Goal: Information Seeking & Learning: Check status

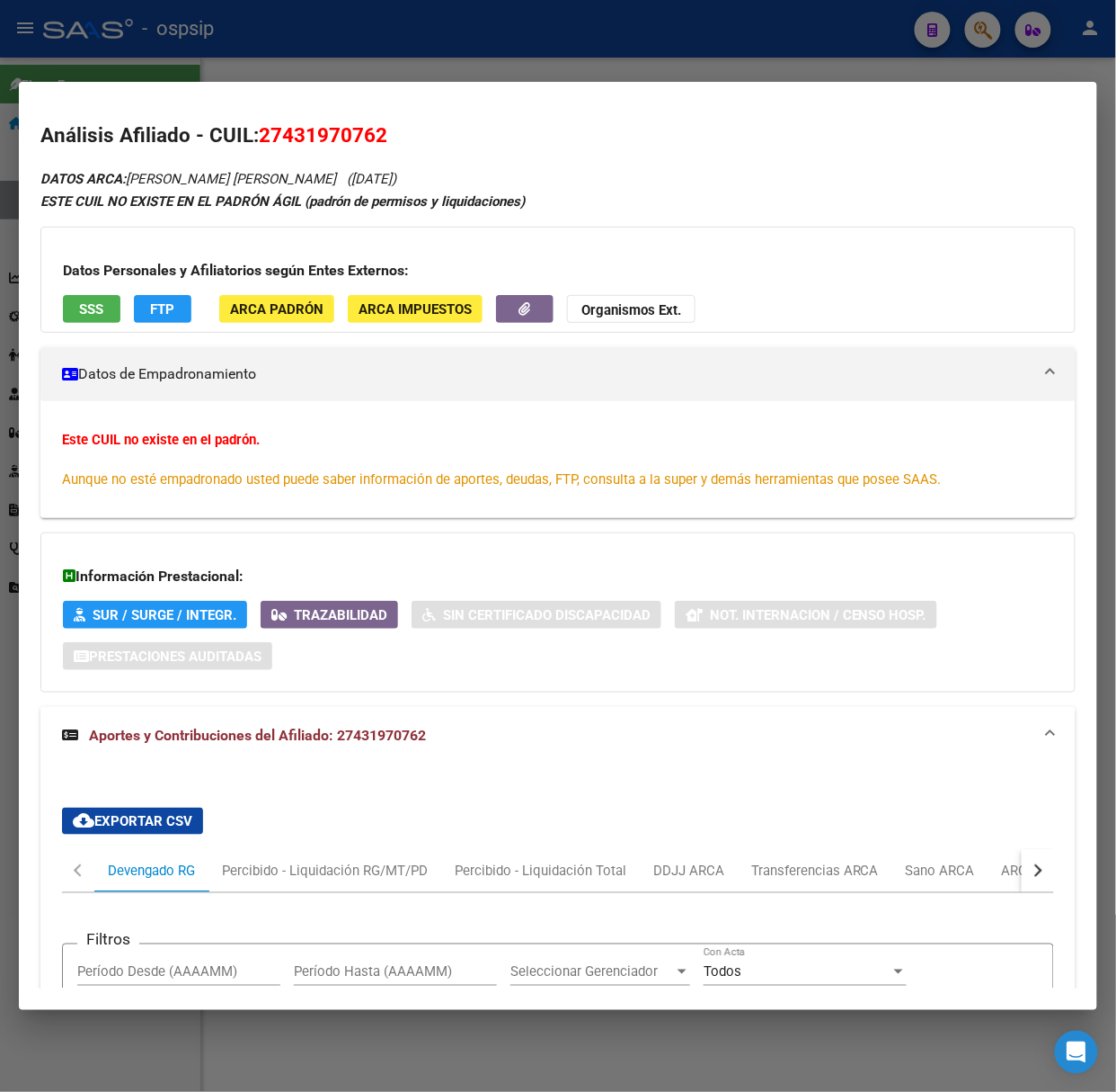
scroll to position [464, 0]
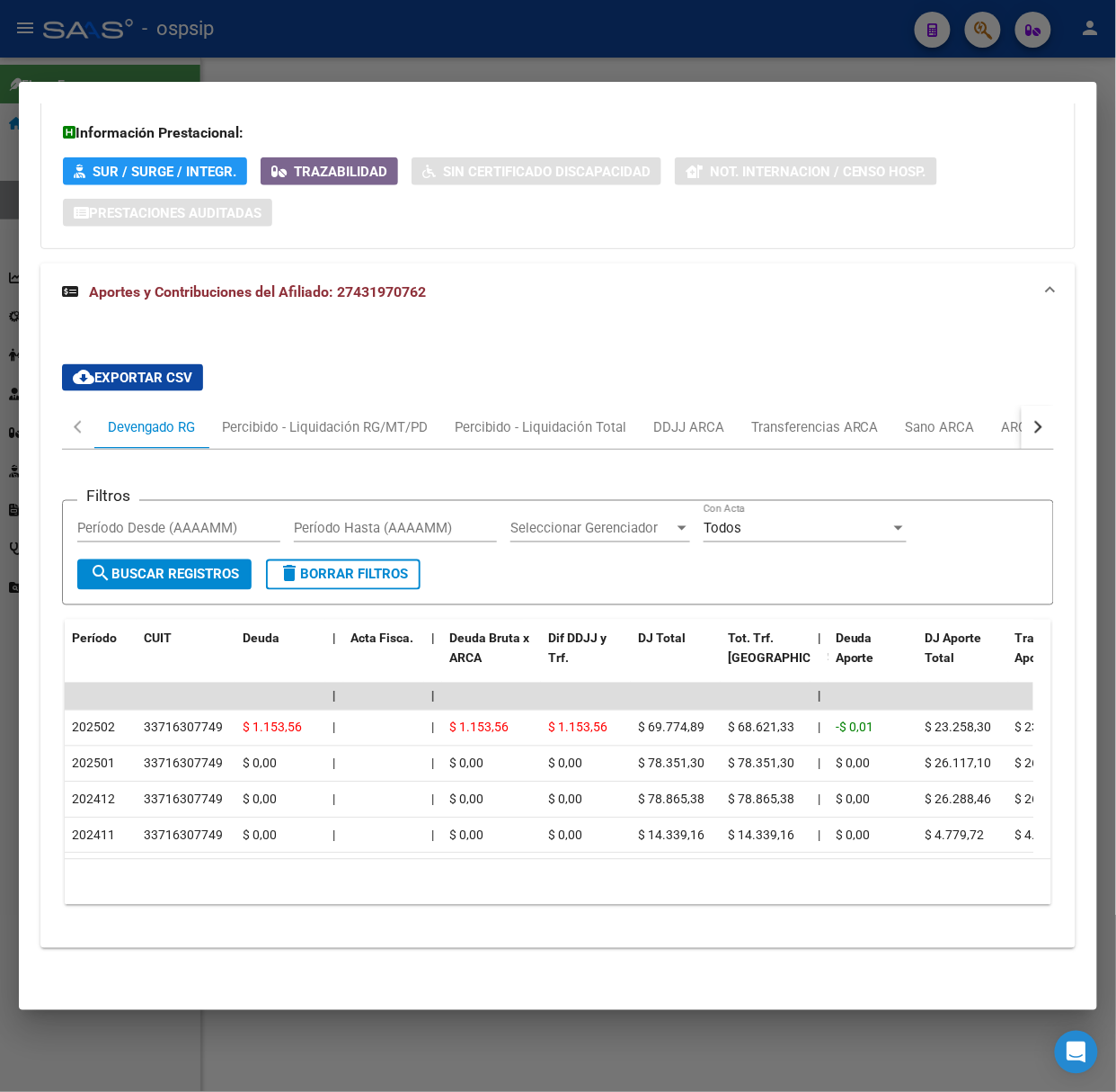
click at [270, 55] on div at bounding box center [558, 546] width 1116 height 1092
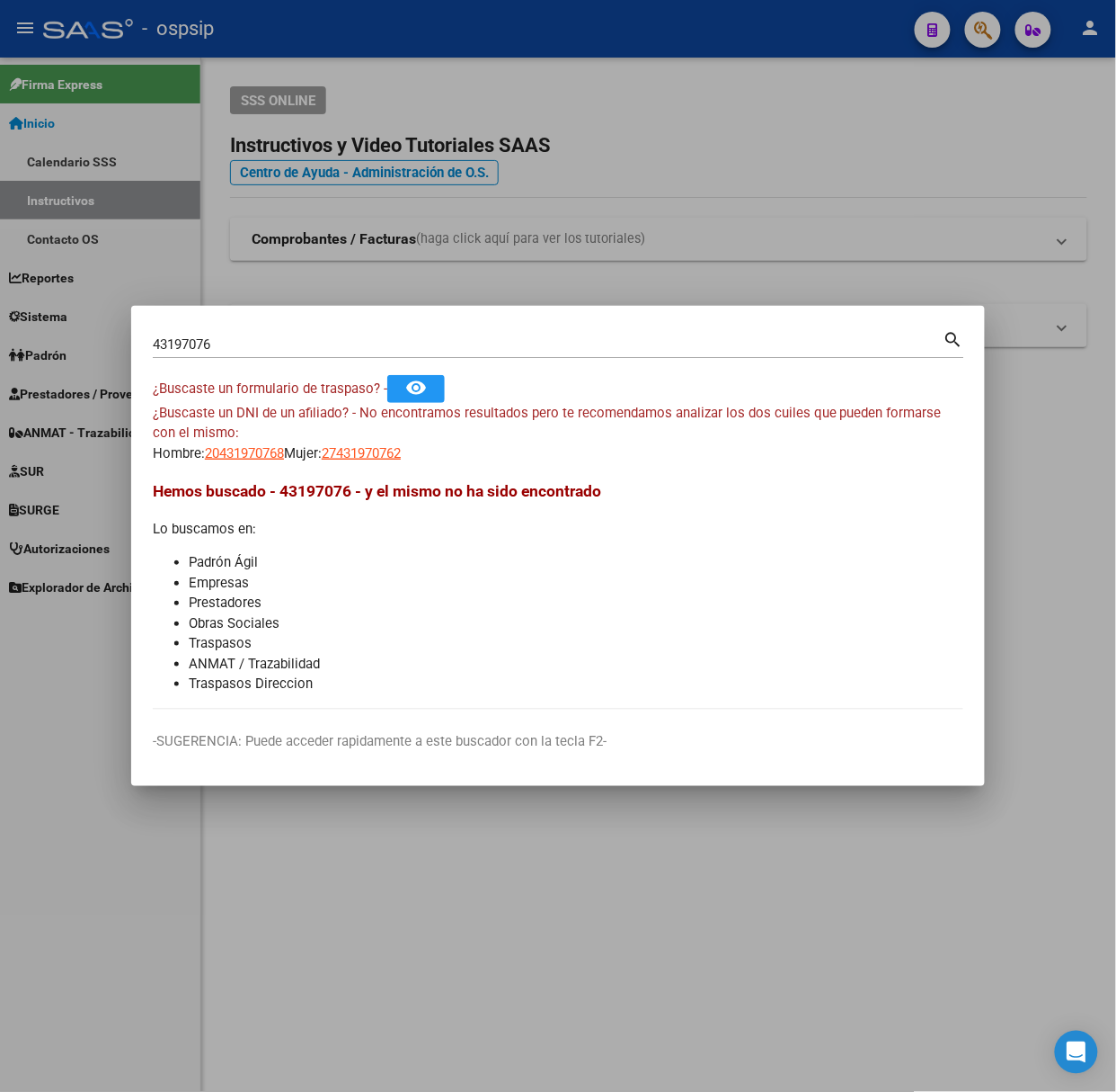
click at [255, 354] on div "43197076 Buscar (apellido, dni, [PERSON_NAME], nro traspaso, cuit, obra social)" at bounding box center [547, 344] width 791 height 27
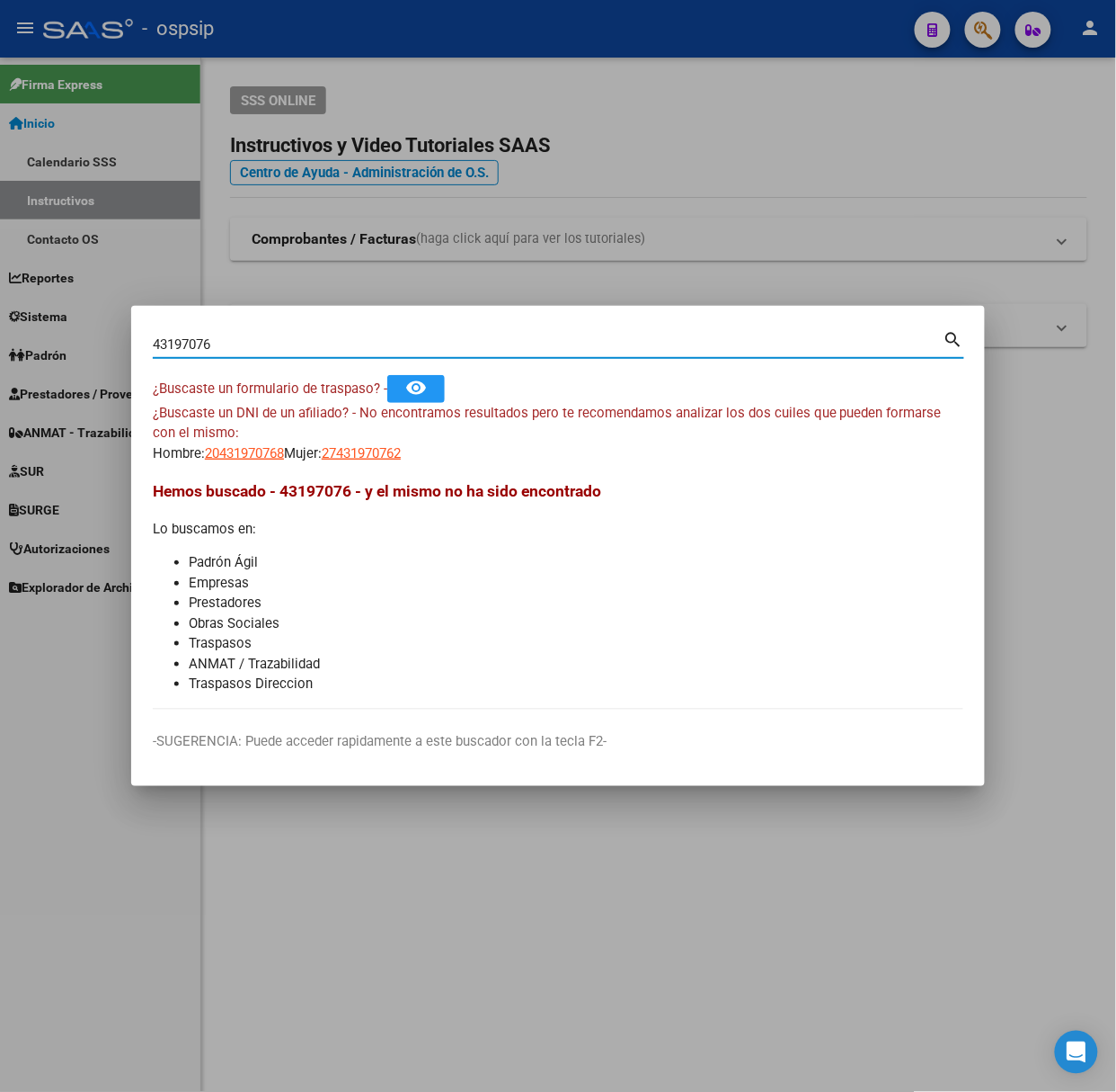
click at [252, 334] on div "43197076 Buscar (apellido, dni, [PERSON_NAME], nro traspaso, cuit, obra social)" at bounding box center [547, 344] width 791 height 27
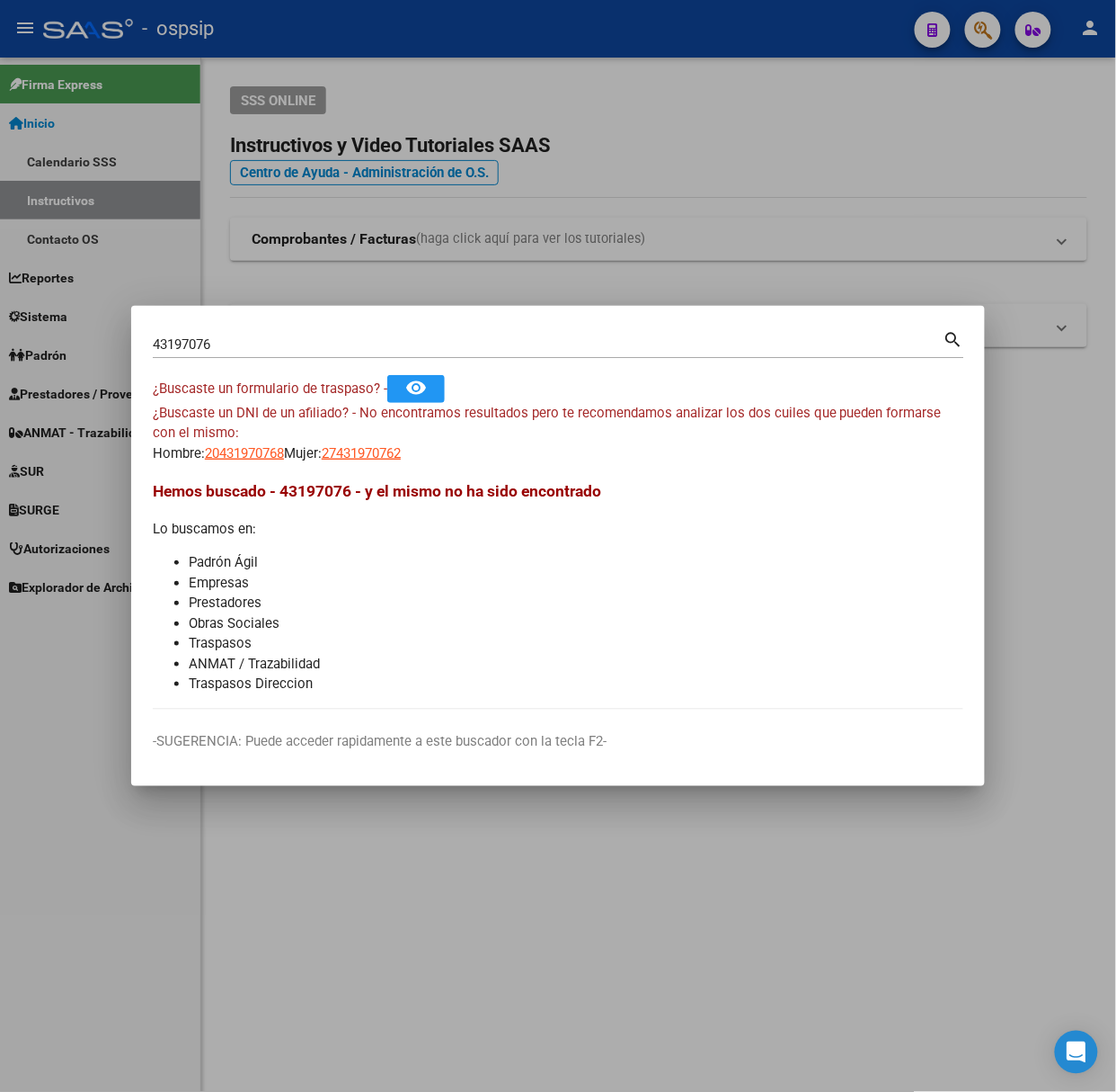
click at [252, 334] on div "43197076 Buscar (apellido, dni, [PERSON_NAME], nro traspaso, cuit, obra social)" at bounding box center [547, 344] width 791 height 27
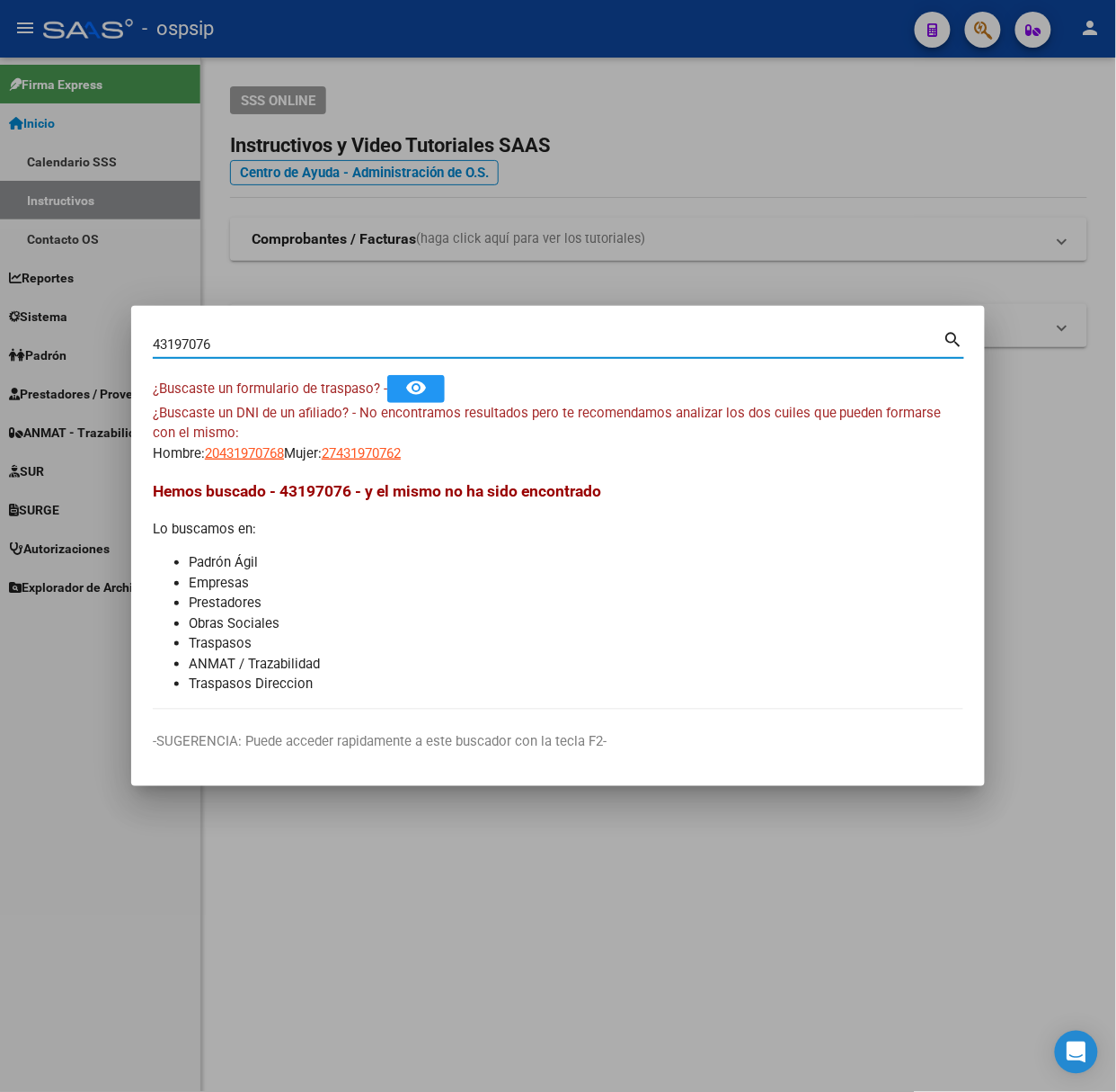
click at [257, 336] on input "43197076" at bounding box center [547, 344] width 791 height 17
type input "22546131"
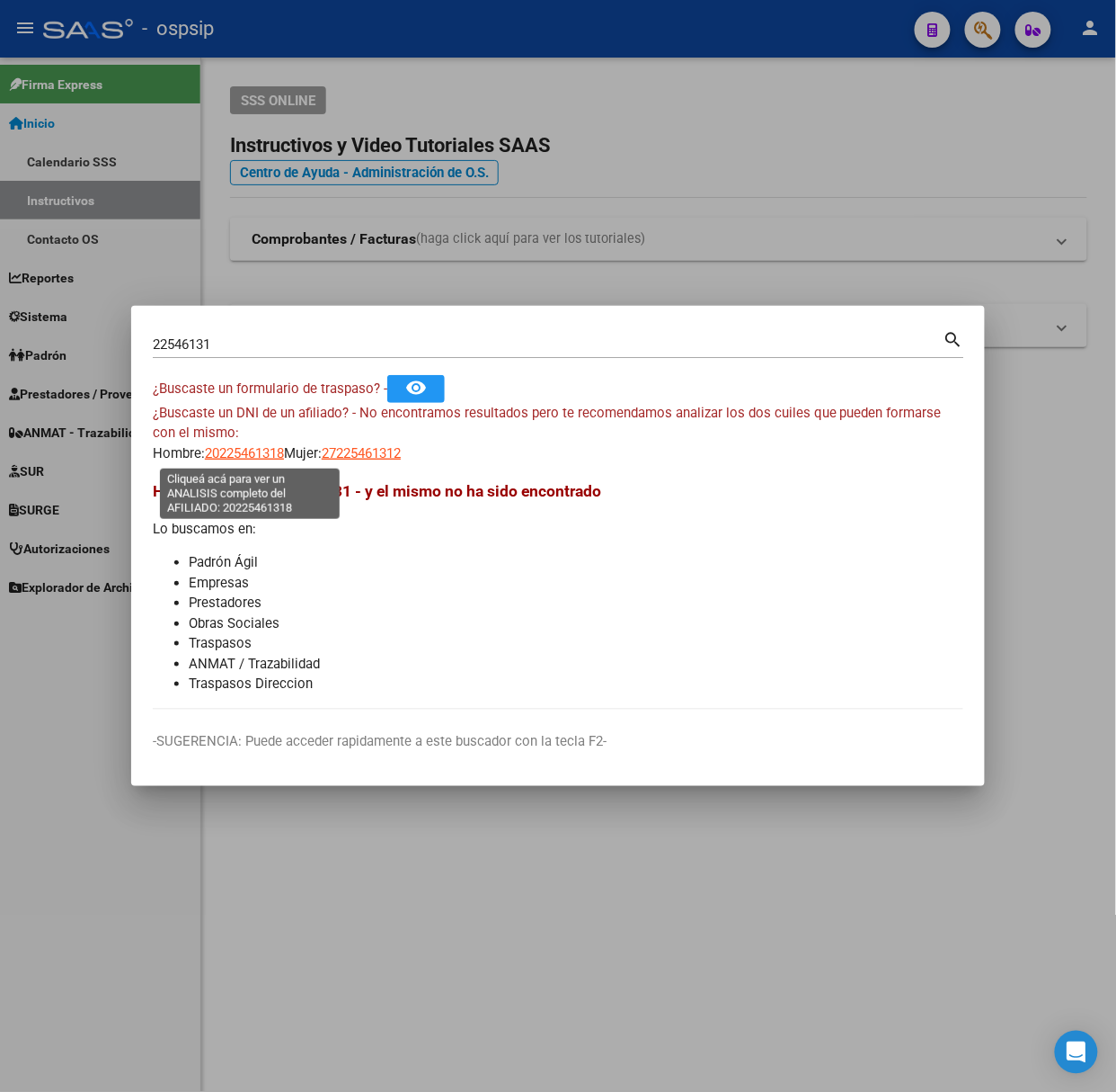
click at [255, 455] on span "20225461318" at bounding box center [244, 453] width 79 height 17
type textarea "20225461318"
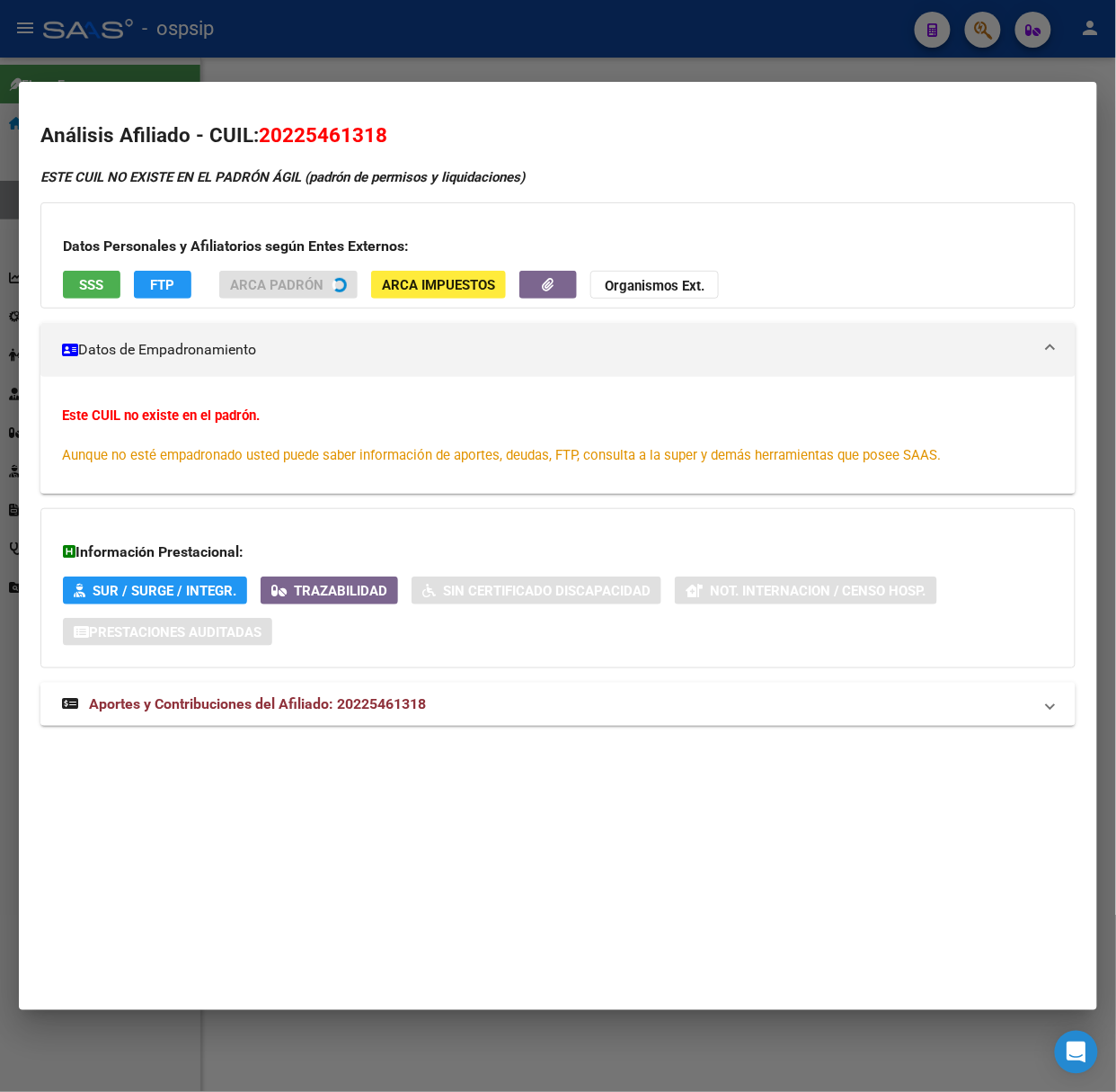
click at [407, 723] on mat-expansion-panel-header "Aportes y Contribuciones del Afiliado: 20225461318" at bounding box center [558, 704] width 1036 height 43
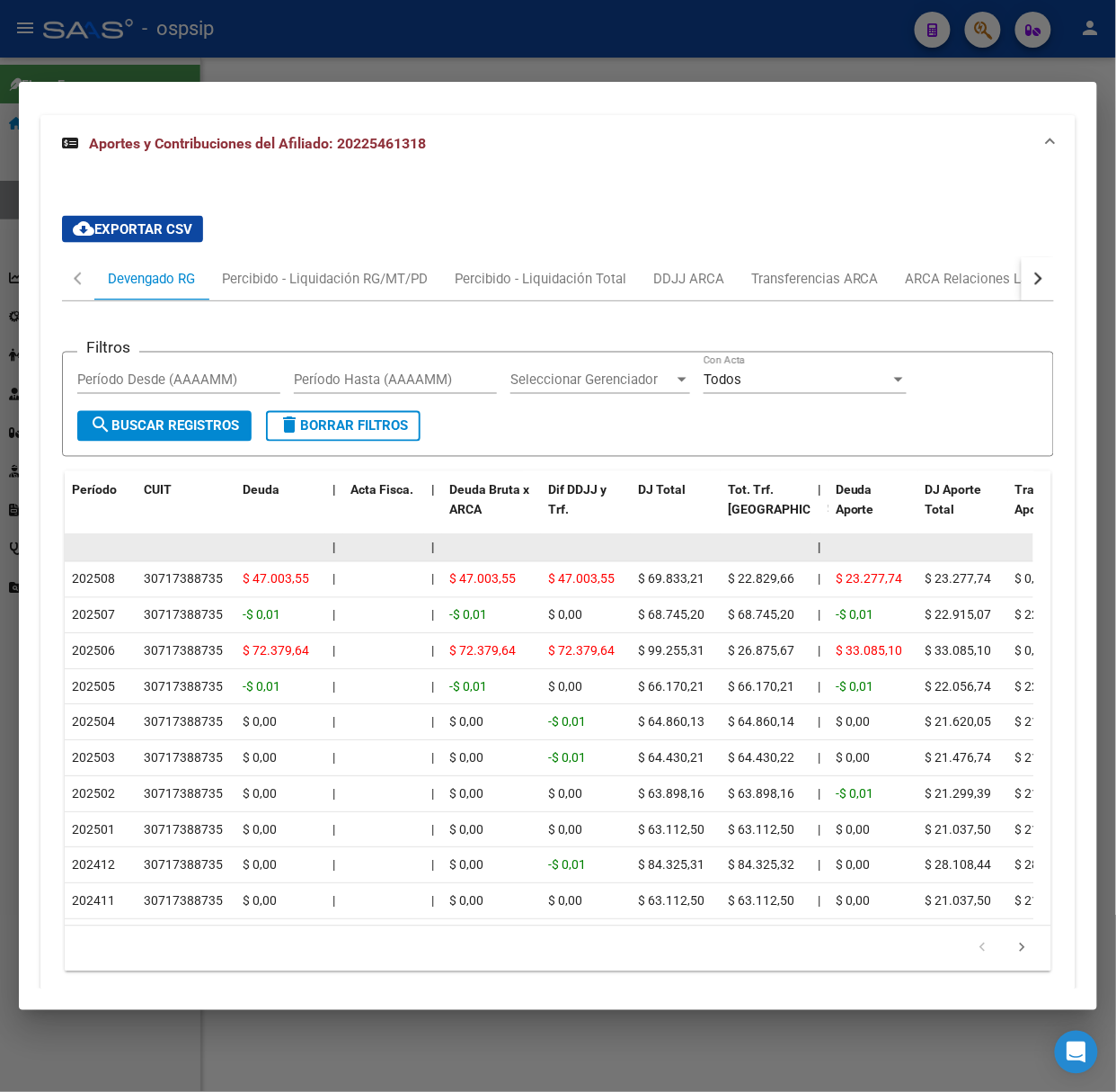
scroll to position [679, 0]
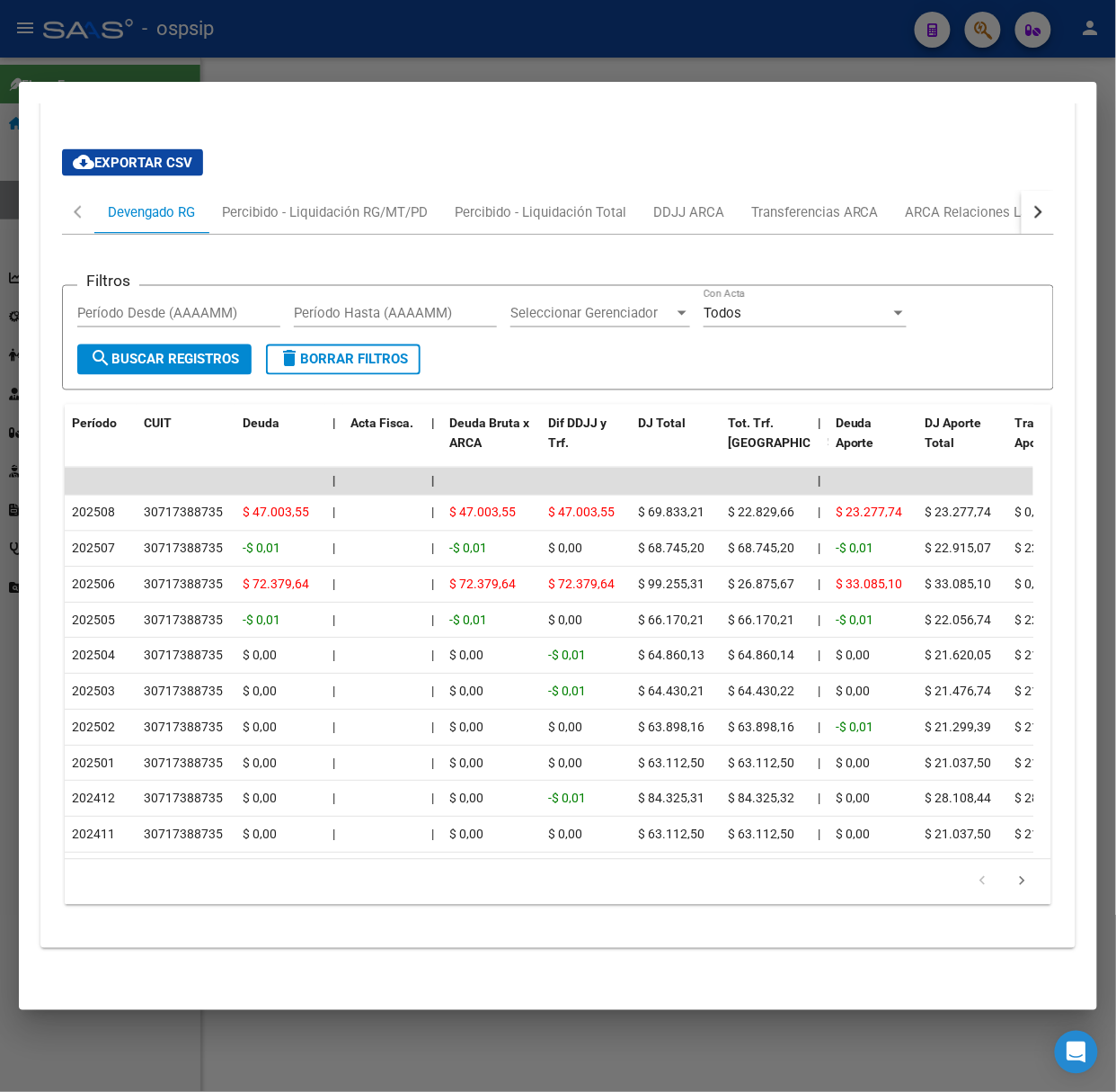
click at [266, 66] on div at bounding box center [558, 546] width 1116 height 1092
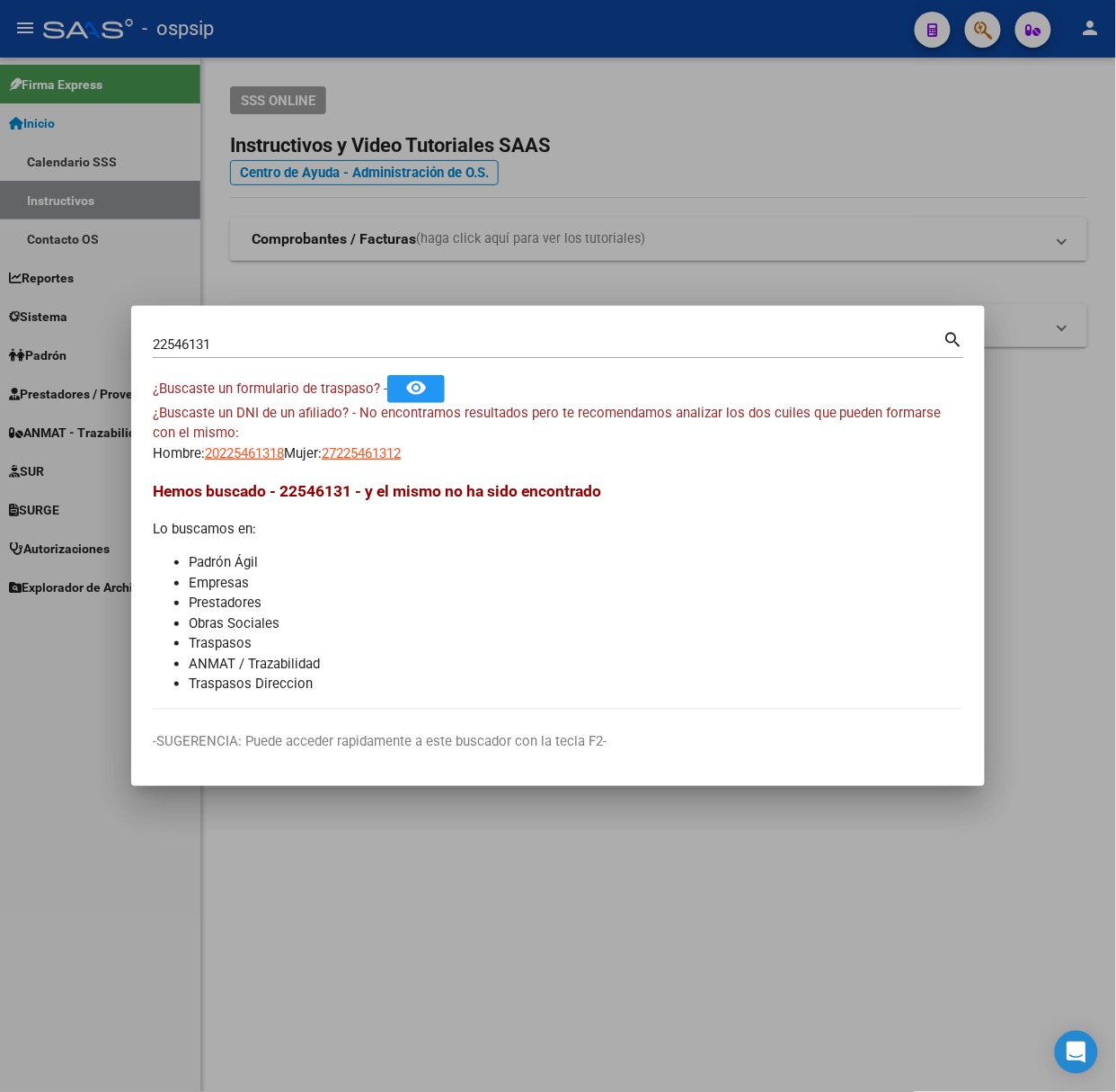
click at [281, 345] on input "22546131" at bounding box center [547, 344] width 791 height 17
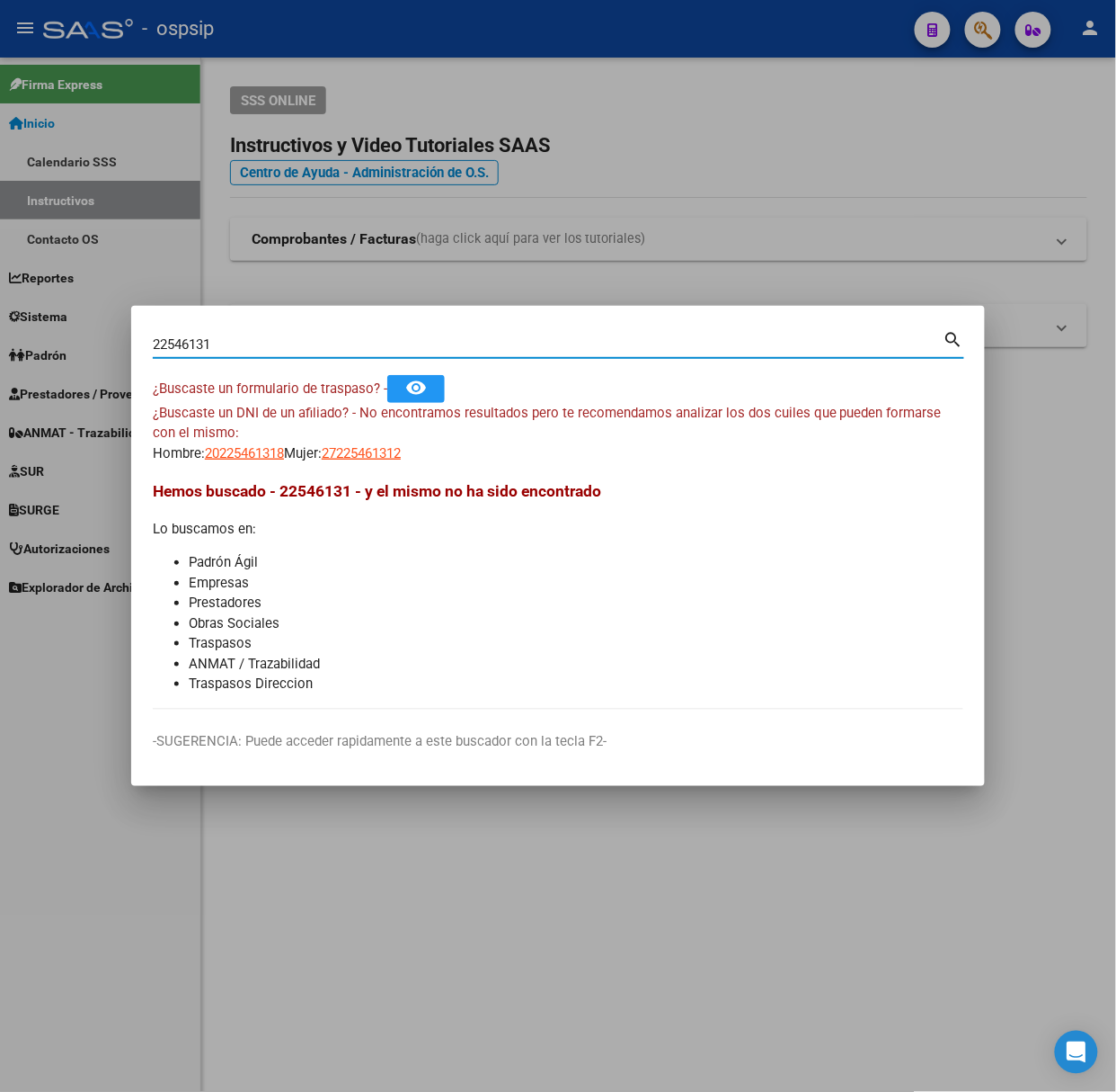
click at [281, 345] on input "22546131" at bounding box center [547, 344] width 791 height 17
type input "44763941"
click at [252, 445] on span "20447639417" at bounding box center [244, 453] width 79 height 17
type textarea "20447639417"
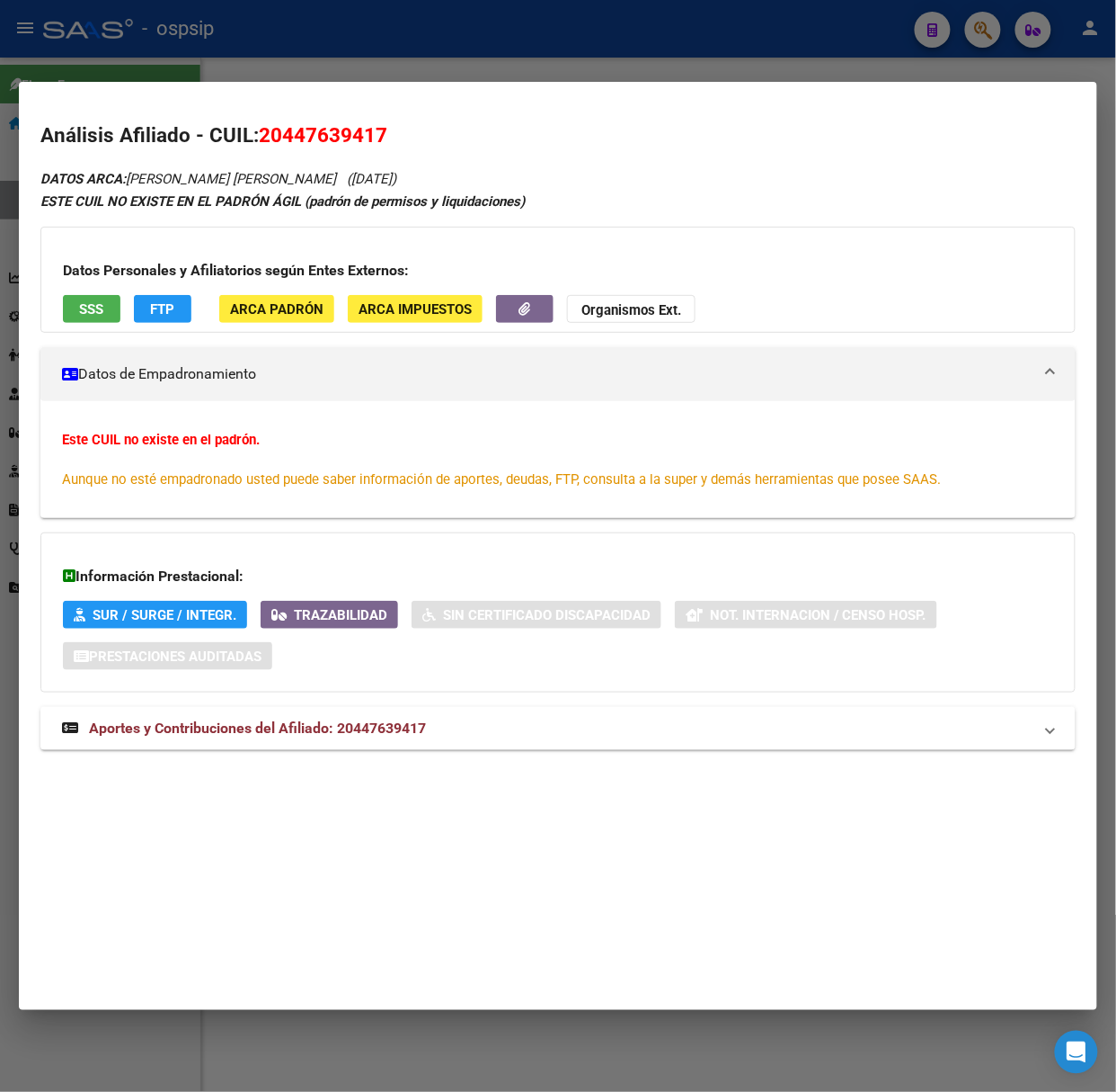
click at [339, 727] on span "Aportes y Contribuciones del Afiliado: 20447639417" at bounding box center [257, 727] width 337 height 17
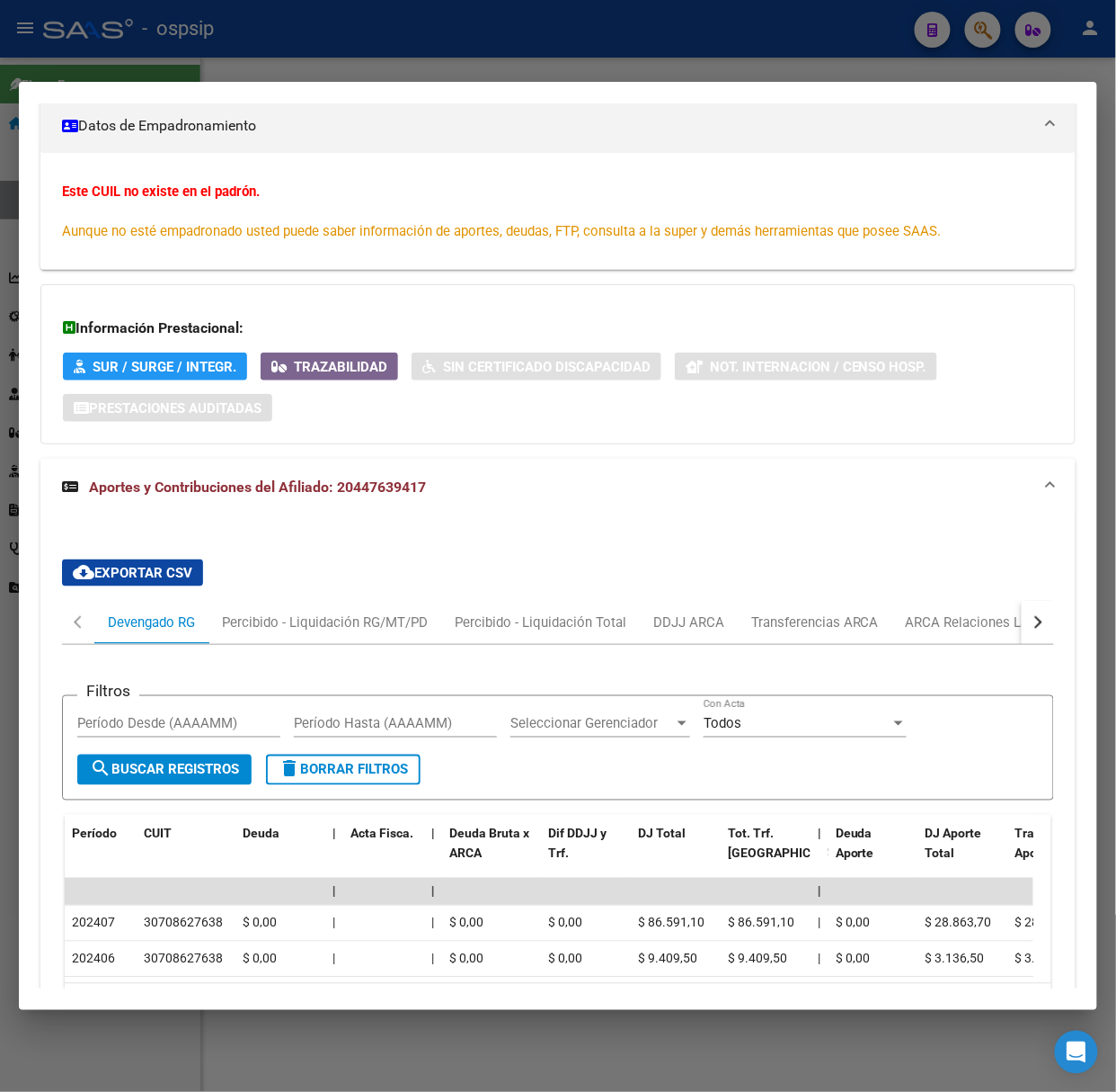
scroll to position [392, 0]
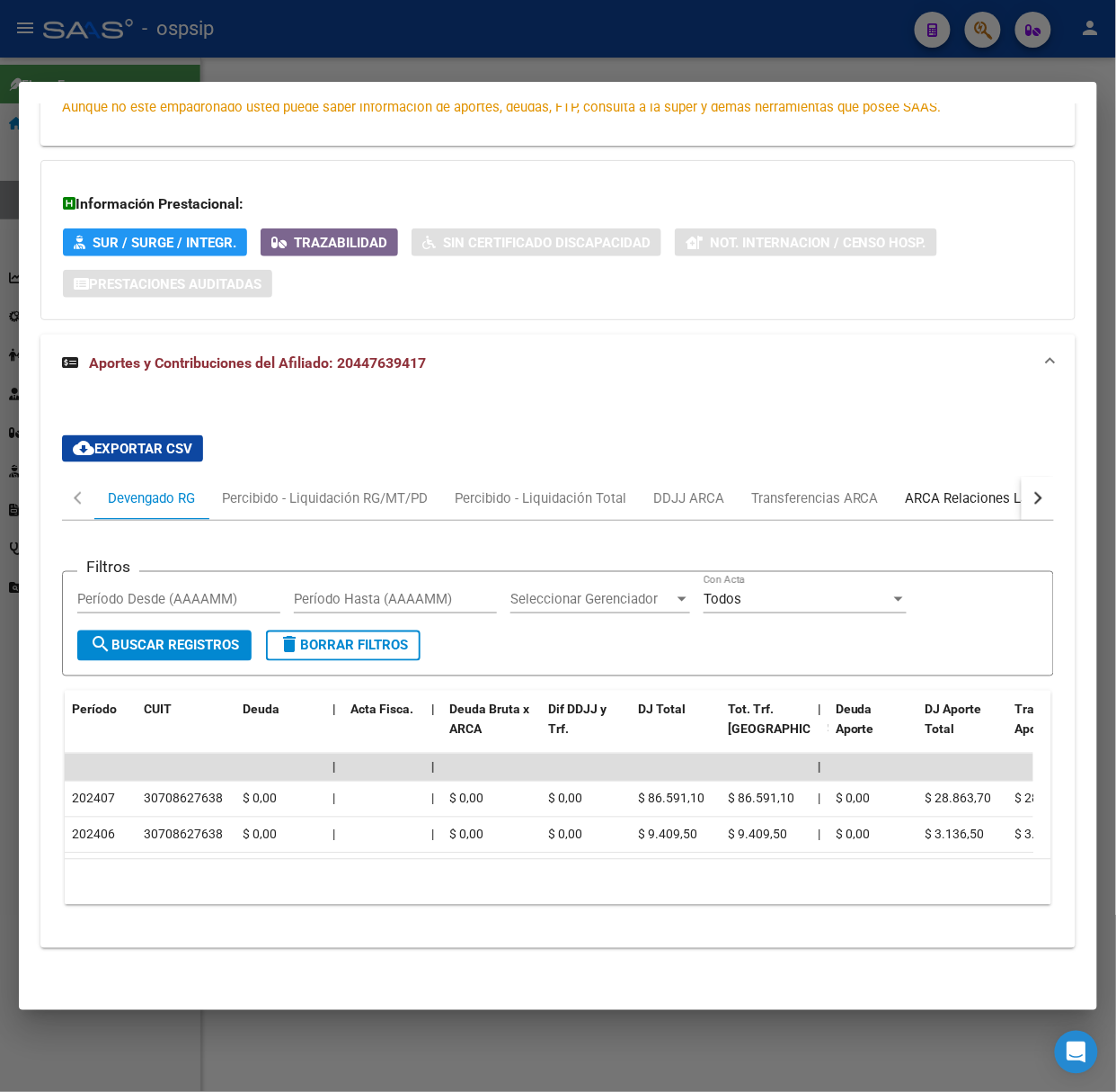
click at [928, 493] on div "ARCA Relaciones Laborales" at bounding box center [990, 499] width 195 height 43
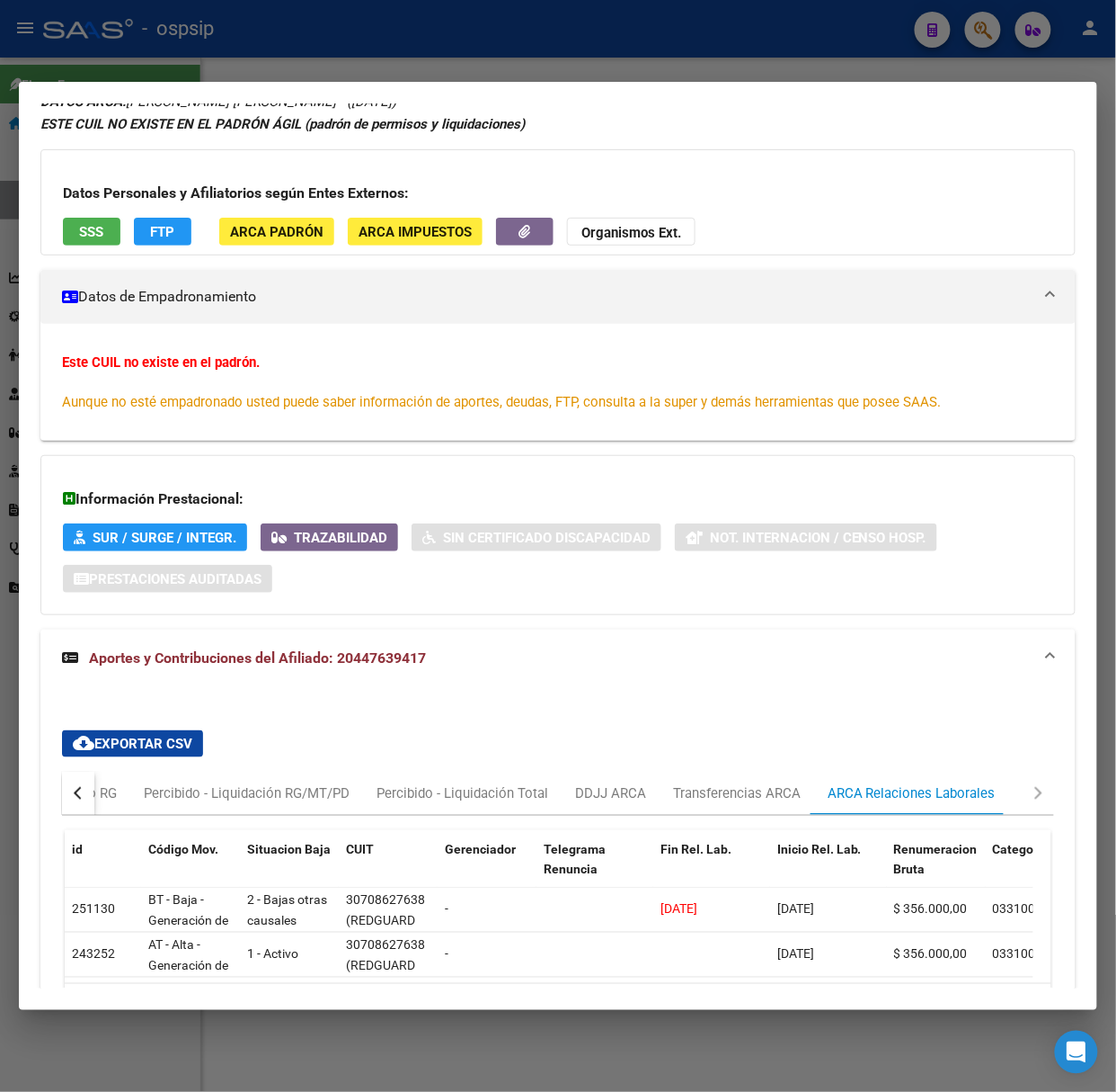
scroll to position [119, 0]
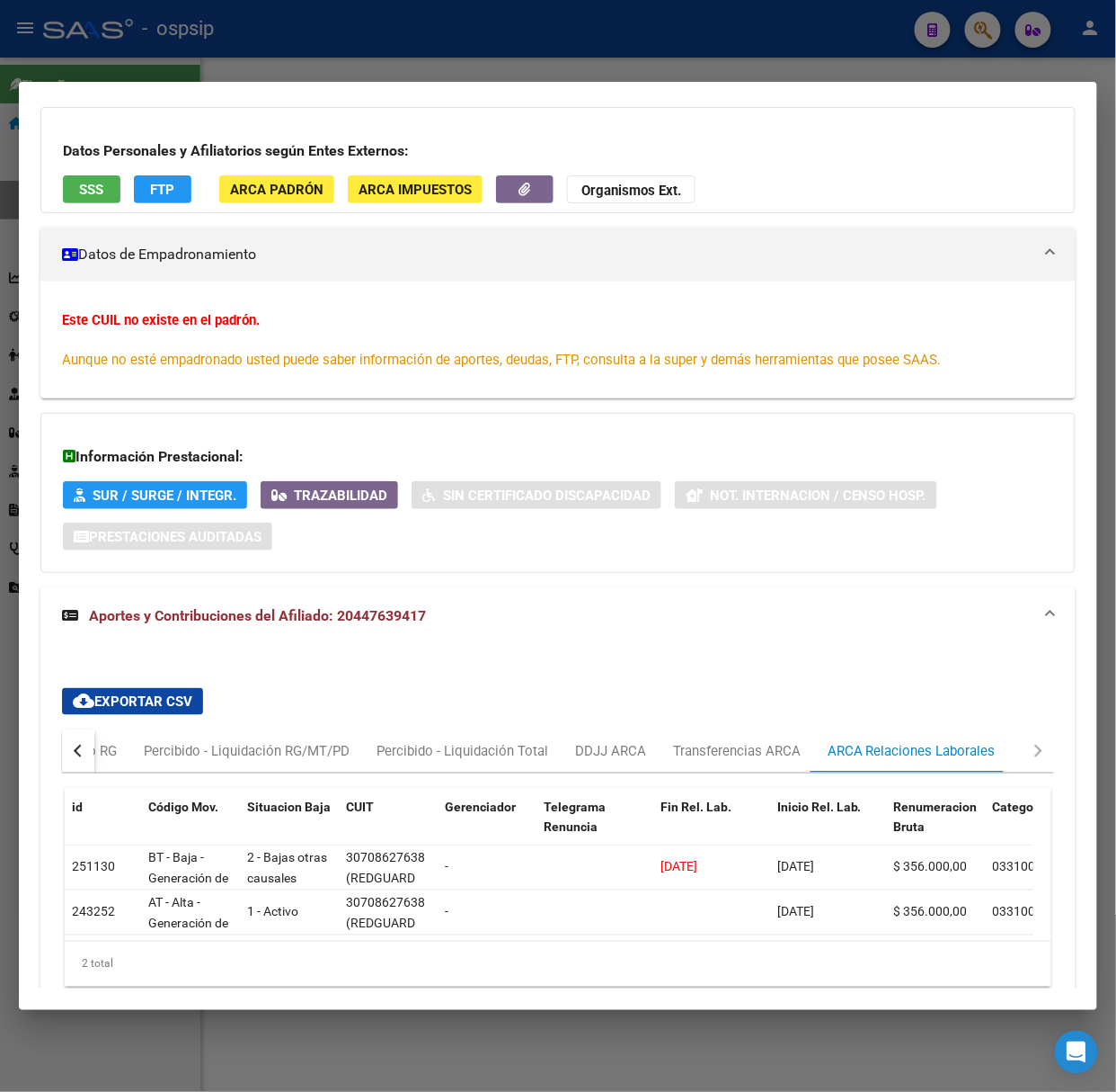
drag, startPoint x: 244, startPoint y: 44, endPoint x: 246, endPoint y: 162, distance: 118.0
click at [244, 44] on div at bounding box center [558, 546] width 1116 height 1092
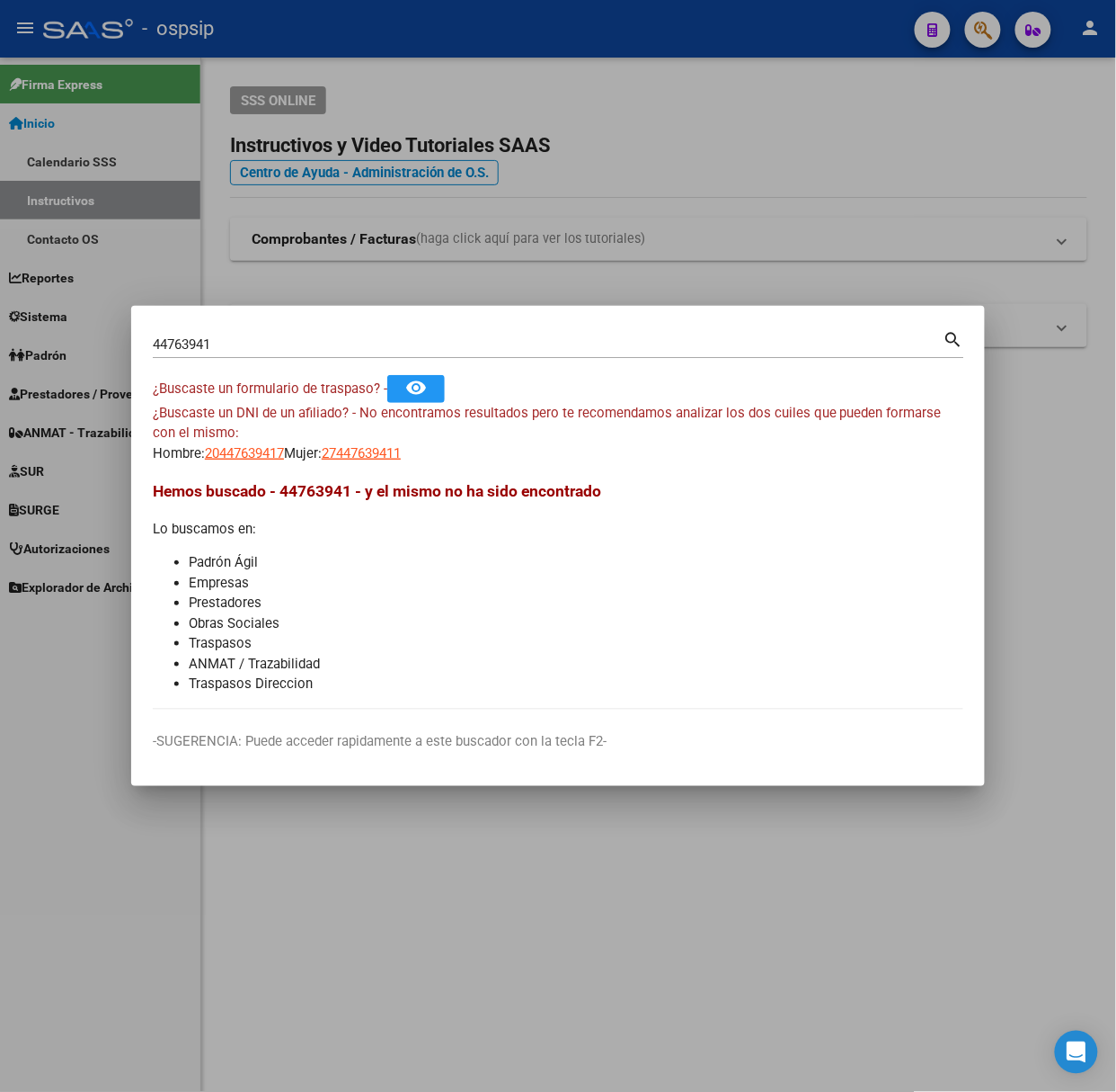
click at [241, 353] on div "44763941 Buscar (apellido, dni, [PERSON_NAME], [PERSON_NAME], cuit, obra social)" at bounding box center [547, 344] width 791 height 27
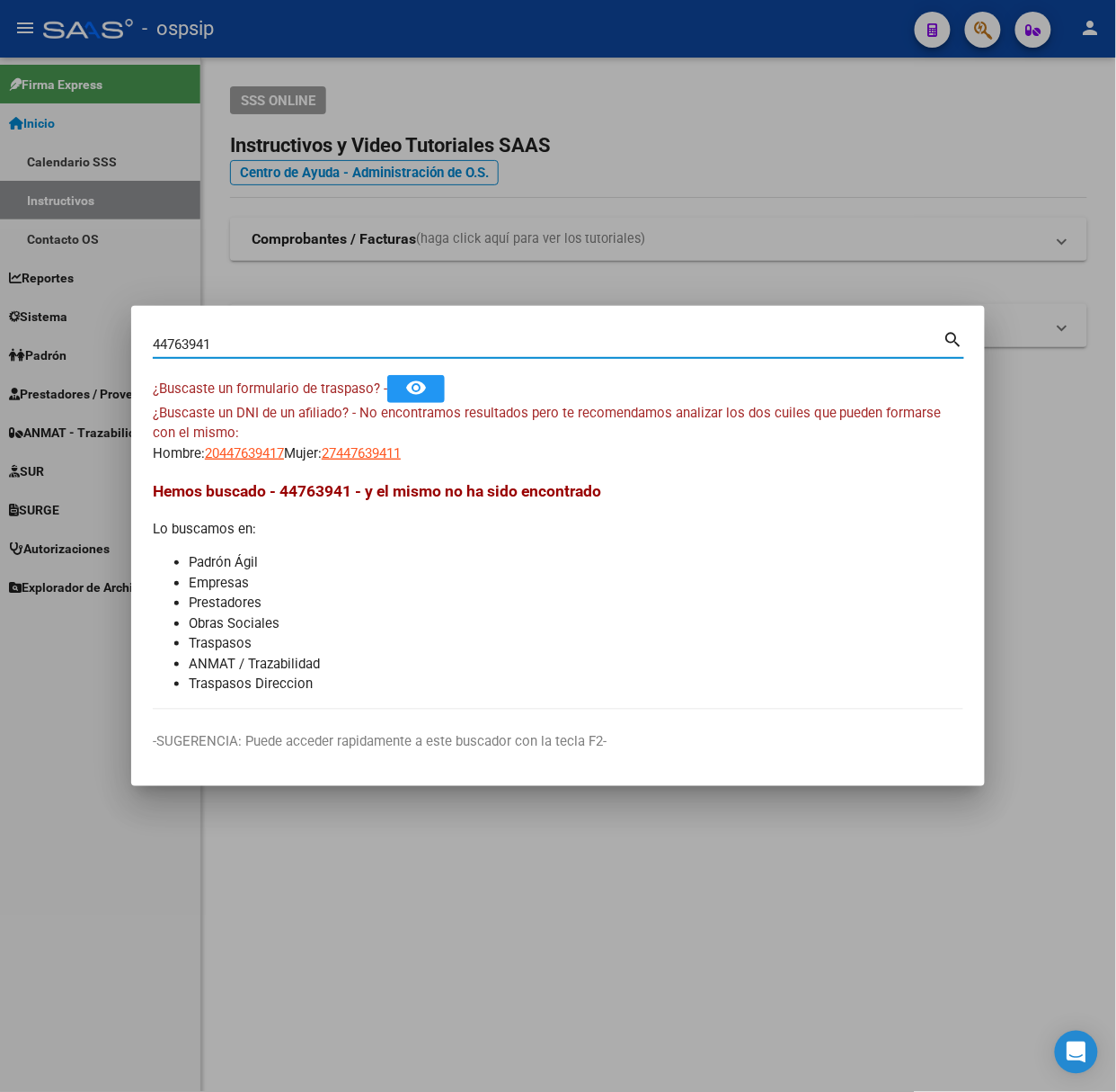
click at [238, 336] on input "44763941" at bounding box center [547, 344] width 791 height 17
type input "35710579"
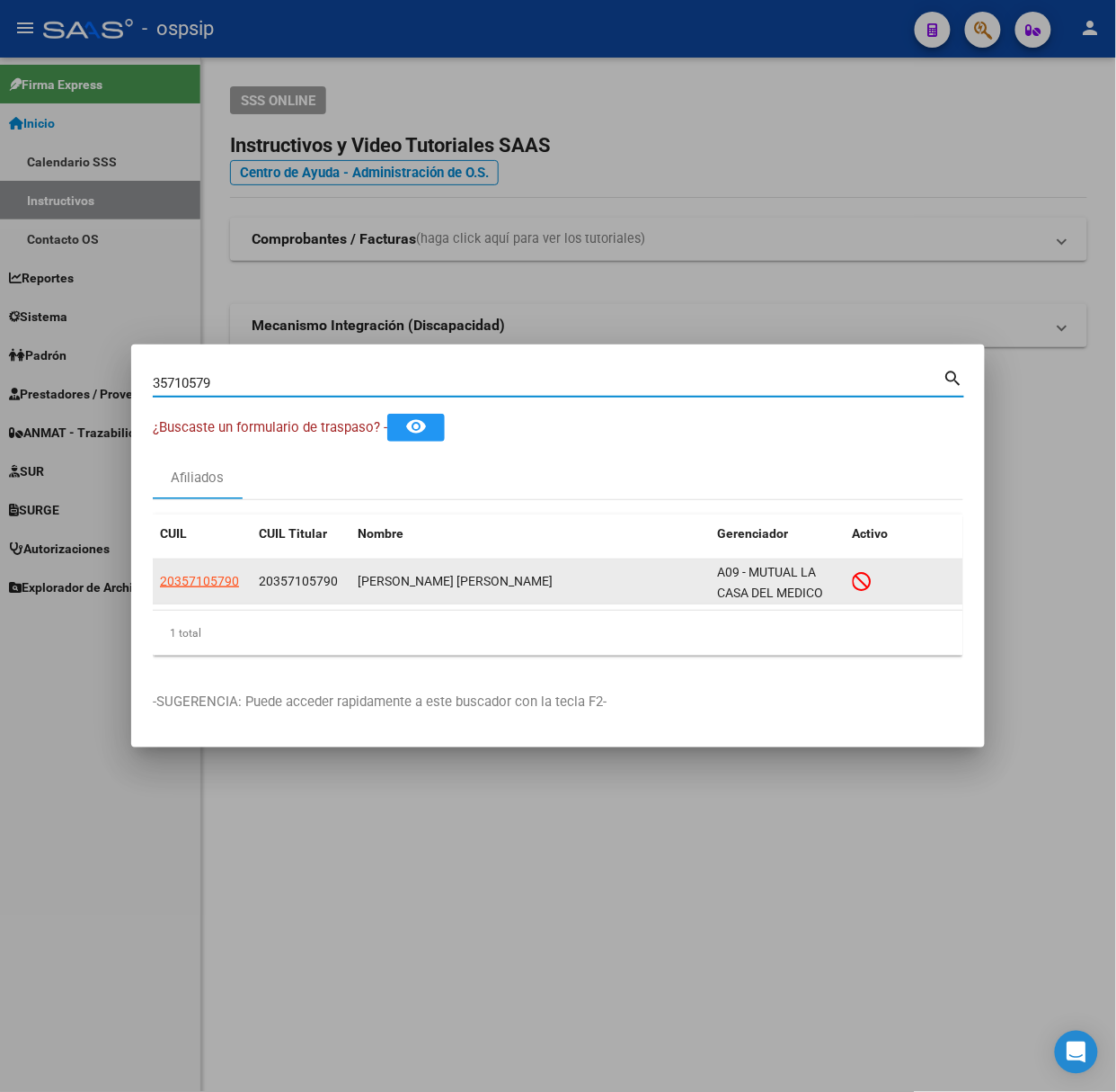
click at [188, 590] on app-link-go-to "20357105790" at bounding box center [199, 581] width 79 height 21
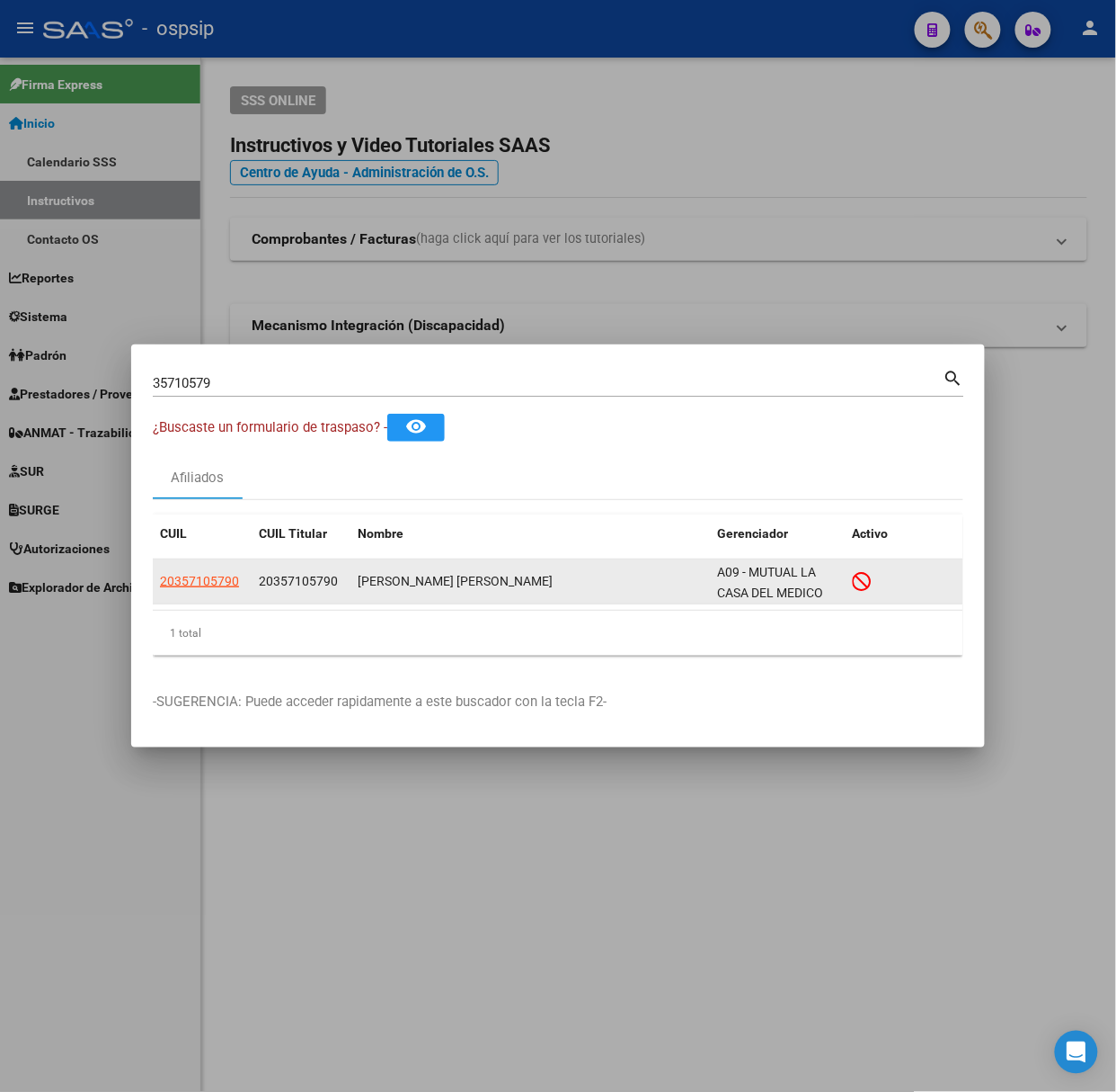
click at [202, 590] on app-link-go-to "20357105790" at bounding box center [199, 581] width 79 height 21
click at [206, 578] on span "20357105790" at bounding box center [199, 581] width 79 height 15
type textarea "20357105790"
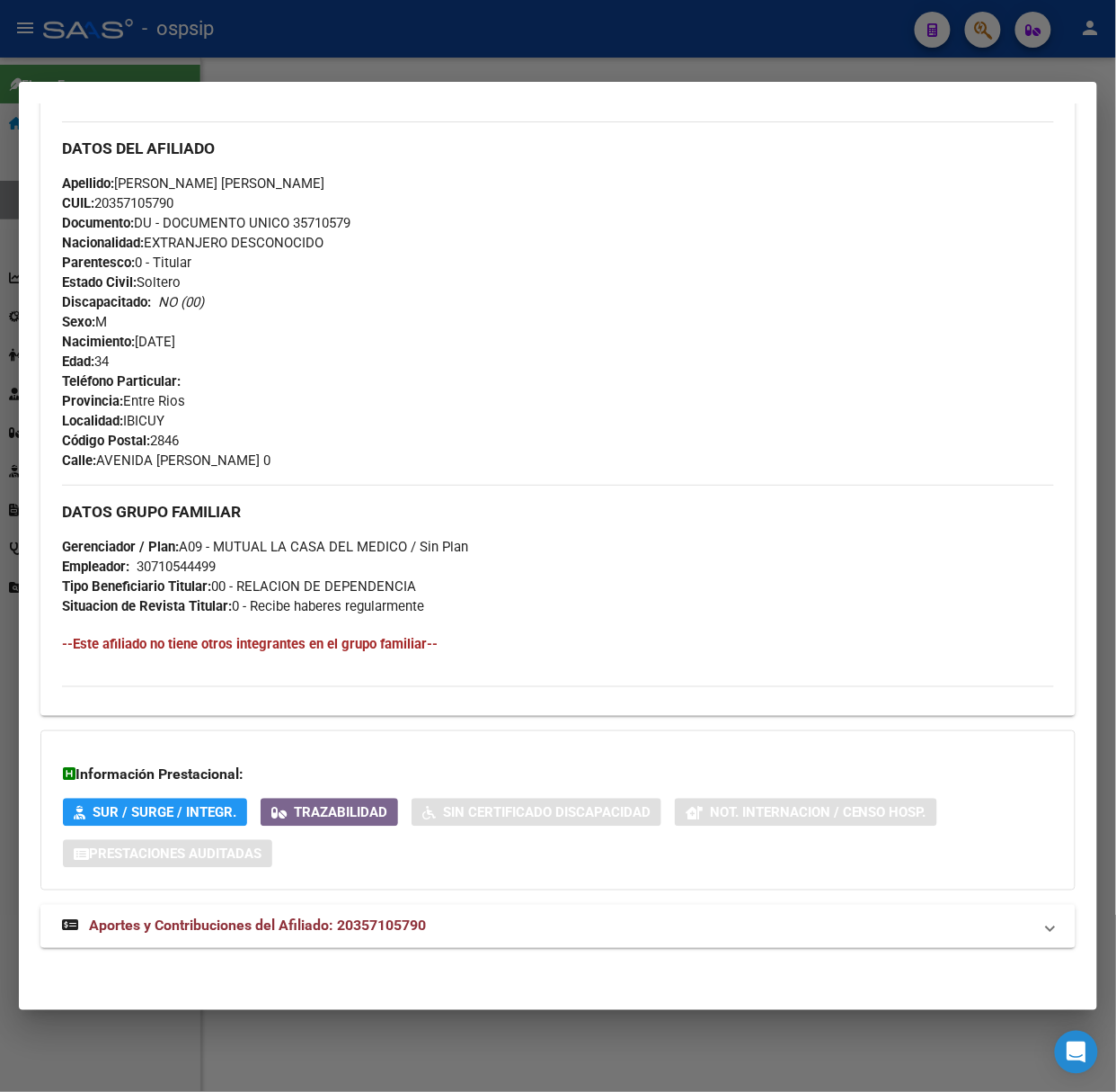
click at [323, 915] on strong "Aportes y Contribuciones del Afiliado: 20357105790" at bounding box center [243, 926] width 365 height 22
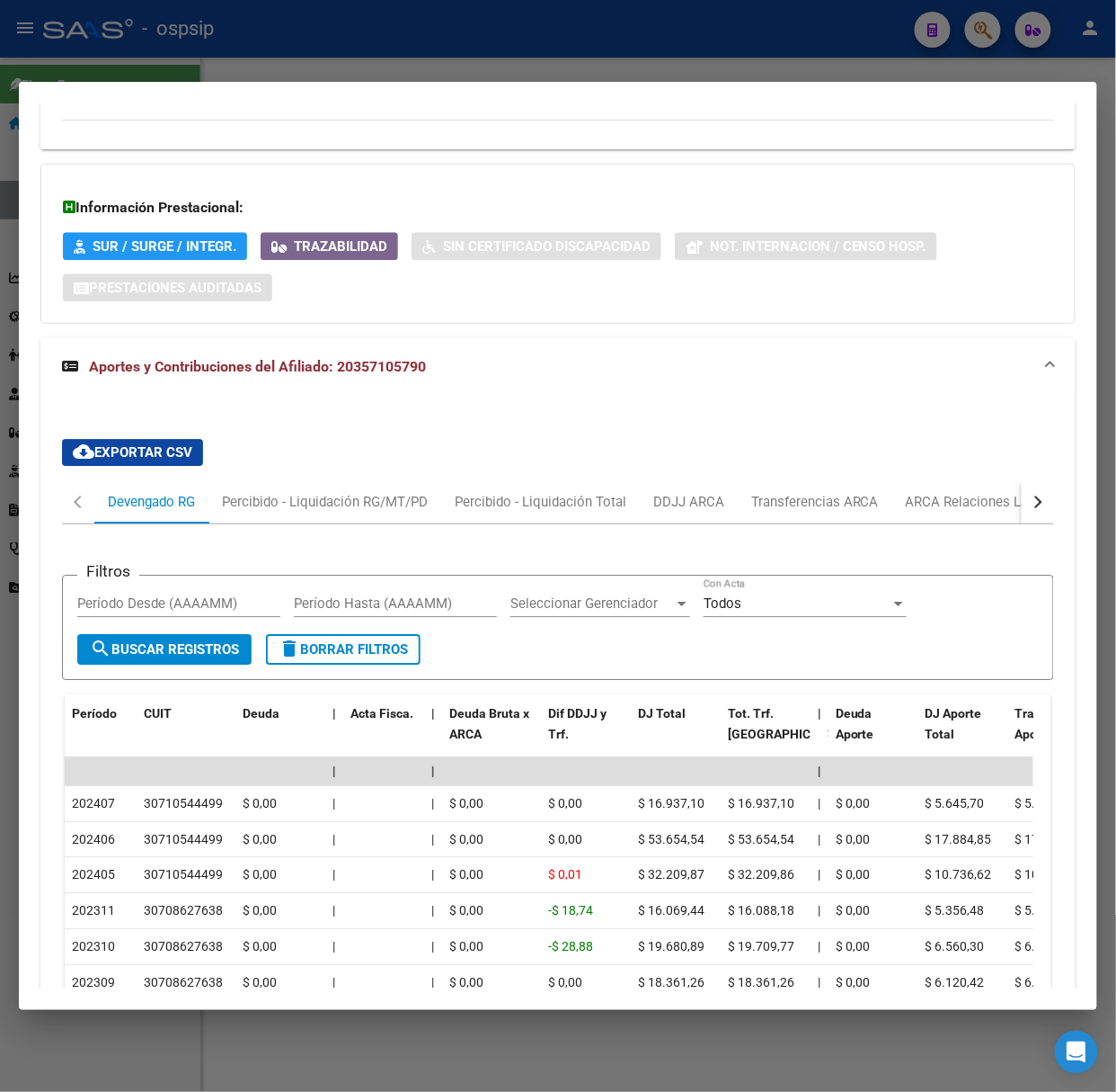
scroll to position [1374, 0]
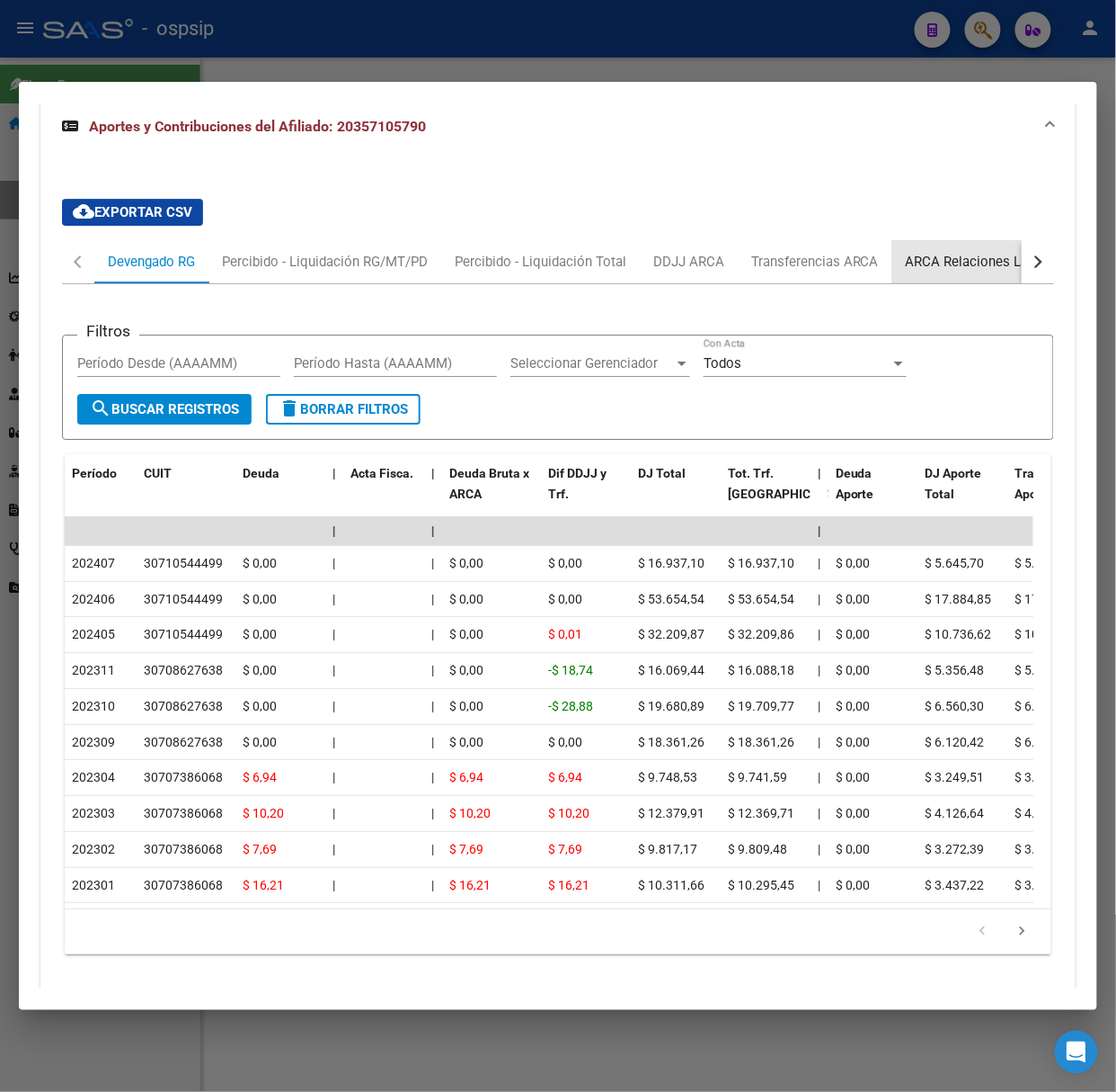
click at [960, 259] on div "ARCA Relaciones Laborales" at bounding box center [990, 262] width 168 height 20
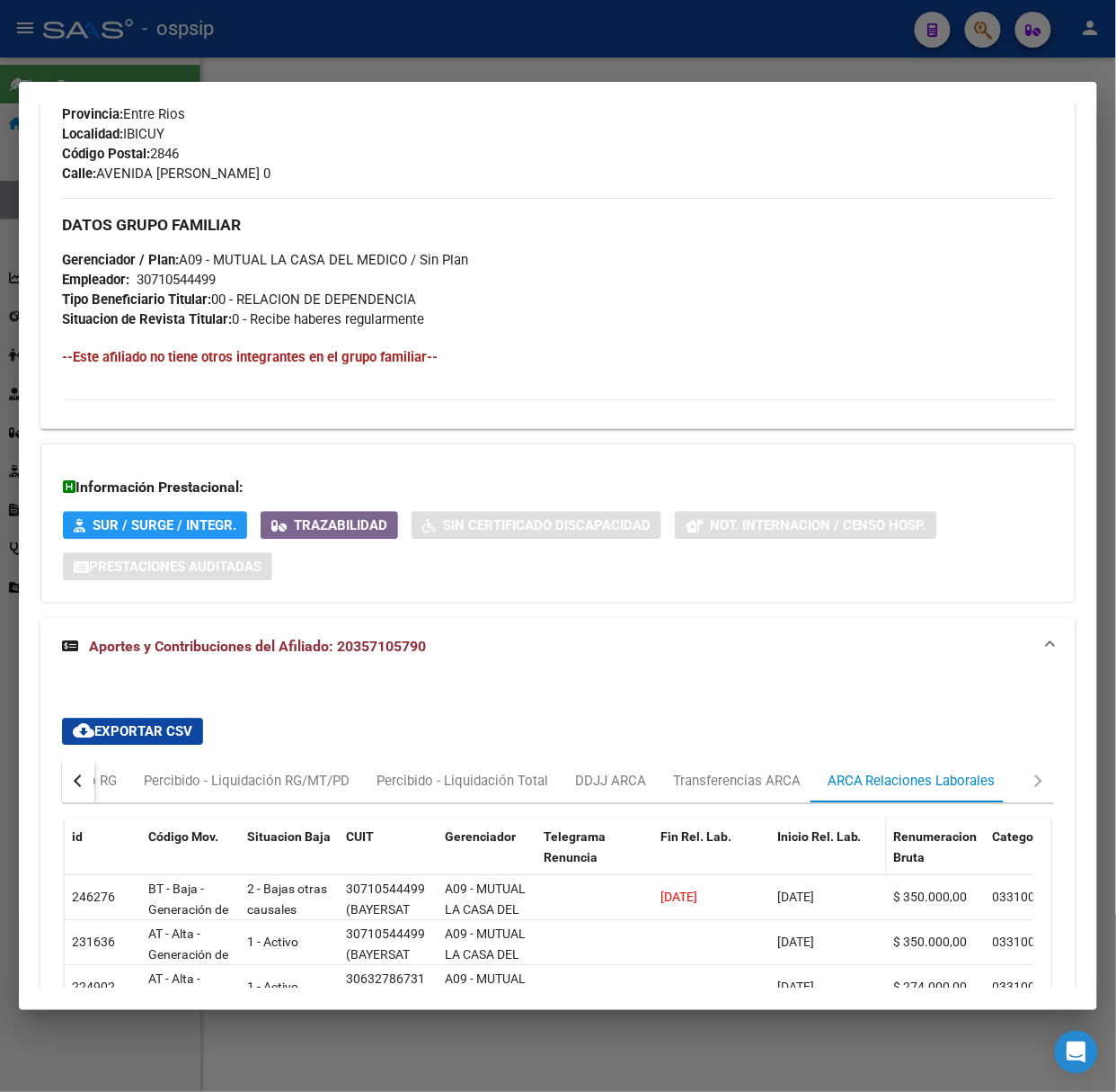
scroll to position [1212, 0]
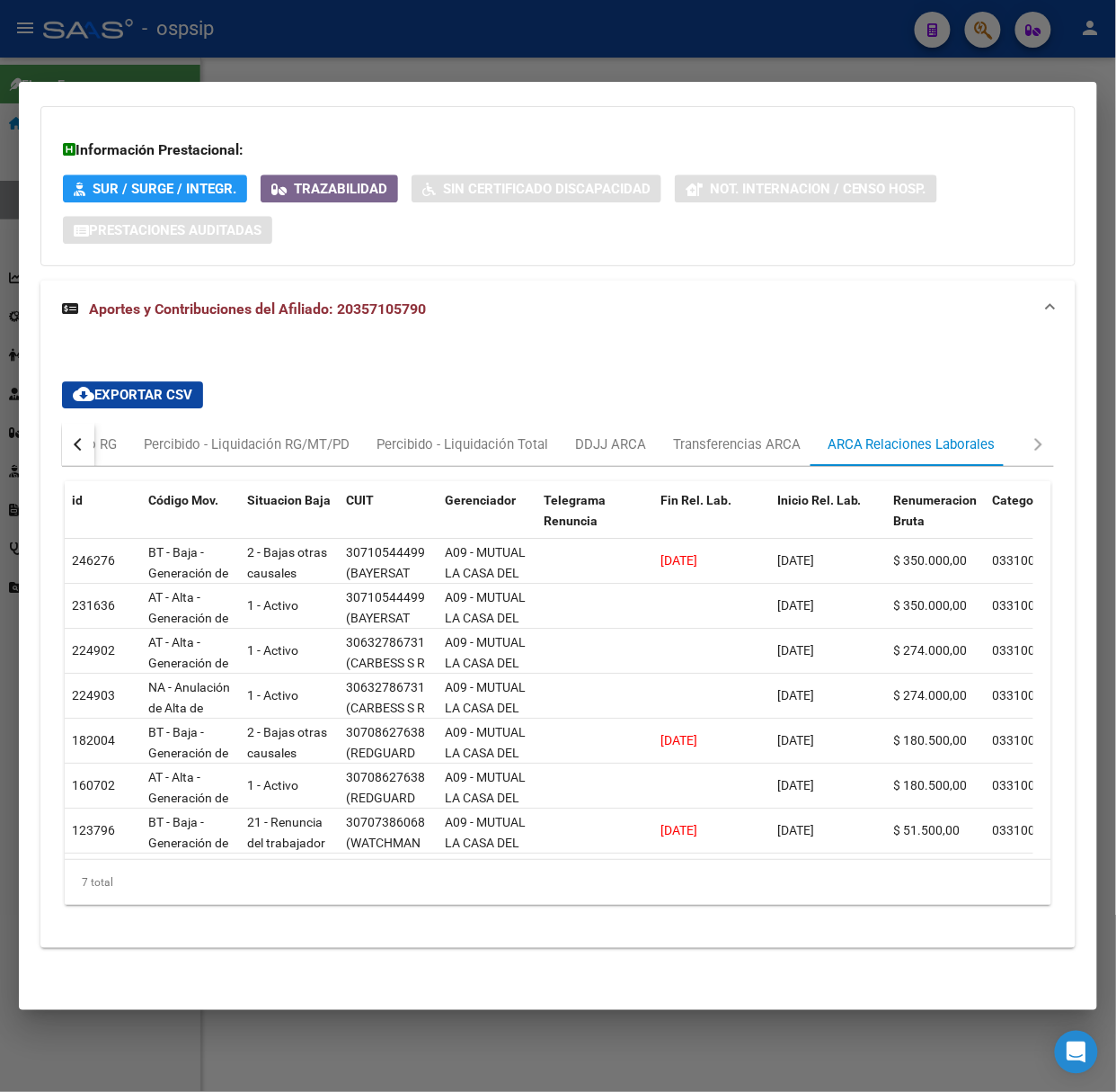
click at [189, 58] on div at bounding box center [558, 546] width 1116 height 1092
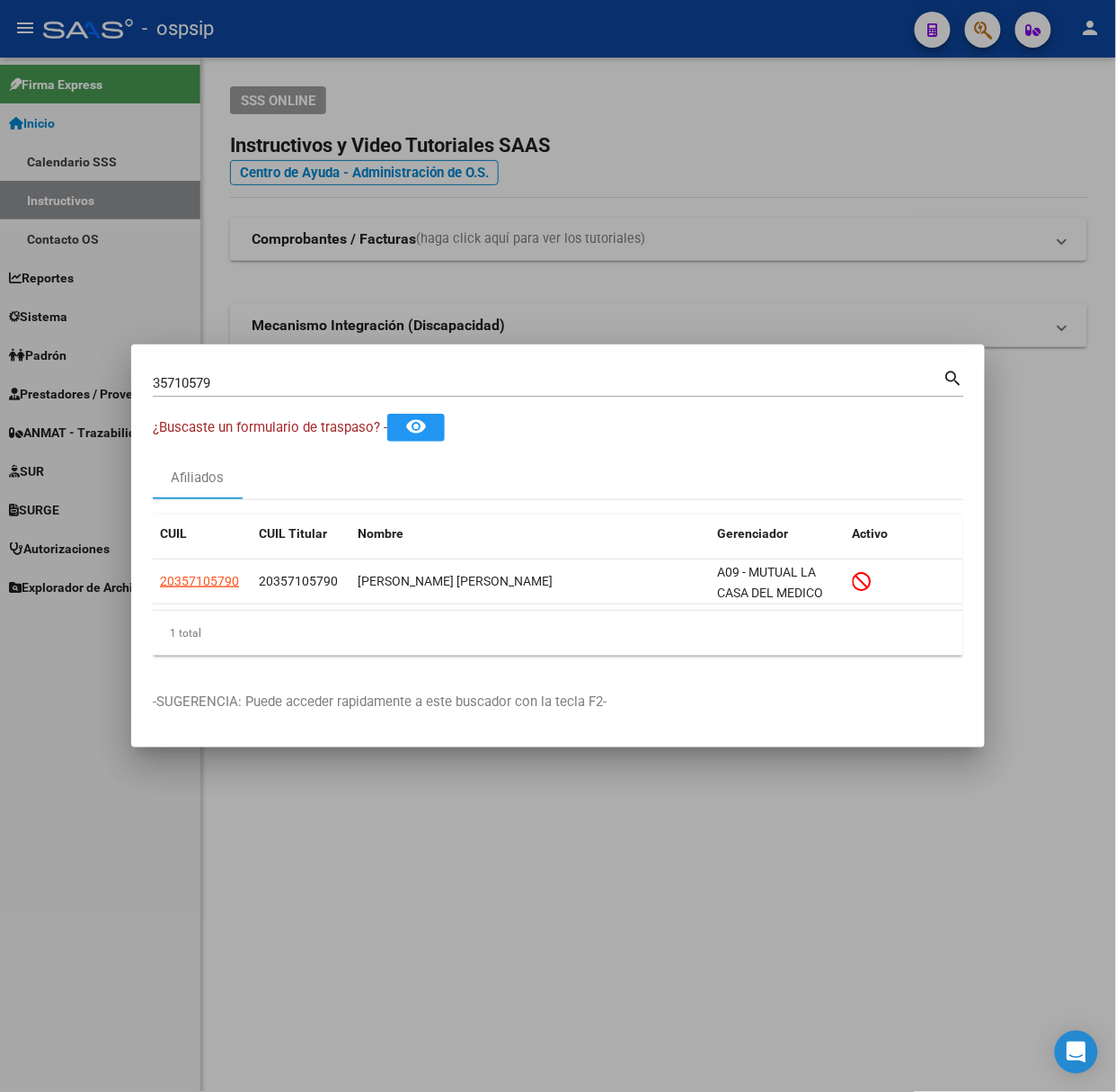
click at [220, 379] on input "35710579" at bounding box center [547, 383] width 791 height 17
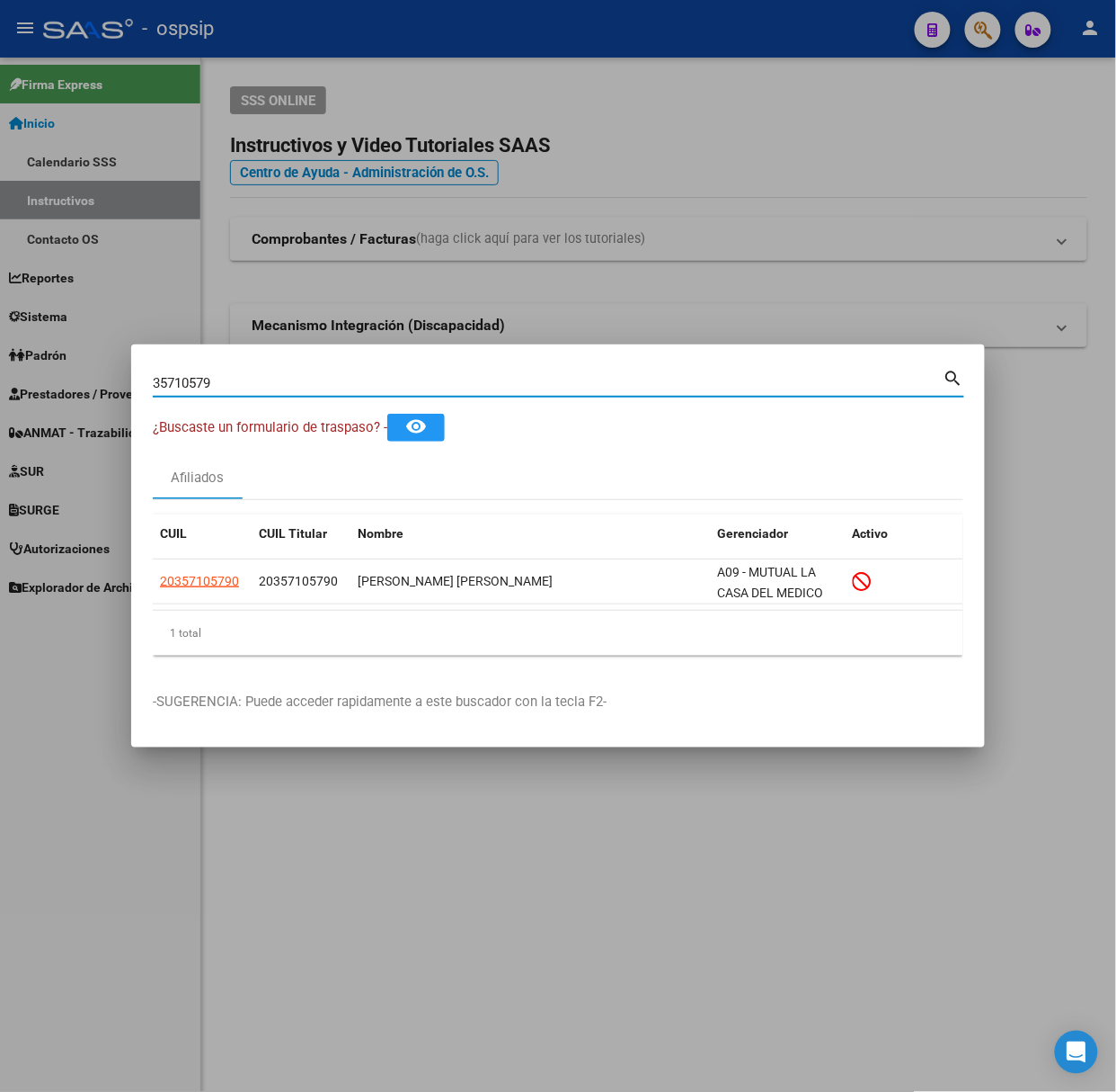
click at [220, 379] on input "35710579" at bounding box center [547, 383] width 791 height 17
type input "40493131"
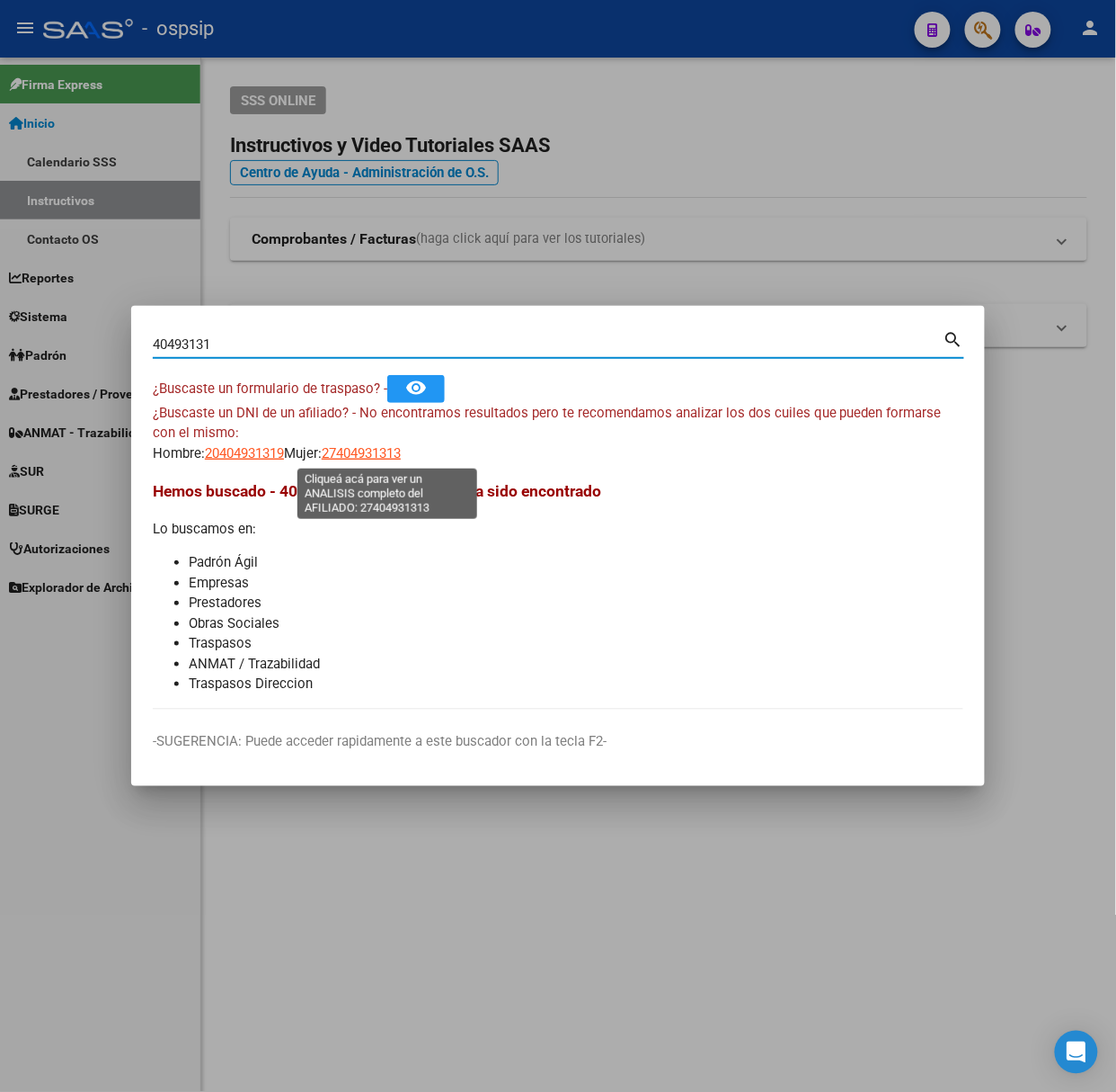
click at [360, 458] on span "27404931313" at bounding box center [361, 453] width 79 height 17
type textarea "27404931313"
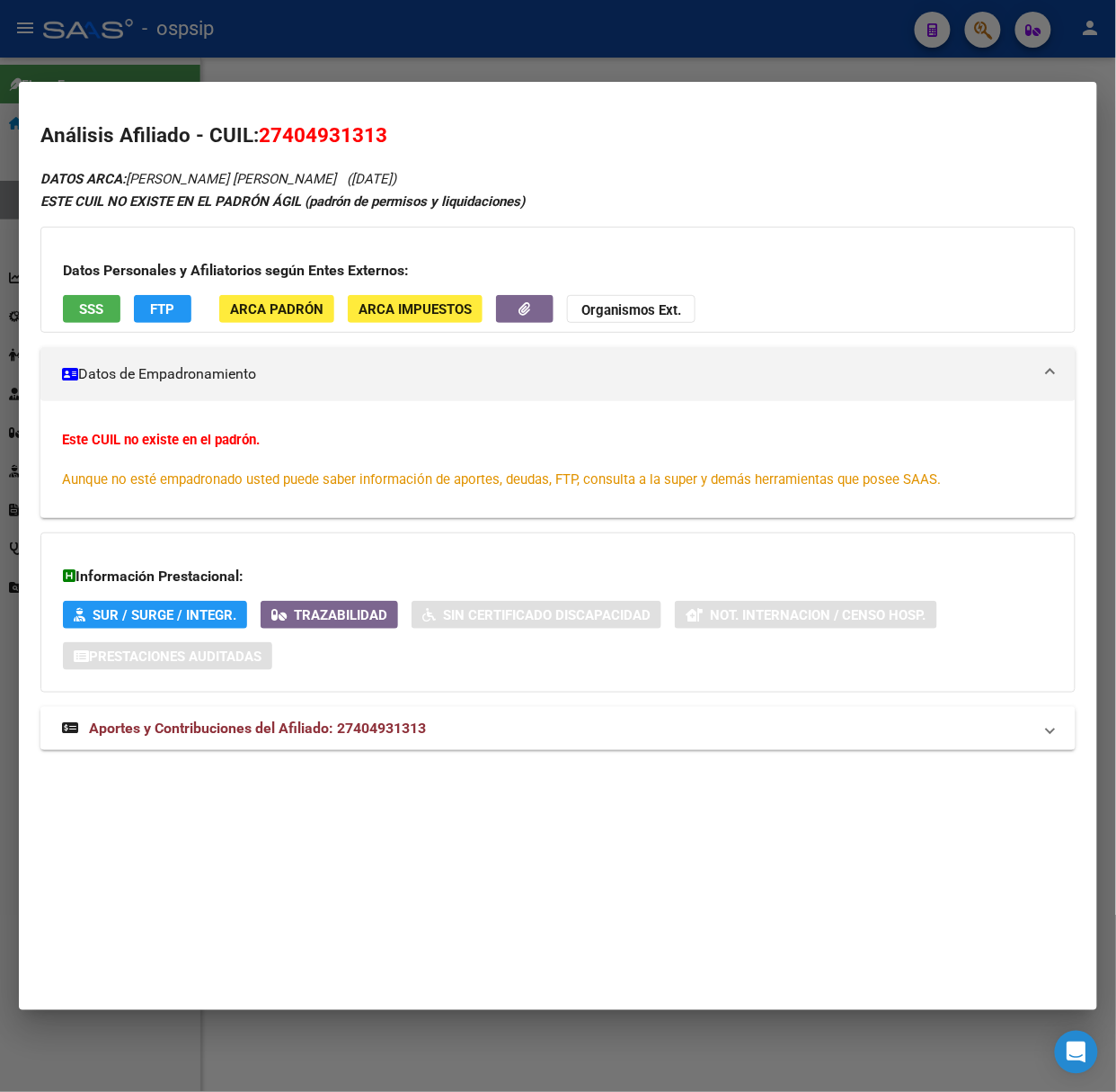
click at [451, 746] on mat-expansion-panel-header "Aportes y Contribuciones del Afiliado: 27404931313" at bounding box center [558, 728] width 1036 height 43
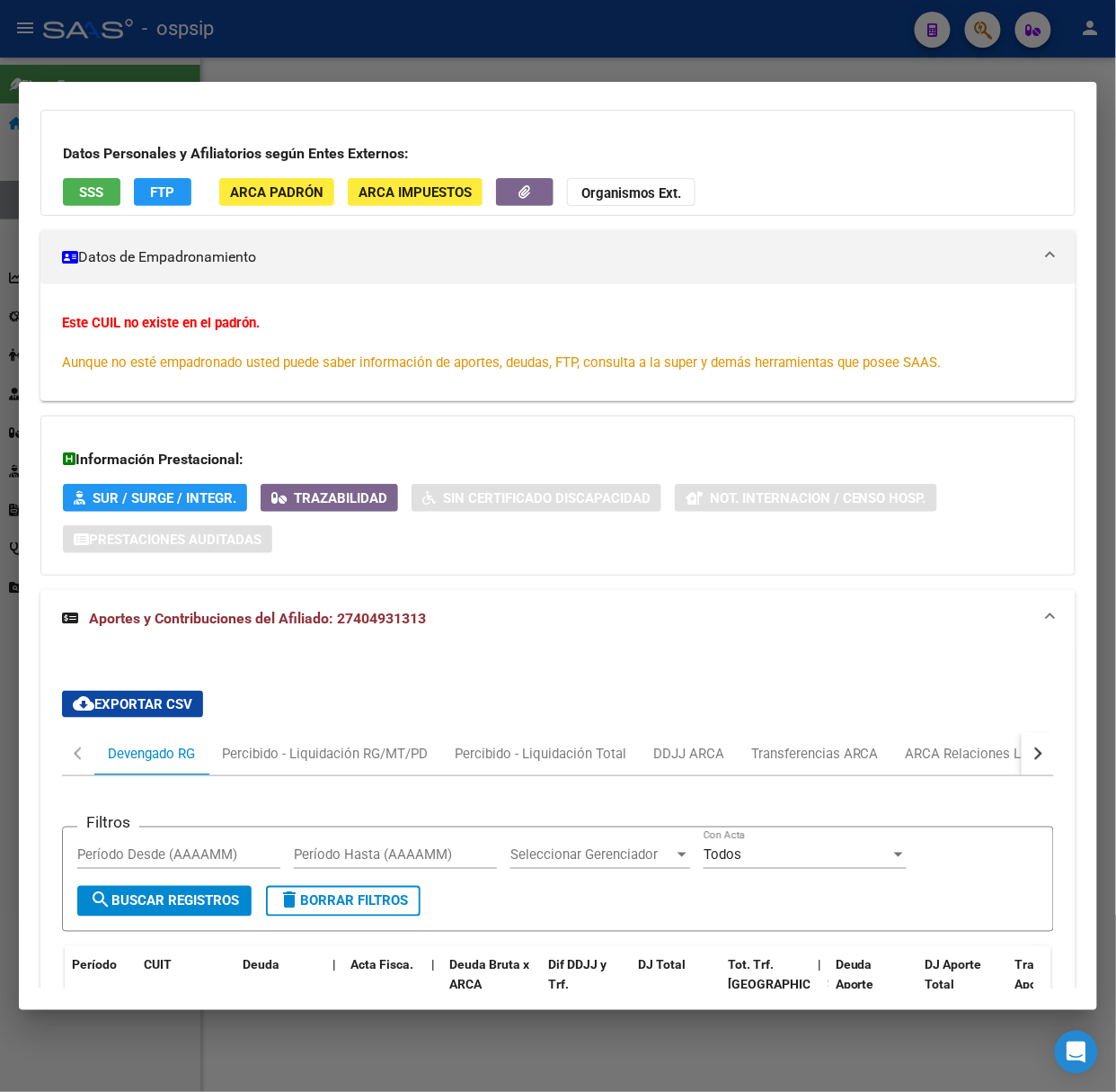
scroll to position [368, 0]
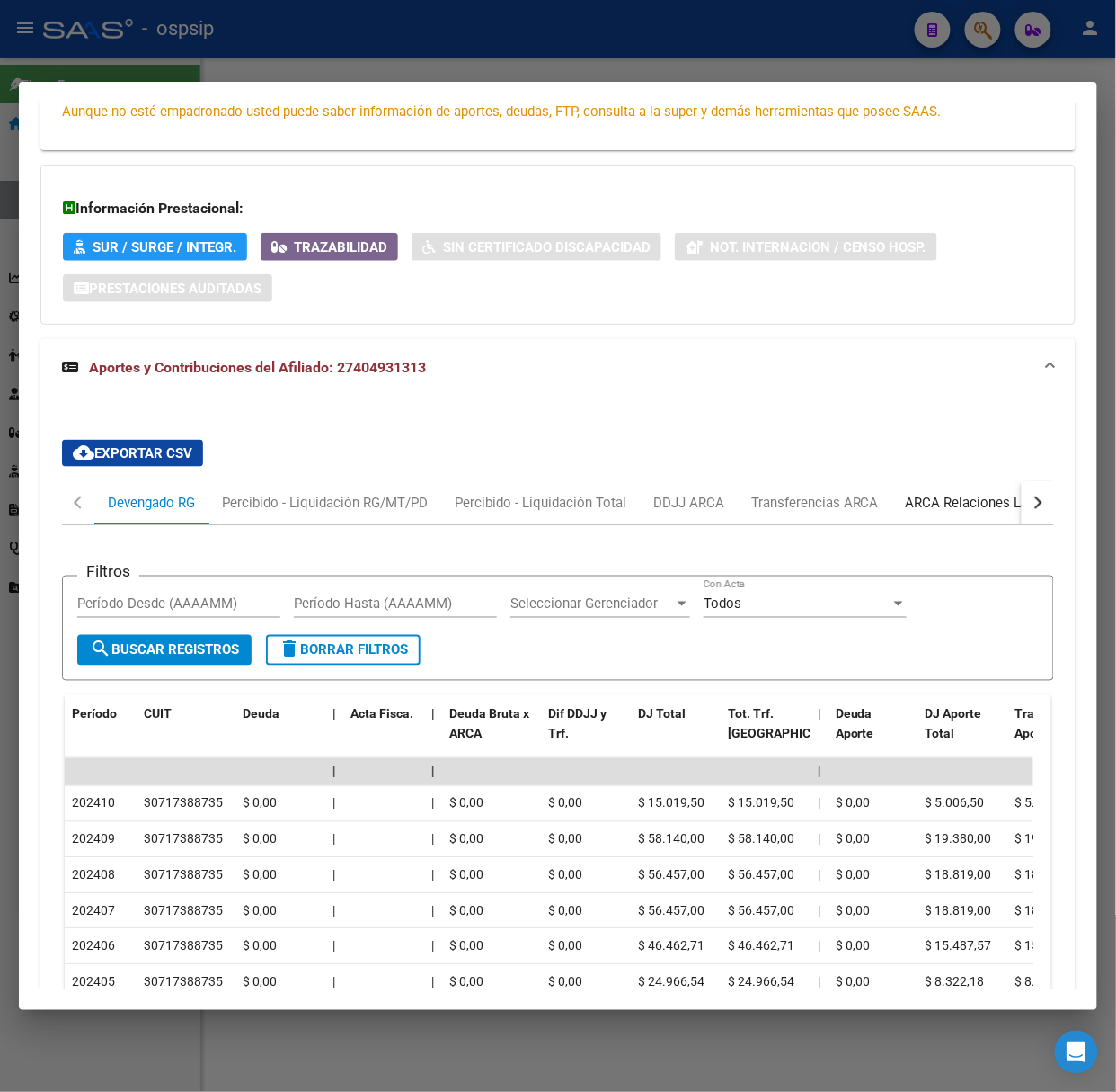
click at [980, 495] on div "ARCA Relaciones Laborales" at bounding box center [990, 502] width 168 height 20
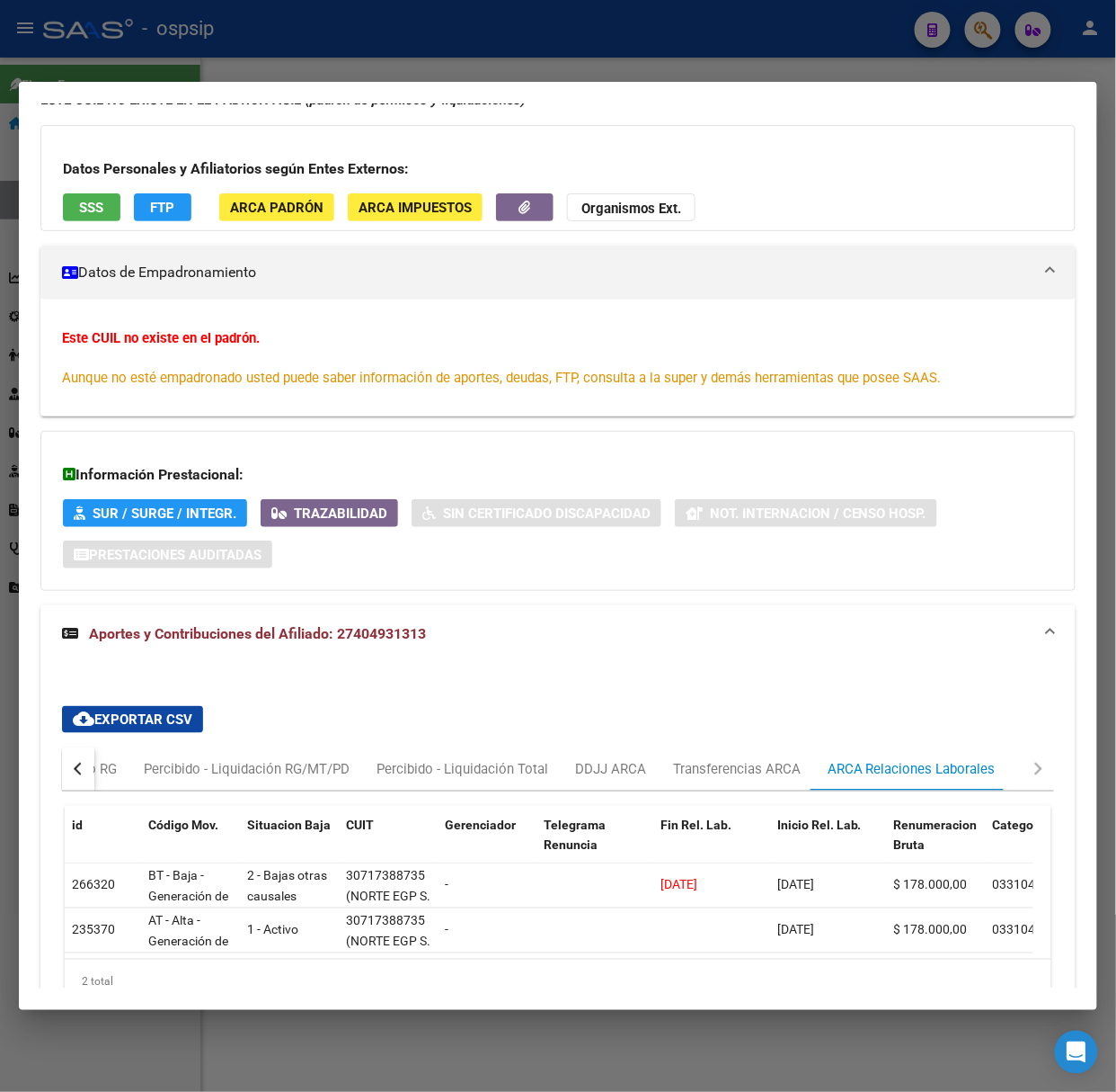
scroll to position [220, 0]
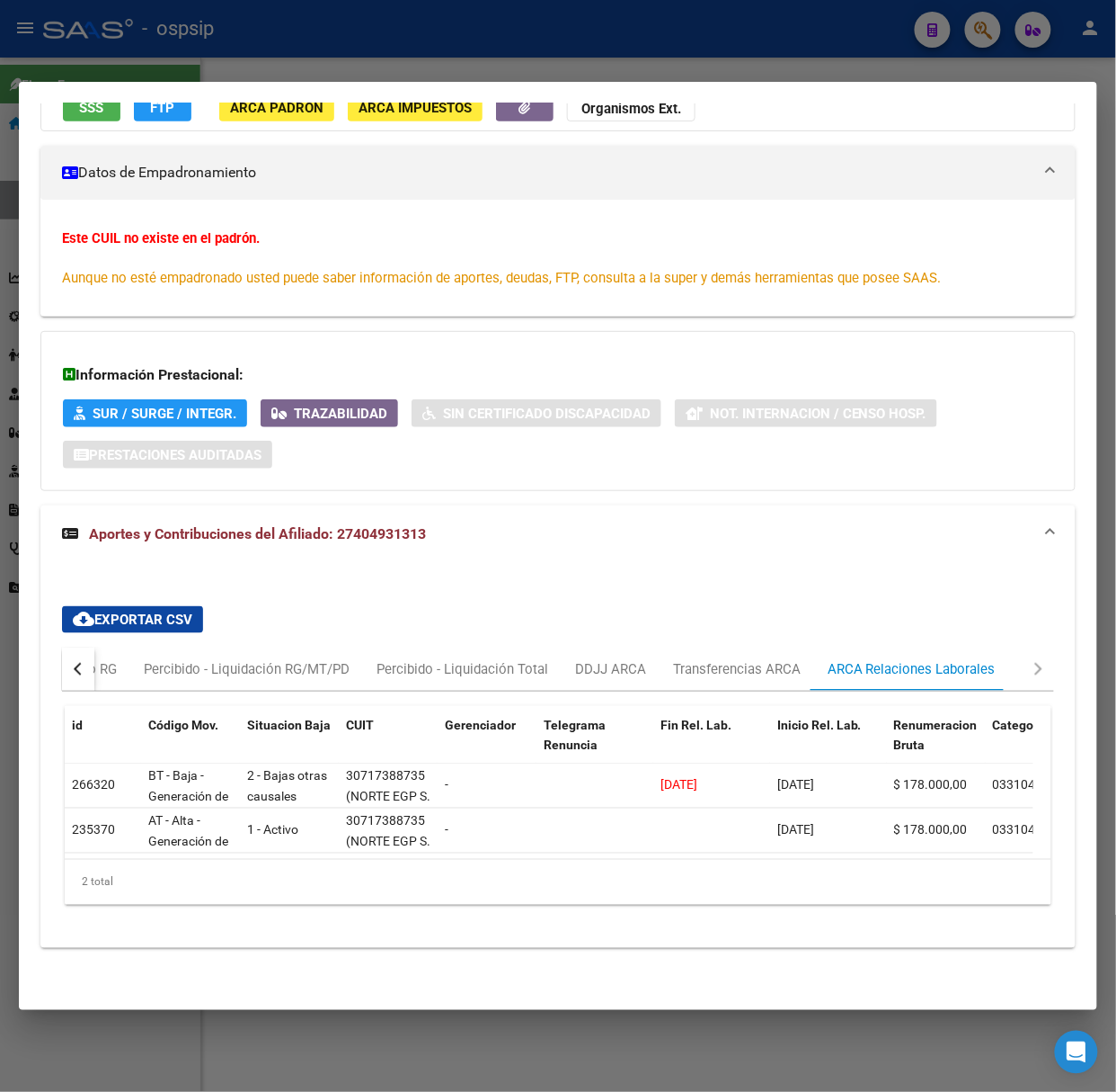
click at [248, 82] on mat-dialog-container "Análisis Afiliado - CUIL: 27404931313 DATOS ARCA: [PERSON_NAME] [PERSON_NAME] […" at bounding box center [558, 546] width 1079 height 928
drag, startPoint x: 236, startPoint y: 92, endPoint x: 216, endPoint y: 73, distance: 27.6
click at [217, 75] on div "40493131 Buscar (apellido, dni, cuil, nro traspaso, cuit, obra social) search ¿…" at bounding box center [558, 546] width 1116 height 1092
click at [209, 68] on div at bounding box center [558, 546] width 1116 height 1092
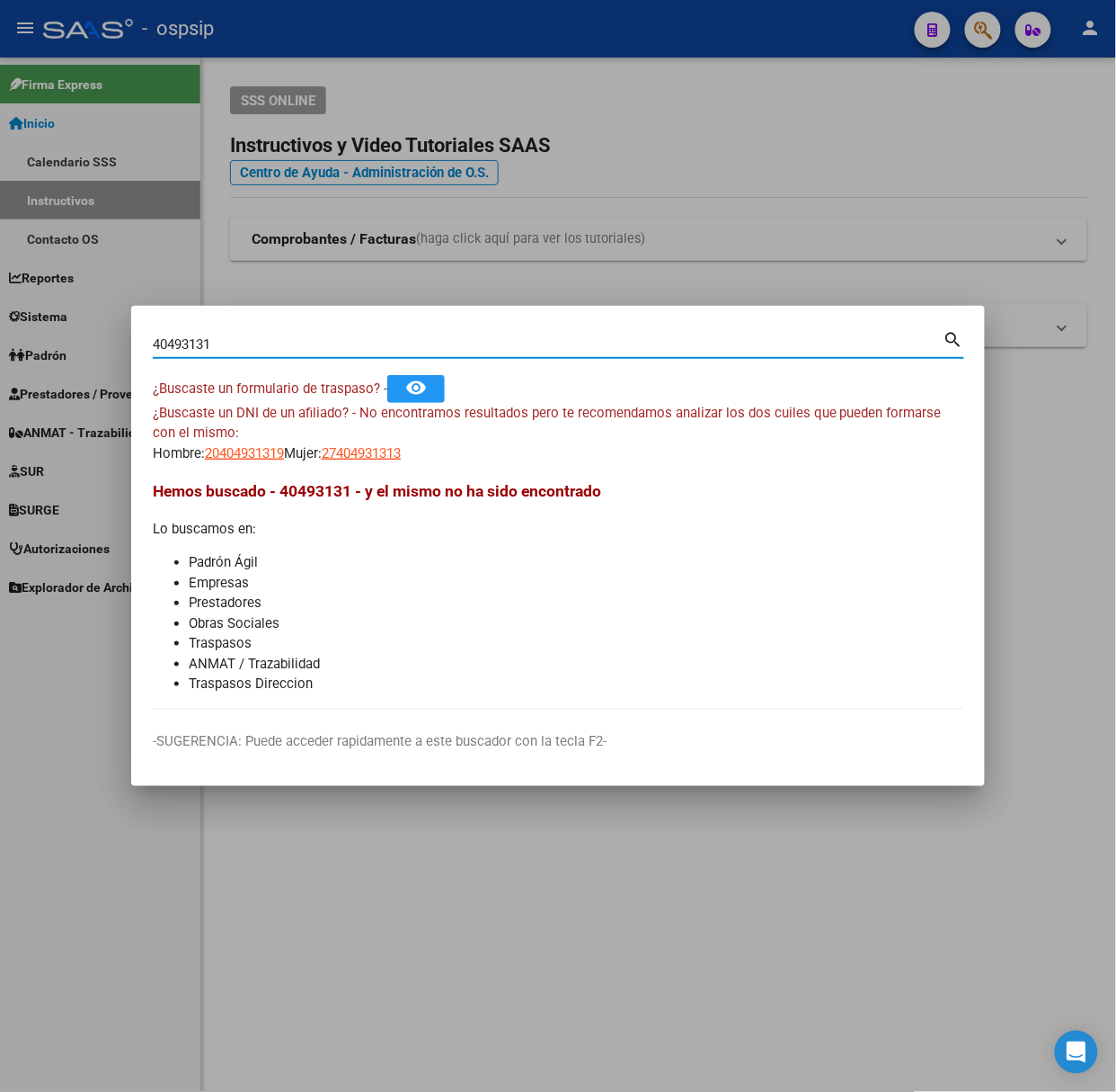
click at [259, 346] on input "40493131" at bounding box center [547, 344] width 791 height 17
type input "29489085"
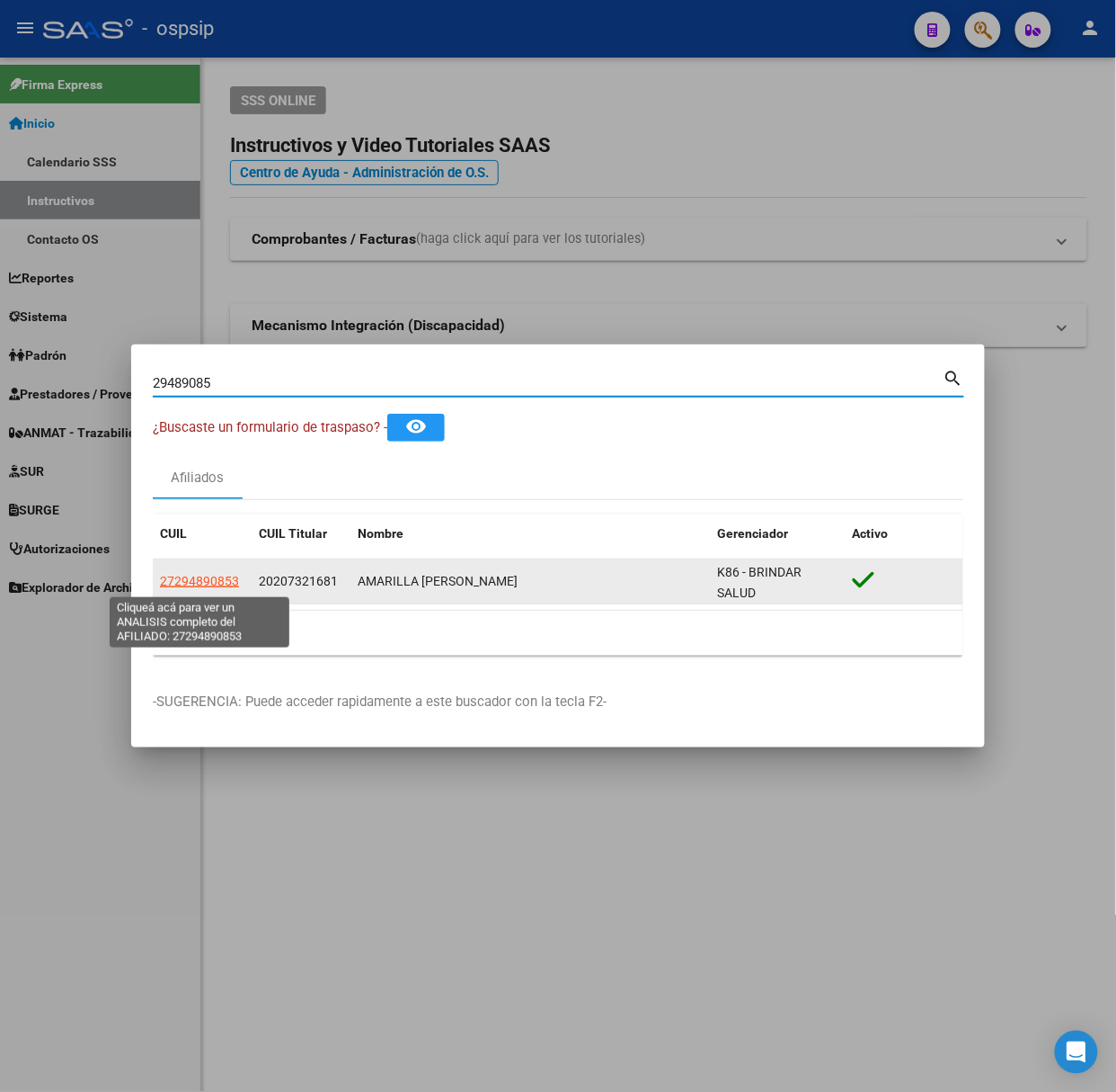
click at [197, 589] on span "27294890853" at bounding box center [199, 581] width 79 height 15
type textarea "27294890853"
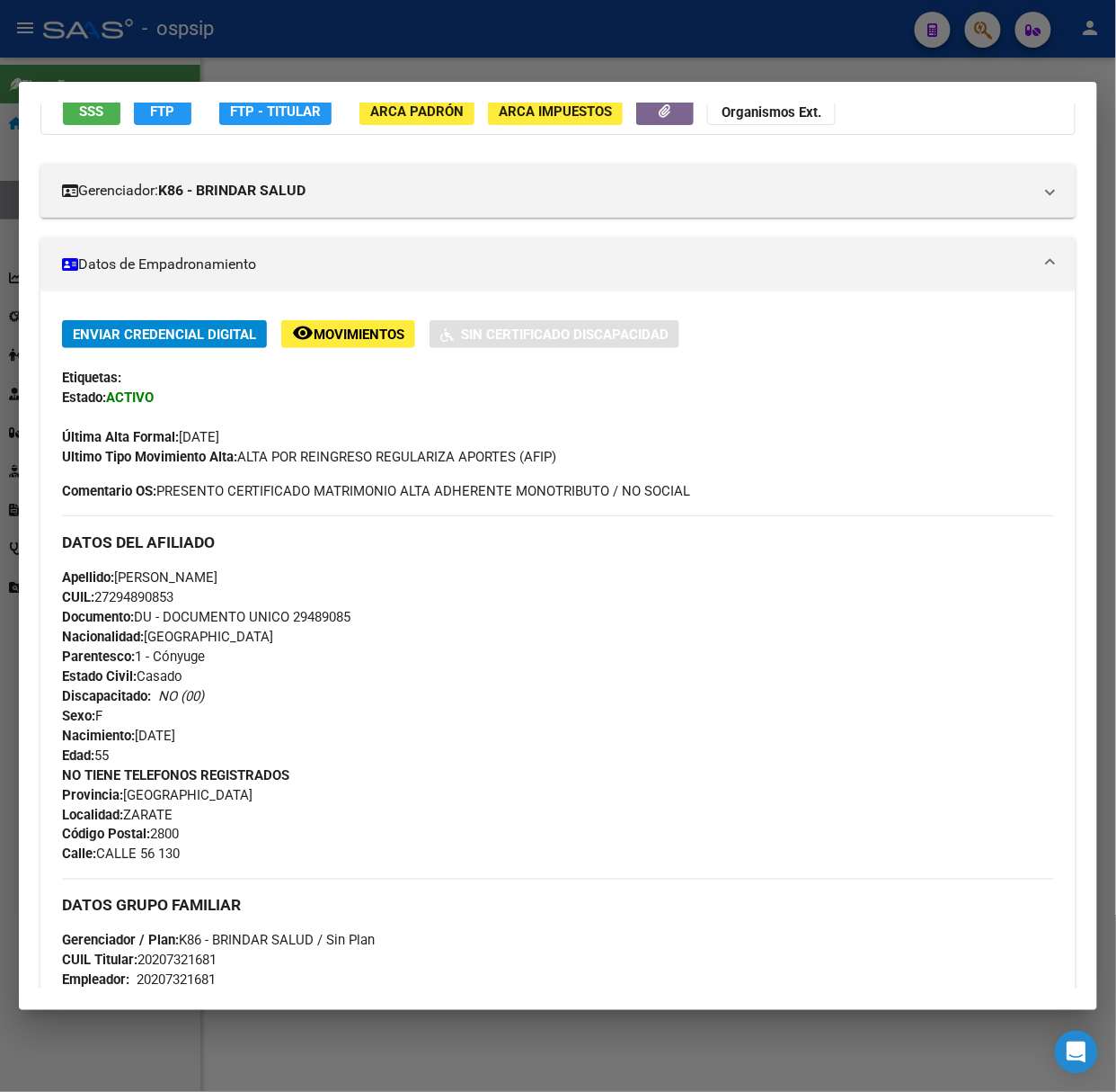
scroll to position [678, 0]
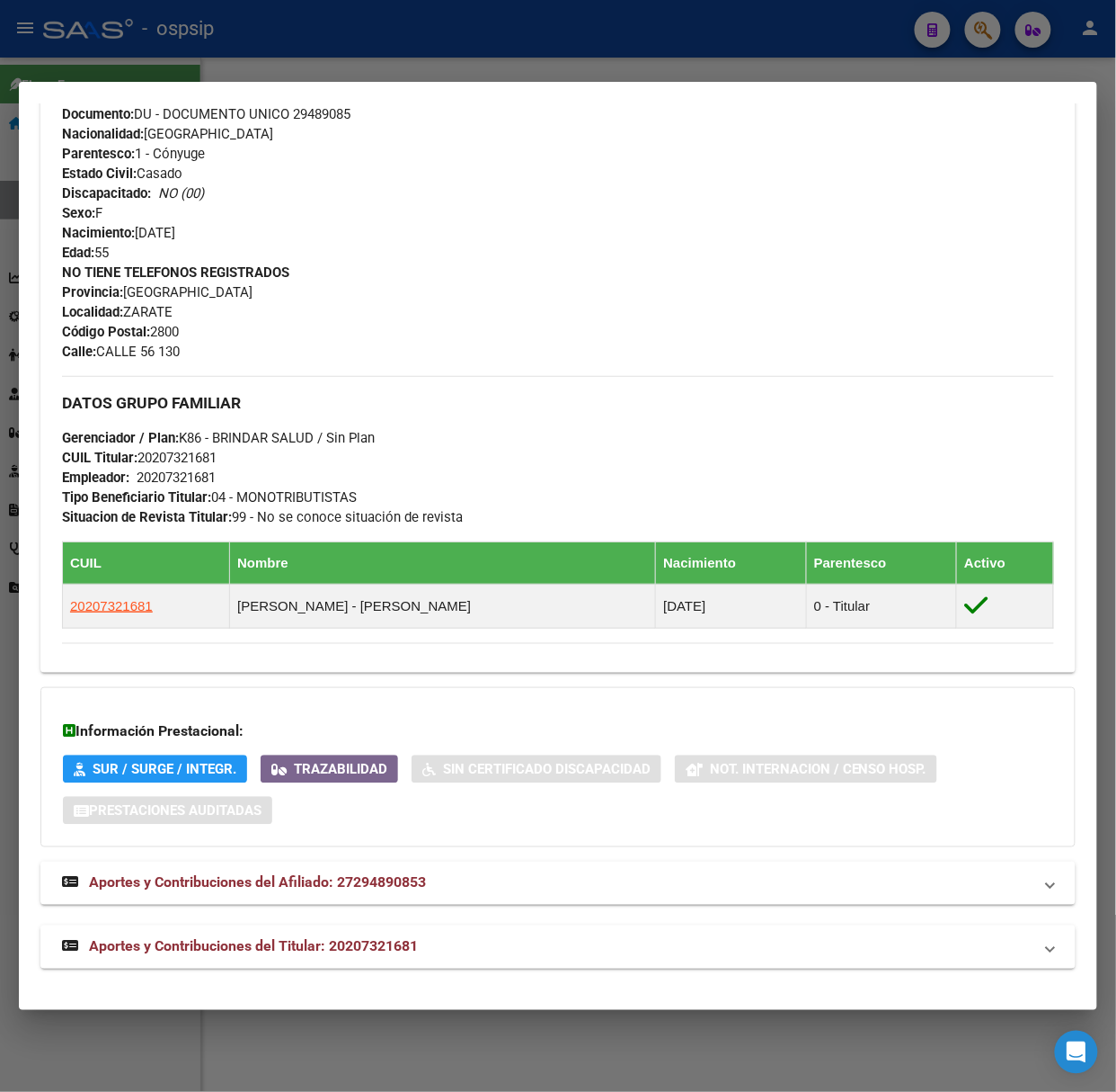
drag, startPoint x: 322, startPoint y: 947, endPoint x: 310, endPoint y: 954, distance: 13.9
click at [317, 954] on span "Aportes y Contribuciones del Titular: 20207321681" at bounding box center [253, 945] width 329 height 17
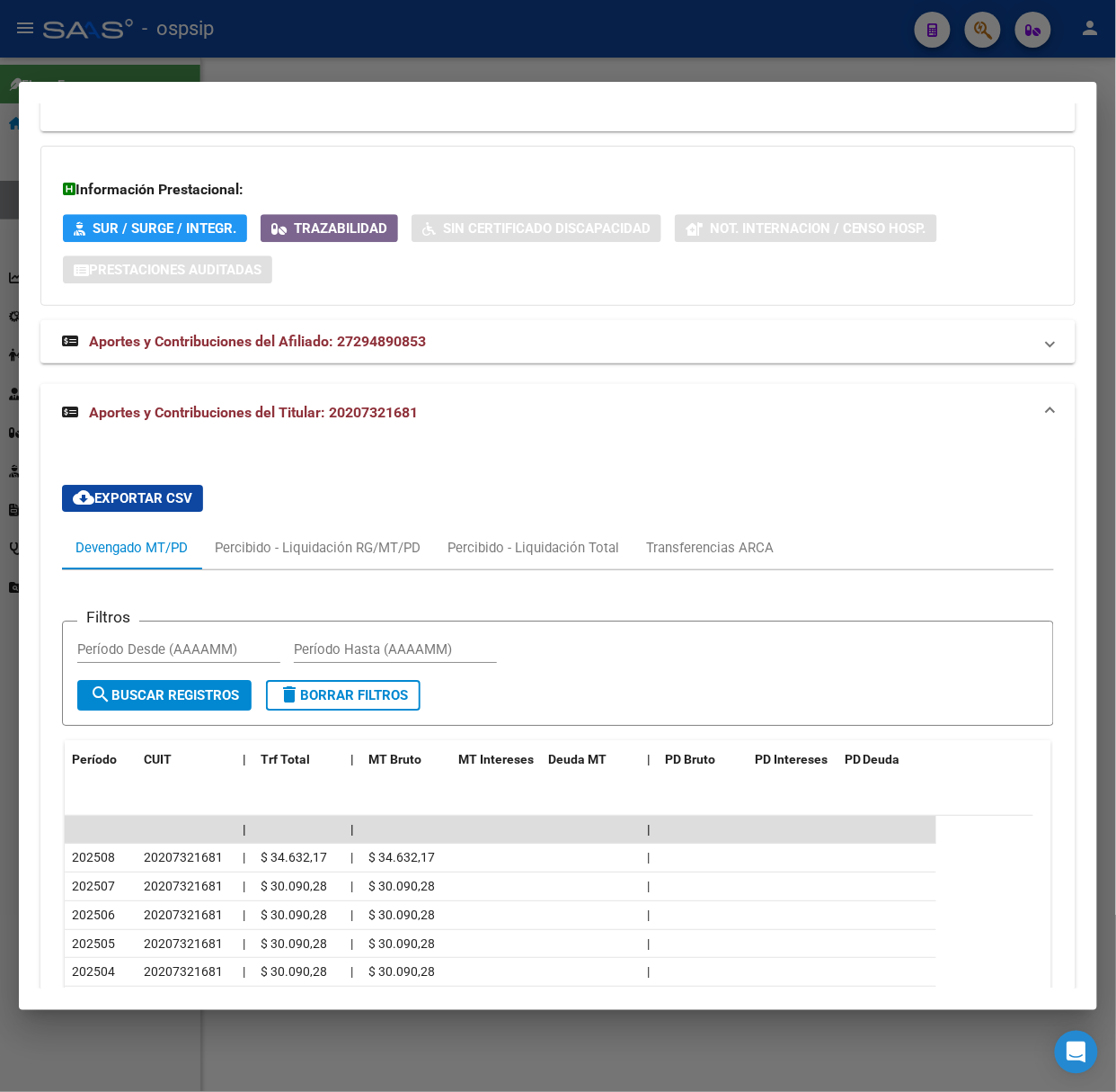
scroll to position [1256, 0]
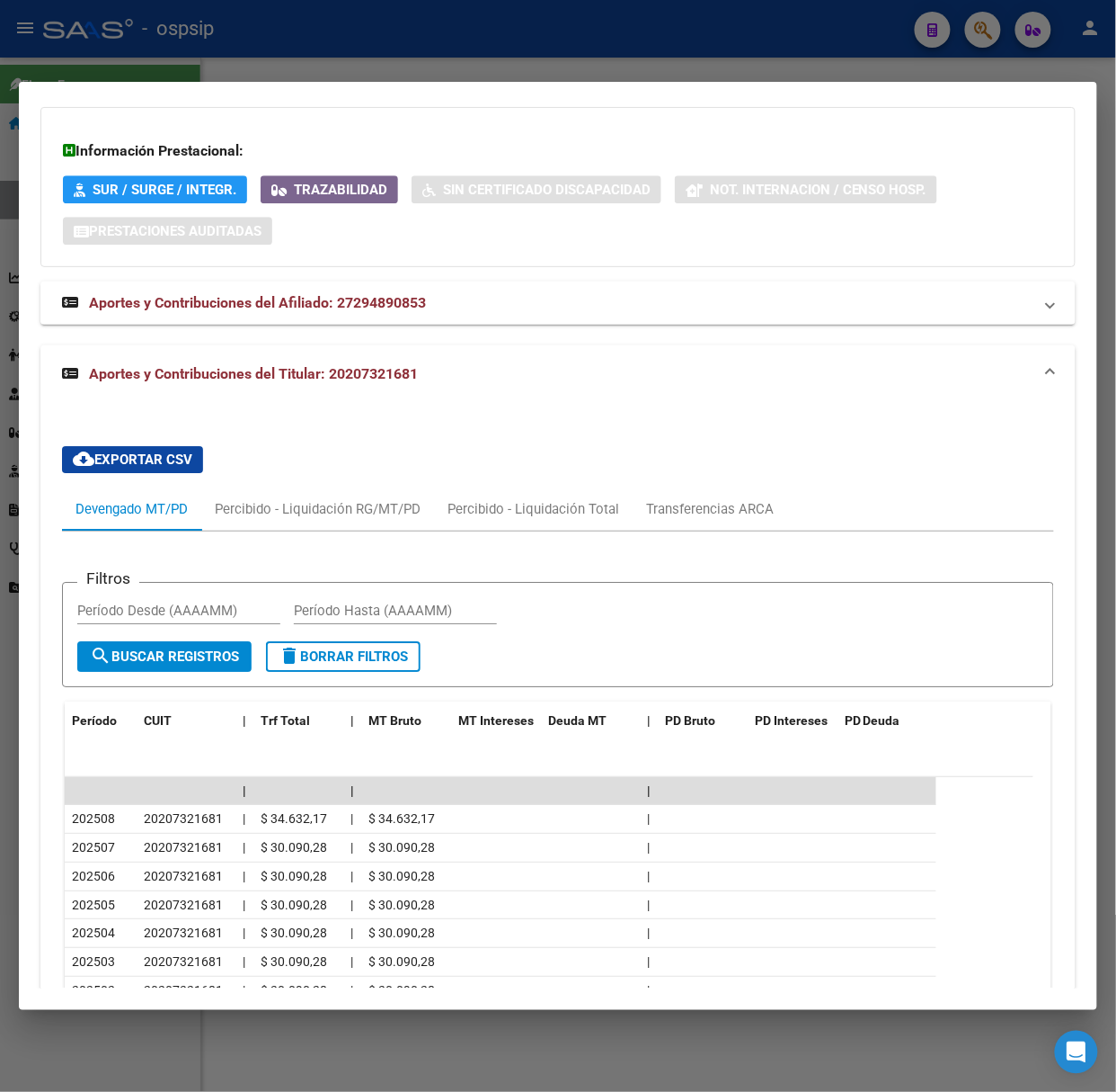
click at [135, 40] on div at bounding box center [558, 546] width 1116 height 1092
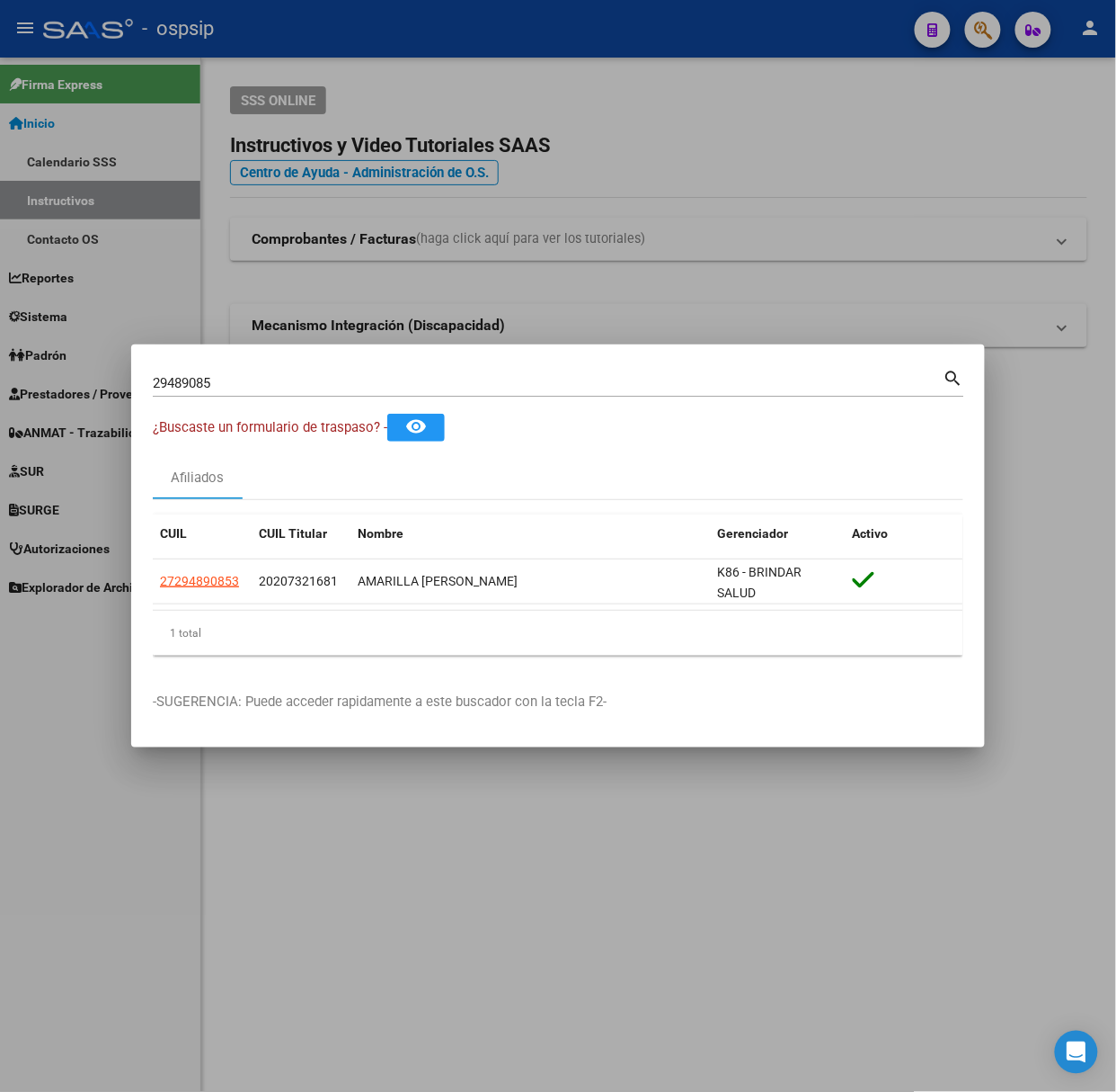
click at [210, 389] on input "29489085" at bounding box center [547, 383] width 791 height 17
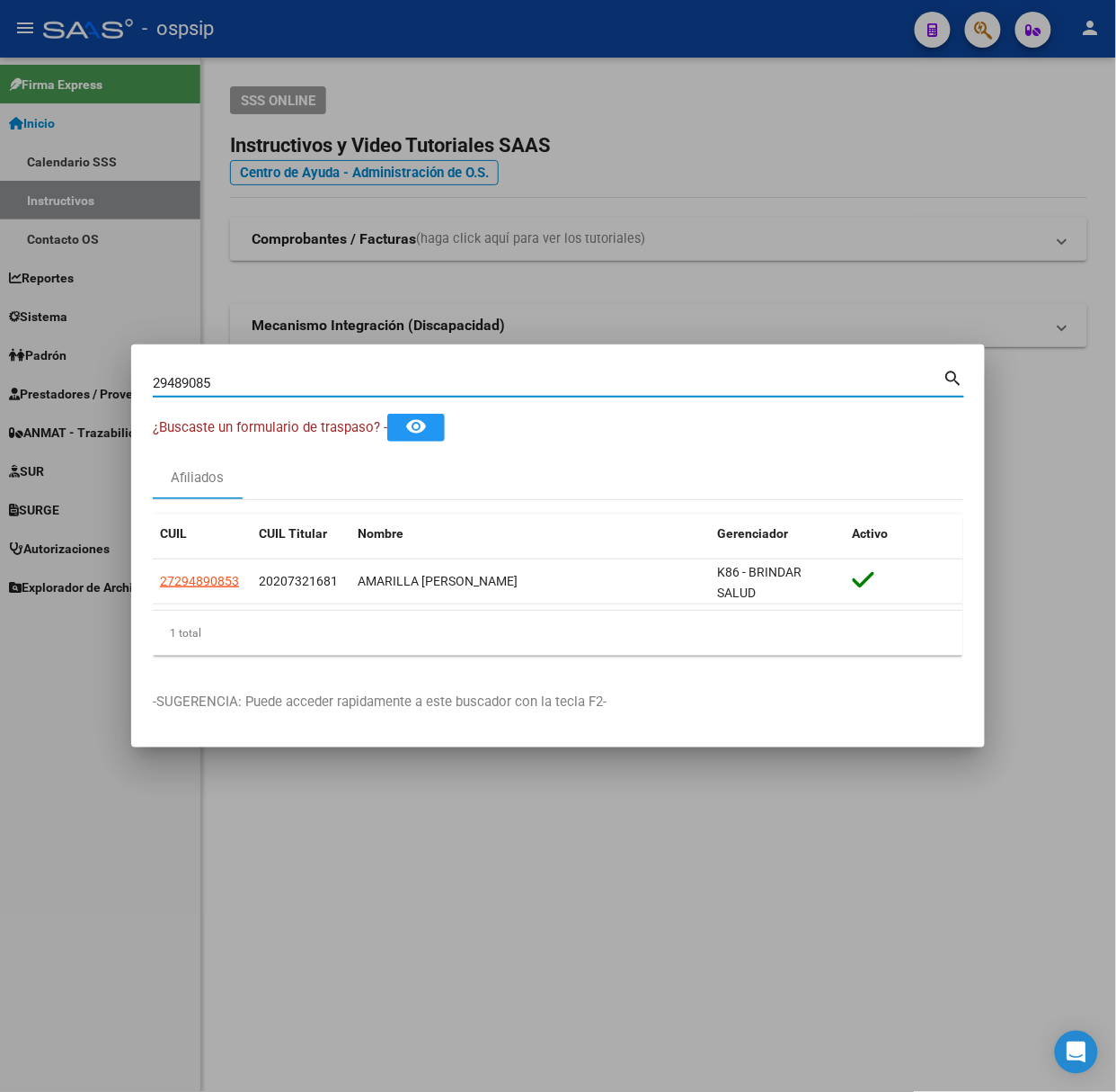
click at [210, 389] on input "29489085" at bounding box center [547, 383] width 791 height 17
type input "20732168"
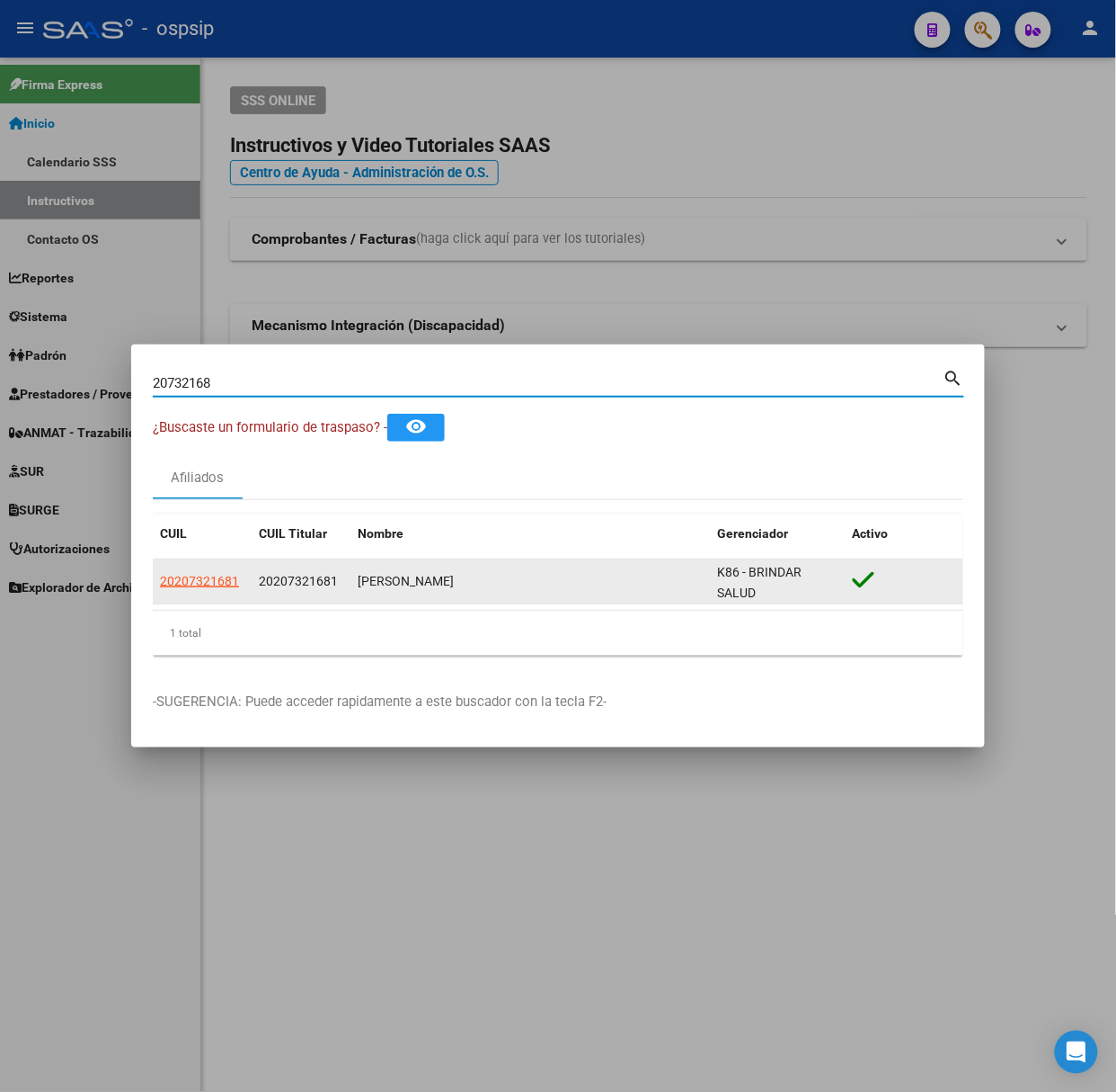
click at [180, 568] on datatable-body-cell "20207321681" at bounding box center [201, 581] width 99 height 44
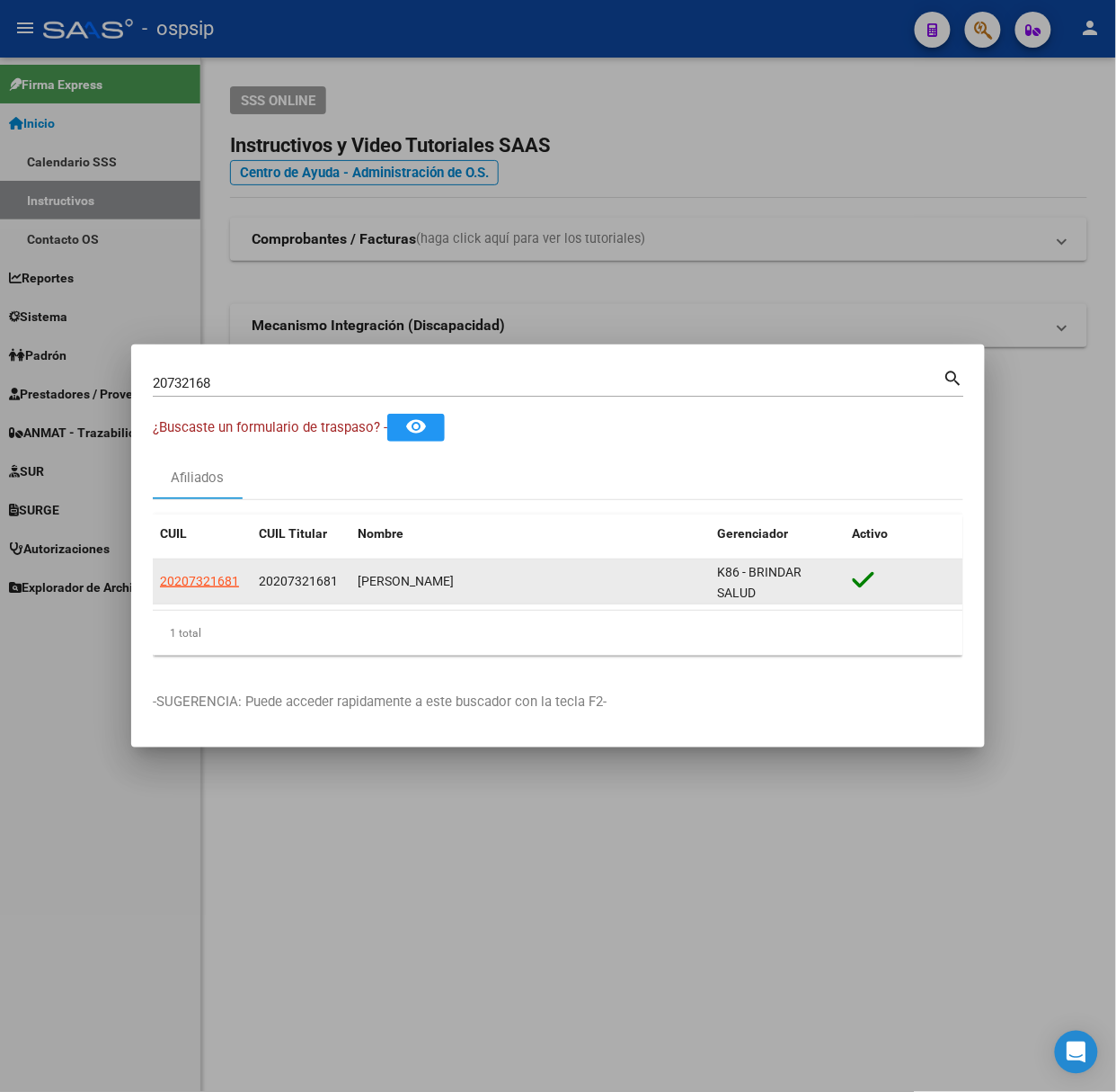
click at [188, 574] on span "20207321681" at bounding box center [199, 581] width 79 height 15
type textarea "20207321681"
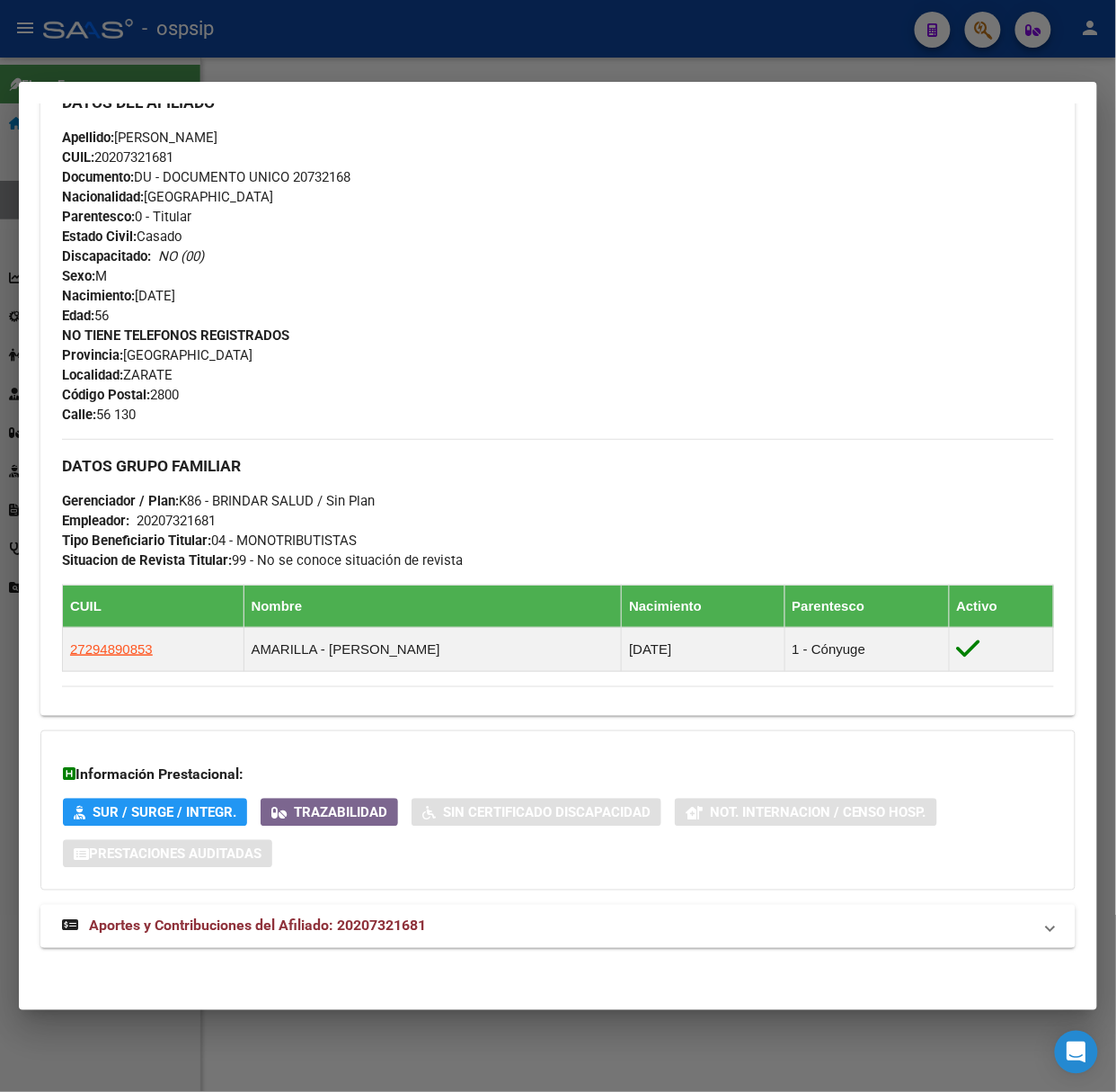
click at [368, 918] on span "Aportes y Contribuciones del Afiliado: 20207321681" at bounding box center [257, 925] width 337 height 17
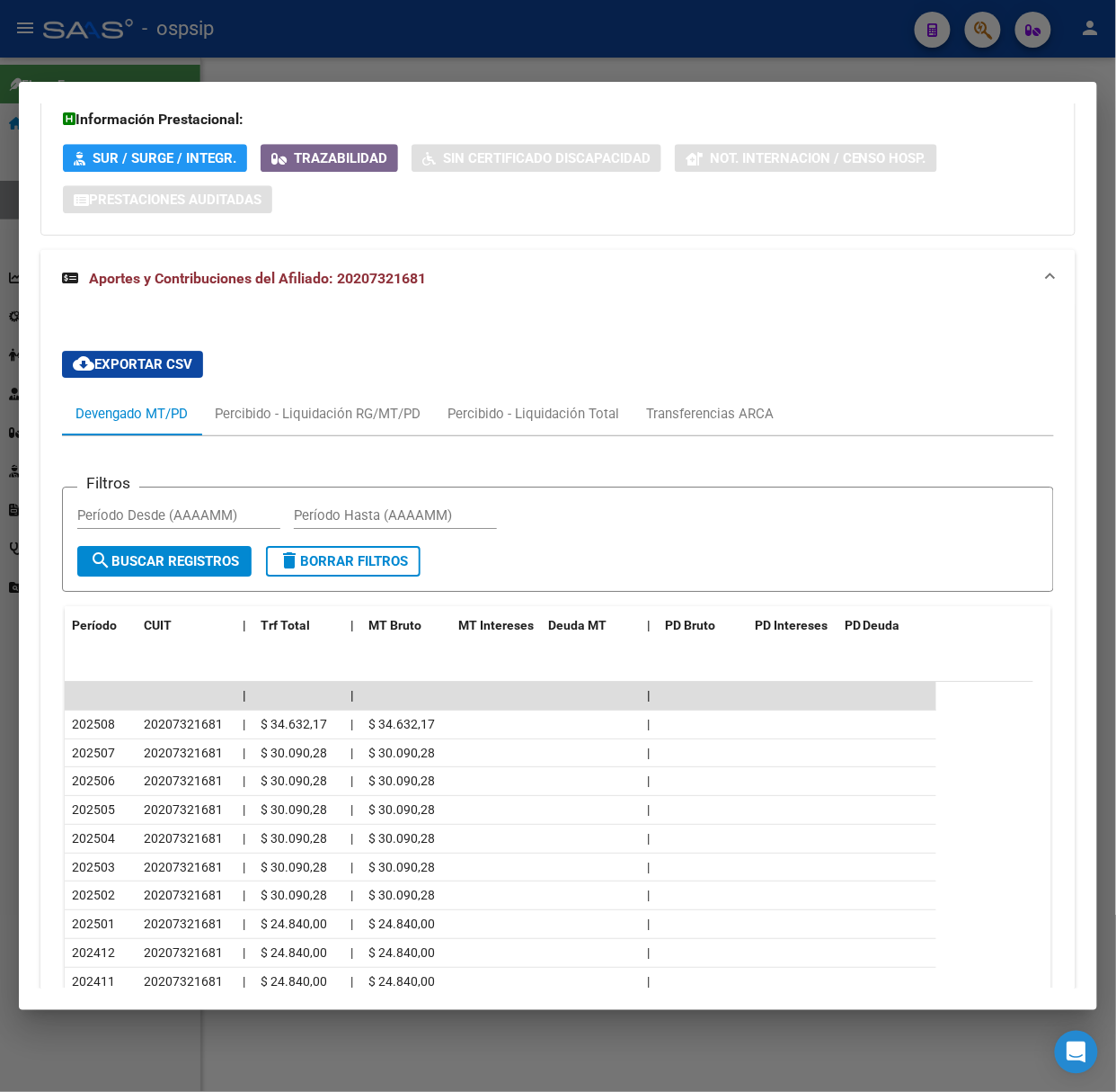
scroll to position [1313, 0]
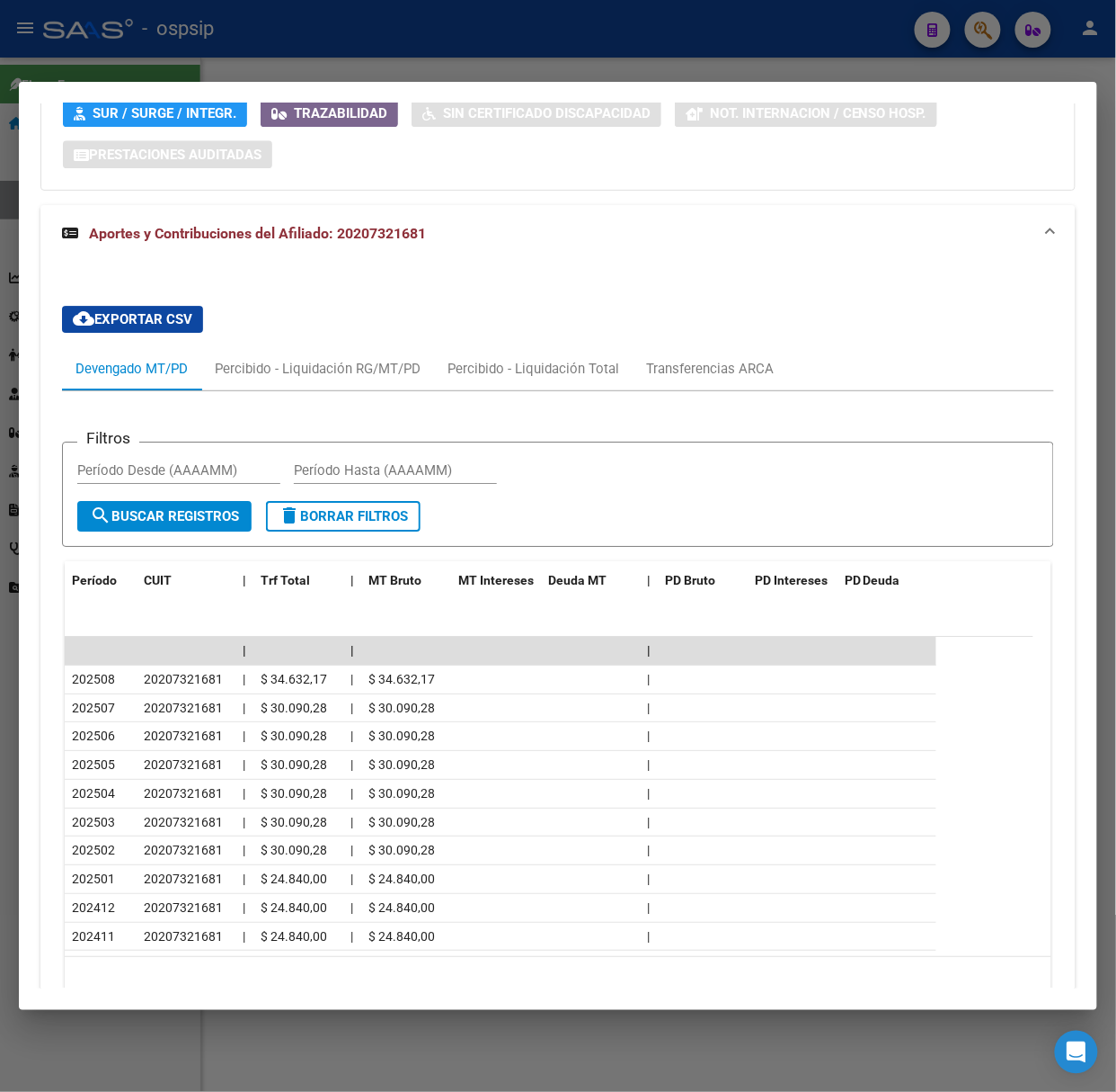
click at [201, 54] on div at bounding box center [558, 546] width 1116 height 1092
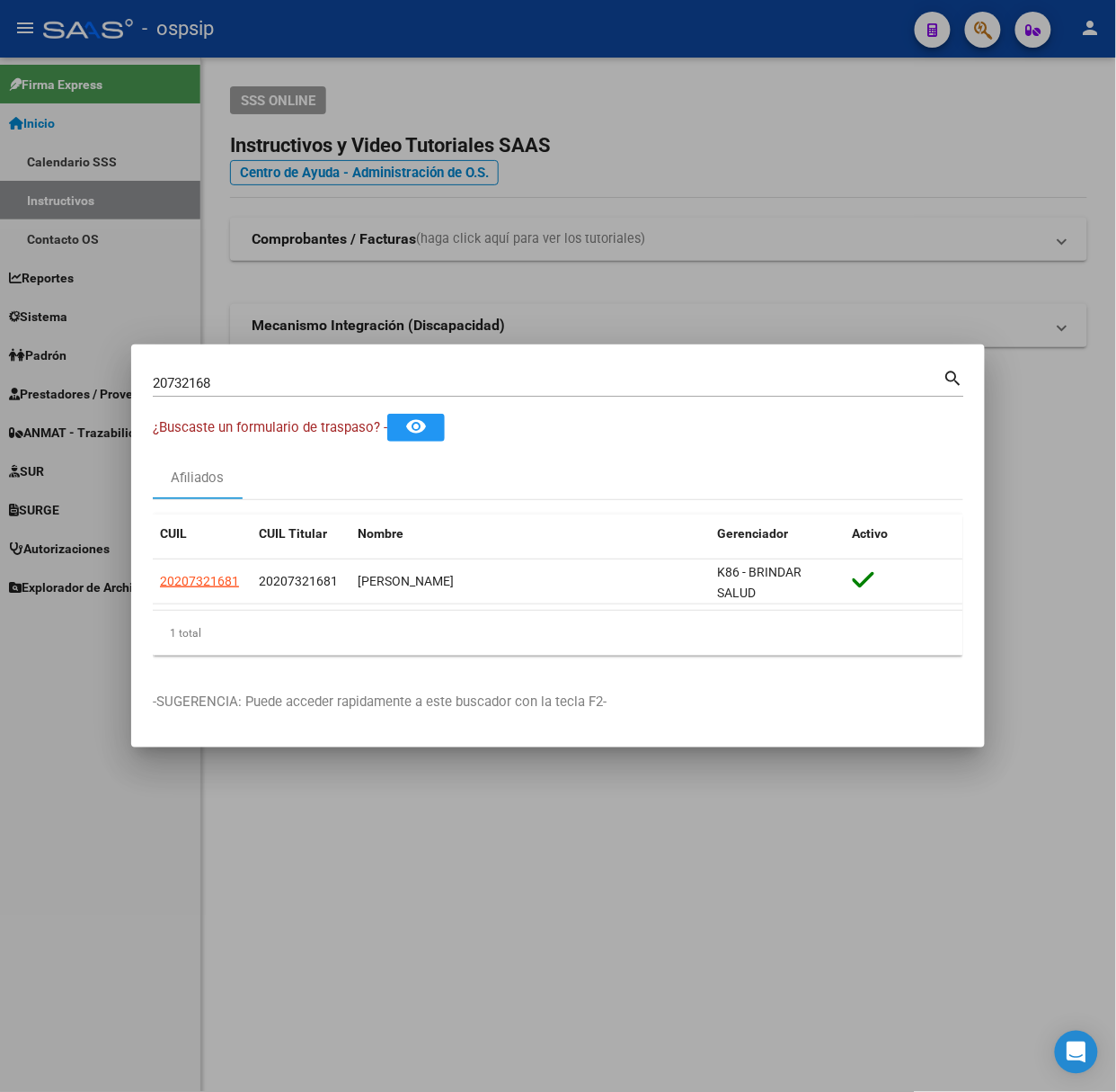
click at [239, 383] on input "20732168" at bounding box center [547, 383] width 791 height 17
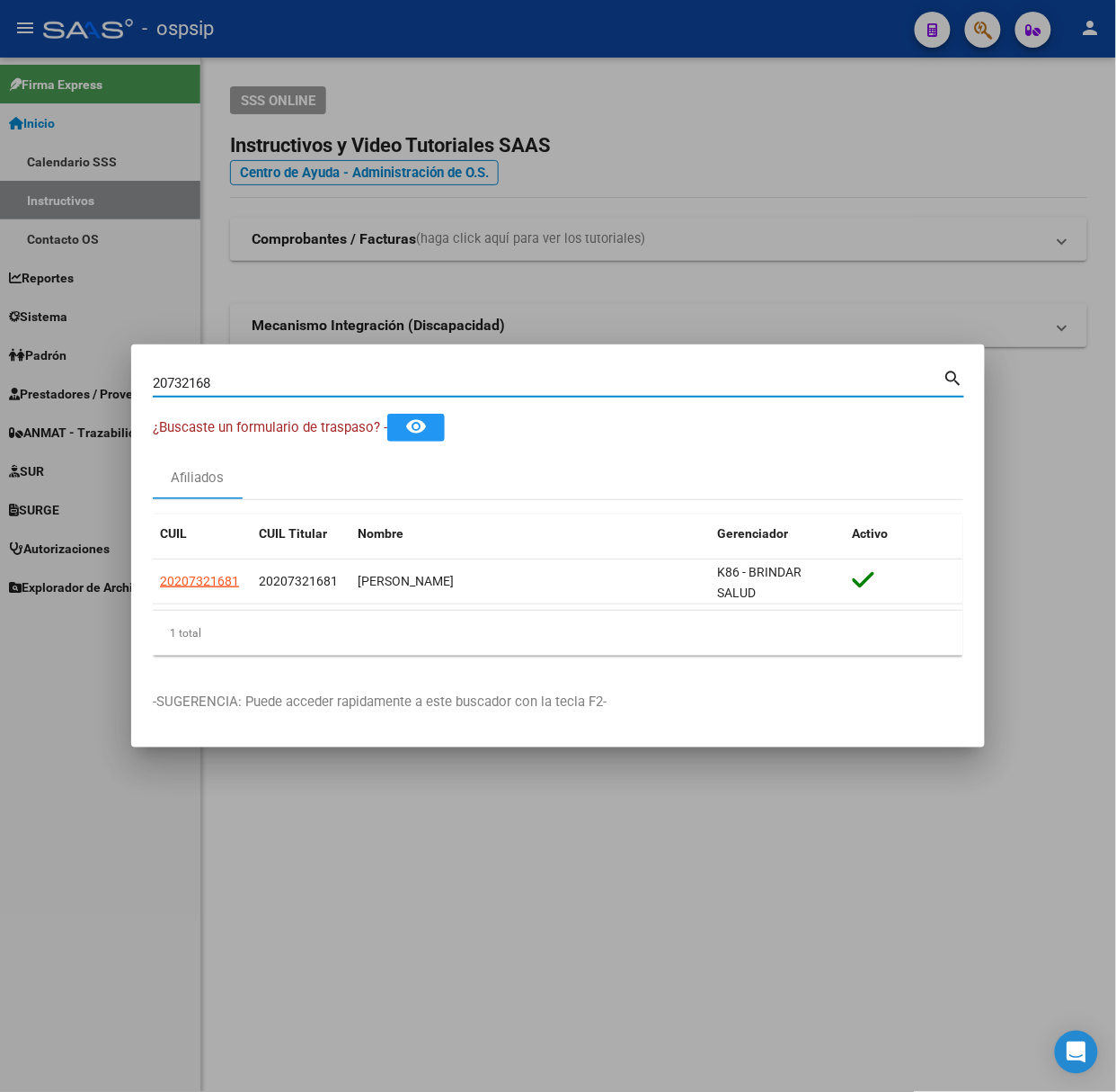
click at [239, 383] on input "20732168" at bounding box center [547, 383] width 791 height 17
type input "32596265"
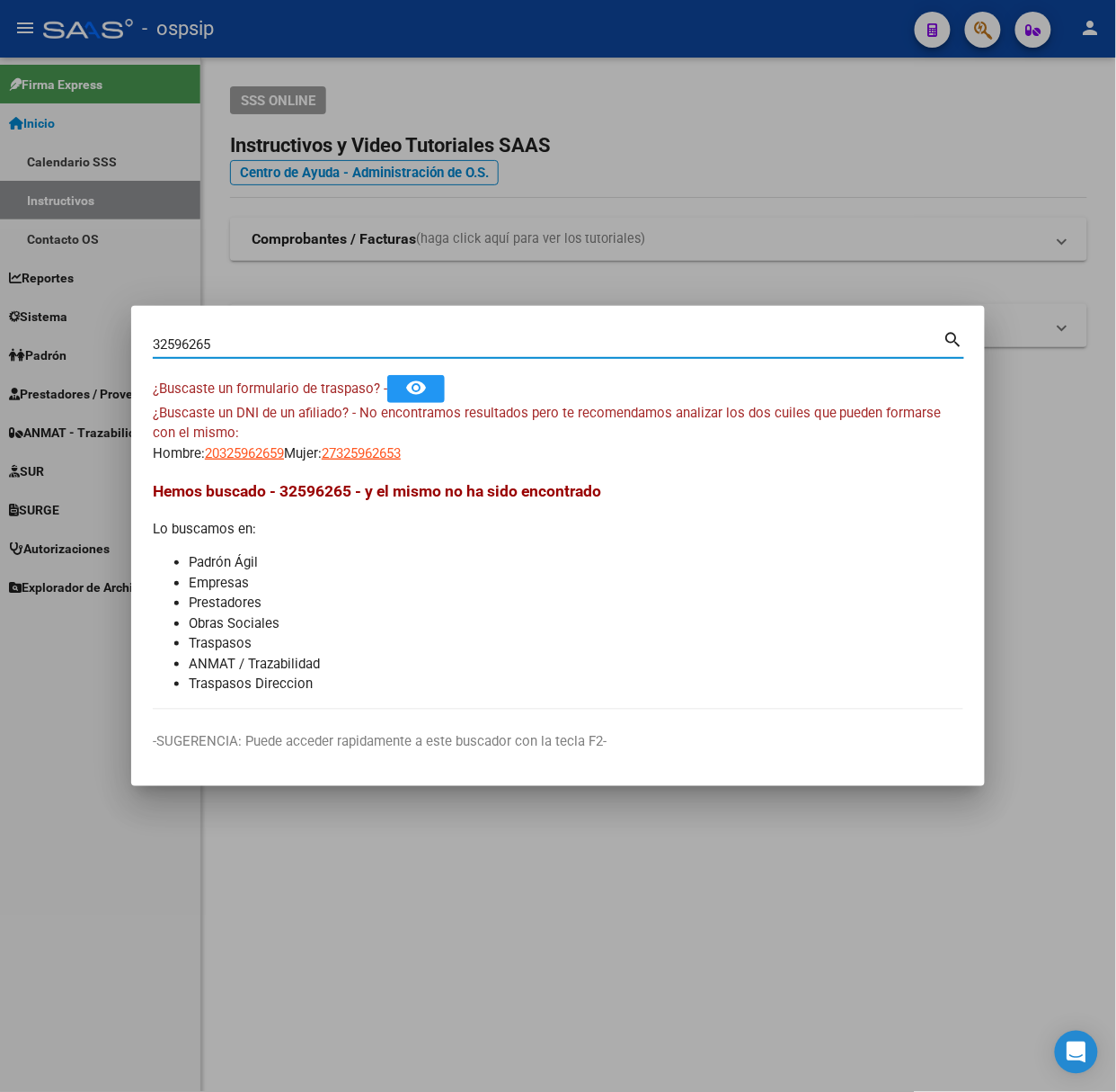
click at [231, 469] on mat-dialog-content "32596265 Buscar (apellido, dni, cuil, nro traspaso, cuit, obra social) search ¿…" at bounding box center [558, 518] width 854 height 382
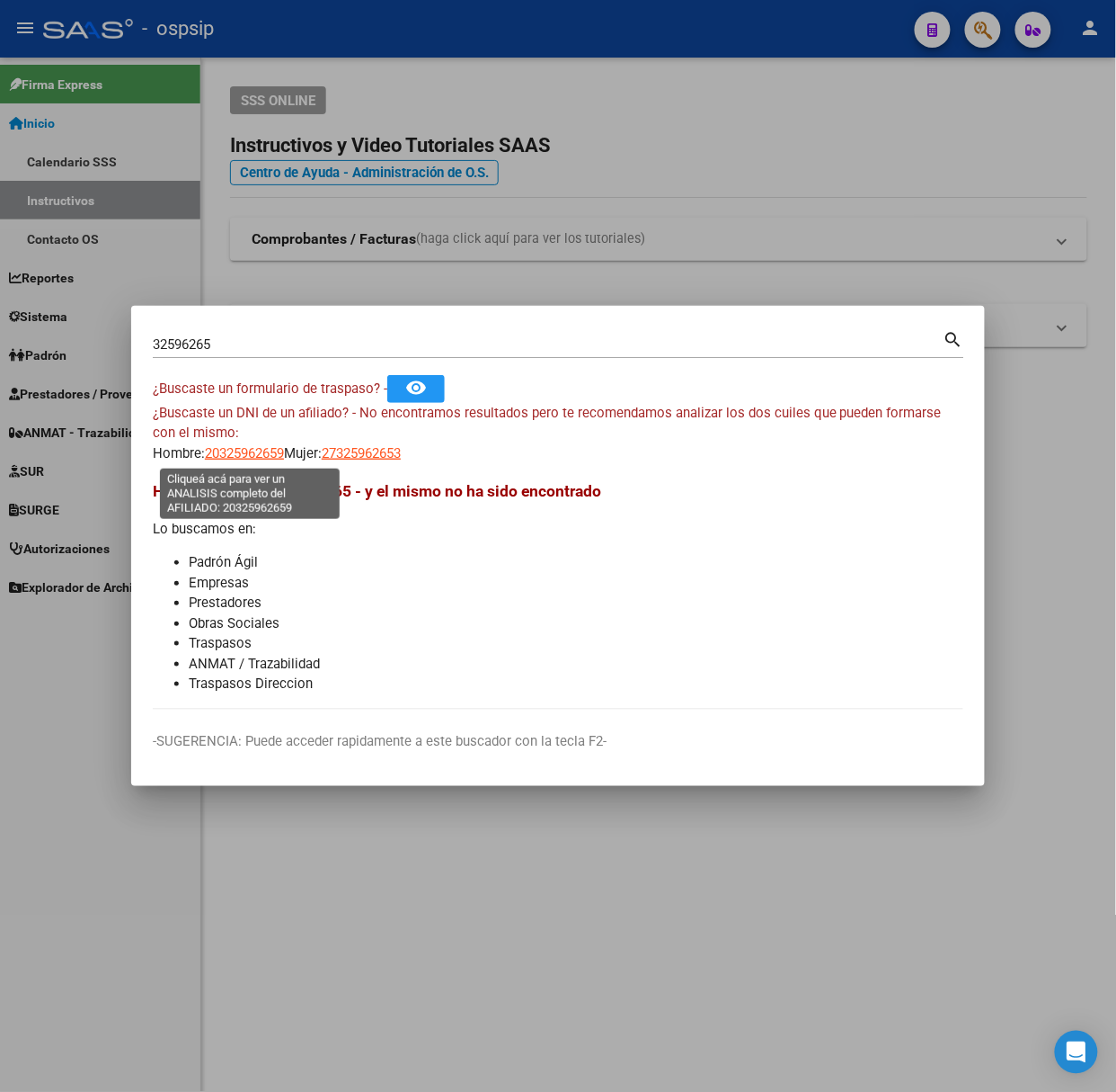
click at [231, 448] on span "20325962659" at bounding box center [244, 453] width 79 height 17
type textarea "20325962659"
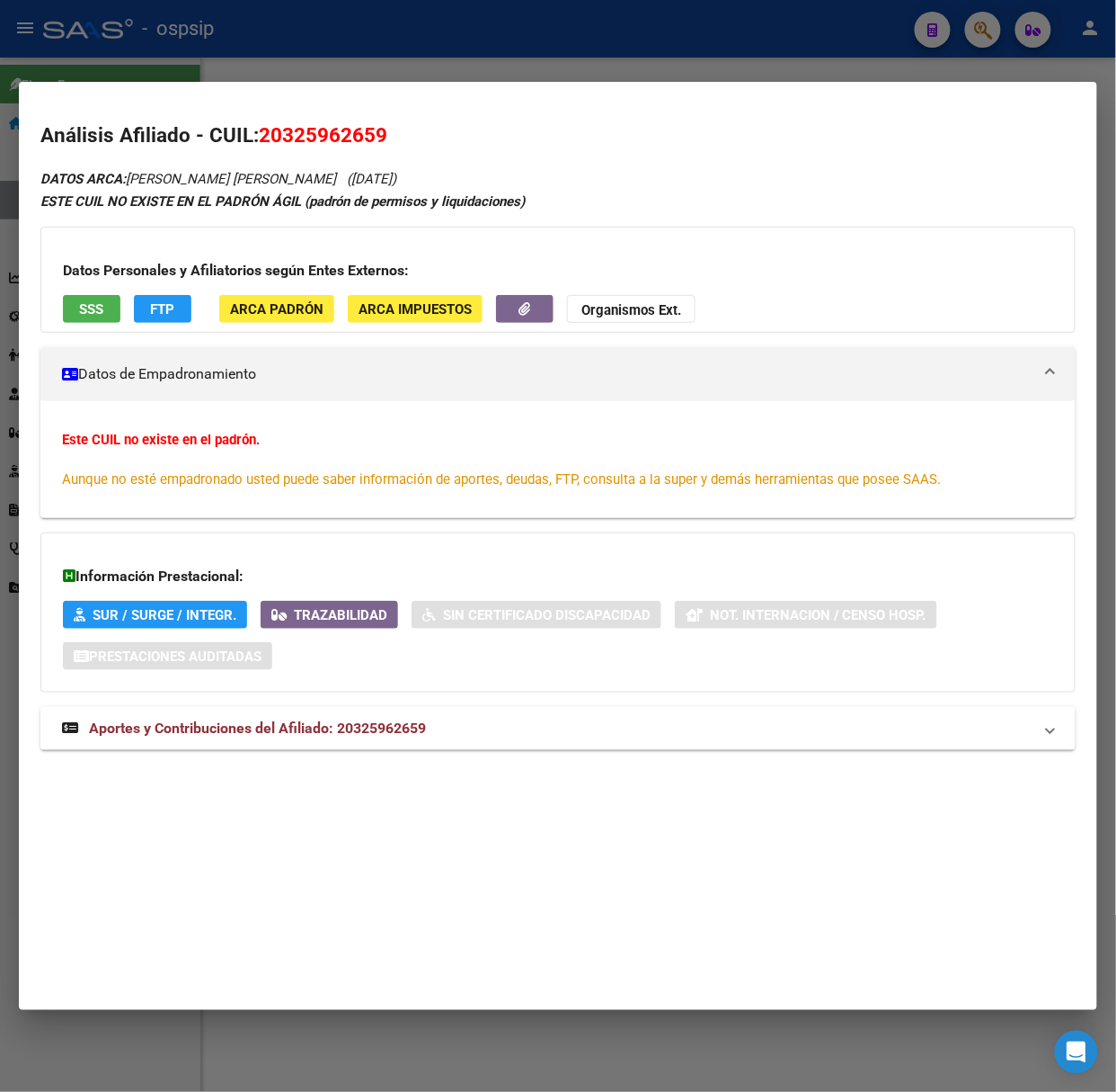
click at [293, 689] on div "Información Prestacional: SUR / SURGE / INTEGR. Trazabilidad Sin Certificado Di…" at bounding box center [558, 613] width 1036 height 160
click at [313, 731] on span "Aportes y Contribuciones del Afiliado: 20325962659" at bounding box center [257, 727] width 337 height 17
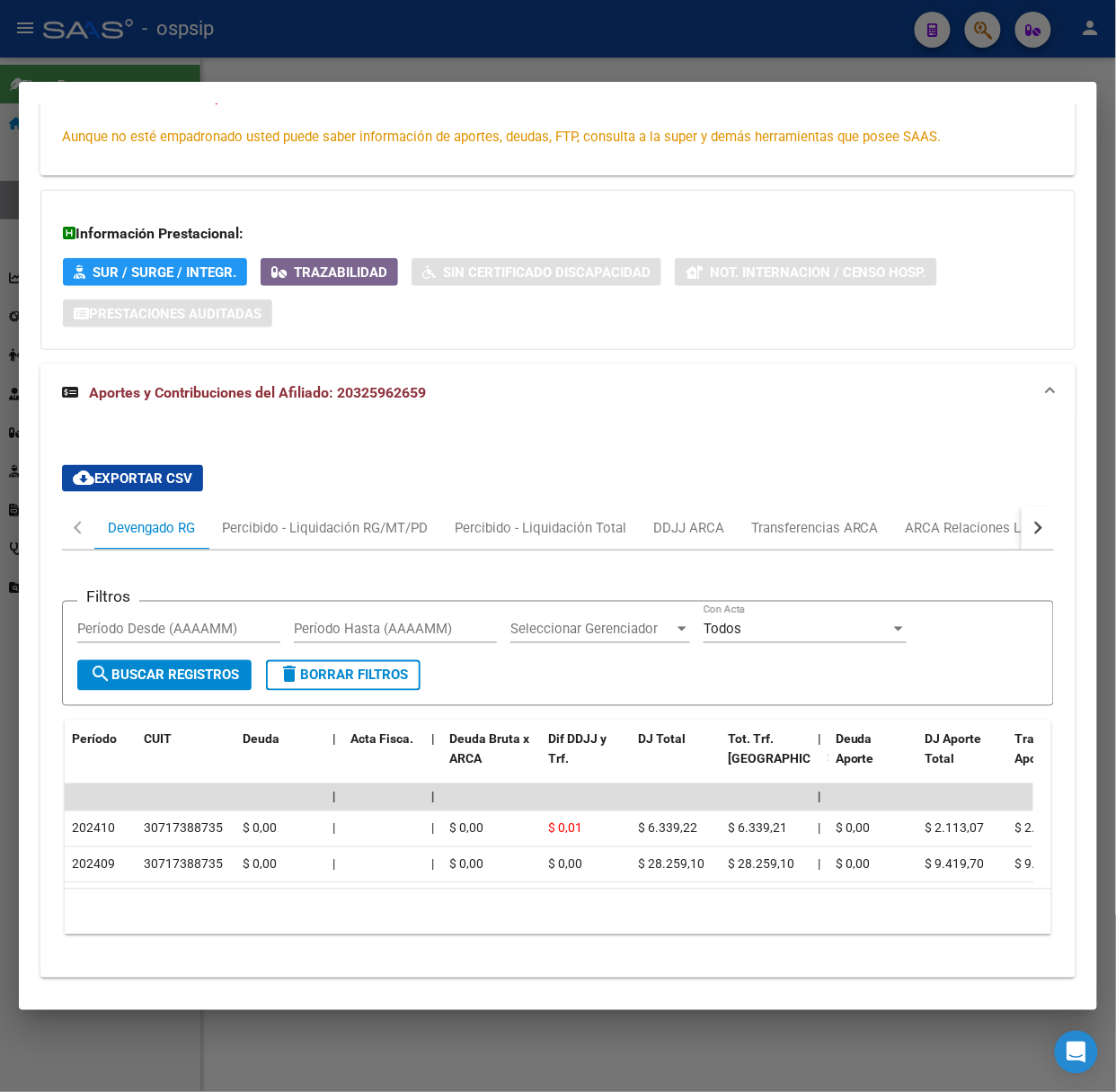
scroll to position [392, 0]
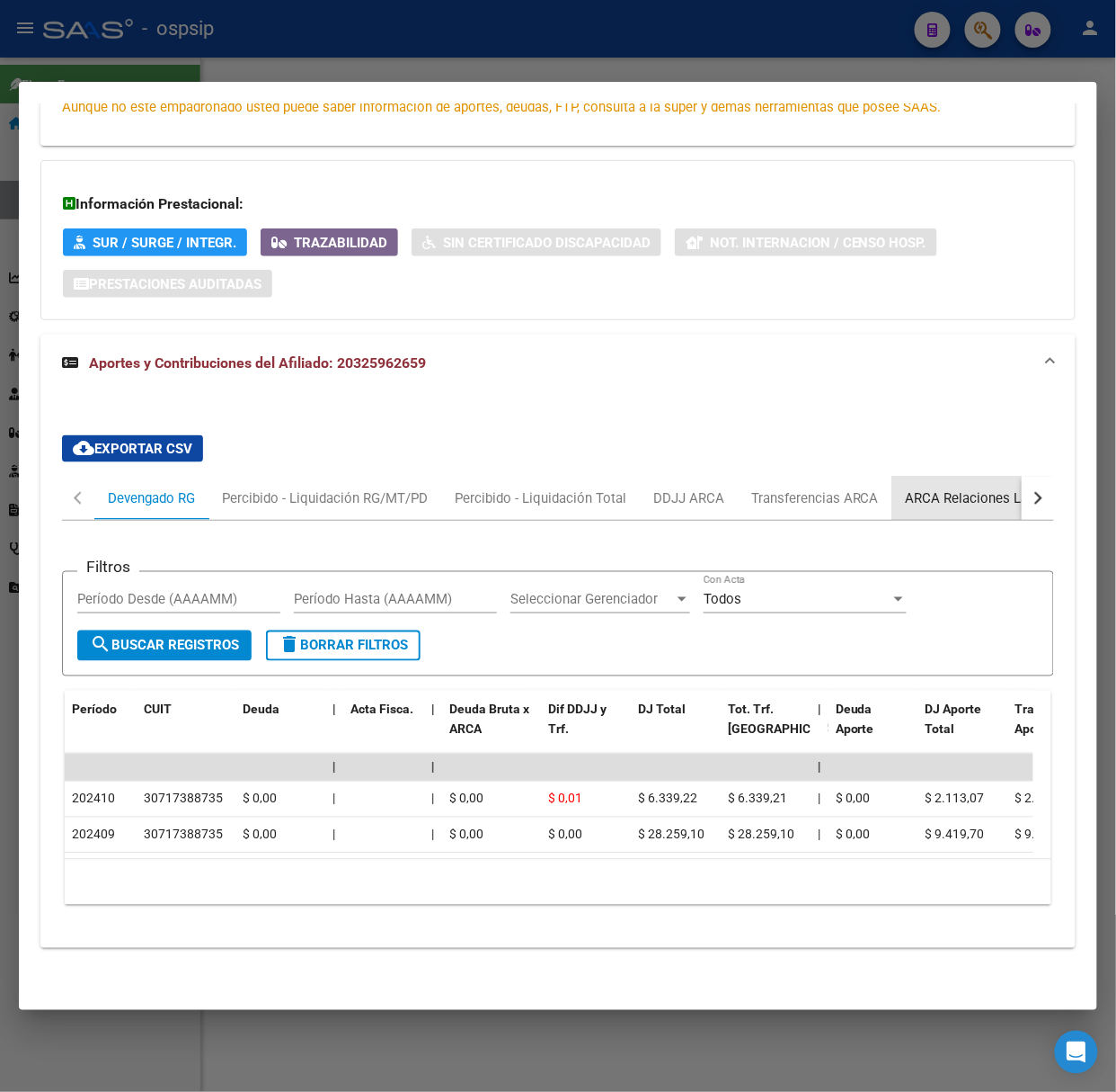
click at [947, 488] on div "ARCA Relaciones Laborales" at bounding box center [990, 498] width 168 height 20
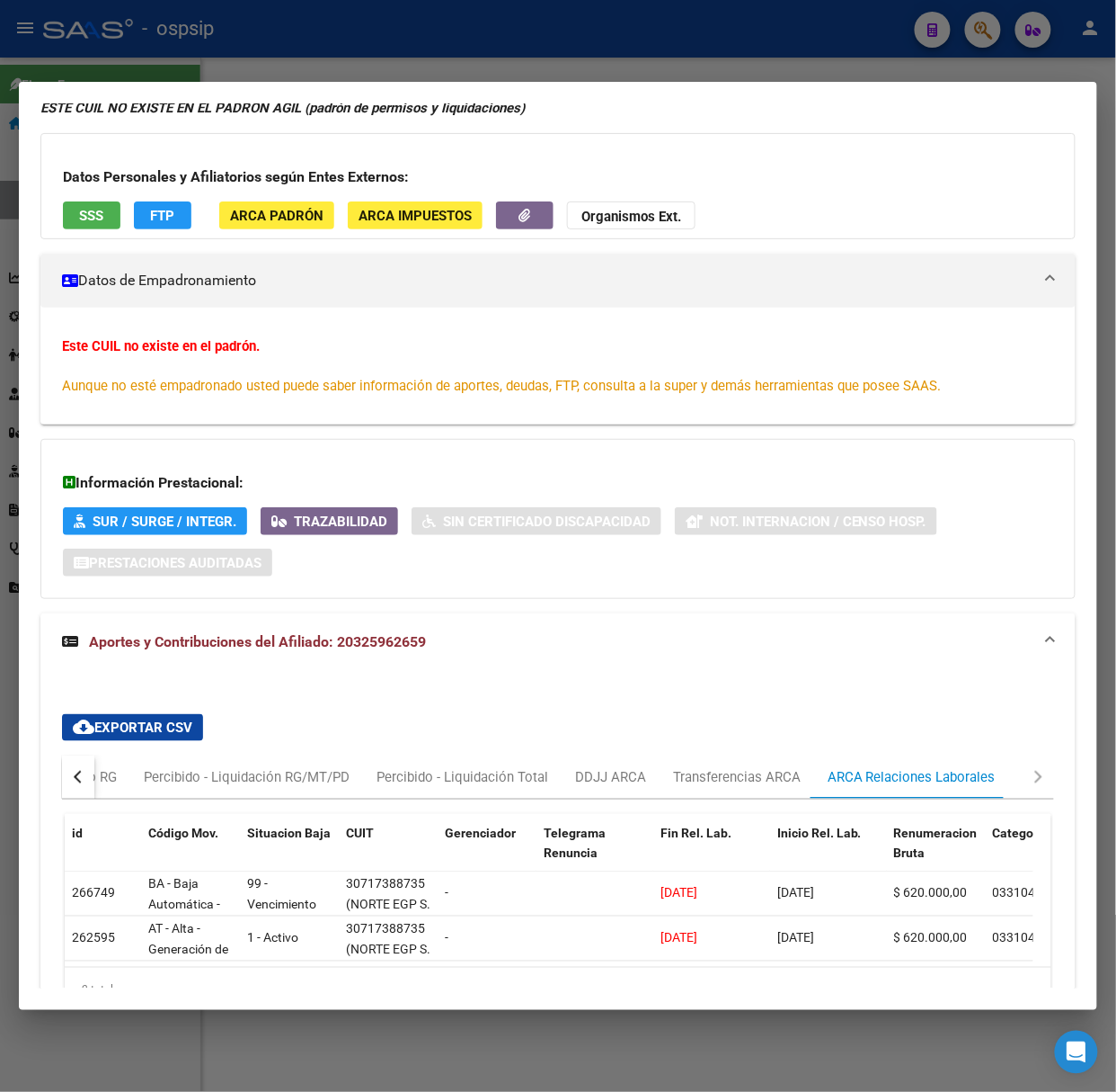
scroll to position [220, 0]
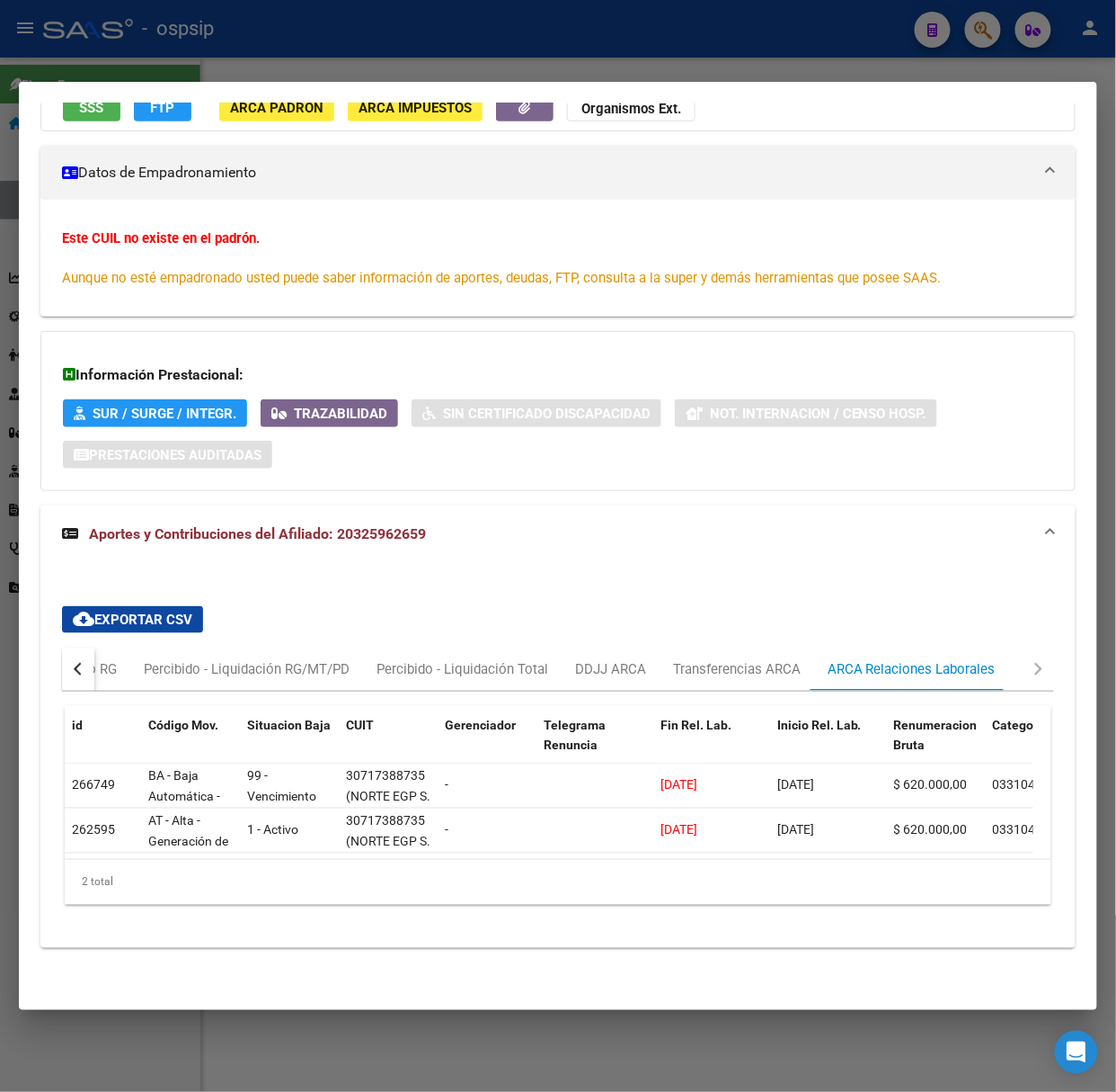
click at [390, 48] on div at bounding box center [558, 546] width 1116 height 1092
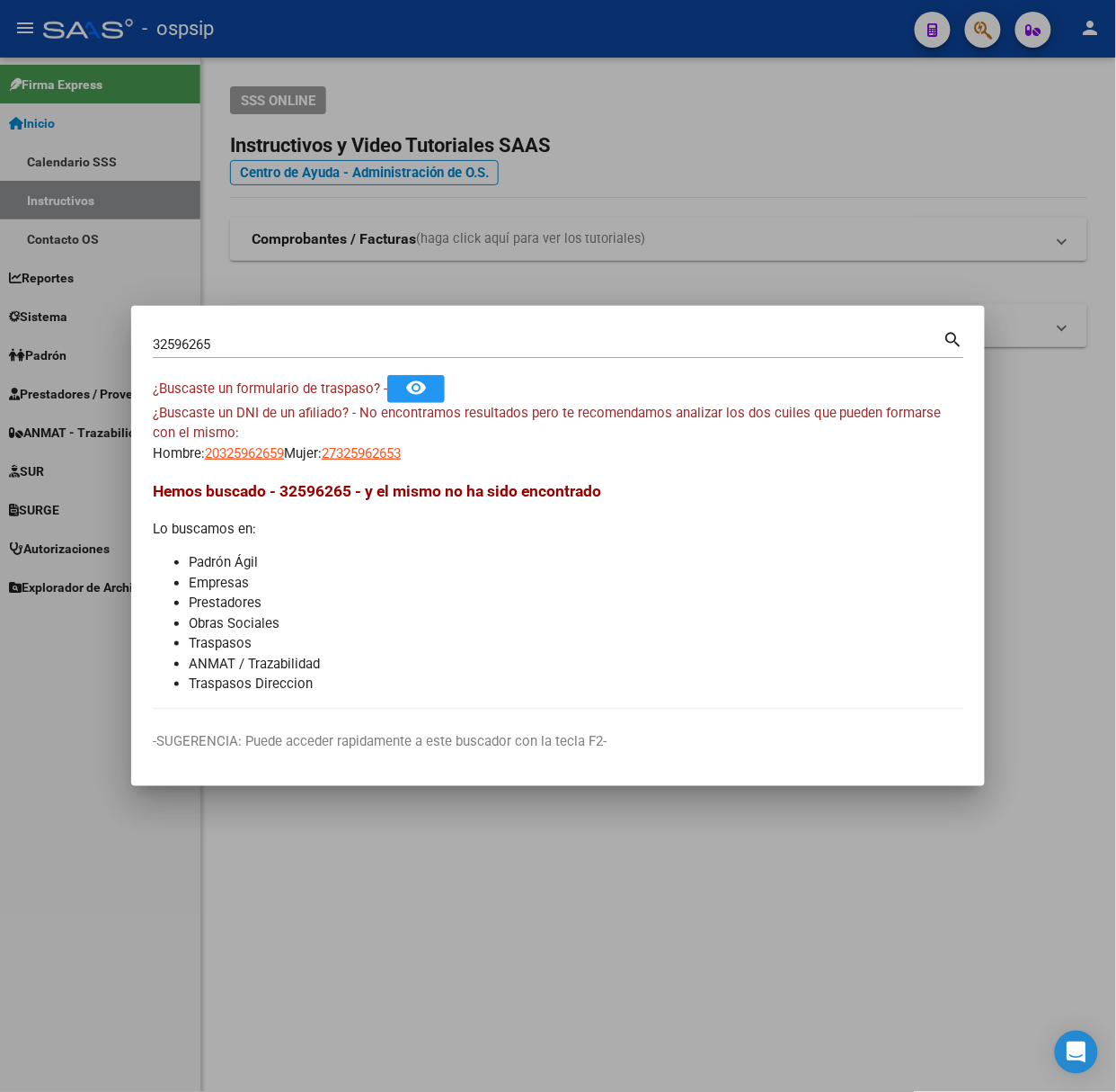
click at [346, 328] on div "32596265 Buscar (apellido, dni, cuil, [PERSON_NAME], cuit, obra social) search" at bounding box center [558, 342] width 812 height 30
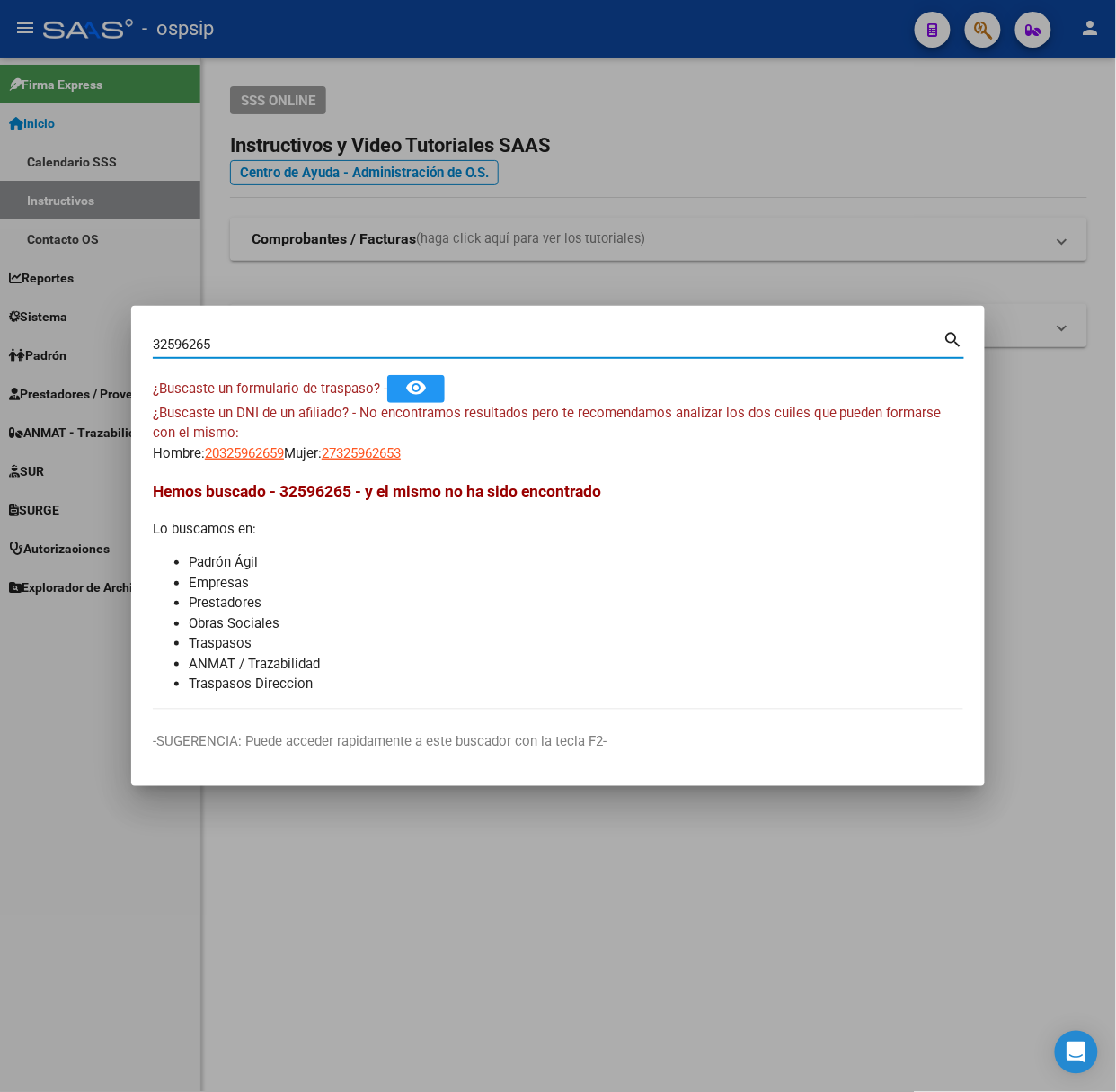
click at [353, 350] on input "32596265" at bounding box center [547, 344] width 791 height 17
type input "42503165"
click at [216, 459] on span "20425031652" at bounding box center [244, 453] width 79 height 17
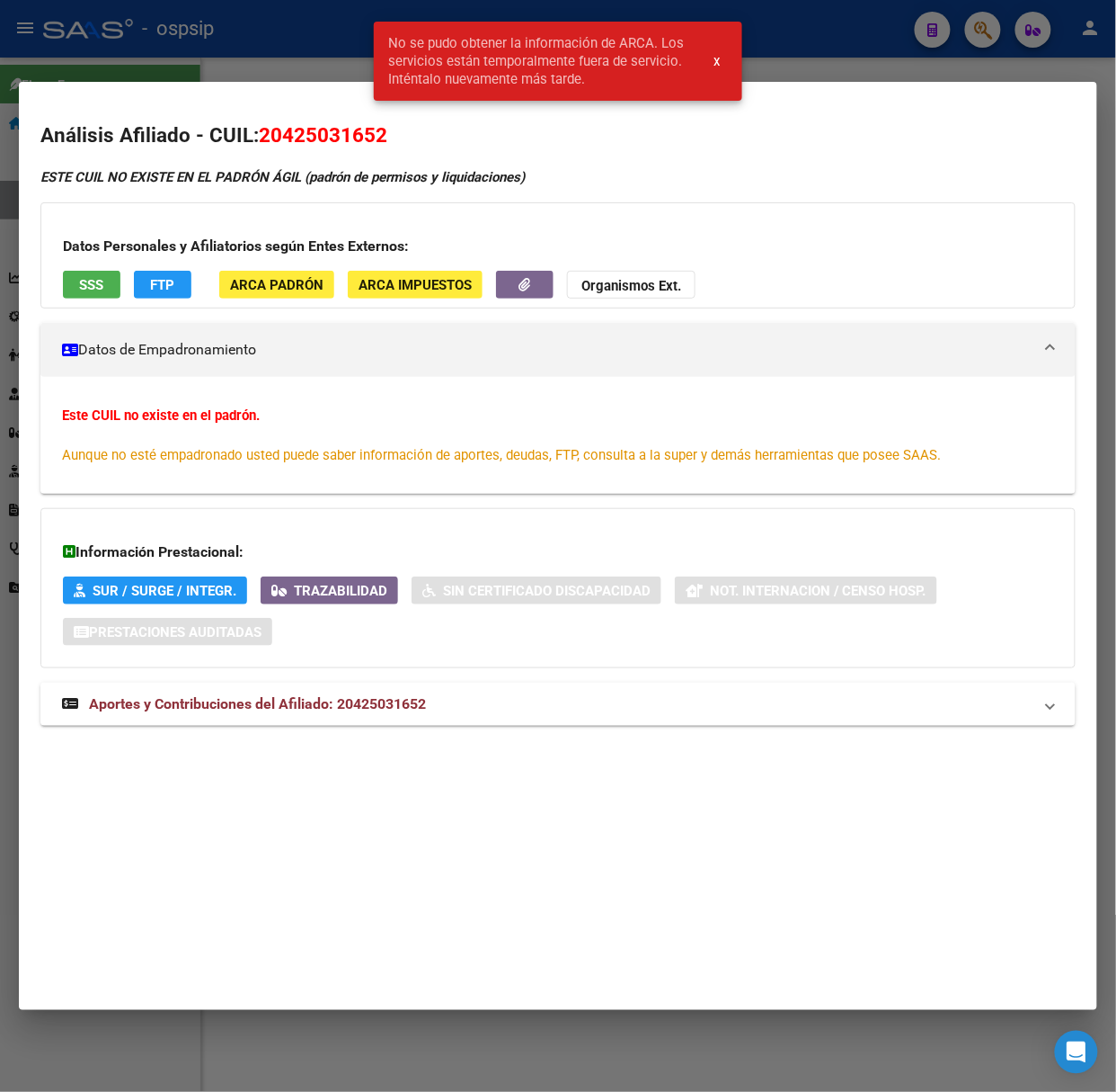
click at [123, 29] on div at bounding box center [558, 546] width 1116 height 1092
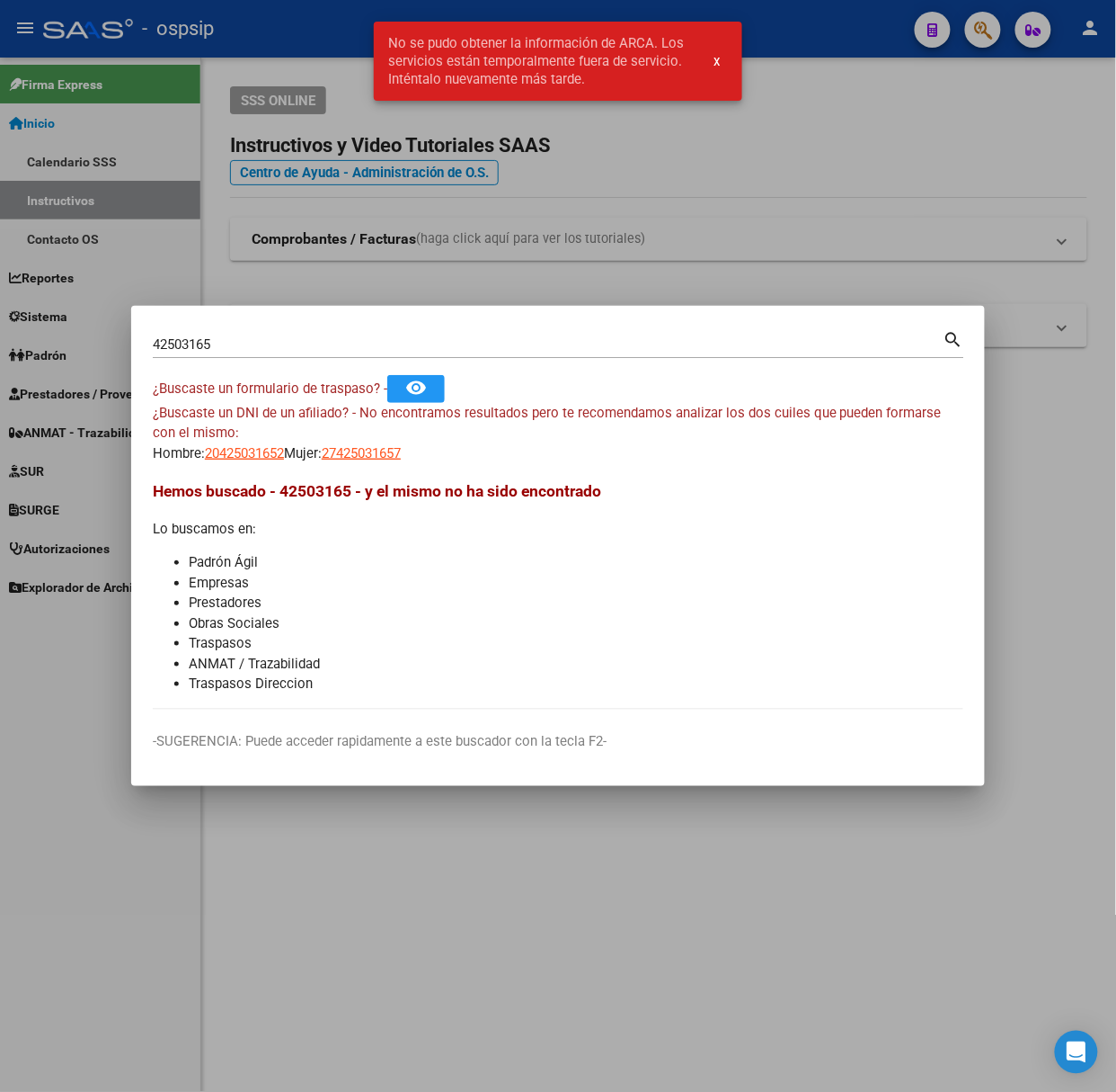
click at [381, 471] on mat-dialog-content "42503165 Buscar (apellido, dni, cuil, nro traspaso, cuit, obra social) search ¿…" at bounding box center [558, 518] width 854 height 382
click at [375, 454] on span "27425031657" at bounding box center [361, 453] width 79 height 17
type textarea "27425031657"
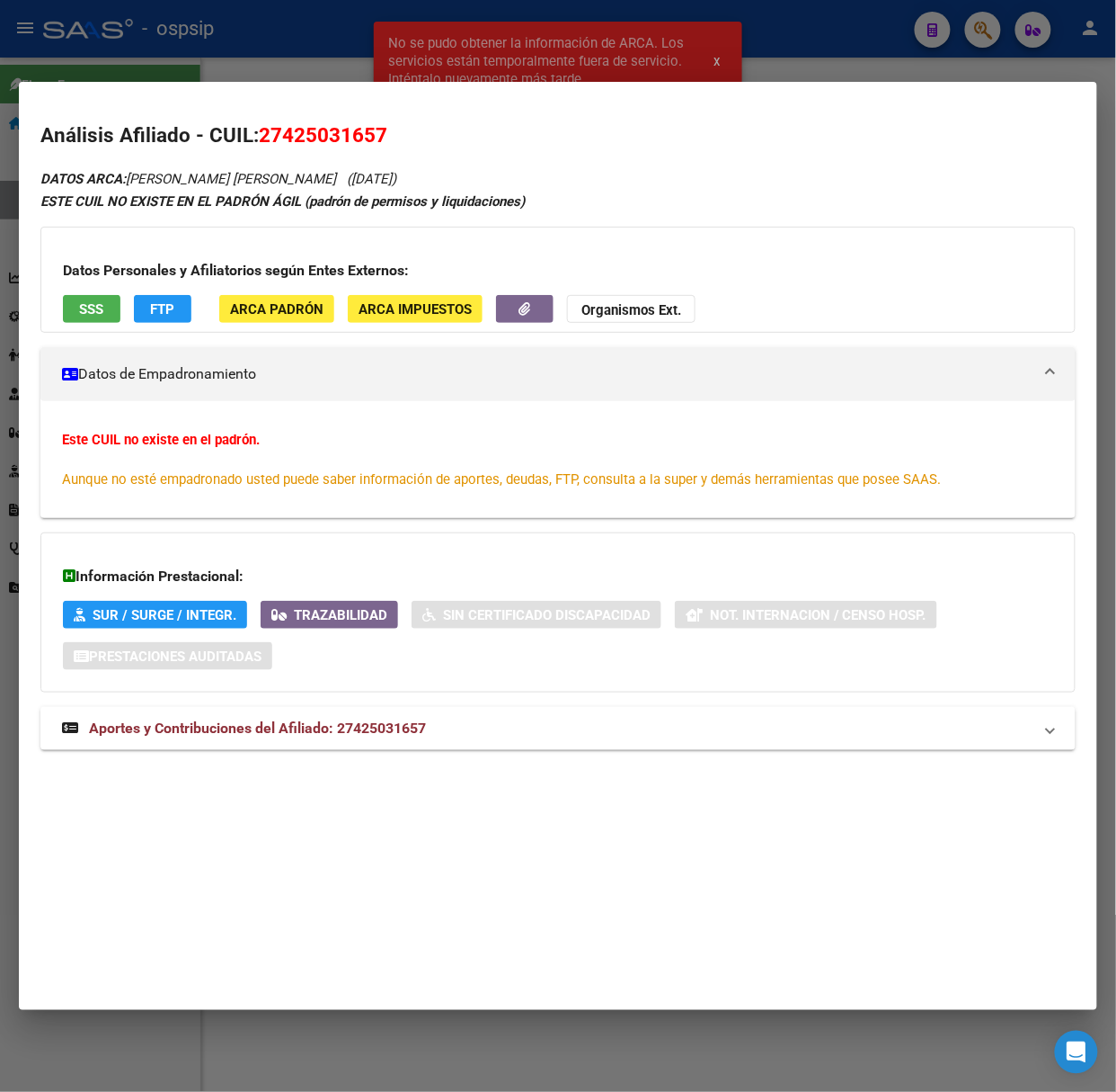
click at [308, 752] on div "DATOS ARCA: [PERSON_NAME] [PERSON_NAME] ([DATE]) ESTE CUIL NO EXISTE EN EL [PER…" at bounding box center [558, 468] width 1036 height 602
click at [306, 749] on mat-expansion-panel-header "Aportes y Contribuciones del Afiliado: 27425031657" at bounding box center [558, 728] width 1036 height 43
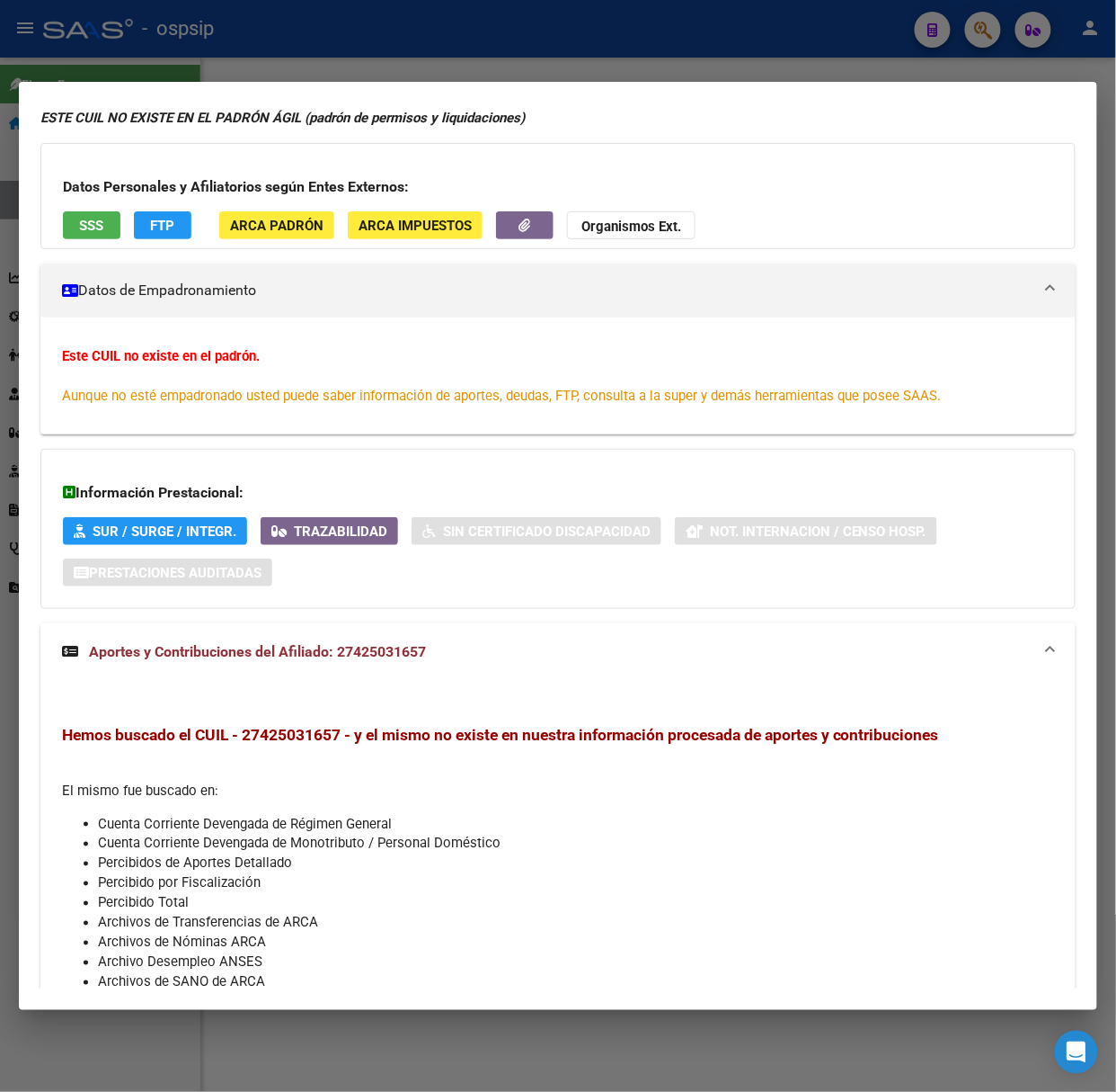
scroll to position [0, 0]
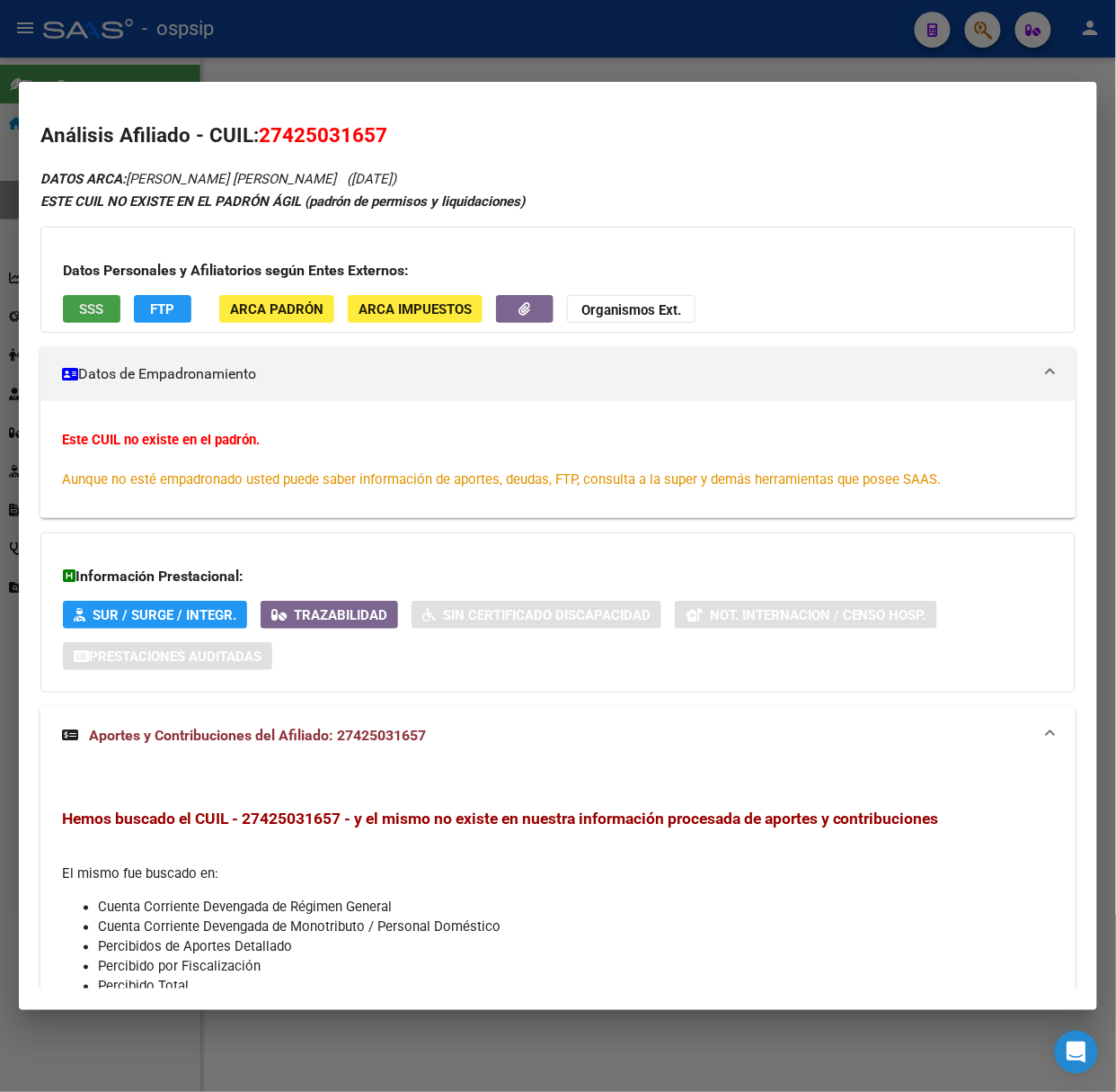
click at [75, 302] on button "SSS" at bounding box center [91, 309] width 58 height 28
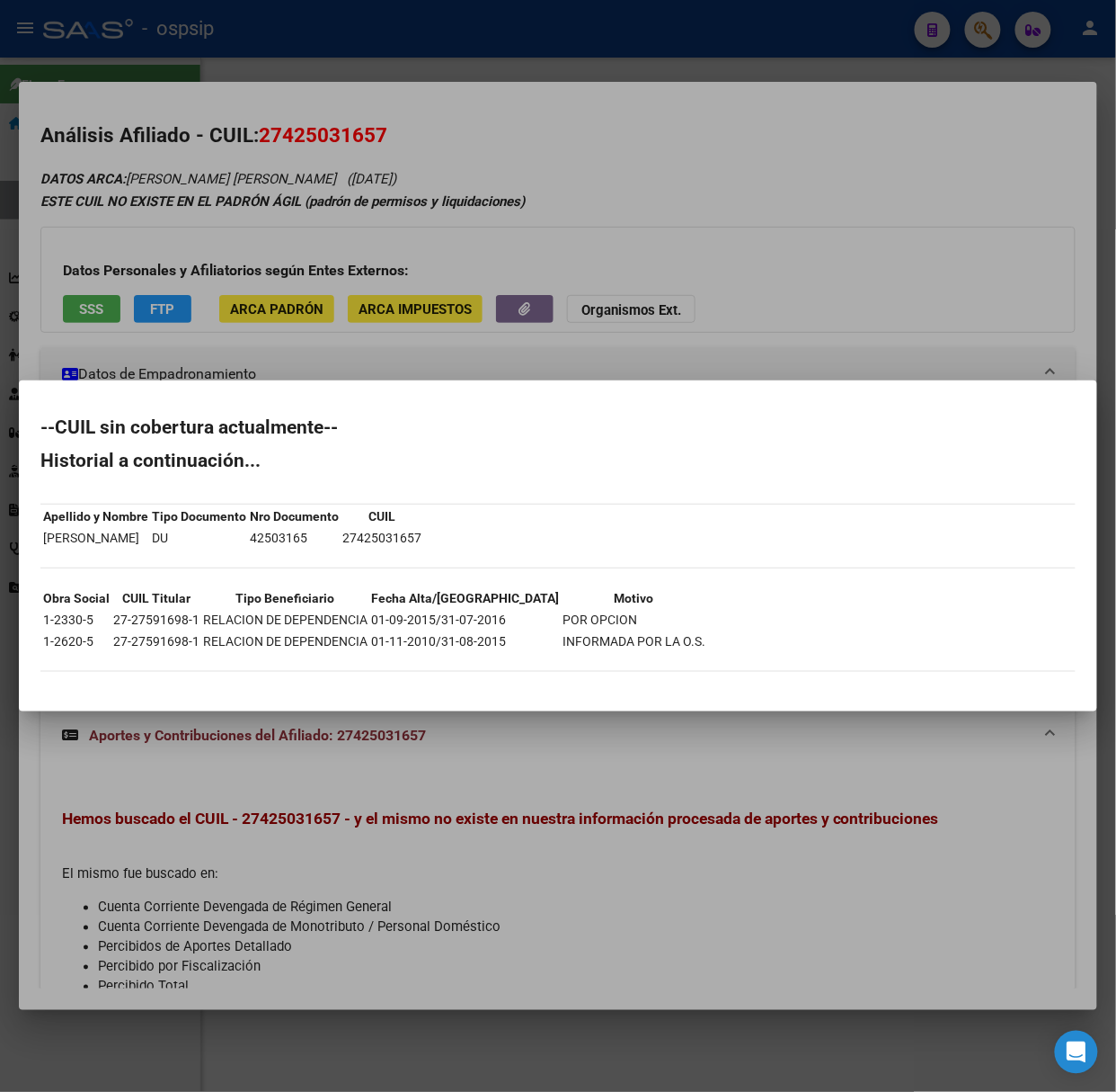
click at [194, 274] on div at bounding box center [558, 546] width 1116 height 1092
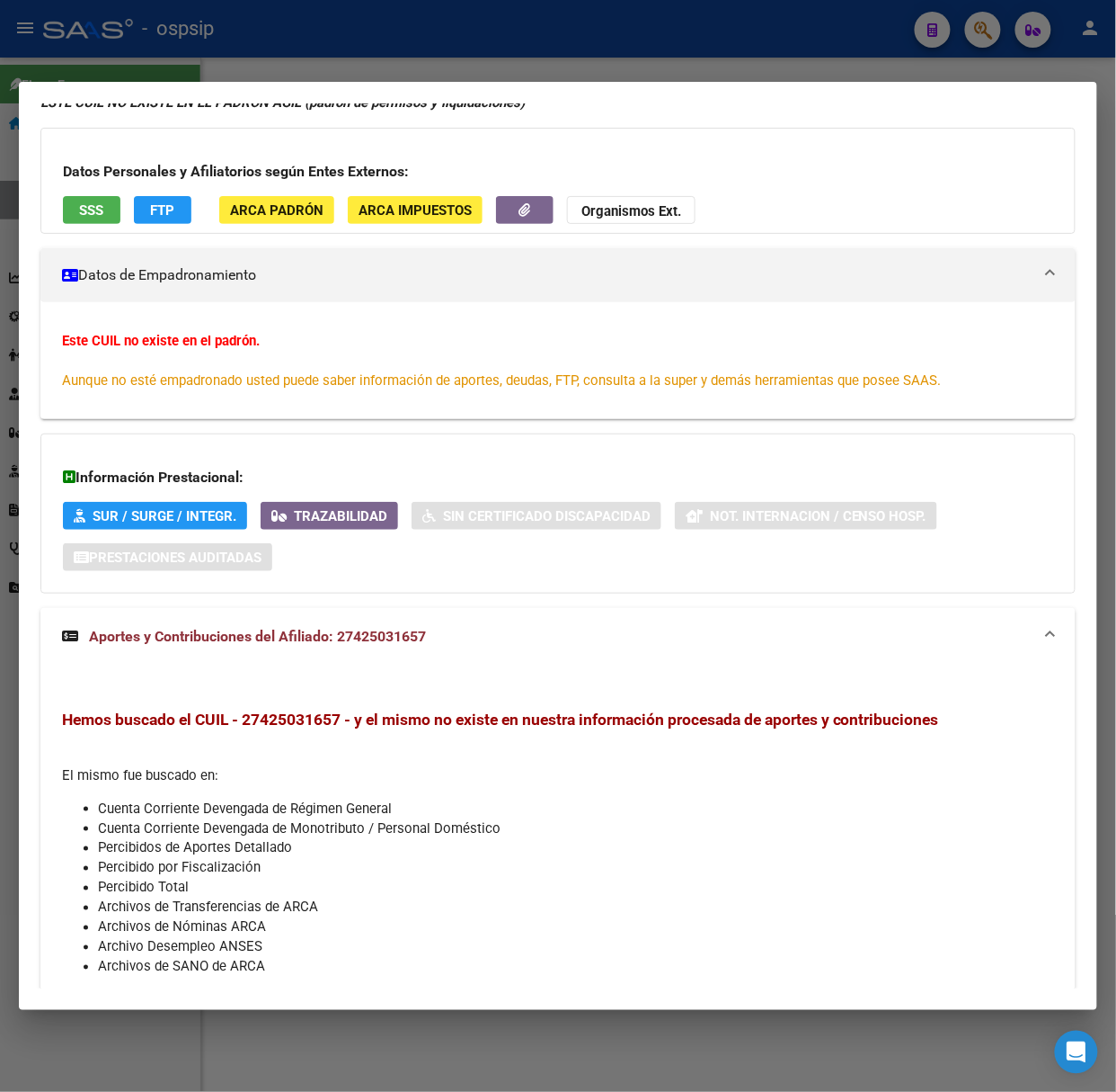
scroll to position [173, 0]
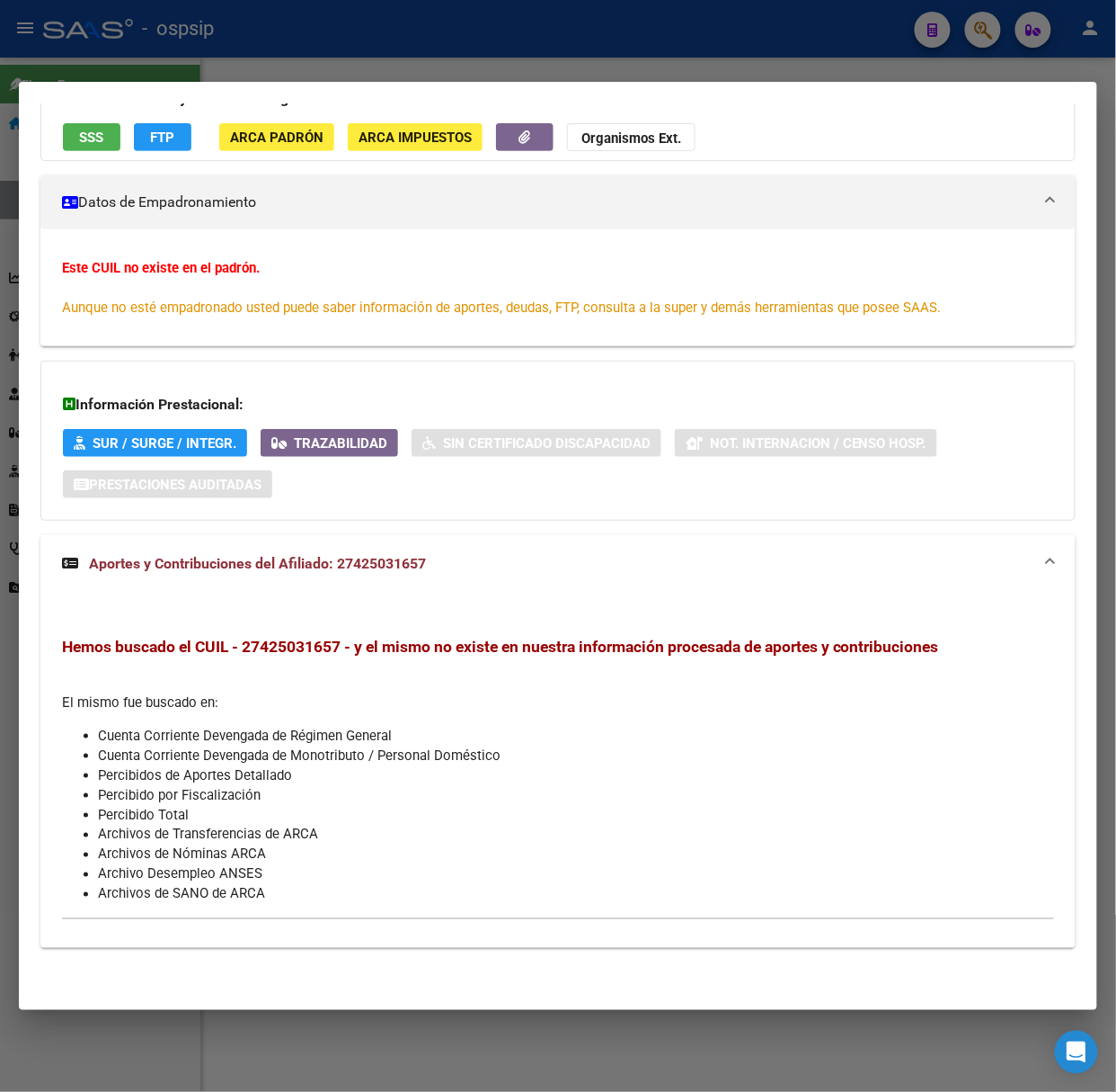
click at [163, 69] on div at bounding box center [558, 546] width 1116 height 1092
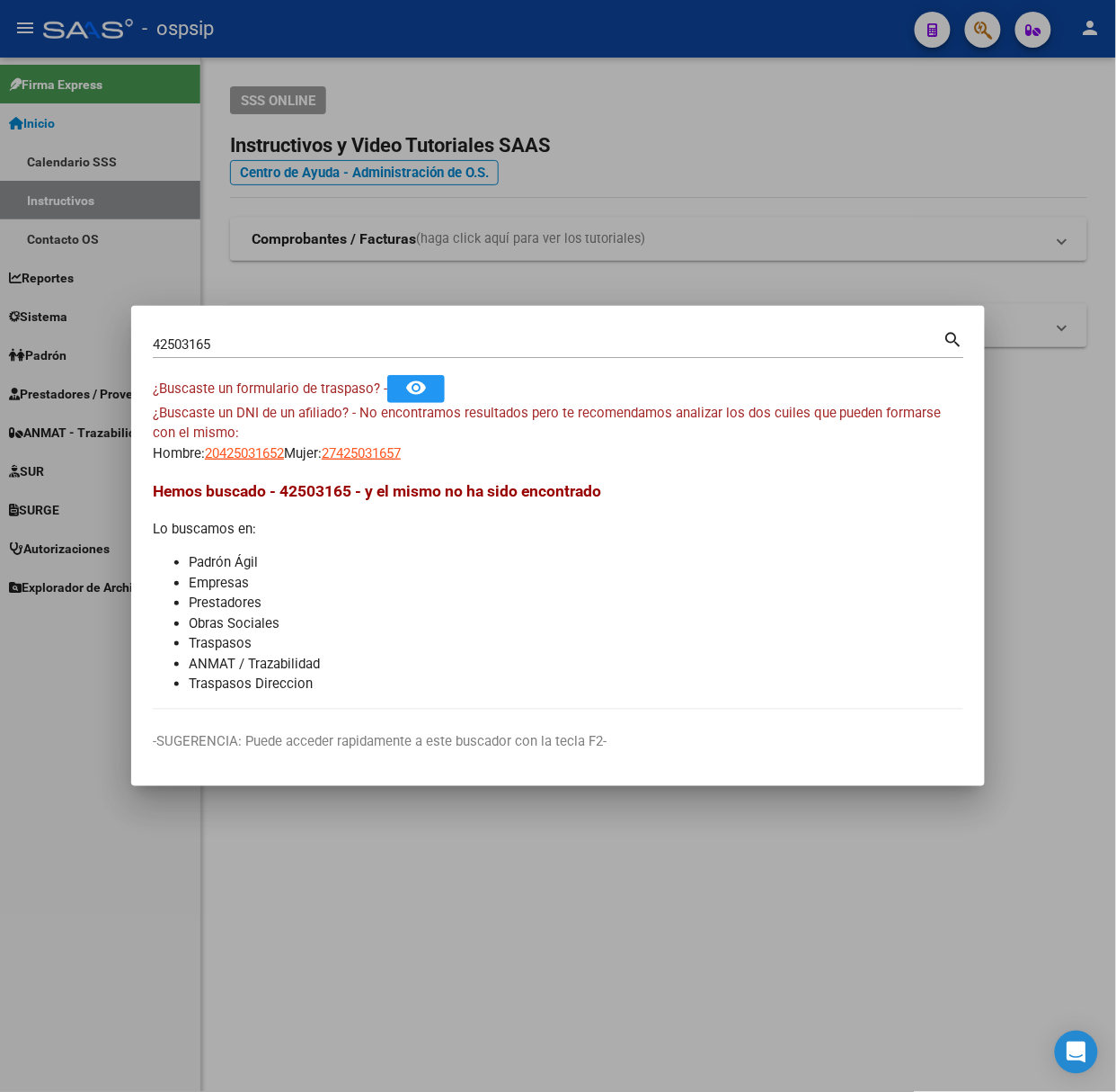
click at [246, 353] on input "42503165" at bounding box center [547, 344] width 791 height 17
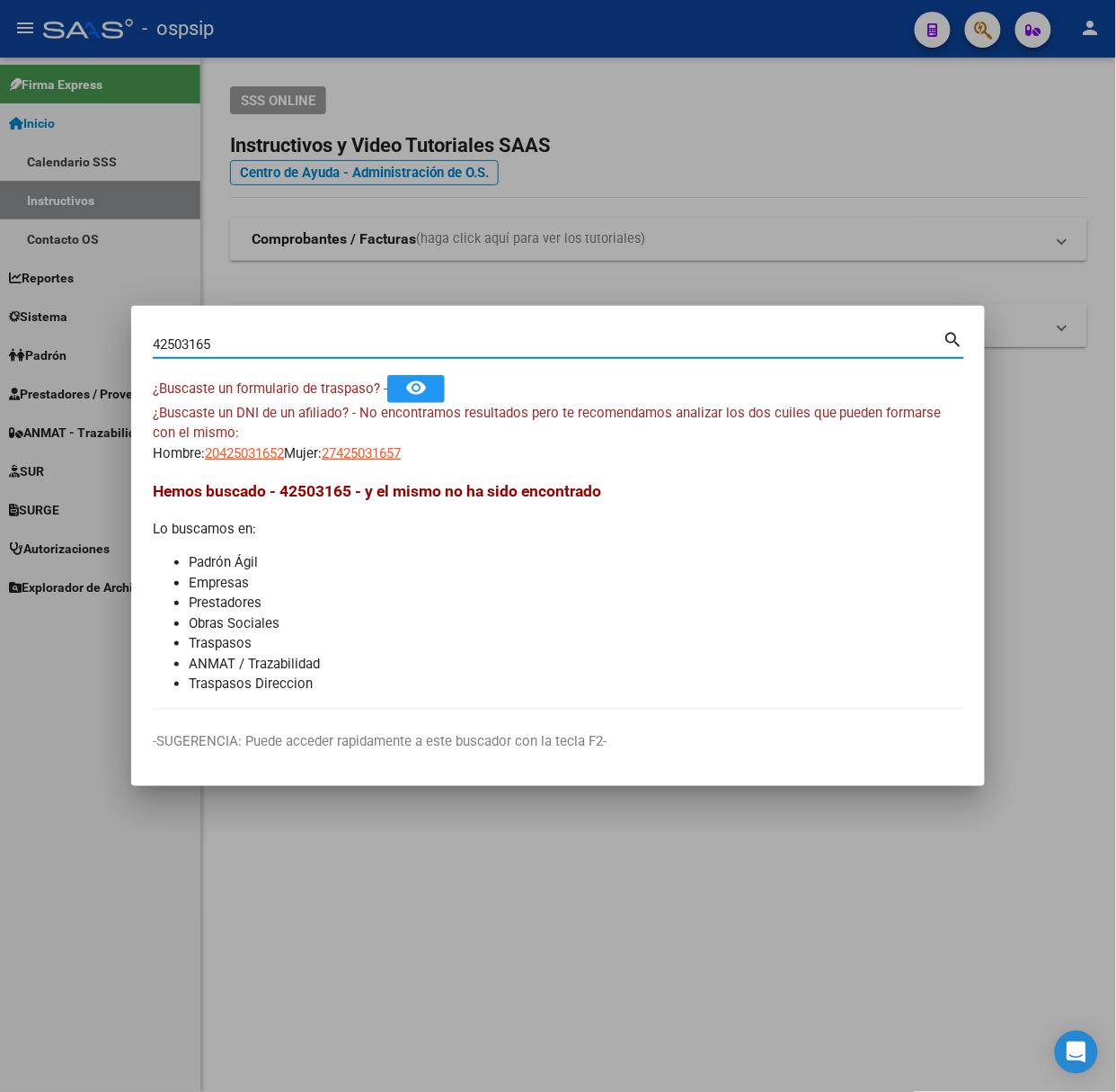
click at [246, 353] on input "42503165" at bounding box center [547, 344] width 791 height 17
type input "39415012"
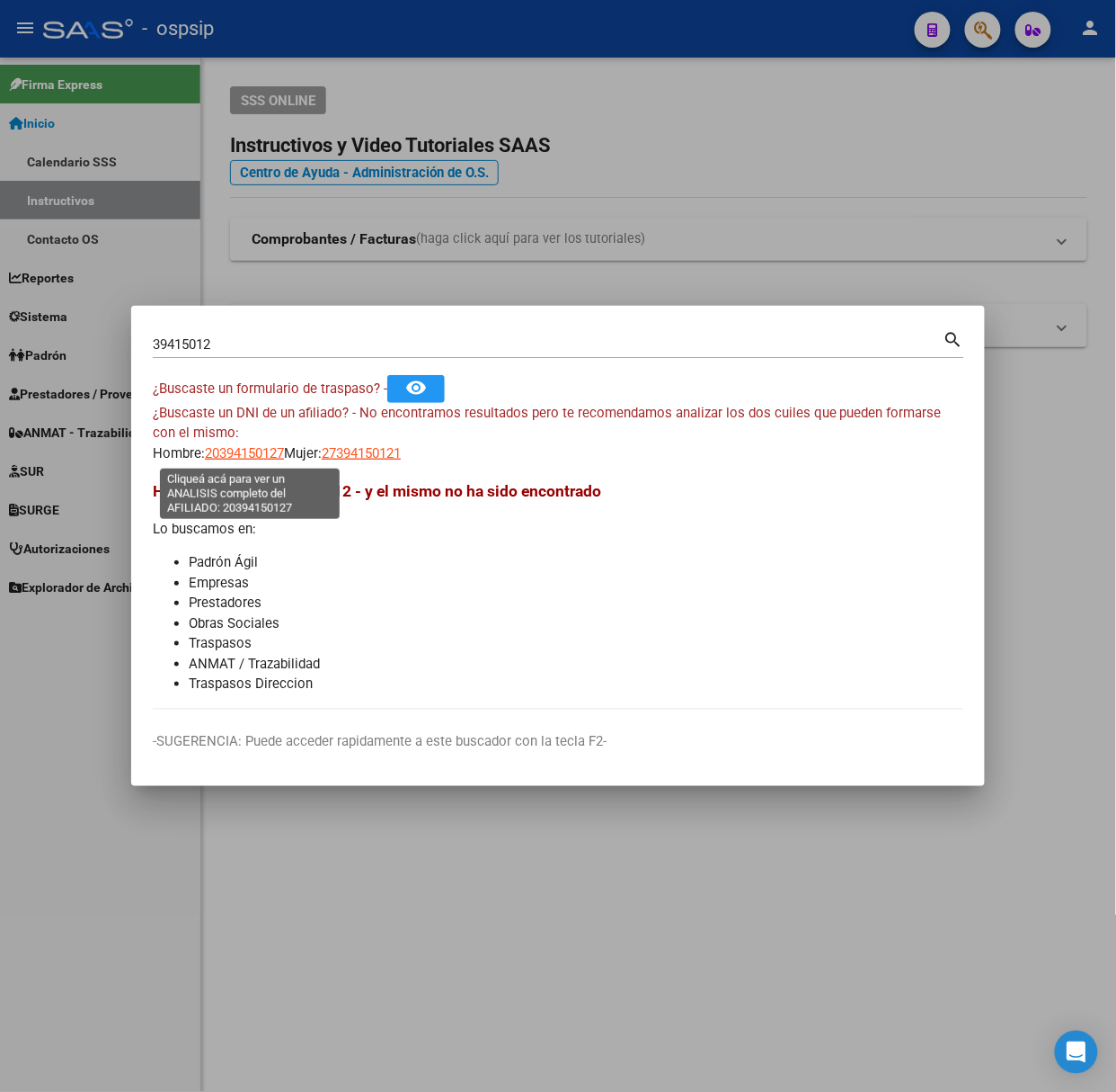
click at [244, 455] on span "20394150127" at bounding box center [244, 453] width 79 height 17
type textarea "20394150127"
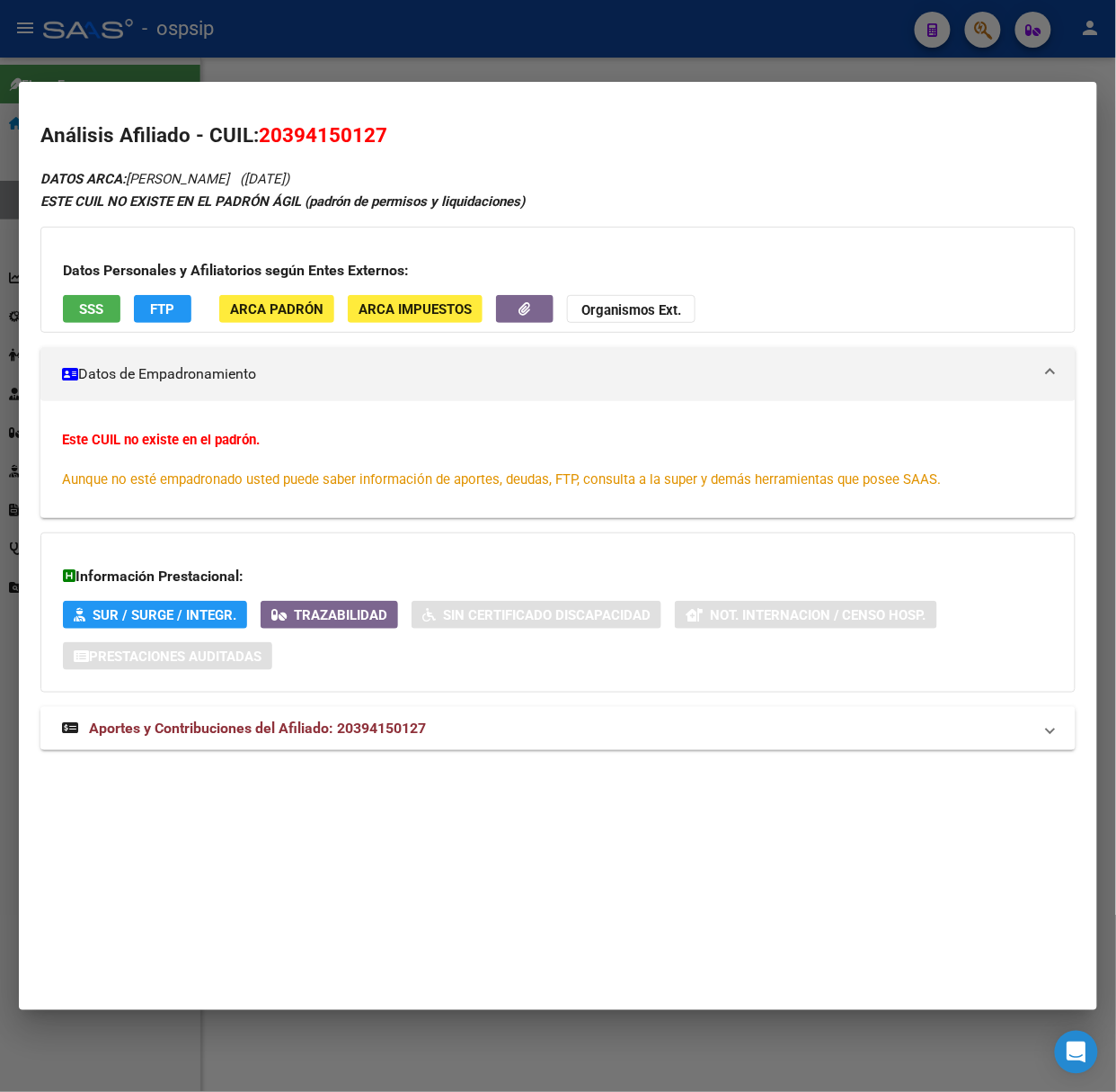
click at [311, 745] on mat-expansion-panel-header "Aportes y Contribuciones del Afiliado: 20394150127" at bounding box center [558, 728] width 1036 height 43
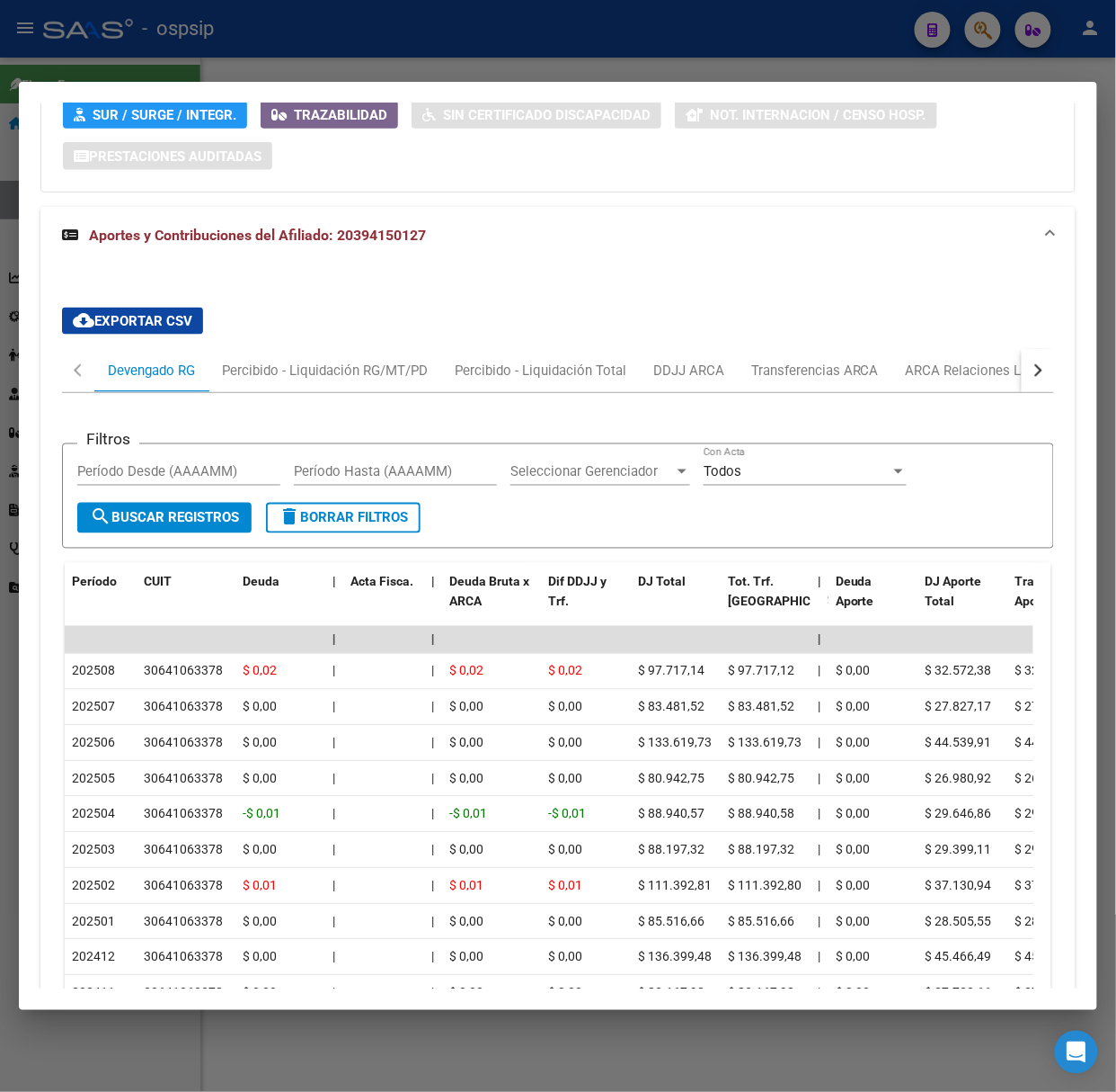
scroll to position [679, 0]
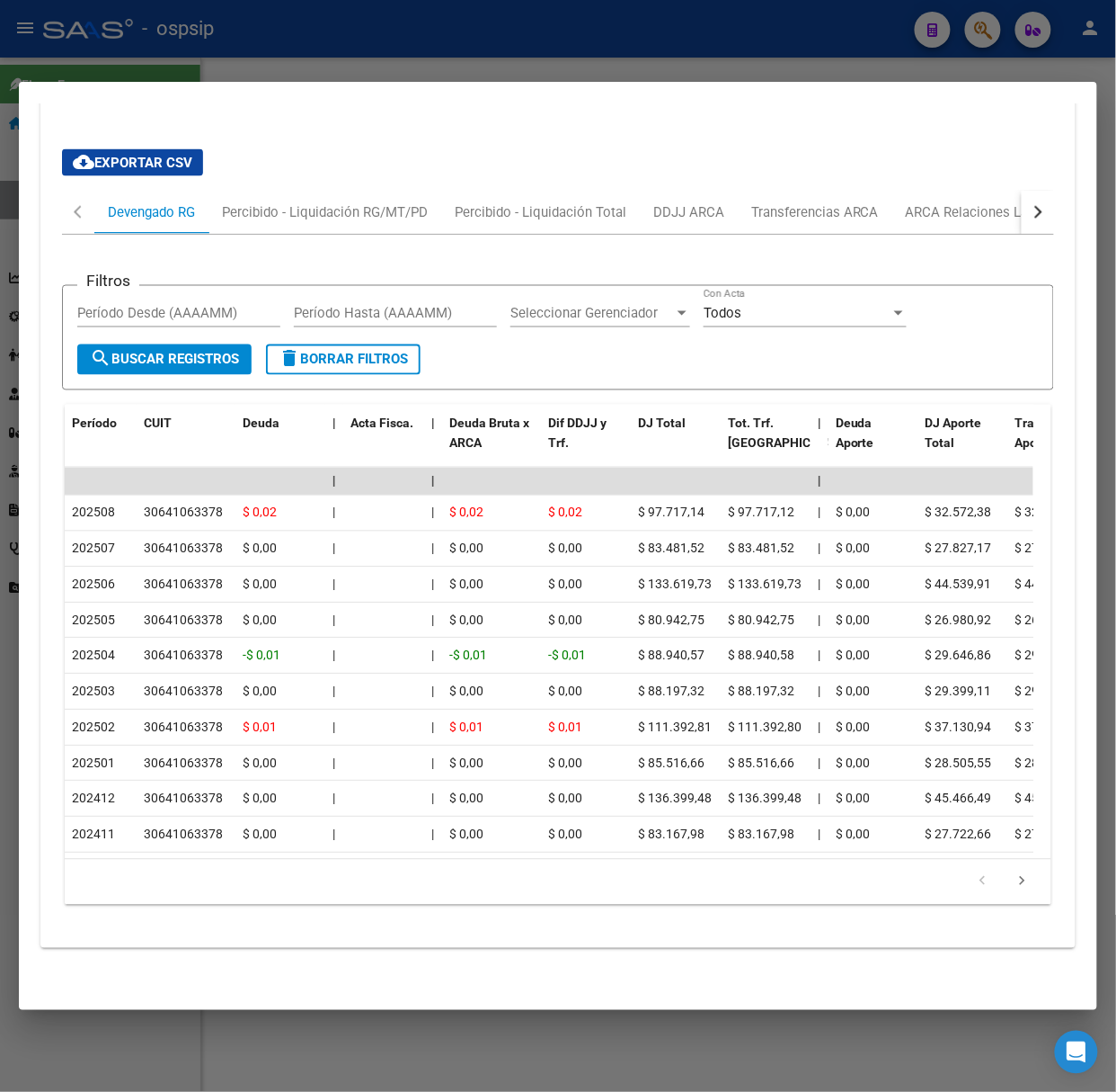
click at [236, 94] on mat-dialog-container "Análisis Afiliado - CUIL: 20394150127 DATOS ARCA: [PERSON_NAME] ([DATE]) ESTE C…" at bounding box center [558, 546] width 1079 height 928
click at [188, 59] on div at bounding box center [558, 546] width 1116 height 1092
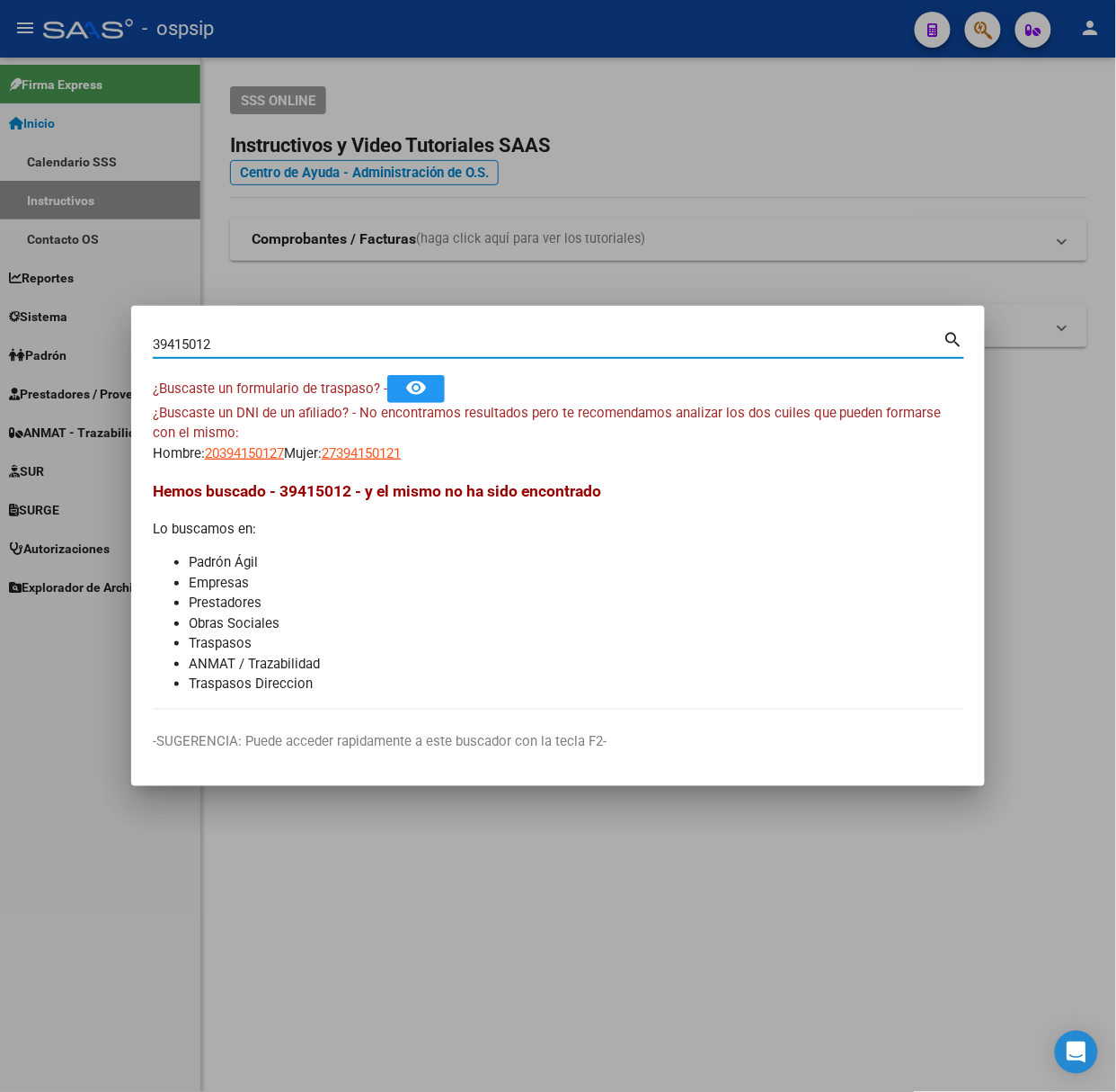
click at [275, 342] on input "39415012" at bounding box center [547, 344] width 791 height 17
type input "96057259"
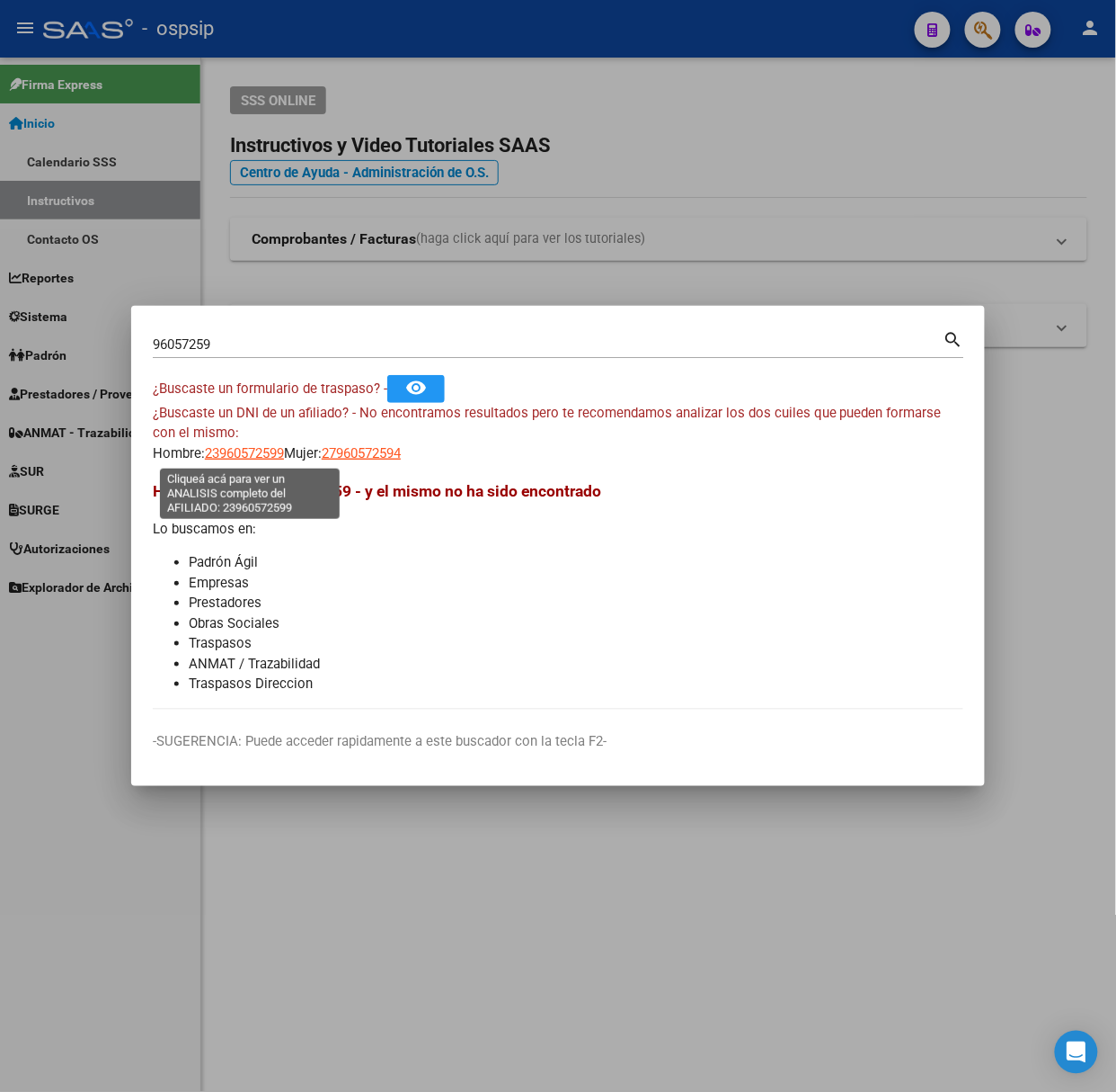
click at [248, 458] on span "23960572599" at bounding box center [244, 453] width 79 height 17
type textarea "23960572599"
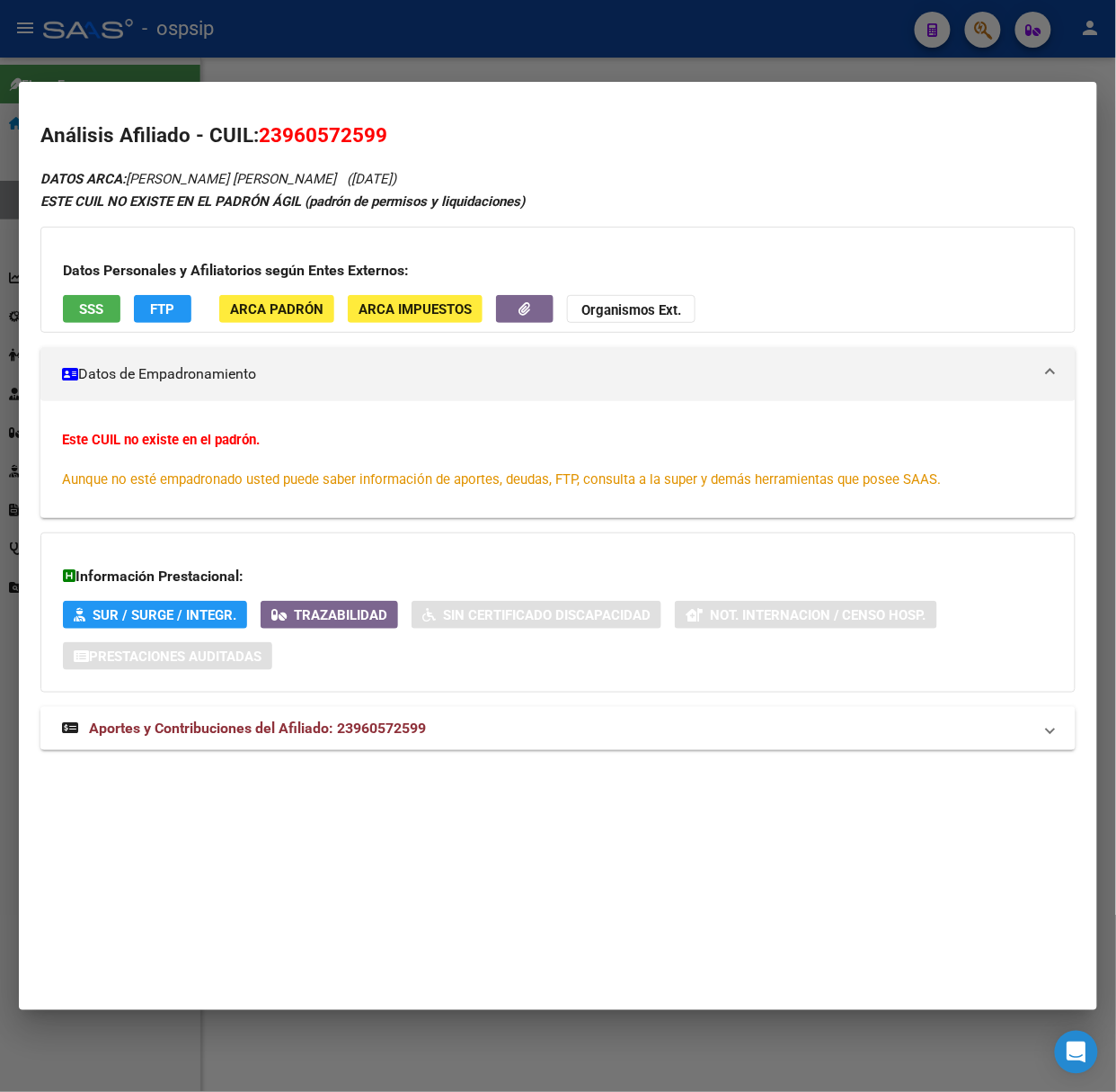
click at [349, 723] on span "Aportes y Contribuciones del Afiliado: 23960572599" at bounding box center [257, 727] width 337 height 17
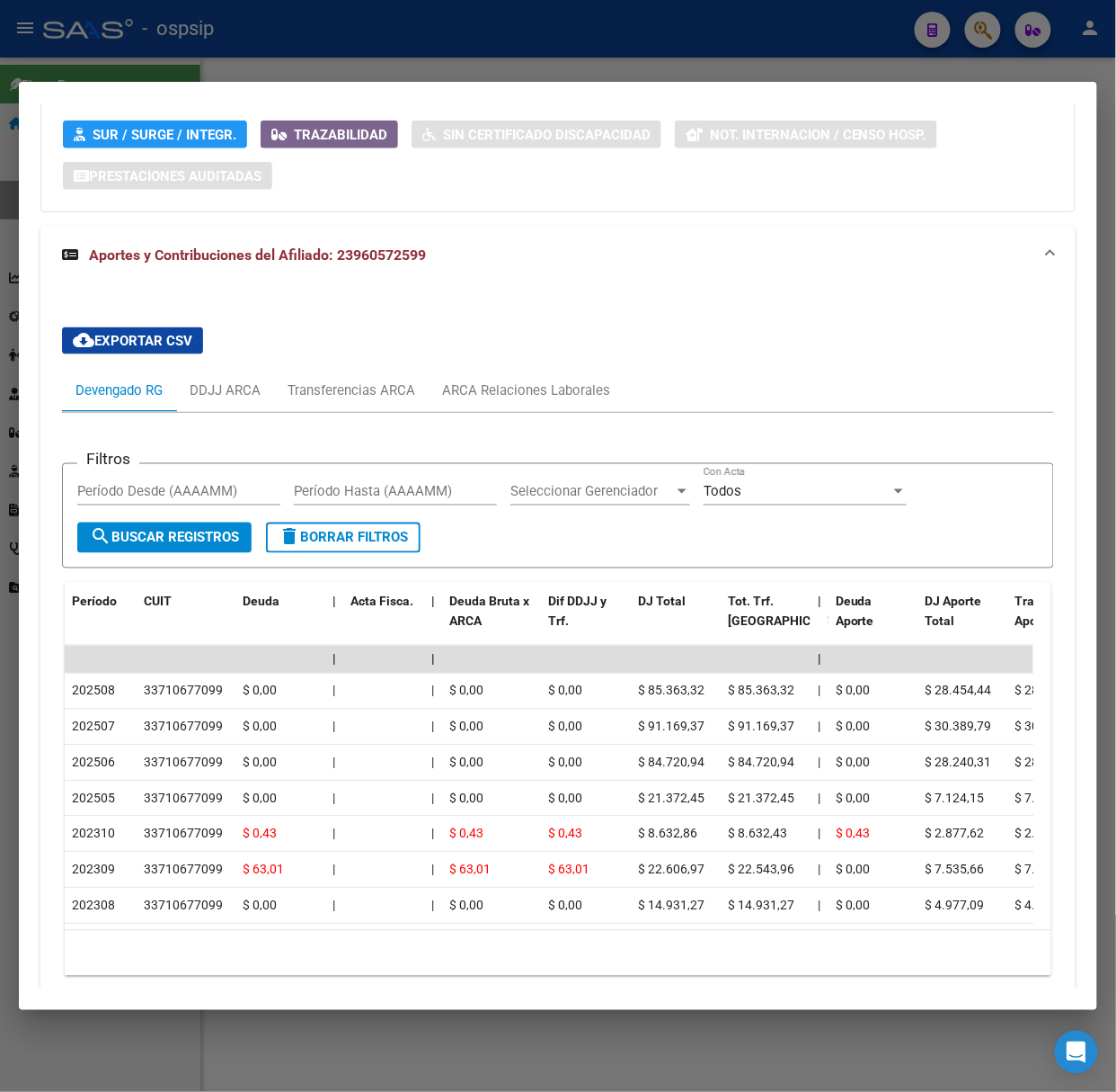
scroll to position [488, 0]
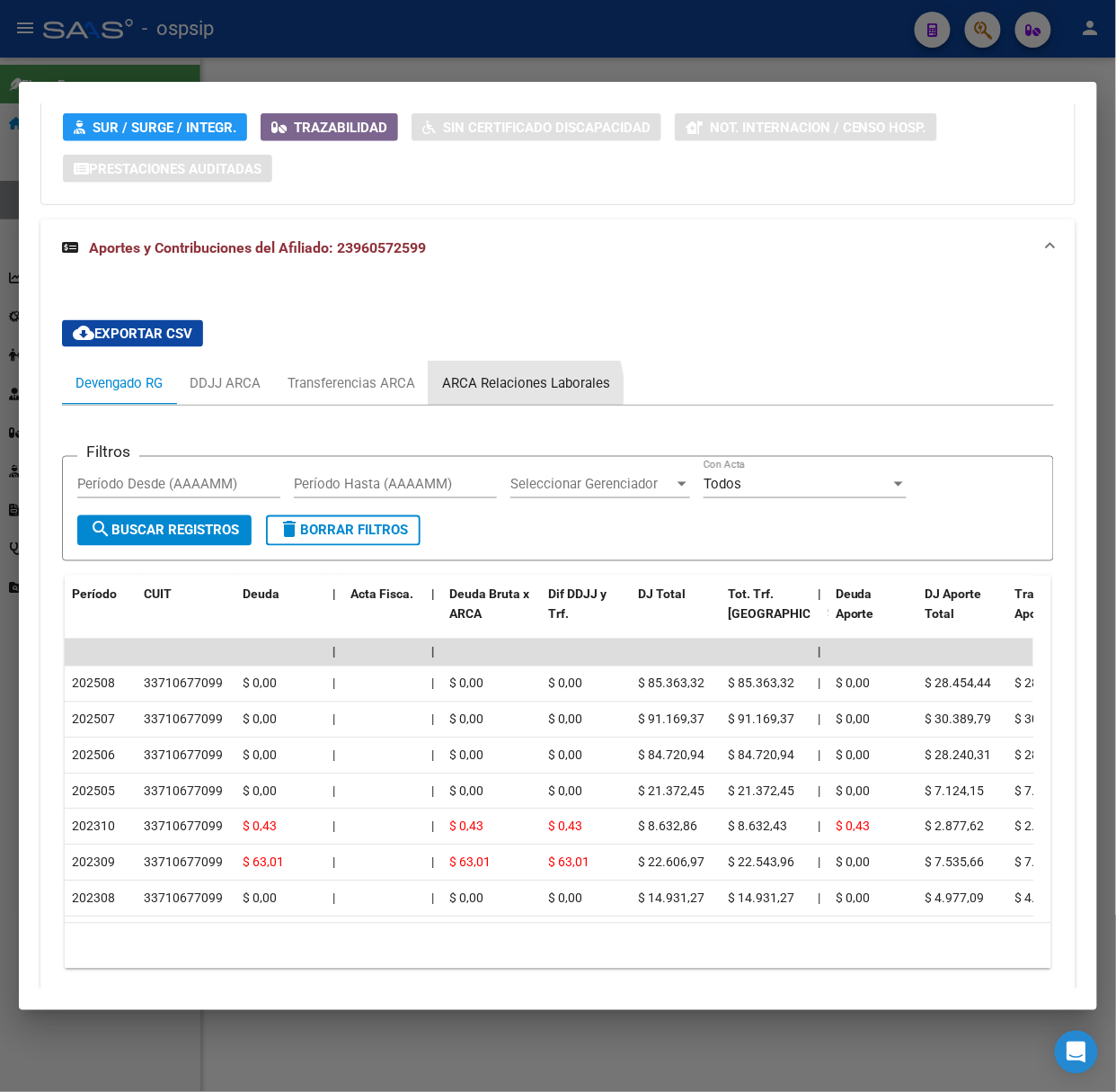
click at [518, 389] on div "ARCA Relaciones Laborales" at bounding box center [527, 383] width 168 height 20
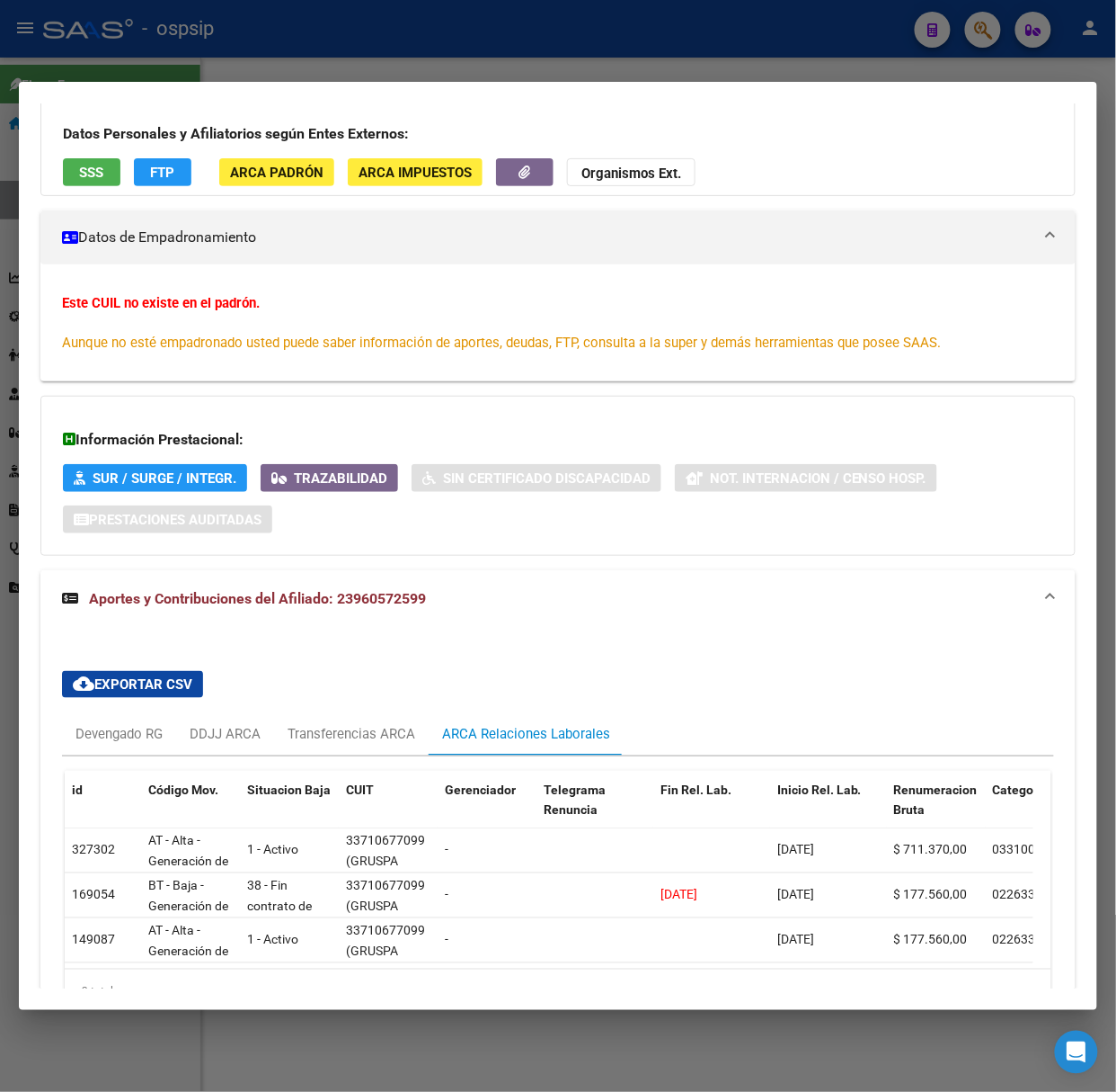
scroll to position [0, 0]
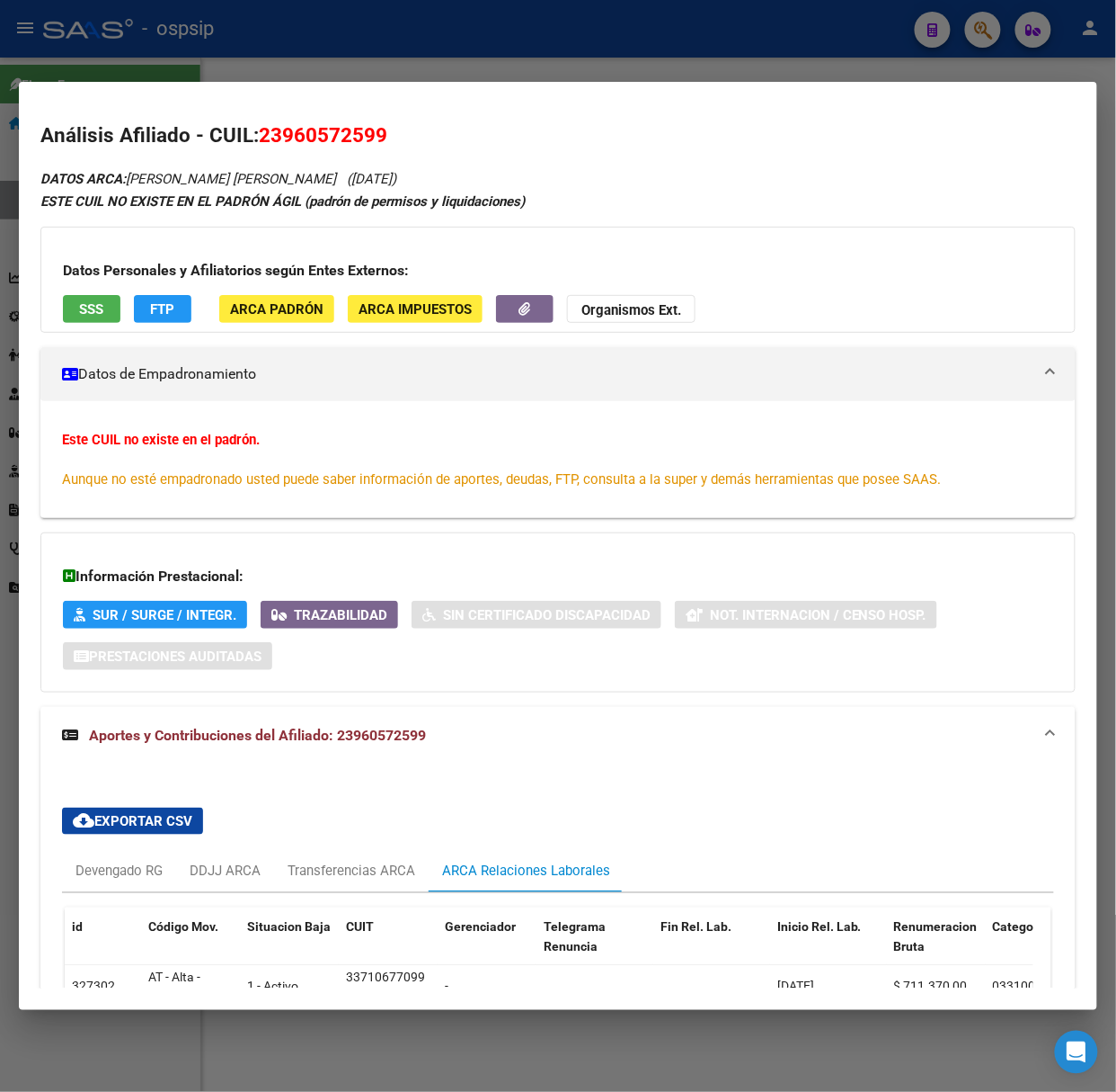
click at [98, 326] on div "Datos Personales y Afiliatorios según Entes Externos: SSS FTP ARCA Padrón ARCA …" at bounding box center [558, 280] width 1036 height 107
click at [95, 322] on button "SSS" at bounding box center [91, 309] width 58 height 28
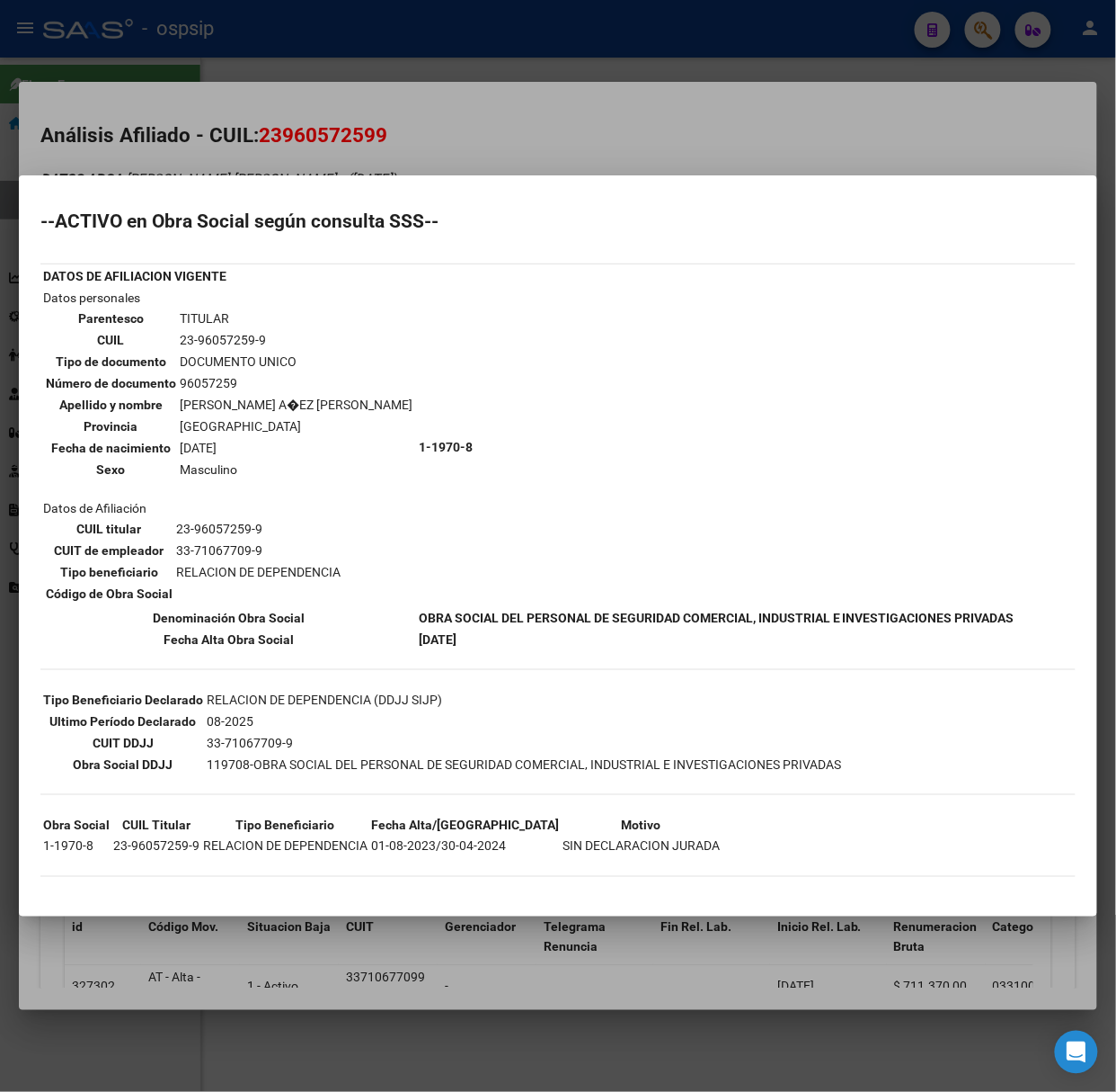
click at [144, 198] on mat-dialog-container "--ACTIVO en Obra Social según consulta SSS-- DATOS DE AFILIACION VIGENTE Datos …" at bounding box center [558, 546] width 1079 height 742
click at [156, 86] on div at bounding box center [558, 546] width 1116 height 1092
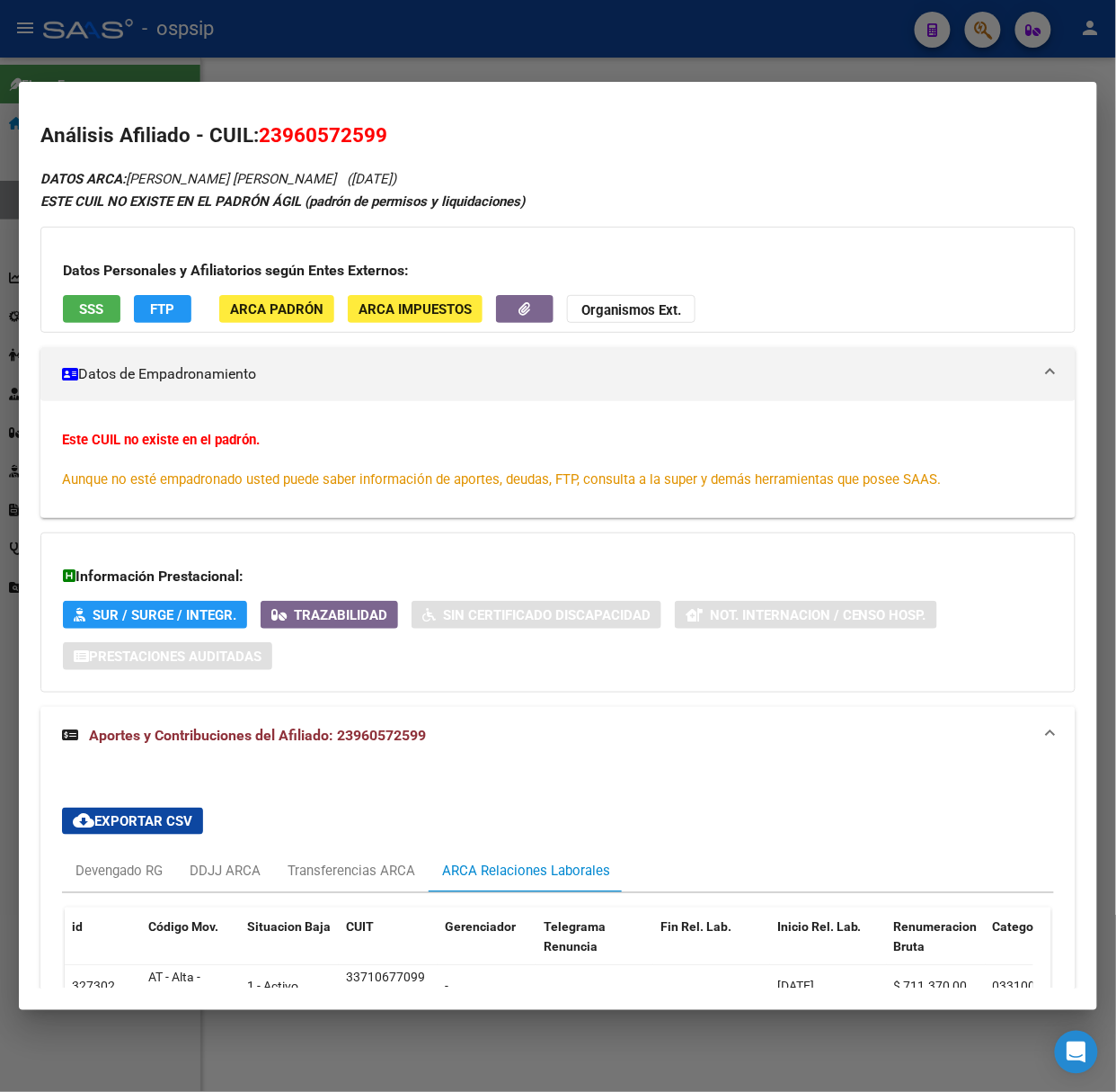
click at [144, 69] on div at bounding box center [558, 546] width 1116 height 1092
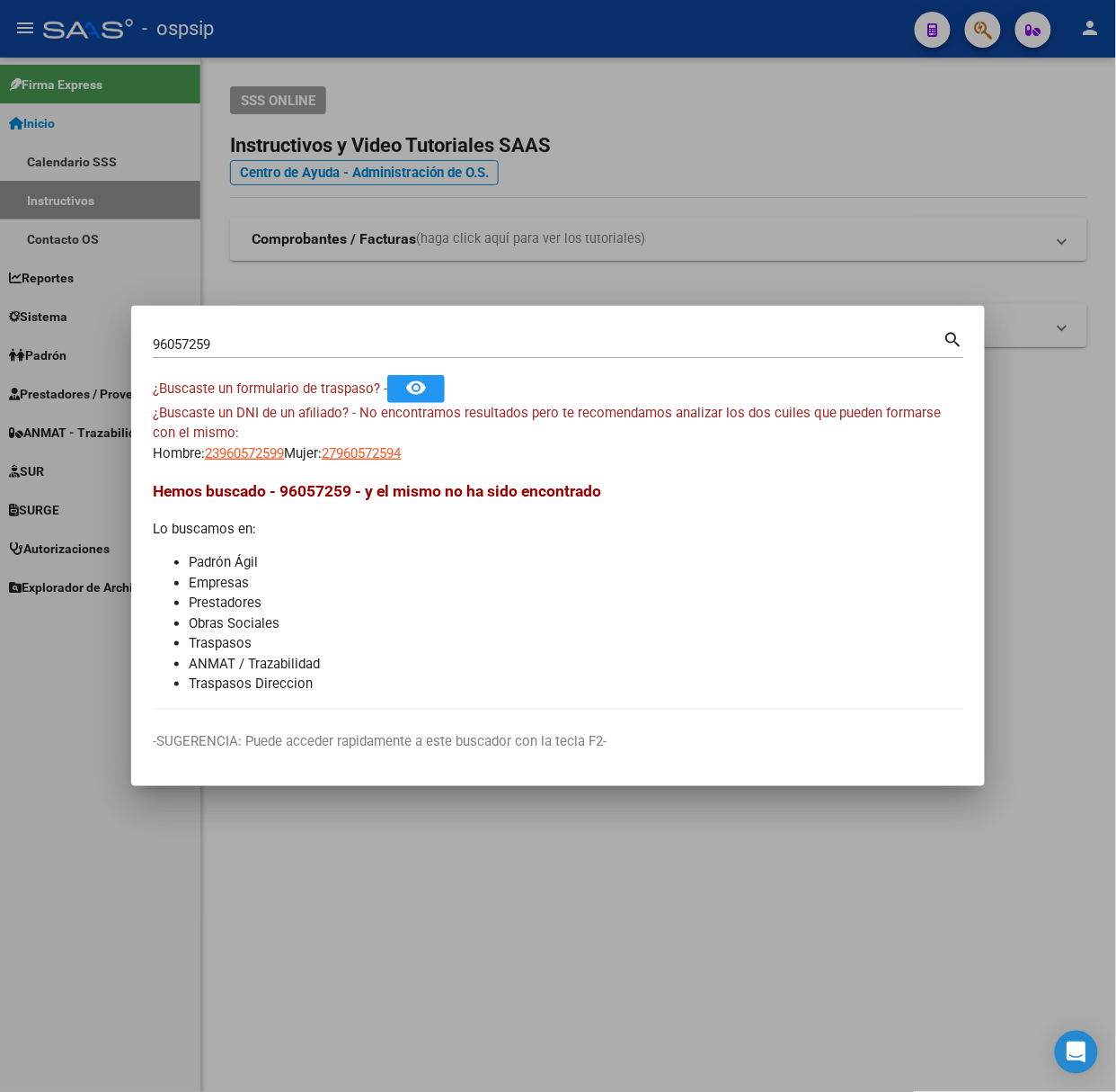
click at [237, 353] on div "96057259 Buscar (apellido, dni, cuil, [PERSON_NAME], cuit, obra social)" at bounding box center [547, 344] width 791 height 27
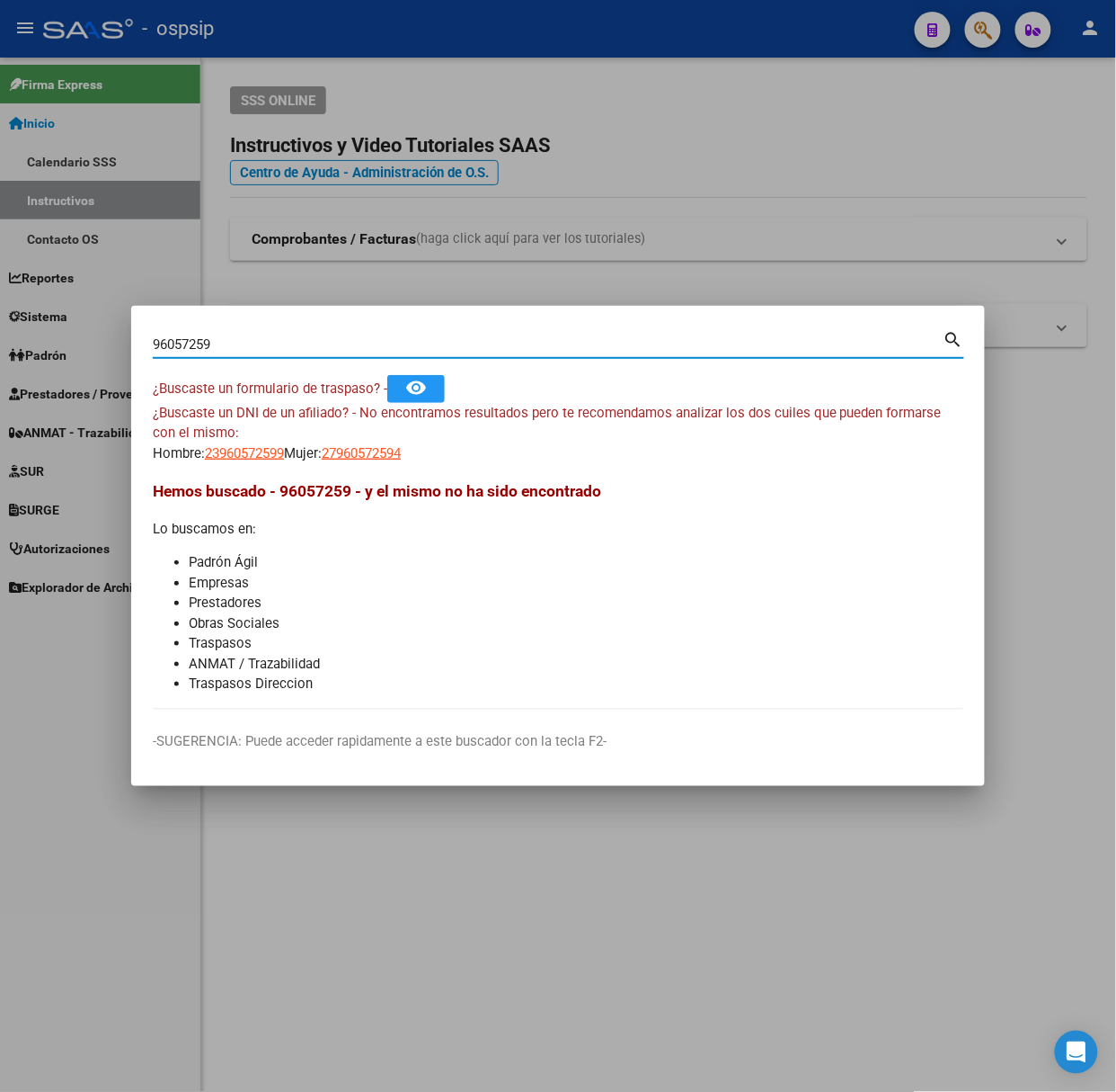
click at [235, 349] on input "96057259" at bounding box center [547, 344] width 791 height 17
type input "25688480"
click at [242, 452] on span "20256884802" at bounding box center [244, 453] width 79 height 17
type textarea "20256884802"
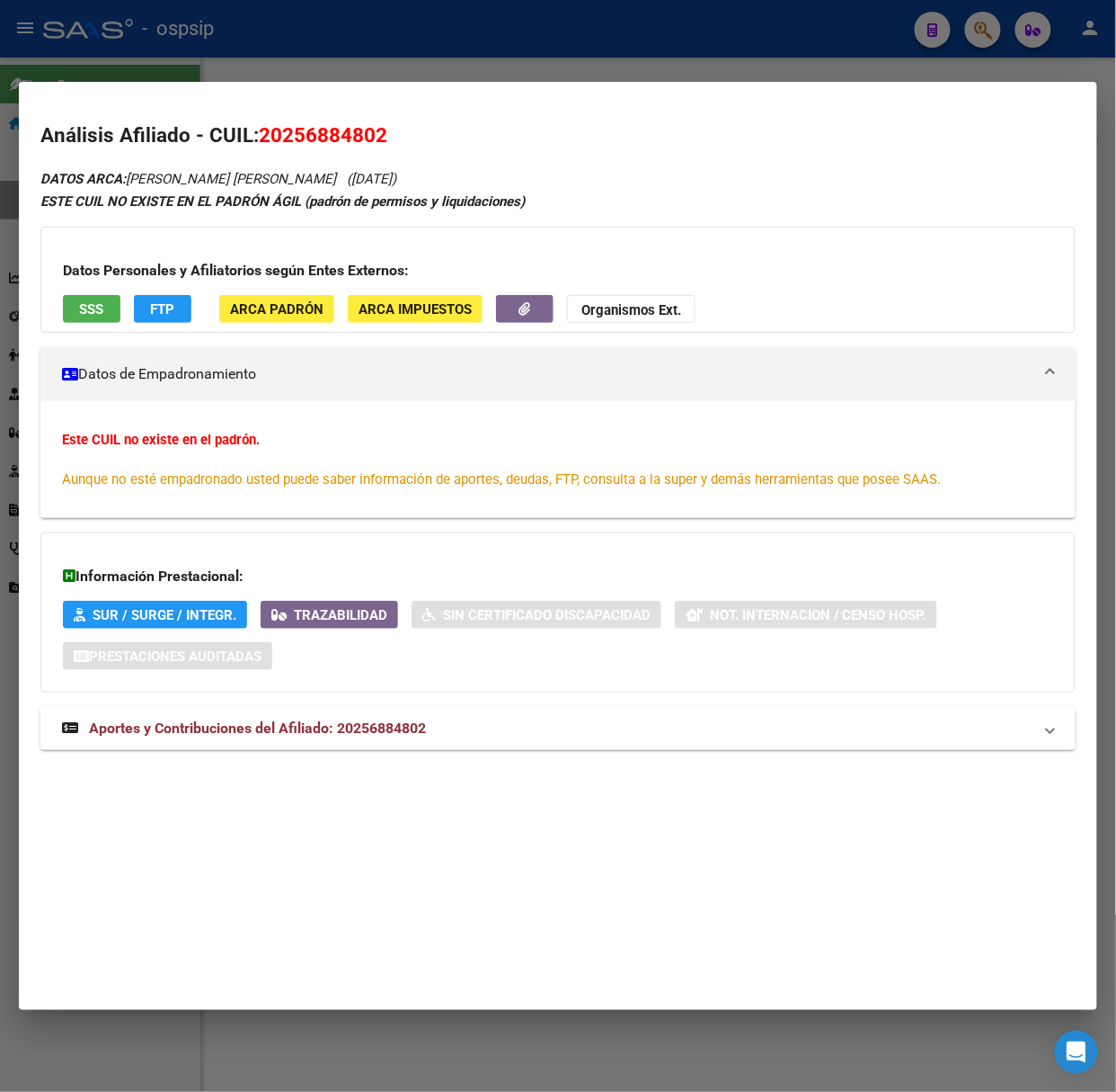
click at [342, 726] on span "Aportes y Contribuciones del Afiliado: 20256884802" at bounding box center [257, 727] width 337 height 17
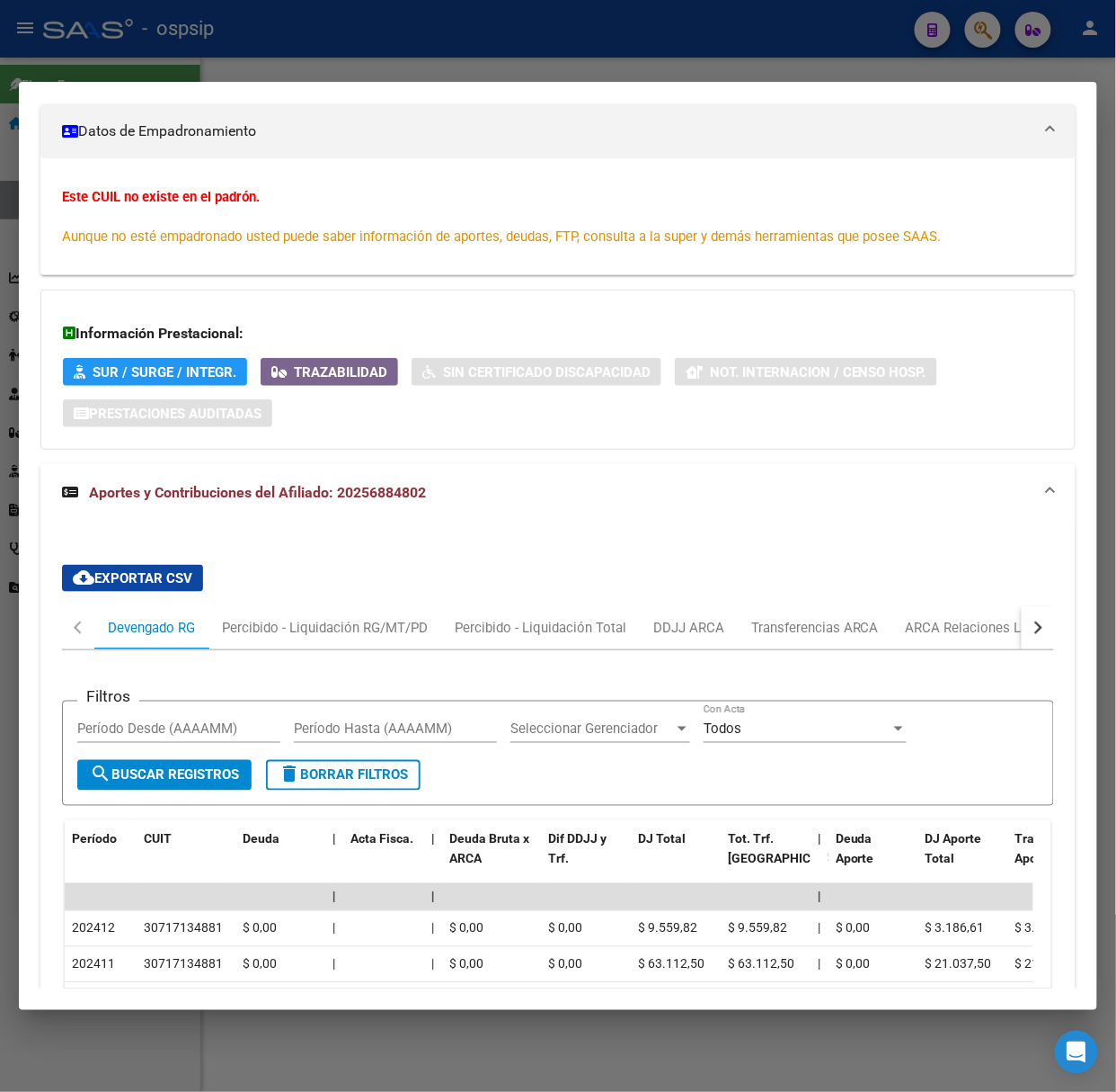
scroll to position [392, 0]
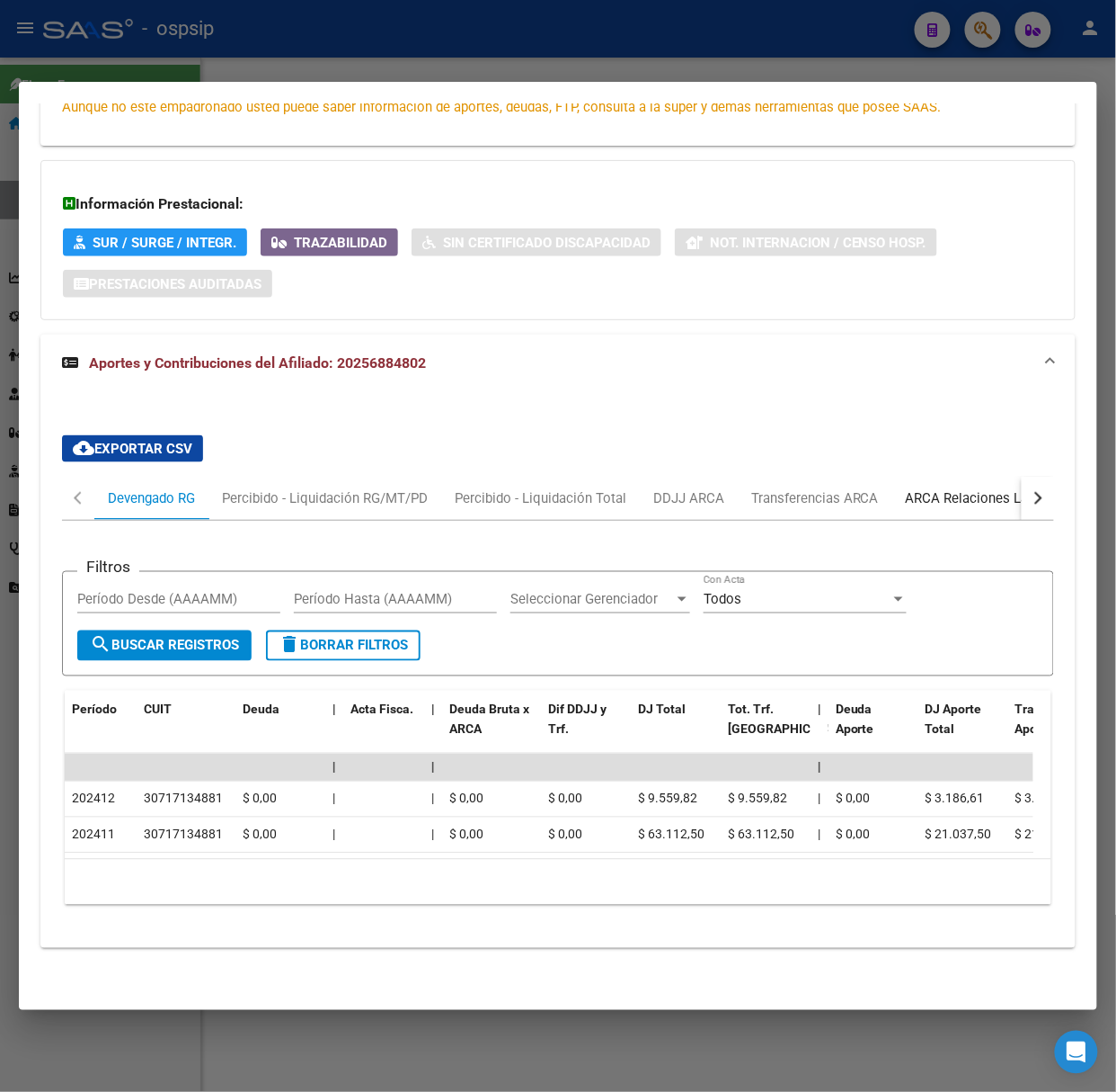
click at [933, 495] on div "ARCA Relaciones Laborales" at bounding box center [990, 499] width 195 height 43
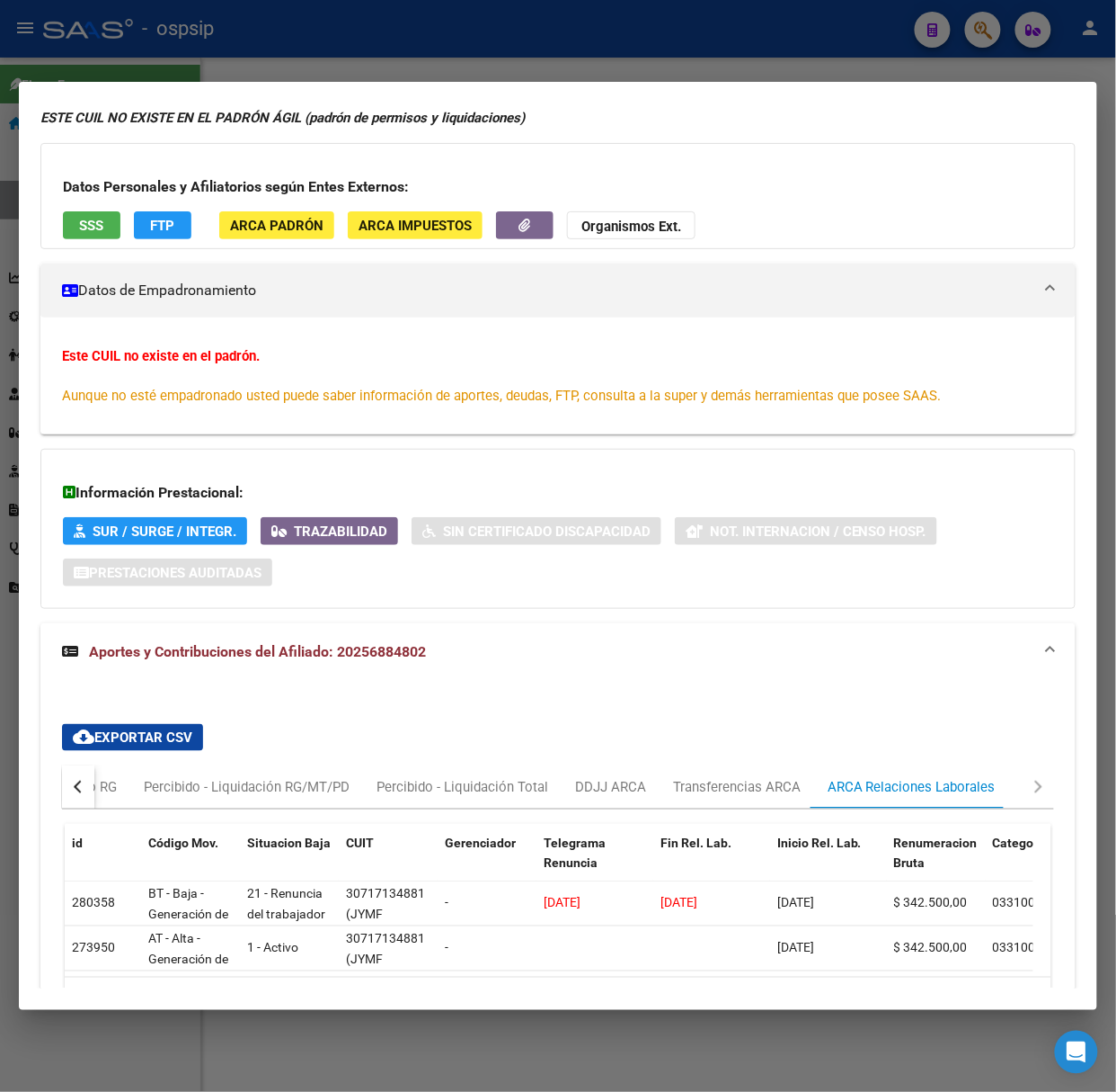
scroll to position [0, 0]
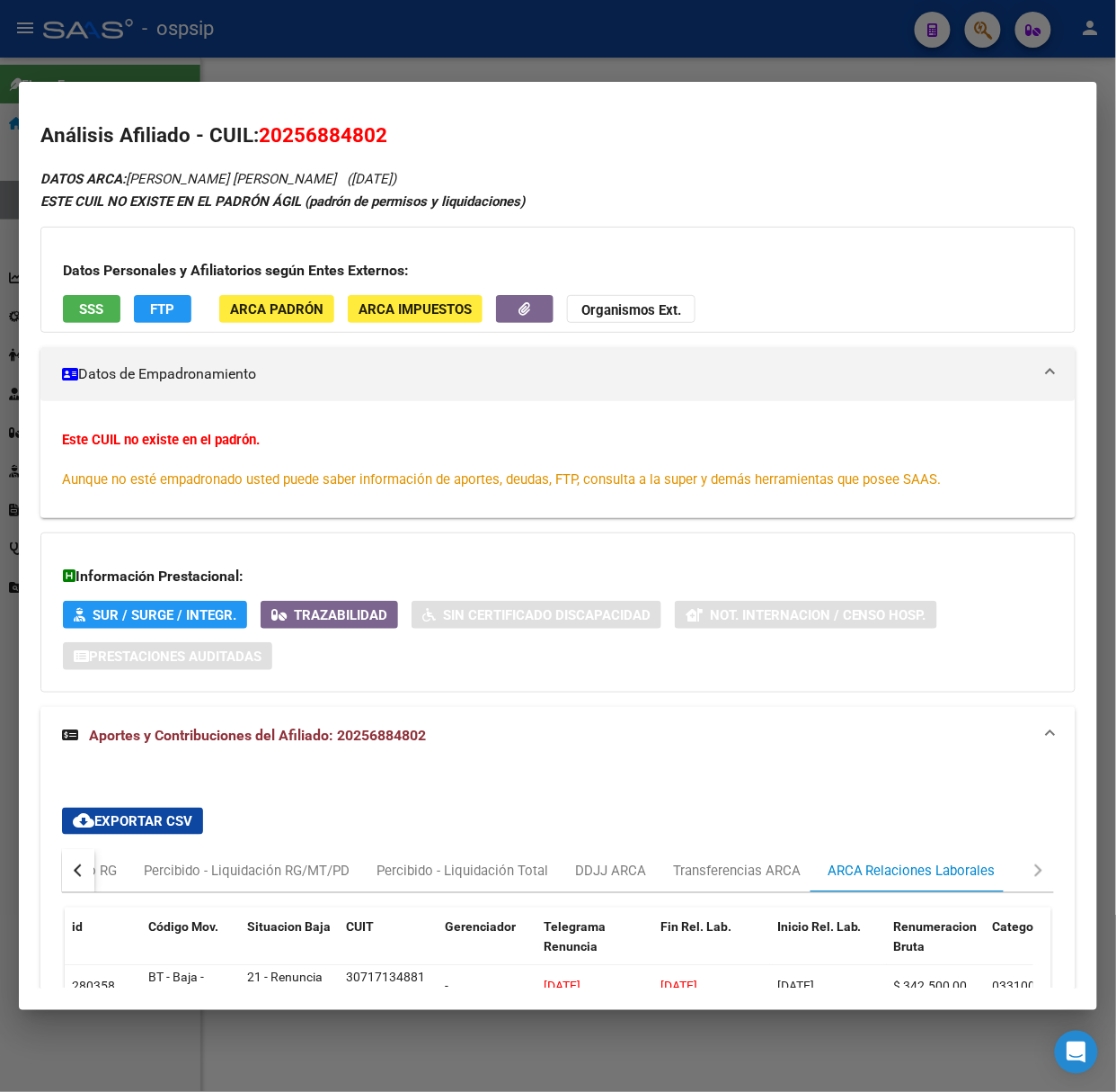
click at [106, 311] on button "SSS" at bounding box center [91, 309] width 58 height 28
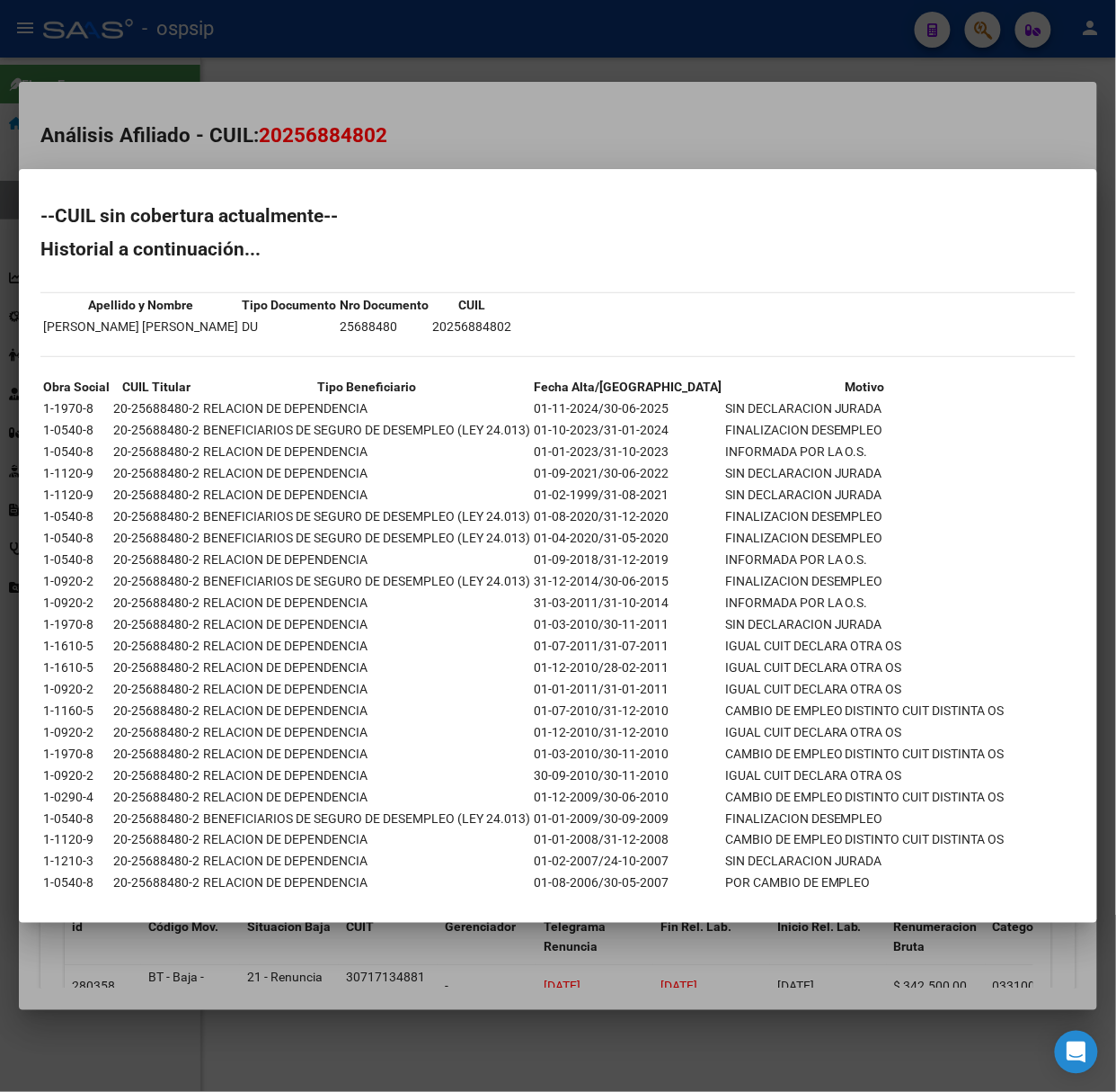
click at [212, 139] on div at bounding box center [558, 546] width 1116 height 1092
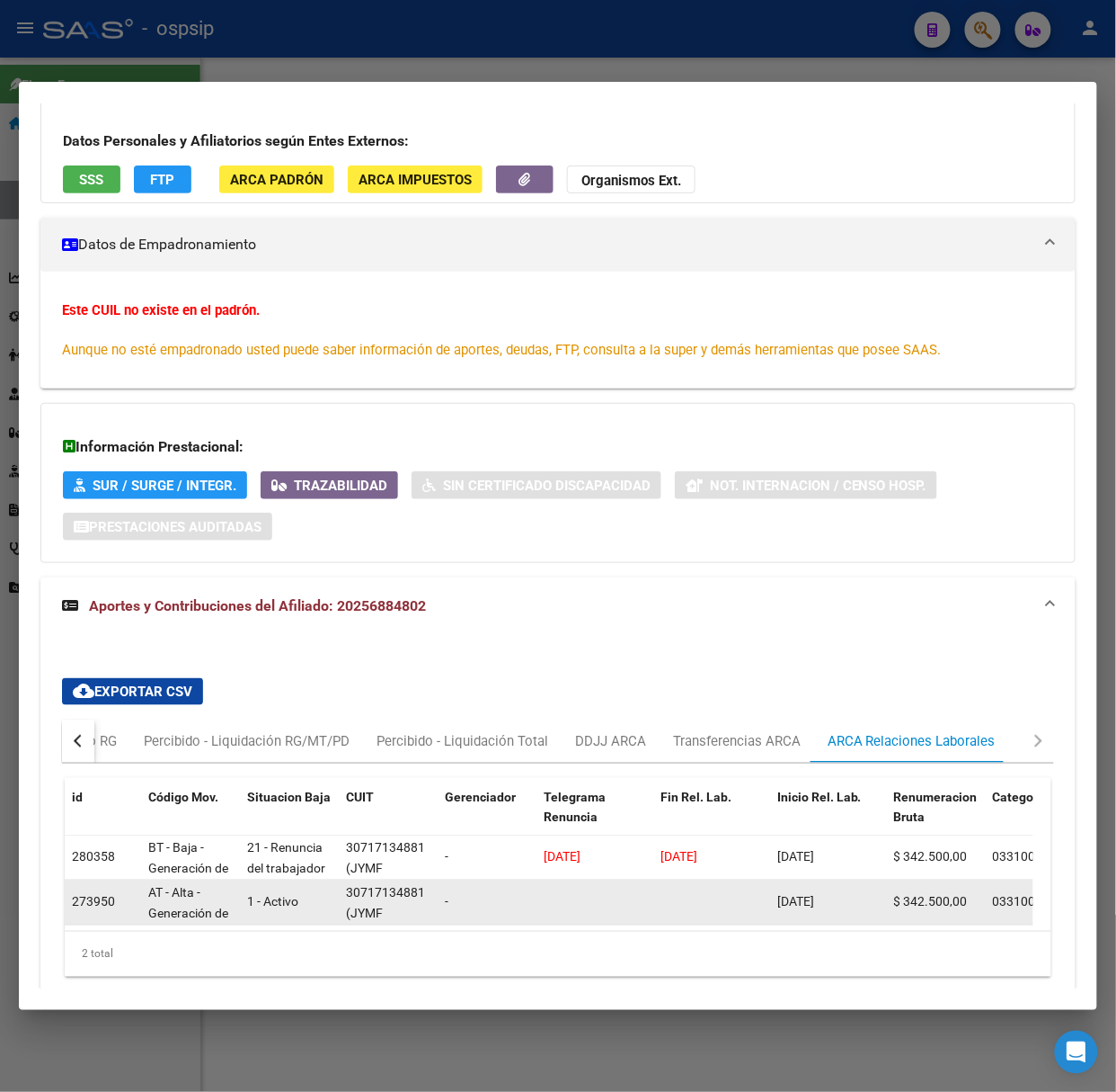
scroll to position [220, 0]
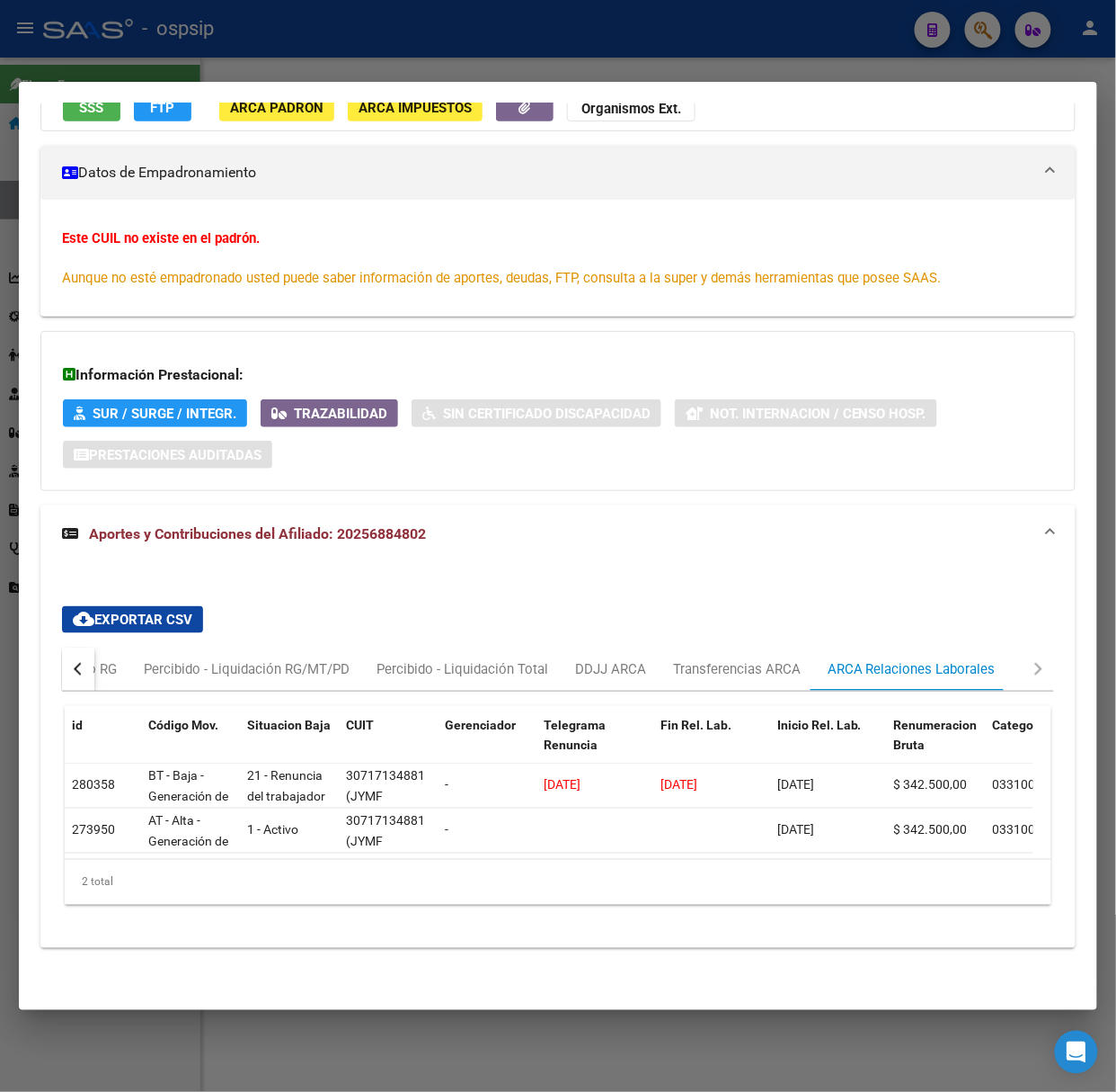
click at [329, 29] on div at bounding box center [558, 546] width 1116 height 1092
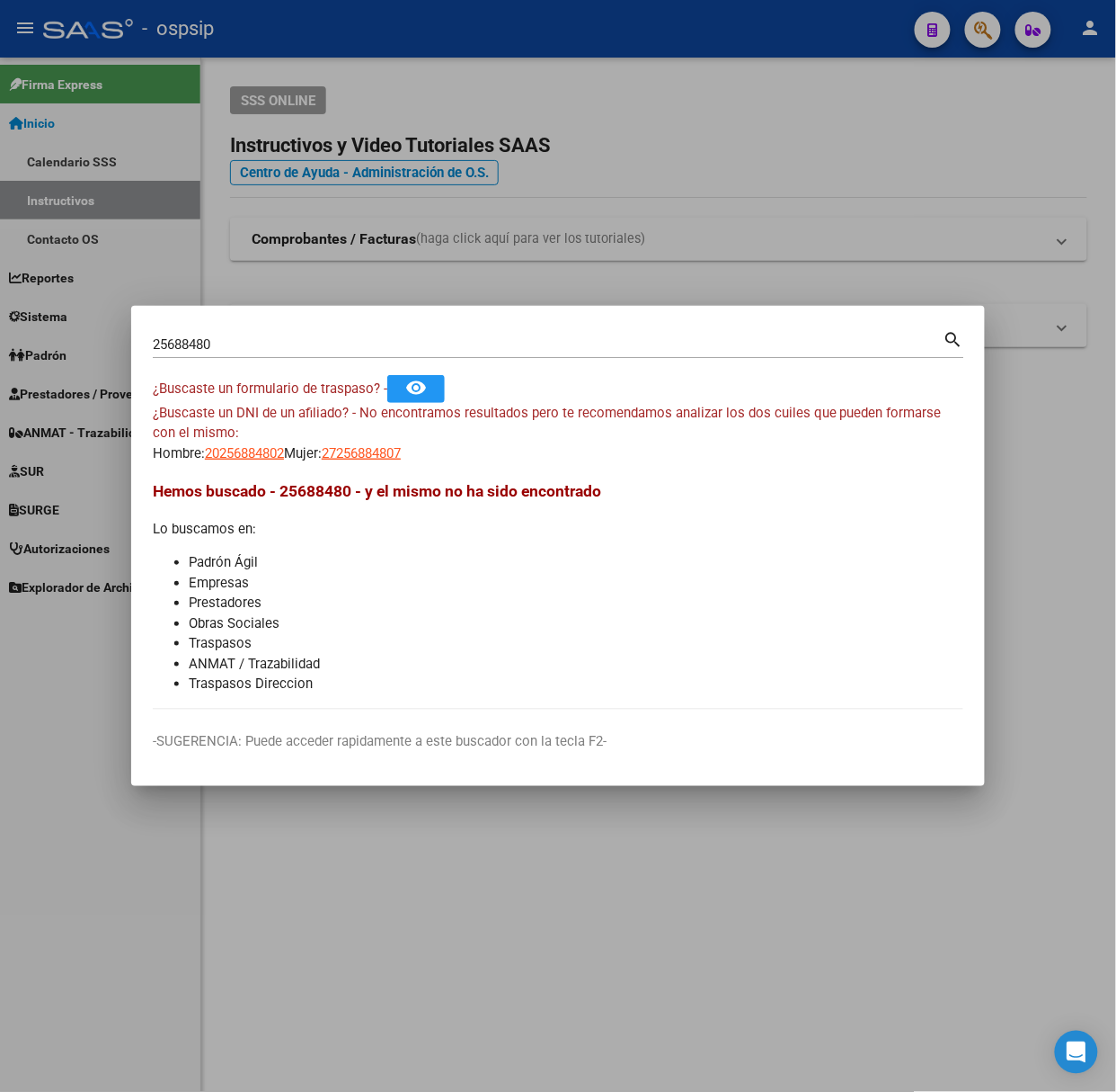
click at [278, 350] on input "25688480" at bounding box center [547, 344] width 791 height 17
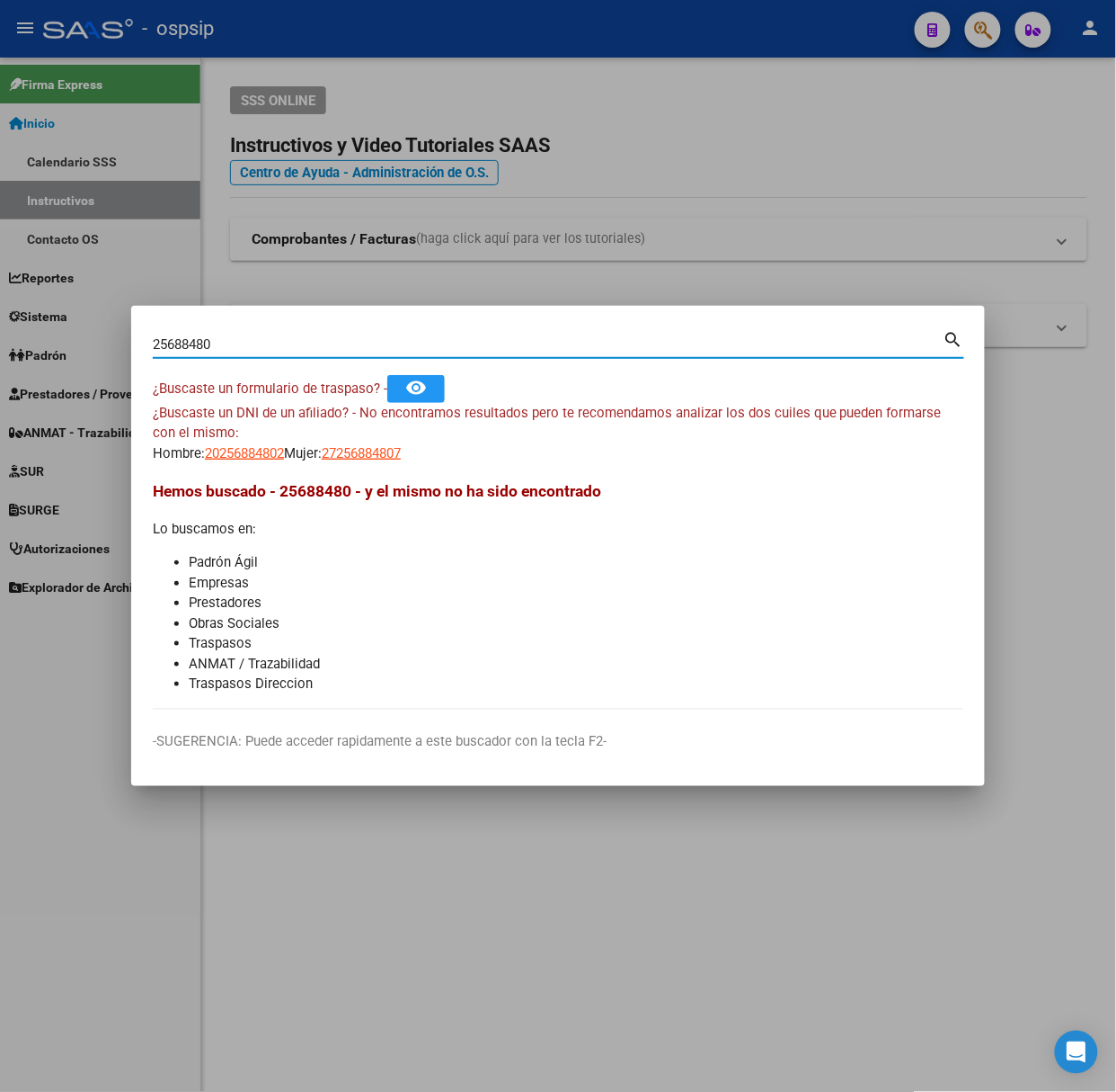
click at [278, 350] on input "25688480" at bounding box center [547, 344] width 791 height 17
type input "70158780"
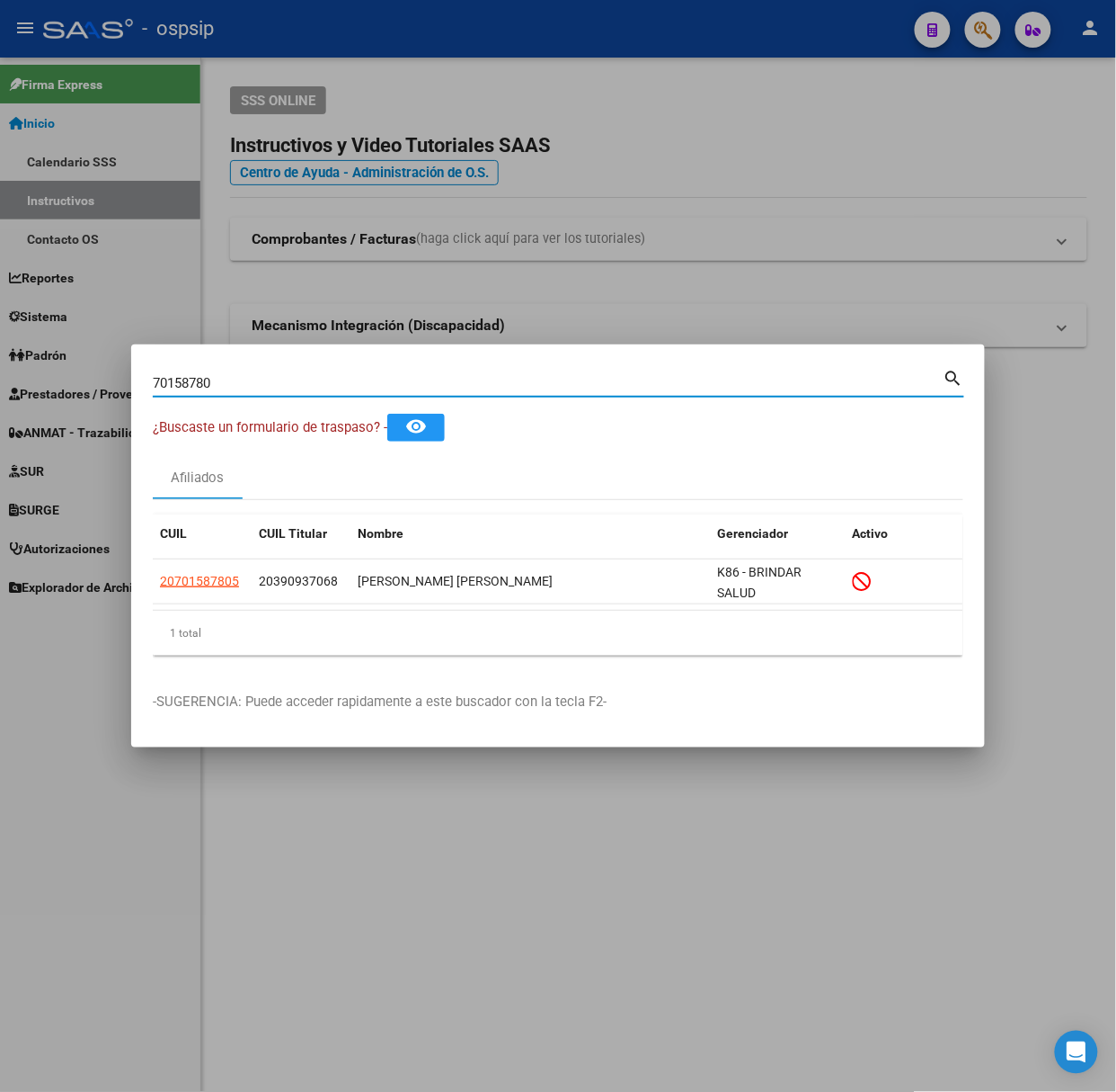
click at [142, 584] on mat-dialog-content "70158780 Buscar (apellido, dni, cuil, nro traspaso, cuit, obra social) search ¿…" at bounding box center [558, 517] width 854 height 304
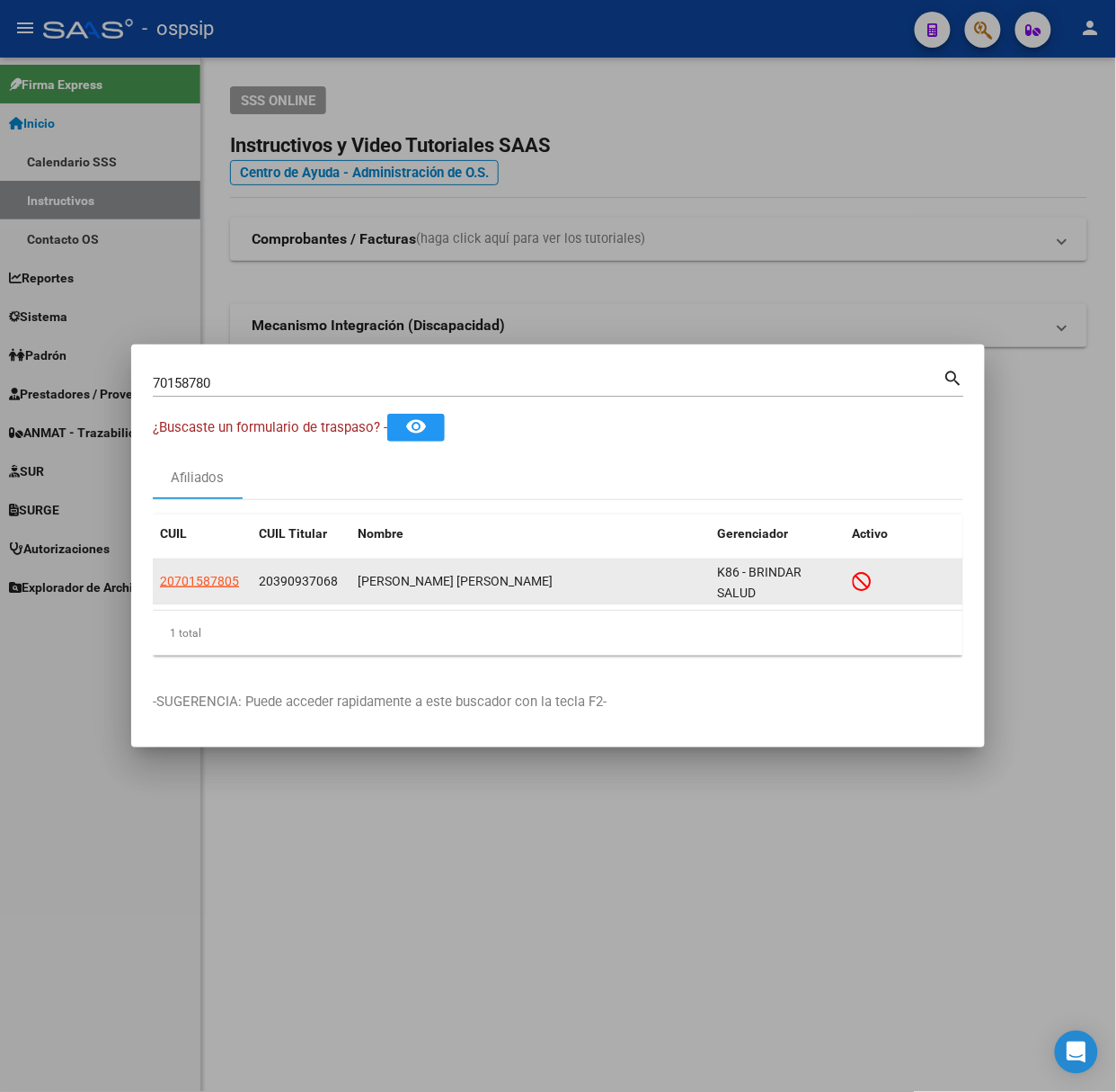
click at [152, 584] on mat-dialog-content "70158780 Buscar (apellido, dni, cuil, nro traspaso, cuit, obra social) search ¿…" at bounding box center [558, 517] width 854 height 304
click at [166, 584] on span "20701587805" at bounding box center [199, 581] width 79 height 15
type textarea "20701587805"
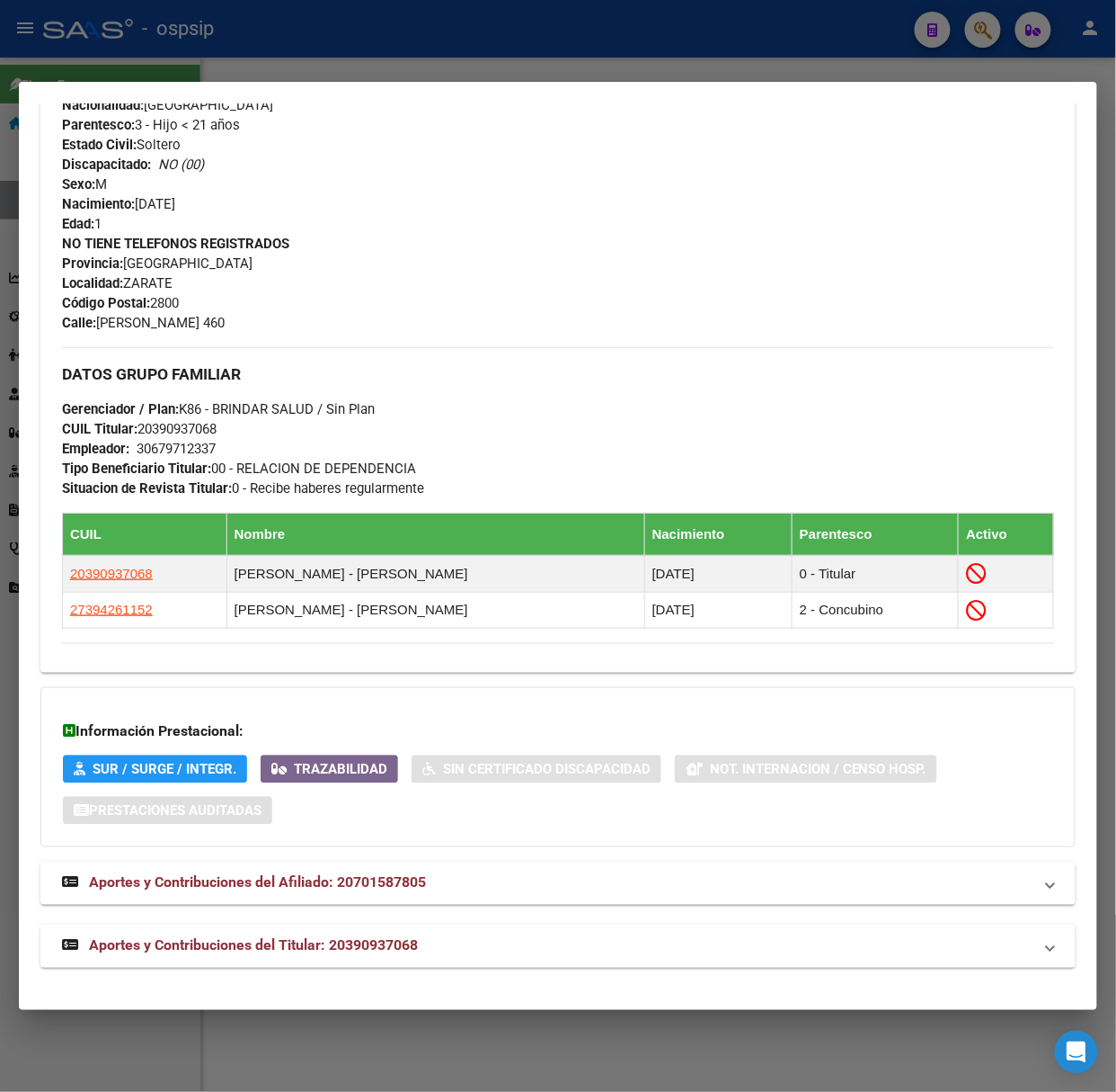
click at [354, 949] on span "Aportes y Contribuciones del Titular: 20390937068" at bounding box center [253, 944] width 329 height 17
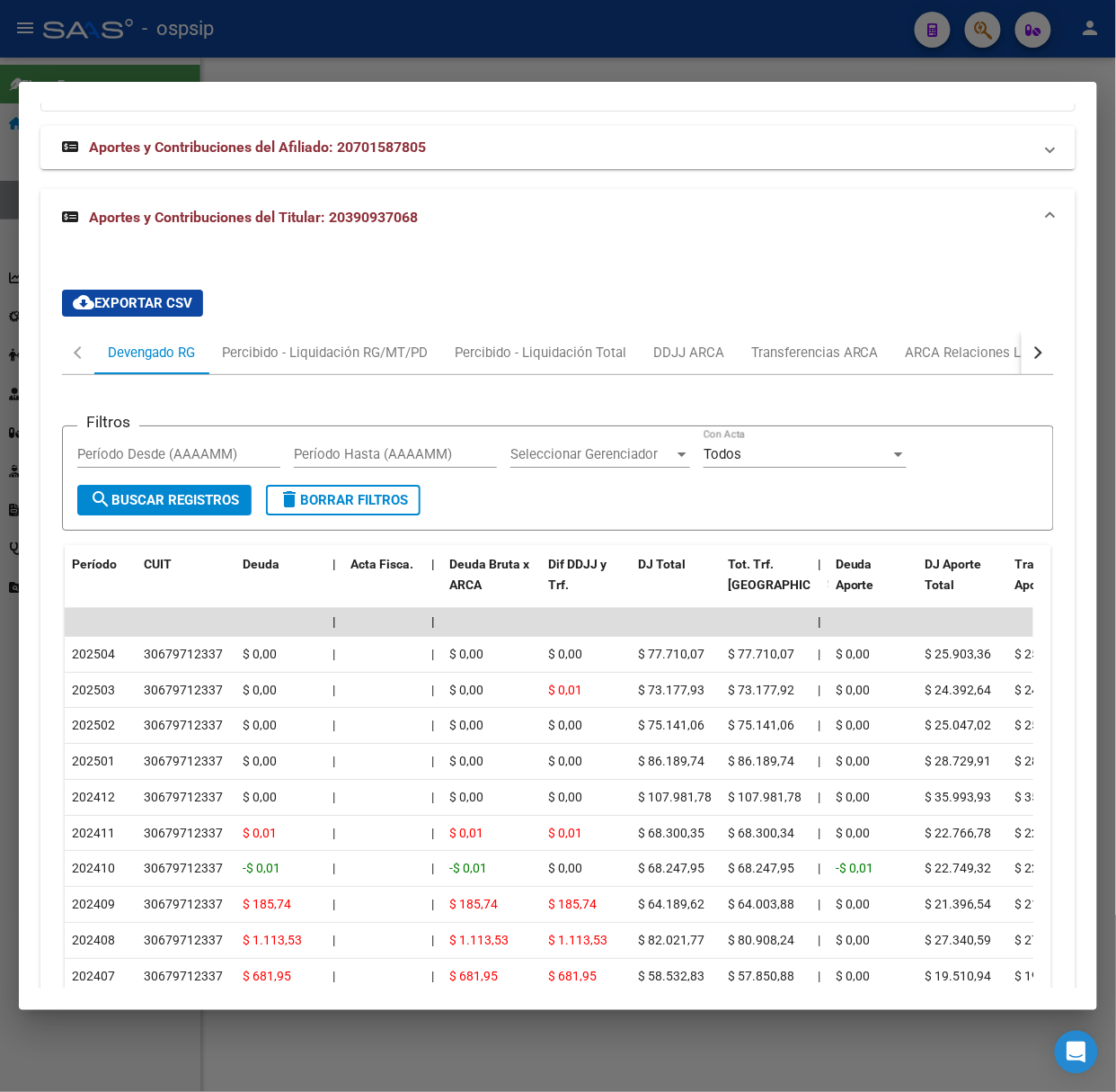
scroll to position [1590, 0]
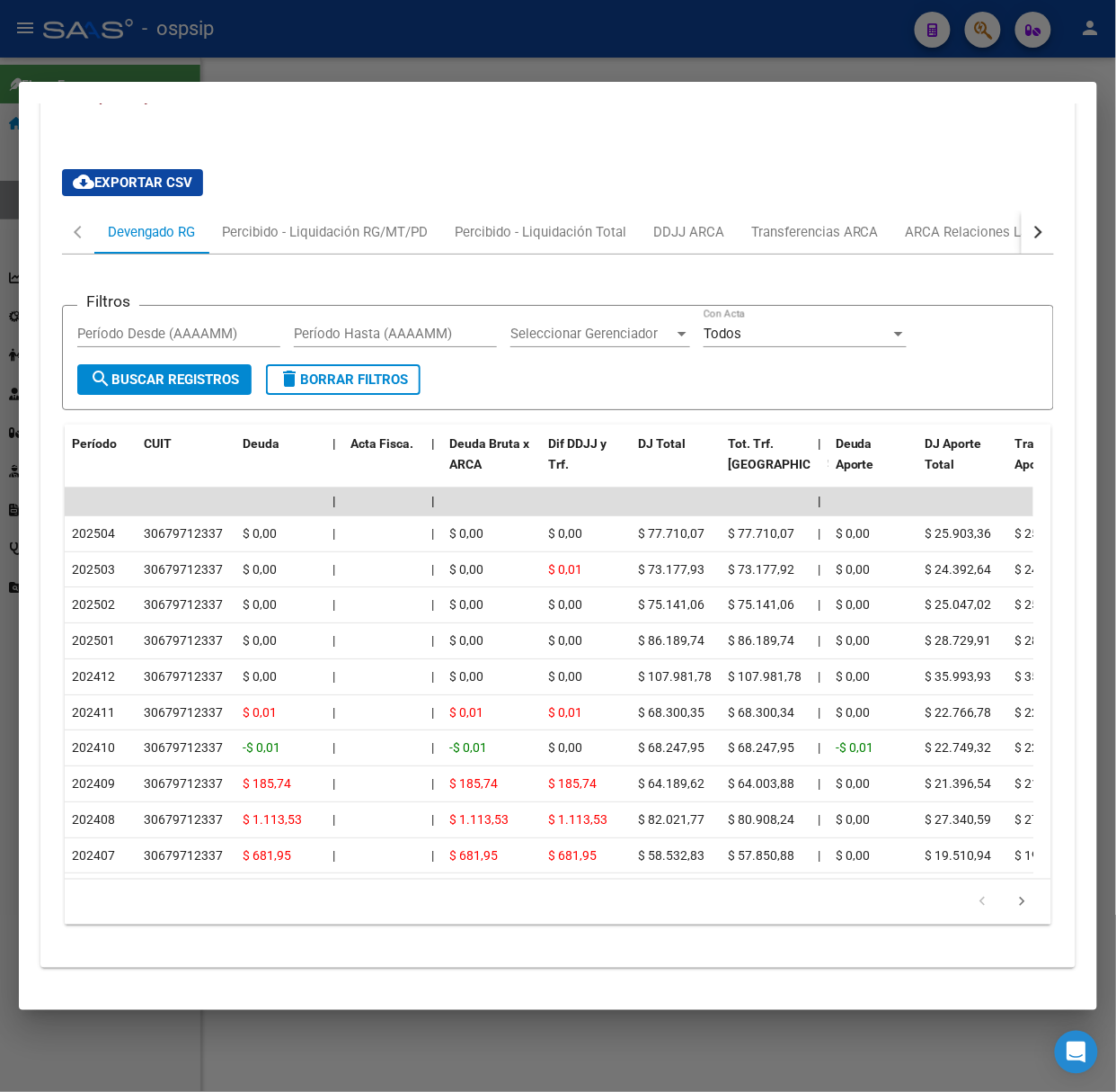
drag, startPoint x: 197, startPoint y: 51, endPoint x: 261, endPoint y: 210, distance: 171.4
click at [198, 51] on div at bounding box center [558, 546] width 1116 height 1092
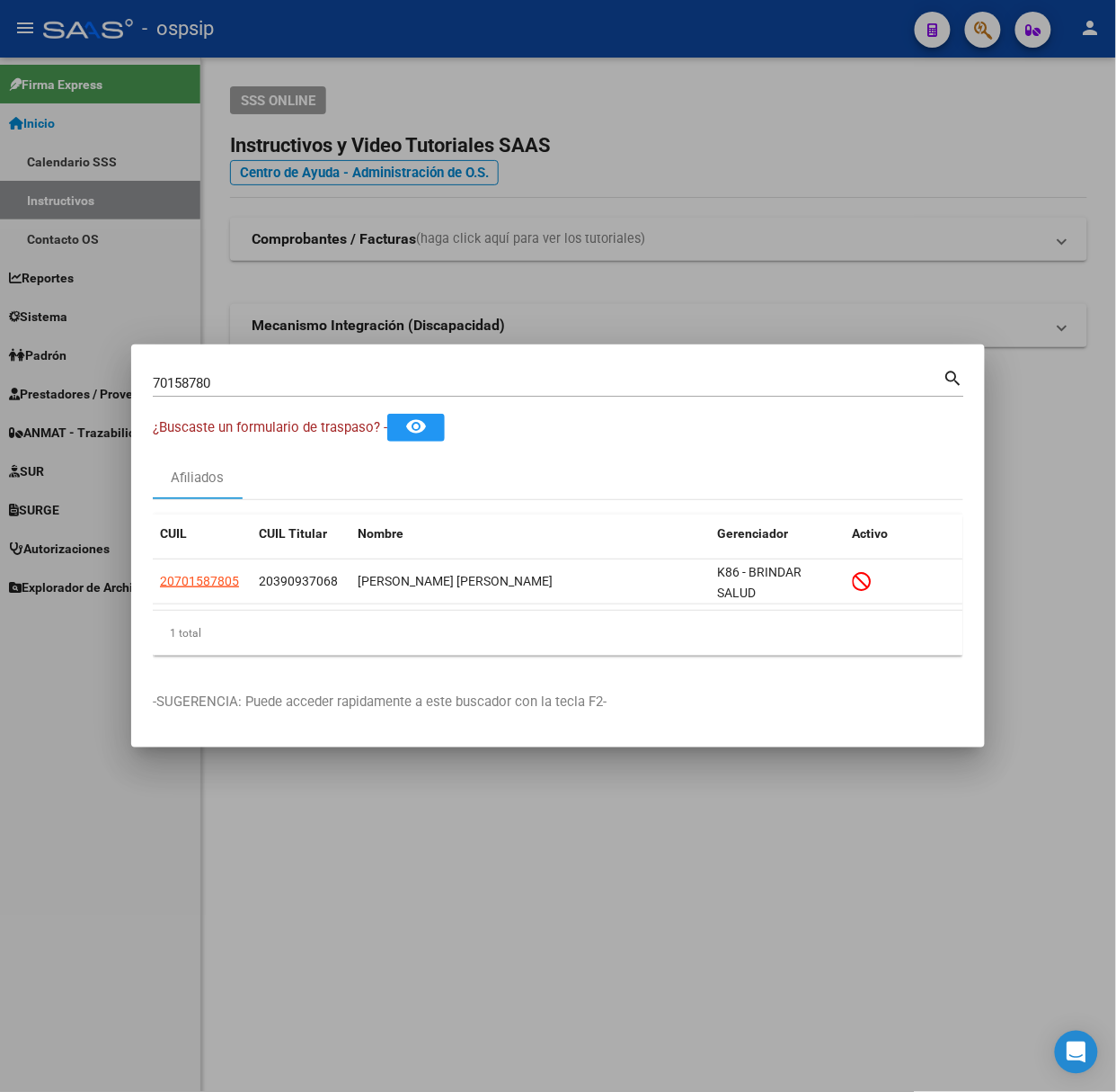
click at [259, 365] on mat-dialog-container "70158780 Buscar (apellido, dni, cuil, nro traspaso, cuit, obra social) search ¿…" at bounding box center [558, 546] width 854 height 403
click at [267, 379] on input "70158780" at bounding box center [547, 383] width 791 height 17
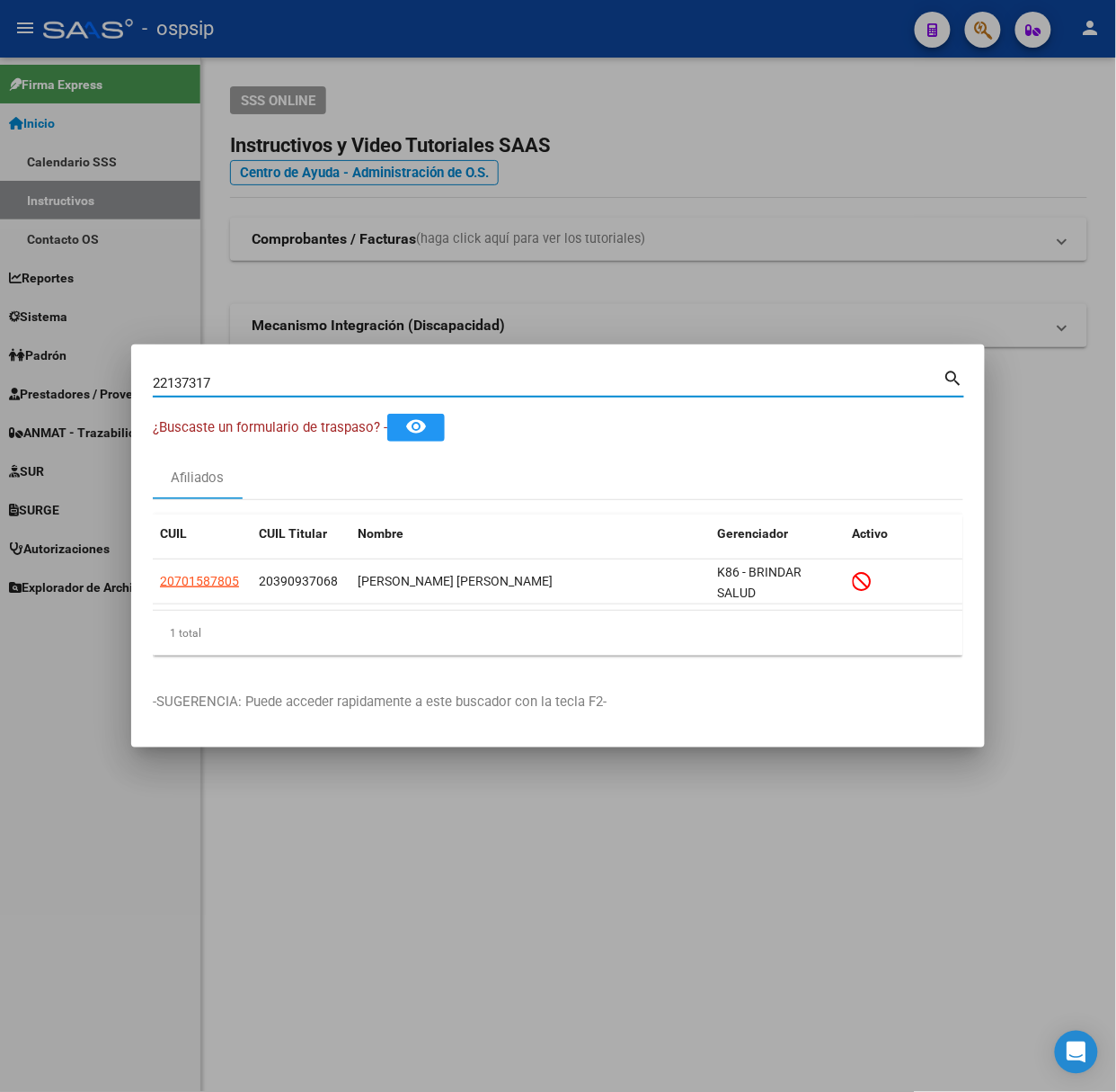
type input "22137317"
click at [185, 584] on span "20221373171" at bounding box center [199, 581] width 79 height 15
type textarea "20221373171"
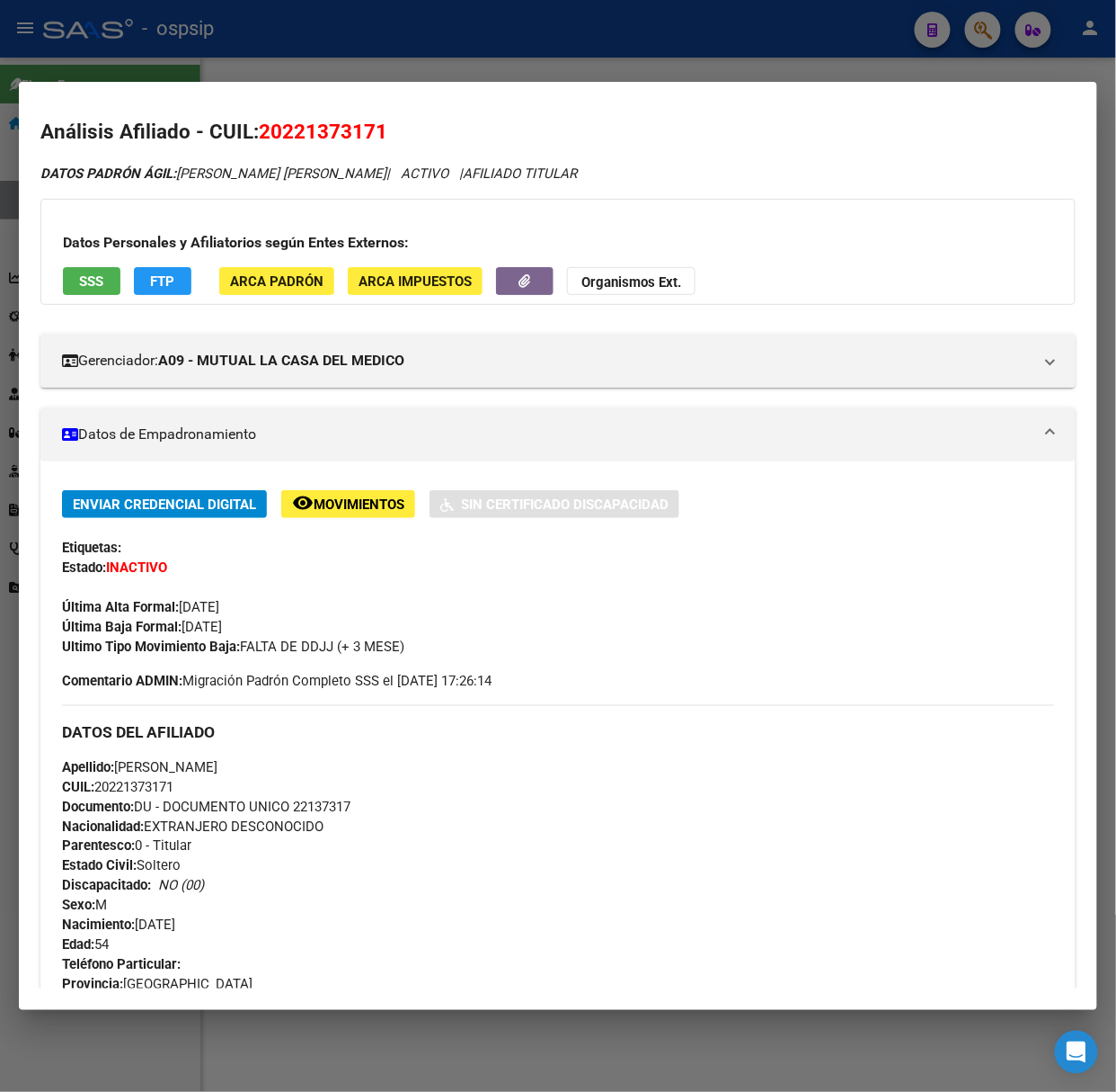
scroll to position [0, 0]
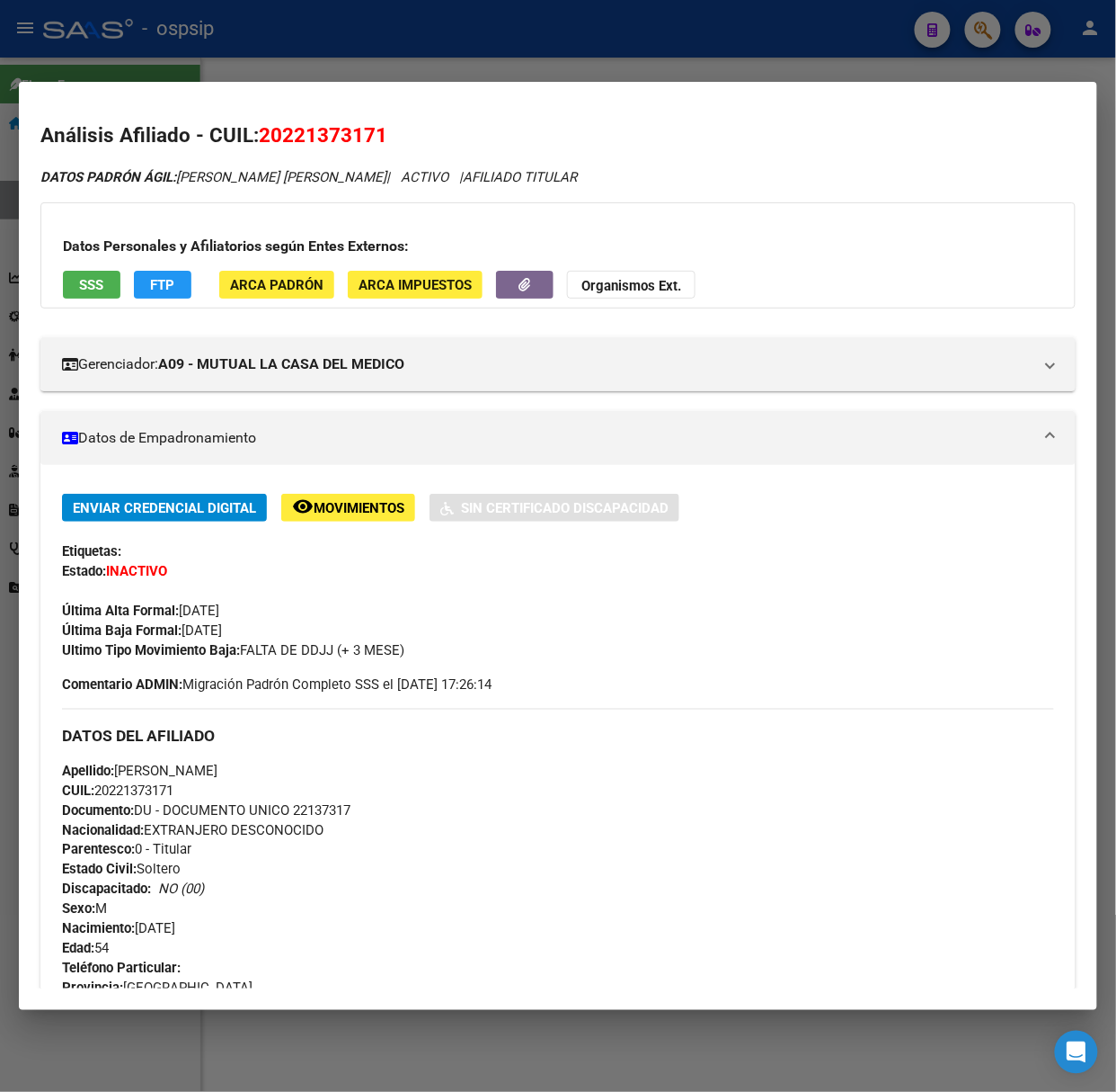
click at [76, 284] on button "SSS" at bounding box center [91, 284] width 58 height 28
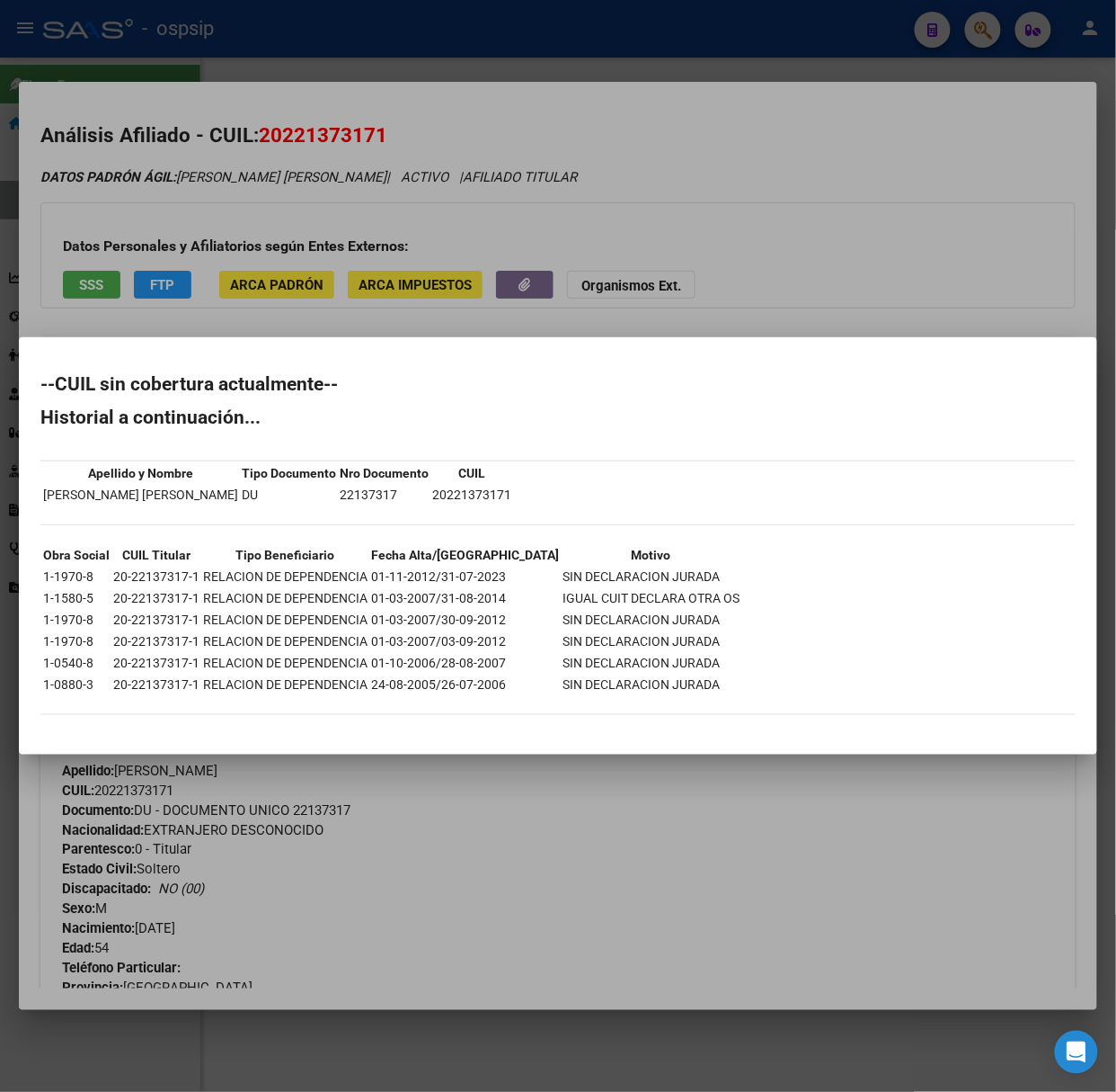
click at [242, 288] on div at bounding box center [558, 546] width 1116 height 1092
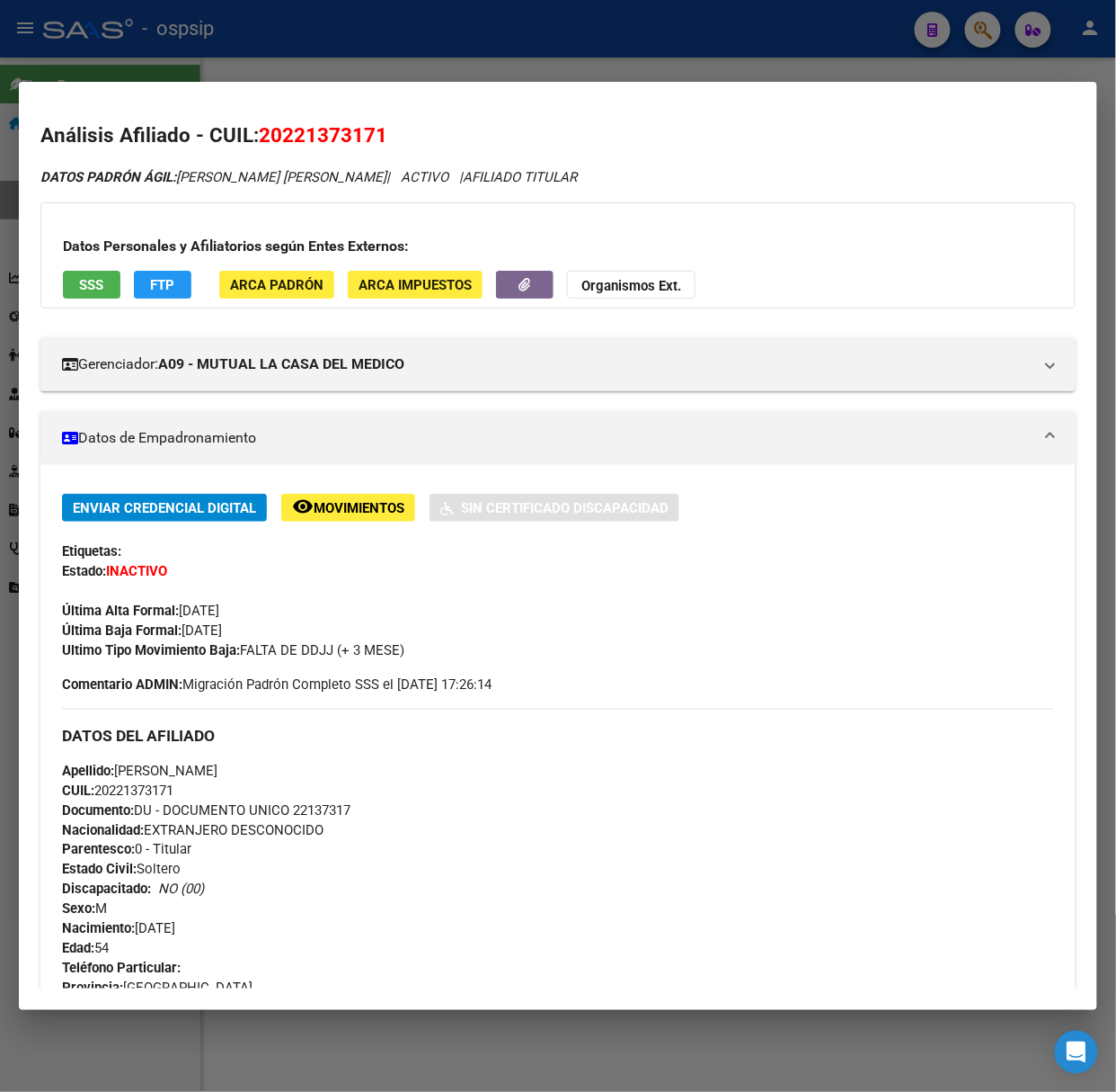
click at [171, 43] on div at bounding box center [558, 546] width 1116 height 1092
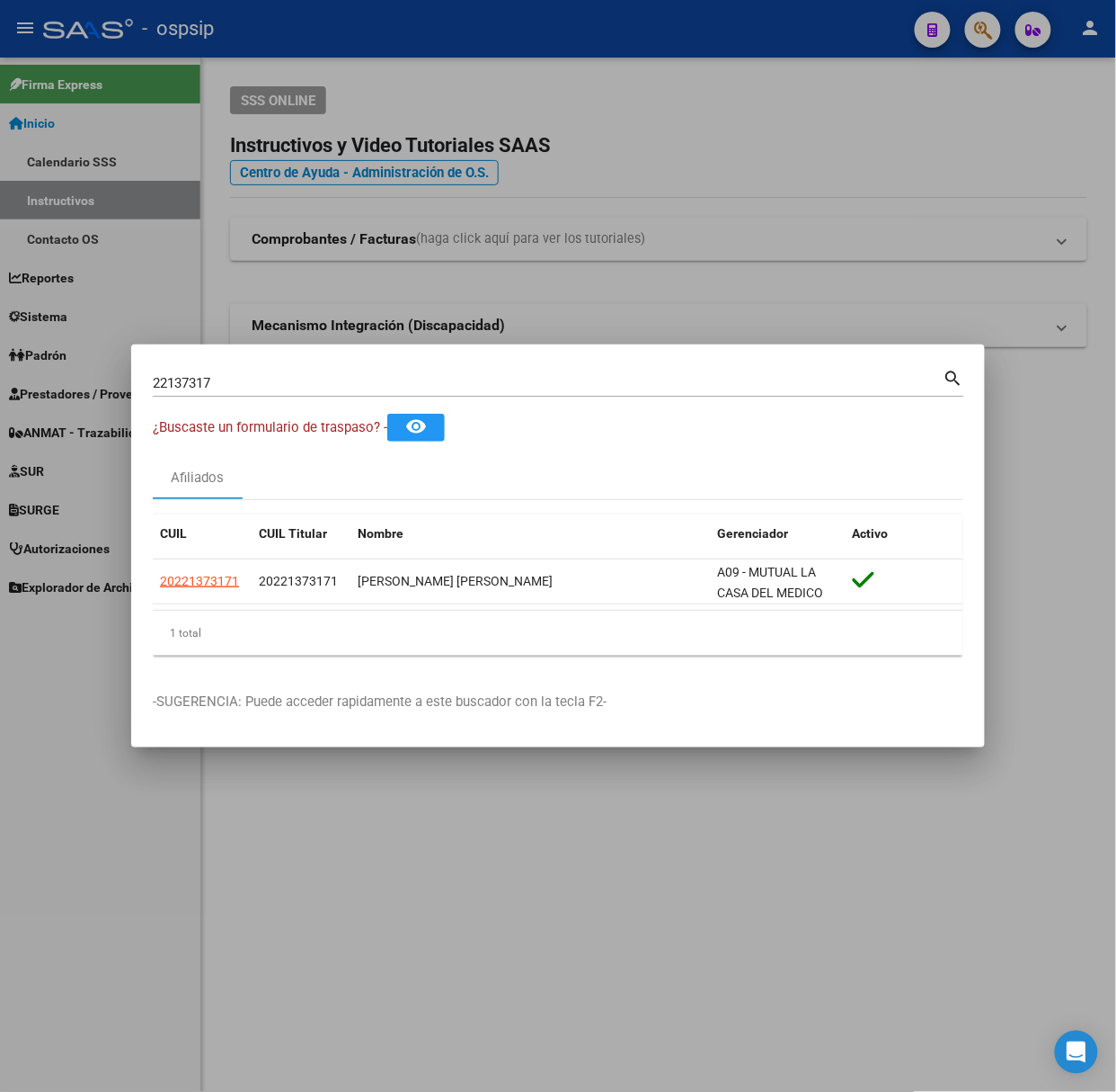
click at [242, 362] on mat-dialog-container "22137317 Buscar (apellido, dni, cuil, nro traspaso, cuit, obra social) search ¿…" at bounding box center [558, 546] width 854 height 403
click at [248, 399] on div "22137317 Buscar (apellido, dni, cuil, nro traspaso, cuit, obra social) search" at bounding box center [558, 389] width 812 height 48
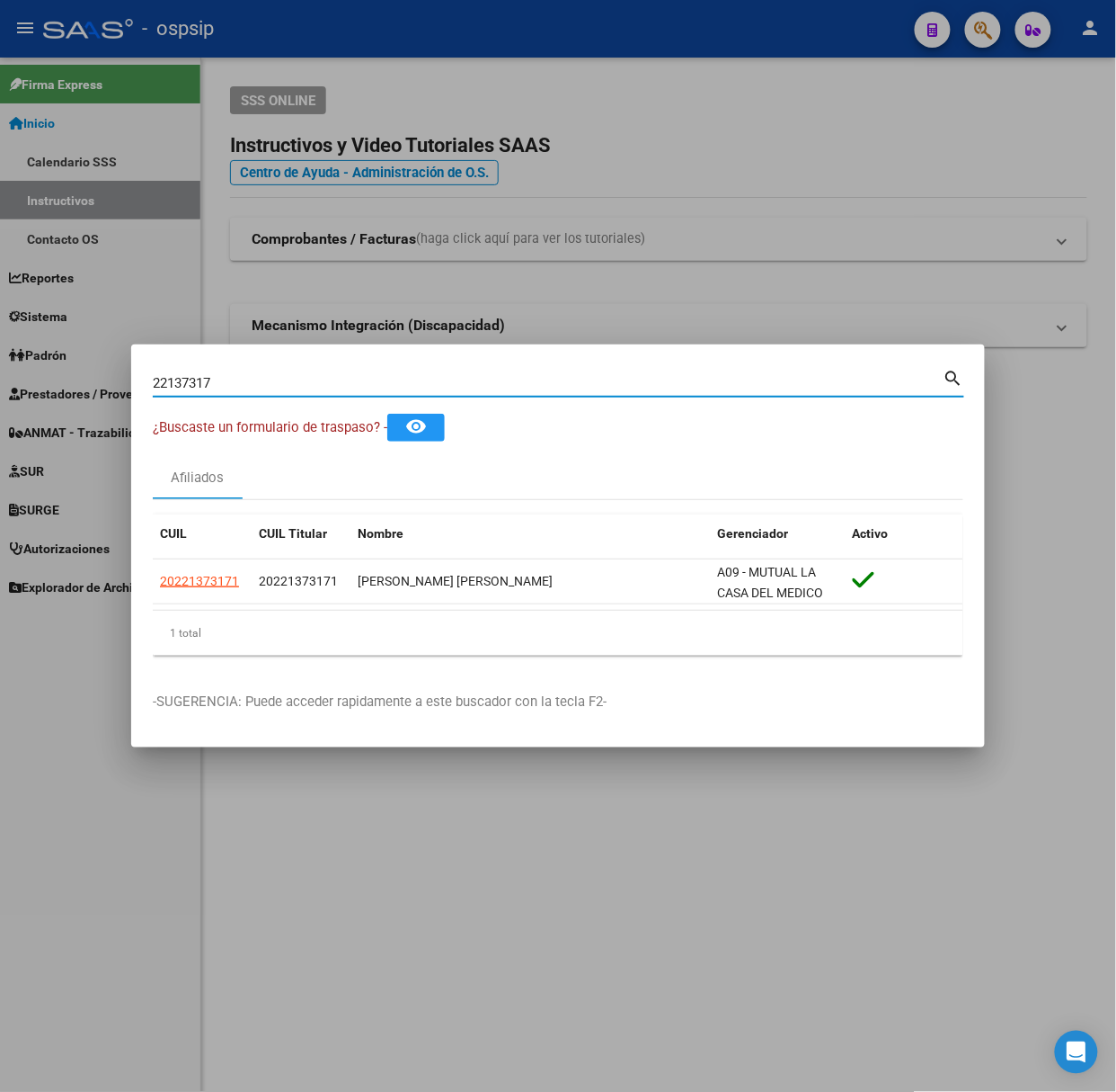
click at [256, 387] on input "22137317" at bounding box center [547, 383] width 791 height 17
type input "2"
type input "30869109"
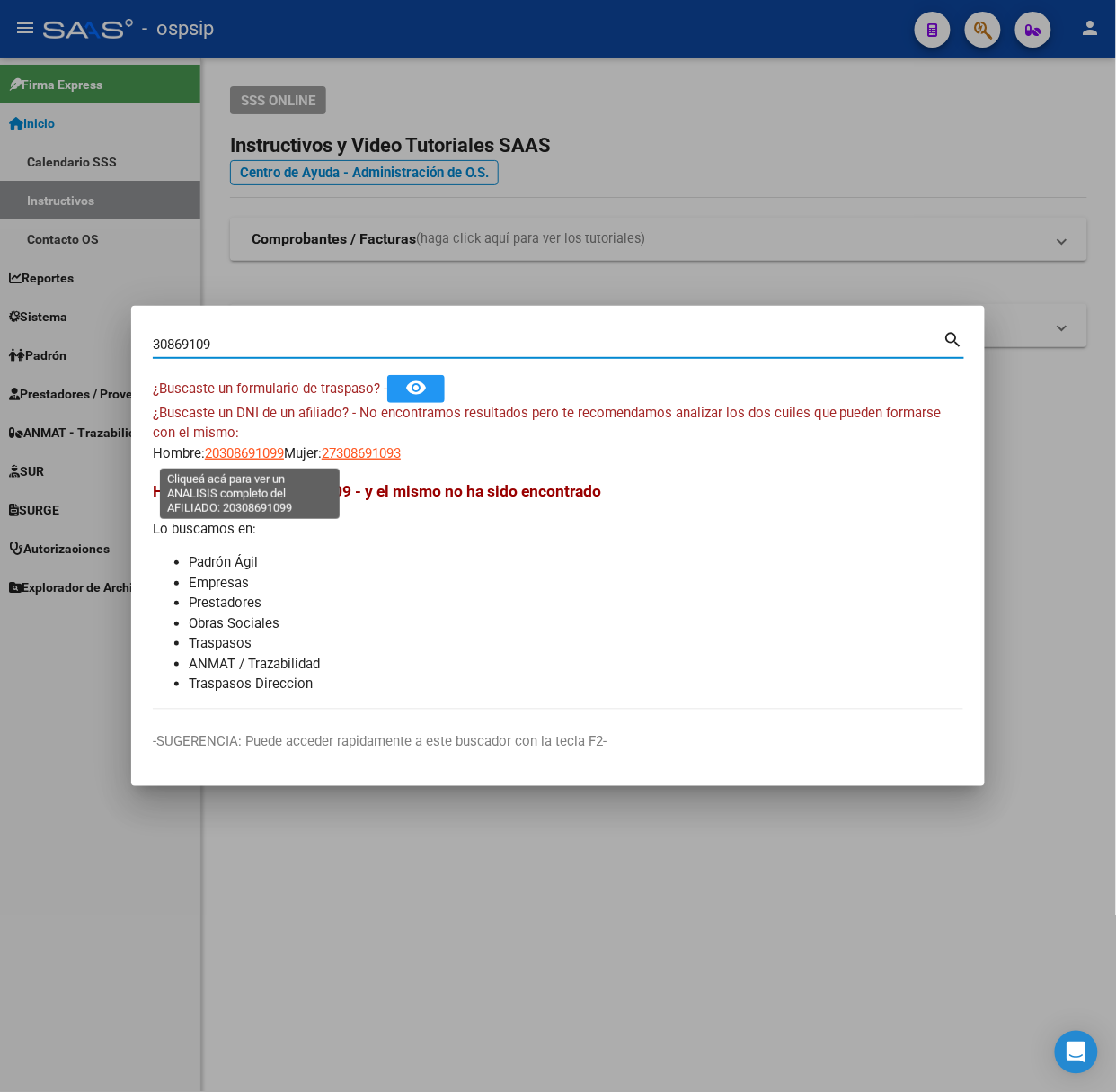
click at [284, 458] on span "20308691099" at bounding box center [244, 453] width 79 height 17
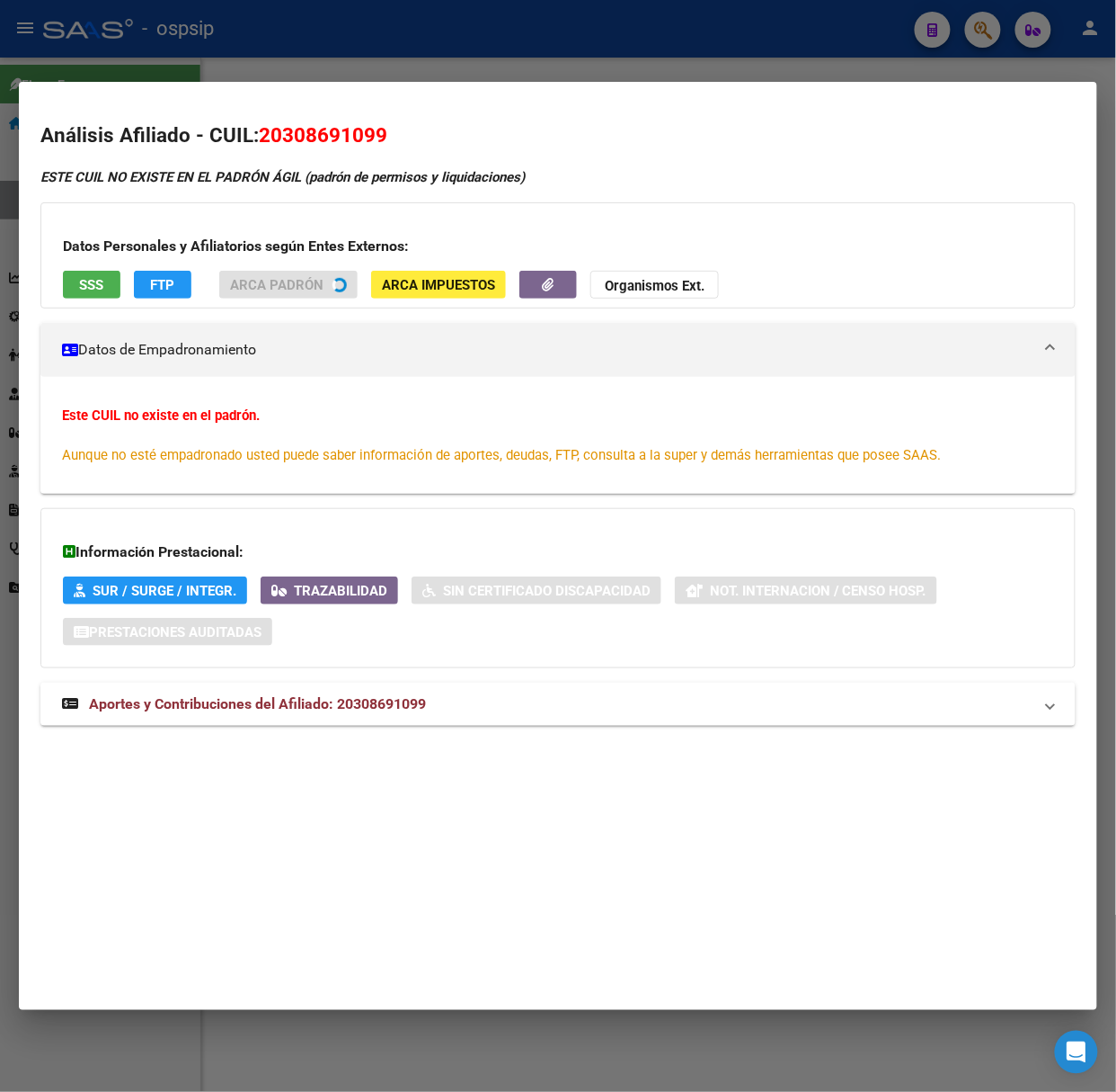
click at [214, 39] on div at bounding box center [558, 546] width 1116 height 1092
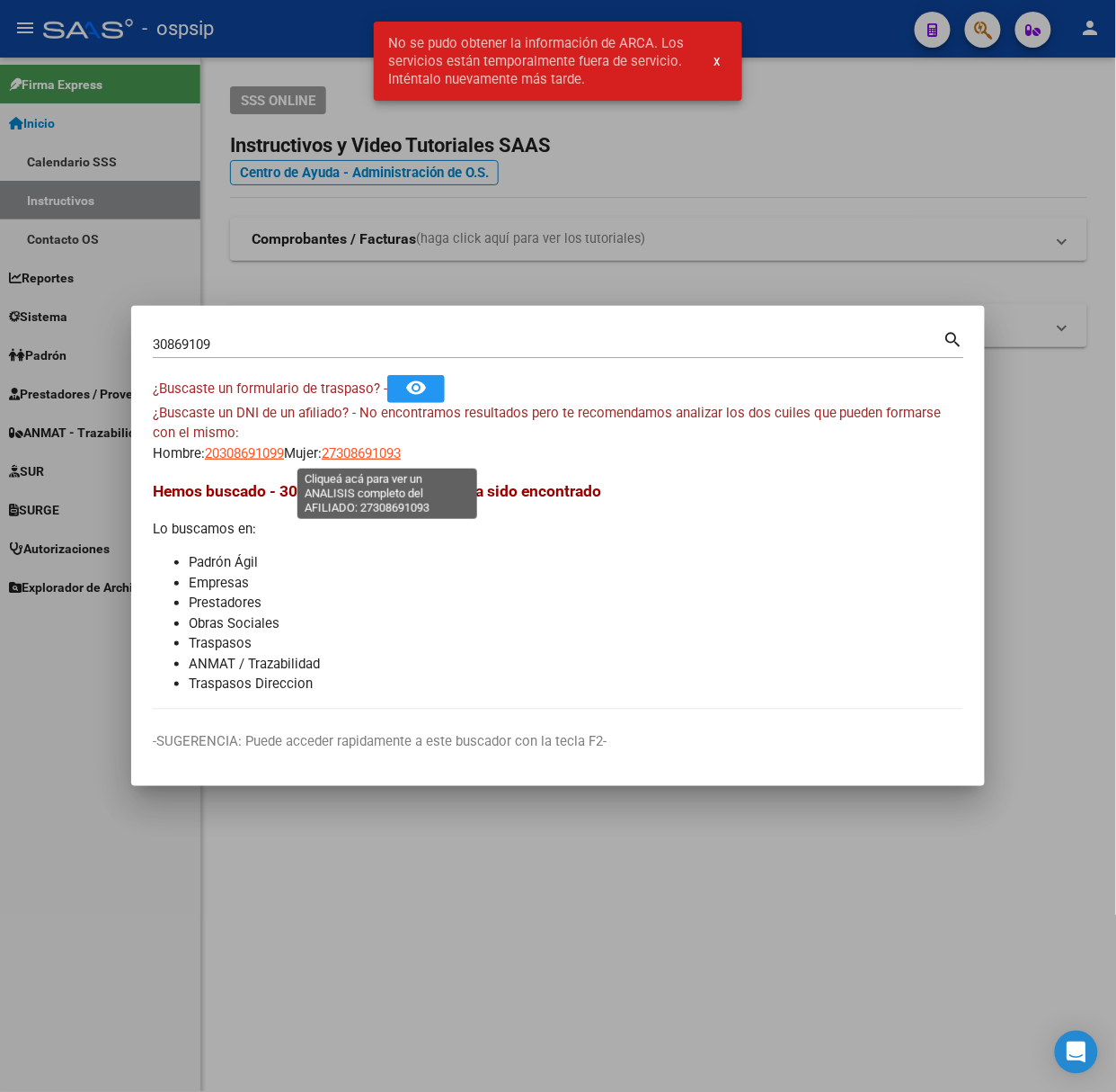
click at [401, 454] on span "27308691093" at bounding box center [361, 453] width 79 height 17
type textarea "27308691093"
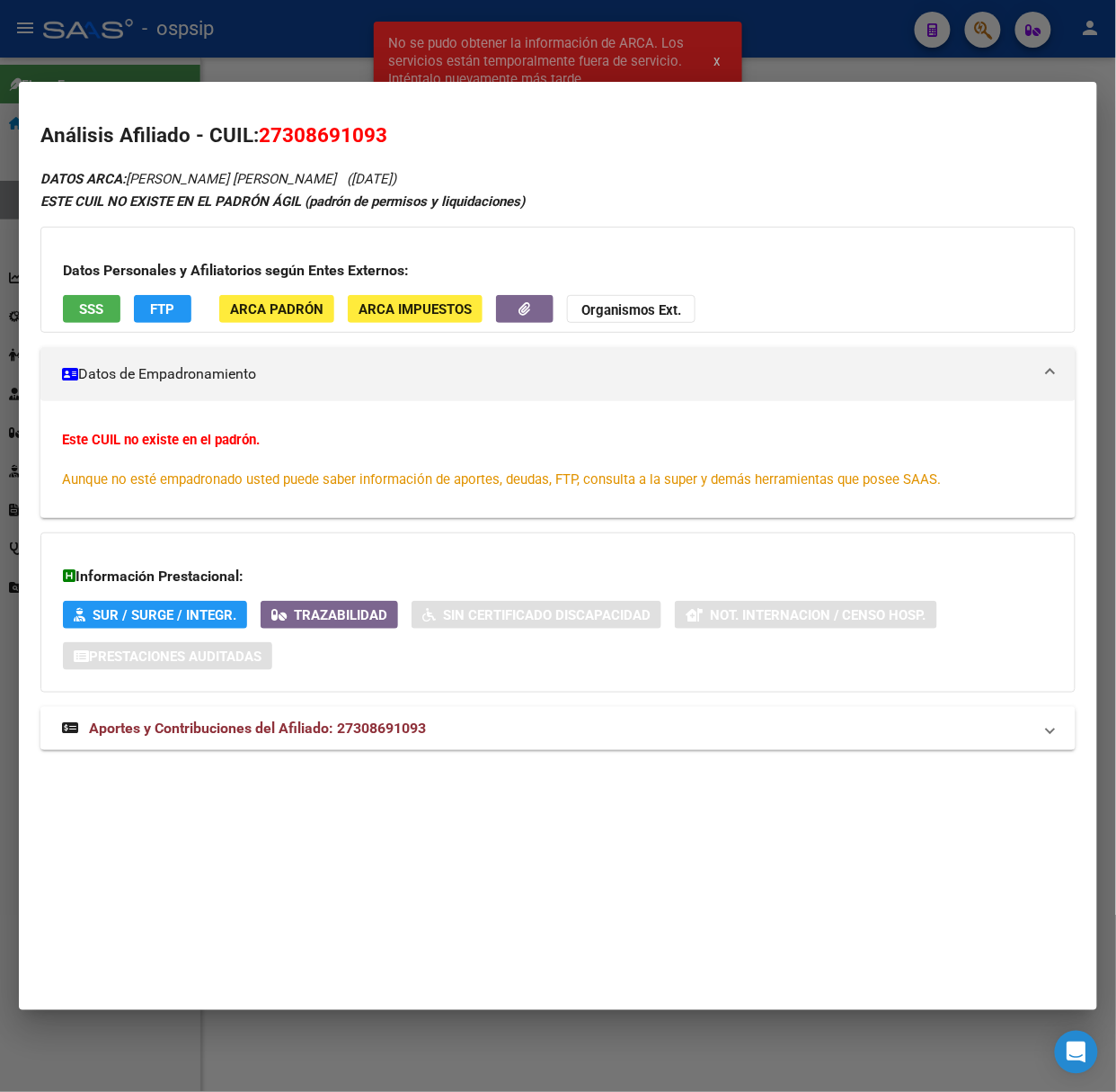
click at [393, 723] on span "Aportes y Contribuciones del Afiliado: 27308691093" at bounding box center [257, 727] width 337 height 17
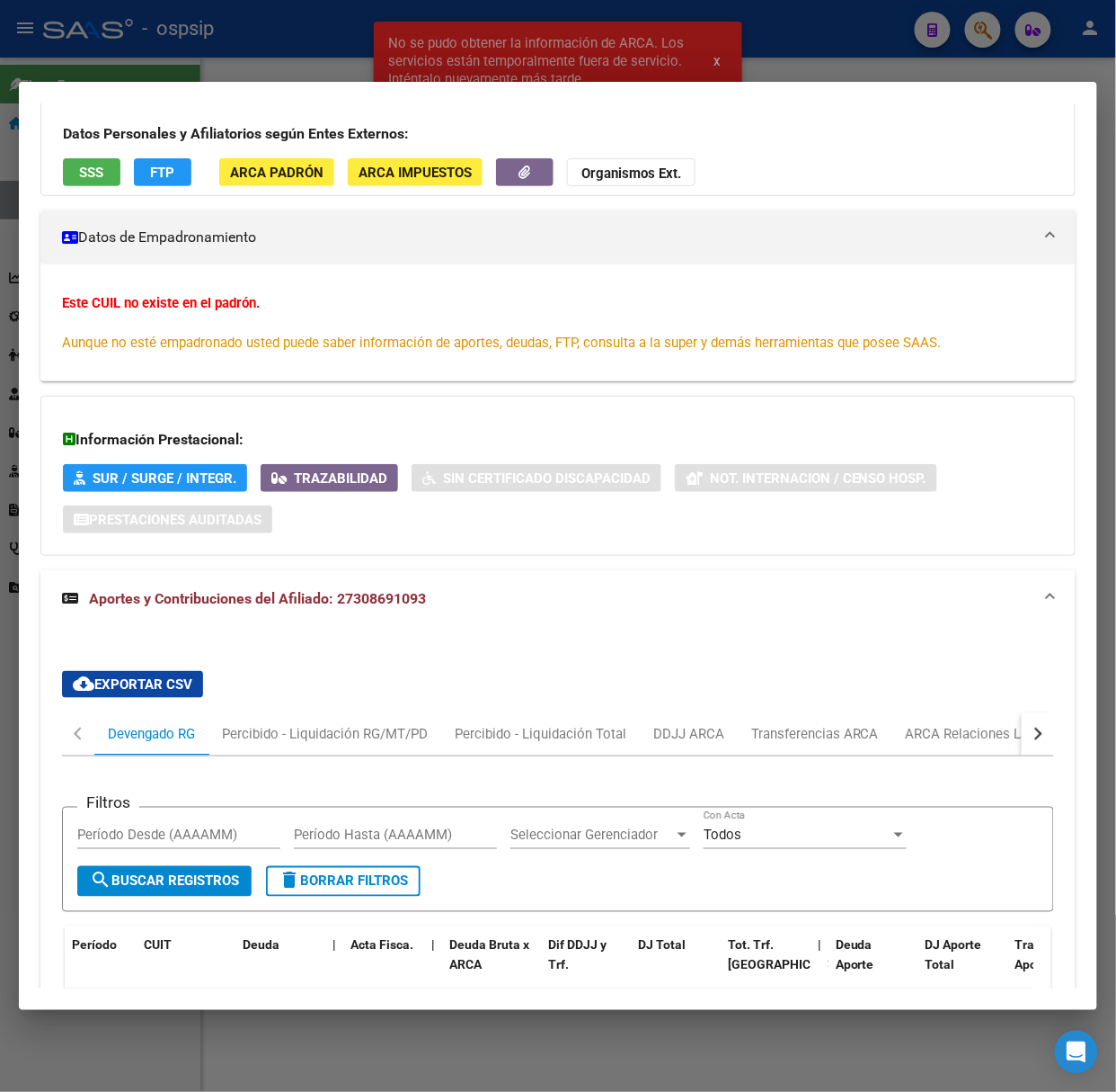
scroll to position [248, 0]
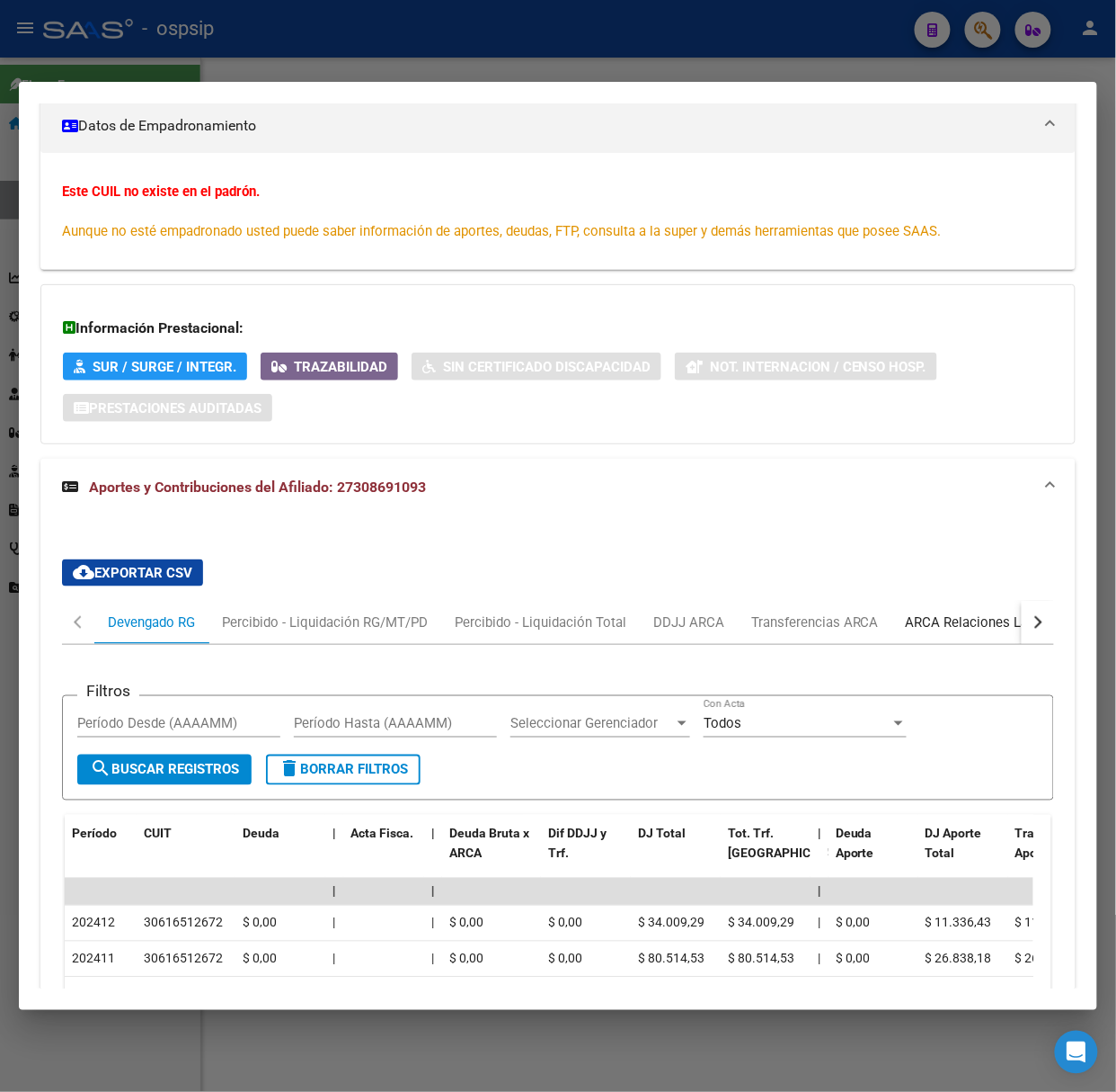
click at [965, 616] on div "ARCA Relaciones Laborales" at bounding box center [990, 622] width 168 height 20
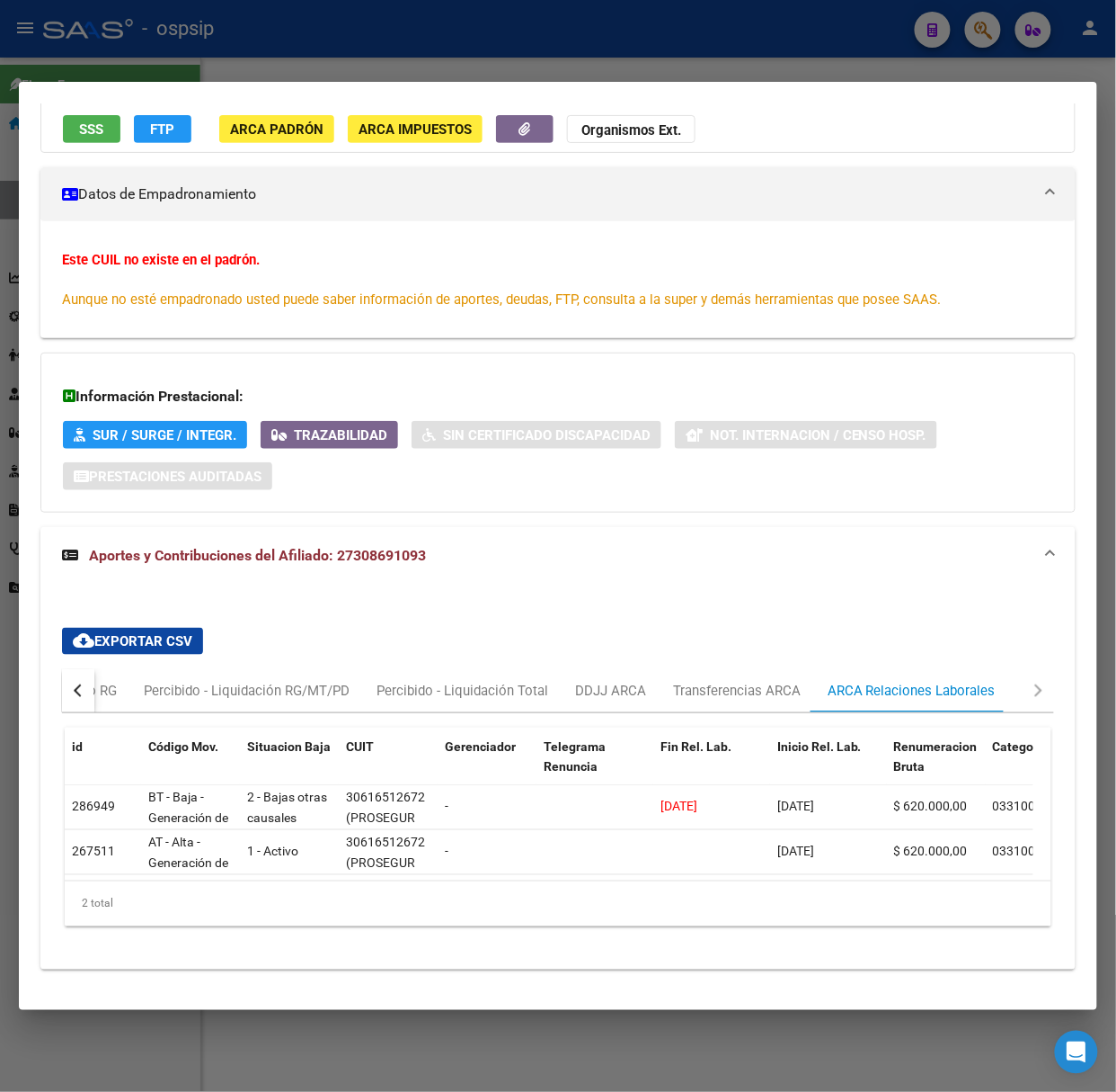
scroll to position [220, 0]
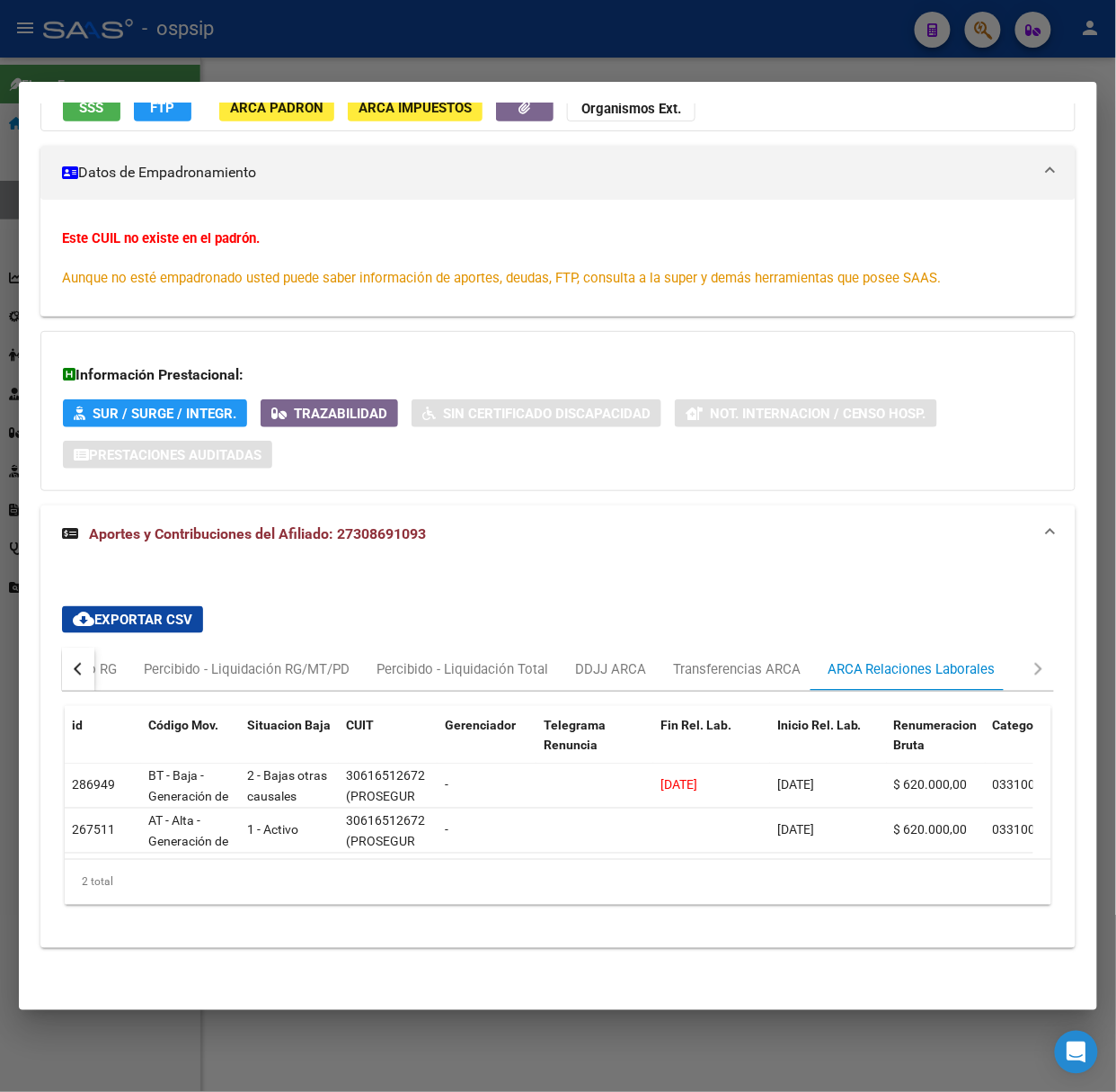
click at [309, 56] on div at bounding box center [558, 546] width 1116 height 1092
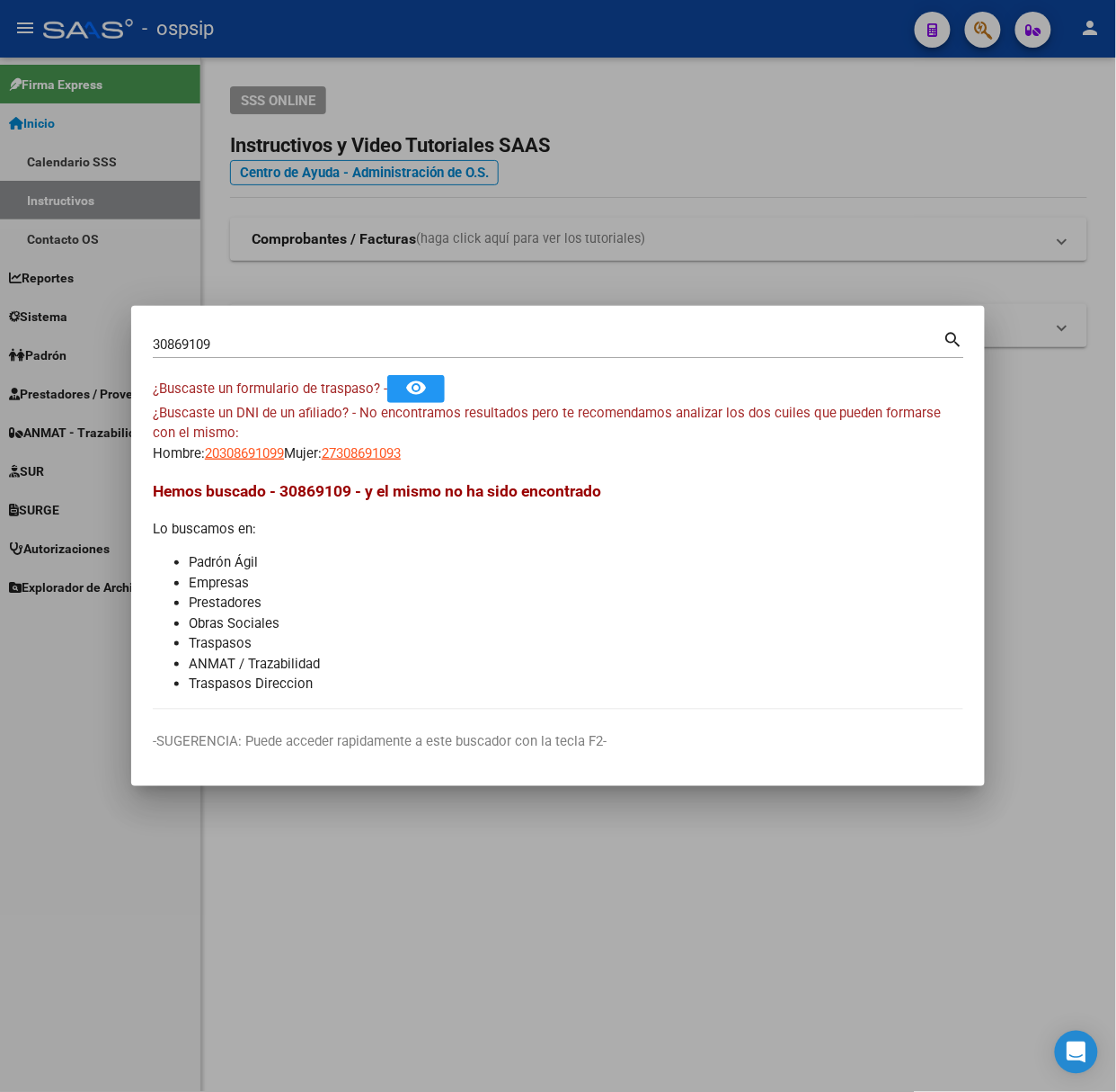
click at [250, 330] on div "30869109 Buscar (apellido, dni, [PERSON_NAME], [PERSON_NAME], cuit, obra social)" at bounding box center [547, 344] width 791 height 27
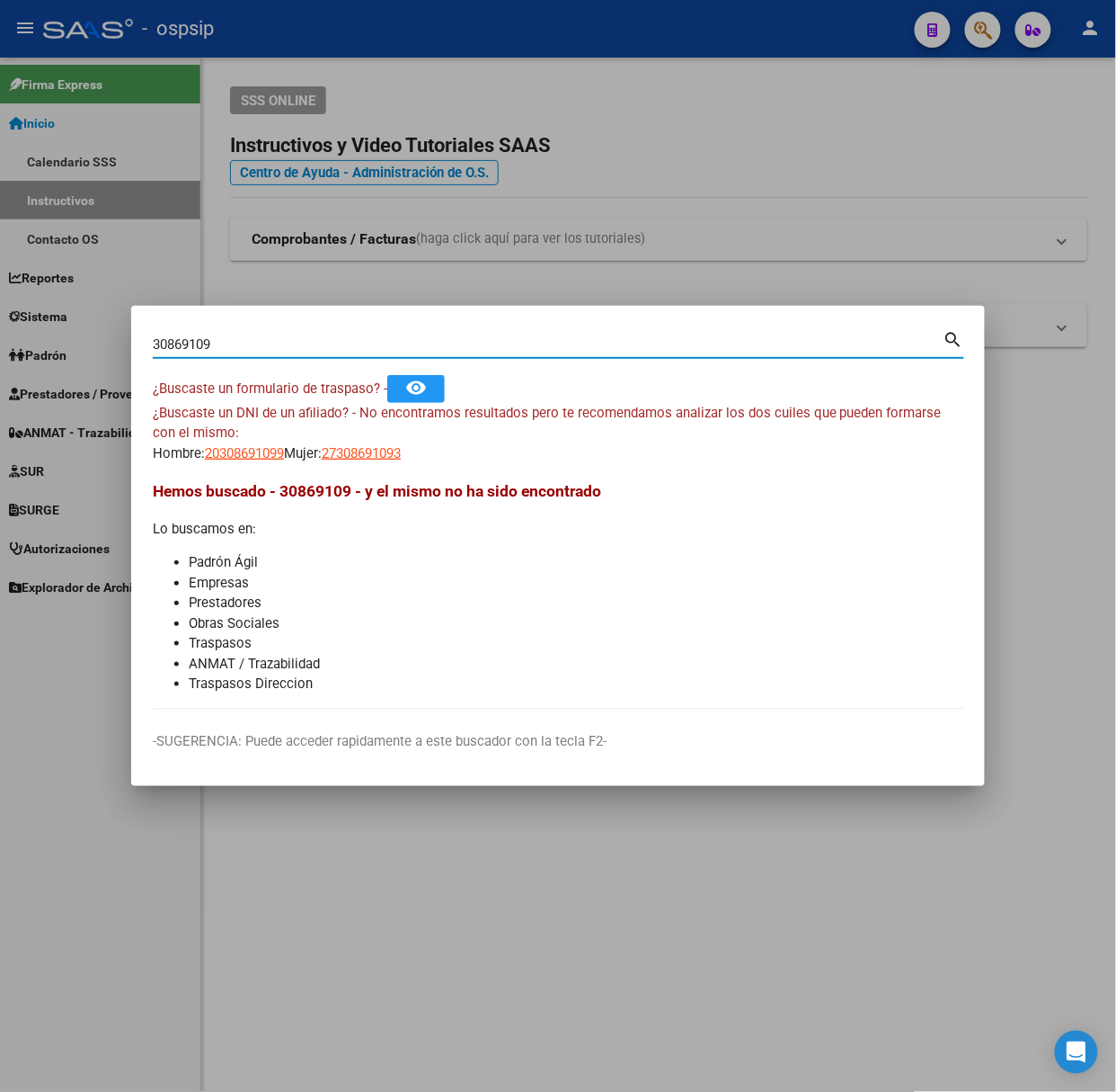
click at [252, 342] on input "30869109" at bounding box center [547, 344] width 791 height 17
type input "12981264"
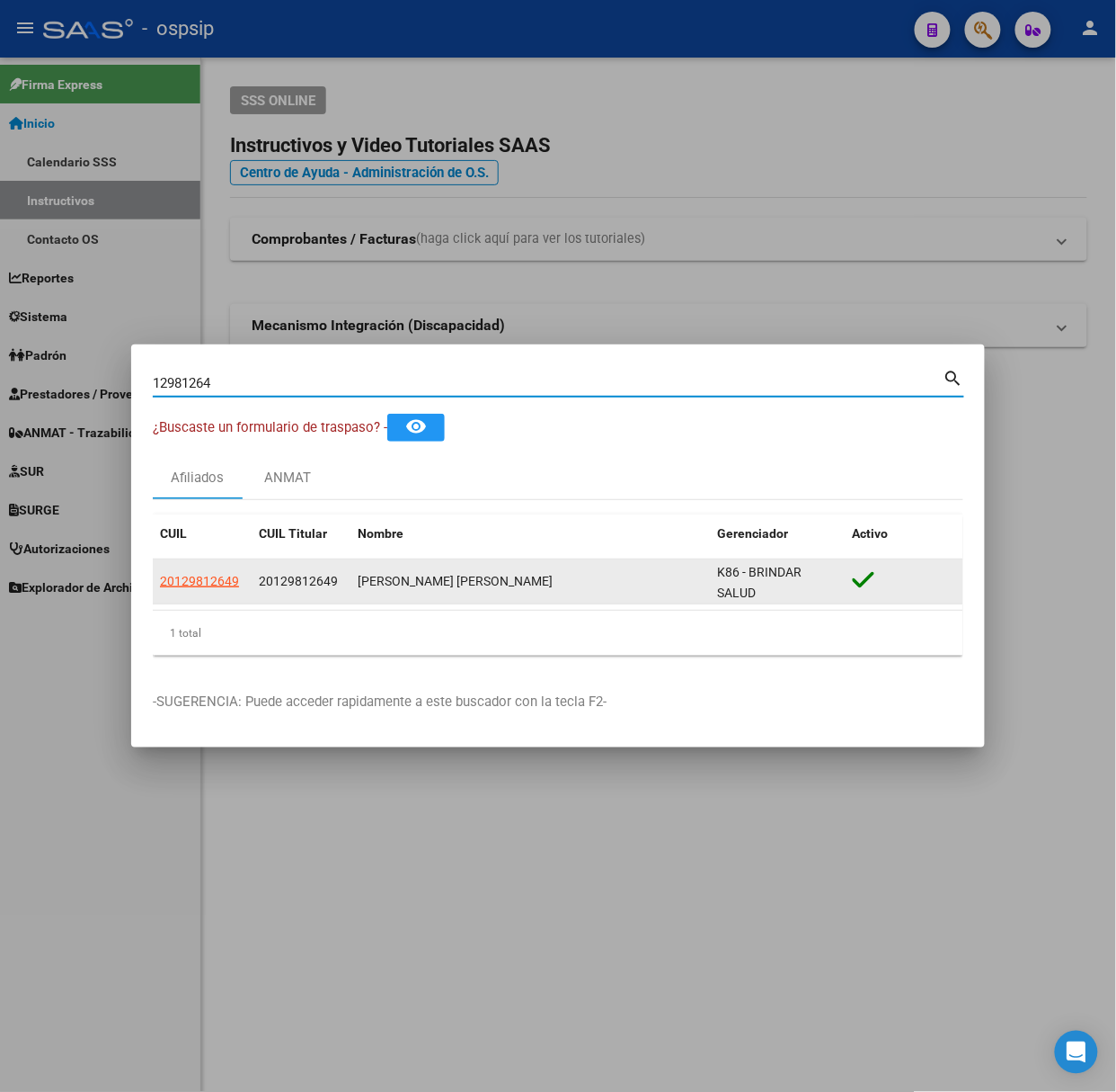
click at [198, 593] on datatable-body-cell "20129812649" at bounding box center [201, 581] width 99 height 44
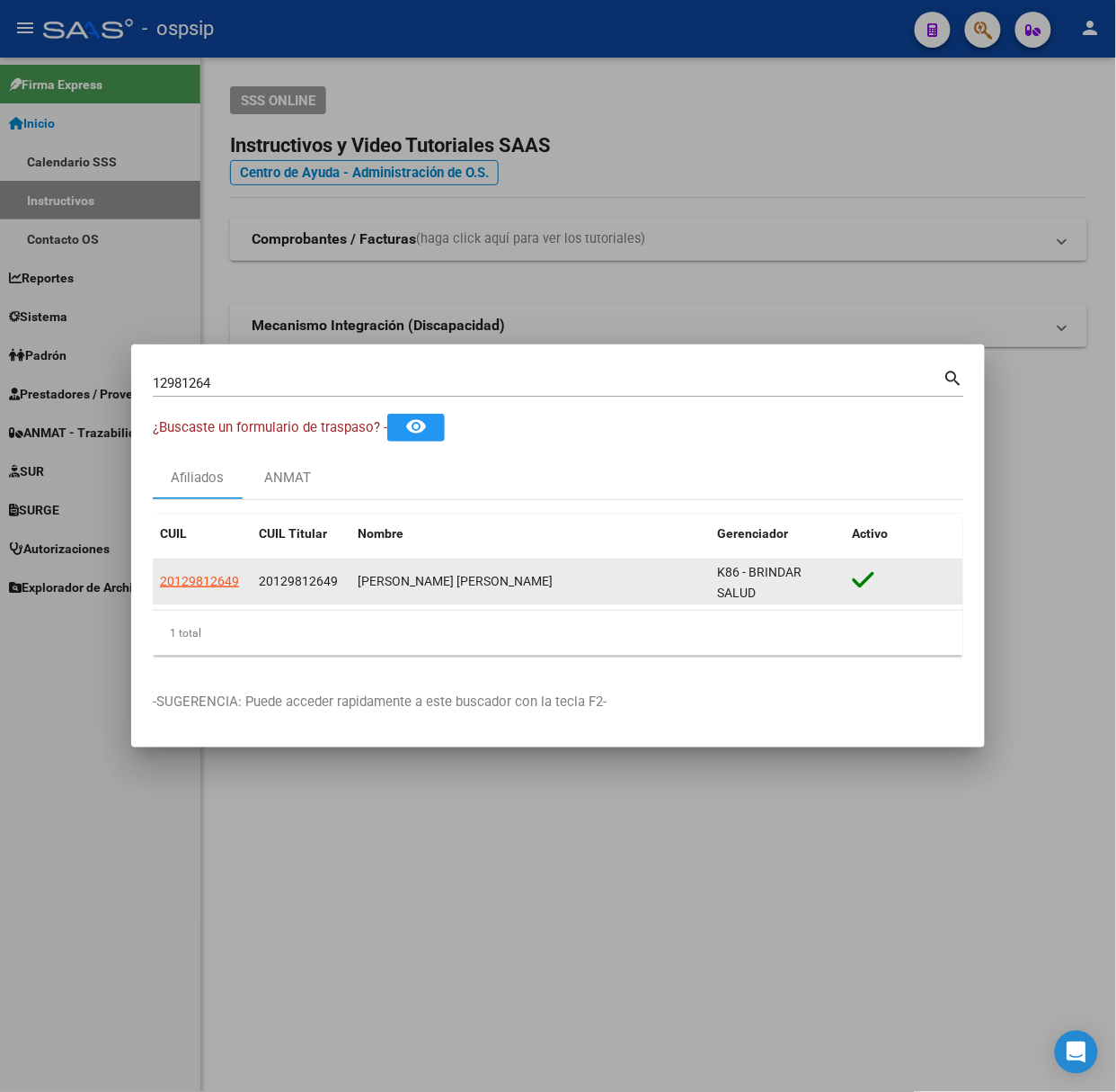
click at [198, 593] on datatable-body-cell "20129812649" at bounding box center [201, 581] width 99 height 44
click at [198, 589] on span "20129812649" at bounding box center [199, 581] width 79 height 15
type textarea "20129812649"
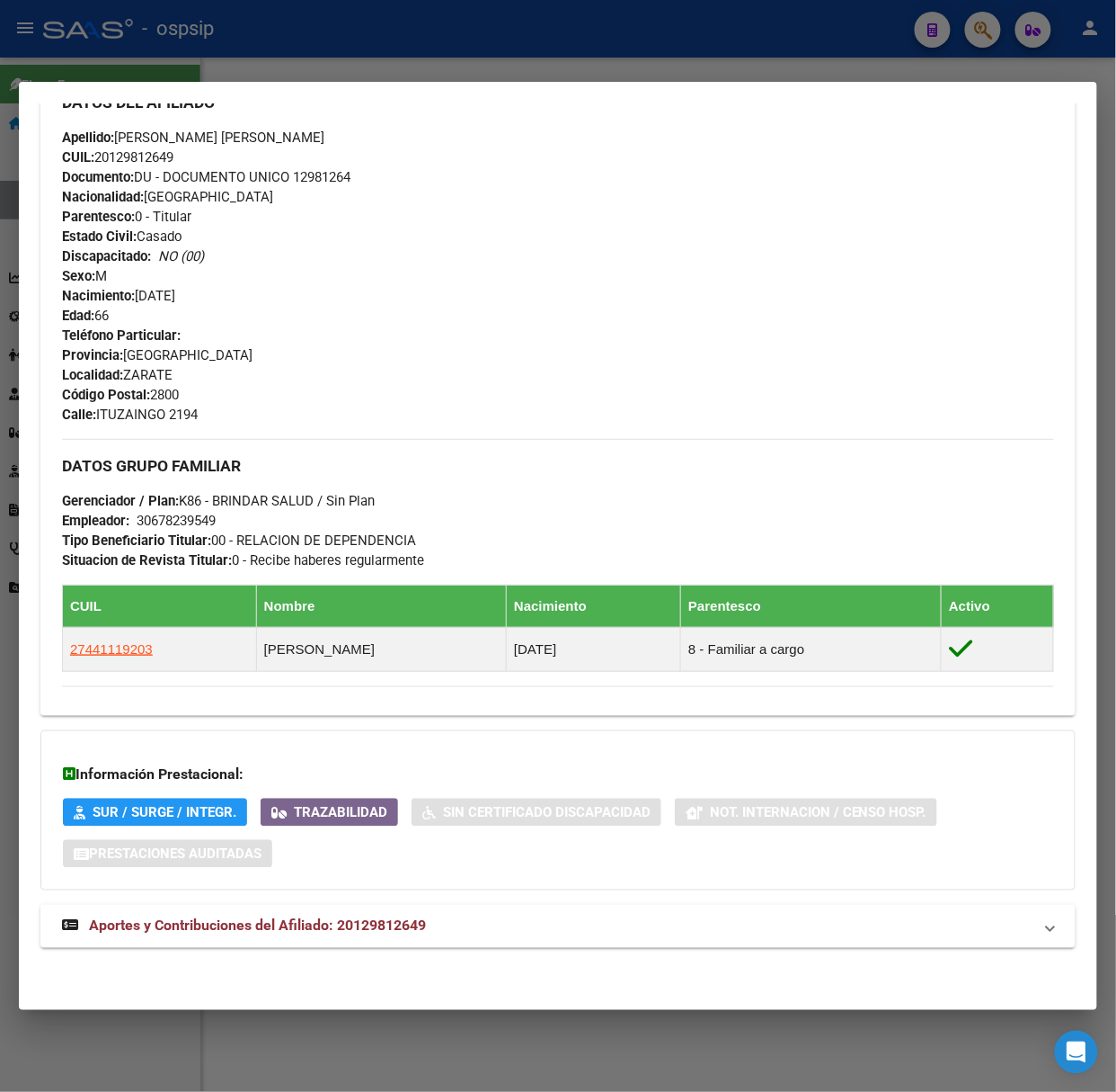
click at [397, 970] on div "Análisis Afiliado - CUIL: 20129812649 DATOS [PERSON_NAME] ÁGIL: [PERSON_NAME] […" at bounding box center [558, 258] width 1036 height 1463
click at [370, 936] on strong "Aportes y Contribuciones del Afiliado: 20129812649" at bounding box center [243, 926] width 365 height 22
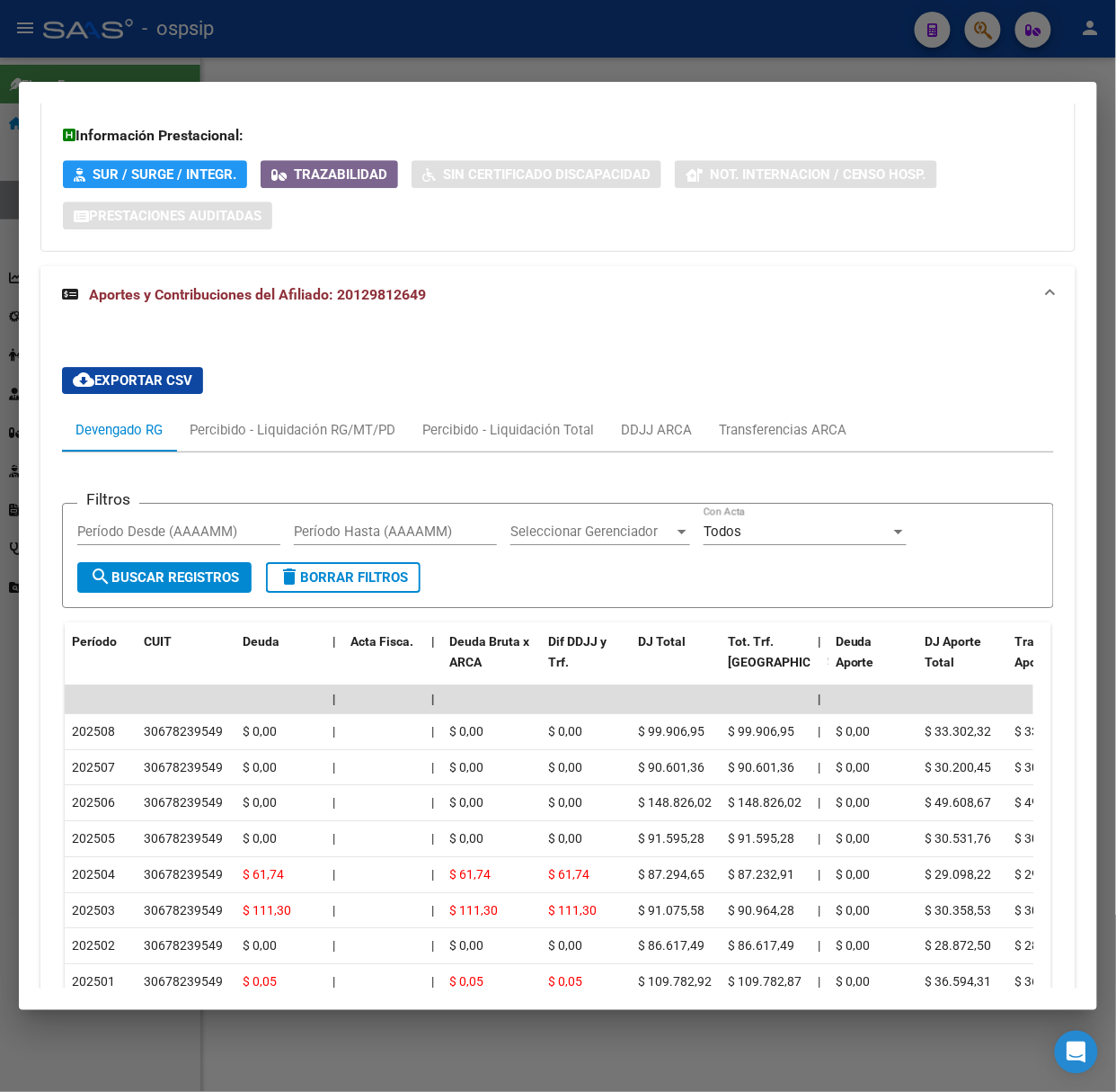
scroll to position [1472, 0]
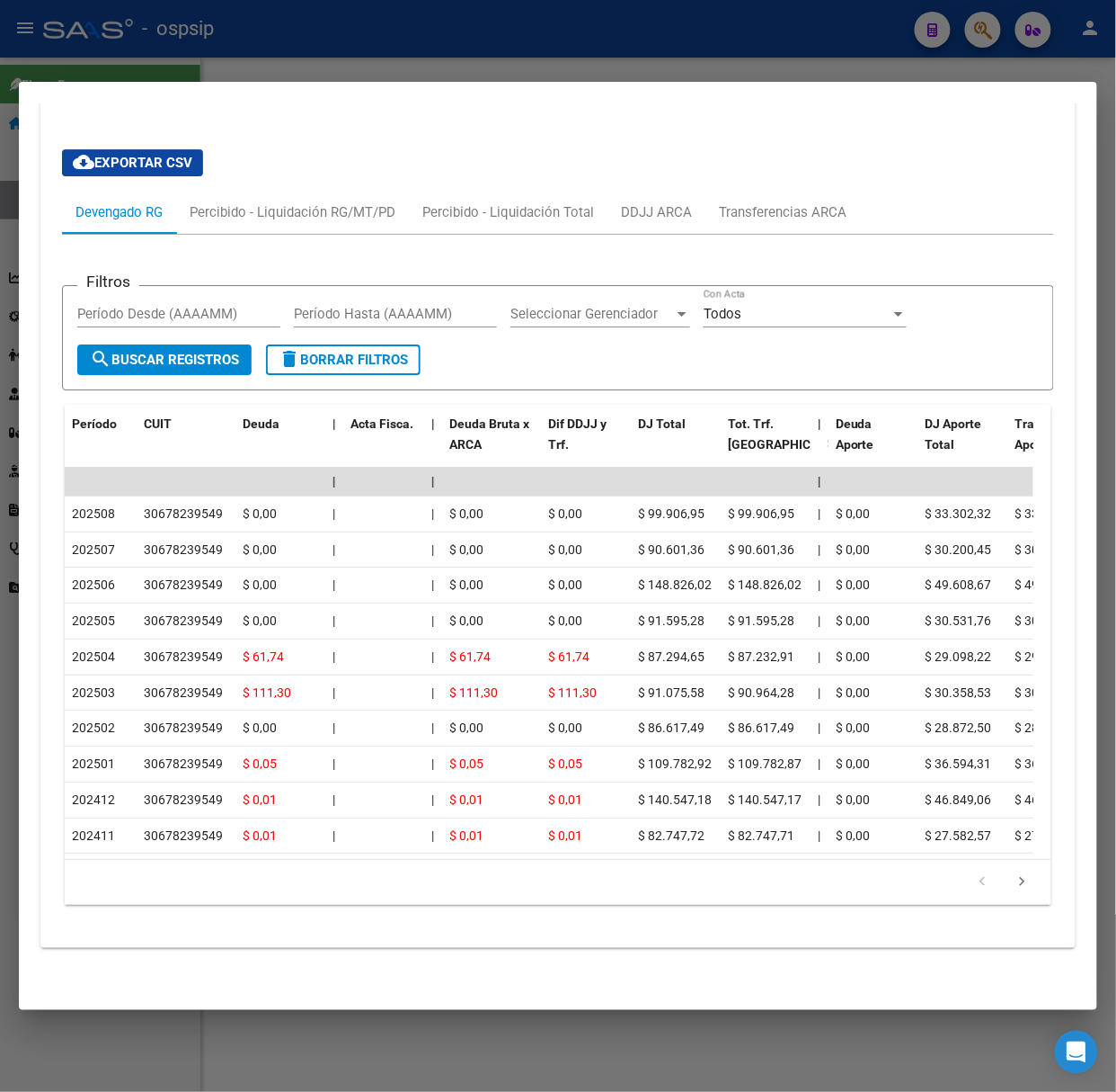
click at [206, 66] on div at bounding box center [558, 546] width 1116 height 1092
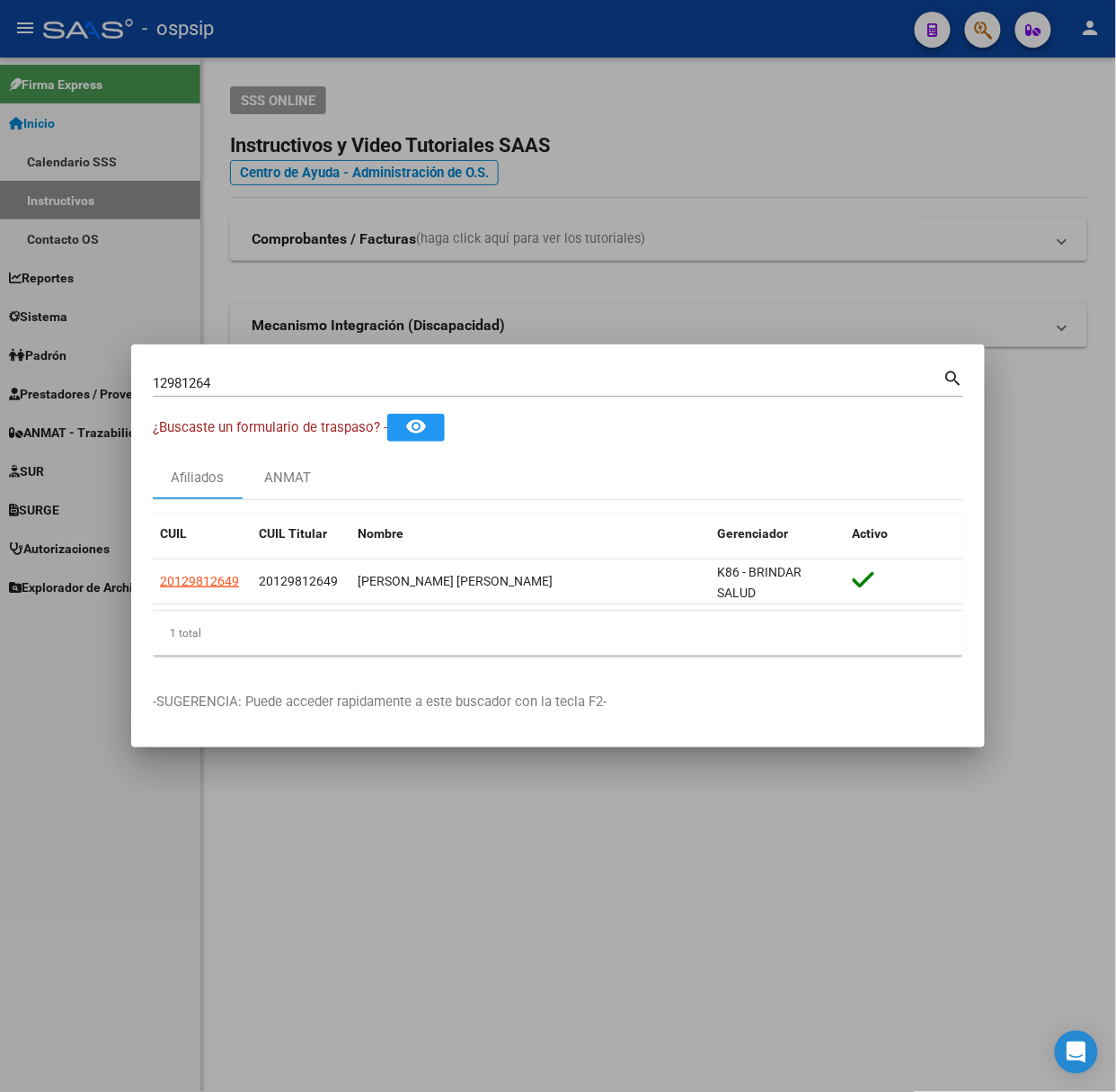
click at [250, 386] on input "12981264" at bounding box center [547, 383] width 791 height 17
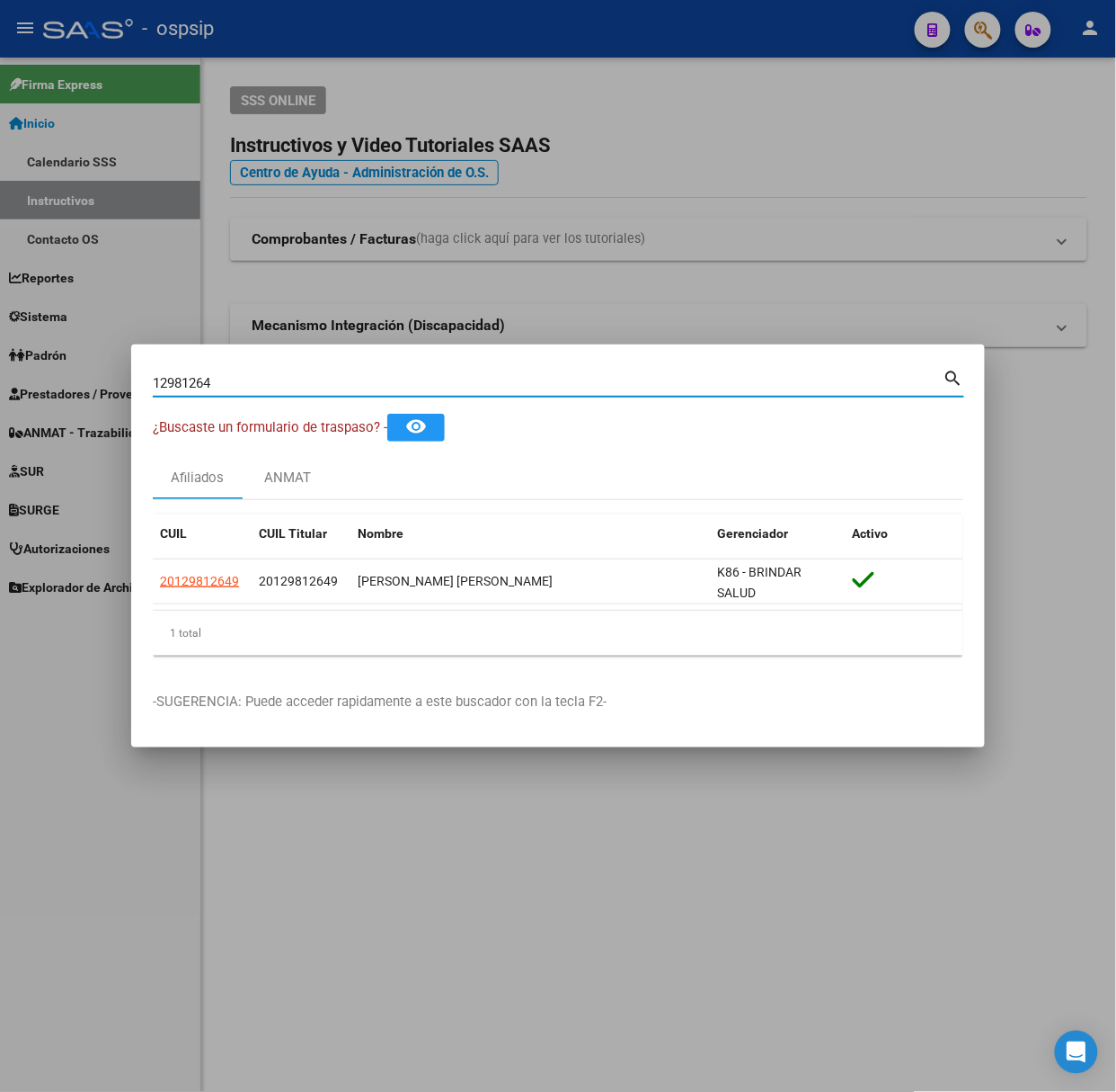
click at [250, 386] on input "12981264" at bounding box center [547, 383] width 791 height 17
type input "39875956"
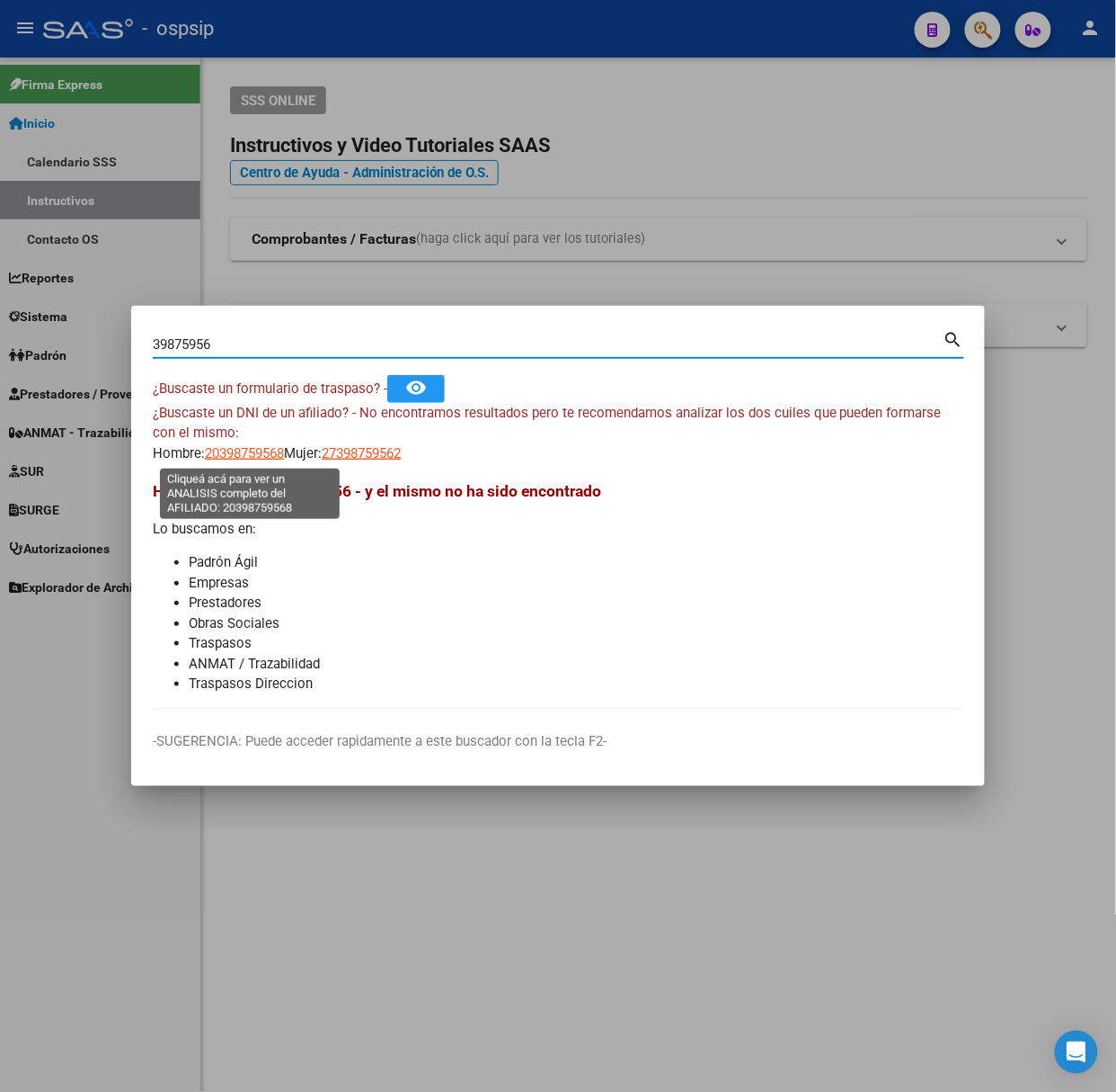
click at [261, 445] on span "20398759568" at bounding box center [244, 453] width 79 height 17
type textarea "20398759568"
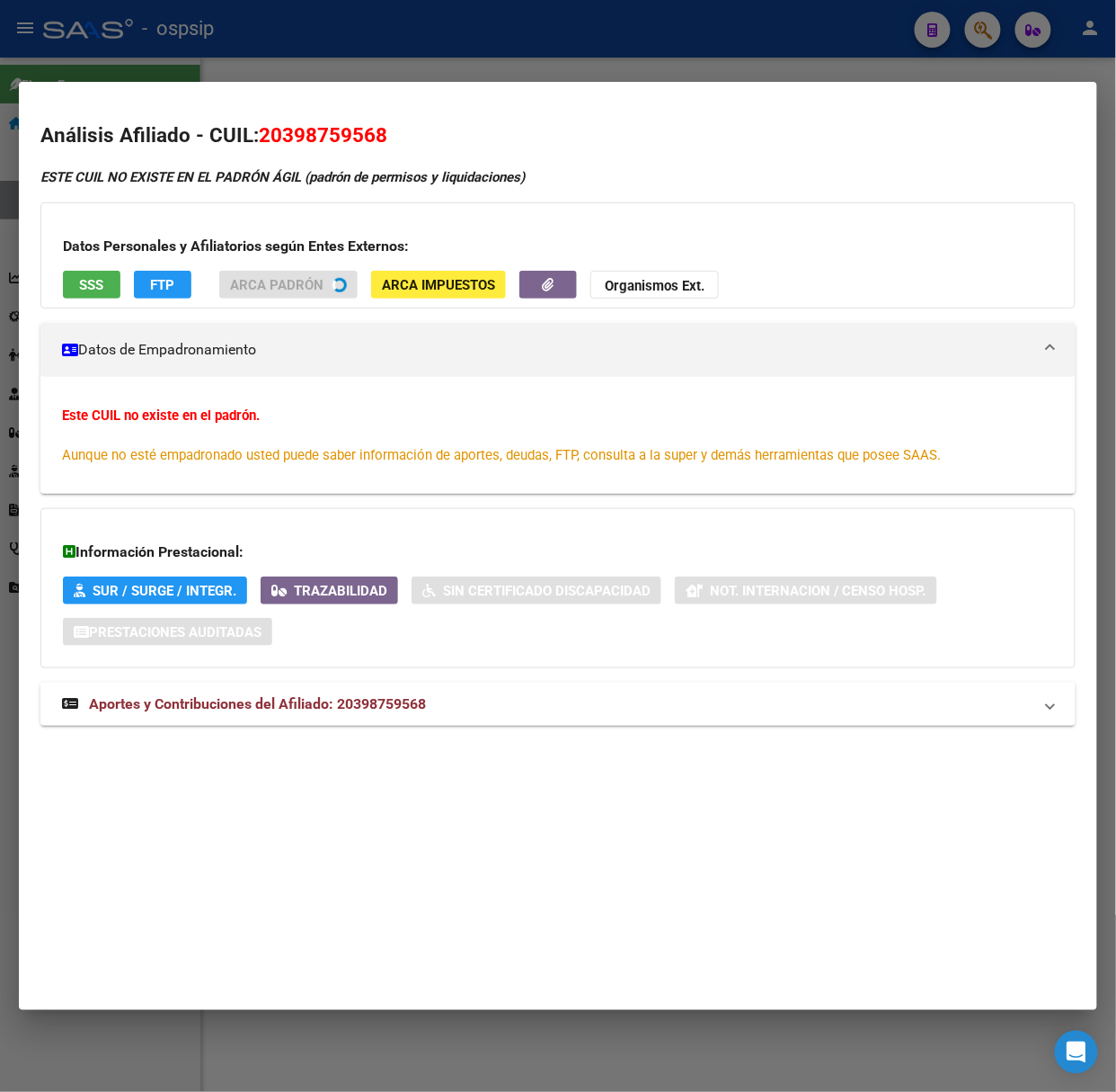
click at [339, 711] on span "Aportes y Contribuciones del Afiliado: 20398759568" at bounding box center [257, 703] width 337 height 17
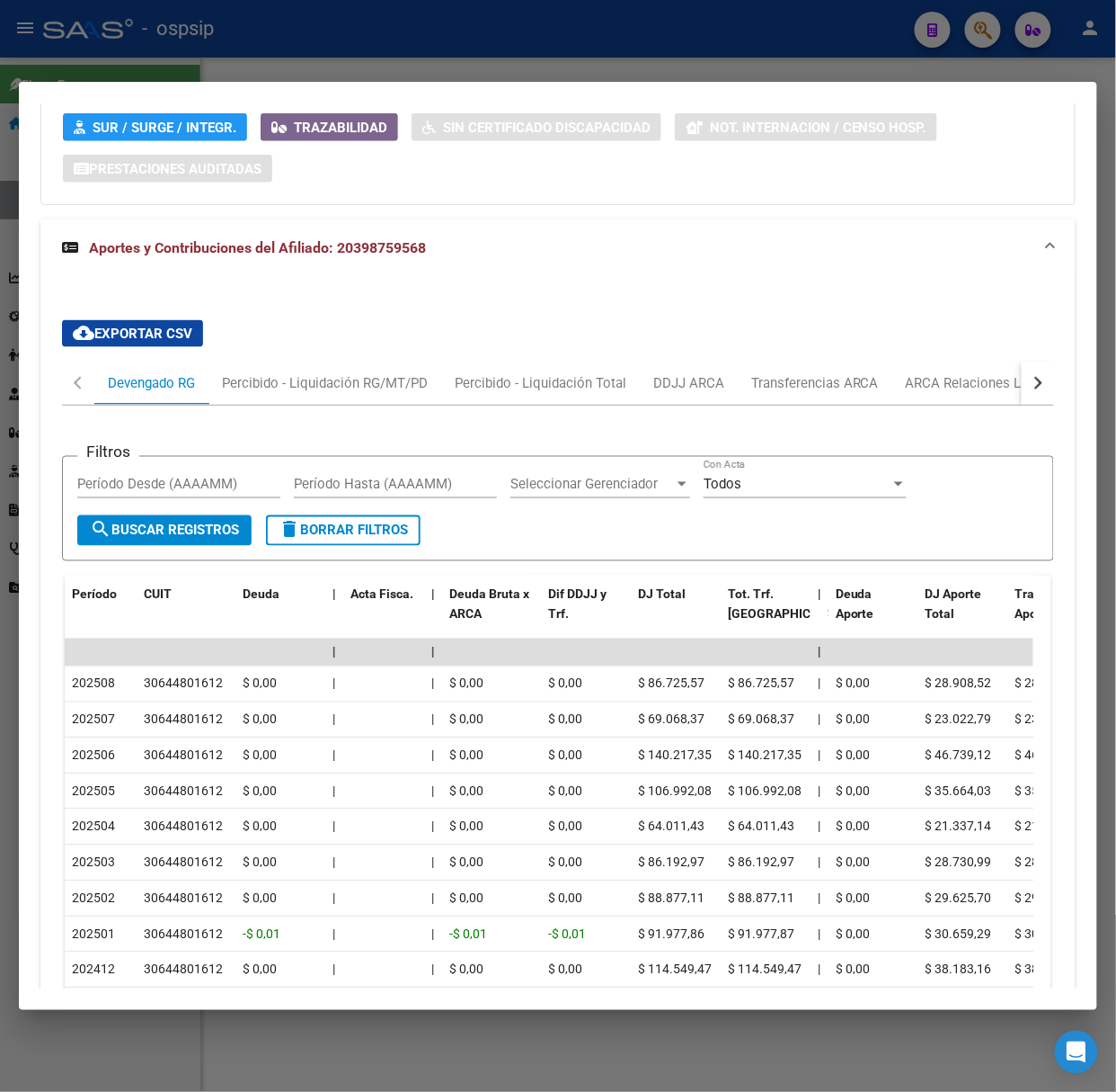
scroll to position [608, 0]
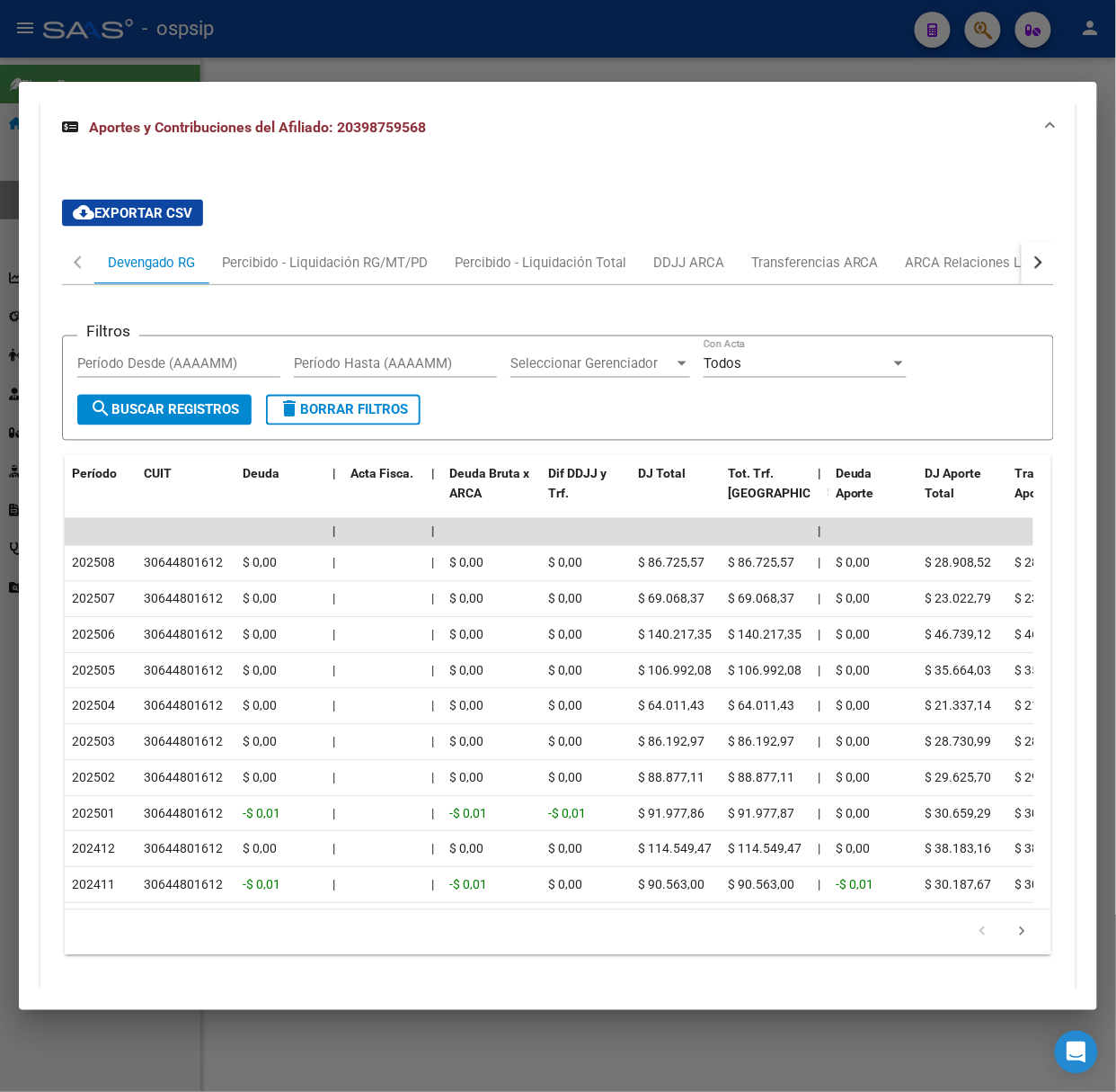
click at [169, 91] on mat-dialog-container "Análisis Afiliado - CUIL: 20398759568 DATOS ARCA: [PERSON_NAME] [PERSON_NAME] (…" at bounding box center [558, 546] width 1079 height 928
click at [158, 18] on div at bounding box center [558, 546] width 1116 height 1092
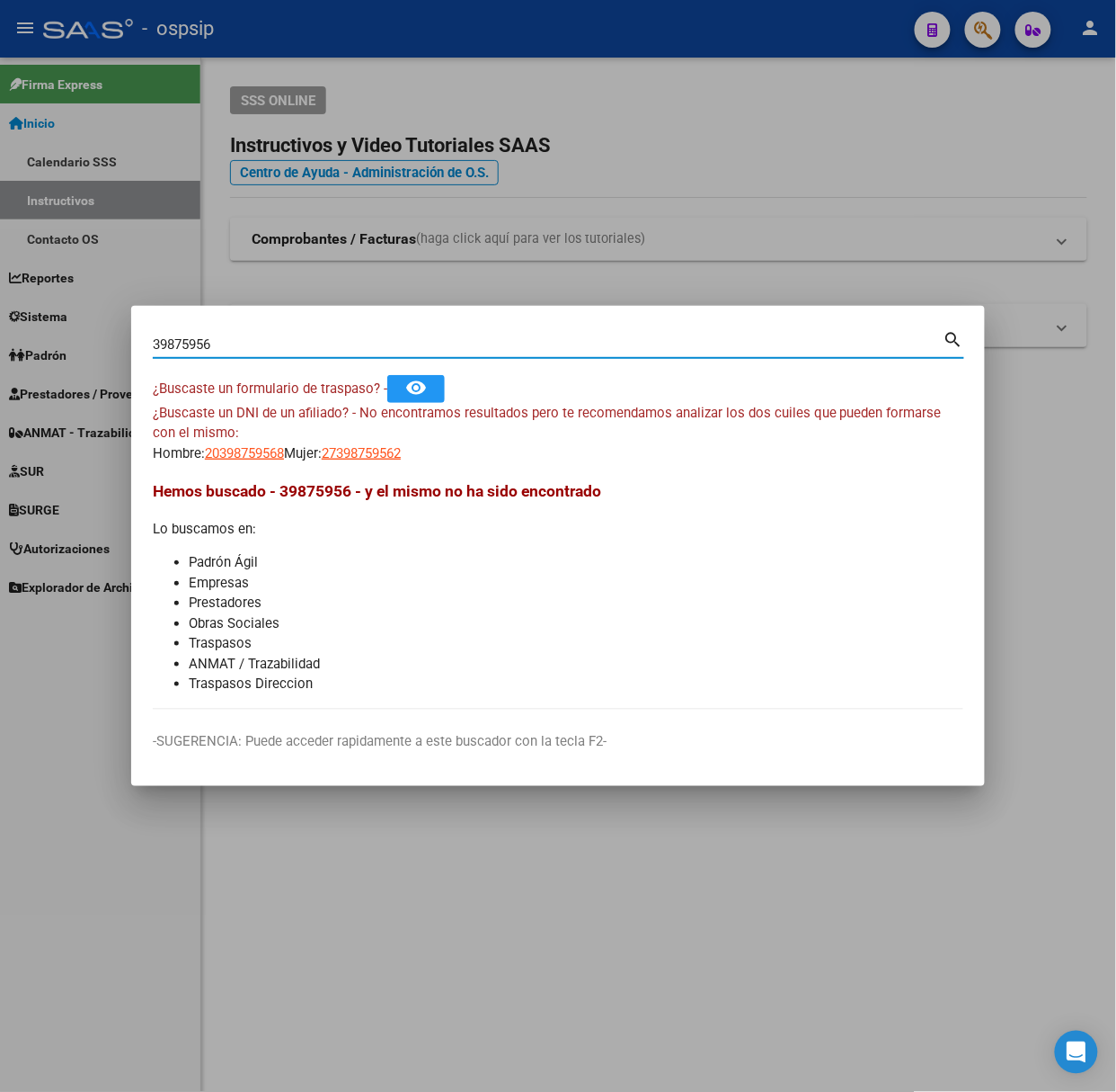
click at [213, 345] on input "39875956" at bounding box center [547, 344] width 791 height 17
type input "26150993"
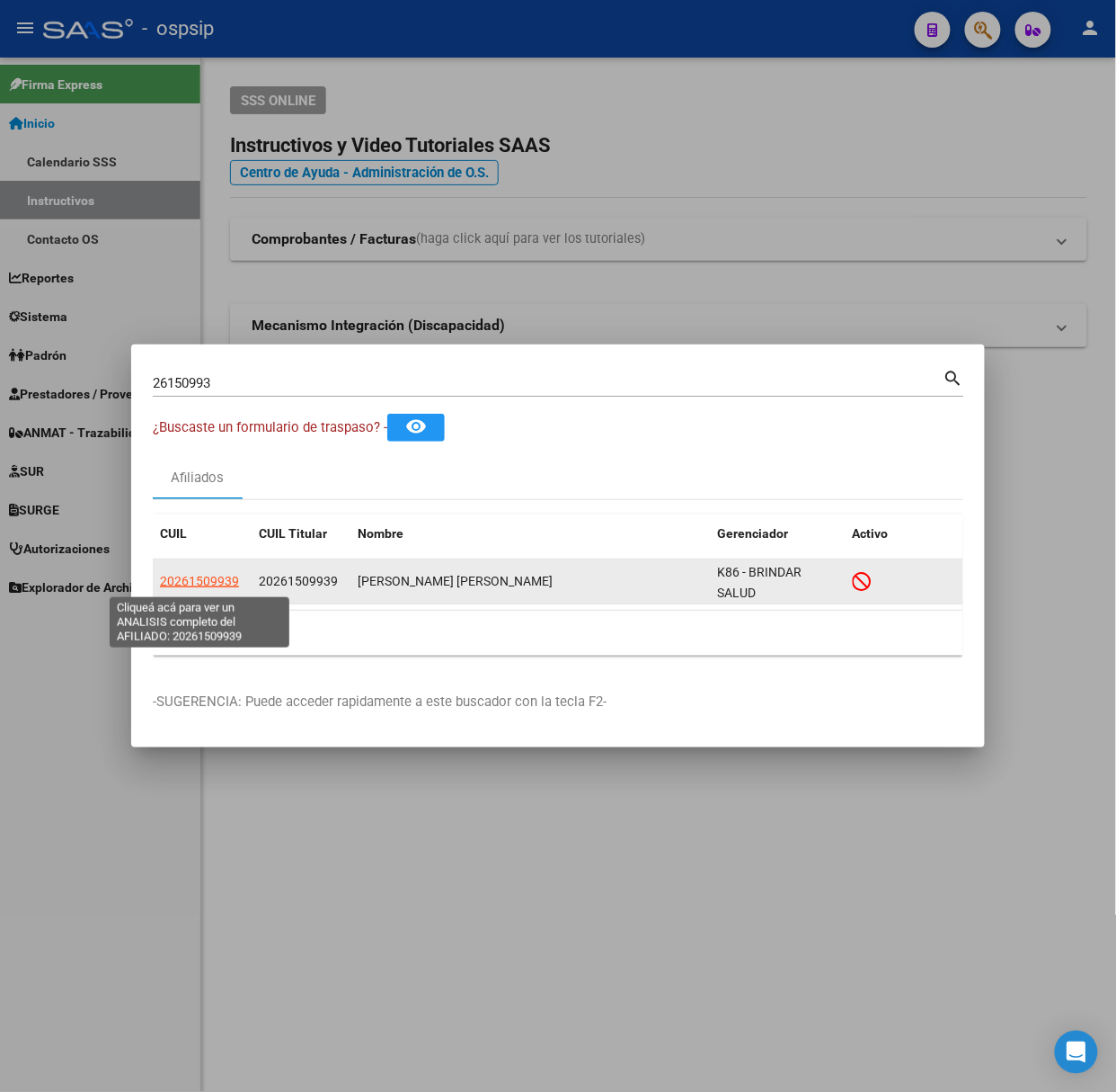
click at [202, 579] on span "20261509939" at bounding box center [199, 581] width 79 height 15
type textarea "20261509939"
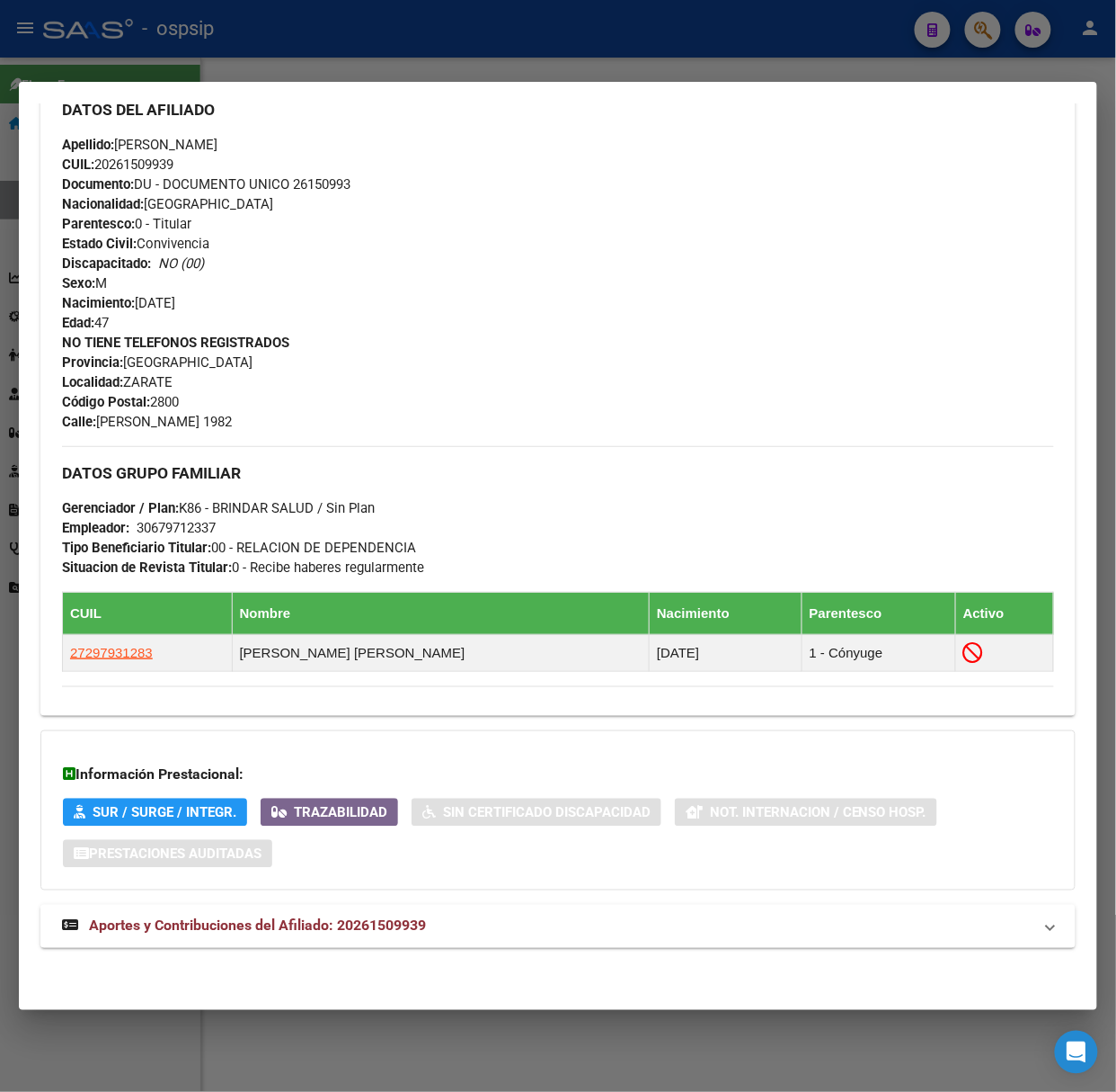
click at [397, 921] on span "Aportes y Contribuciones del Afiliado: 20261509939" at bounding box center [257, 925] width 337 height 17
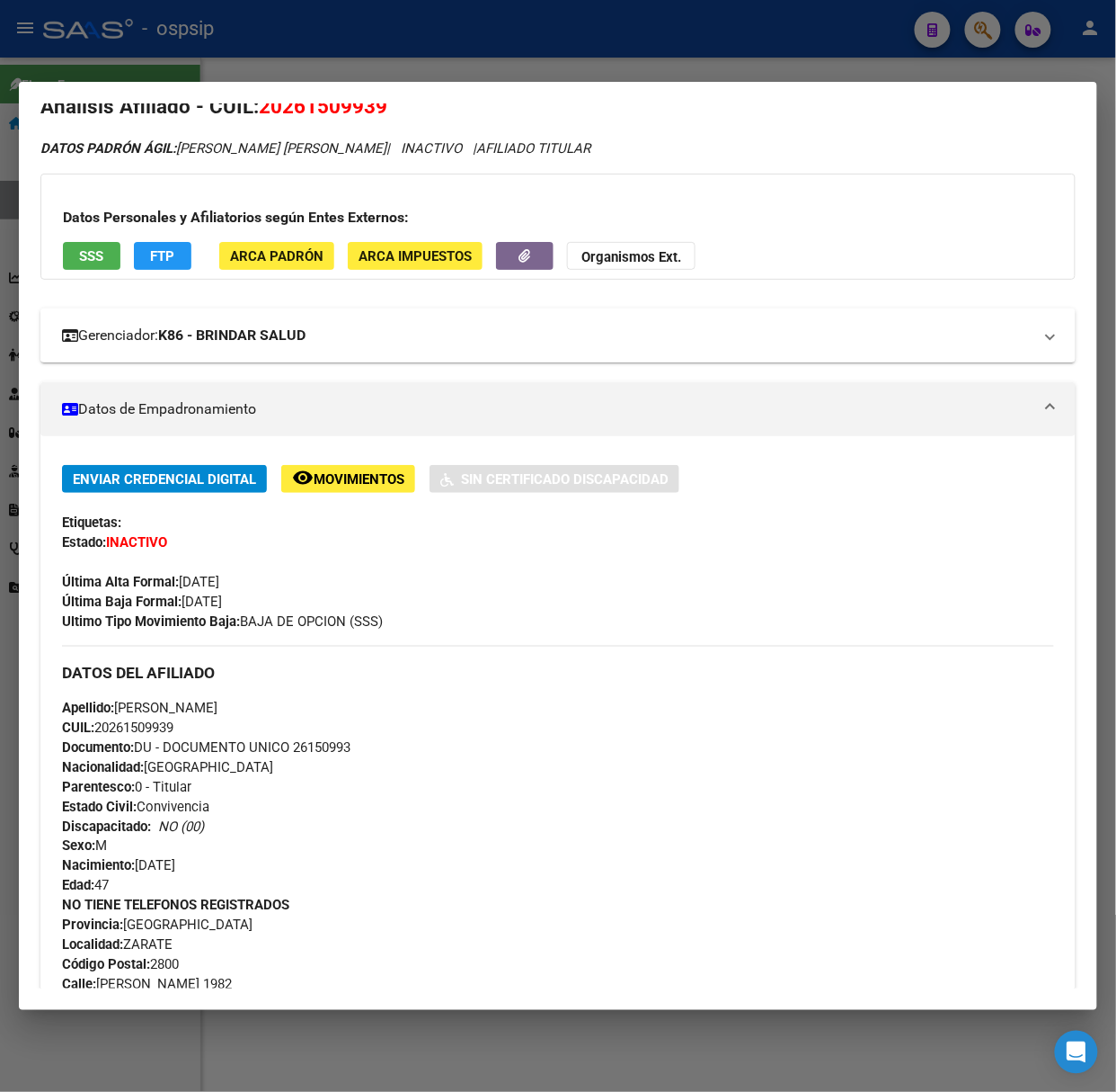
scroll to position [0, 0]
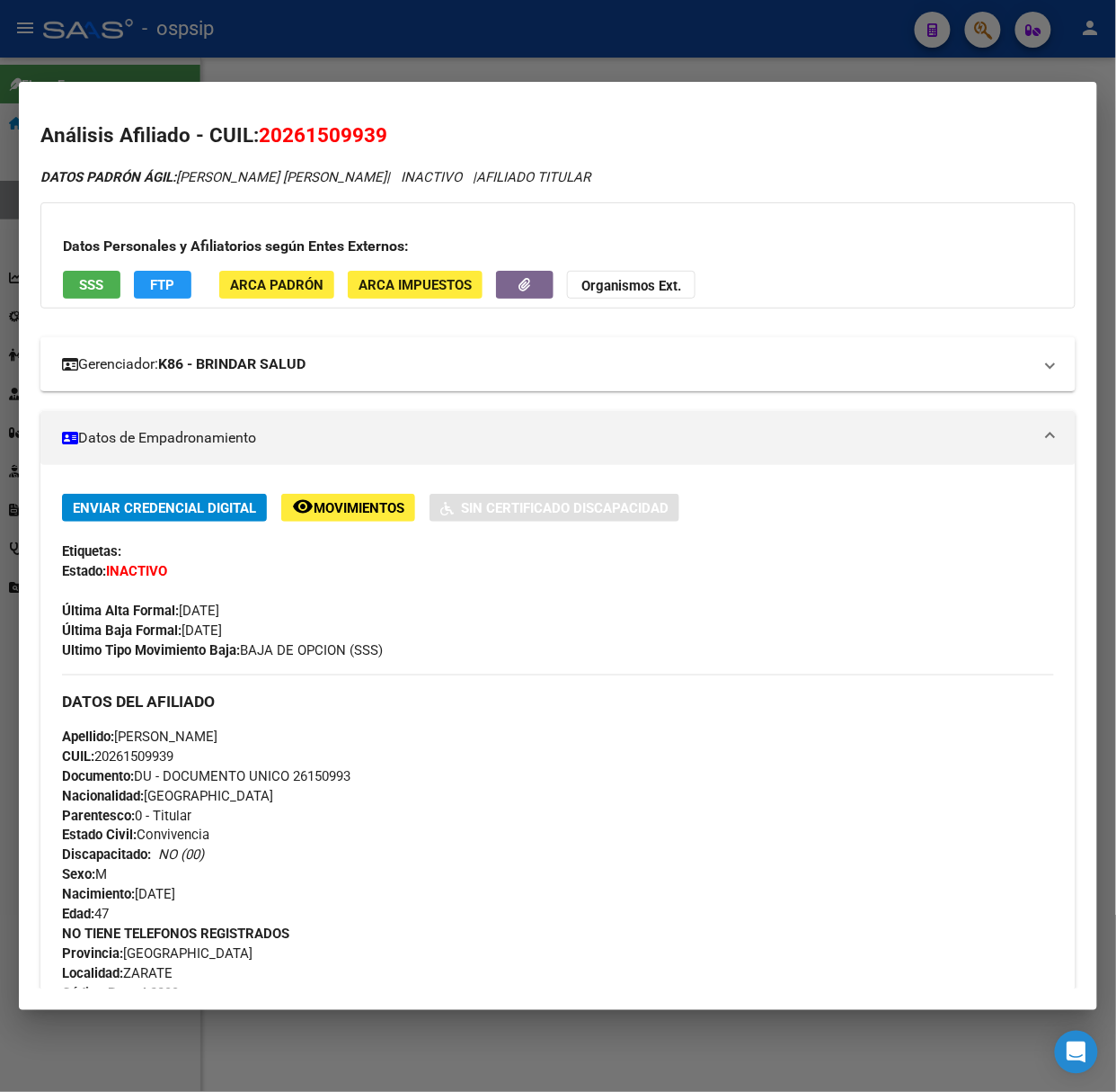
click at [122, 345] on mat-expansion-panel-header "Gerenciador: K86 - BRINDAR SALUD" at bounding box center [558, 364] width 1036 height 54
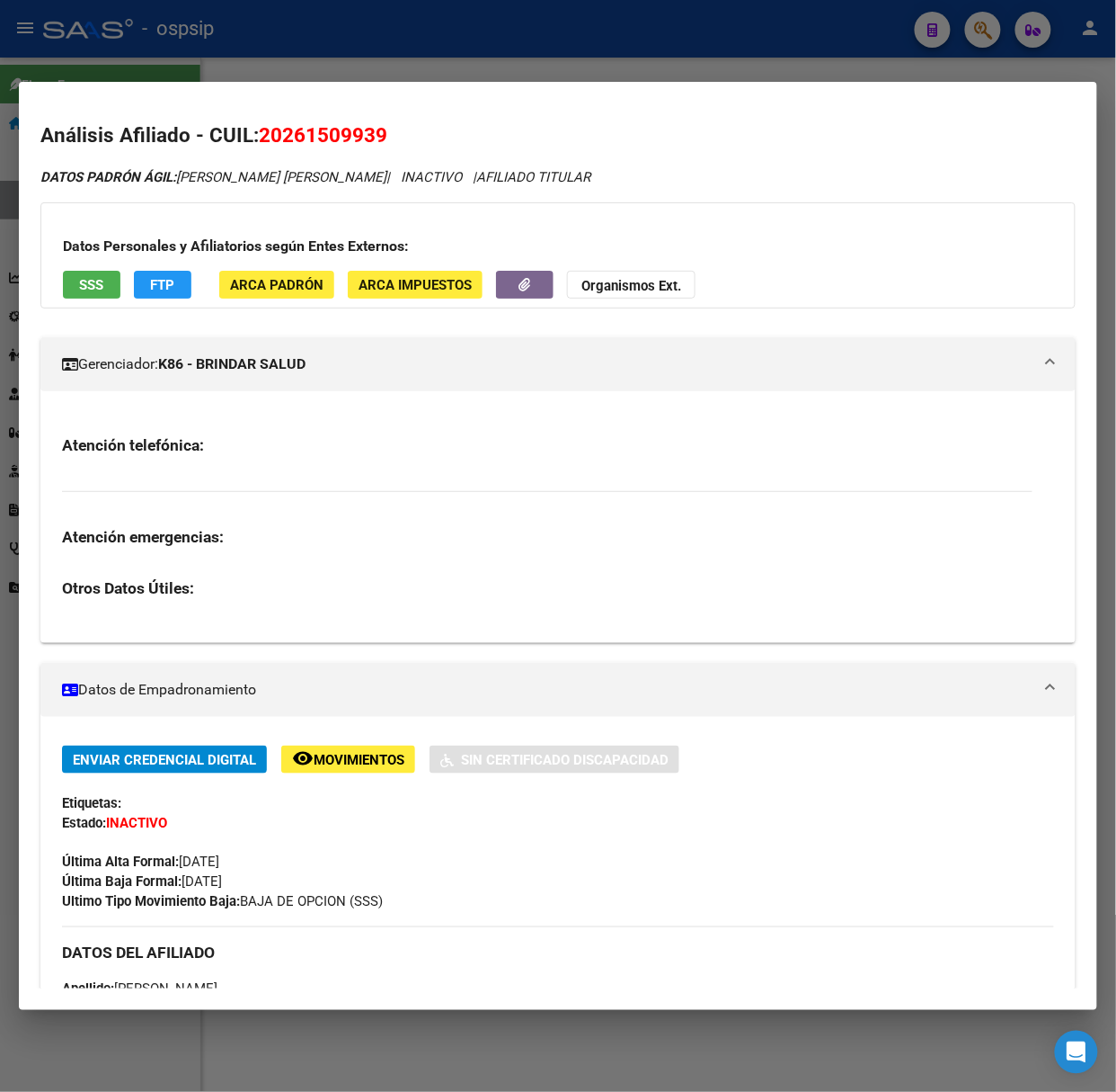
click at [94, 296] on button "SSS" at bounding box center [91, 284] width 58 height 28
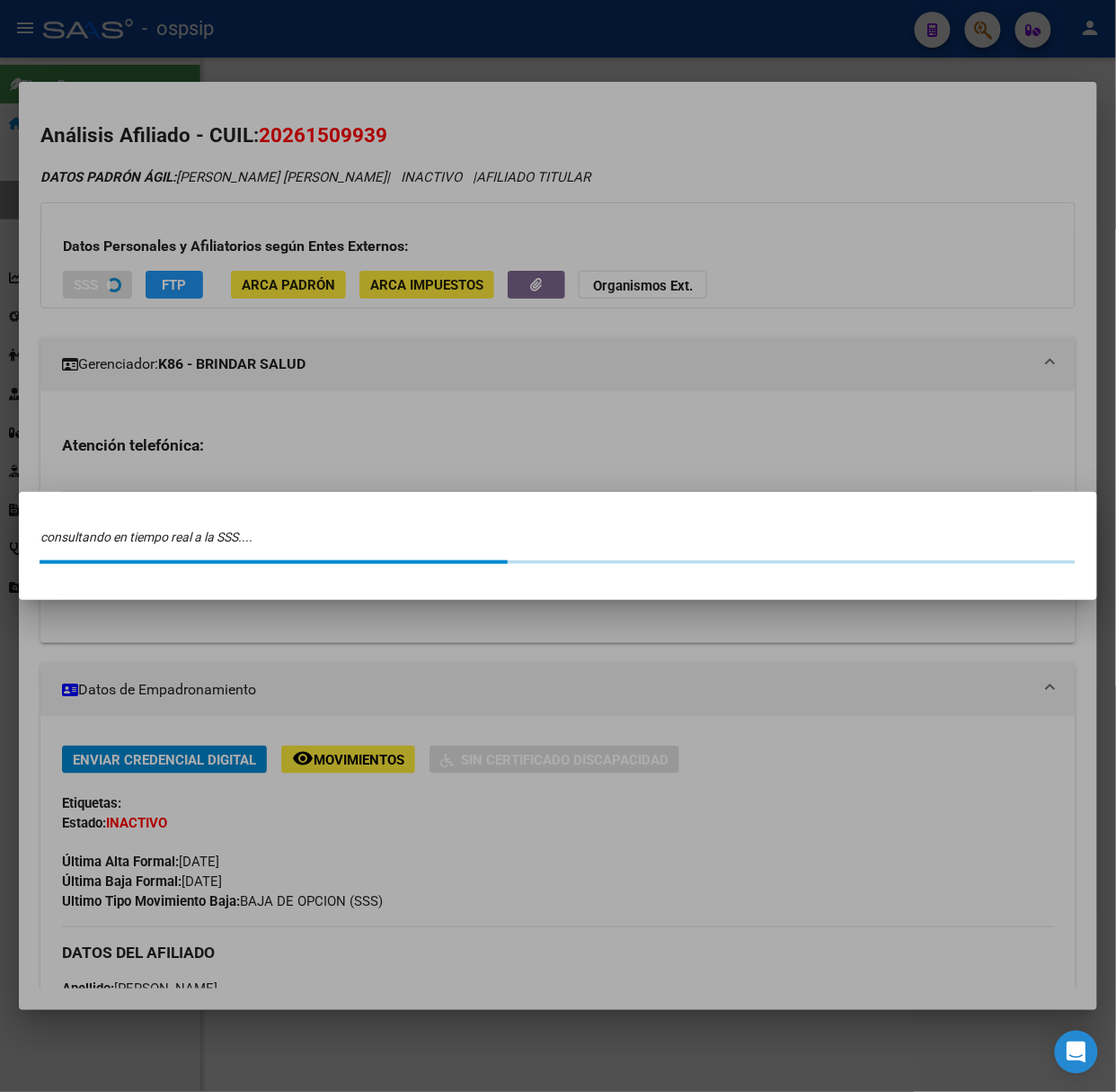
click at [140, 371] on div at bounding box center [558, 546] width 1116 height 1092
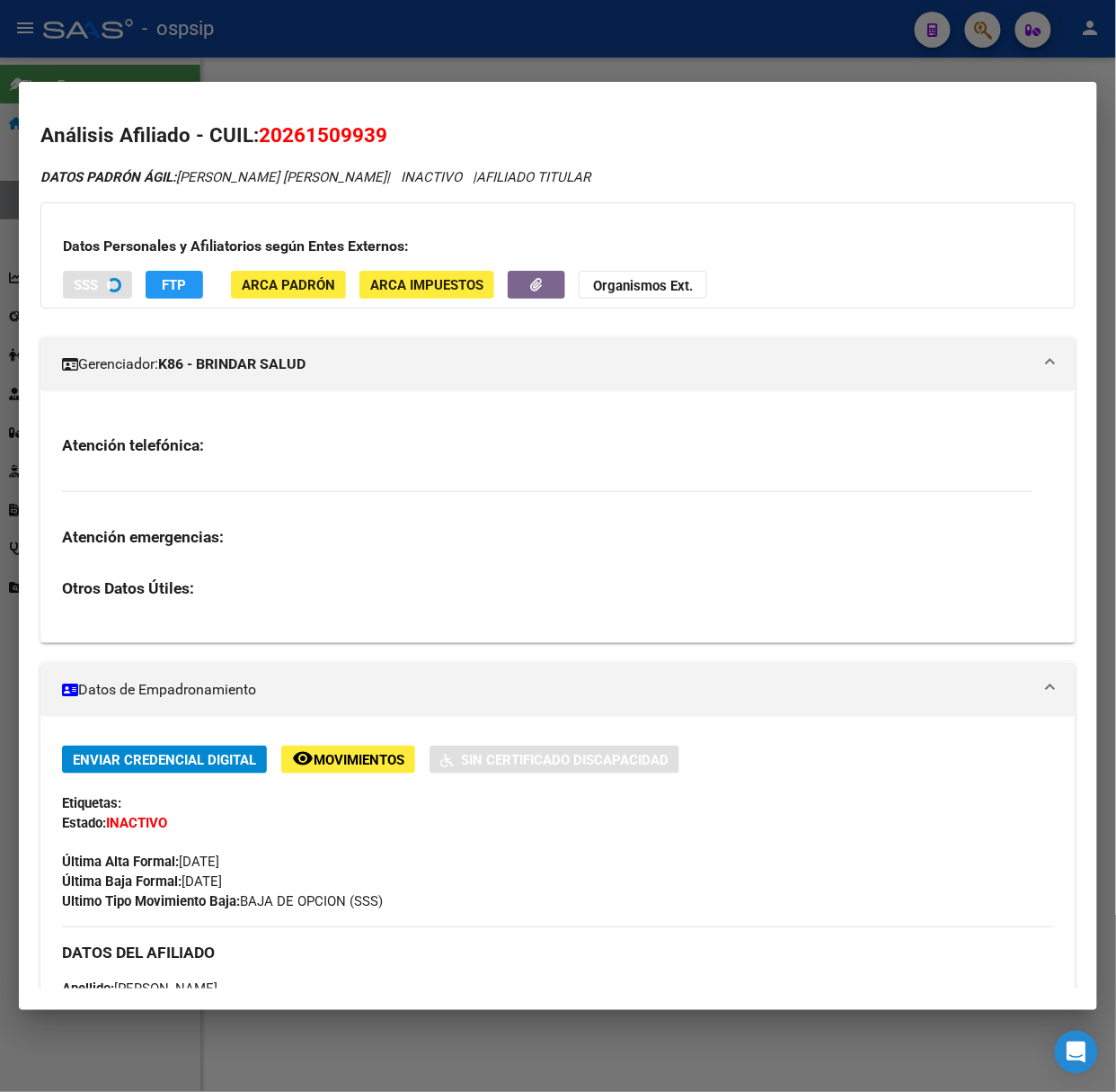
click at [140, 371] on mat-panel-title "Gerenciador: K86 - BRINDAR SALUD" at bounding box center [546, 364] width 970 height 22
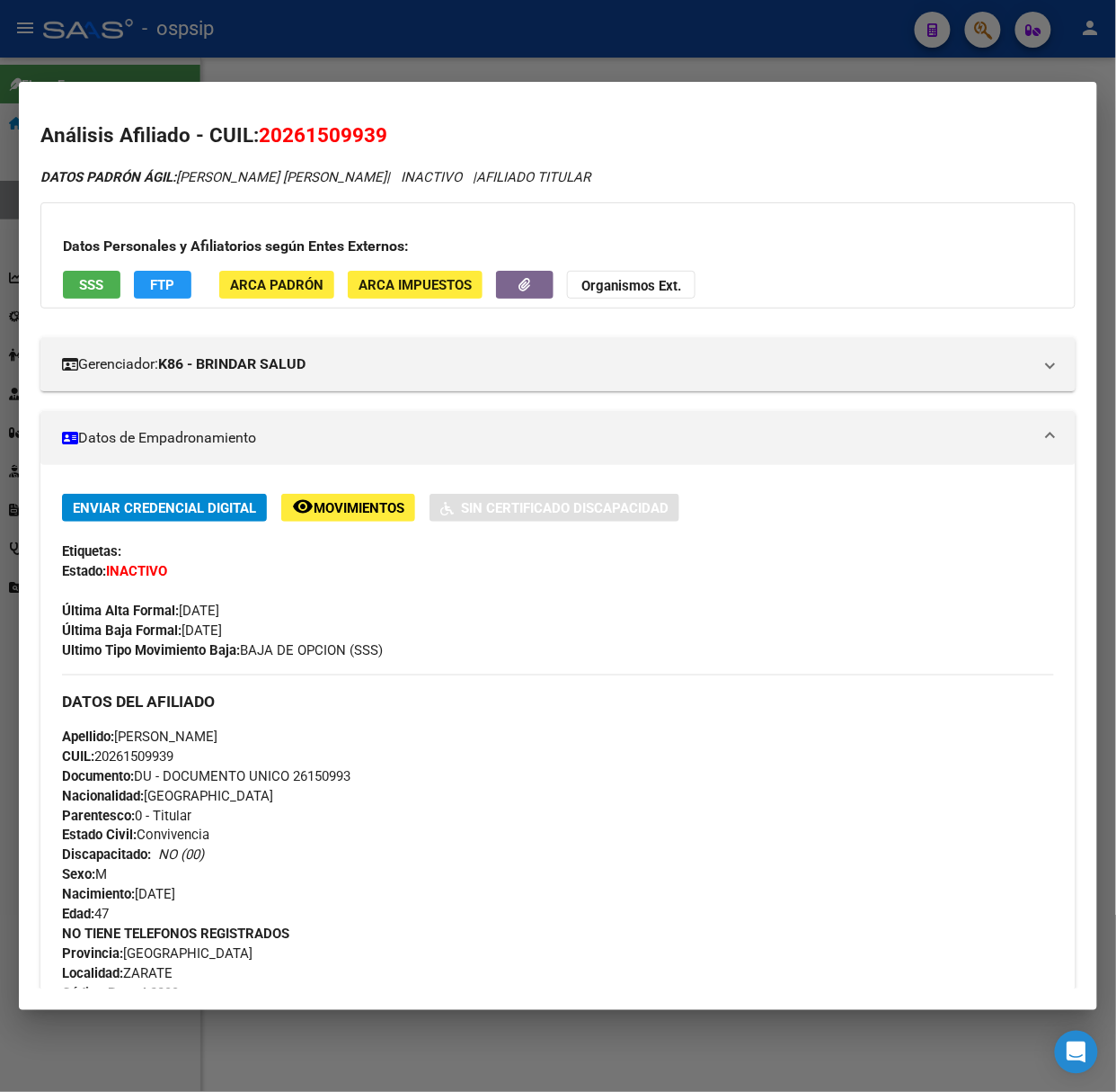
click at [86, 277] on span "SSS" at bounding box center [92, 284] width 24 height 17
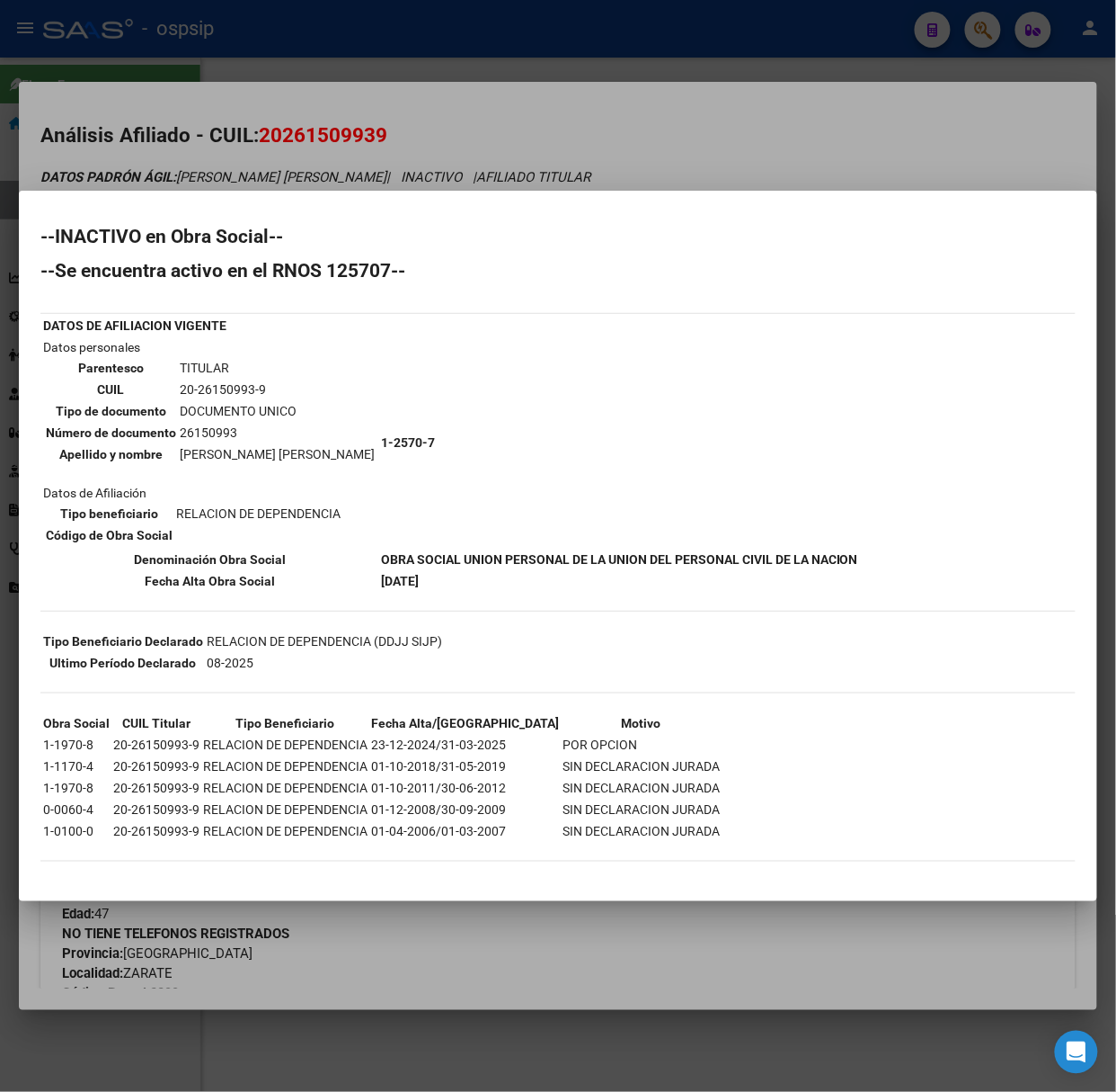
click at [299, 167] on div at bounding box center [558, 546] width 1116 height 1092
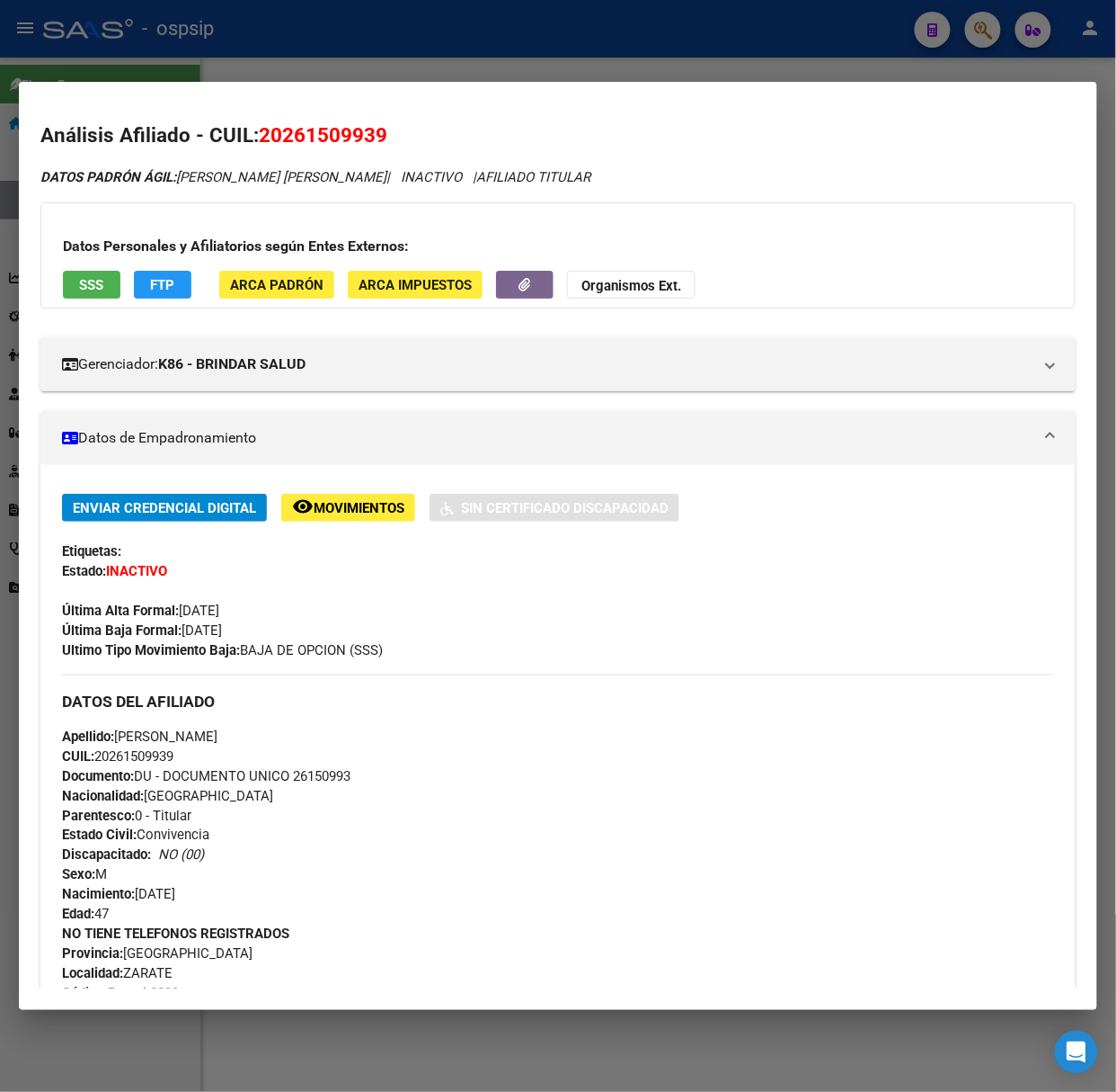
click at [118, 49] on div at bounding box center [558, 546] width 1116 height 1092
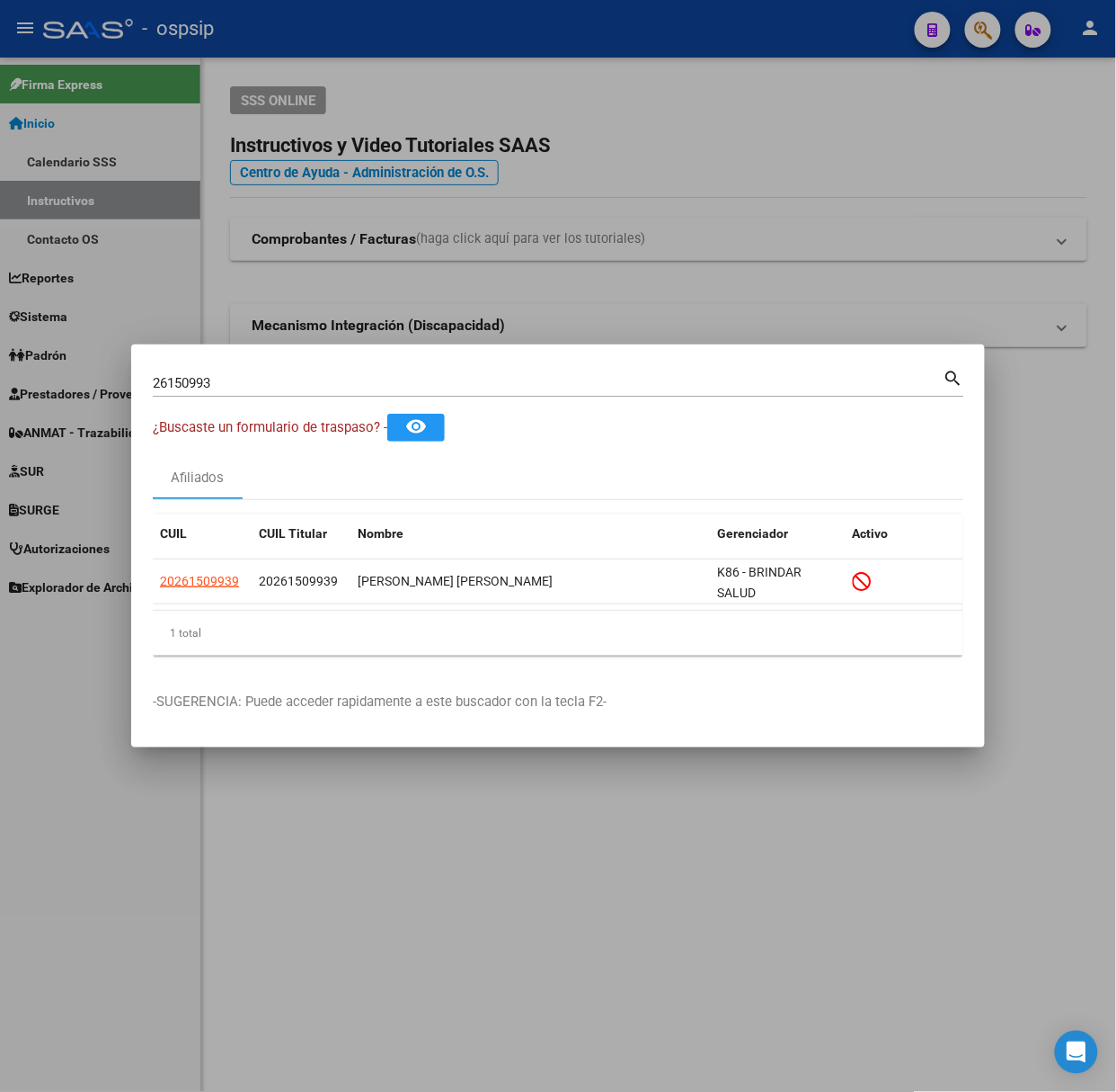
click at [367, 374] on div "26150993 Buscar (apellido, dni, cuil, nro traspaso, cuit, obra social)" at bounding box center [547, 383] width 791 height 27
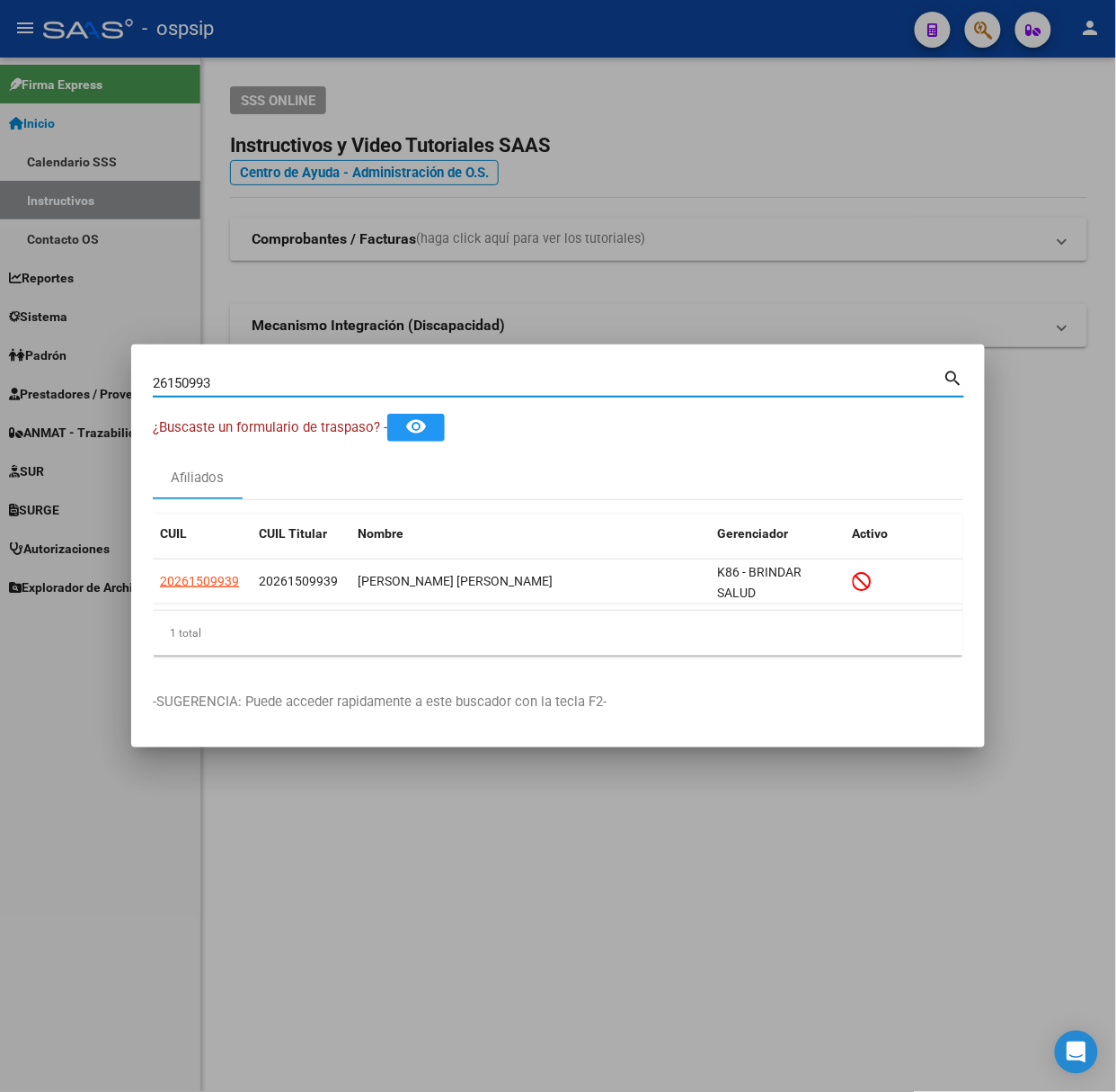
click at [367, 375] on input "26150993" at bounding box center [547, 383] width 791 height 17
type input "2"
type input "19049130"
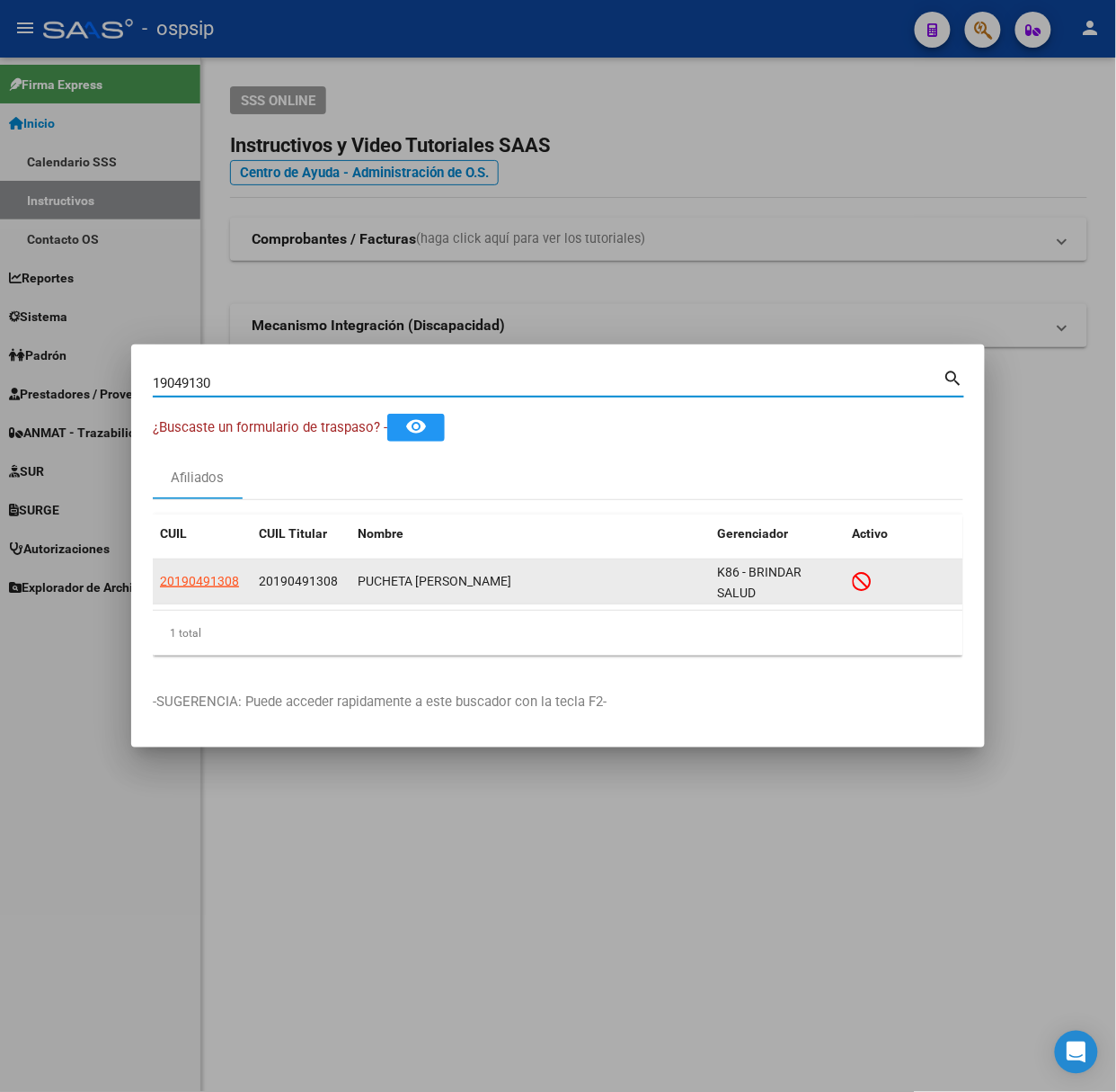
click at [223, 584] on span "20190491308" at bounding box center [199, 581] width 79 height 15
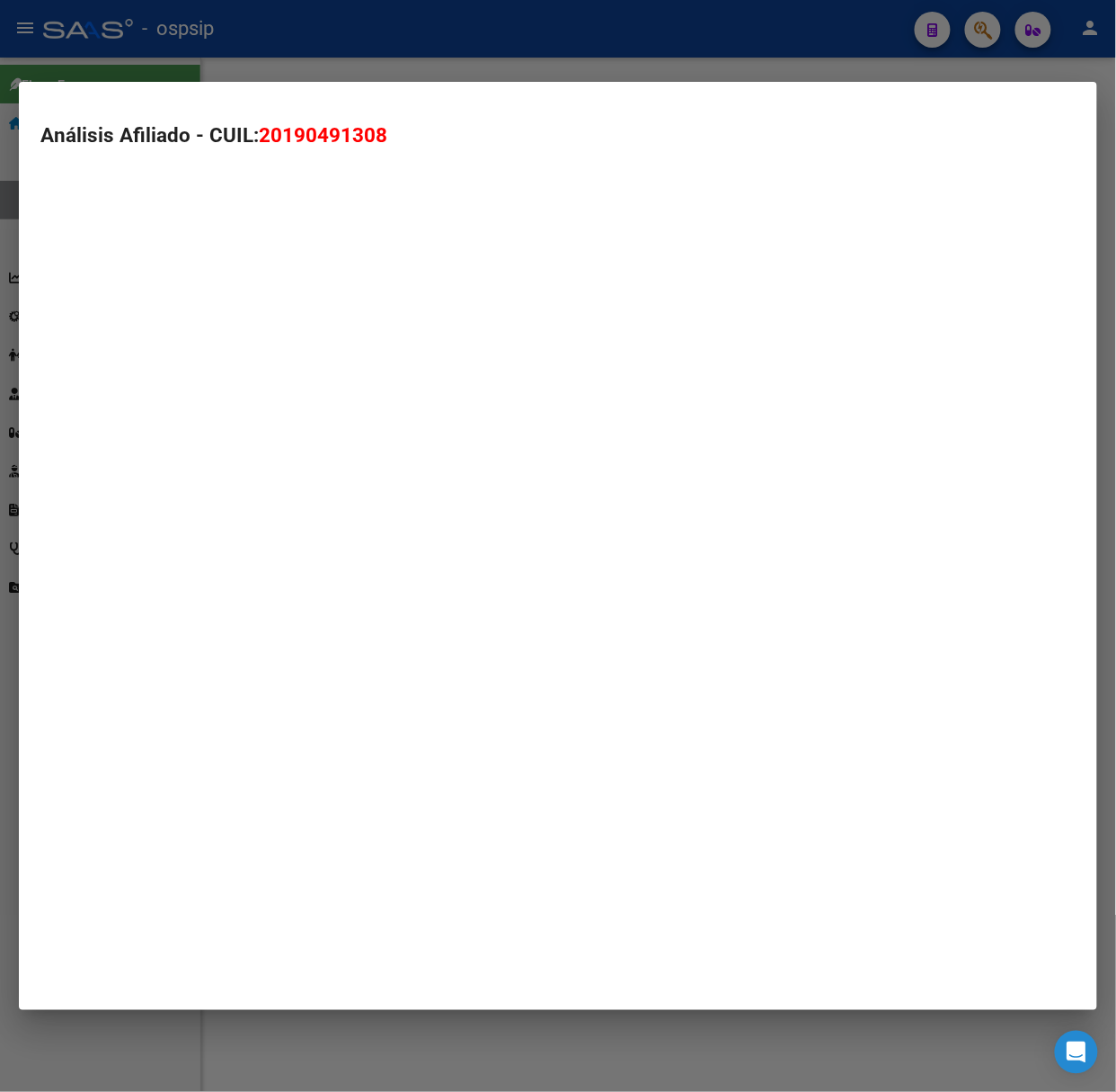
type textarea "20190491308"
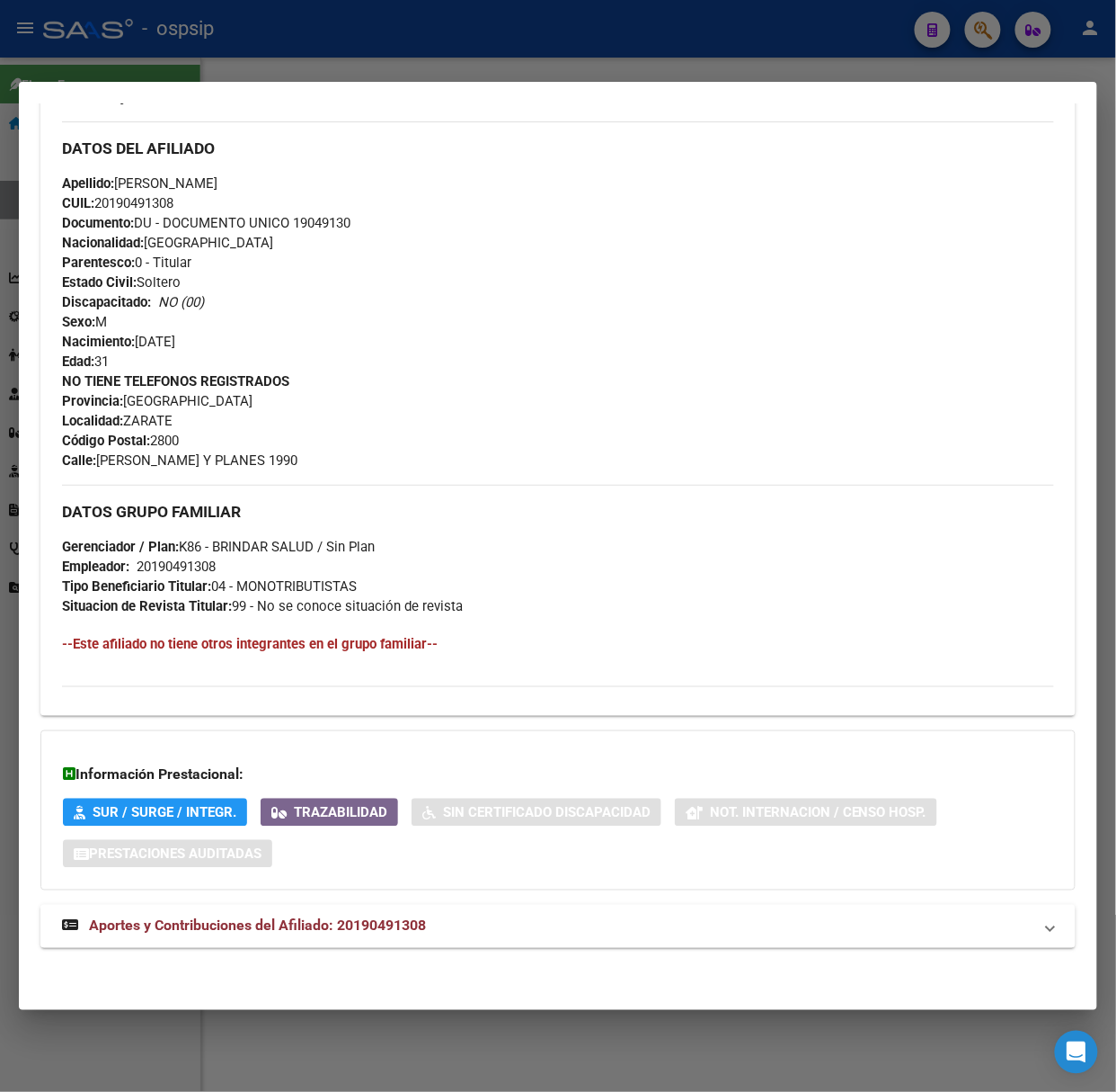
click at [361, 914] on mat-expansion-panel-header "Aportes y Contribuciones del Afiliado: 20190491308" at bounding box center [558, 926] width 1036 height 43
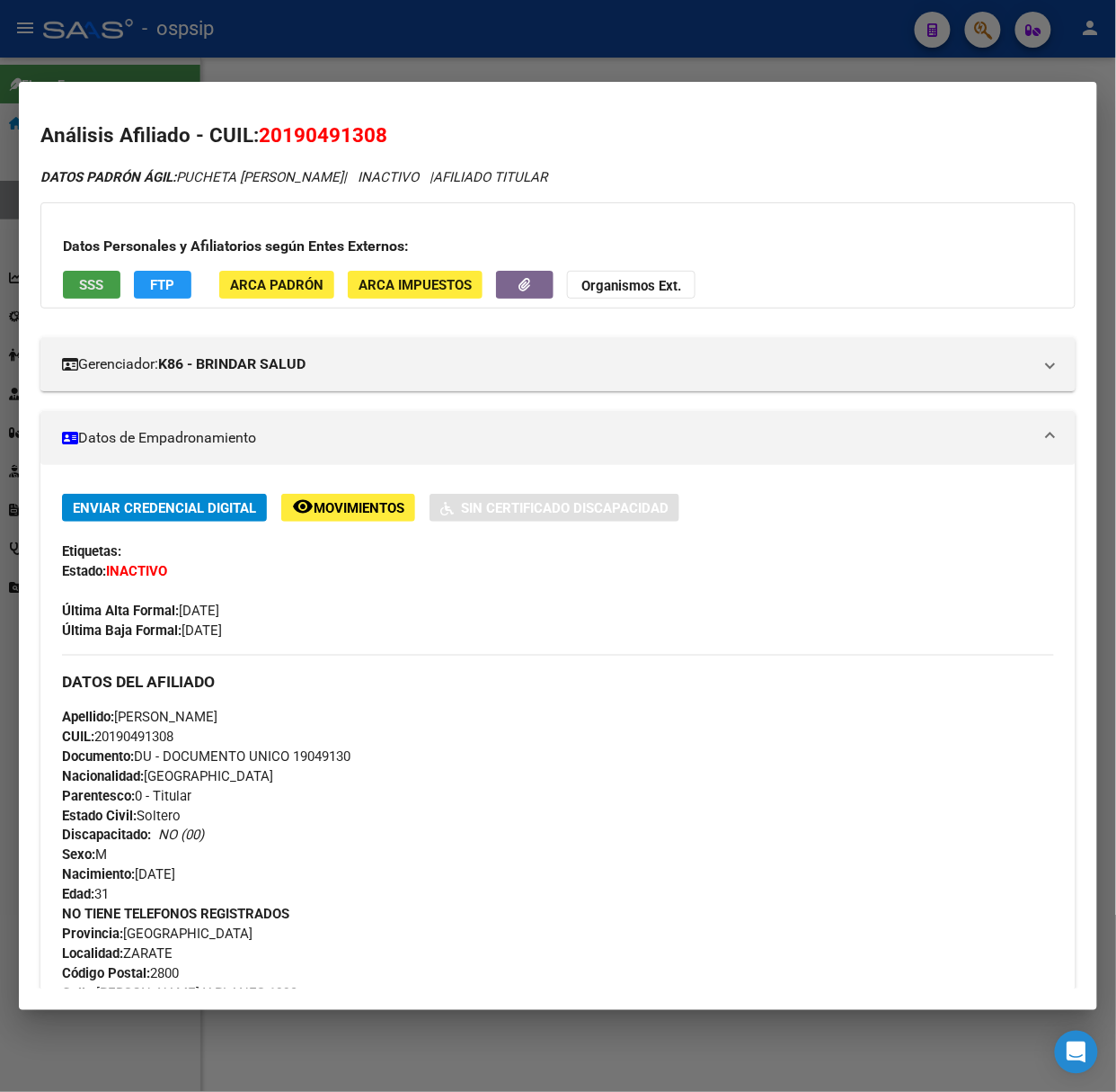
click at [117, 289] on button "SSS" at bounding box center [91, 284] width 58 height 28
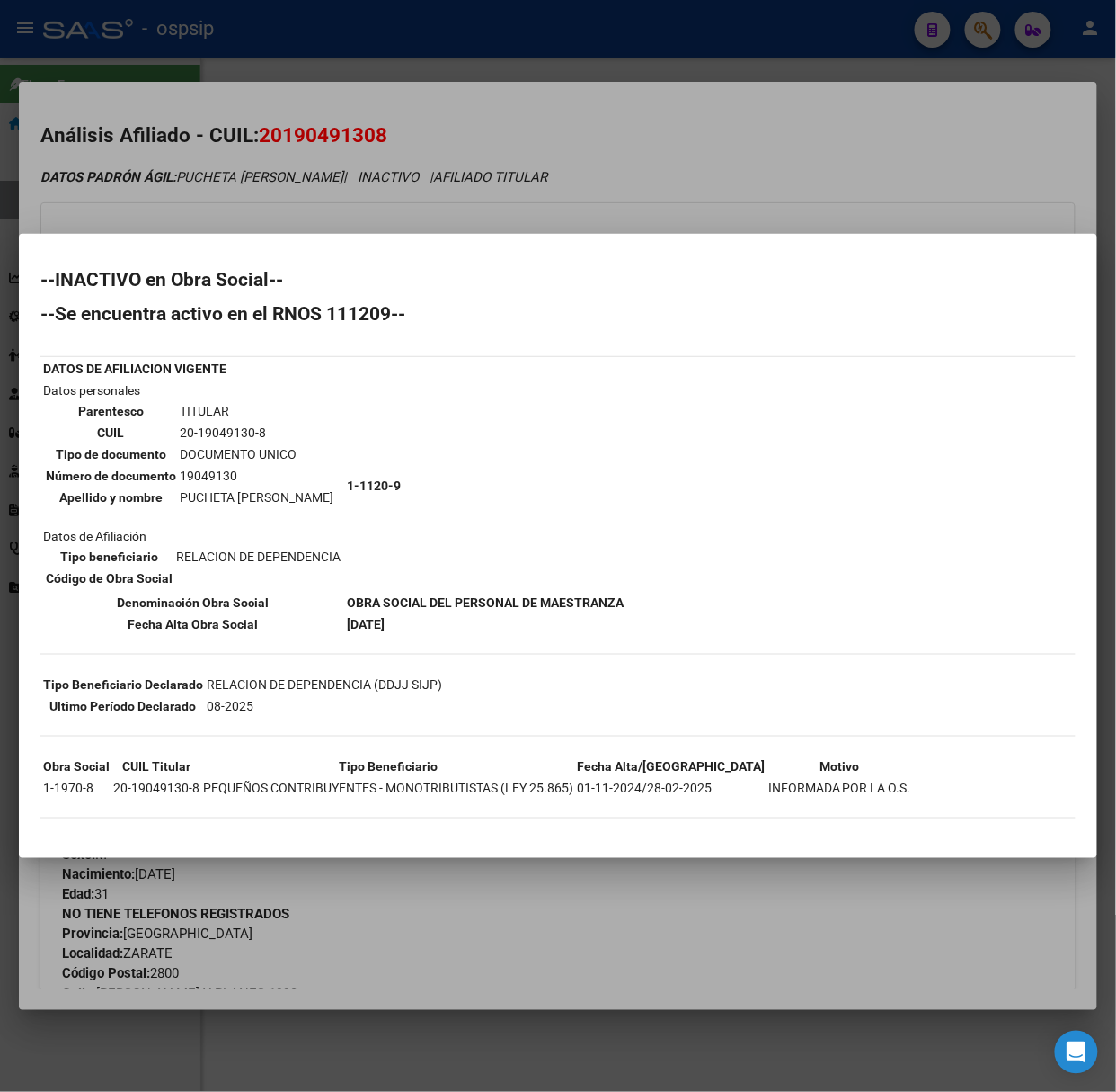
click at [231, 191] on div at bounding box center [558, 546] width 1116 height 1092
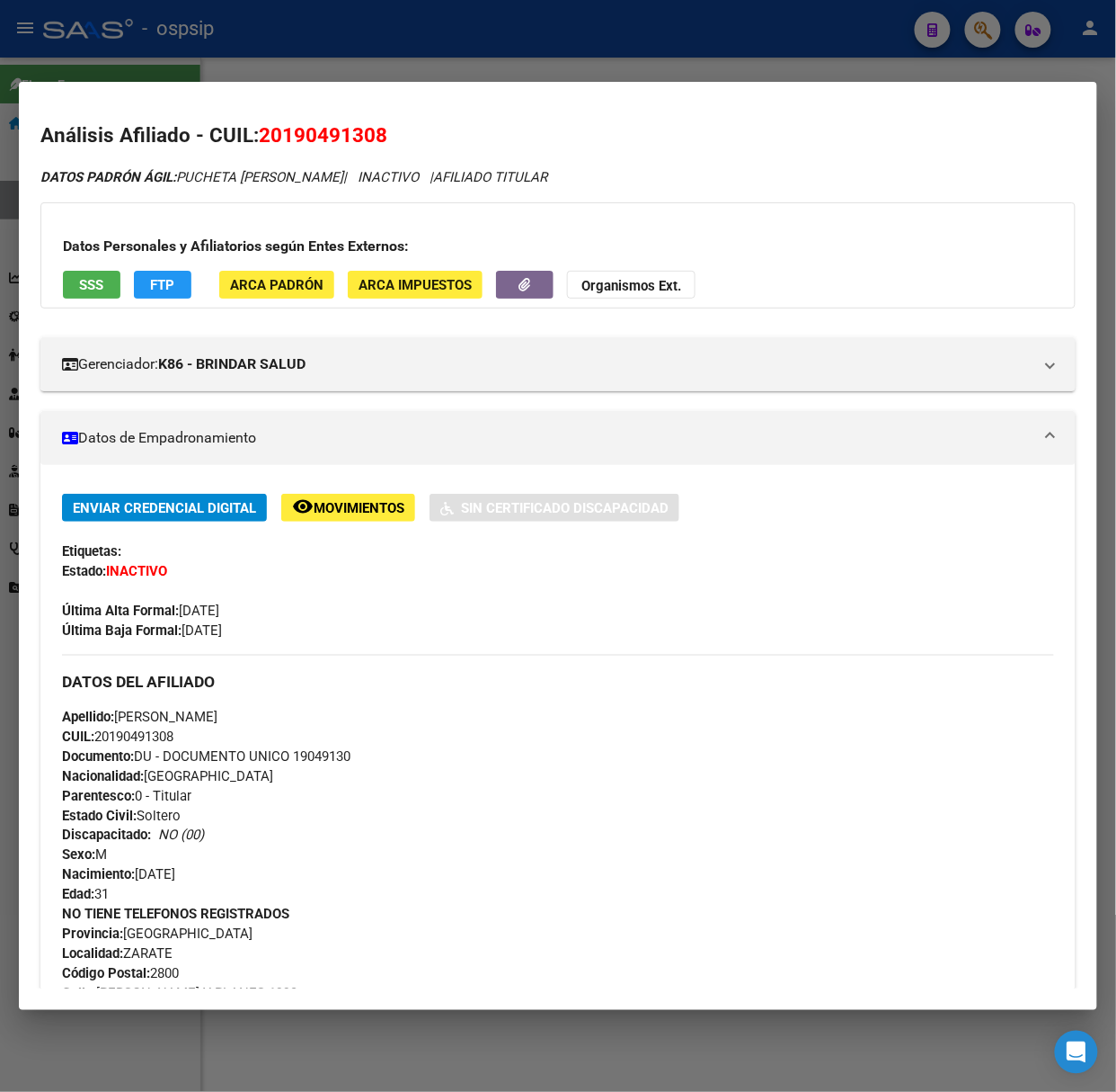
click at [123, 77] on div at bounding box center [558, 546] width 1116 height 1092
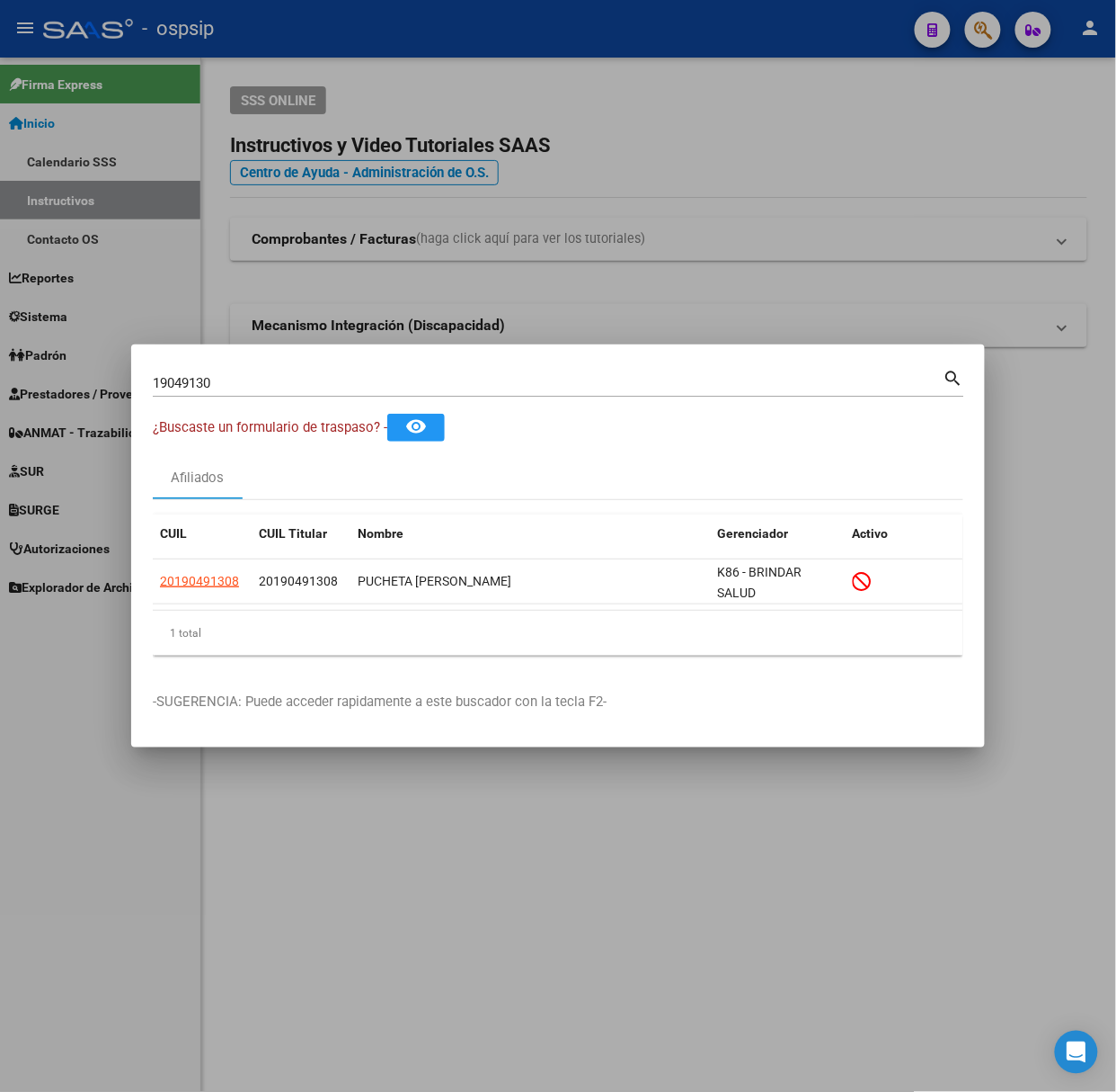
click at [237, 386] on input "19049130" at bounding box center [547, 383] width 791 height 17
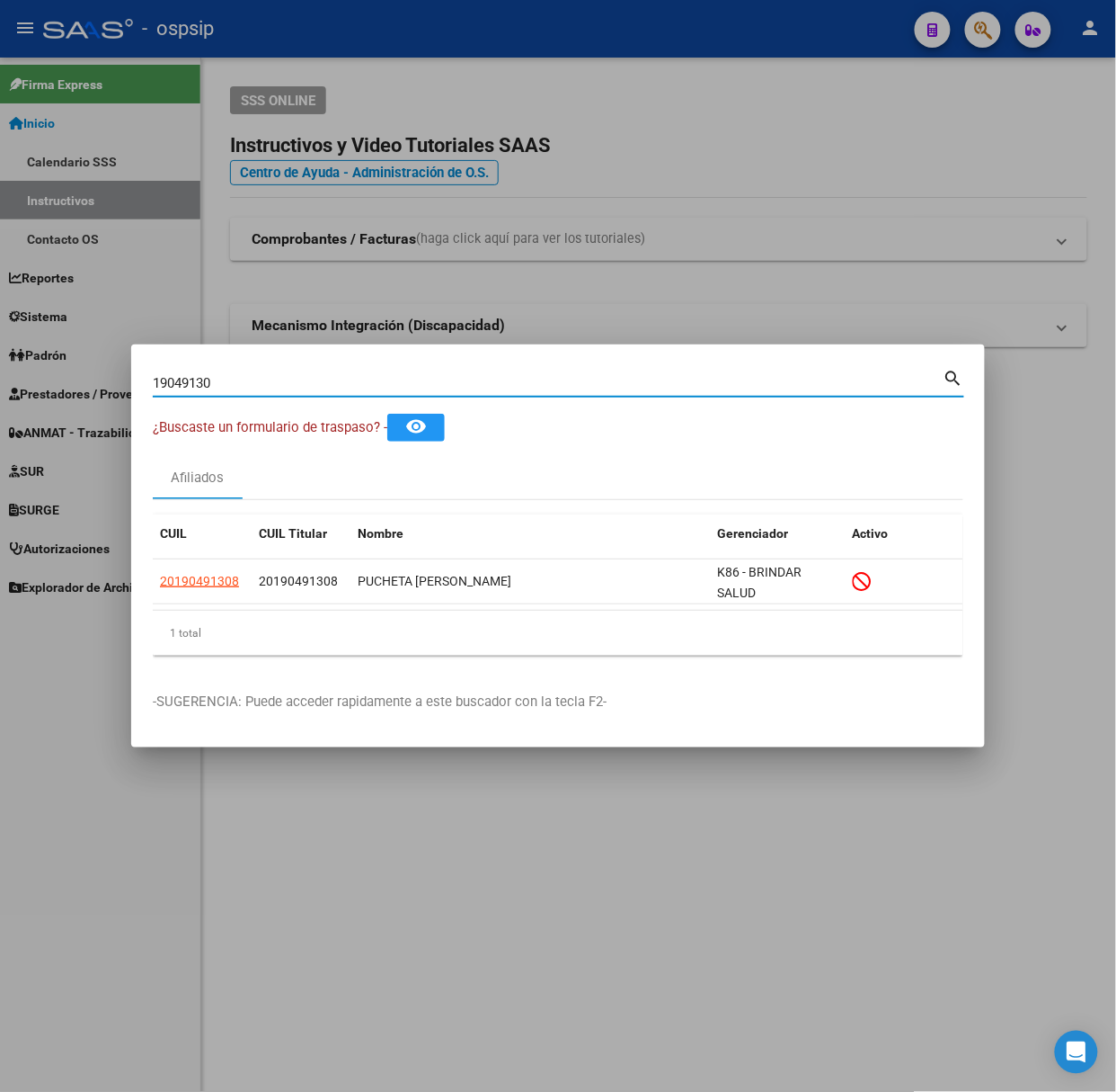
click at [237, 386] on input "19049130" at bounding box center [547, 383] width 791 height 17
type input "44883742"
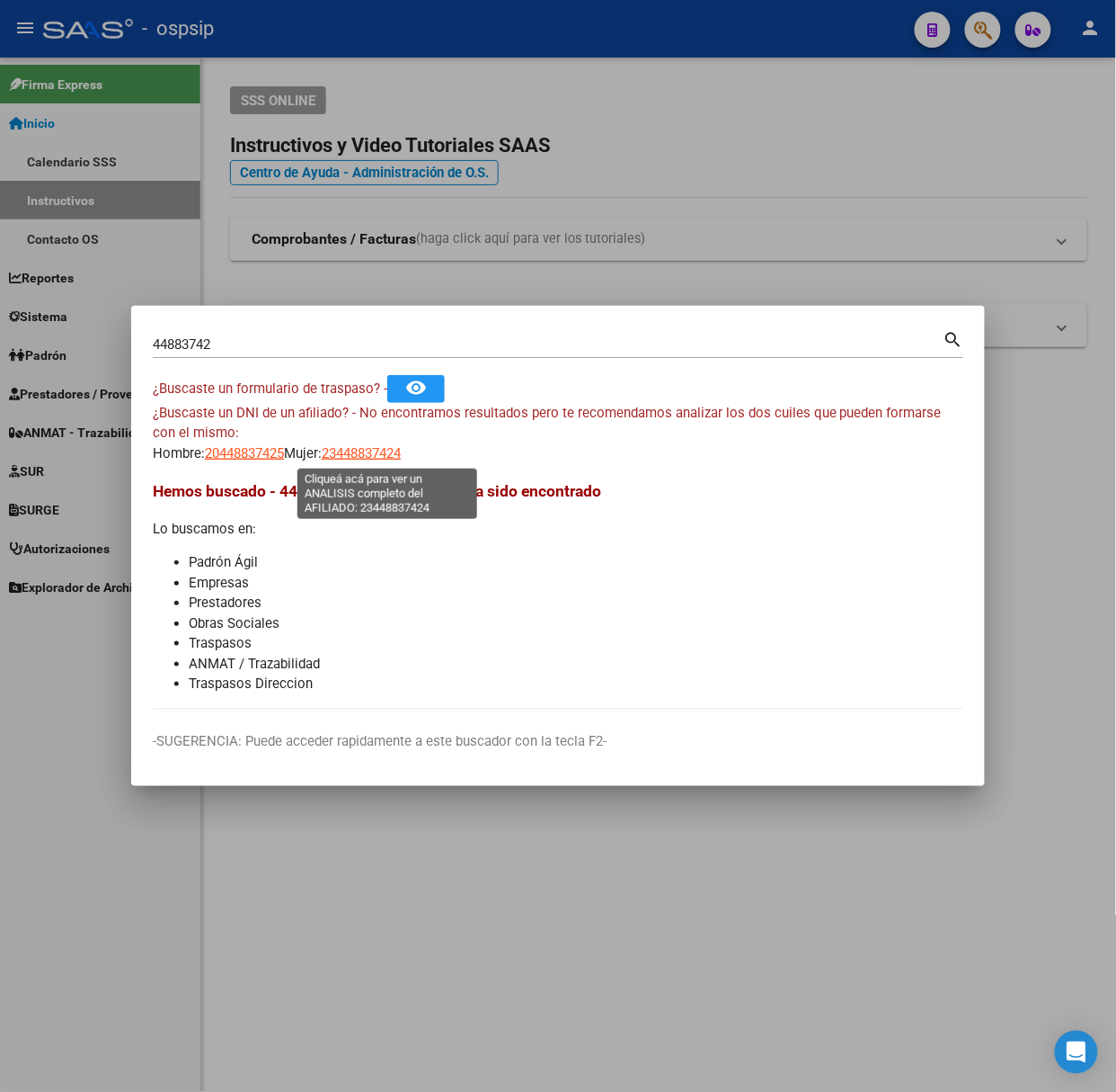
click at [349, 450] on span "23448837424" at bounding box center [361, 453] width 79 height 17
type textarea "23448837424"
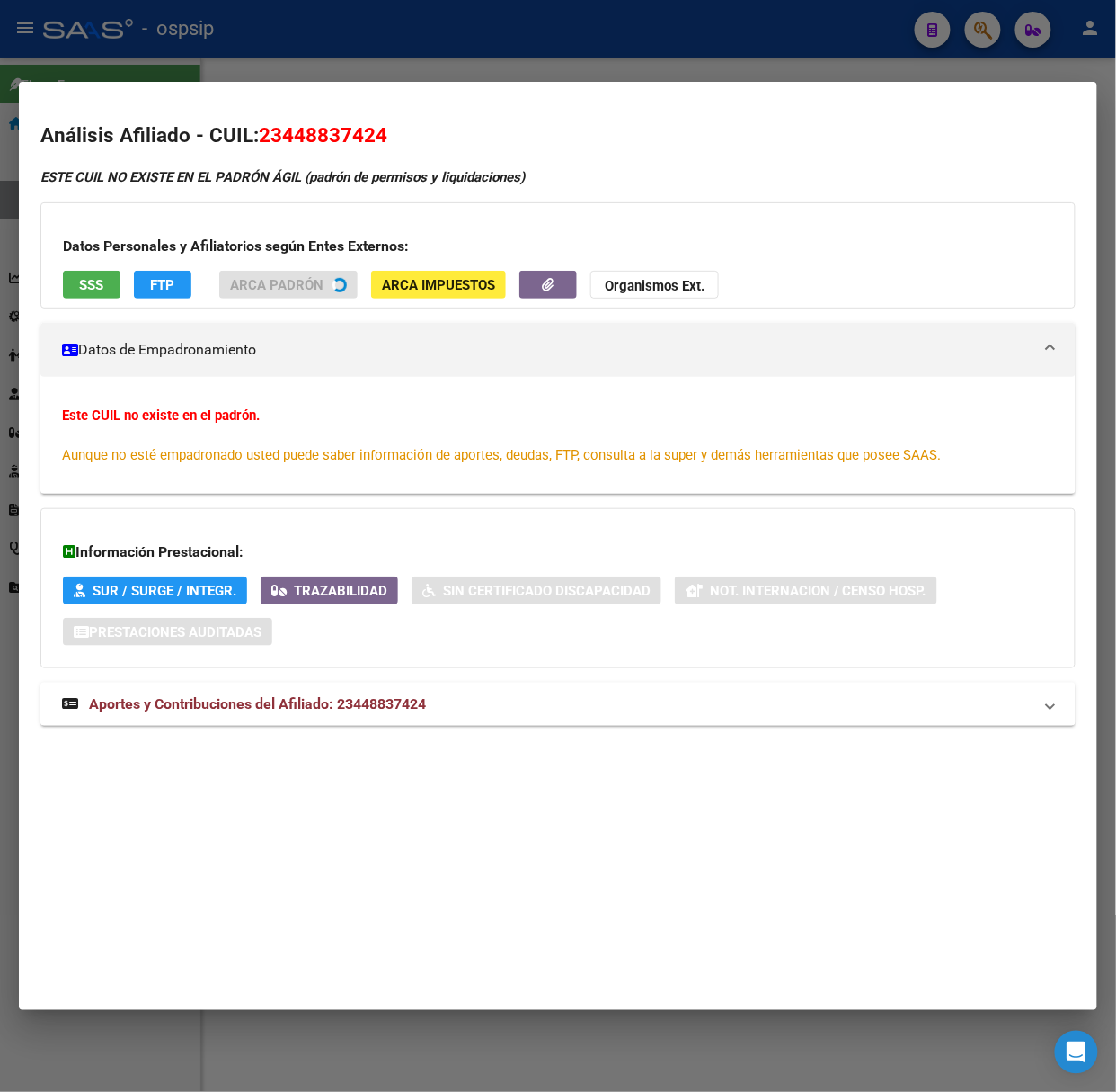
click at [446, 706] on mat-panel-title "Aportes y Contribuciones del Afiliado: 23448837424" at bounding box center [546, 704] width 970 height 22
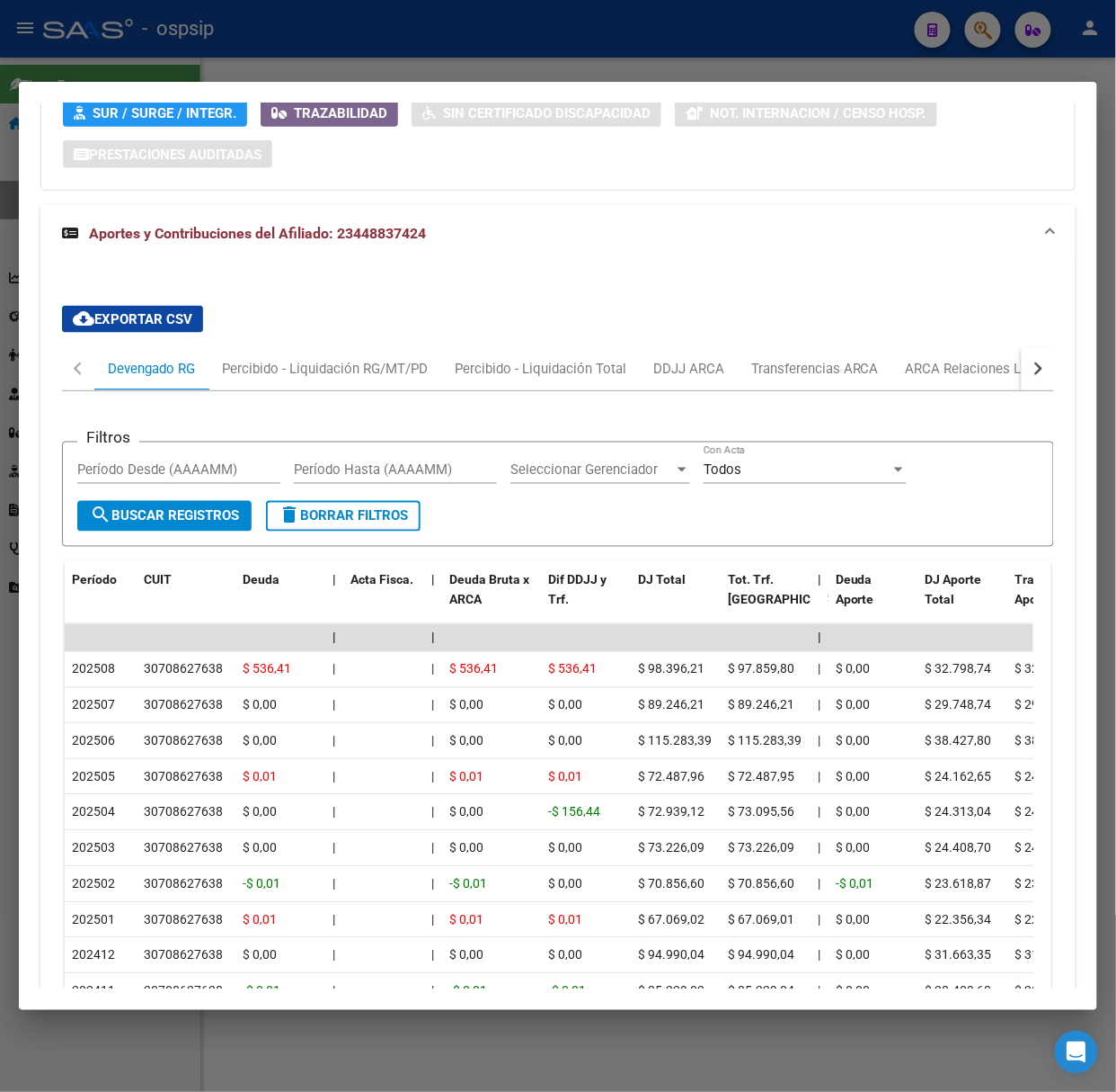
scroll to position [679, 0]
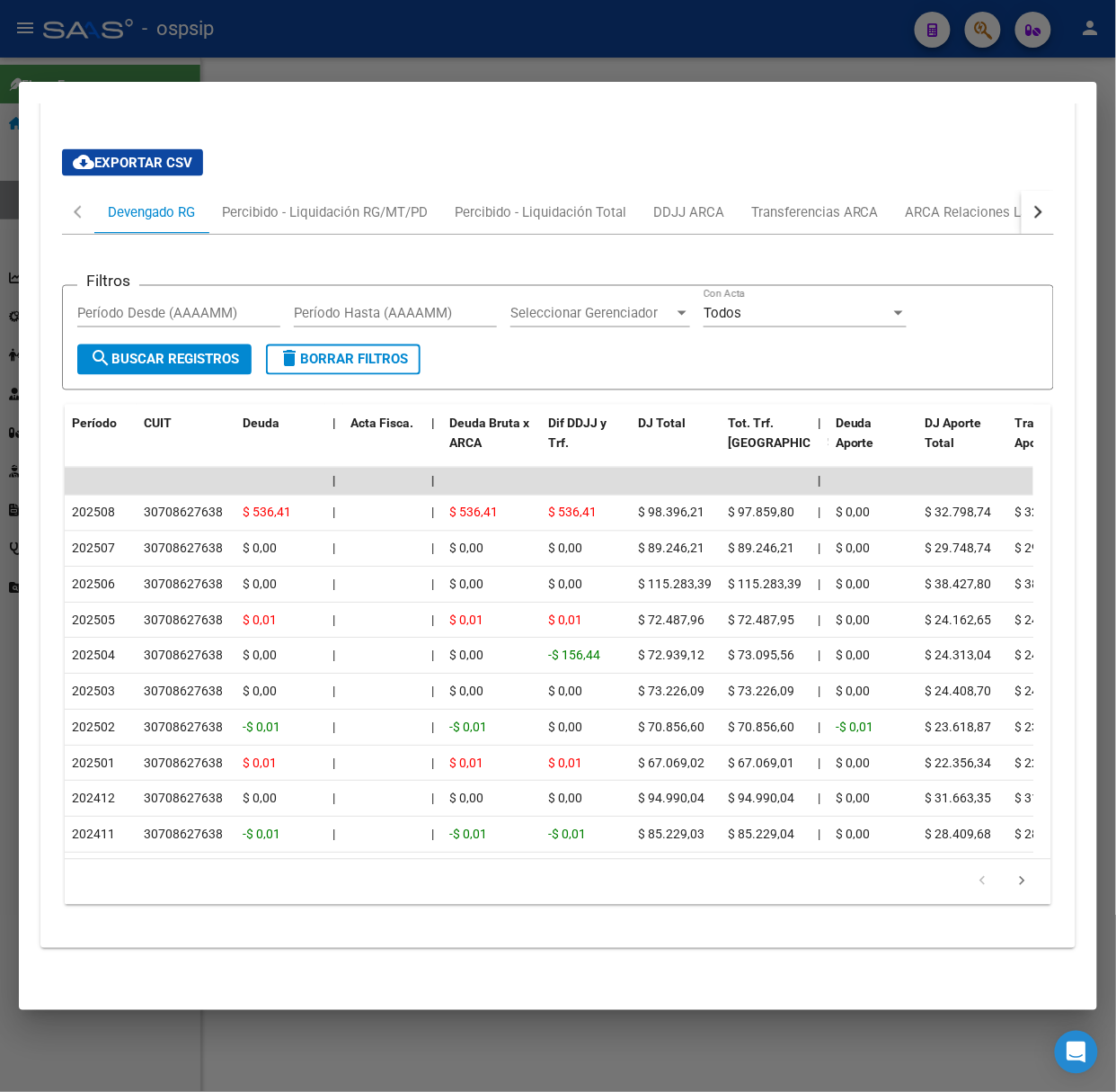
click at [327, 59] on div at bounding box center [558, 546] width 1116 height 1092
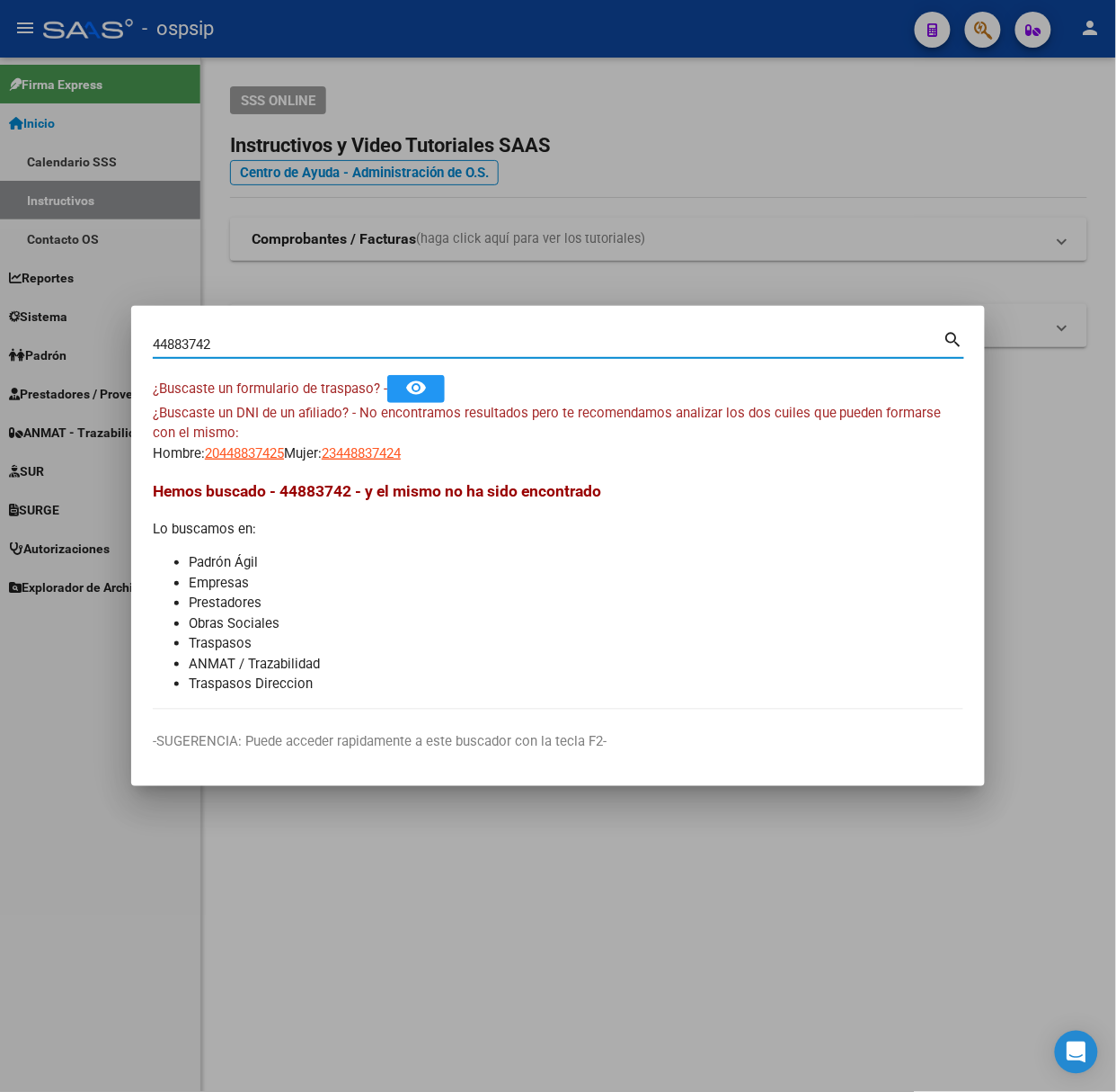
click at [270, 346] on input "44883742" at bounding box center [547, 344] width 791 height 17
click at [272, 347] on input "44883742" at bounding box center [547, 344] width 791 height 17
type input "46344658"
click at [383, 455] on span "27463446585" at bounding box center [361, 453] width 79 height 17
type textarea "27463446585"
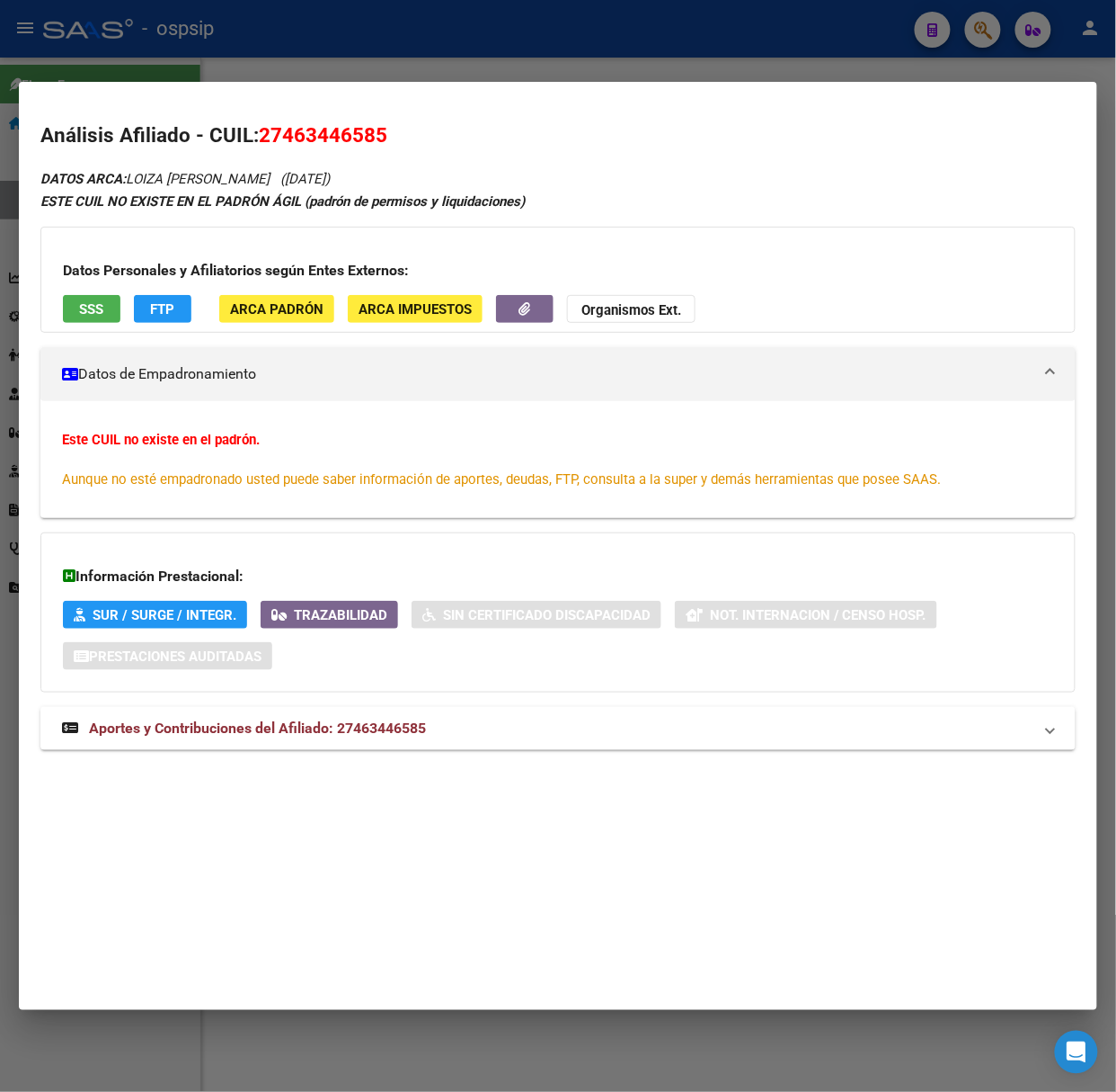
click at [360, 702] on div "DATOS ARCA: [PERSON_NAME] ([DATE]) ESTE CUIL NO EXISTE EN EL [PERSON_NAME] ÁGIL…" at bounding box center [558, 468] width 1036 height 602
click at [381, 723] on span "Aportes y Contribuciones del Afiliado: 27463446585" at bounding box center [257, 727] width 337 height 17
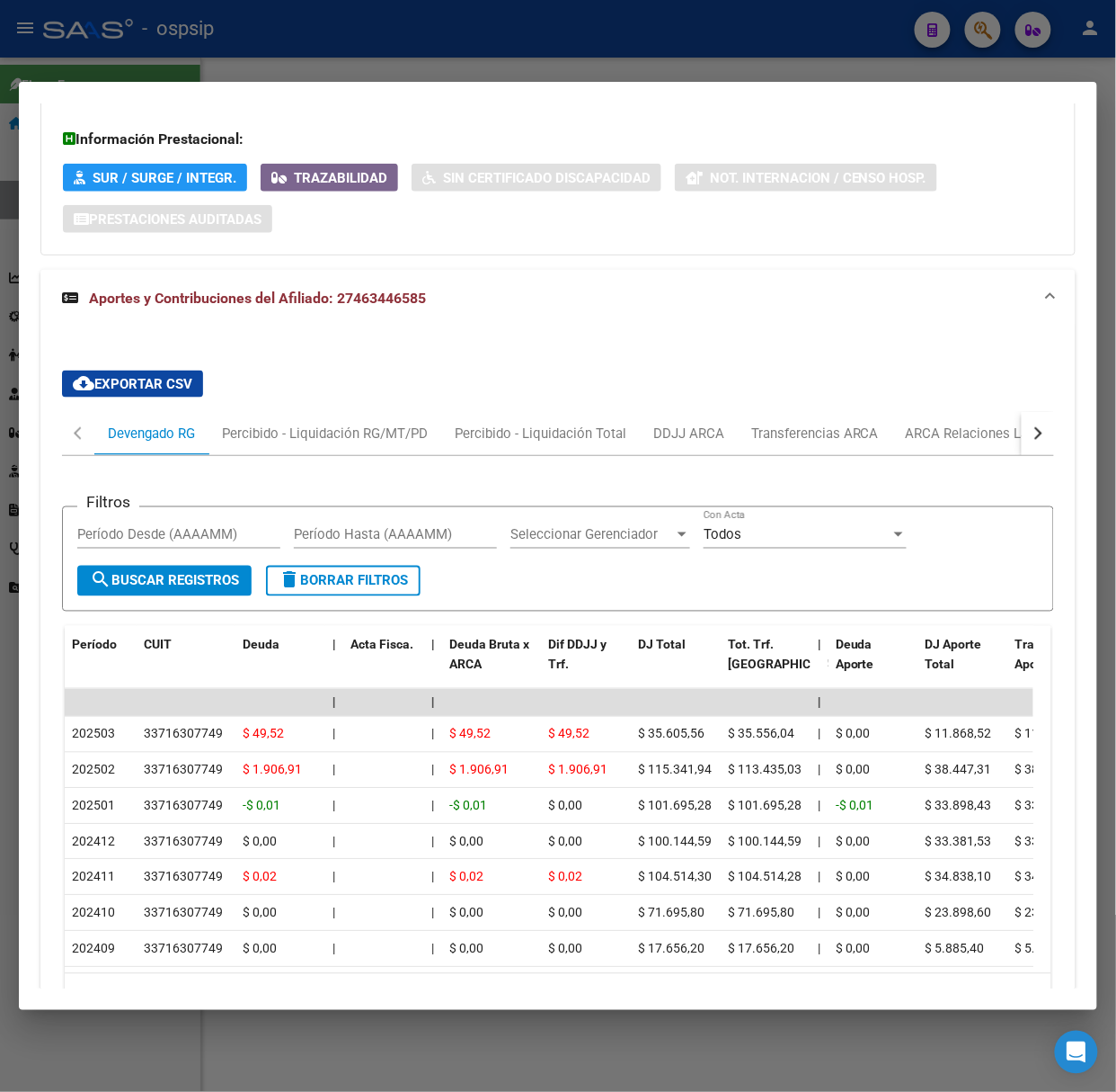
scroll to position [572, 0]
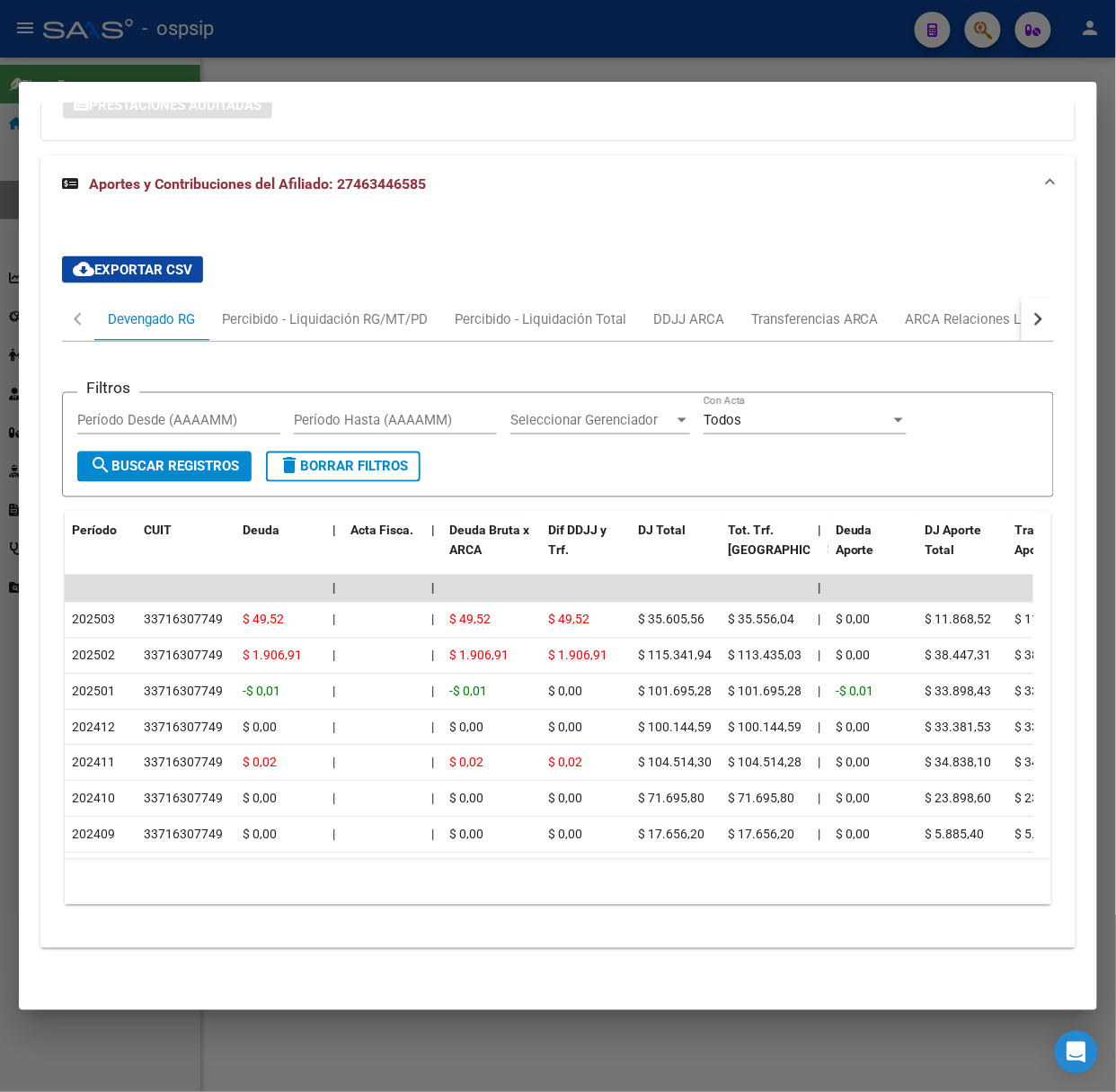
click at [291, 52] on div at bounding box center [558, 546] width 1116 height 1092
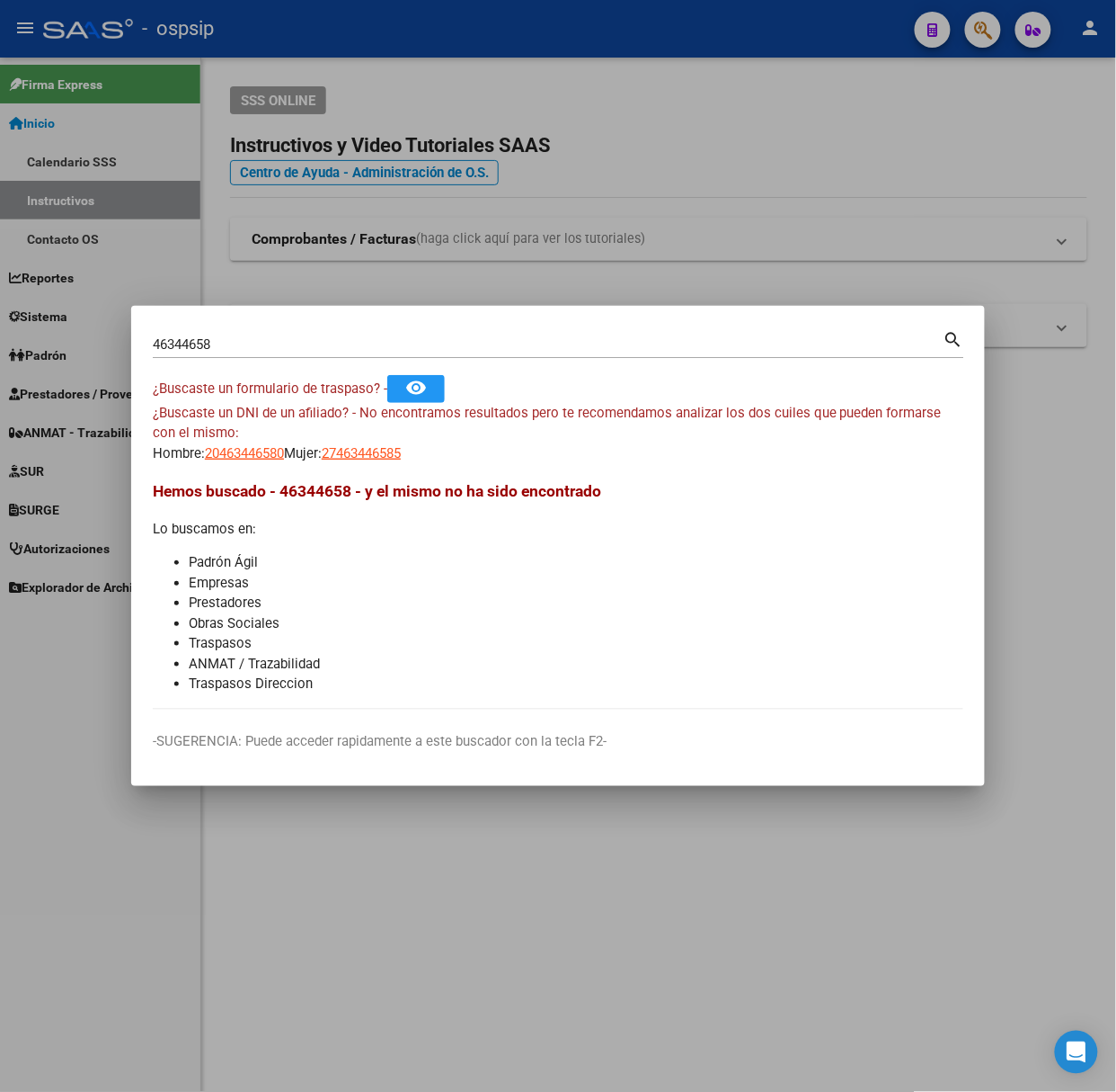
click at [317, 353] on input "46344658" at bounding box center [547, 344] width 791 height 17
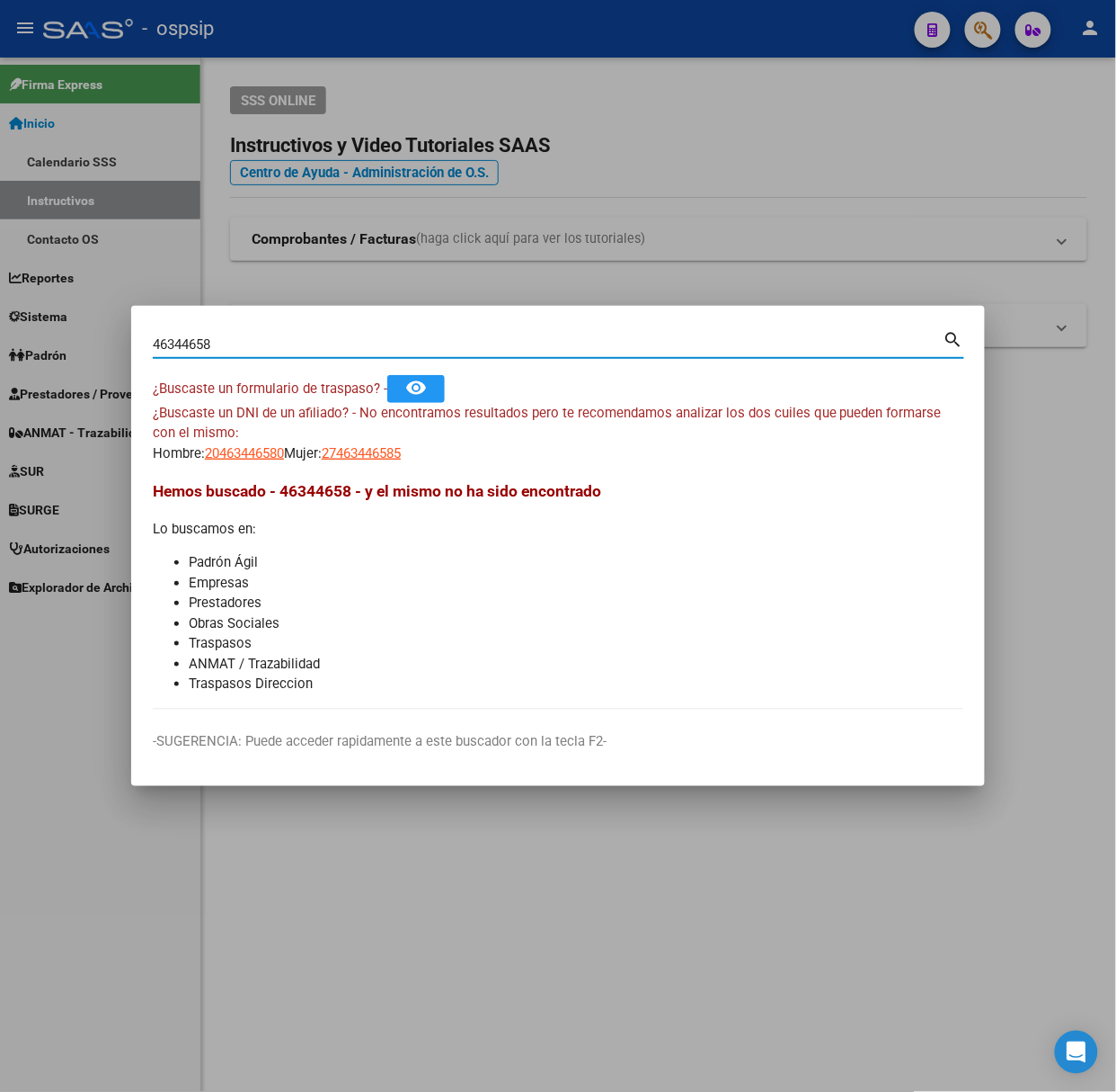
click at [317, 353] on input "46344658" at bounding box center [547, 344] width 791 height 17
type input "44111920"
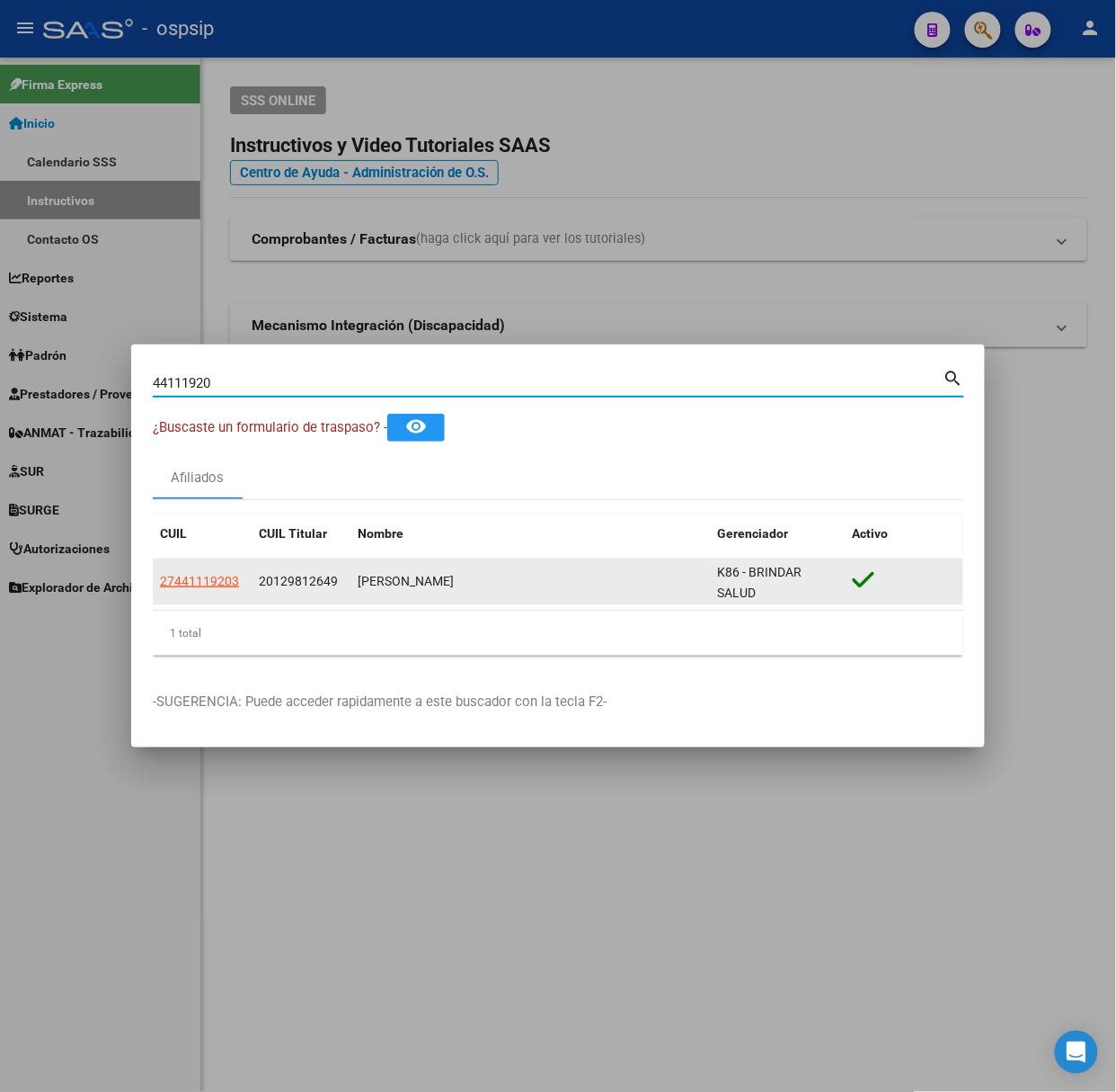
click at [197, 590] on app-link-go-to "27441119203" at bounding box center [199, 581] width 79 height 21
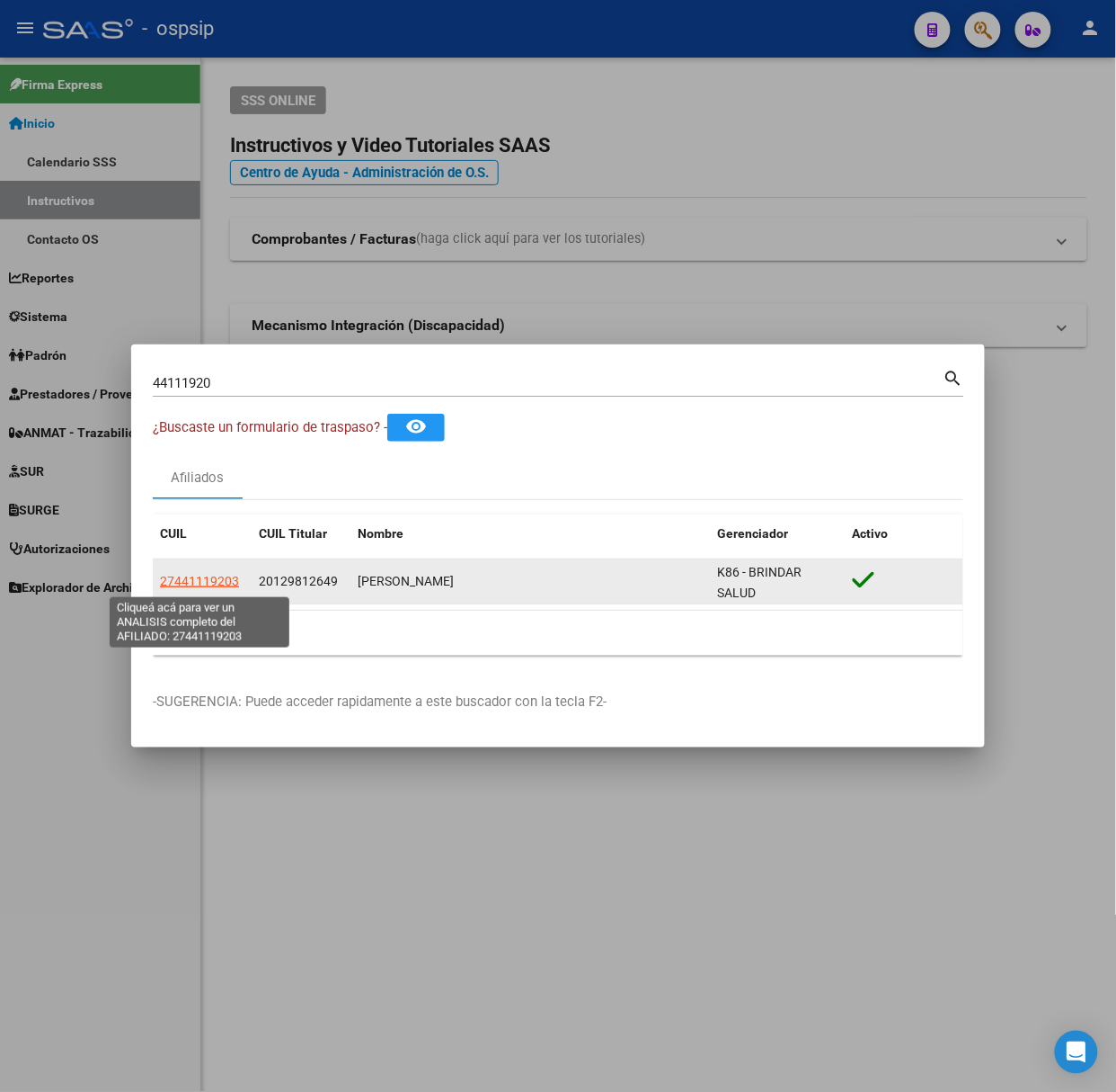
click at [207, 587] on span "27441119203" at bounding box center [199, 581] width 79 height 15
copy span "1"
type textarea "27441119203"
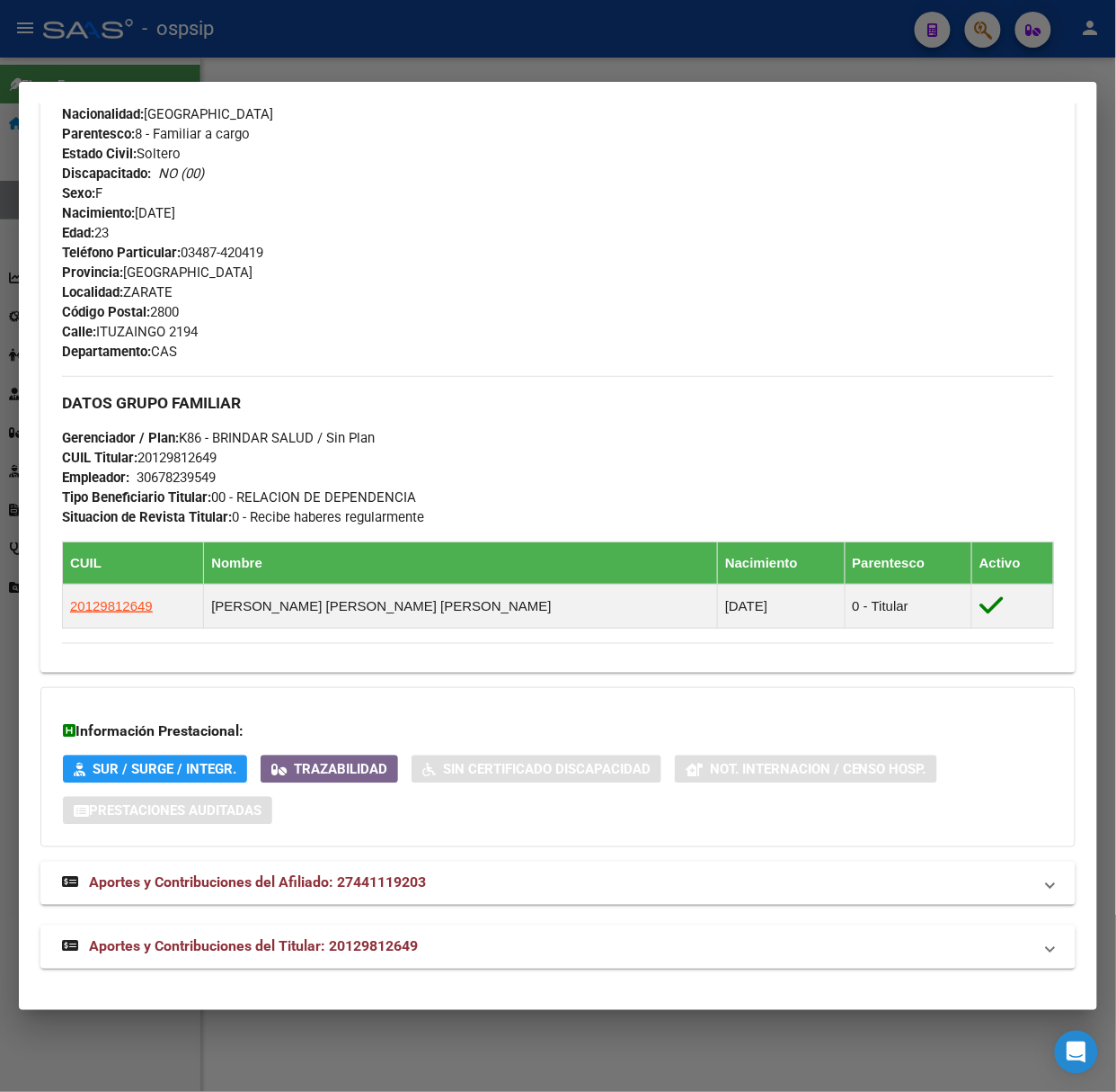
click at [432, 958] on mat-expansion-panel-header "Aportes y Contribuciones del Titular: 20129812649" at bounding box center [558, 947] width 1036 height 43
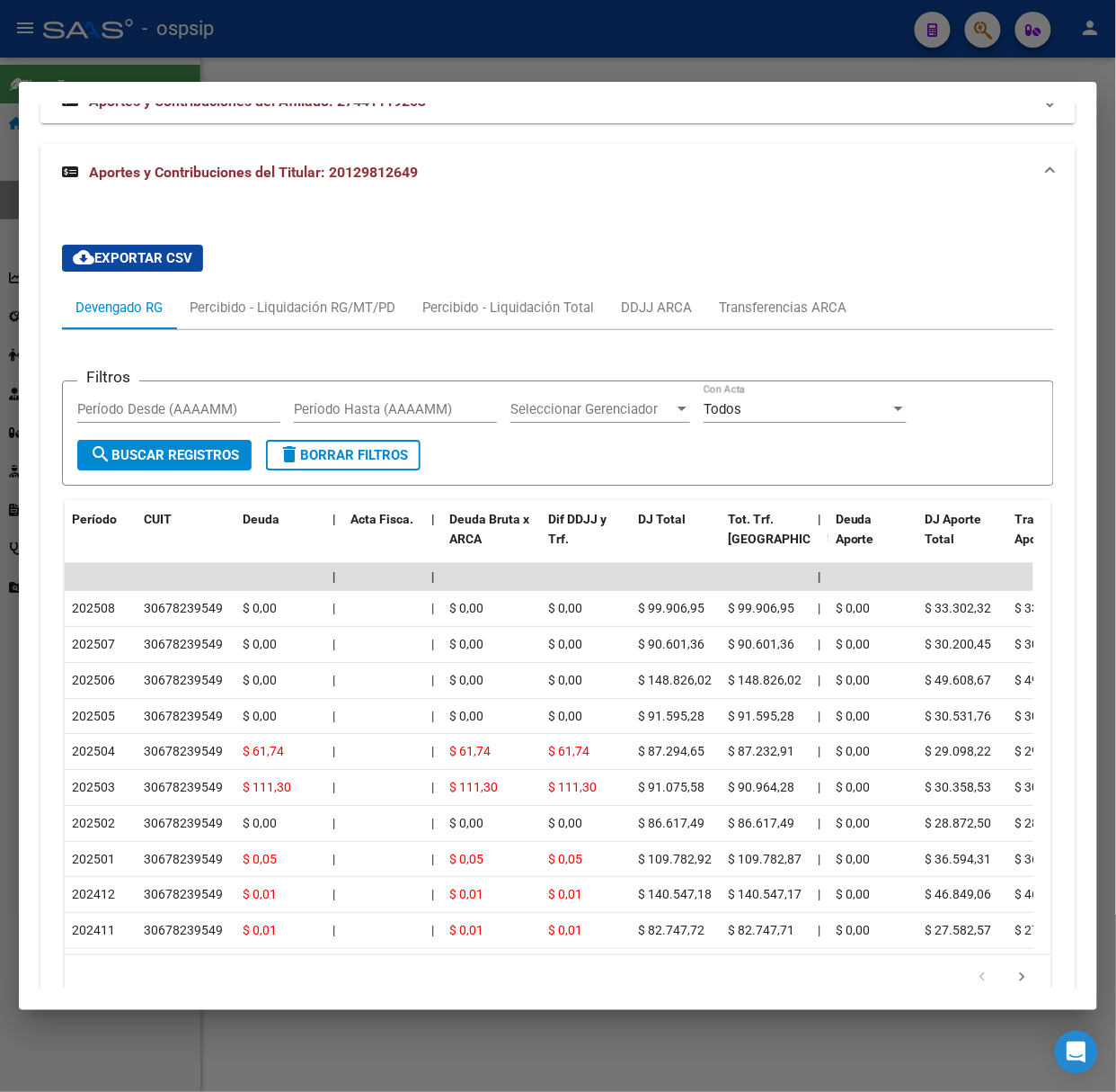
scroll to position [1554, 0]
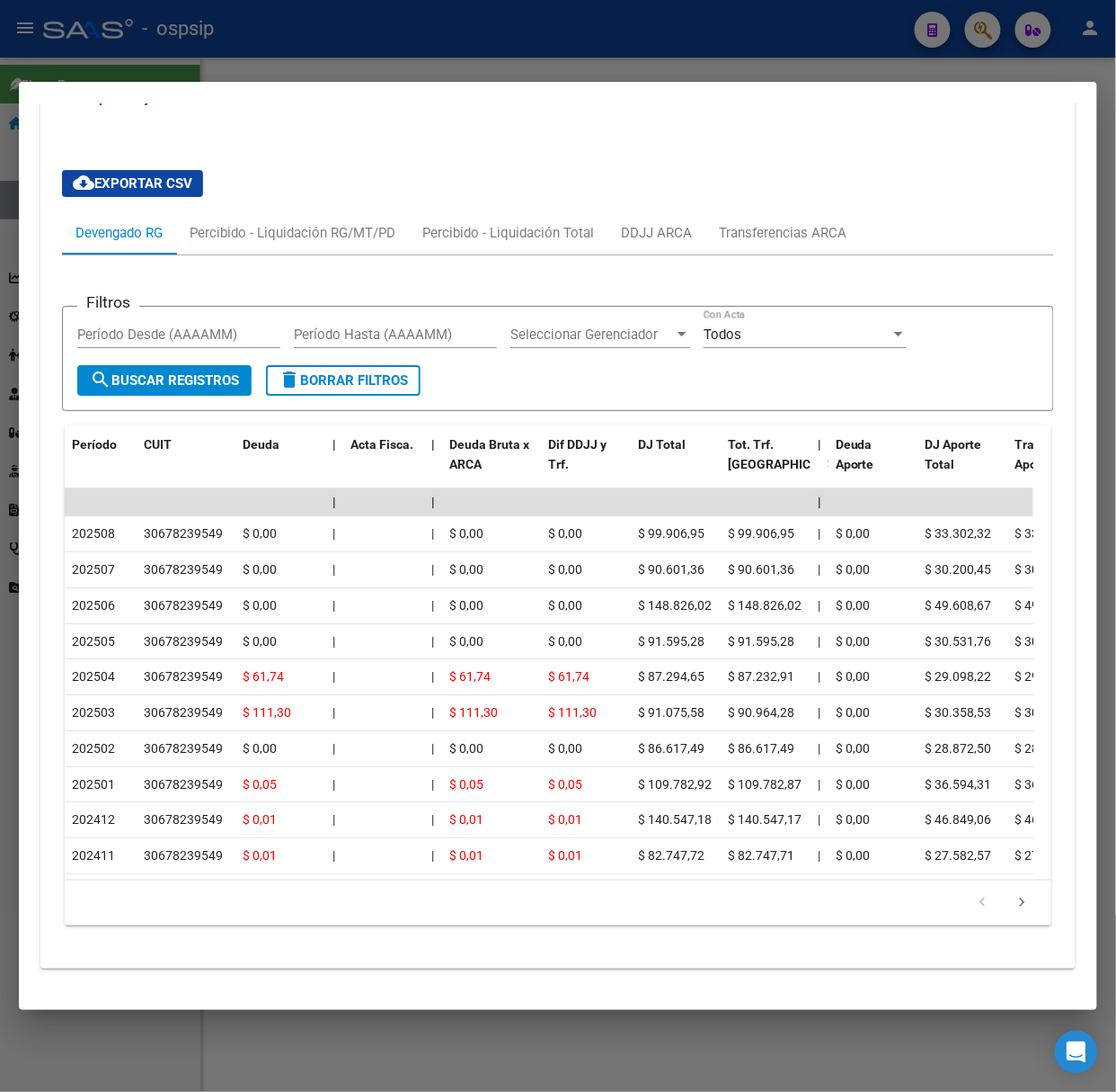
click at [389, 28] on div at bounding box center [558, 546] width 1116 height 1092
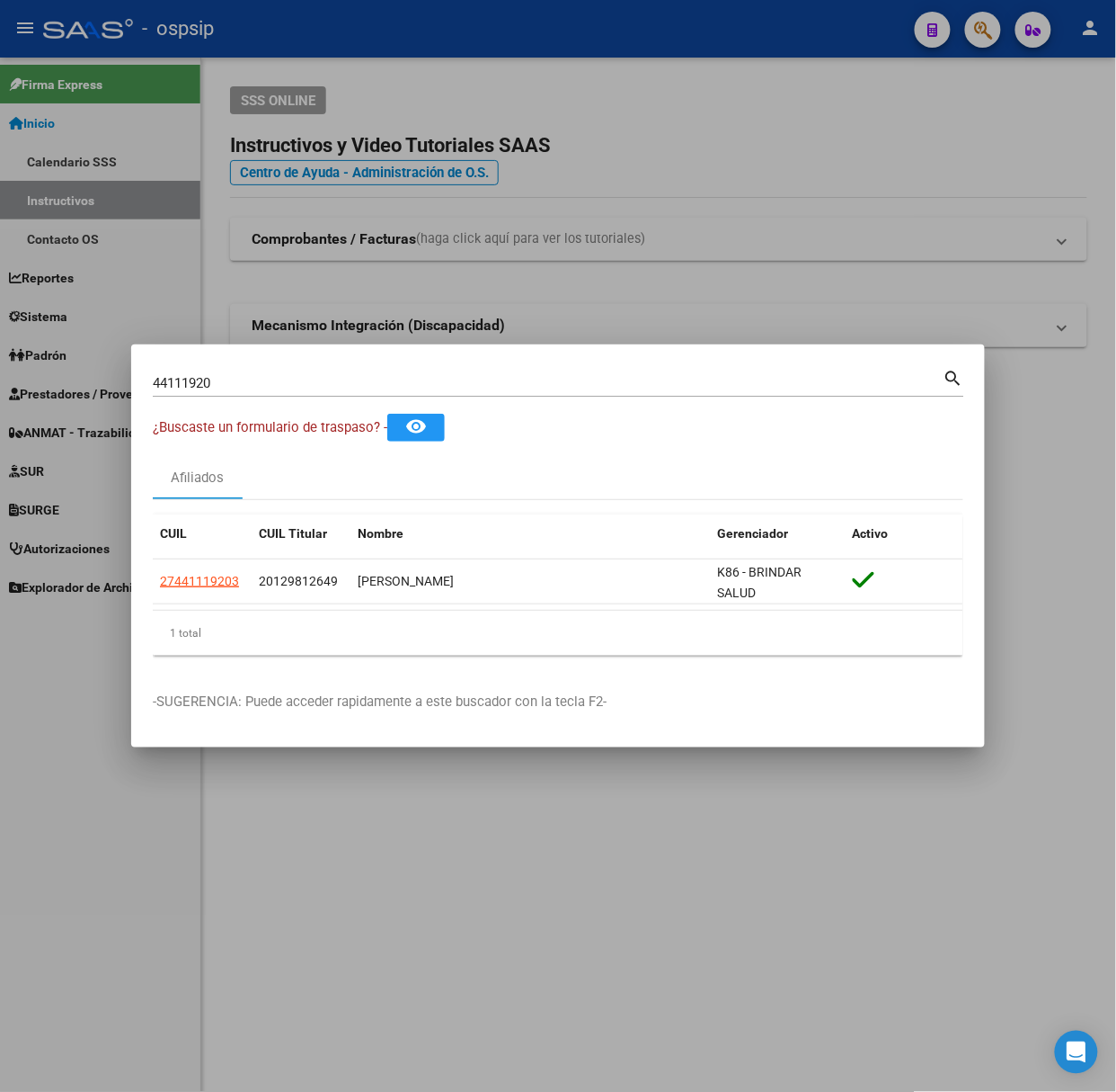
click at [332, 387] on input "44111920" at bounding box center [547, 383] width 791 height 17
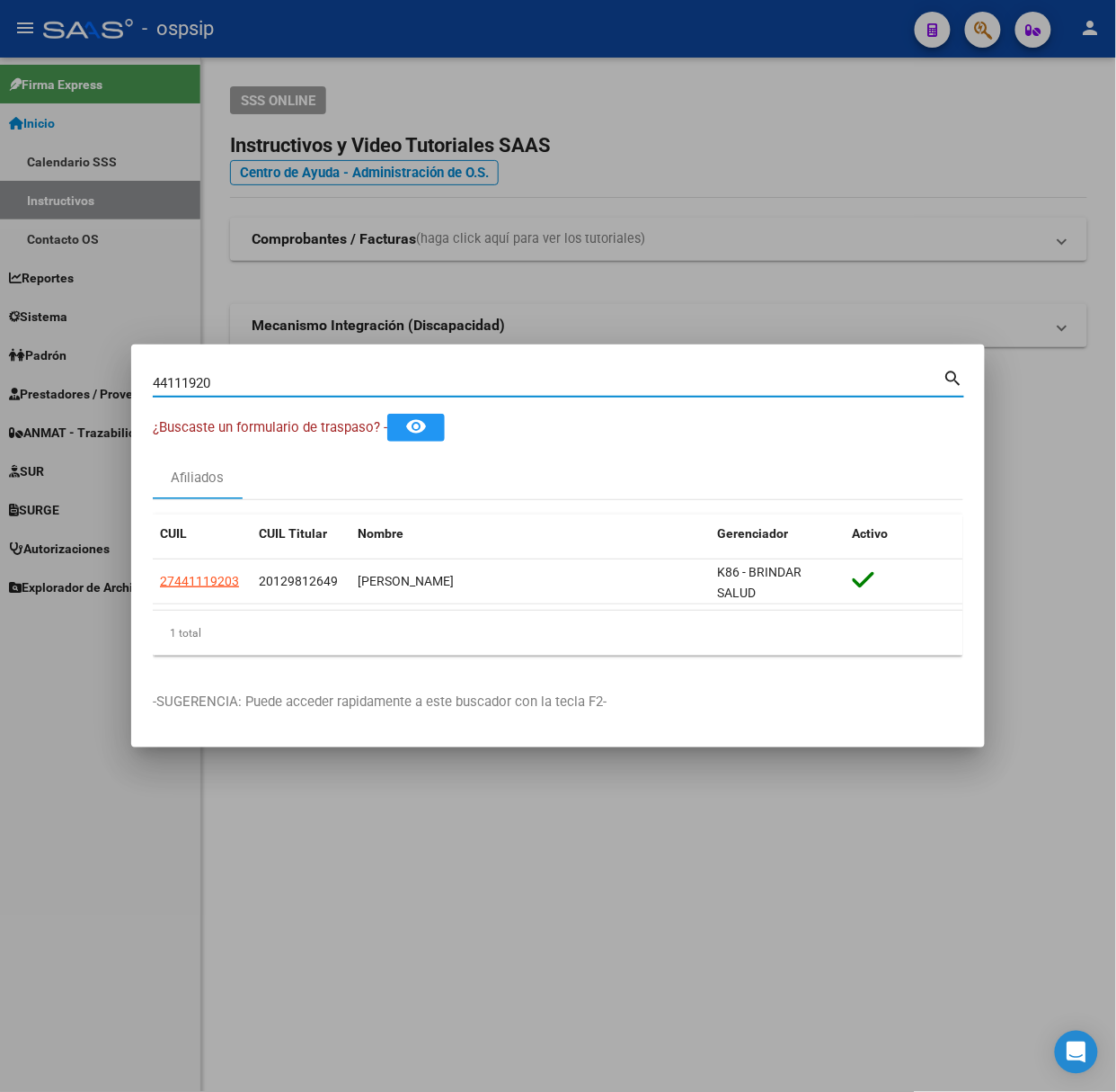
click at [332, 387] on input "44111920" at bounding box center [547, 383] width 791 height 17
type input "44052959"
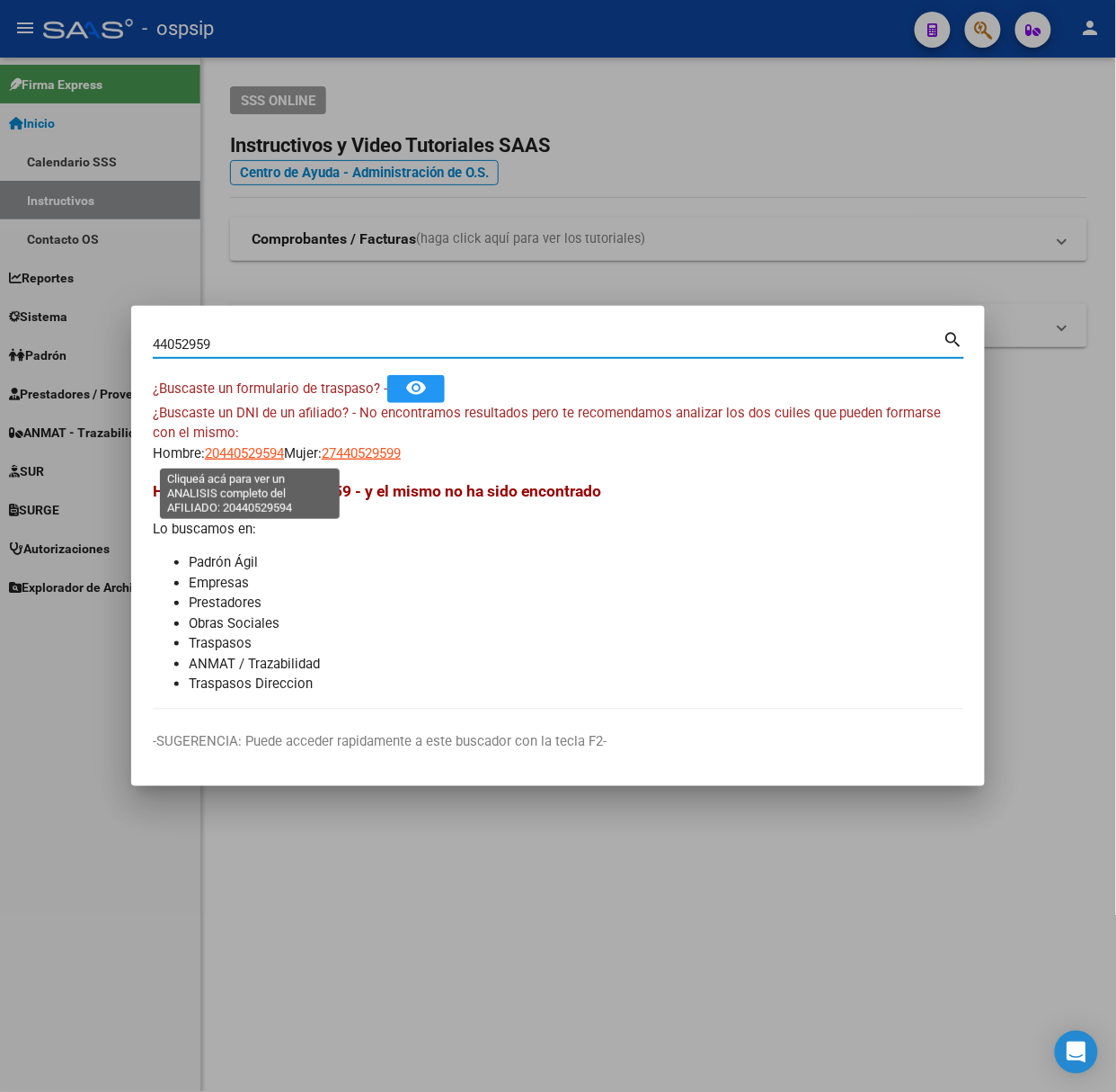
click at [282, 451] on span "20440529594" at bounding box center [244, 453] width 79 height 17
type textarea "20440529594"
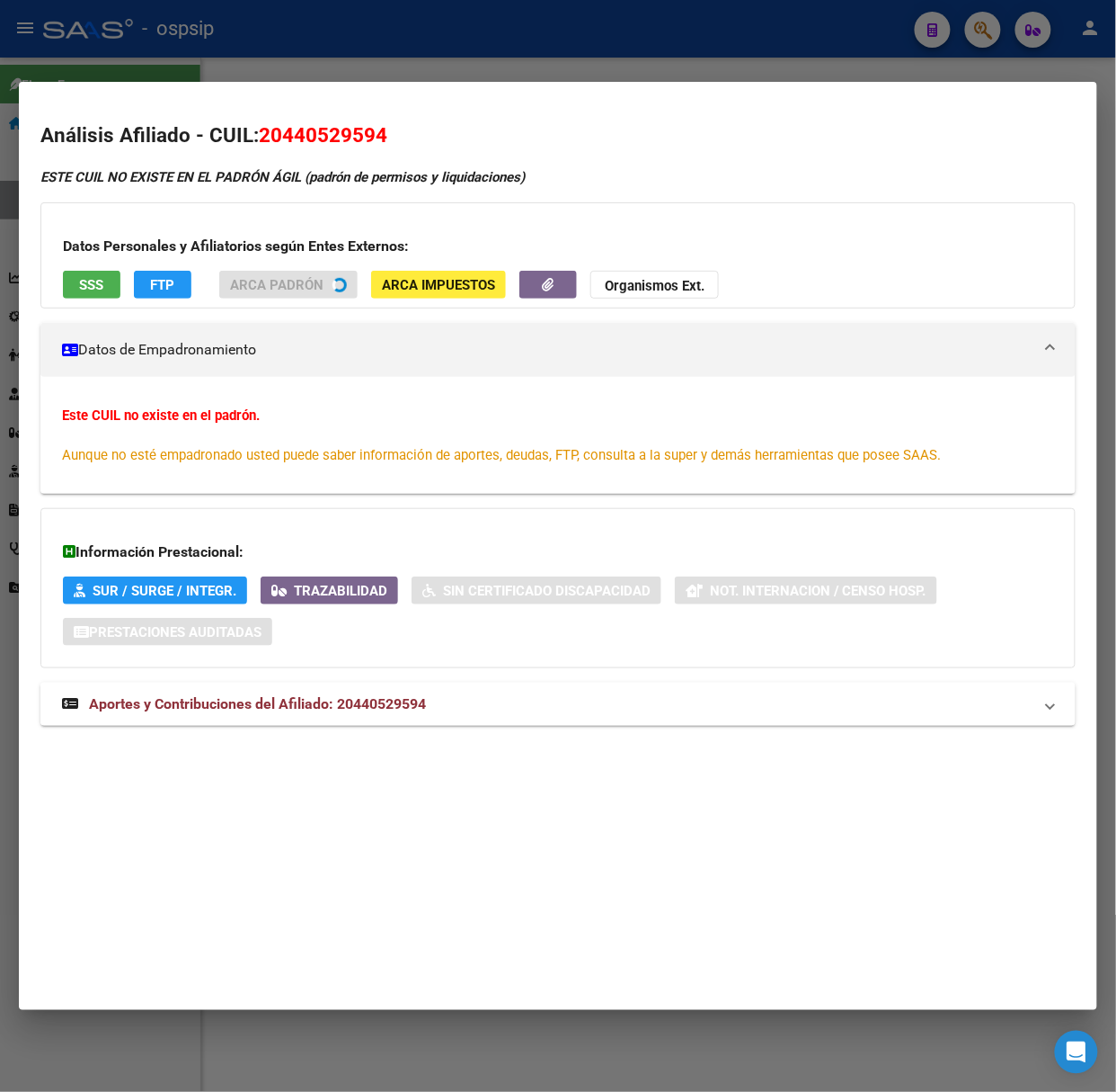
click at [421, 694] on strong "Aportes y Contribuciones del Afiliado: 20440529594" at bounding box center [243, 704] width 365 height 22
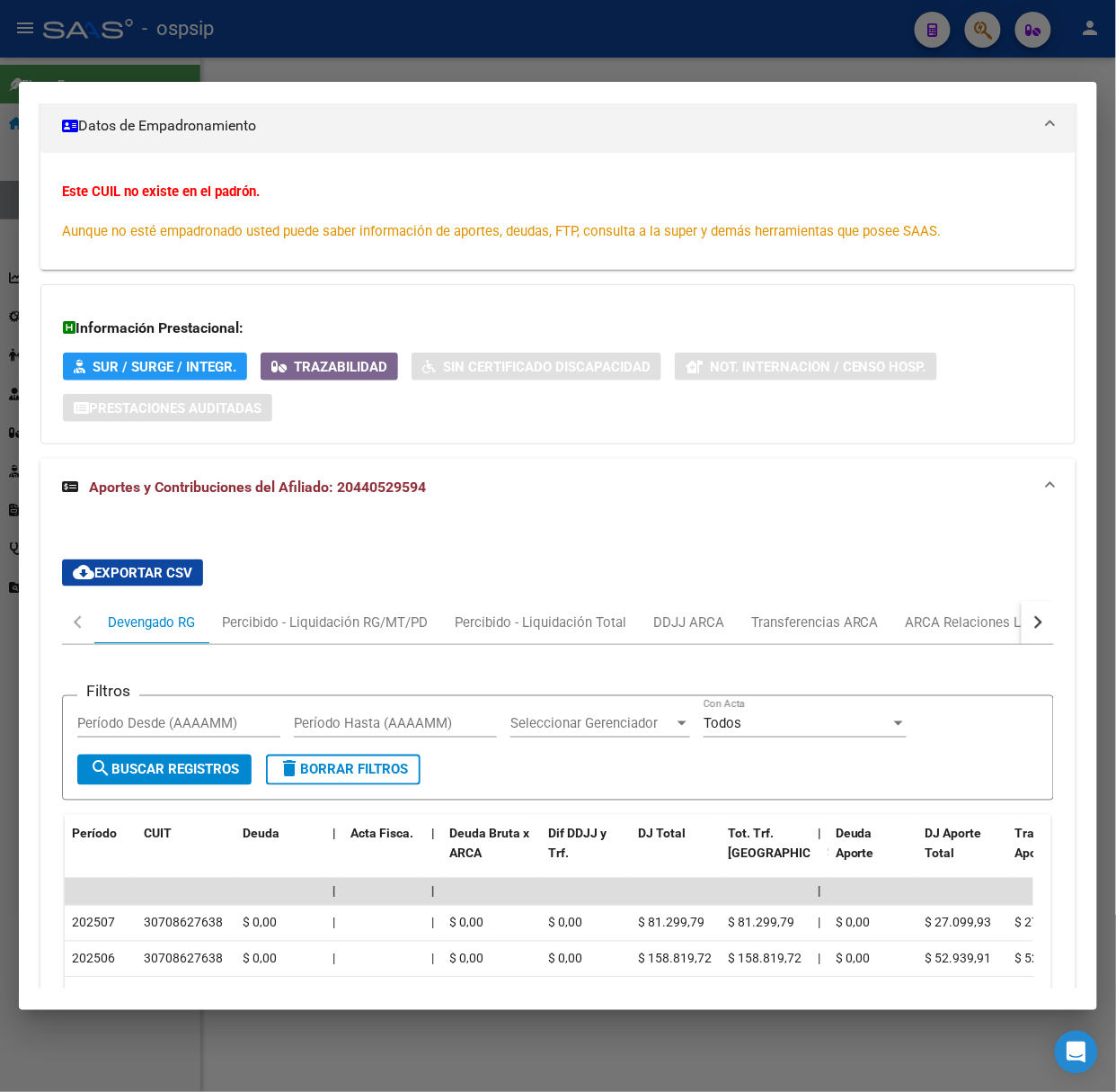
scroll to position [488, 0]
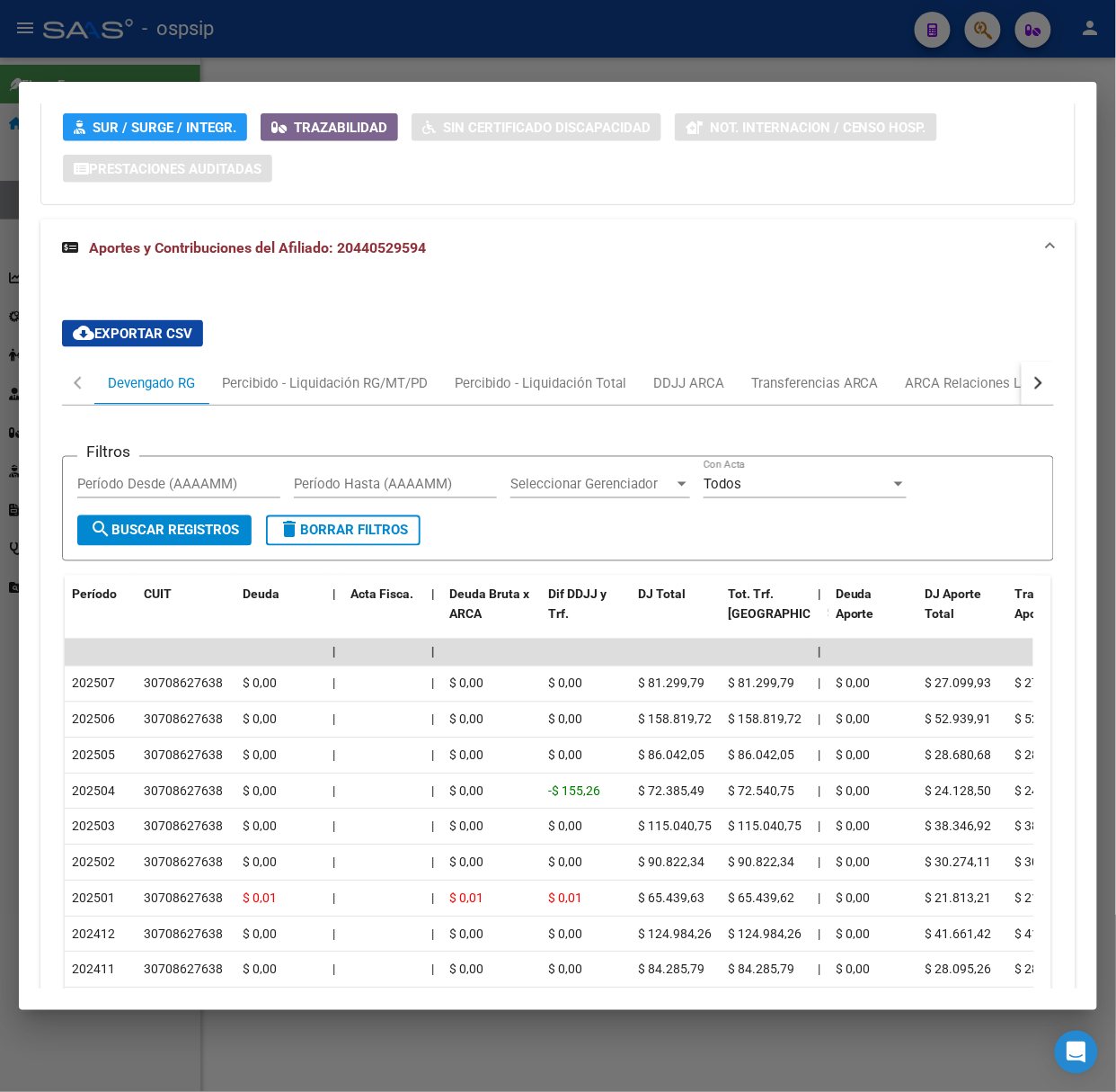
click at [237, 69] on div at bounding box center [558, 546] width 1116 height 1092
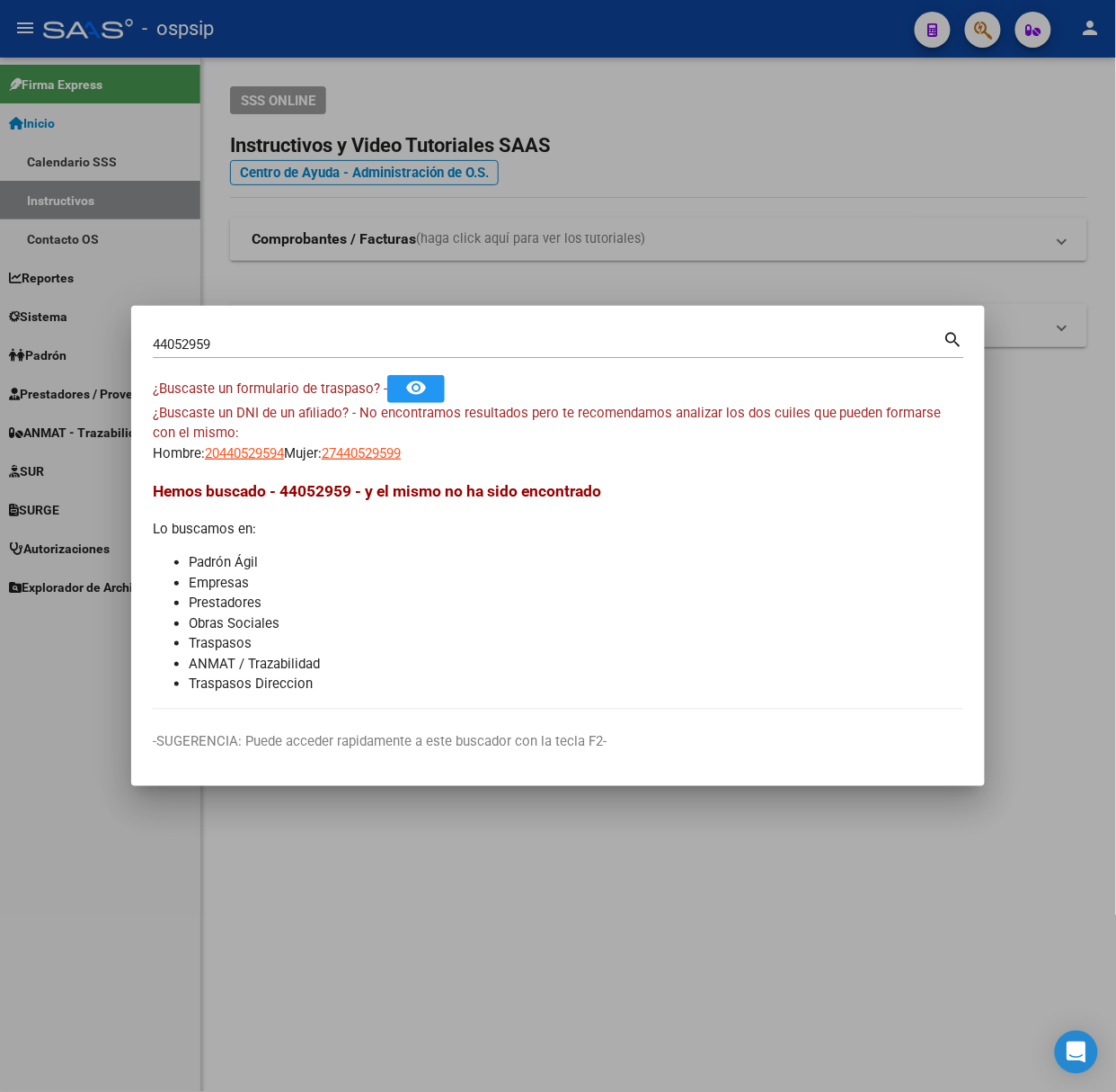
click at [281, 328] on div "44052959 Buscar (apellido, dni, [PERSON_NAME], nro traspaso, cuit, obra social)…" at bounding box center [558, 342] width 812 height 30
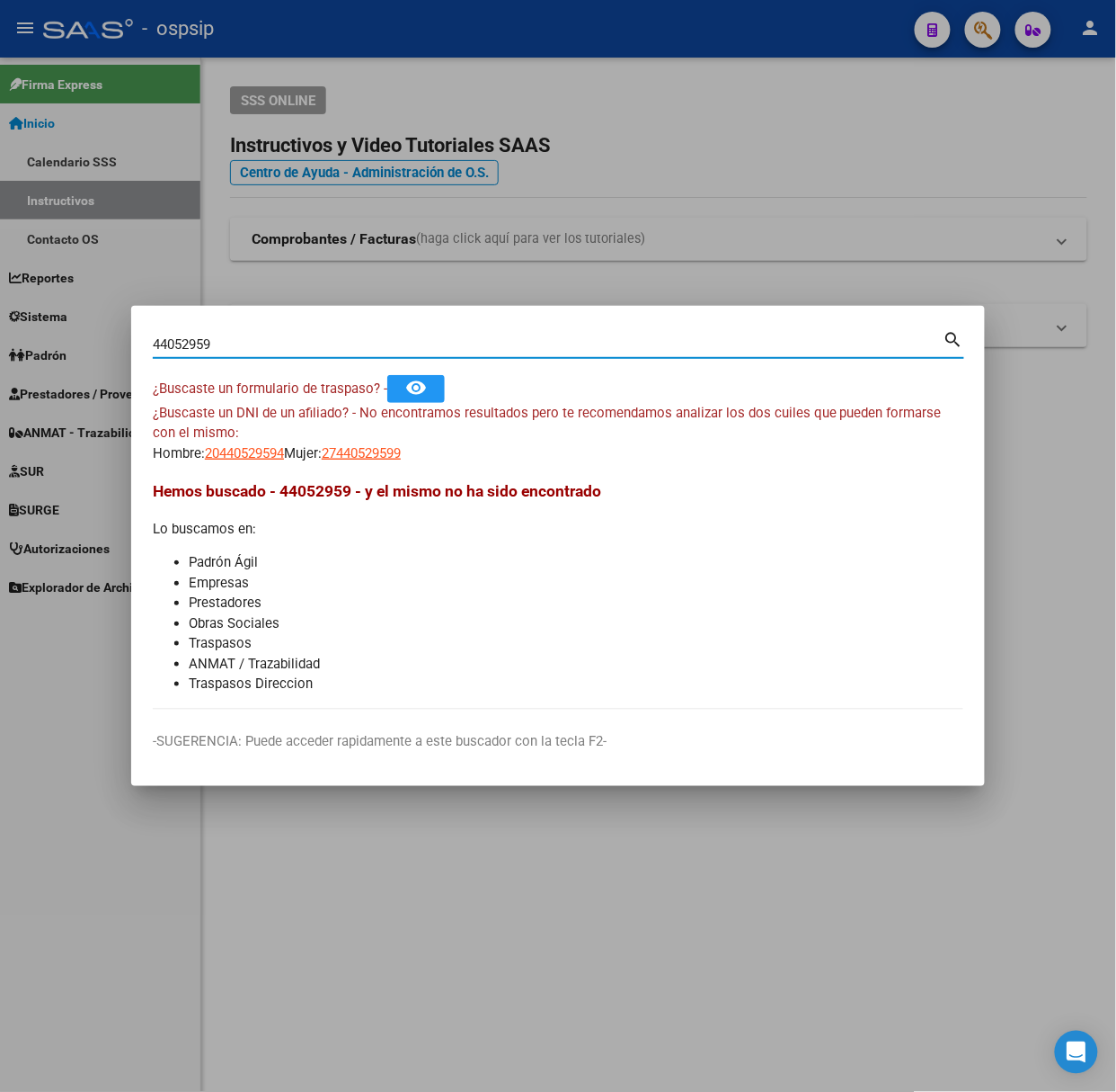
click at [281, 331] on div "44052959 Buscar (apellido, dni, [PERSON_NAME], [PERSON_NAME], cuit, obra social)" at bounding box center [547, 344] width 791 height 27
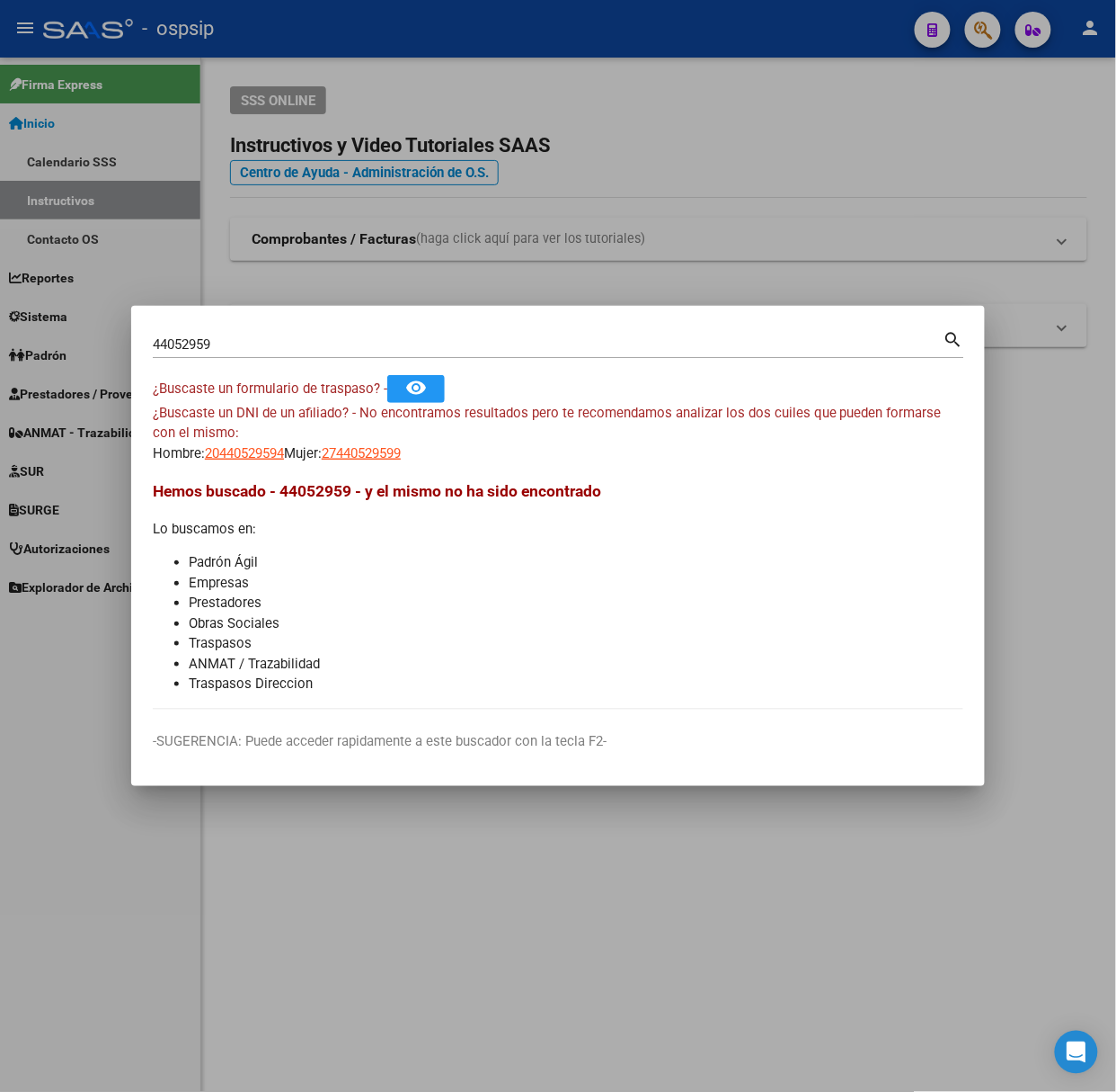
click at [281, 331] on div "44052959 Buscar (apellido, dni, [PERSON_NAME], [PERSON_NAME], cuit, obra social)" at bounding box center [547, 344] width 791 height 27
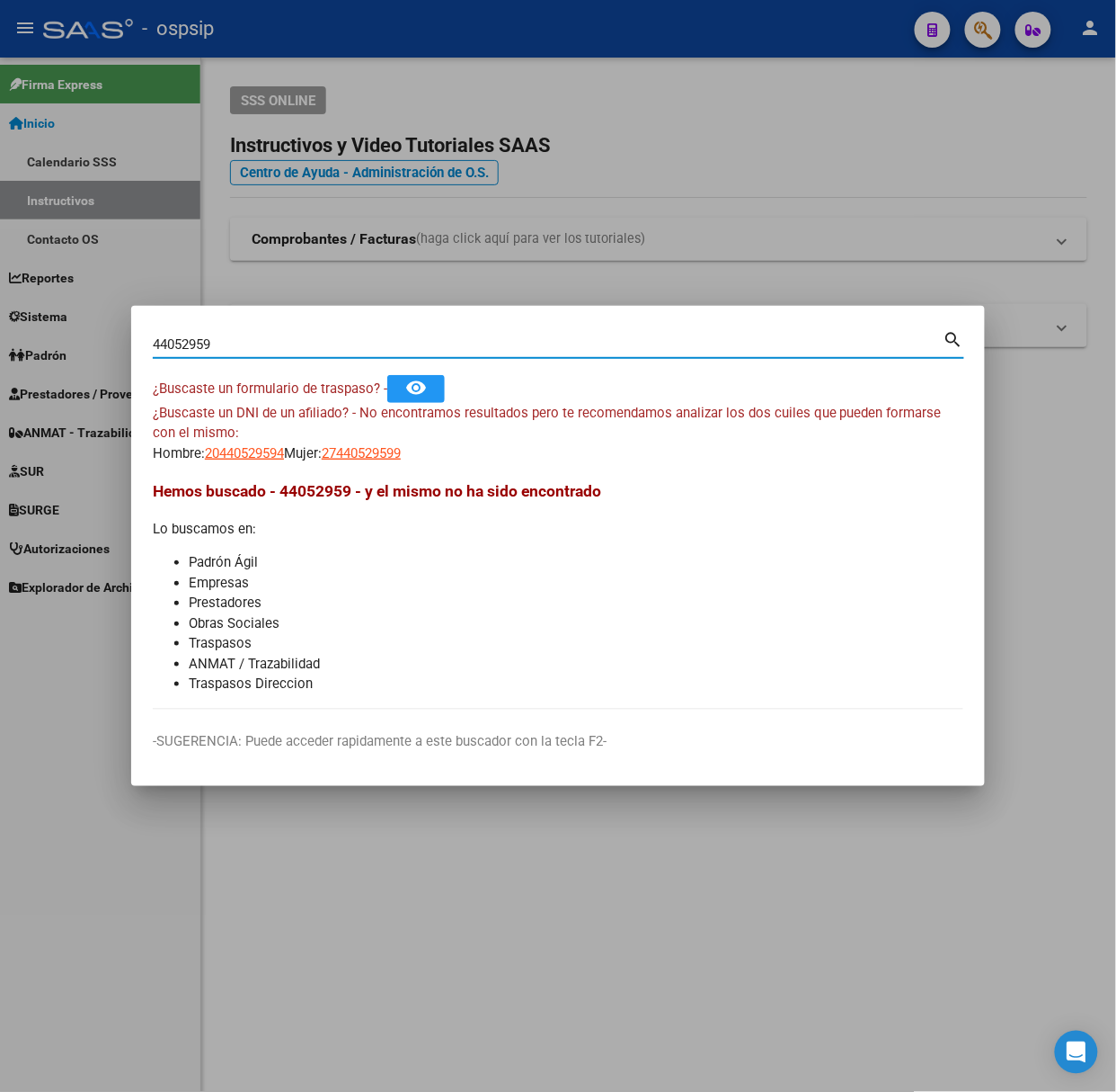
click at [288, 343] on input "44052959" at bounding box center [547, 344] width 791 height 17
type input "54605637"
click at [236, 454] on span "20546056377" at bounding box center [244, 453] width 79 height 17
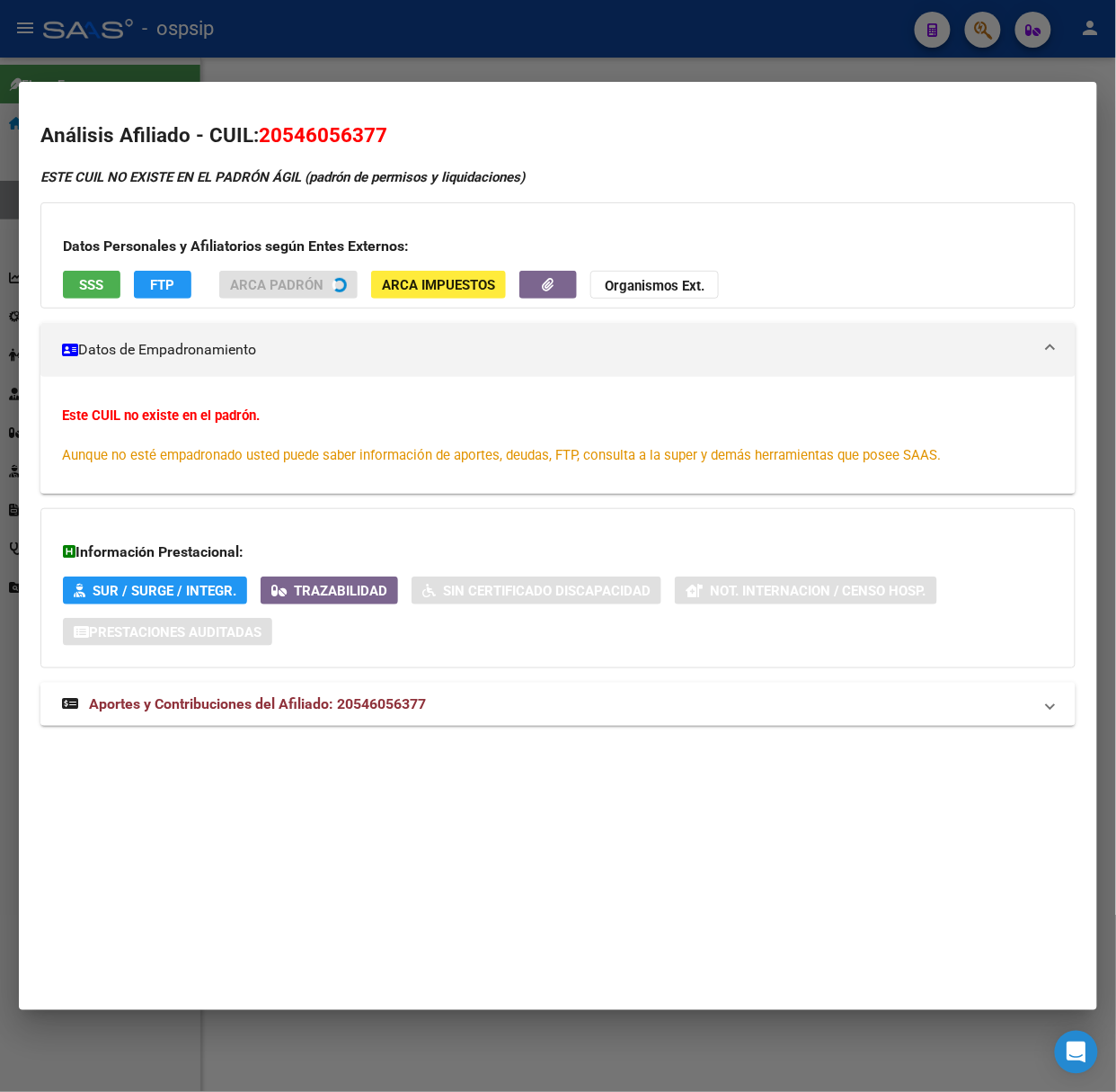
click at [385, 709] on span "Aportes y Contribuciones del Afiliado: 20546056377" at bounding box center [257, 703] width 337 height 17
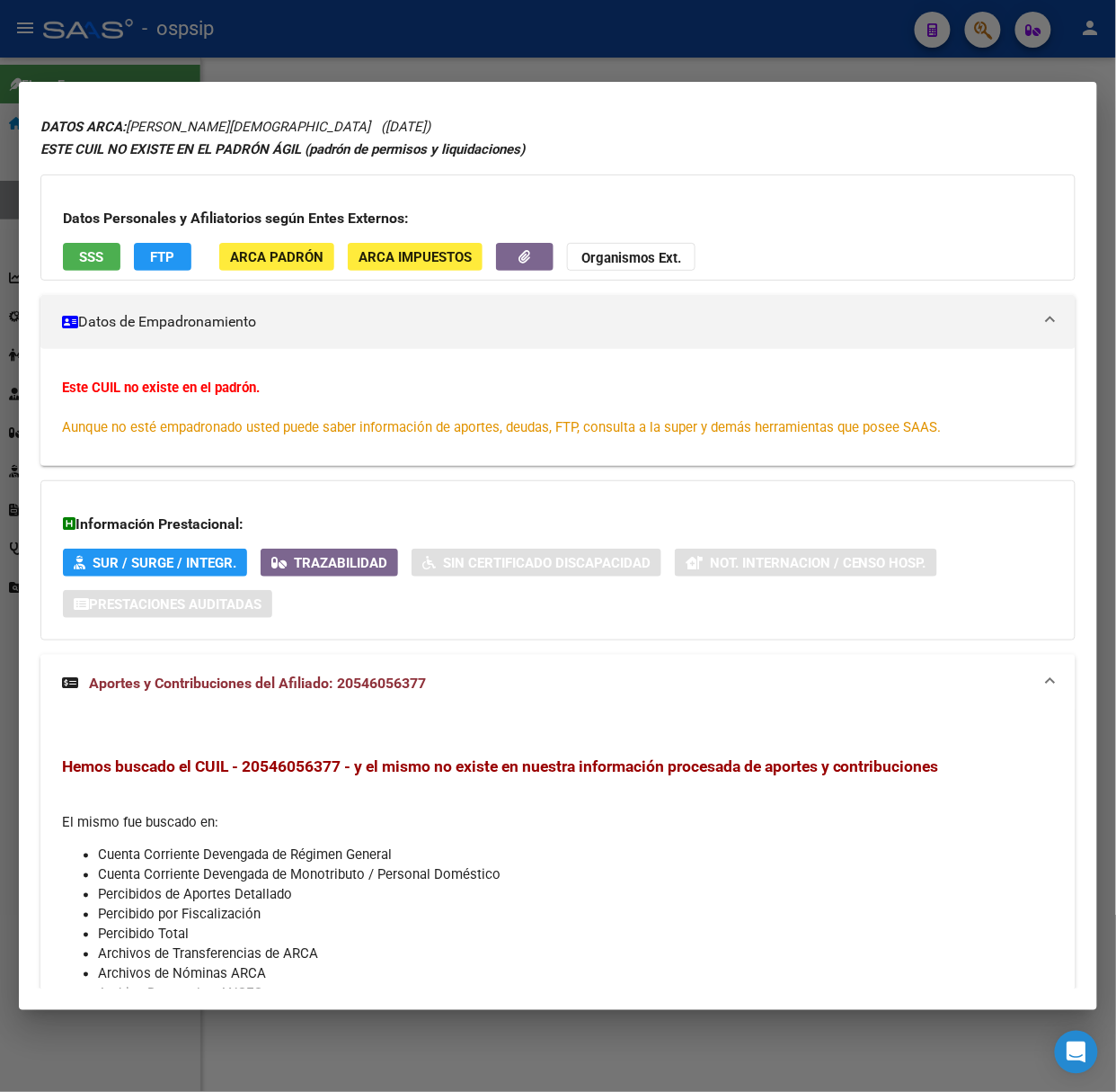
scroll to position [0, 0]
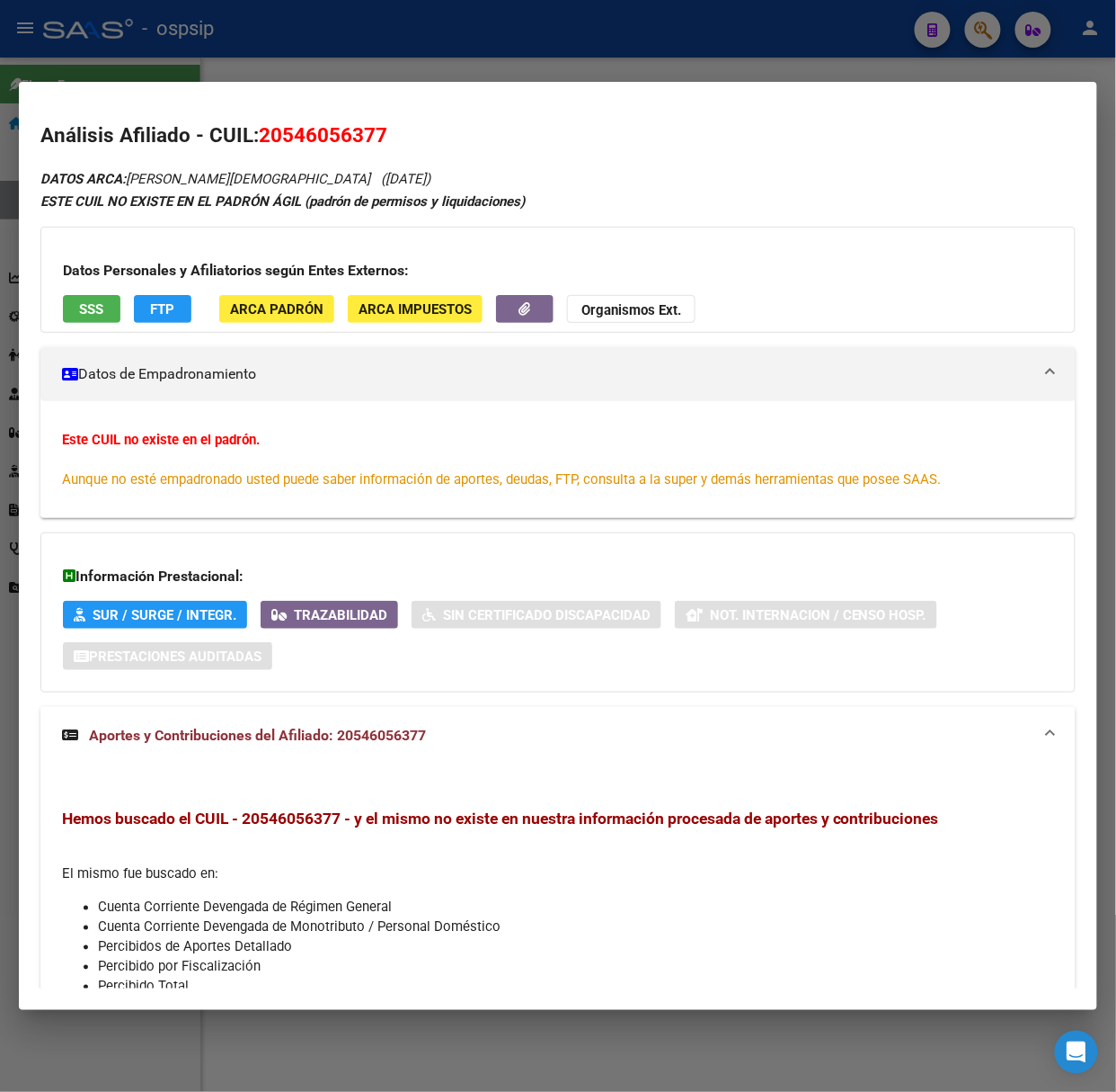
click at [97, 318] on span "SSS" at bounding box center [92, 309] width 24 height 17
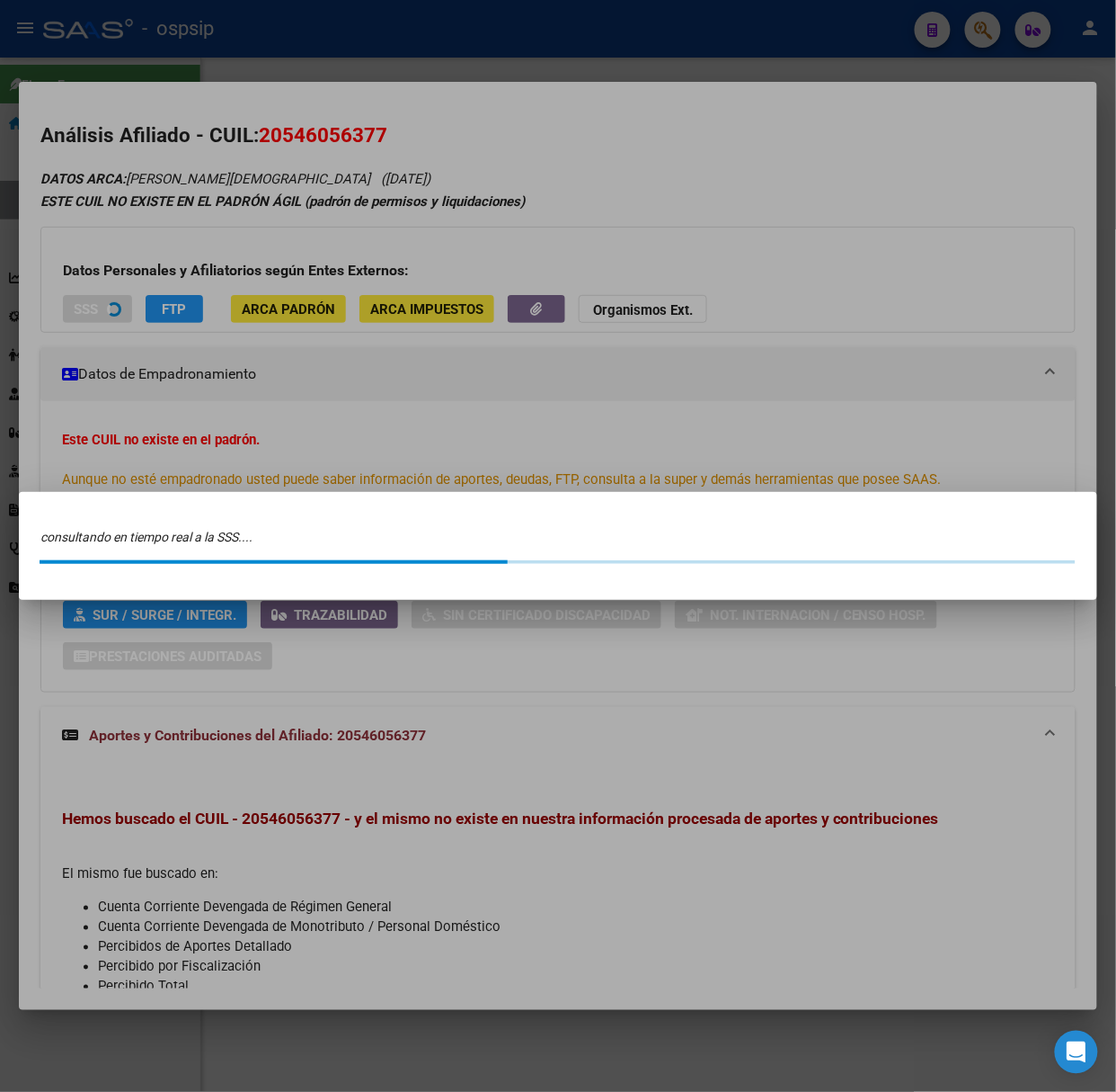
click at [177, 207] on div at bounding box center [558, 546] width 1116 height 1092
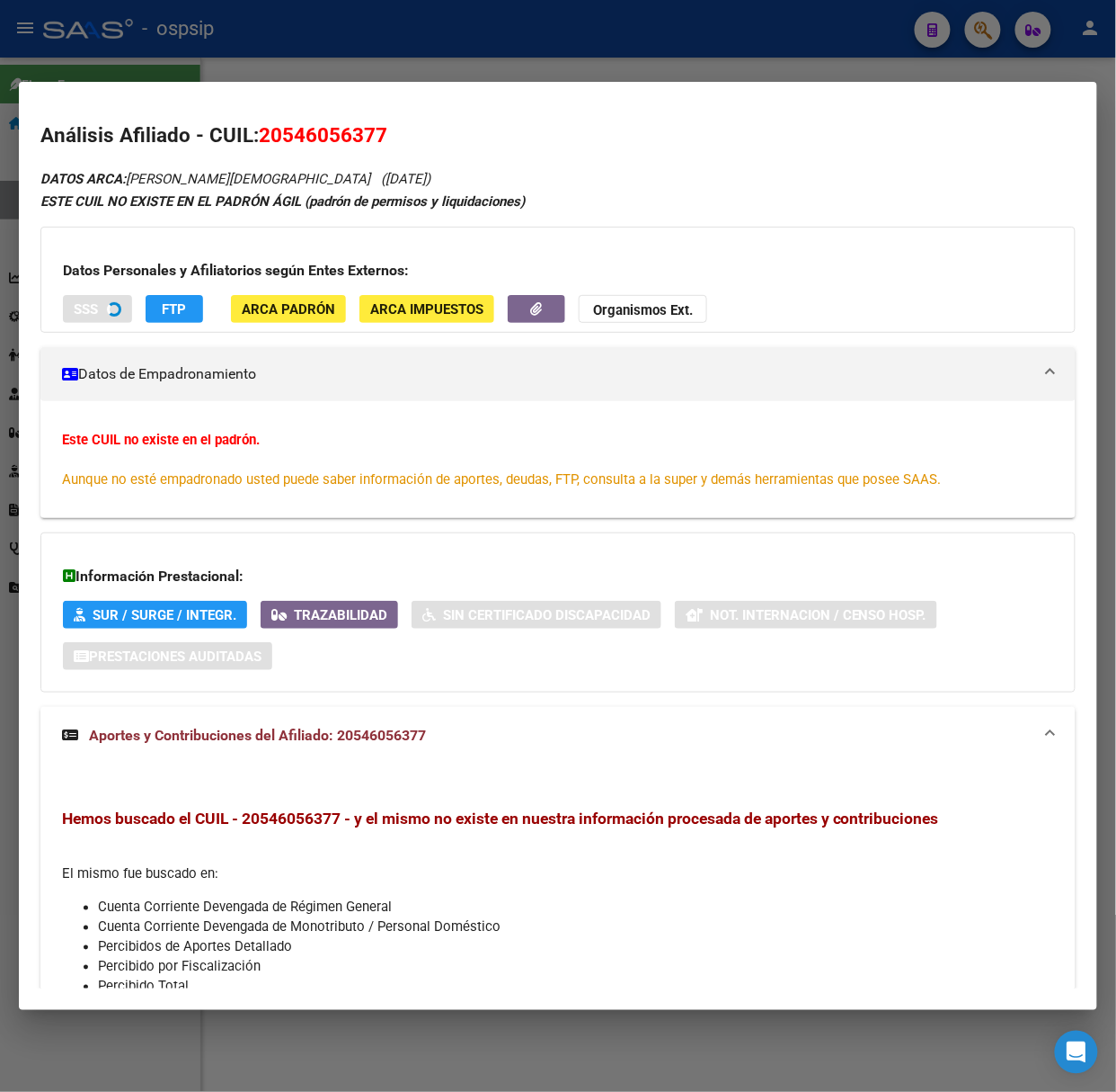
click at [140, 30] on div at bounding box center [558, 546] width 1116 height 1092
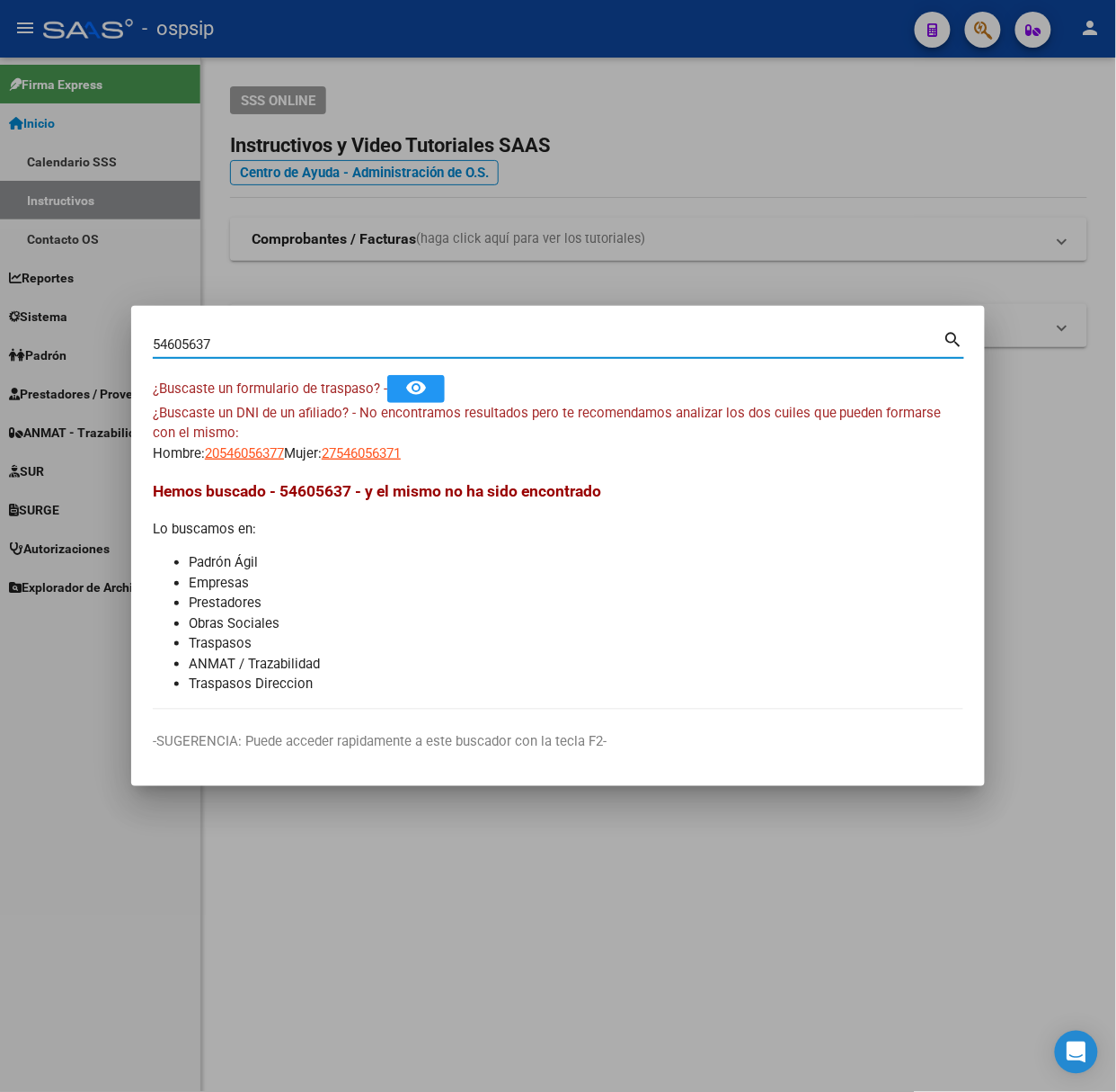
click at [250, 349] on input "54605637" at bounding box center [547, 344] width 791 height 17
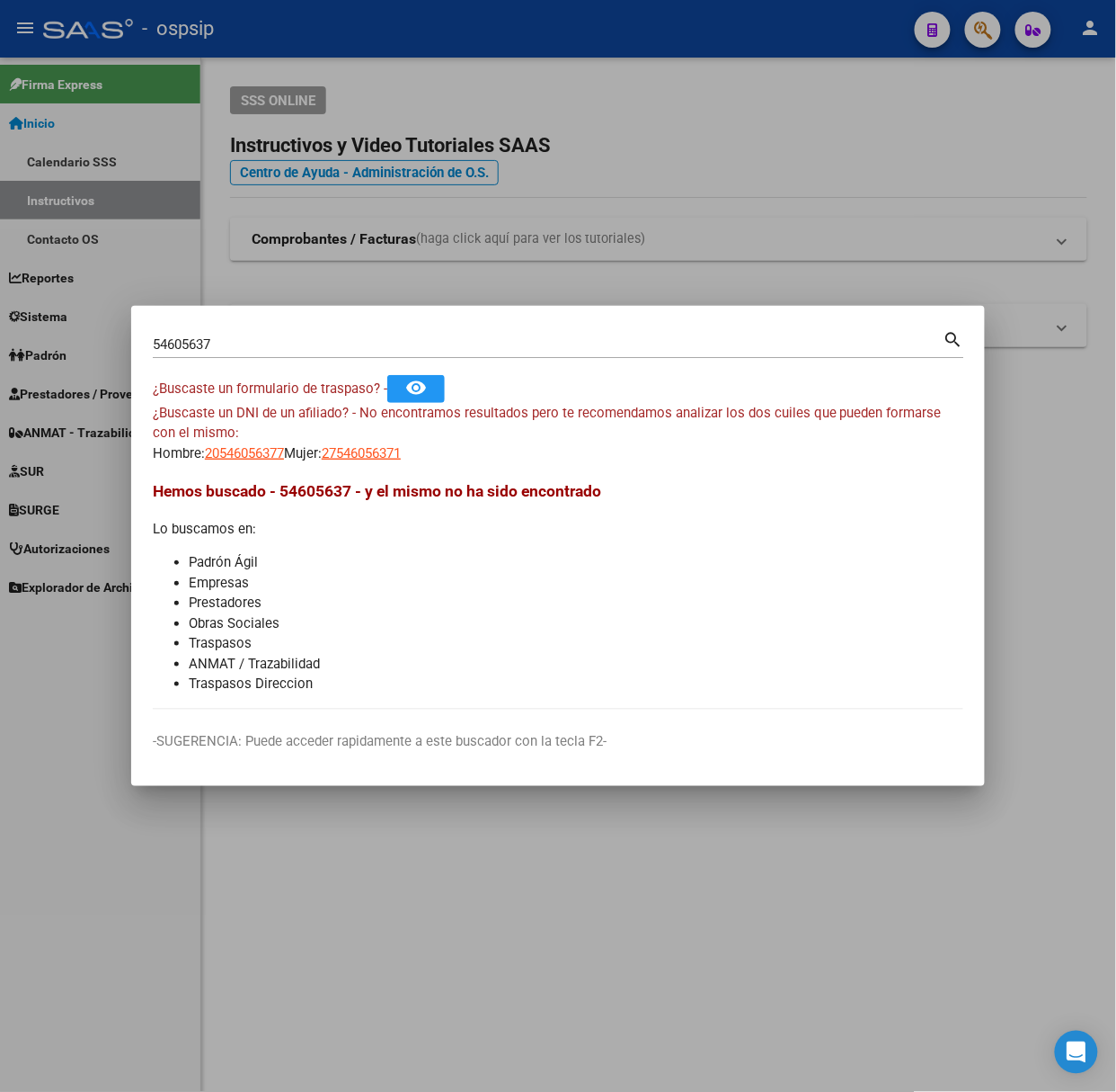
click at [234, 462] on app-link-go-to "20546056377" at bounding box center [244, 453] width 79 height 21
click at [232, 455] on span "20546056377" at bounding box center [244, 453] width 79 height 17
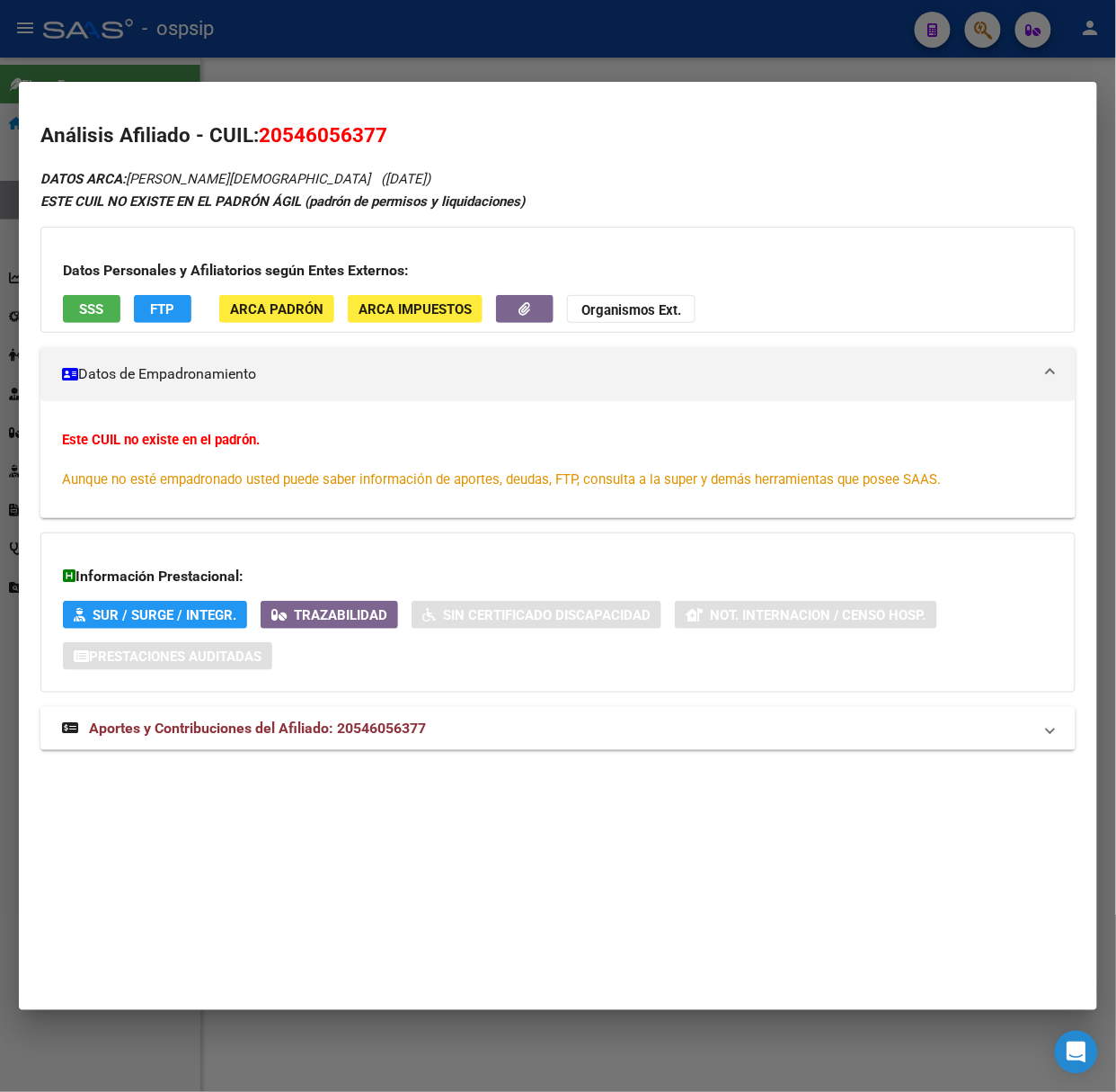
click at [358, 696] on div "DATOS ARCA: [PERSON_NAME][DEMOGRAPHIC_DATA][PERSON_NAME] ([DATE]) ESTE CUIL NO …" at bounding box center [558, 468] width 1036 height 602
click at [365, 707] on mat-expansion-panel-header "Aportes y Contribuciones del Afiliado: 20546056377" at bounding box center [558, 728] width 1036 height 43
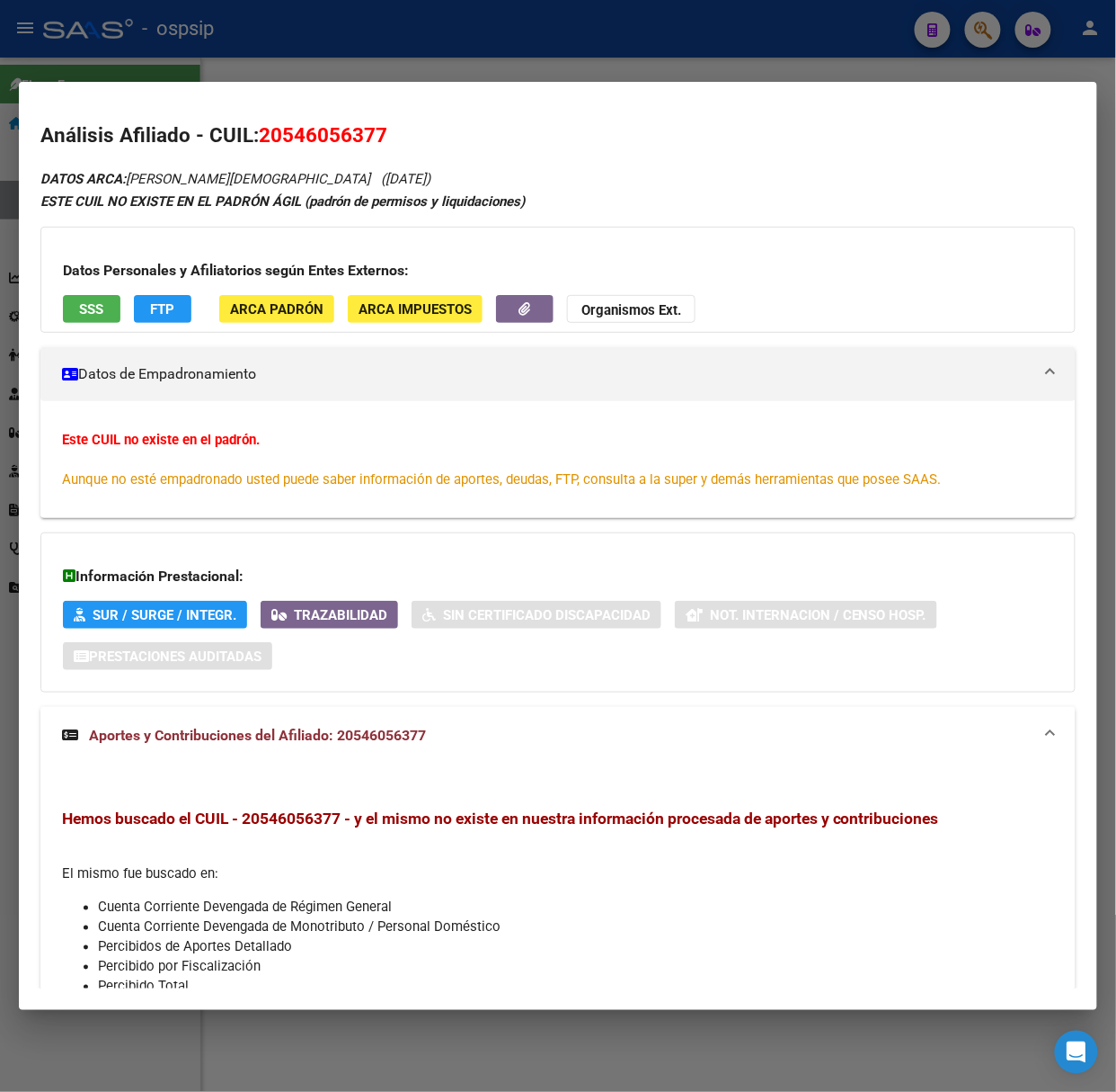
drag, startPoint x: 116, startPoint y: 289, endPoint x: 109, endPoint y: 303, distance: 15.7
click at [113, 292] on div "Datos Personales y Afiliatorios según Entes Externos: SSS FTP ARCA Padrón ARCA …" at bounding box center [558, 280] width 1036 height 107
click at [99, 309] on span "SSS" at bounding box center [92, 309] width 24 height 17
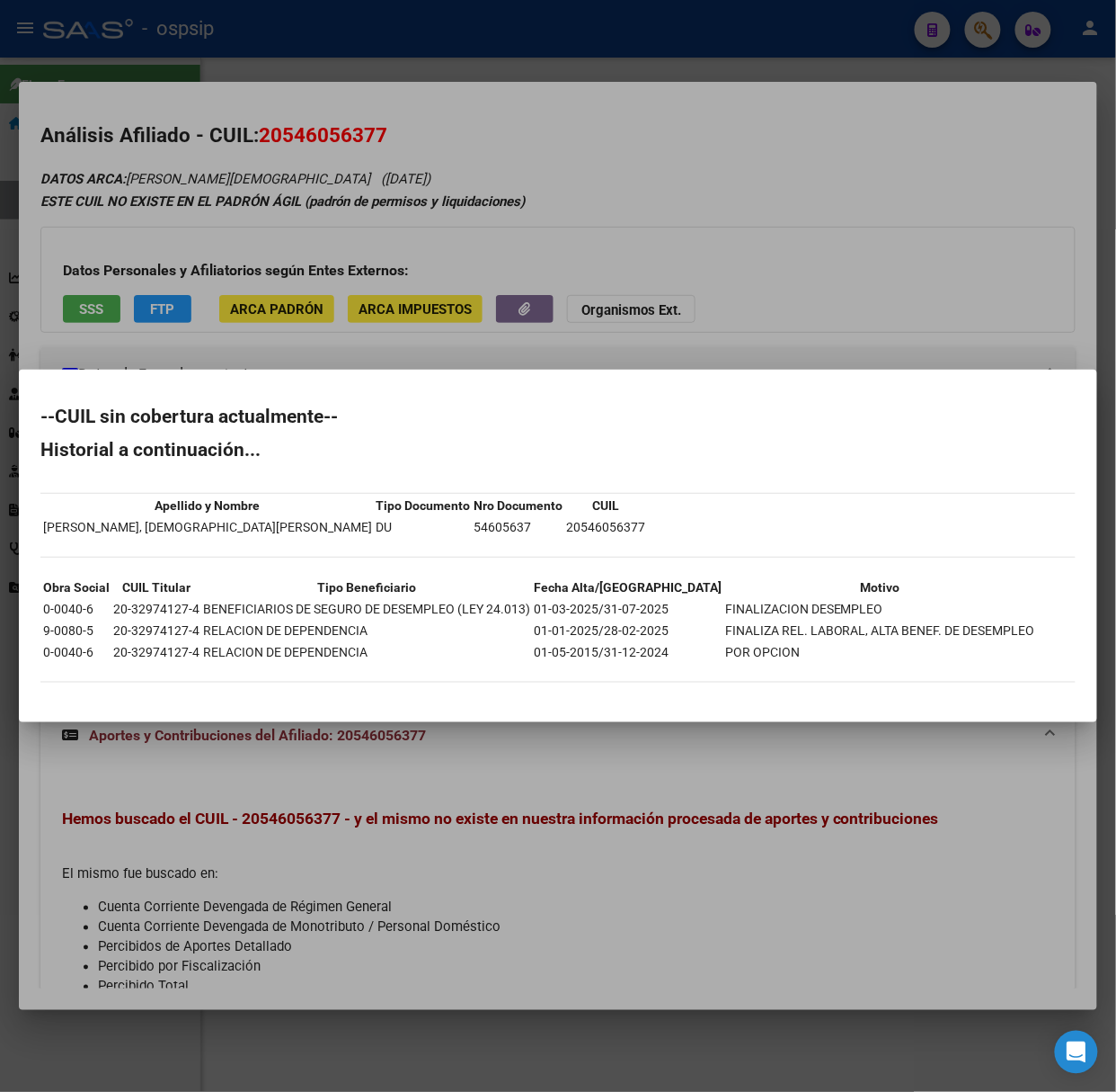
click at [182, 263] on div at bounding box center [558, 546] width 1116 height 1092
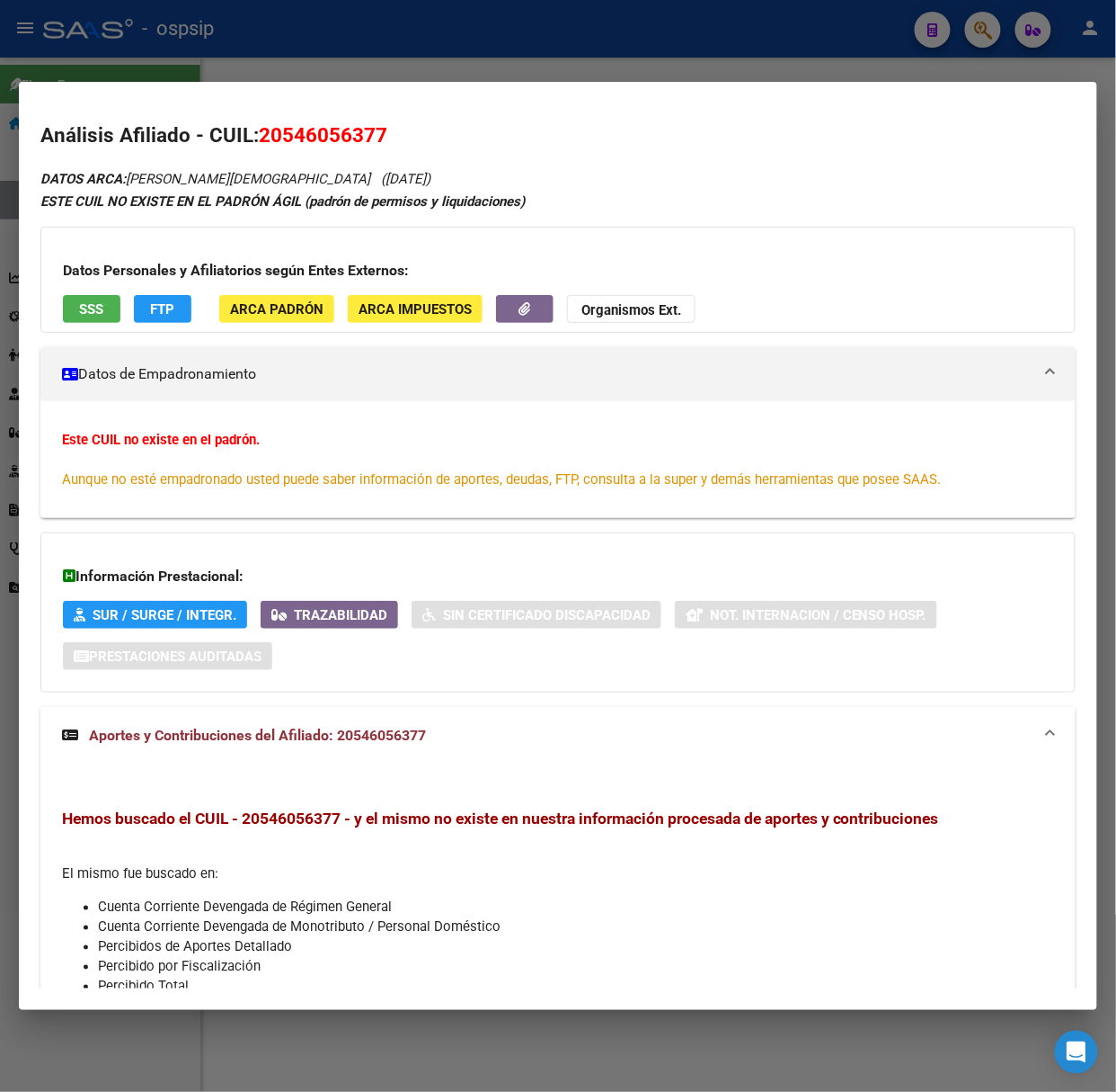
click at [188, 65] on div at bounding box center [558, 546] width 1116 height 1092
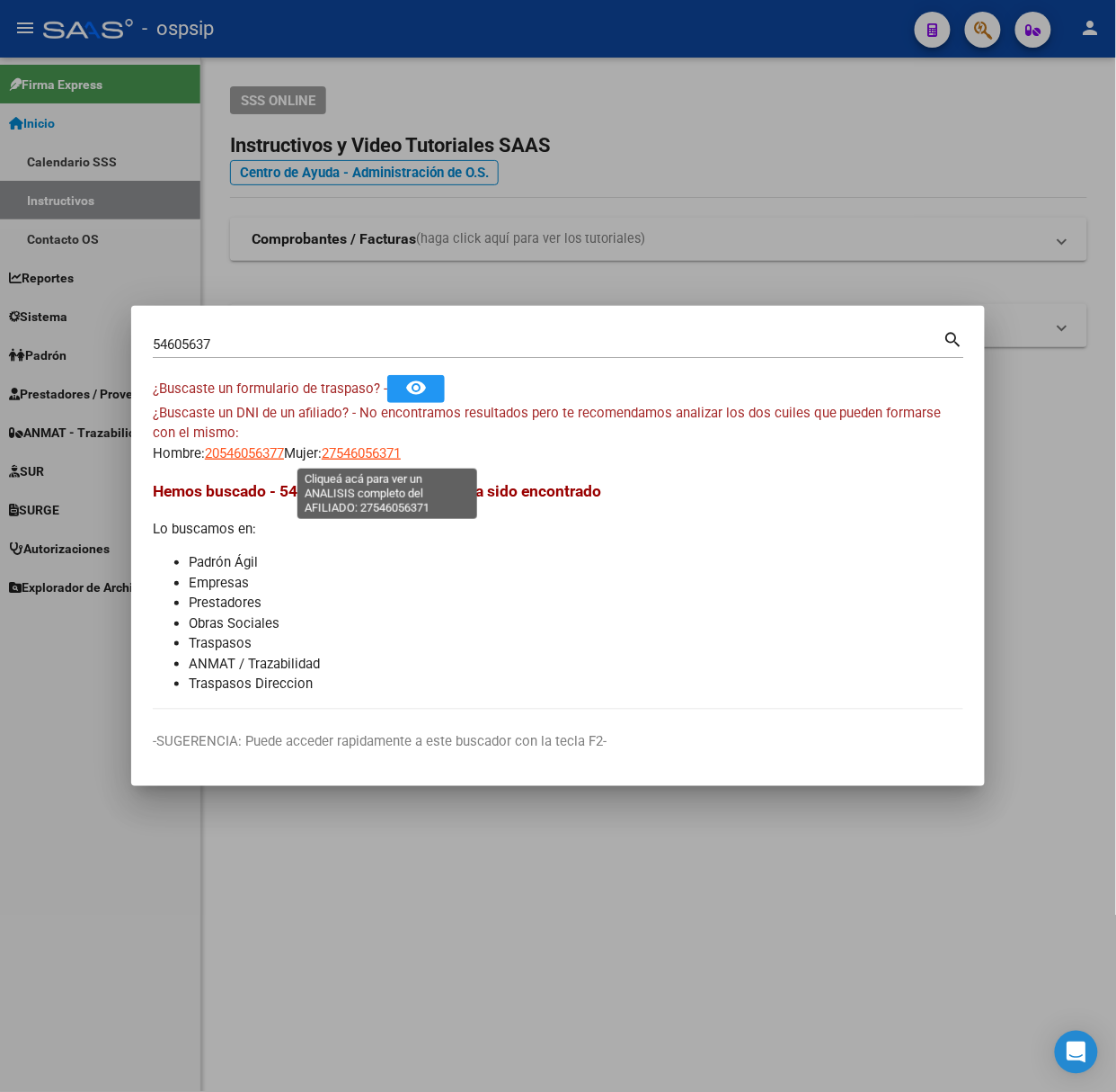
click at [377, 454] on span "27546056371" at bounding box center [361, 453] width 79 height 17
type textarea "27546056371"
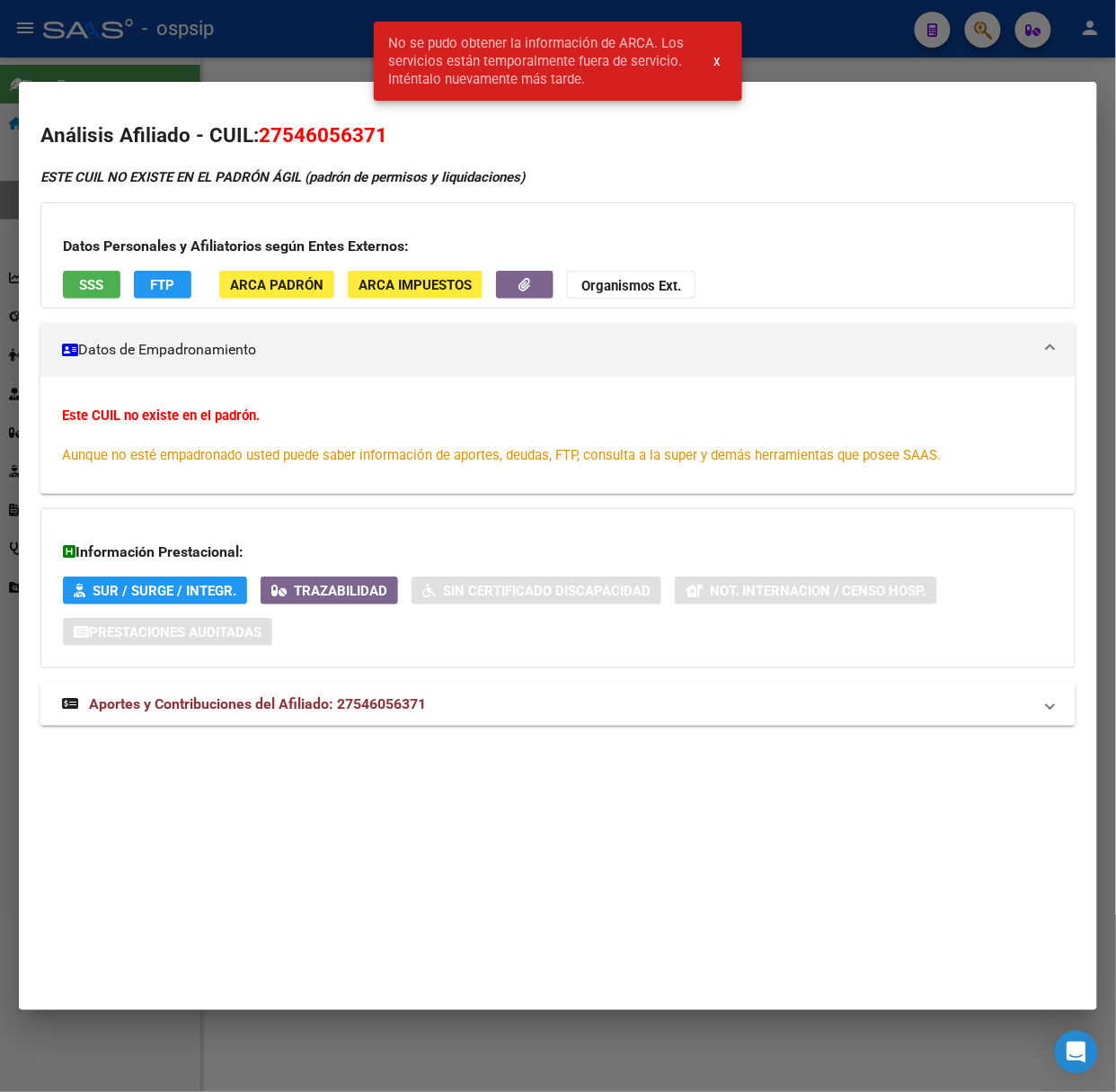
click at [241, 59] on div at bounding box center [558, 546] width 1116 height 1092
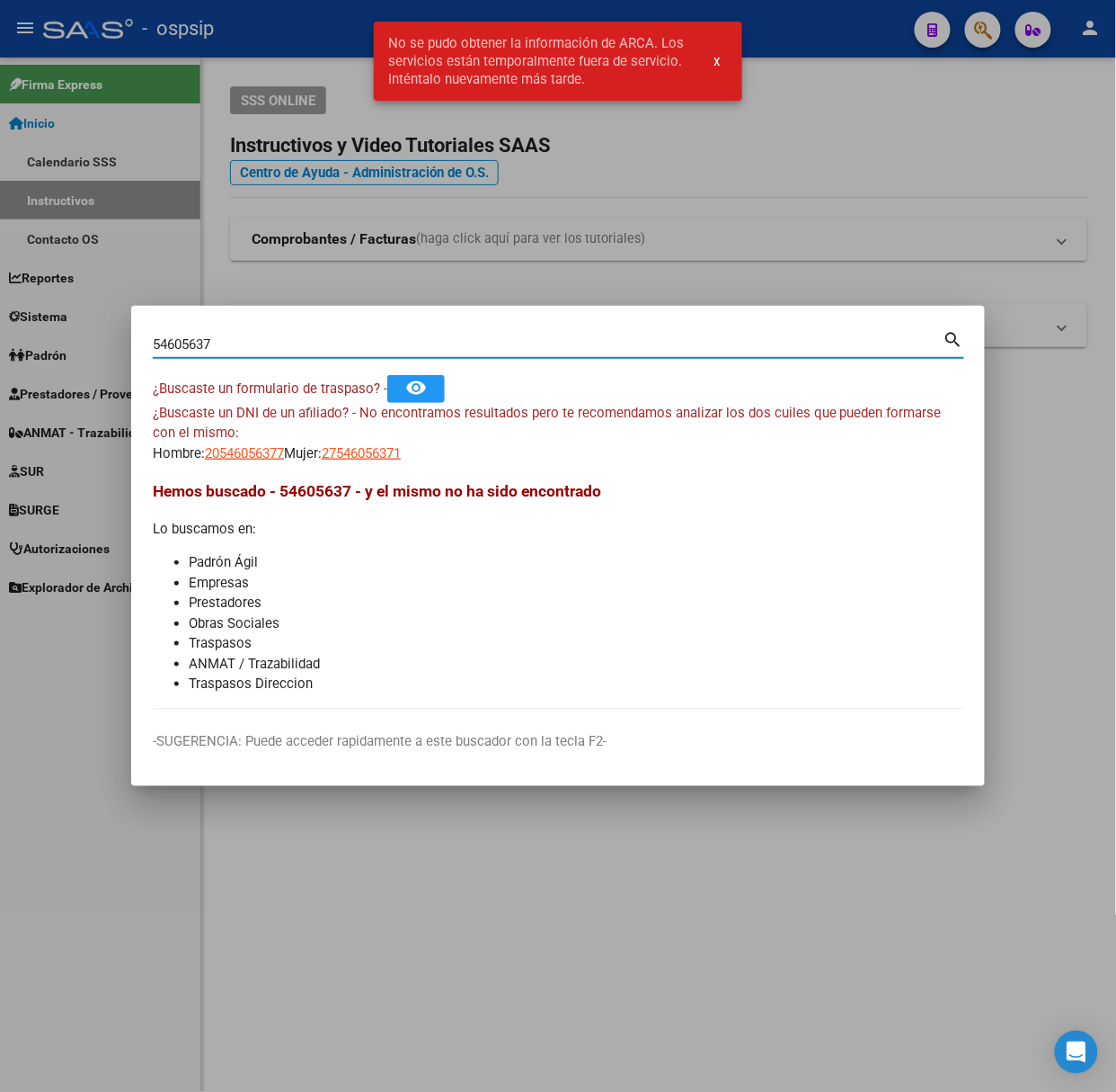
click at [267, 346] on input "54605637" at bounding box center [547, 344] width 791 height 17
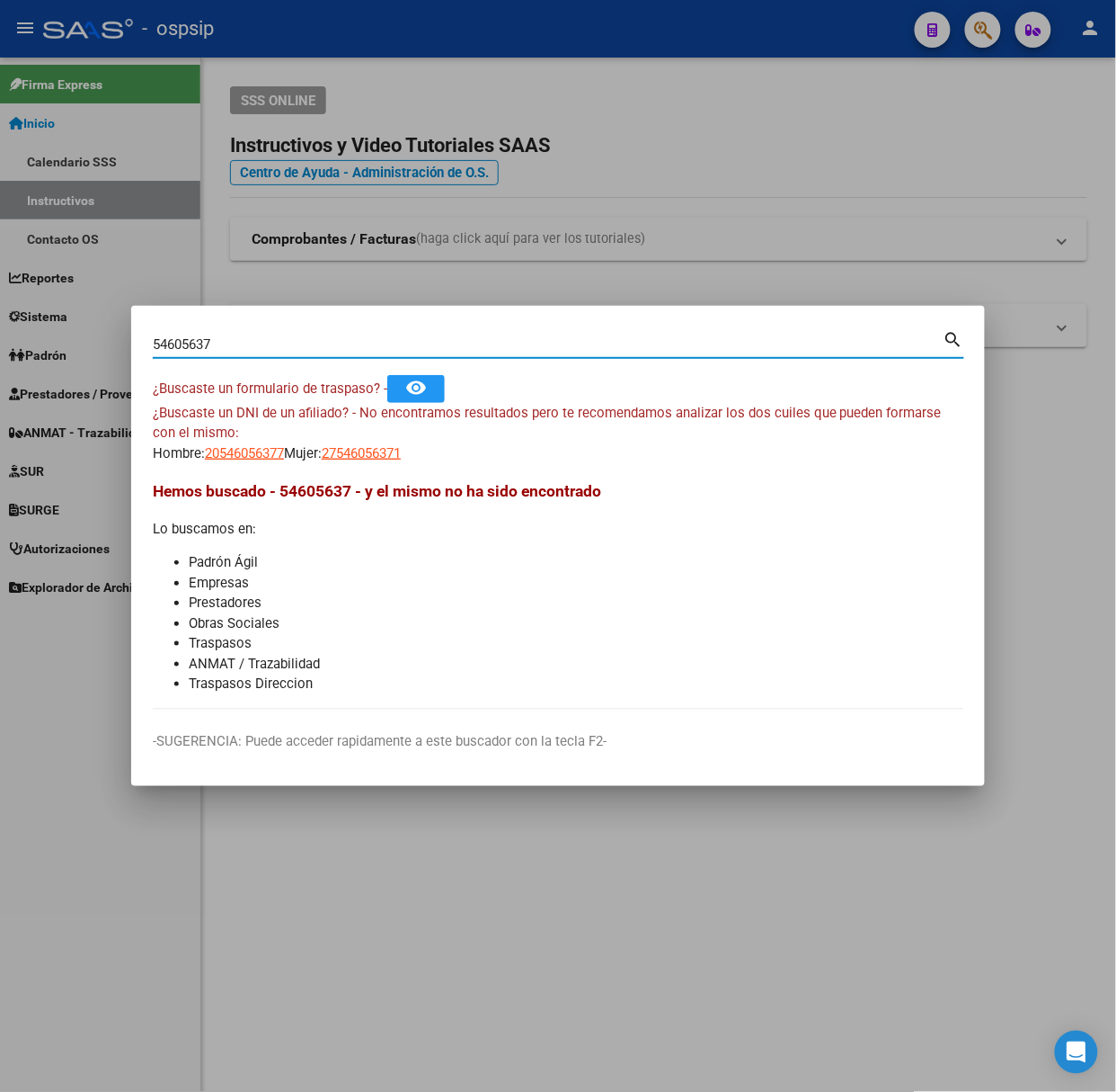
click at [197, 339] on input "54605637" at bounding box center [547, 344] width 791 height 17
click at [188, 342] on input "54605637" at bounding box center [547, 344] width 791 height 17
type input "54602637"
click at [255, 454] on span "20546026370" at bounding box center [244, 453] width 79 height 17
type textarea "20546026370"
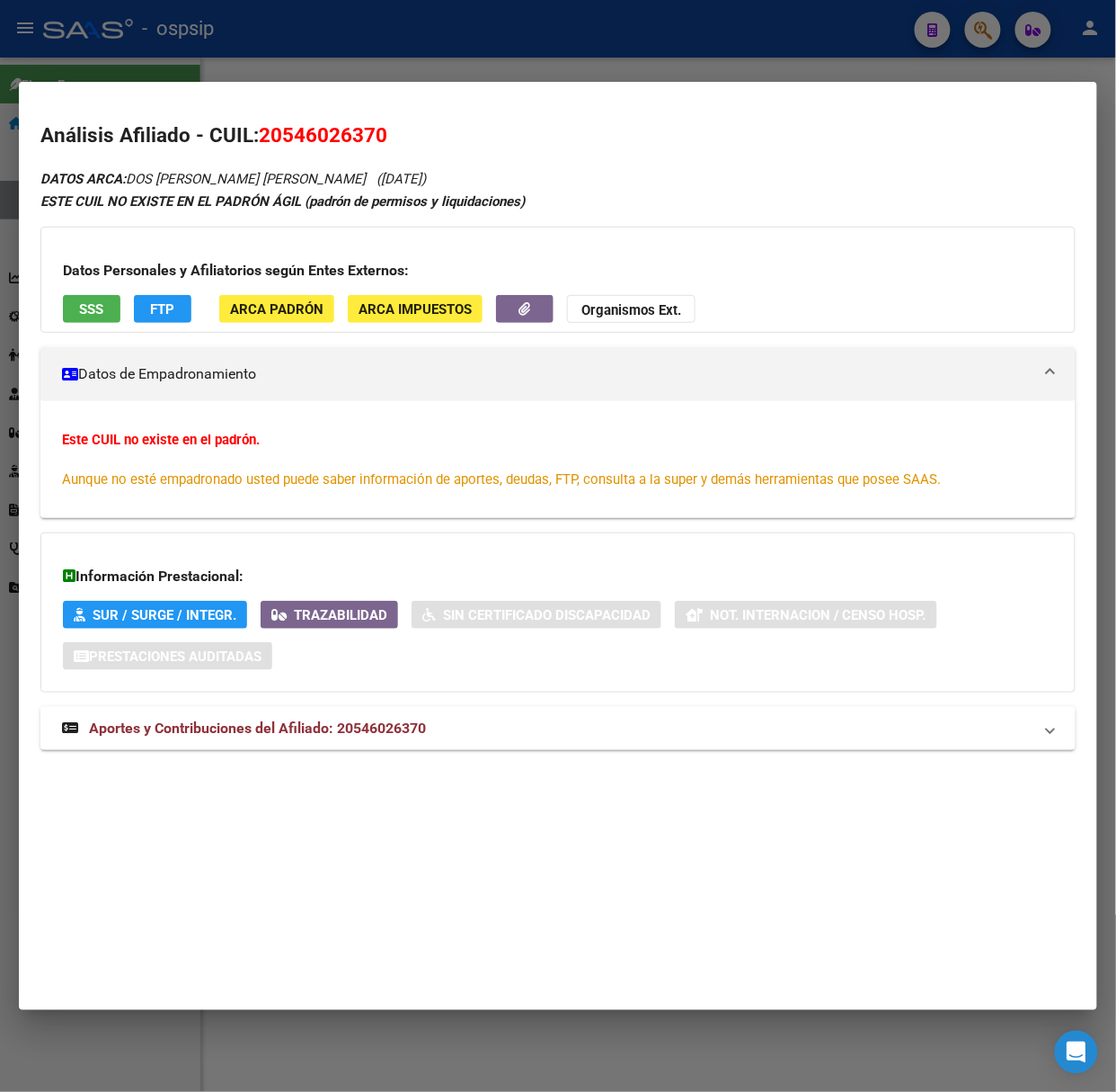
click at [366, 717] on mat-expansion-panel-header "Aportes y Contribuciones del Afiliado: 20546026370" at bounding box center [558, 728] width 1036 height 43
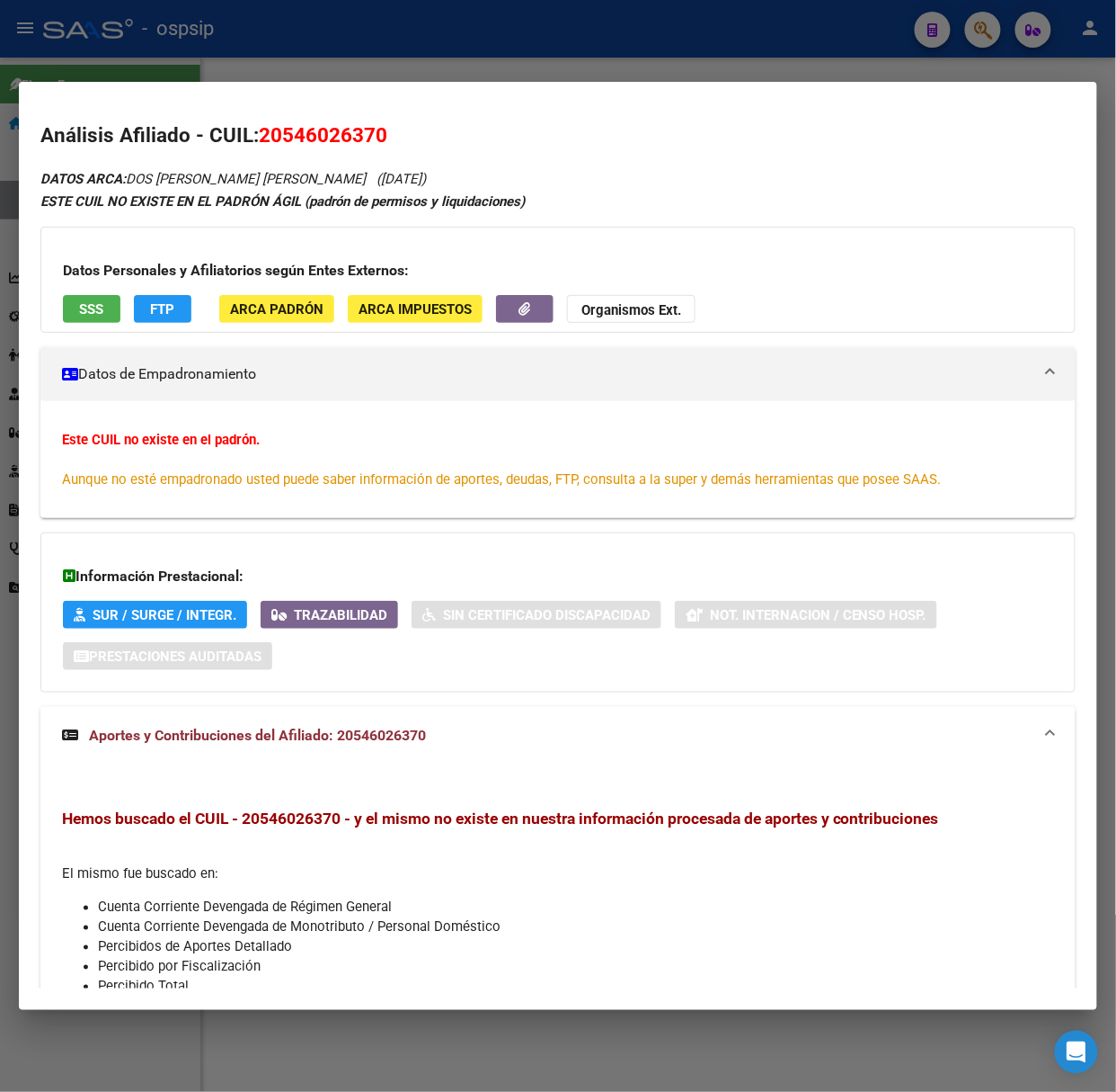
click at [51, 295] on div "Datos Personales y Afiliatorios según Entes Externos: SSS FTP ARCA Padrón ARCA …" at bounding box center [558, 280] width 1036 height 107
click at [72, 311] on button "SSS" at bounding box center [91, 309] width 58 height 28
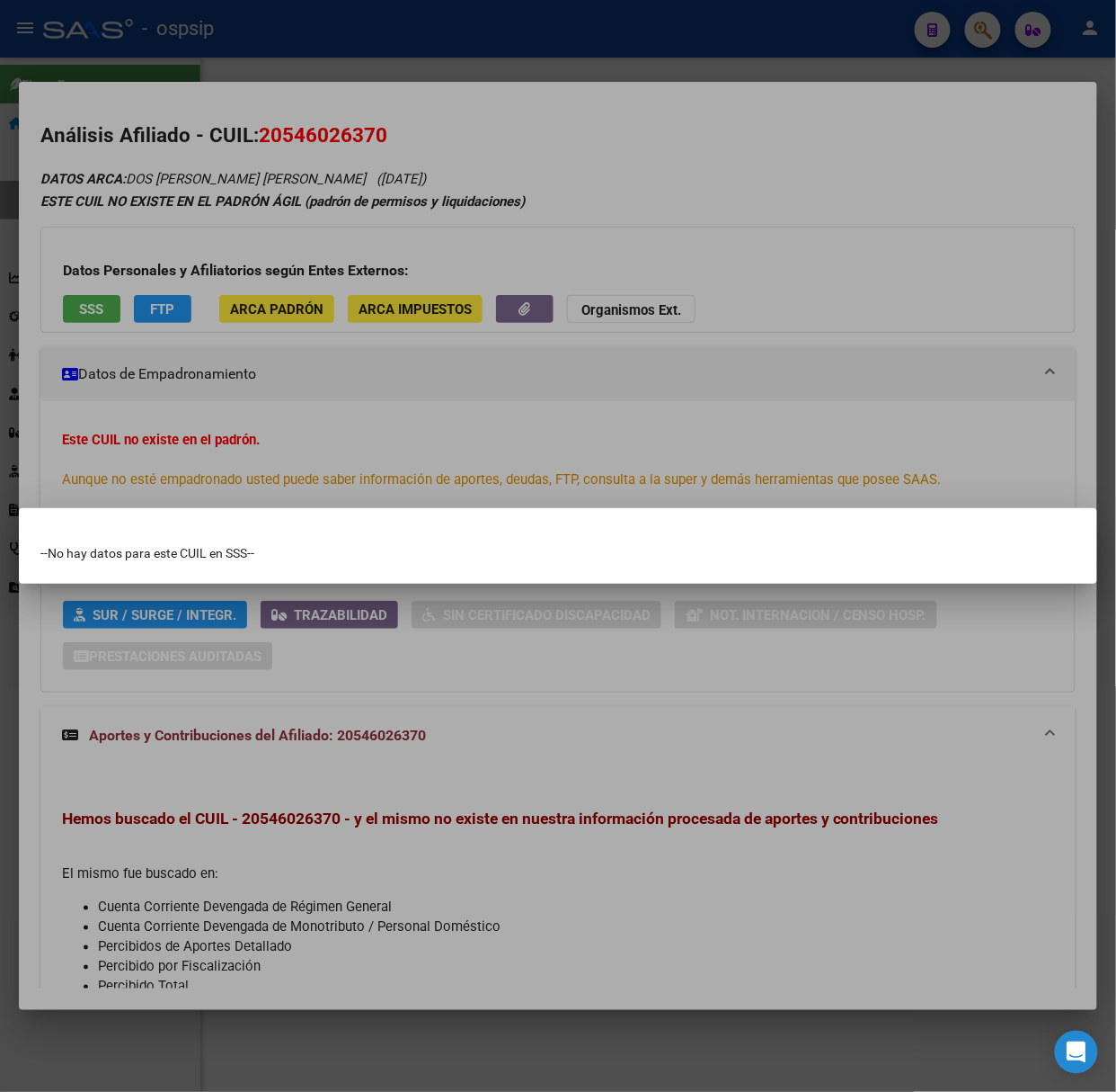
click at [208, 387] on div at bounding box center [558, 546] width 1116 height 1092
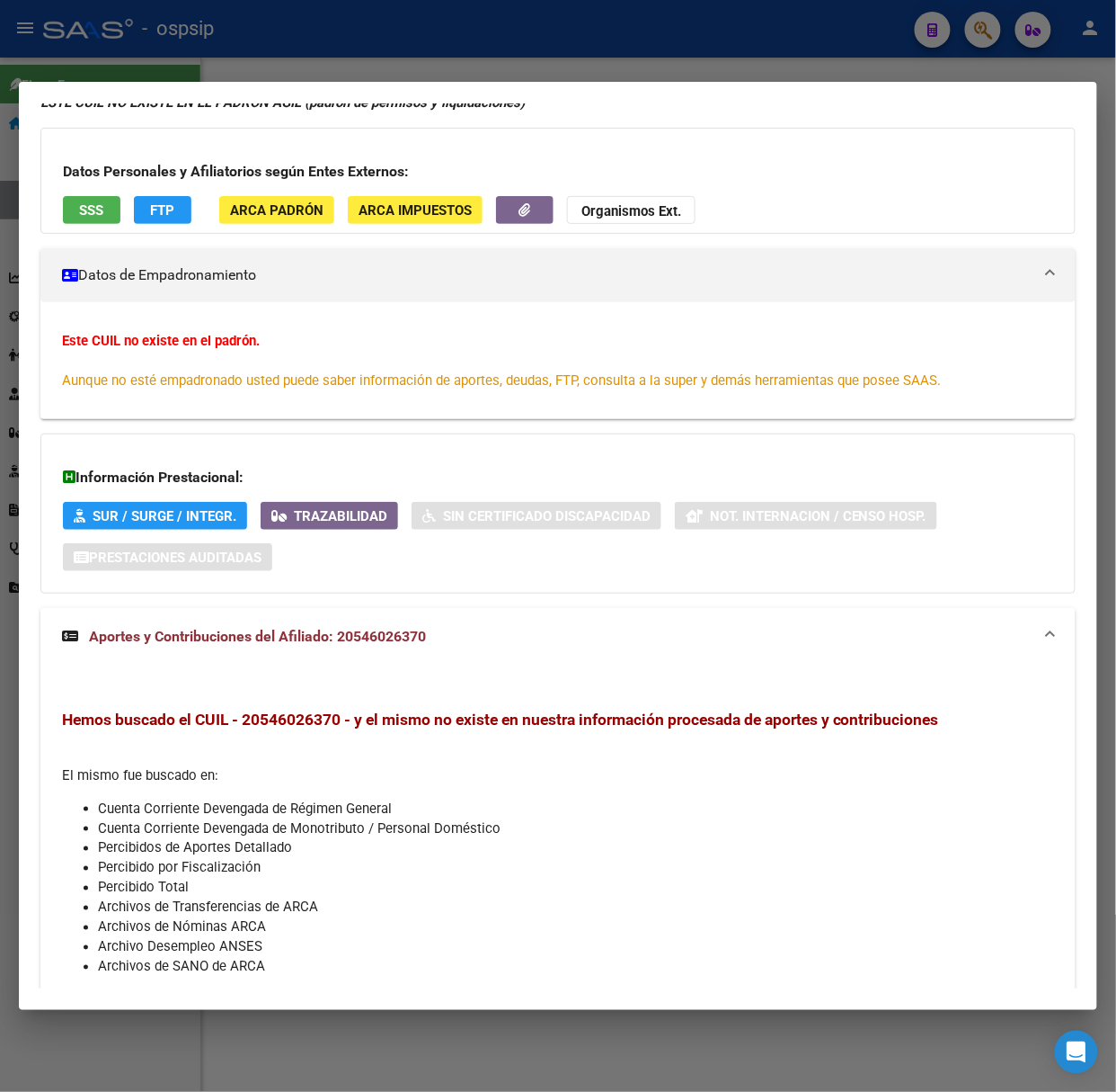
scroll to position [173, 0]
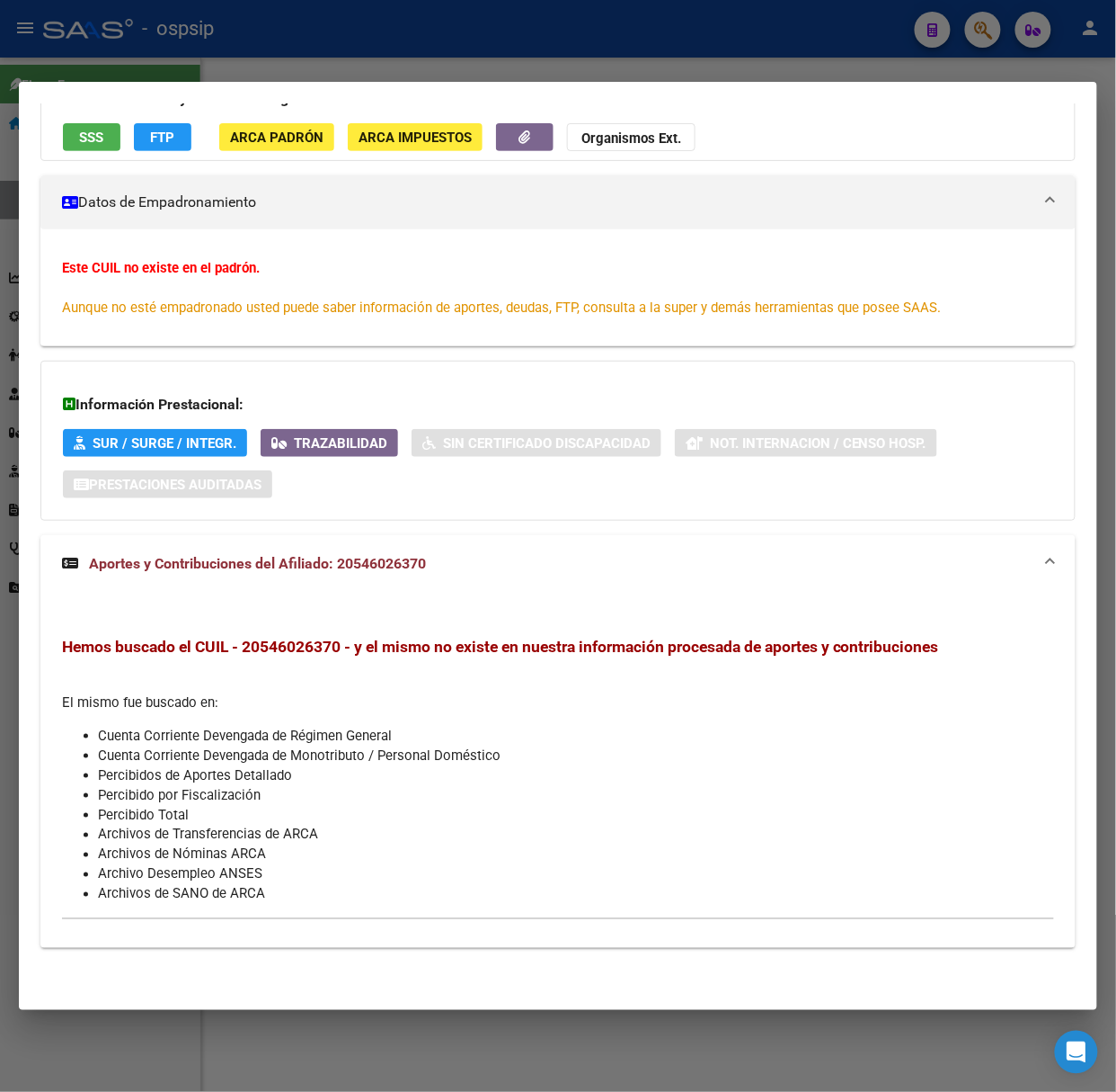
click at [292, 45] on div at bounding box center [558, 546] width 1116 height 1092
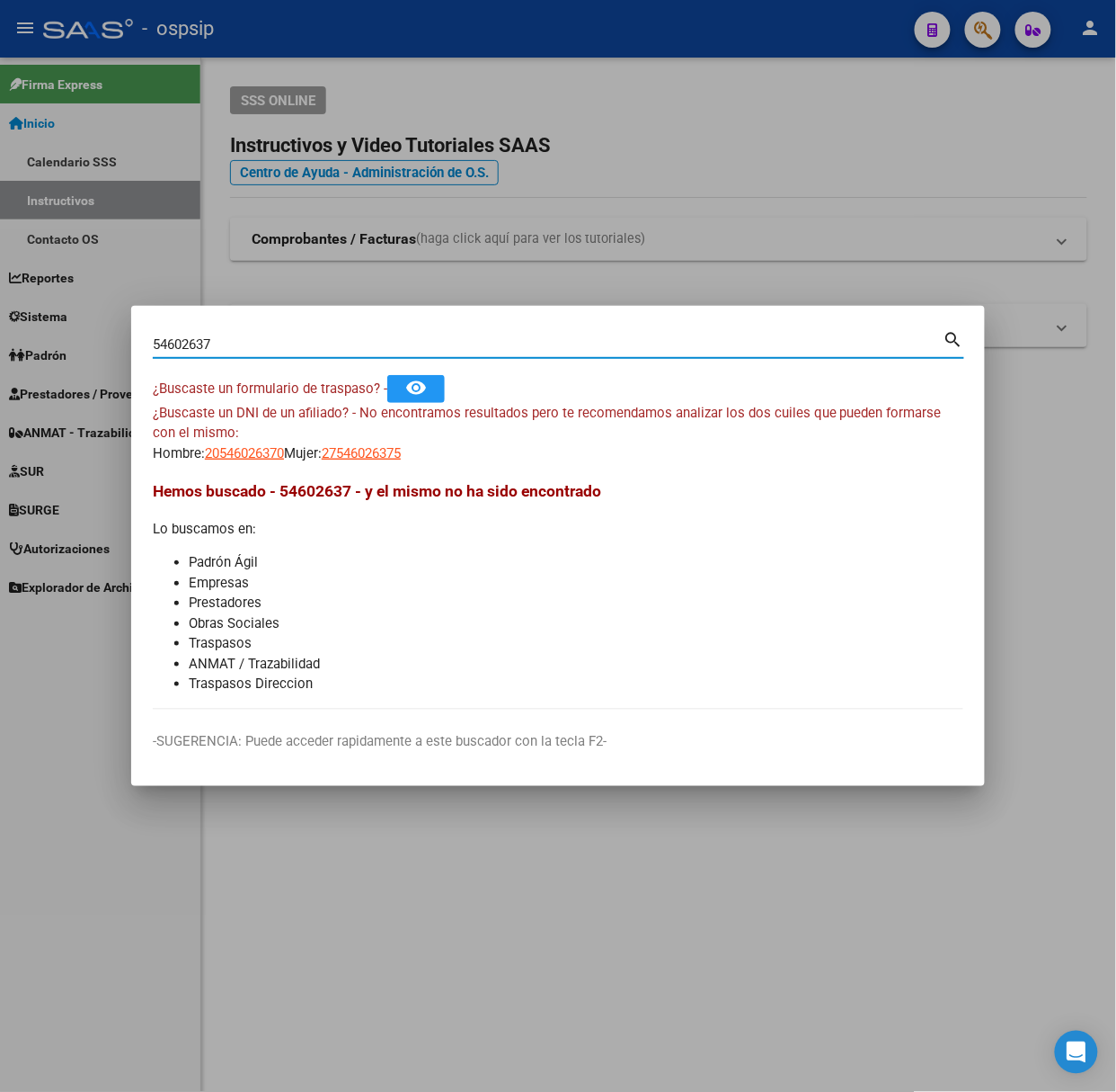
click at [248, 342] on input "54602637" at bounding box center [547, 344] width 791 height 17
type input "43931048"
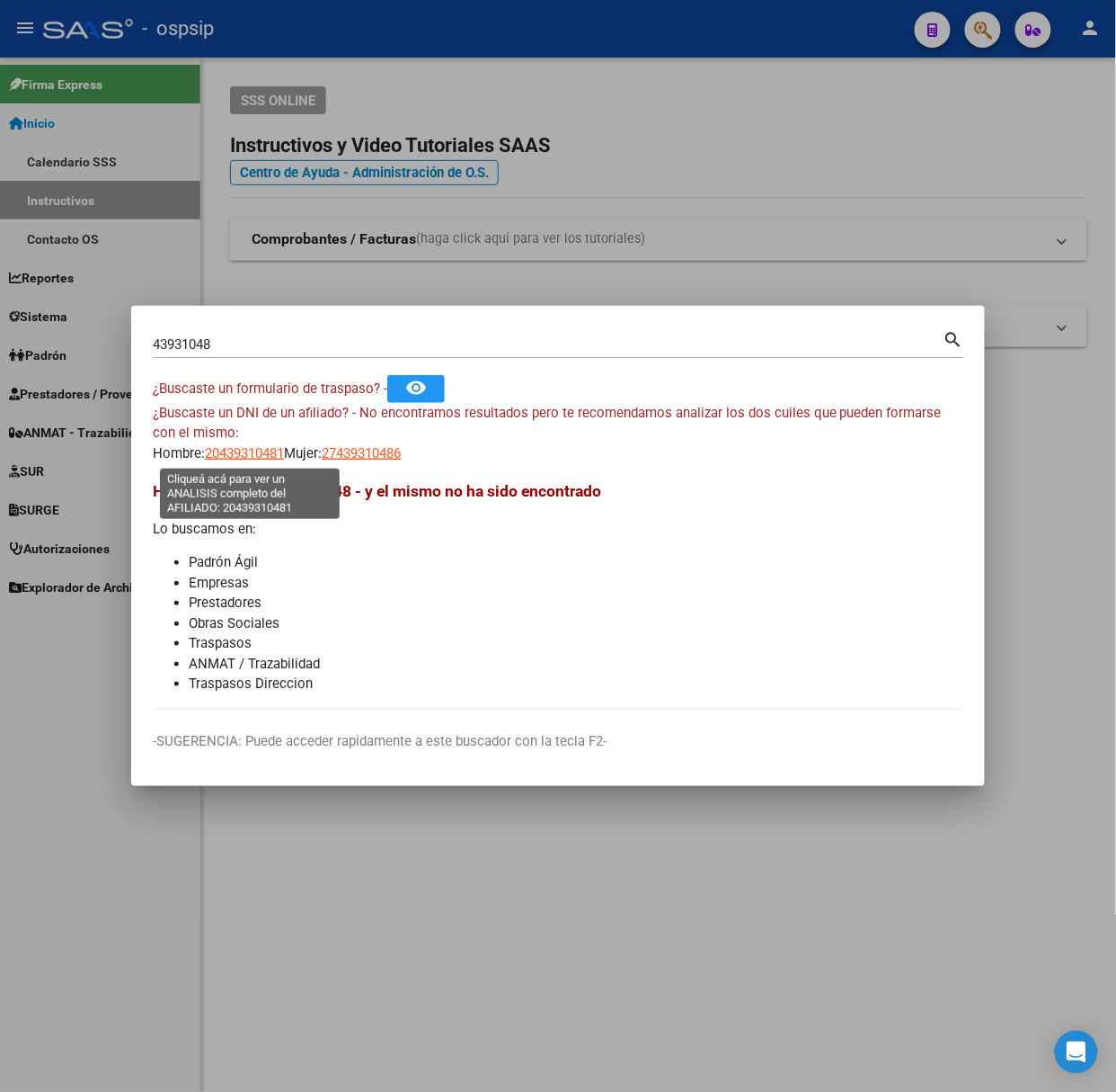
click at [231, 452] on span "20439310481" at bounding box center [244, 453] width 79 height 17
type textarea "20439310481"
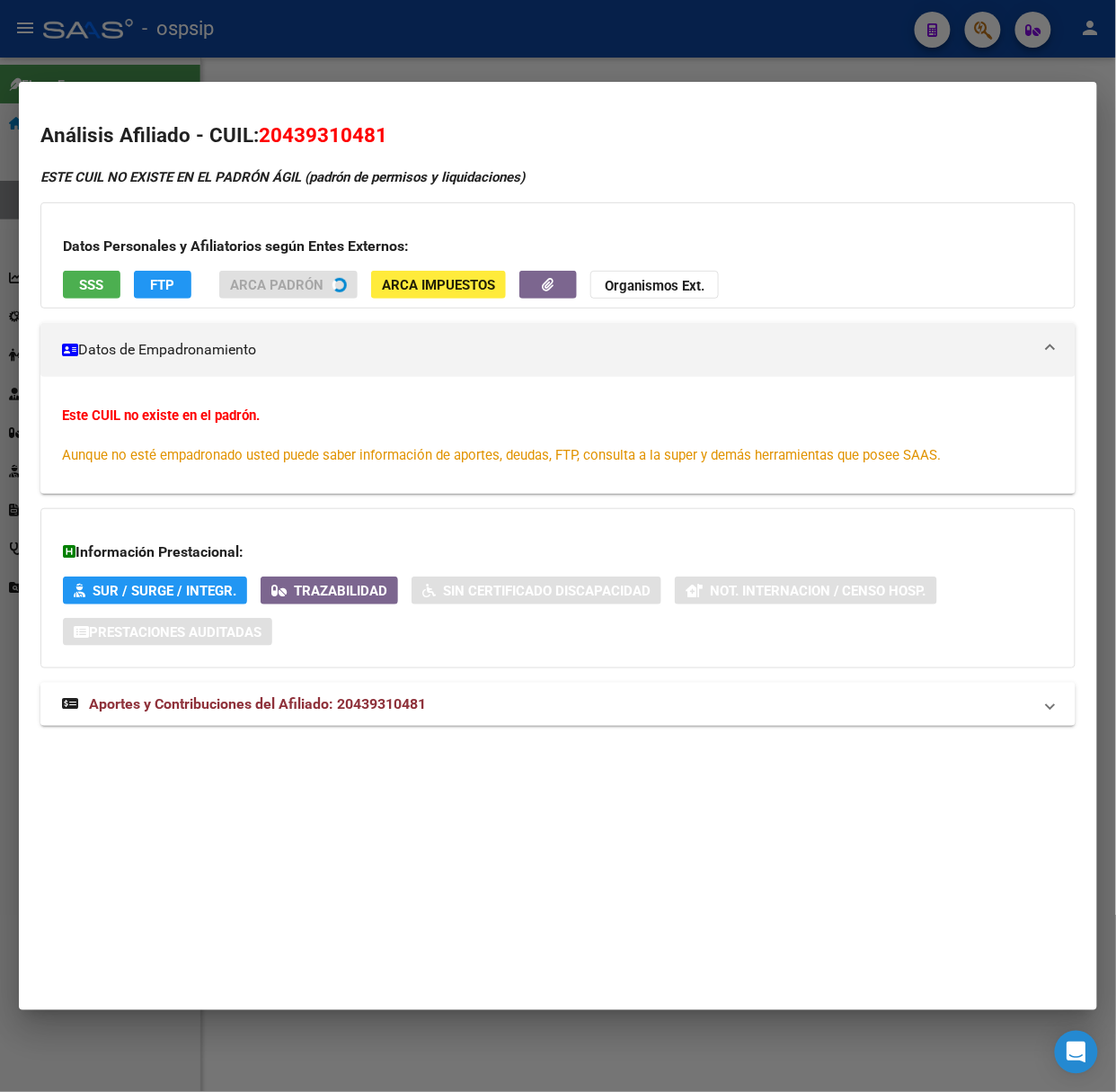
click at [405, 700] on span "Aportes y Contribuciones del Afiliado: 20439310481" at bounding box center [257, 703] width 337 height 17
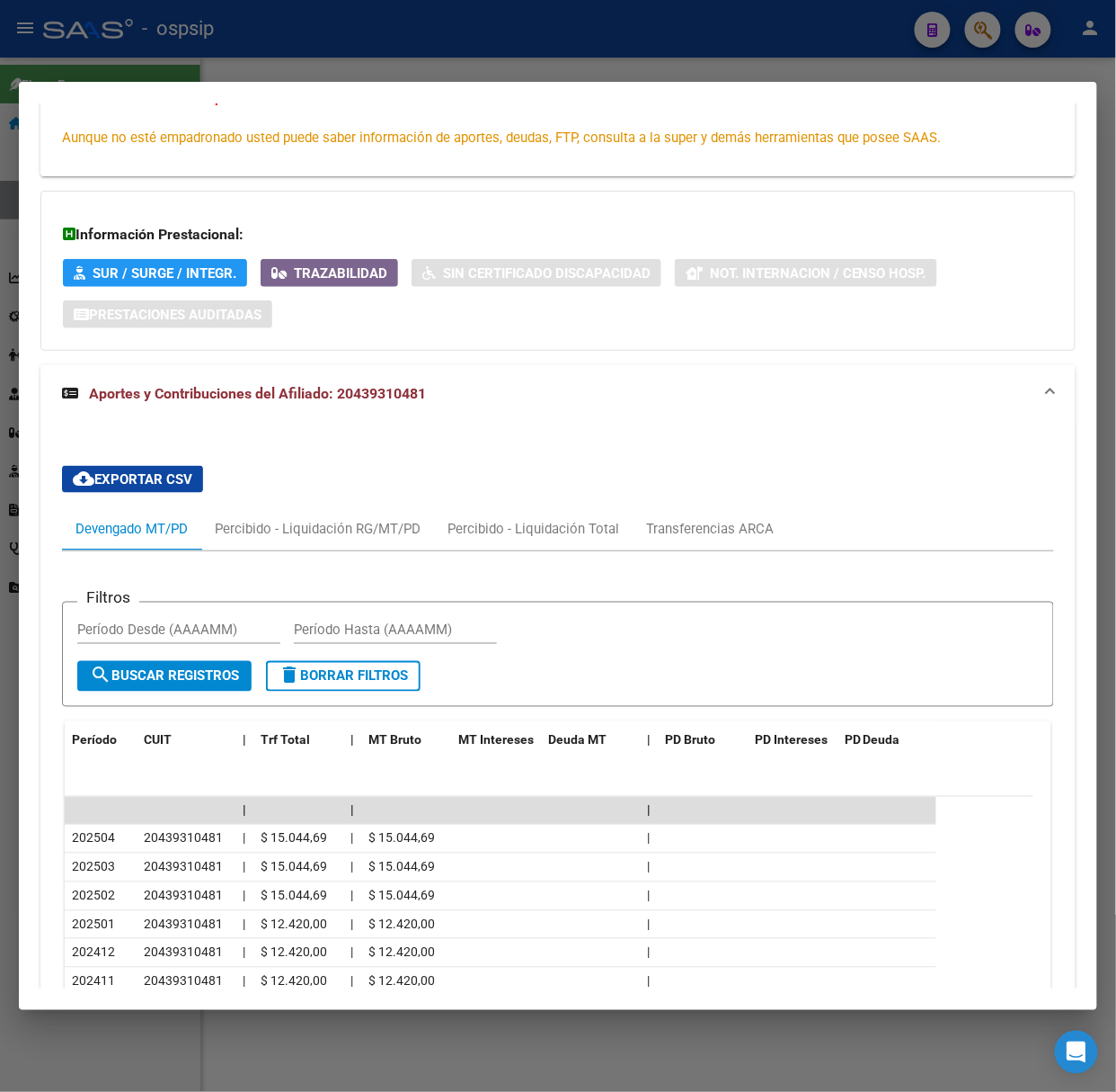
scroll to position [381, 0]
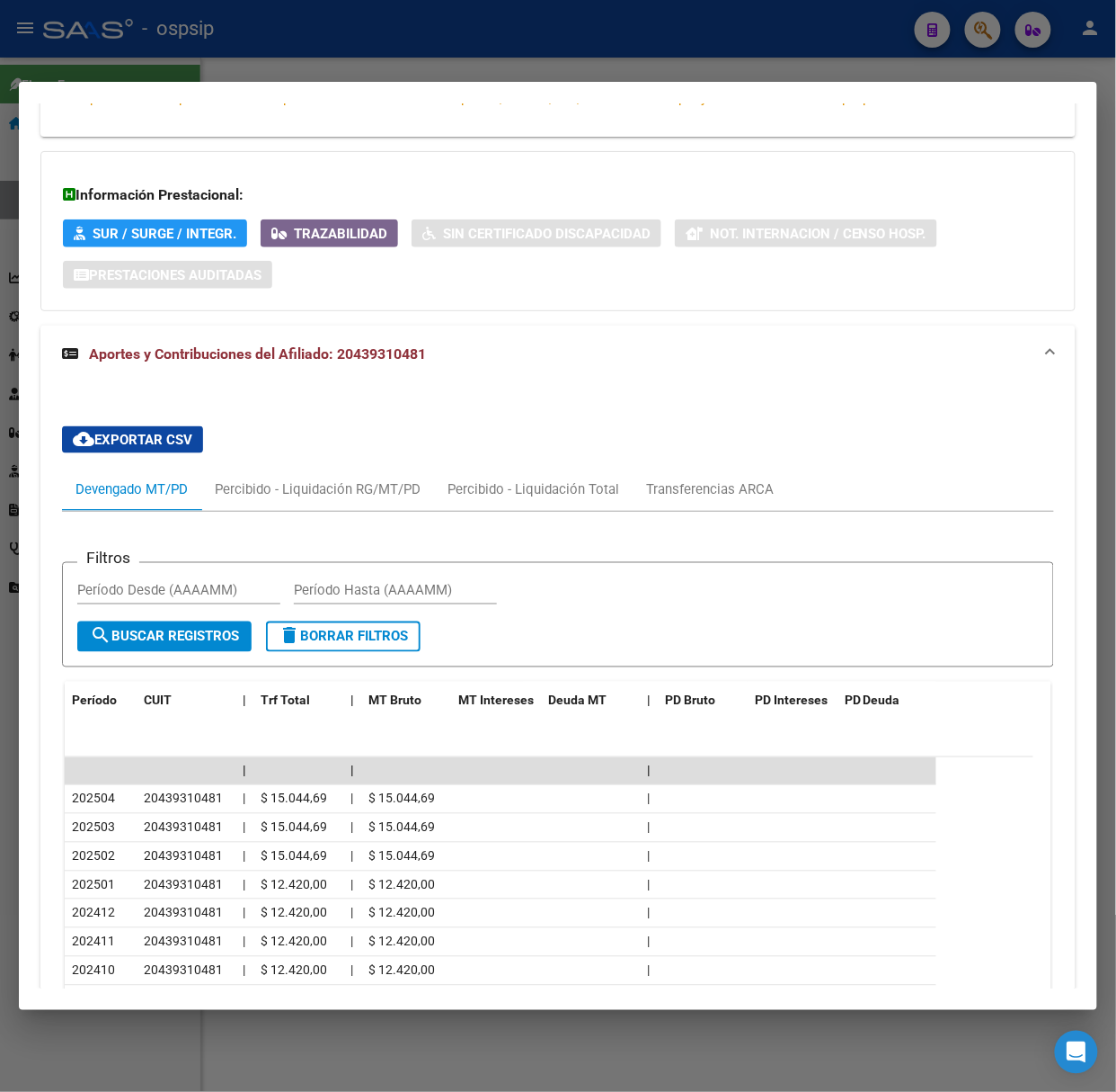
click at [588, 69] on div at bounding box center [558, 546] width 1116 height 1092
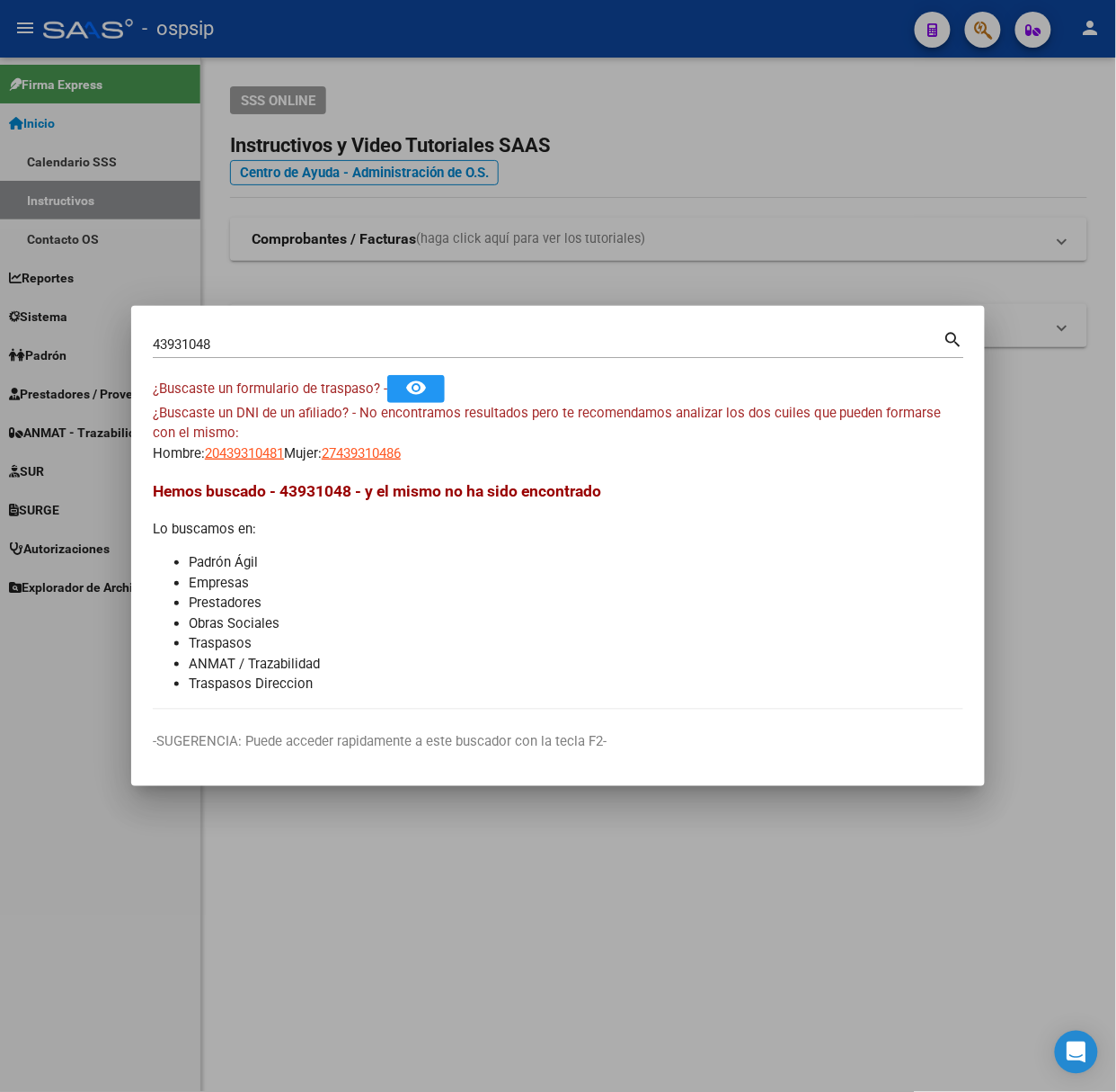
click at [408, 350] on input "43931048" at bounding box center [547, 344] width 791 height 17
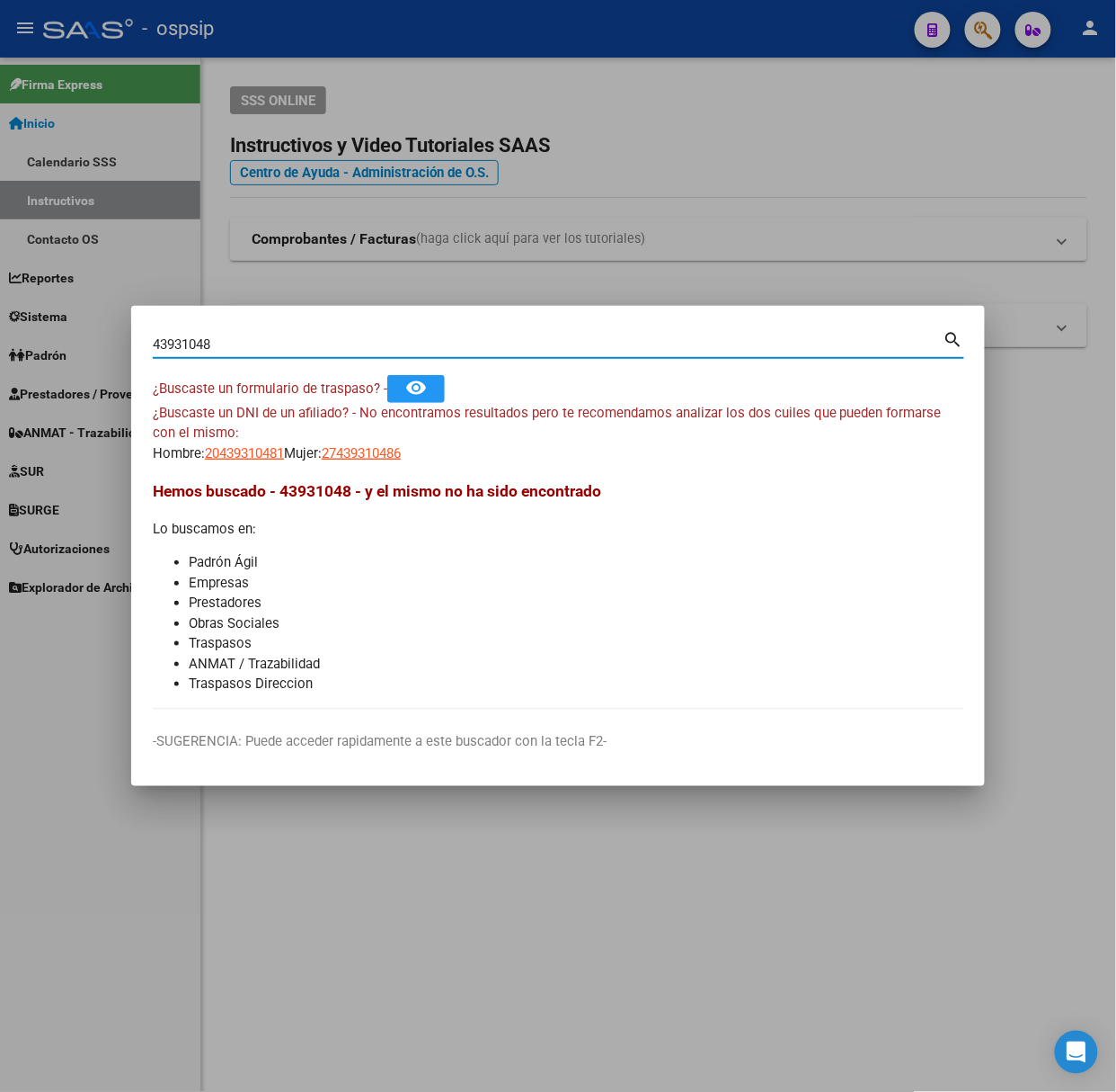
click at [408, 350] on input "43931048" at bounding box center [547, 344] width 791 height 17
type input "40493131"
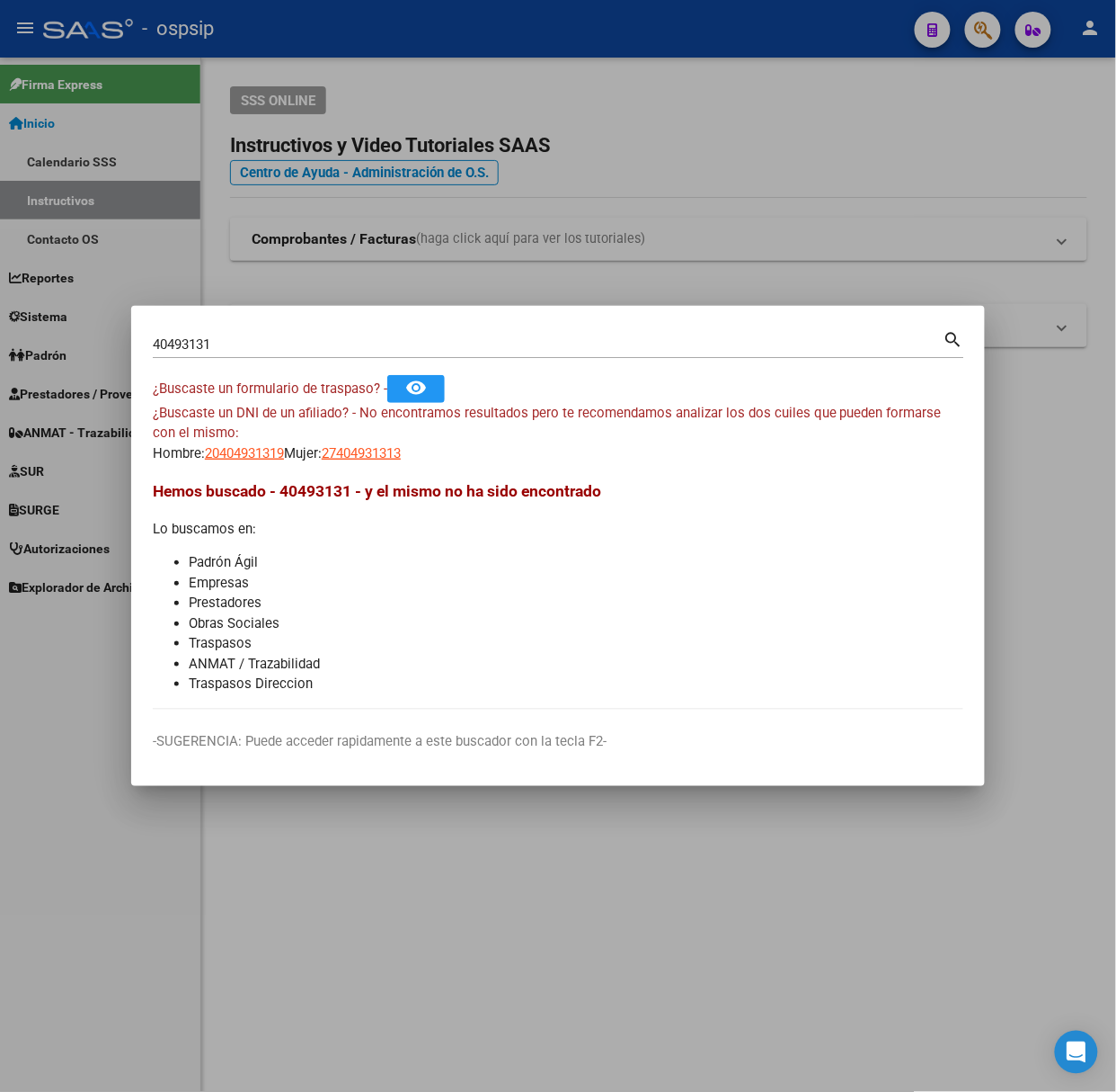
click at [299, 465] on mat-dialog-content "40493131 Buscar (apellido, dni, cuil, nro traspaso, cuit, obra social) search ¿…" at bounding box center [558, 518] width 854 height 382
click at [320, 465] on mat-dialog-content "40493131 Buscar (apellido, dni, cuil, nro traspaso, cuit, obra social) search ¿…" at bounding box center [558, 518] width 854 height 382
click at [443, 465] on mat-dialog-content "40493131 Buscar (apellido, dni, cuil, nro traspaso, cuit, obra social) search ¿…" at bounding box center [558, 518] width 854 height 382
click at [388, 455] on span "27404931313" at bounding box center [361, 453] width 79 height 17
type textarea "27404931313"
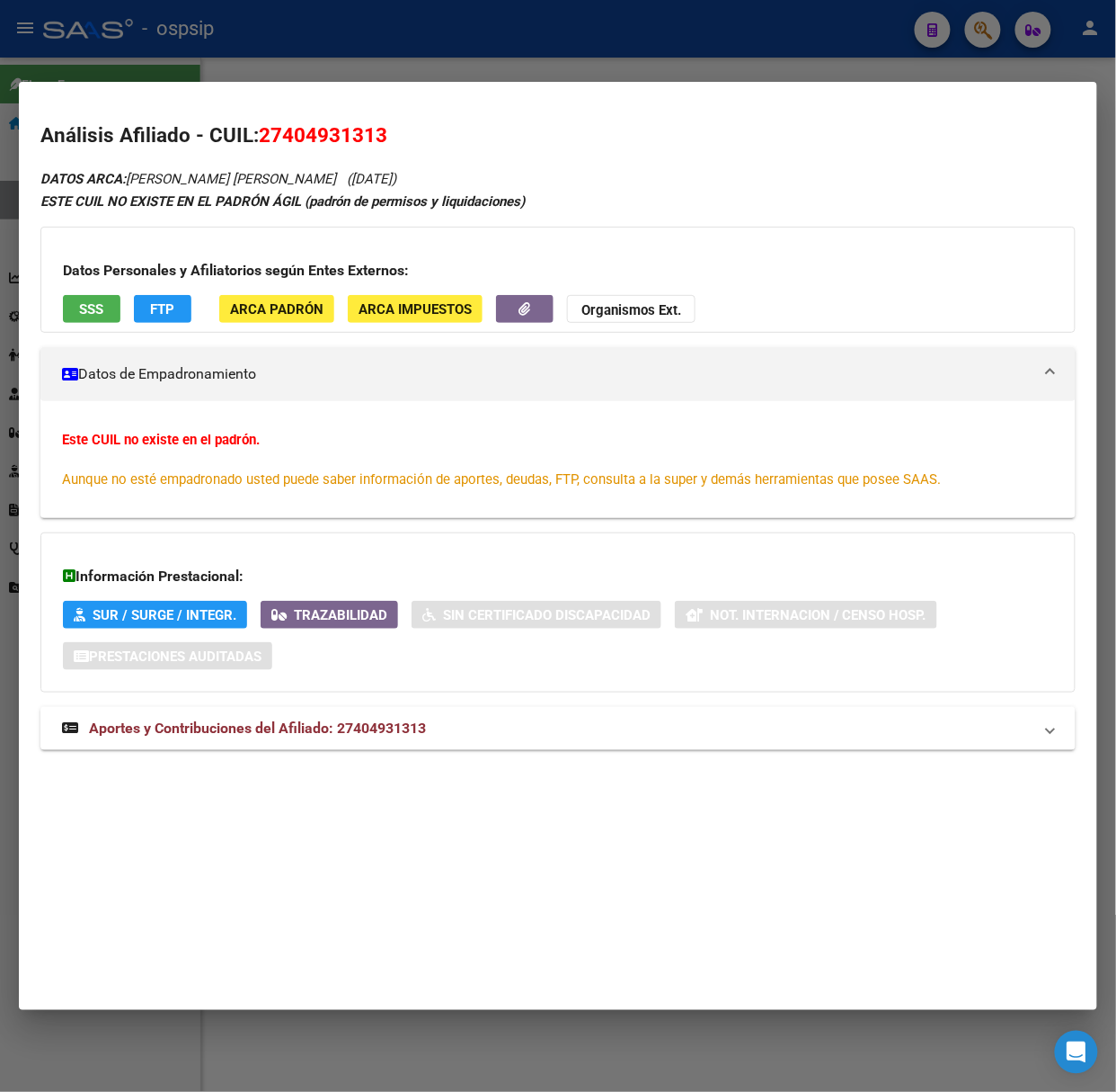
click at [381, 761] on div "DATOS ARCA: [PERSON_NAME] [PERSON_NAME] [PERSON_NAME] ([DATE]) ESTE CUIL NO EXI…" at bounding box center [558, 468] width 1036 height 602
click at [364, 738] on strong "Aportes y Contribuciones del Afiliado: 27404931313" at bounding box center [243, 728] width 365 height 22
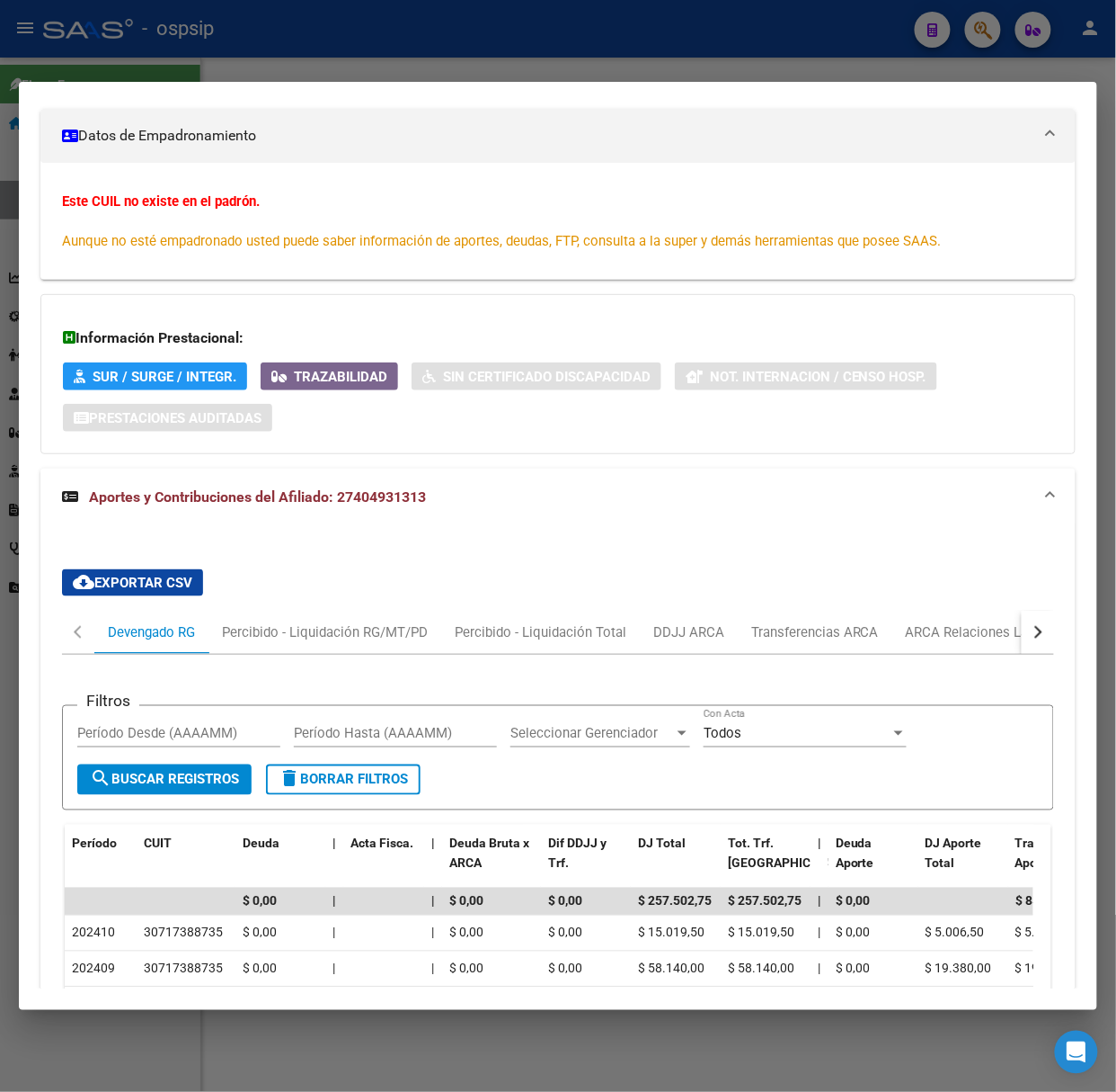
scroll to position [248, 0]
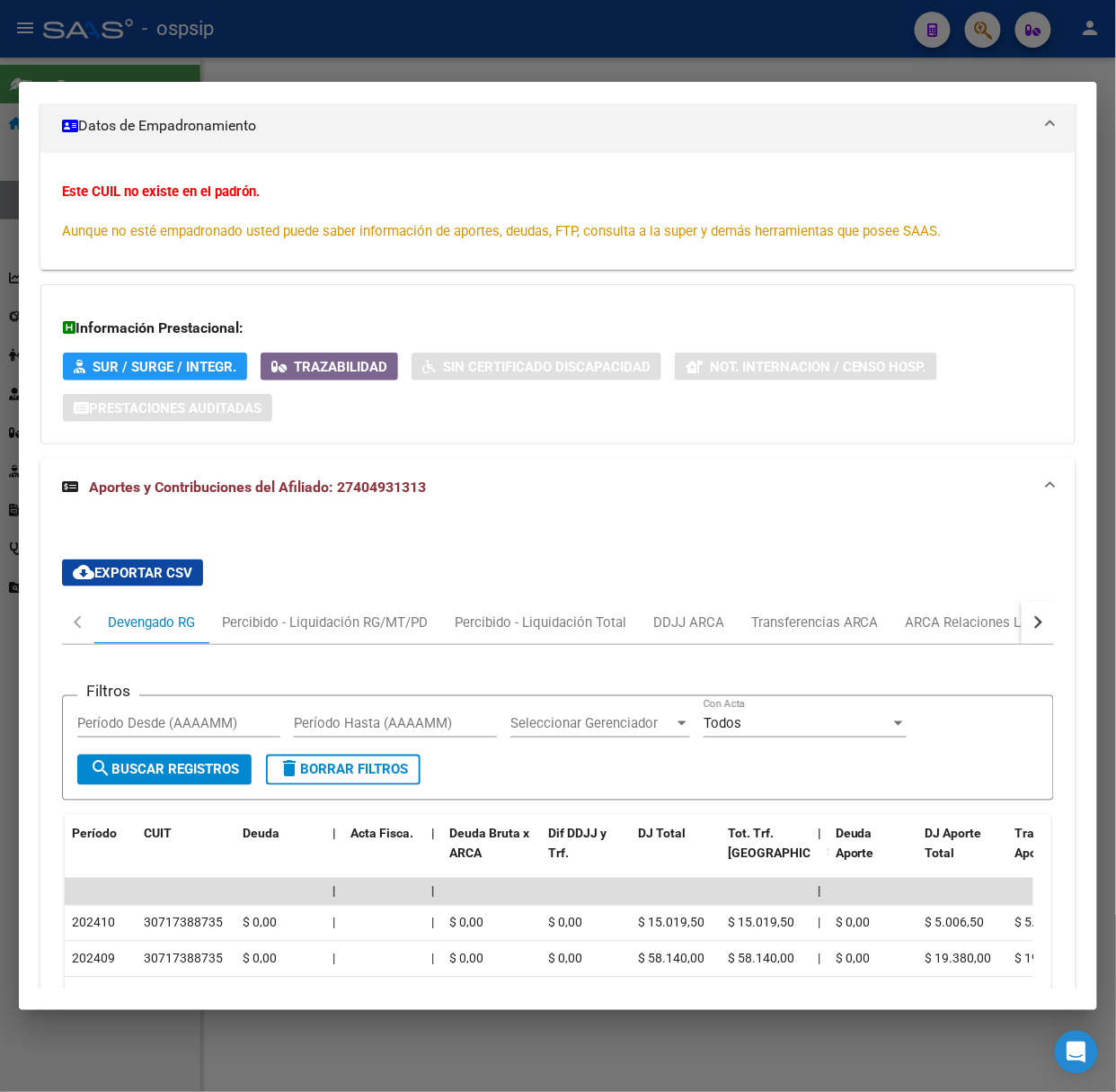
click at [238, 16] on div at bounding box center [558, 546] width 1116 height 1092
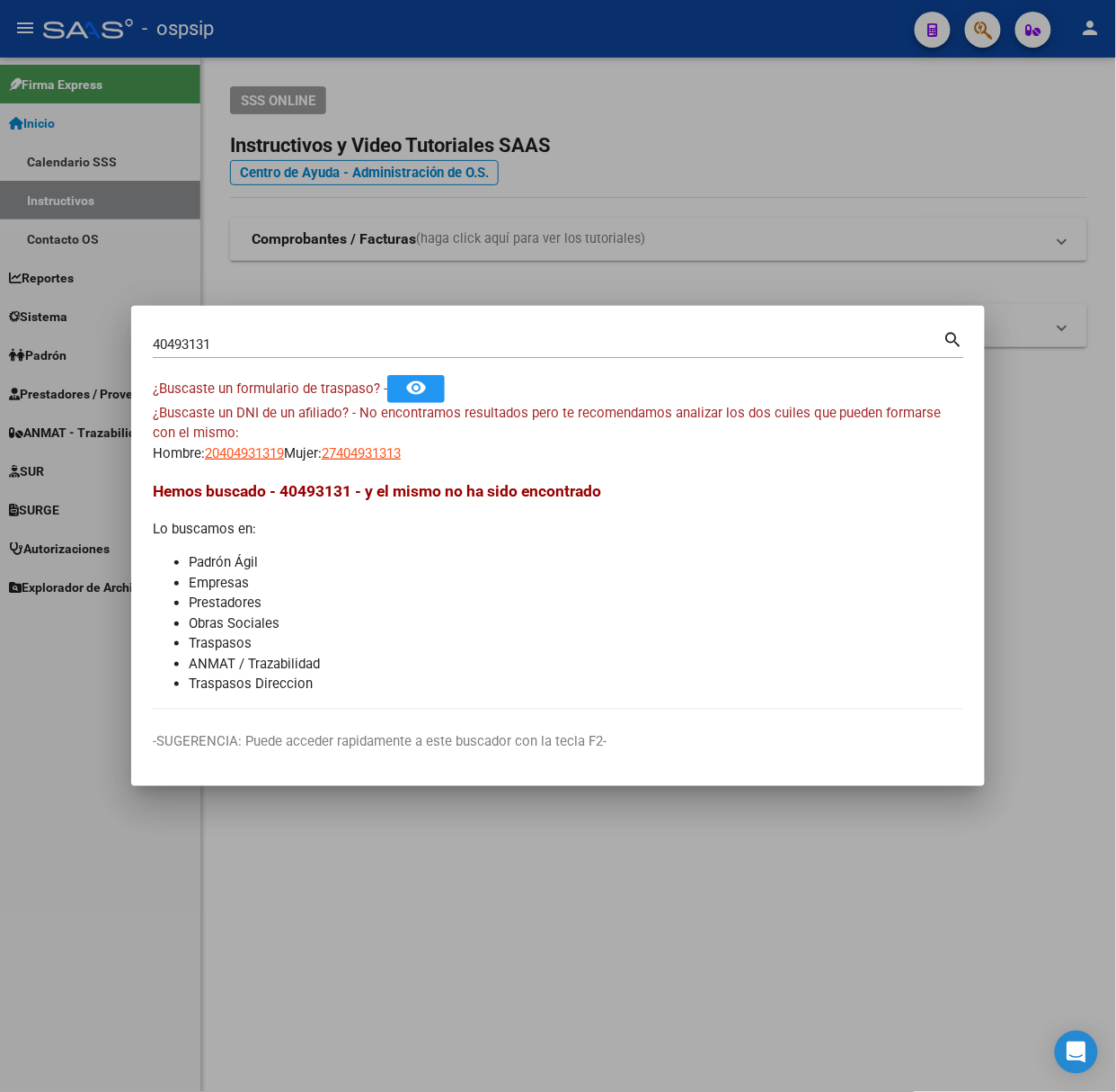
click at [268, 353] on div "40493131 Buscar (apellido, dni, [PERSON_NAME], [PERSON_NAME], cuit, obra social)" at bounding box center [547, 344] width 791 height 27
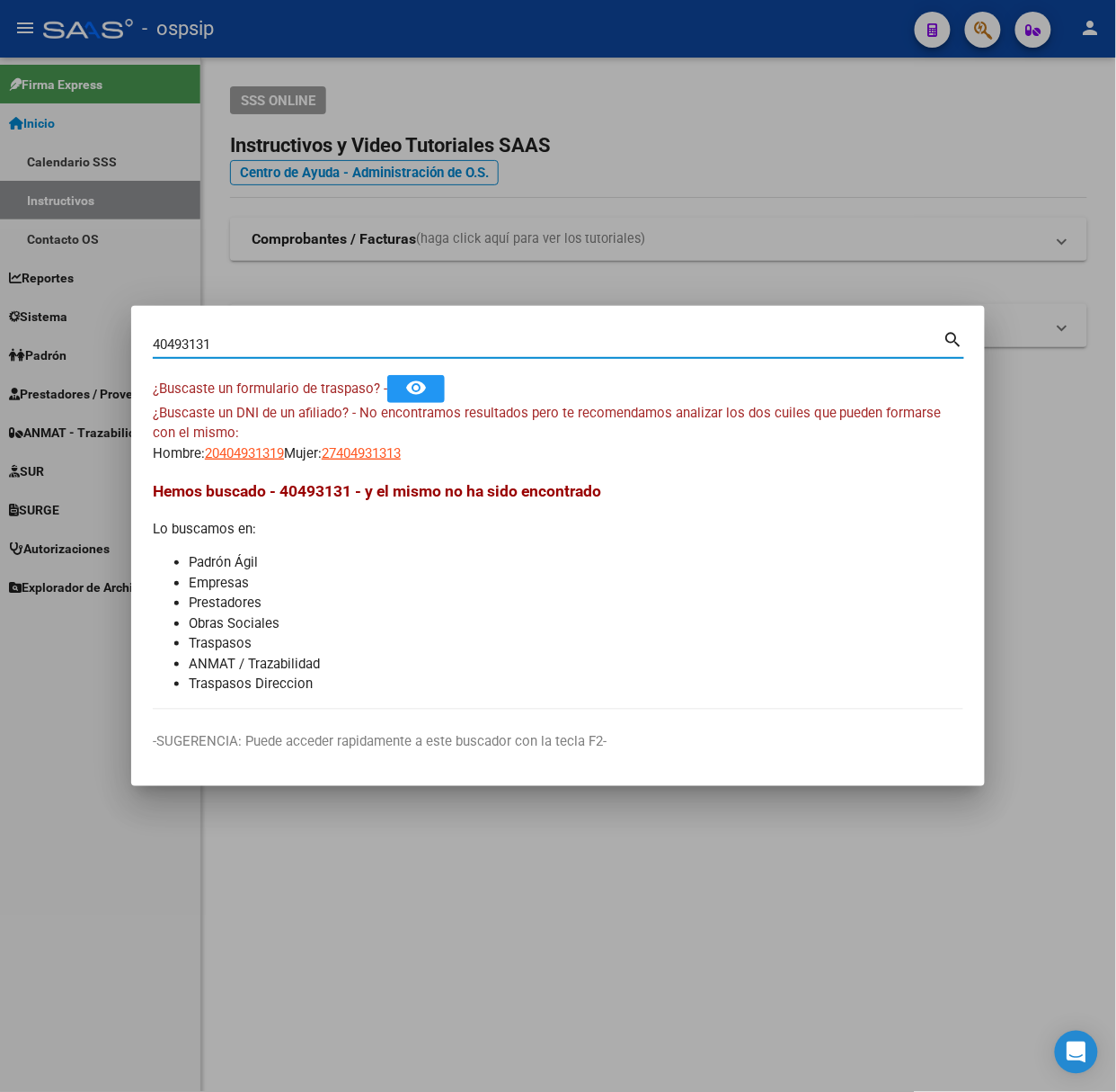
click at [268, 347] on input "40493131" at bounding box center [547, 344] width 791 height 17
type input "41206543"
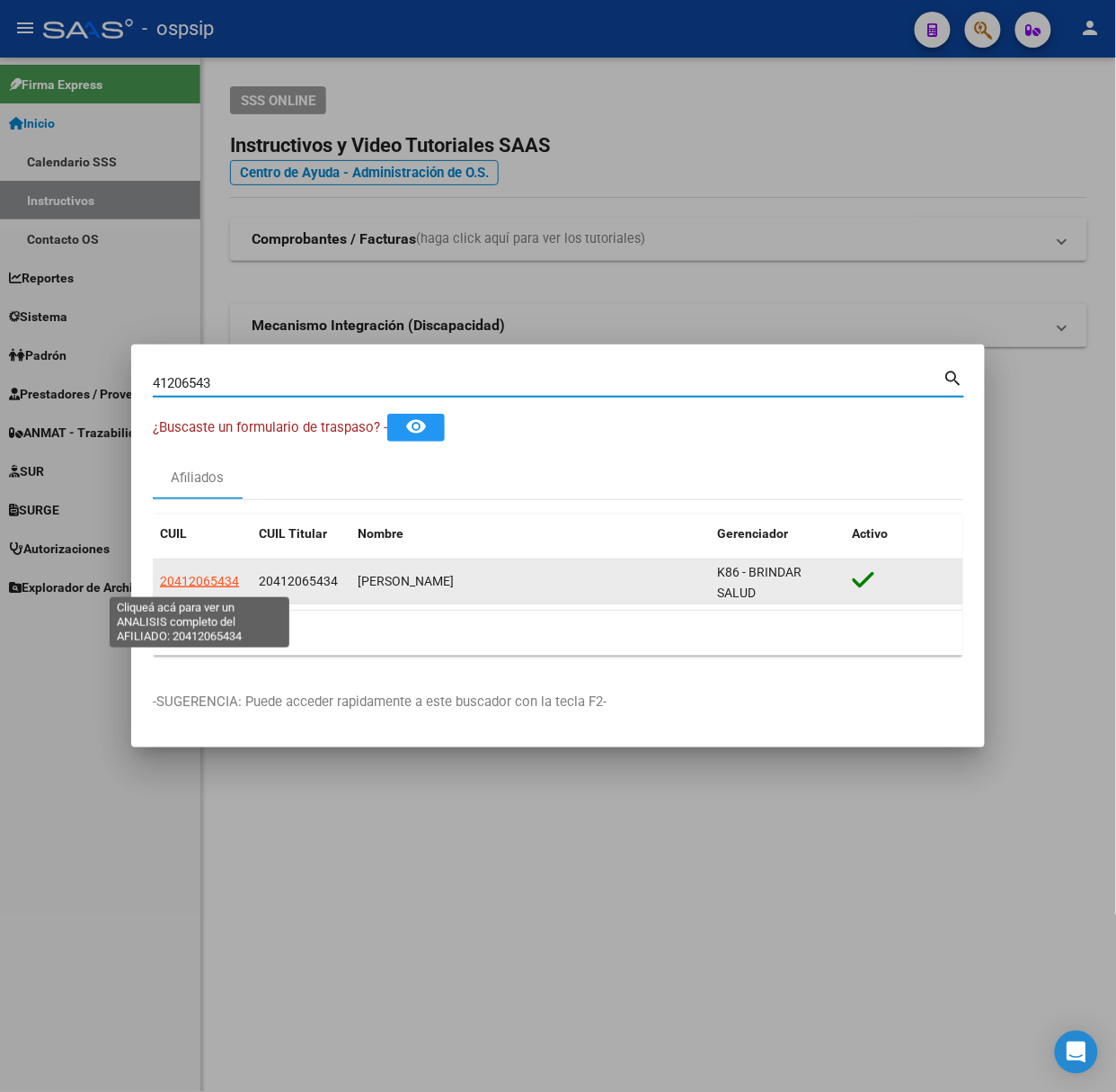
click at [206, 578] on span "20412065434" at bounding box center [199, 581] width 79 height 15
type textarea "20412065434"
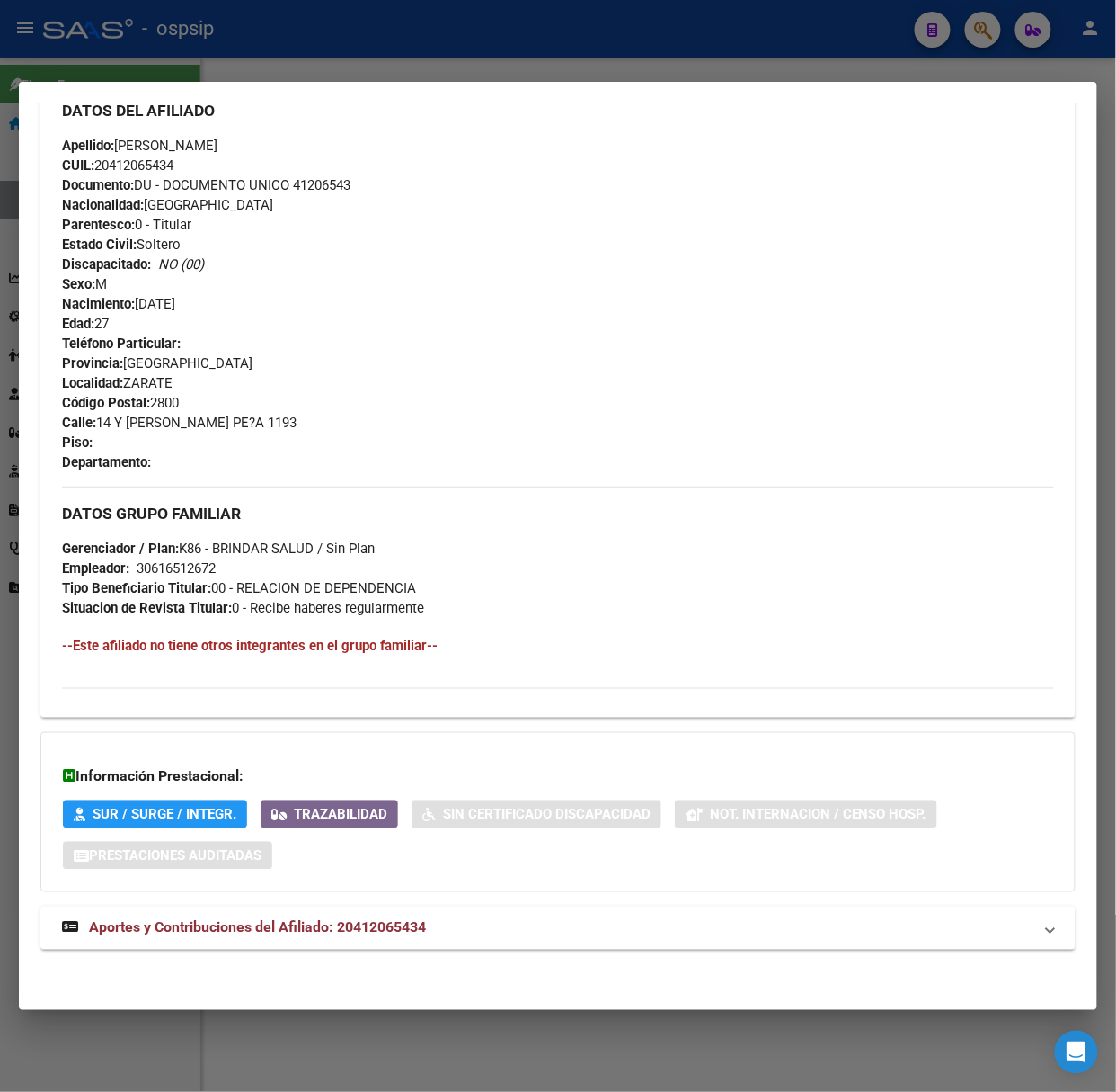
scroll to position [609, 0]
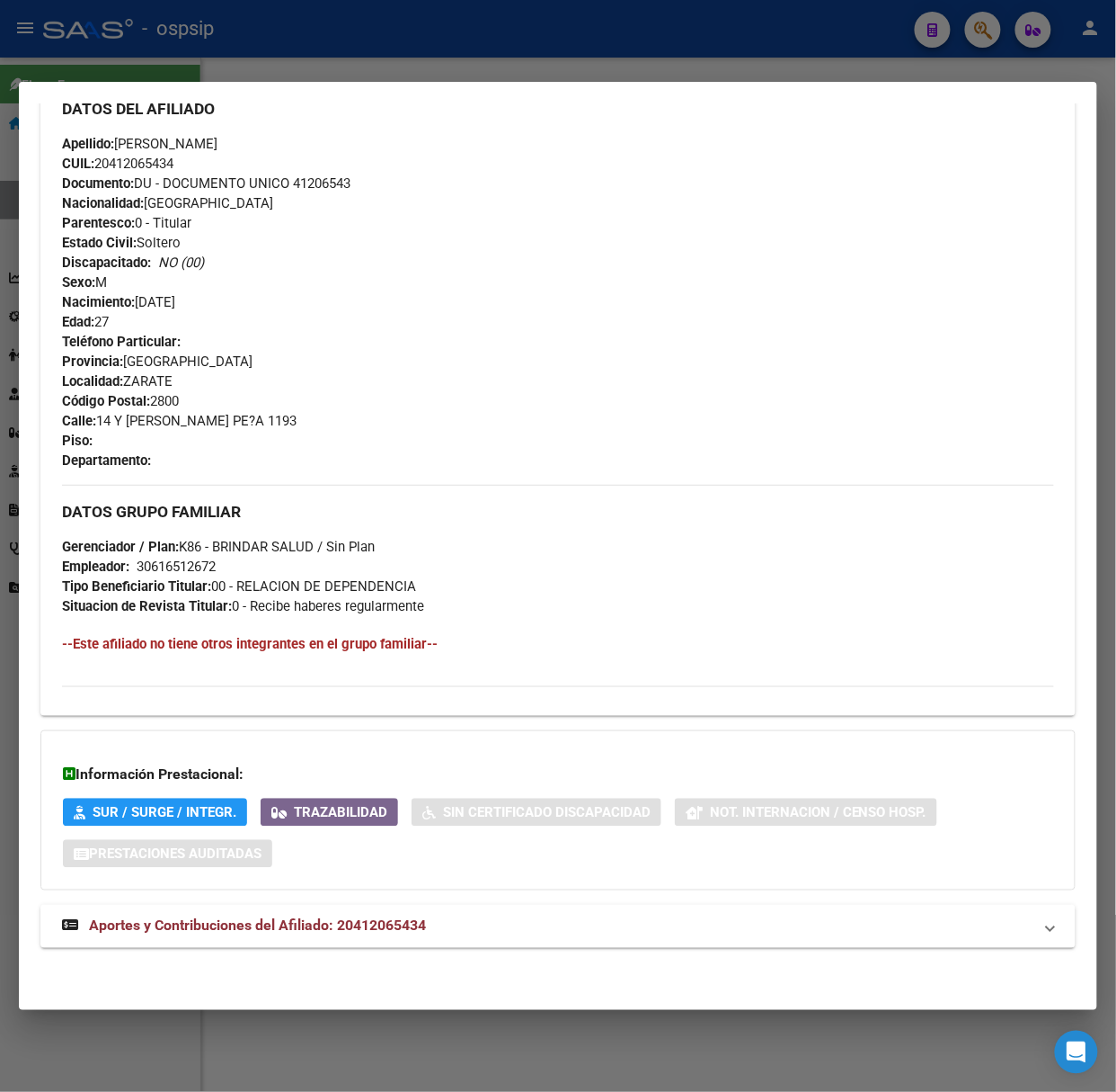
click at [297, 950] on div "DATOS [PERSON_NAME] ÁGIL: YEDRO [PERSON_NAME] | ACTIVO | AFILIADO TITULAR Datos…" at bounding box center [558, 264] width 1036 height 1408
click at [303, 917] on span "Aportes y Contribuciones del Afiliado: 20412065434" at bounding box center [257, 925] width 337 height 17
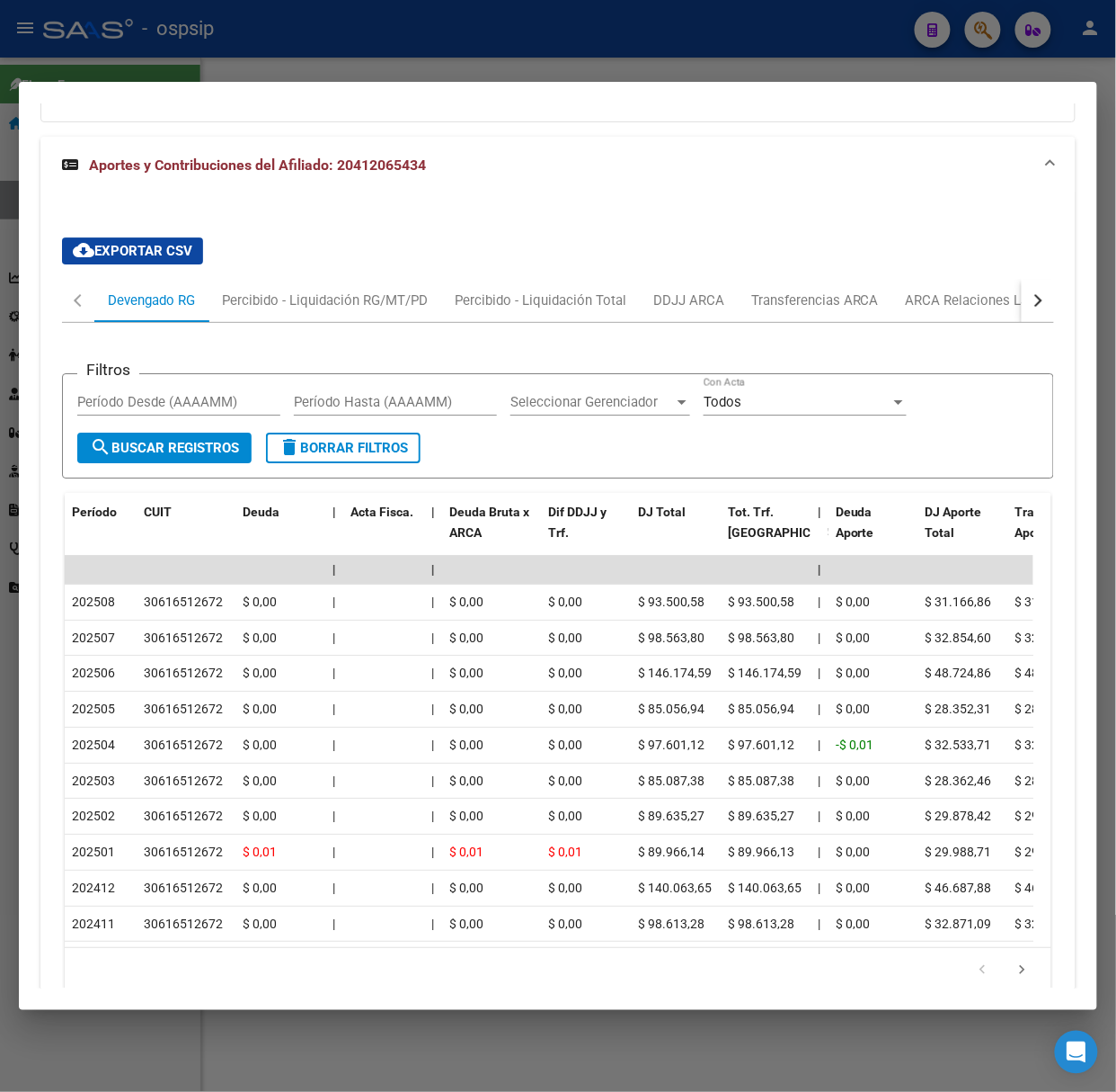
scroll to position [1414, 0]
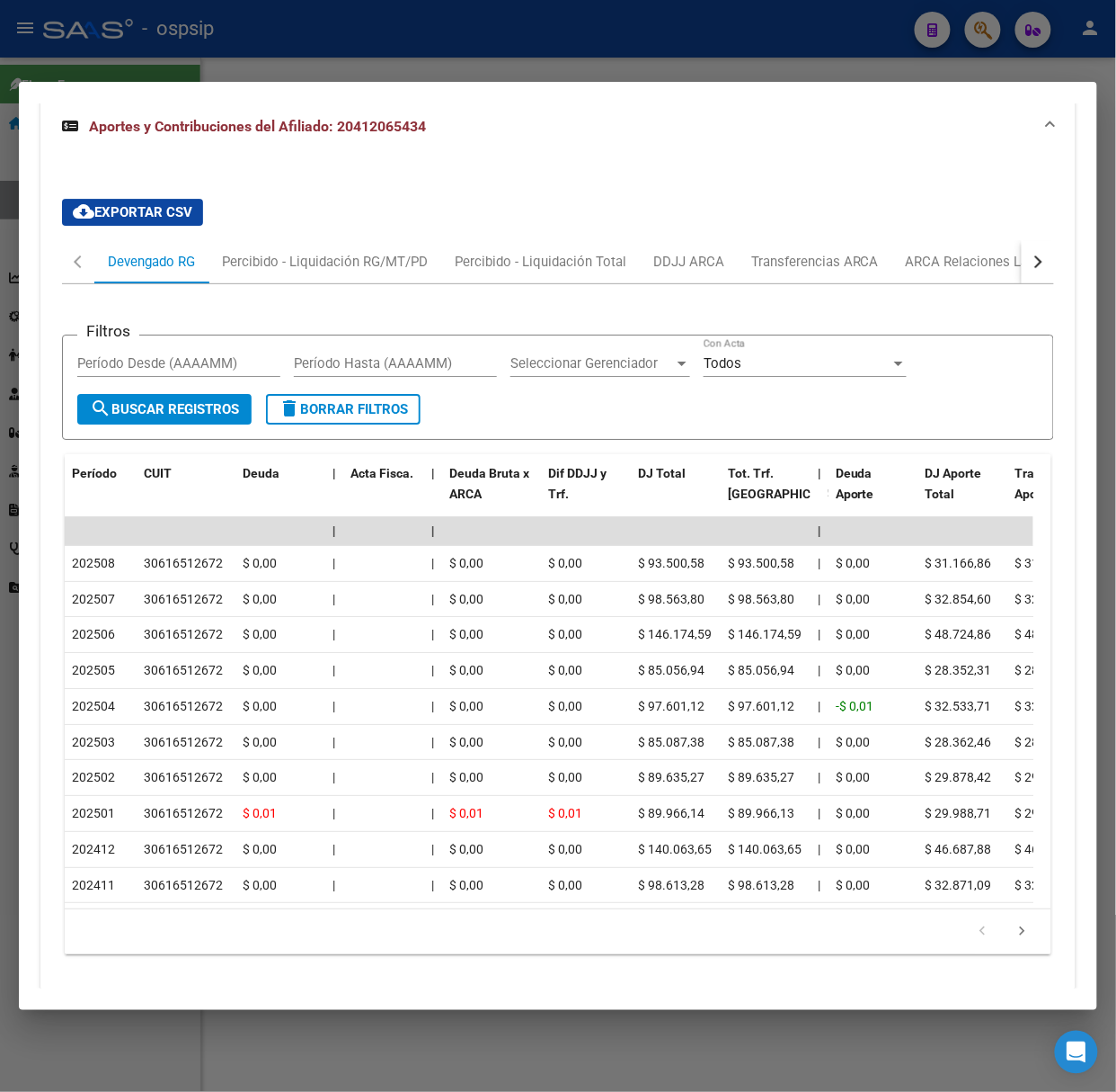
click at [509, 56] on div at bounding box center [558, 546] width 1116 height 1092
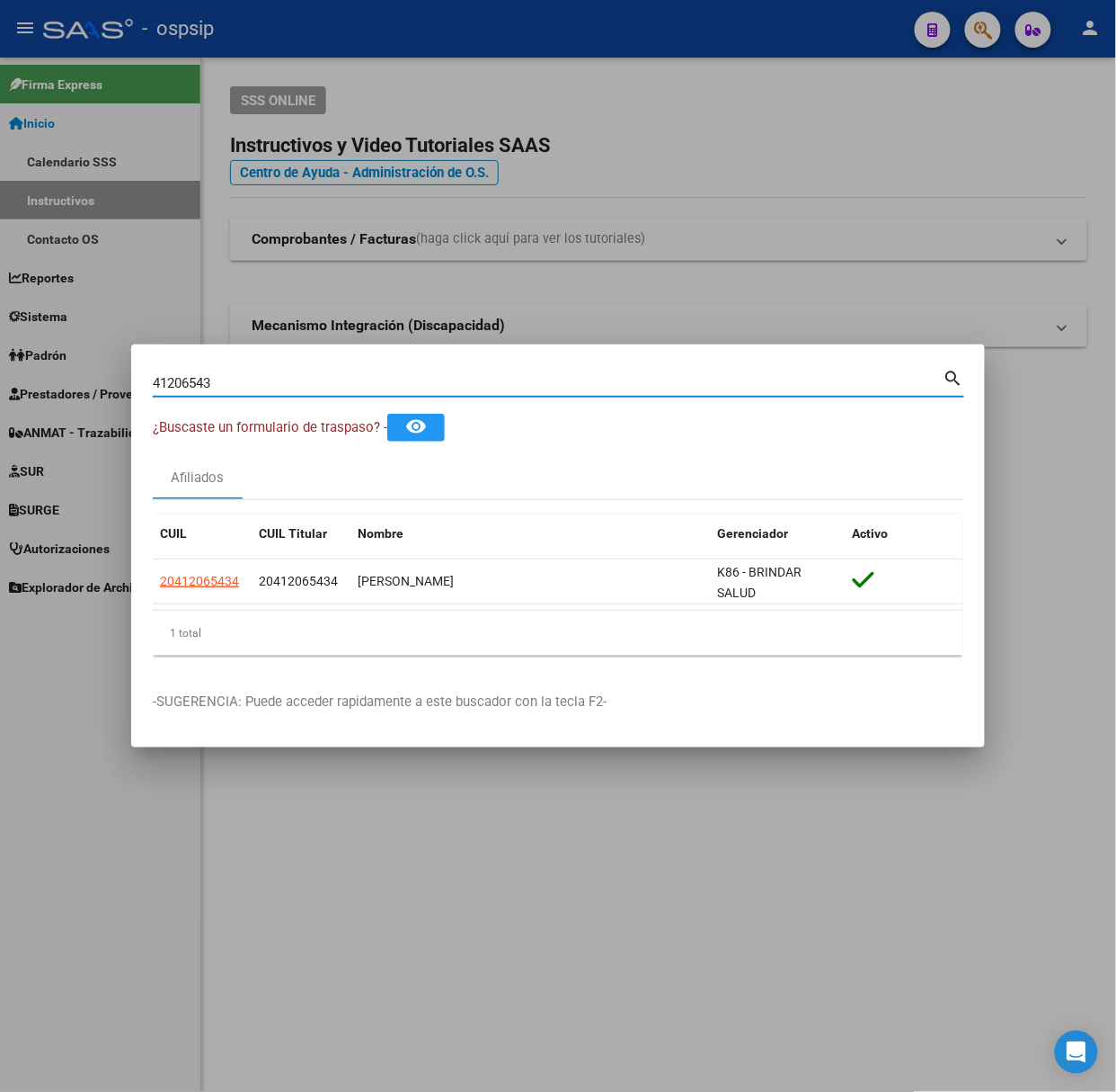
click at [328, 383] on input "41206543" at bounding box center [547, 383] width 791 height 17
type input "39609081"
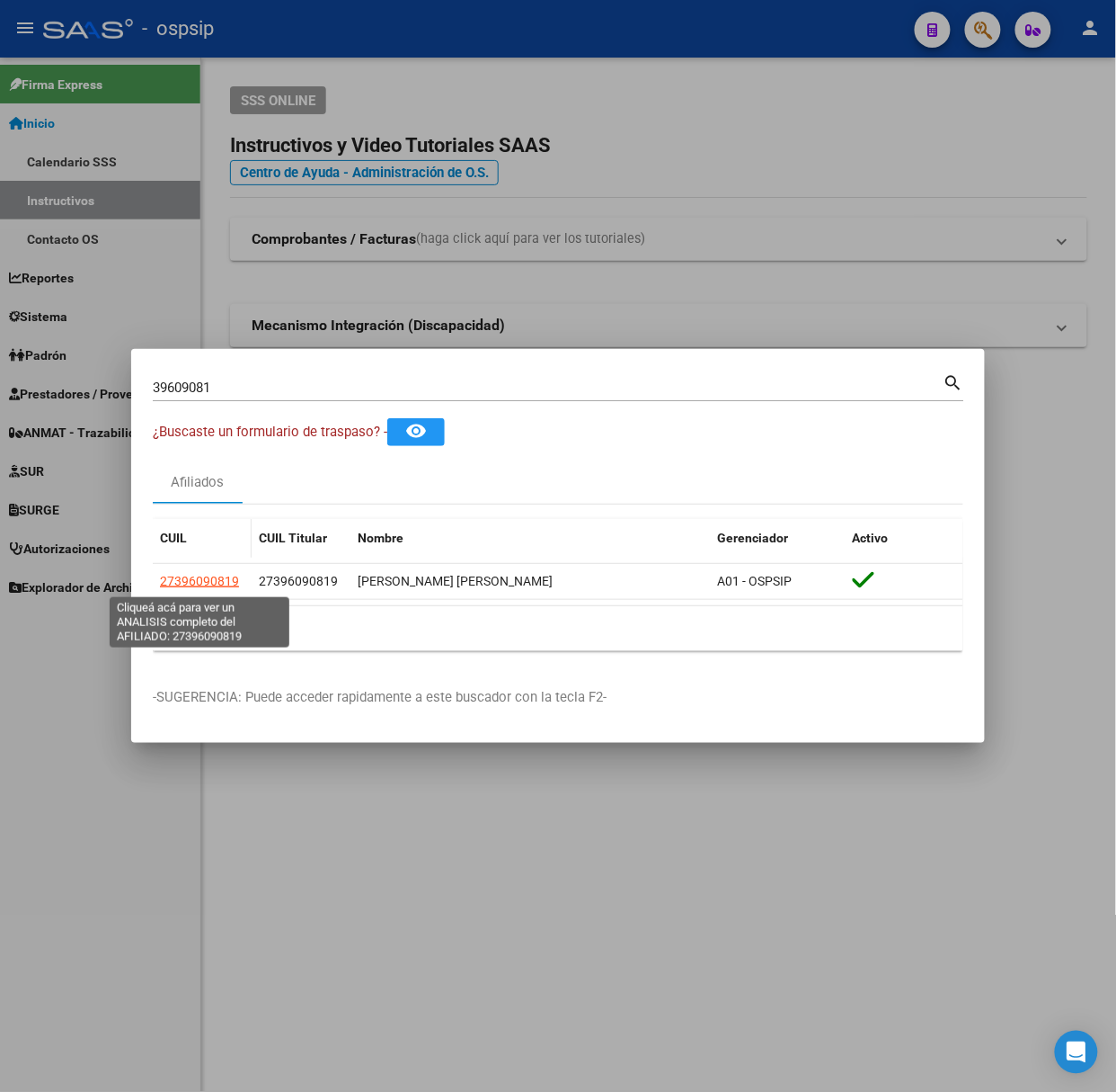
click at [203, 578] on span "27396090819" at bounding box center [199, 581] width 79 height 15
type textarea "27396090819"
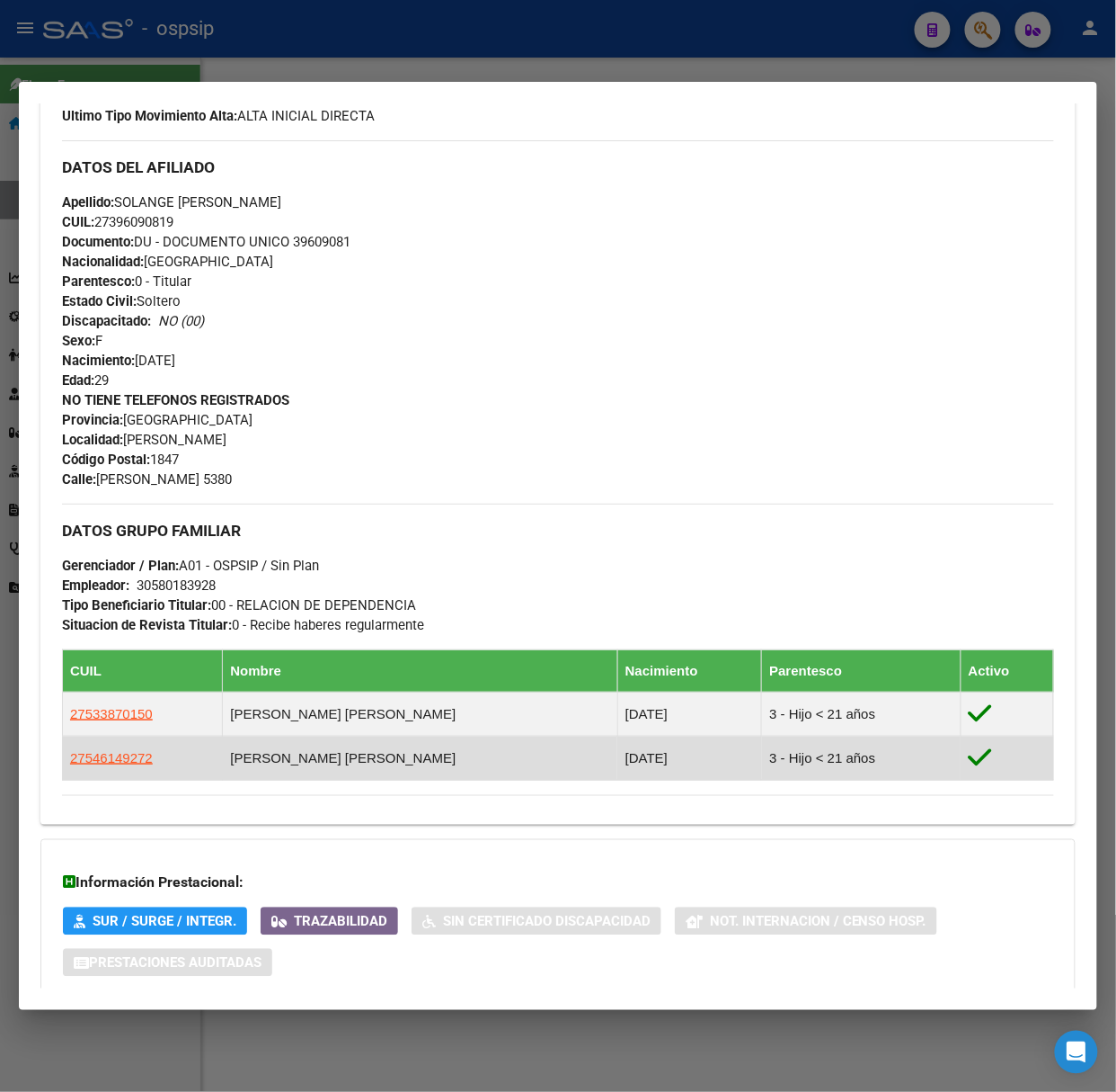
scroll to position [624, 0]
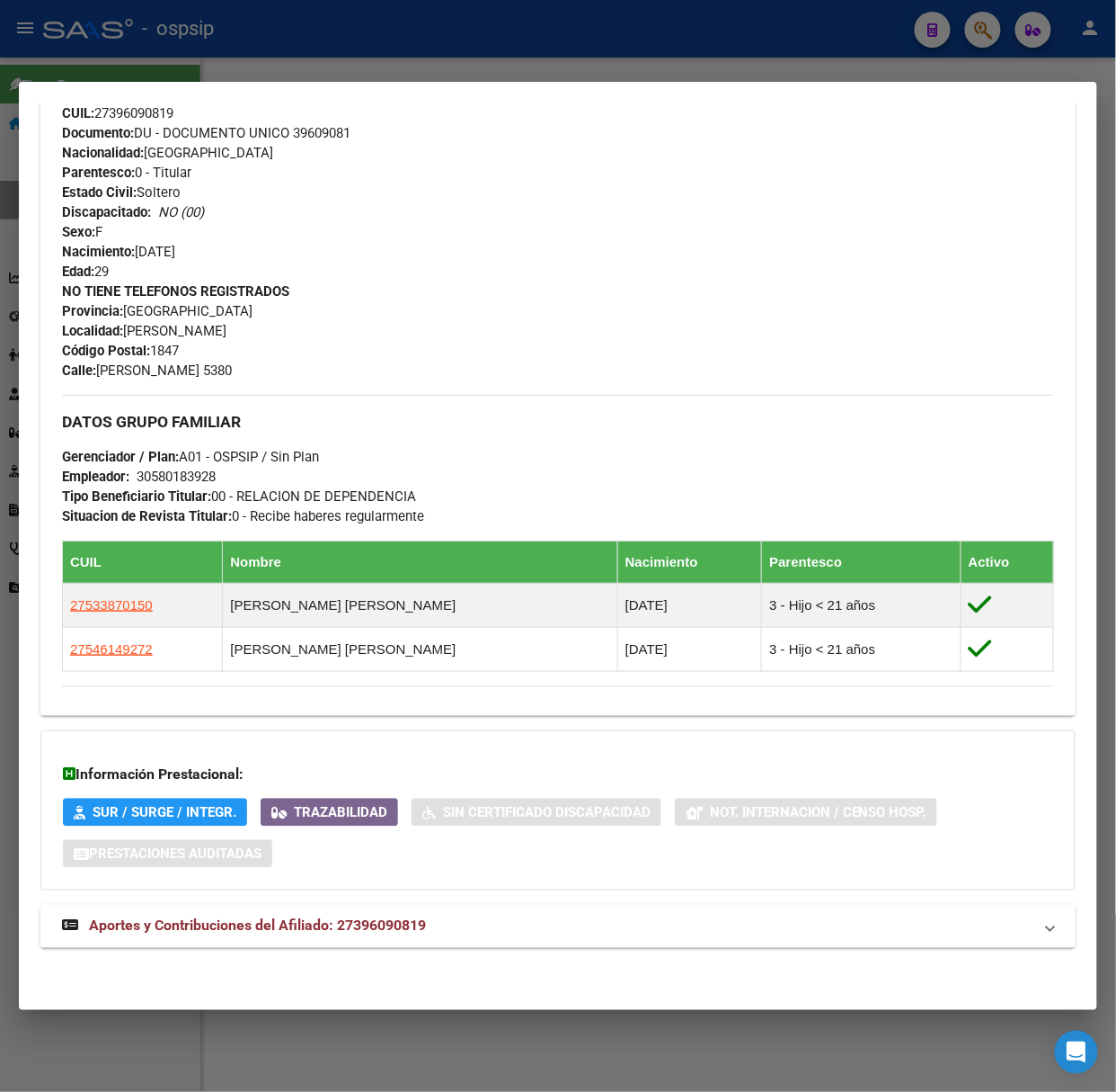
click at [381, 899] on div "DATOS [PERSON_NAME] ÁGIL: [PERSON_NAME] [PERSON_NAME] | ACTIVO | AFILIADO TITUL…" at bounding box center [558, 256] width 1036 height 1424
click at [383, 904] on mat-expansion-panel-header "Aportes y Contribuciones del Afiliado: 27396090819" at bounding box center [558, 926] width 1036 height 43
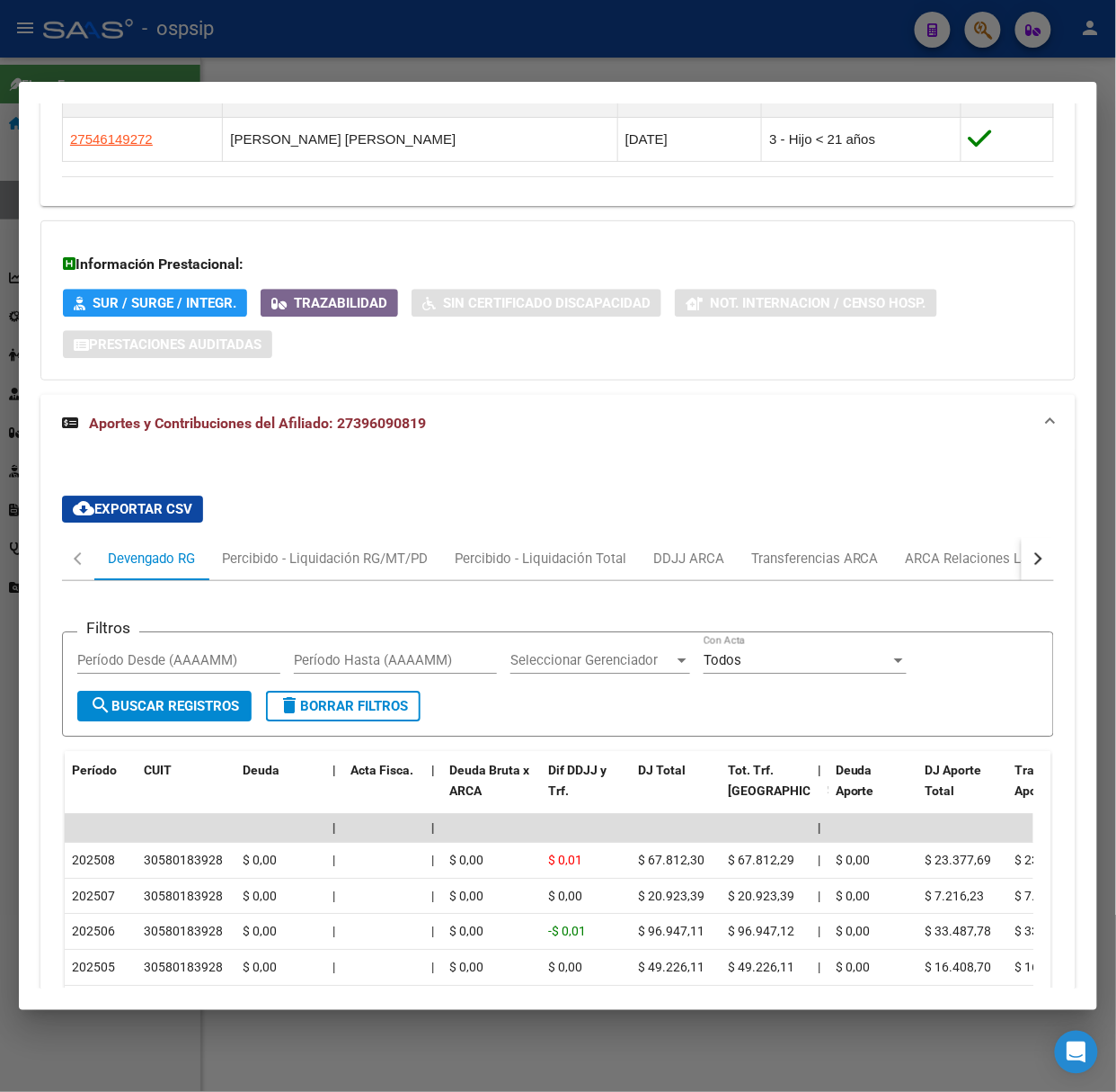
scroll to position [1191, 0]
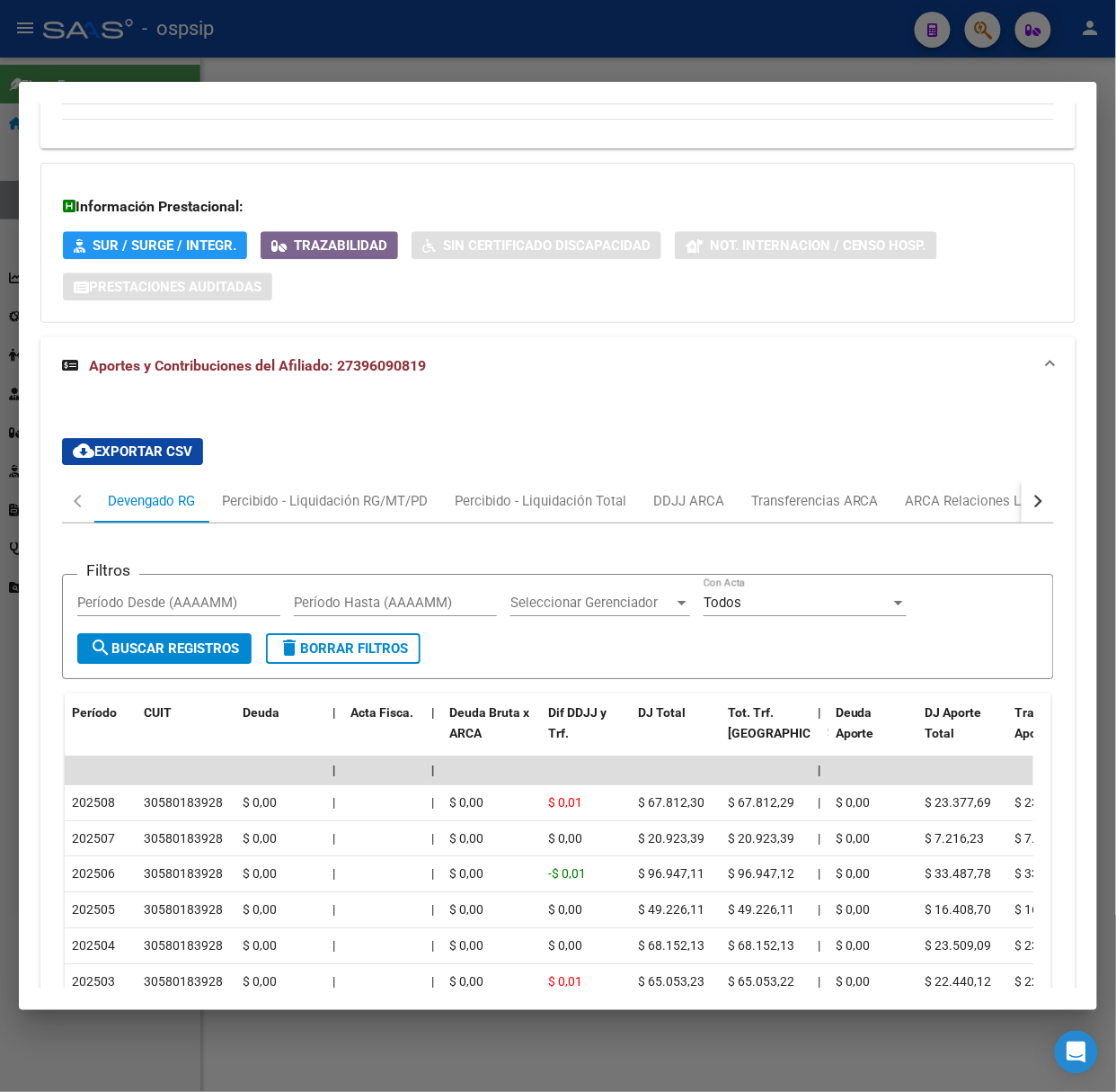
click at [84, 58] on div at bounding box center [558, 546] width 1116 height 1092
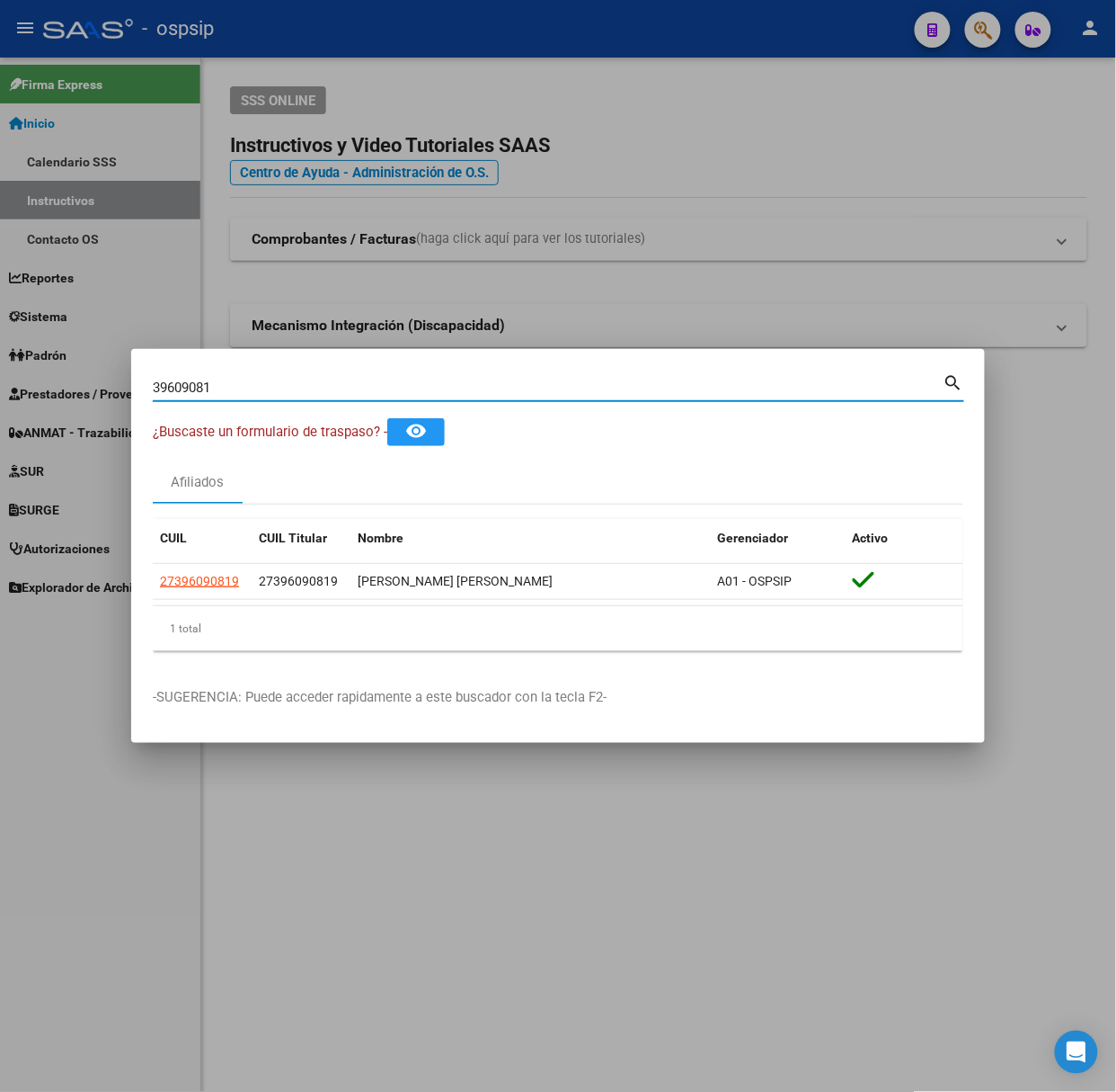
click at [218, 389] on input "39609081" at bounding box center [547, 387] width 791 height 17
type input "50400767"
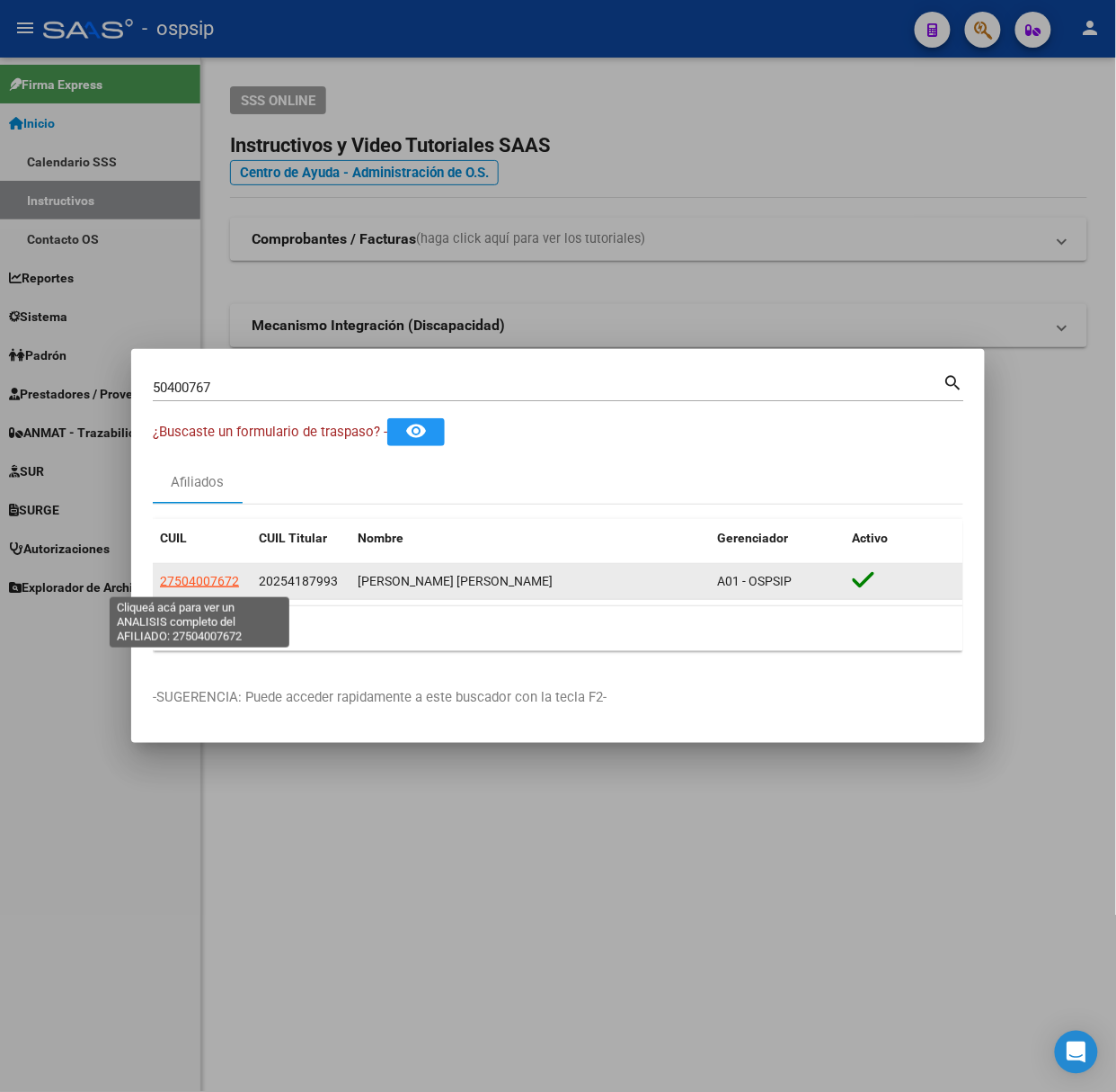
click at [199, 584] on span "27504007672" at bounding box center [199, 581] width 79 height 15
type textarea "27504007672"
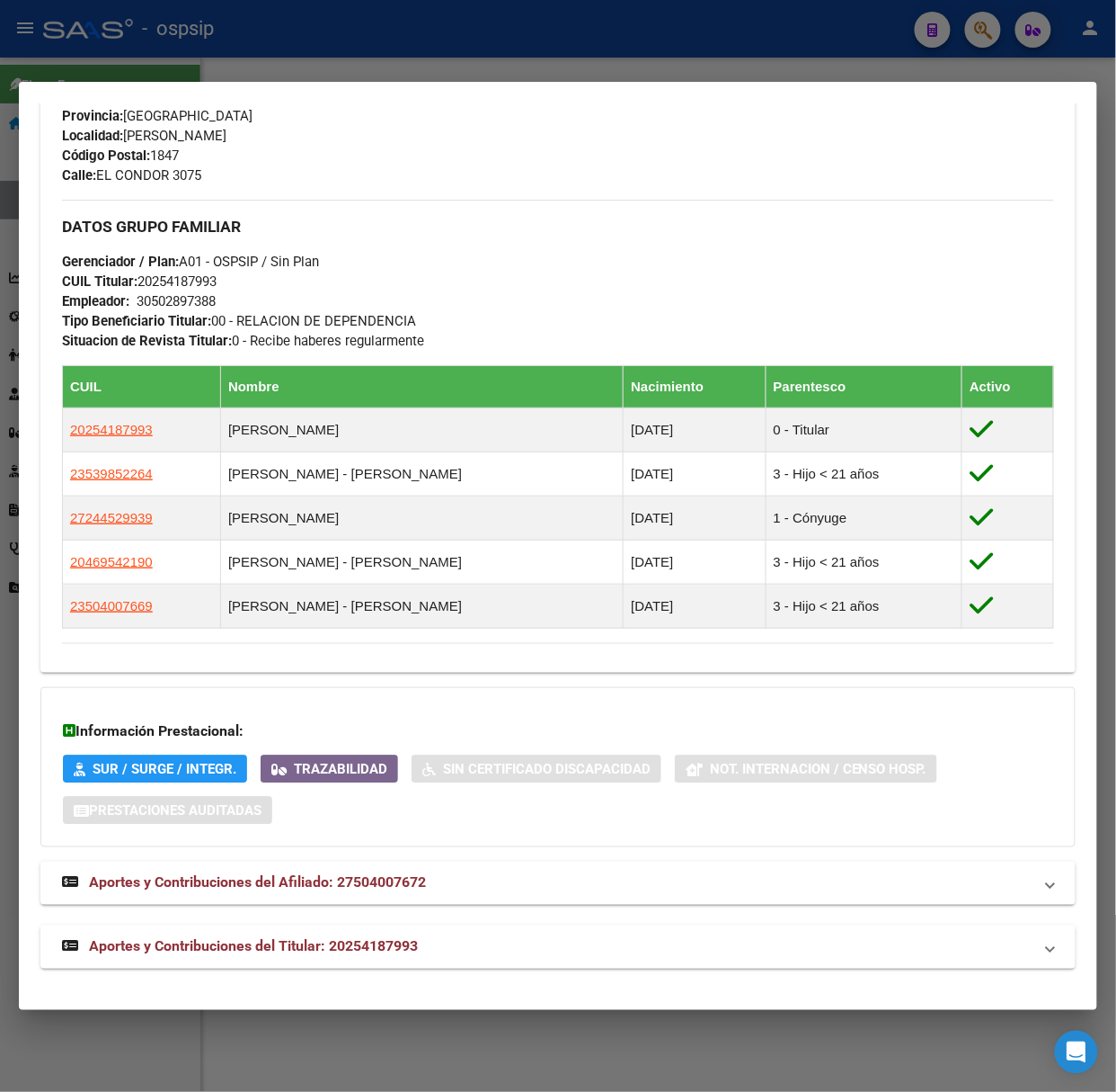
drag, startPoint x: 417, startPoint y: 946, endPoint x: 417, endPoint y: 937, distance: 9.0
click at [417, 949] on span "Aportes y Contribuciones del Titular: 20254187993" at bounding box center [253, 945] width 329 height 17
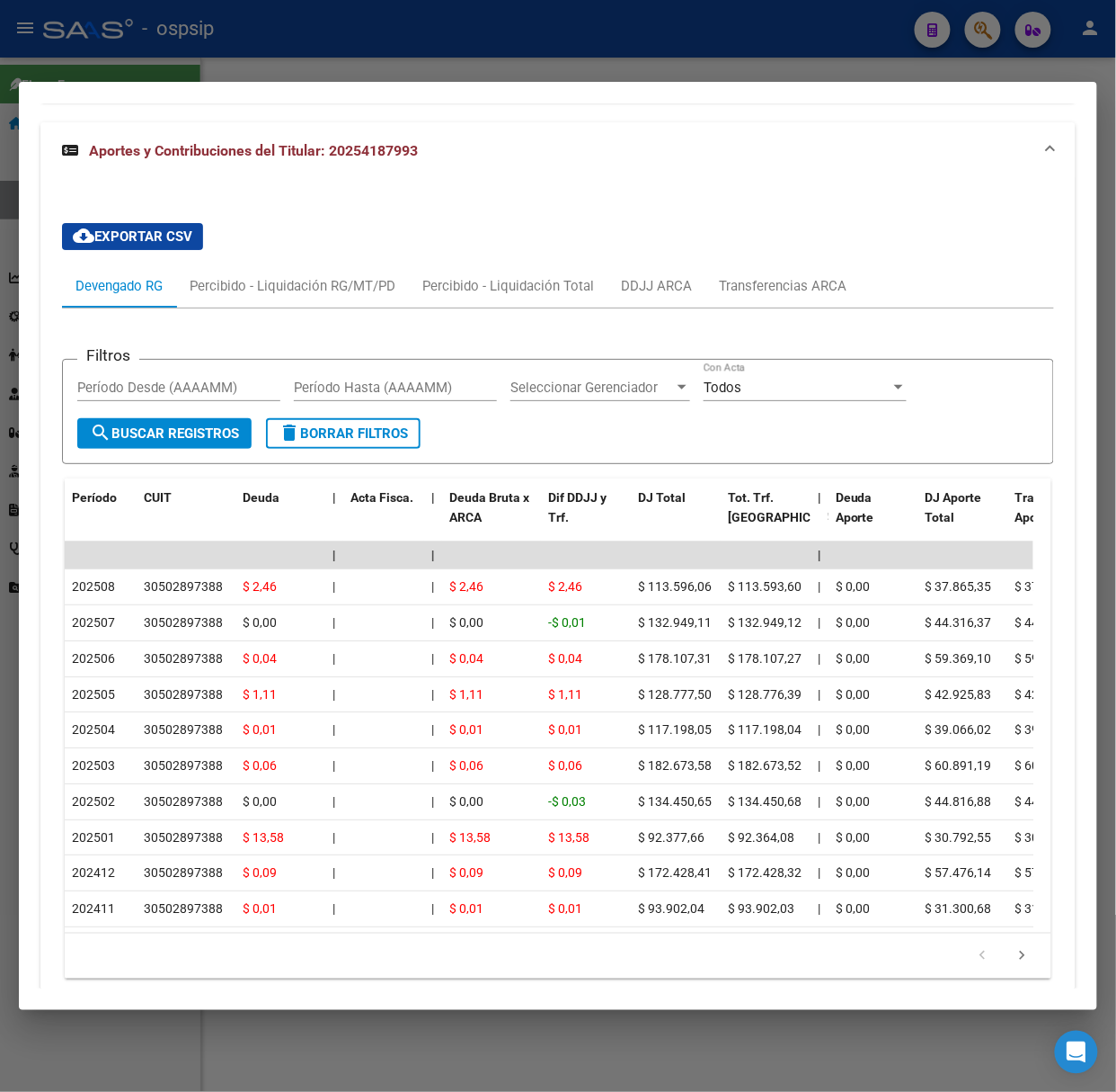
scroll to position [1643, 0]
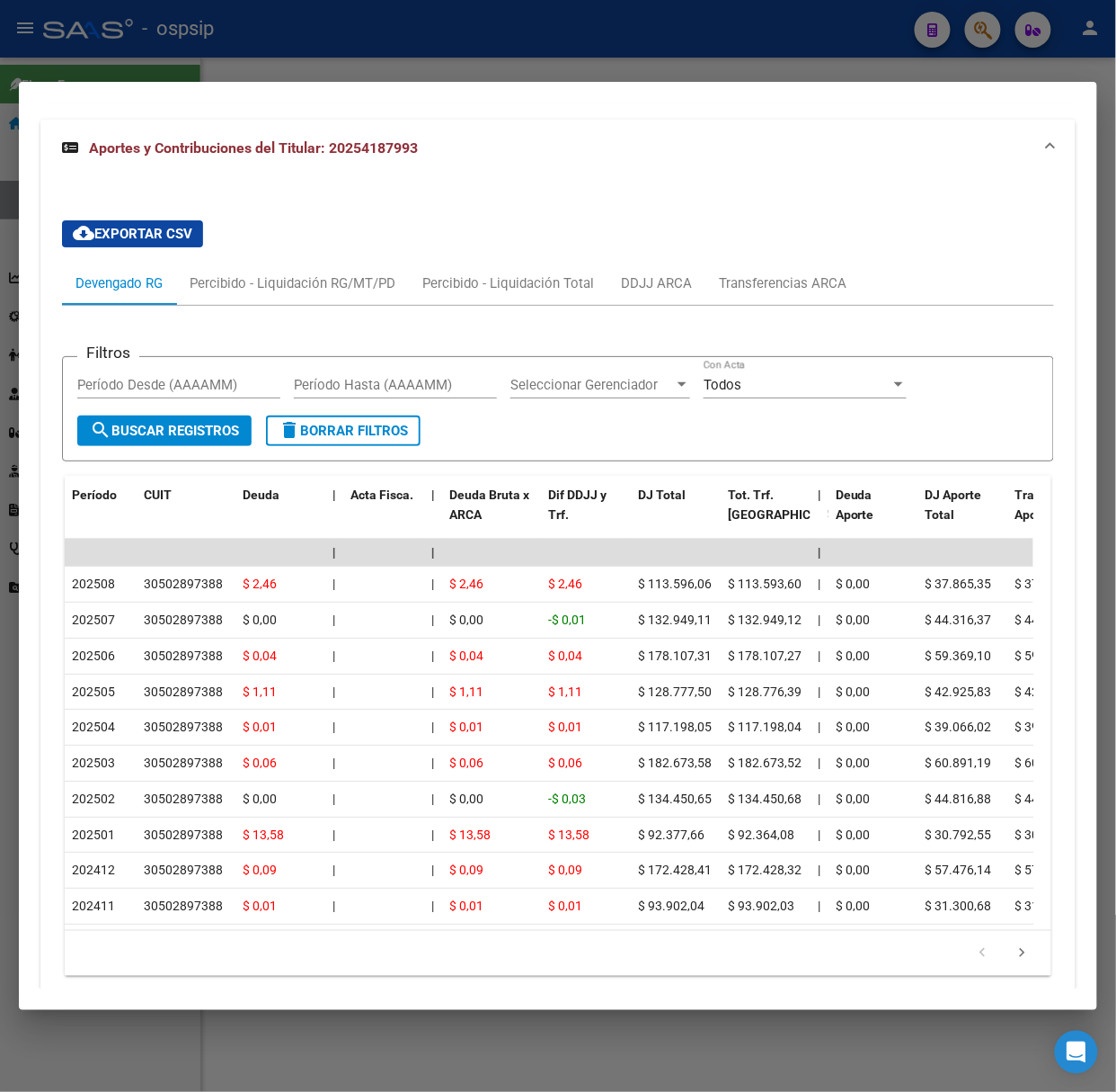
click at [133, 51] on div at bounding box center [558, 546] width 1116 height 1092
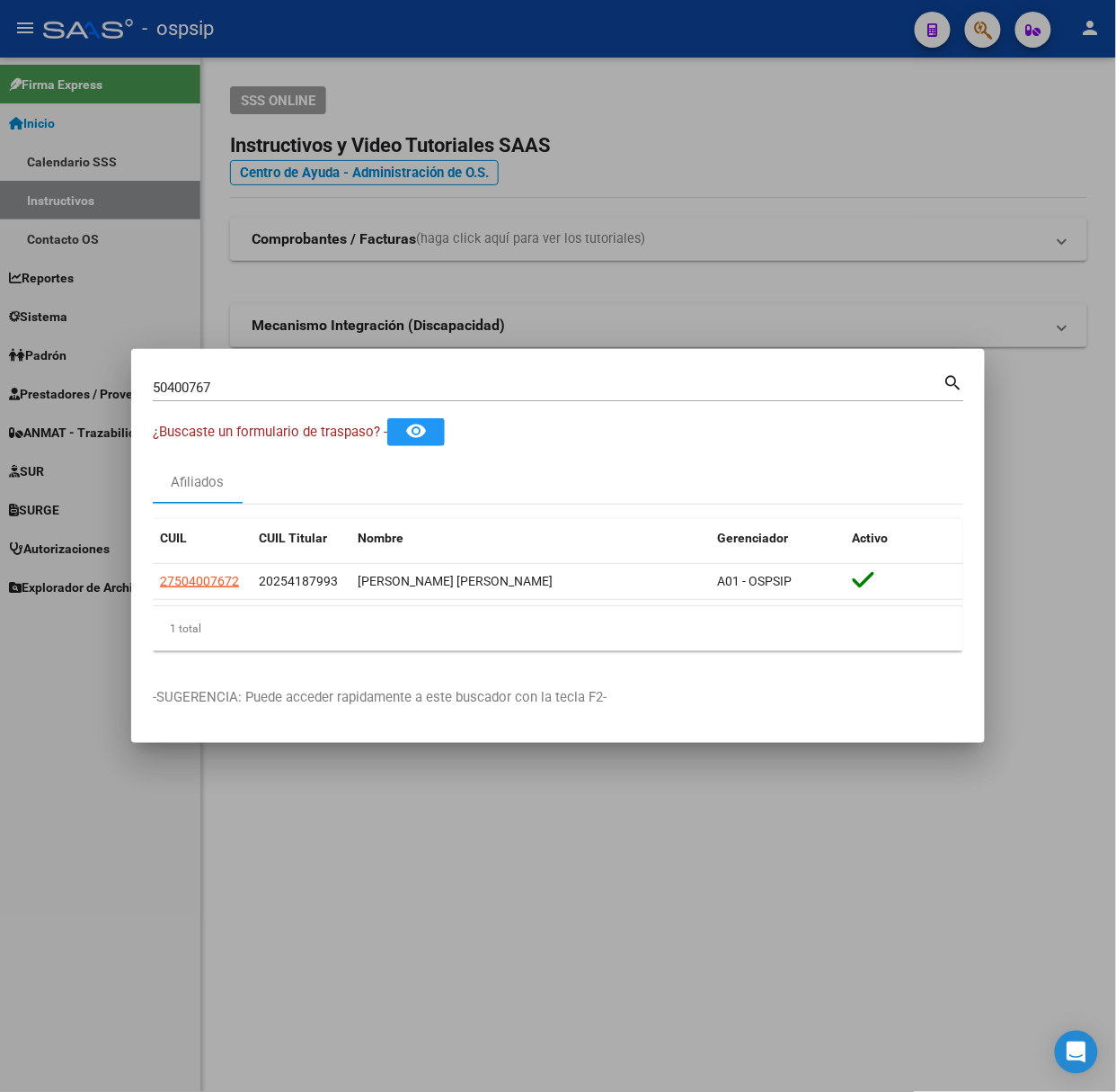
click at [275, 387] on input "50400767" at bounding box center [547, 387] width 791 height 17
type input "42102017"
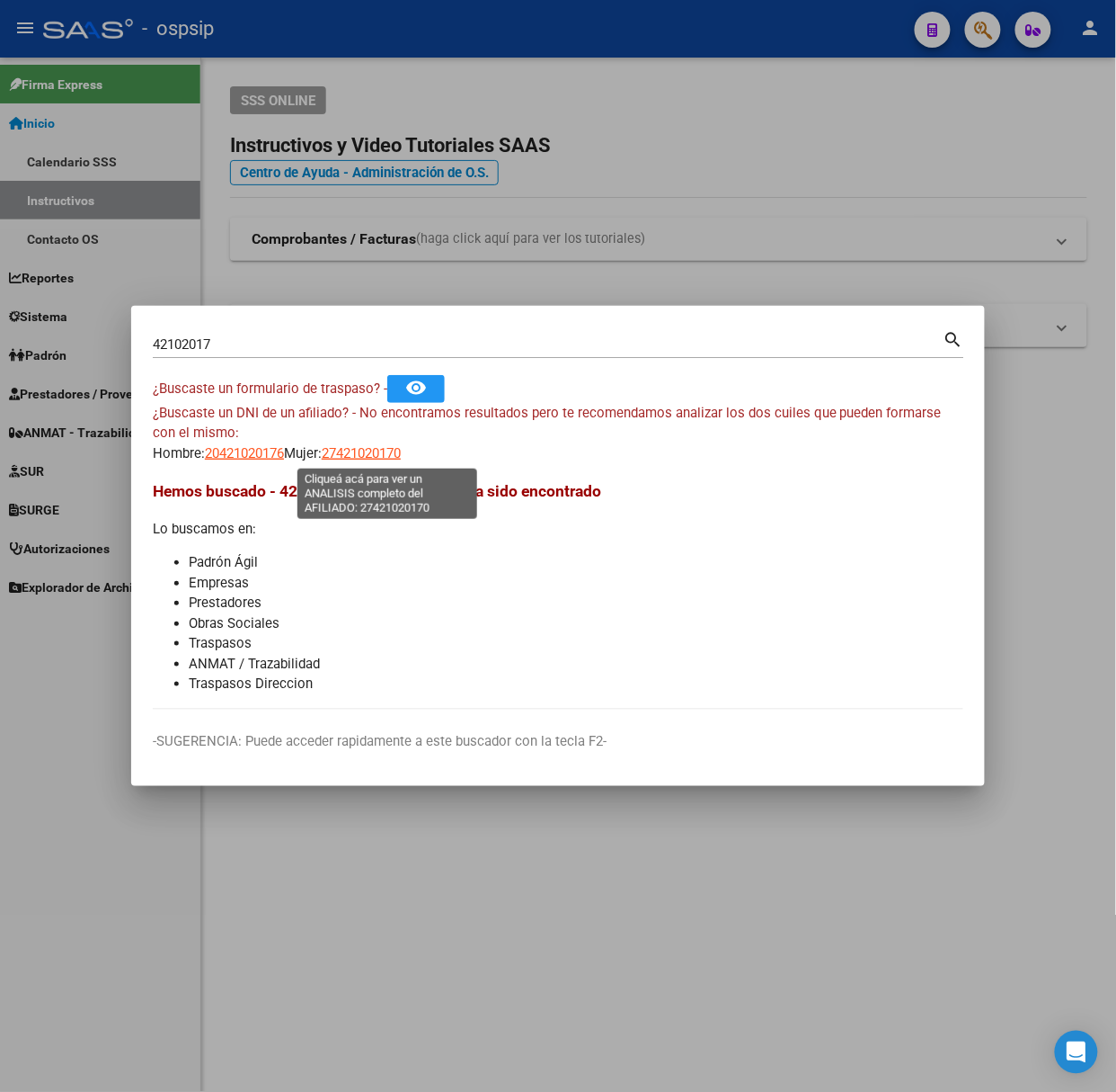
click at [401, 445] on span "27421020170" at bounding box center [361, 453] width 79 height 17
type textarea "27421020170"
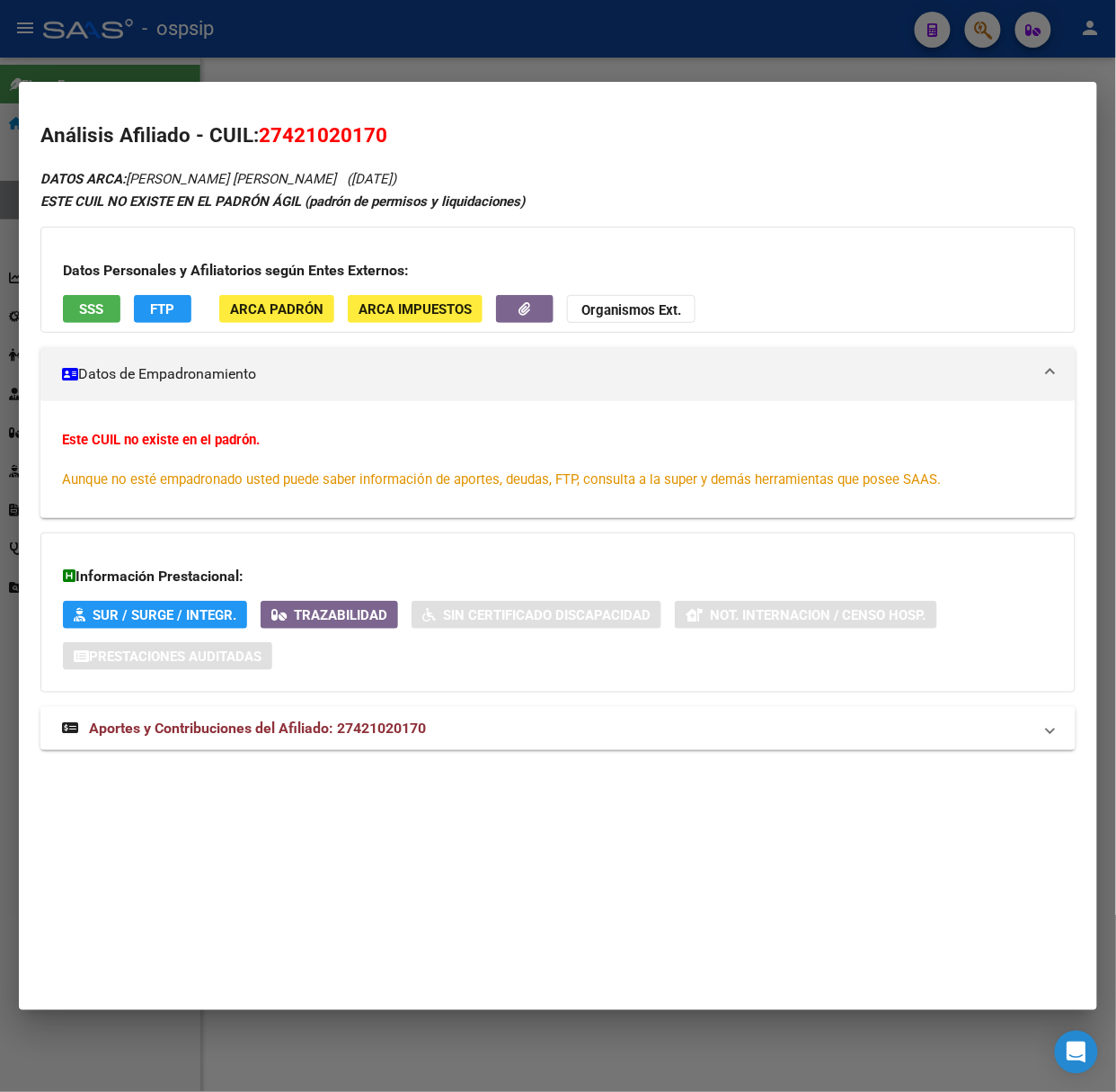
click at [413, 746] on mat-expansion-panel-header "Aportes y Contribuciones del Afiliado: 27421020170" at bounding box center [558, 728] width 1036 height 43
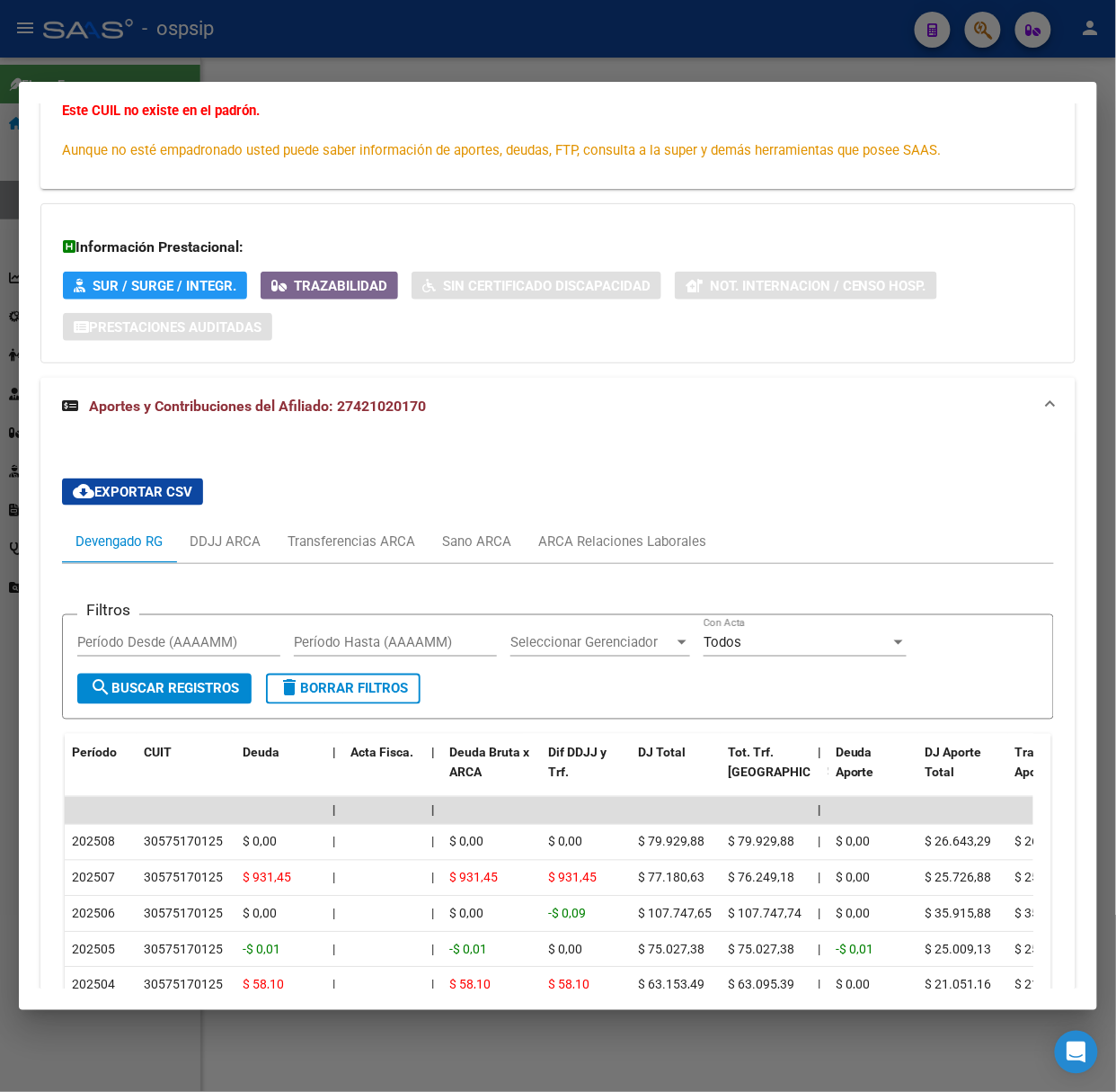
scroll to position [368, 0]
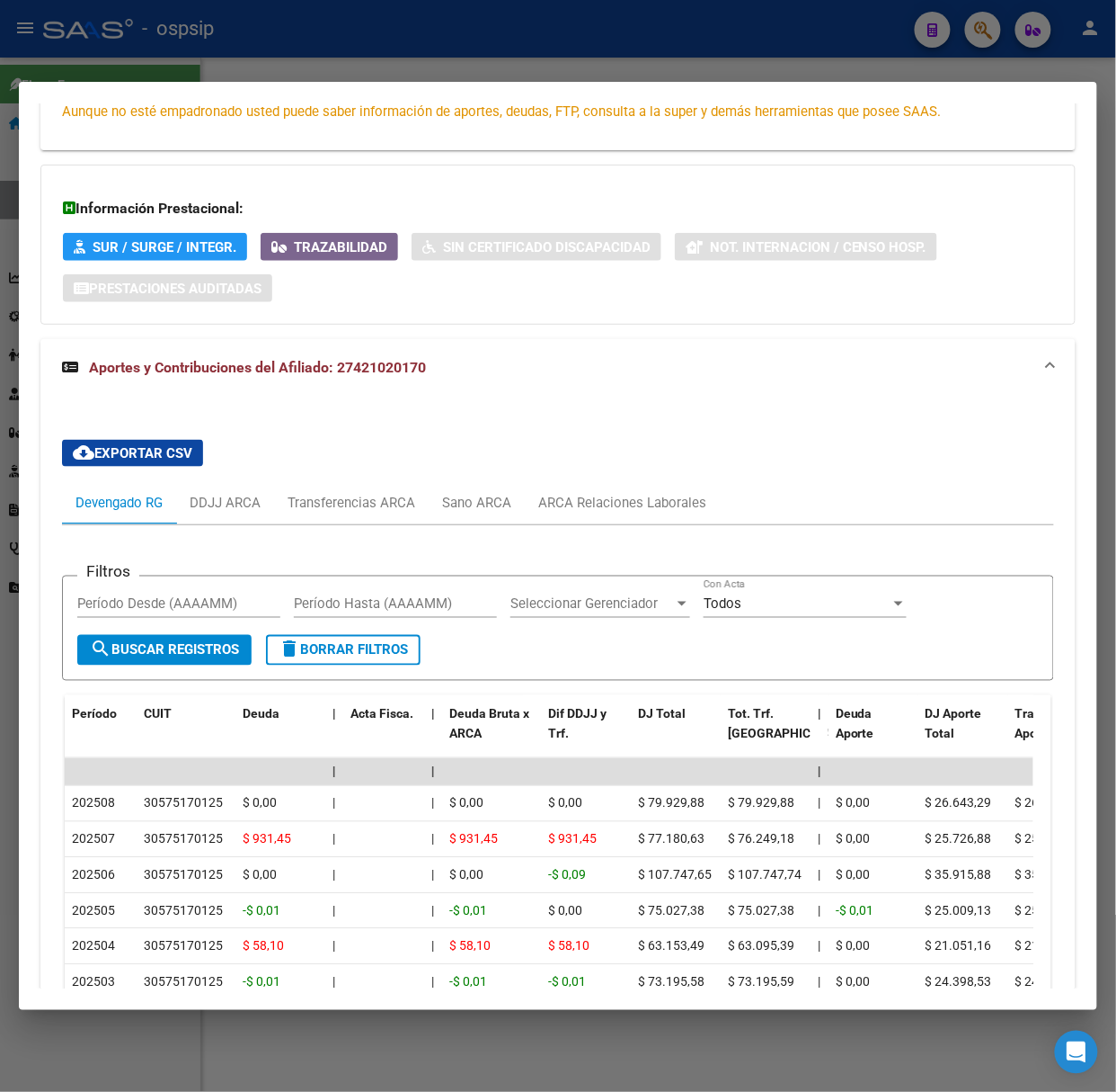
click at [255, 54] on div at bounding box center [558, 546] width 1116 height 1092
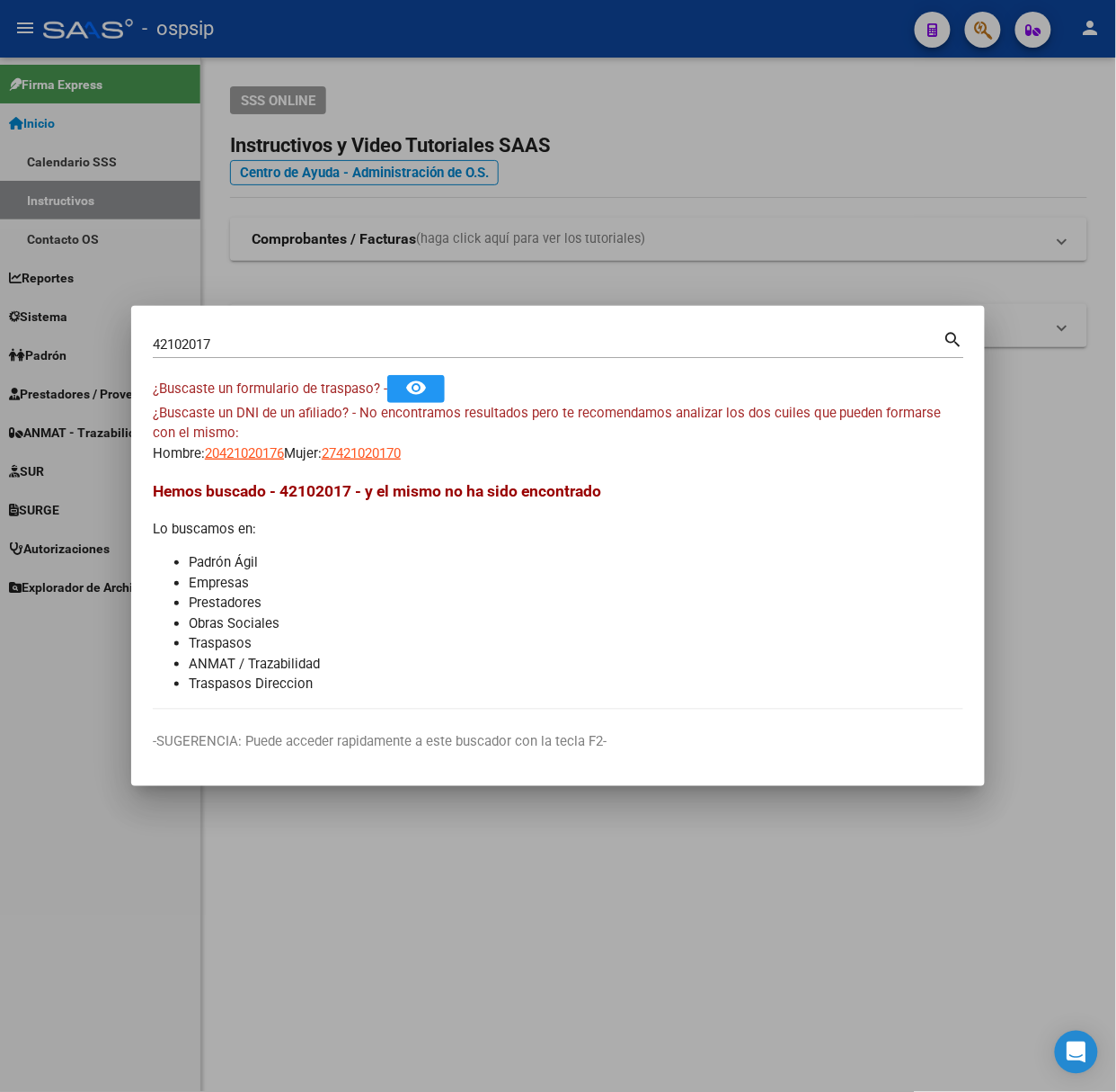
click at [374, 351] on input "42102017" at bounding box center [547, 344] width 791 height 17
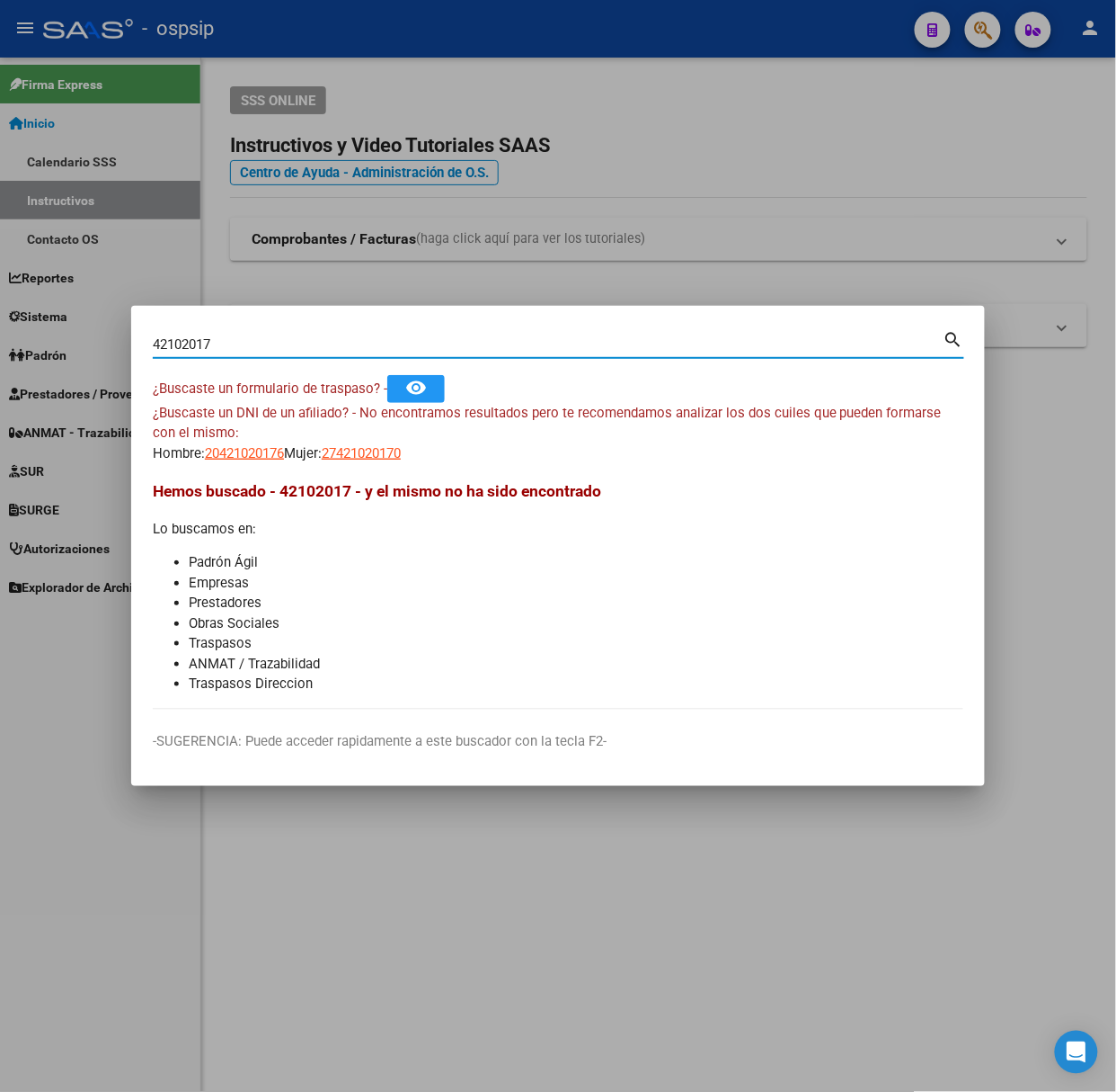
click at [374, 351] on input "42102017" at bounding box center [547, 344] width 791 height 17
type input "26516515"
click at [401, 460] on span "27265165155" at bounding box center [361, 453] width 79 height 17
type textarea "27265165155"
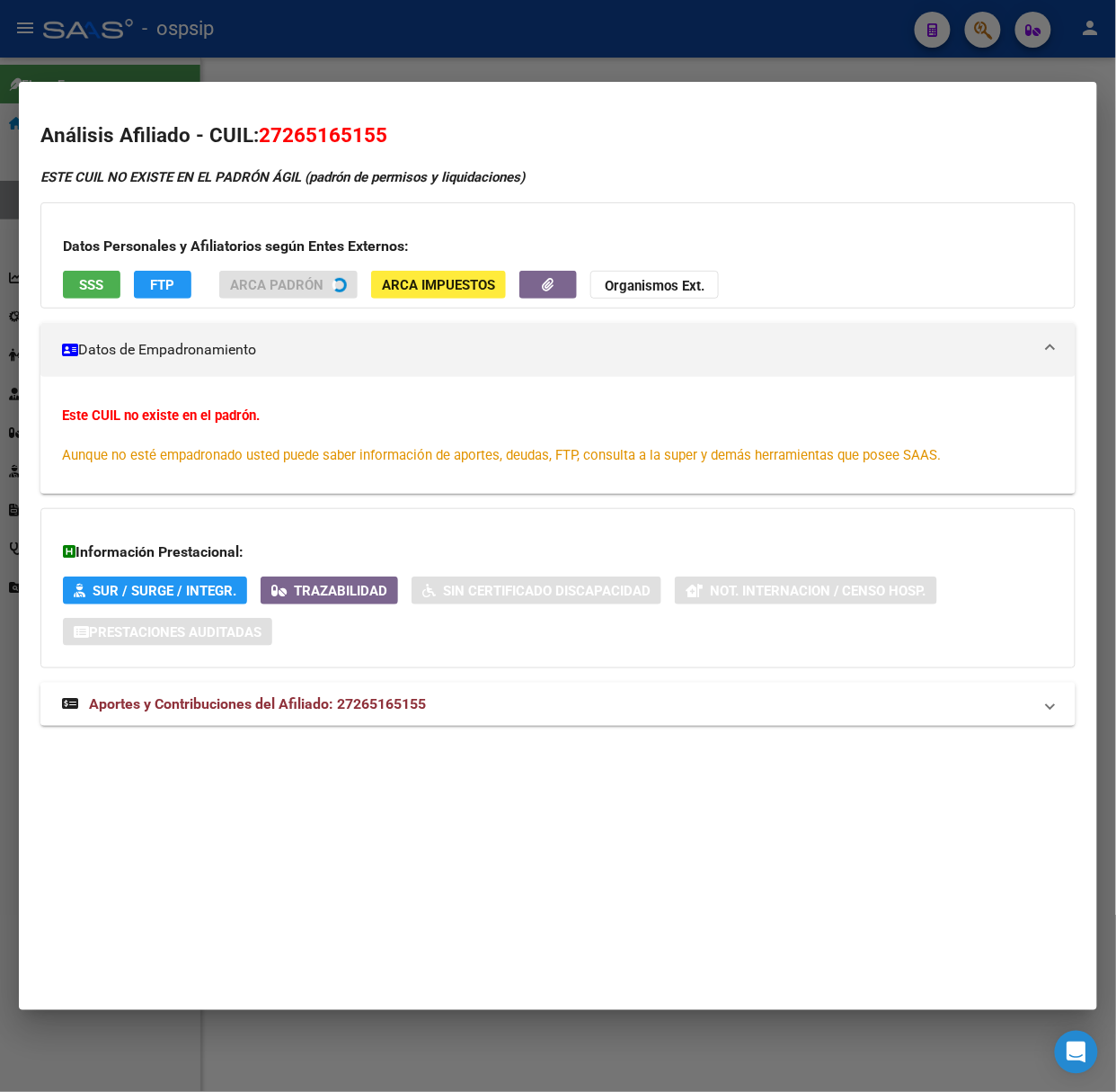
click at [377, 723] on mat-expansion-panel-header "Aportes y Contribuciones del Afiliado: 27265165155" at bounding box center [558, 704] width 1036 height 43
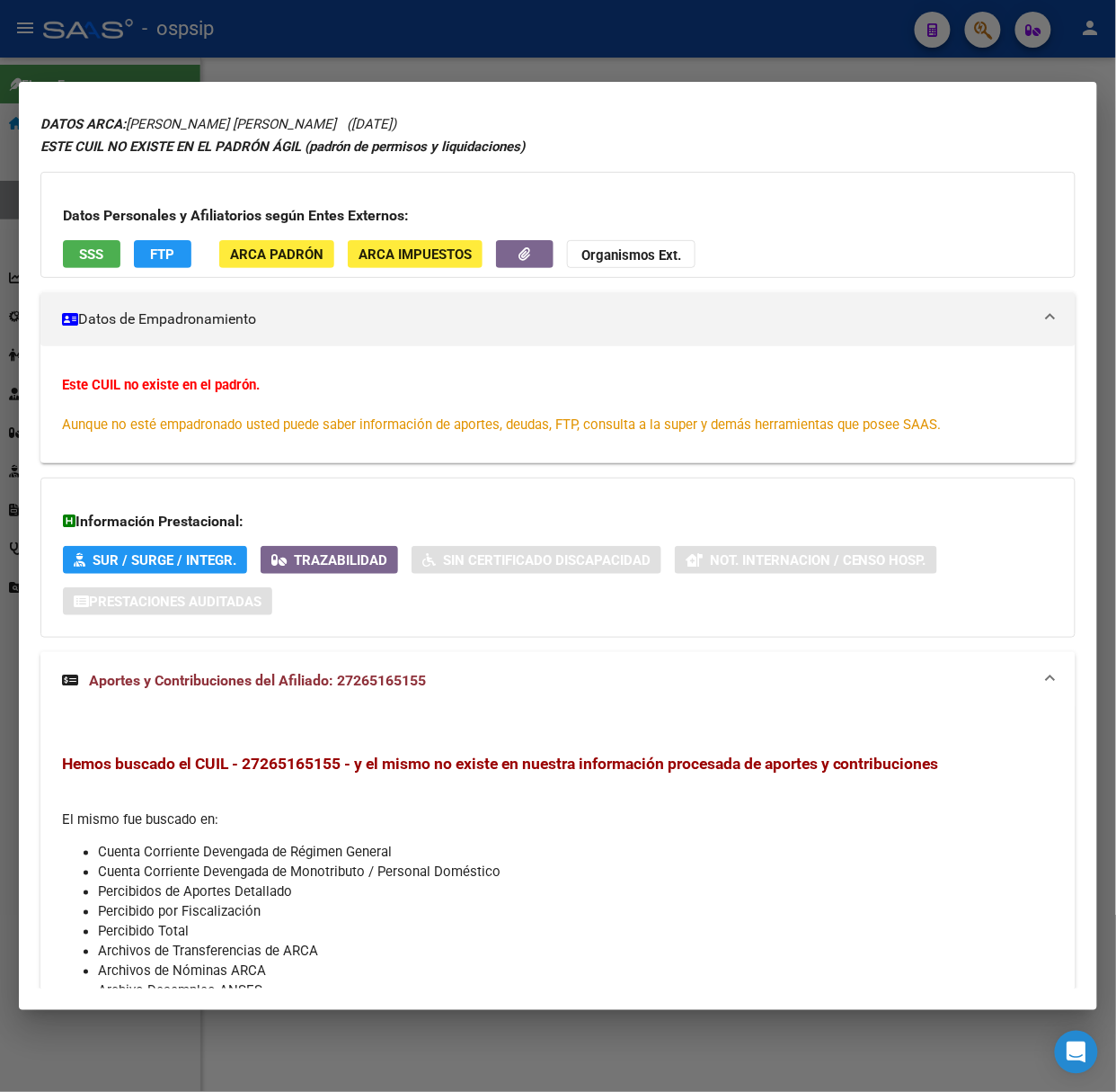
scroll to position [0, 0]
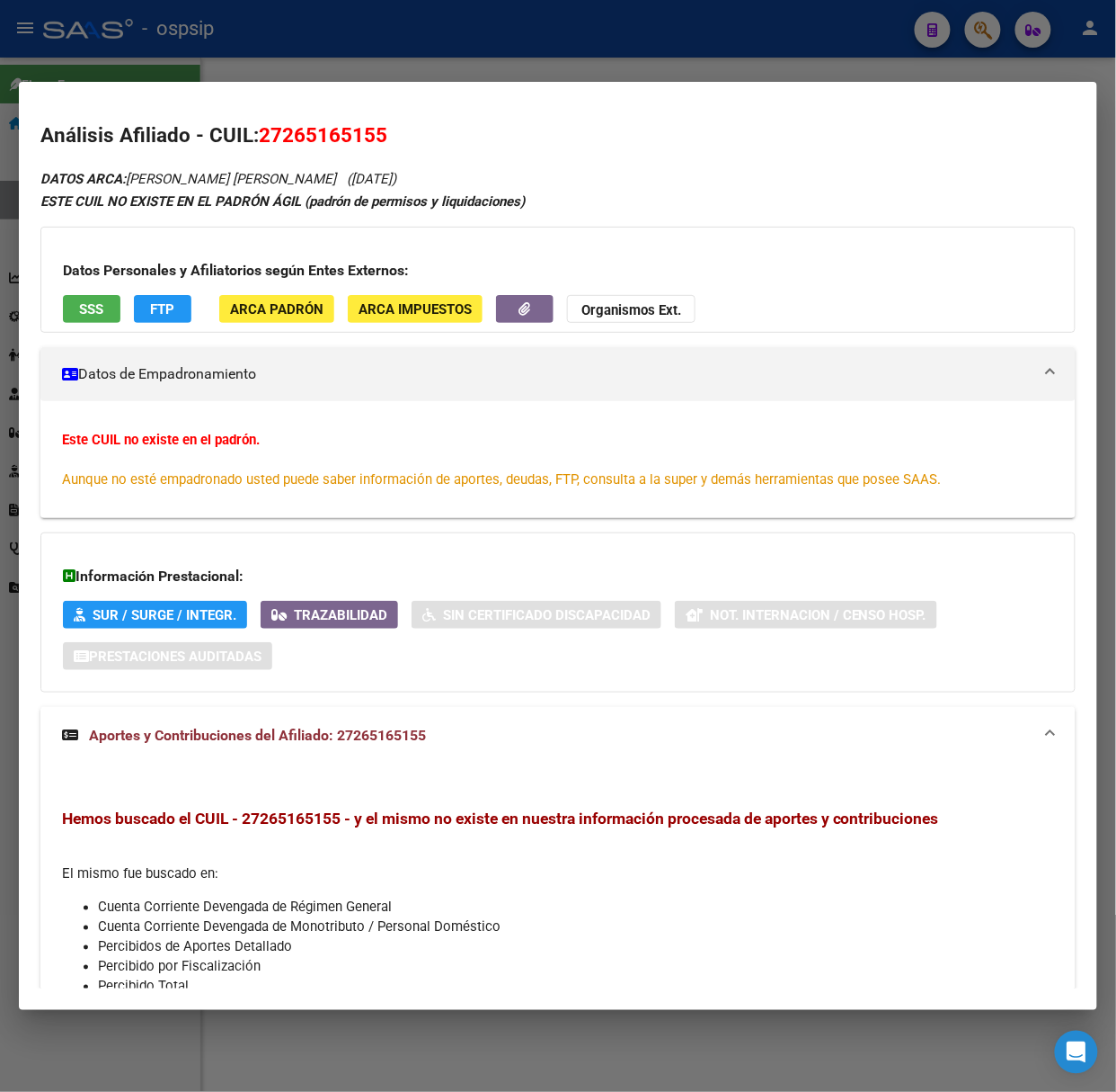
click at [87, 315] on span "SSS" at bounding box center [92, 309] width 24 height 17
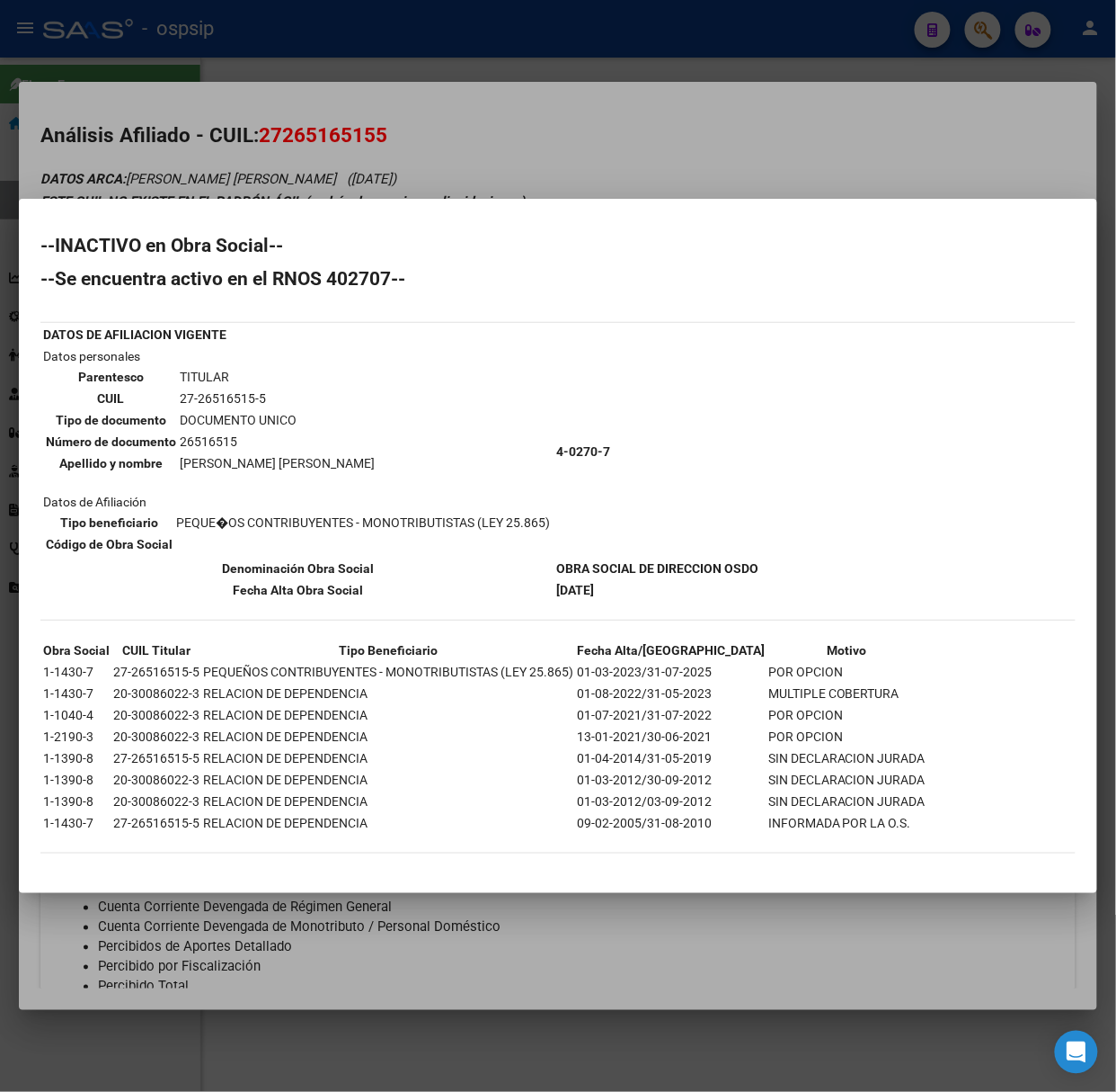
click at [219, 108] on div at bounding box center [558, 546] width 1116 height 1092
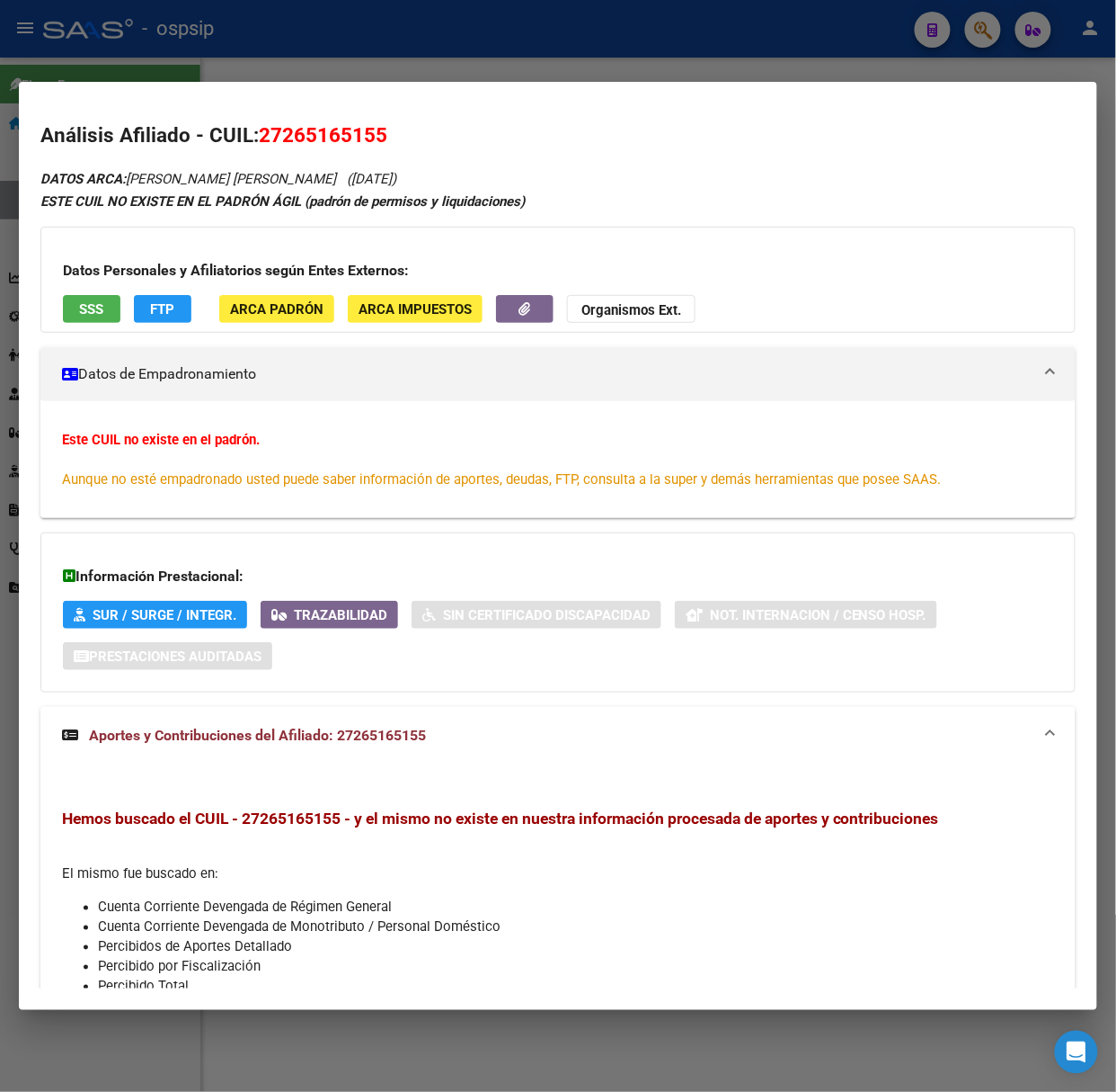
click at [421, 76] on div at bounding box center [558, 546] width 1116 height 1092
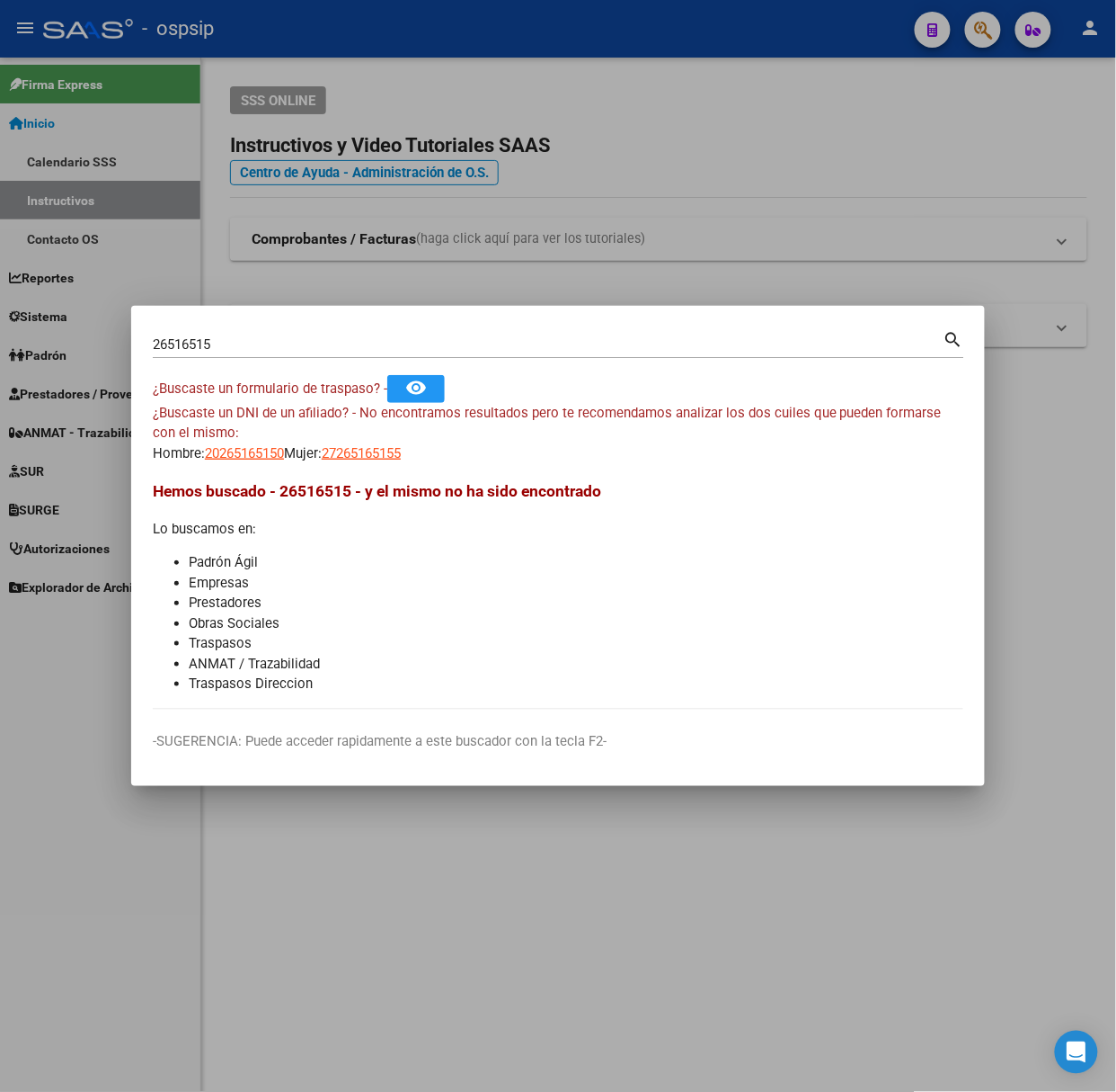
click at [252, 338] on input "26516515" at bounding box center [547, 344] width 791 height 17
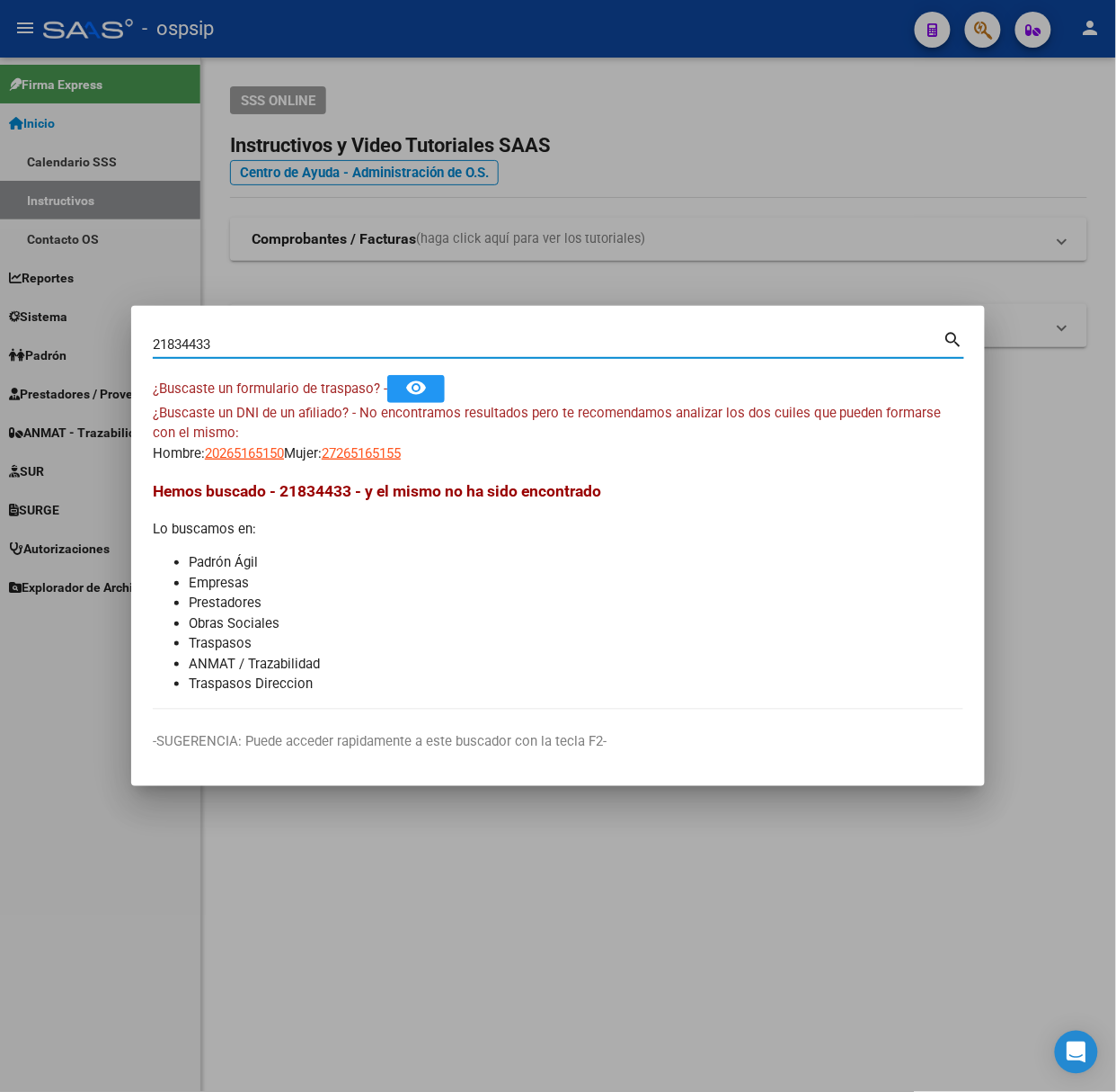
type input "21834433"
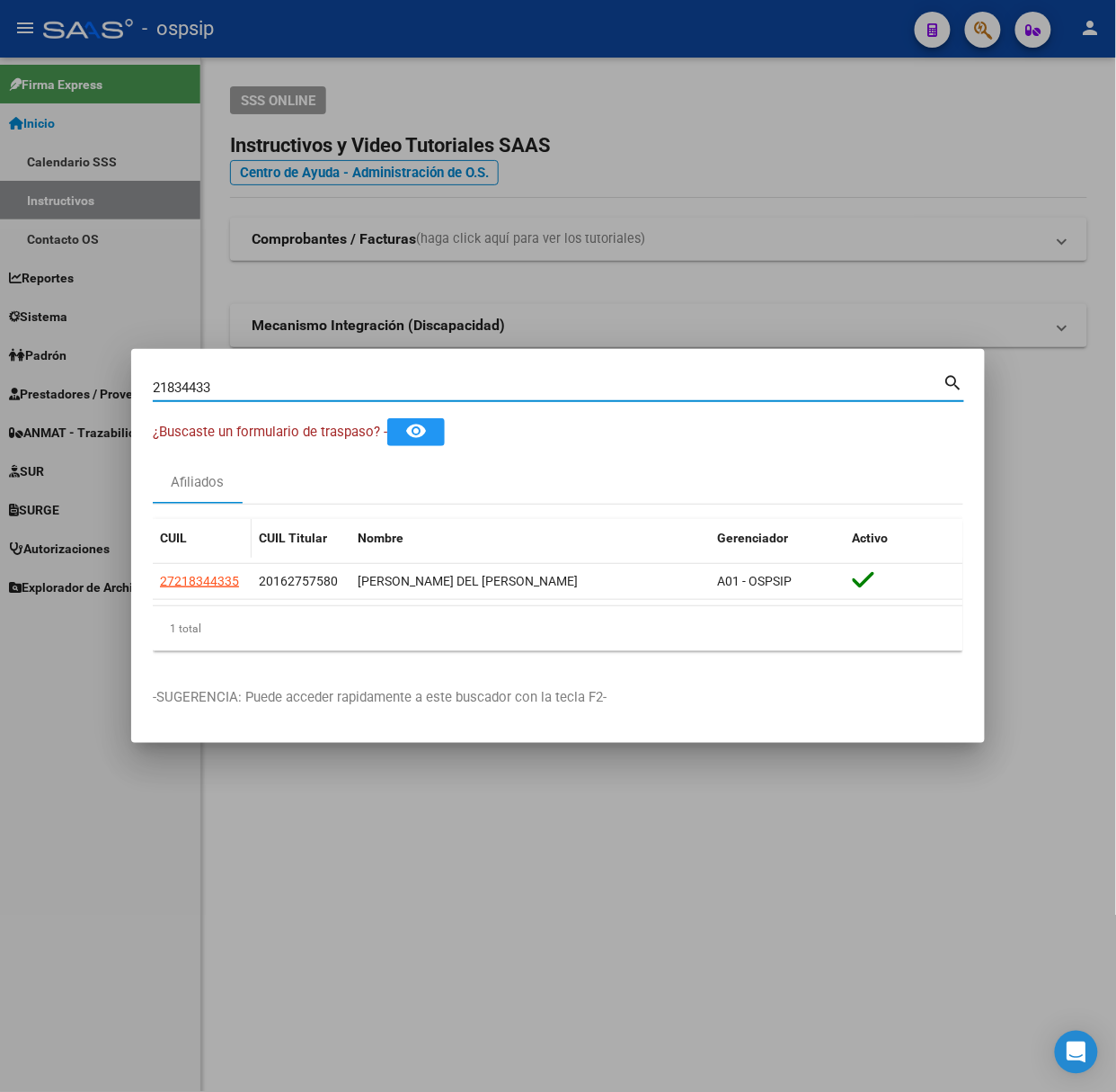
click at [216, 594] on datatable-body-cell "27218344335" at bounding box center [201, 582] width 99 height 35
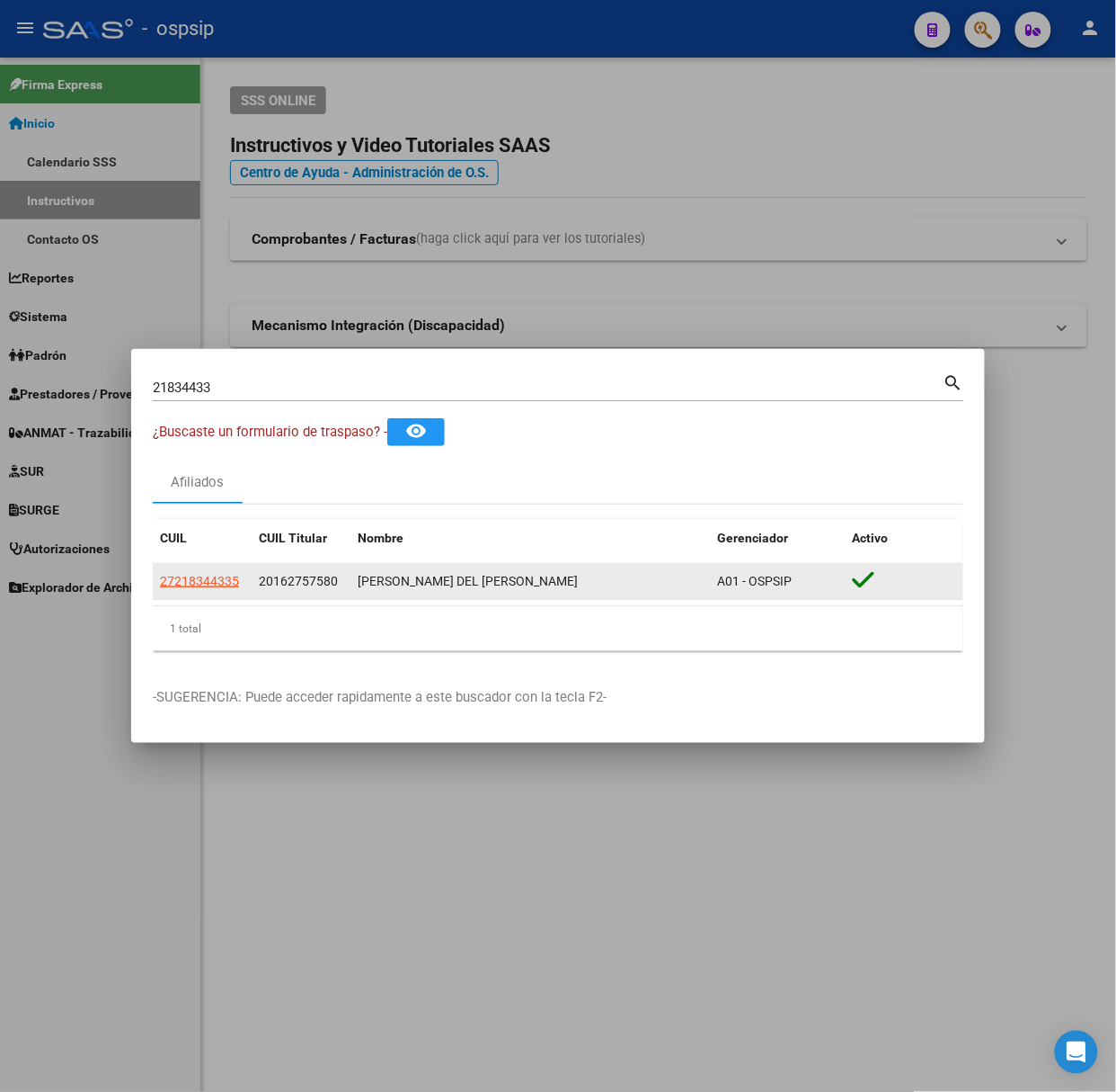
click at [207, 590] on app-link-go-to "27218344335" at bounding box center [199, 581] width 79 height 21
click at [205, 584] on span "27218344335" at bounding box center [199, 581] width 79 height 15
type textarea "27218344335"
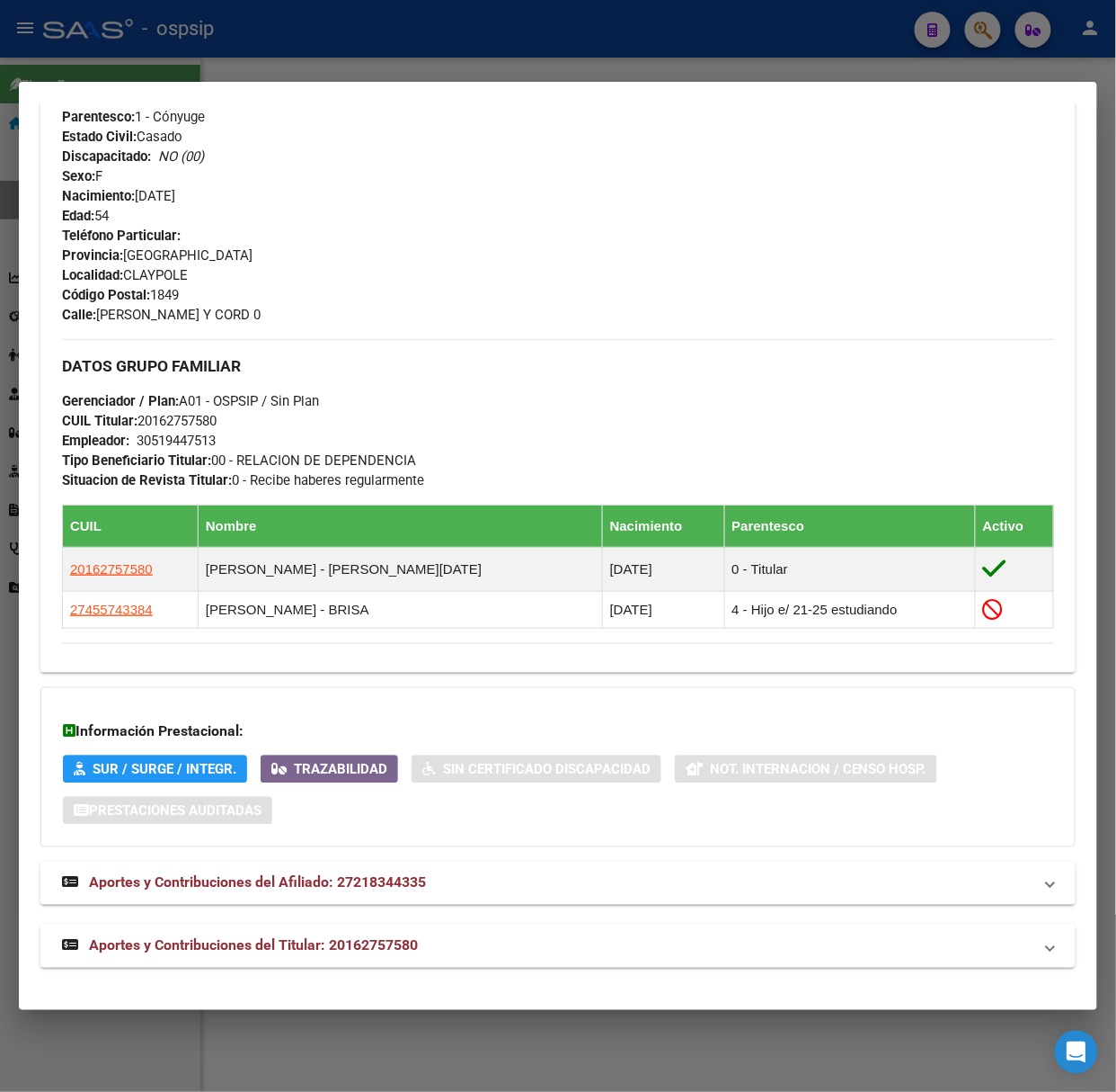
click at [347, 947] on span "Aportes y Contribuciones del Titular: 20162757580" at bounding box center [253, 944] width 329 height 17
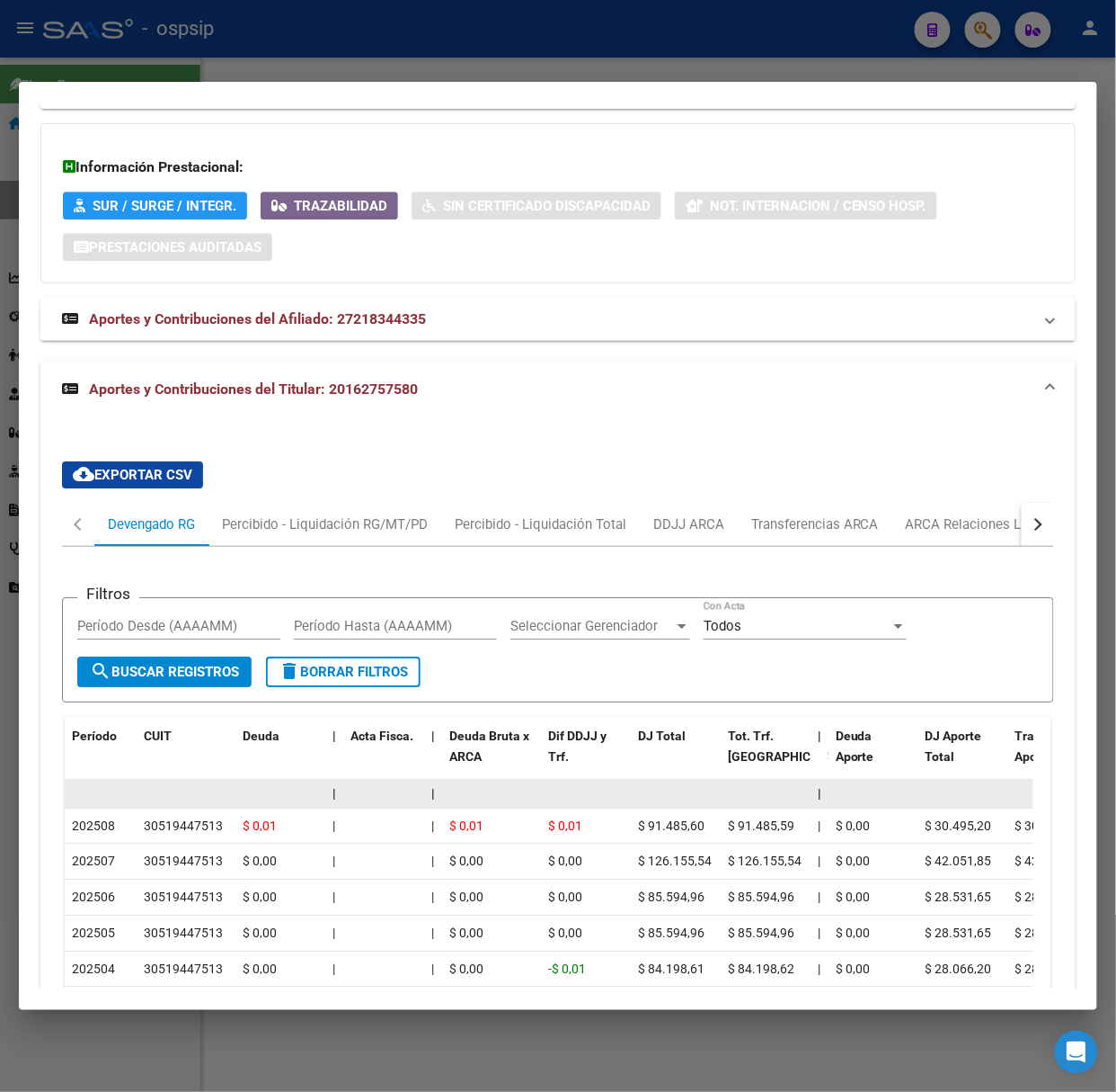
scroll to position [1540, 0]
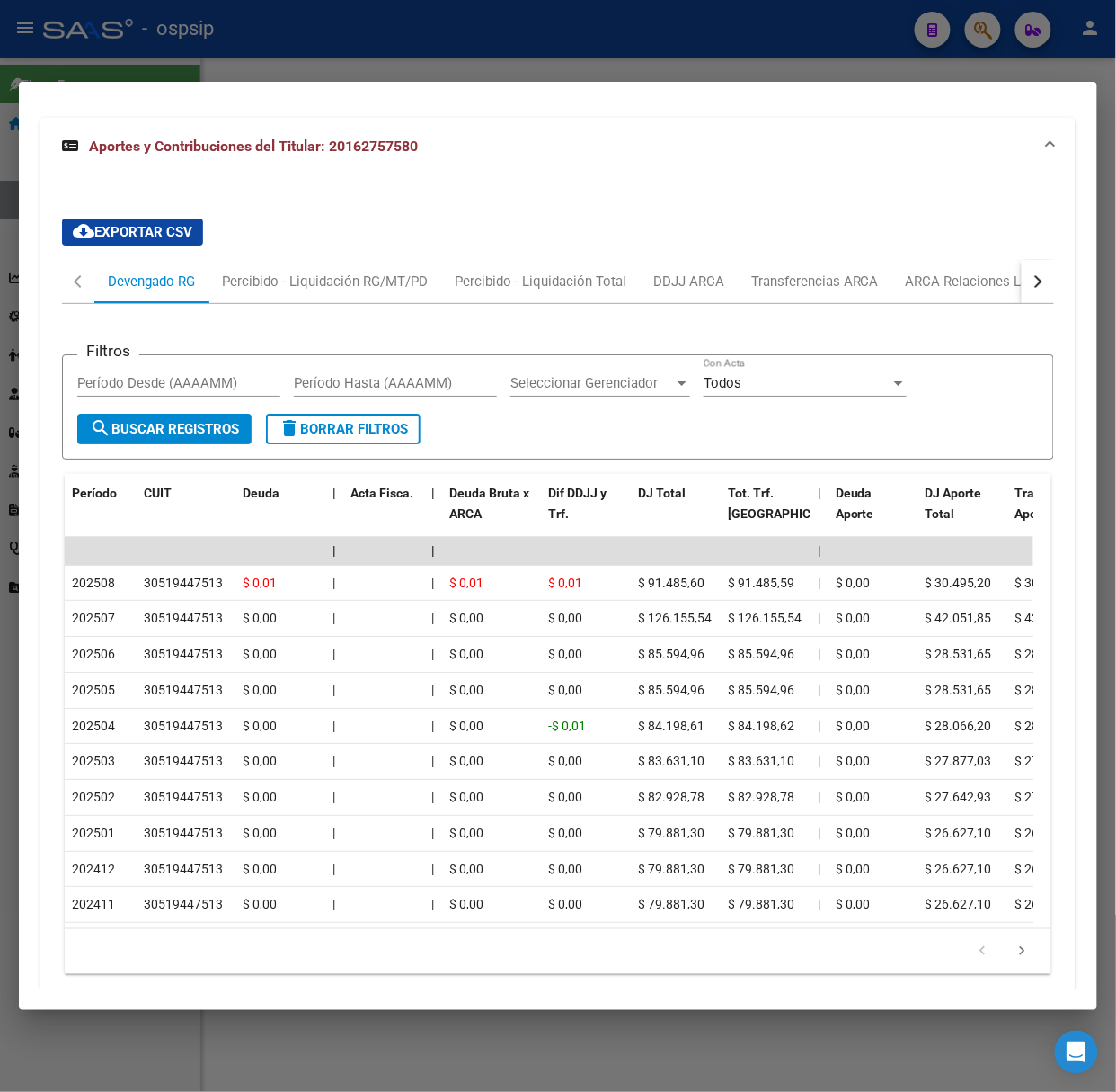
click at [346, 97] on mat-dialog-container "Análisis Afiliado - CUIL: 27218344335 DATOS PADRÓN ÁGIL: PARADI [PERSON_NAME] |…" at bounding box center [558, 546] width 1079 height 928
click at [314, 73] on div at bounding box center [558, 546] width 1116 height 1092
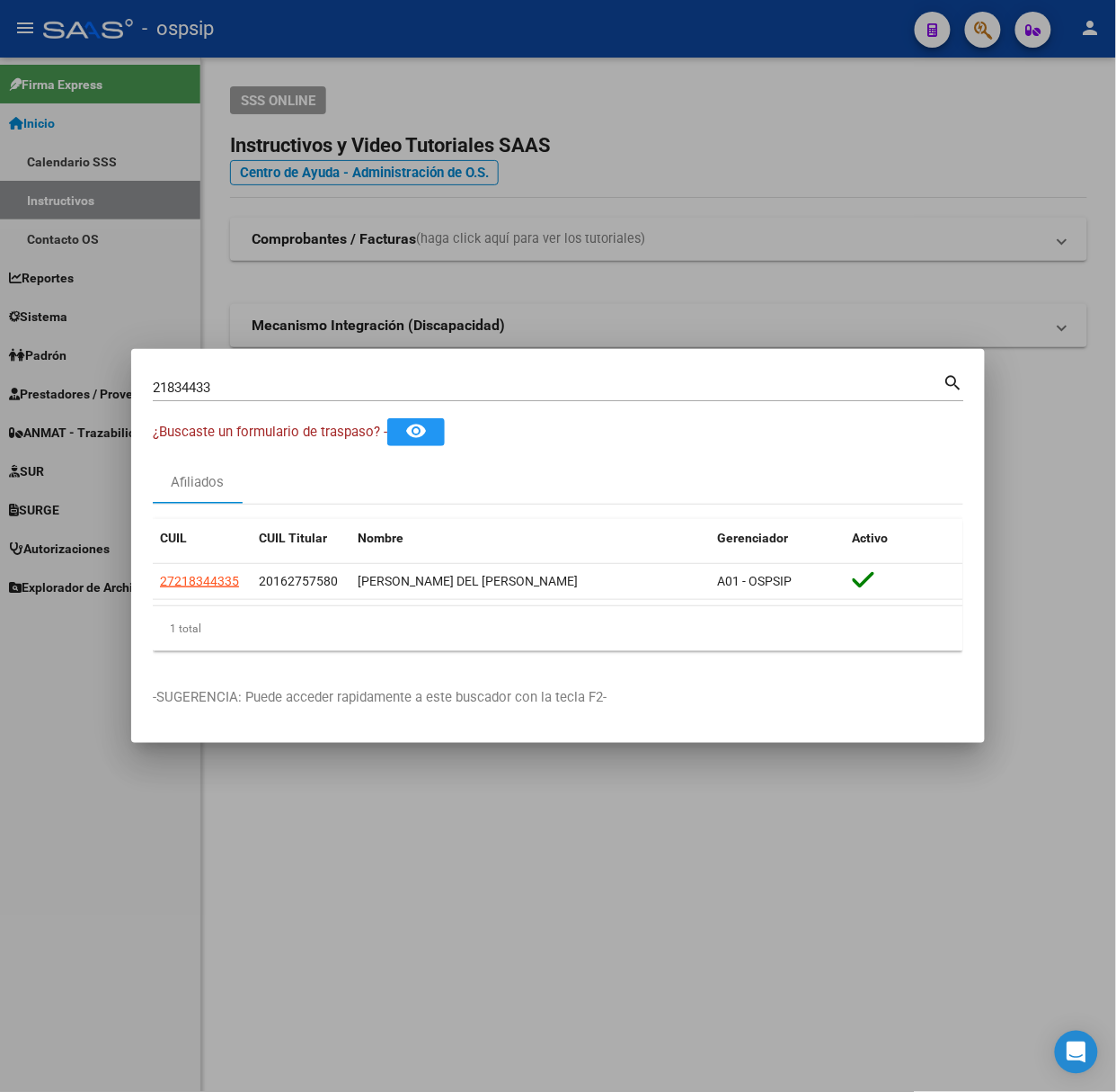
click at [192, 386] on input "21834433" at bounding box center [547, 387] width 791 height 17
type input "28154949"
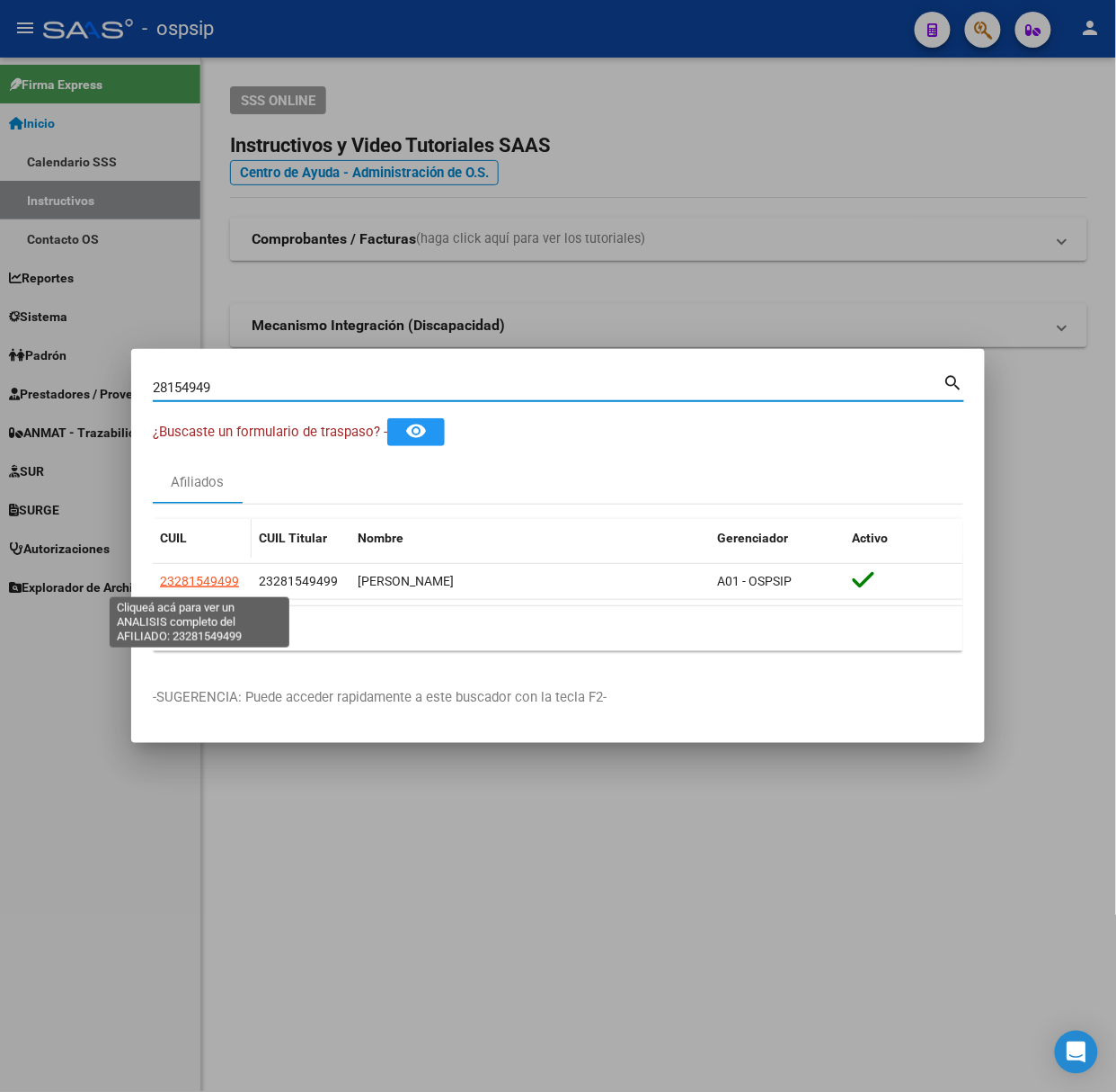
click at [221, 585] on span "23281549499" at bounding box center [199, 581] width 79 height 15
type textarea "23281549499"
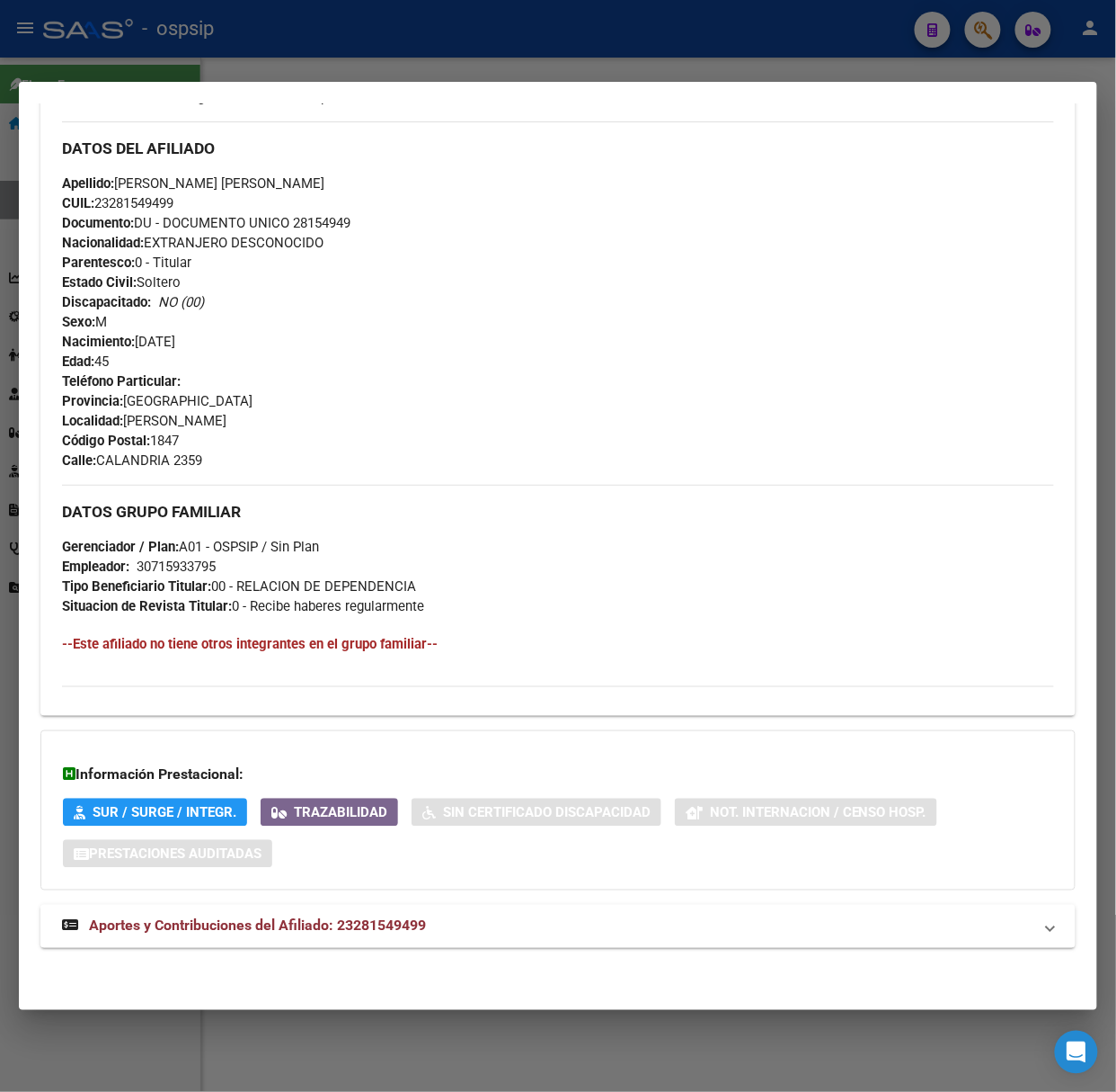
click at [350, 917] on strong "Aportes y Contribuciones del Afiliado: 23281549499" at bounding box center [243, 926] width 365 height 22
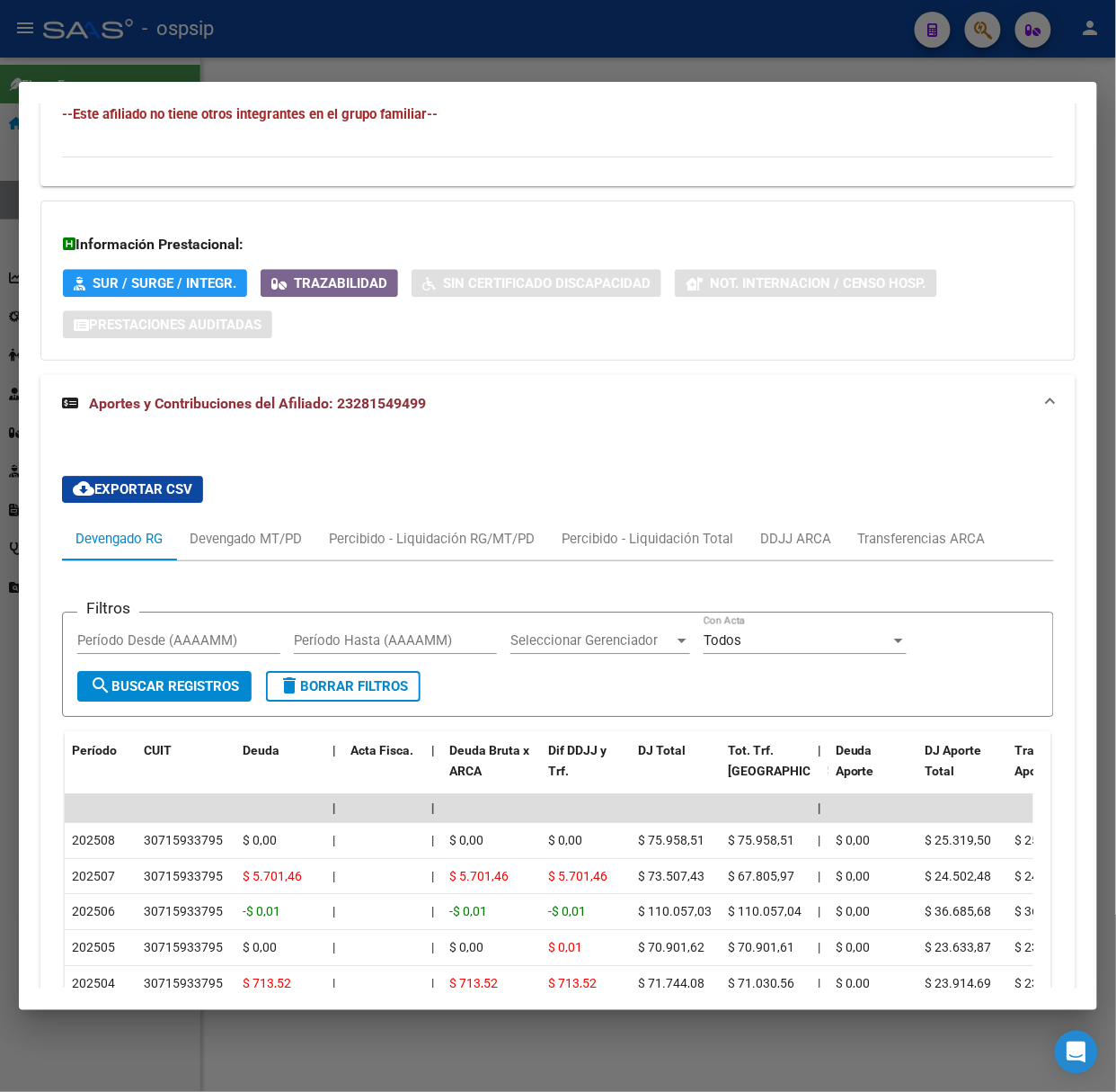
scroll to position [1274, 0]
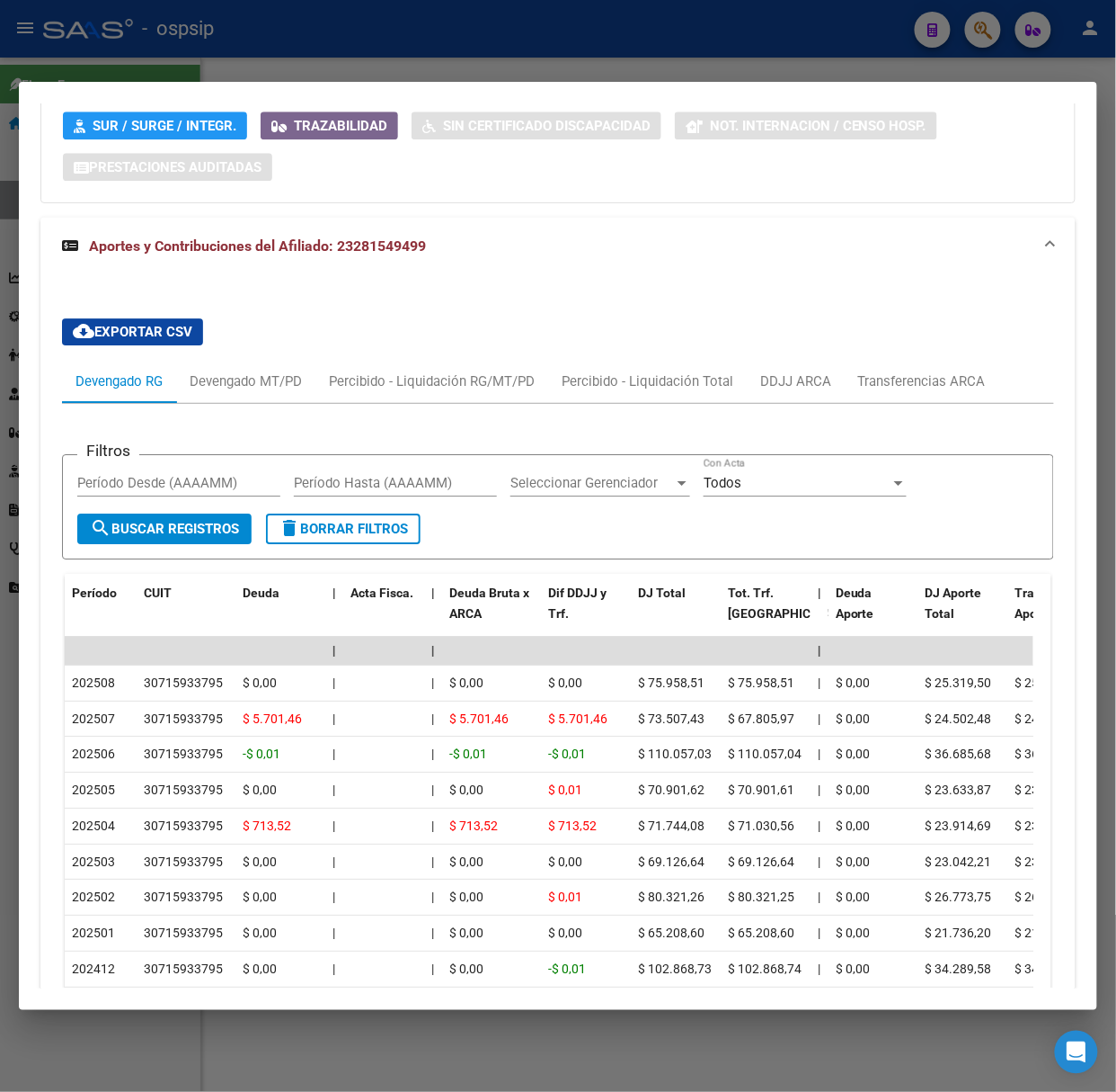
click at [98, 51] on div at bounding box center [558, 546] width 1116 height 1092
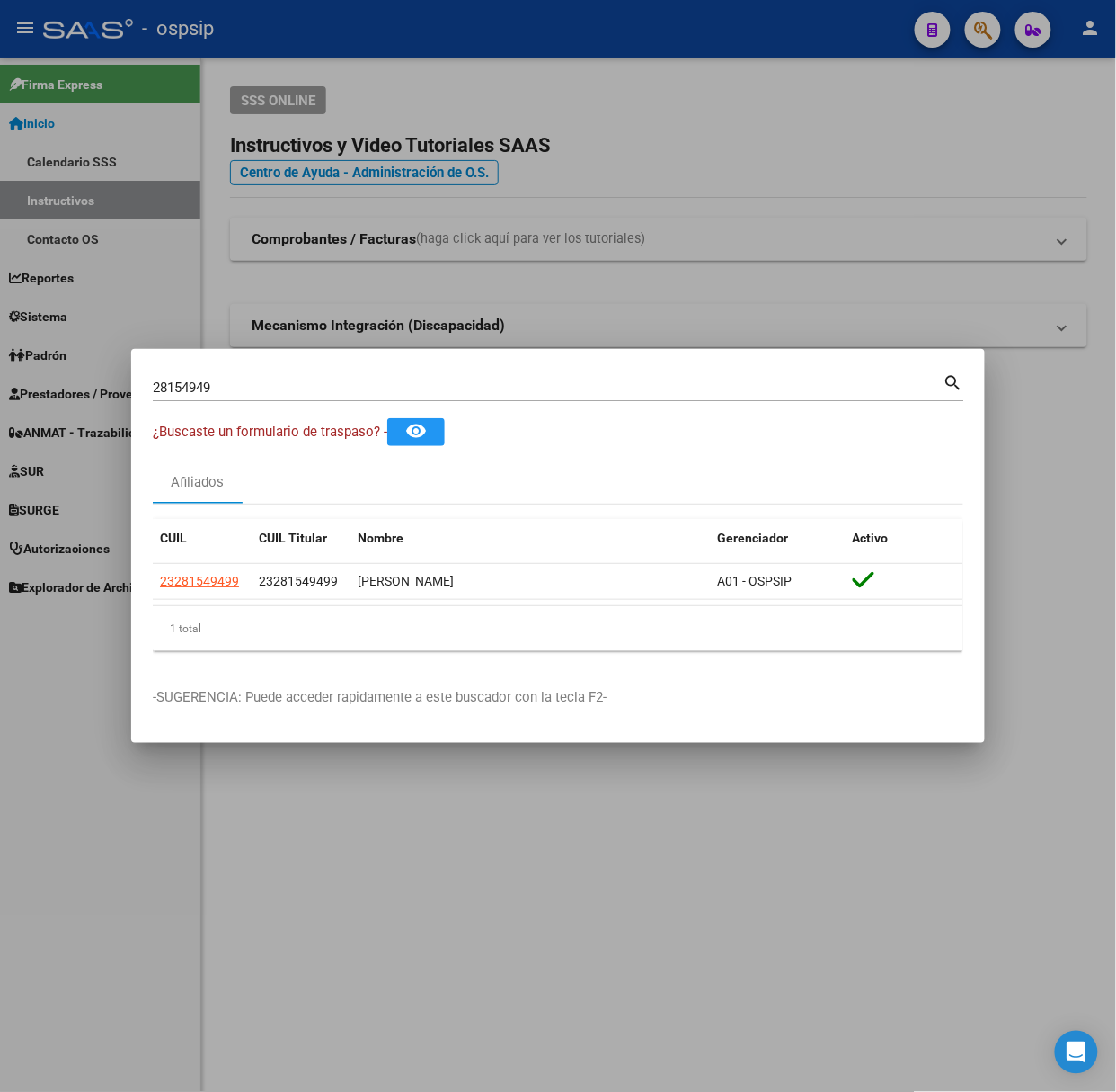
click at [178, 386] on input "28154949" at bounding box center [547, 387] width 791 height 17
type input "23813476"
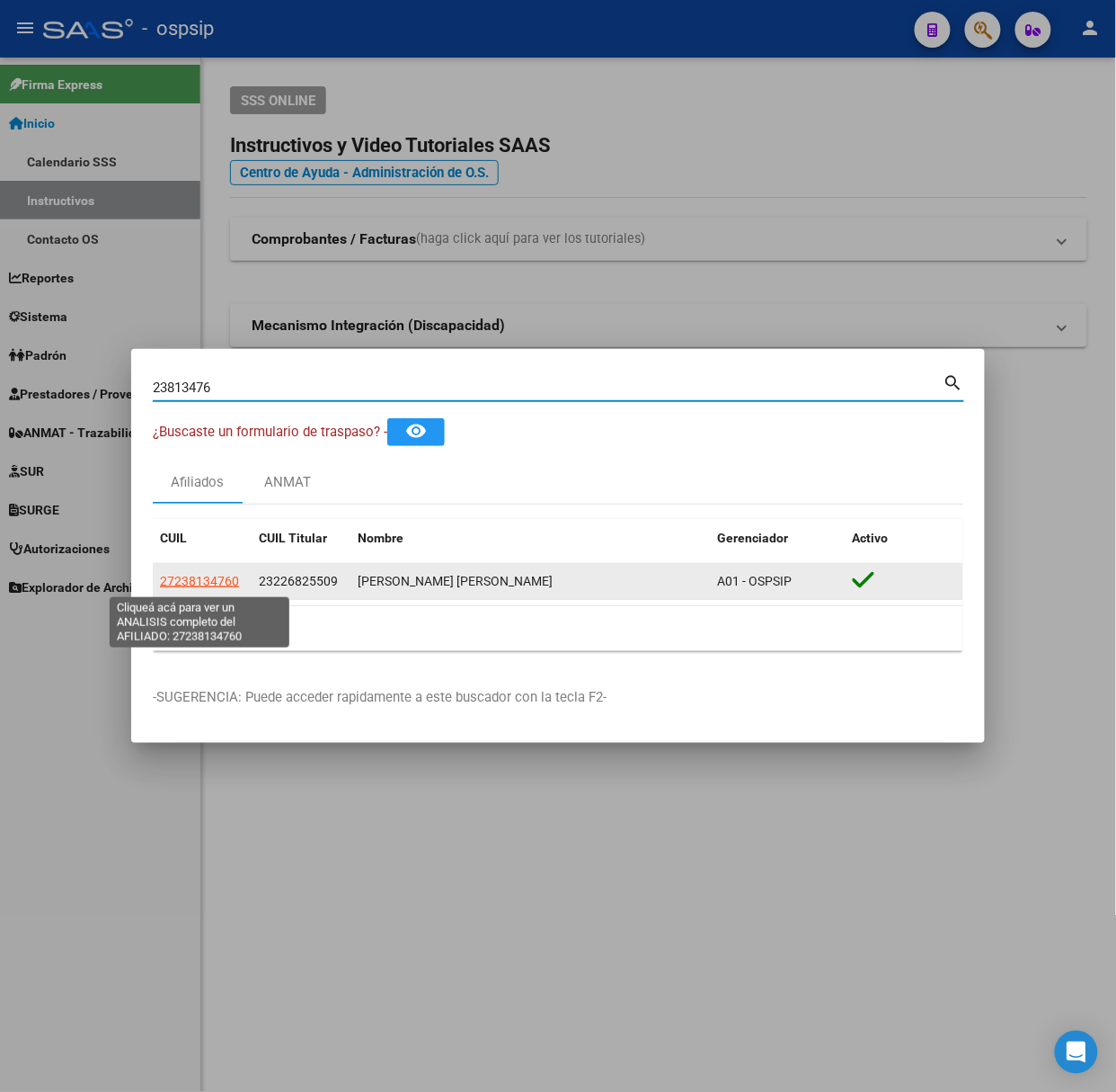
click at [210, 574] on span "27238134760" at bounding box center [199, 581] width 79 height 15
type textarea "27238134760"
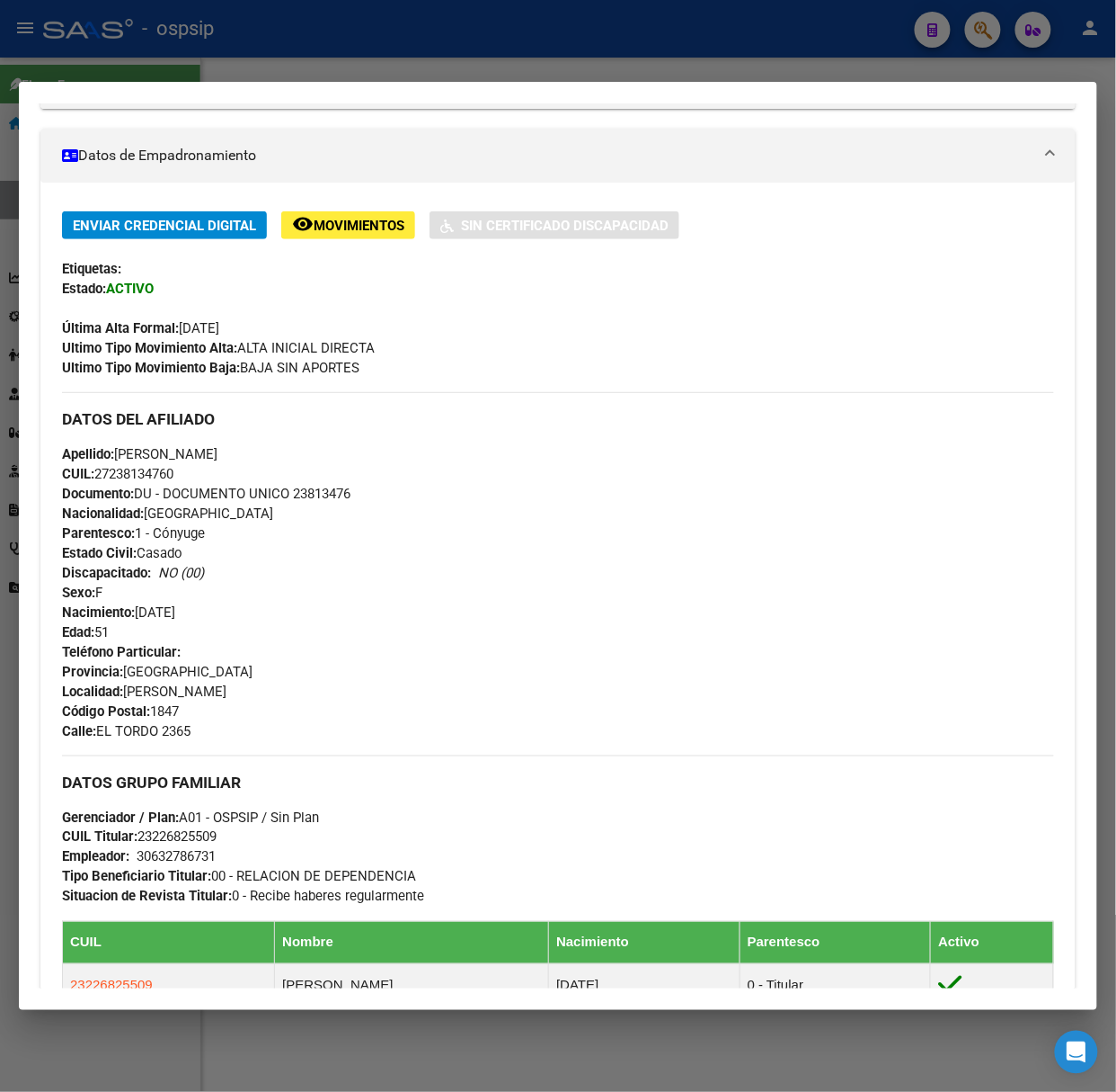
scroll to position [664, 0]
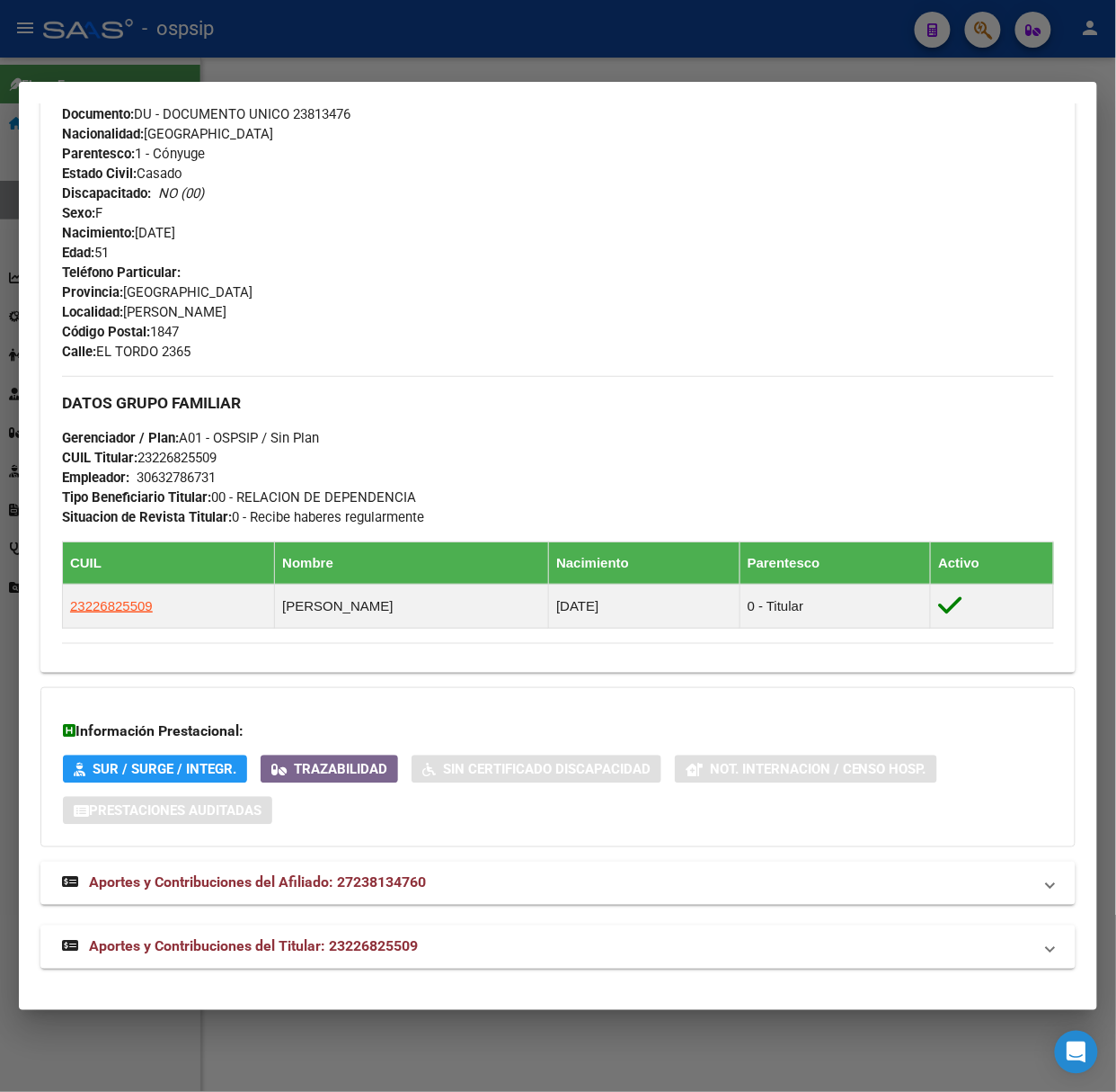
click at [252, 934] on mat-expansion-panel-header "Aportes y Contribuciones del Titular: 23226825509" at bounding box center [558, 947] width 1036 height 43
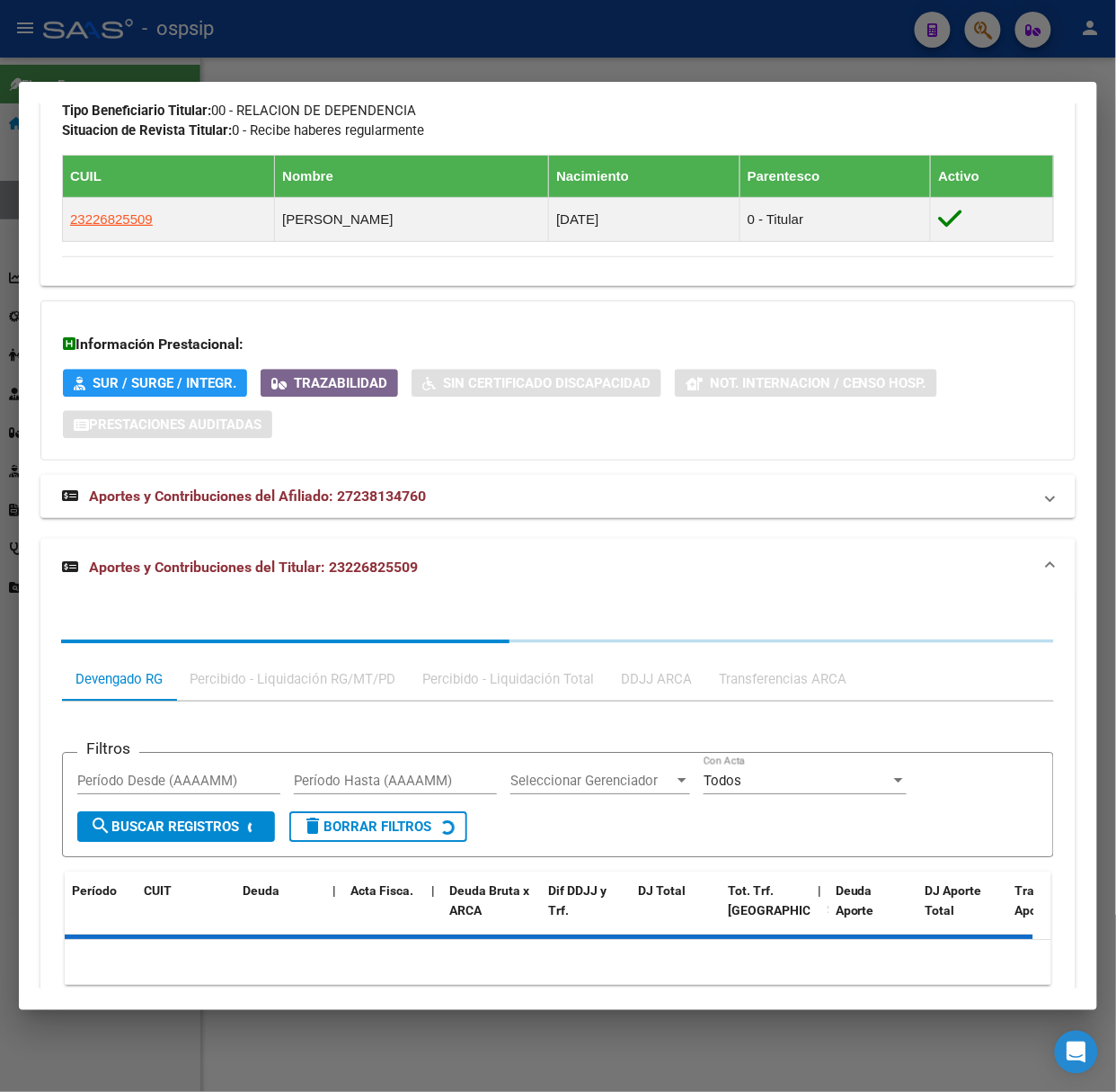
scroll to position [1109, 0]
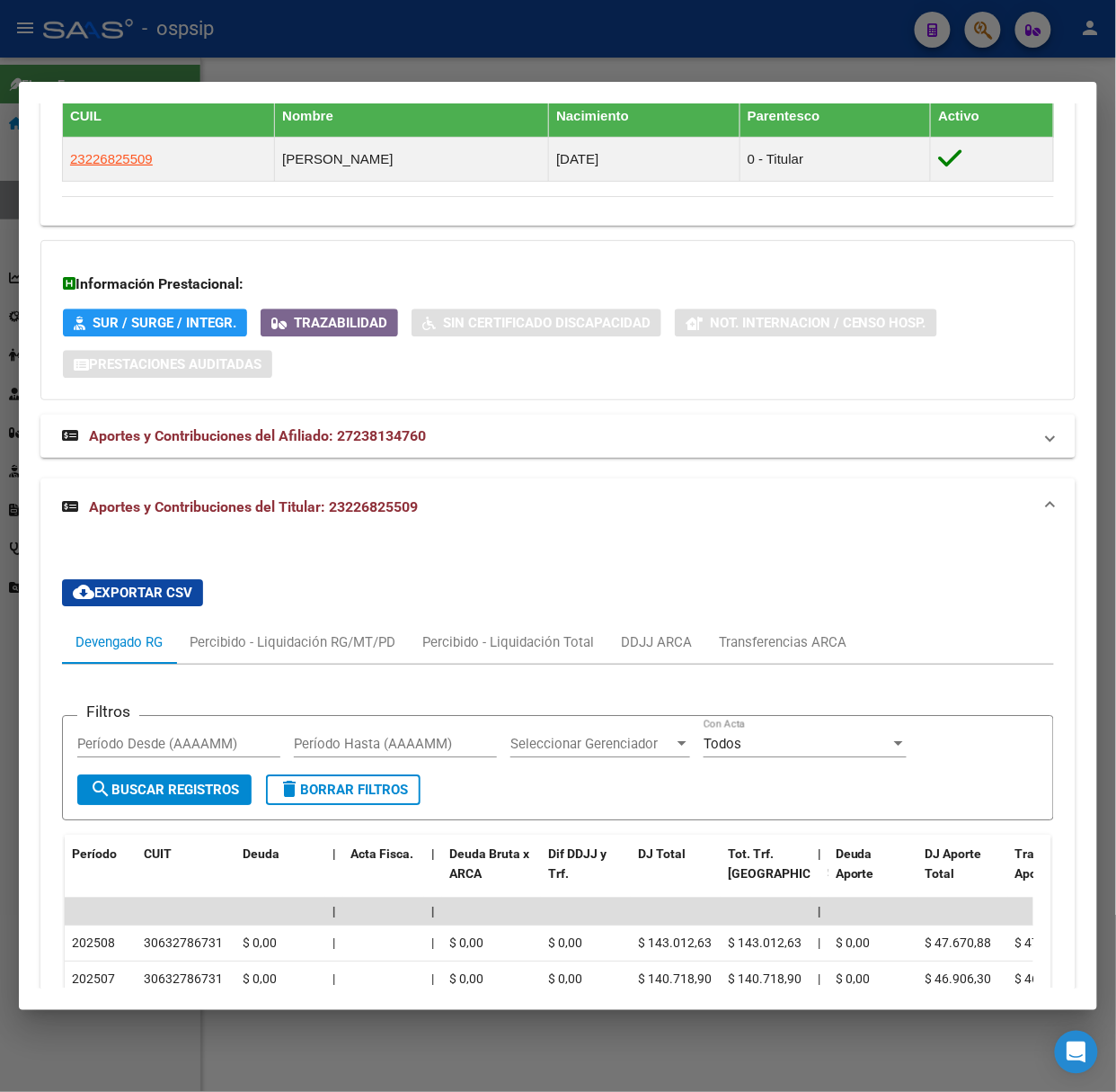
click at [149, 62] on div at bounding box center [558, 546] width 1116 height 1092
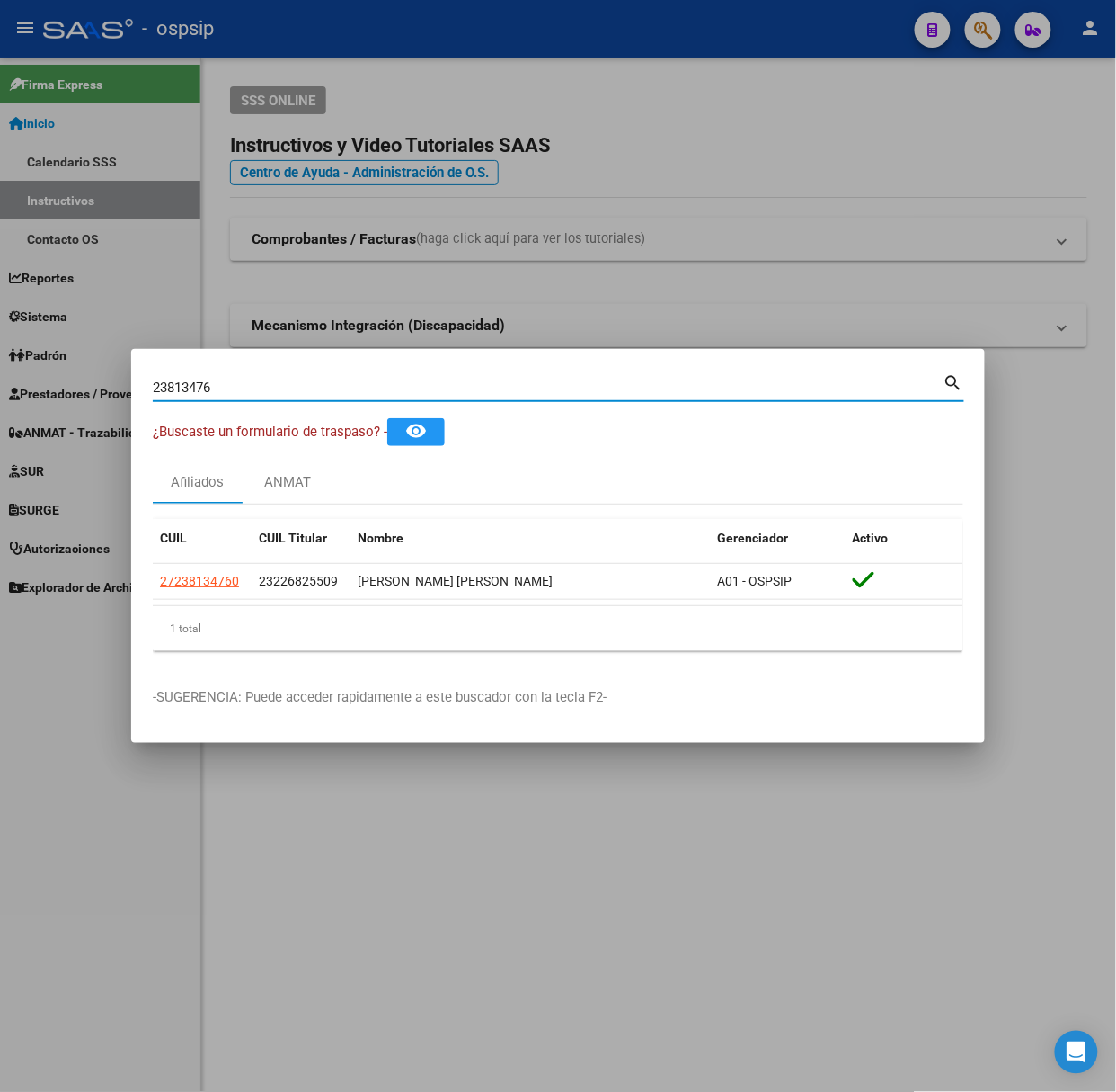
click at [259, 389] on input "23813476" at bounding box center [547, 387] width 791 height 17
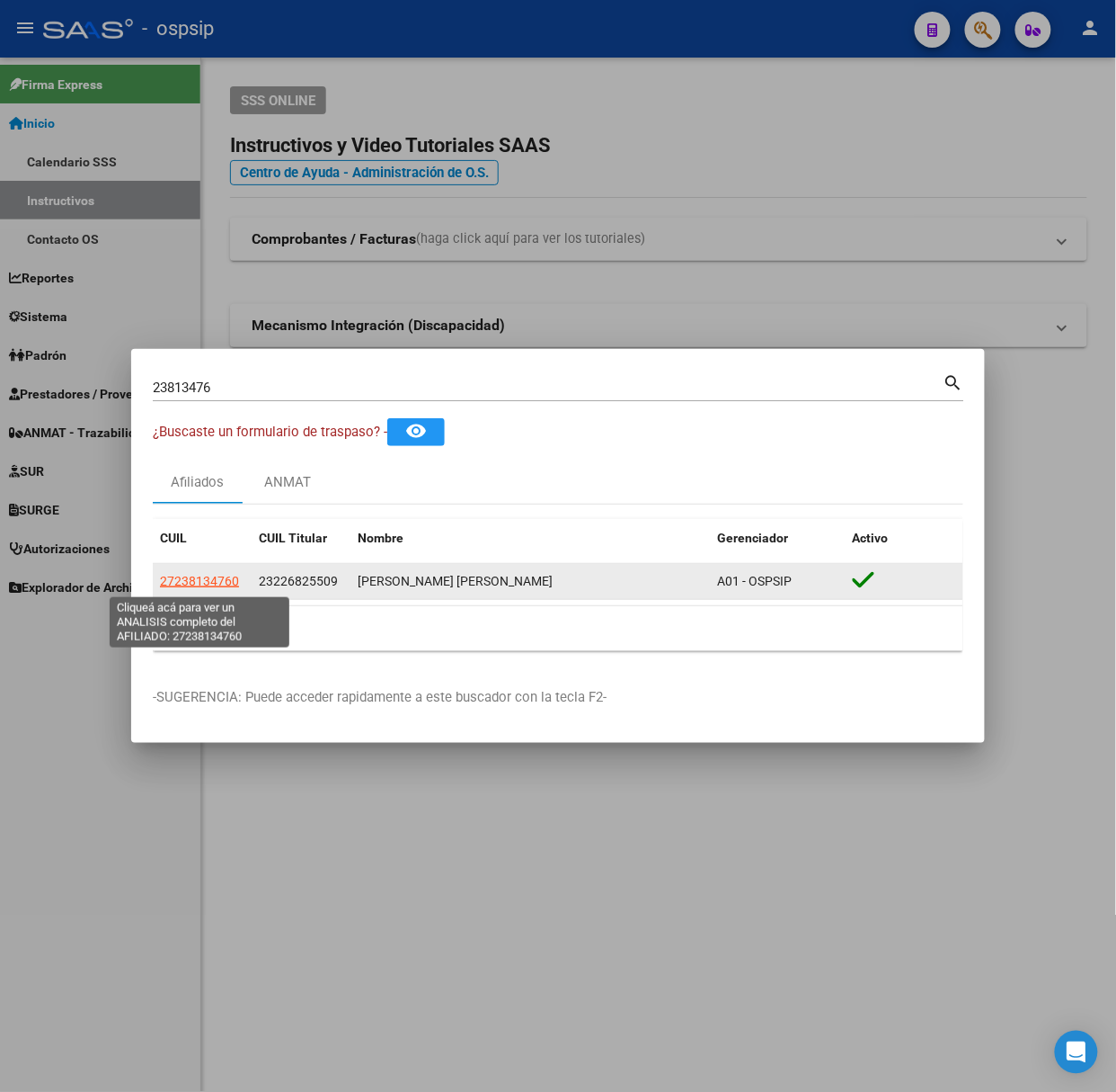
click at [207, 581] on span "27238134760" at bounding box center [199, 581] width 79 height 15
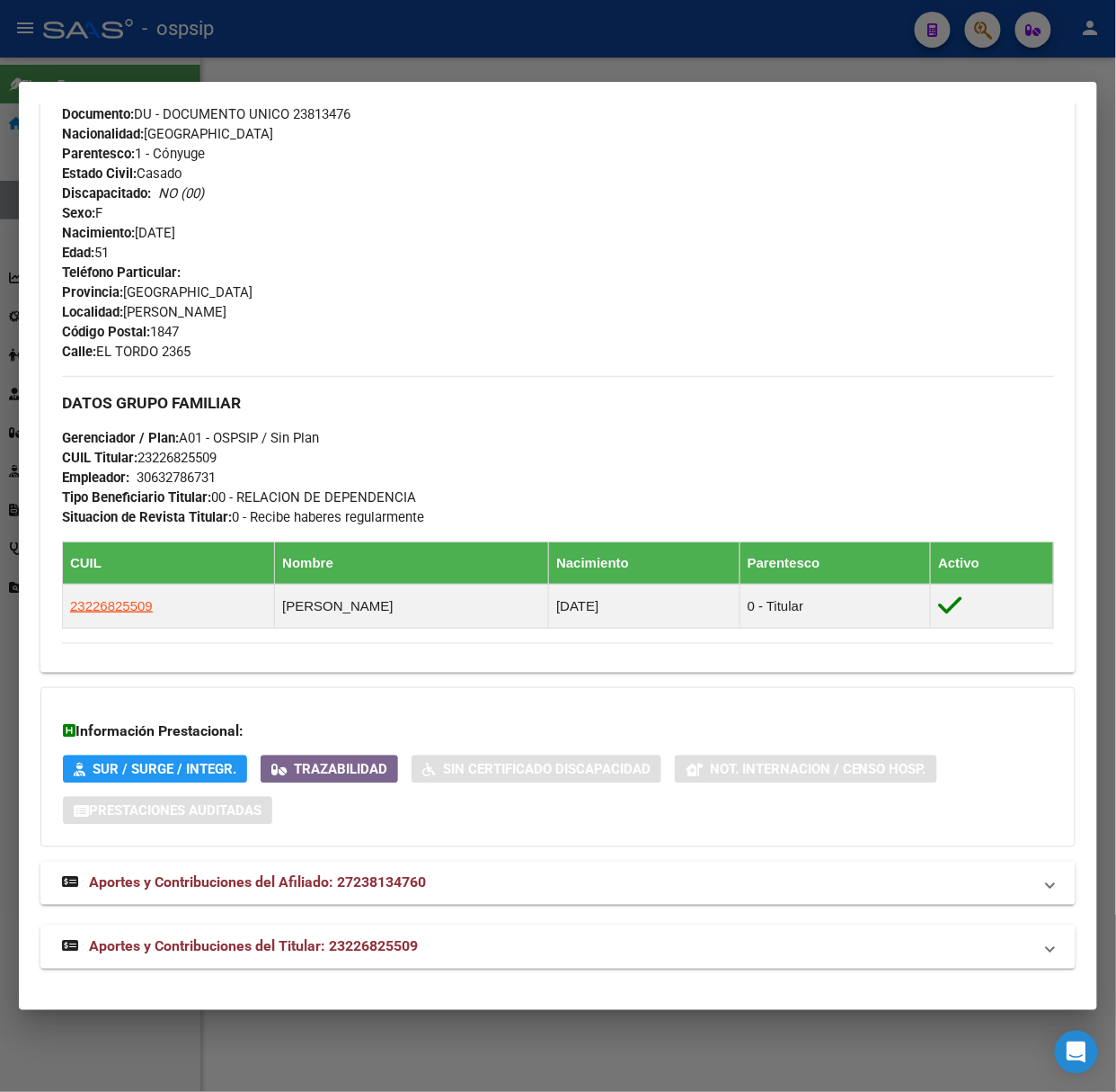
click at [324, 947] on span "Aportes y Contribuciones del Titular: 23226825509" at bounding box center [253, 945] width 329 height 17
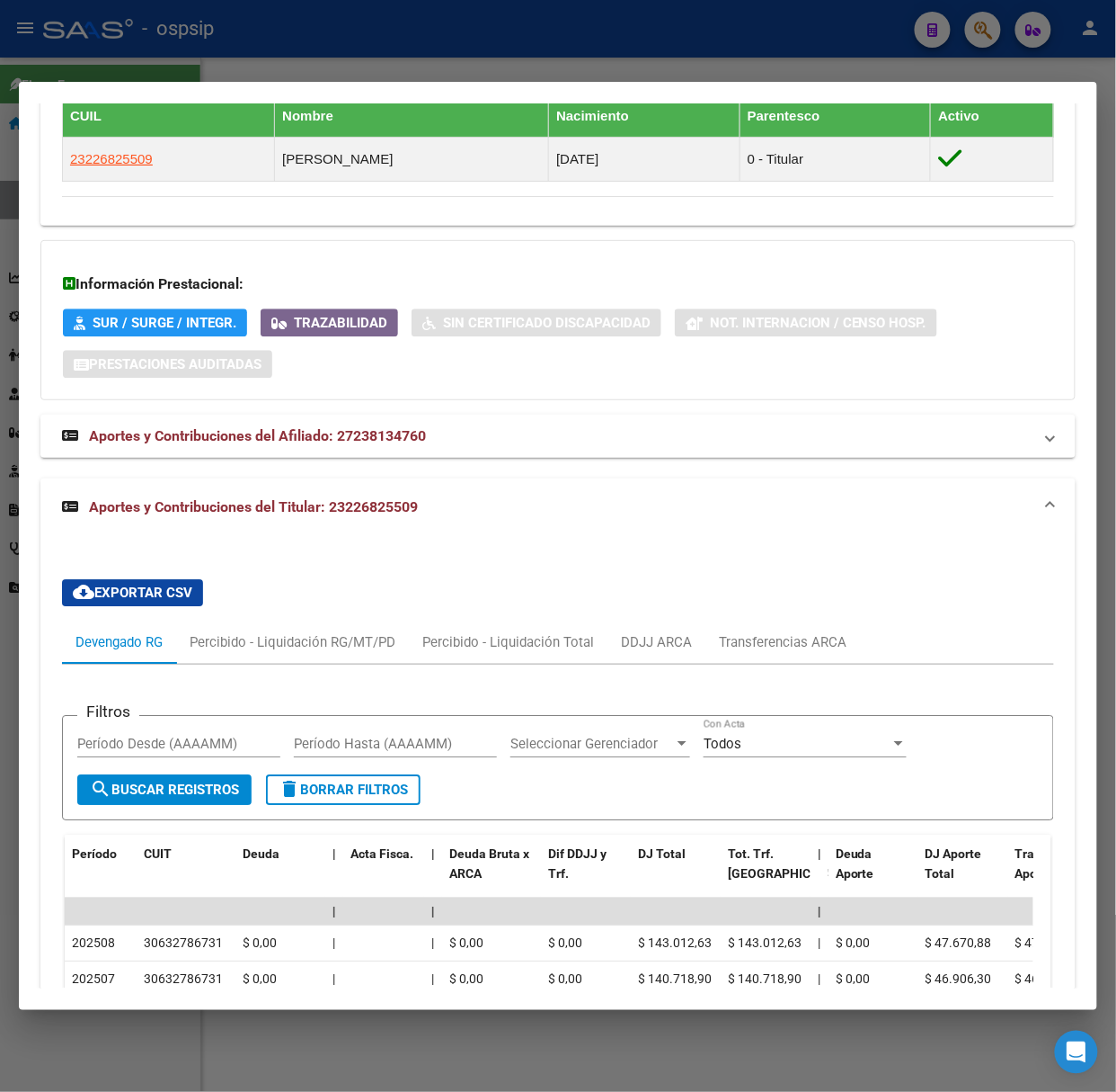
scroll to position [1349, 0]
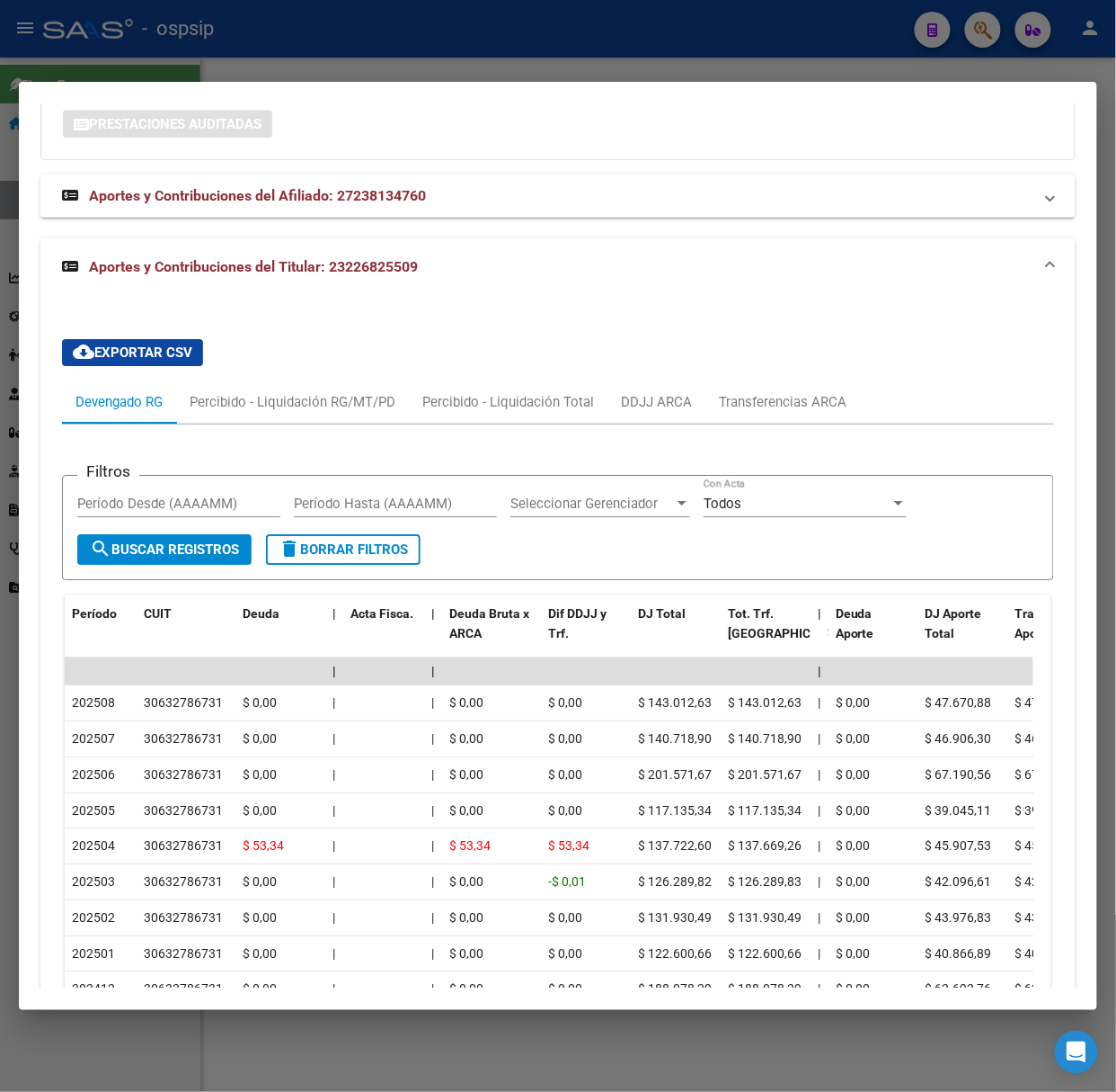
click at [159, 49] on div at bounding box center [558, 546] width 1116 height 1092
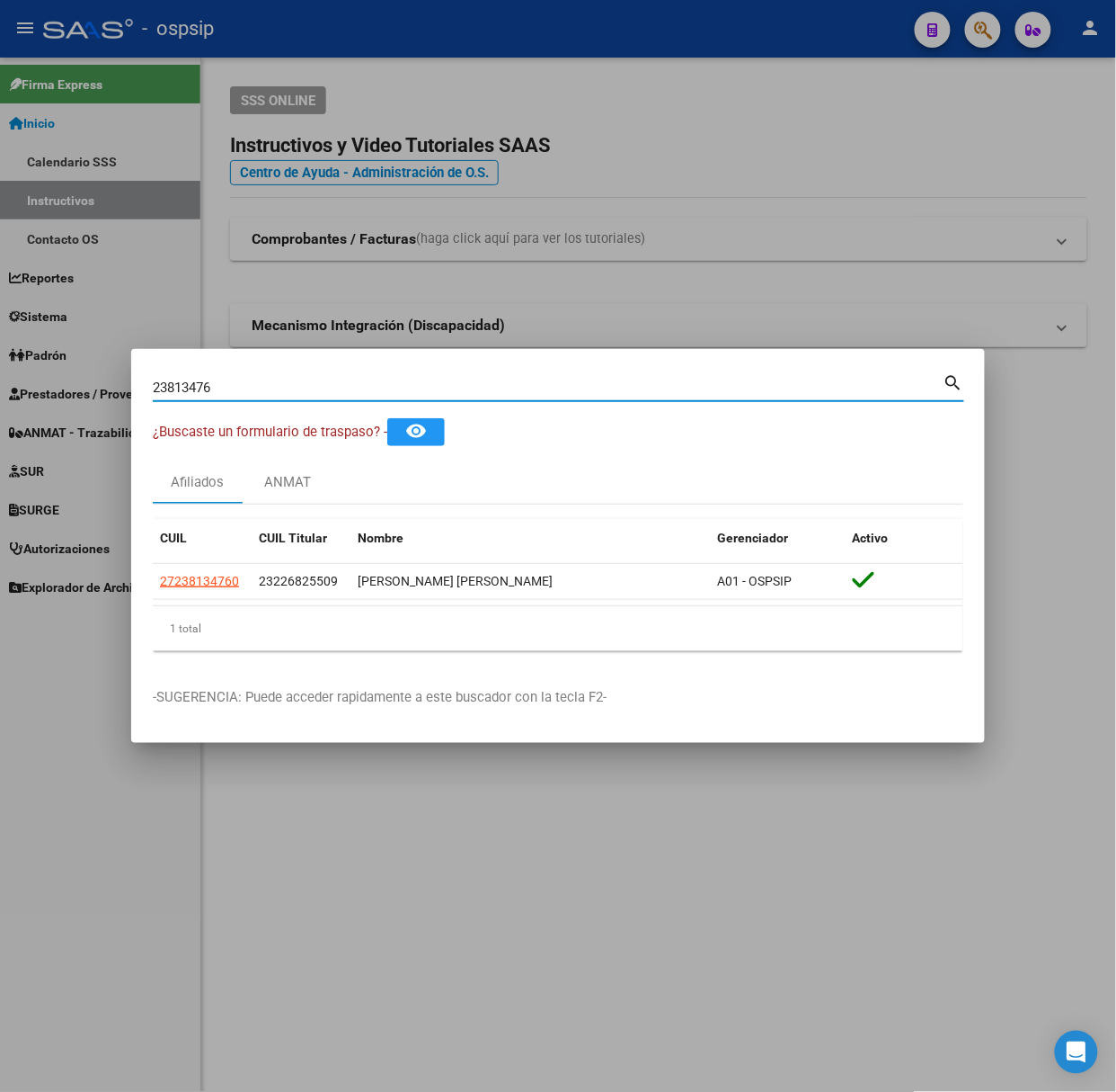
click at [267, 390] on input "23813476" at bounding box center [547, 387] width 791 height 17
type input "38698982"
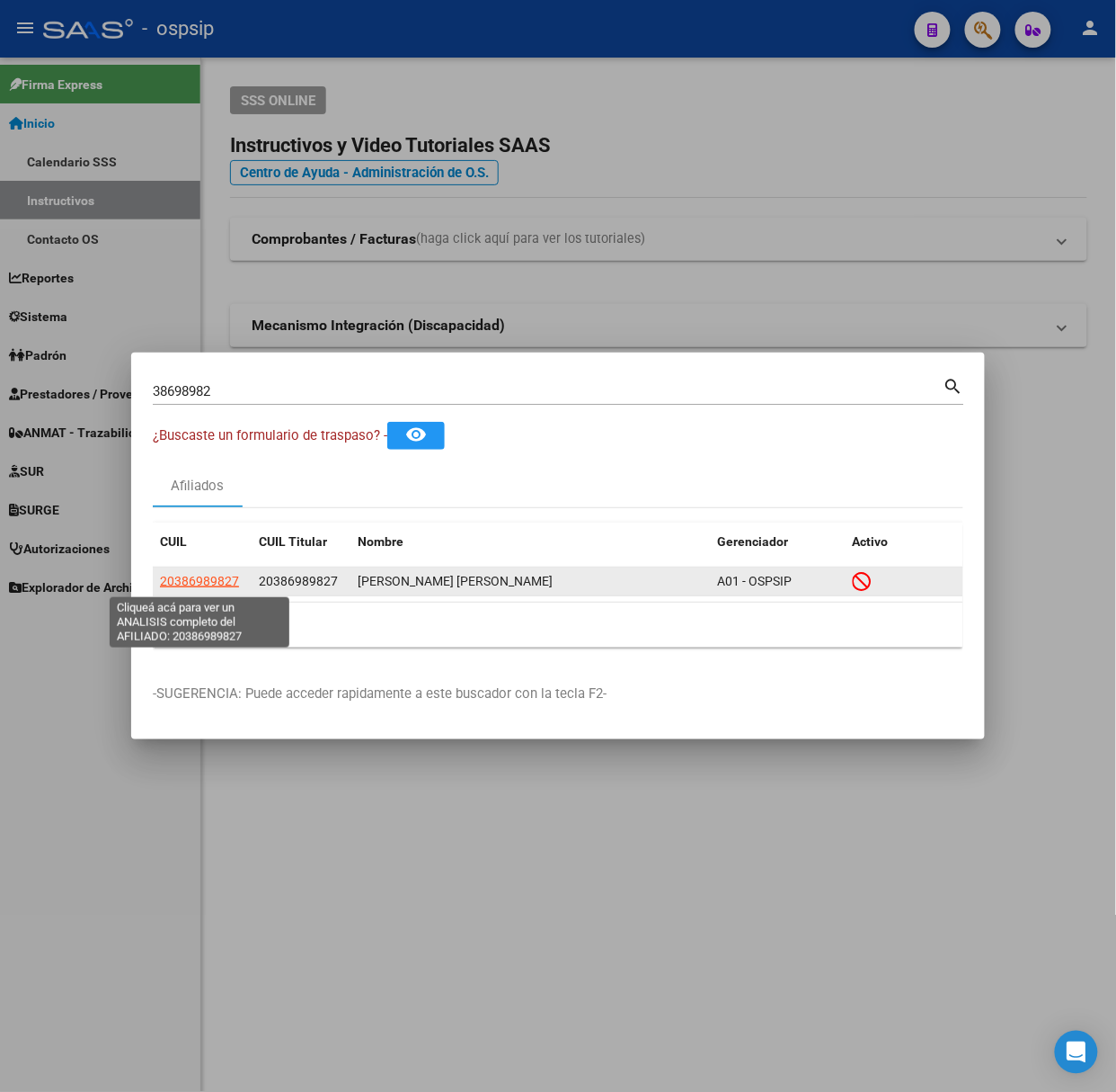
click at [203, 579] on span "20386989827" at bounding box center [199, 581] width 79 height 15
type textarea "20386989827"
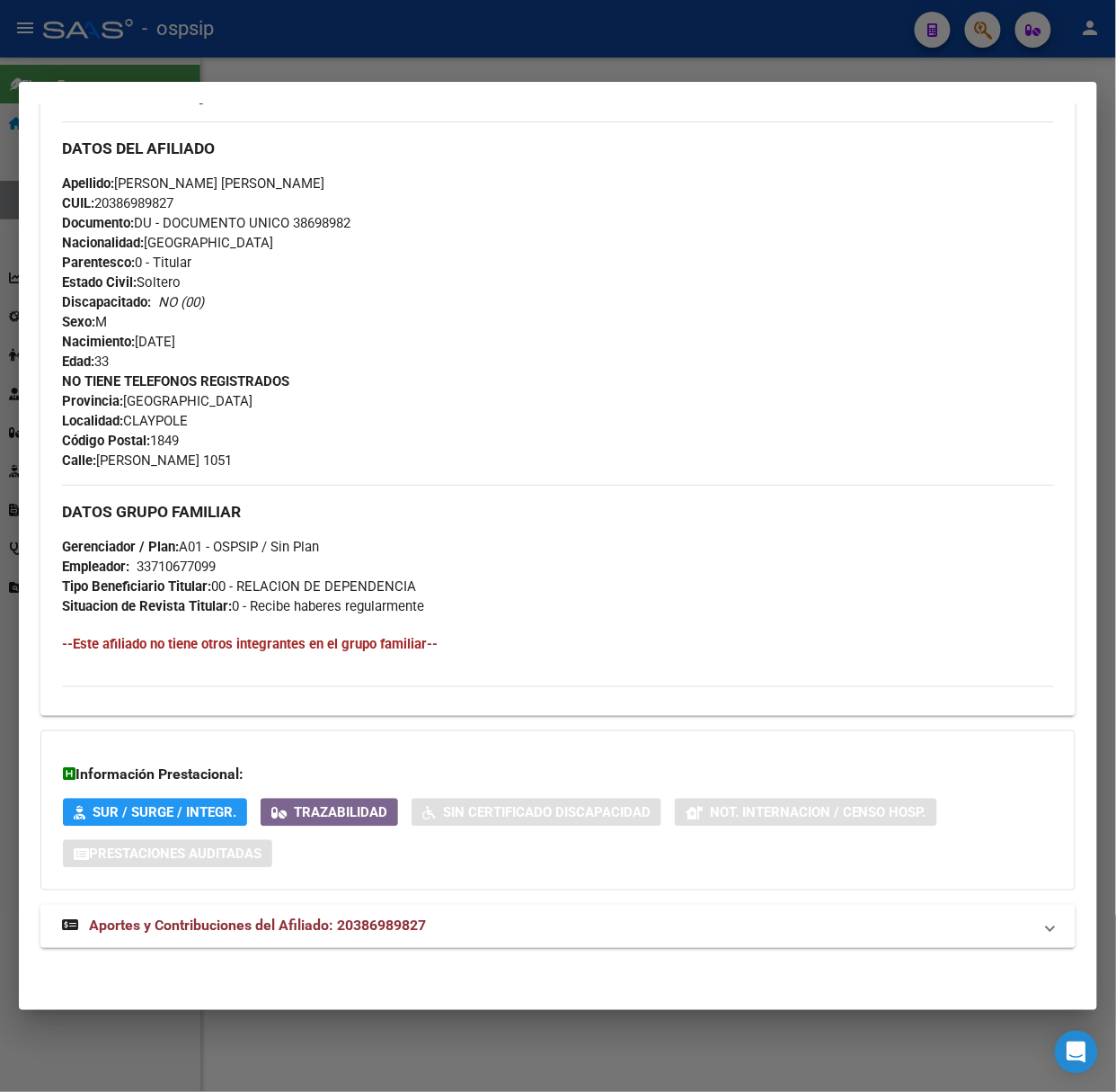
click at [302, 925] on span "Aportes y Contribuciones del Afiliado: 20386989827" at bounding box center [257, 925] width 337 height 17
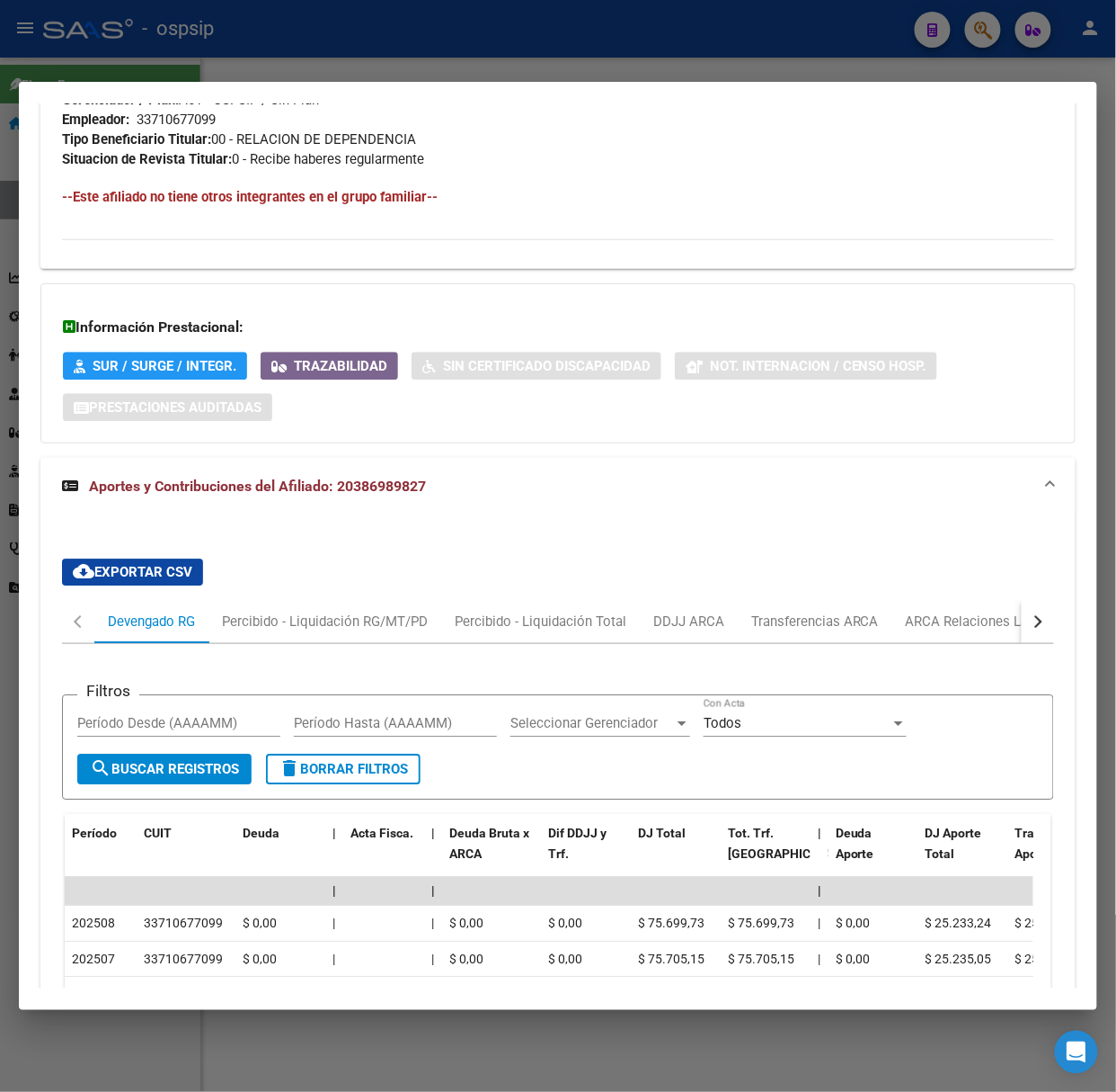
scroll to position [1293, 0]
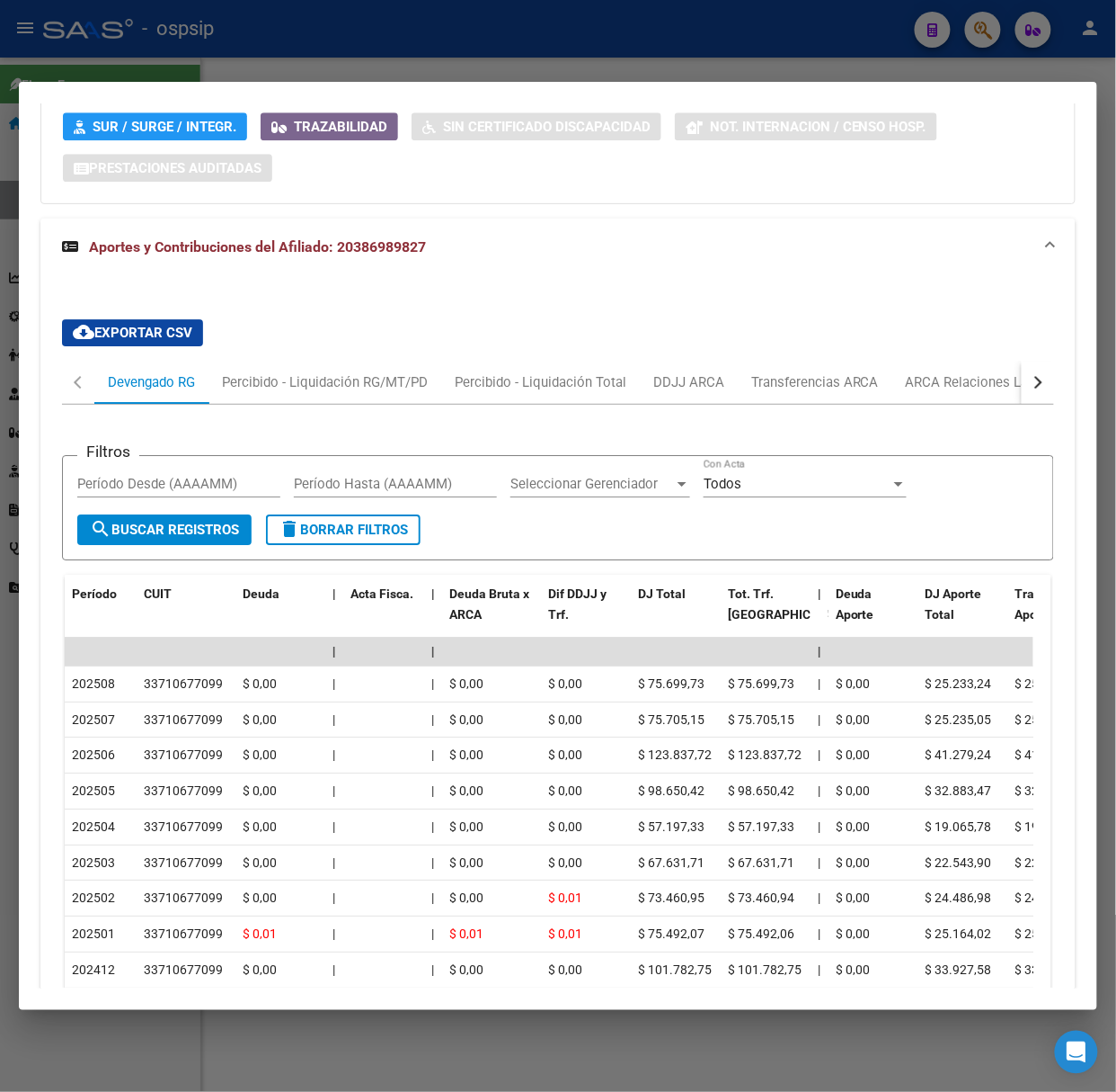
click at [236, 70] on div at bounding box center [558, 546] width 1116 height 1092
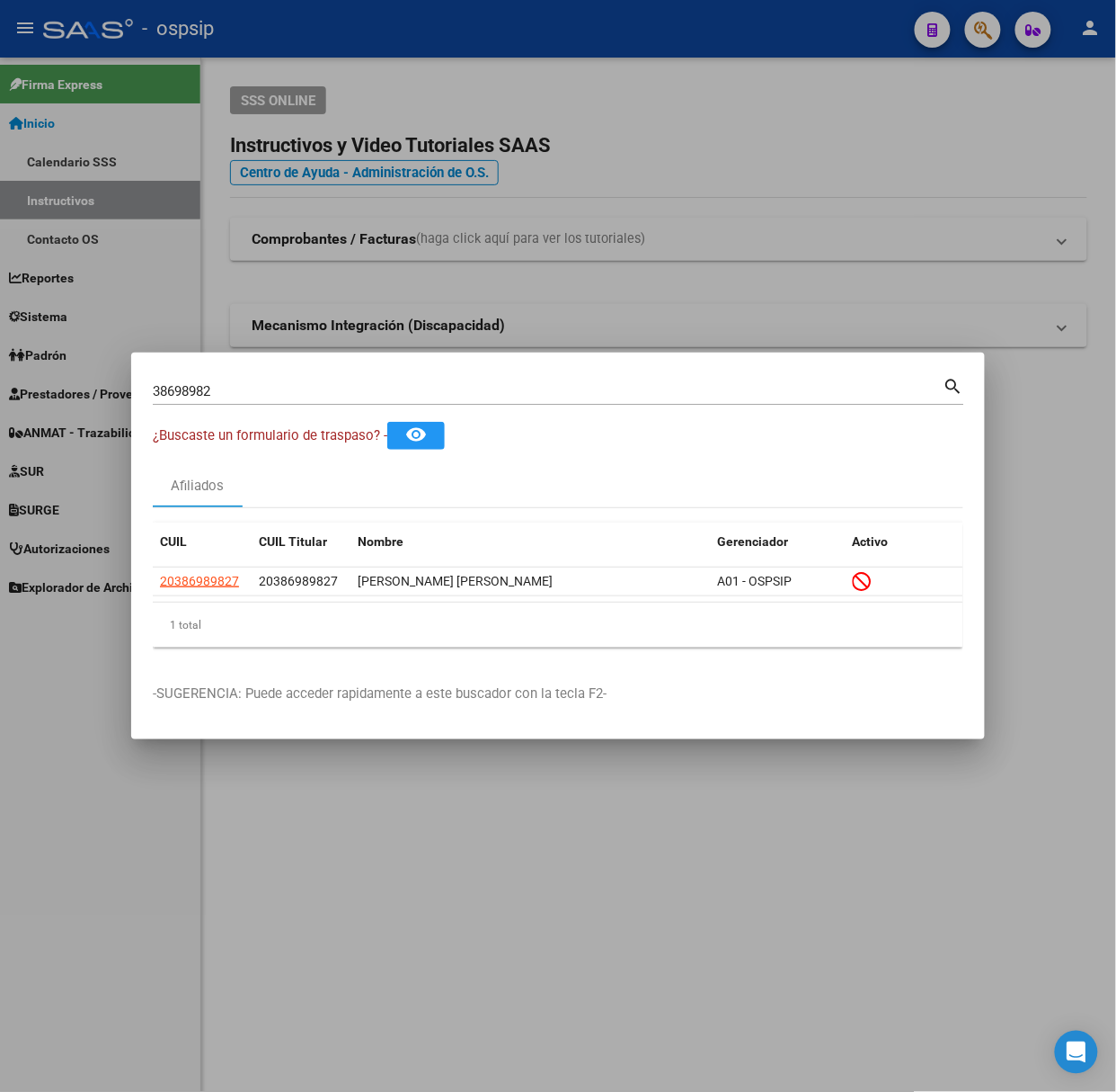
click at [224, 394] on input "38698982" at bounding box center [547, 391] width 791 height 17
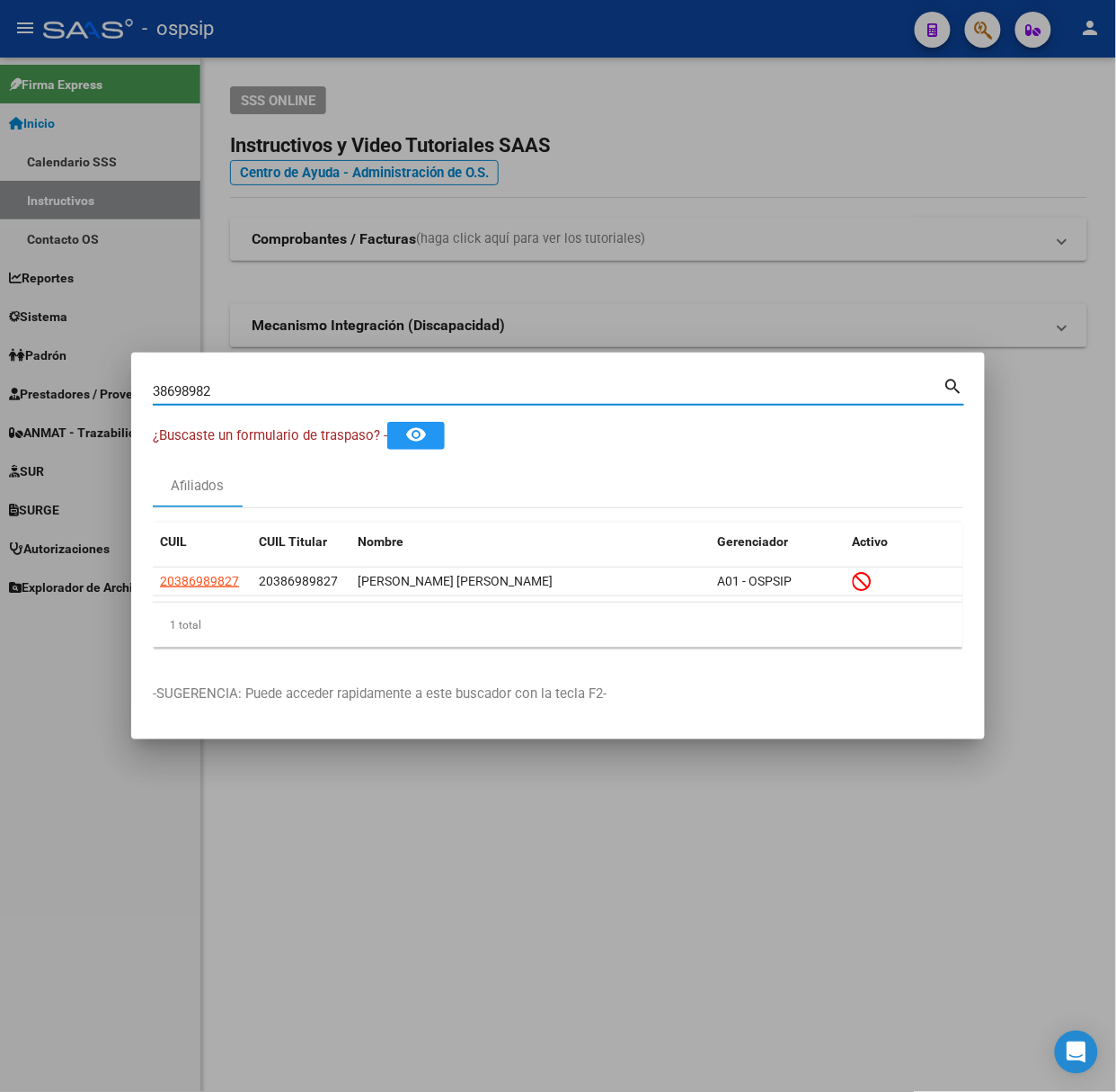
click at [224, 394] on input "38698982" at bounding box center [547, 391] width 791 height 17
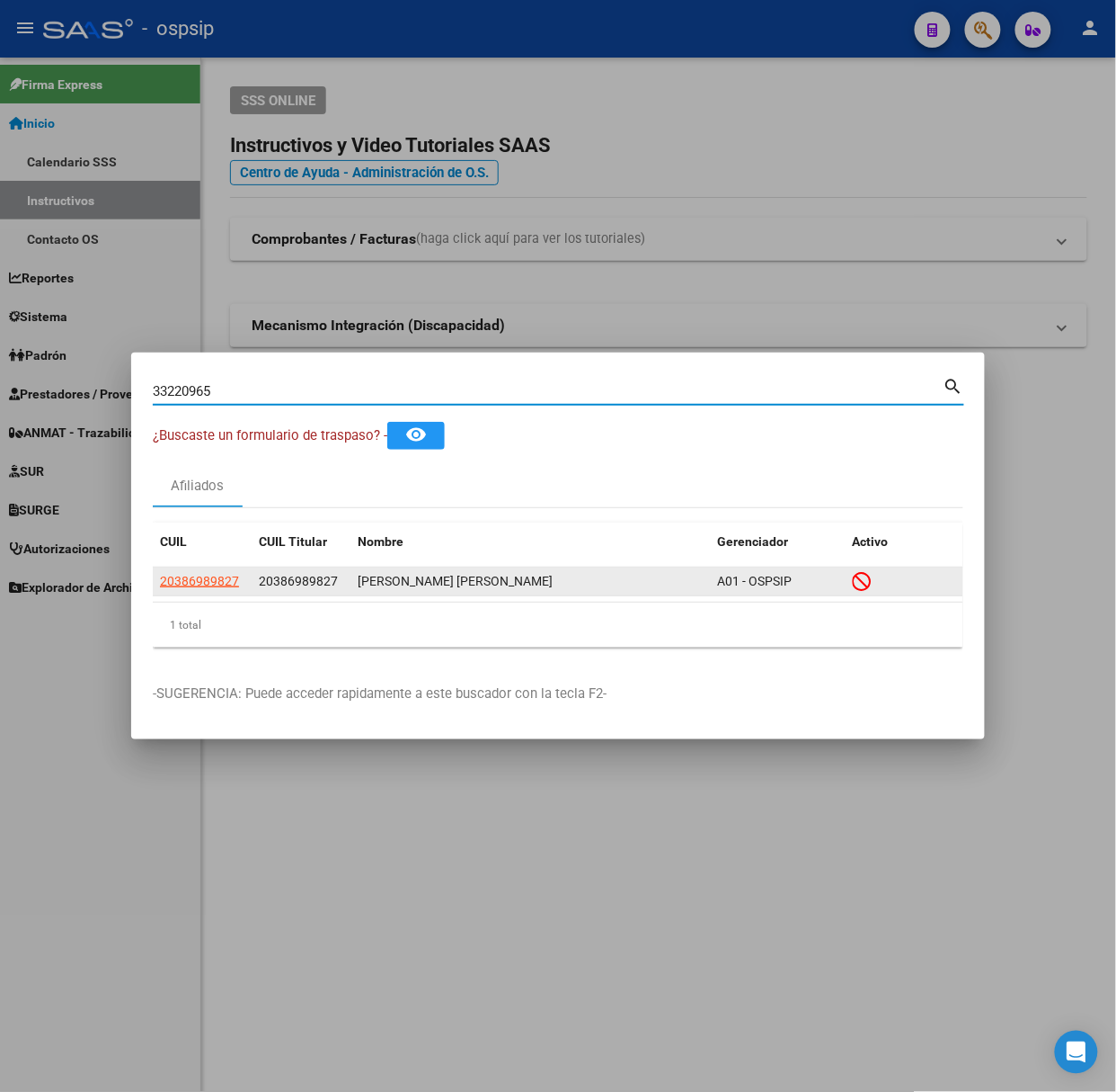
type input "33220965"
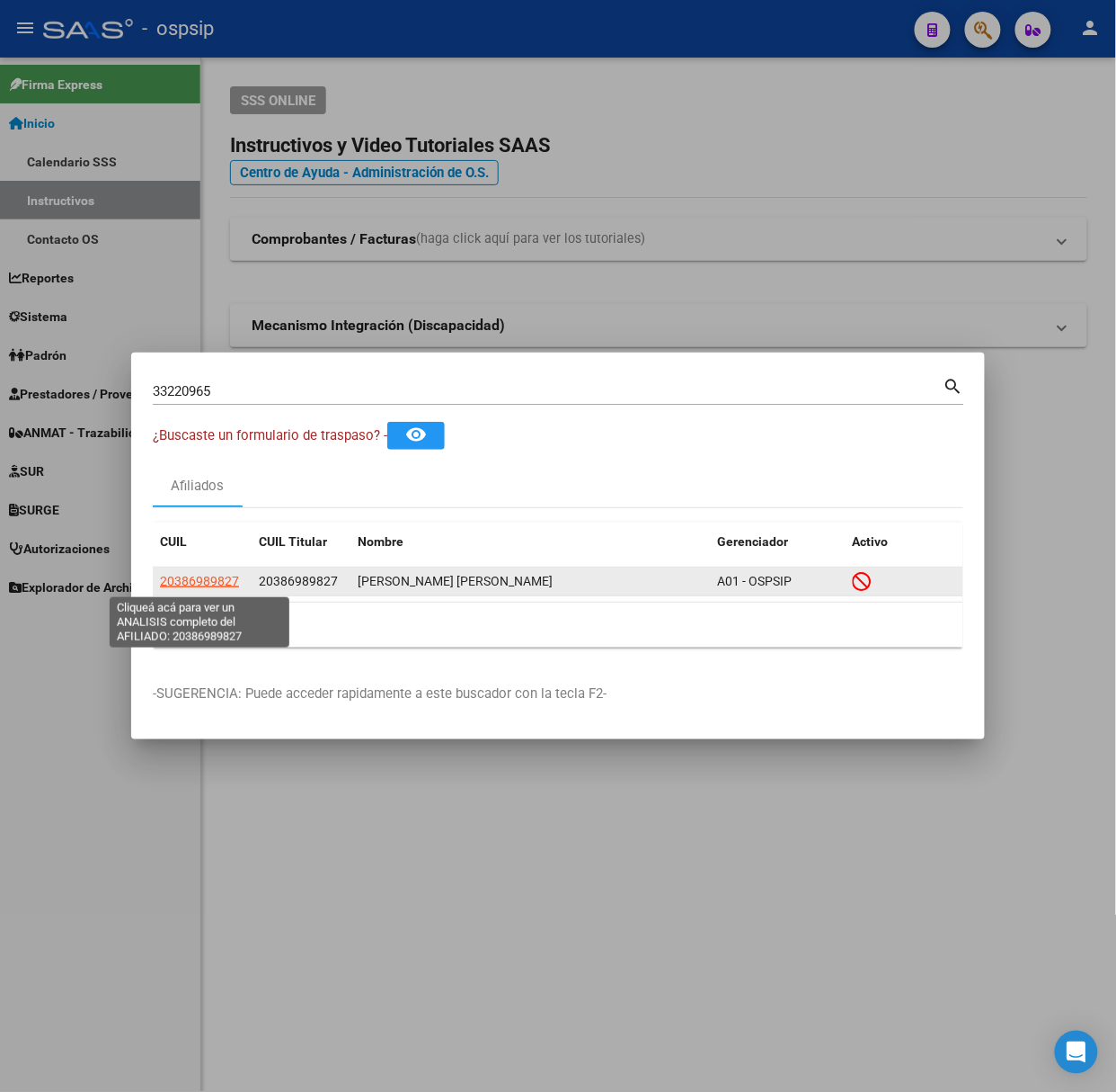
click at [197, 589] on span "20386989827" at bounding box center [199, 581] width 79 height 15
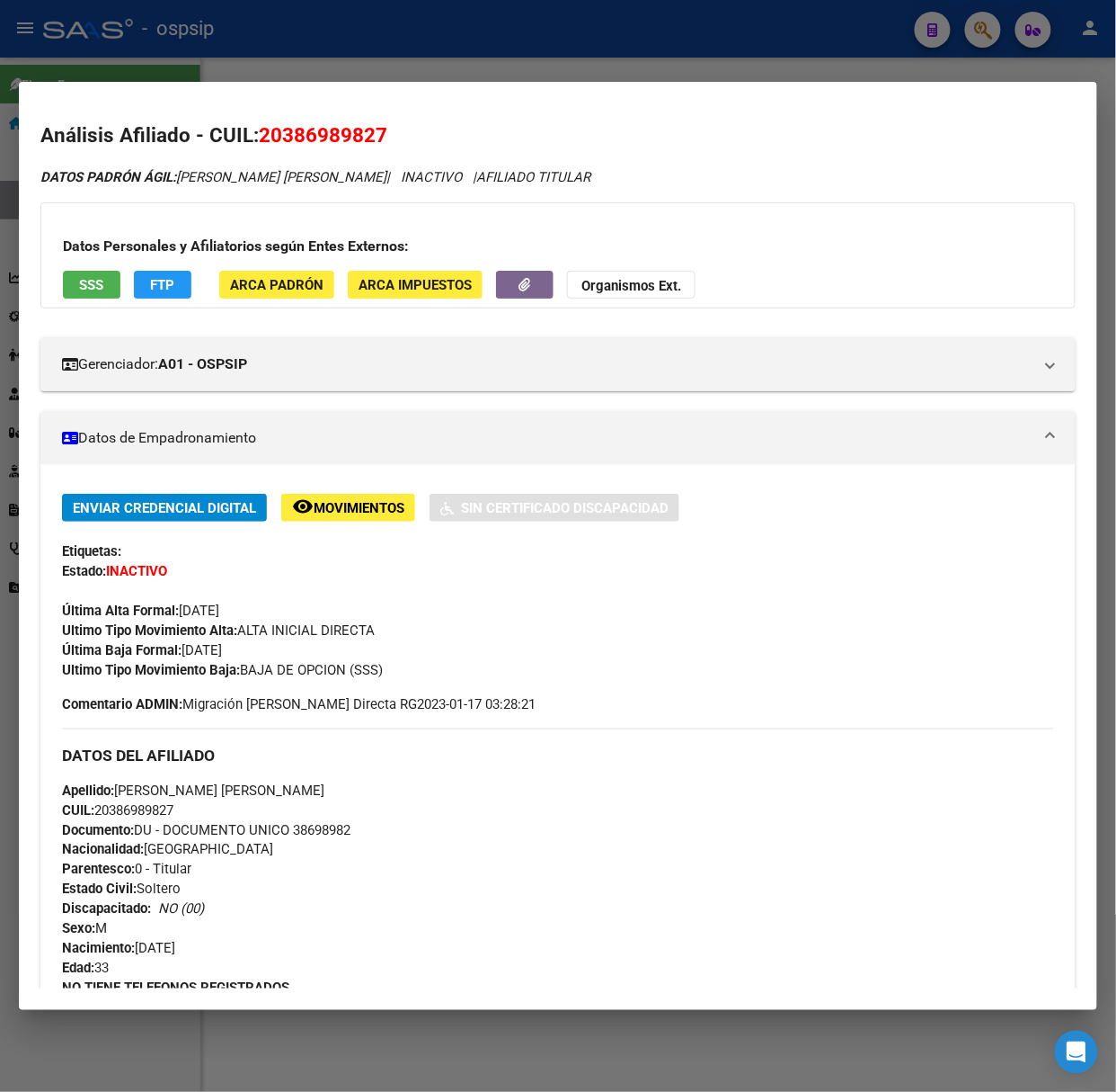
click at [162, 56] on div at bounding box center [558, 546] width 1116 height 1092
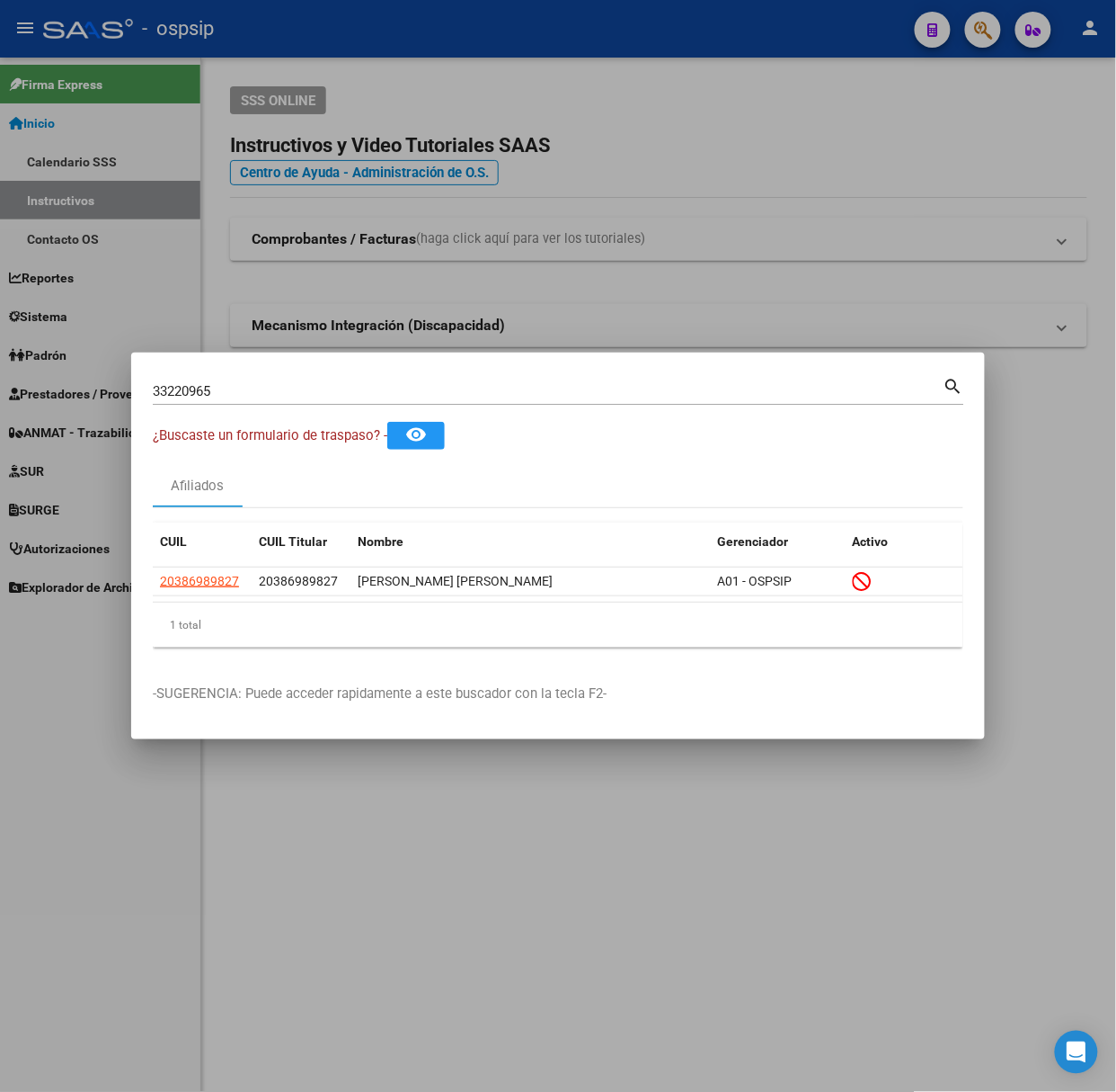
click at [239, 398] on input "33220965" at bounding box center [547, 391] width 791 height 17
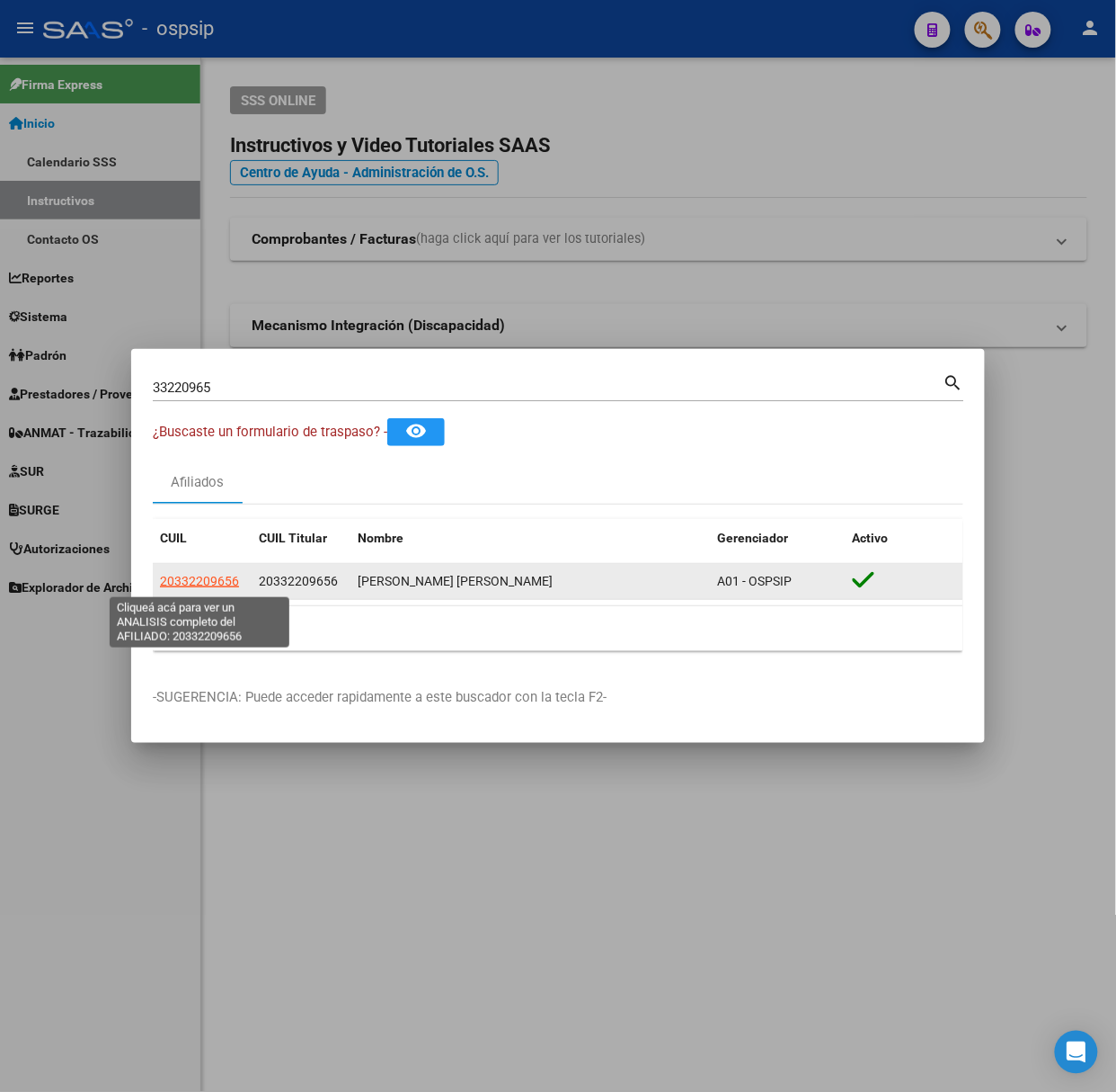
click at [195, 589] on span "20332209656" at bounding box center [199, 581] width 79 height 15
type textarea "20332209656"
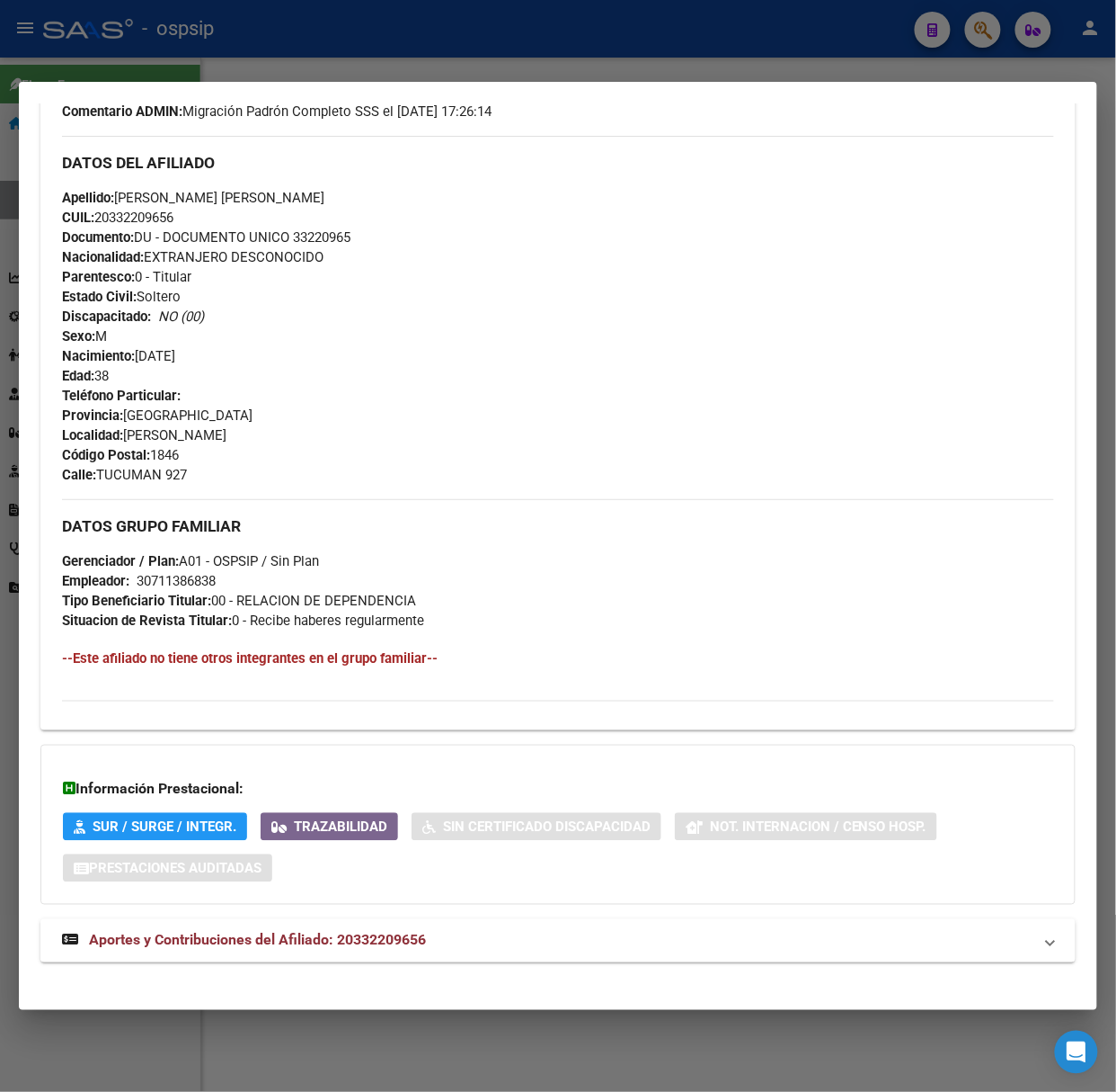
click at [422, 942] on span "Aportes y Contribuciones del Afiliado: 20332209656" at bounding box center [257, 939] width 337 height 17
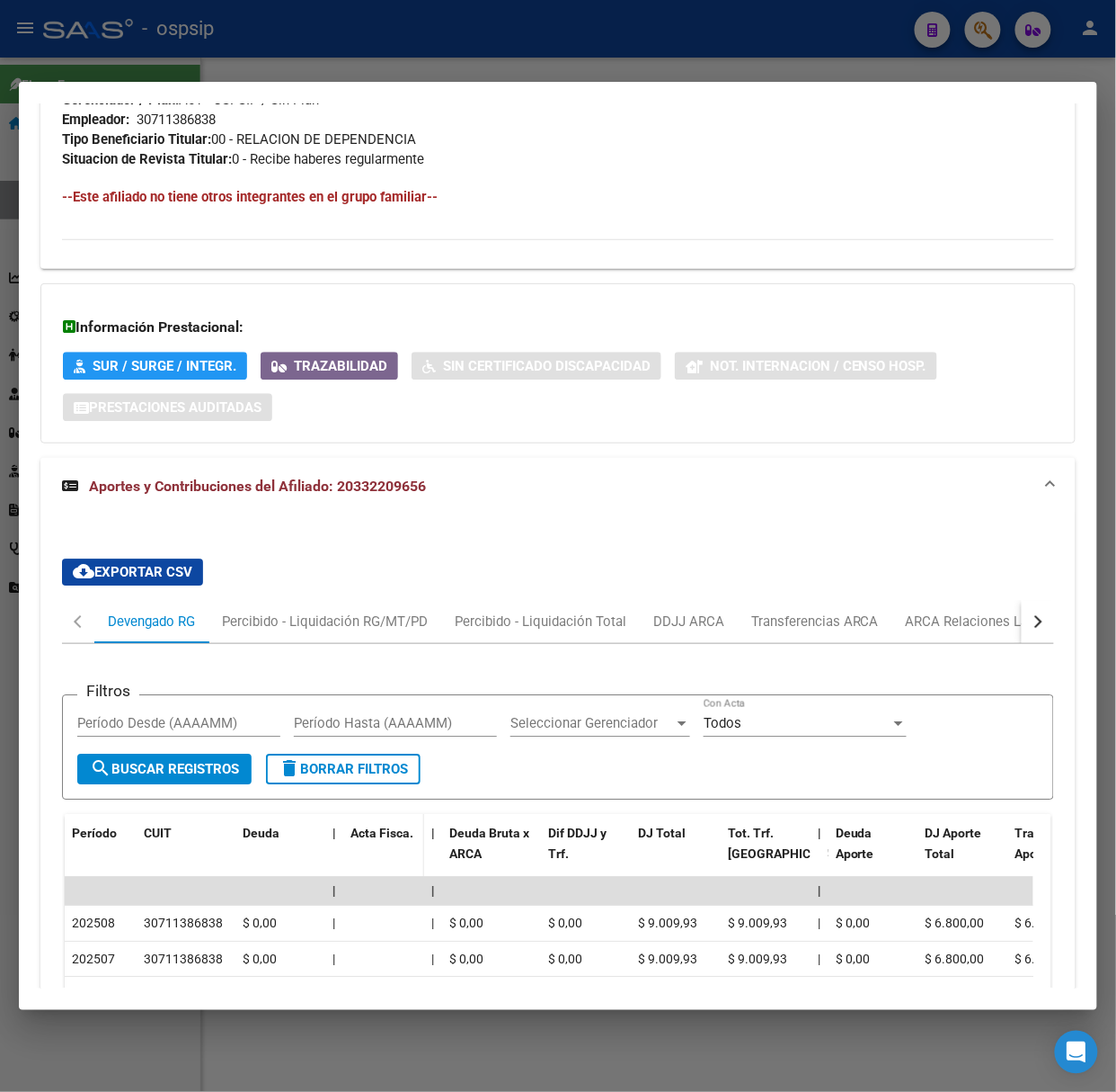
scroll to position [1155, 0]
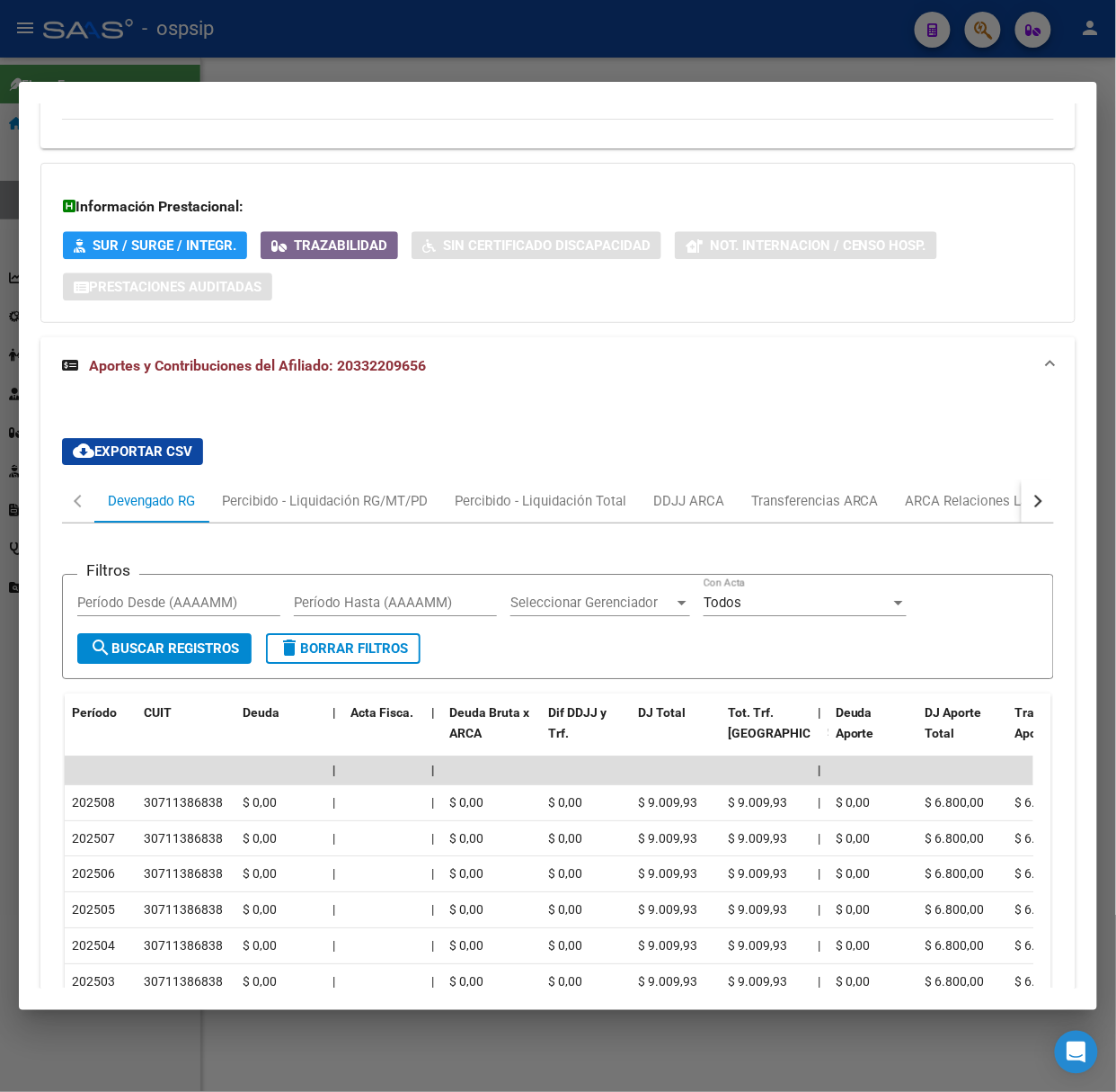
click at [180, 70] on div at bounding box center [558, 546] width 1116 height 1092
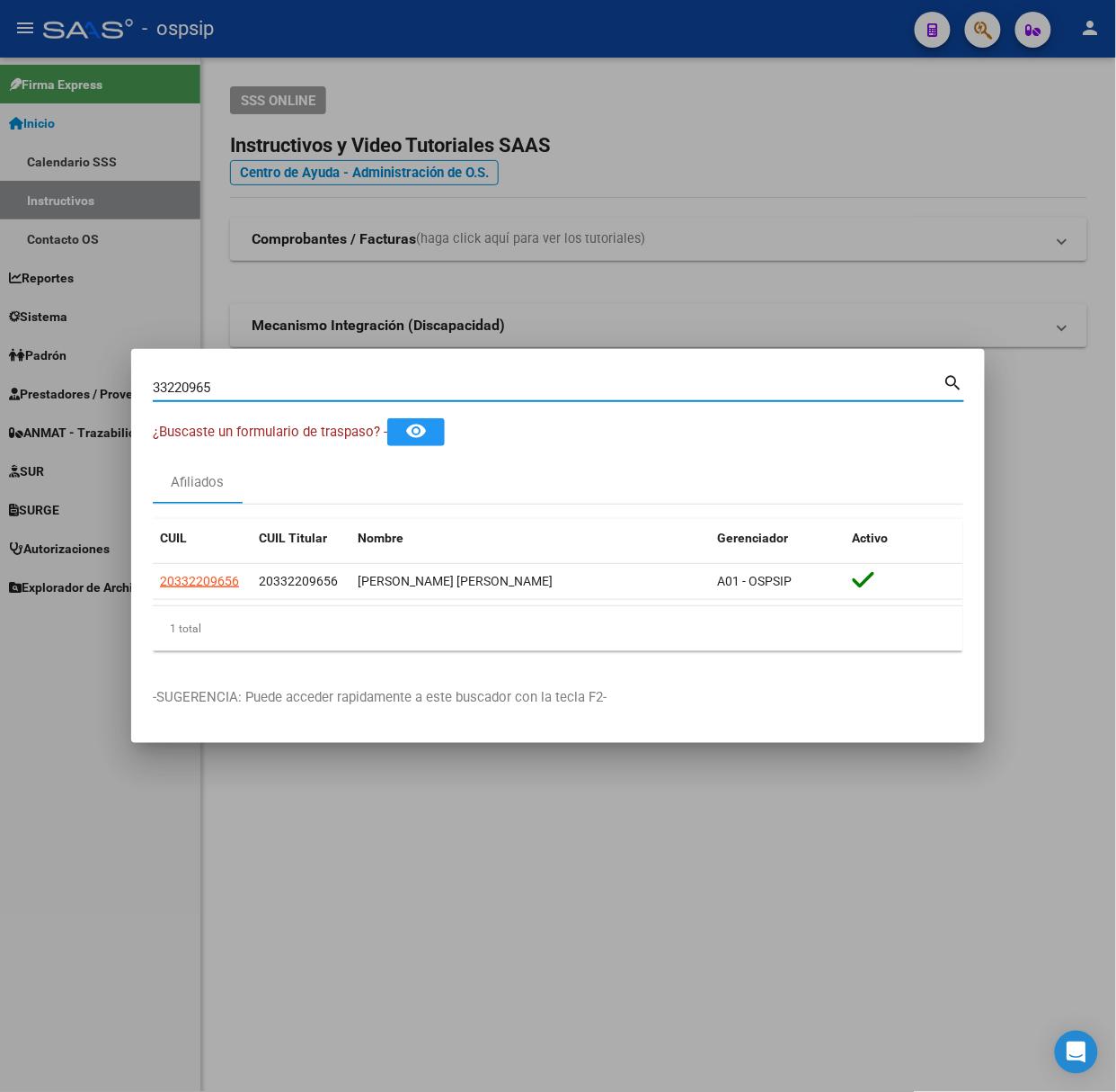
click at [284, 379] on input "33220965" at bounding box center [547, 387] width 791 height 17
type input "40185697"
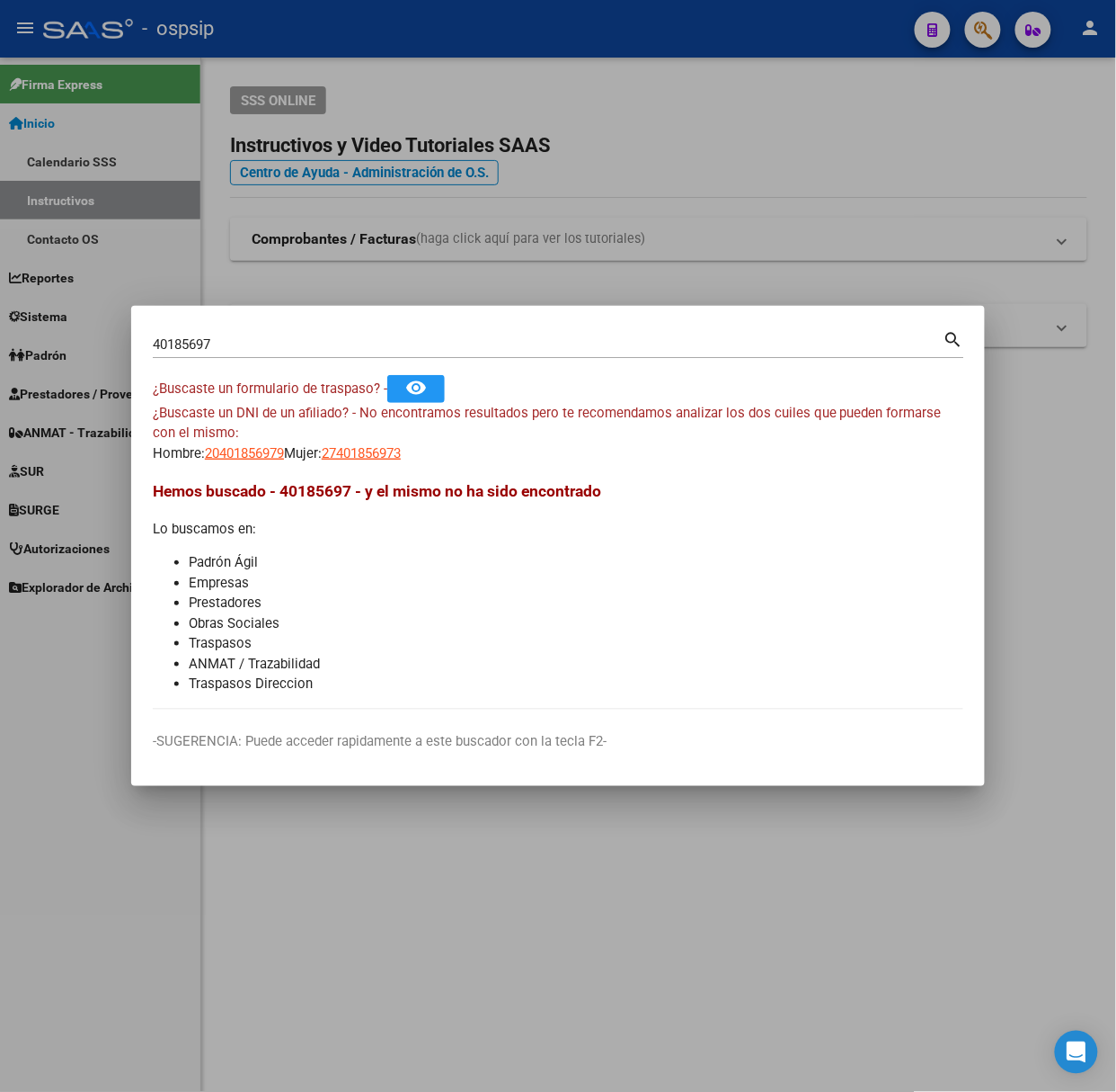
click at [231, 465] on mat-dialog-content "40185697 Buscar (apellido, dni, cuil, nro traspaso, cuit, obra social) search ¿…" at bounding box center [558, 518] width 854 height 382
click at [229, 446] on span "20401856979" at bounding box center [244, 453] width 79 height 17
type textarea "20401856979"
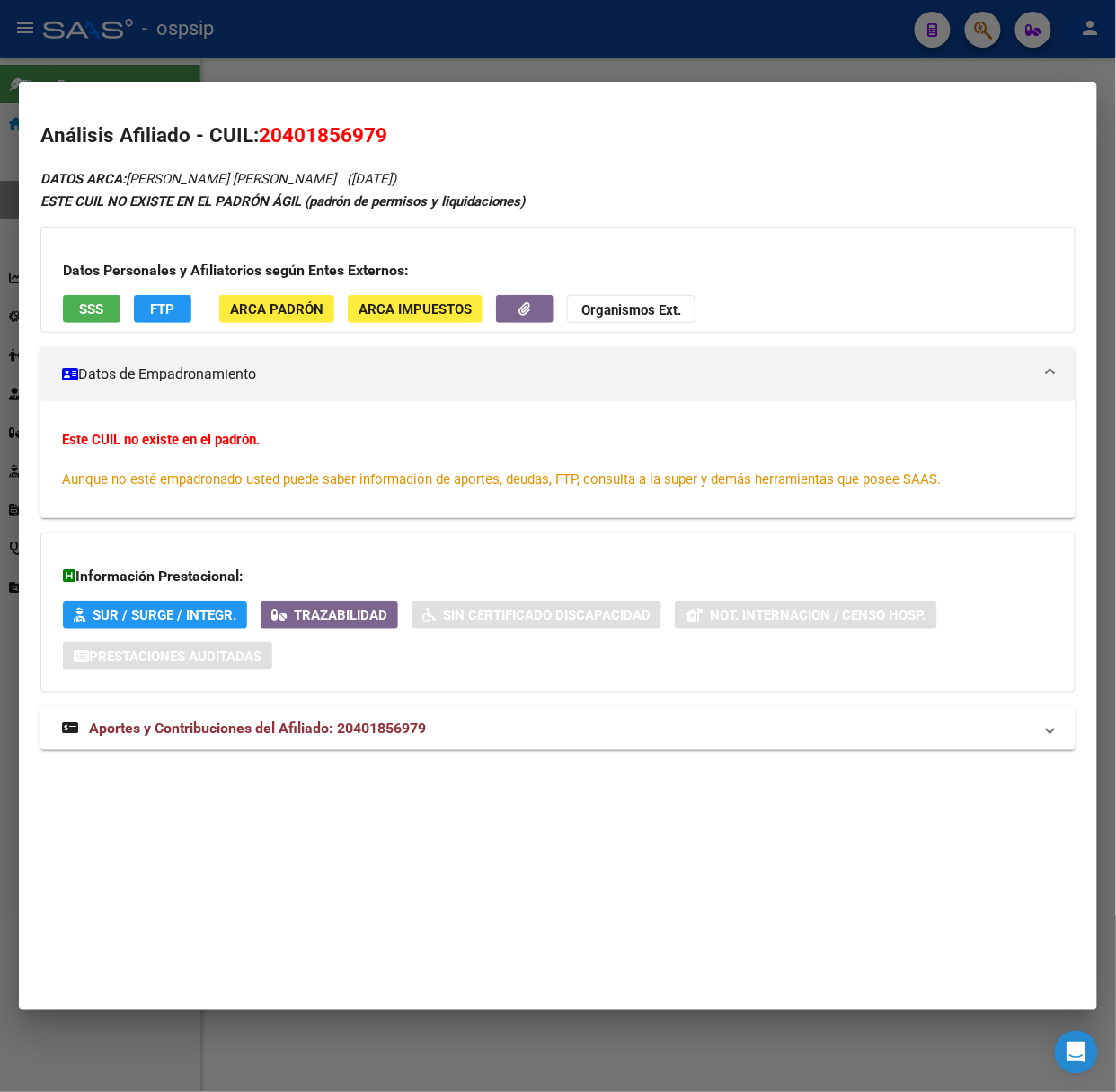
click at [313, 760] on div "DATOS ARCA: [PERSON_NAME] [PERSON_NAME] ([DATE]) ESTE CUIL NO EXISTE EN EL [PER…" at bounding box center [558, 468] width 1036 height 602
click at [313, 738] on strong "Aportes y Contribuciones del Afiliado: 20401856979" at bounding box center [243, 728] width 365 height 22
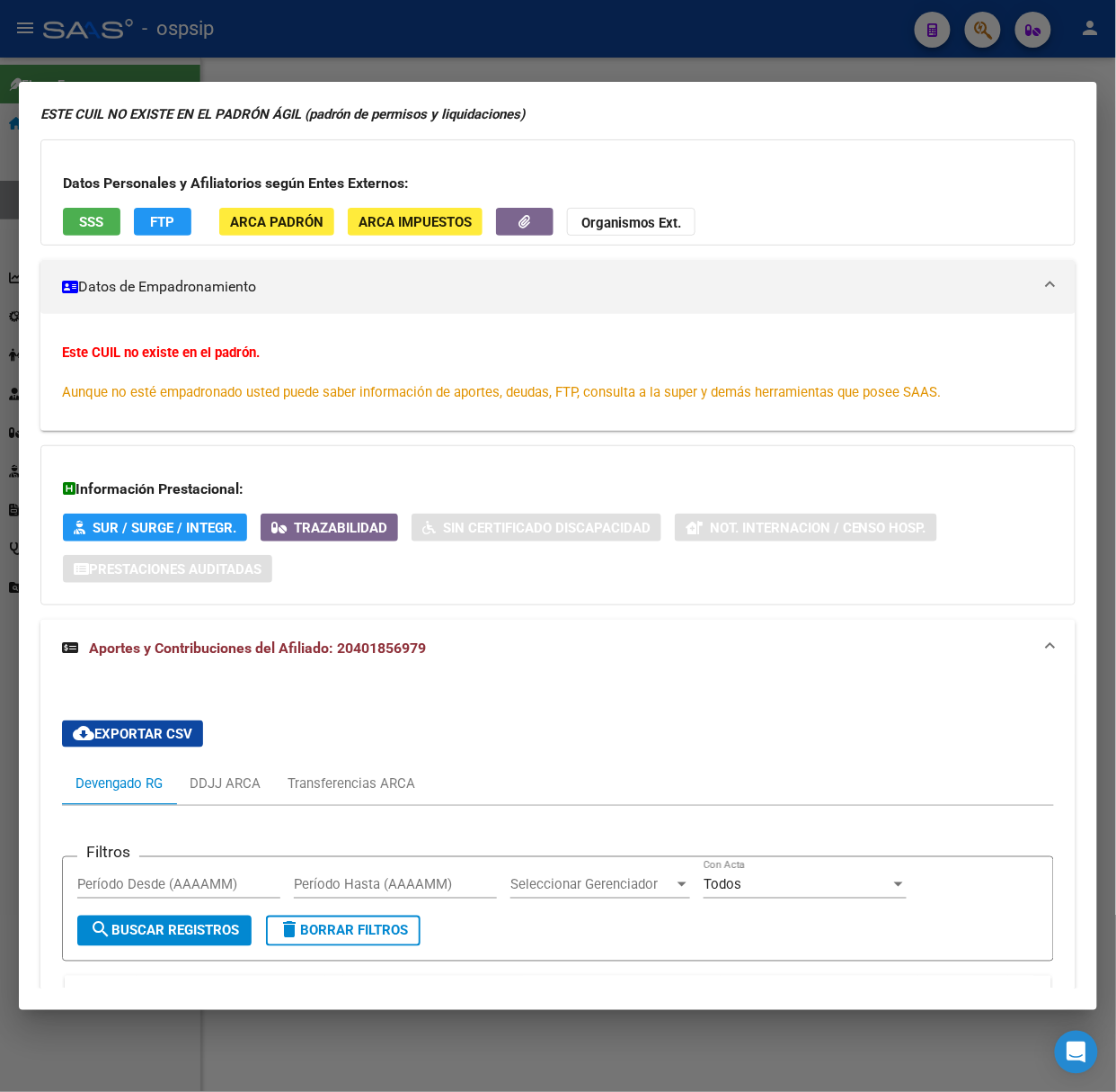
scroll to position [0, 0]
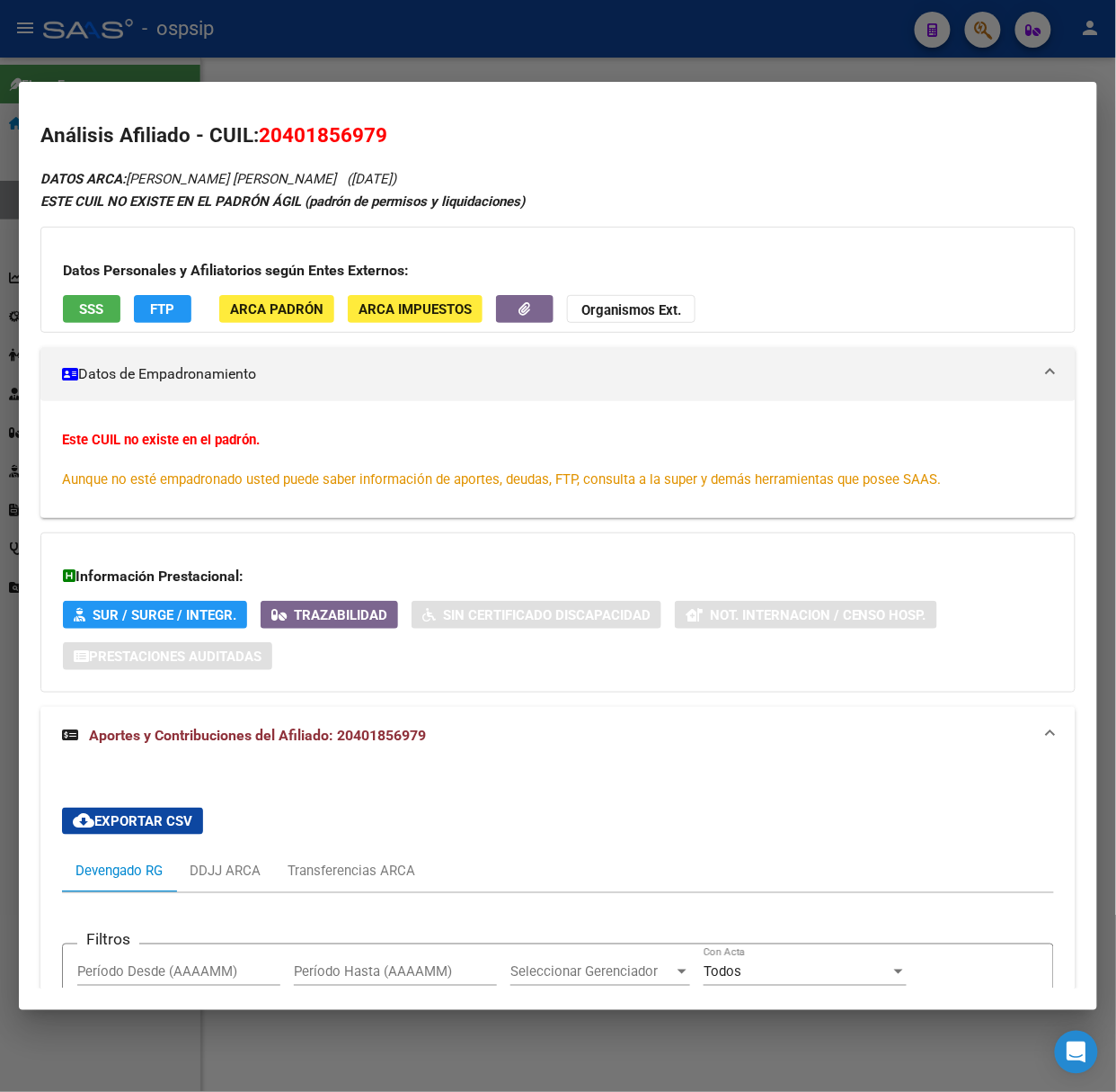
click at [92, 303] on span "SSS" at bounding box center [92, 309] width 24 height 17
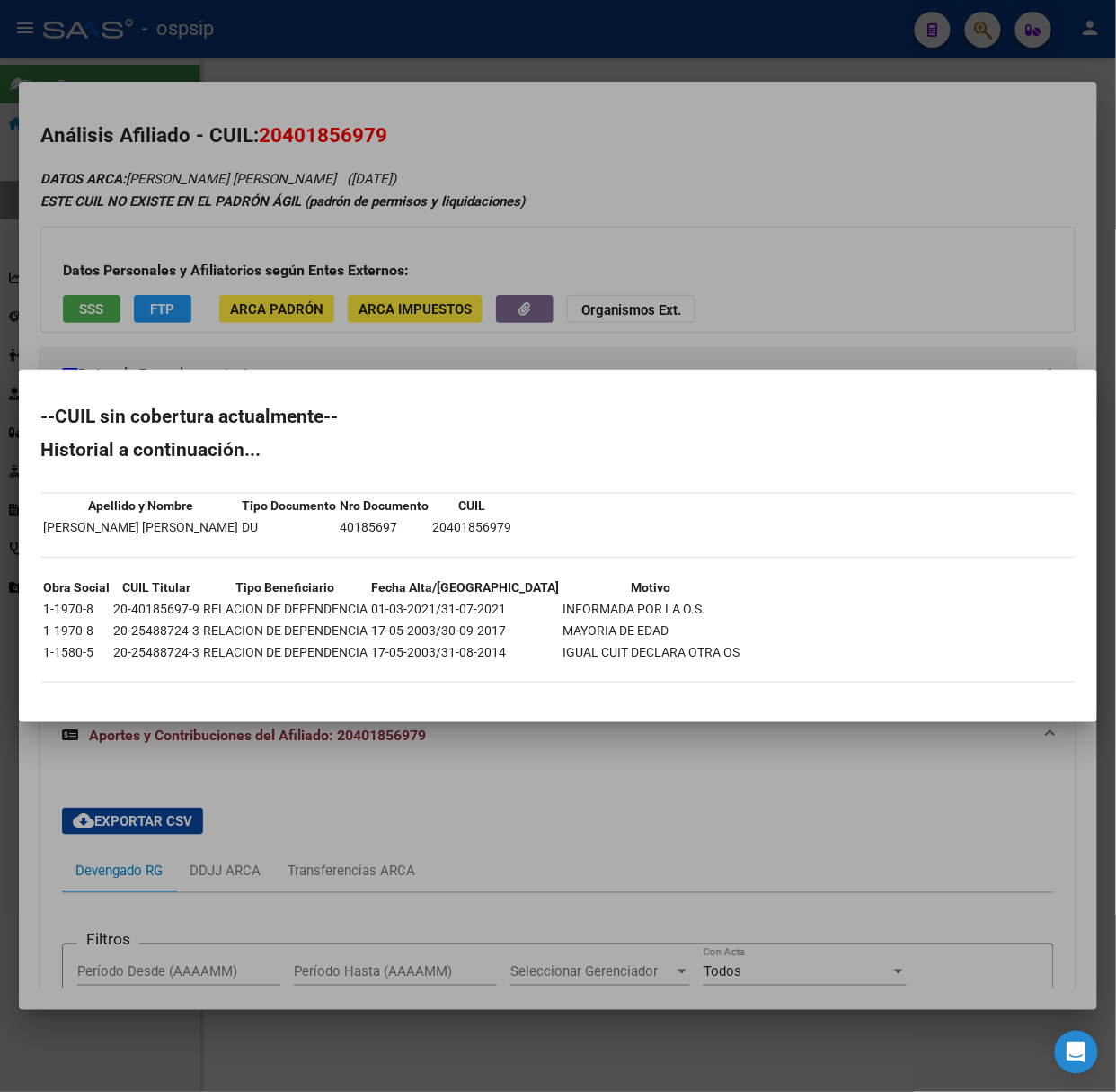
click at [107, 49] on div at bounding box center [558, 546] width 1116 height 1092
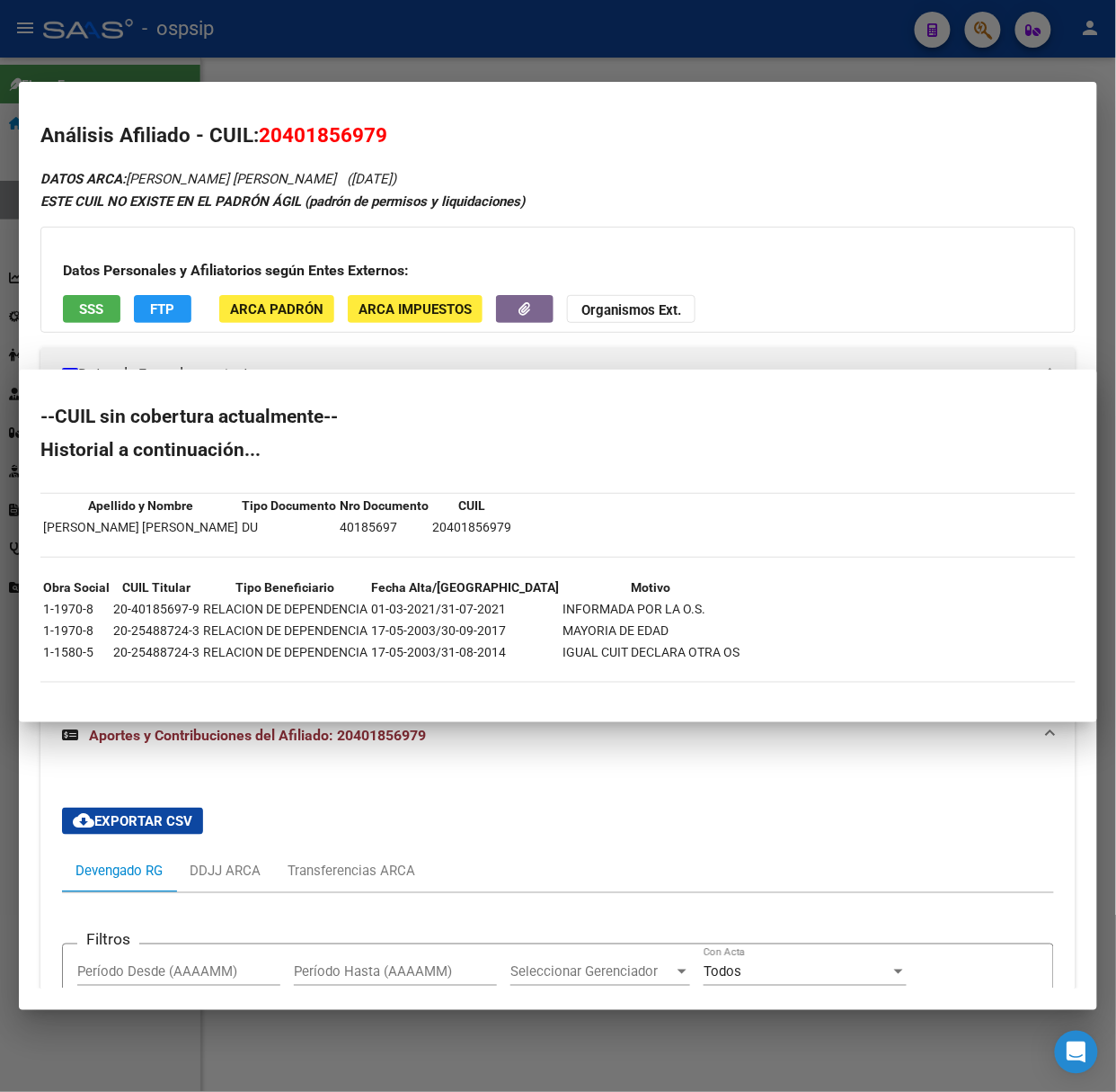
click at [107, 49] on div at bounding box center [558, 546] width 1116 height 1092
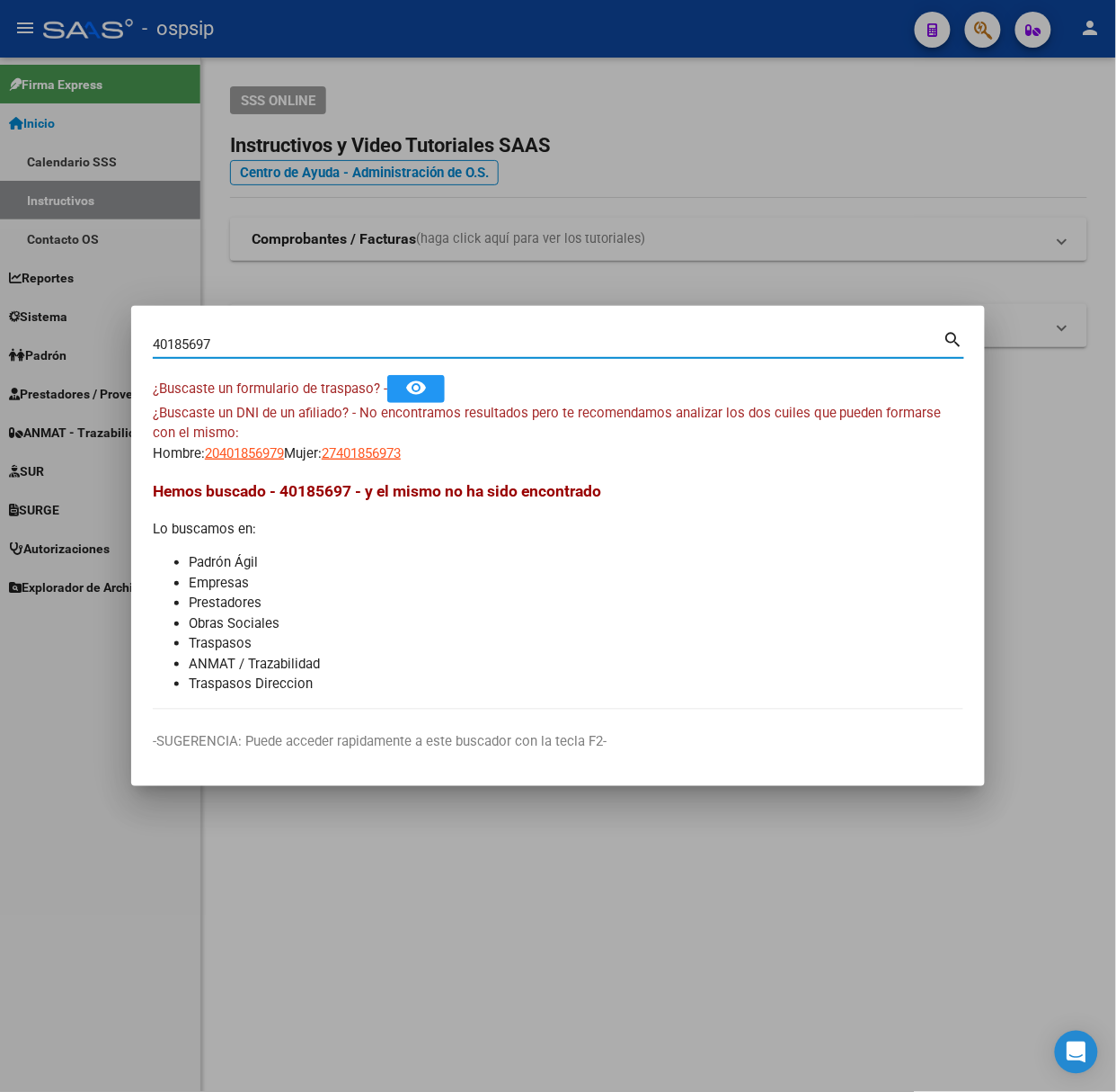
click at [245, 351] on input "40185697" at bounding box center [547, 344] width 791 height 17
click at [244, 350] on input "40185697" at bounding box center [547, 344] width 791 height 17
type input "48441213"
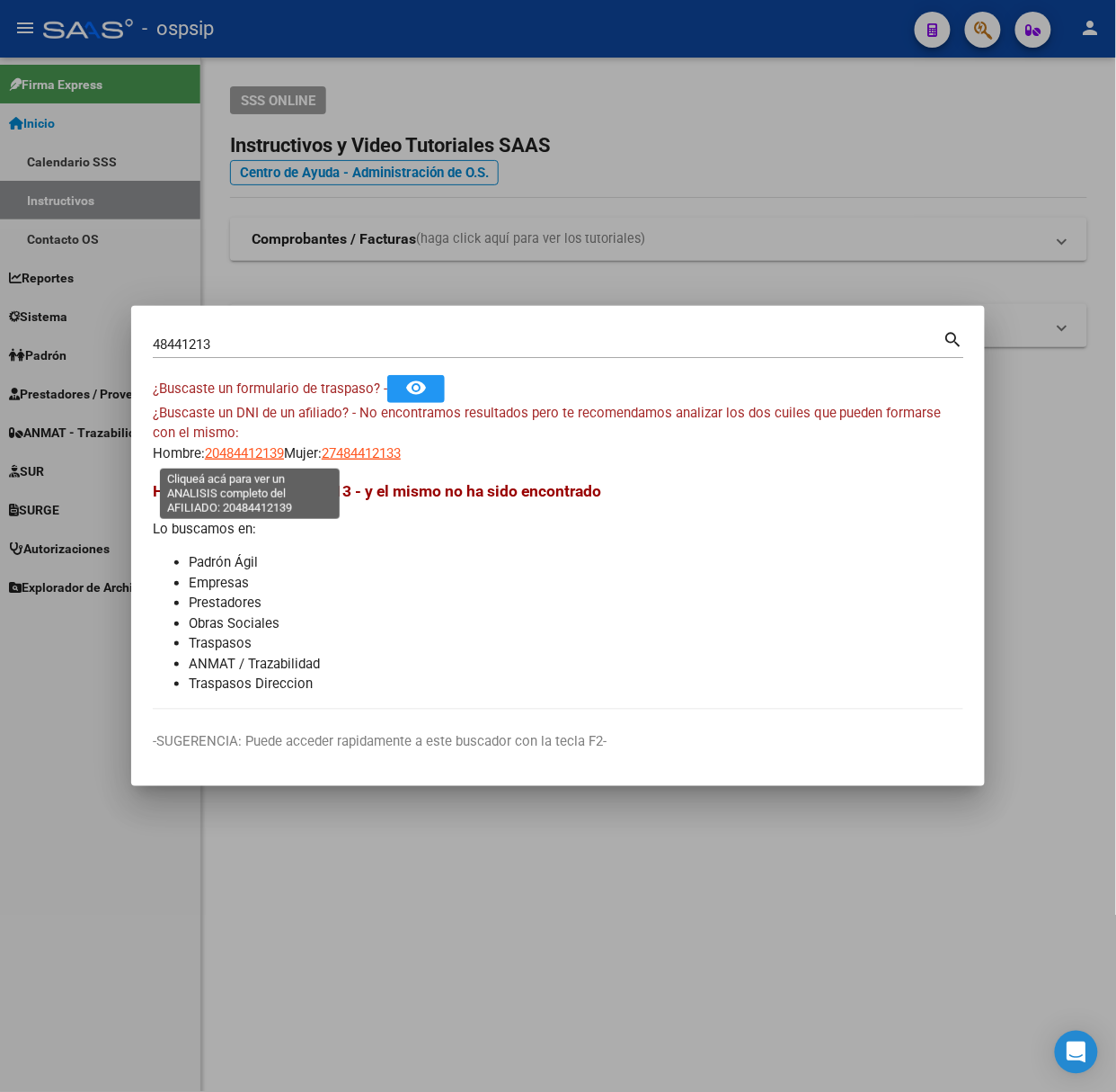
click at [239, 452] on span "20484412139" at bounding box center [244, 453] width 79 height 17
type textarea "20484412139"
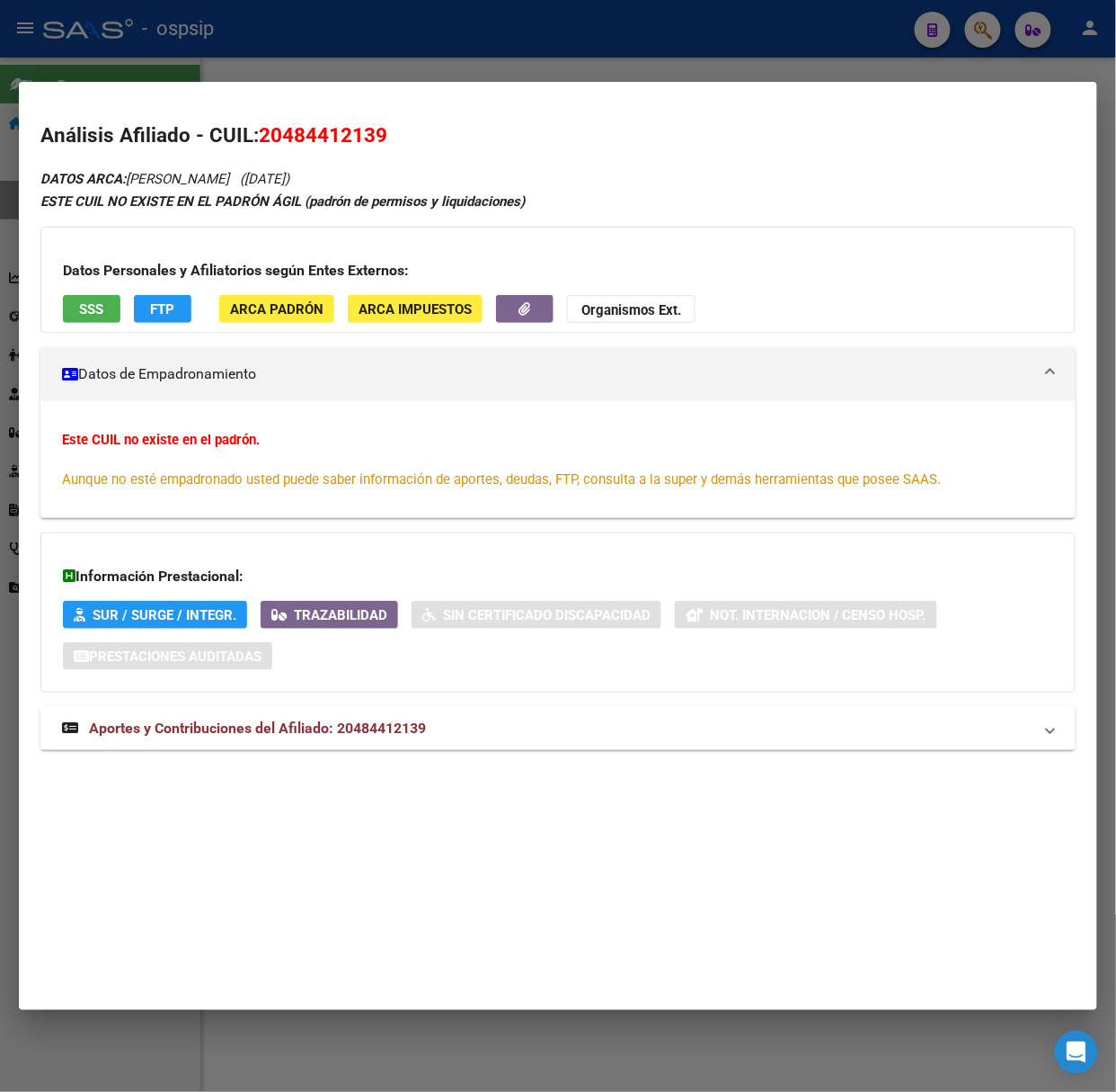
click at [349, 713] on mat-expansion-panel-header "Aportes y Contribuciones del Afiliado: 20484412139" at bounding box center [558, 728] width 1036 height 43
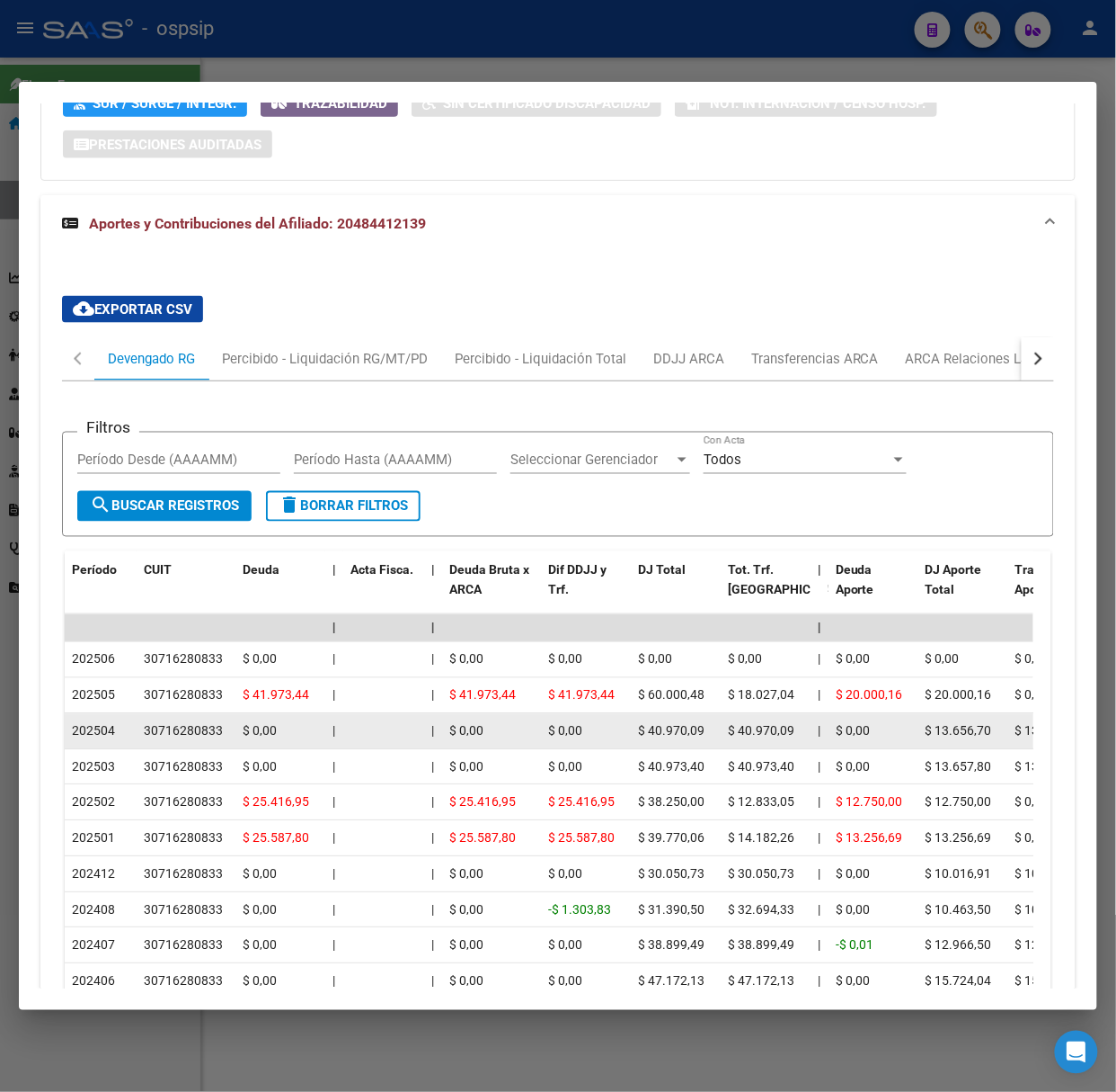
scroll to position [679, 0]
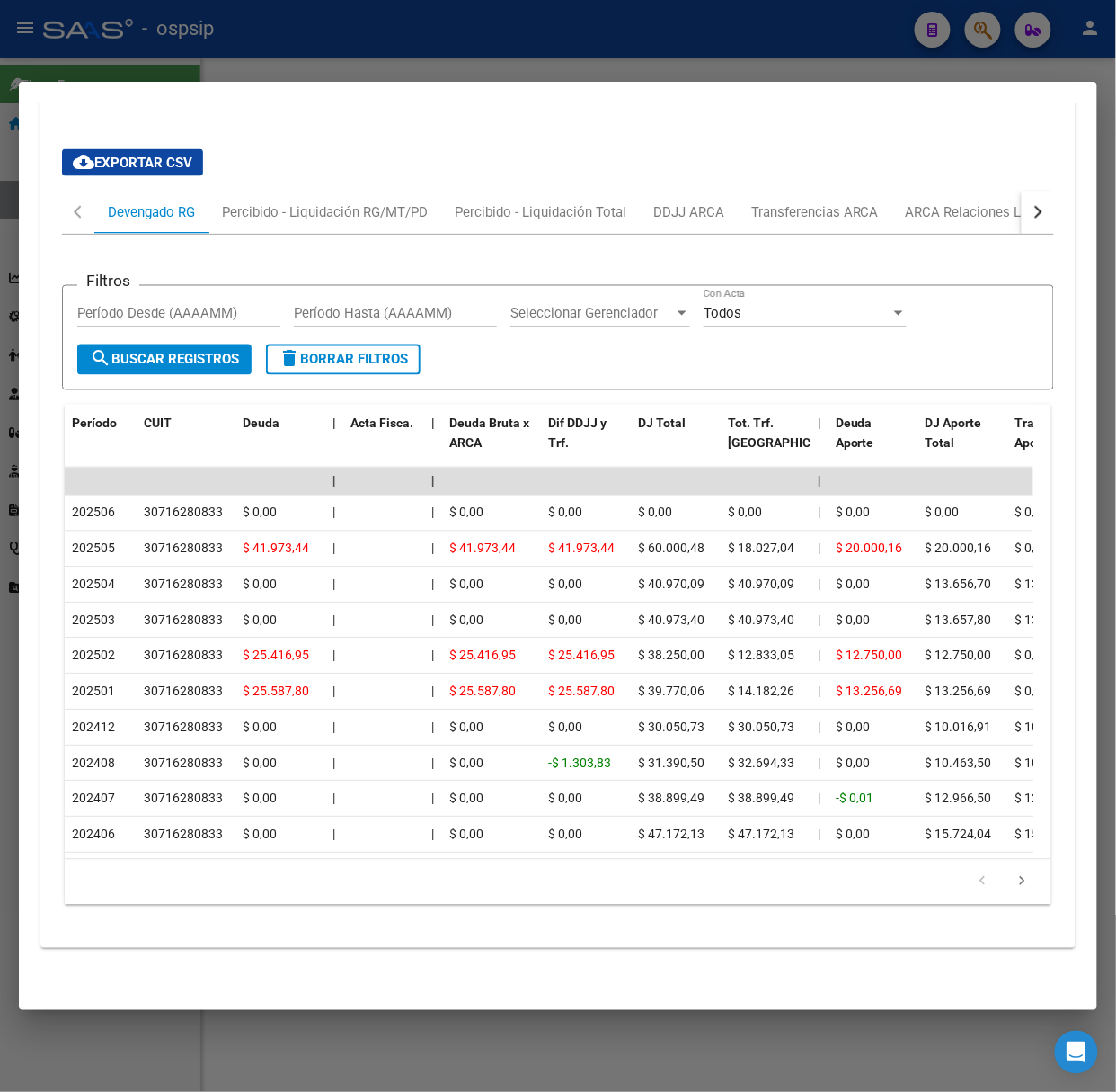
click at [159, 55] on div at bounding box center [558, 546] width 1116 height 1092
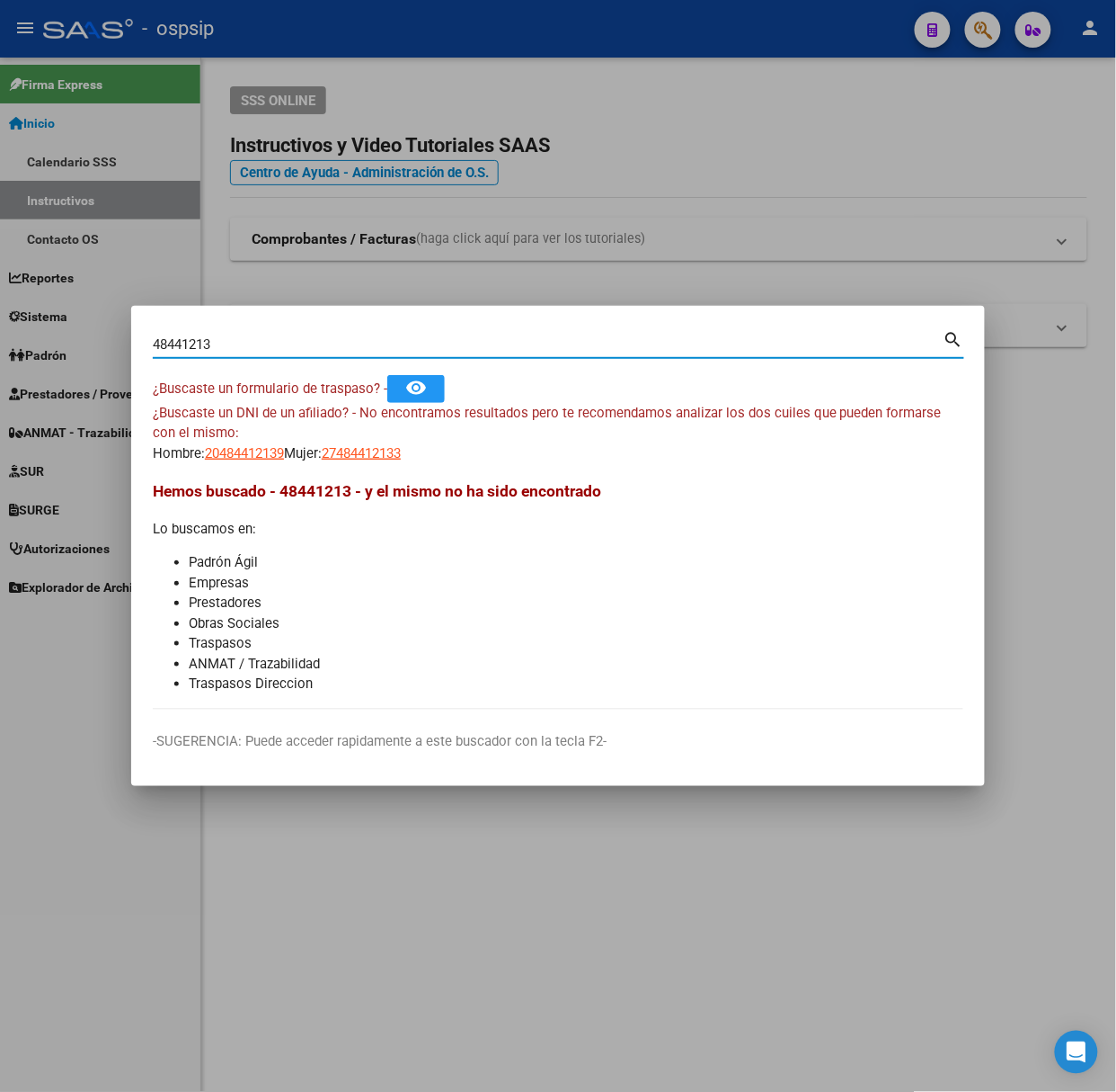
click at [241, 340] on input "48441213" at bounding box center [547, 344] width 791 height 17
type input "24295437"
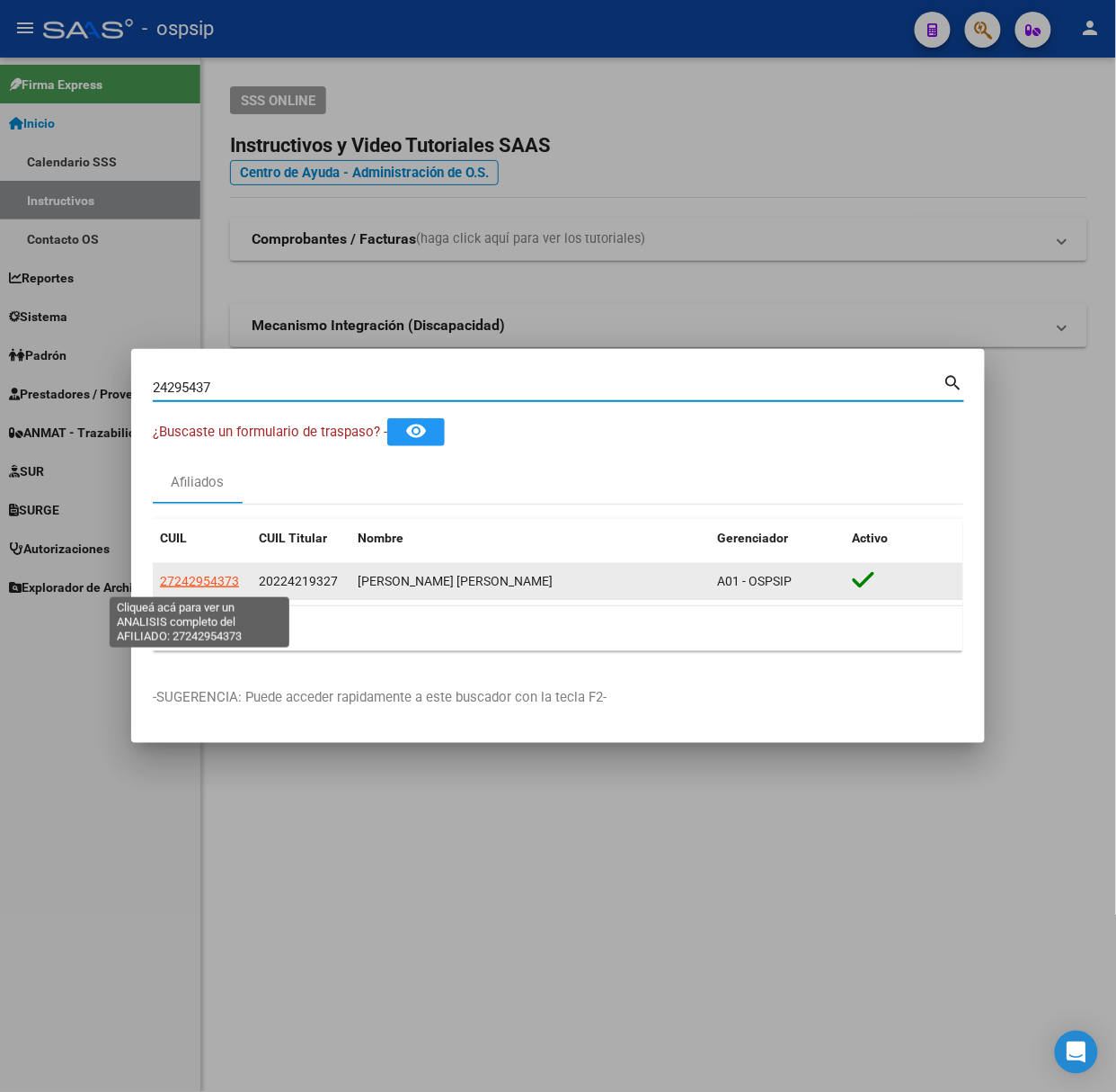
click at [228, 584] on span "27242954373" at bounding box center [199, 581] width 79 height 15
type textarea "27242954373"
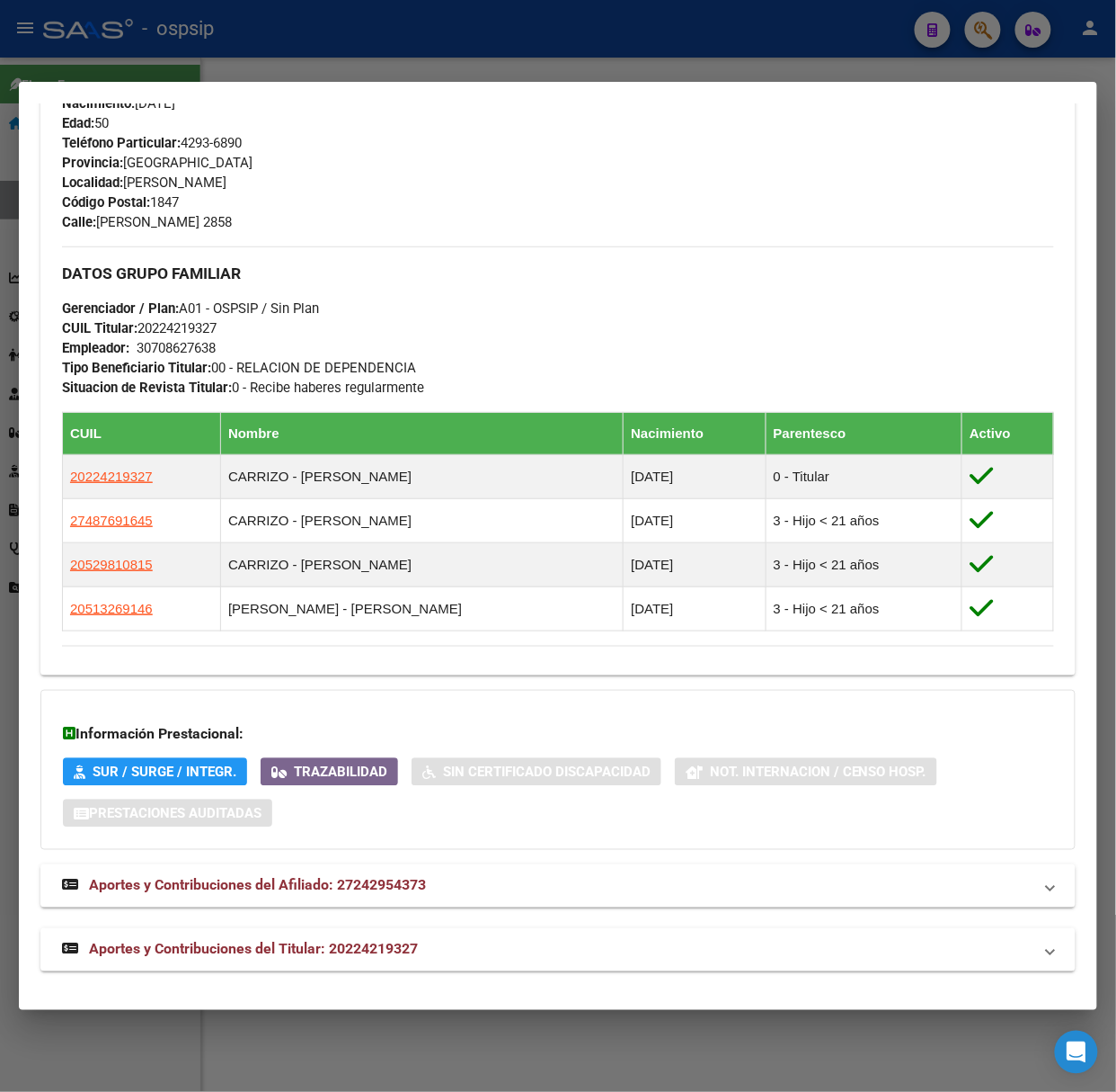
scroll to position [756, 0]
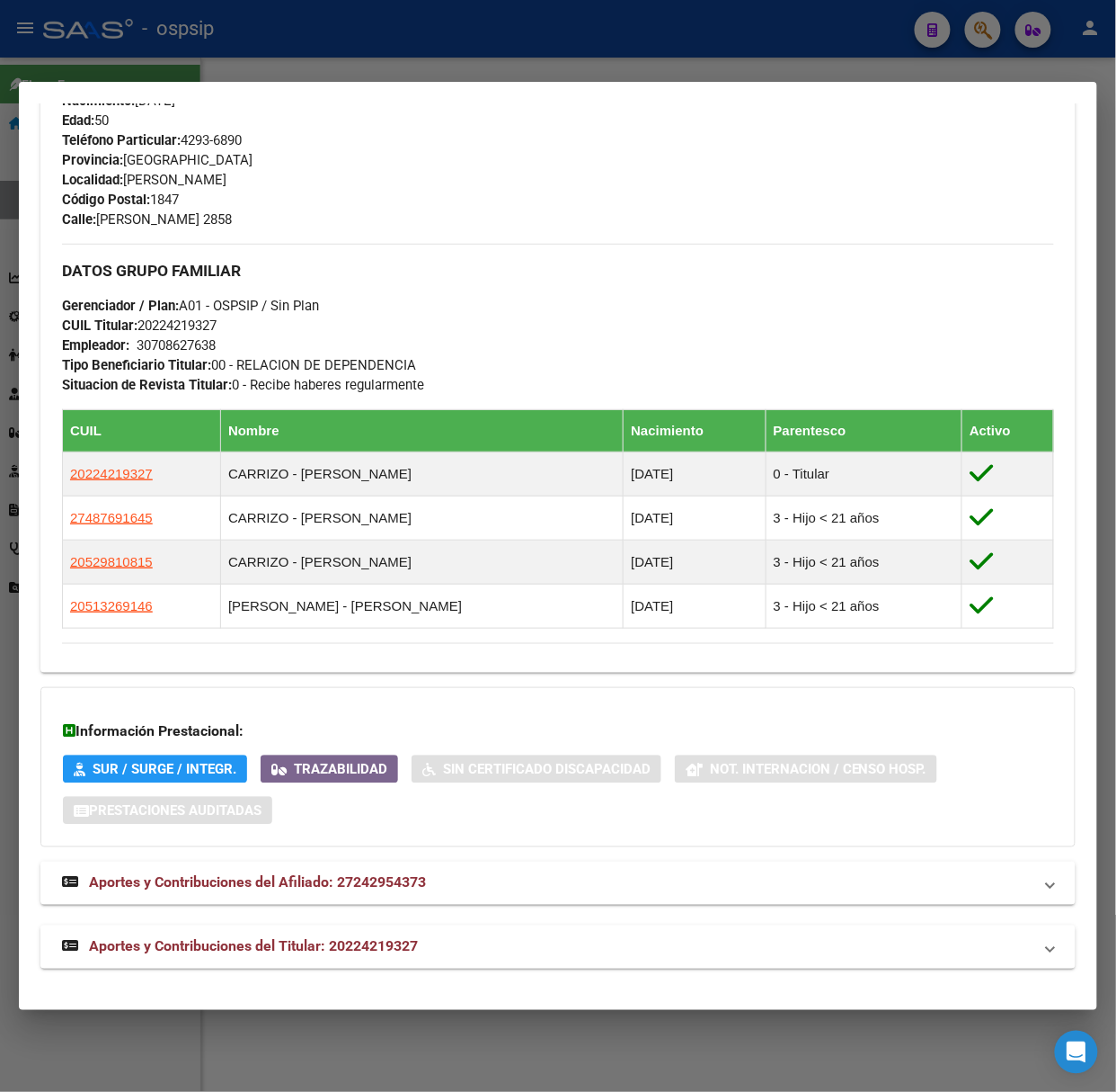
click at [432, 959] on mat-expansion-panel-header "Aportes y Contribuciones del Titular: 20224219327" at bounding box center [558, 947] width 1036 height 43
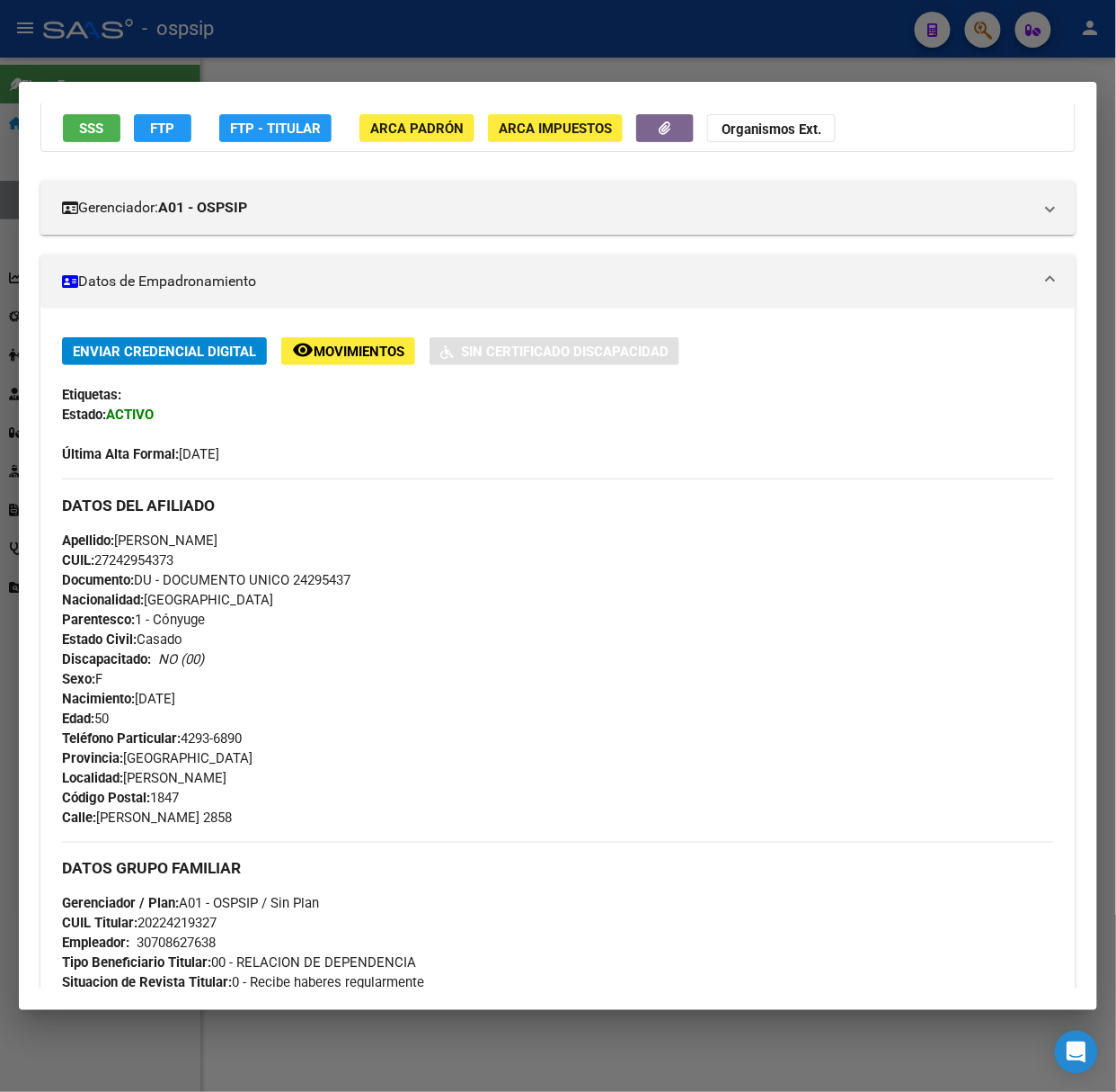
scroll to position [0, 0]
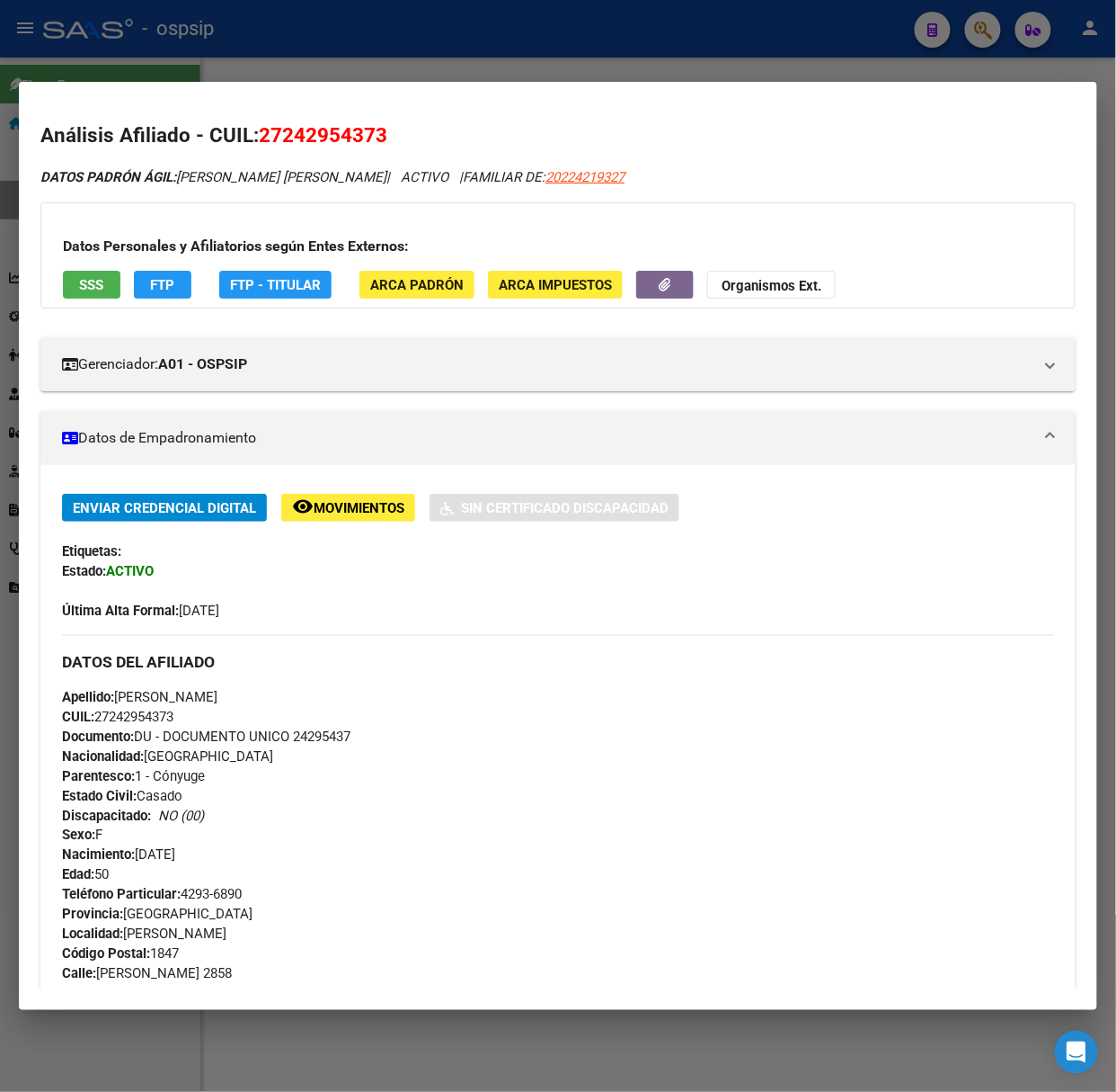
click at [163, 51] on div at bounding box center [558, 546] width 1116 height 1092
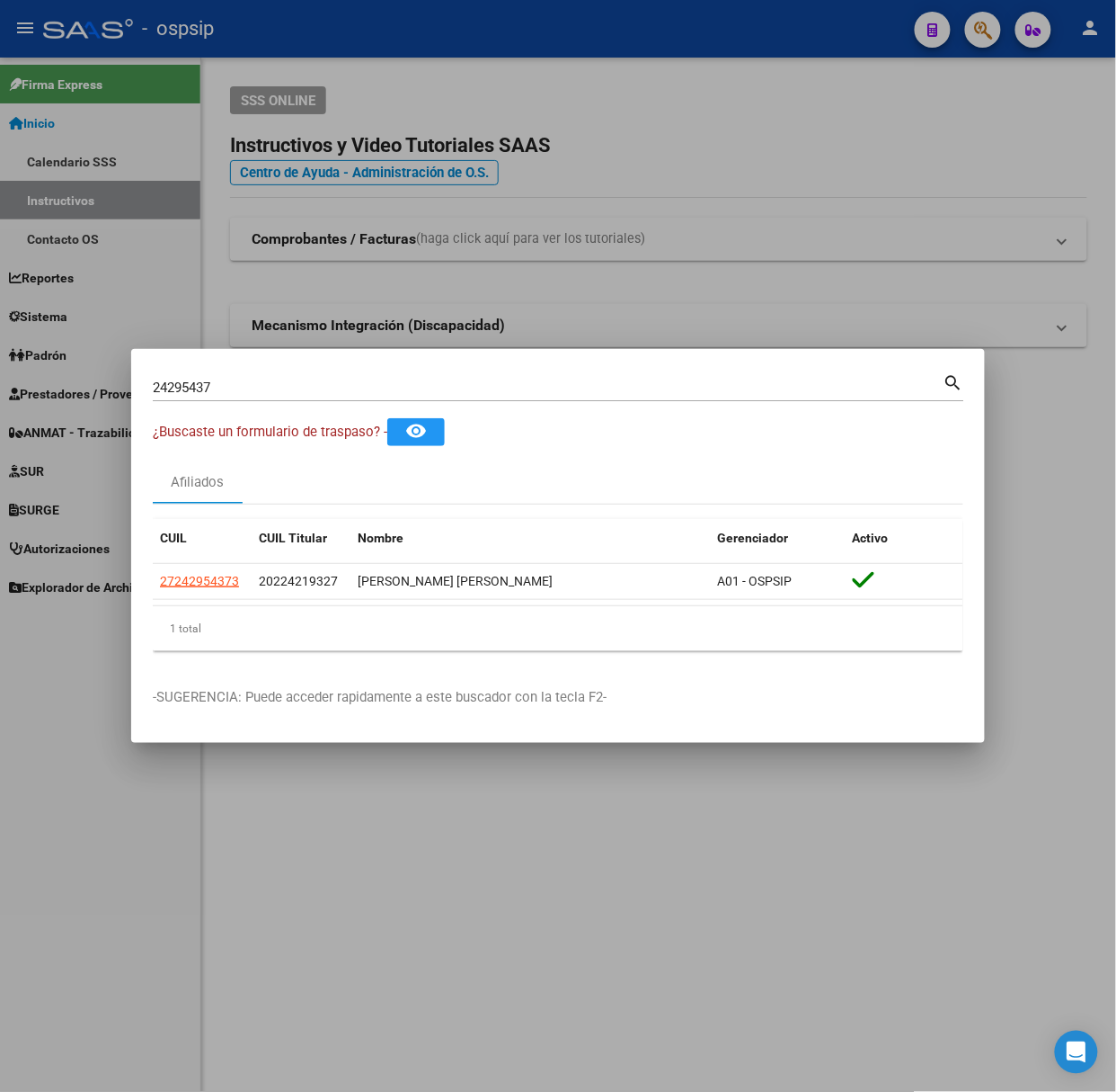
click at [302, 387] on input "24295437" at bounding box center [547, 387] width 791 height 17
type input "33004134"
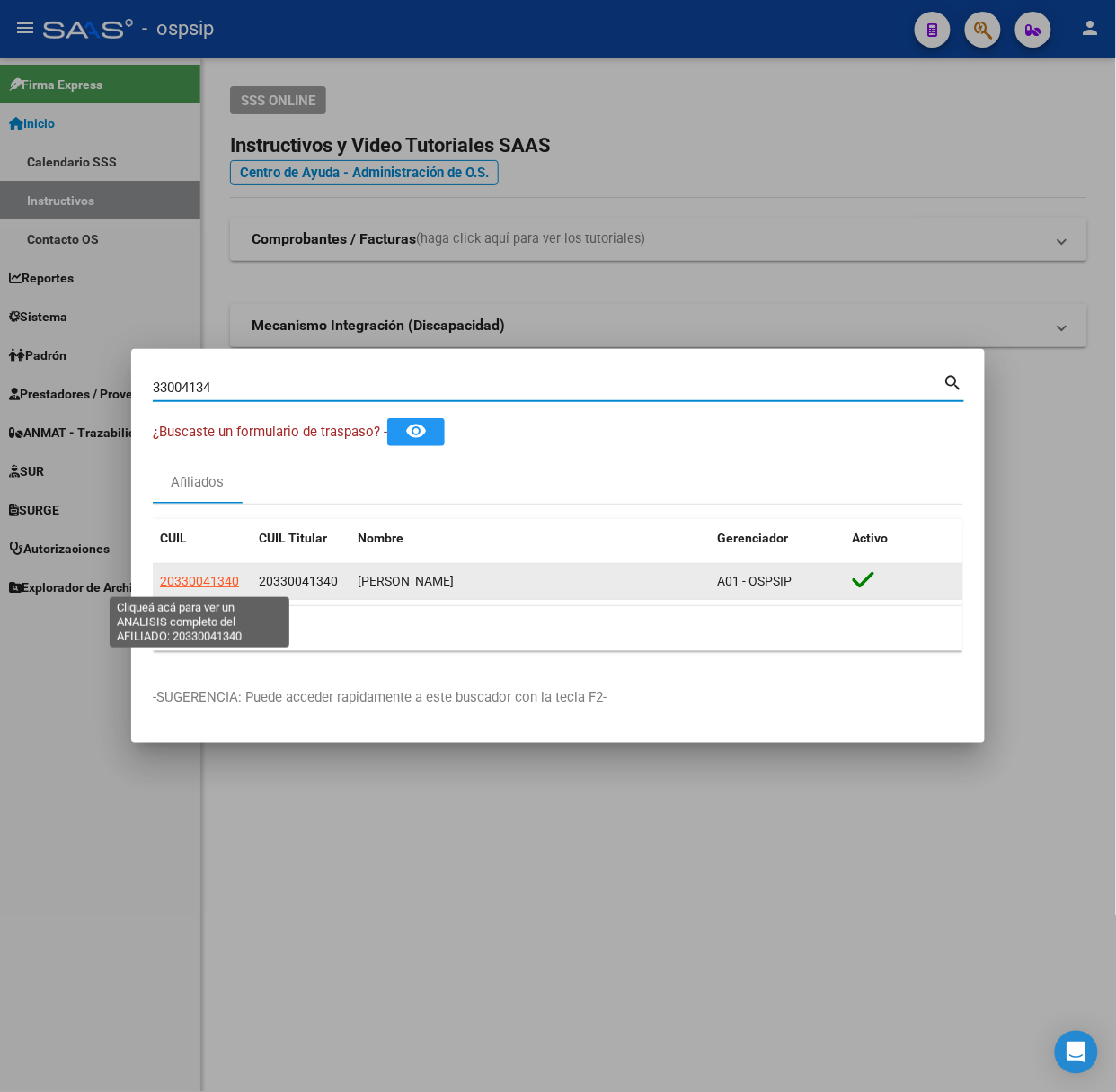
click at [231, 577] on span "20330041340" at bounding box center [199, 581] width 79 height 15
type textarea "20330041340"
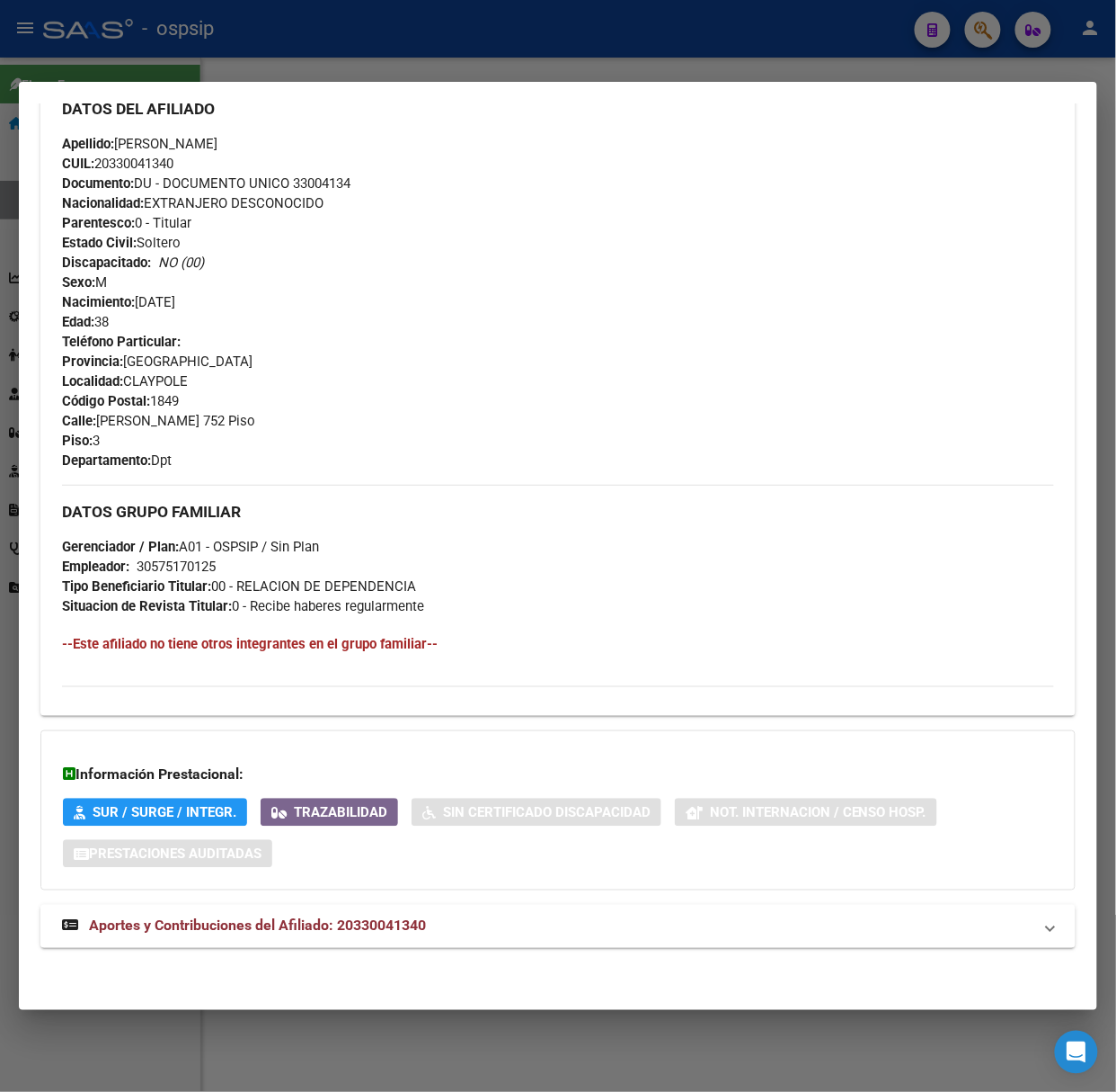
click at [408, 939] on mat-expansion-panel-header "Aportes y Contribuciones del Afiliado: 20330041340" at bounding box center [558, 926] width 1036 height 43
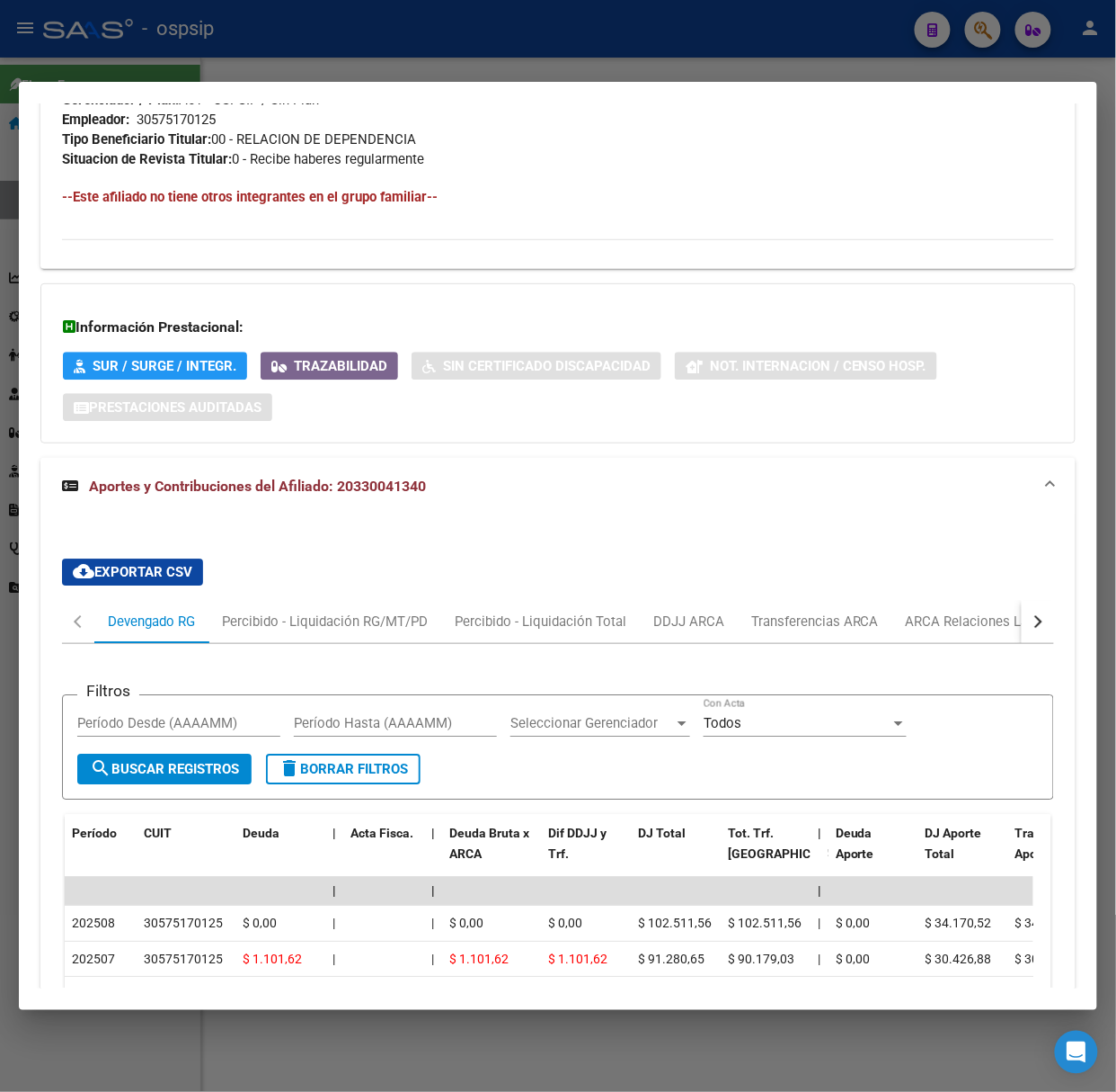
scroll to position [1433, 0]
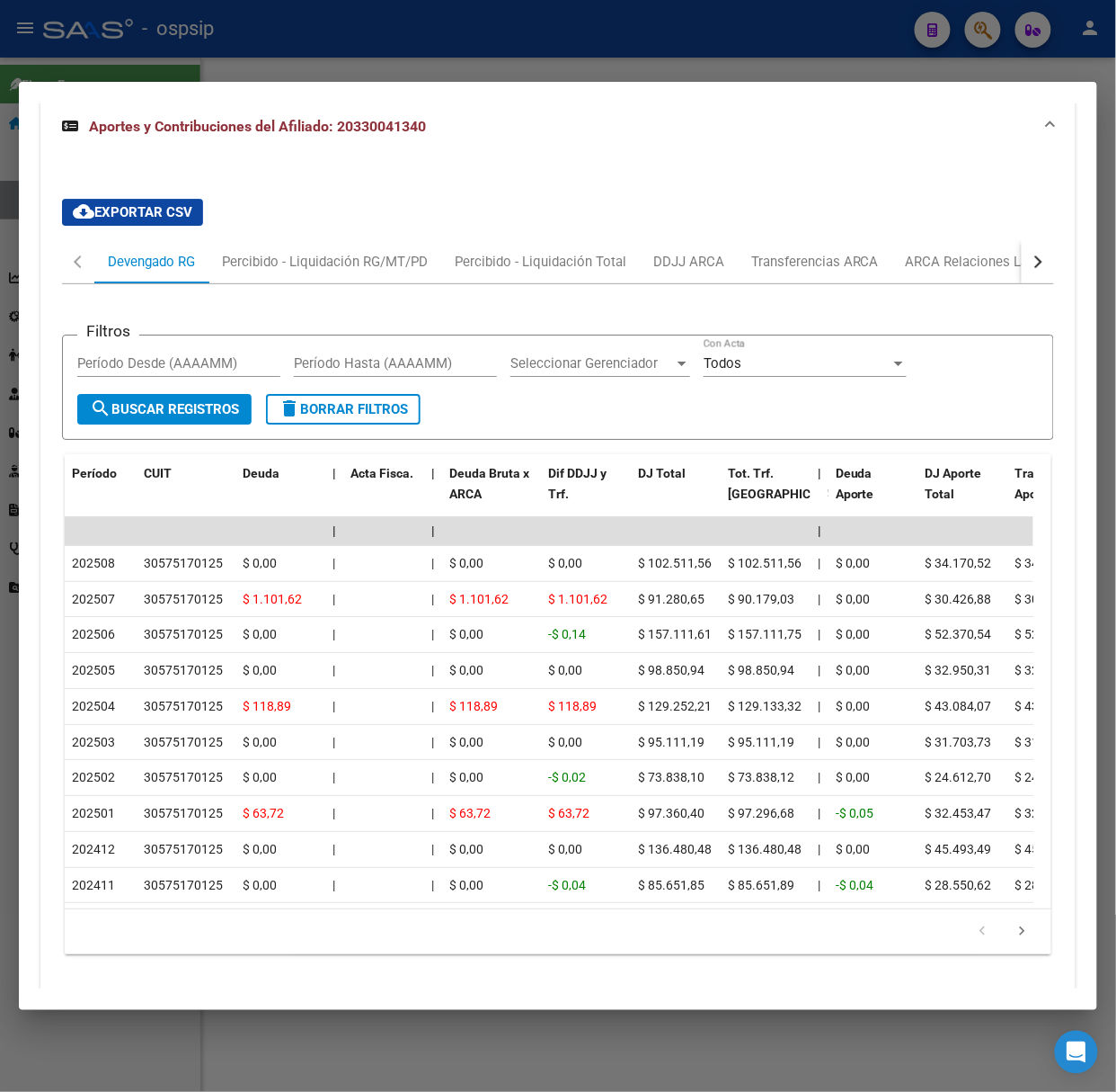
click at [140, 43] on div at bounding box center [558, 546] width 1116 height 1092
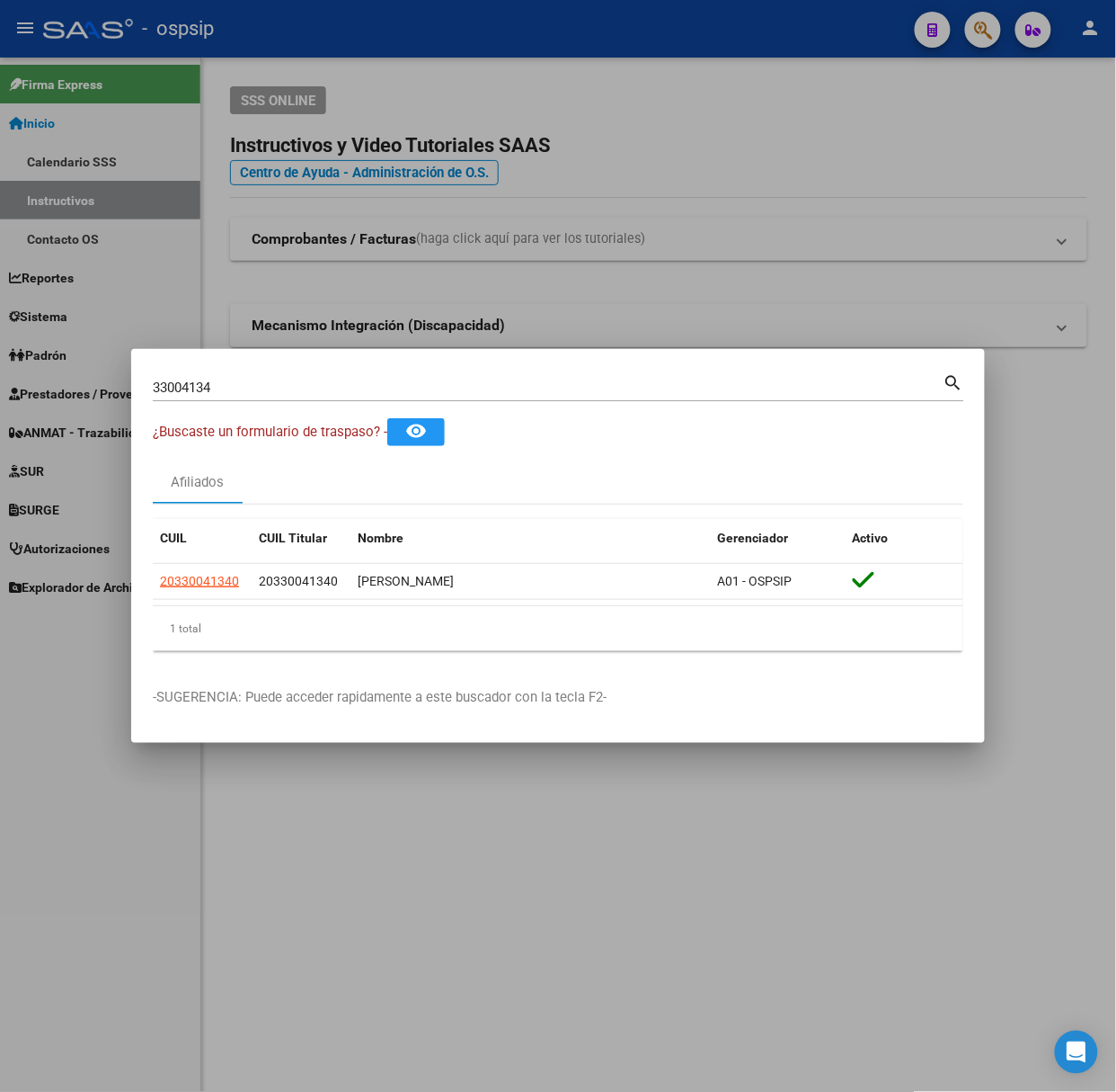
click at [235, 377] on div "33004134 Buscar (apellido, dni, cuil, nro traspaso, cuit, obra social)" at bounding box center [547, 388] width 791 height 27
click at [238, 383] on input "33004134" at bounding box center [547, 387] width 791 height 17
type input "20954735"
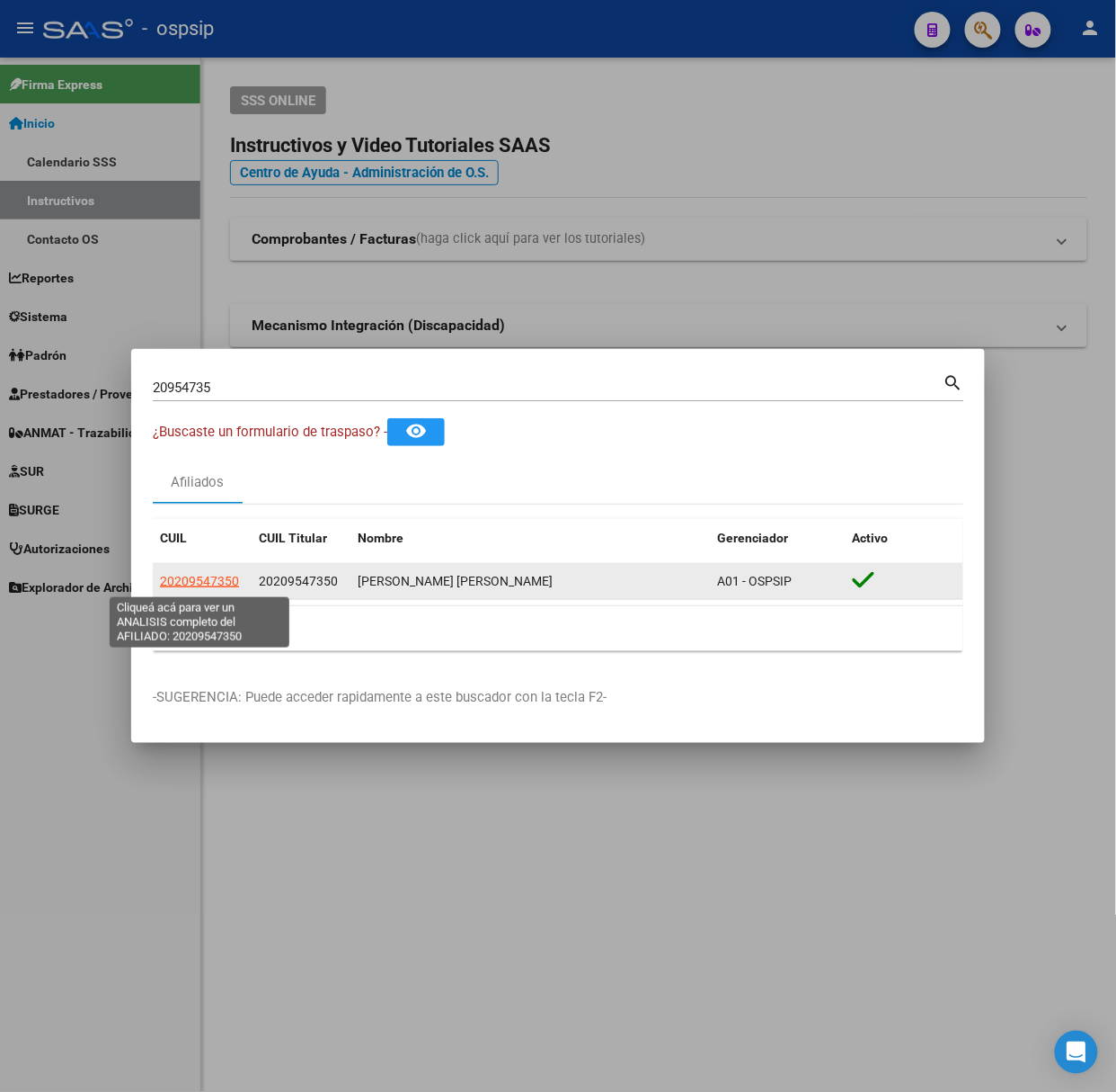
click at [216, 589] on span "20209547350" at bounding box center [199, 581] width 79 height 15
type textarea "20209547350"
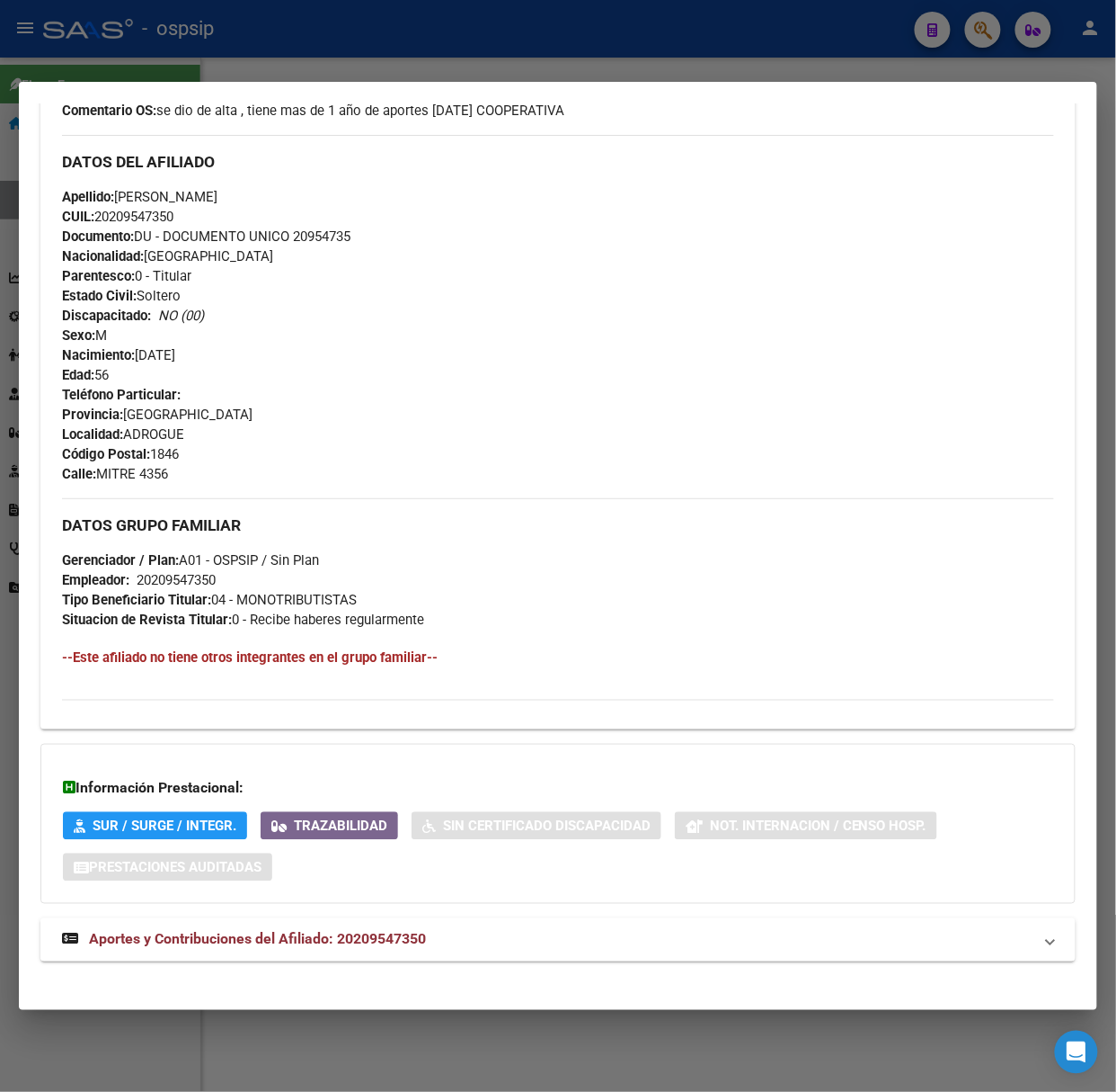
click at [365, 950] on strong "Aportes y Contribuciones del Afiliado: 20209547350" at bounding box center [243, 939] width 365 height 22
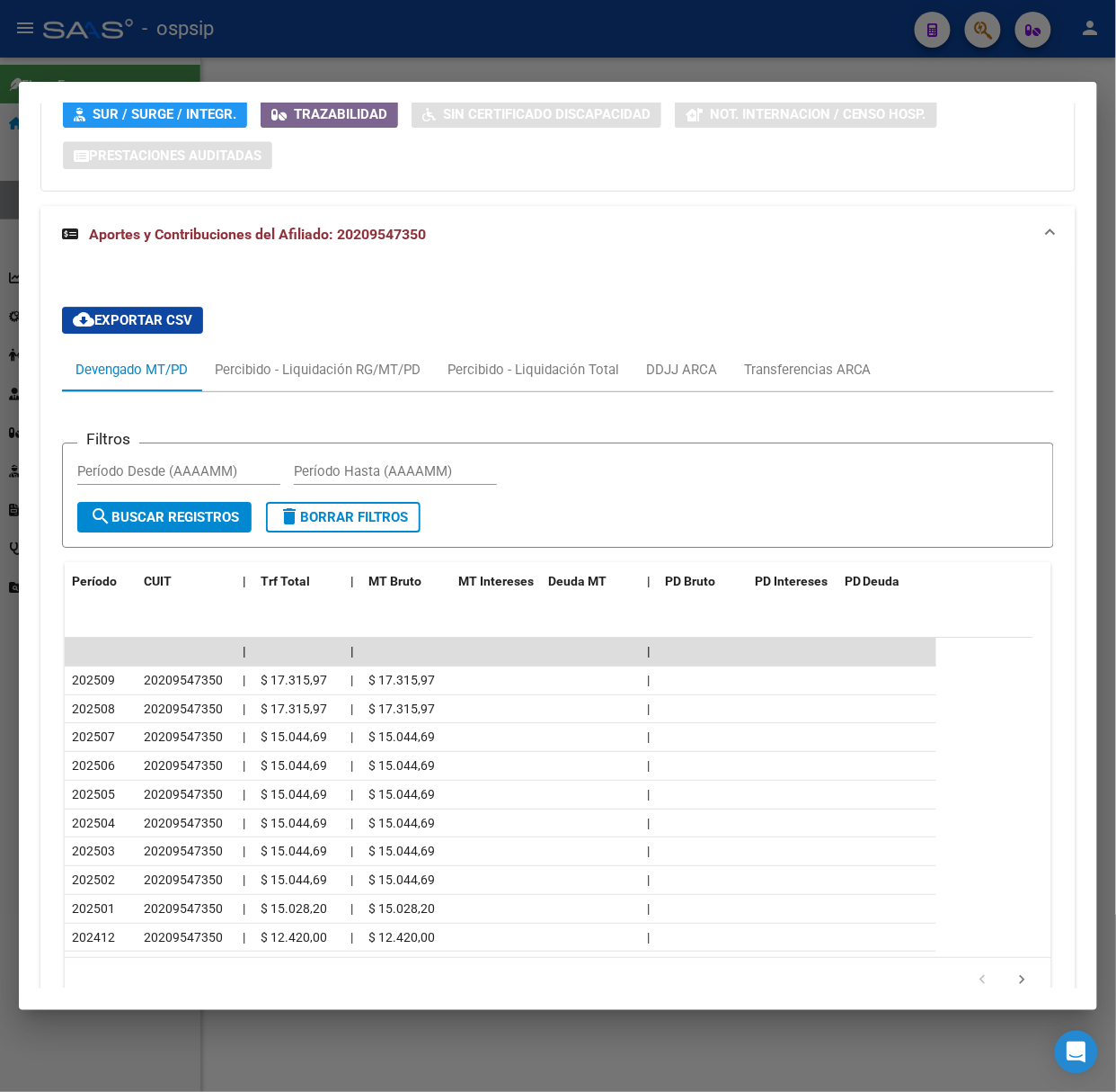
scroll to position [1267, 0]
click at [55, 83] on mat-dialog-container "Análisis Afiliado - CUIL: 20209547350 DATOS PADRÓN ÁGIL: [PERSON_NAME] [PERSON_…" at bounding box center [558, 546] width 1079 height 928
click at [113, 28] on div at bounding box center [558, 546] width 1116 height 1092
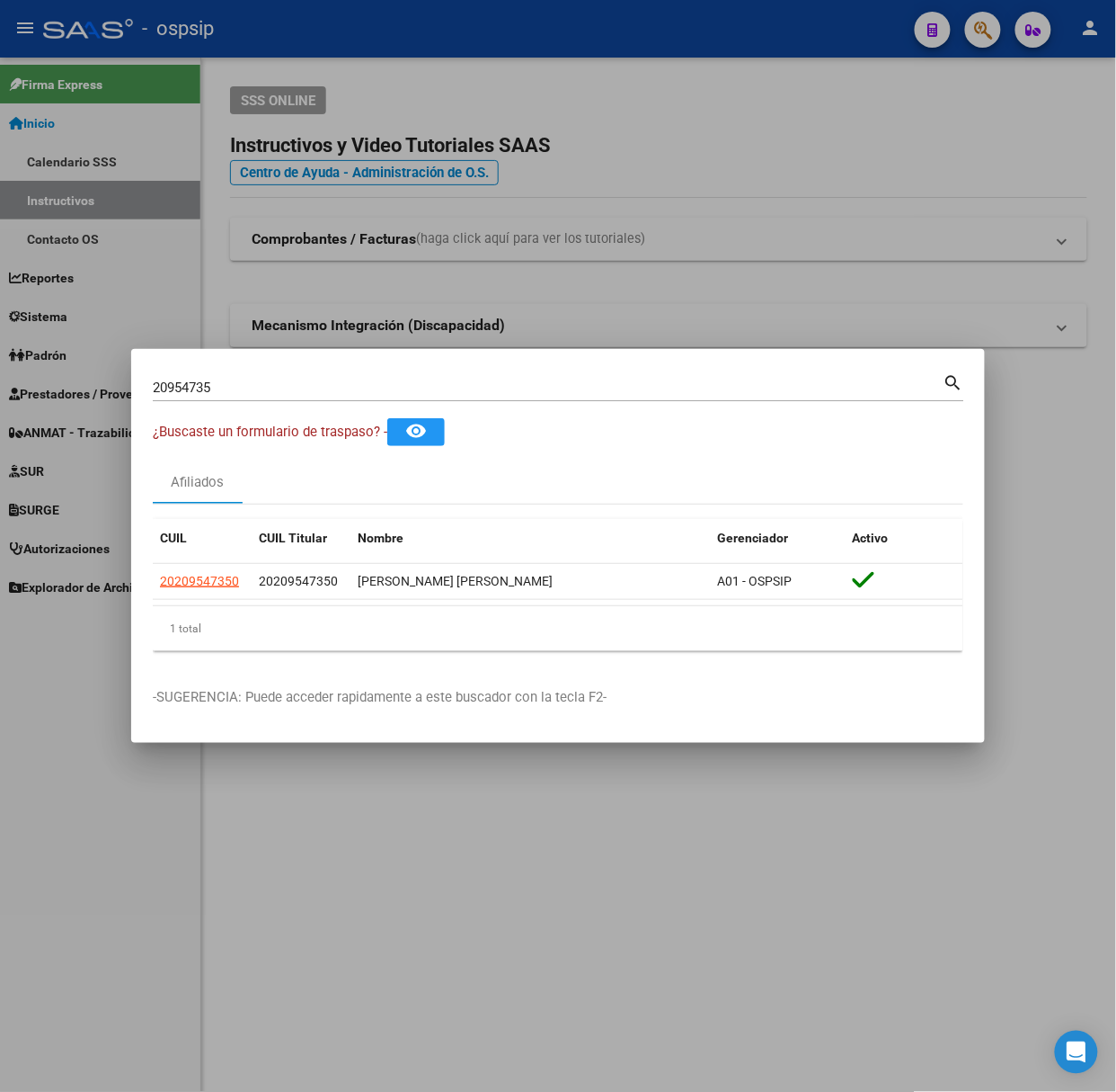
click at [236, 375] on div "20954735 Buscar (apellido, dni, [PERSON_NAME], [PERSON_NAME], cuit, obra social)" at bounding box center [547, 388] width 791 height 27
click at [244, 379] on input "20954735" at bounding box center [547, 387] width 791 height 17
type input "31460045"
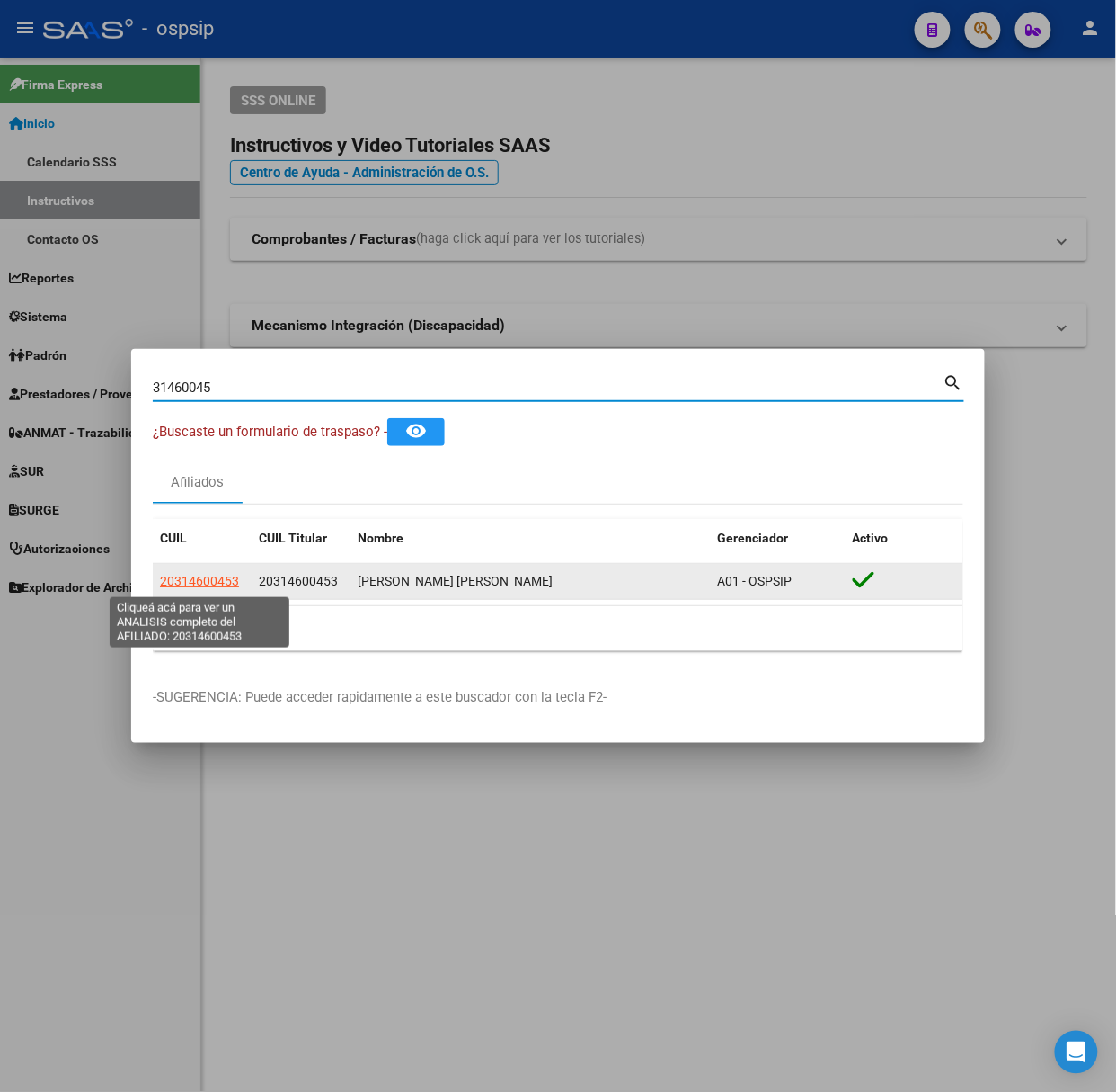
click at [185, 579] on span "20314600453" at bounding box center [199, 581] width 79 height 15
type textarea "20314600453"
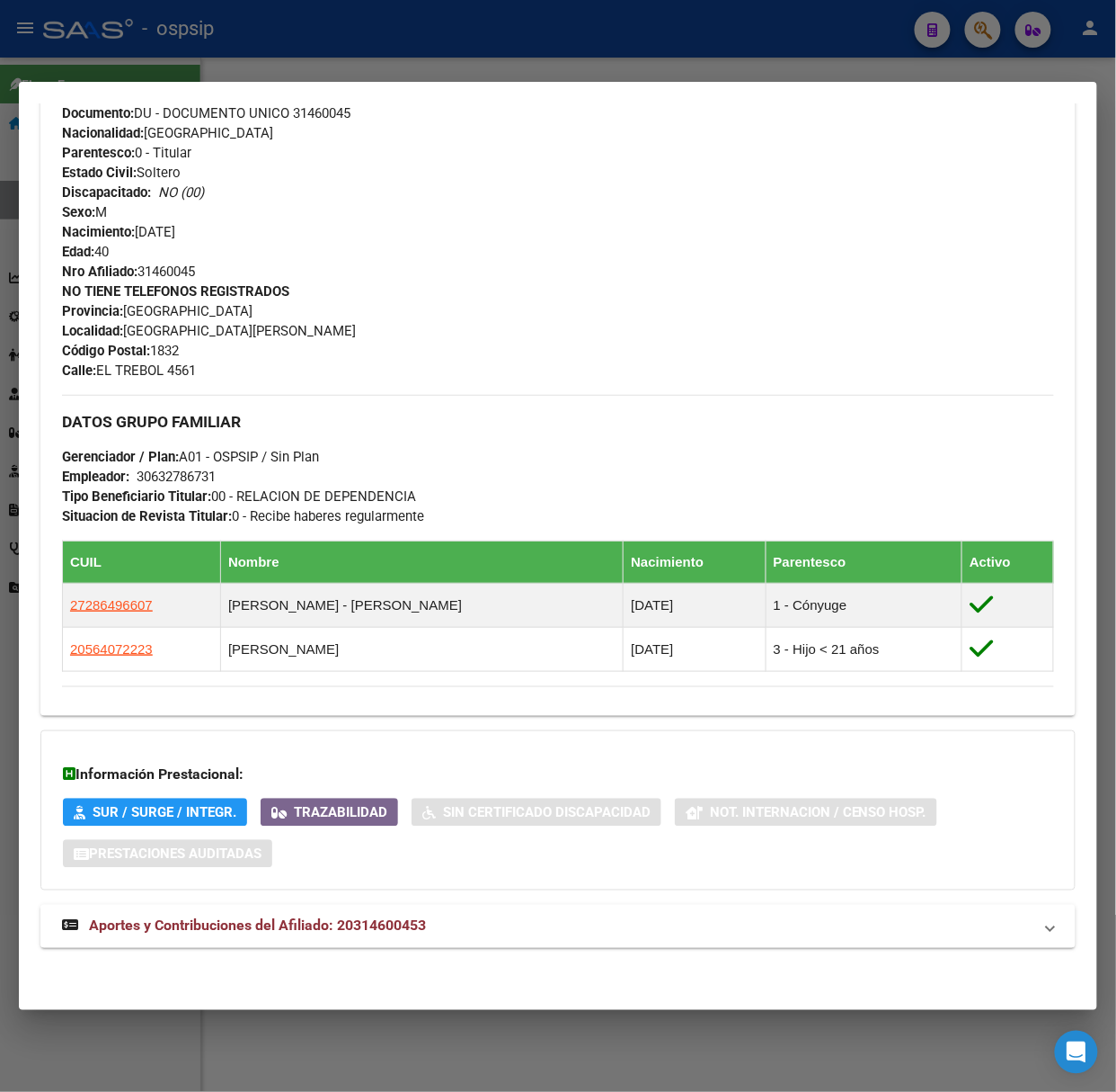
click at [411, 942] on mat-expansion-panel-header "Aportes y Contribuciones del Afiliado: 20314600453" at bounding box center [558, 926] width 1036 height 43
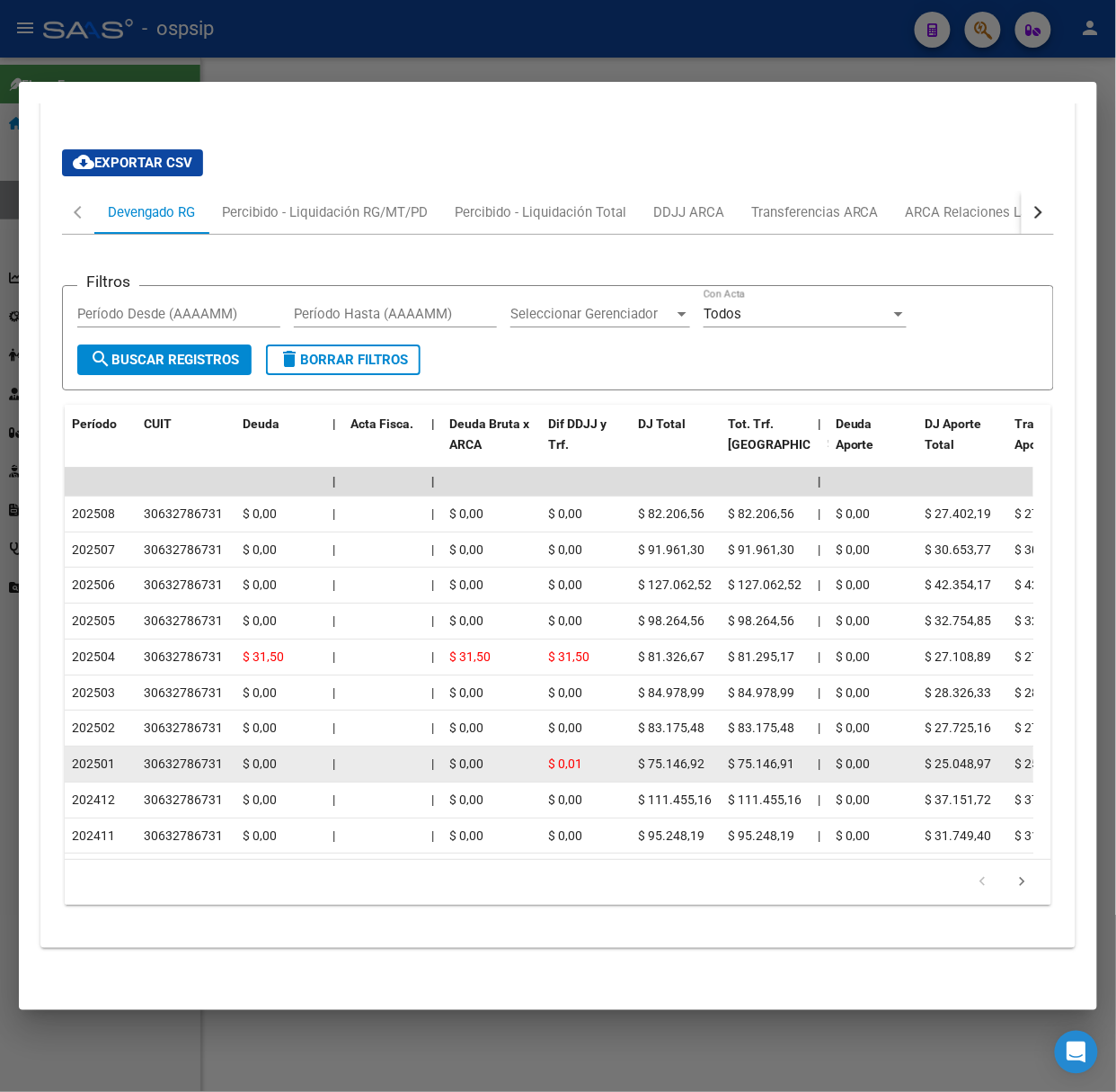
scroll to position [1521, 0]
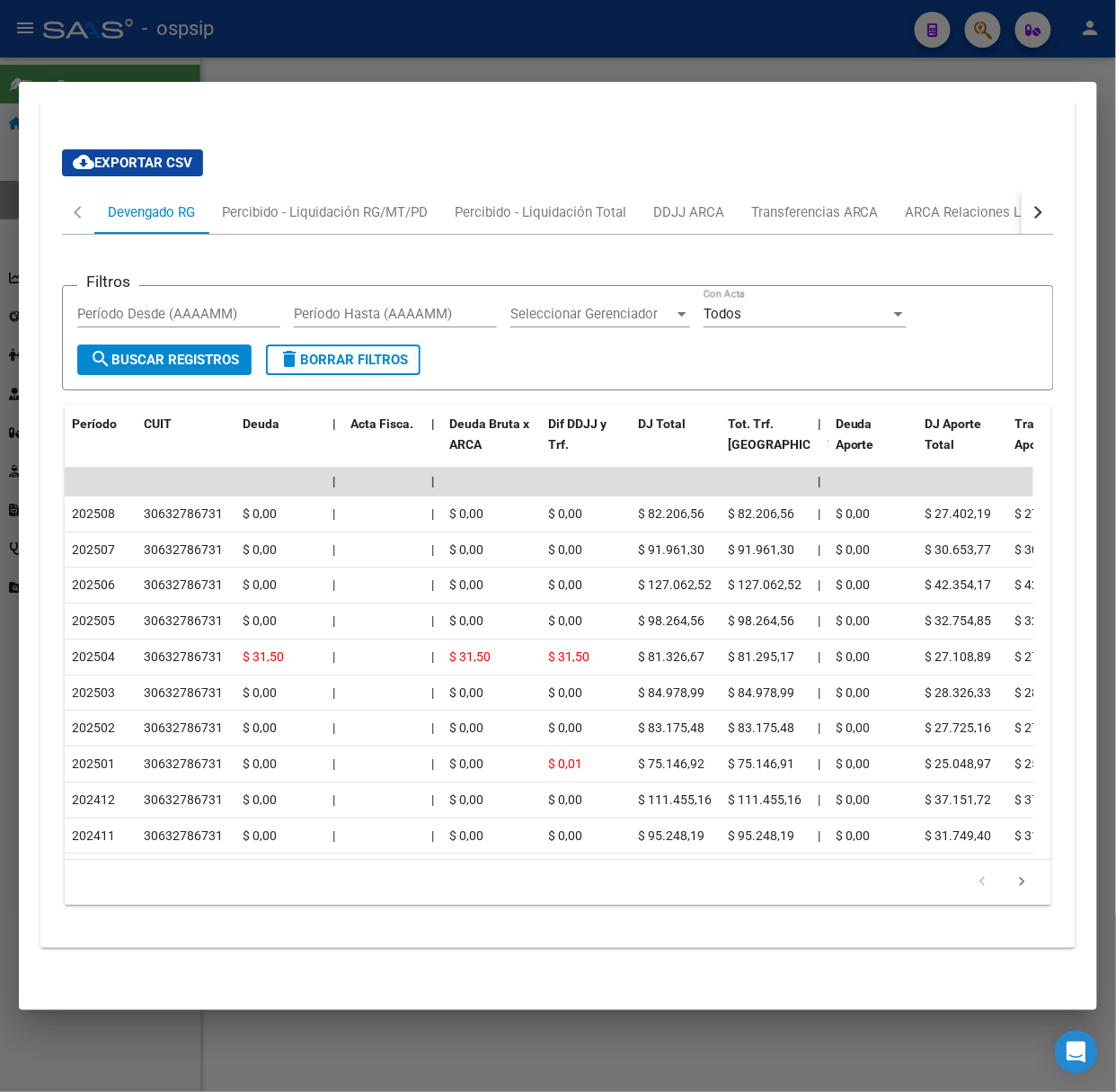
click at [307, 59] on div at bounding box center [558, 546] width 1116 height 1092
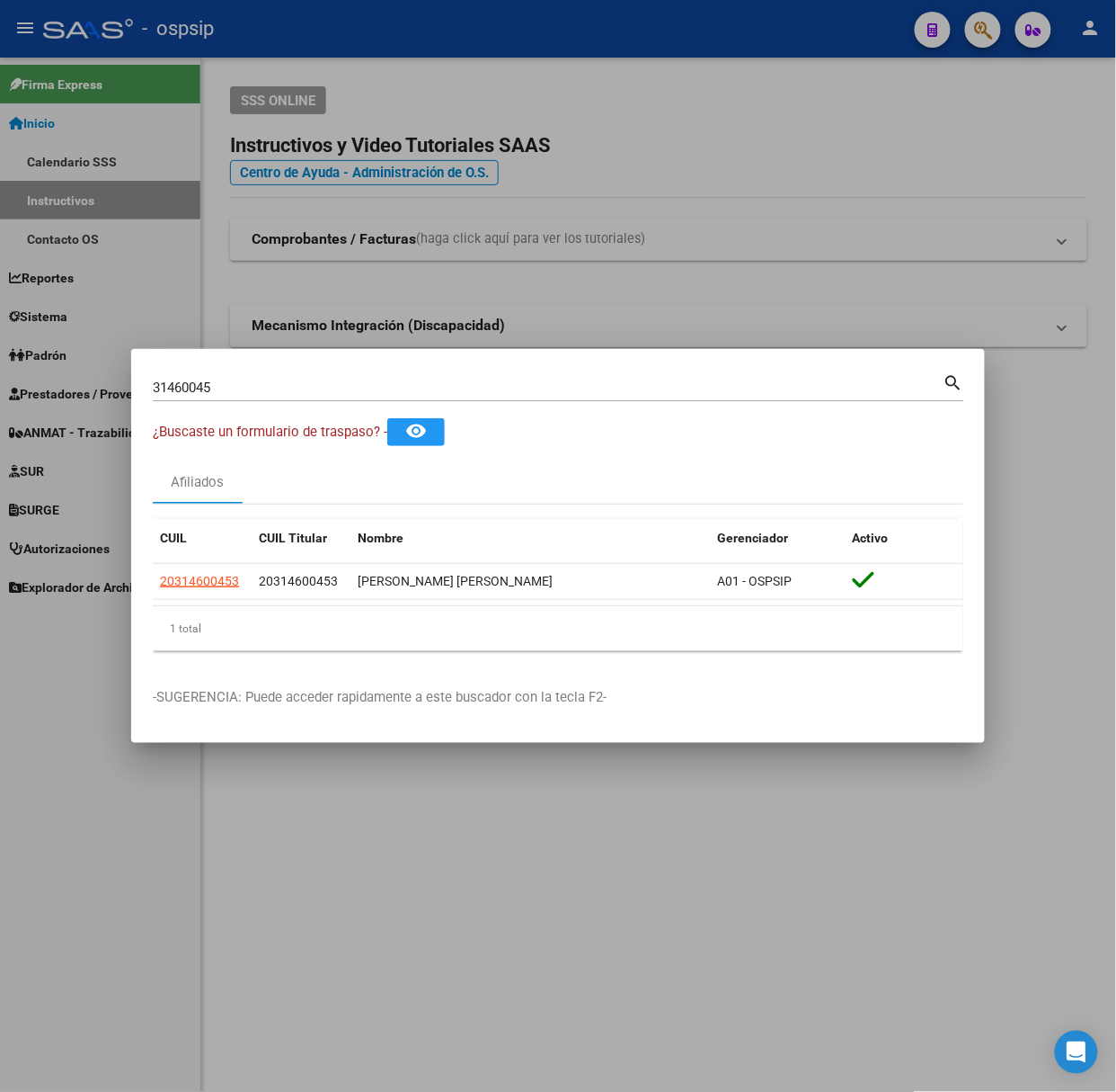
click at [289, 379] on input "31460045" at bounding box center [547, 387] width 791 height 17
type input "18340940"
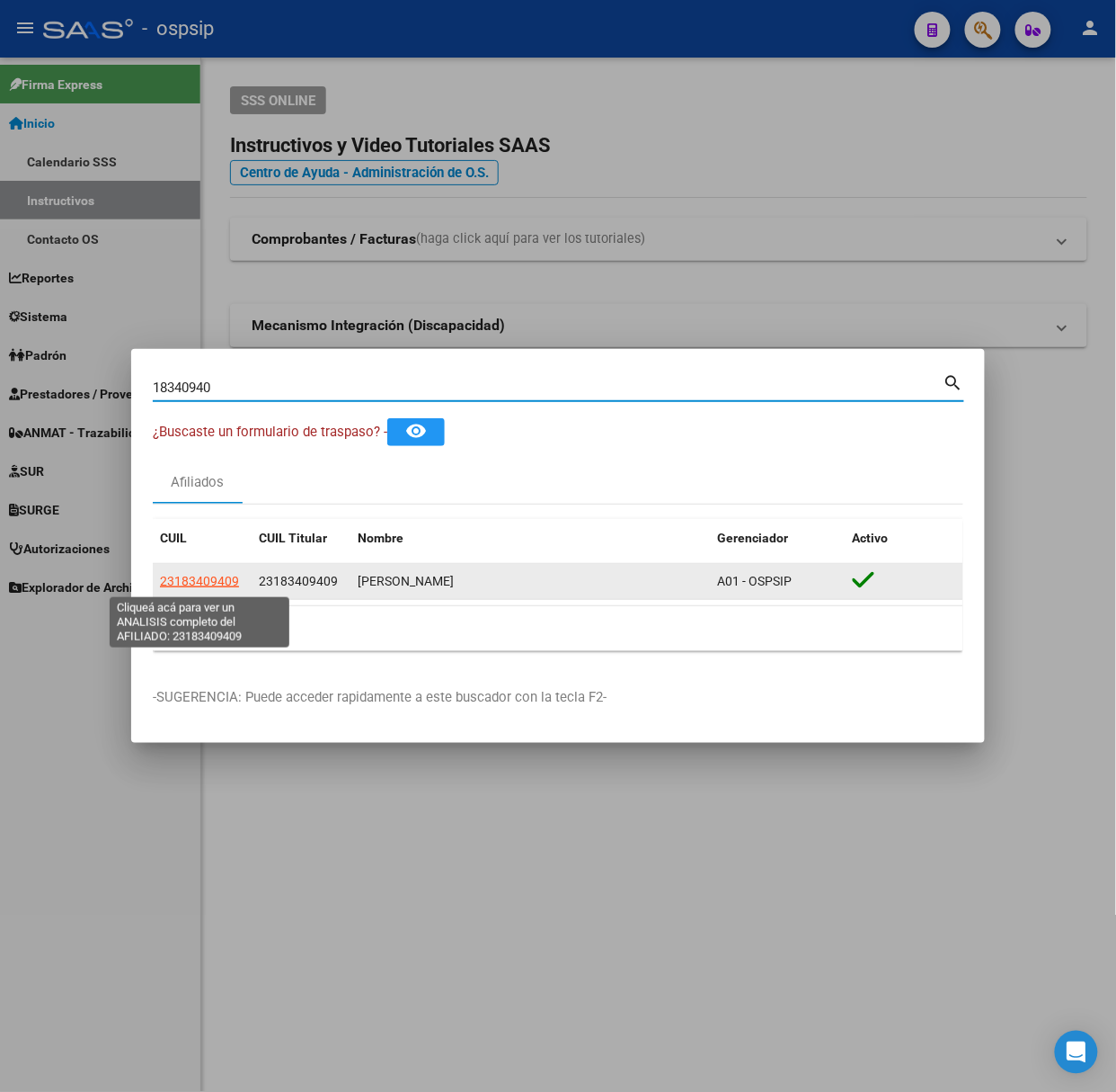
click at [224, 579] on span "23183409409" at bounding box center [199, 581] width 79 height 15
type textarea "23183409409"
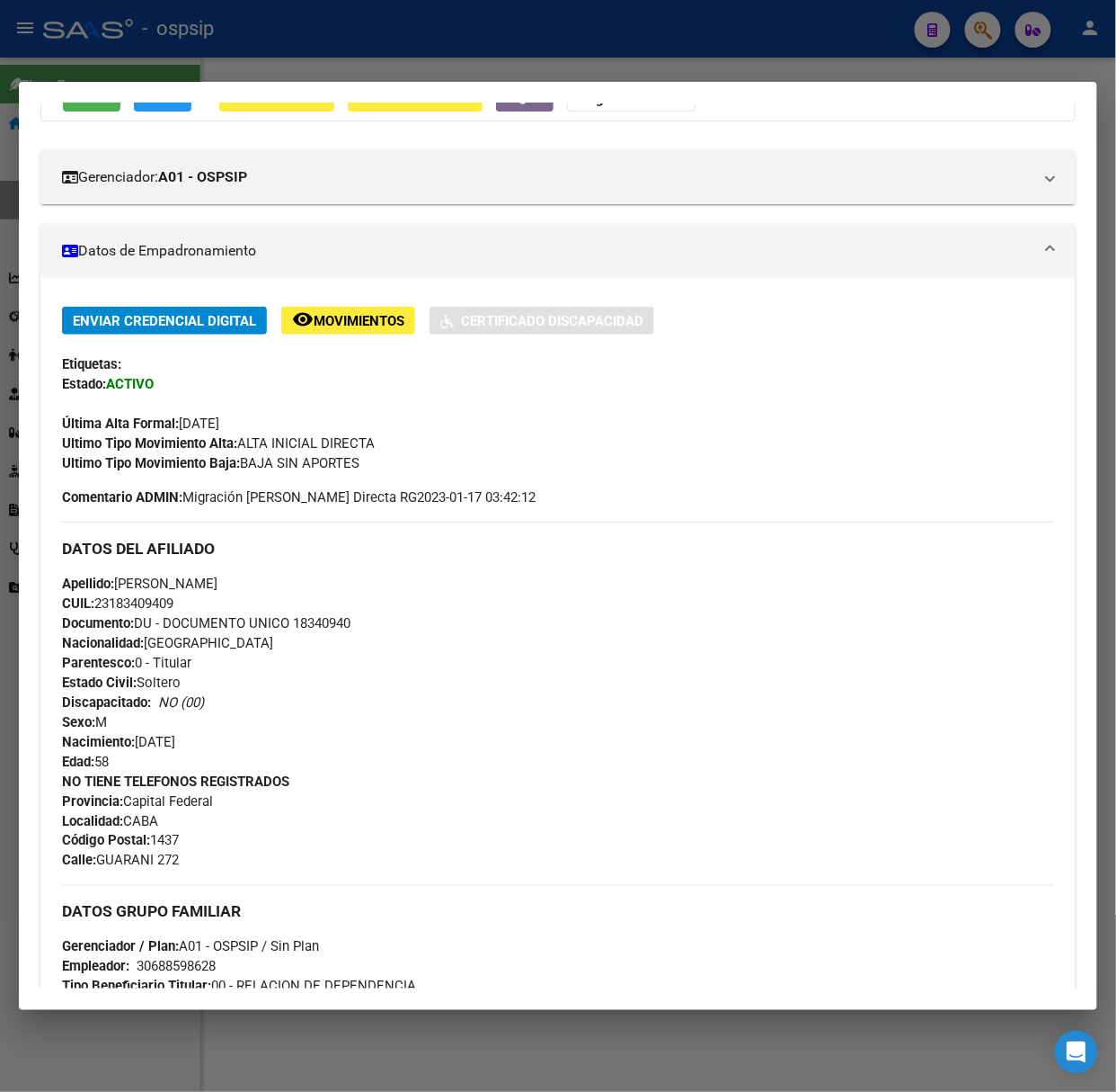
scroll to position [573, 0]
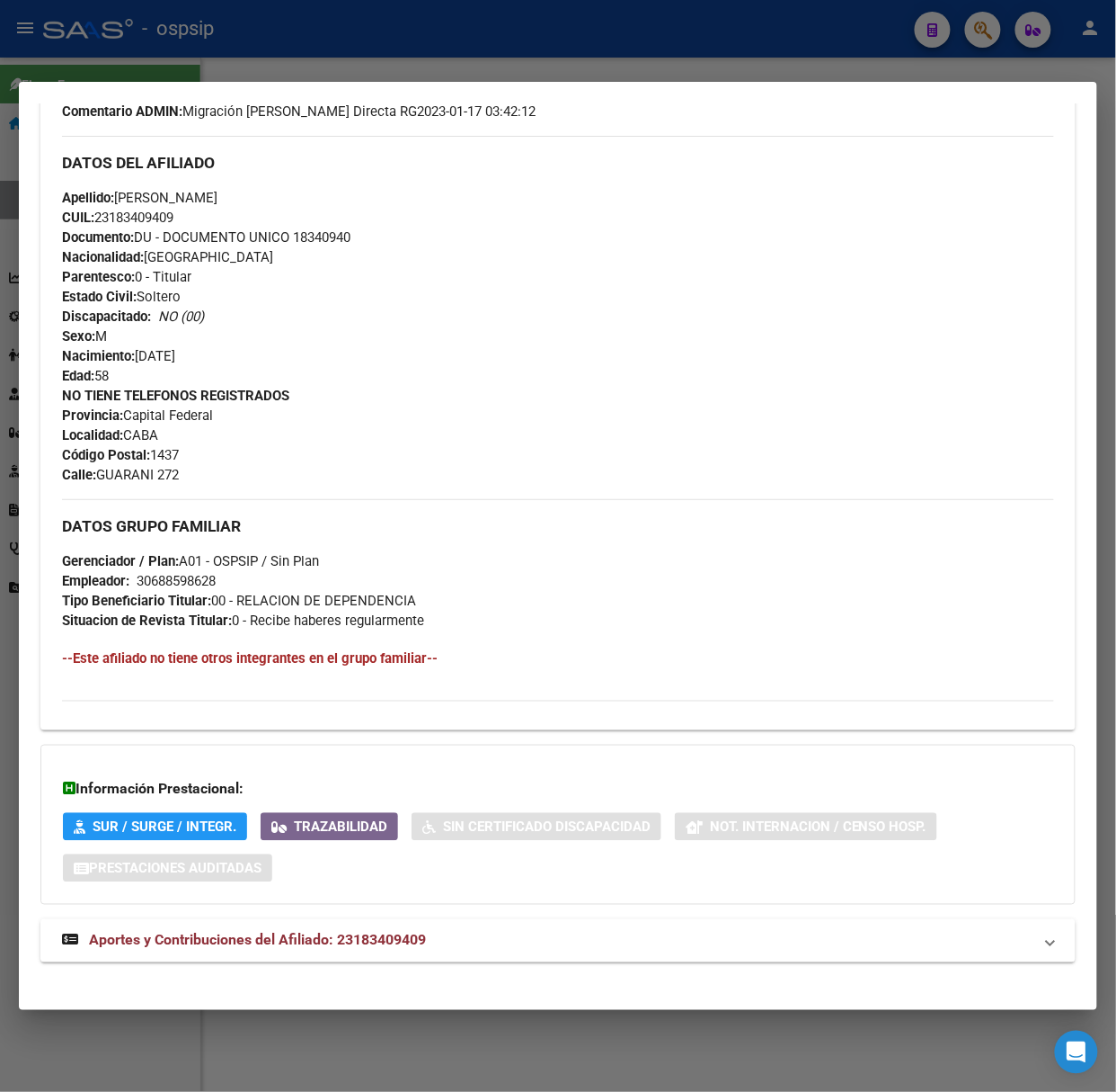
click at [335, 968] on div "DATOS [PERSON_NAME] ÁGIL: [PERSON_NAME] | ACTIVO | AFILIADO TITULAR Datos Perso…" at bounding box center [558, 288] width 1036 height 1388
click at [320, 932] on strong "Aportes y Contribuciones del Afiliado: 23183409409" at bounding box center [243, 940] width 365 height 22
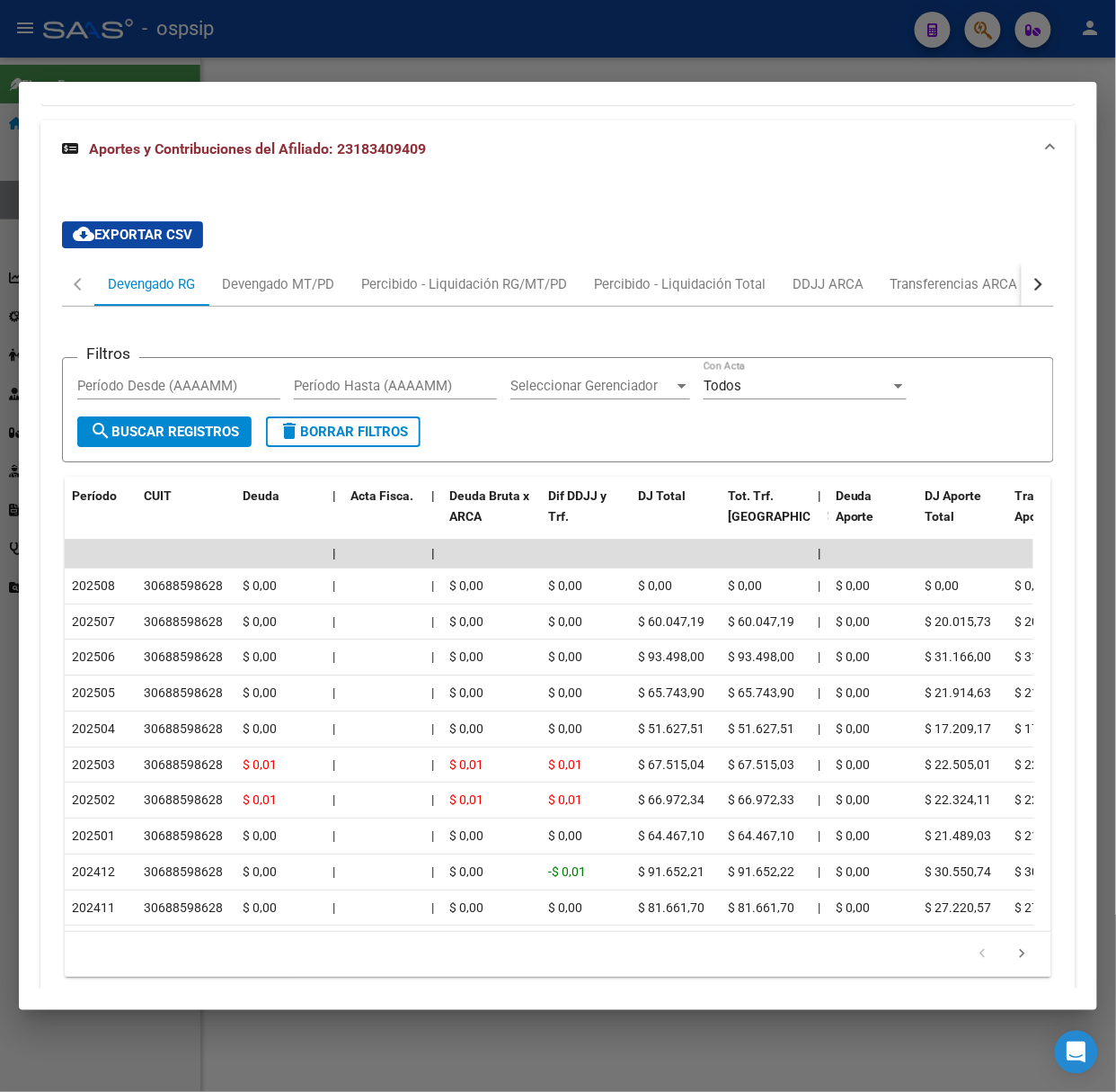
scroll to position [1394, 0]
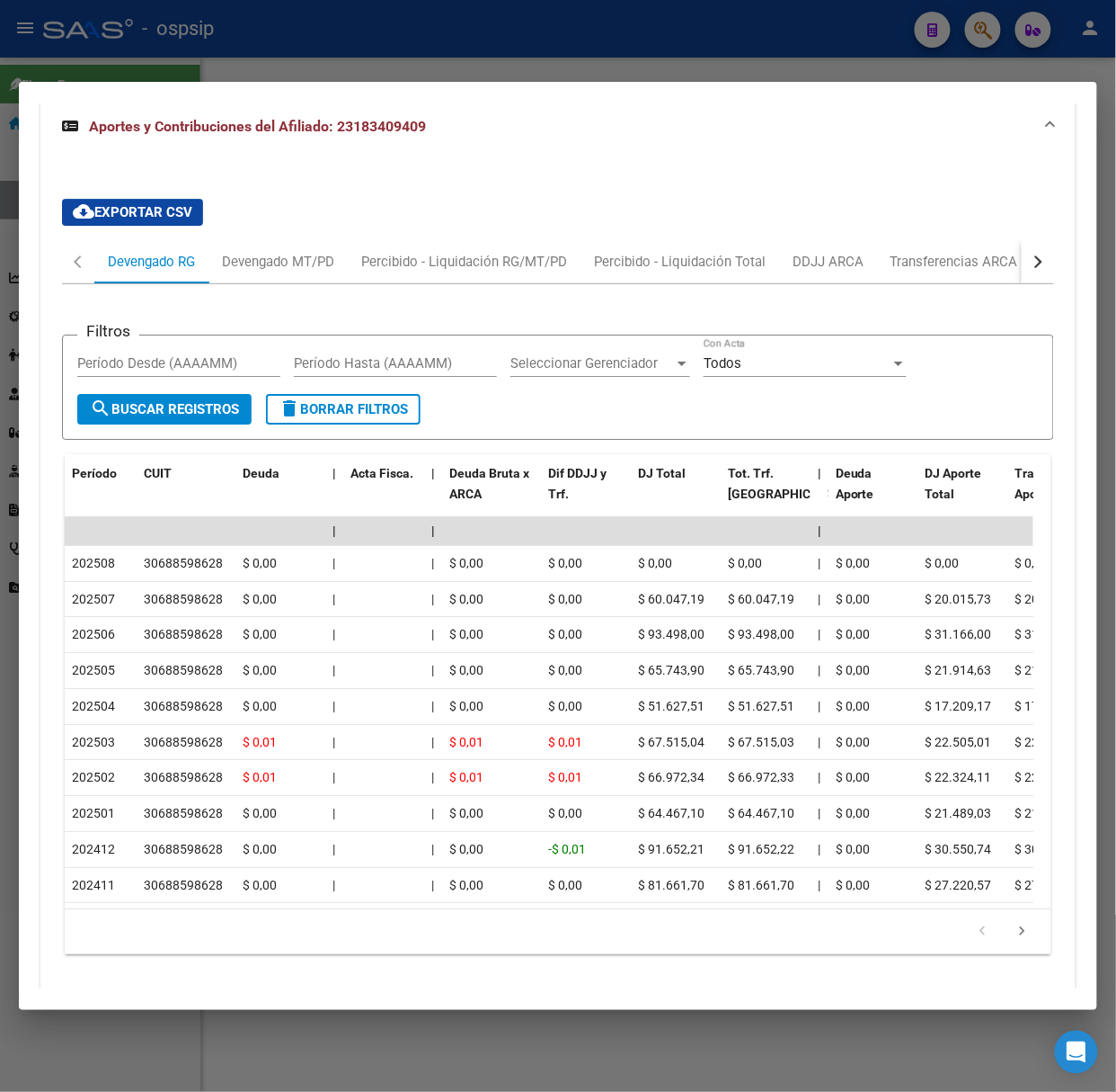
click at [191, 45] on div at bounding box center [558, 546] width 1116 height 1092
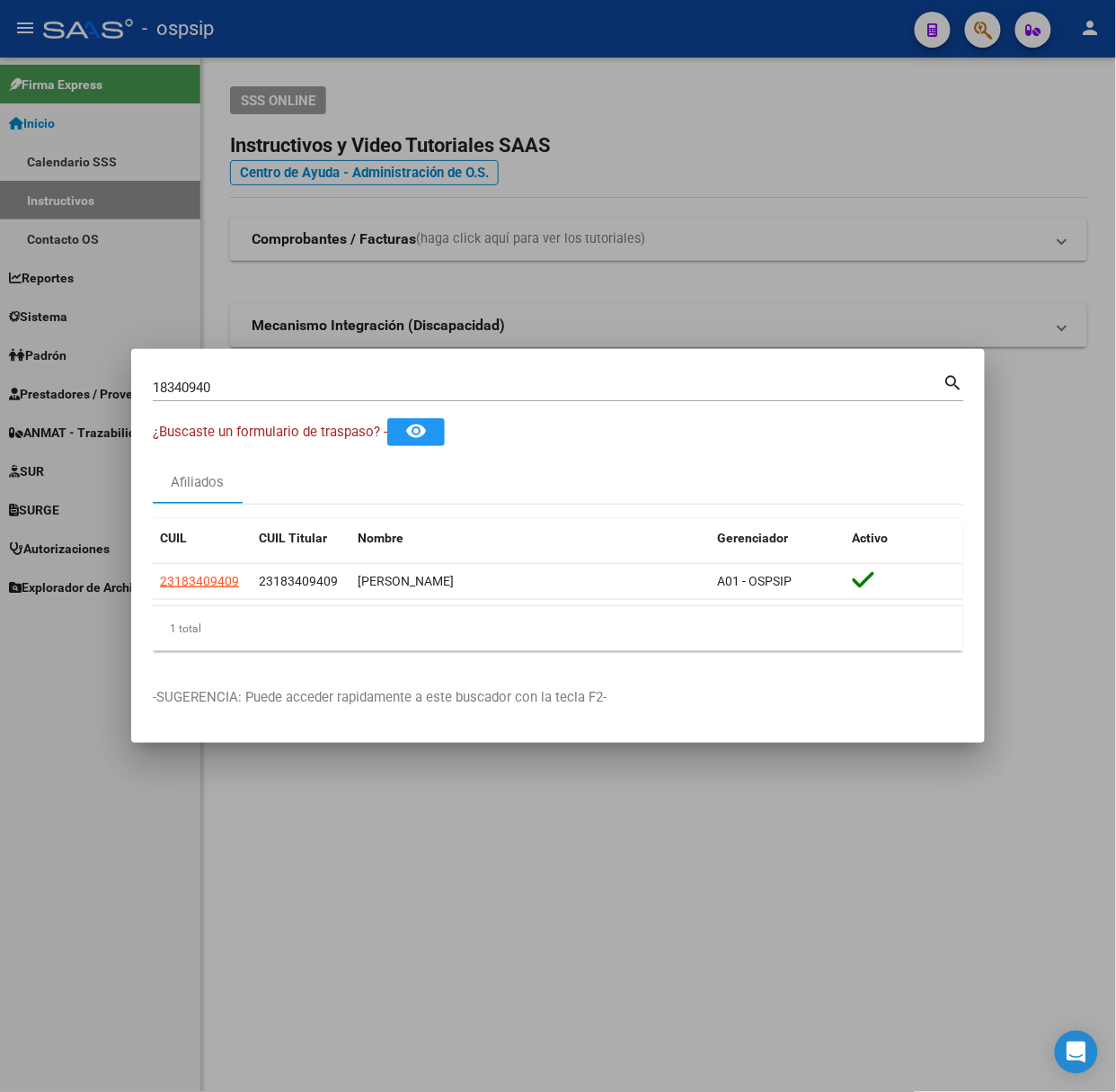
click at [230, 390] on input "18340940" at bounding box center [547, 387] width 791 height 17
type input "40185697"
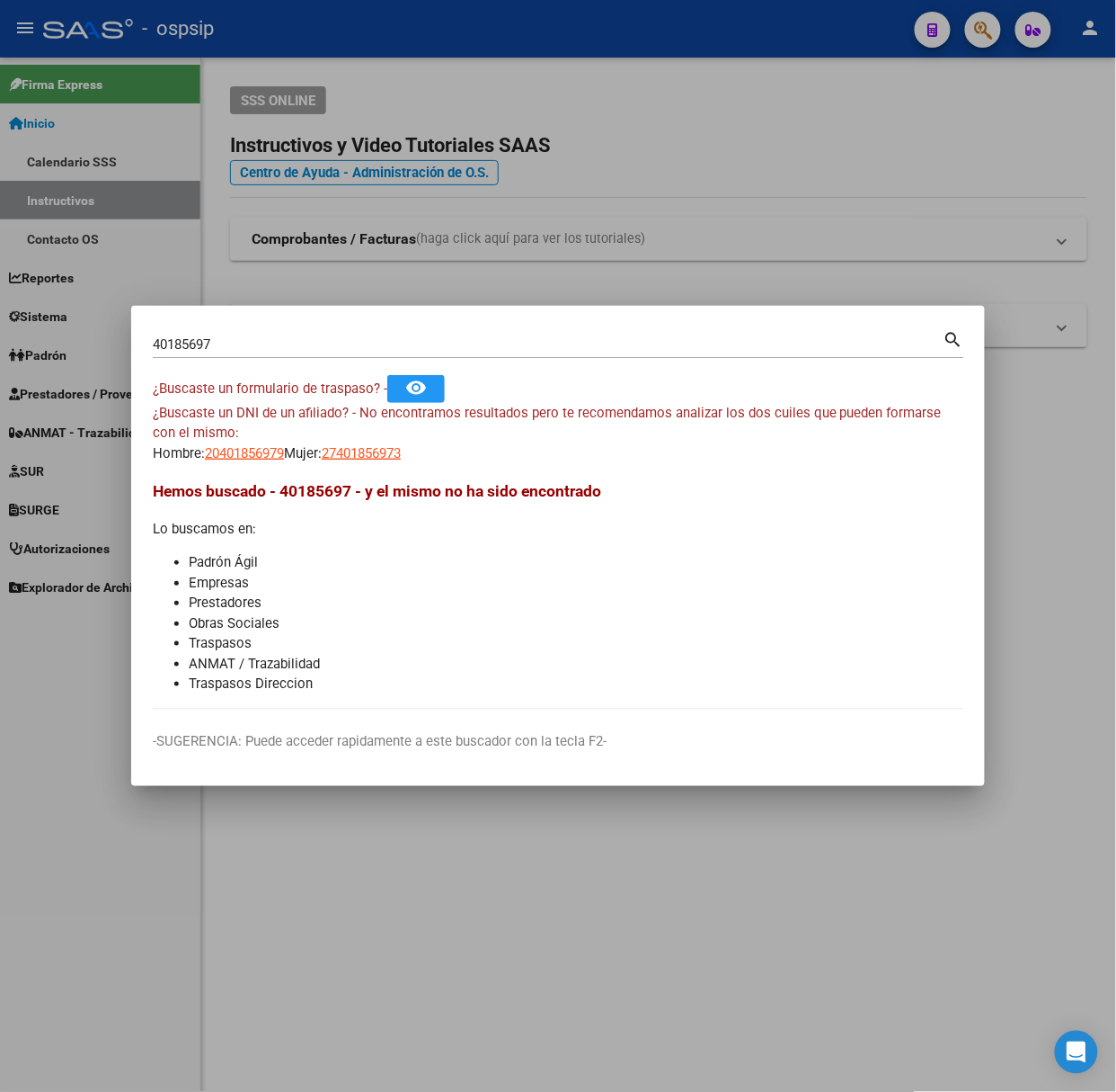
click at [236, 436] on div "¿Buscaste un DNI de un afiliado? - No encontramos resultados pero te recomendam…" at bounding box center [558, 433] width 811 height 62
click at [245, 451] on span "20401856979" at bounding box center [244, 453] width 79 height 17
type textarea "20401856979"
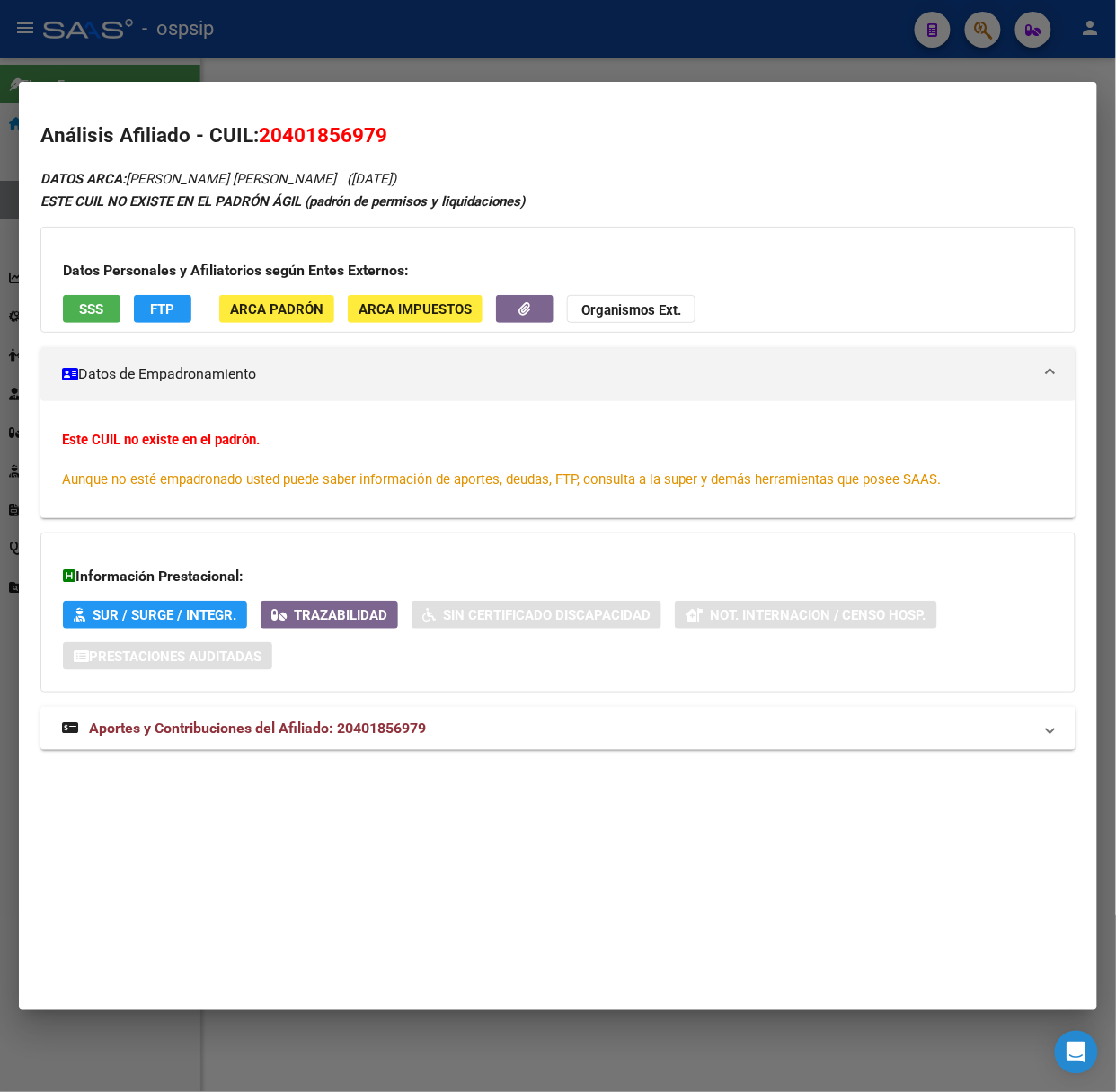
click at [342, 761] on div "DATOS ARCA: [PERSON_NAME] [PERSON_NAME] ([DATE]) ESTE CUIL NO EXISTE EN EL [PER…" at bounding box center [558, 468] width 1036 height 602
click at [342, 756] on div "DATOS ARCA: [PERSON_NAME] [PERSON_NAME] ([DATE]) ESTE CUIL NO EXISTE EN EL [PER…" at bounding box center [558, 468] width 1036 height 602
click at [408, 750] on mat-expansion-panel-header "Aportes y Contribuciones del Afiliado: 20401856979" at bounding box center [558, 728] width 1036 height 43
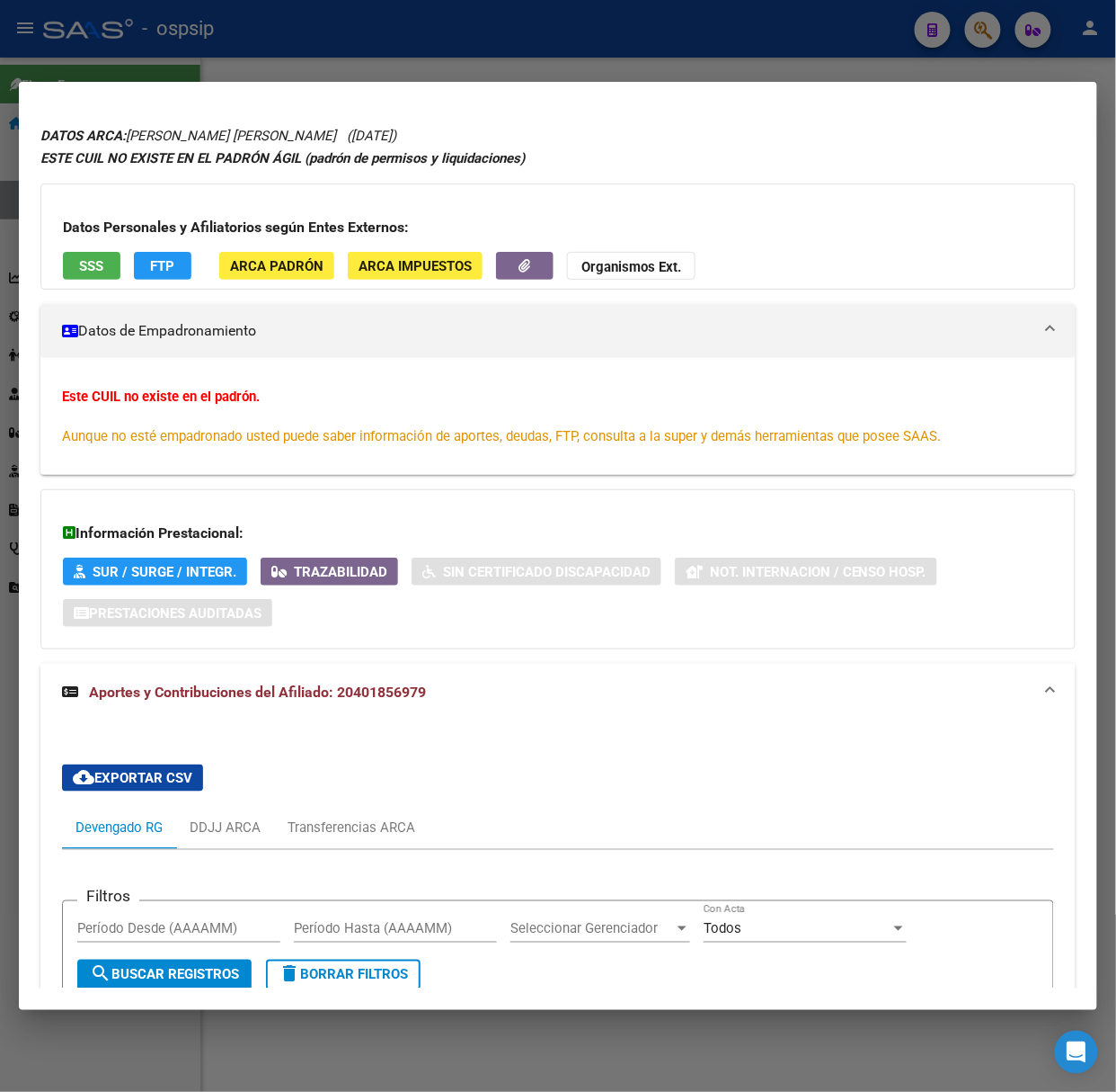
scroll to position [0, 0]
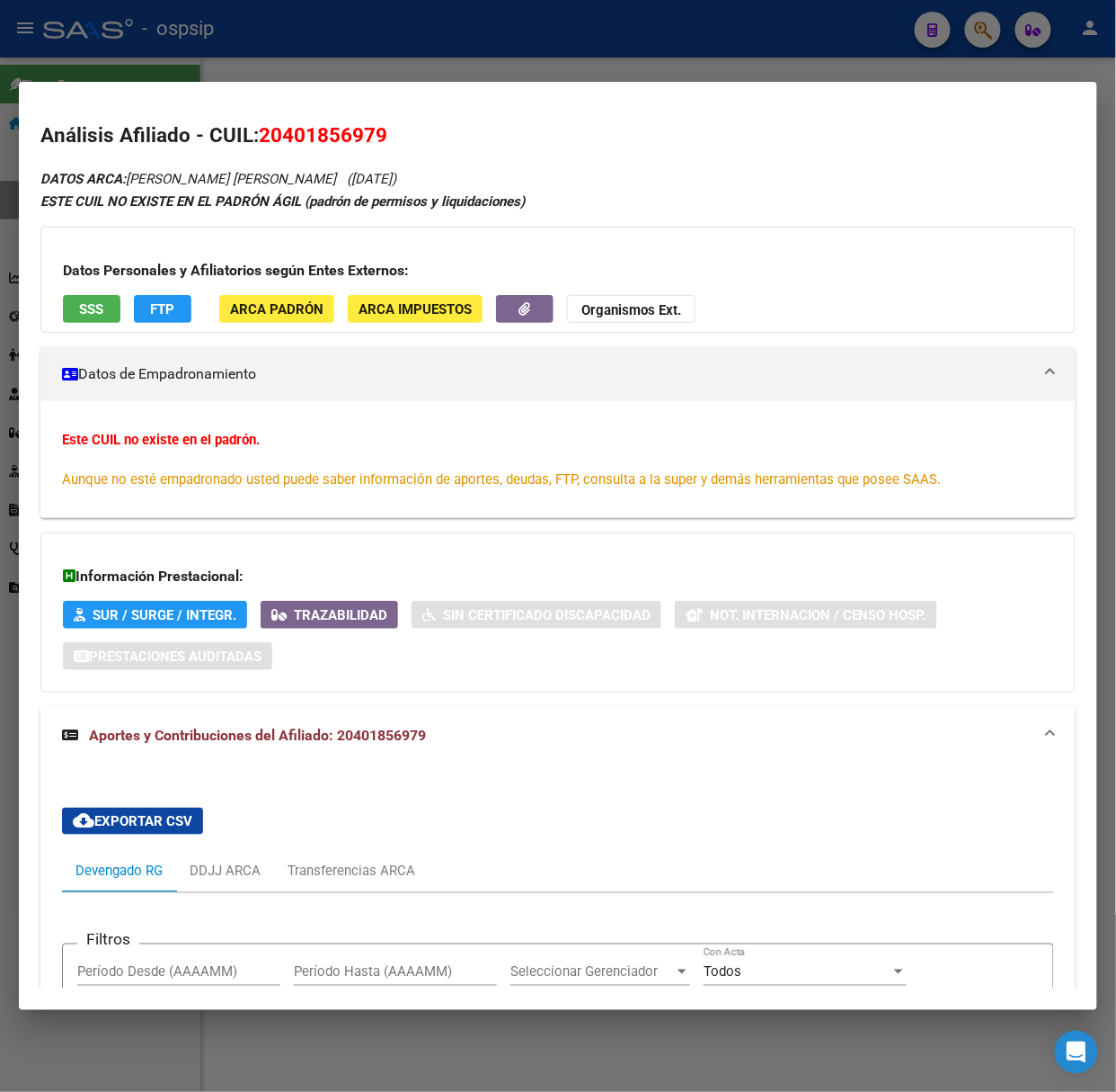
click at [187, 25] on div at bounding box center [558, 546] width 1116 height 1092
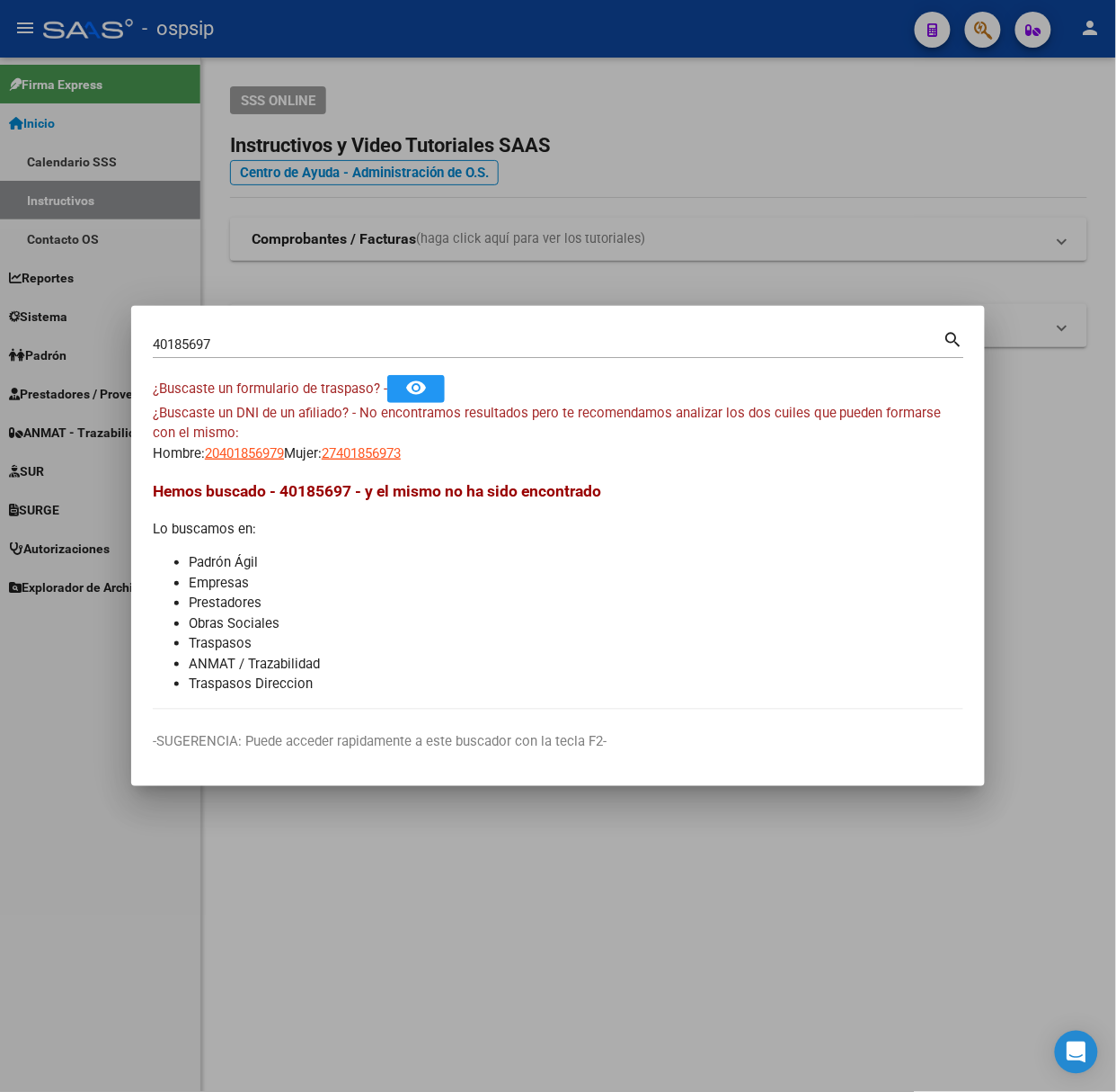
click at [199, 342] on input "40185697" at bounding box center [547, 344] width 791 height 17
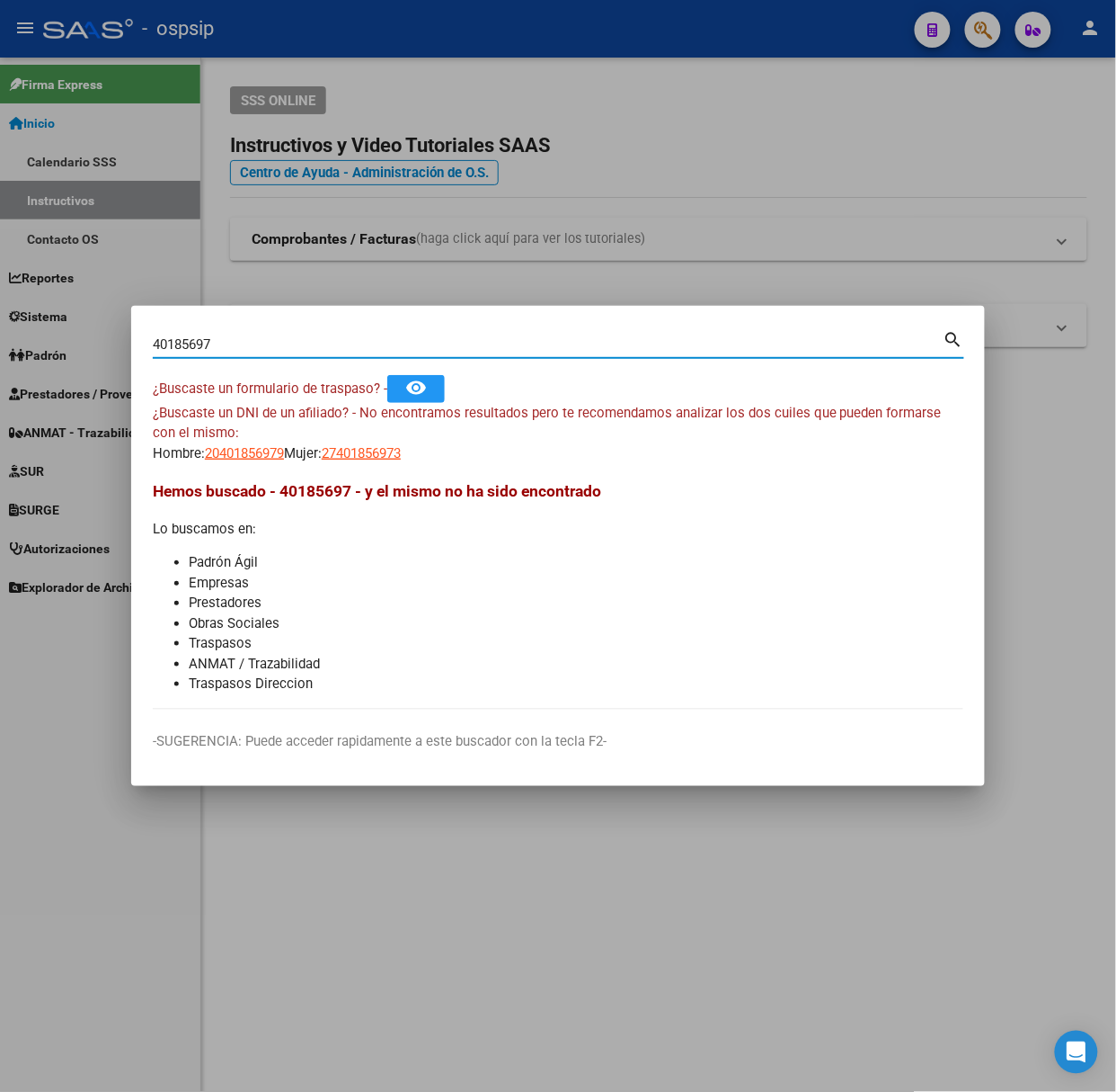
click at [199, 342] on input "40185697" at bounding box center [547, 344] width 791 height 17
type input "53170137"
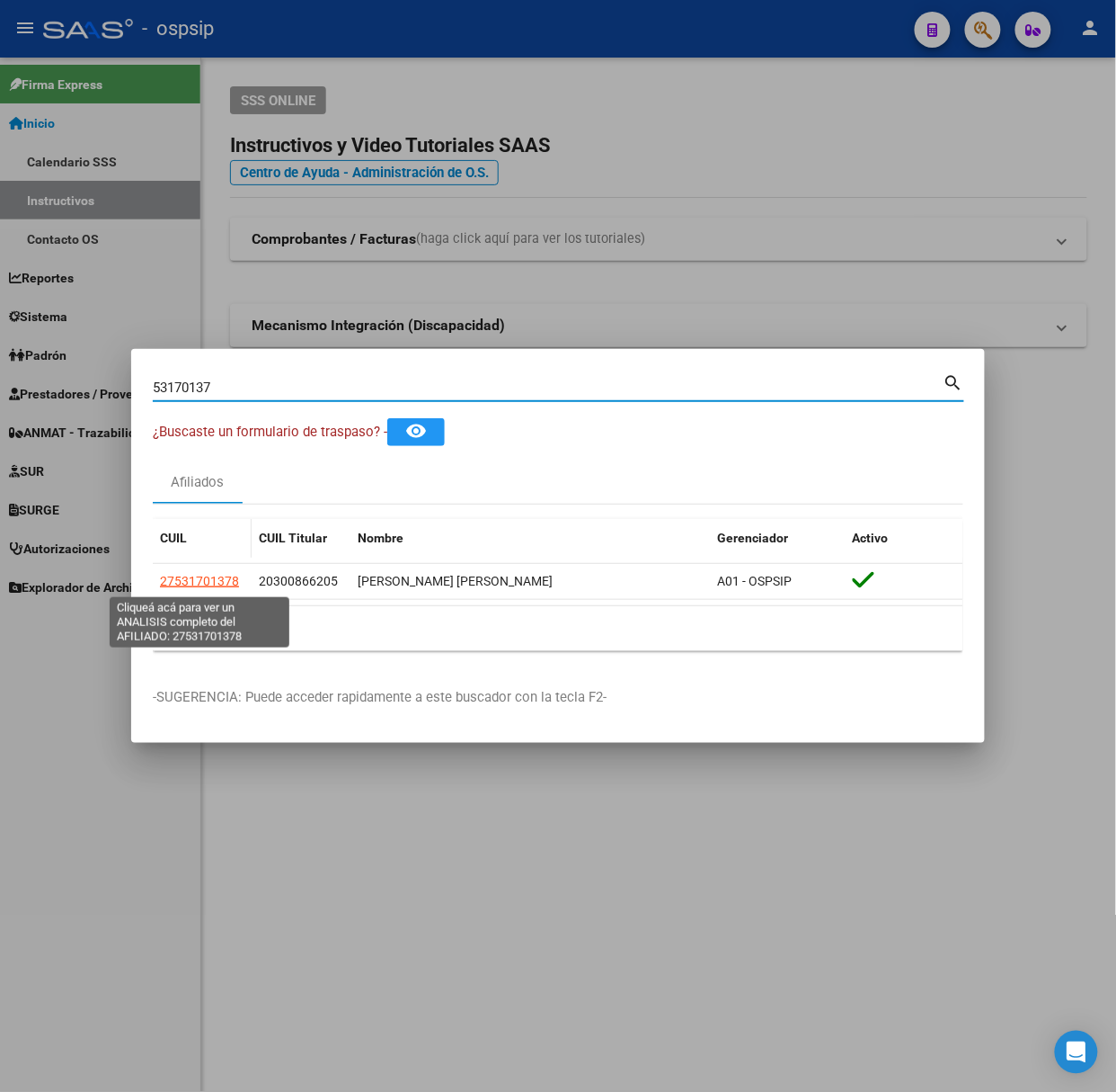
click at [184, 578] on span "27531701378" at bounding box center [199, 581] width 79 height 15
type textarea "27531701378"
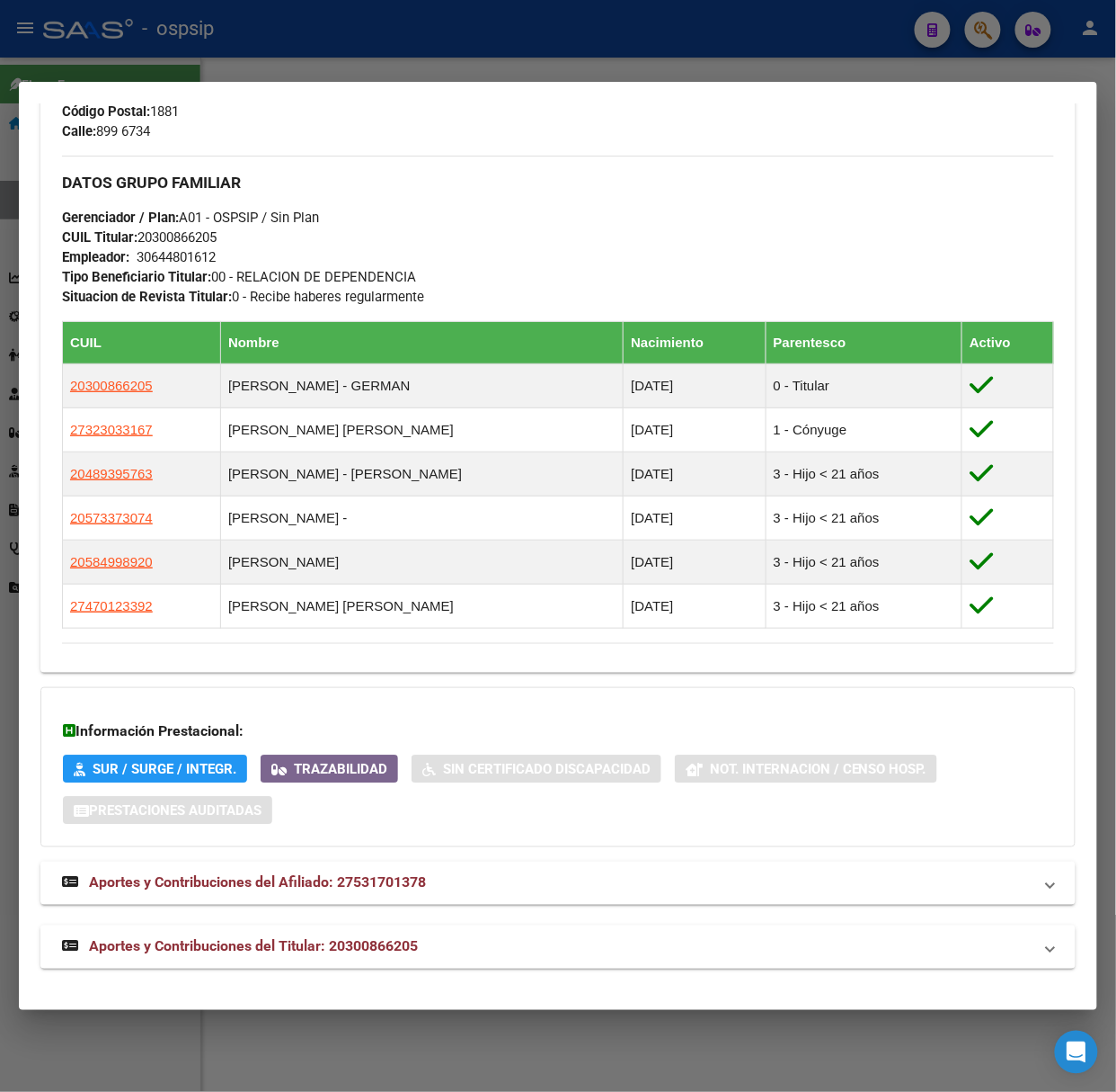
click at [410, 939] on span "Aportes y Contribuciones del Titular: 20300866205" at bounding box center [253, 945] width 329 height 17
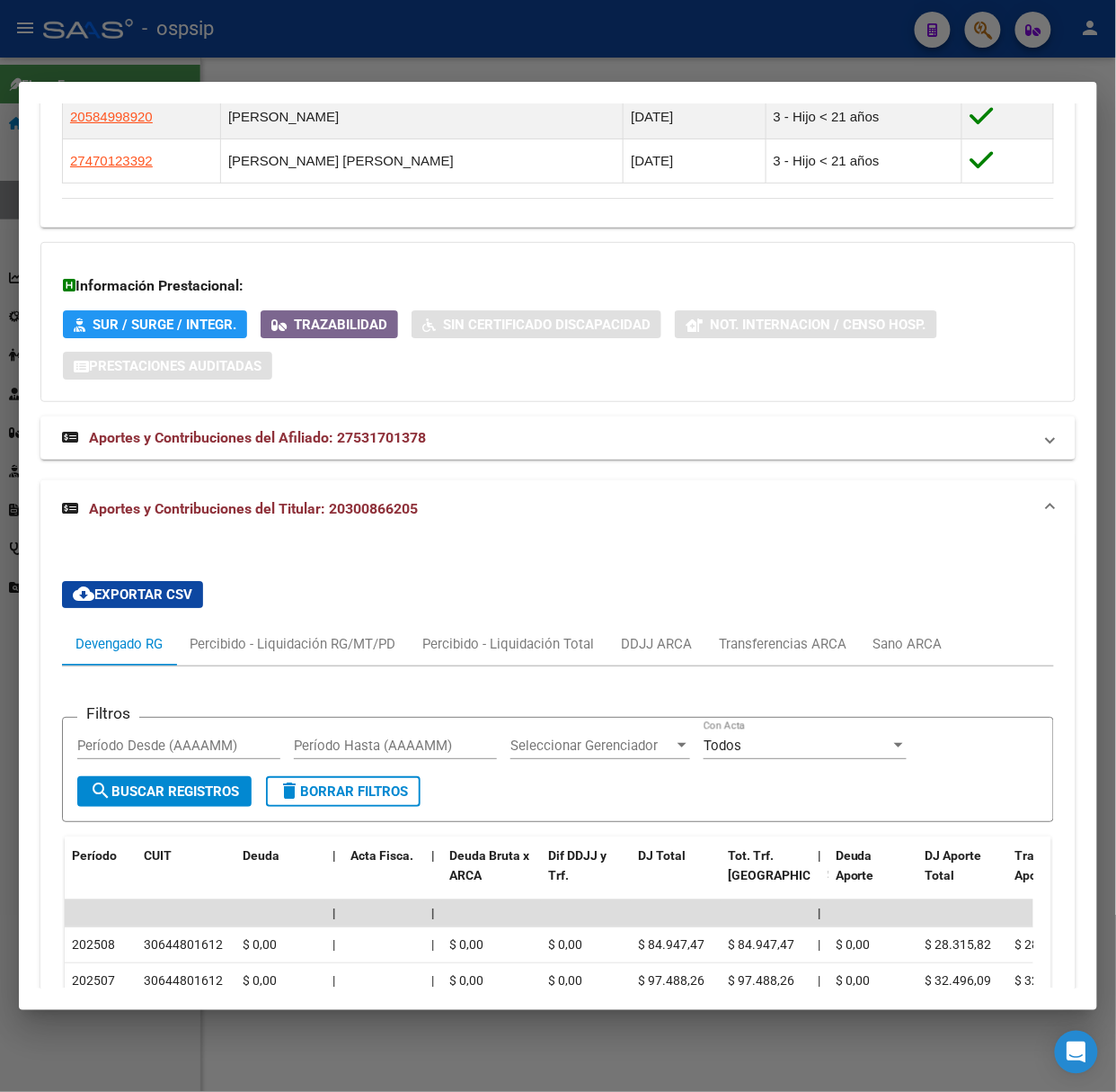
scroll to position [1482, 0]
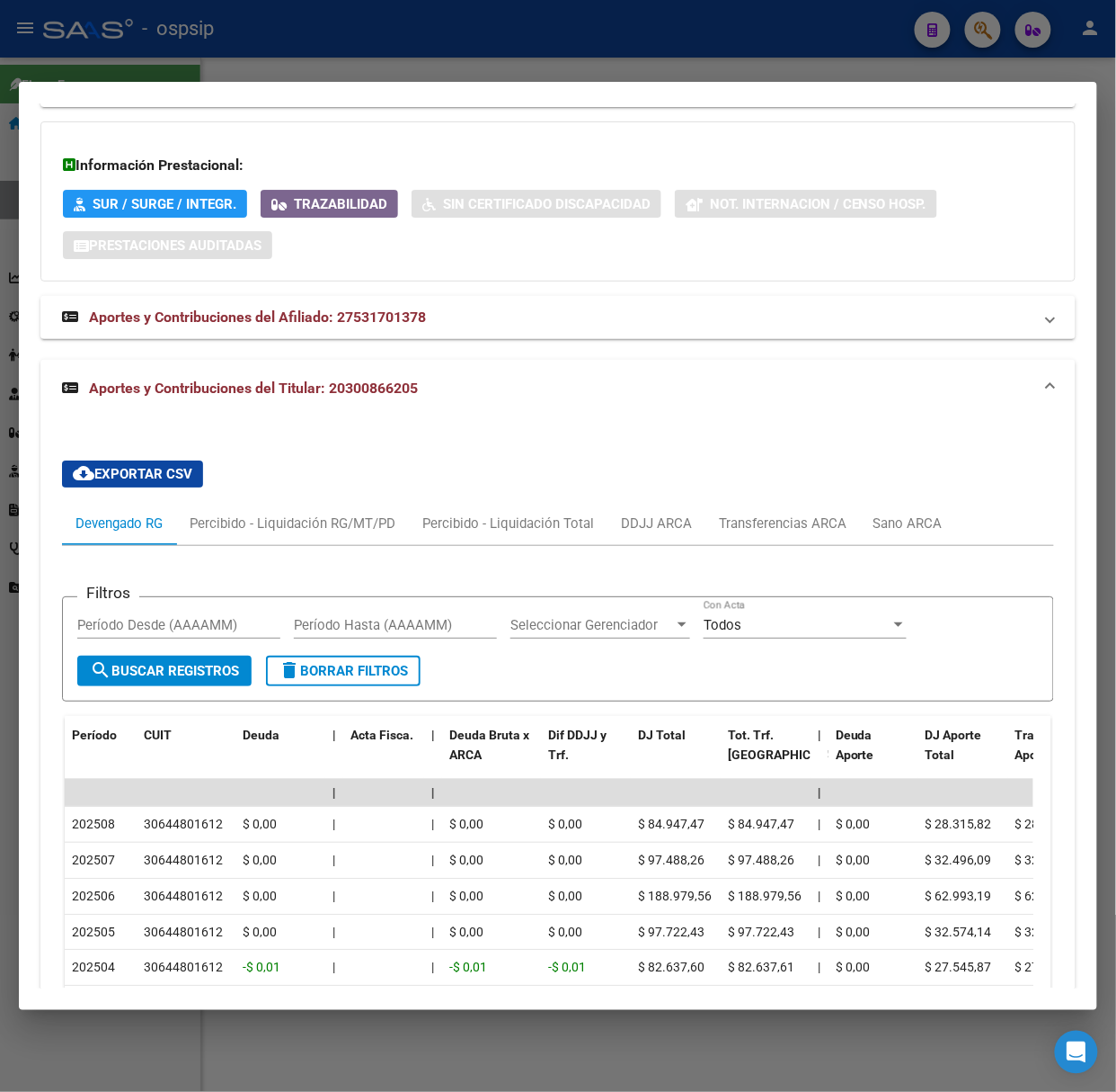
click at [151, 44] on div at bounding box center [558, 546] width 1116 height 1092
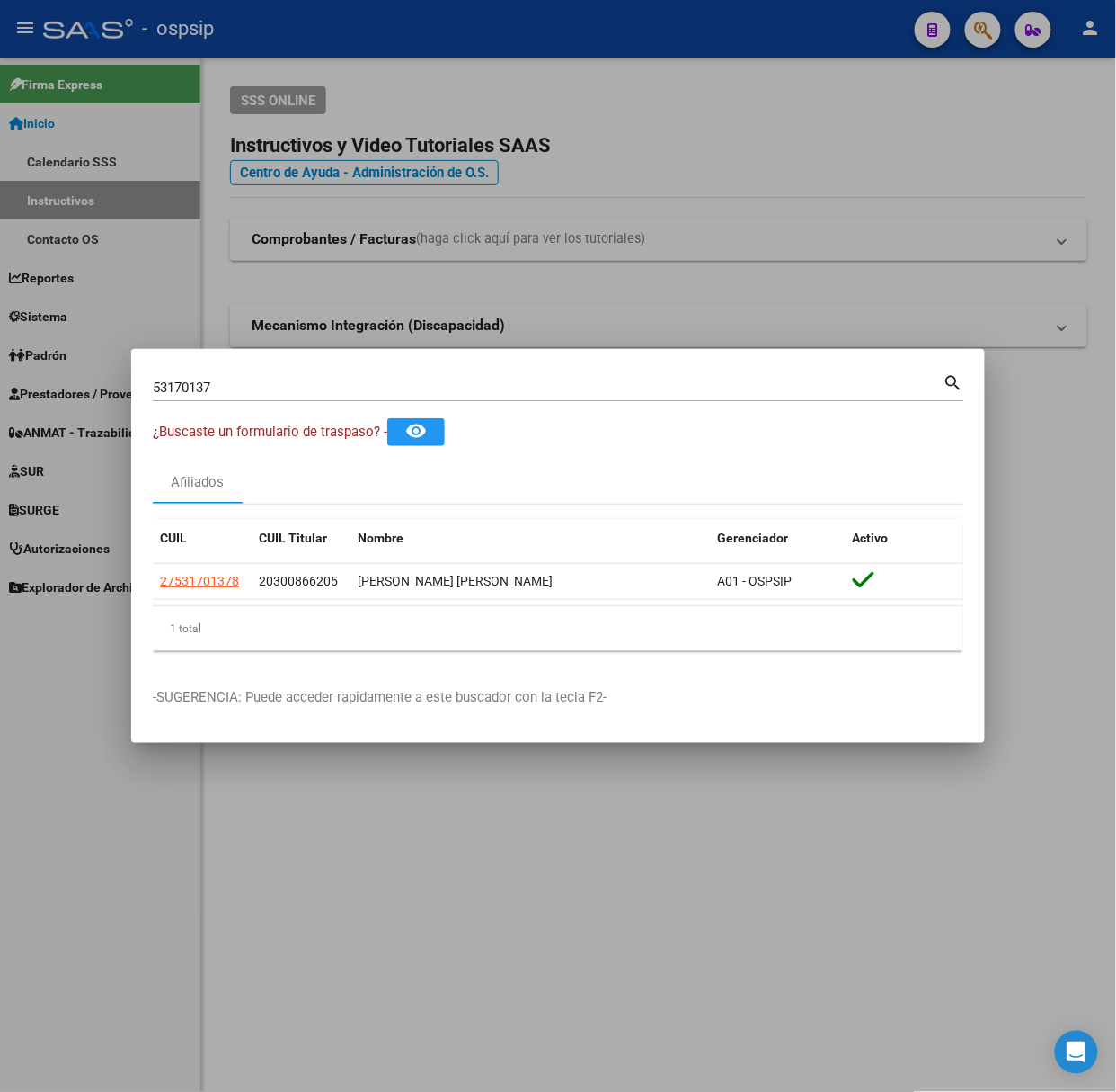
click at [253, 375] on div "53170137 Buscar (apellido, dni, [PERSON_NAME], [PERSON_NAME], cuit, obra social)" at bounding box center [547, 388] width 791 height 27
click at [253, 388] on input "53170137" at bounding box center [547, 387] width 791 height 17
type input "37377305"
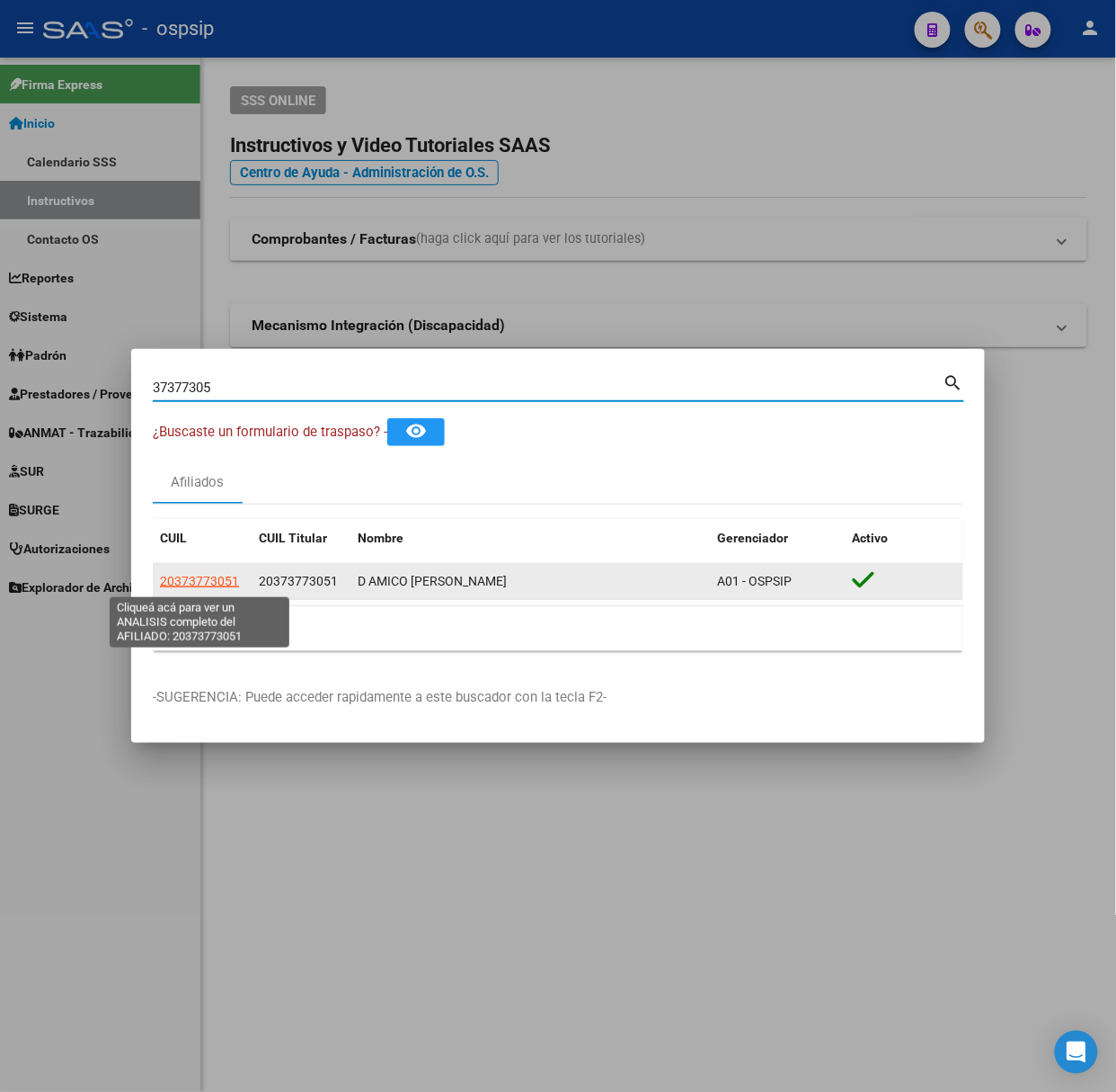
click at [197, 576] on span "20373773051" at bounding box center [199, 581] width 79 height 15
type textarea "20373773051"
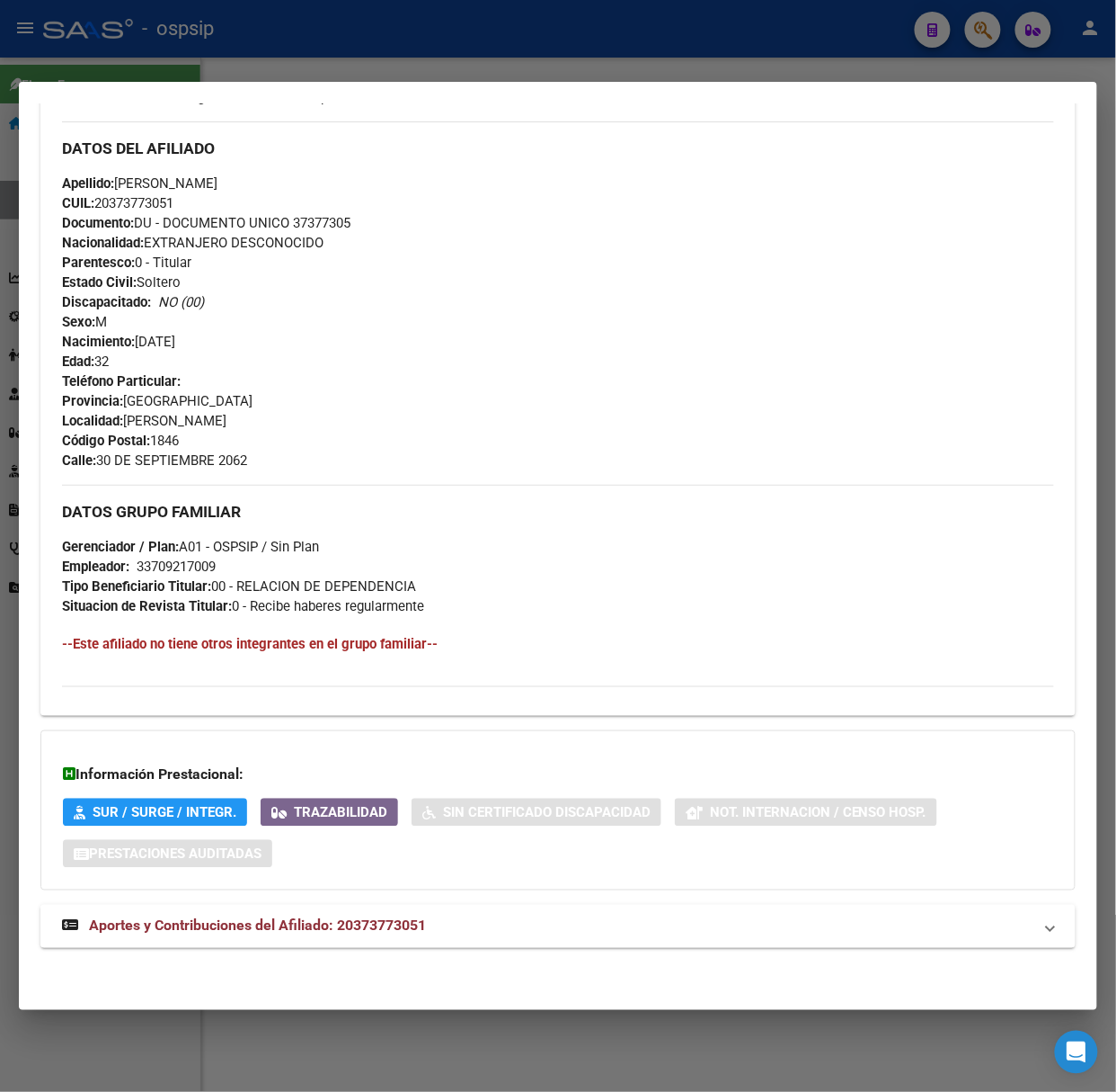
click at [441, 925] on mat-panel-title "Aportes y Contribuciones del Afiliado: 20373773051" at bounding box center [546, 926] width 970 height 22
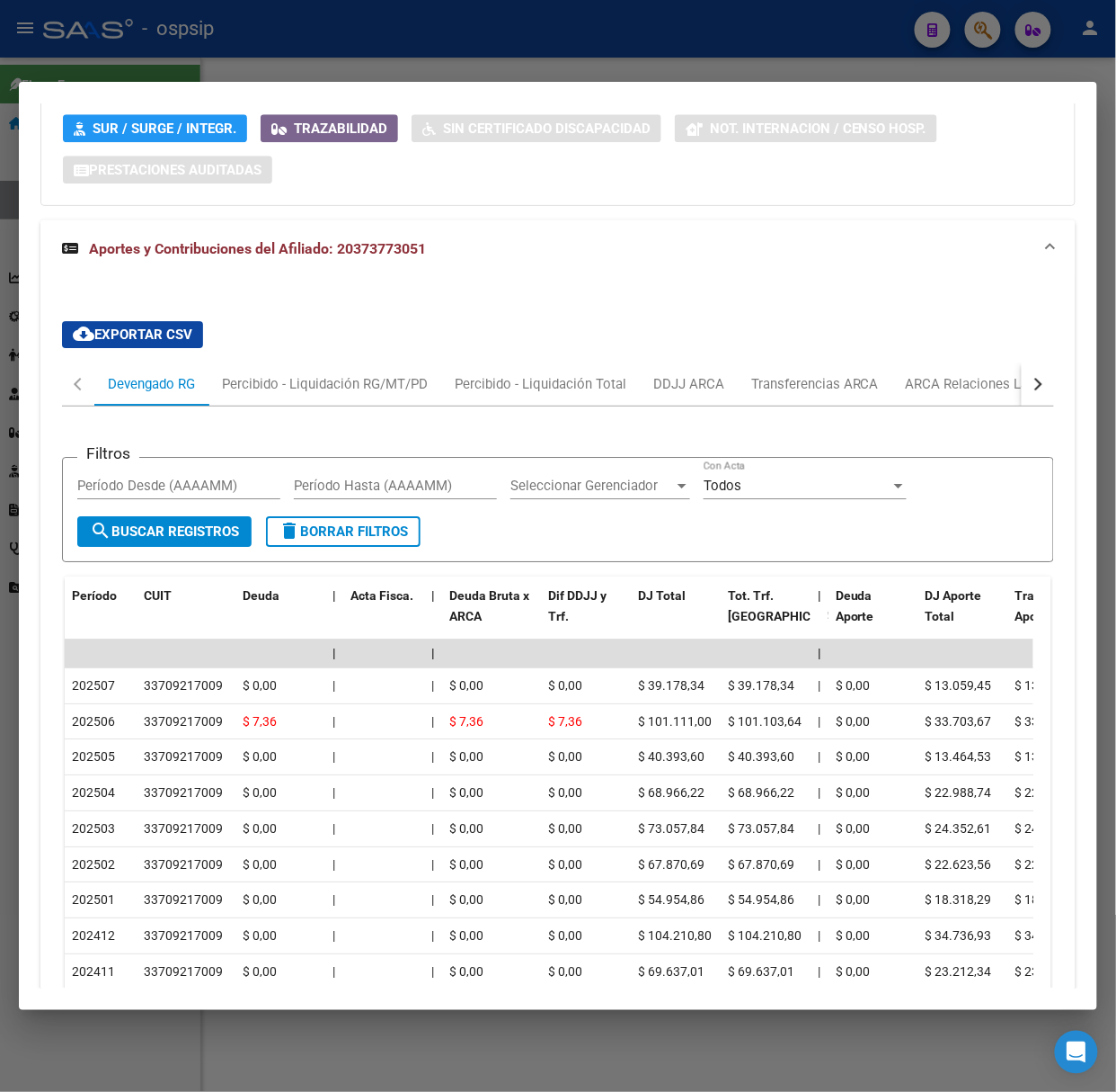
scroll to position [1274, 0]
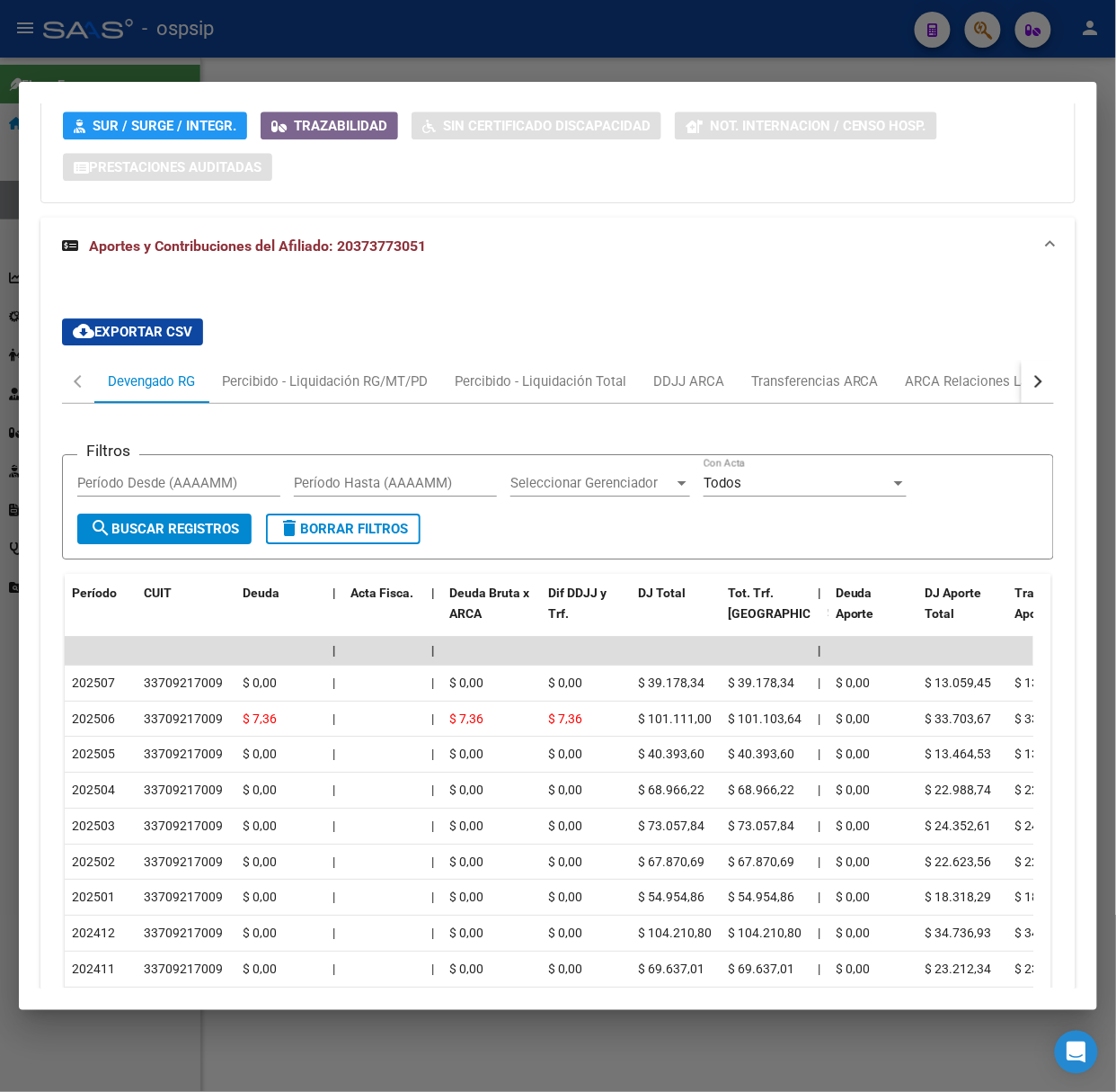
click at [228, 38] on div at bounding box center [558, 546] width 1116 height 1092
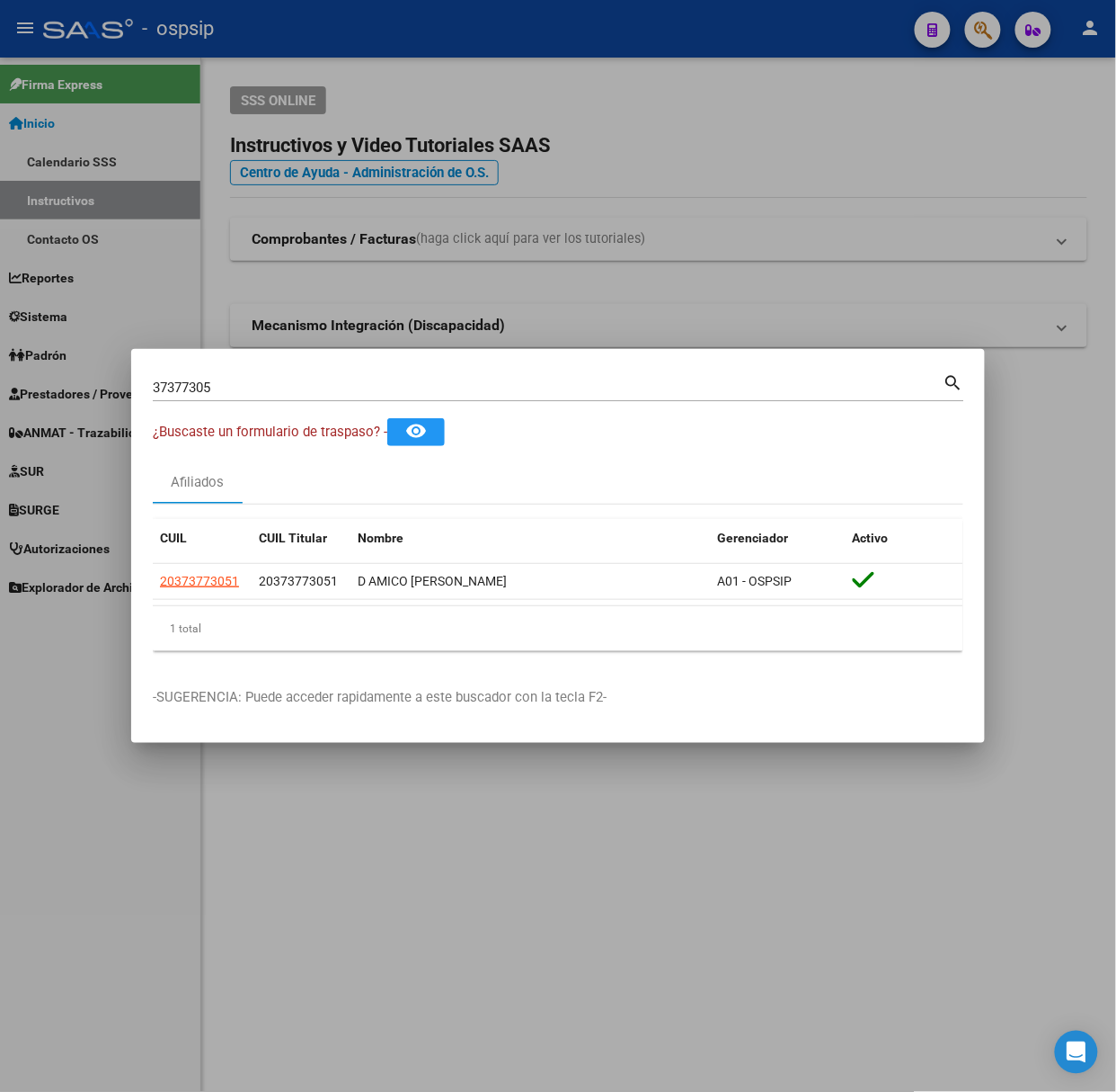
click at [270, 385] on input "37377305" at bounding box center [547, 387] width 791 height 17
type input "37018279"
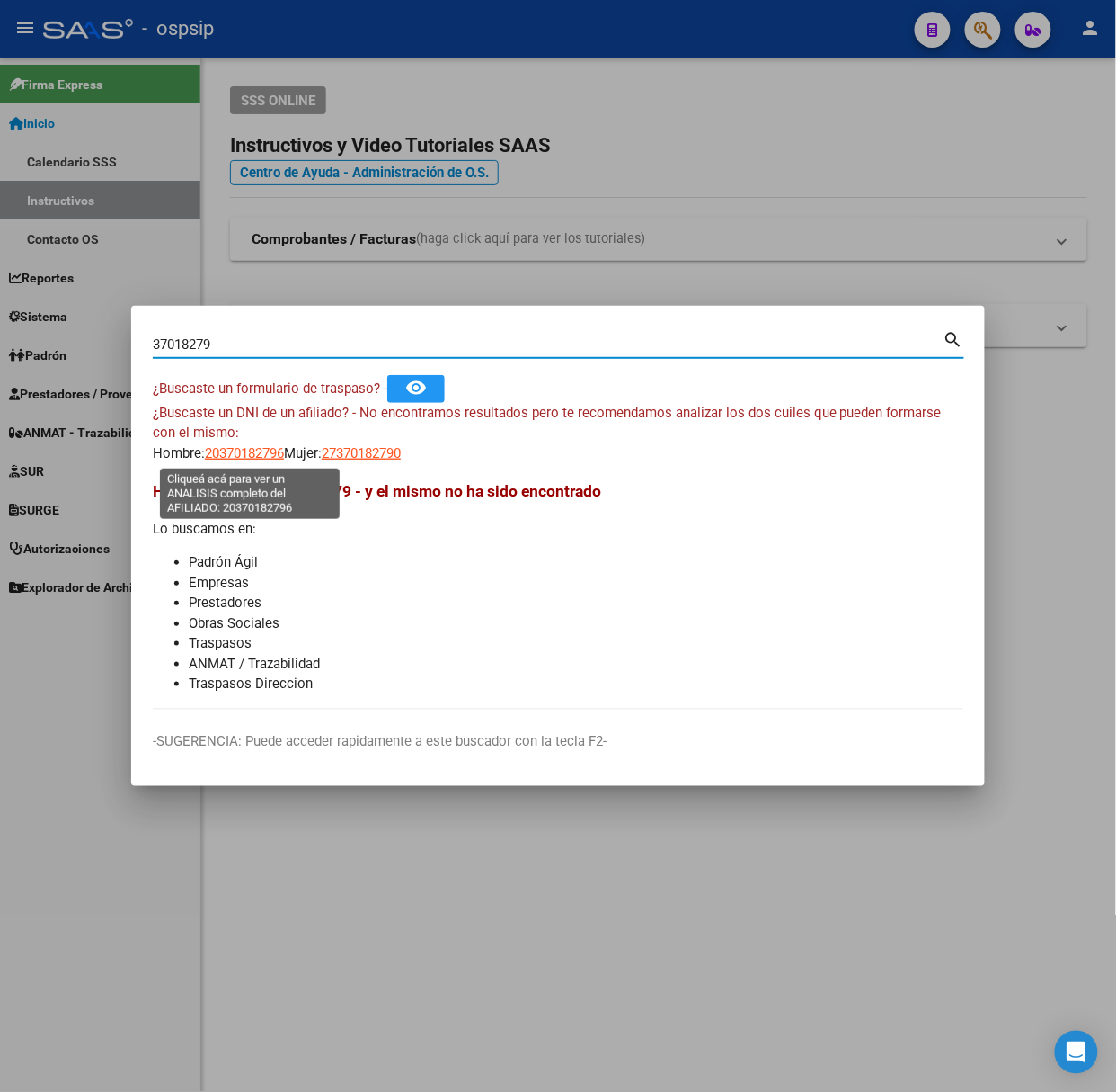
click at [219, 458] on span "20370182796" at bounding box center [244, 453] width 79 height 17
type textarea "20370182796"
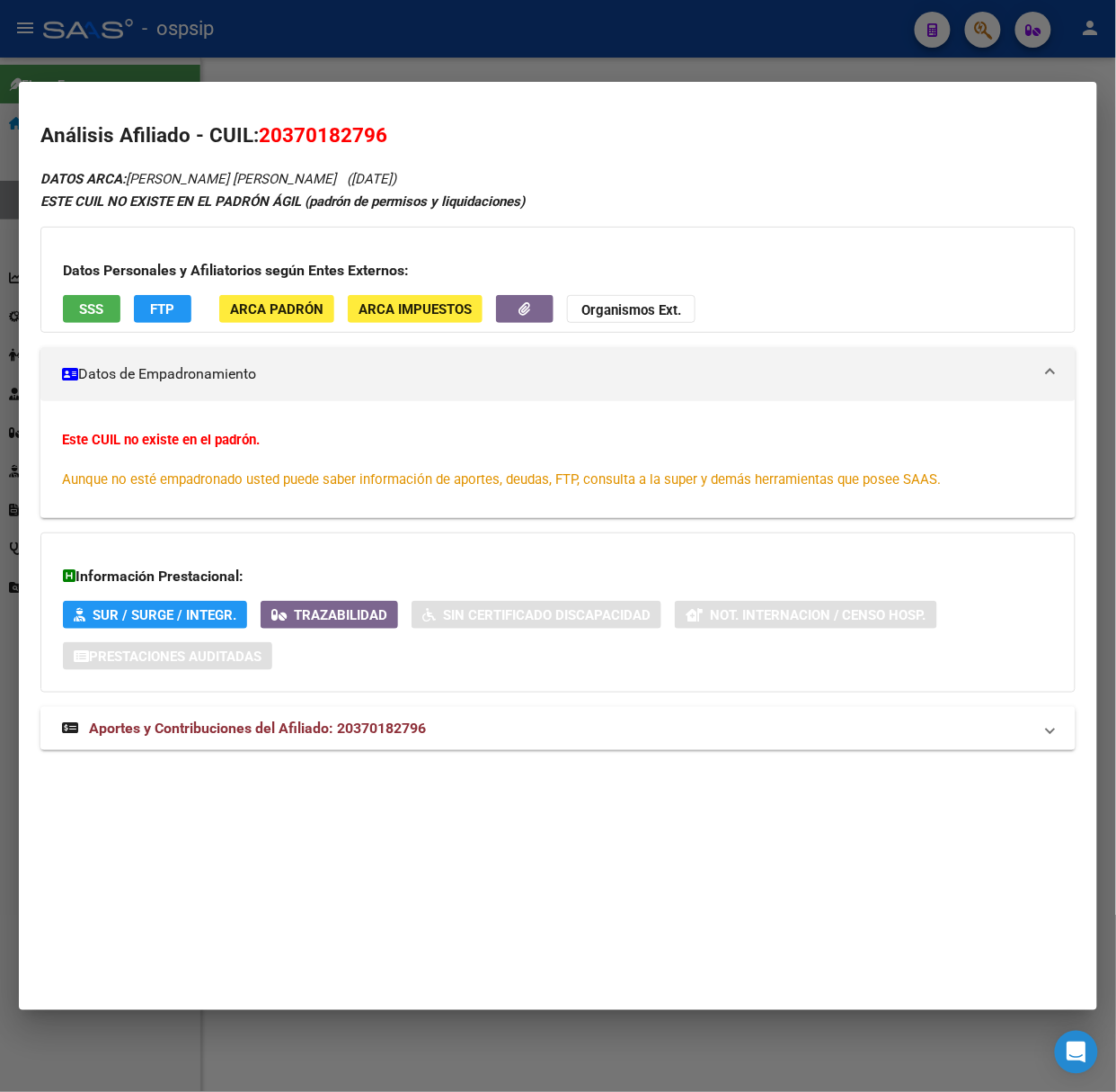
click at [338, 718] on strong "Aportes y Contribuciones del Afiliado: 20370182796" at bounding box center [243, 728] width 365 height 22
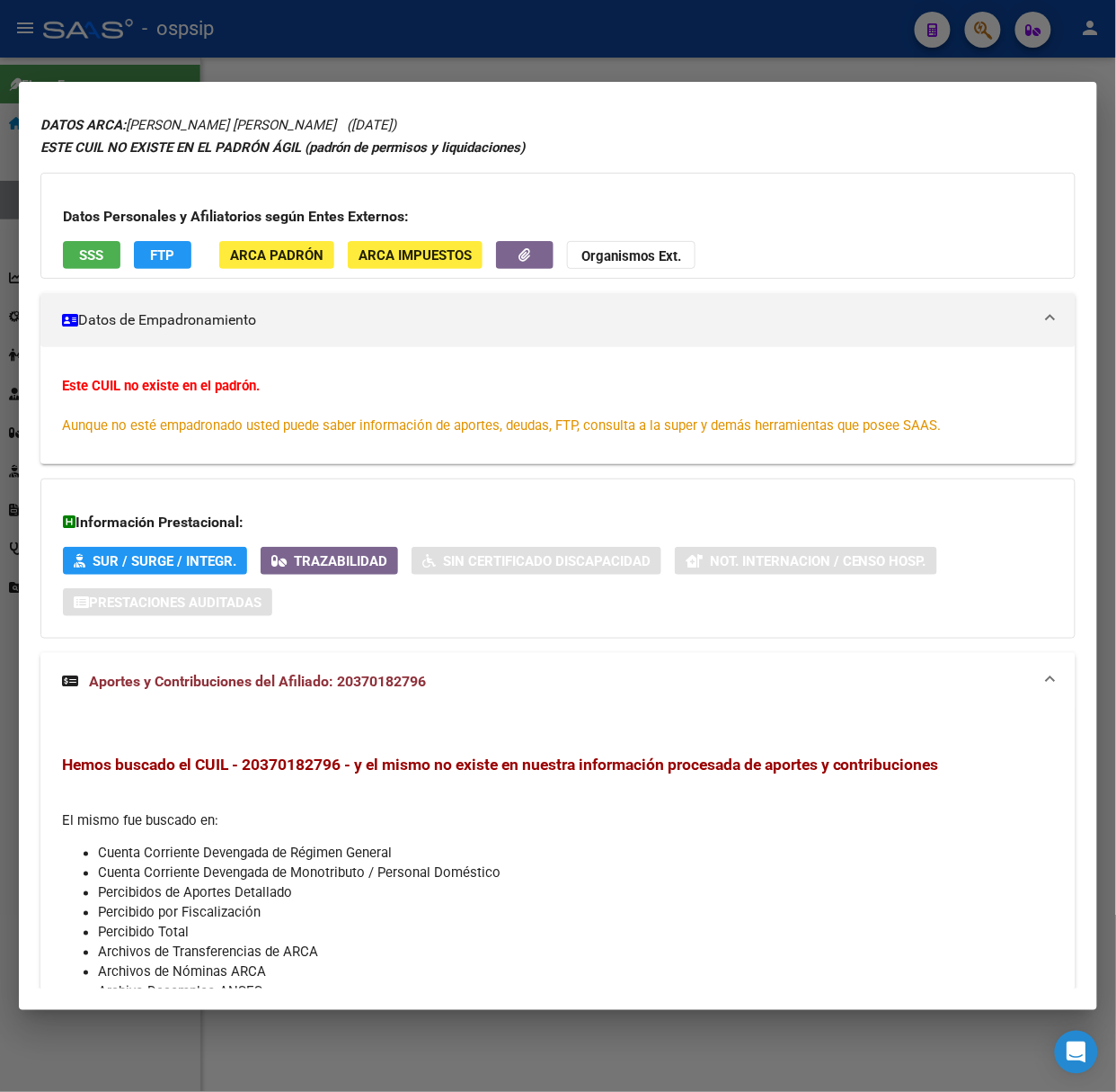
scroll to position [0, 0]
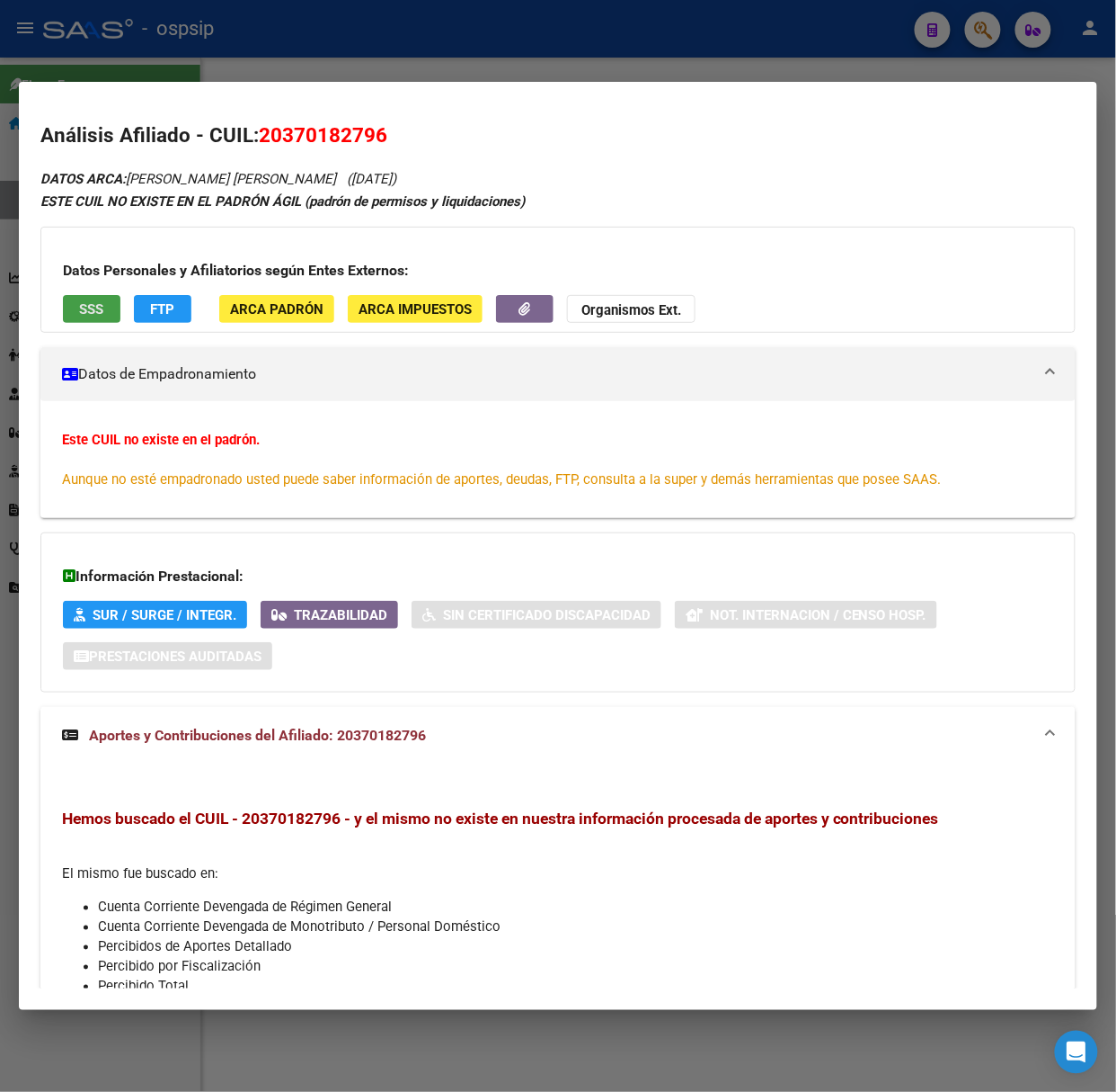
click at [97, 304] on span "SSS" at bounding box center [92, 309] width 24 height 17
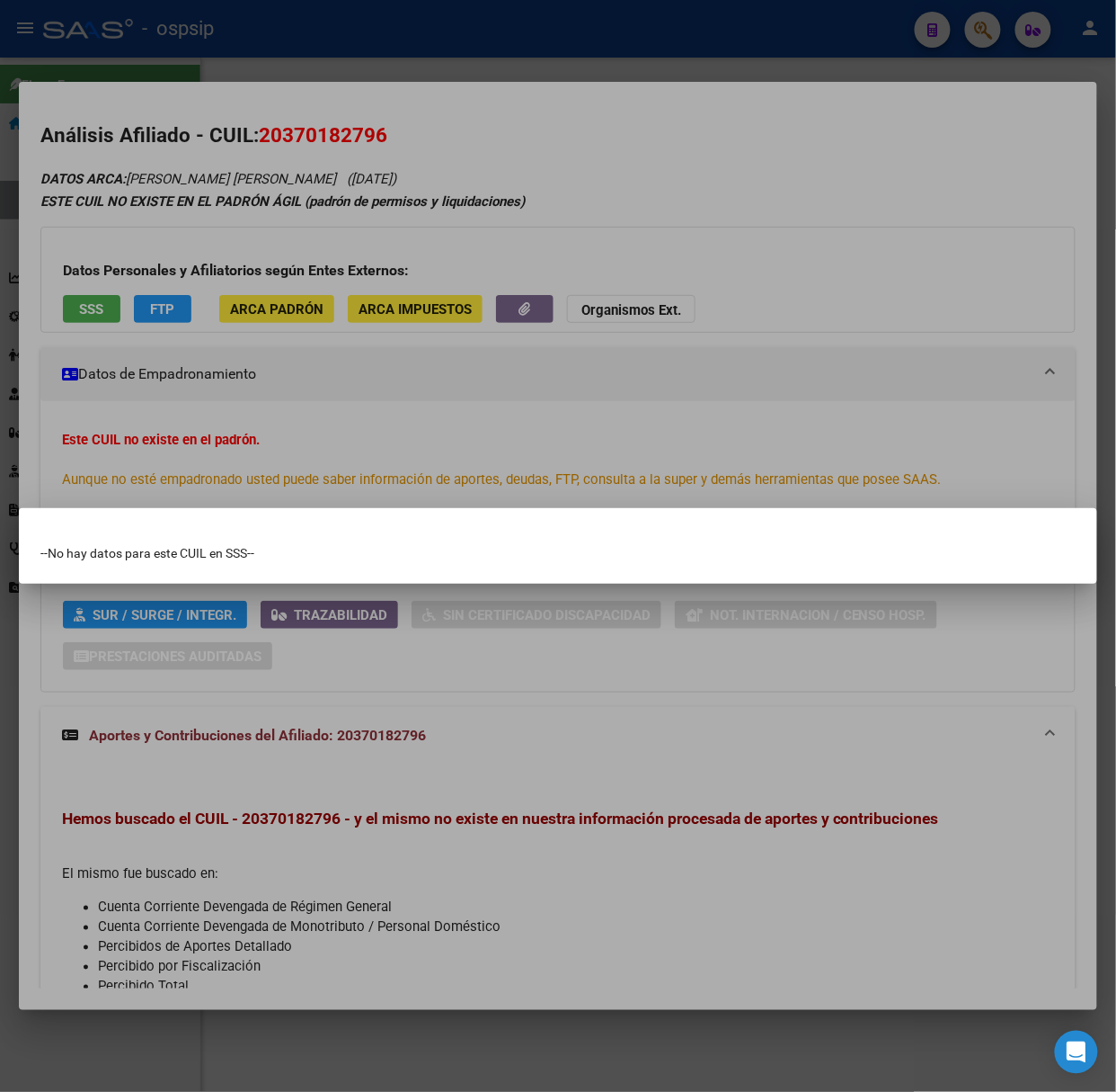
click at [238, 128] on div at bounding box center [558, 546] width 1116 height 1092
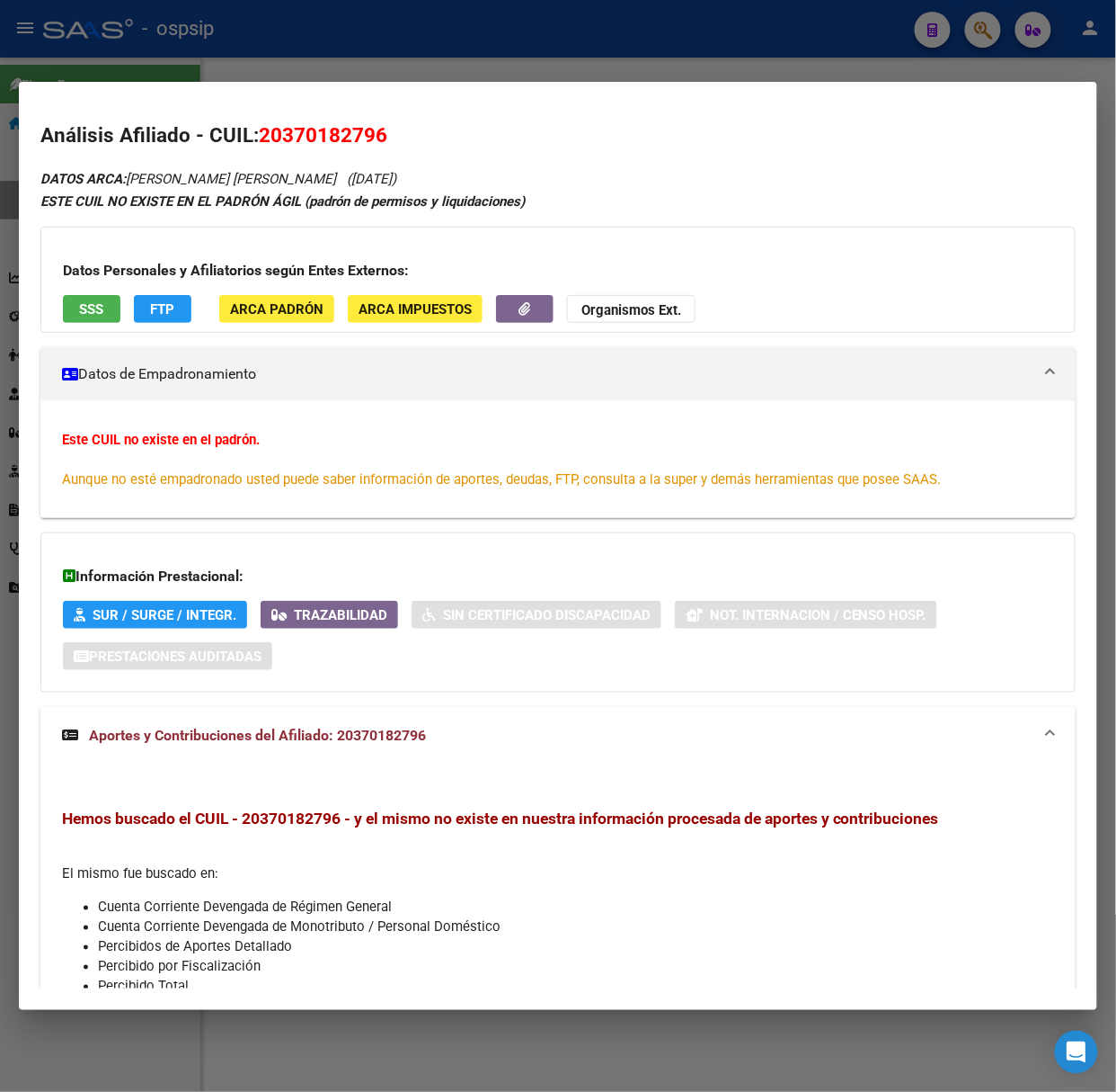
click at [178, 44] on div at bounding box center [558, 546] width 1116 height 1092
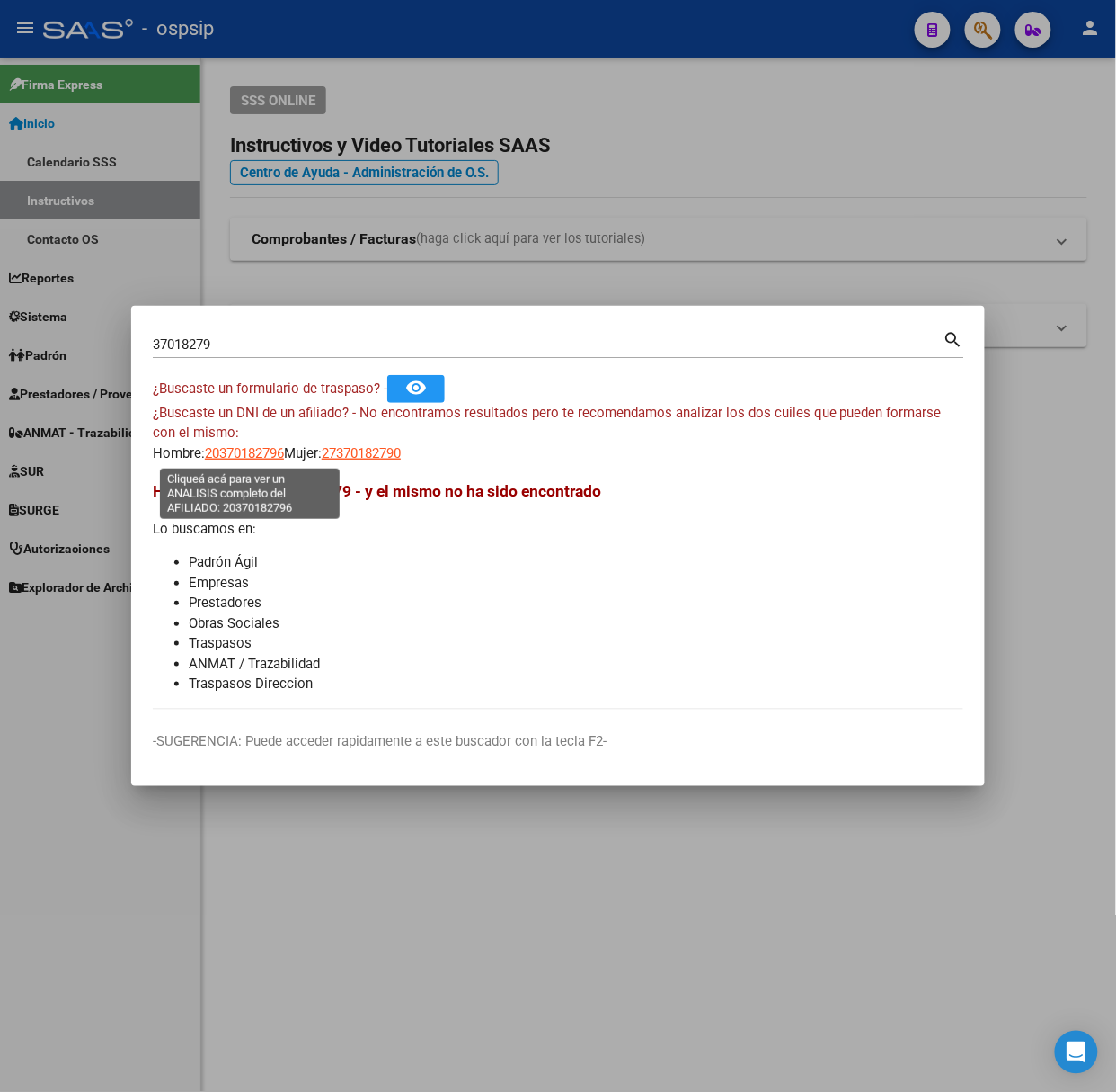
click at [238, 455] on span "20370182796" at bounding box center [244, 453] width 79 height 17
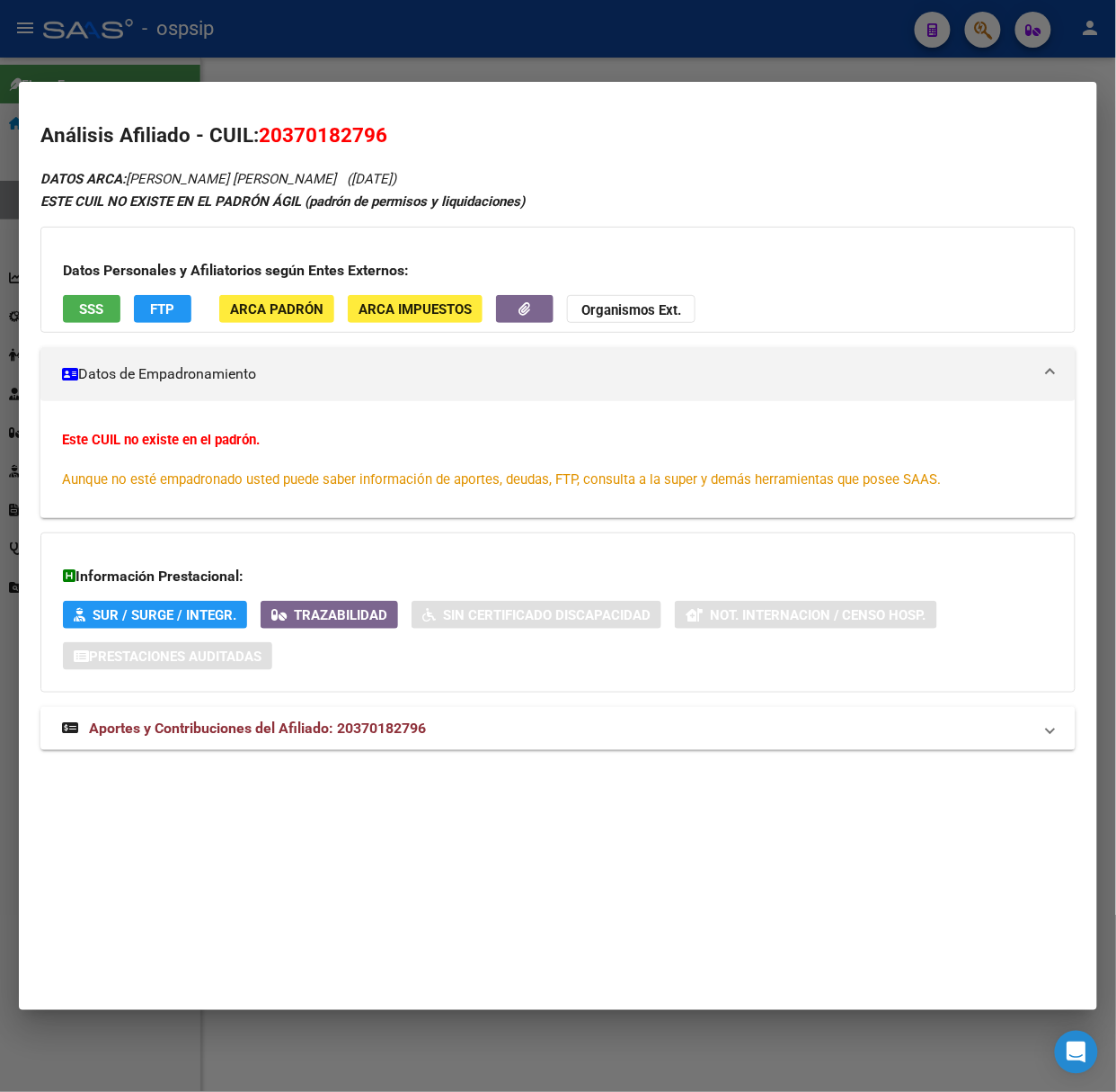
click at [361, 703] on div "DATOS ARCA: [PERSON_NAME] [PERSON_NAME] ([DATE]) ESTE CUIL NO EXISTE EN EL [PER…" at bounding box center [558, 468] width 1036 height 602
click at [322, 65] on div at bounding box center [558, 546] width 1116 height 1092
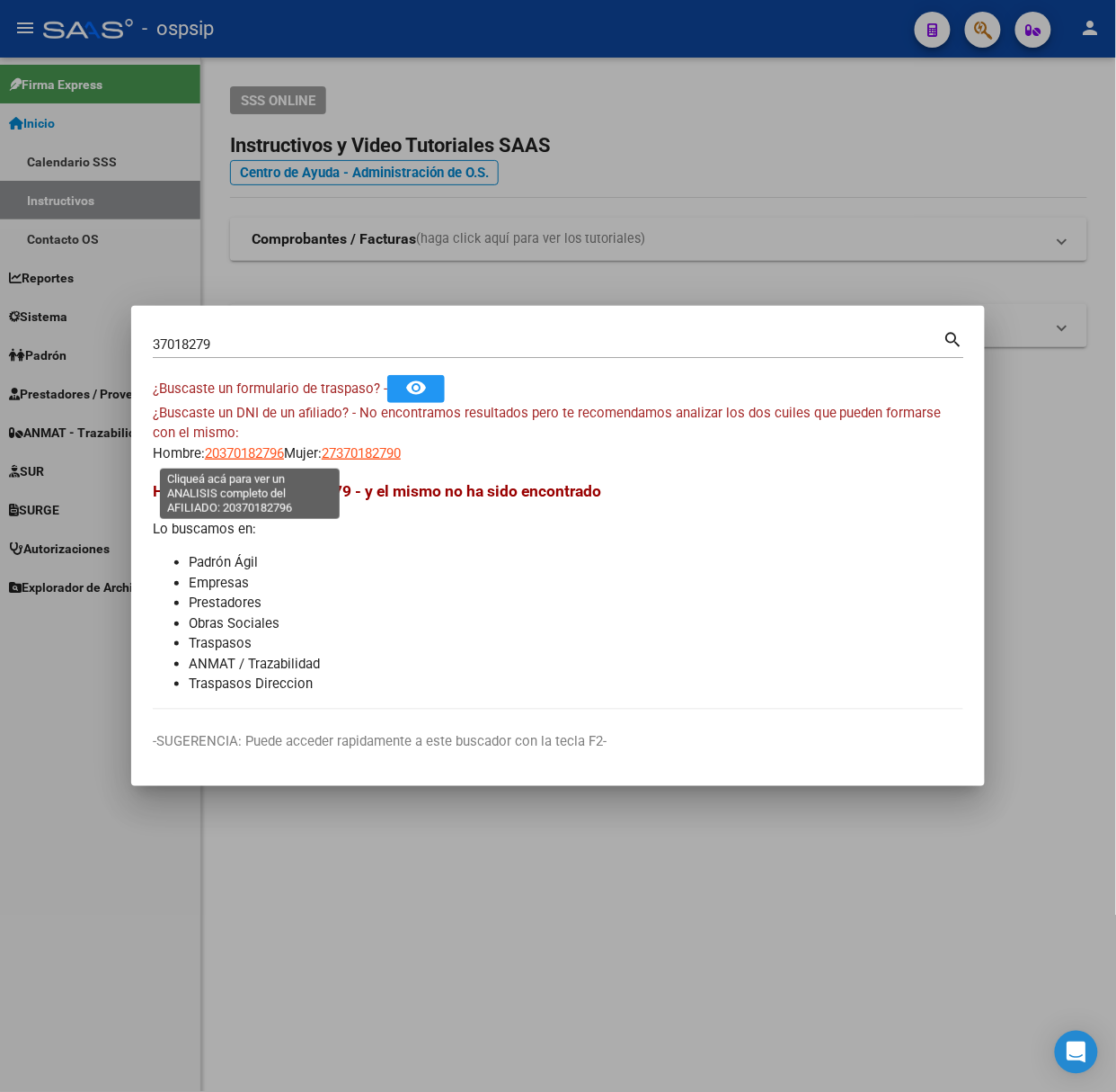
click at [256, 450] on span "20370182796" at bounding box center [244, 453] width 79 height 17
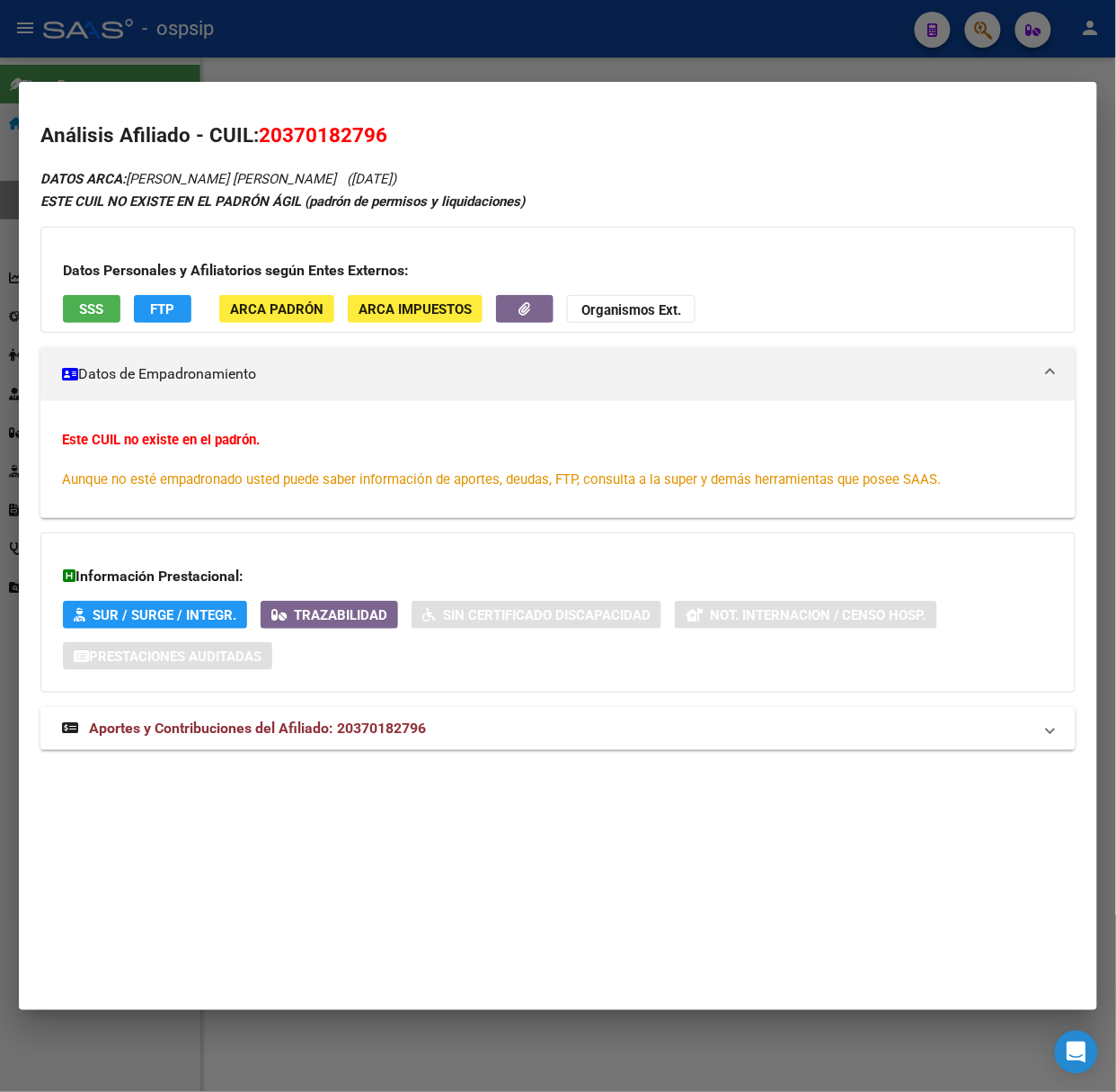
click at [246, 29] on div at bounding box center [558, 546] width 1116 height 1092
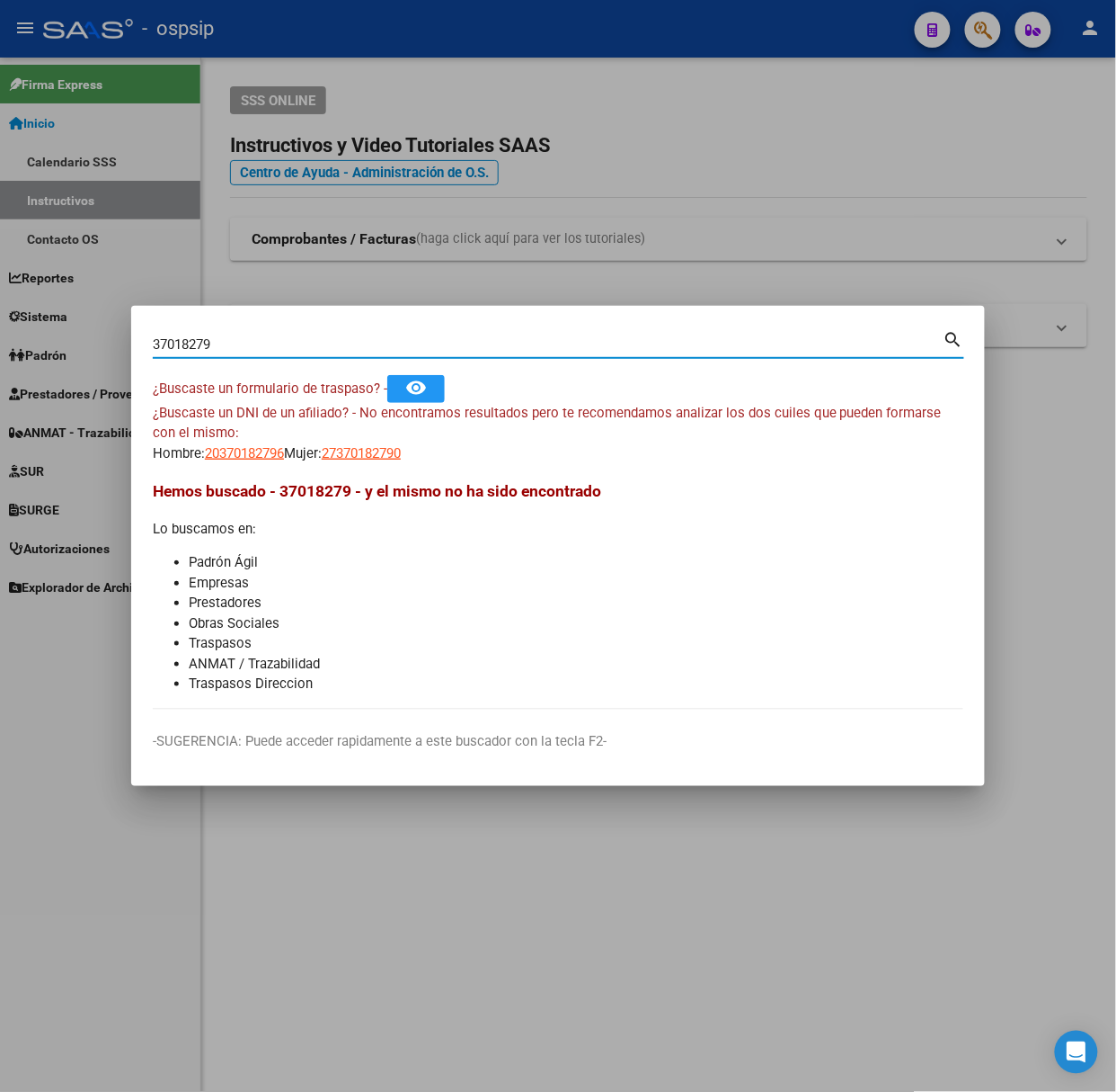
click at [268, 342] on input "37018279" at bounding box center [547, 344] width 791 height 17
type input "23266660"
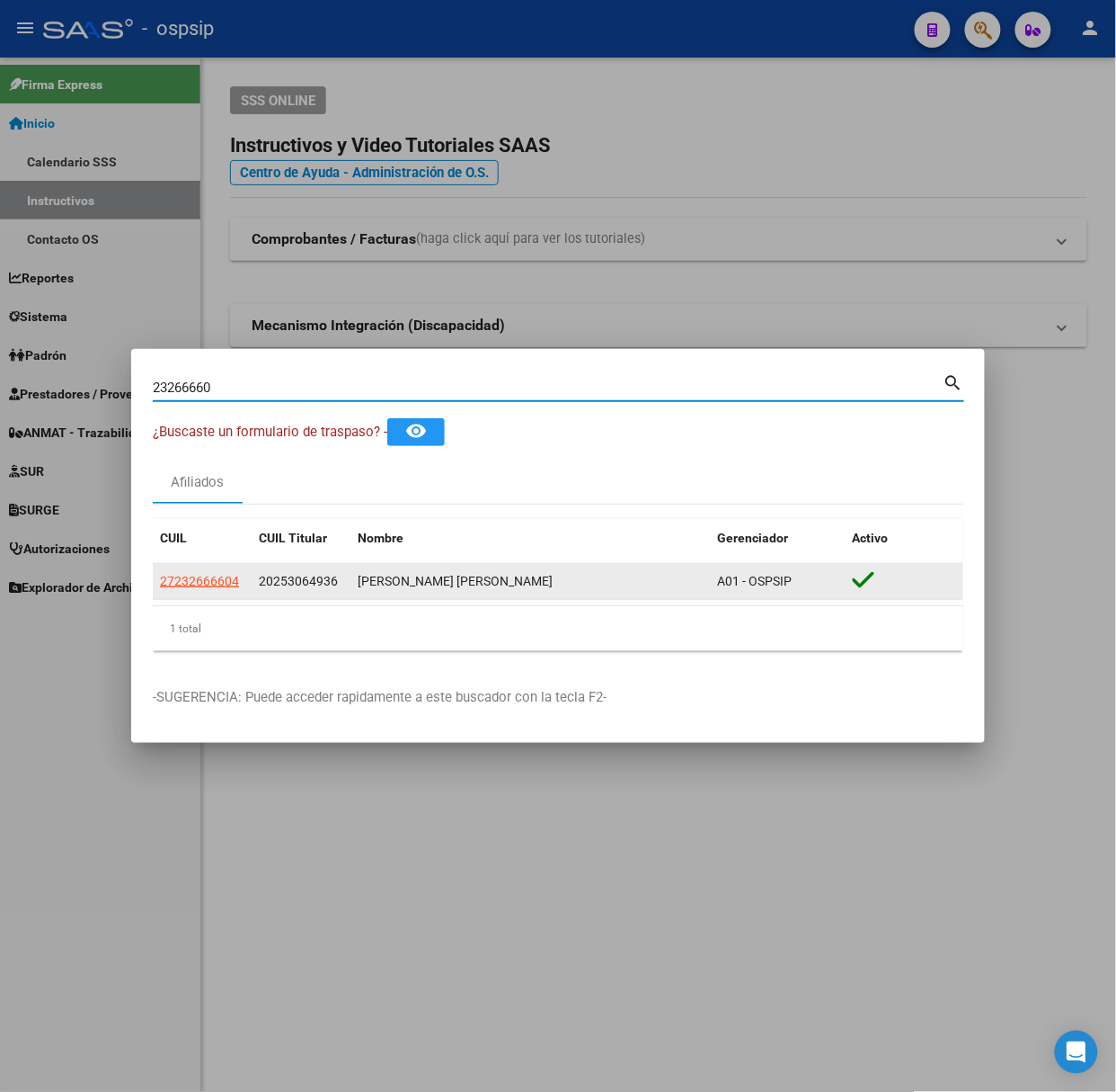
click at [185, 574] on span "27232666604" at bounding box center [199, 581] width 79 height 15
type textarea "27232666604"
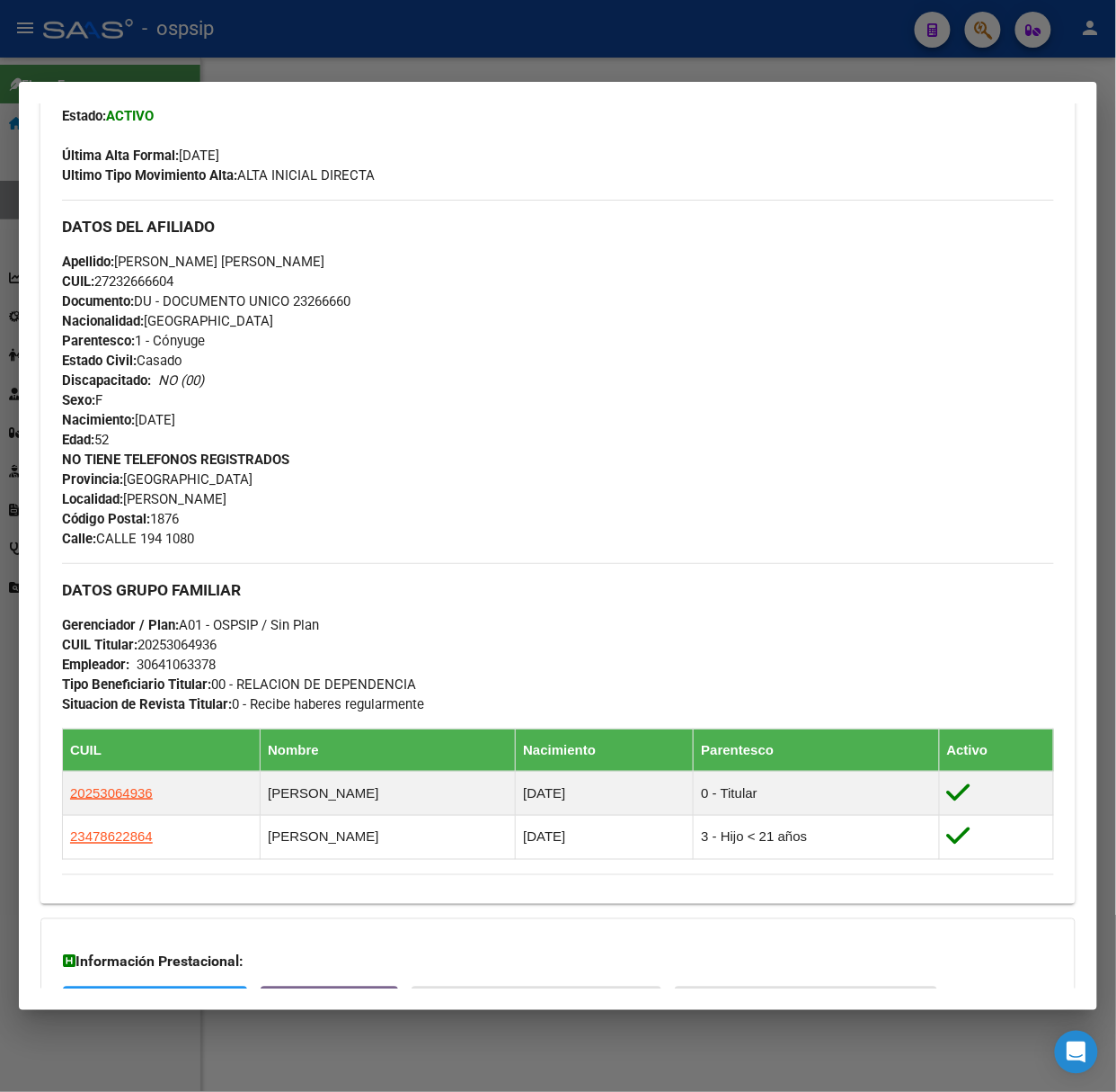
scroll to position [688, 0]
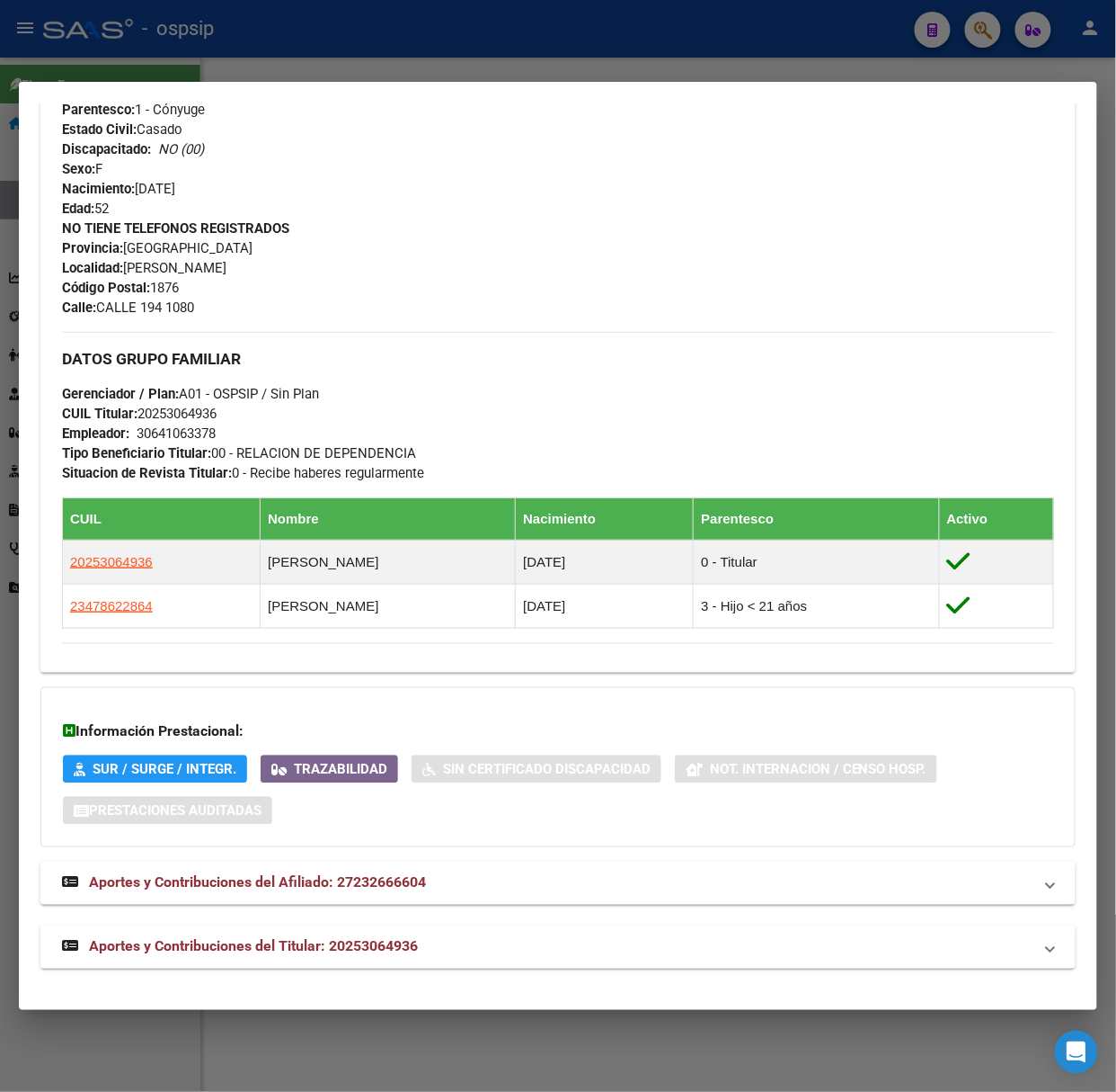
click at [368, 926] on mat-expansion-panel-header "Aportes y Contribuciones del Titular: 20253064936" at bounding box center [558, 947] width 1036 height 43
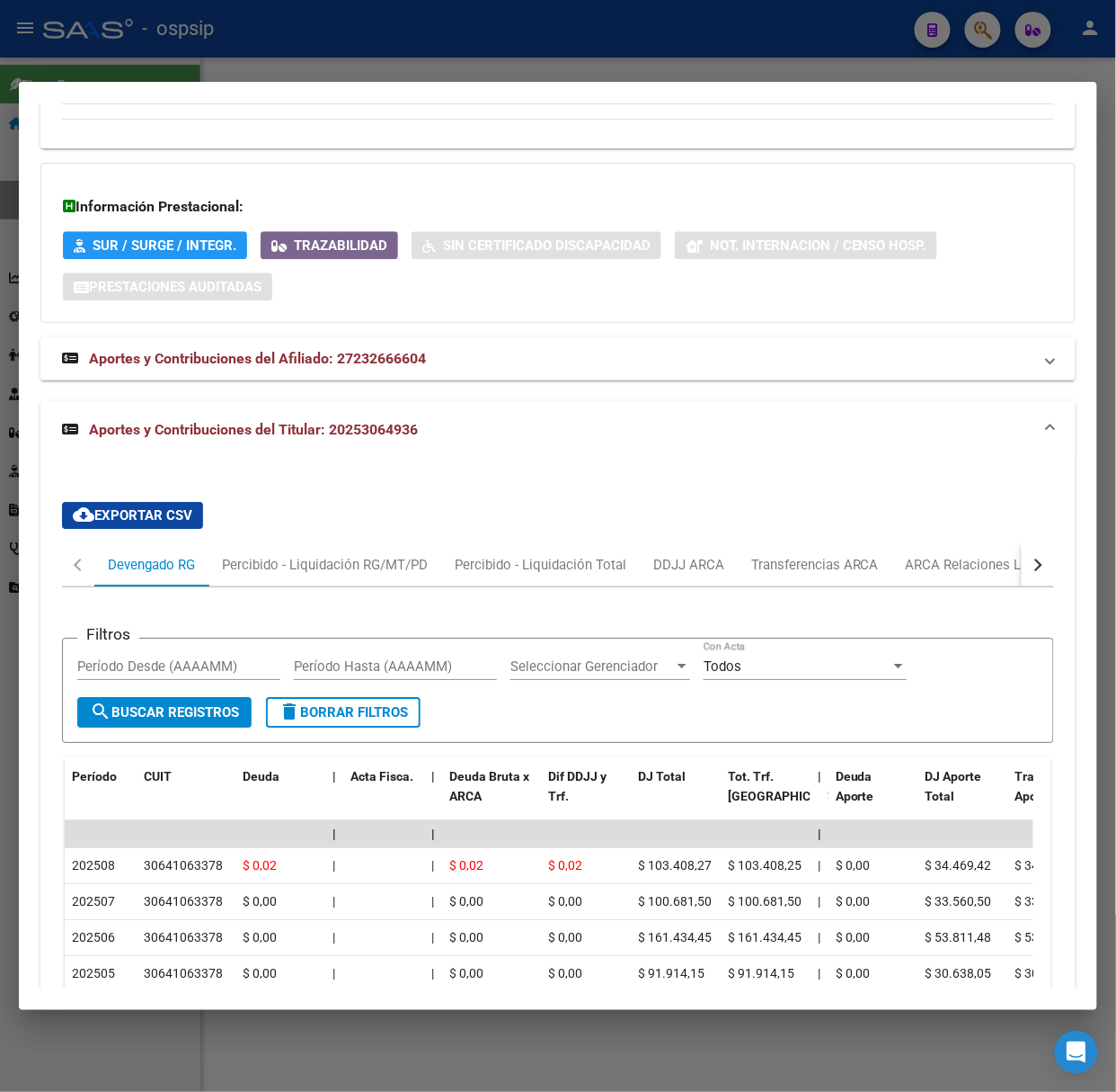
scroll to position [1252, 0]
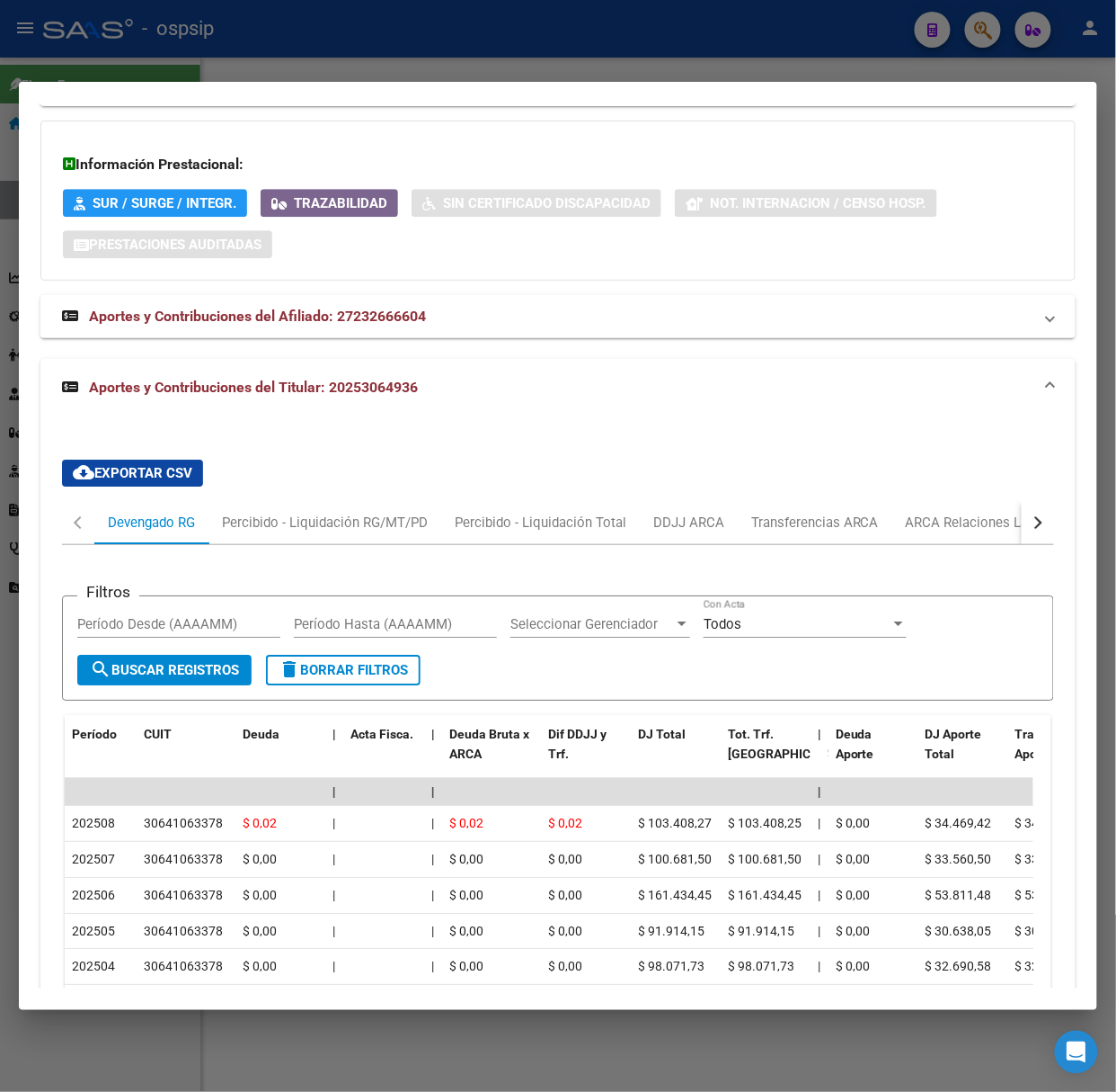
click at [375, 52] on div at bounding box center [558, 546] width 1116 height 1092
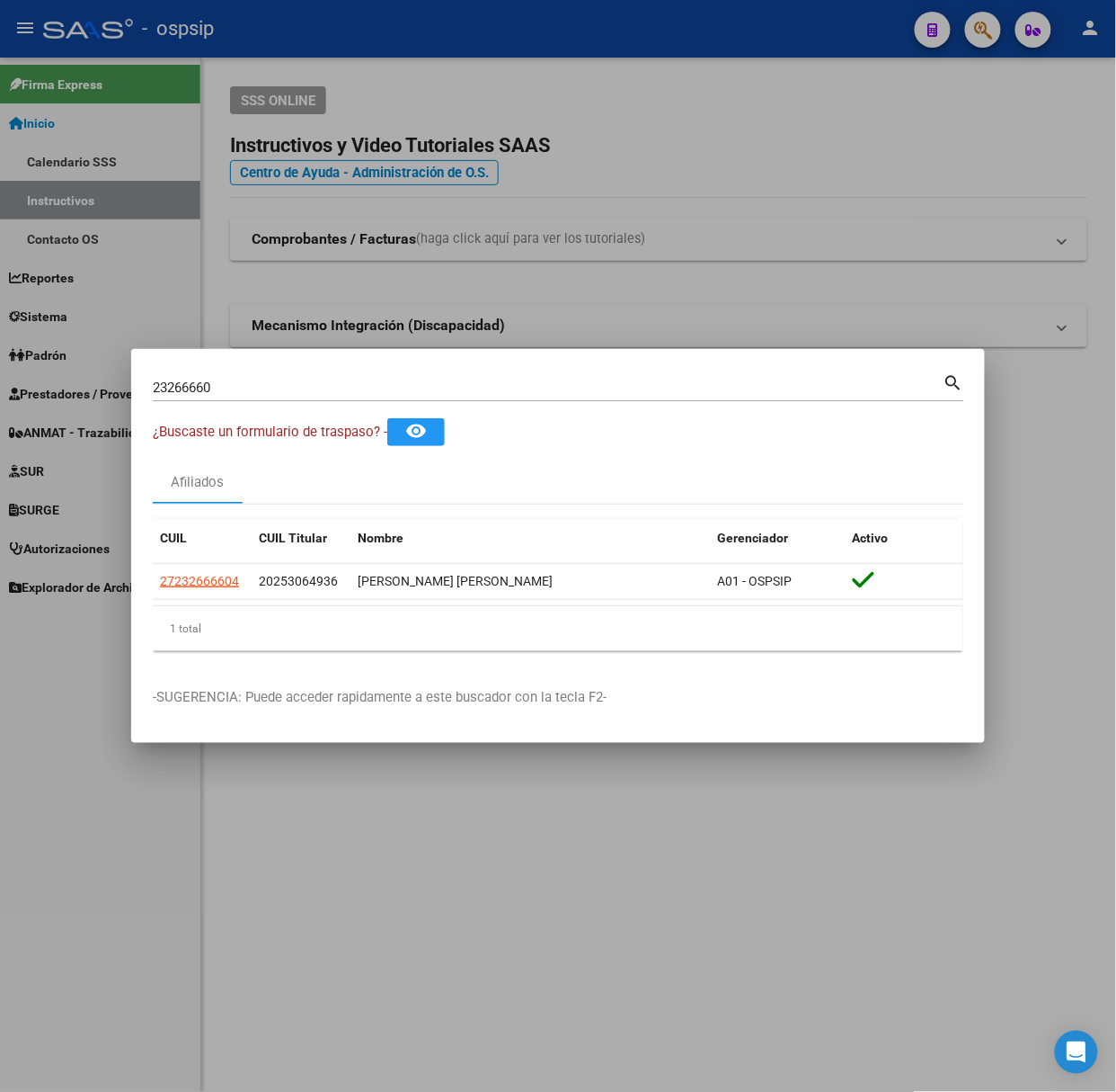
click at [234, 382] on input "23266660" at bounding box center [547, 387] width 791 height 17
type input "25306493"
click at [166, 572] on app-link-go-to "20253064936" at bounding box center [199, 581] width 79 height 21
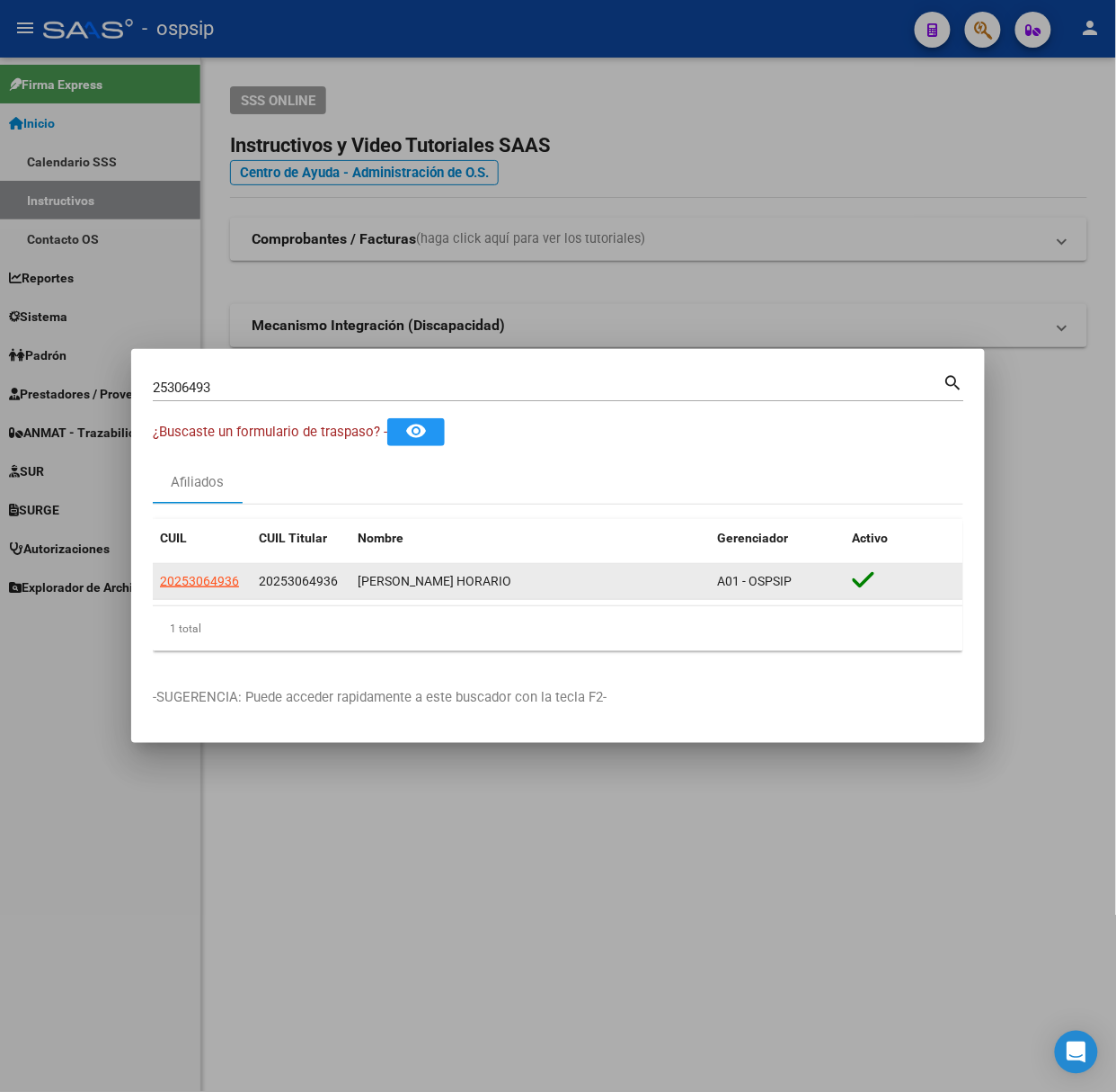
click at [173, 590] on app-link-go-to "20253064936" at bounding box center [199, 581] width 79 height 21
click at [189, 595] on datatable-body-cell "20253064936" at bounding box center [201, 582] width 99 height 35
click at [191, 594] on datatable-body-cell "20253064936" at bounding box center [201, 582] width 99 height 35
click at [191, 589] on span "20253064936" at bounding box center [199, 581] width 79 height 15
type textarea "20253064936"
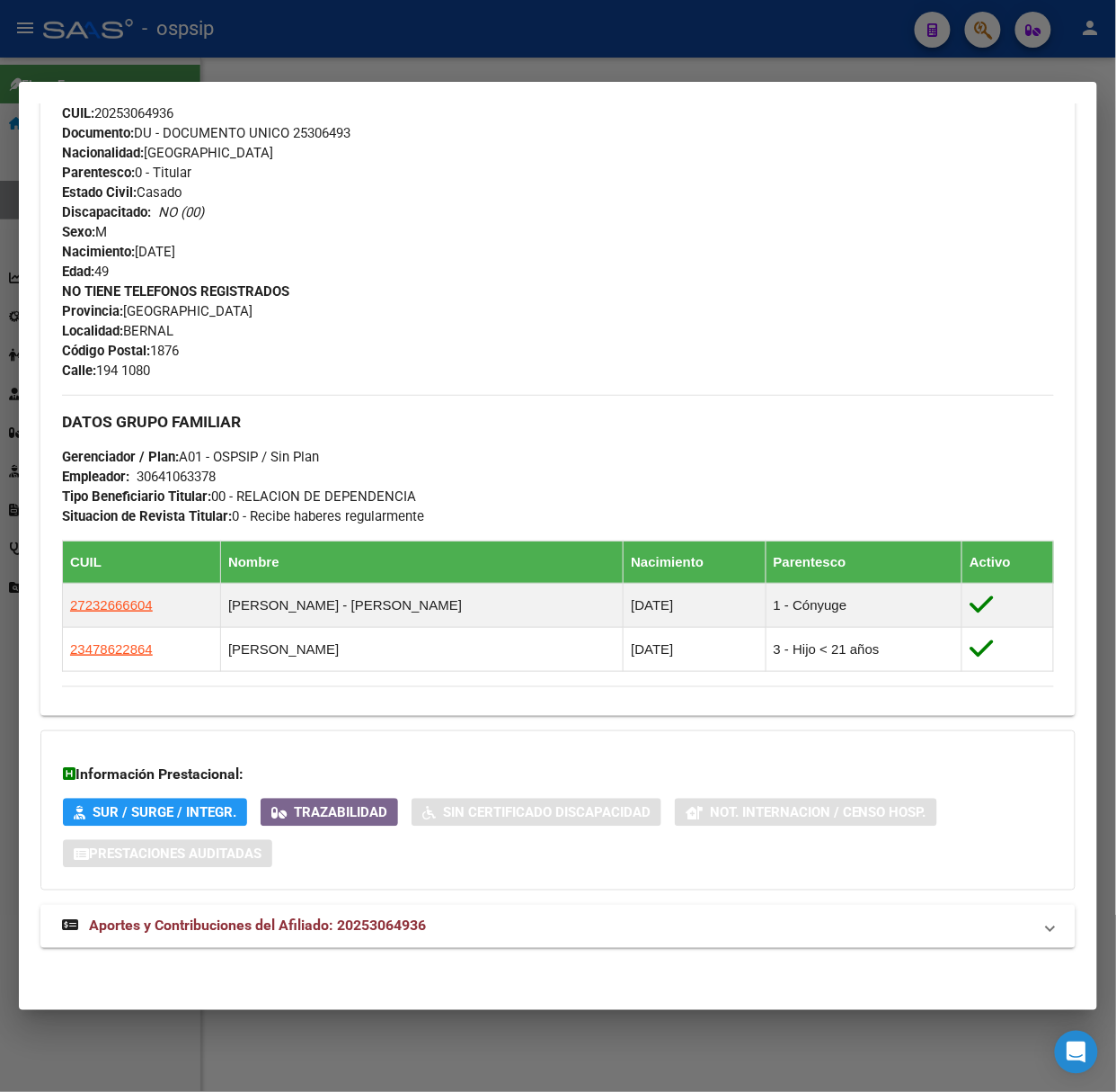
click at [366, 947] on div "DATOS [PERSON_NAME] ÁGIL: [PERSON_NAME] | ACTIVO | AFILIADO TITULAR Datos Perso…" at bounding box center [558, 266] width 1036 height 1405
click at [365, 942] on mat-expansion-panel-header "Aportes y Contribuciones del Afiliado: 20253064936" at bounding box center [558, 926] width 1036 height 43
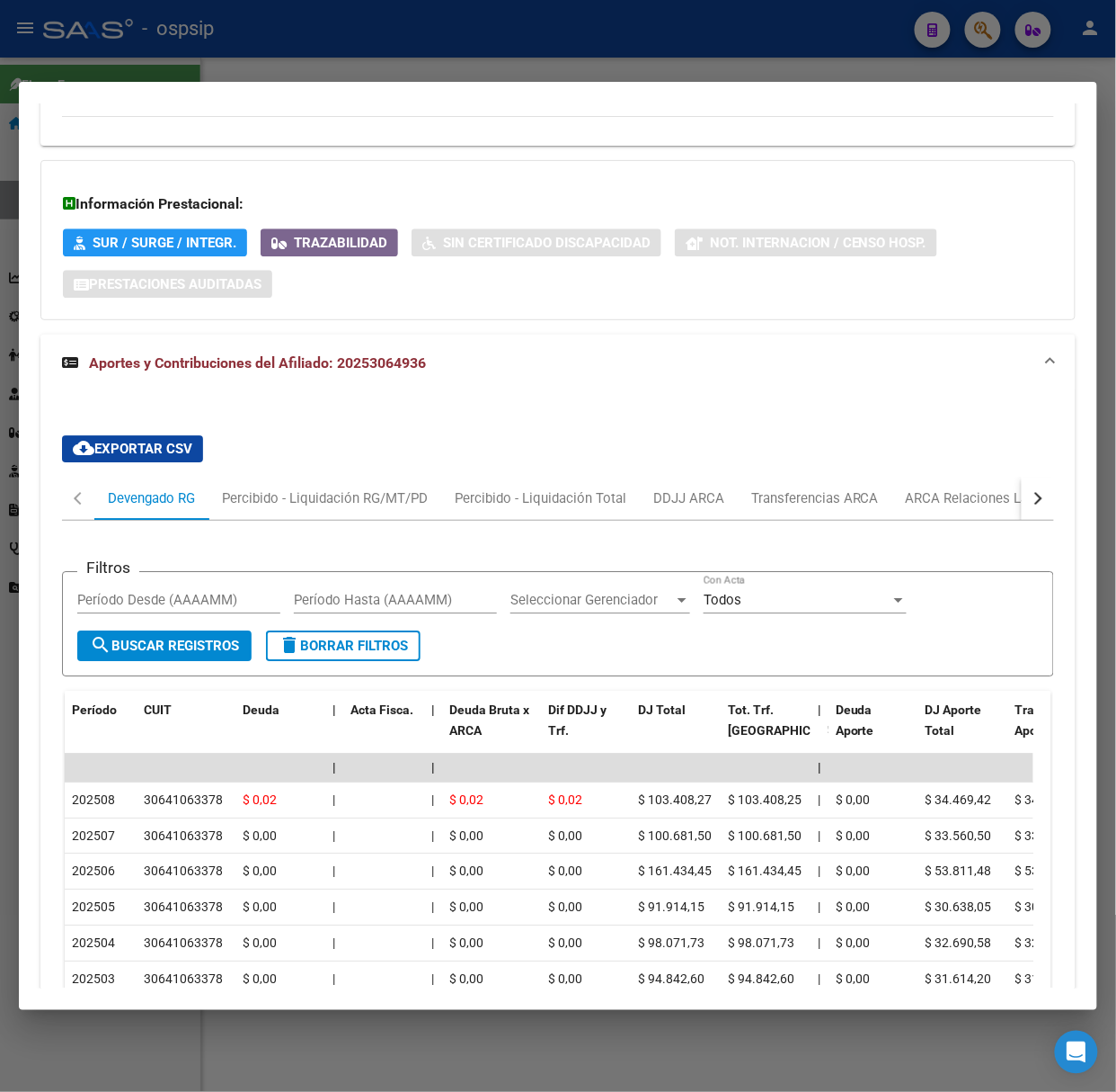
scroll to position [1289, 0]
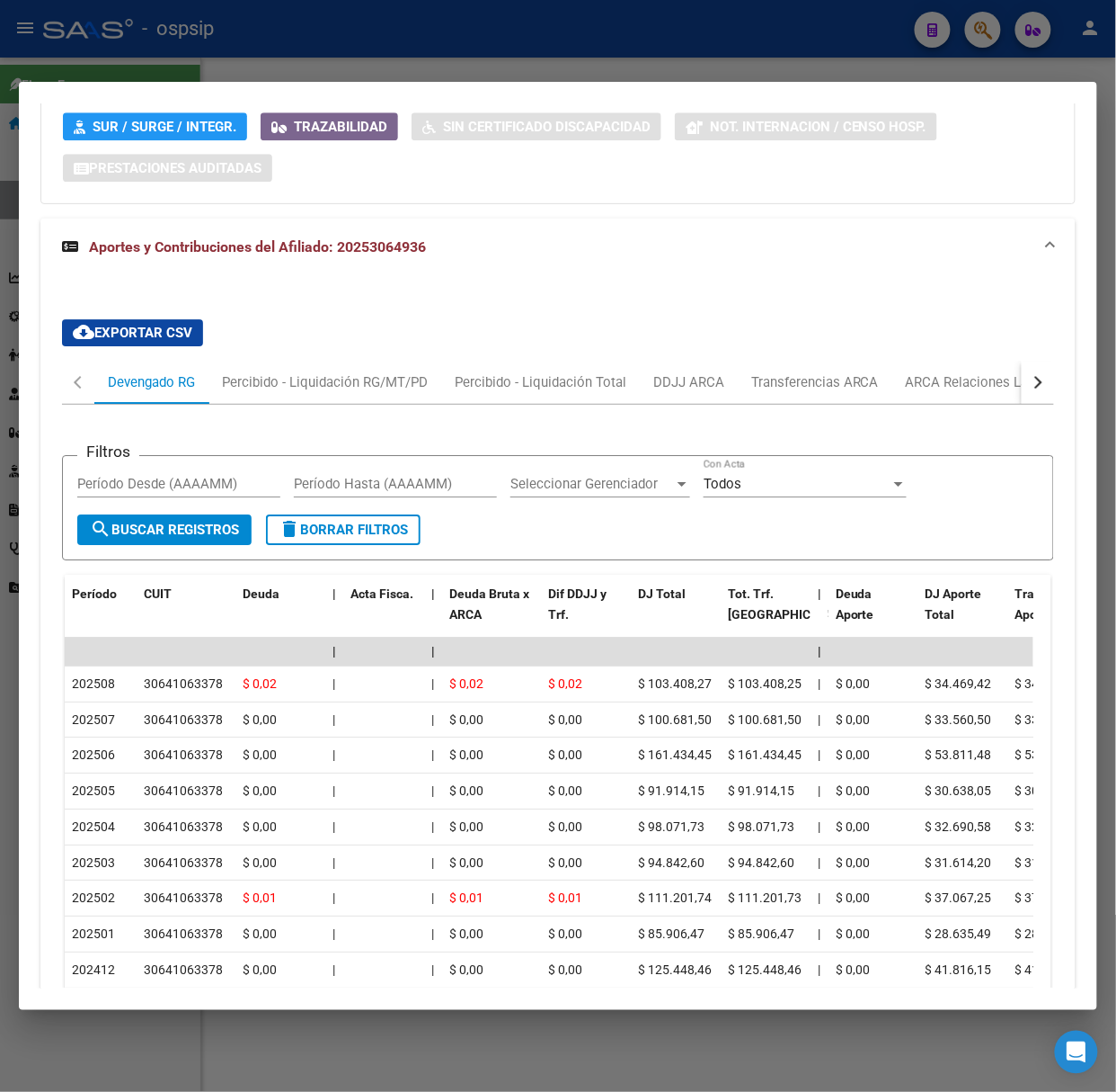
click at [272, 56] on div at bounding box center [558, 546] width 1116 height 1092
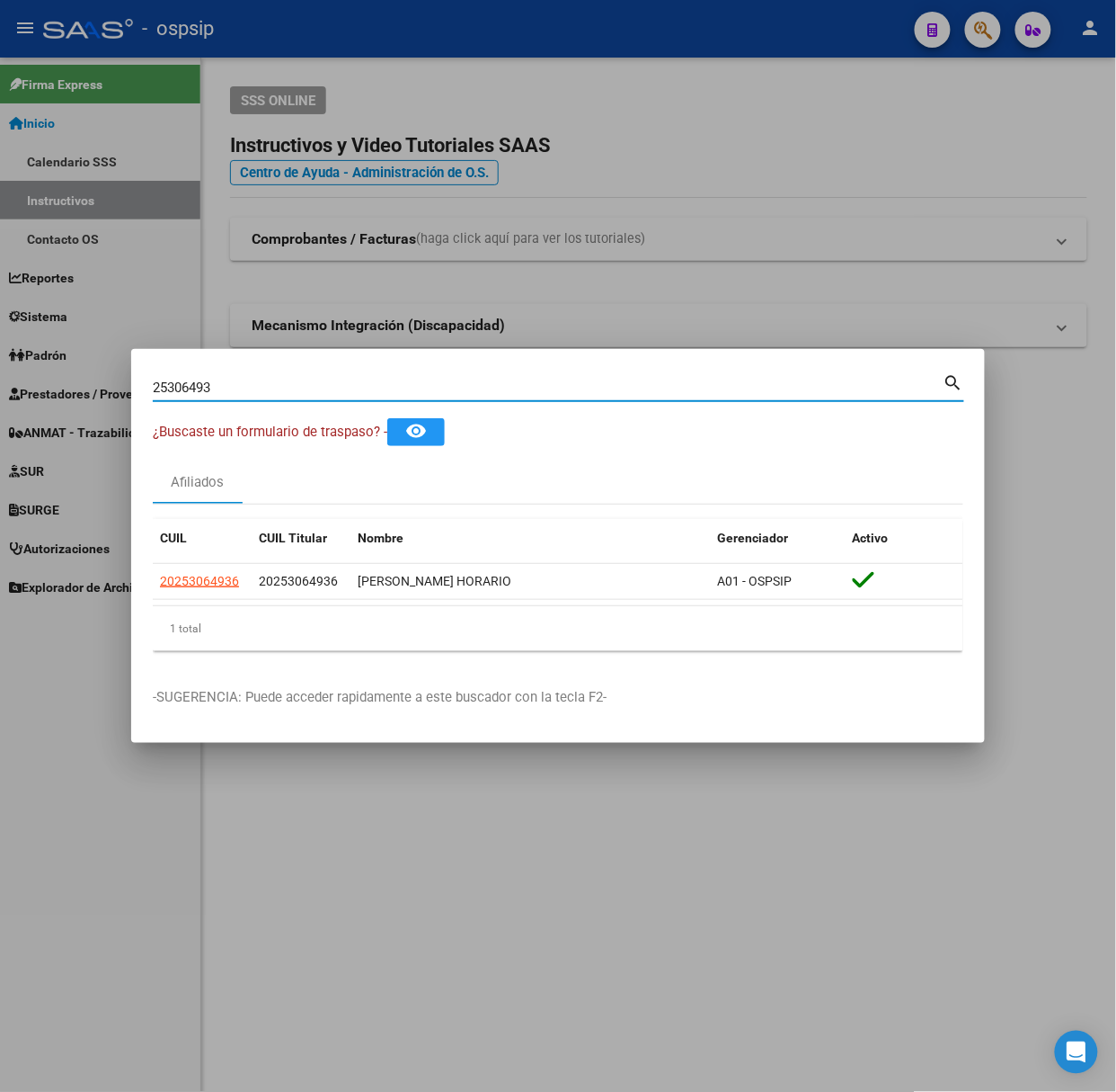
click at [288, 386] on input "25306493" at bounding box center [547, 387] width 791 height 17
type input "92292671"
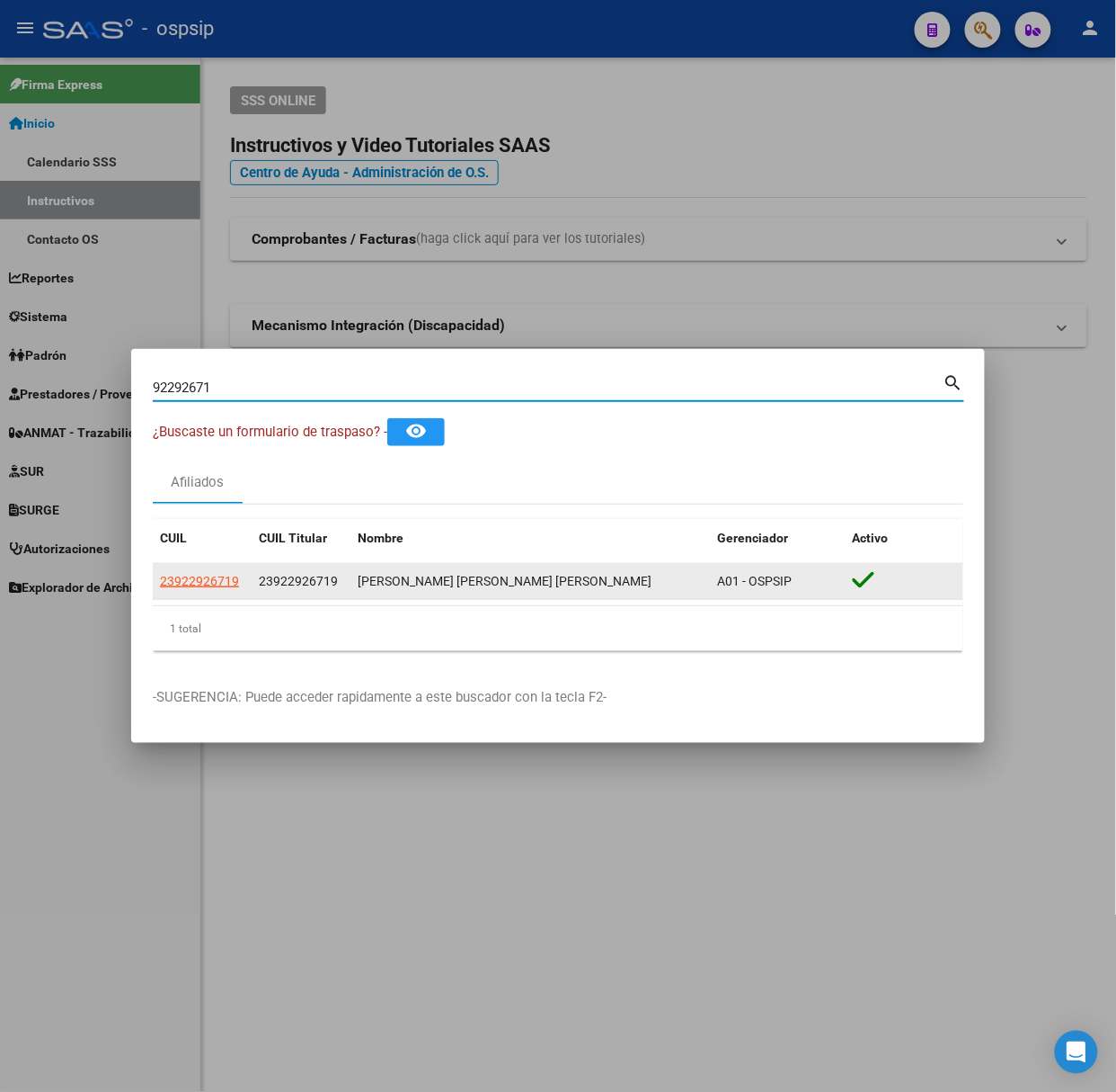
click at [209, 580] on span "23922926719" at bounding box center [199, 581] width 79 height 15
type textarea "23922926719"
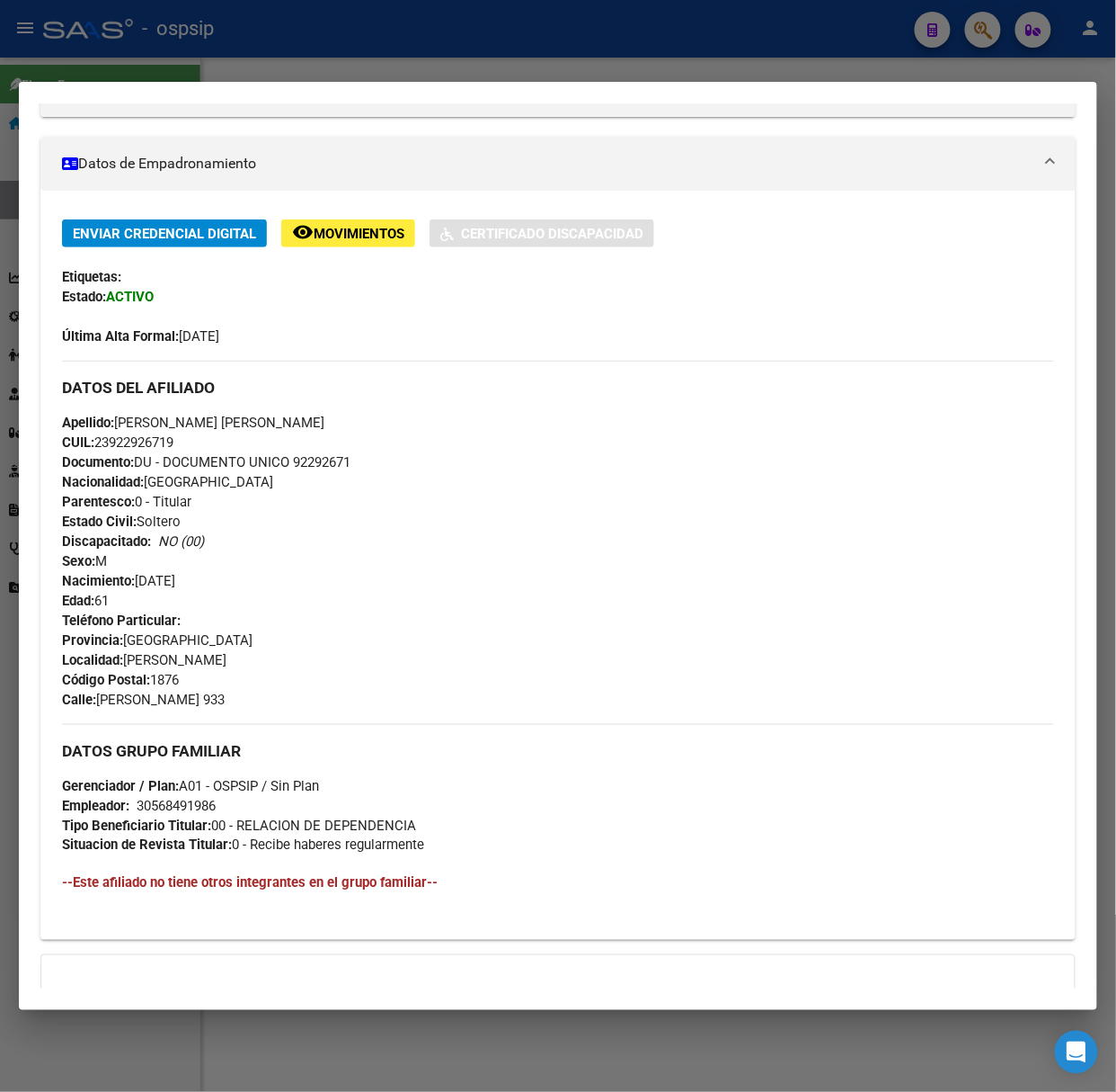
scroll to position [500, 0]
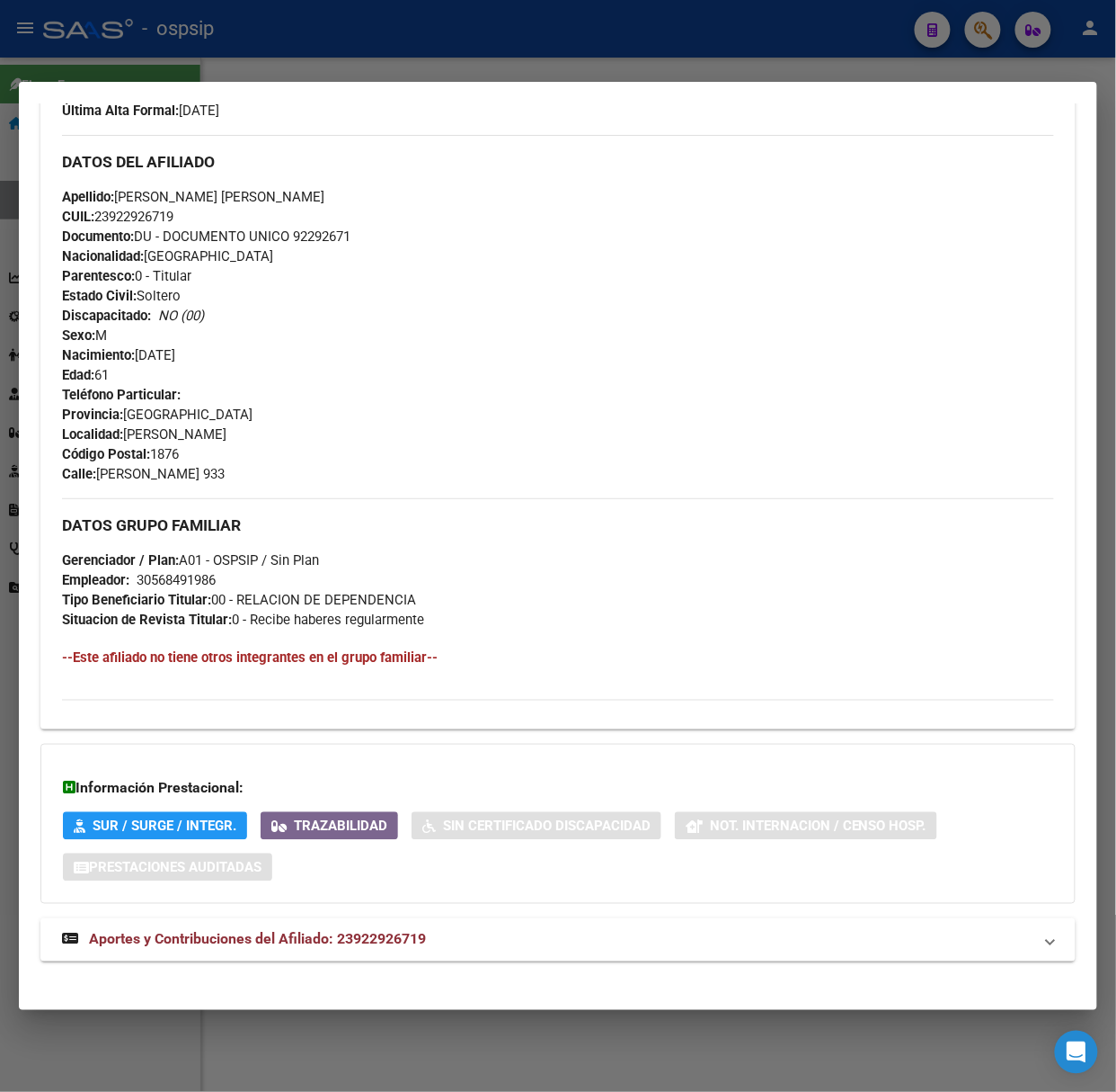
drag, startPoint x: 440, startPoint y: 926, endPoint x: 440, endPoint y: 914, distance: 12.0
click at [440, 926] on mat-expansion-panel-header "Aportes y Contribuciones del Afiliado: 23922926719" at bounding box center [558, 939] width 1036 height 43
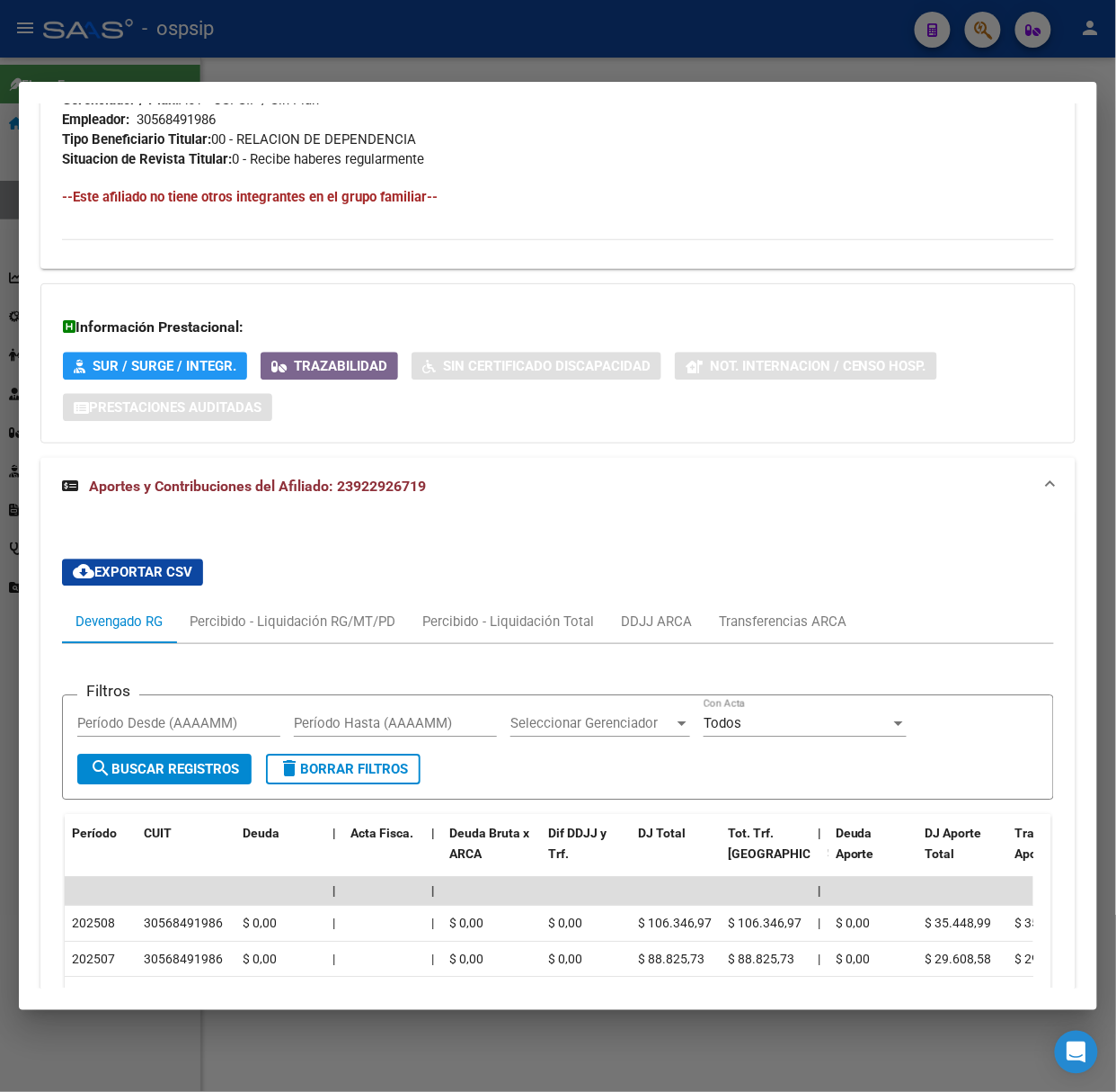
scroll to position [1080, 0]
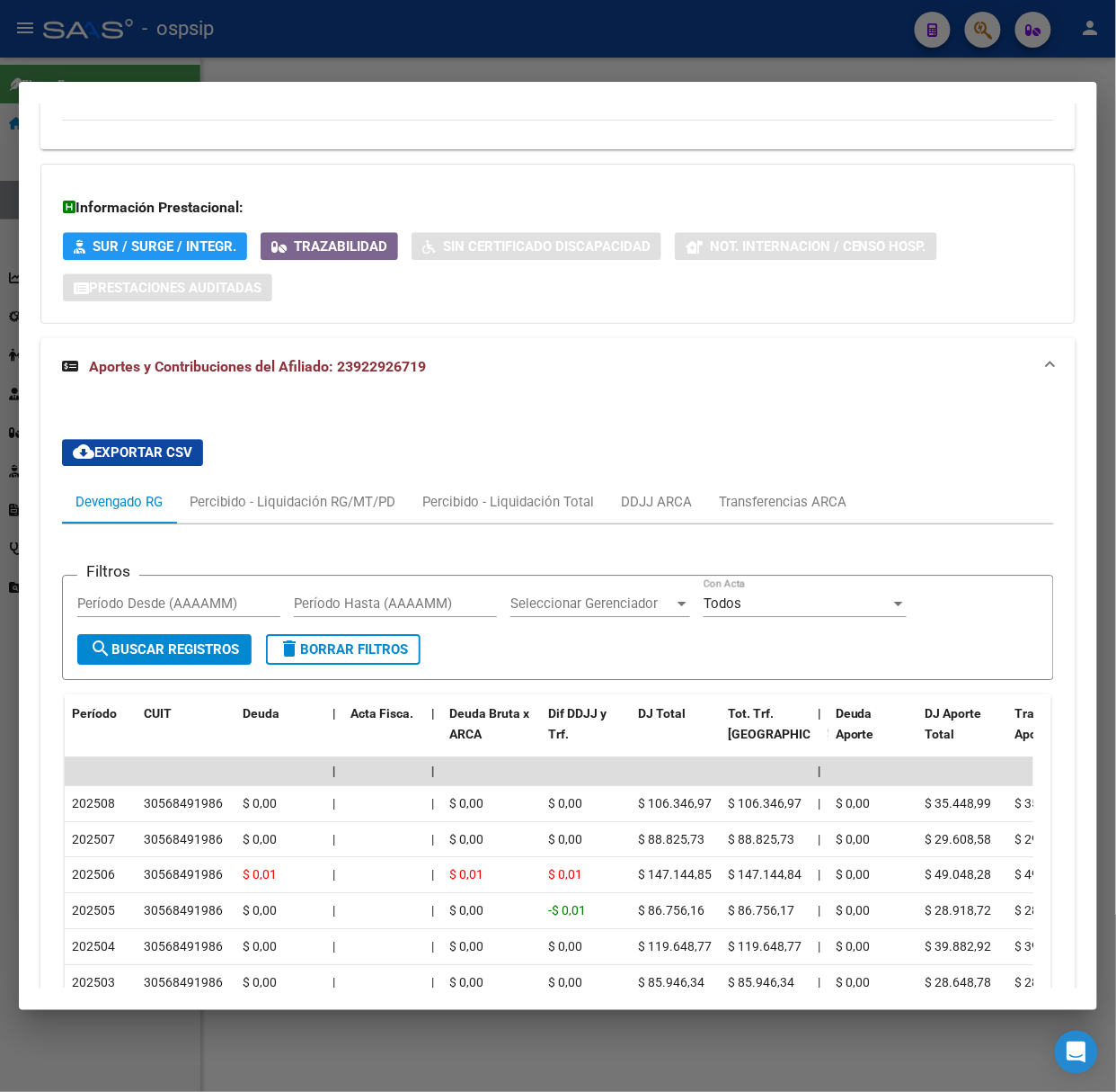
click at [357, 22] on div at bounding box center [558, 546] width 1116 height 1092
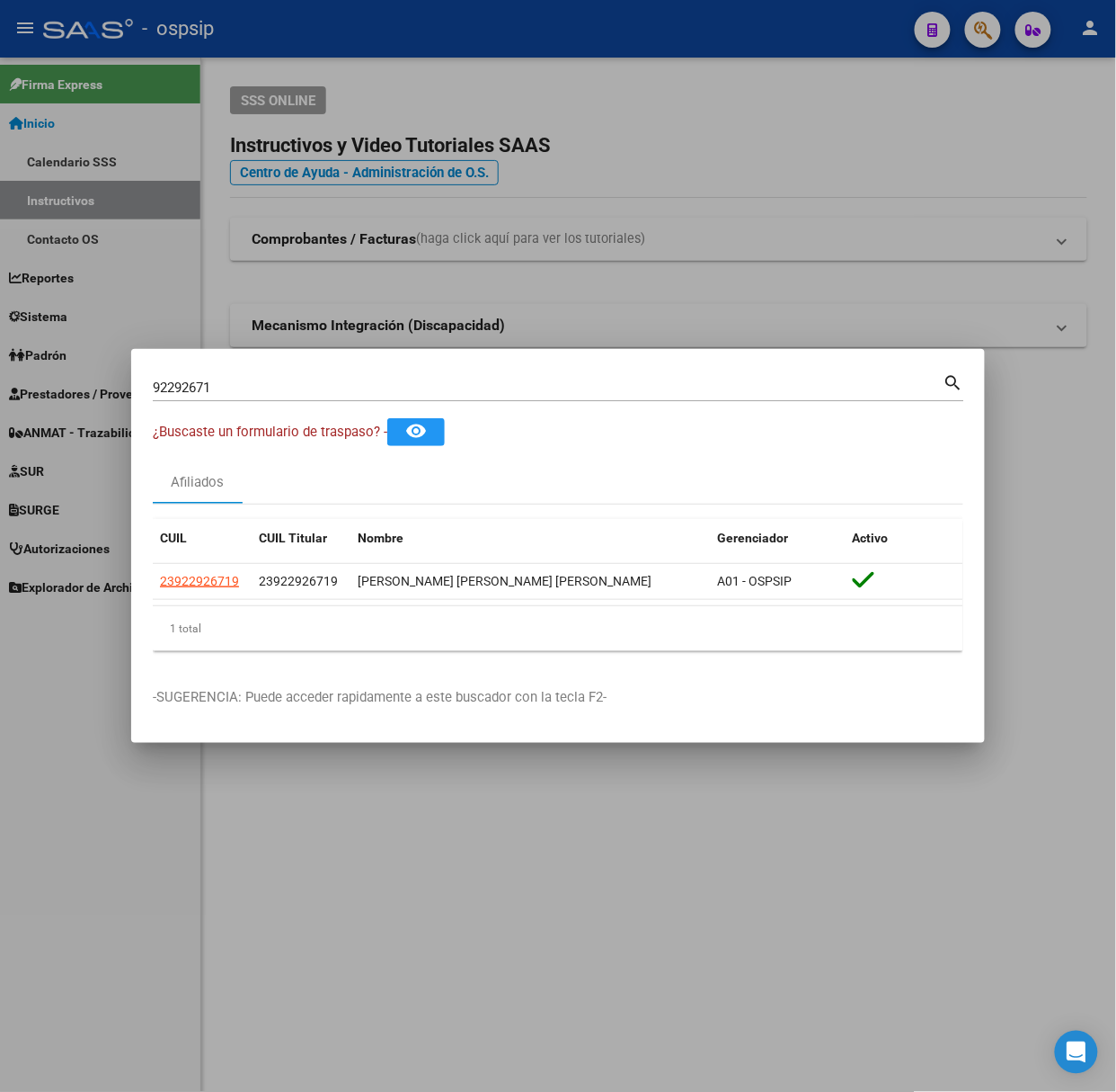
drag, startPoint x: 342, startPoint y: 364, endPoint x: 339, endPoint y: 393, distance: 29.2
click at [342, 367] on mat-dialog-container "92292671 Buscar (apellido, dni, cuil, nro traspaso, cuit, obra social) search ¿…" at bounding box center [558, 546] width 854 height 394
click at [334, 393] on input "92292671" at bounding box center [547, 387] width 791 height 17
click at [278, 304] on div at bounding box center [558, 546] width 1116 height 1092
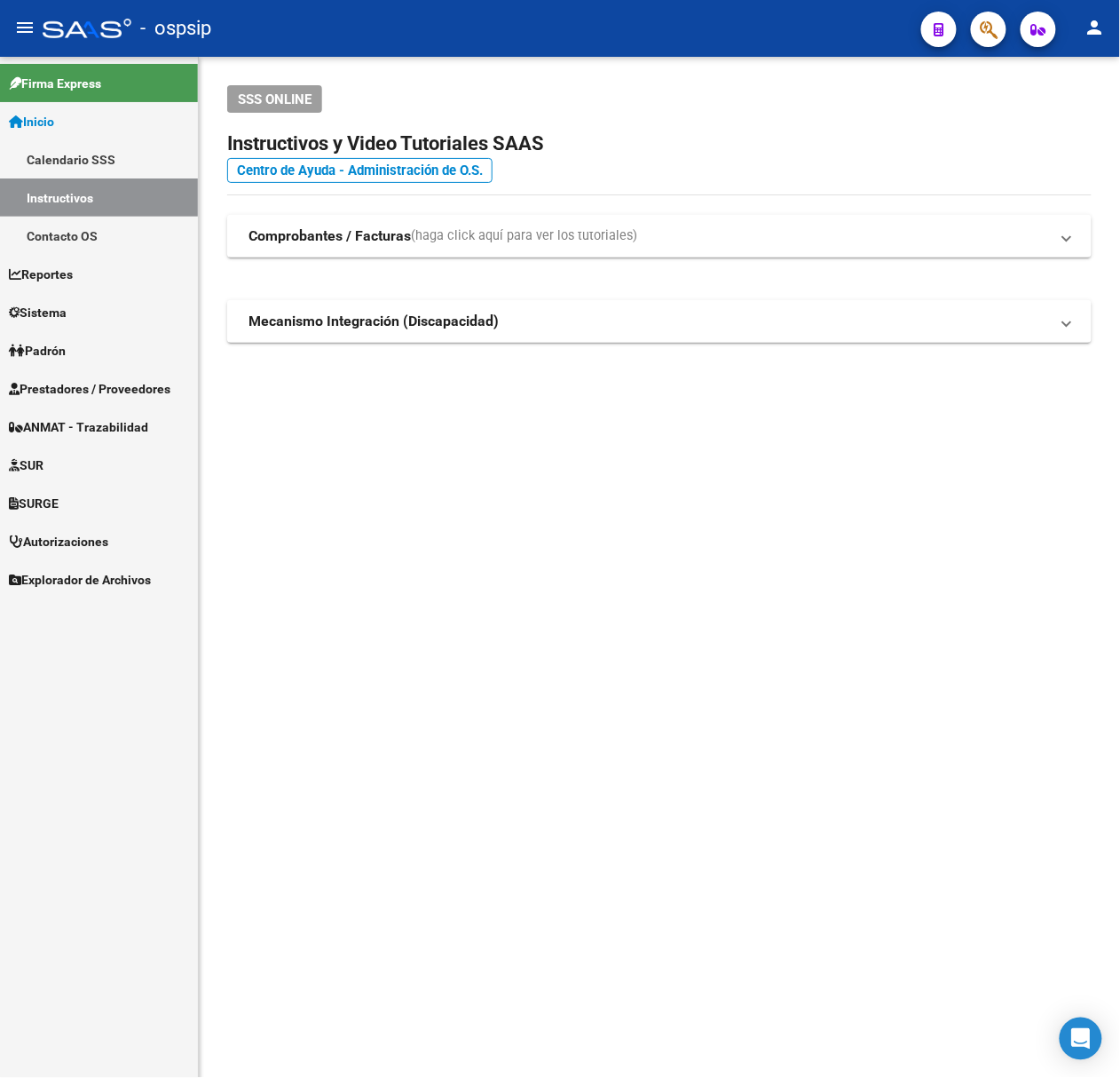
click at [274, 300] on mat-expansion-panel-header "Mecanismo Integración (Discapacidad)" at bounding box center [659, 321] width 864 height 42
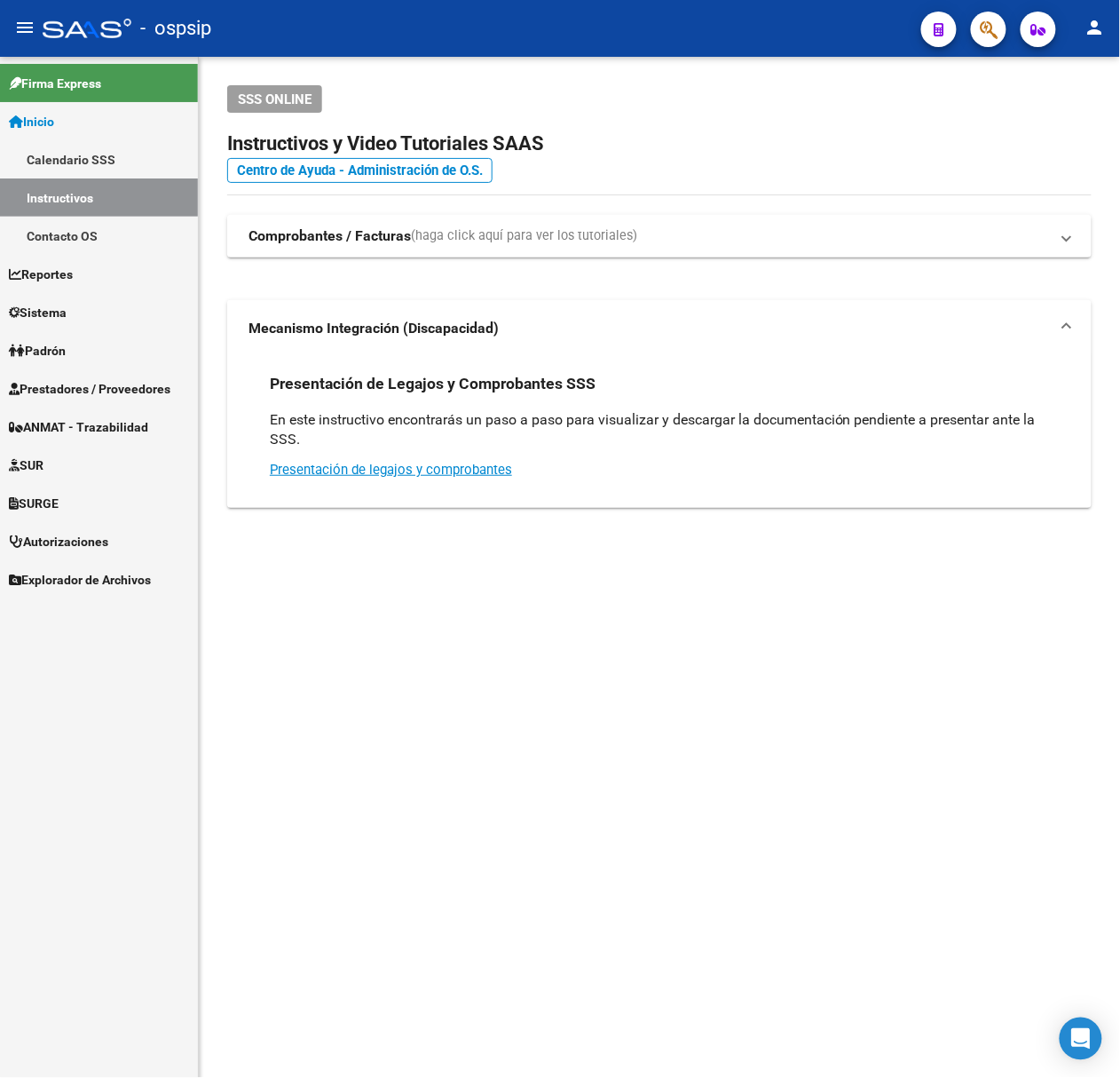
click at [274, 300] on mat-expansion-panel-header "Mecanismo Integración (Discapacidad)" at bounding box center [659, 328] width 864 height 57
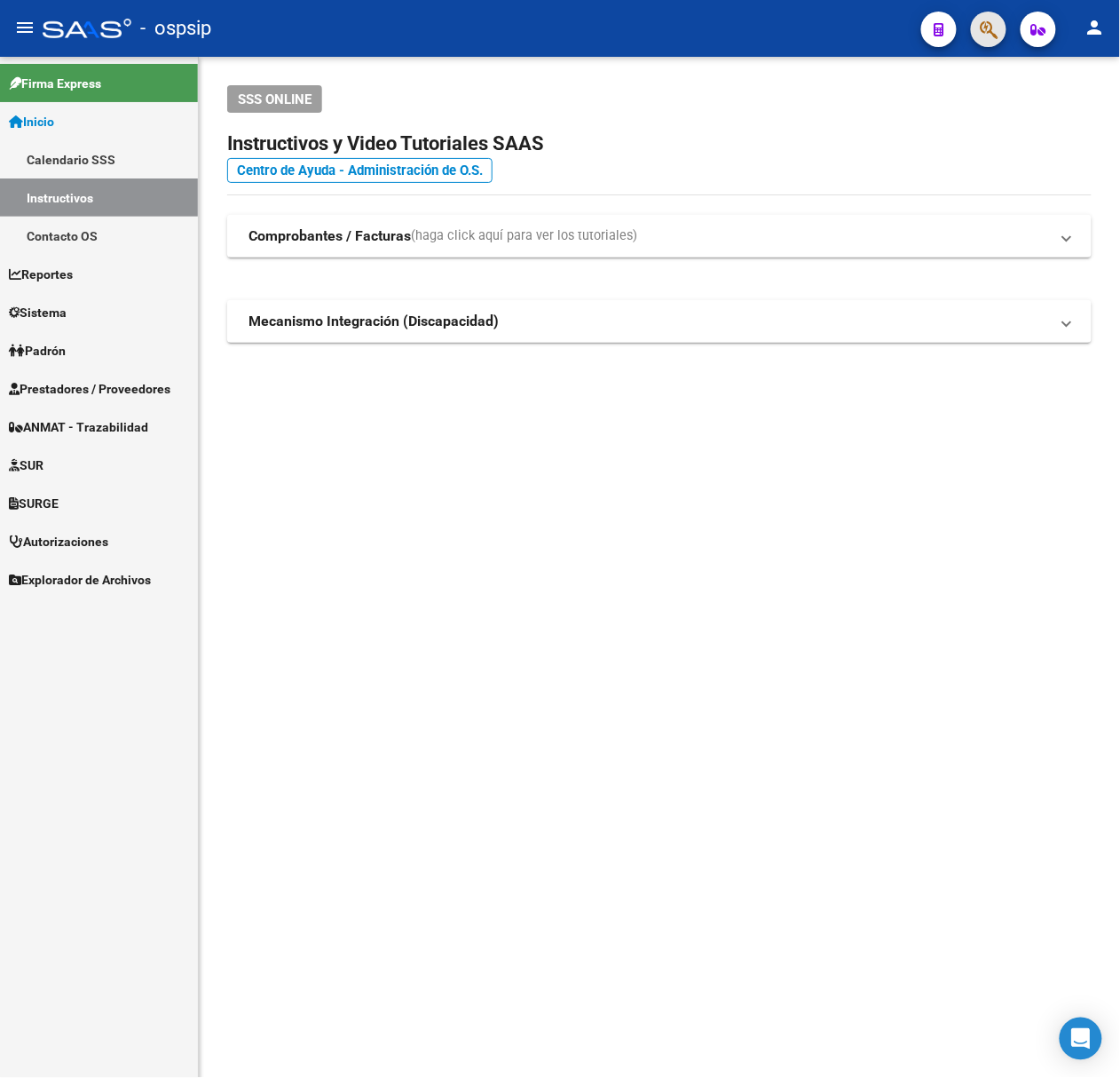
click at [995, 44] on span "button" at bounding box center [988, 30] width 17 height 37
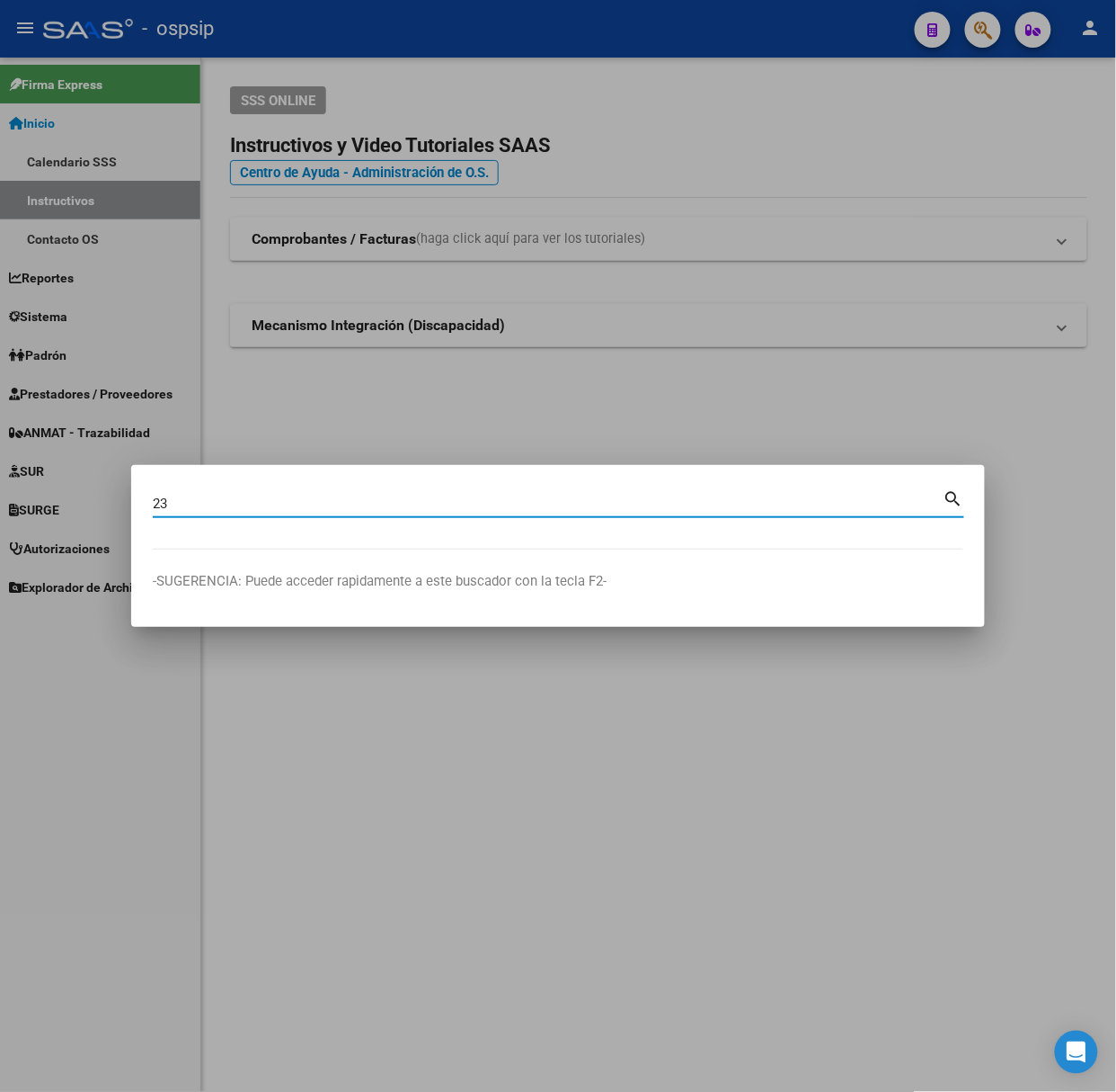
type input "2"
type input "28478112"
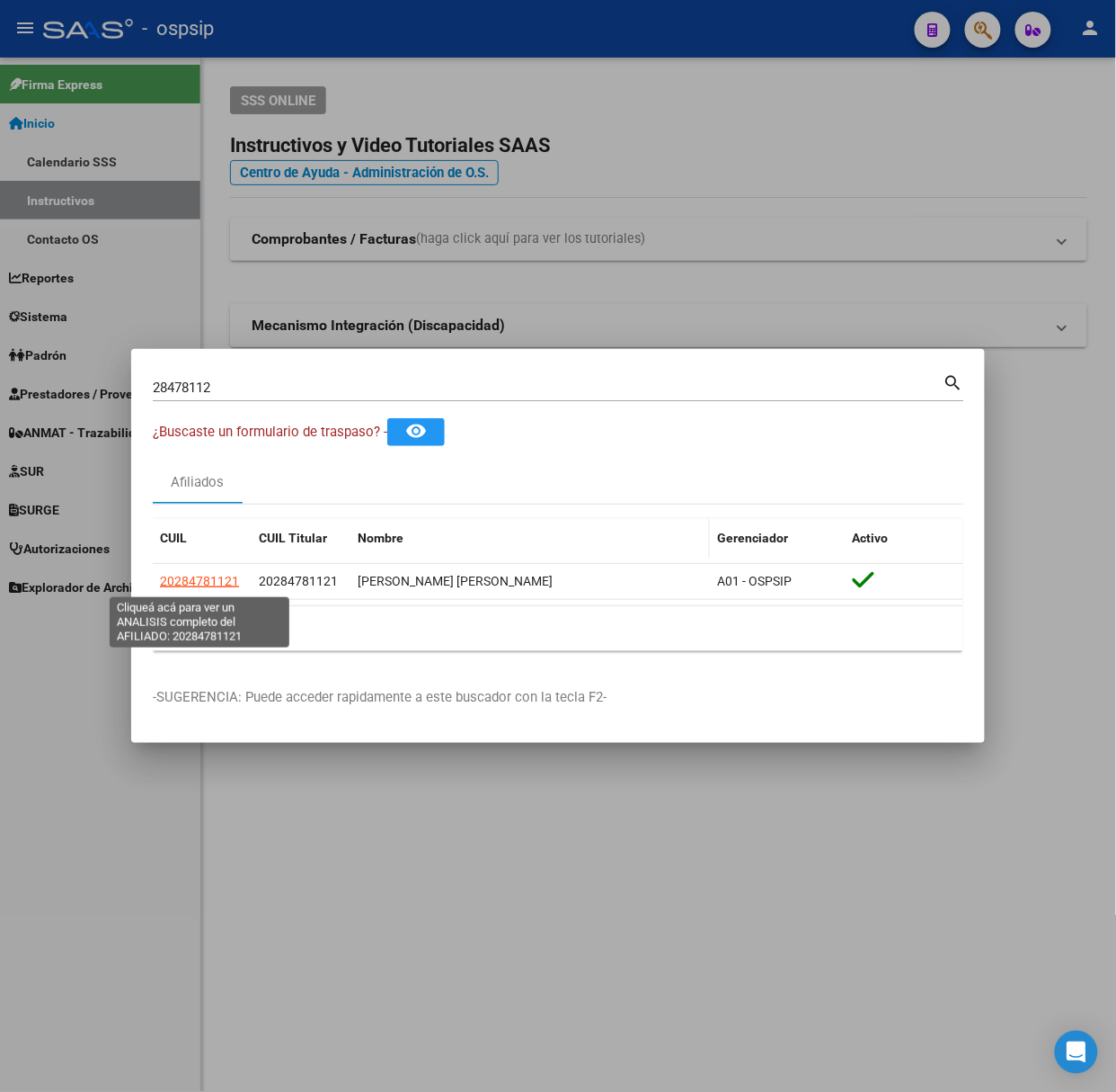
click at [214, 585] on span "20284781121" at bounding box center [199, 581] width 79 height 15
type textarea "20284781121"
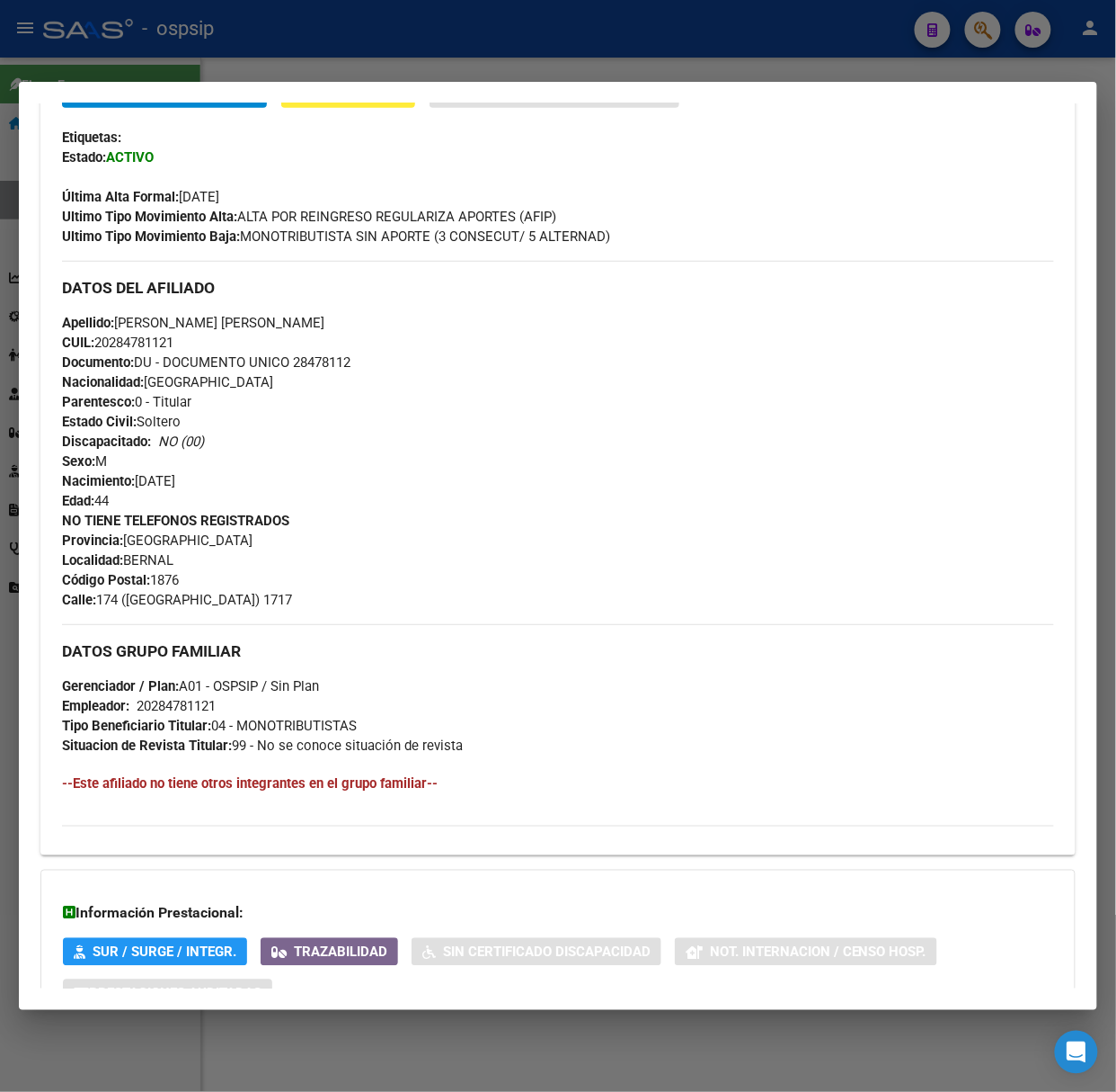
scroll to position [555, 0]
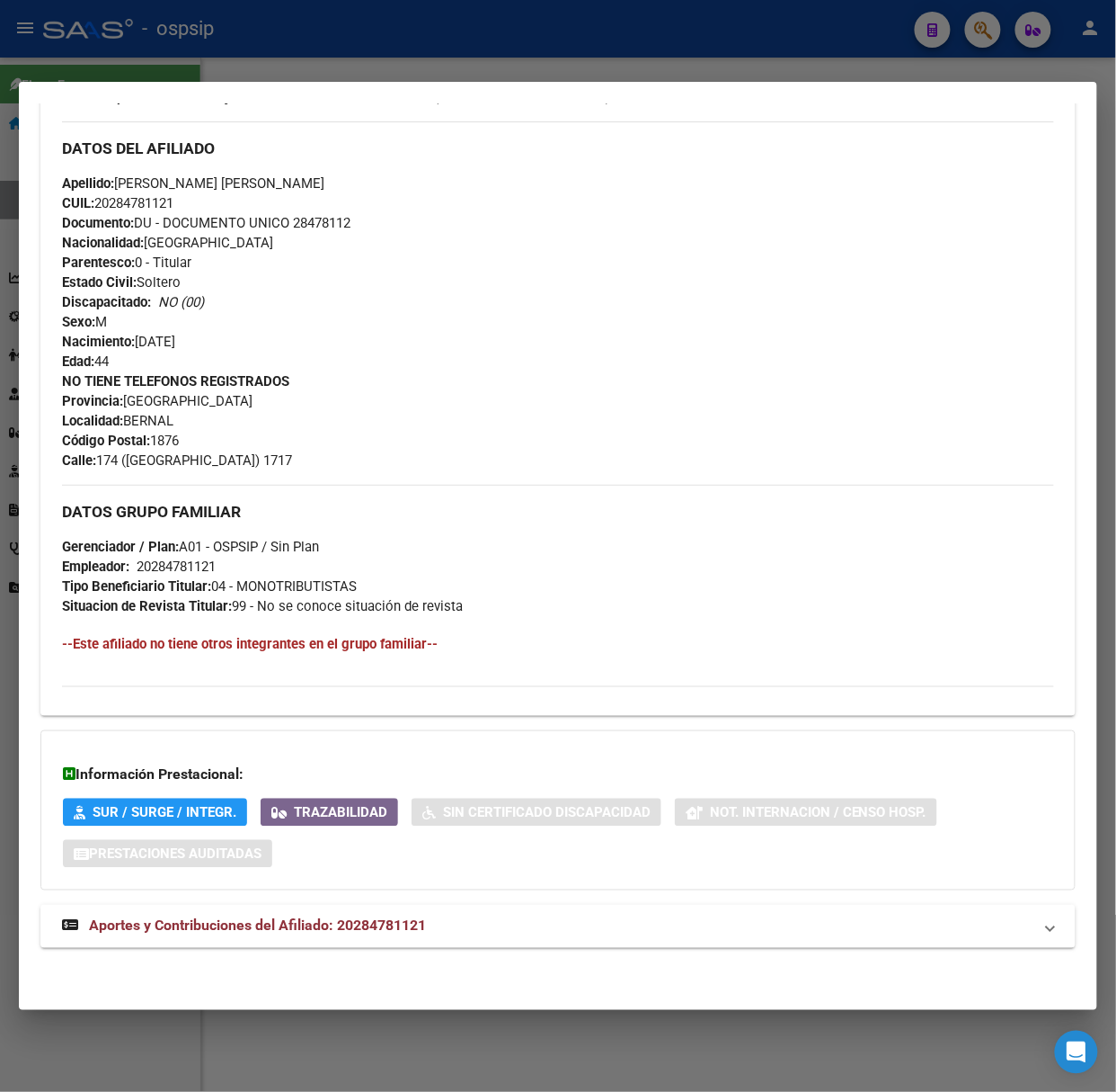
click at [353, 903] on div "DATOS [PERSON_NAME] ÁGIL: [PERSON_NAME] [PERSON_NAME] | ACTIVO | AFILIADO TITUL…" at bounding box center [558, 290] width 1036 height 1354
click at [374, 954] on div "DATOS [PERSON_NAME] ÁGIL: [PERSON_NAME] [PERSON_NAME] | ACTIVO | AFILIADO TITUL…" at bounding box center [558, 290] width 1036 height 1354
click at [372, 942] on mat-expansion-panel-header "Aportes y Contribuciones del Afiliado: 20284781121" at bounding box center [558, 926] width 1036 height 43
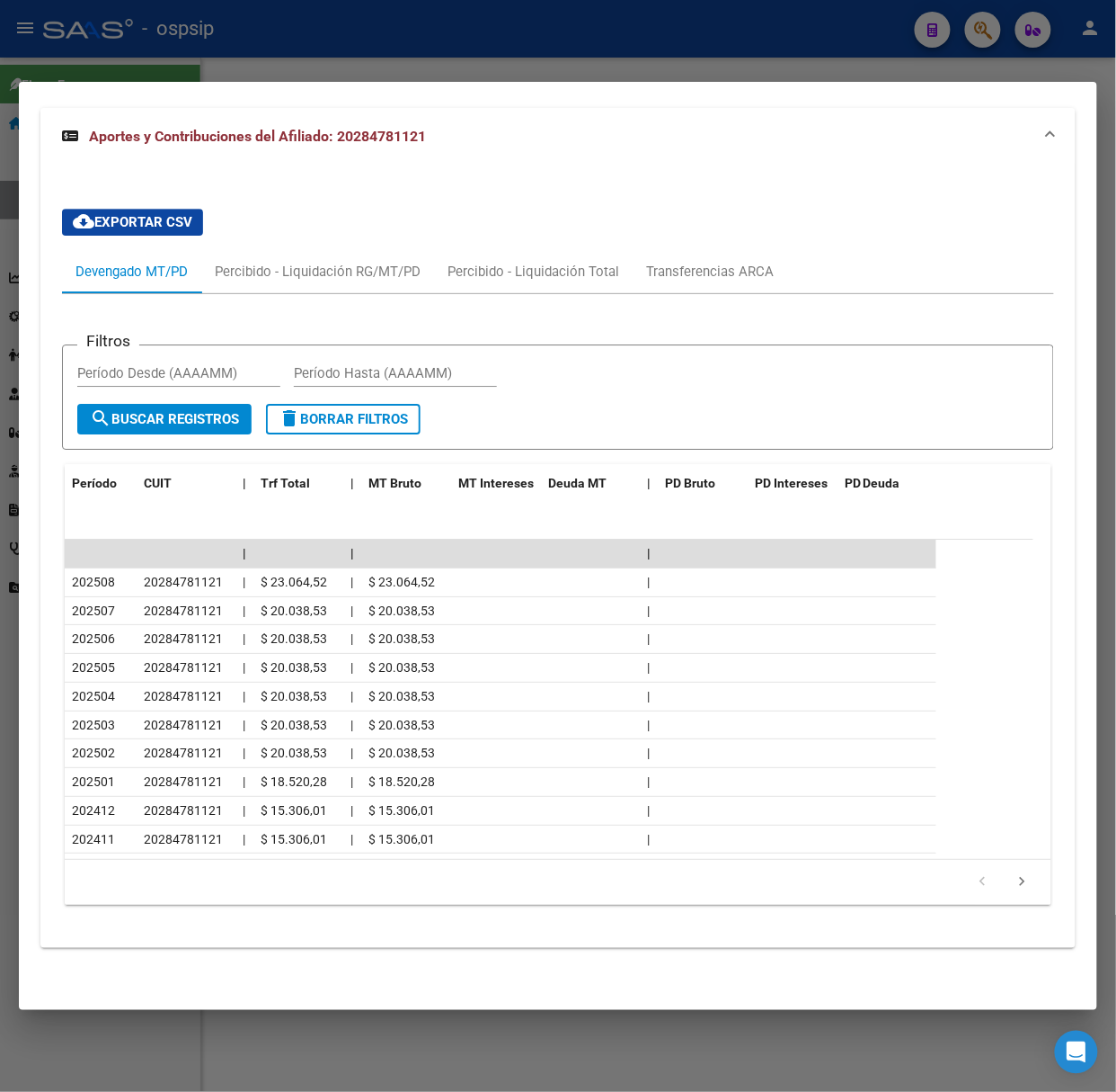
scroll to position [1354, 0]
click at [282, 51] on div at bounding box center [558, 546] width 1116 height 1092
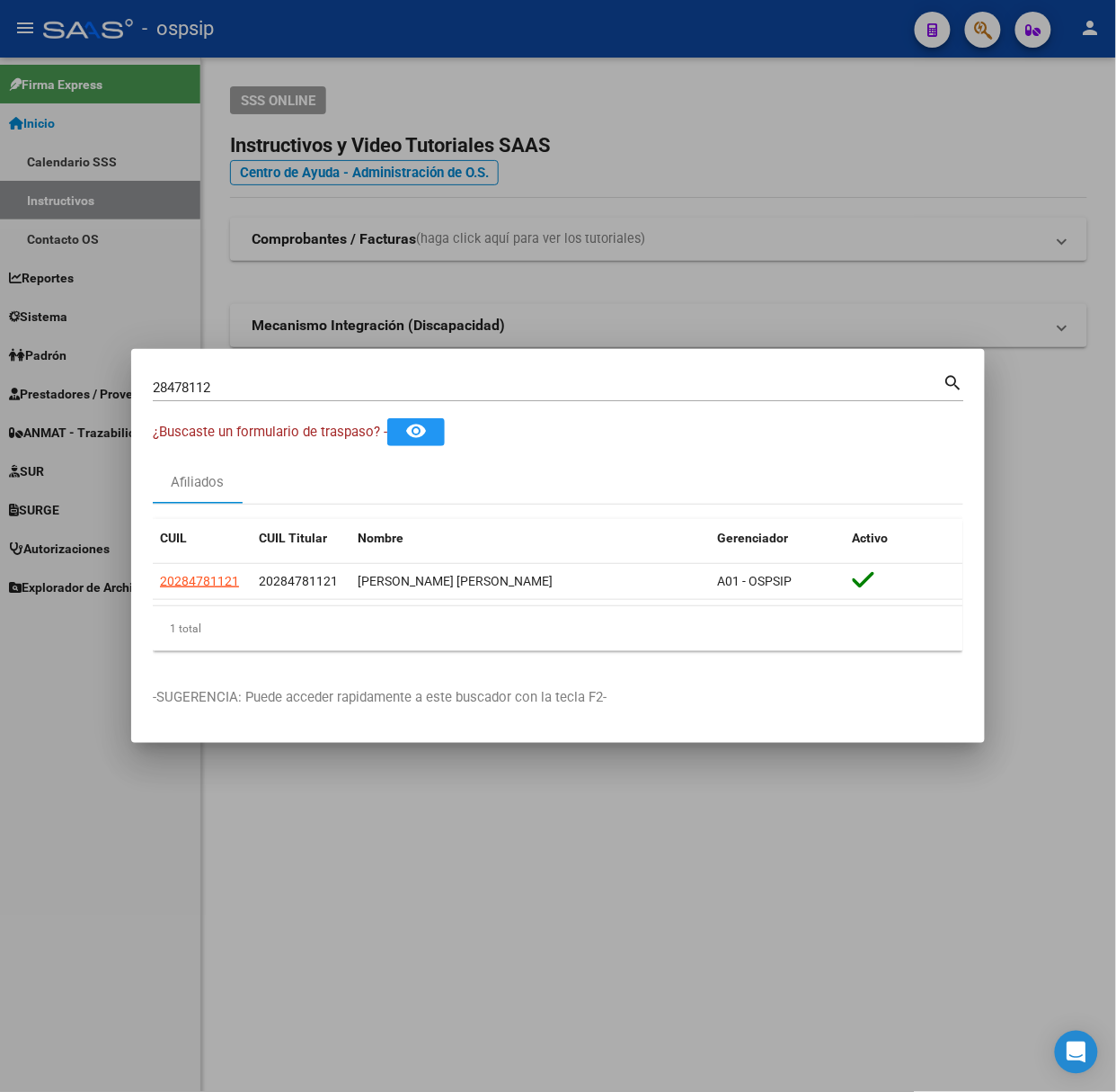
click at [229, 399] on div "28478112 Buscar (apellido, dni, cuil, nro traspaso, cuit, obra social)" at bounding box center [547, 388] width 791 height 27
click at [231, 389] on input "28478112" at bounding box center [547, 387] width 791 height 17
type input "29130820"
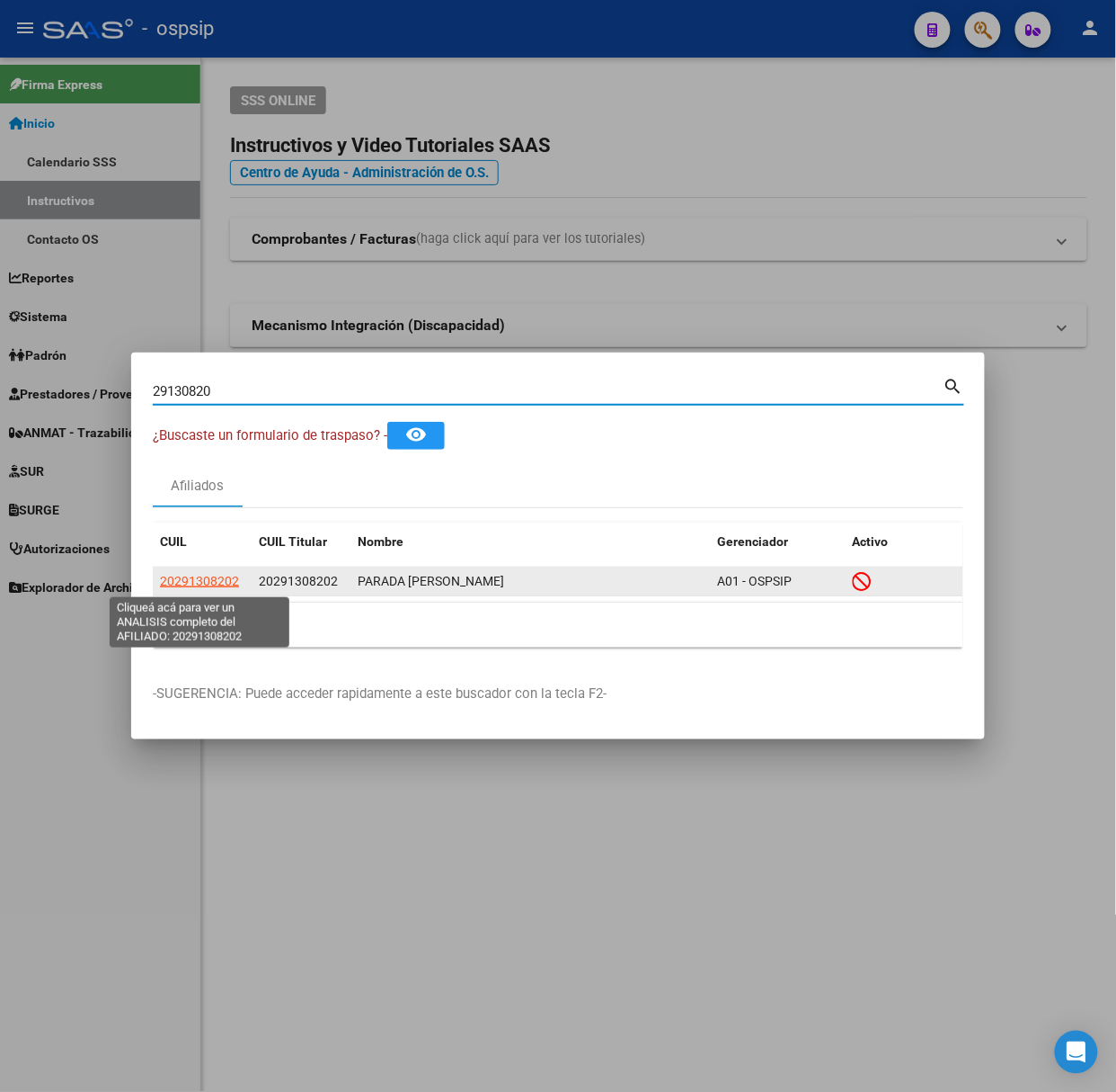
click at [221, 579] on span "20291308202" at bounding box center [199, 581] width 79 height 15
type textarea "20291308202"
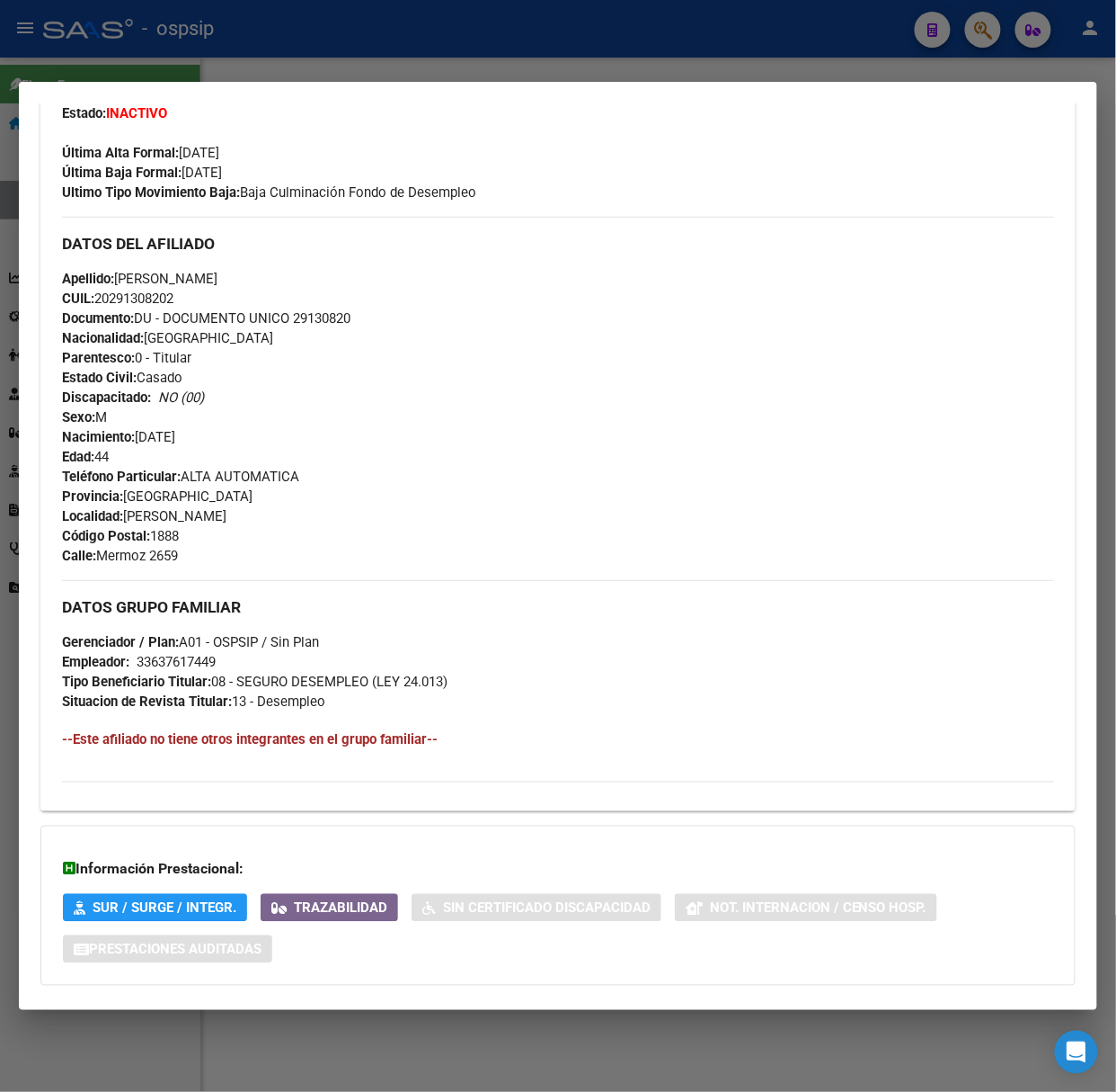
scroll to position [555, 0]
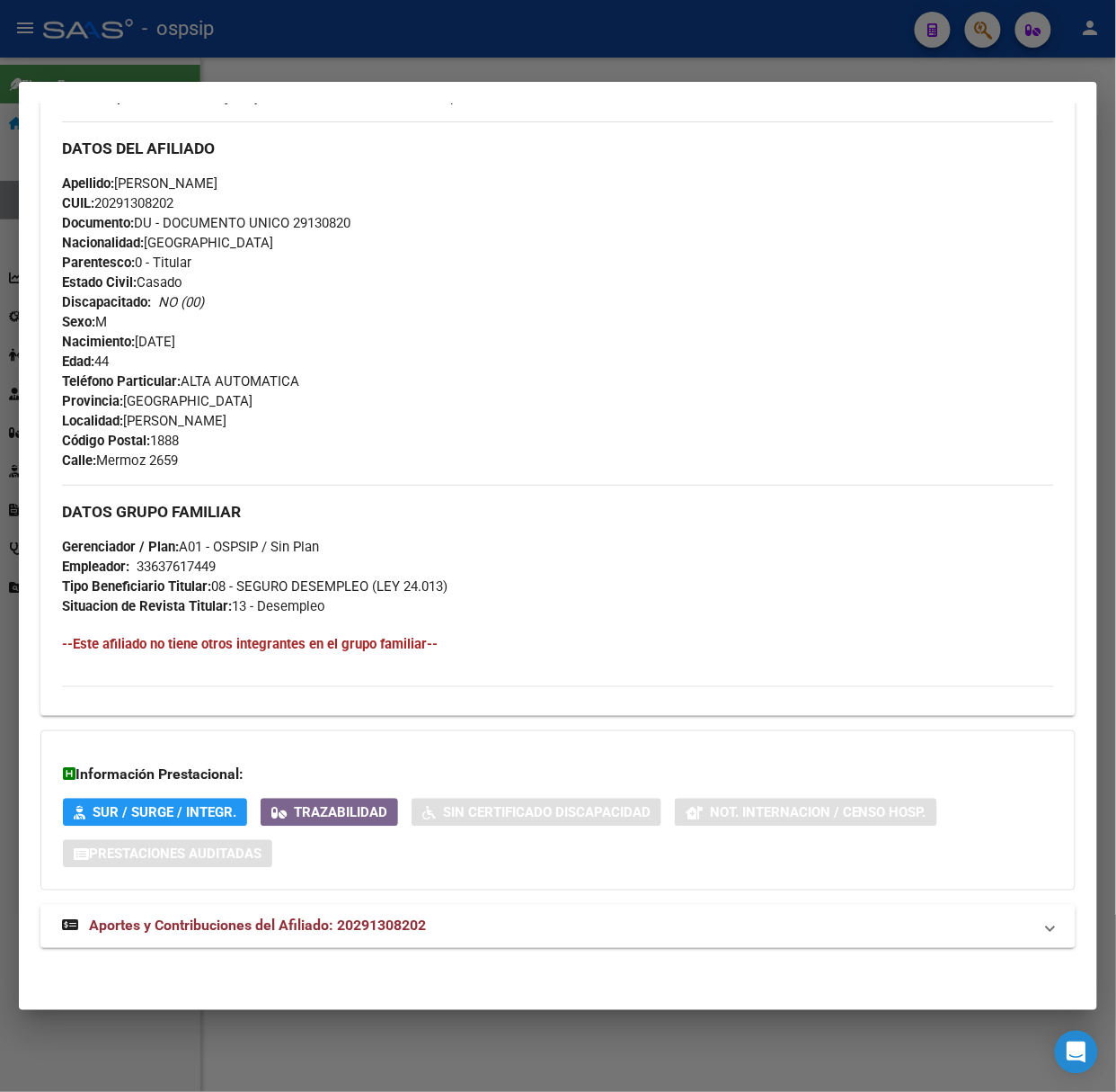
click at [349, 928] on span "Aportes y Contribuciones del Afiliado: 20291308202" at bounding box center [257, 925] width 337 height 17
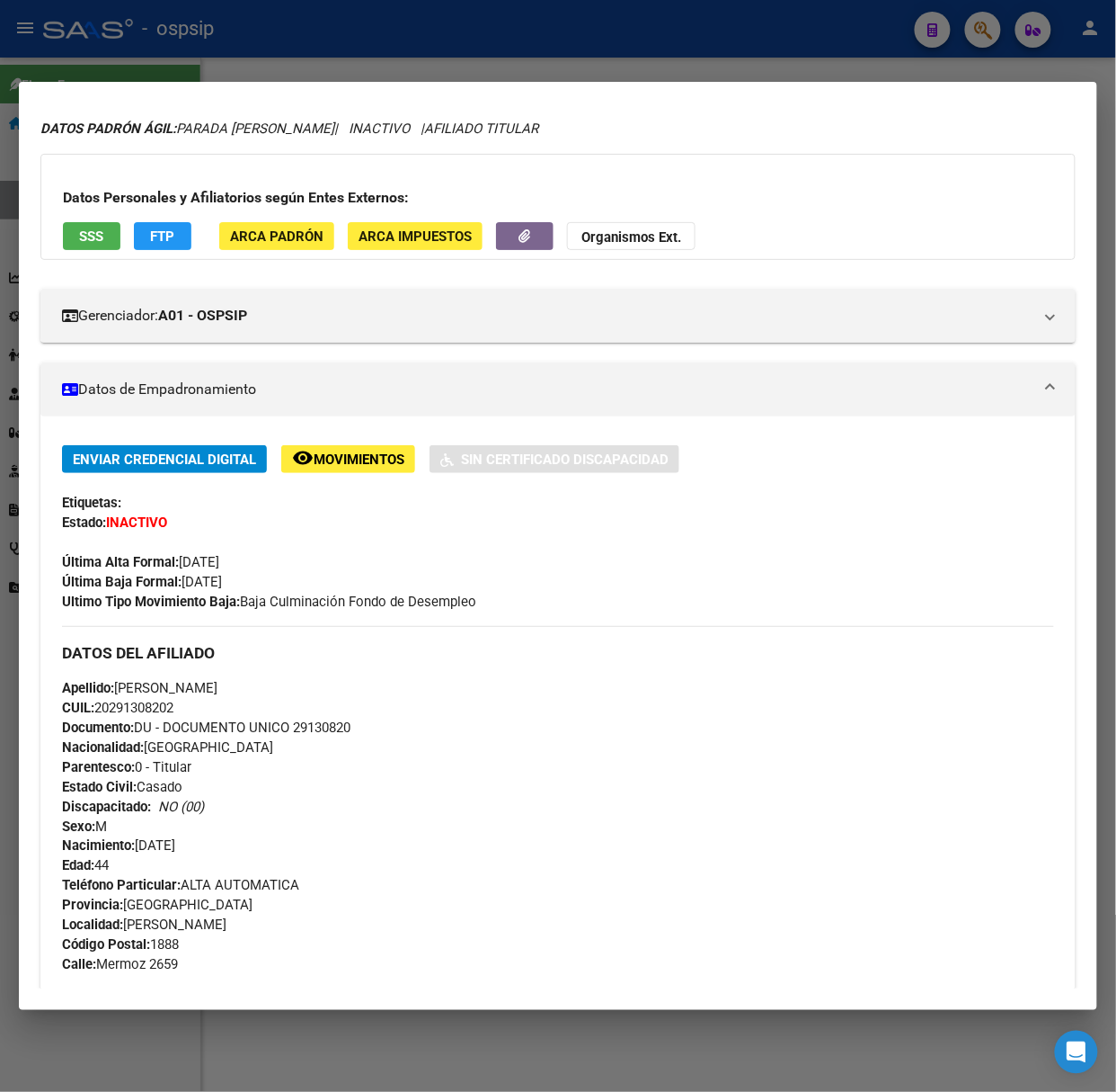
scroll to position [0, 0]
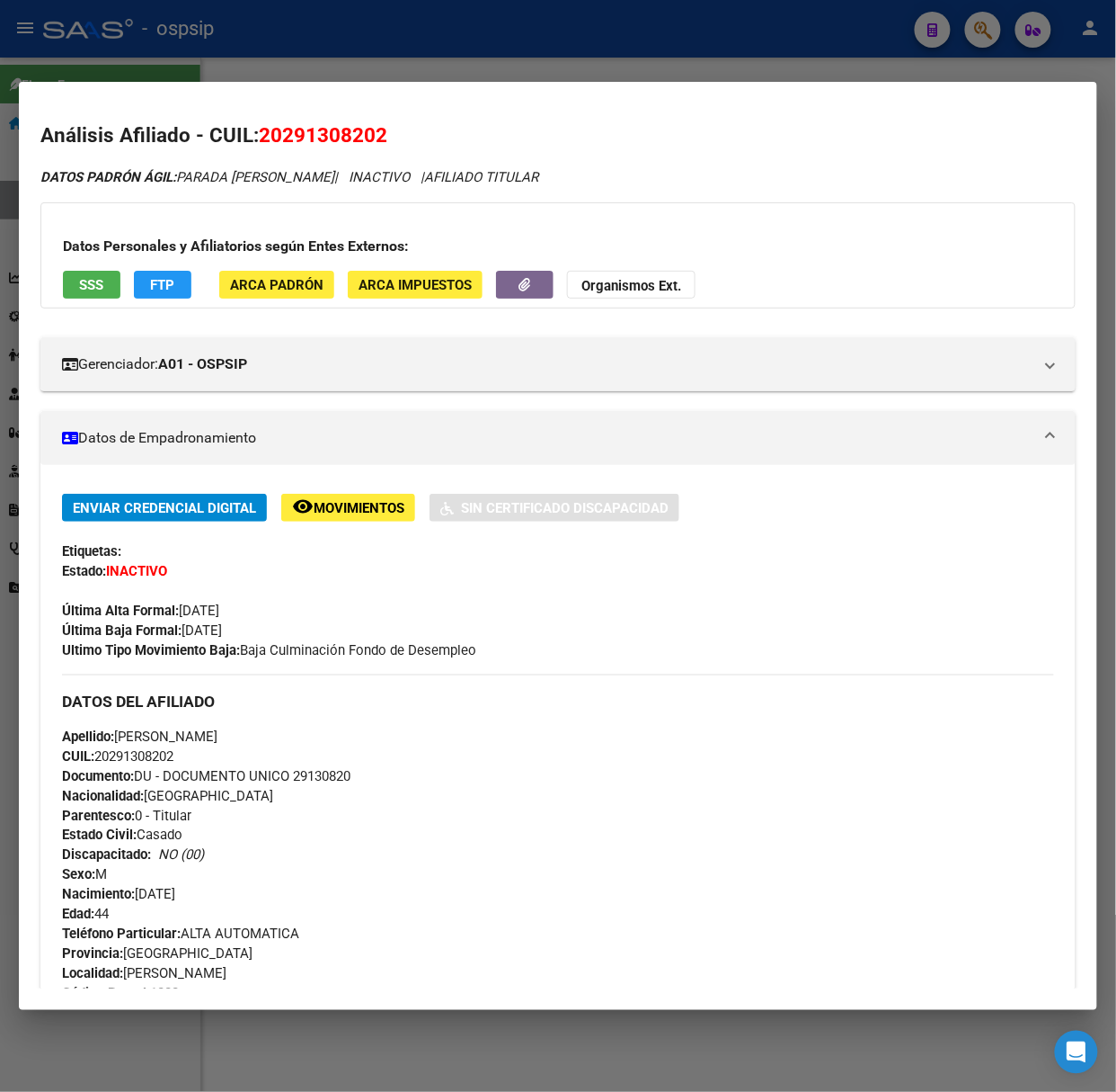
click at [69, 291] on button "SSS" at bounding box center [91, 284] width 58 height 28
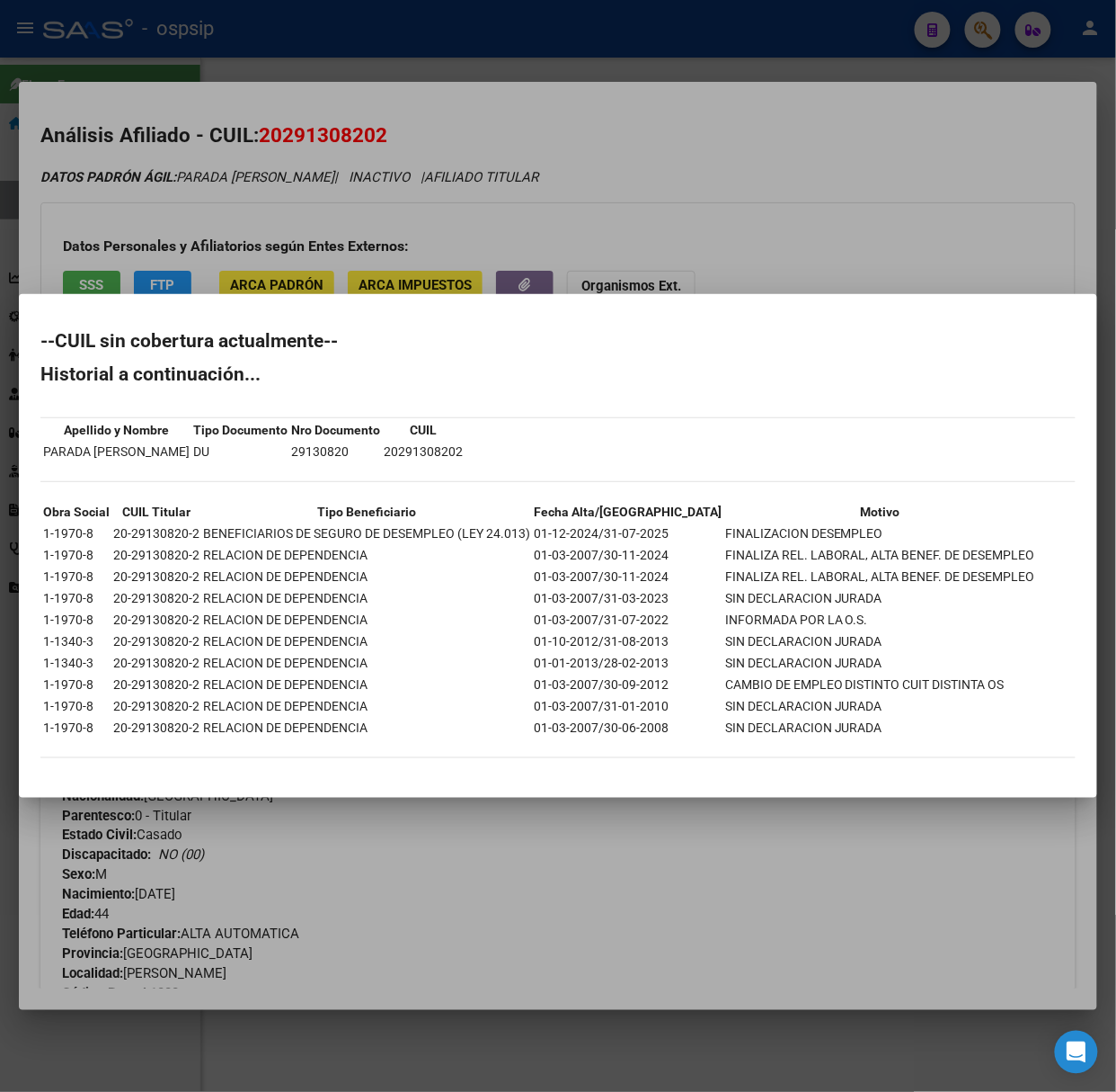
click at [97, 289] on div at bounding box center [558, 546] width 1116 height 1092
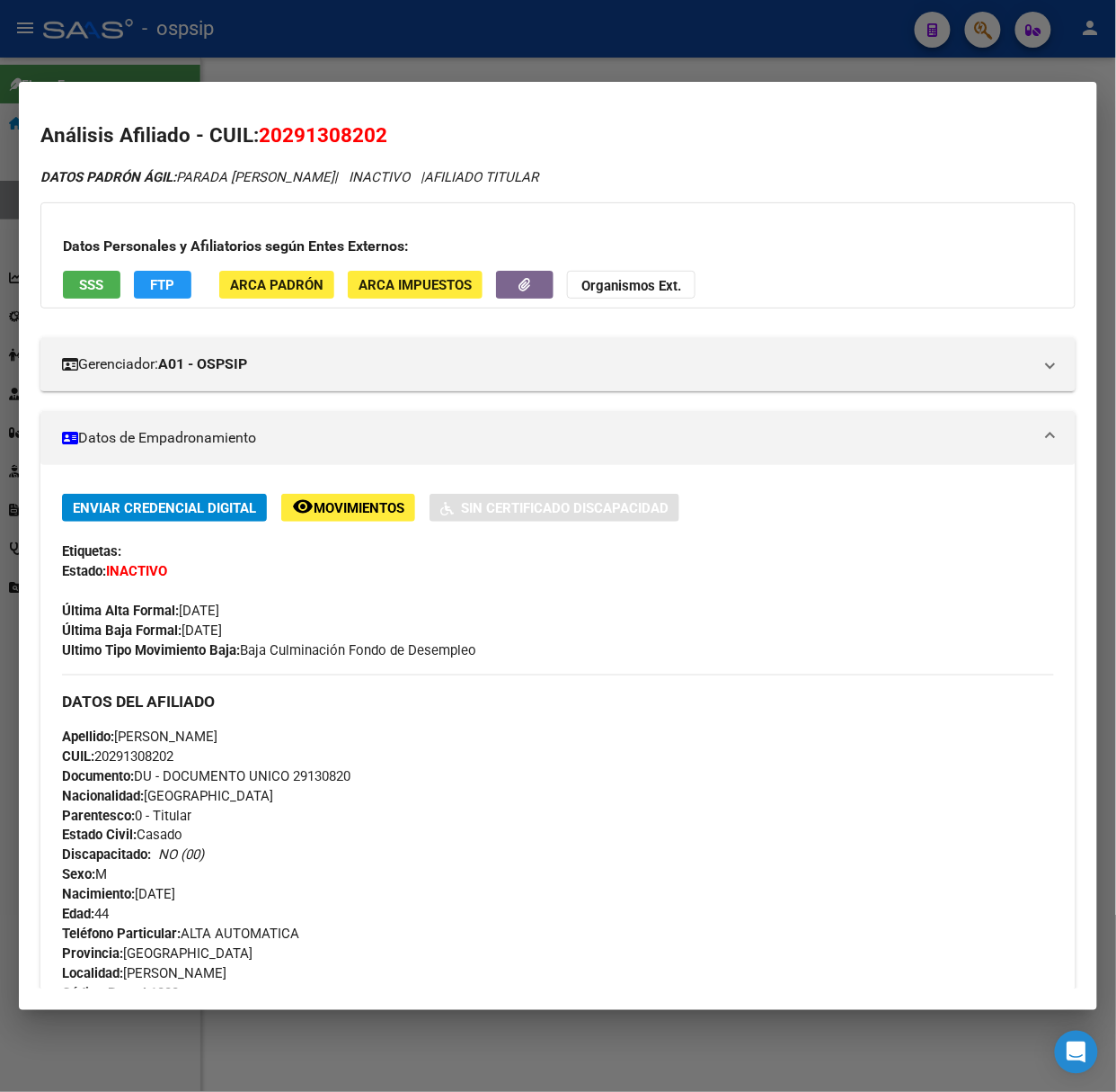
click at [199, 60] on div at bounding box center [558, 546] width 1116 height 1092
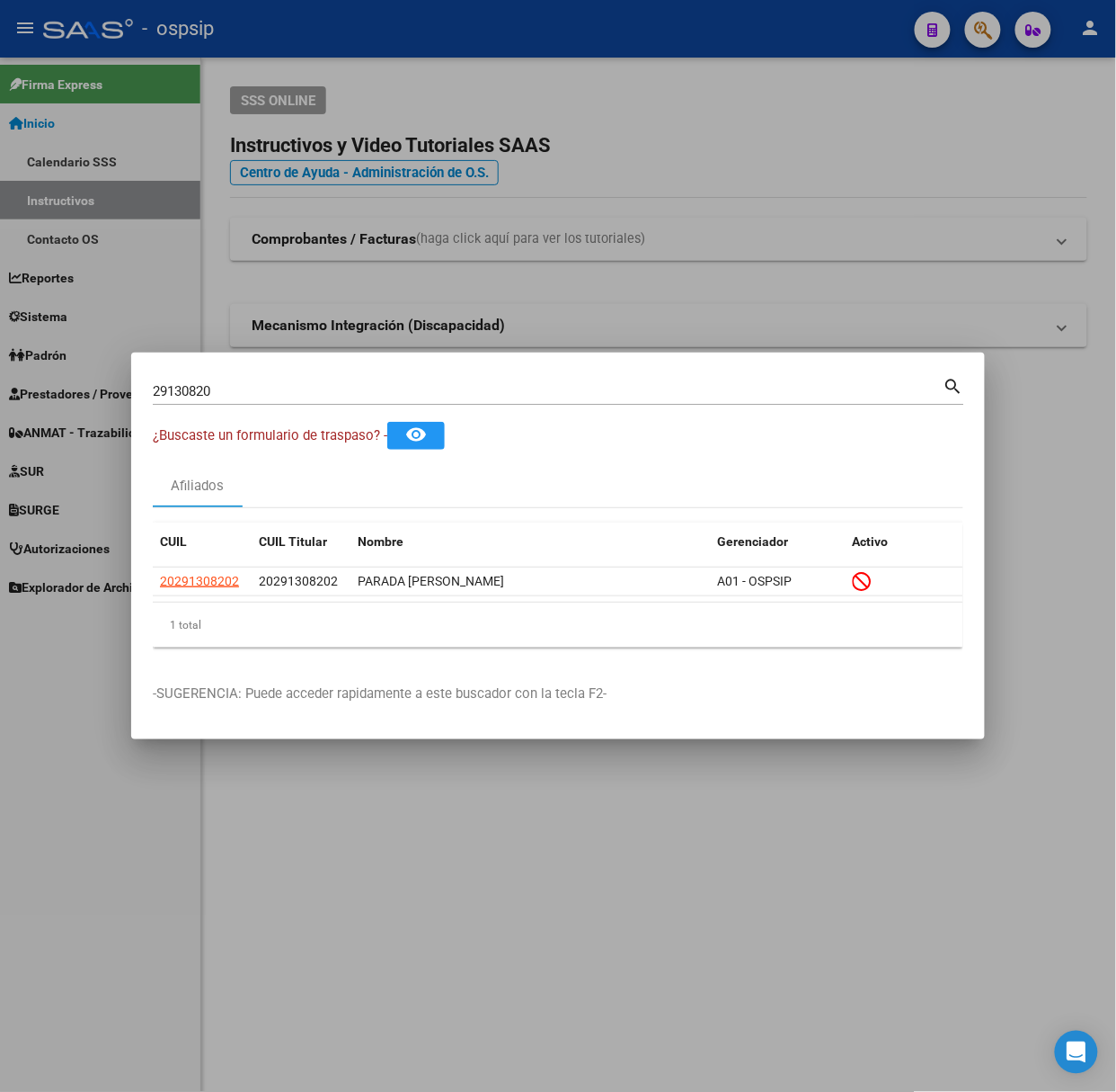
click at [328, 390] on input "29130820" at bounding box center [547, 391] width 791 height 17
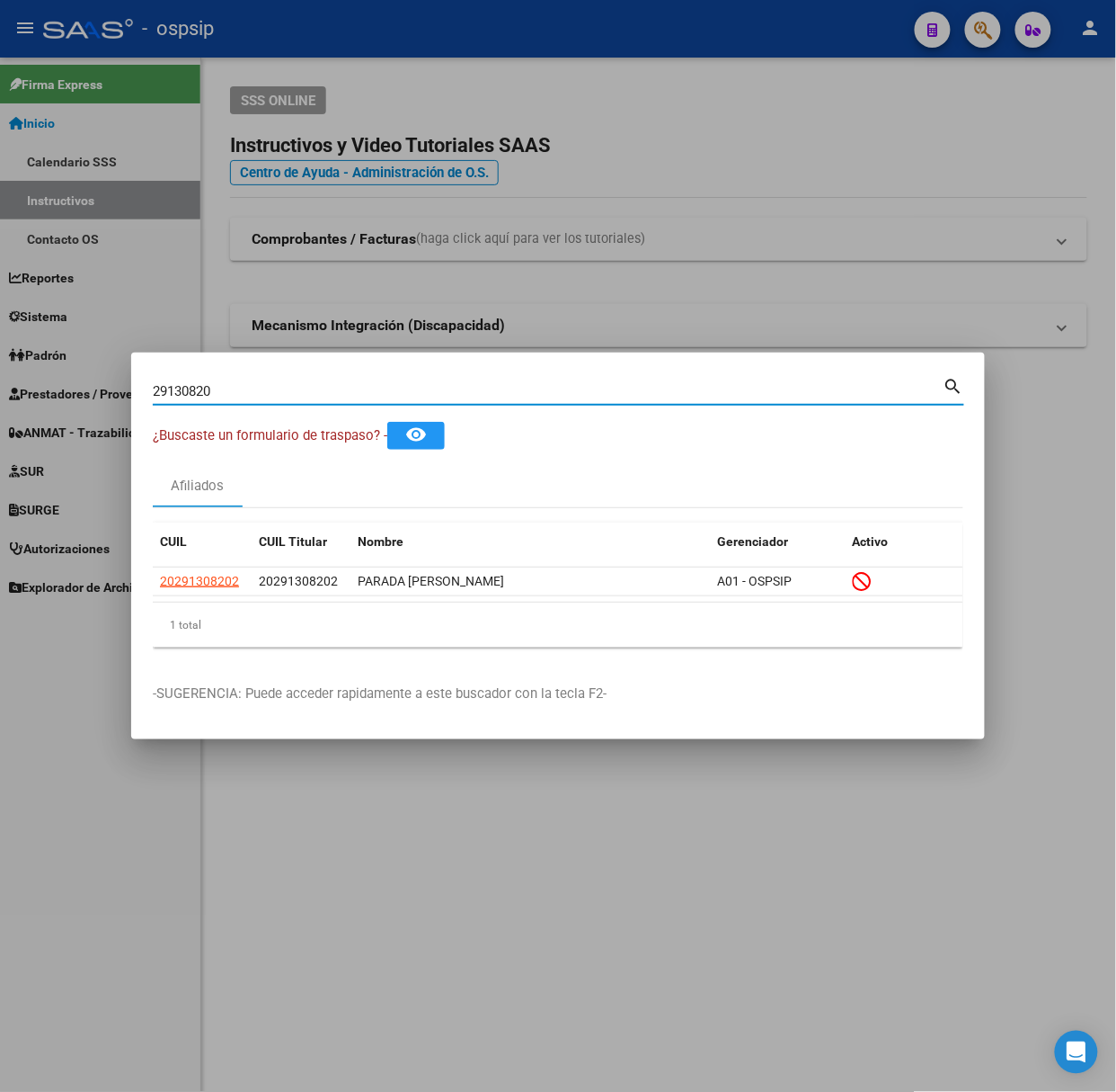
click at [328, 392] on input "29130820" at bounding box center [547, 391] width 791 height 17
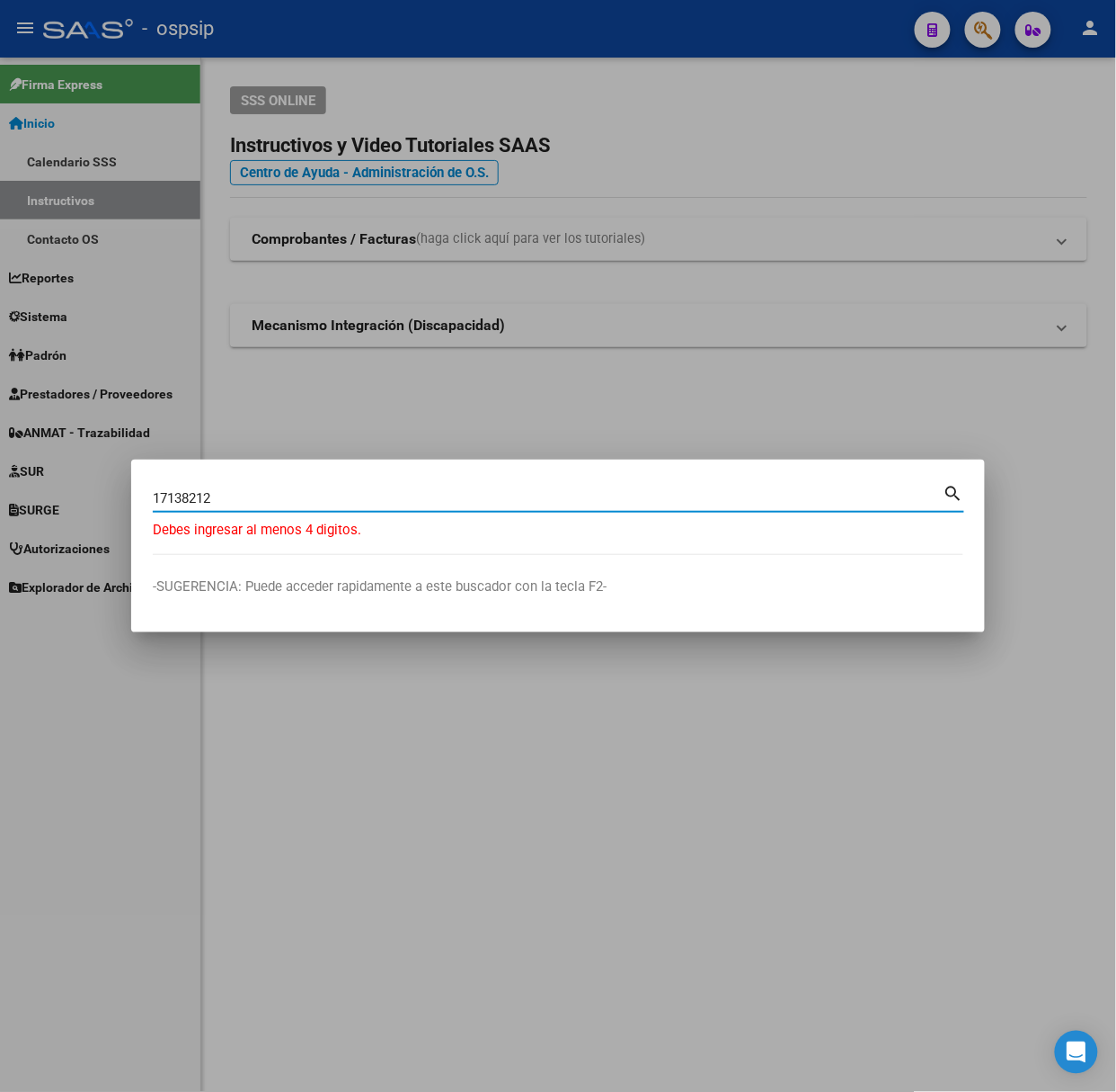
type input "17138212"
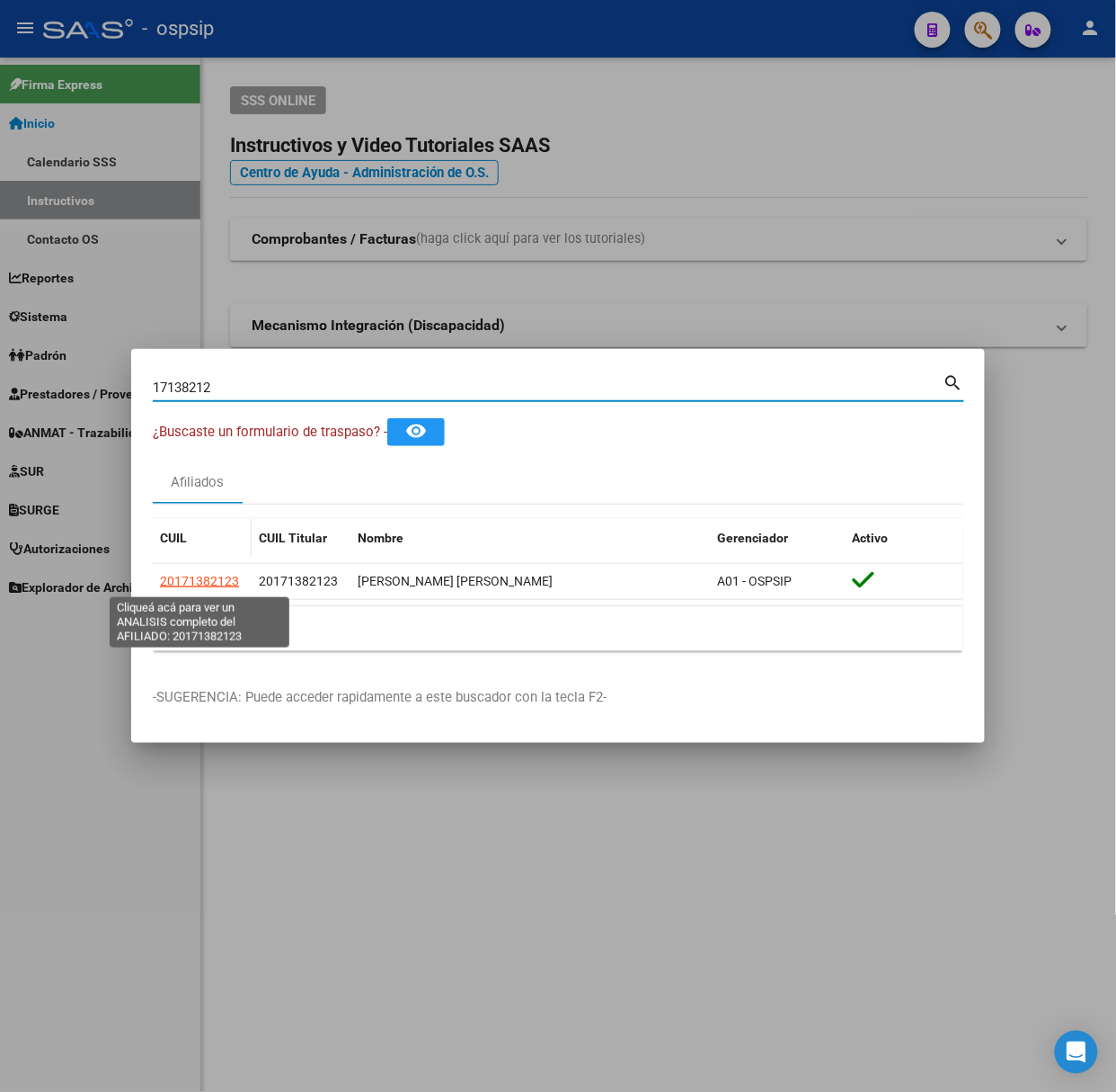
click at [207, 585] on span "20171382123" at bounding box center [199, 581] width 79 height 15
type textarea "20171382123"
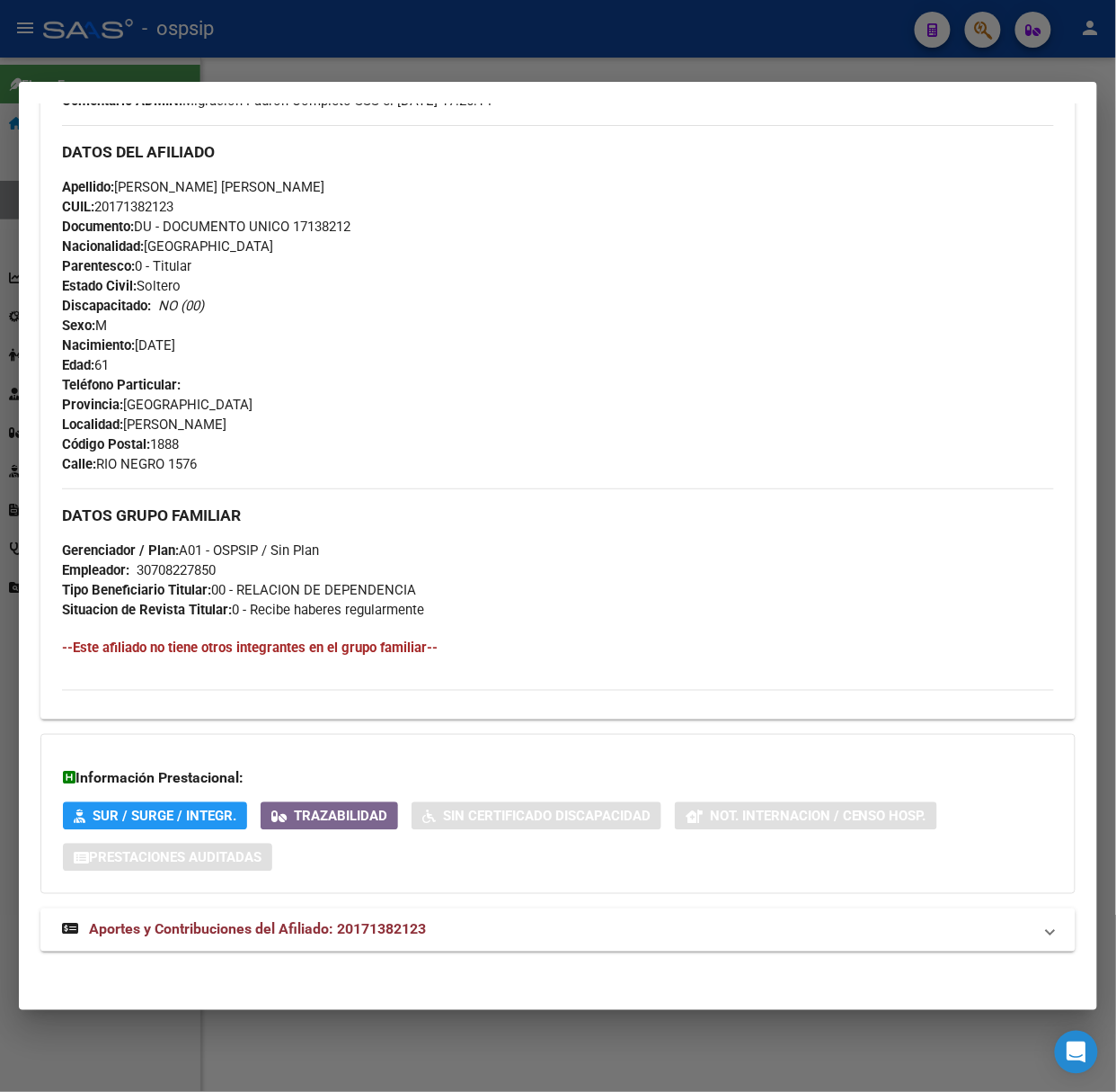
scroll to position [589, 0]
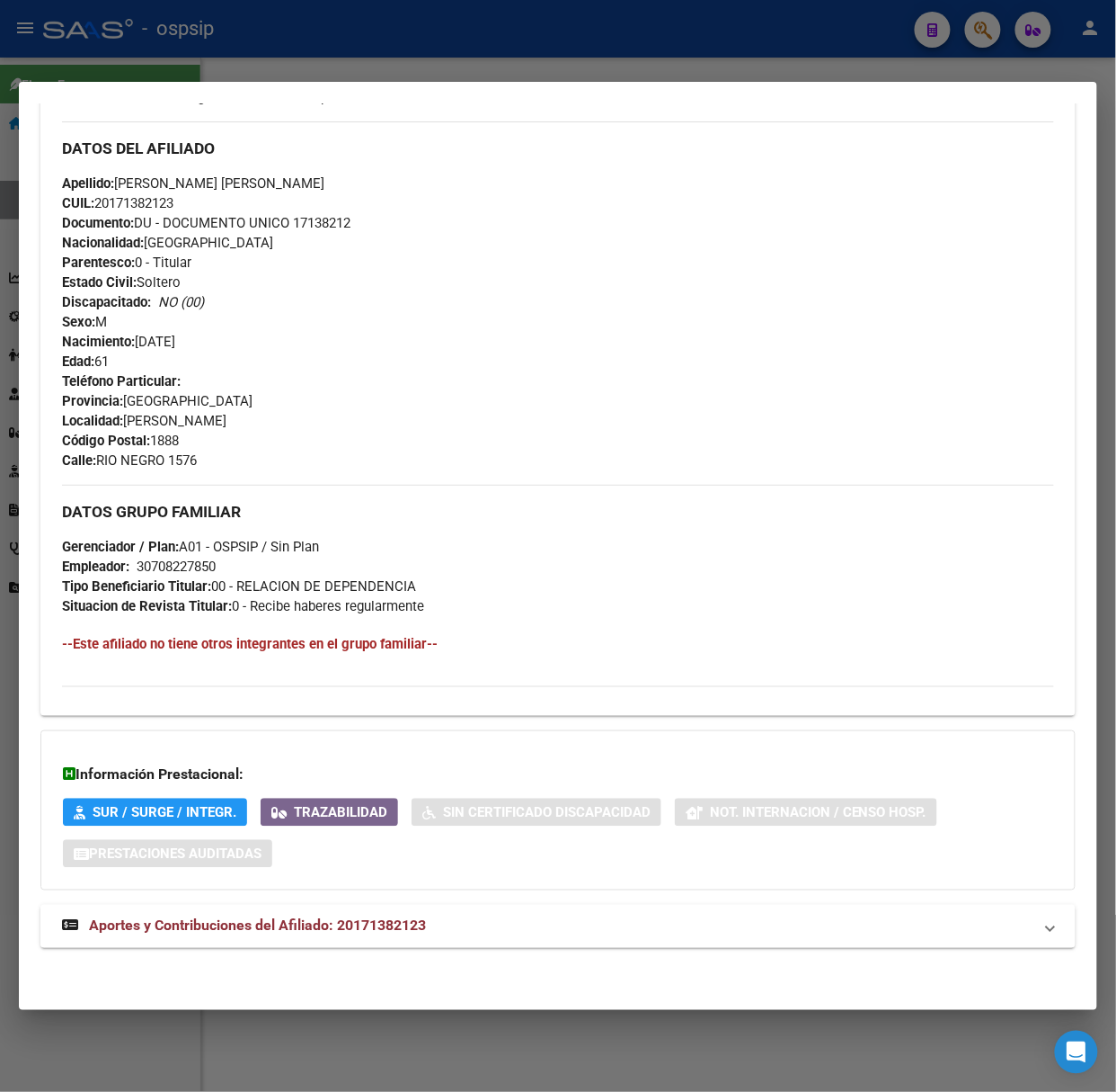
click at [299, 934] on span "Aportes y Contribuciones del Afiliado: 20171382123" at bounding box center [257, 925] width 337 height 17
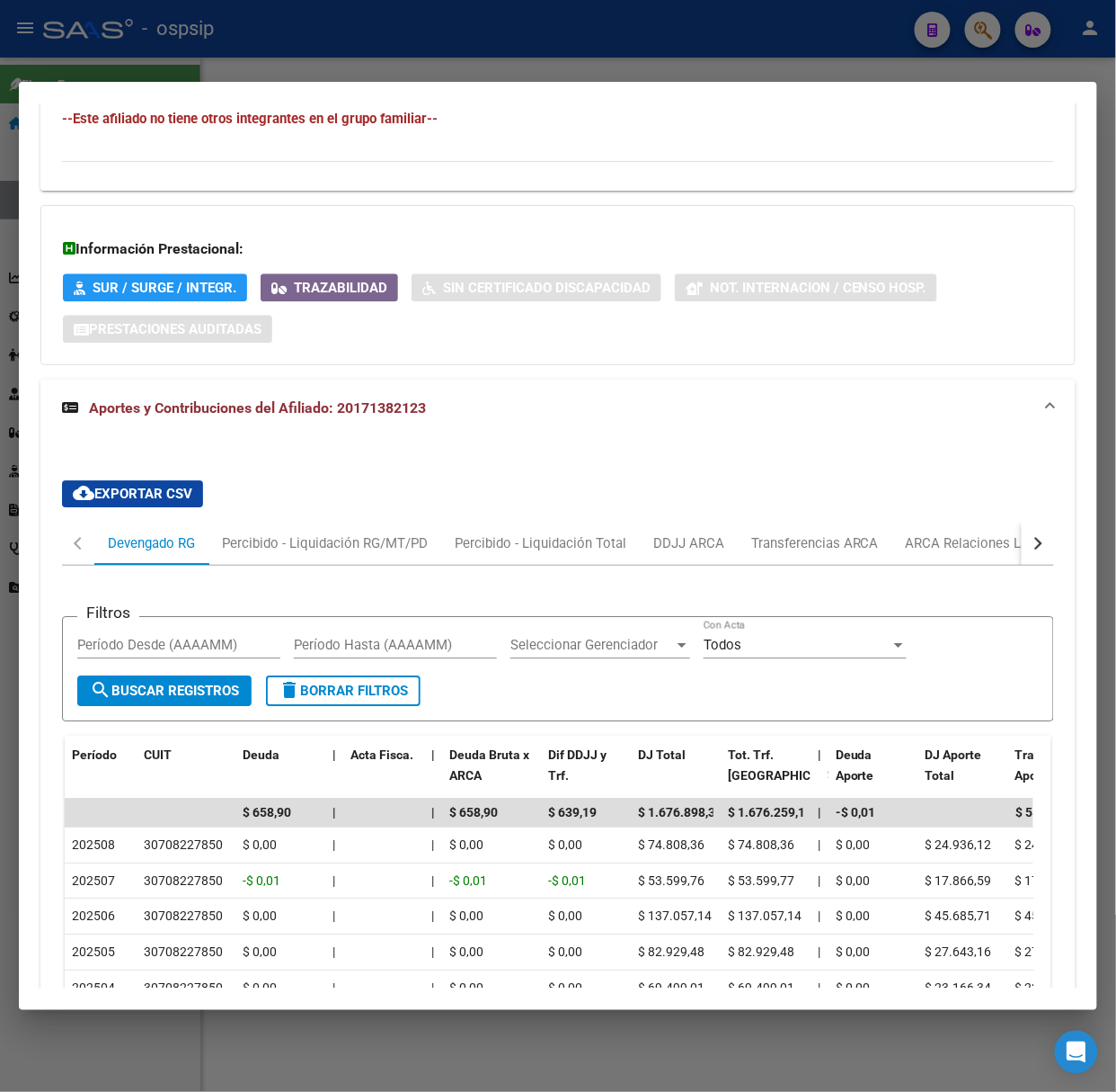
scroll to position [1155, 0]
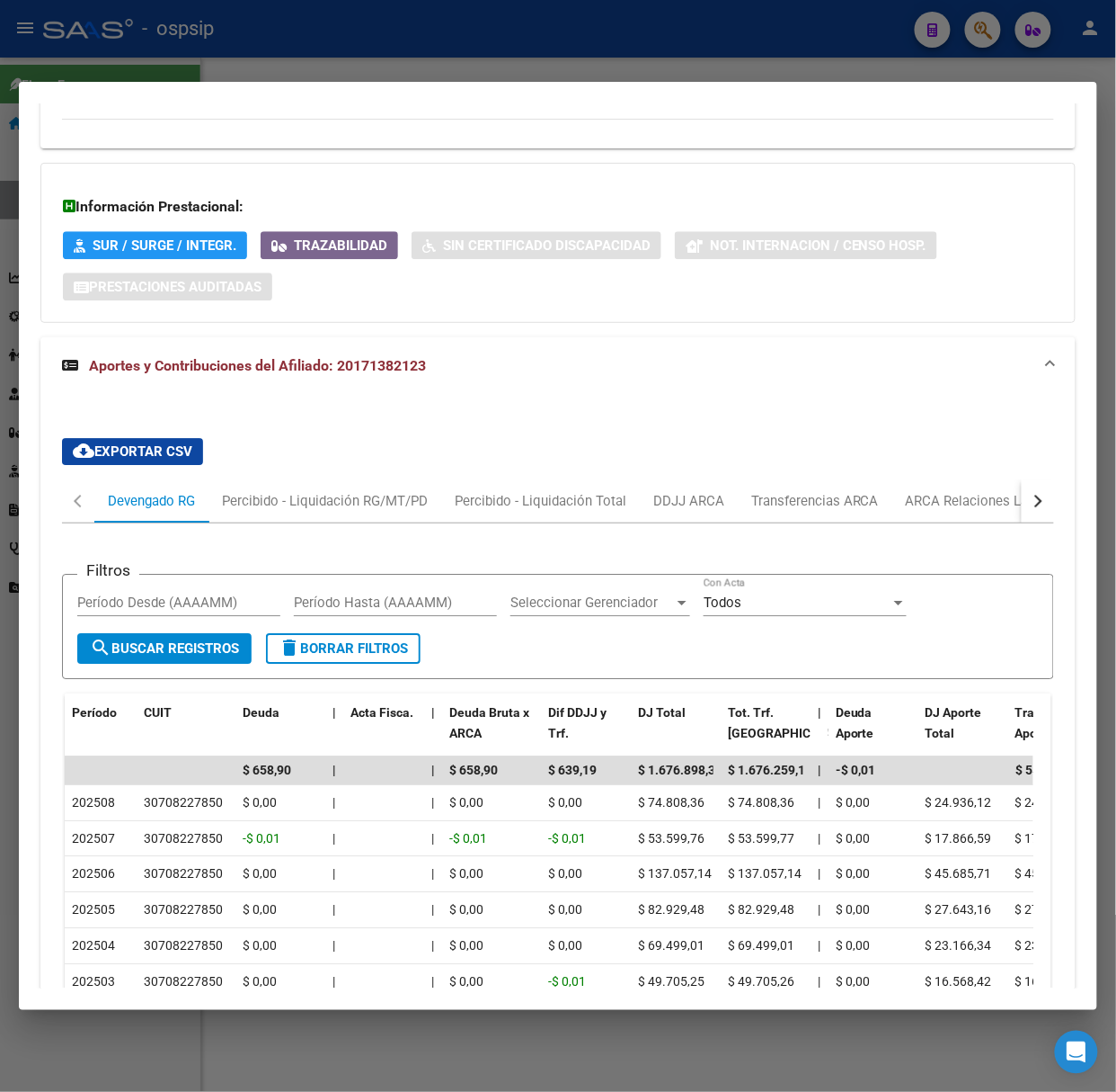
click at [203, 79] on div at bounding box center [558, 546] width 1116 height 1092
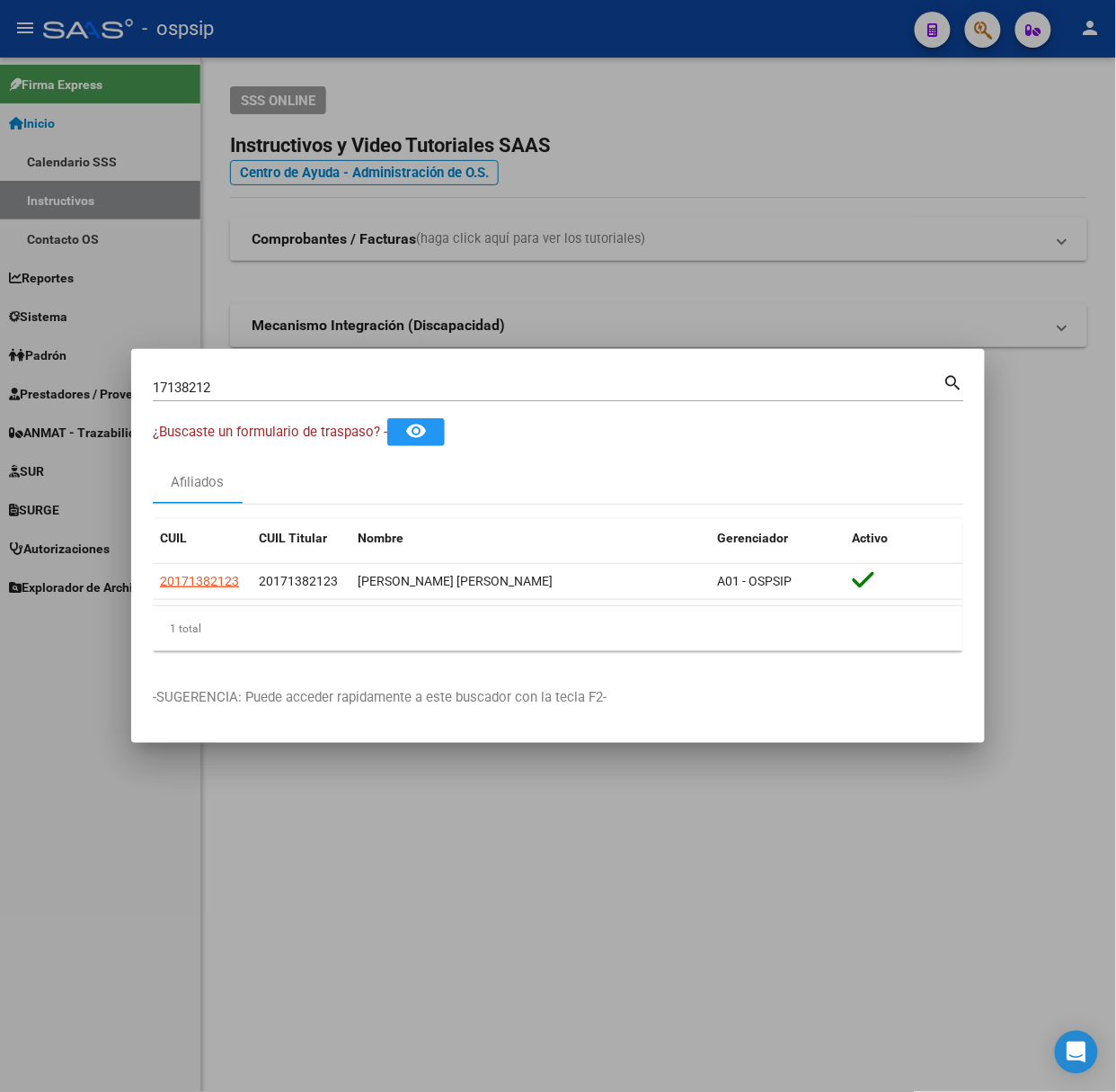
click at [225, 375] on div "17138212 Buscar (apellido, dni, cuil, [PERSON_NAME], cuit, obra social)" at bounding box center [547, 388] width 791 height 27
click at [231, 382] on input "17138212" at bounding box center [547, 387] width 791 height 17
type input "20382833"
click at [212, 581] on span "27203828336" at bounding box center [199, 581] width 79 height 15
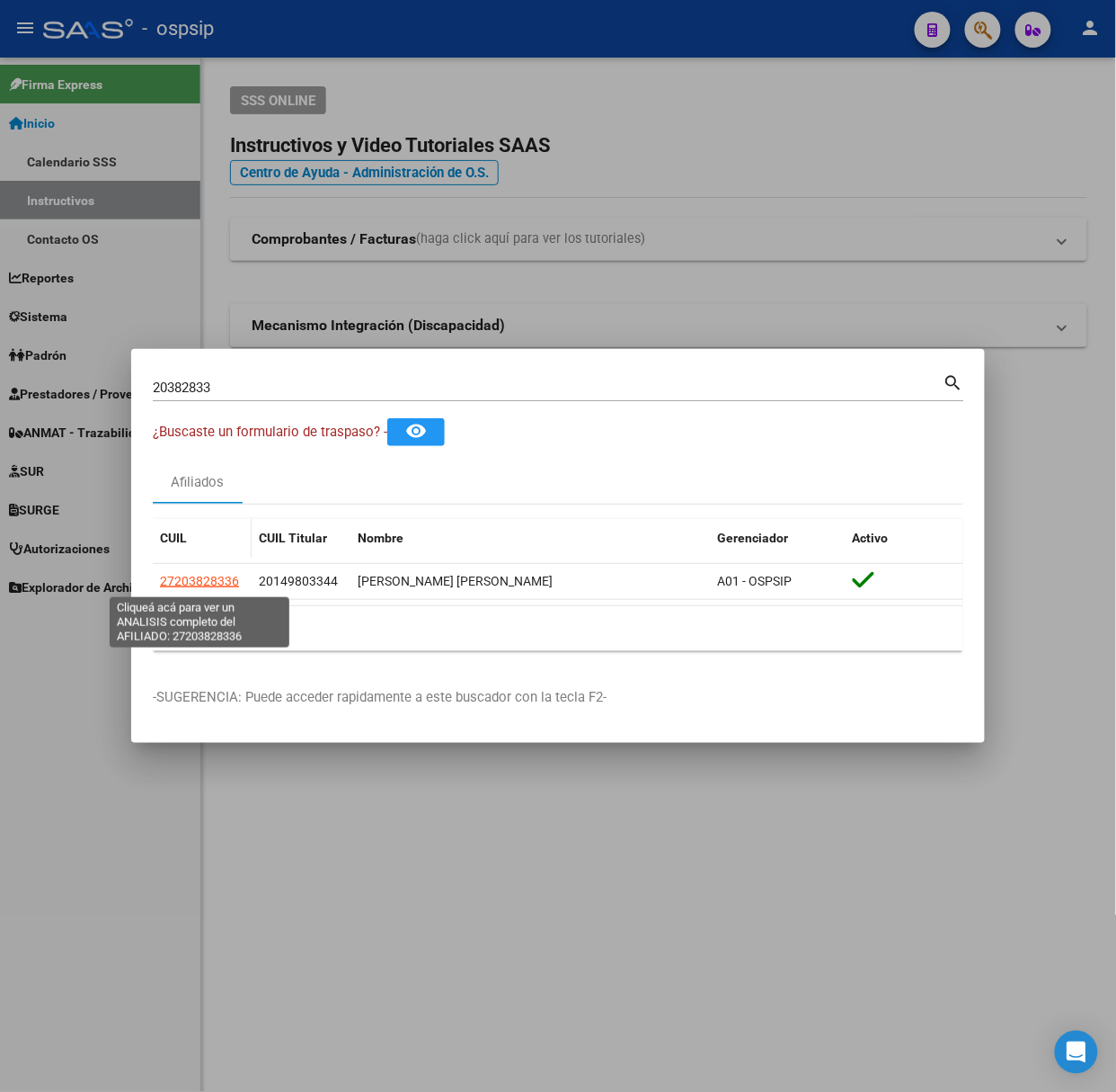
type textarea "27203828336"
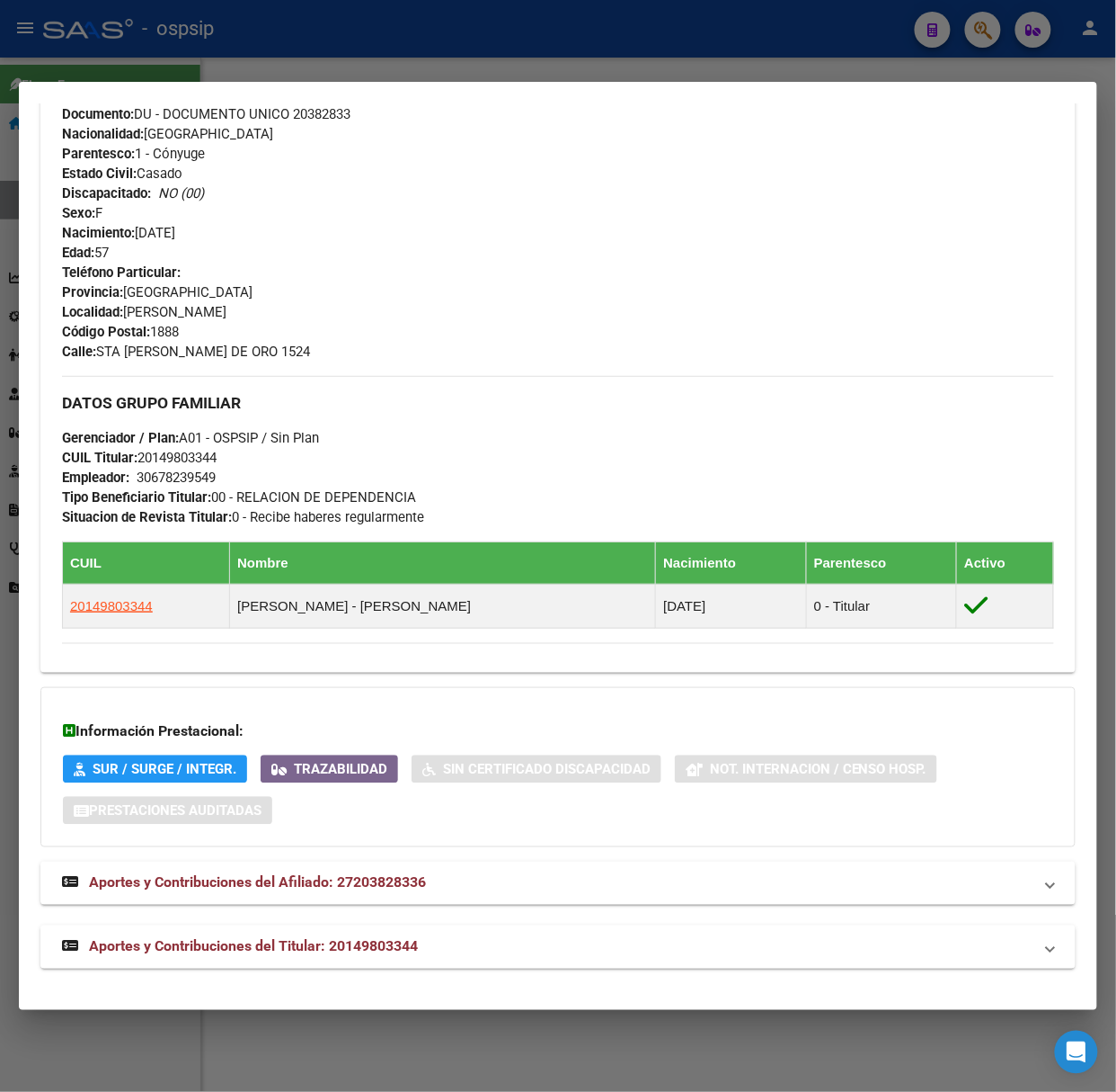
click at [356, 955] on strong "Aportes y Contribuciones del Titular: 20149803344" at bounding box center [239, 947] width 356 height 22
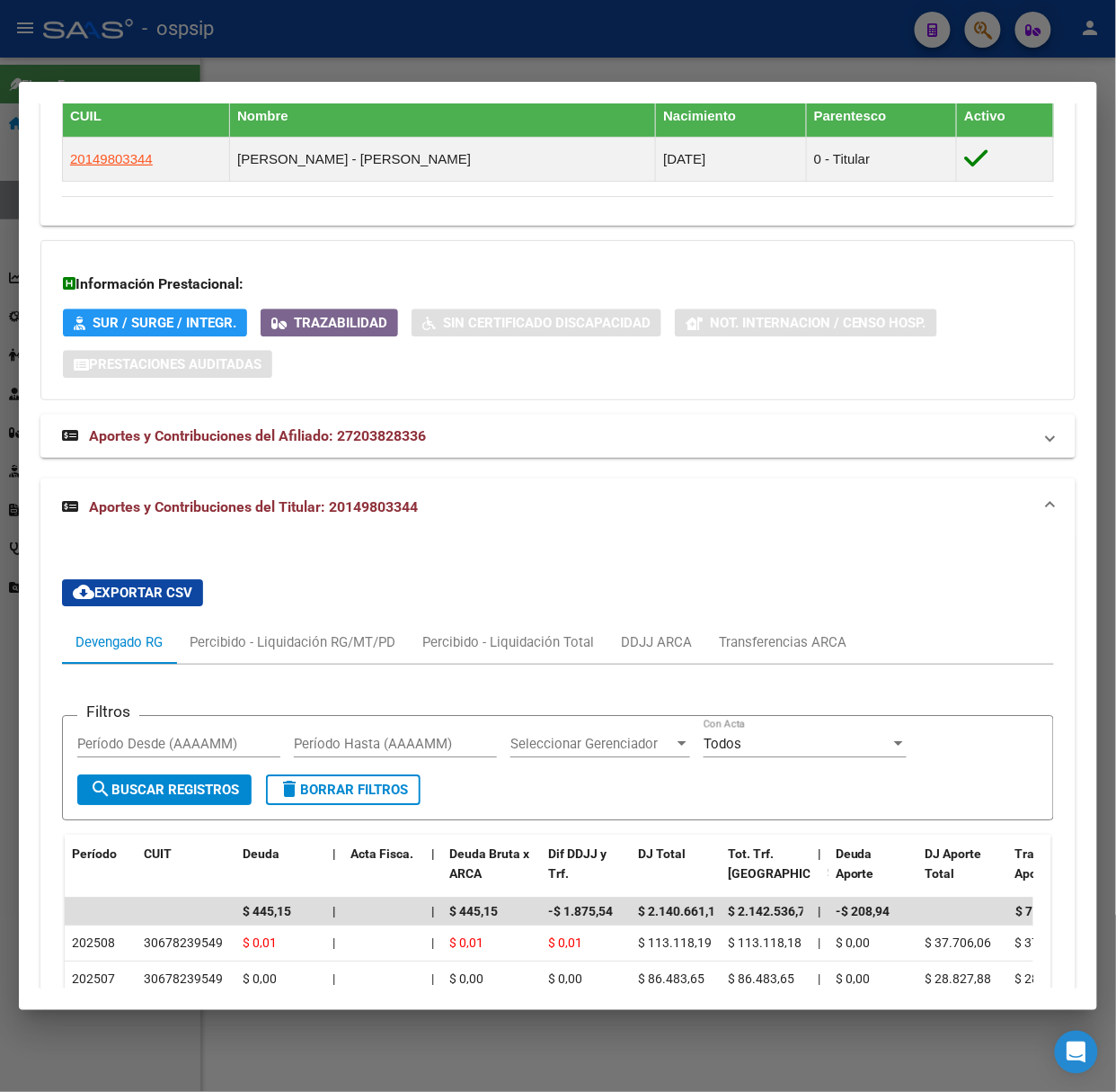
scroll to position [1189, 0]
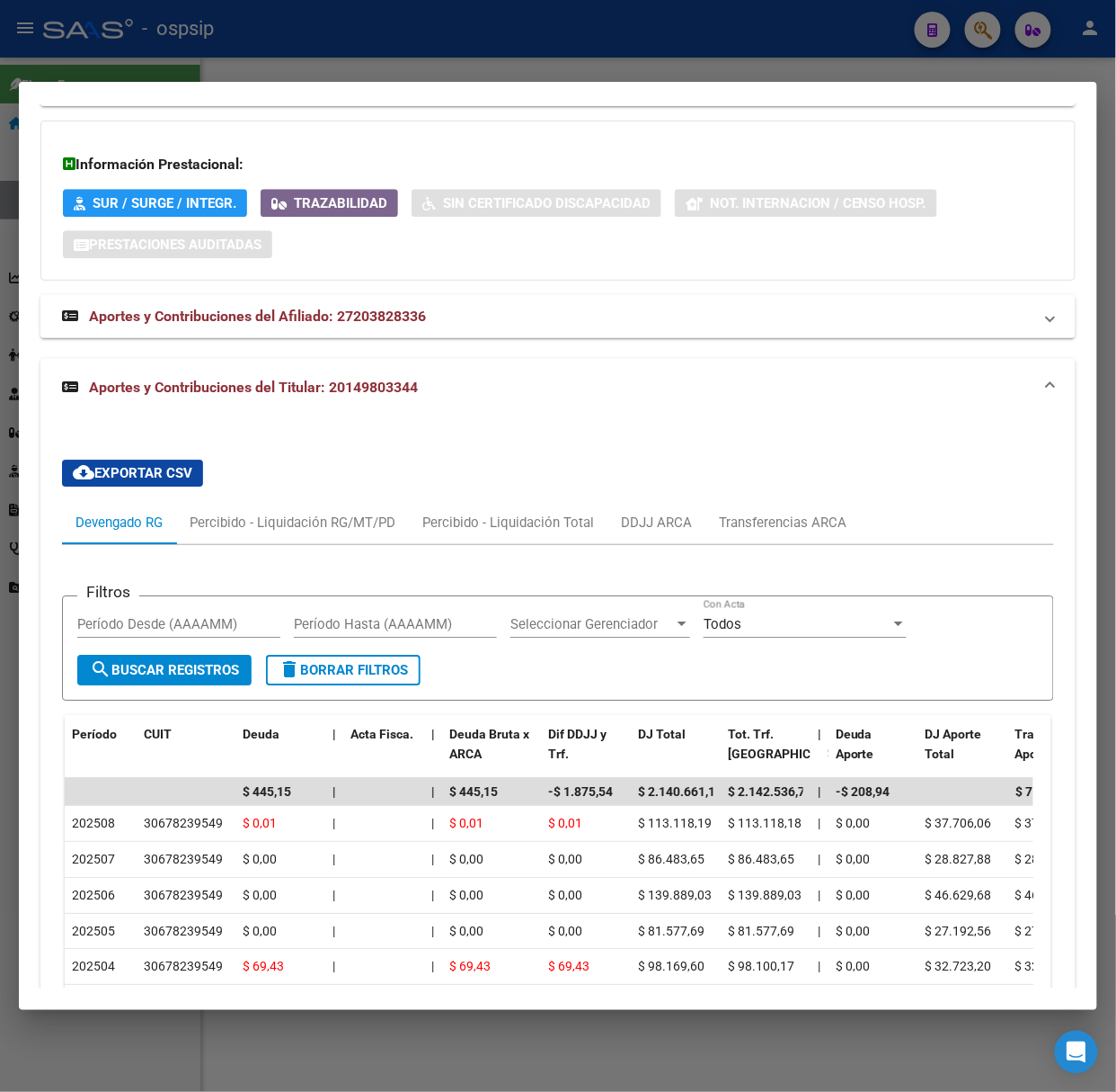
click at [322, 65] on div at bounding box center [558, 546] width 1116 height 1092
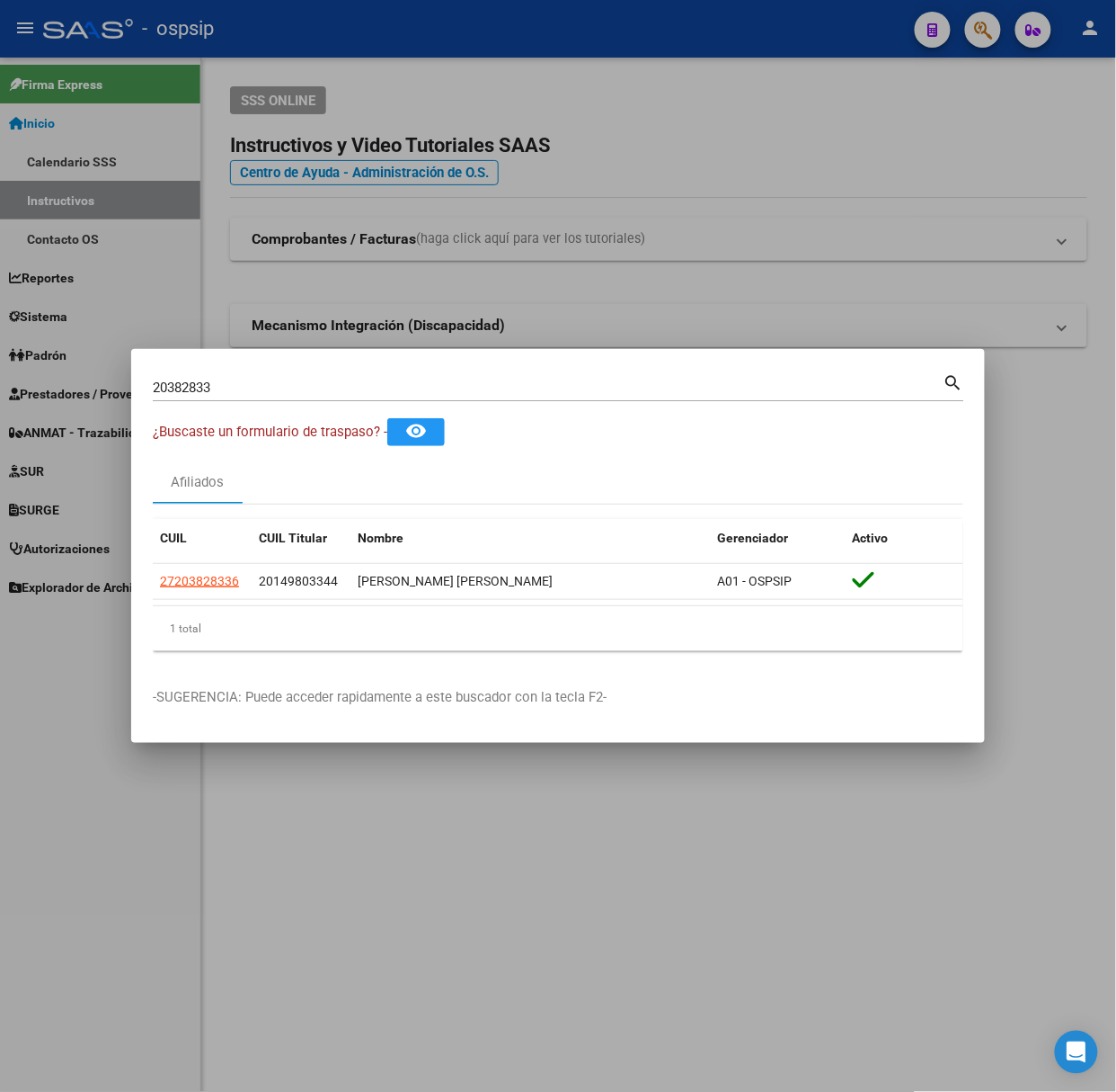
click at [279, 398] on div "20382833 Buscar (apellido, dni, [PERSON_NAME], [PERSON_NAME], cuit, obra social)" at bounding box center [547, 388] width 791 height 27
click at [275, 387] on input "20382833" at bounding box center [547, 387] width 791 height 17
click at [270, 372] on div "20382833 Buscar (apellido, dni, [PERSON_NAME], [PERSON_NAME], cuit, obra social…" at bounding box center [558, 385] width 812 height 30
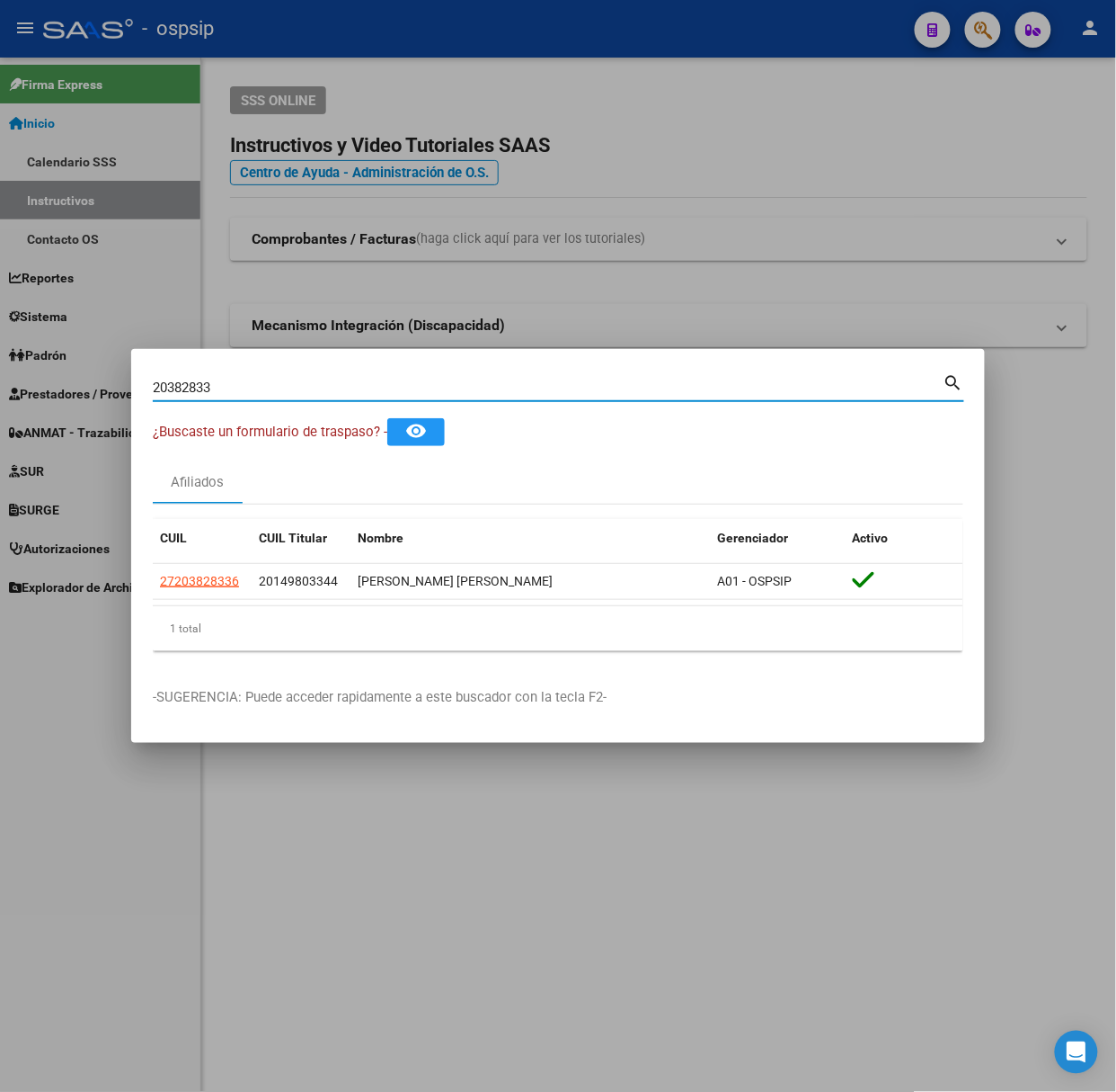
click at [275, 382] on input "20382833" at bounding box center [547, 387] width 791 height 17
type input "44172884"
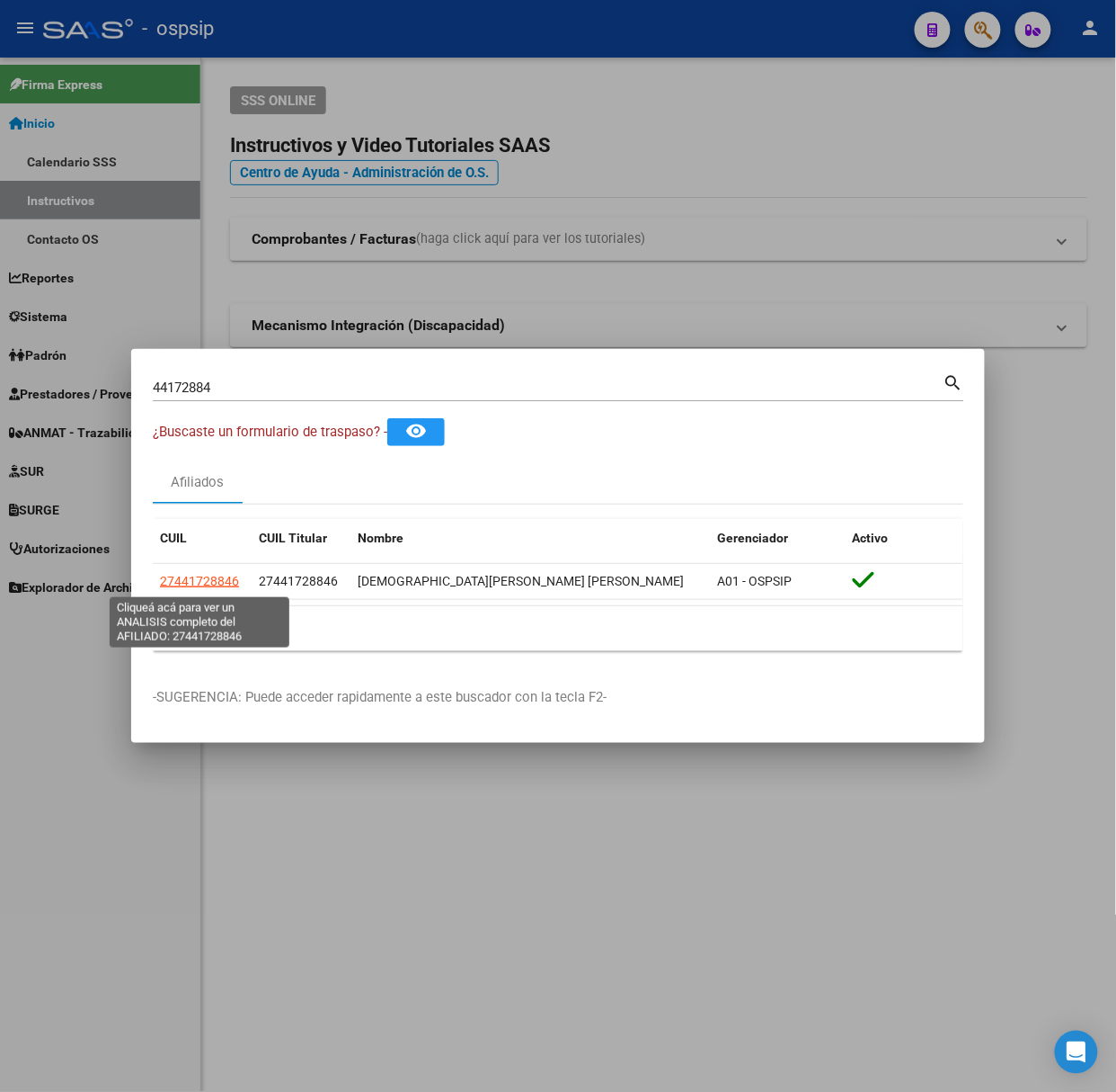
click at [210, 577] on span "27441728846" at bounding box center [199, 581] width 79 height 15
type textarea "27441728846"
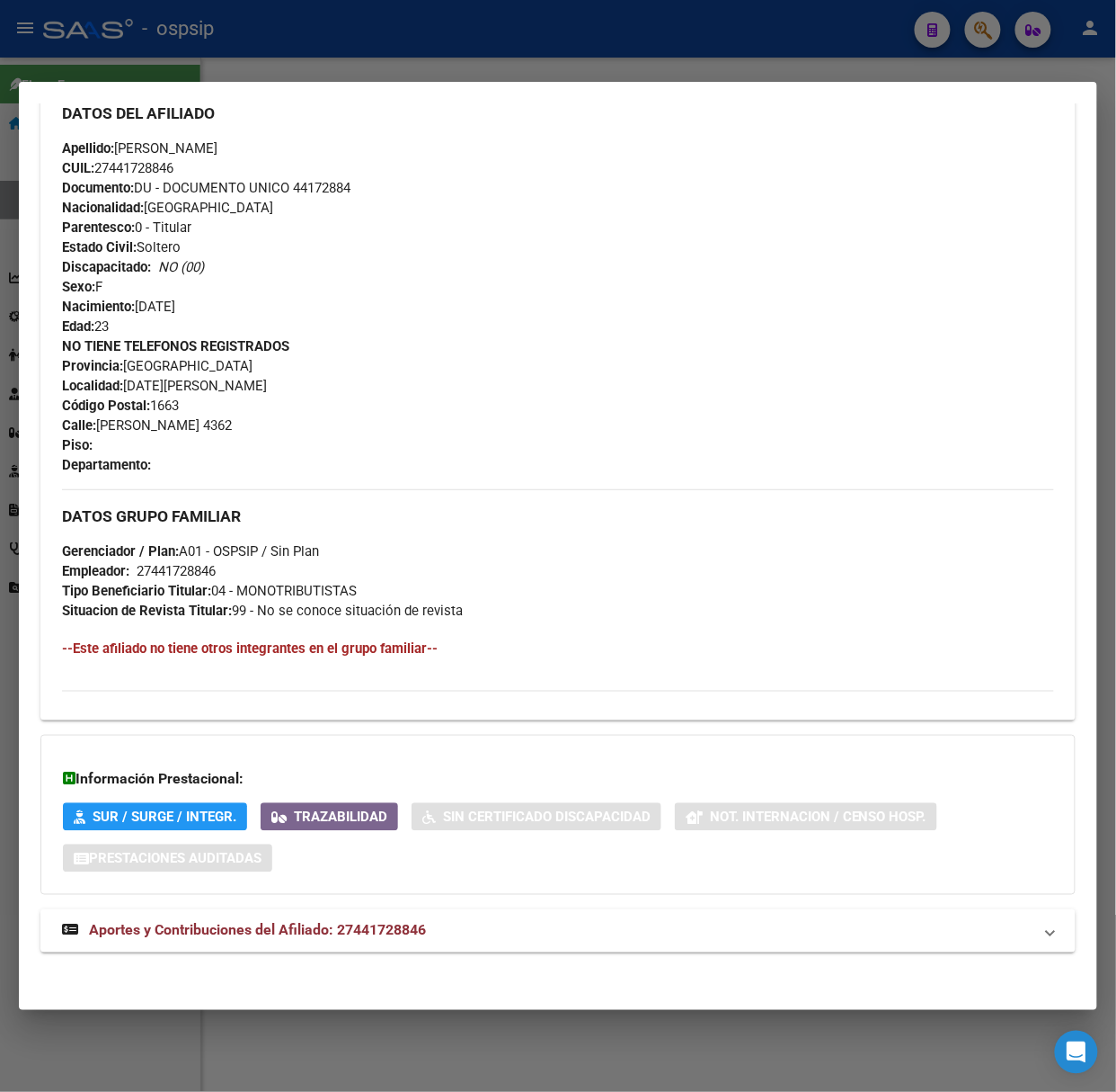
scroll to position [609, 0]
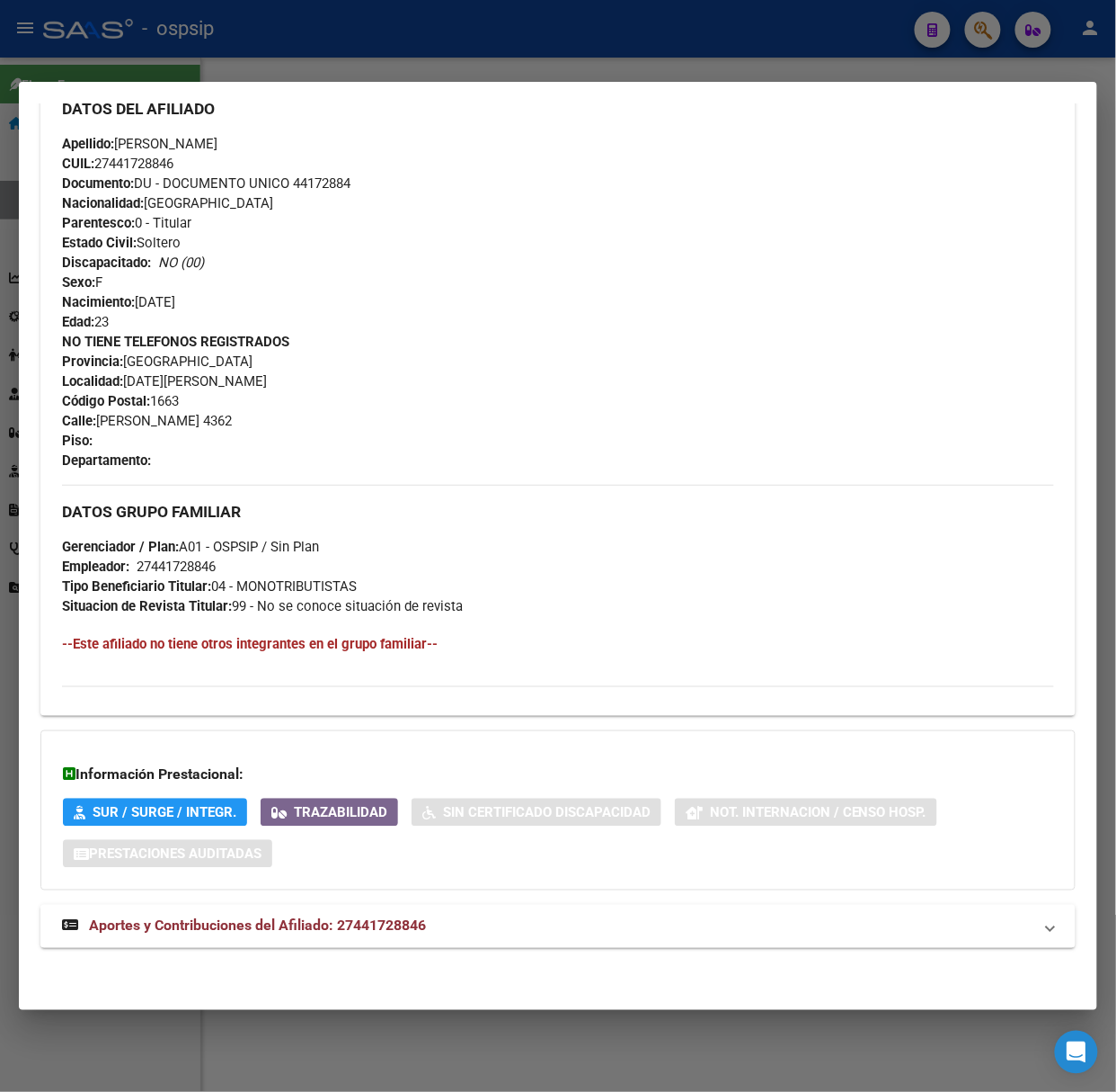
click at [328, 904] on mat-expansion-panel-header "Aportes y Contribuciones del Afiliado: 27441728846" at bounding box center [558, 926] width 1036 height 43
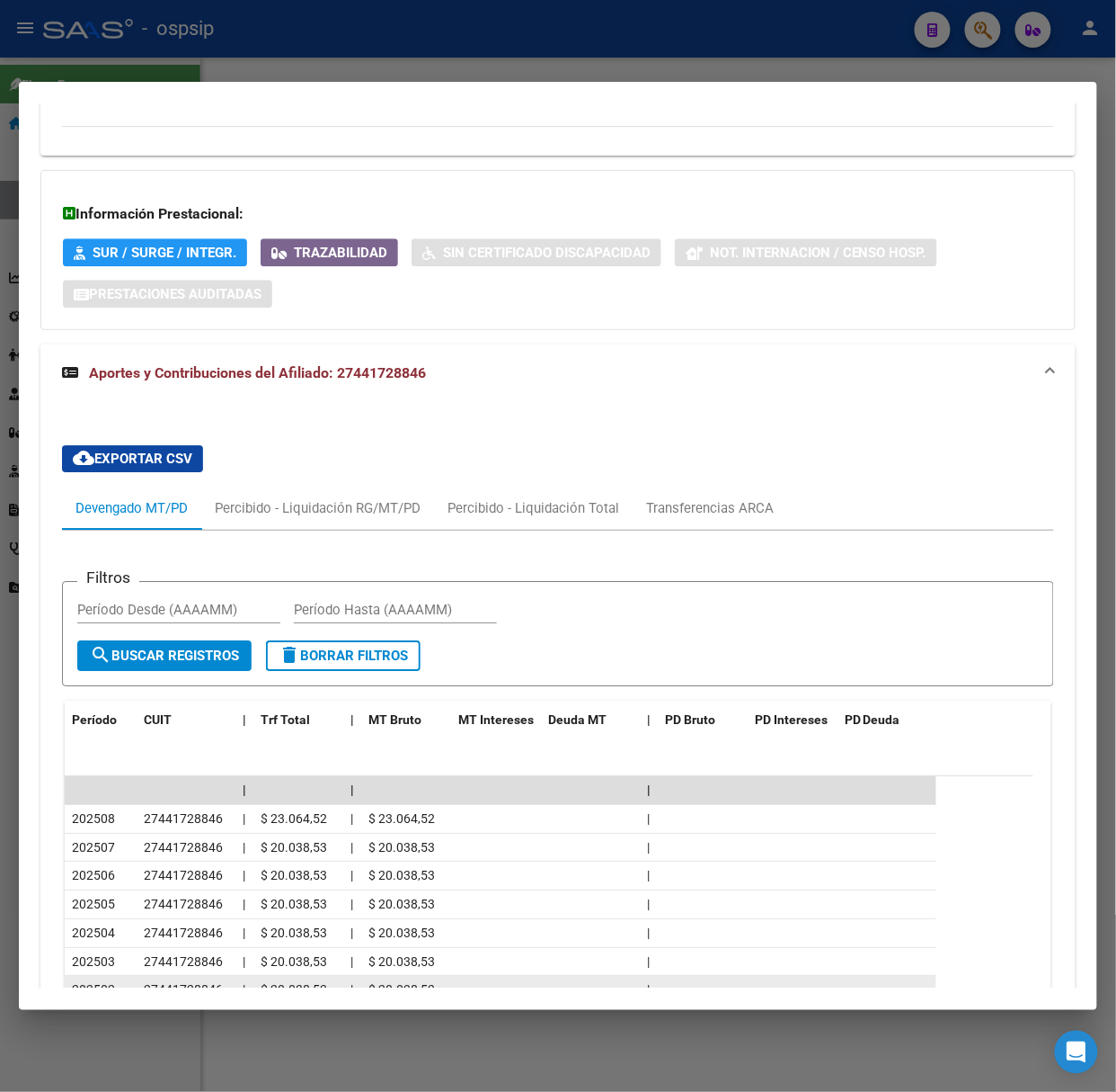
scroll to position [1408, 0]
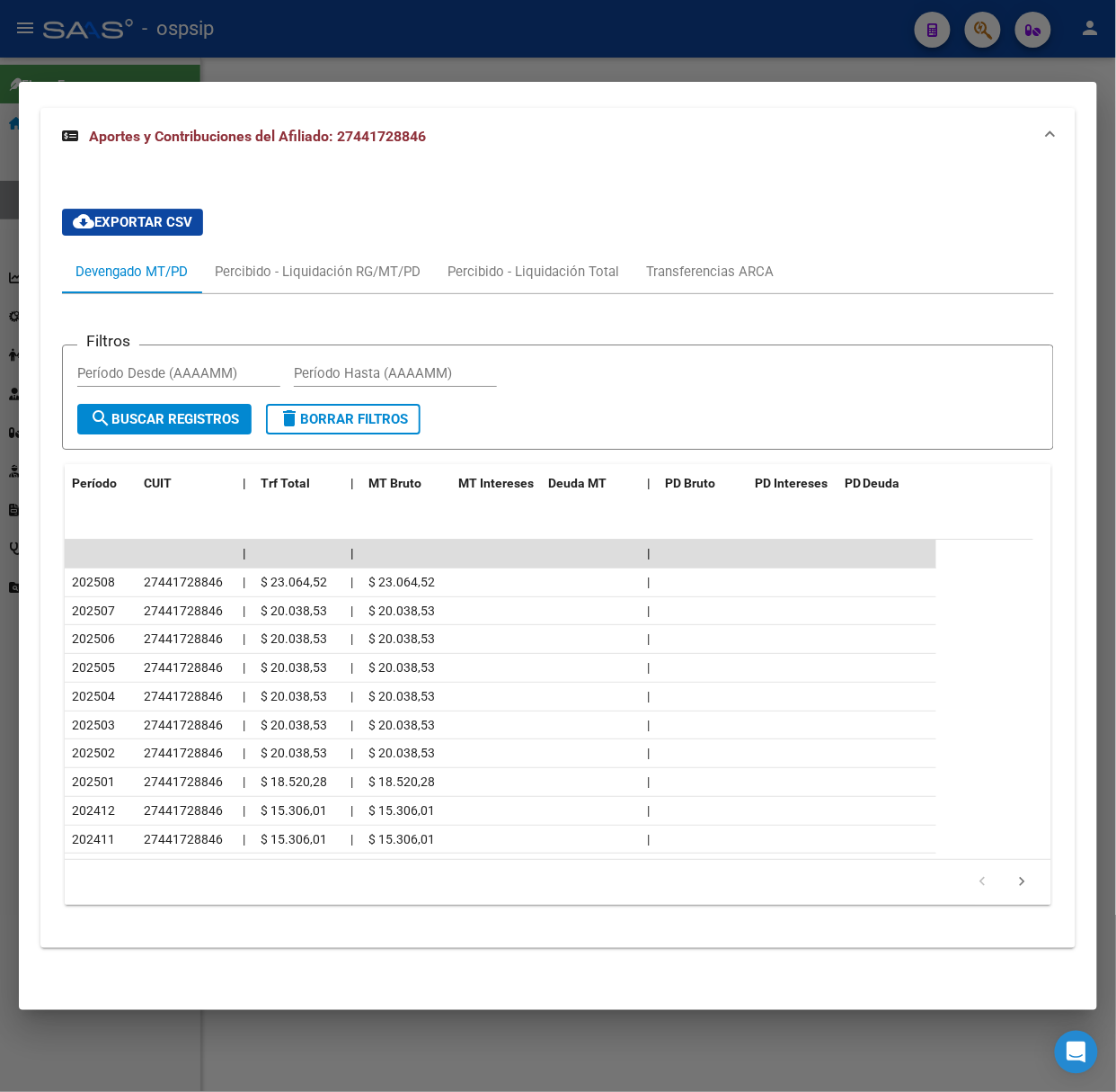
click at [279, 72] on div at bounding box center [558, 546] width 1116 height 1092
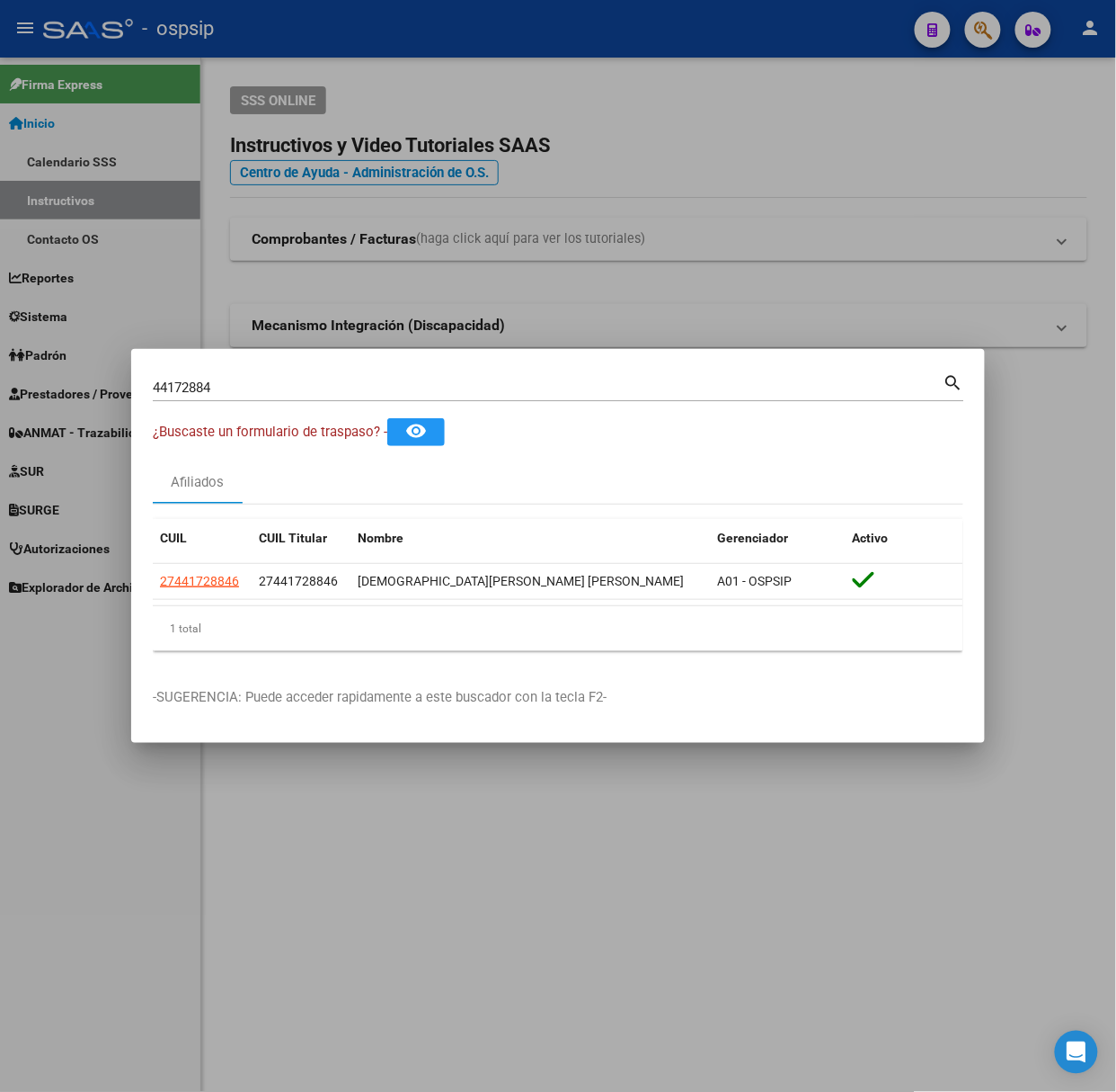
click at [315, 393] on input "44172884" at bounding box center [547, 387] width 791 height 17
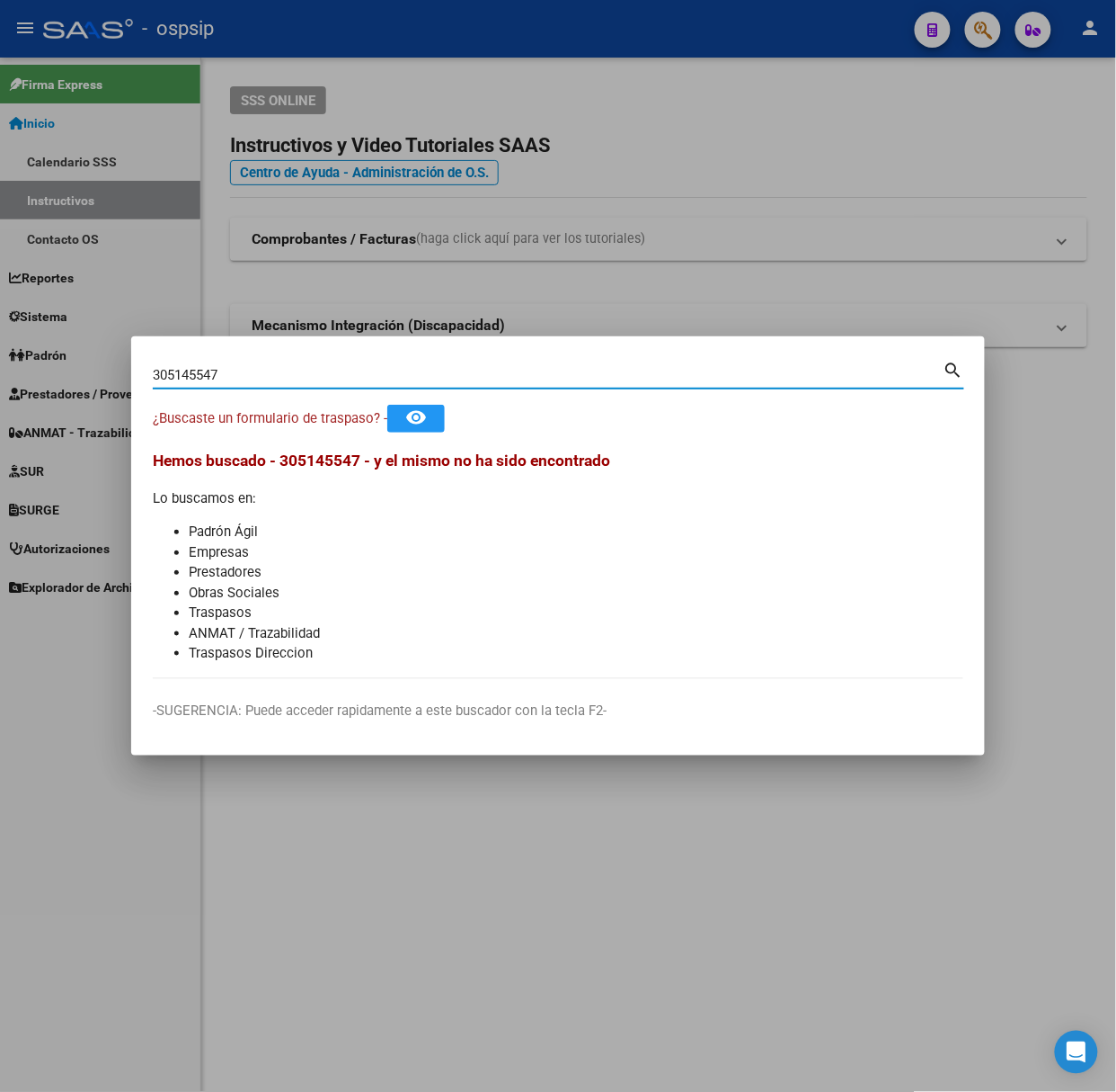
click at [188, 374] on input "305145547" at bounding box center [547, 374] width 791 height 17
type input "30515547"
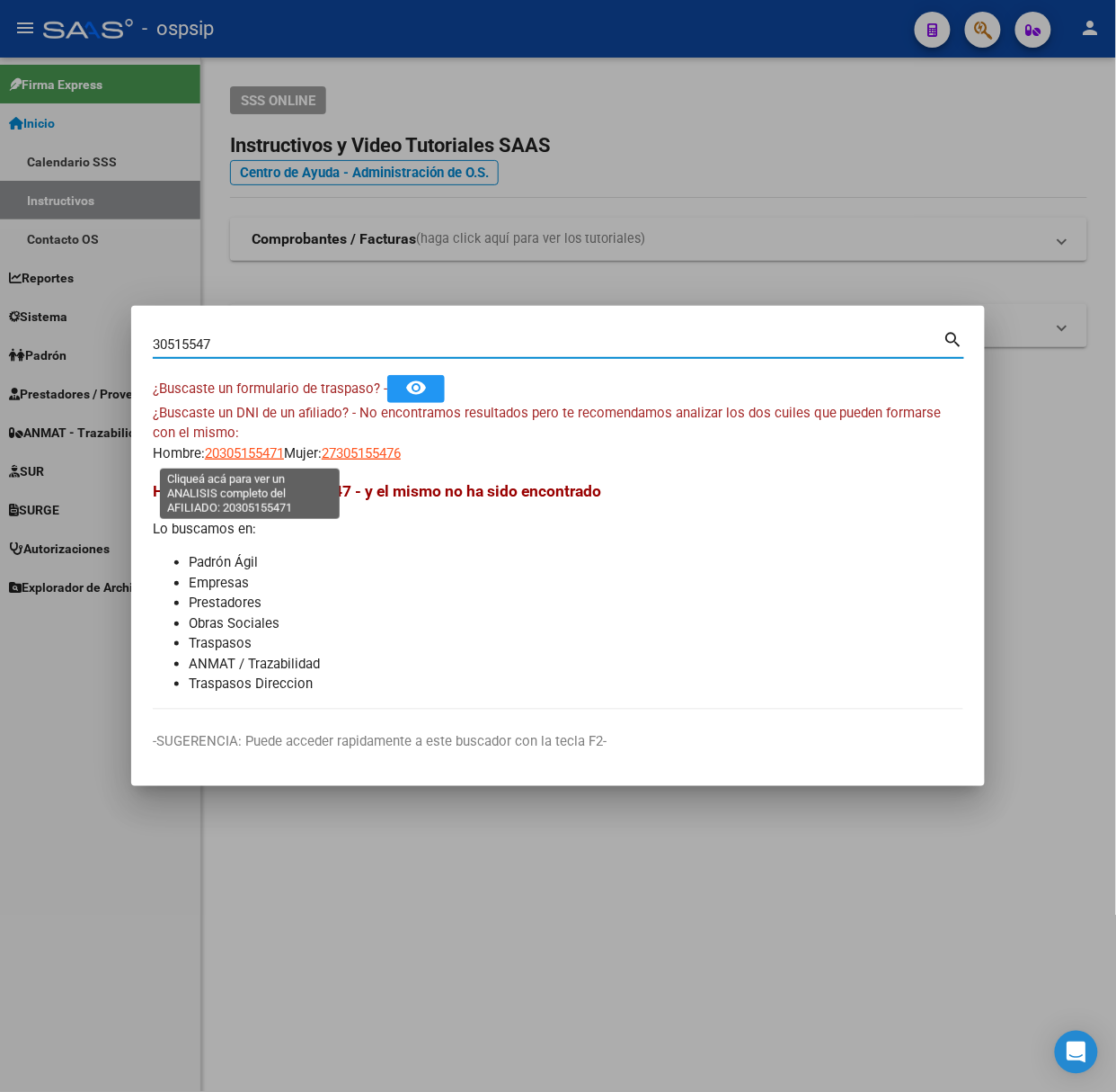
click at [218, 451] on span "20305155471" at bounding box center [244, 453] width 79 height 17
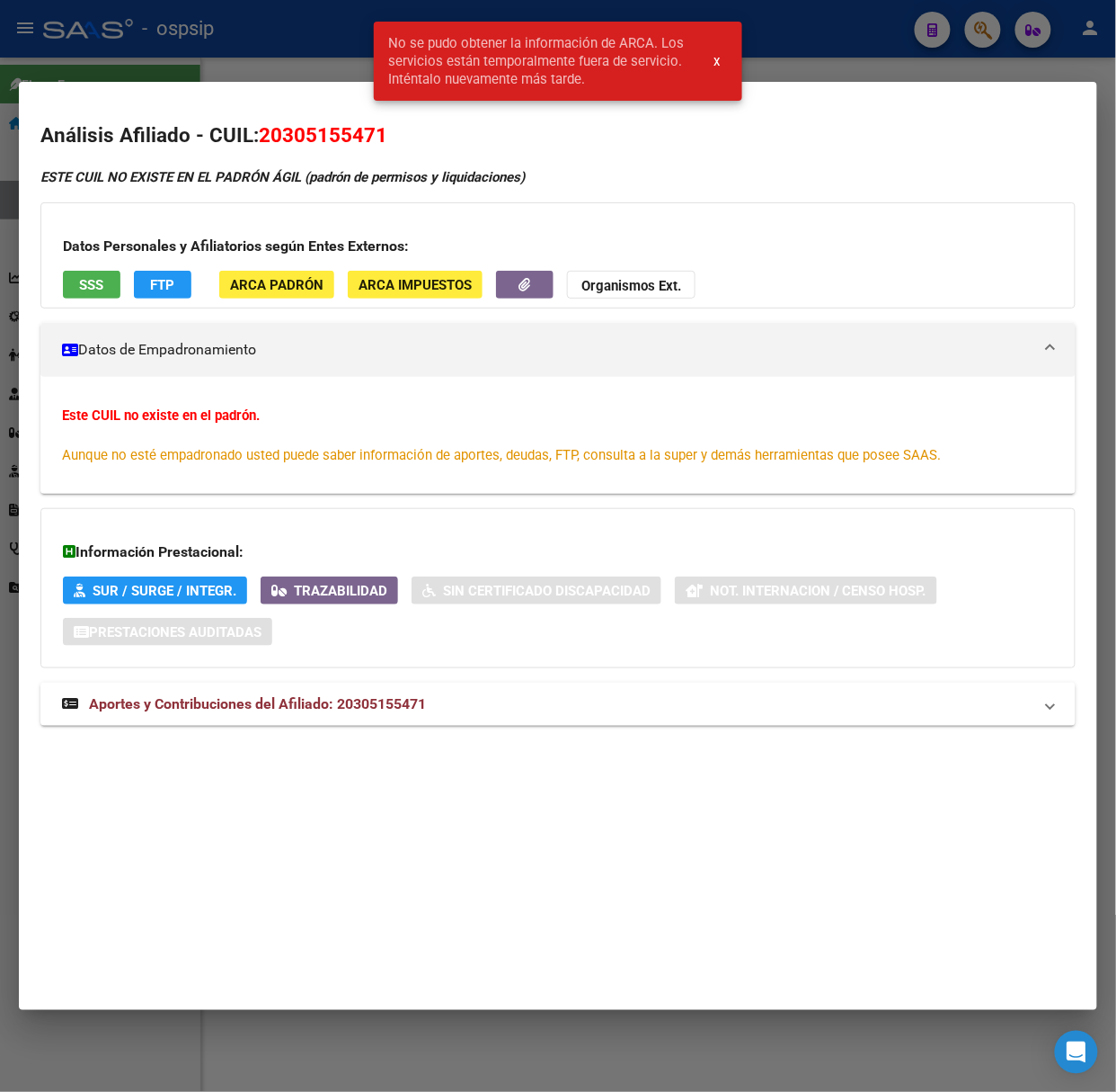
click at [140, 51] on div at bounding box center [558, 546] width 1116 height 1092
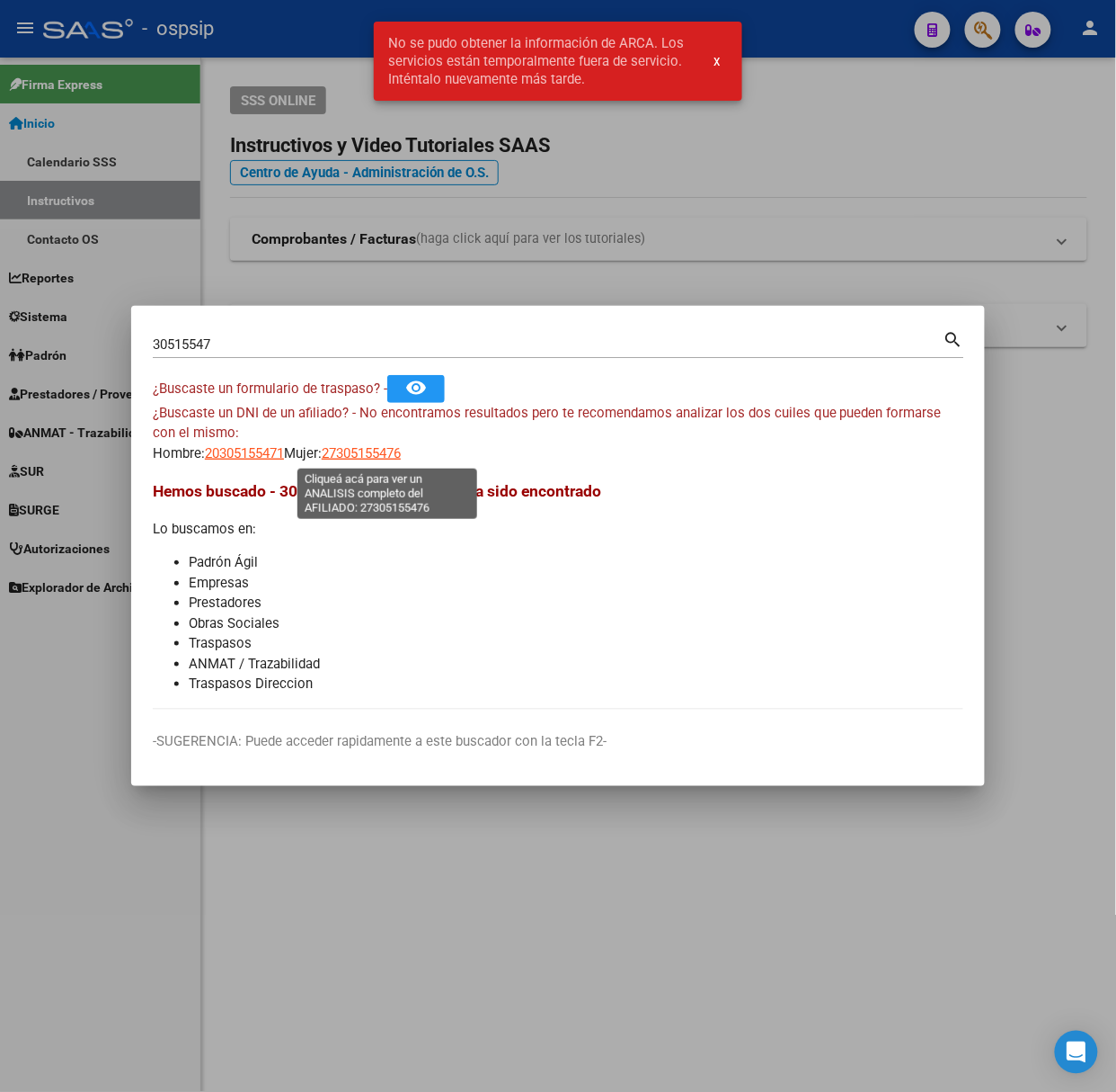
click at [358, 454] on span "27305155476" at bounding box center [361, 453] width 79 height 17
type textarea "27305155476"
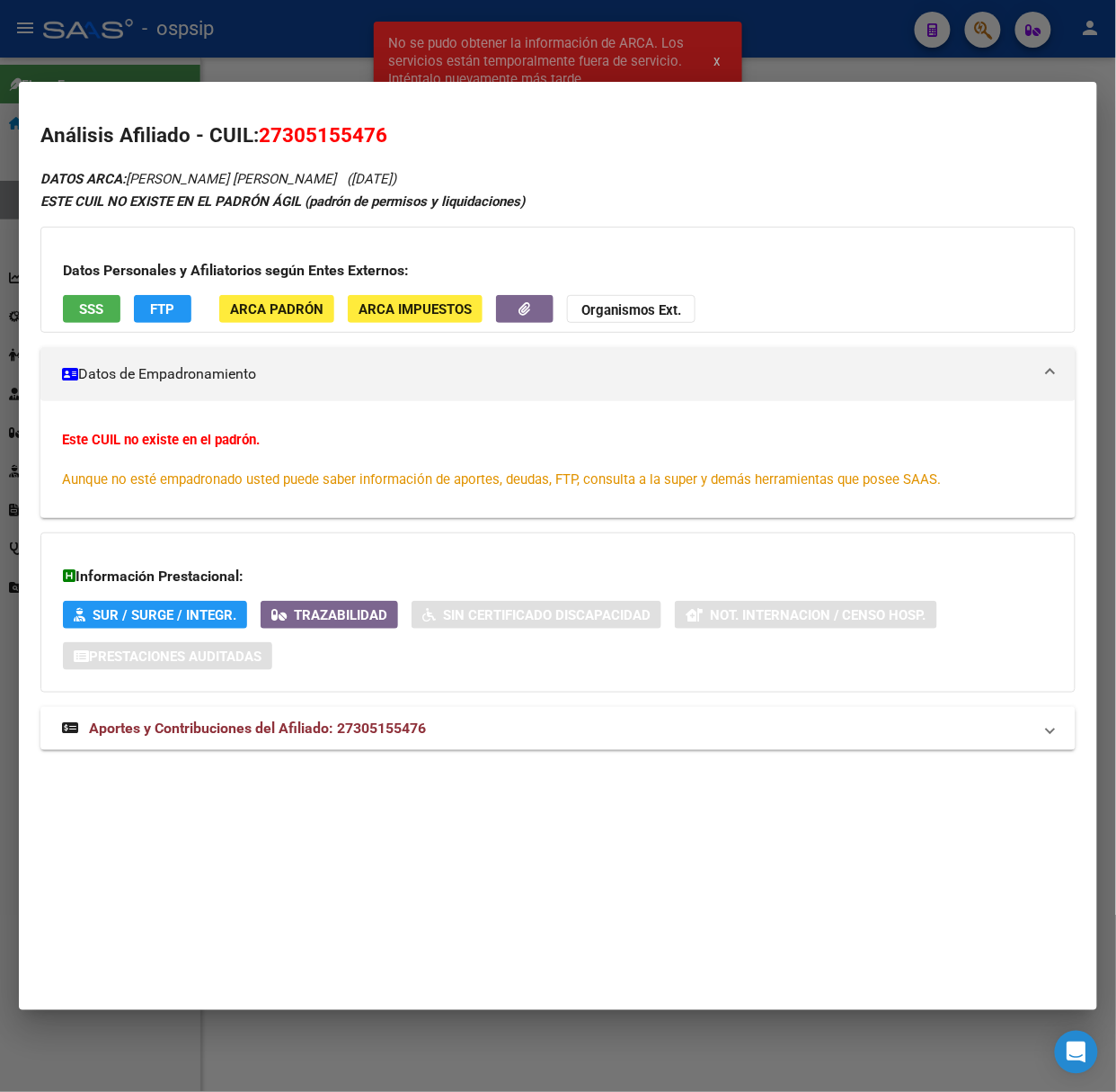
click at [330, 705] on div "DATOS ARCA: [PERSON_NAME] [PERSON_NAME] ([DATE]) ESTE CUIL NO EXISTE EN EL PADR…" at bounding box center [558, 468] width 1036 height 602
click at [339, 716] on mat-expansion-panel-header "Aportes y Contribuciones del Afiliado: 27305155476" at bounding box center [558, 728] width 1036 height 43
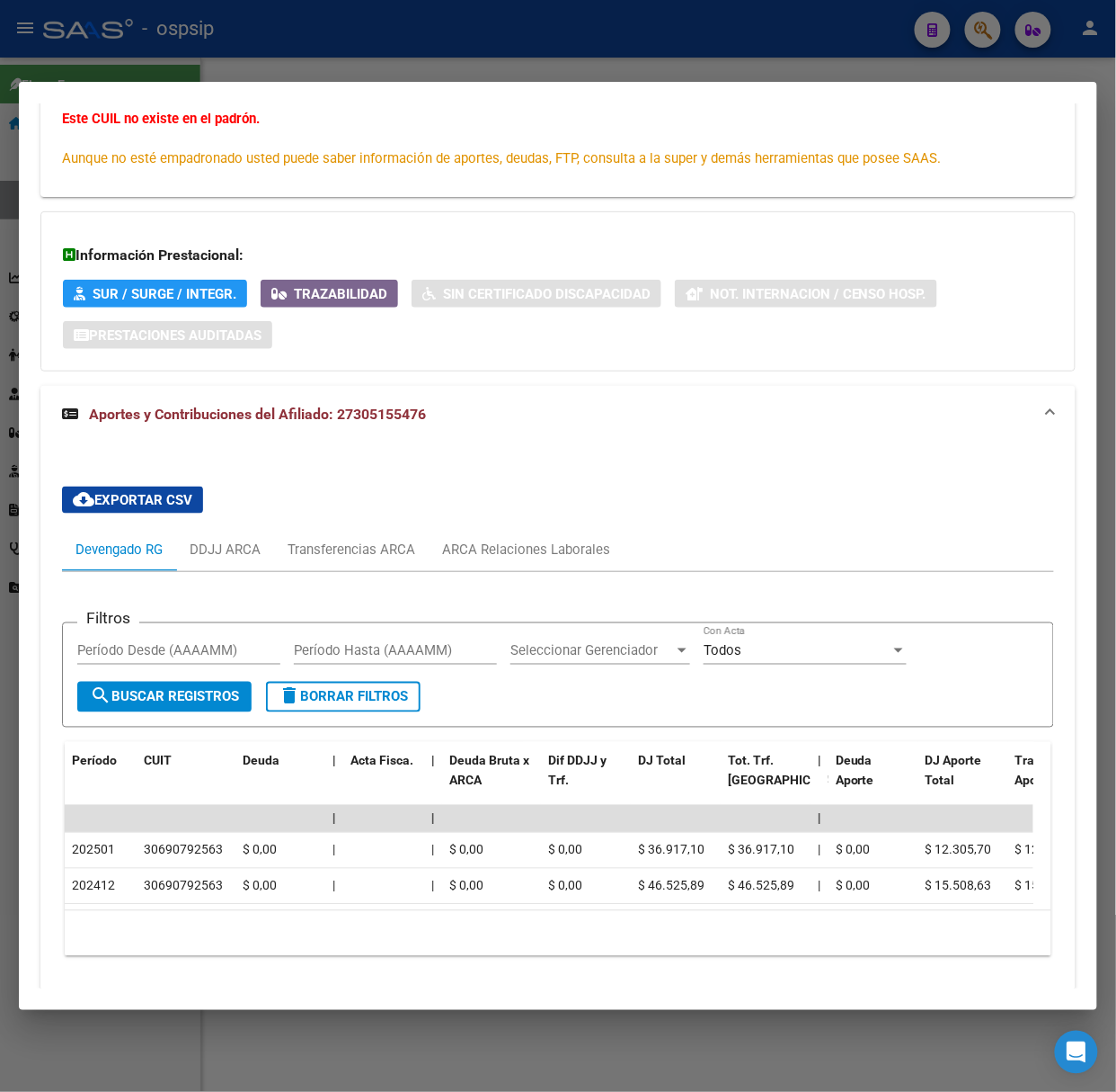
scroll to position [392, 0]
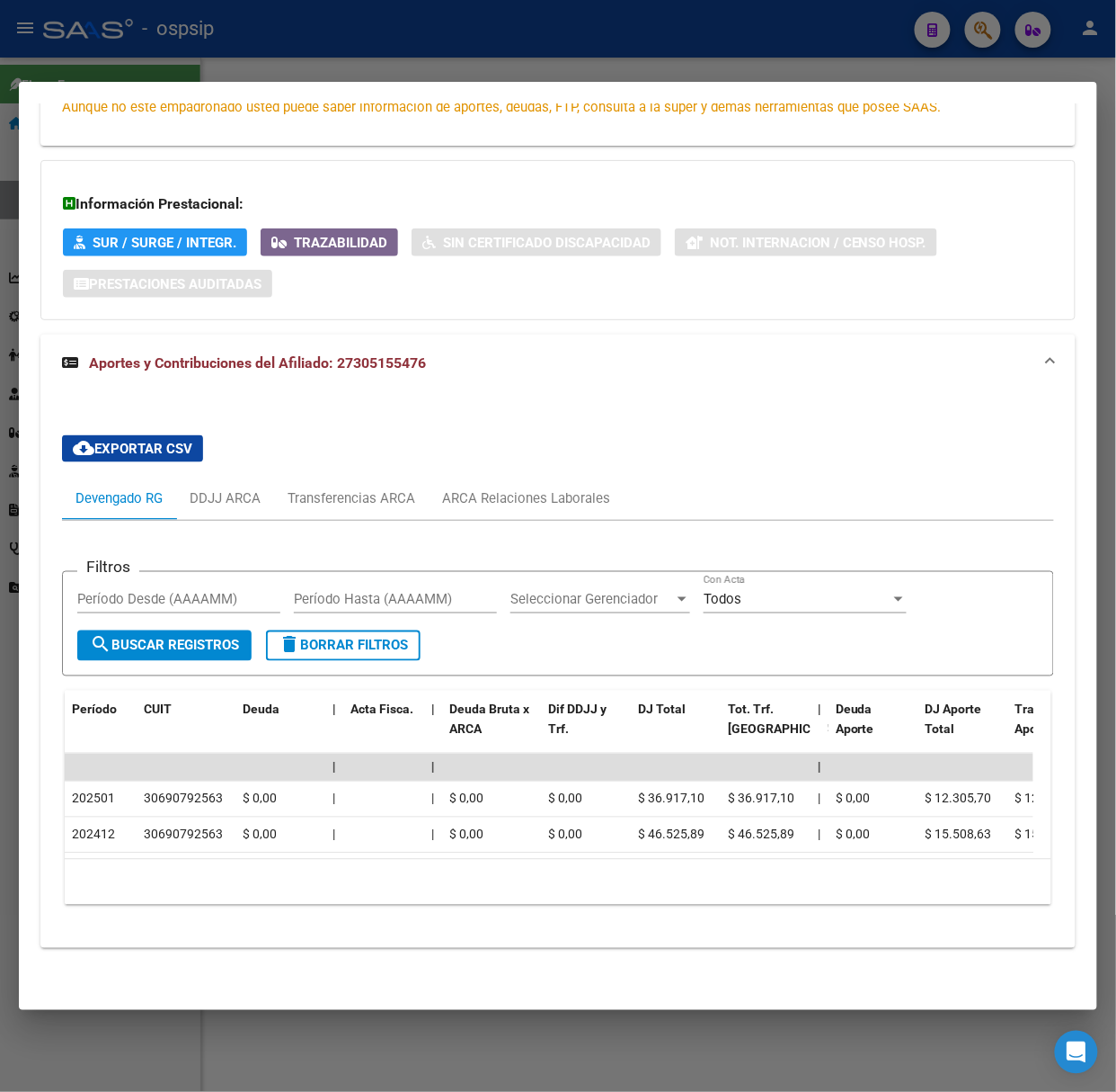
click at [504, 450] on div "cloud_download Exportar CSV Devengado RG DDJJ ARCA Transferencias ARCA ARCA Rel…" at bounding box center [557, 670] width 992 height 499
click at [518, 488] on div "ARCA Relaciones Laborales" at bounding box center [527, 498] width 168 height 20
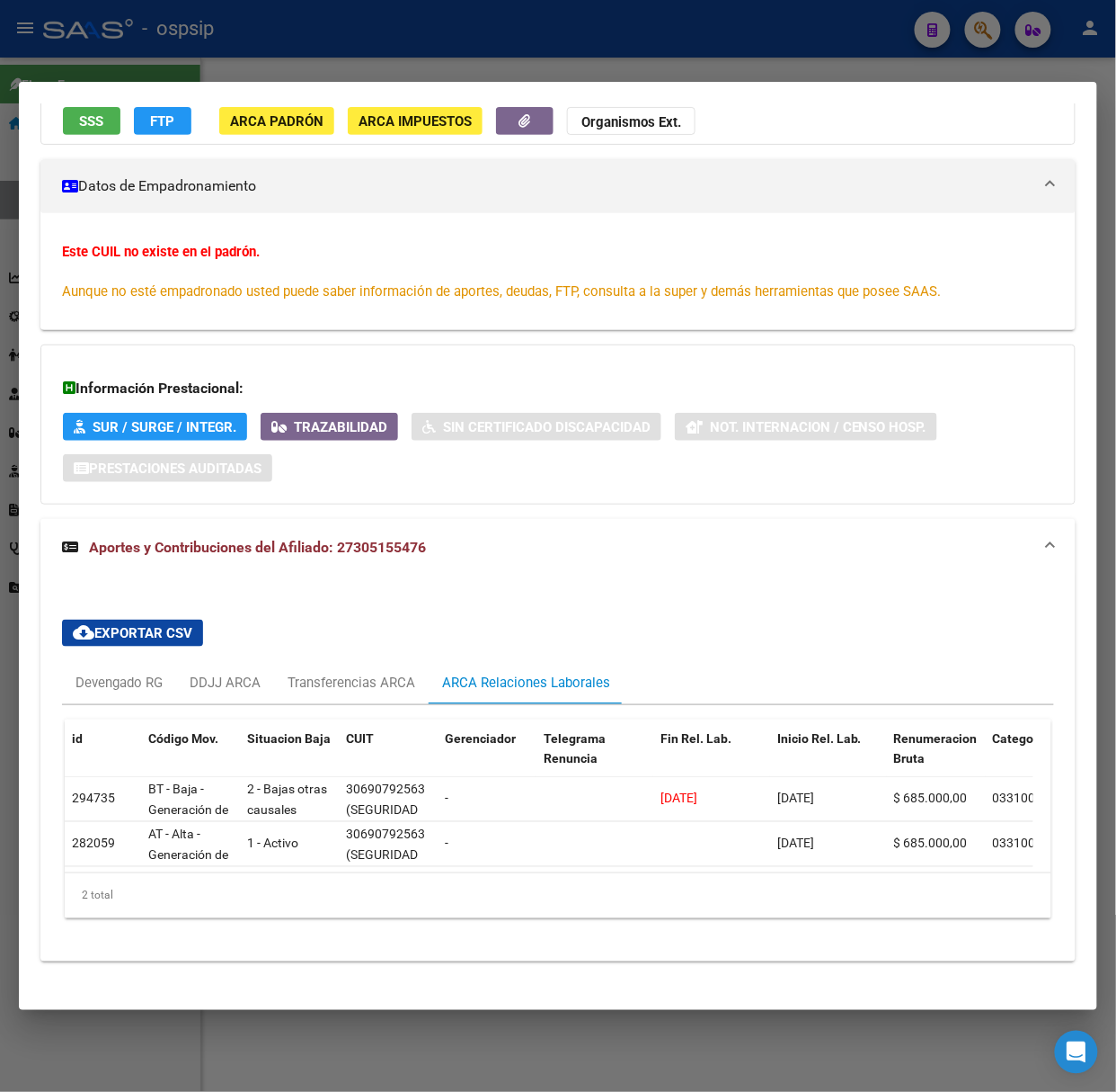
scroll to position [220, 0]
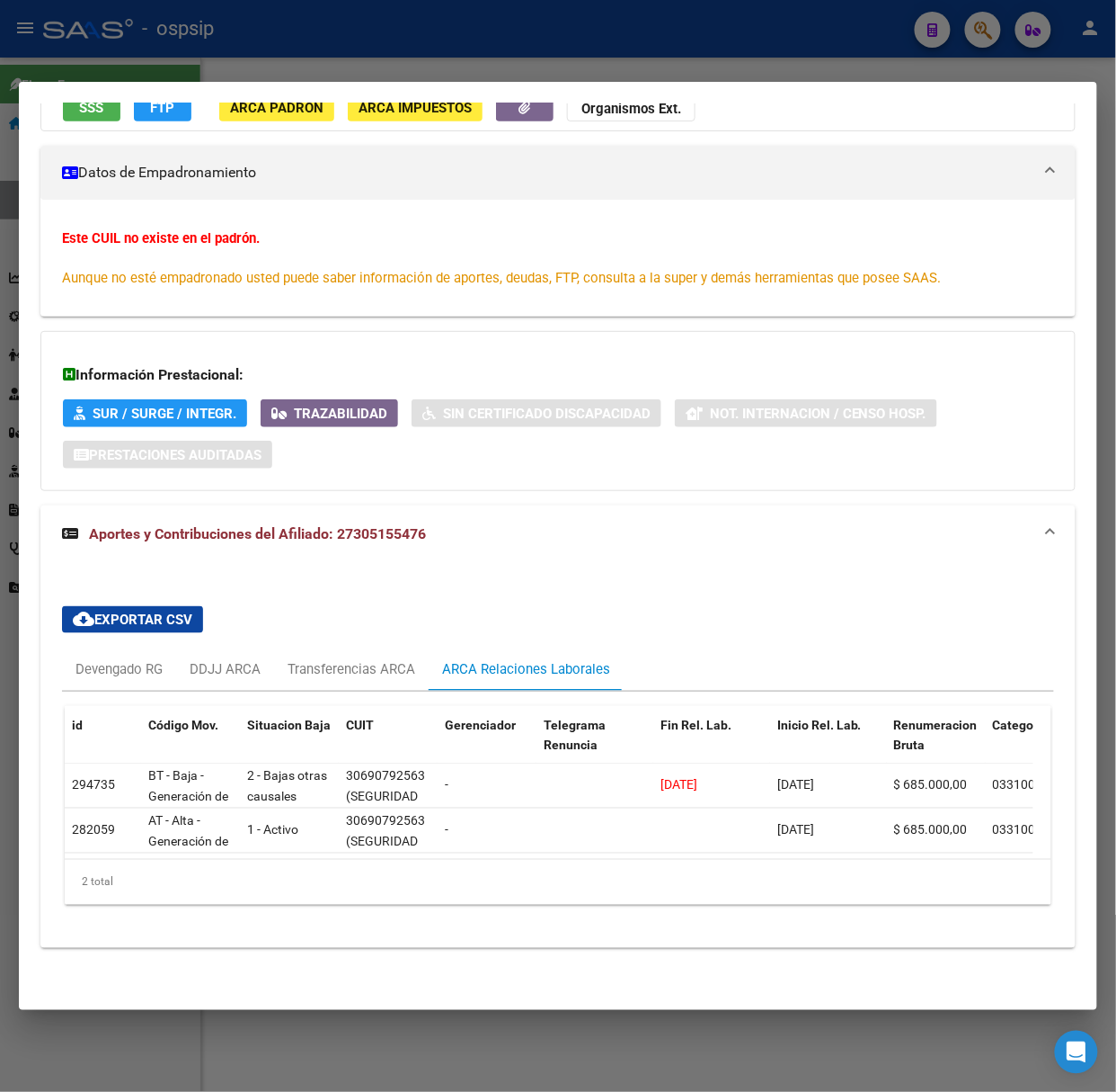
drag, startPoint x: 202, startPoint y: 28, endPoint x: 216, endPoint y: 119, distance: 92.1
click at [202, 28] on div at bounding box center [558, 546] width 1116 height 1092
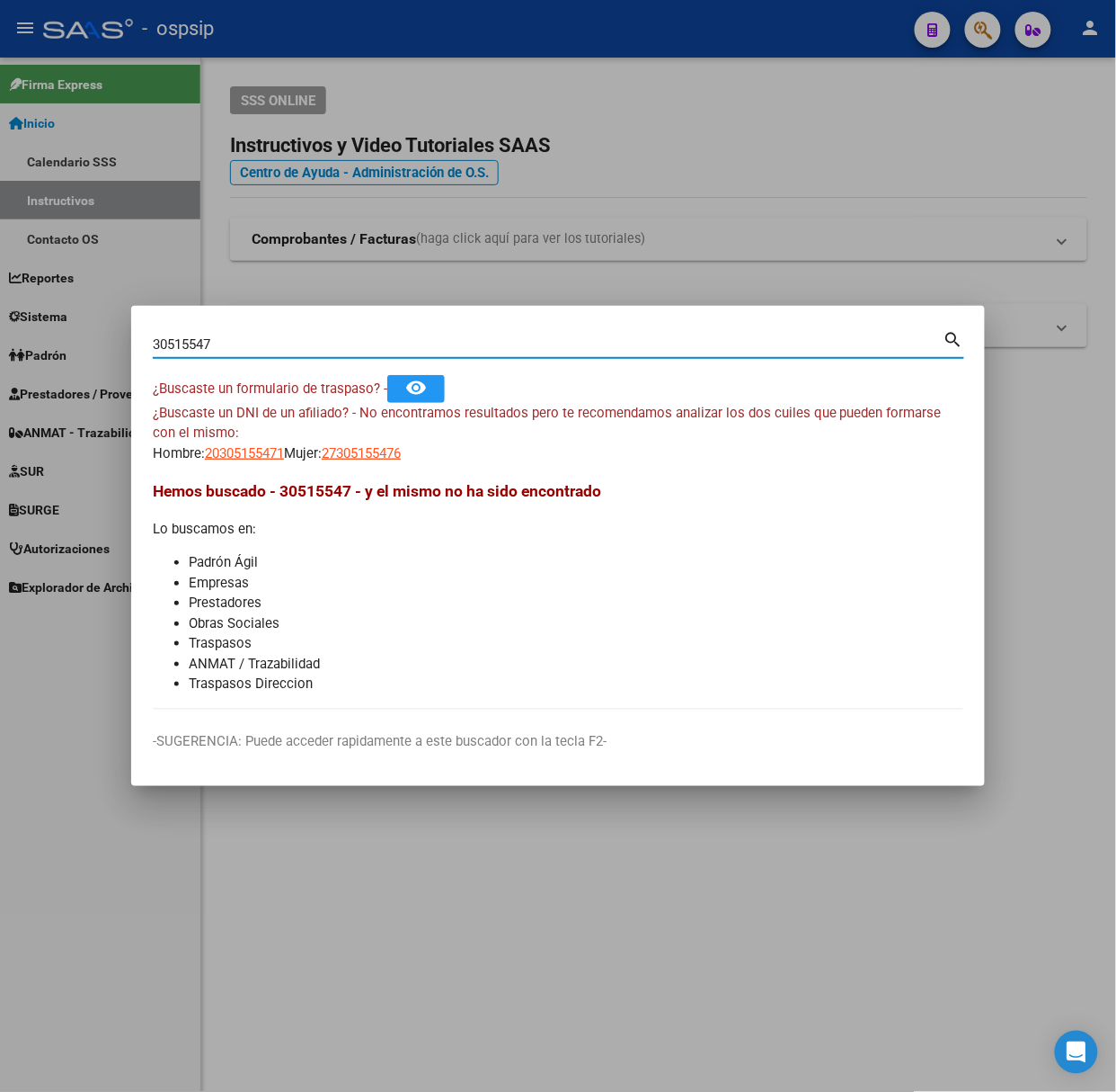
click at [279, 350] on input "30515547" at bounding box center [547, 344] width 791 height 17
type input "29197674"
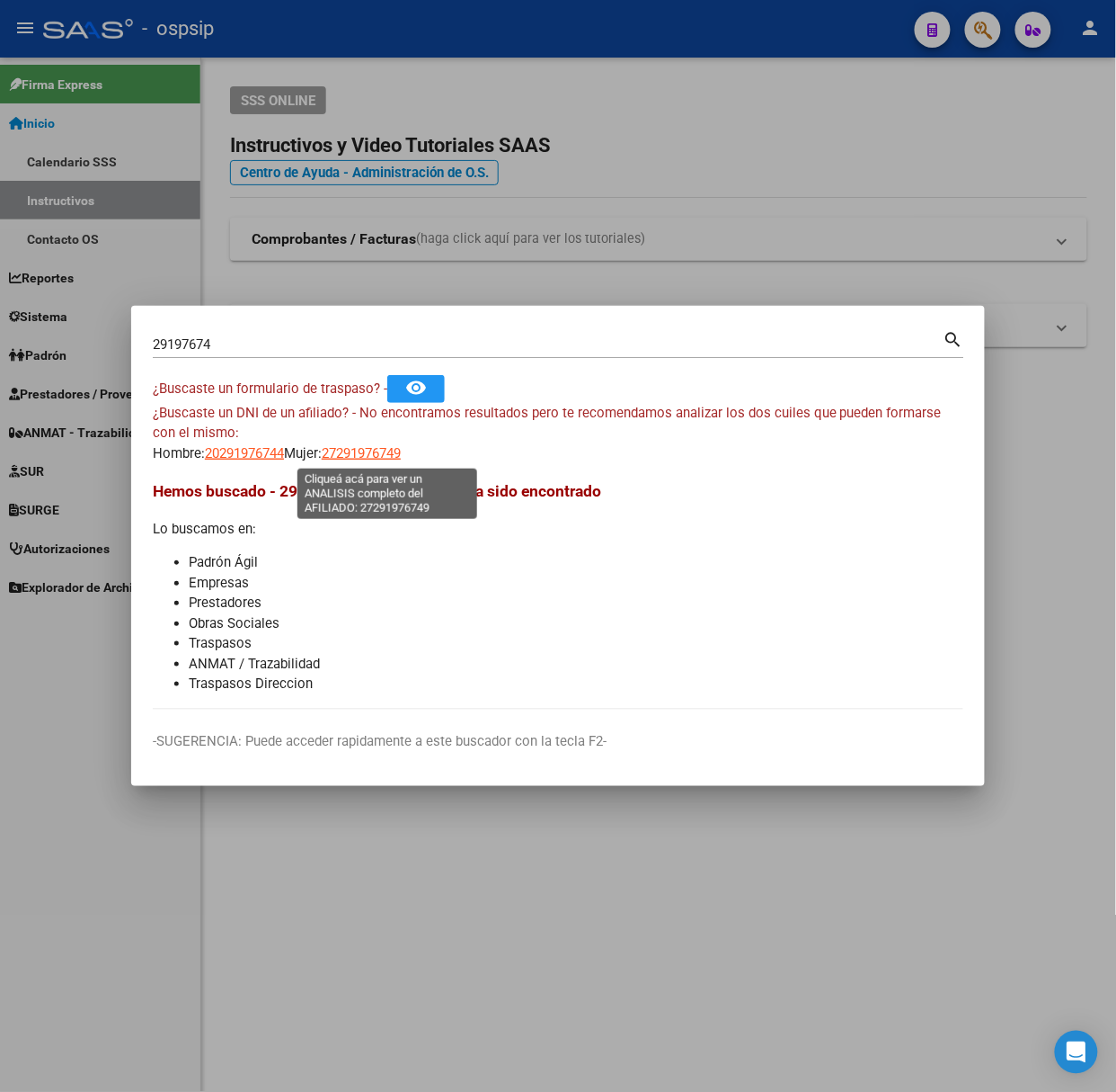
click at [366, 454] on span "27291976749" at bounding box center [361, 453] width 79 height 17
type textarea "27291976749"
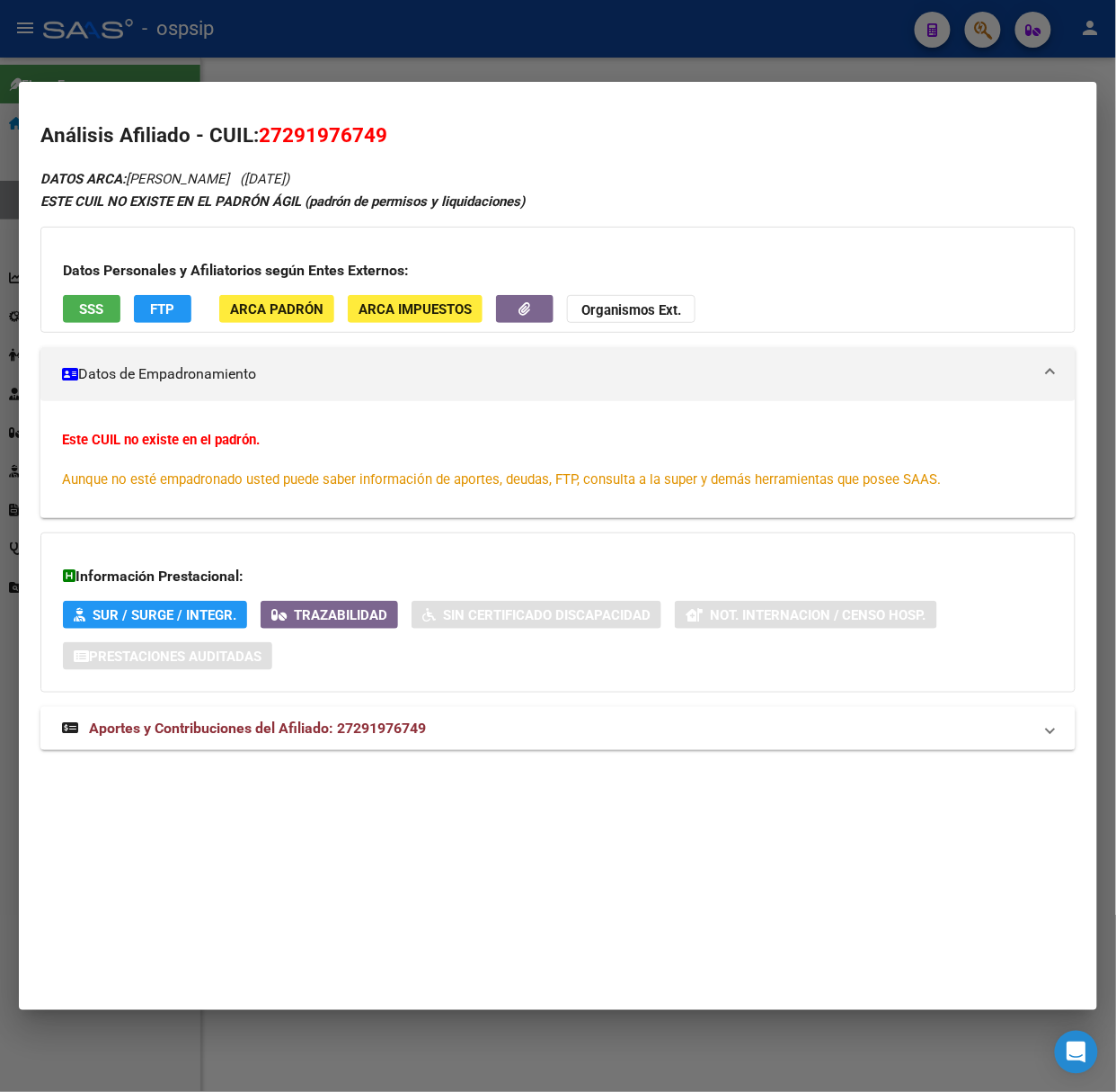
click at [383, 750] on mat-expansion-panel-header "Aportes y Contribuciones del Afiliado: 27291976749" at bounding box center [558, 728] width 1036 height 43
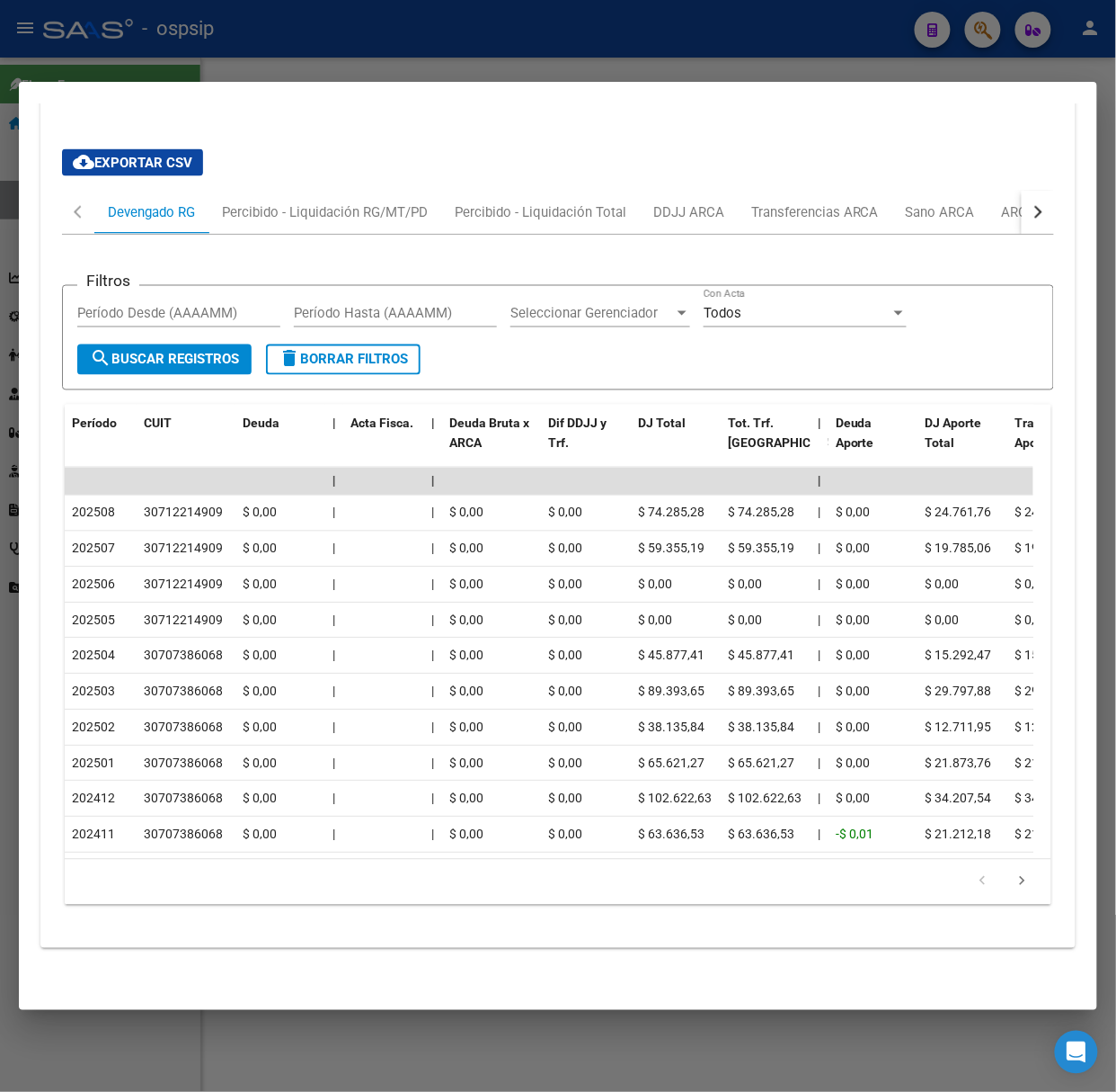
scroll to position [679, 0]
click at [209, 52] on div at bounding box center [558, 546] width 1116 height 1092
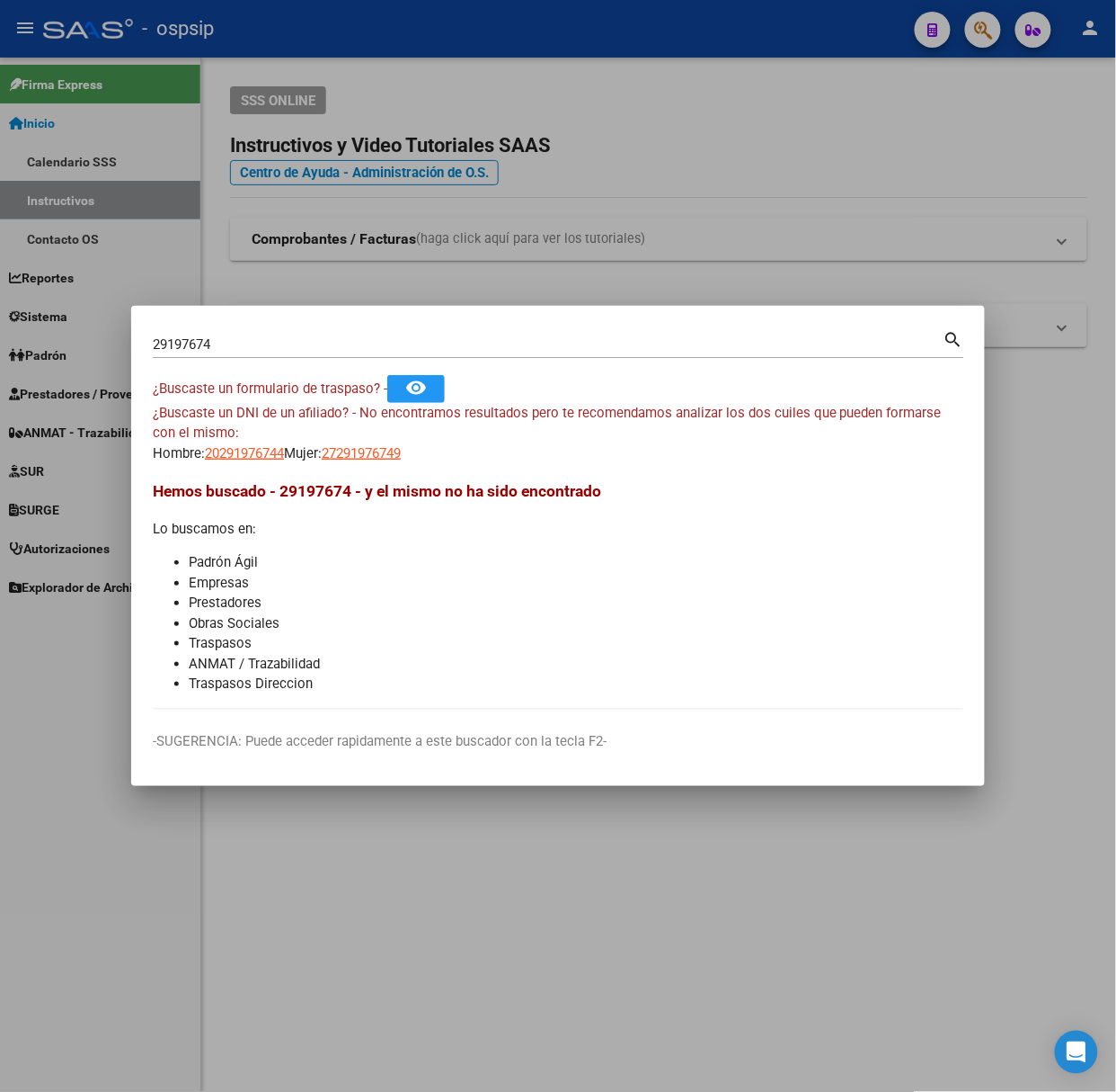
click at [241, 334] on div "29197674 Buscar (apellido, dni, [PERSON_NAME], [PERSON_NAME], cuit, obra social)" at bounding box center [547, 344] width 791 height 27
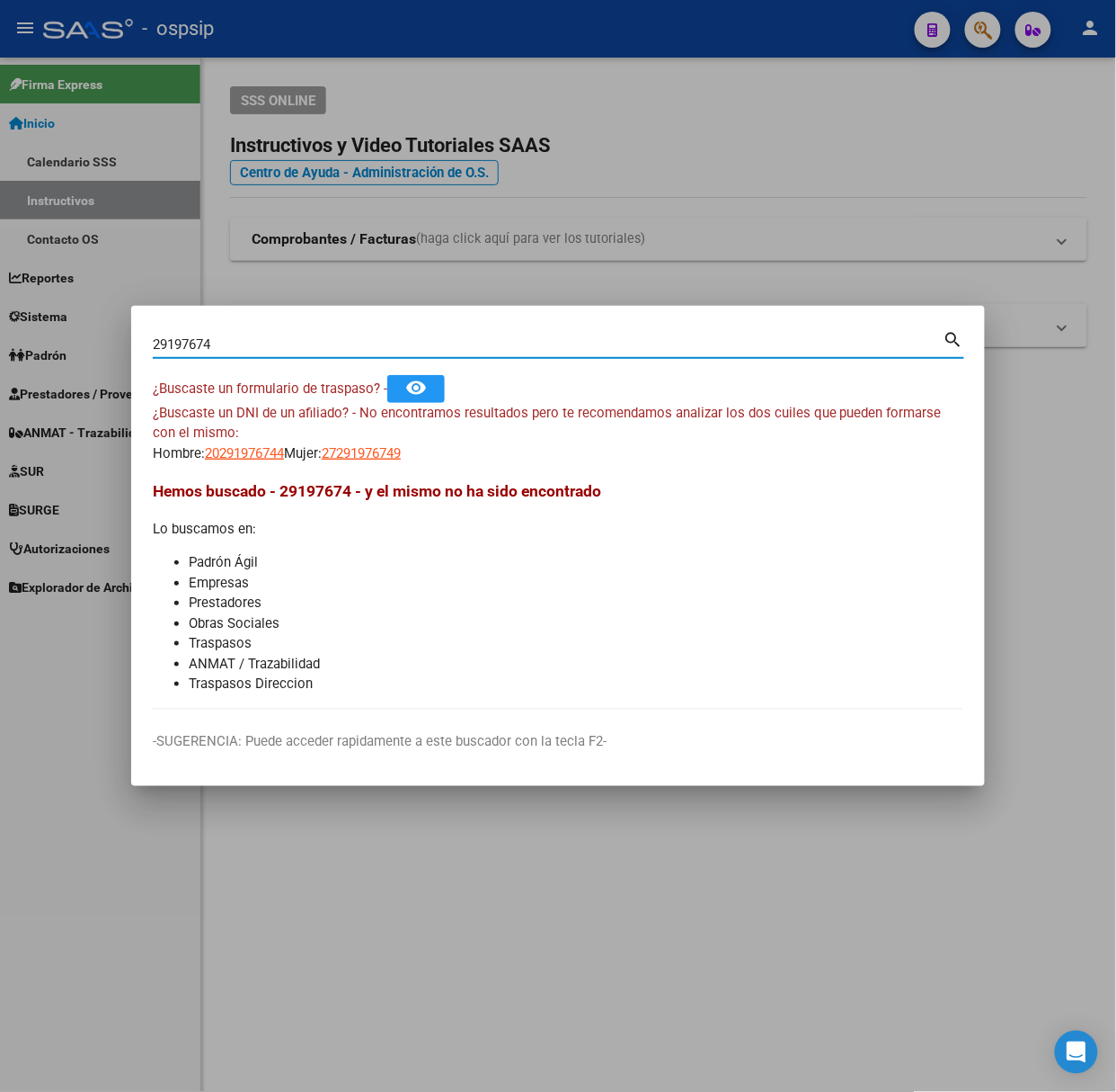
click at [241, 345] on input "29197674" at bounding box center [547, 344] width 791 height 17
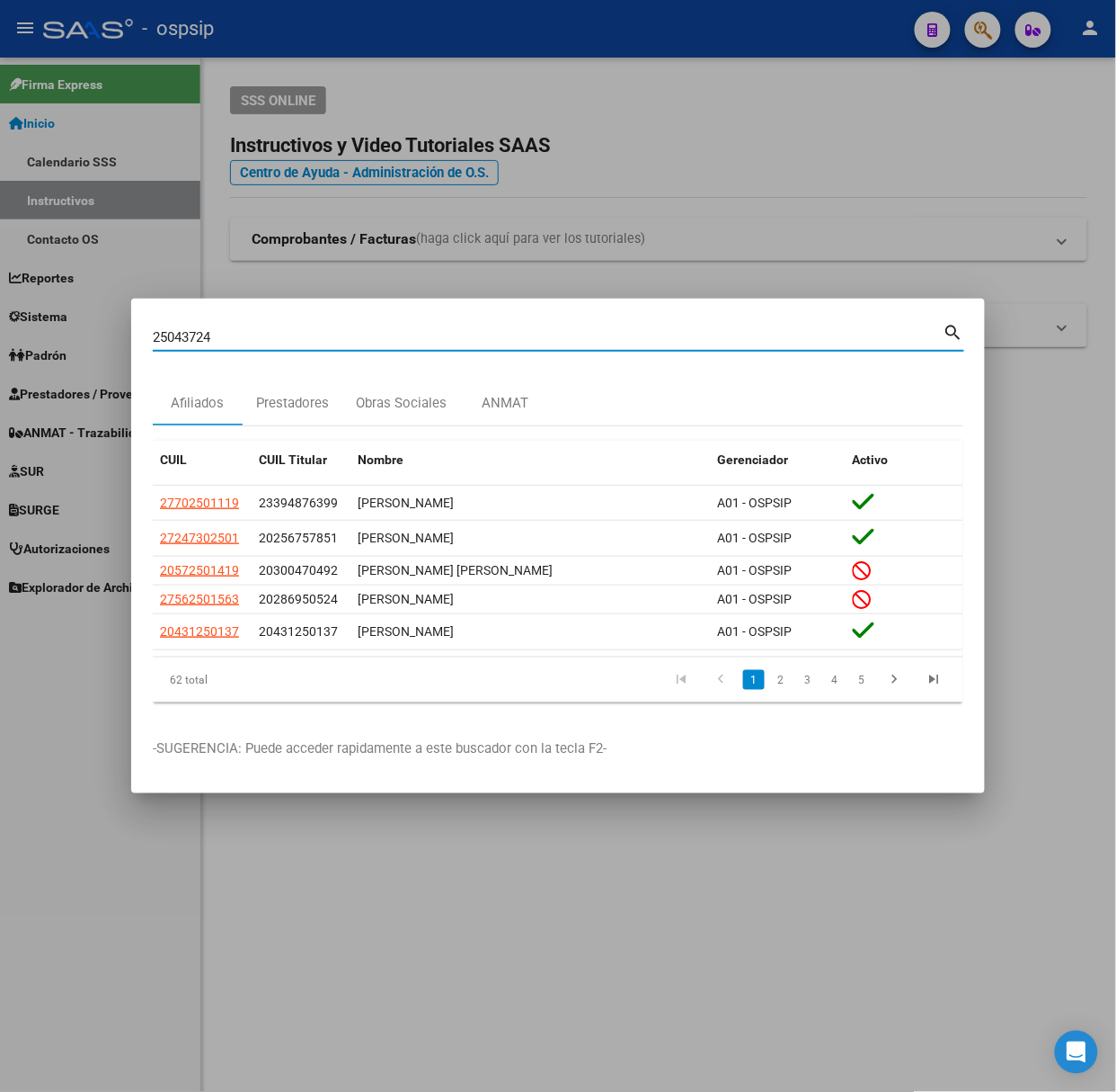
type input "25043724"
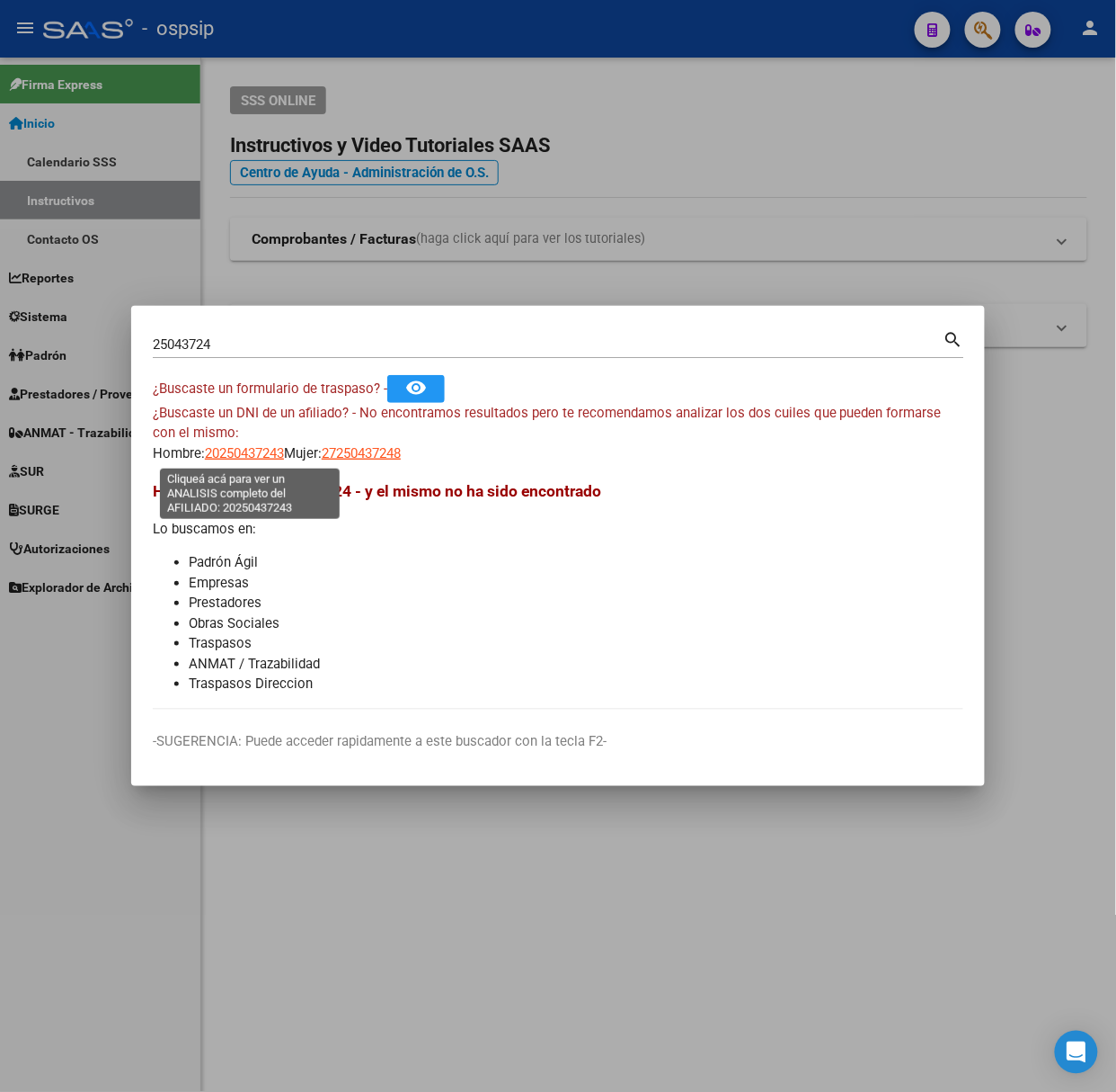
click at [241, 457] on span "20250437243" at bounding box center [244, 453] width 79 height 17
type textarea "20250437243"
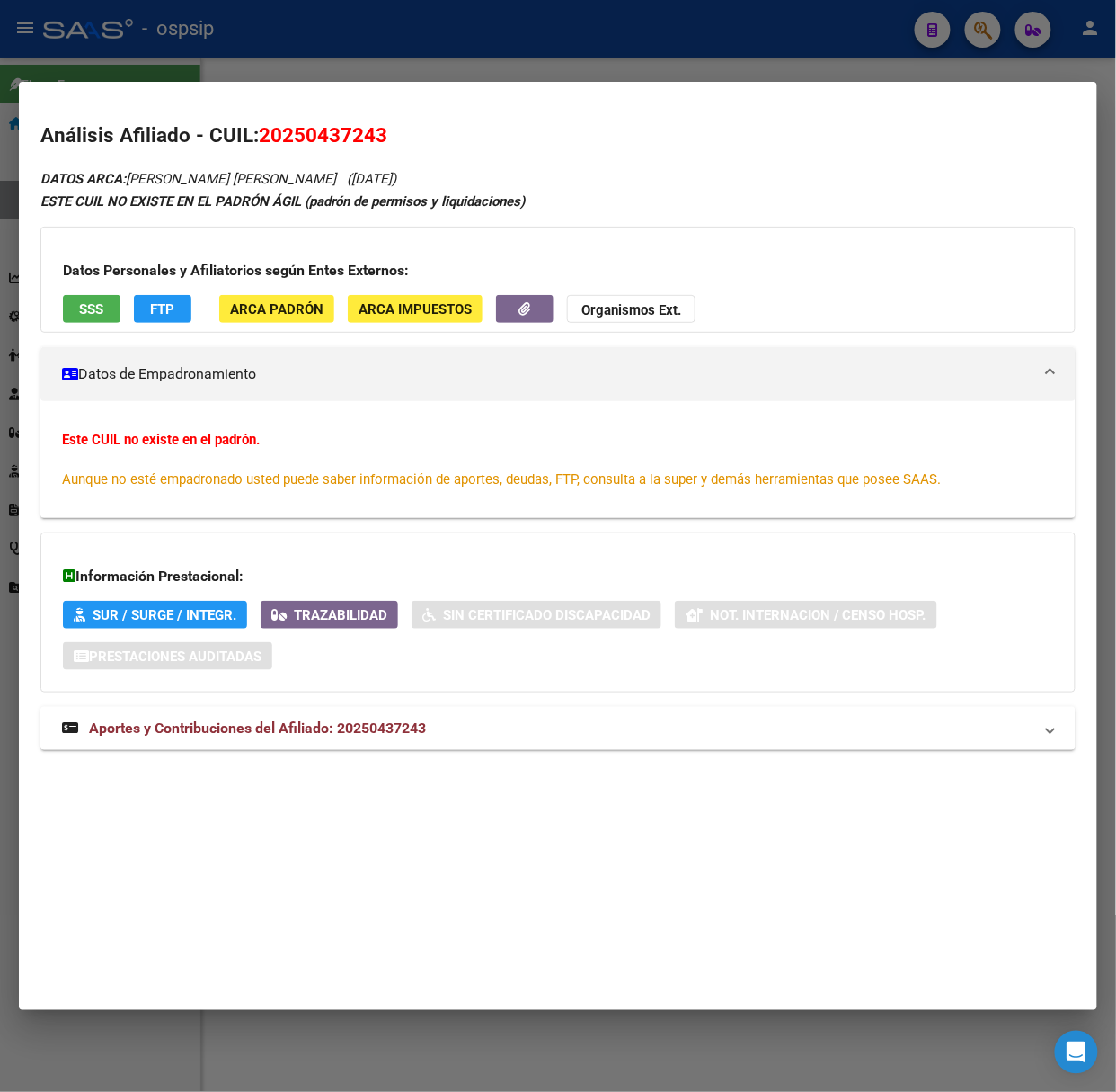
click at [345, 718] on strong "Aportes y Contribuciones del Afiliado: 20250437243" at bounding box center [243, 728] width 365 height 22
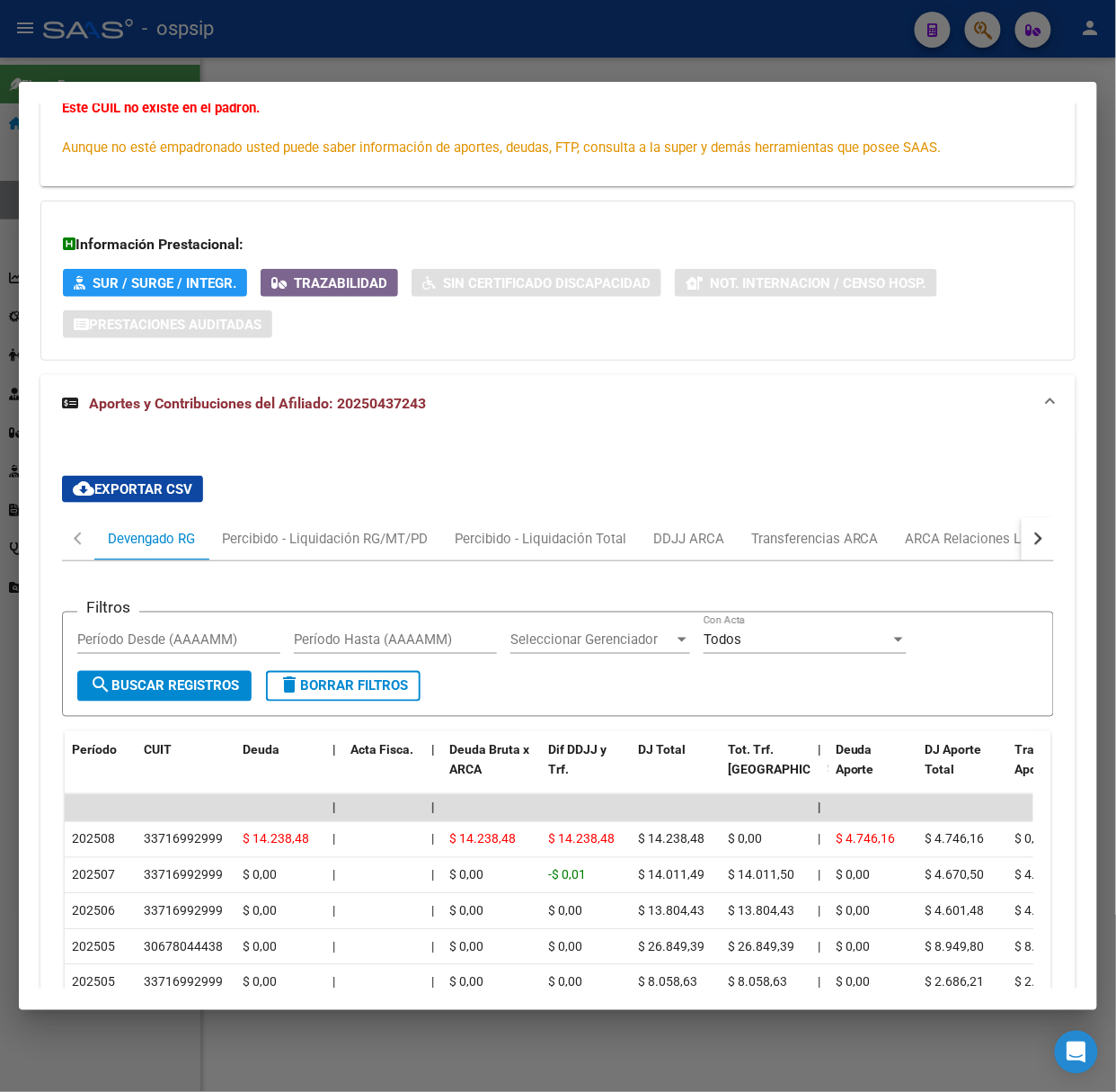
scroll to position [368, 0]
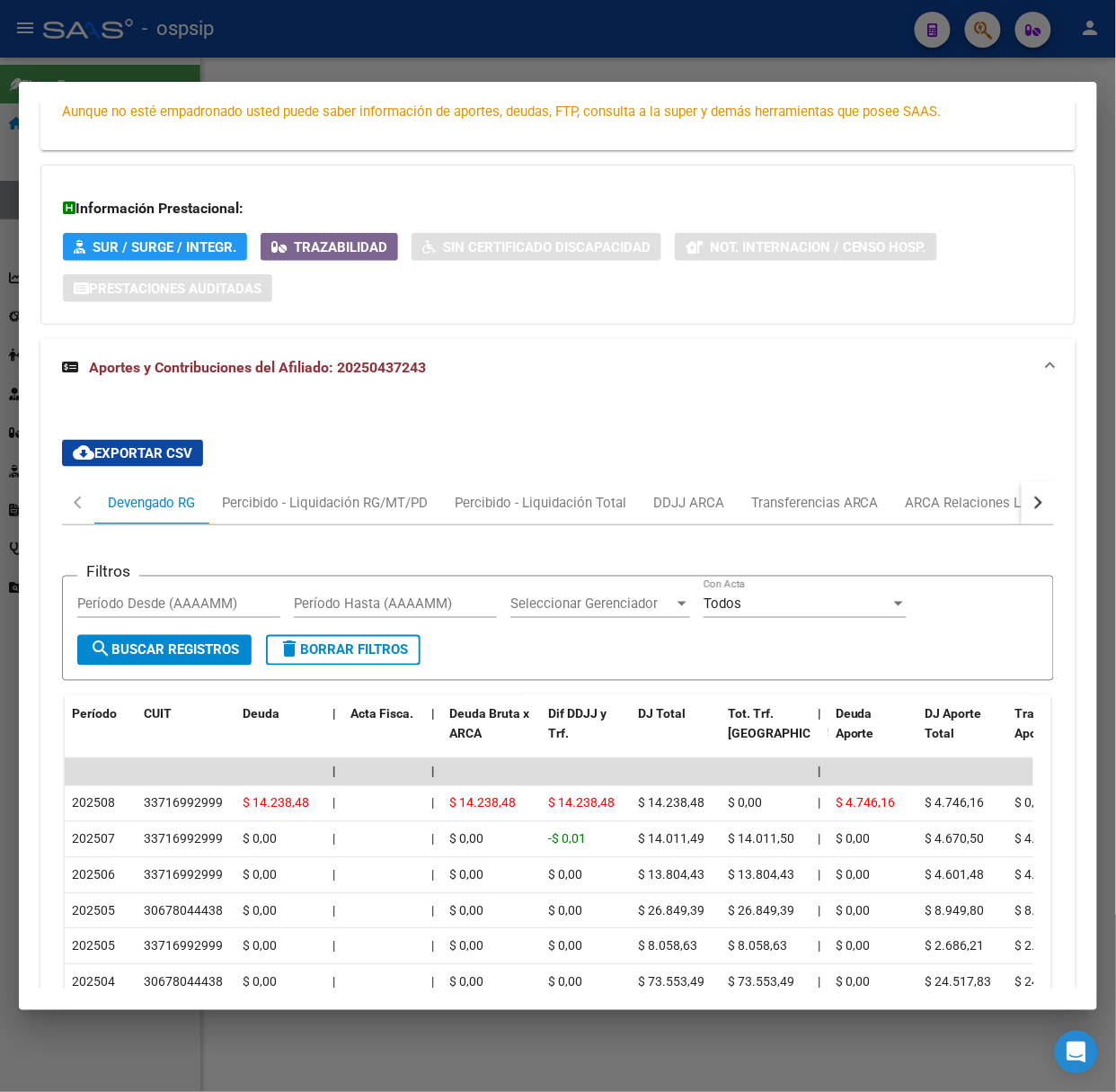
click at [95, 77] on div at bounding box center [558, 546] width 1116 height 1092
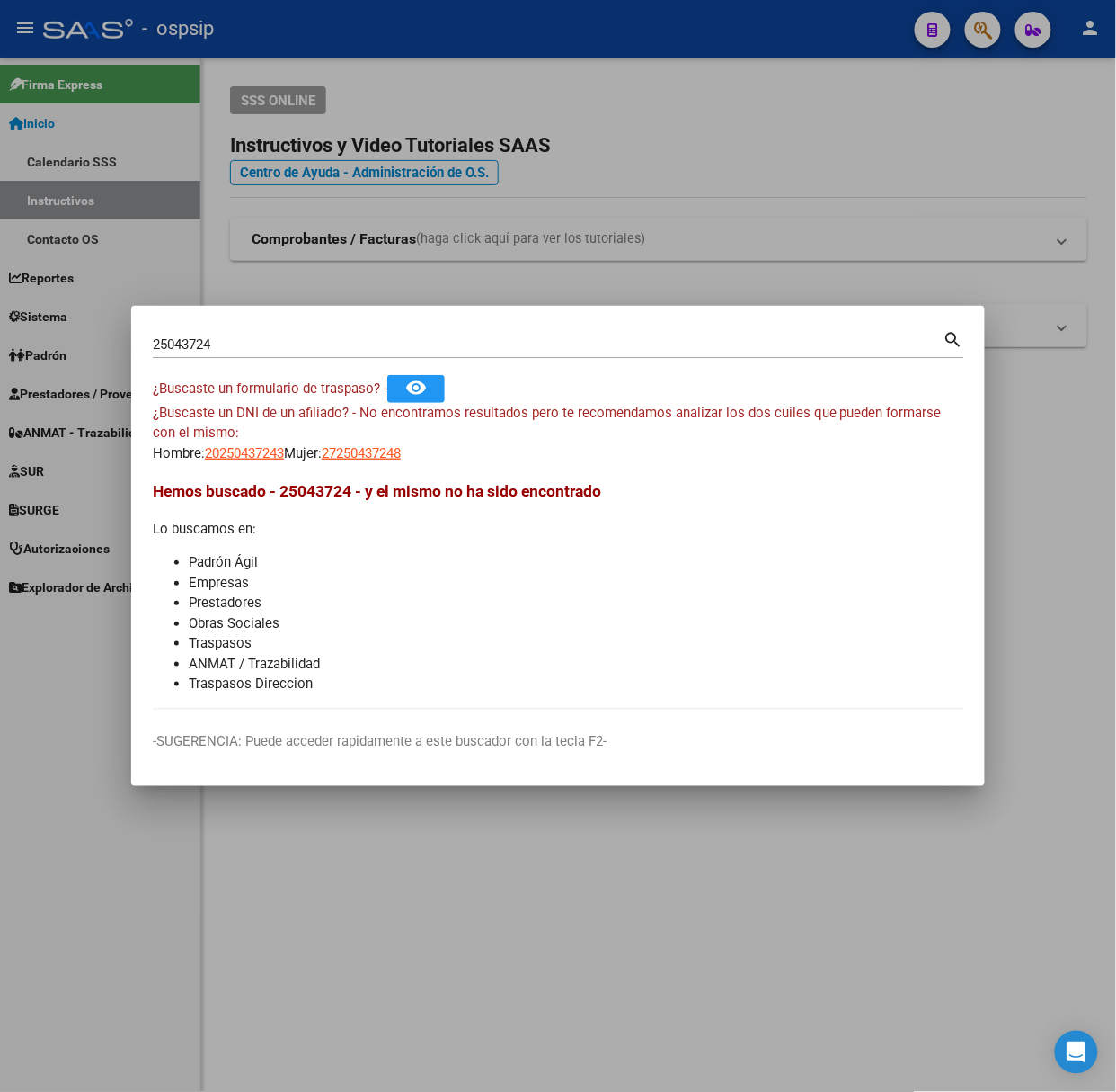
click at [249, 353] on div "25043724 Buscar (apellido, dni, [PERSON_NAME], nro traspaso, cuit, obra social)" at bounding box center [547, 344] width 791 height 27
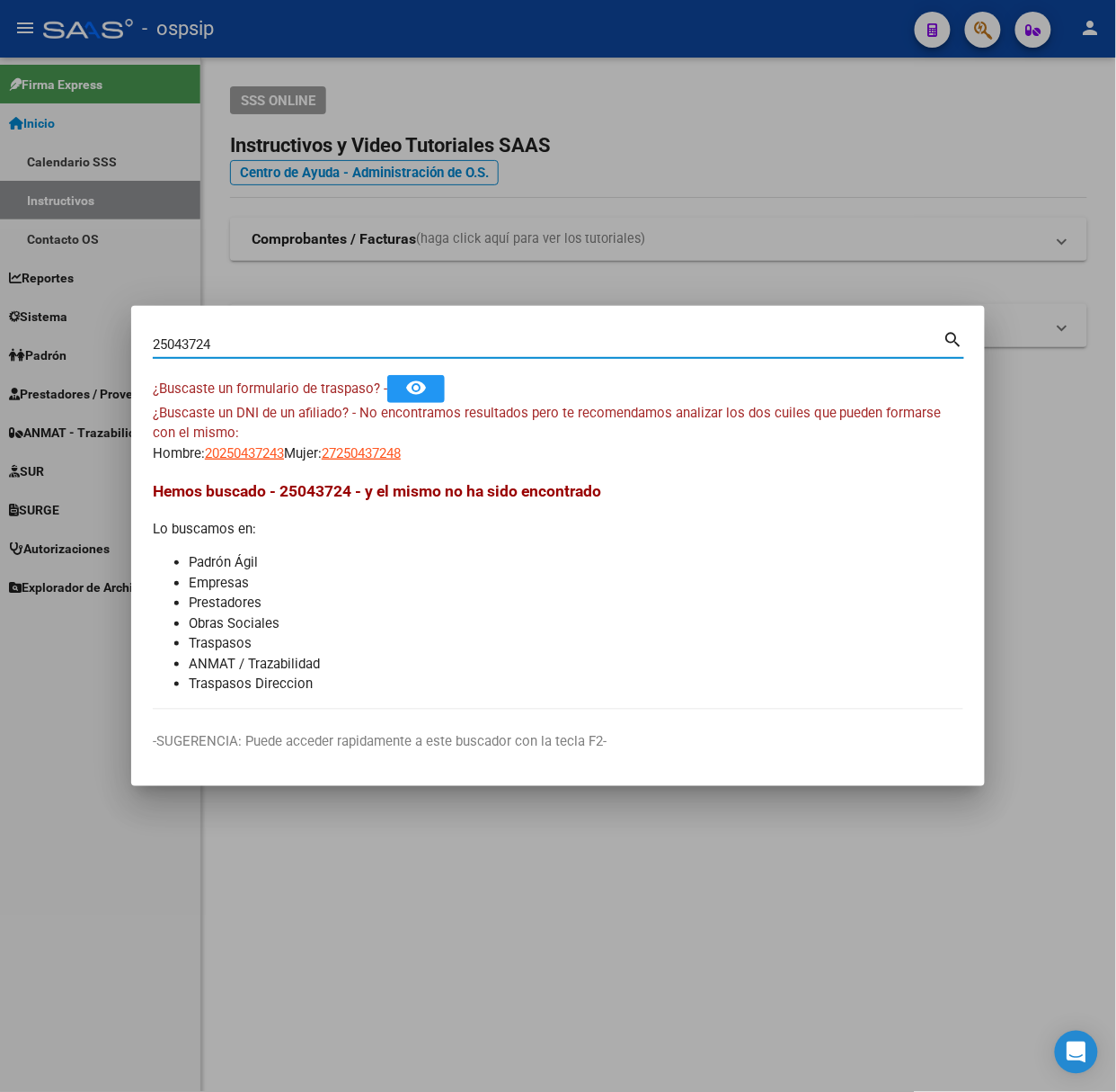
click at [238, 338] on input "25043724" at bounding box center [547, 344] width 791 height 17
type input "96107348"
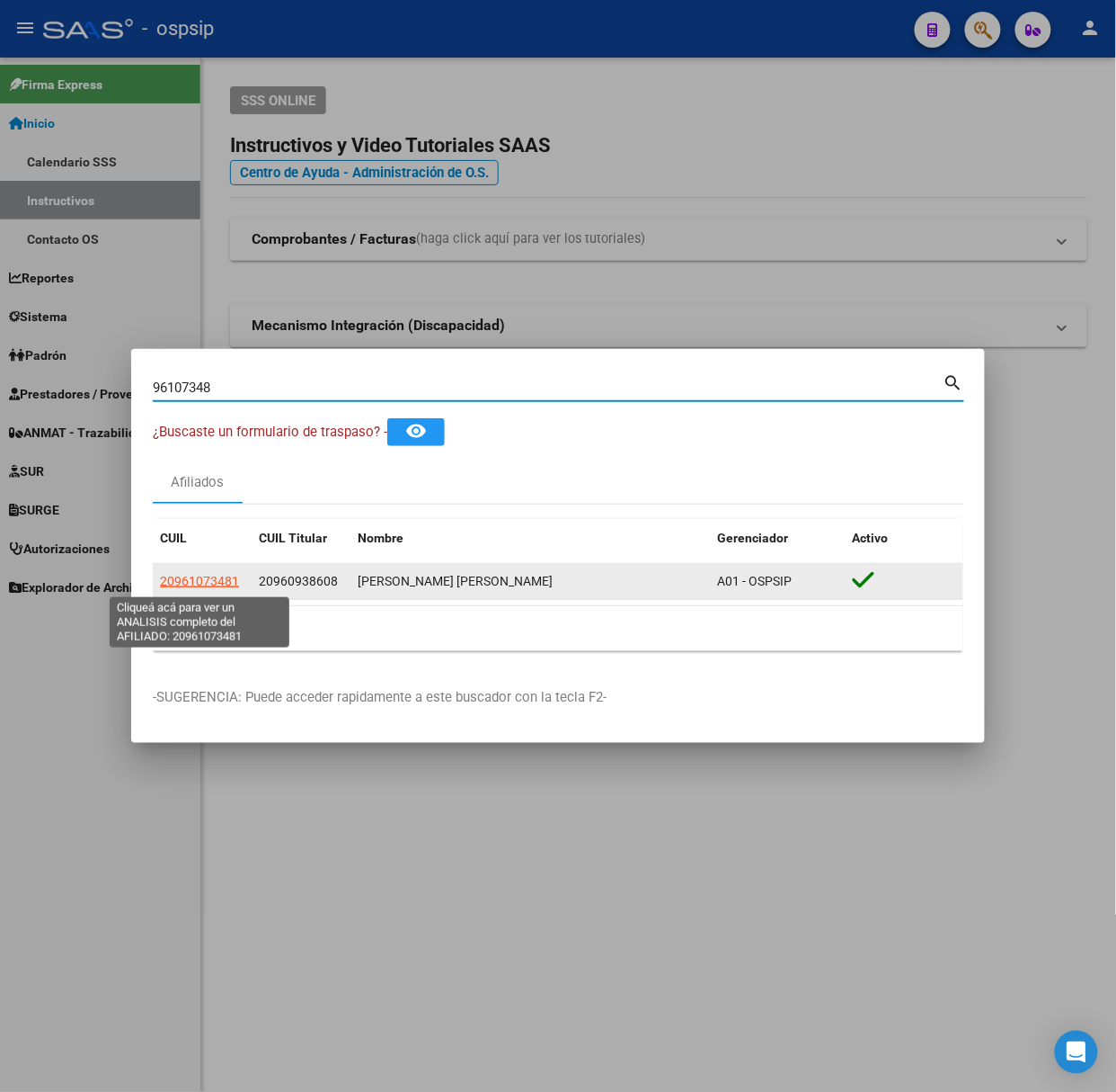
click at [214, 589] on span "20961073481" at bounding box center [199, 581] width 79 height 15
type textarea "20961073481"
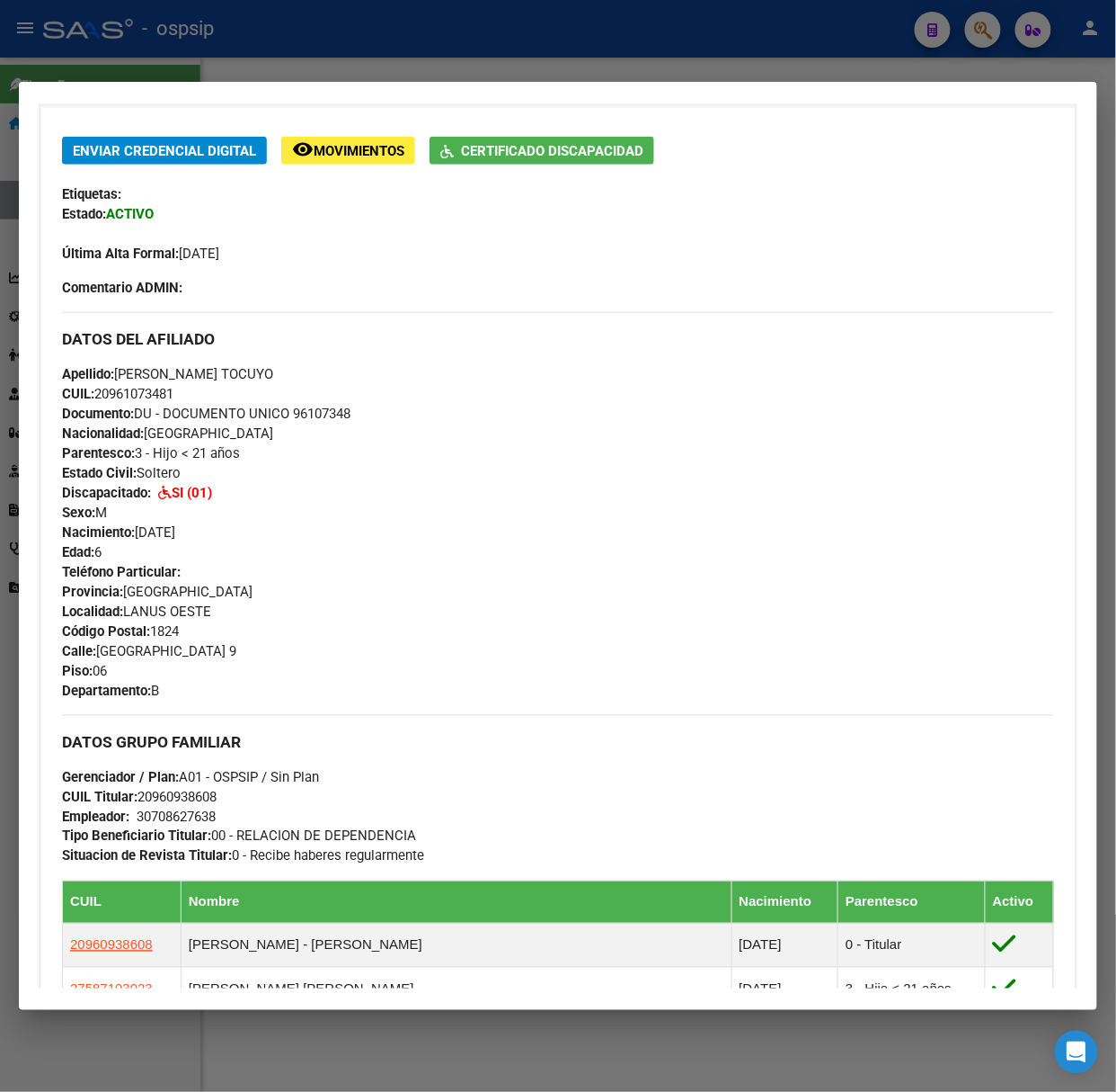
scroll to position [790, 0]
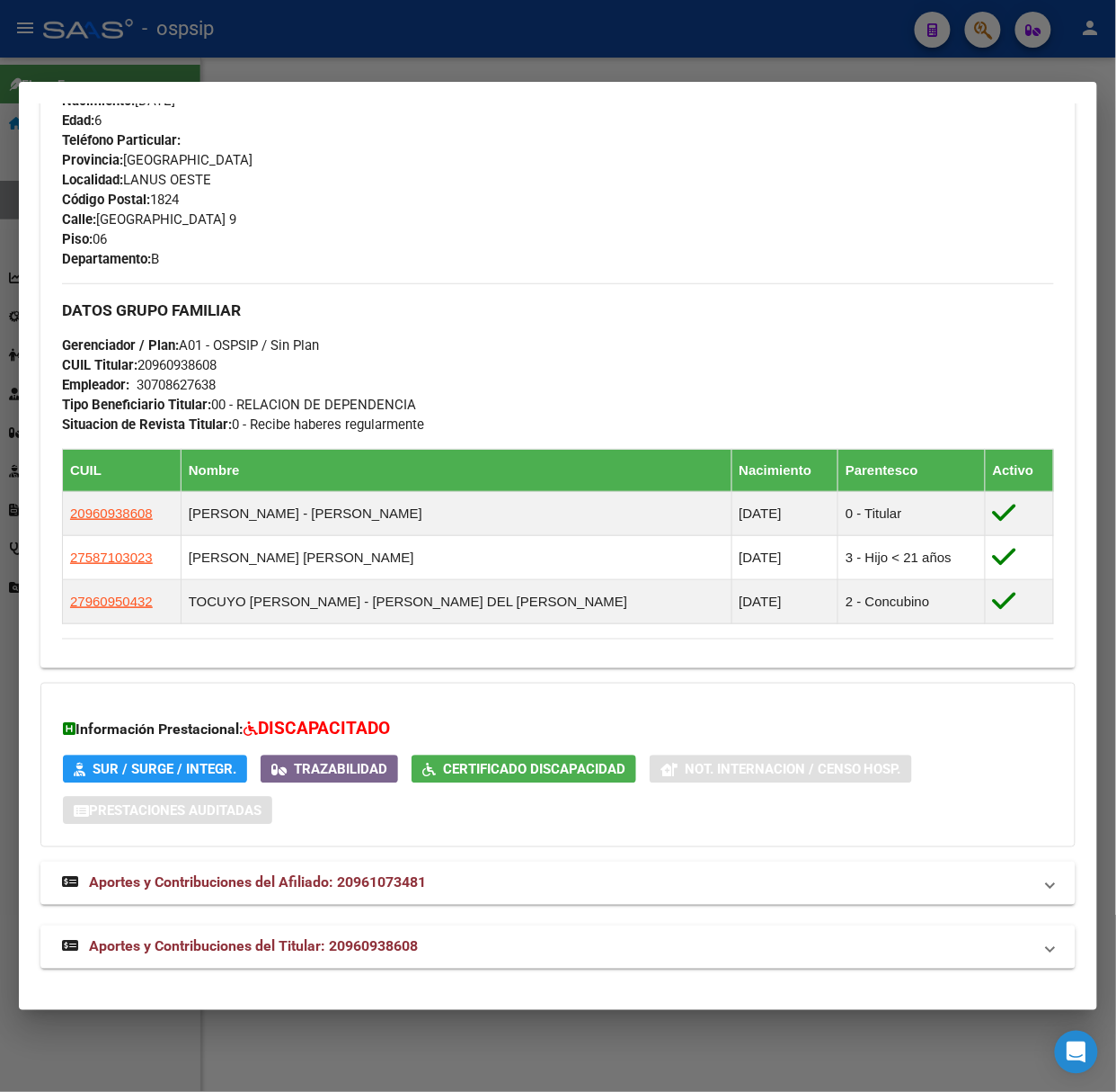
click at [364, 969] on div "Análisis Afiliado - CUIL: 20961073481 DATOS PADRÓN ÁGIL: [PERSON_NAME] [PERSON_…" at bounding box center [558, 160] width 1036 height 1657
click at [349, 940] on span "Aportes y Contribuciones del Titular: 20960938608" at bounding box center [253, 945] width 329 height 17
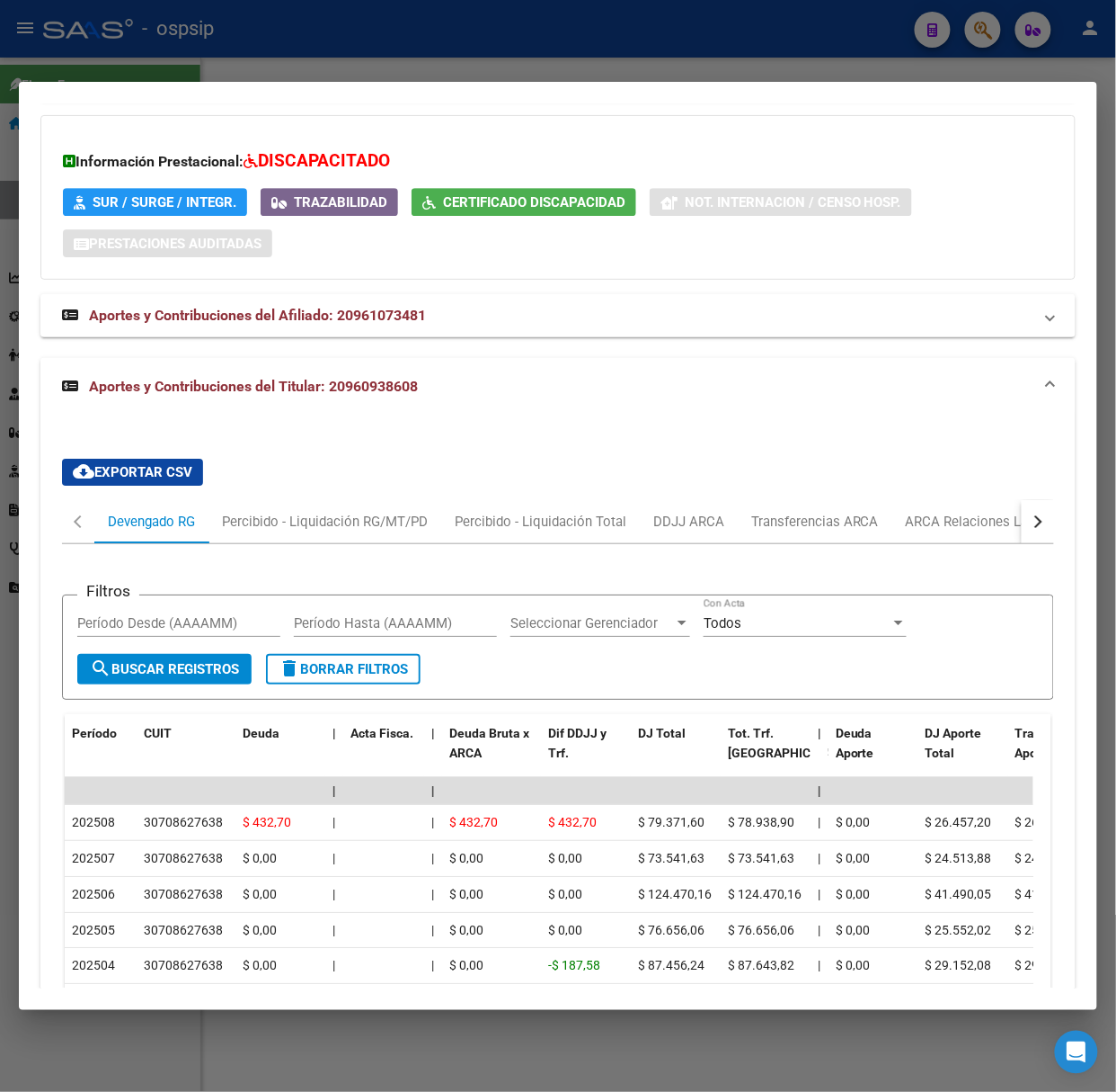
scroll to position [1475, 0]
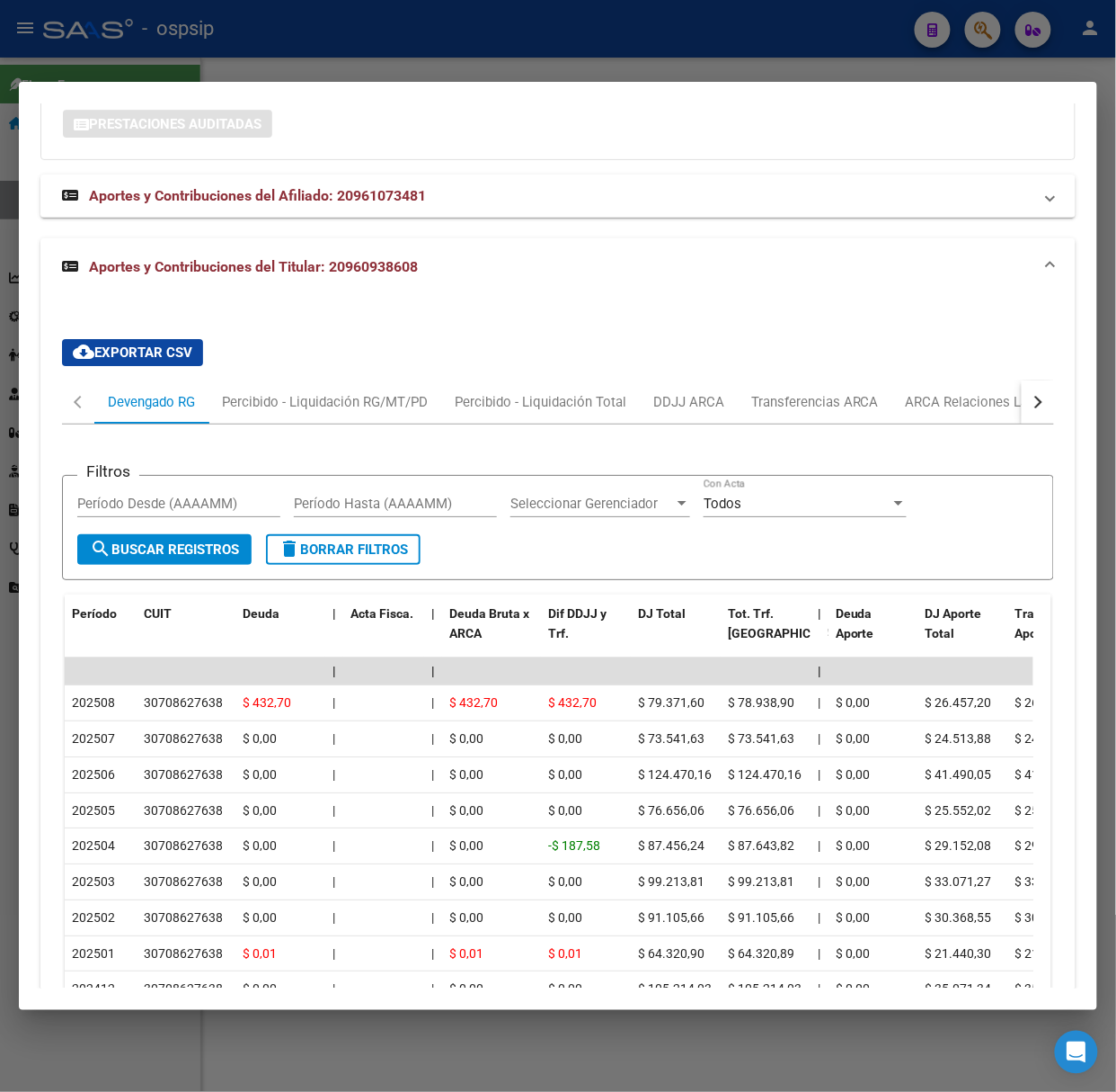
click at [287, 40] on div at bounding box center [558, 546] width 1116 height 1092
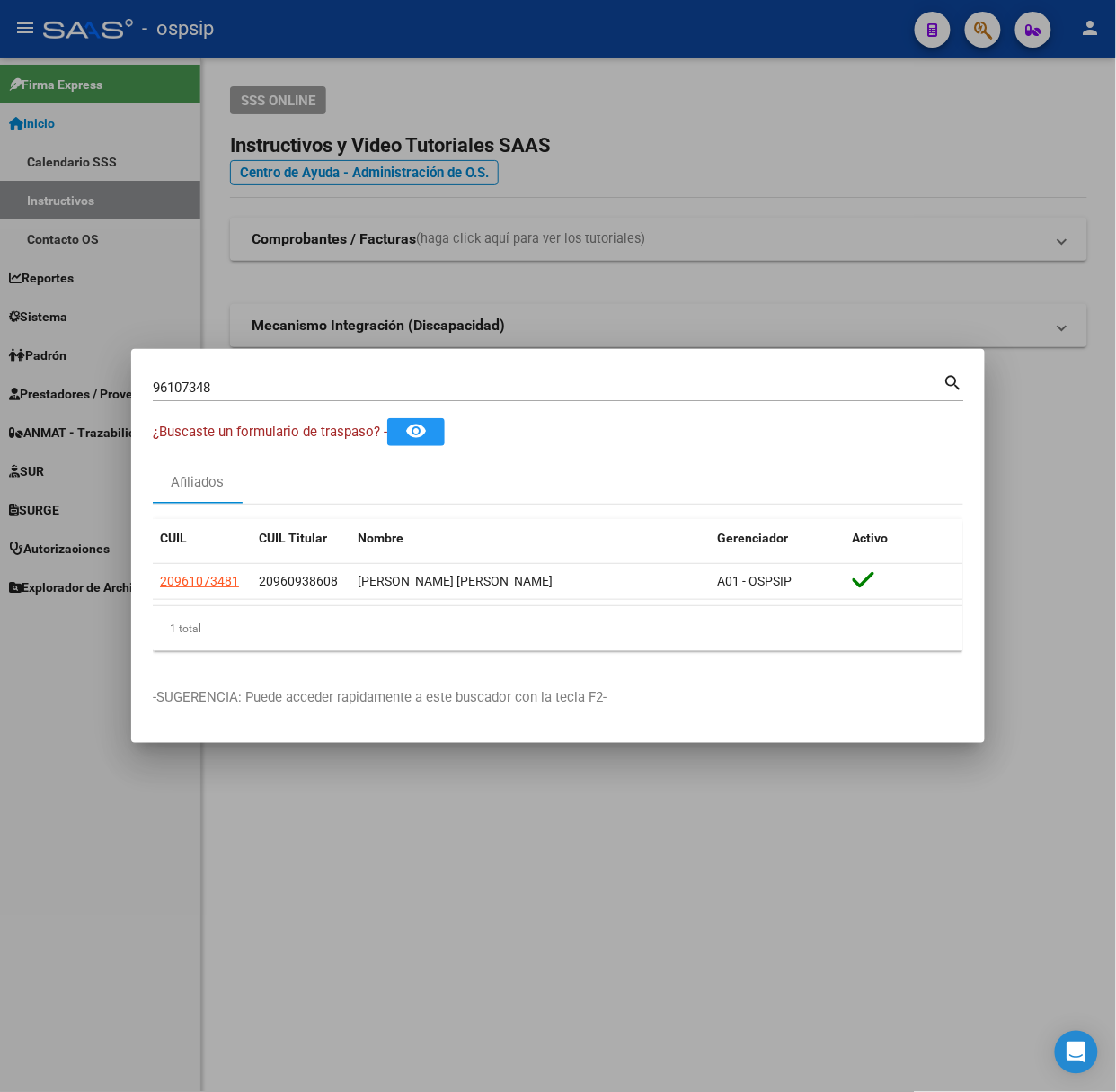
click at [205, 382] on input "96107348" at bounding box center [547, 387] width 791 height 17
type input "17265476"
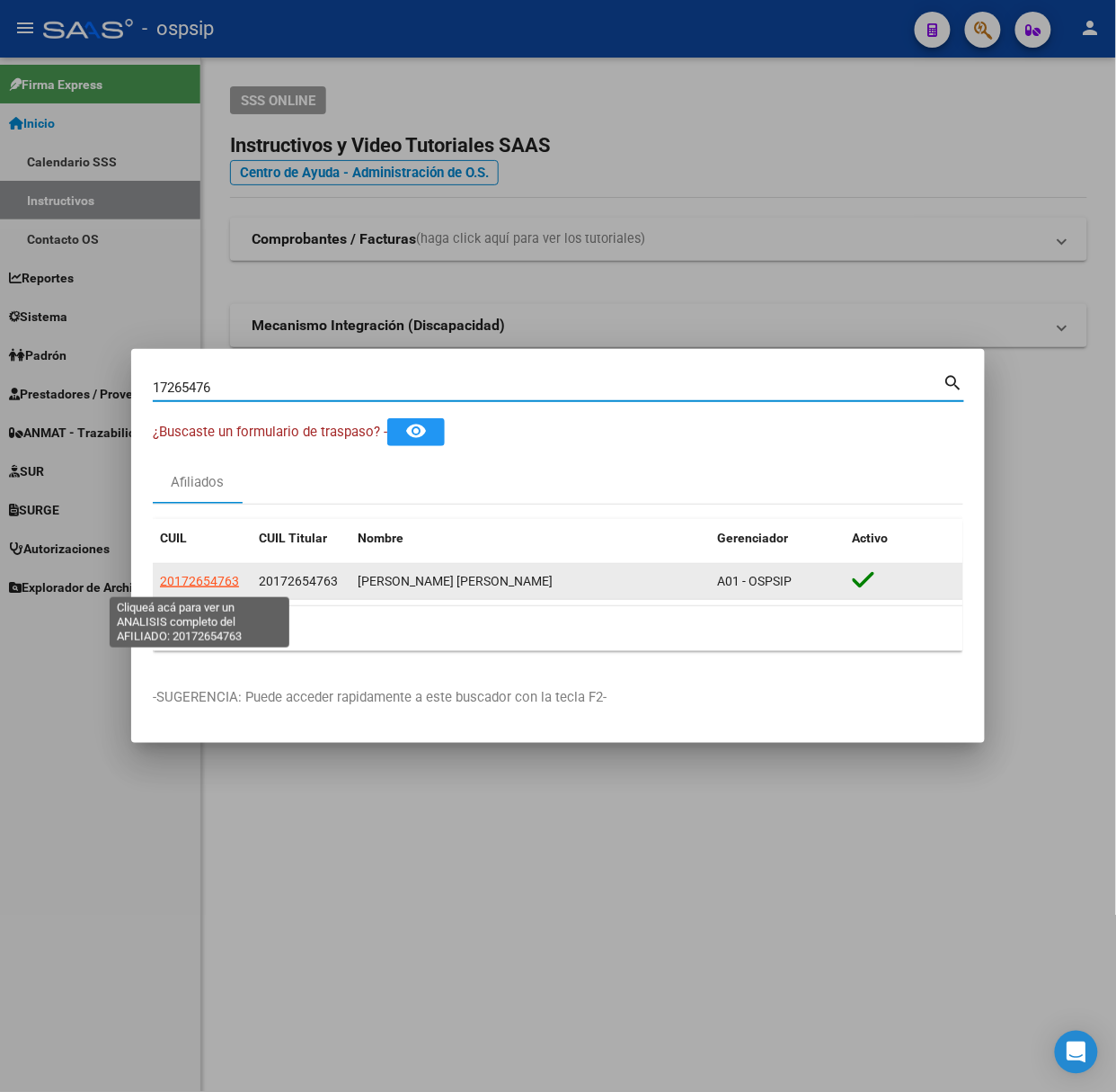
click at [191, 578] on span "20172654763" at bounding box center [199, 581] width 79 height 15
type textarea "20172654763"
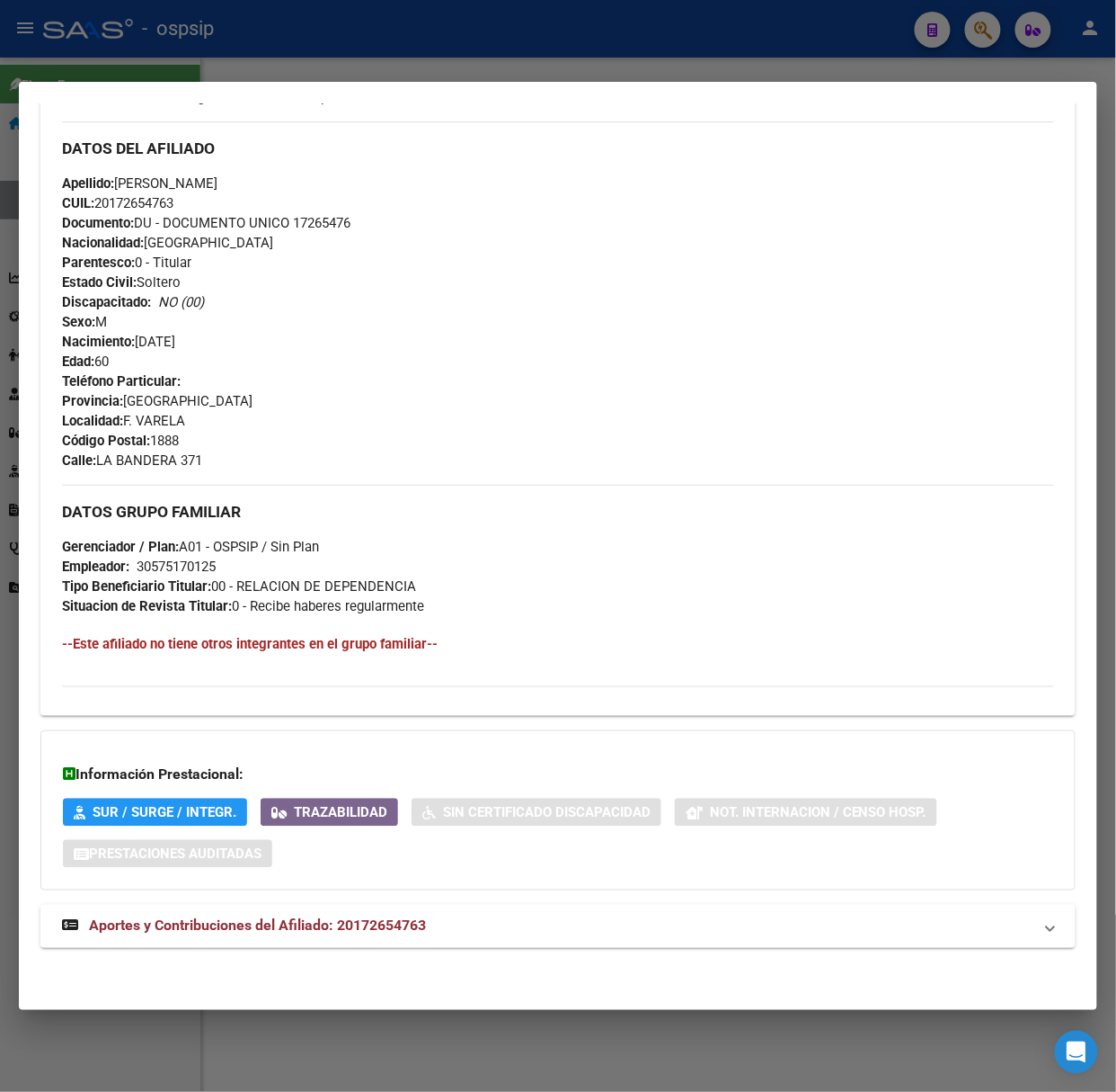
click at [368, 910] on mat-expansion-panel-header "Aportes y Contribuciones del Afiliado: 20172654763" at bounding box center [558, 926] width 1036 height 43
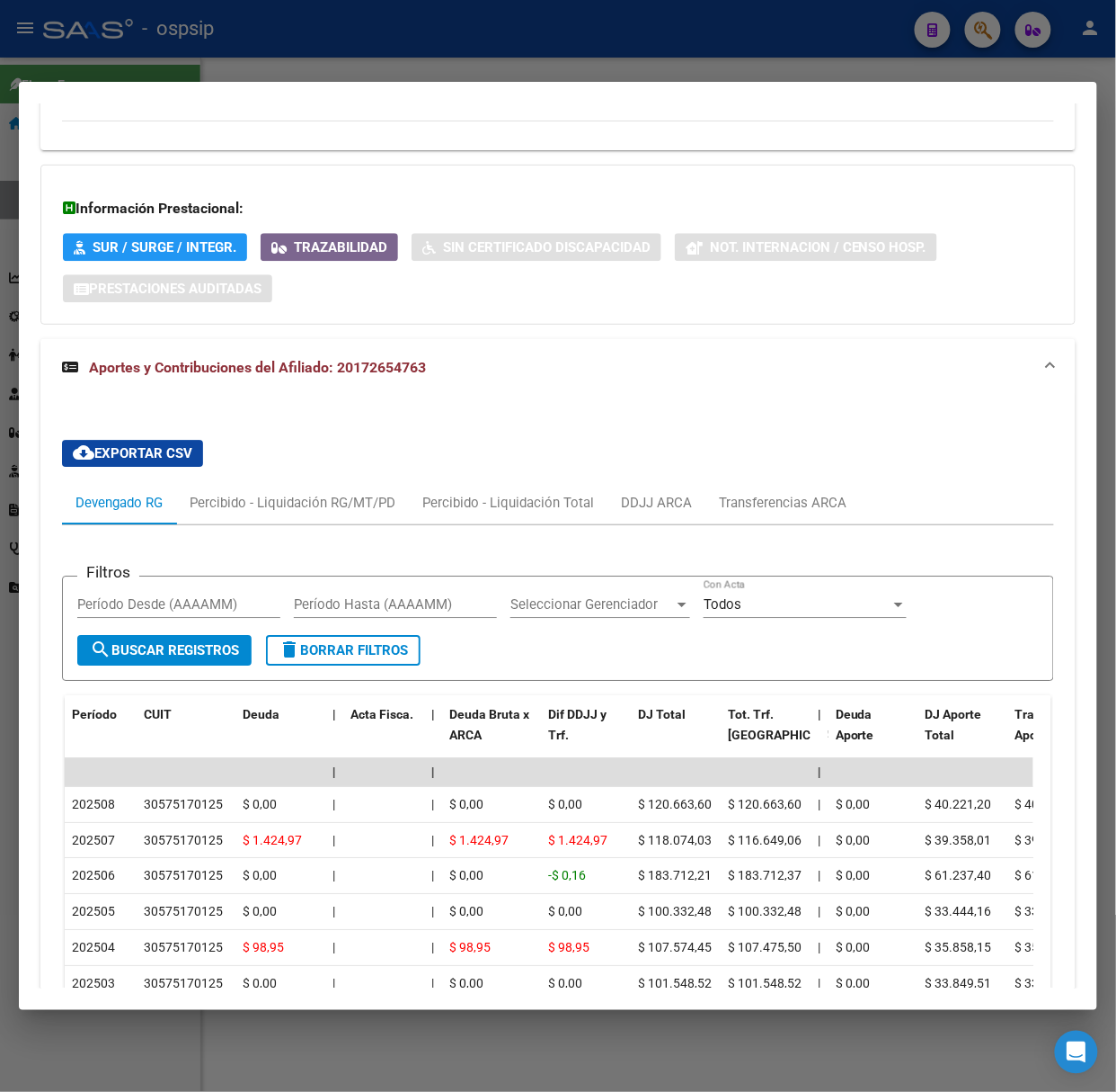
scroll to position [1155, 0]
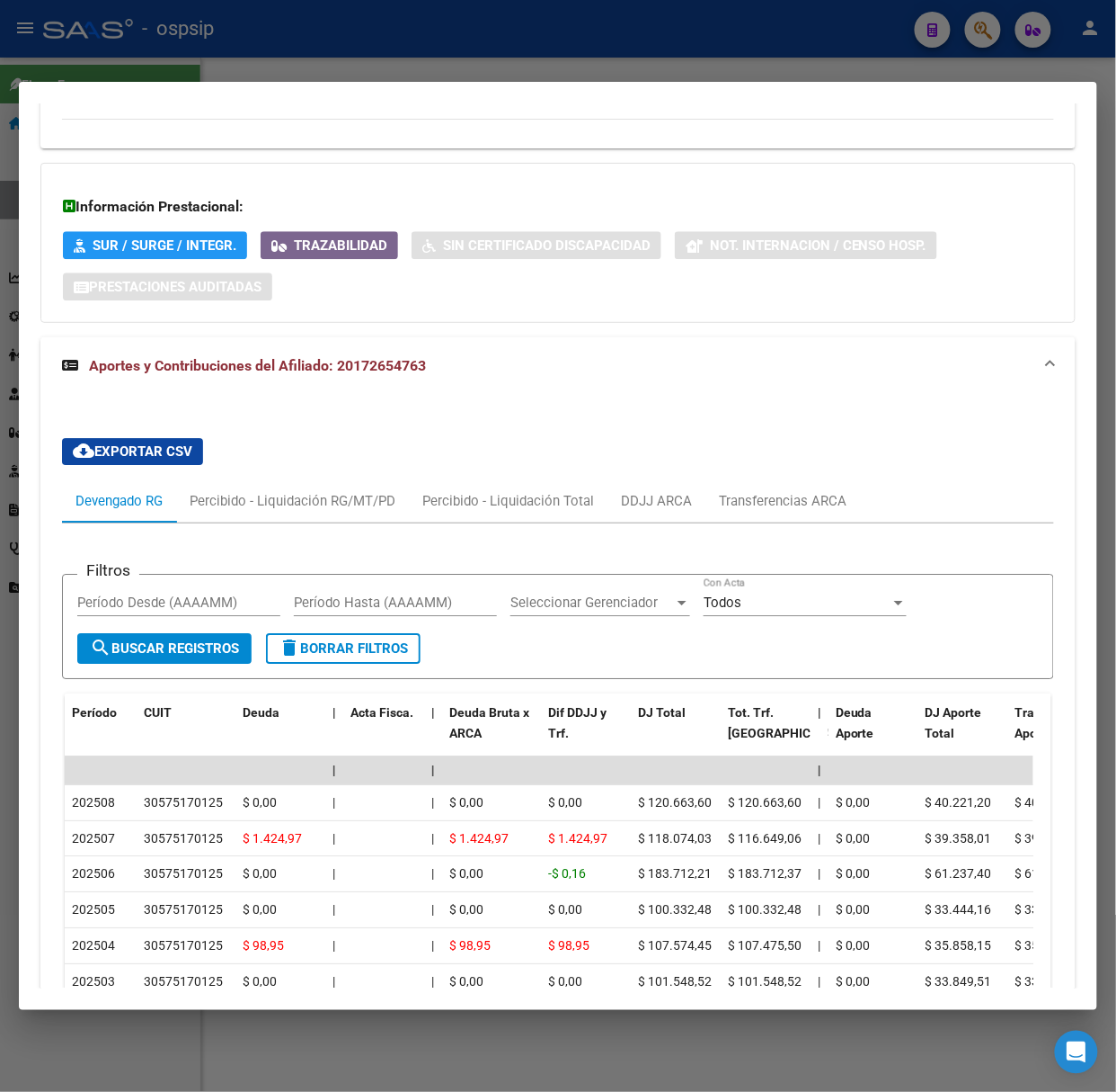
click at [493, 56] on div at bounding box center [558, 546] width 1116 height 1092
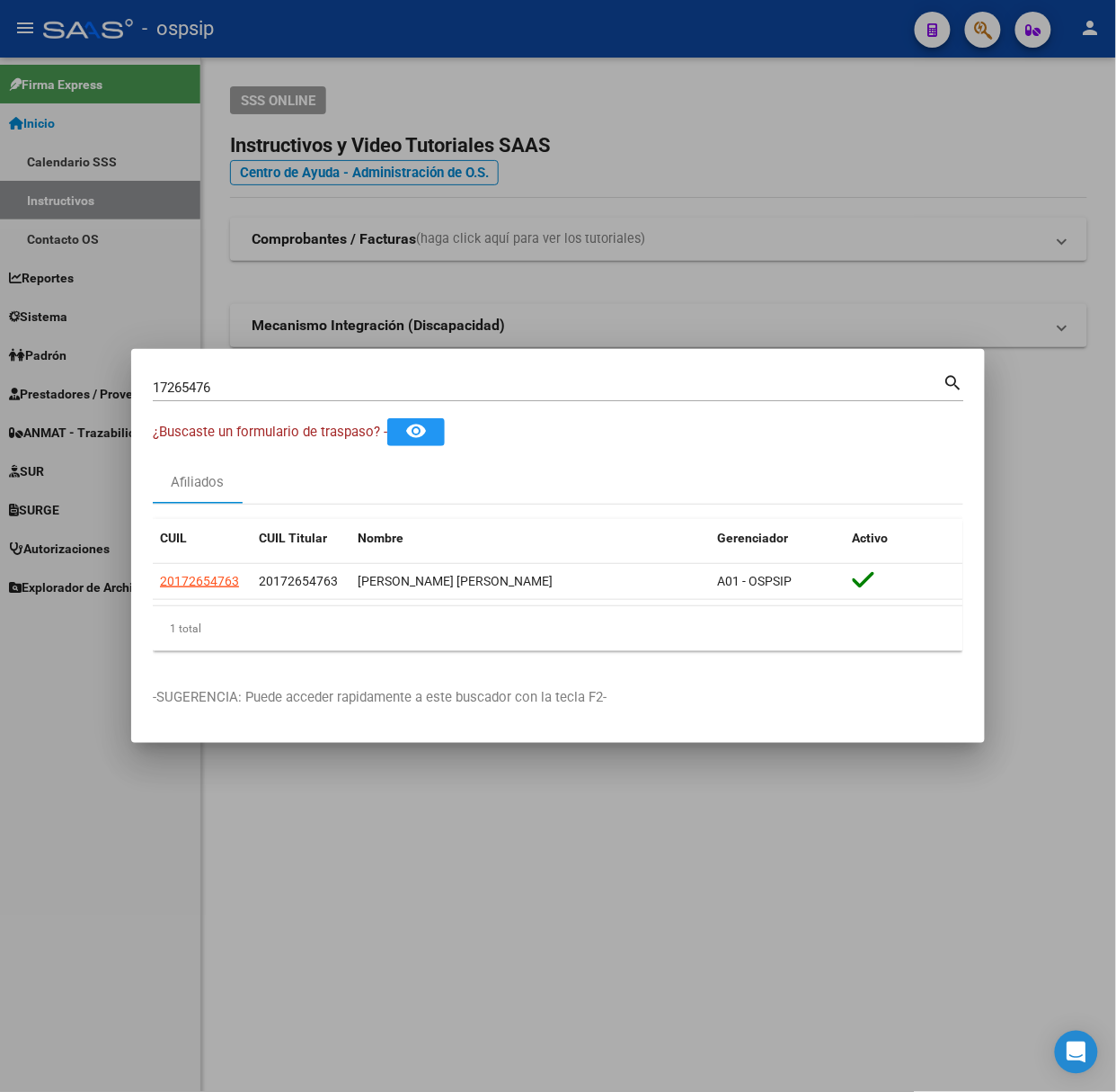
click at [310, 379] on input "17265476" at bounding box center [547, 387] width 791 height 17
type input "41353122"
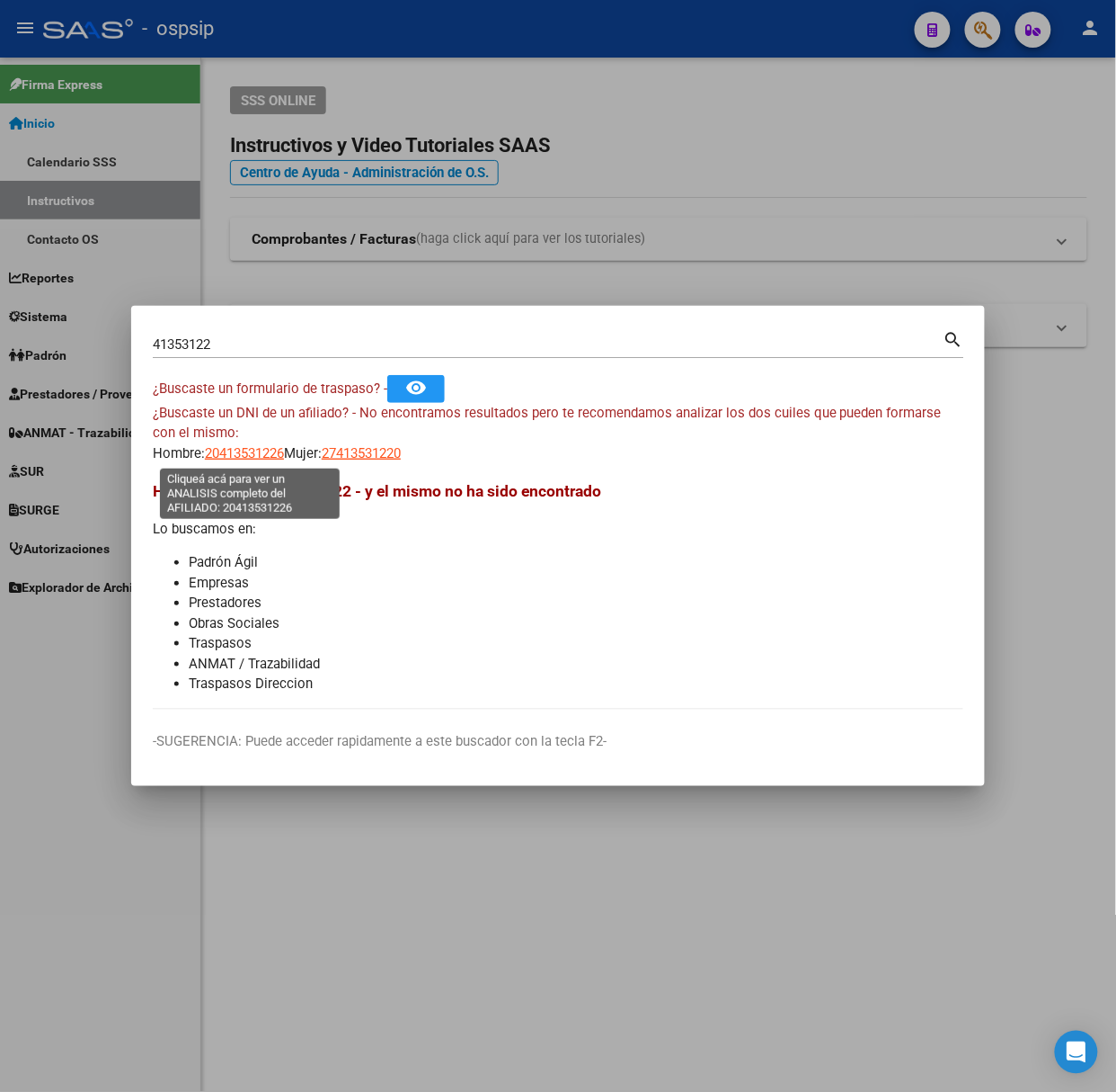
click at [234, 447] on span "20413531226" at bounding box center [244, 453] width 79 height 17
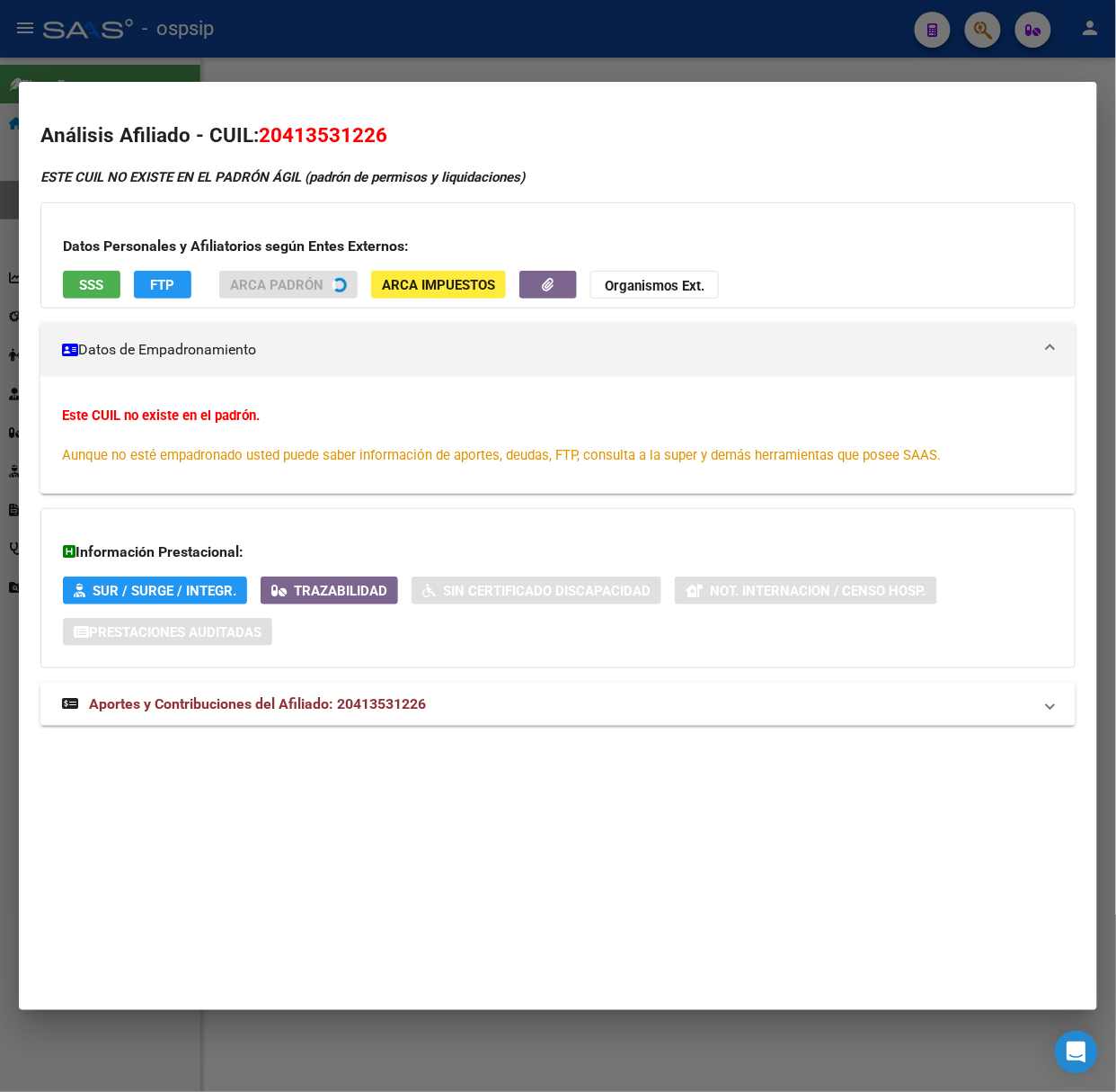
click at [173, 72] on div at bounding box center [558, 546] width 1116 height 1092
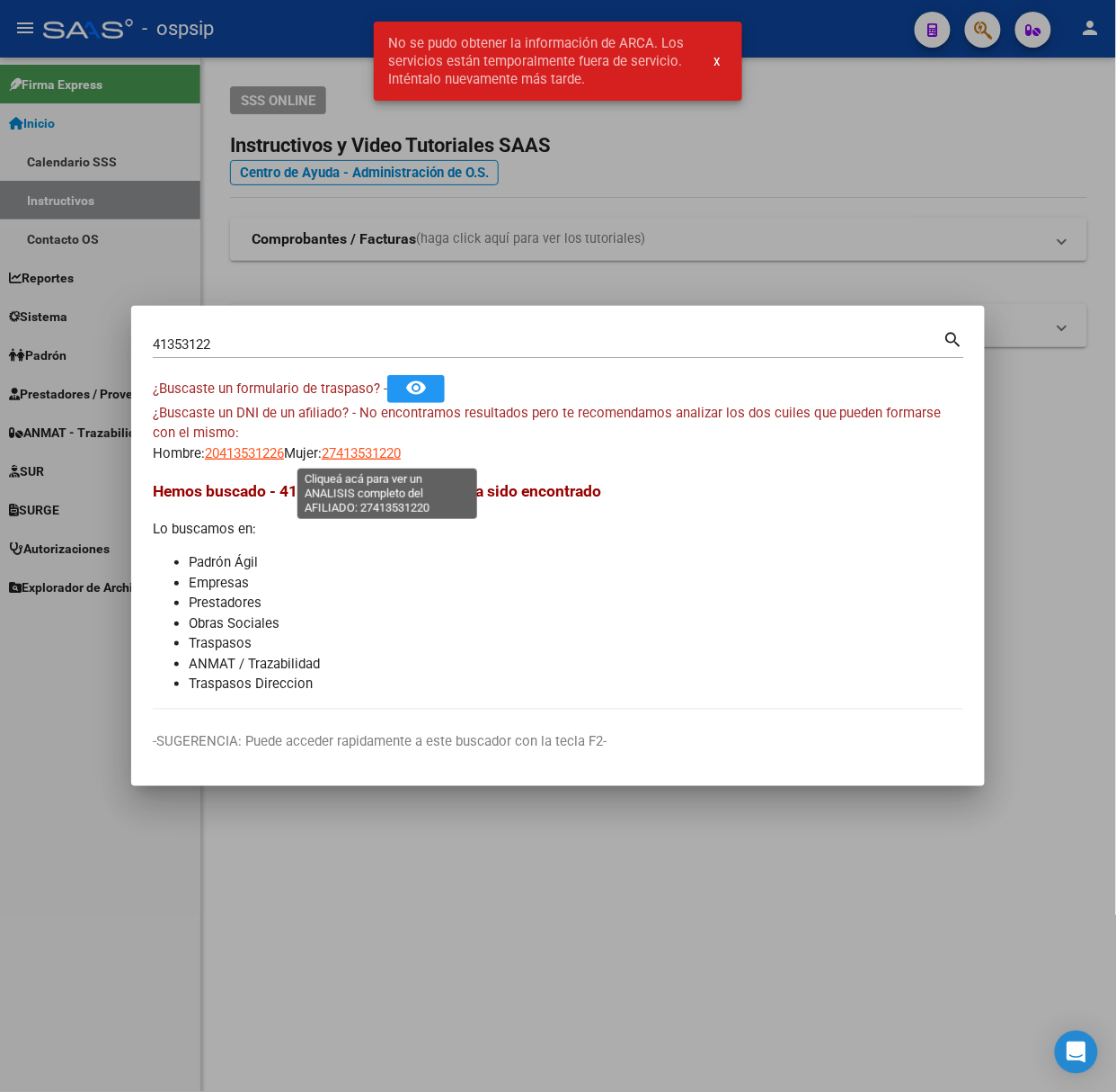
click at [397, 457] on span "27413531220" at bounding box center [361, 453] width 79 height 17
type textarea "27413531220"
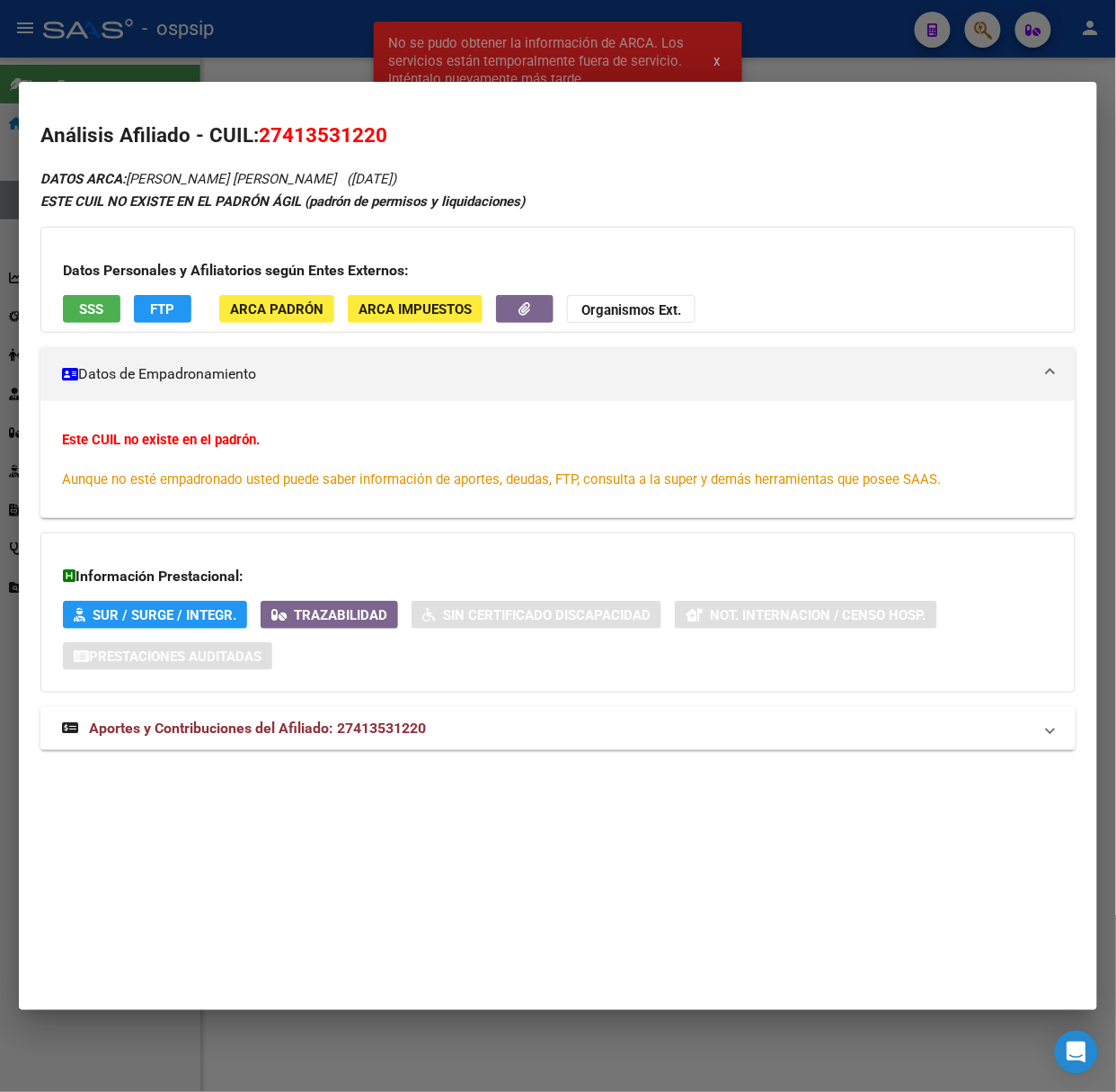
click at [367, 714] on mat-expansion-panel-header "Aportes y Contribuciones del Afiliado: 27413531220" at bounding box center [558, 728] width 1036 height 43
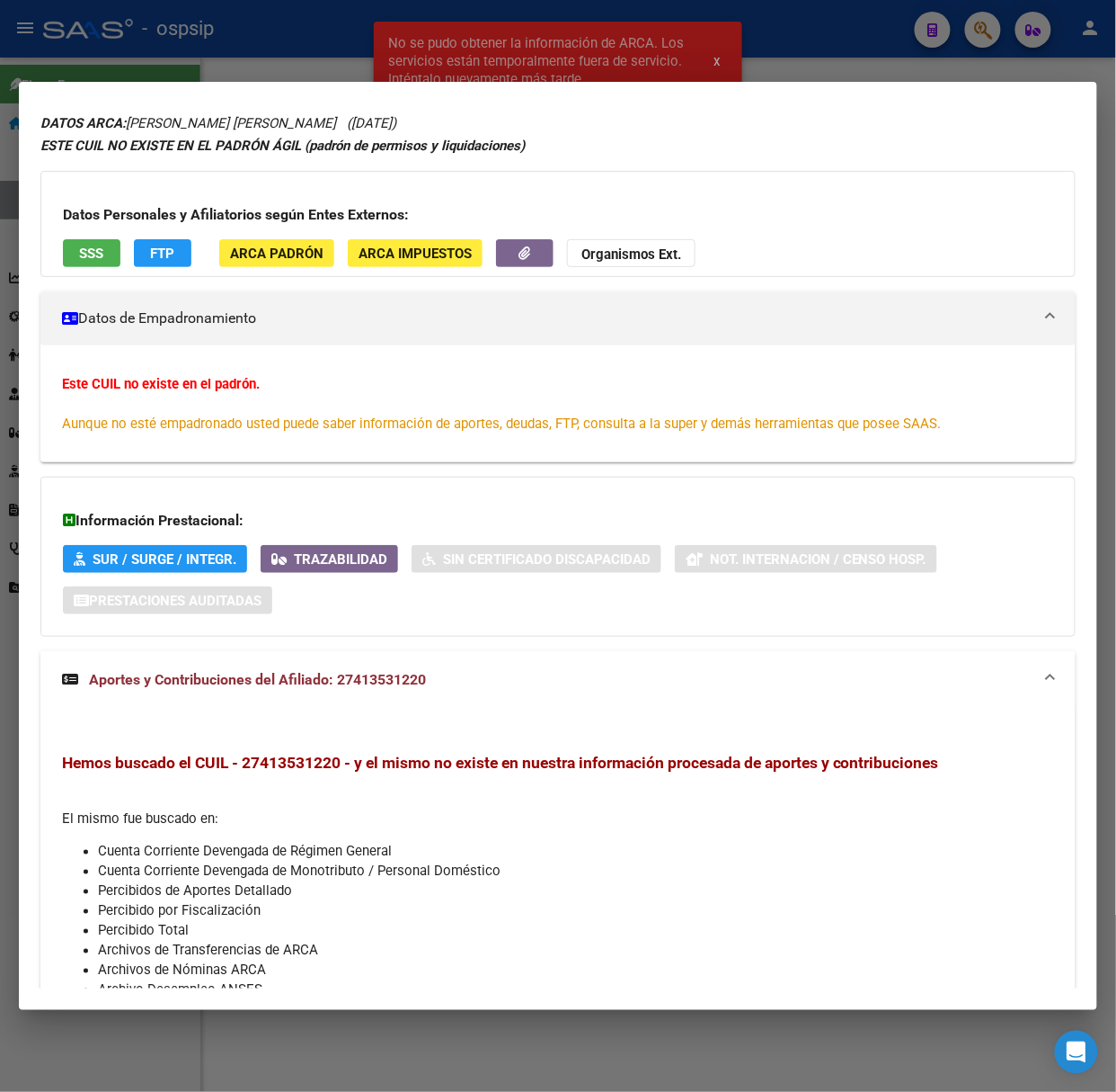
scroll to position [0, 0]
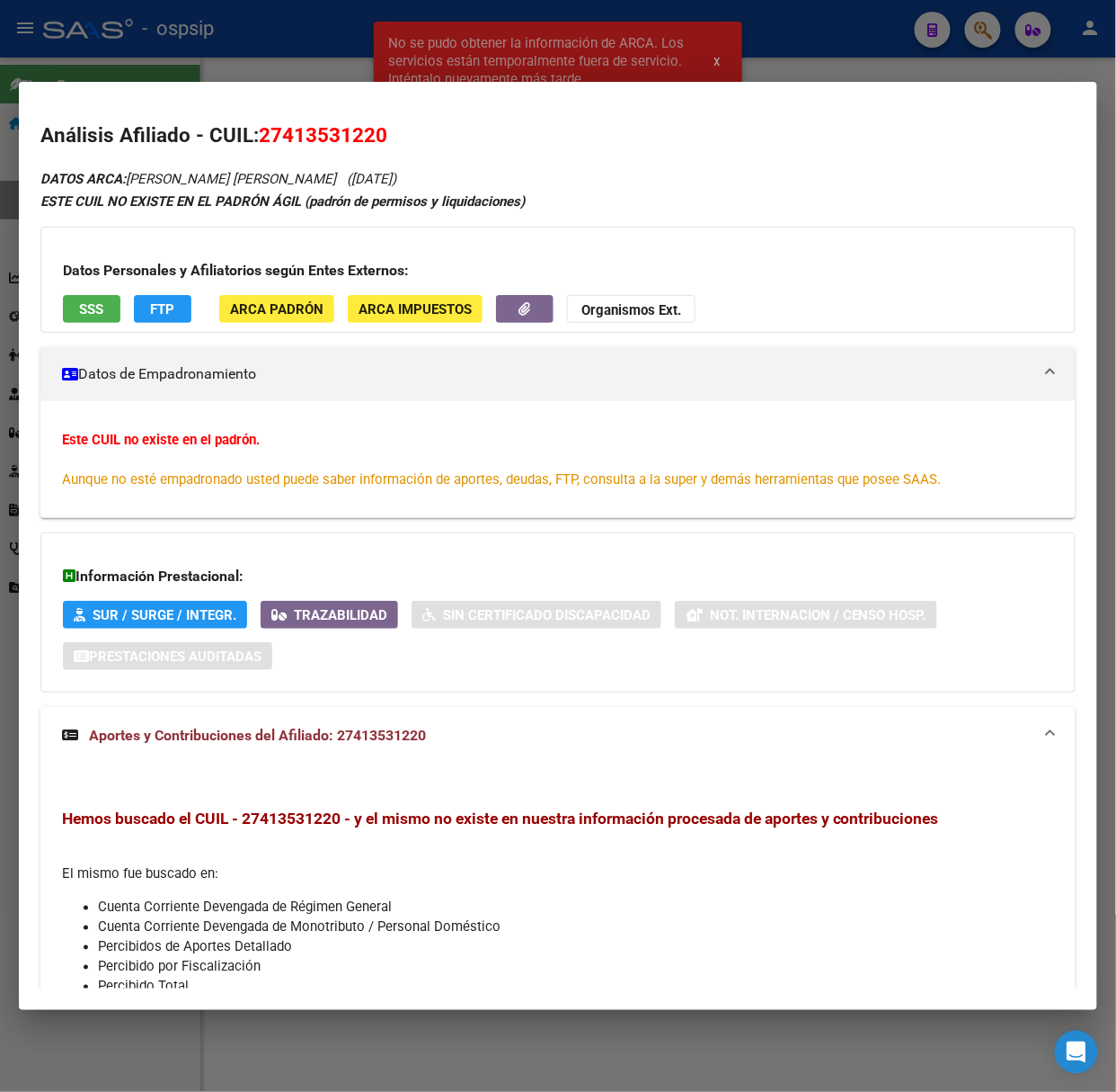
click at [92, 315] on span "SSS" at bounding box center [92, 309] width 24 height 17
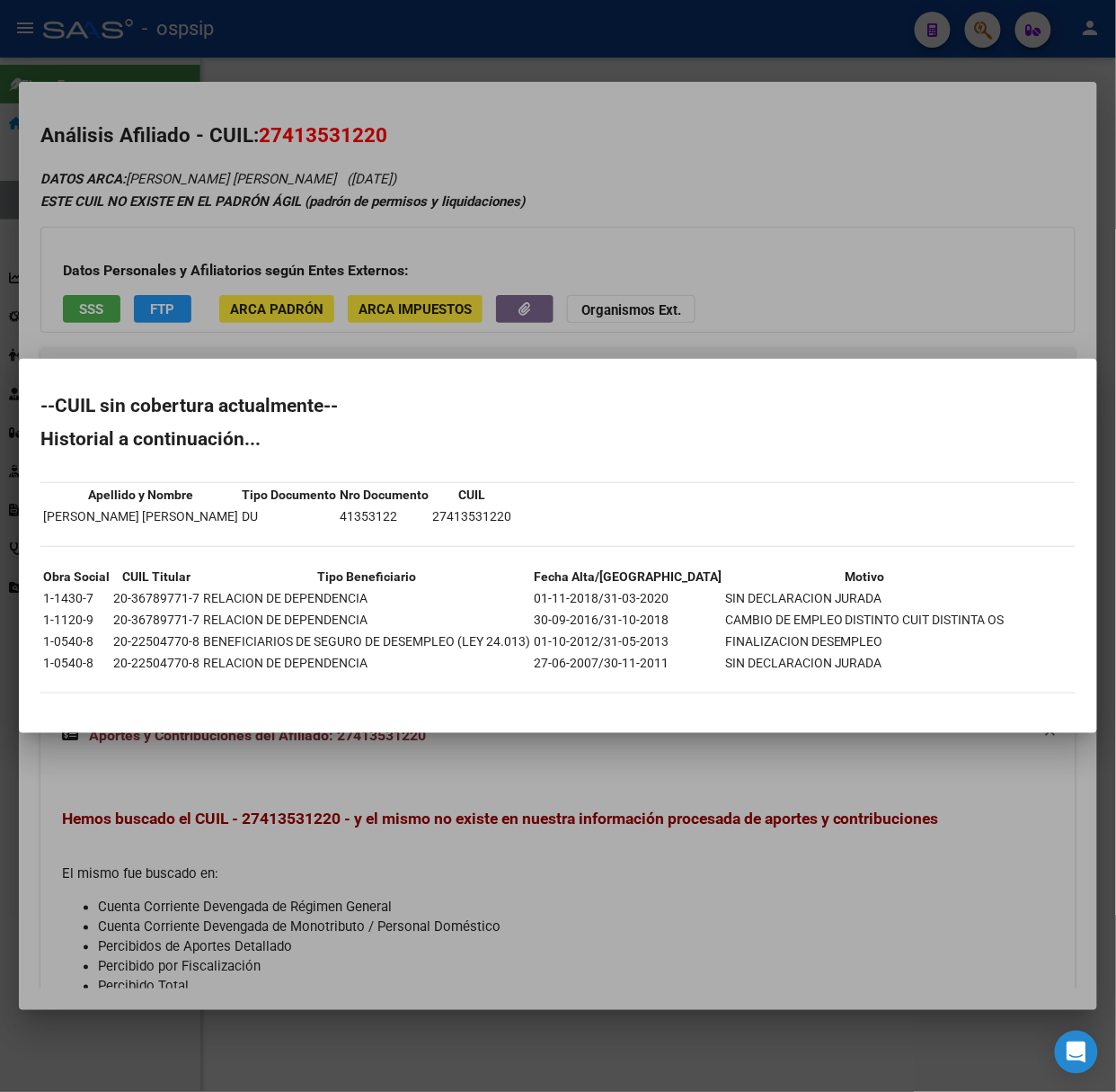
click at [117, 288] on div at bounding box center [558, 546] width 1116 height 1092
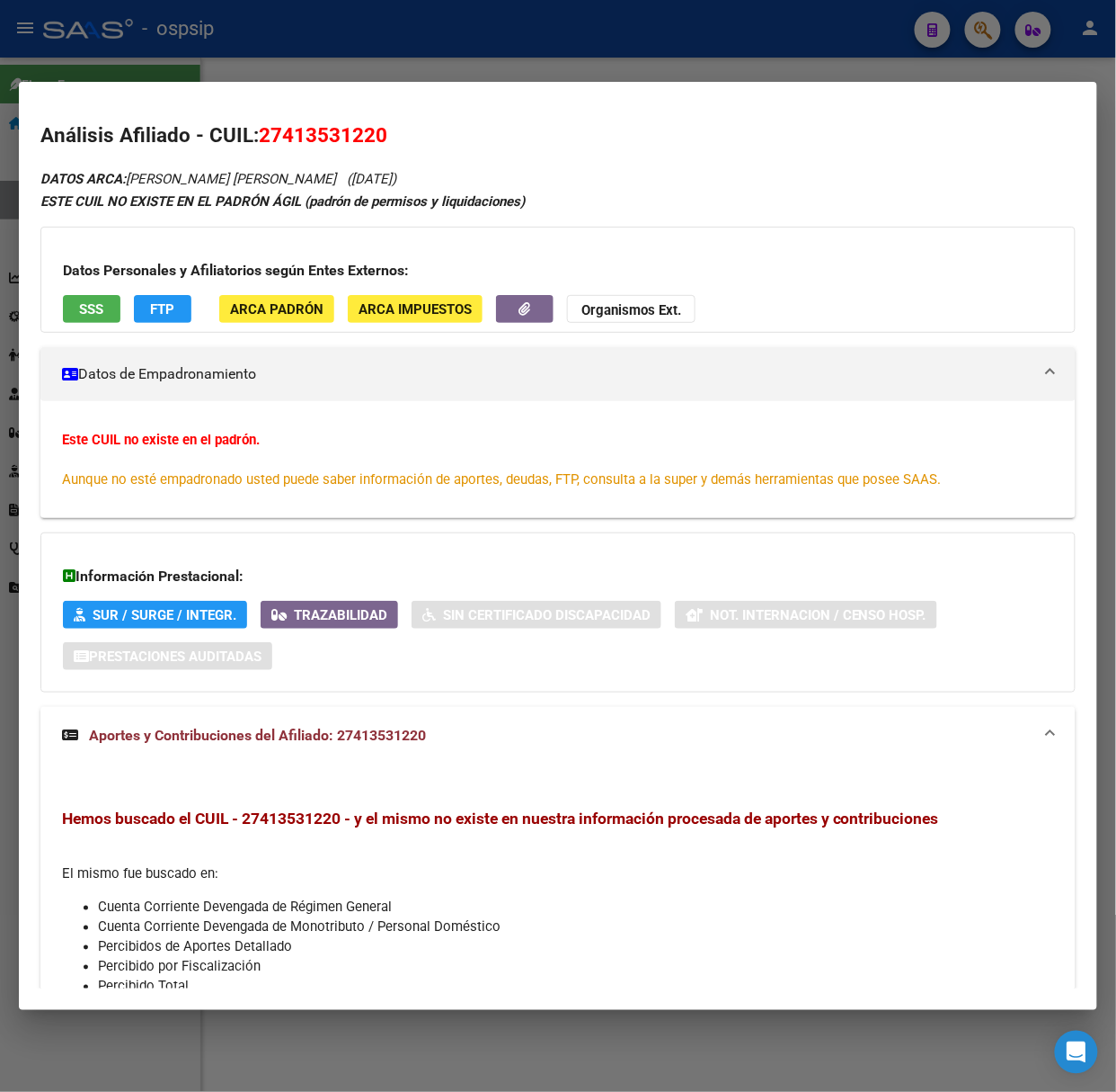
click at [102, 63] on div at bounding box center [558, 546] width 1116 height 1092
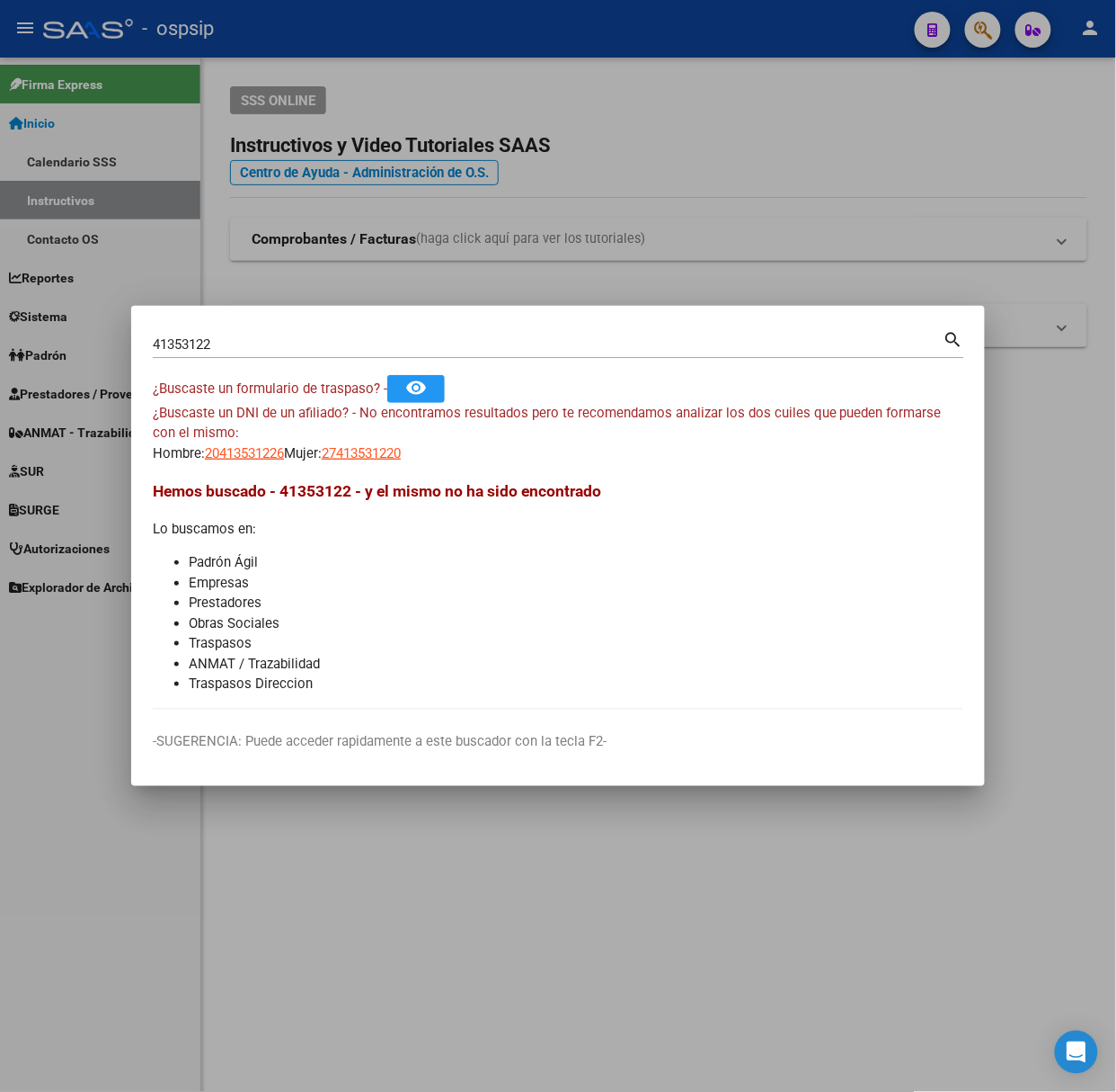
click at [246, 350] on input "41353122" at bounding box center [547, 344] width 791 height 17
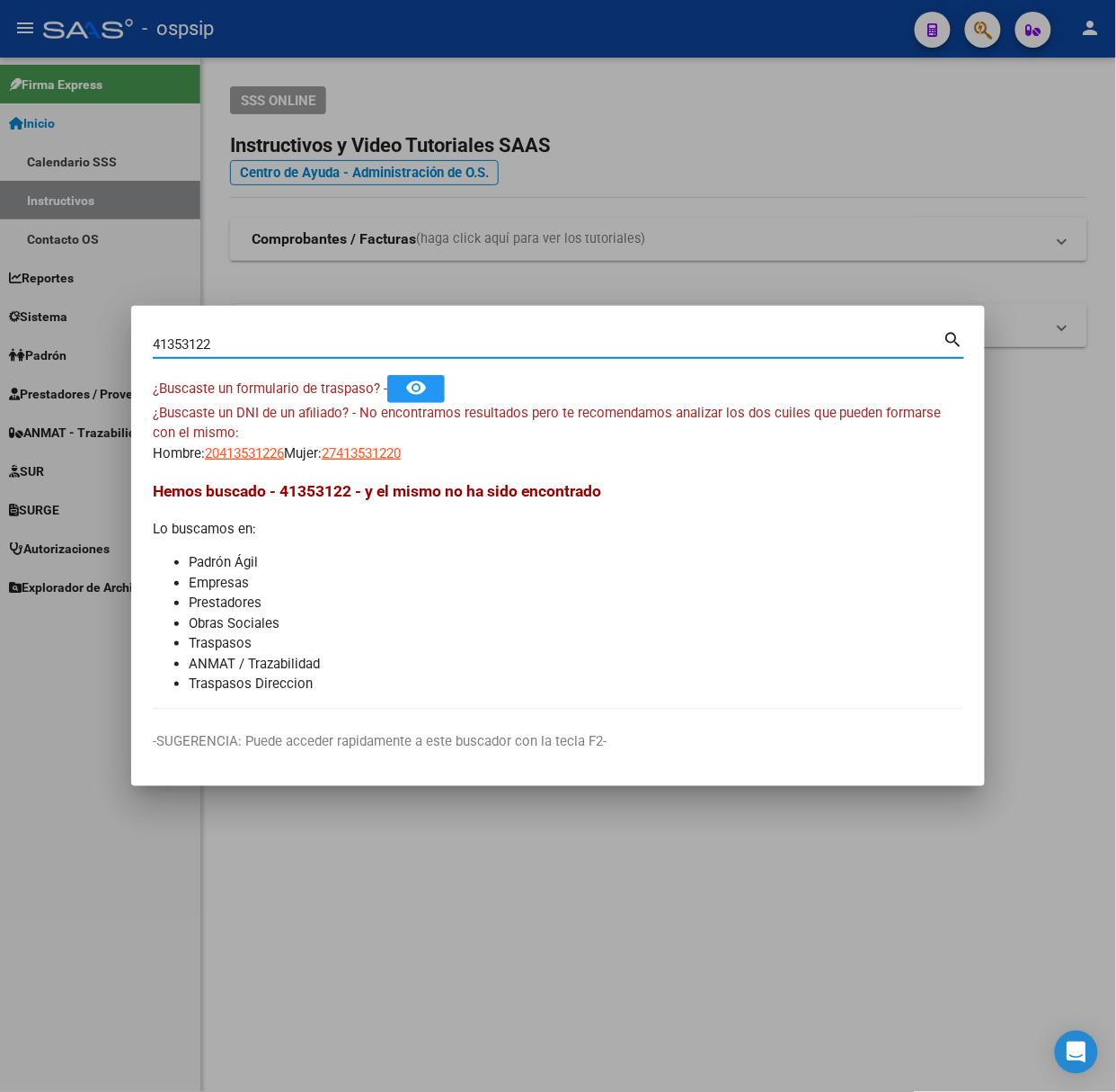
click at [246, 350] on input "41353122" at bounding box center [547, 344] width 791 height 17
type input "55866857"
click at [238, 459] on span "20558668572" at bounding box center [244, 453] width 79 height 17
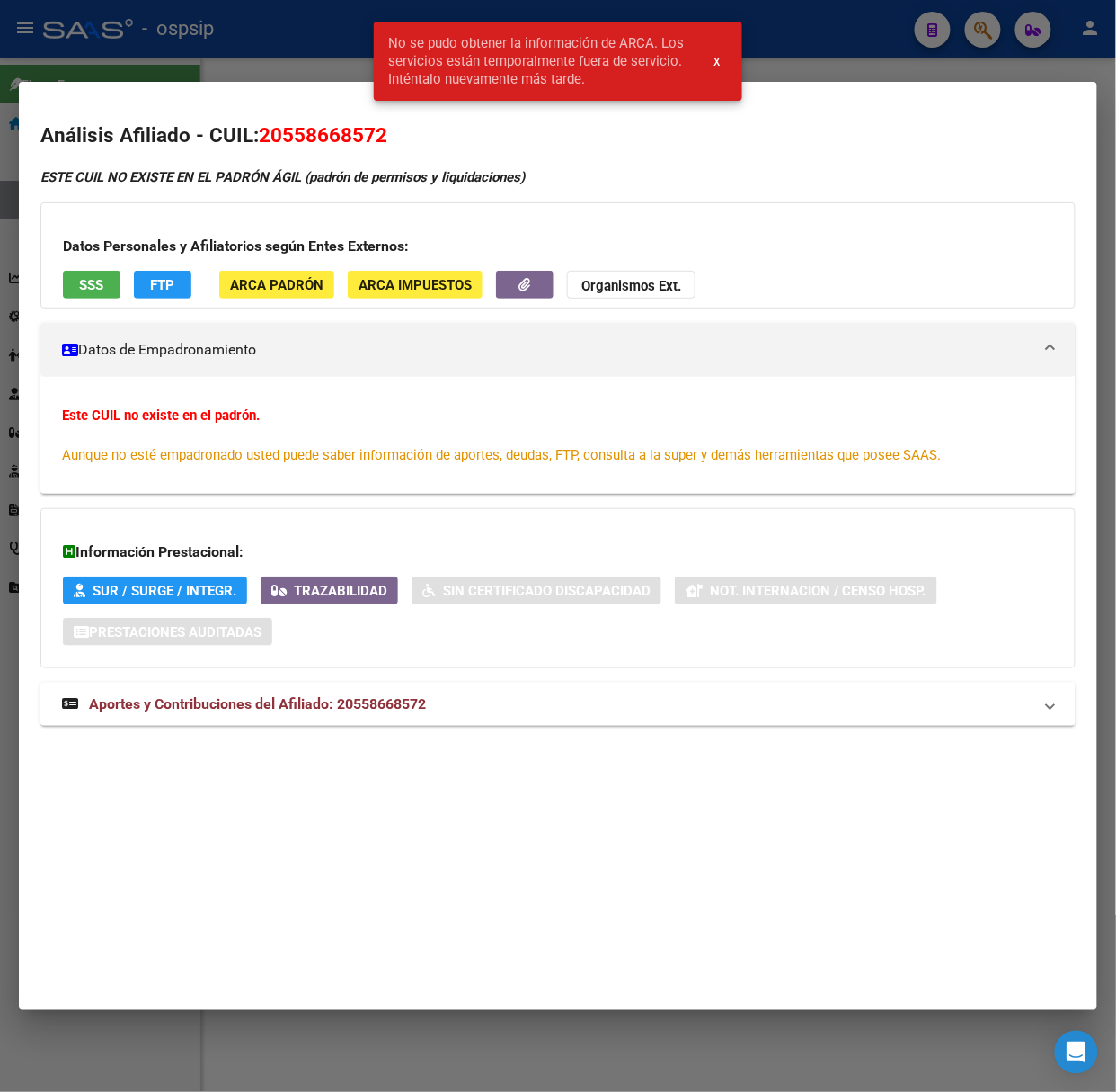
click at [292, 717] on mat-expansion-panel-header "Aportes y Contribuciones del Afiliado: 20558668572" at bounding box center [558, 704] width 1036 height 43
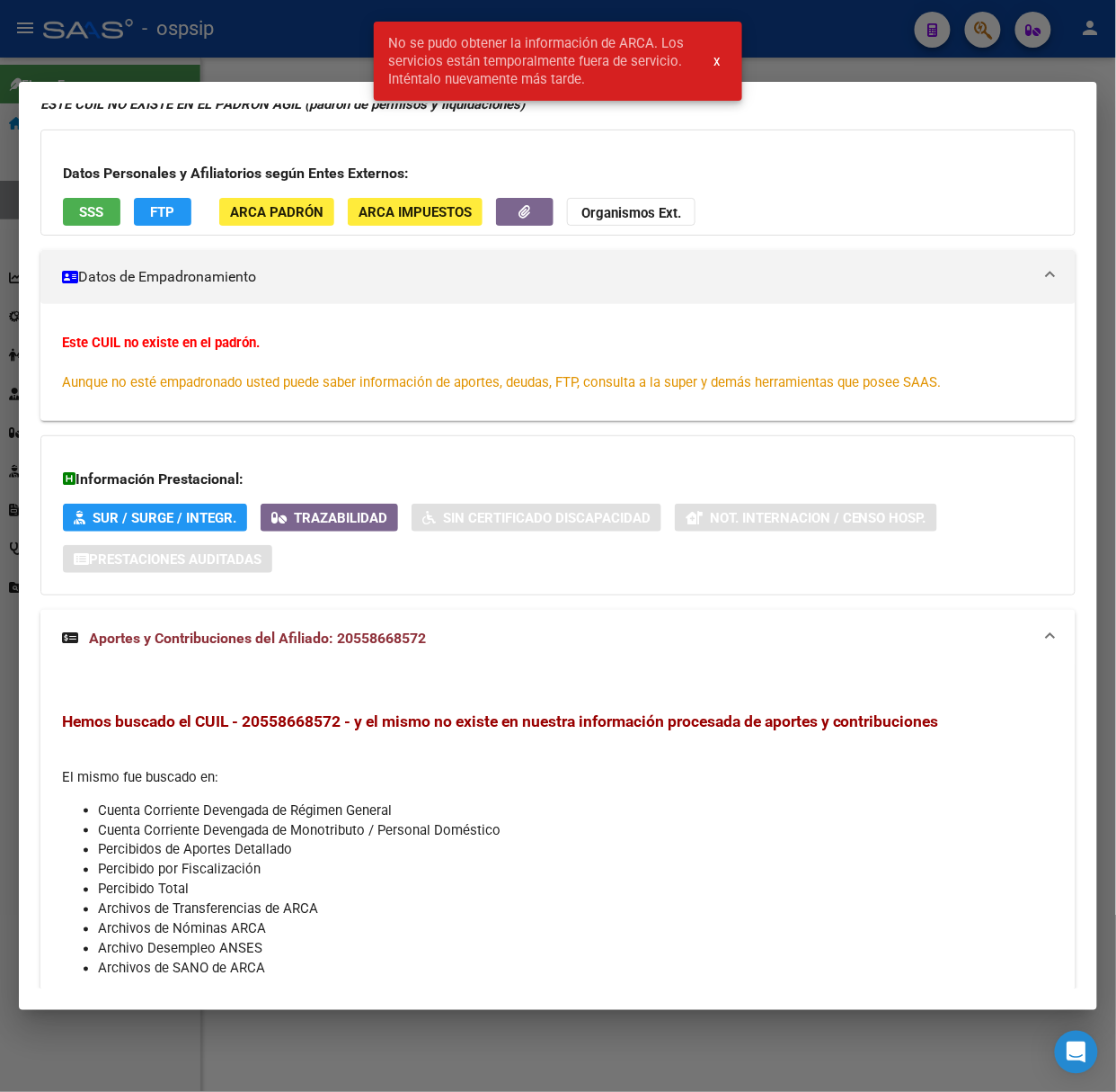
scroll to position [148, 0]
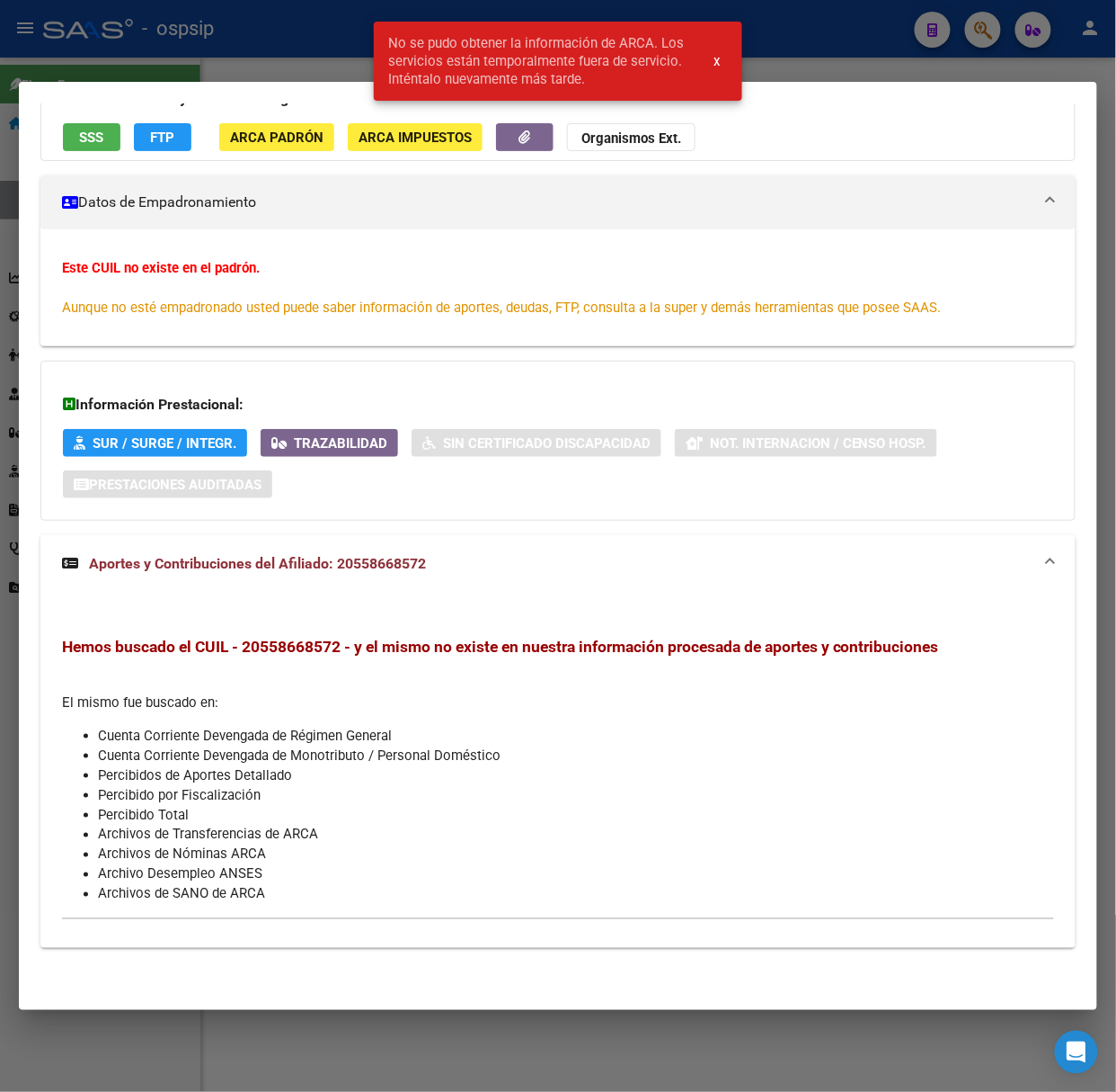
click at [176, 59] on div at bounding box center [558, 546] width 1116 height 1092
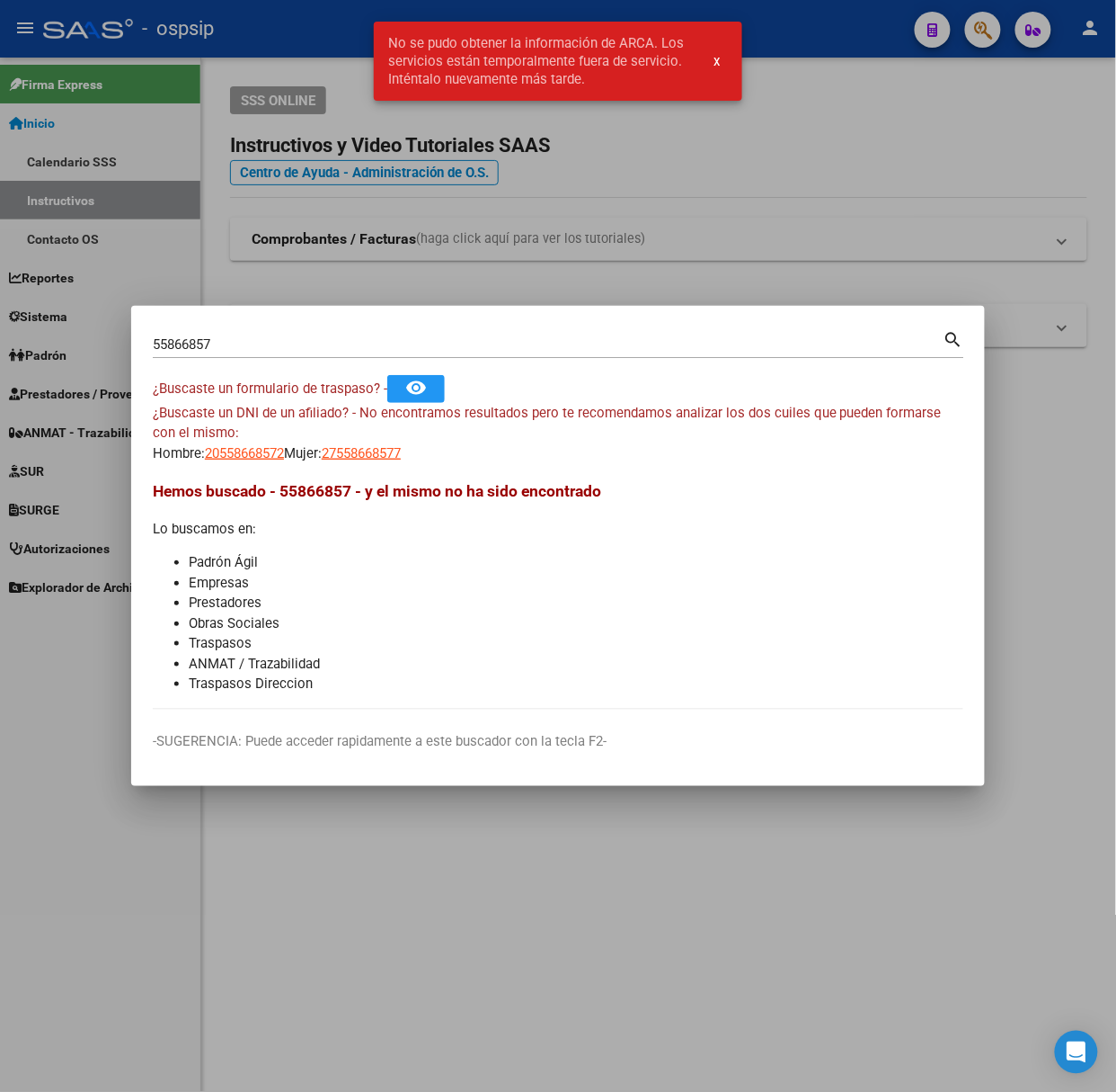
click at [332, 452] on div "¿Buscaste un DNI de un afiliado? - No encontramos resultados pero te recomendam…" at bounding box center [558, 433] width 811 height 62
click at [375, 447] on span "27558668577" at bounding box center [361, 453] width 79 height 17
type textarea "27558668577"
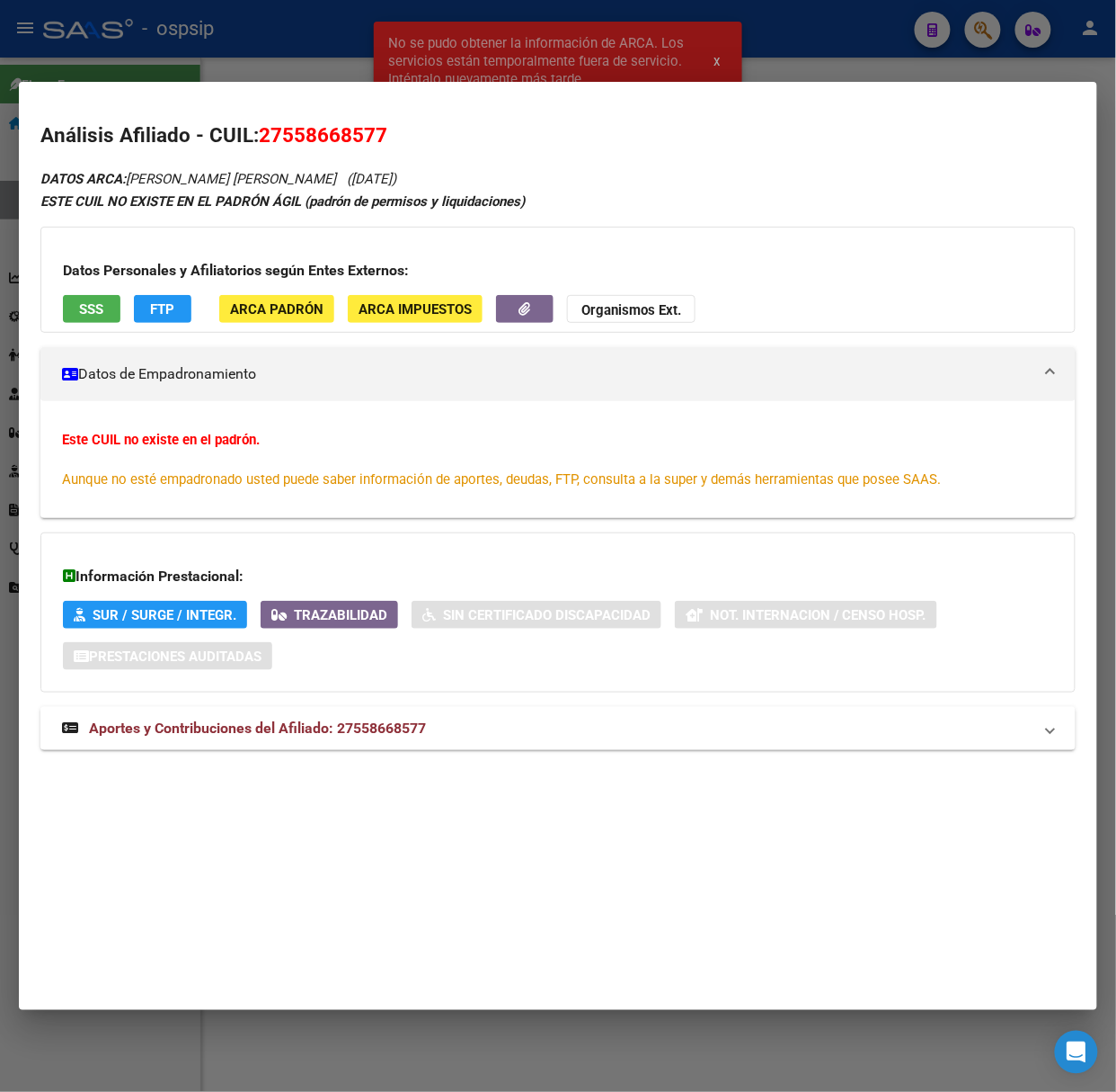
click at [382, 710] on div "DATOS ARCA: [PERSON_NAME] [PERSON_NAME] ([DATE]) ESTE CUIL NO EXISTE EN EL [PER…" at bounding box center [558, 468] width 1036 height 602
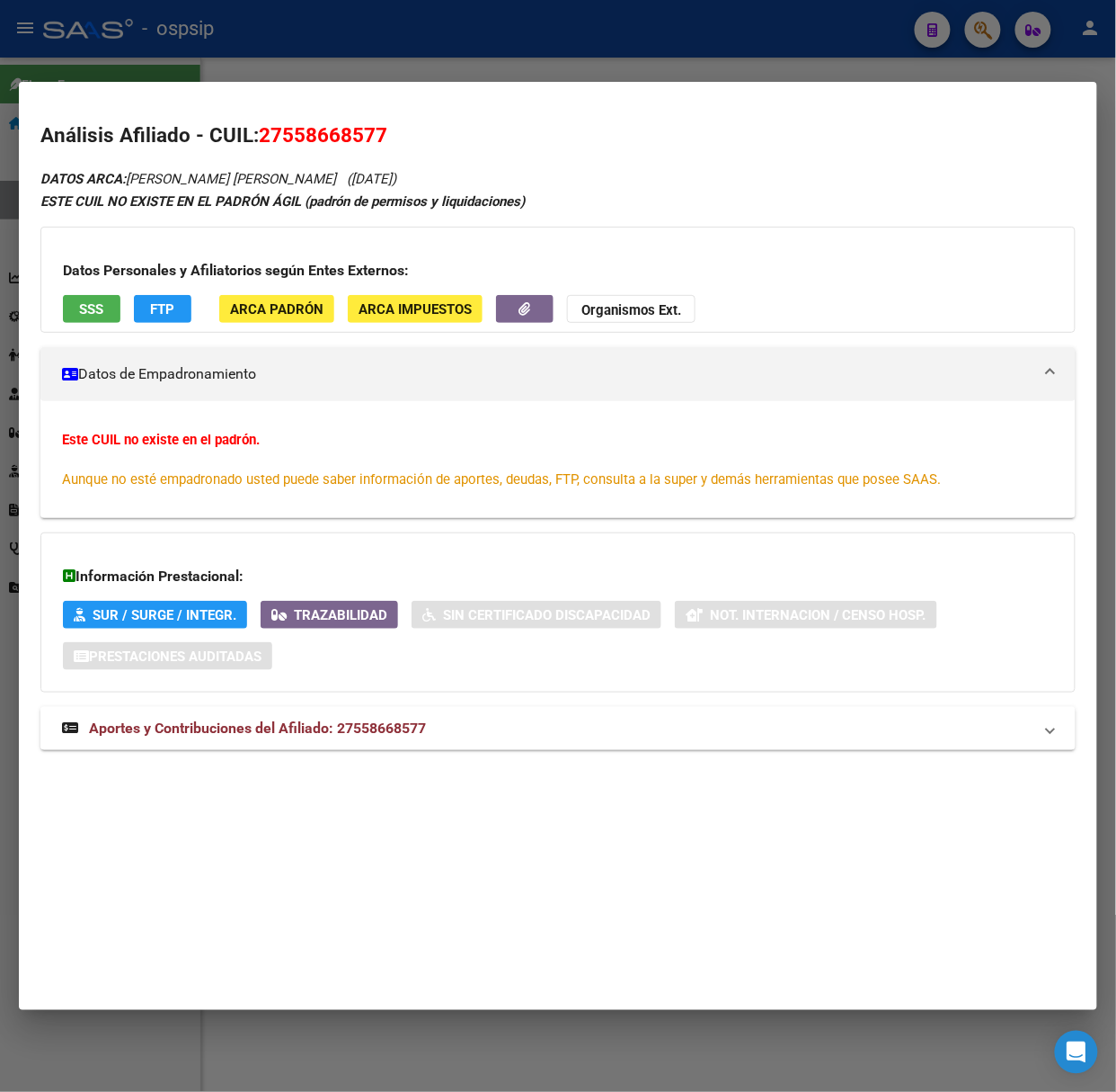
click at [414, 735] on span "Aportes y Contribuciones del Afiliado: 27558668577" at bounding box center [257, 727] width 337 height 17
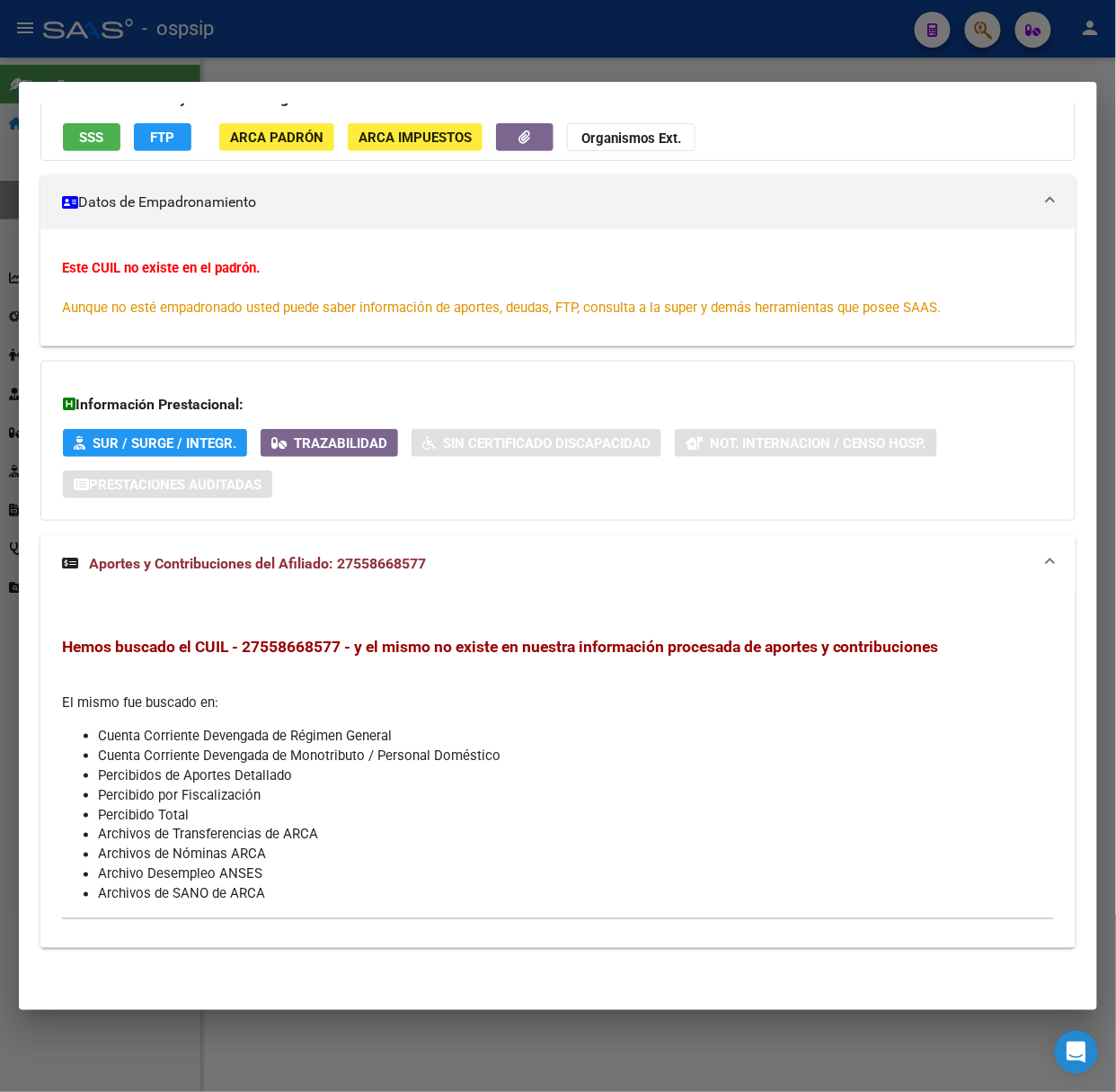
scroll to position [0, 0]
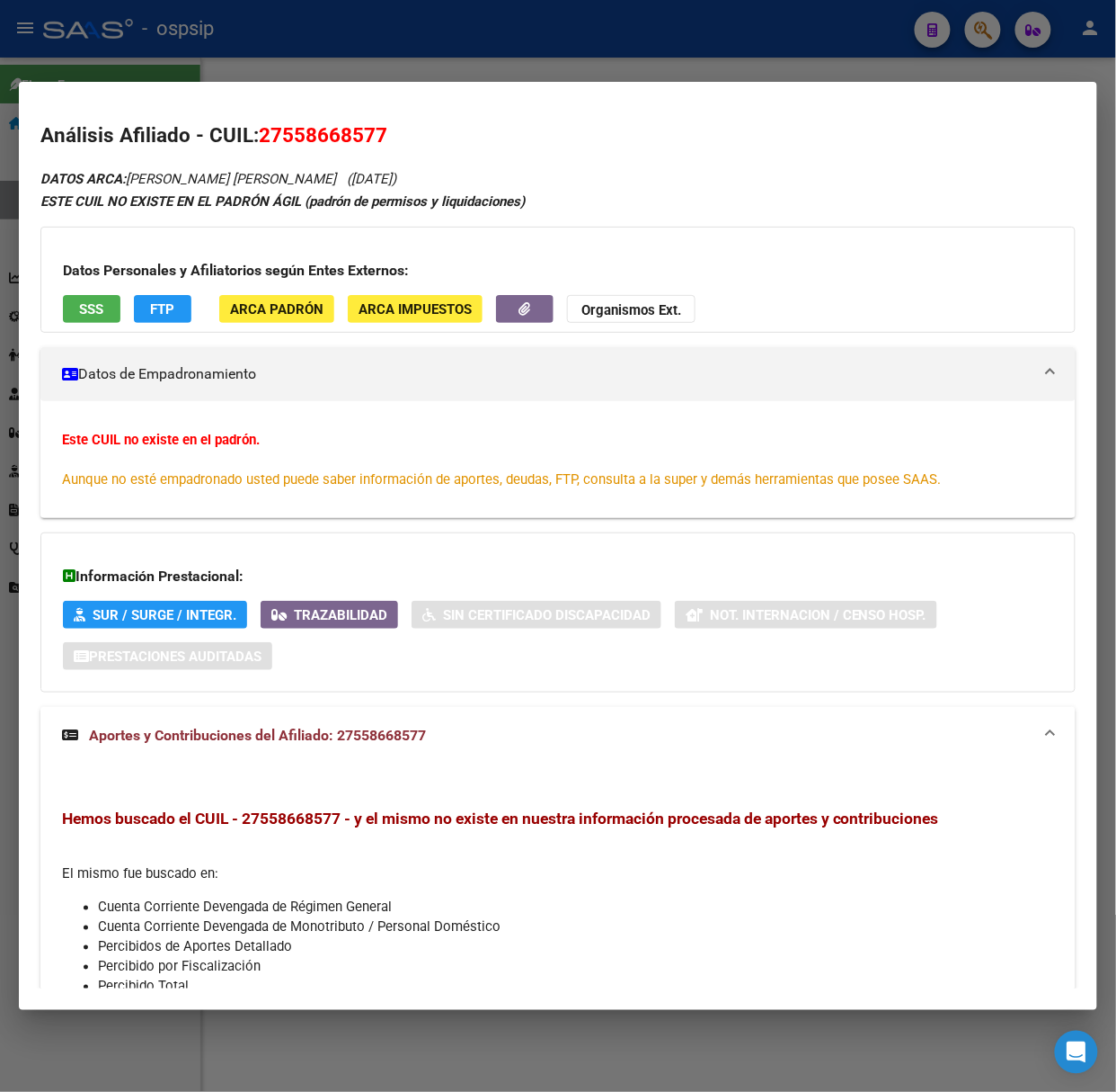
click at [88, 303] on span "SSS" at bounding box center [92, 309] width 24 height 17
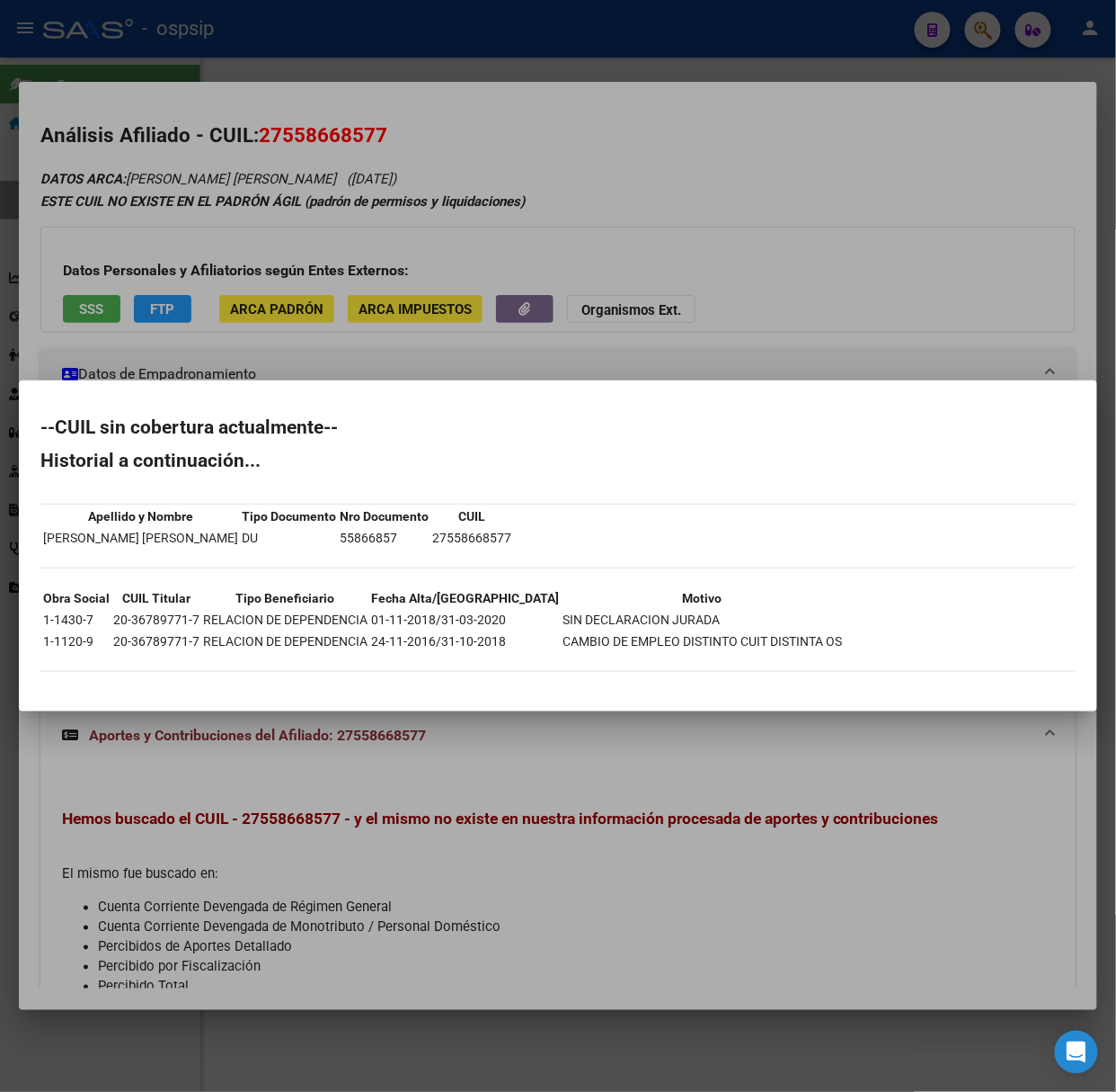
click at [17, 81] on div at bounding box center [558, 546] width 1116 height 1092
click at [25, 80] on div at bounding box center [558, 546] width 1116 height 1092
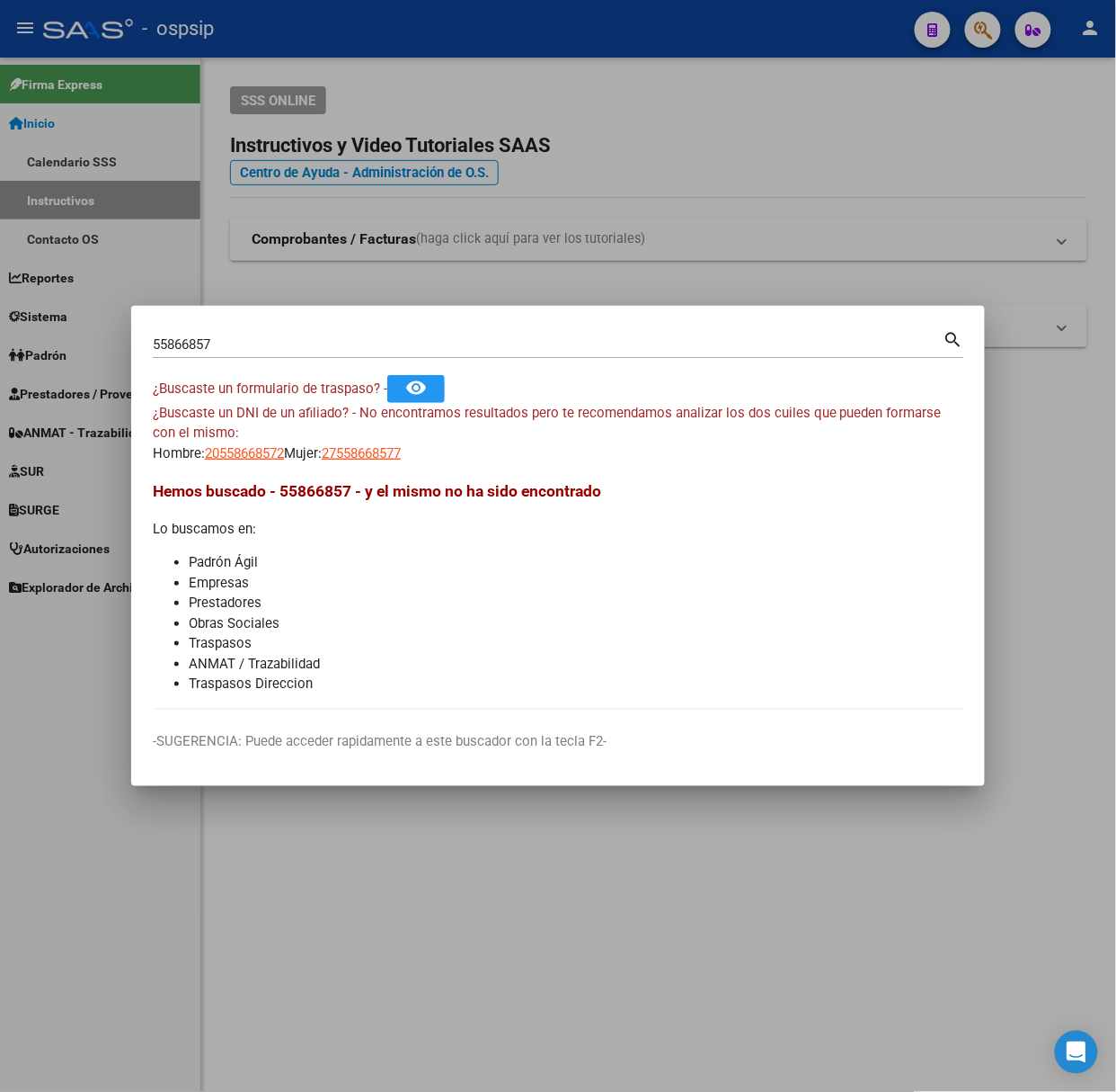
click at [272, 351] on input "55866857" at bounding box center [547, 344] width 791 height 17
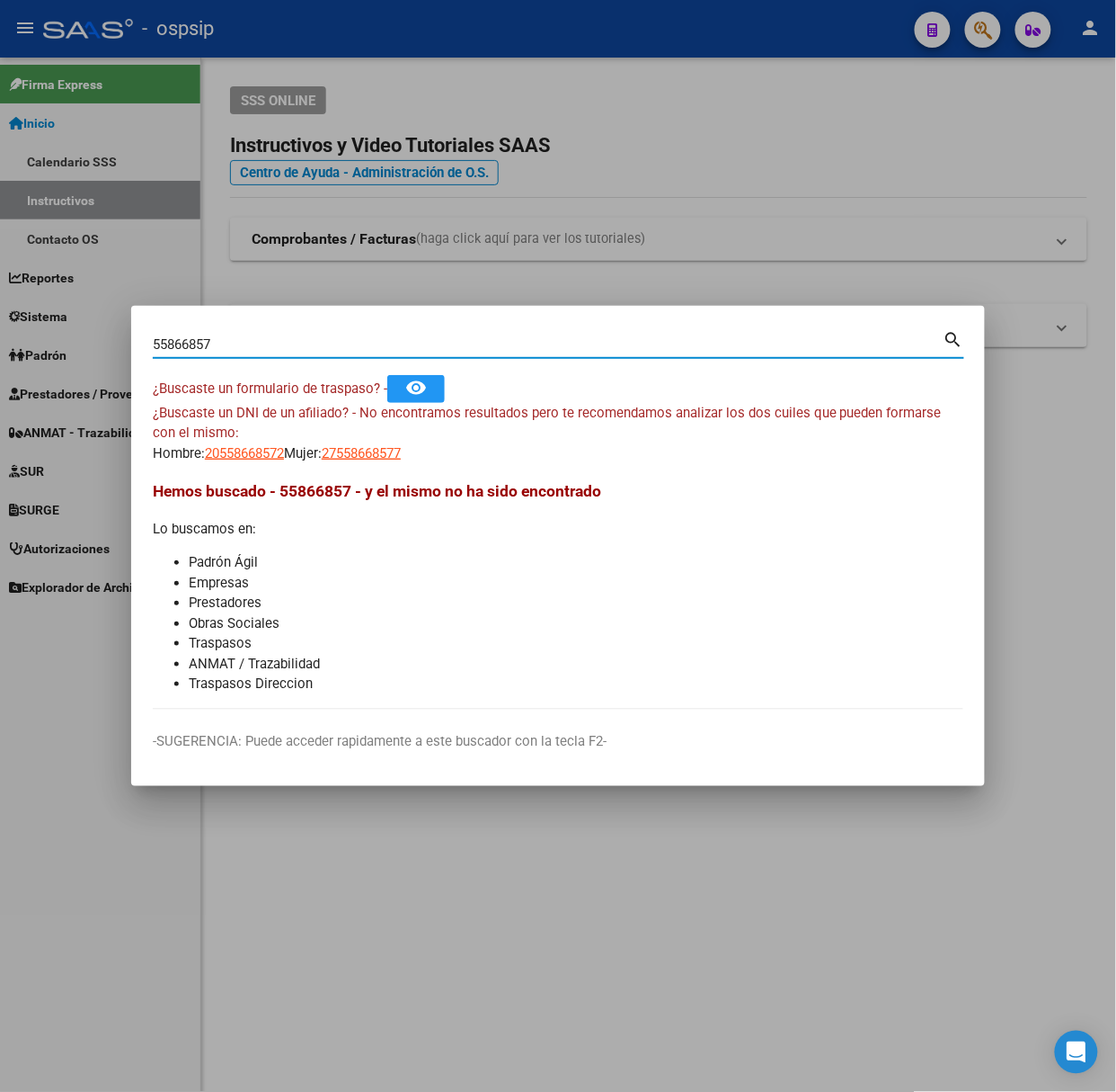
click at [272, 351] on input "55866857" at bounding box center [547, 344] width 791 height 17
type input "27861030"
click at [230, 445] on span "20278610307" at bounding box center [244, 453] width 79 height 17
type textarea "20278610307"
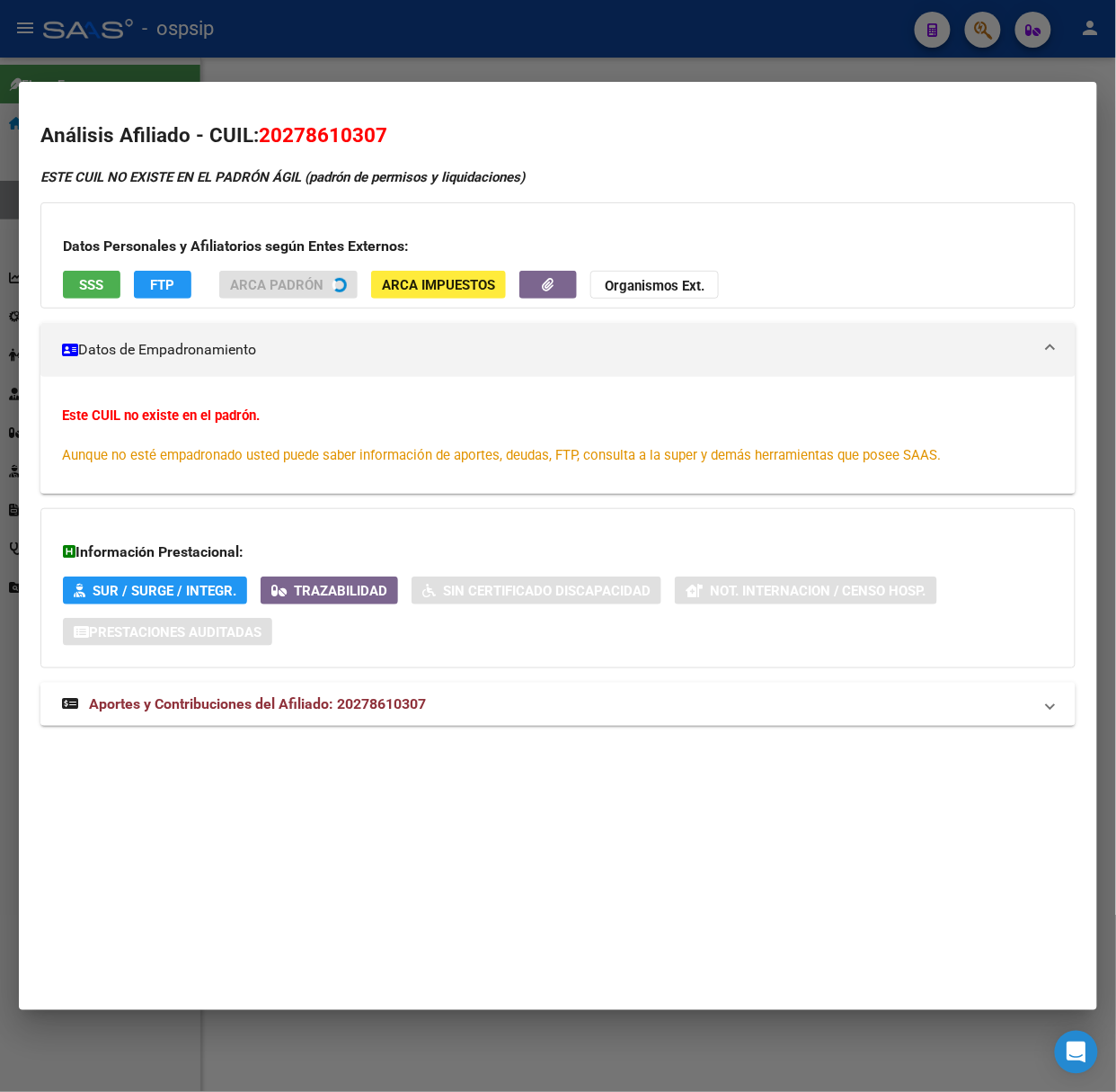
click at [378, 703] on div "ESTE CUIL NO EXISTE EN EL [PERSON_NAME] ÁGIL ([PERSON_NAME] de permisos y liqui…" at bounding box center [558, 456] width 1036 height 578
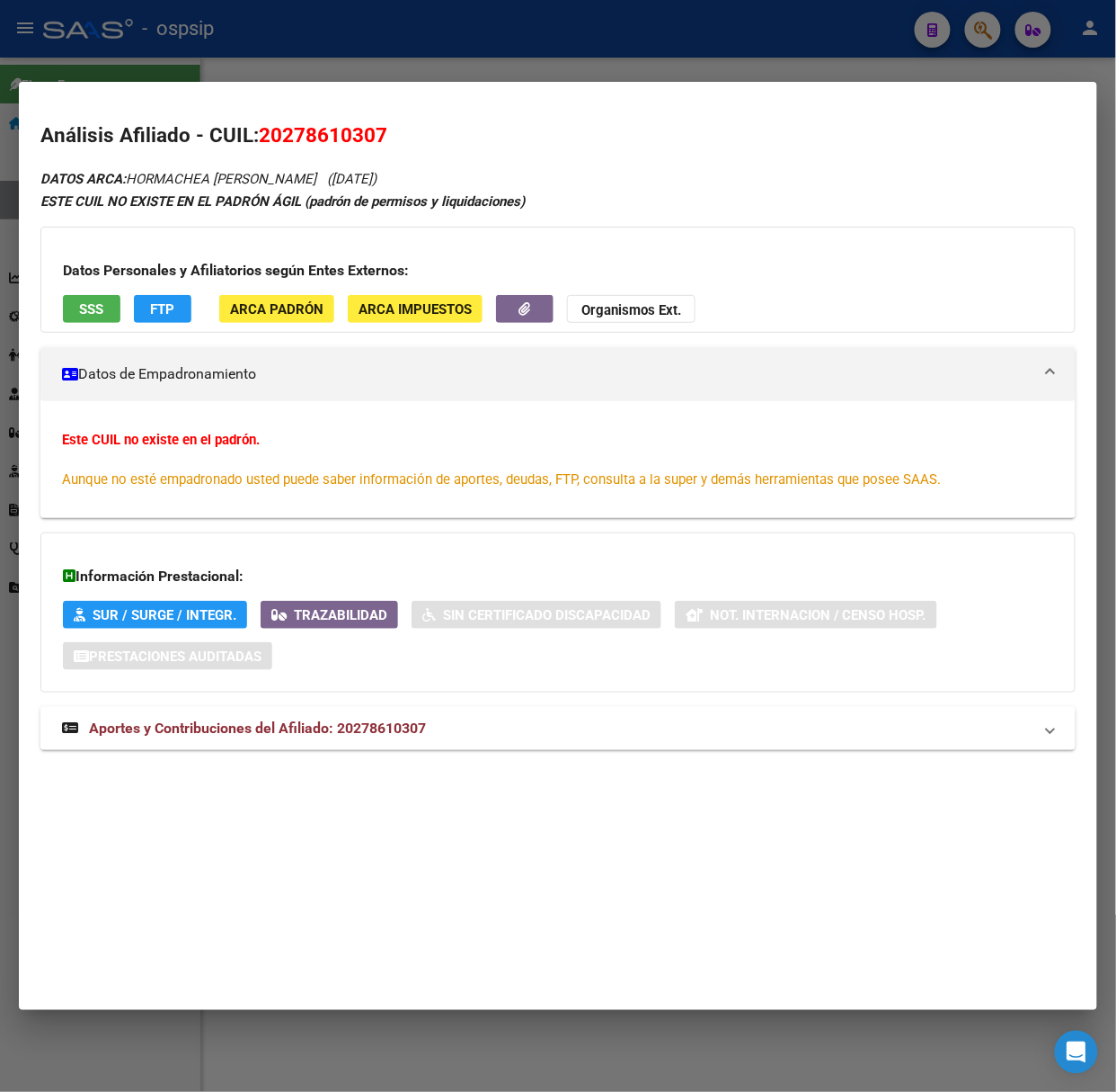
click at [568, 727] on mat-panel-title "Aportes y Contribuciones del Afiliado: 20278610307" at bounding box center [546, 728] width 970 height 22
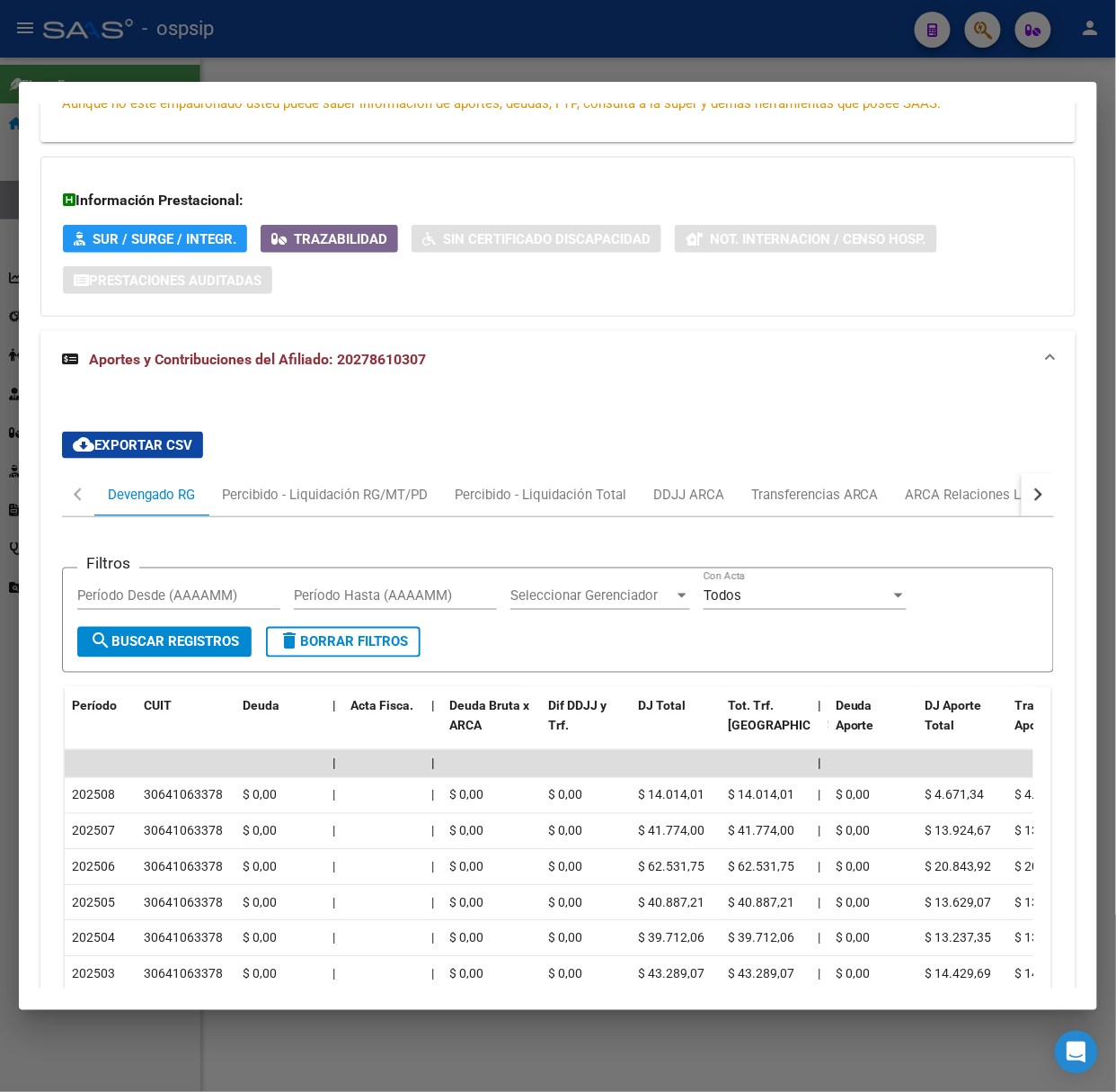
scroll to position [608, 0]
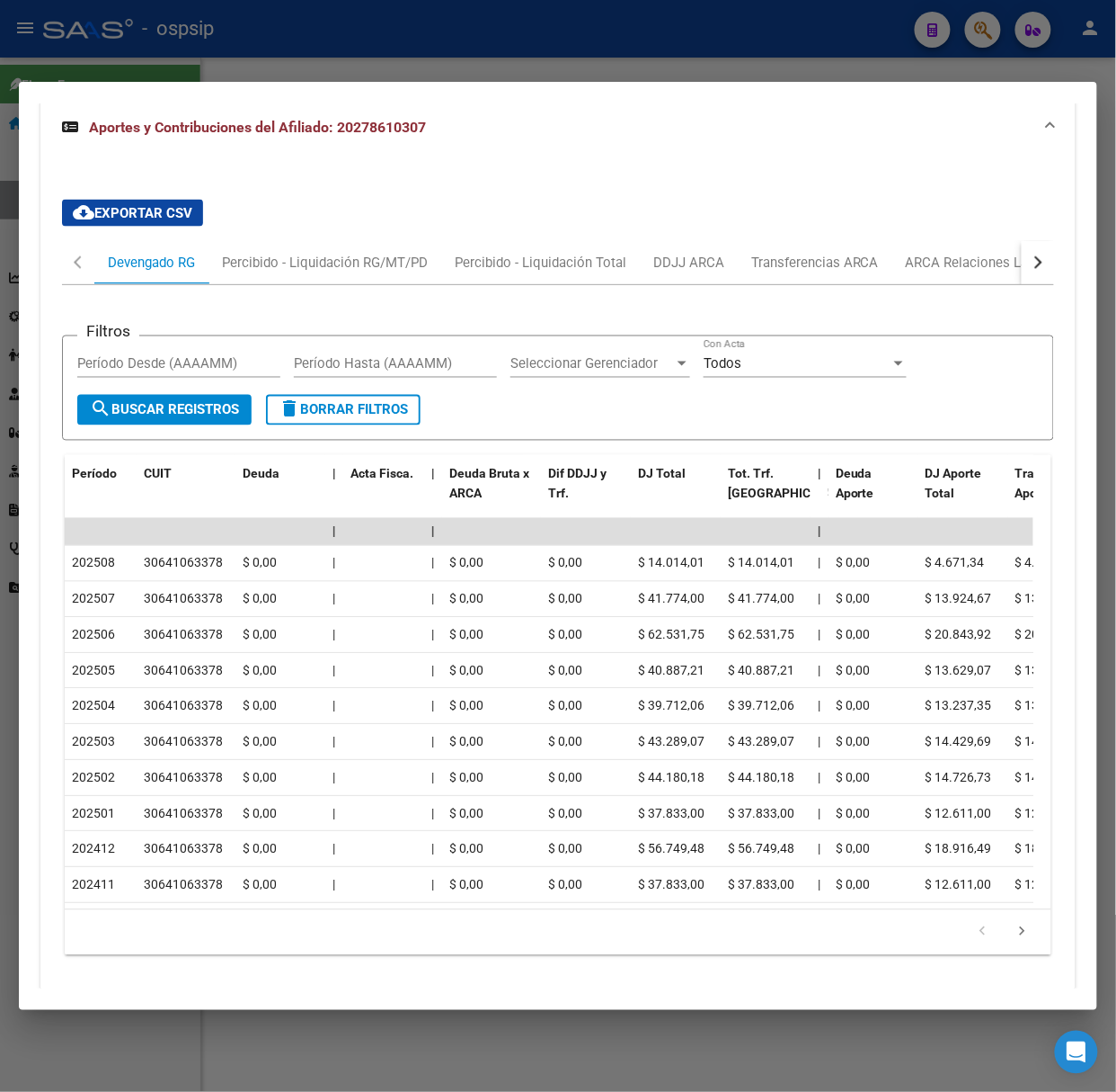
click at [180, 47] on div at bounding box center [558, 546] width 1116 height 1092
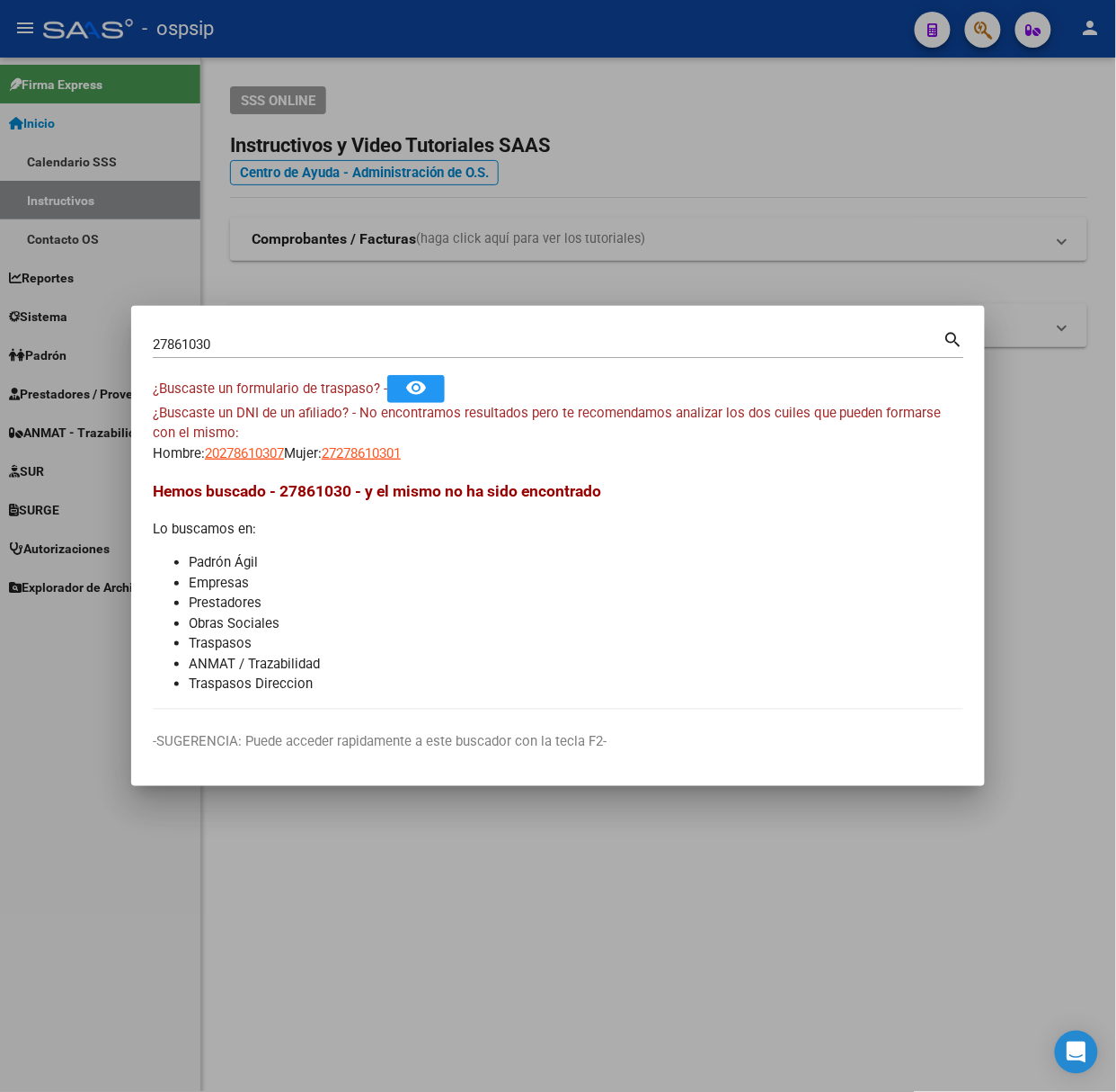
click at [245, 346] on input "27861030" at bounding box center [547, 344] width 791 height 17
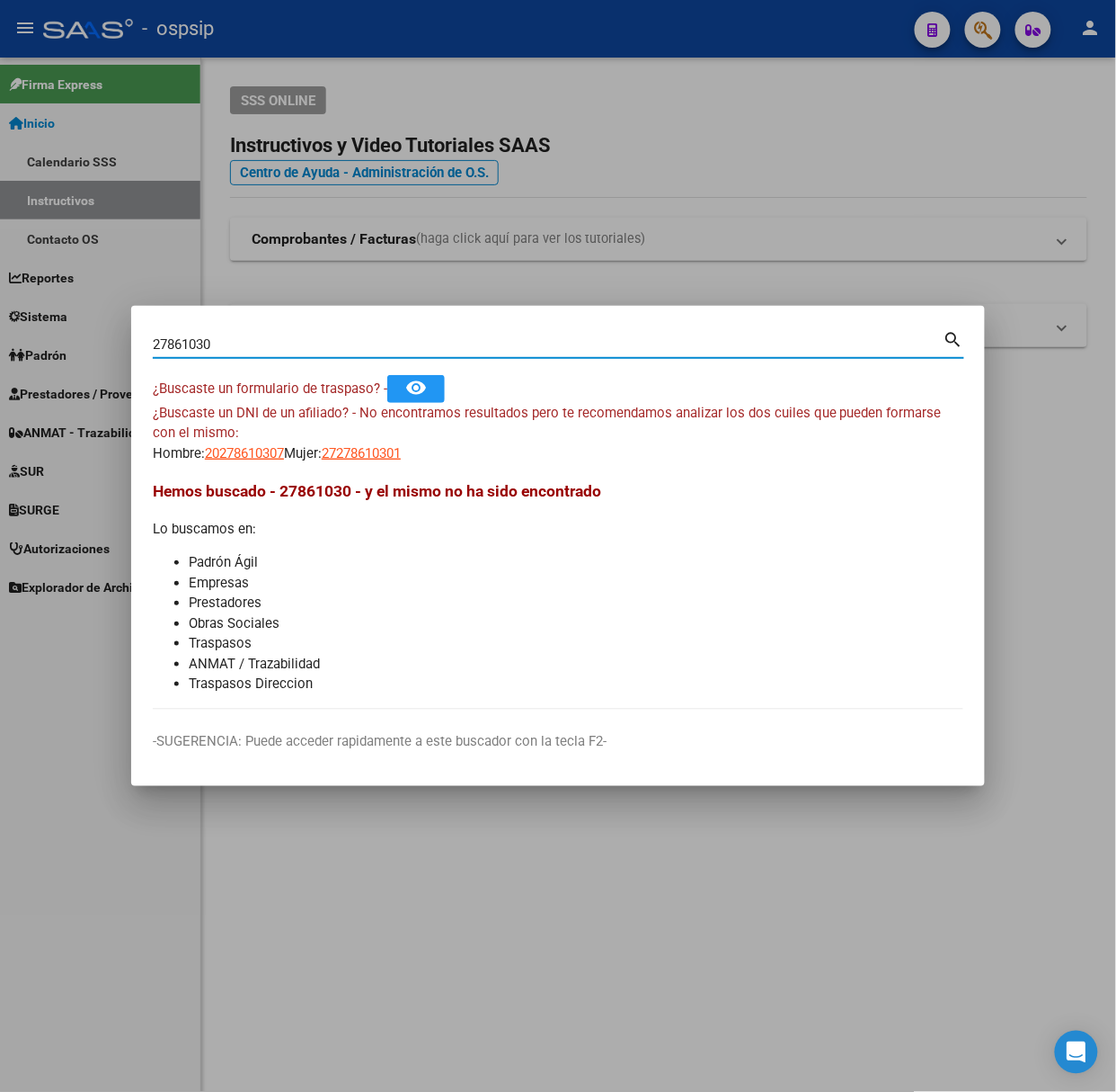
click at [245, 346] on input "27861030" at bounding box center [547, 344] width 791 height 17
type input "14545451"
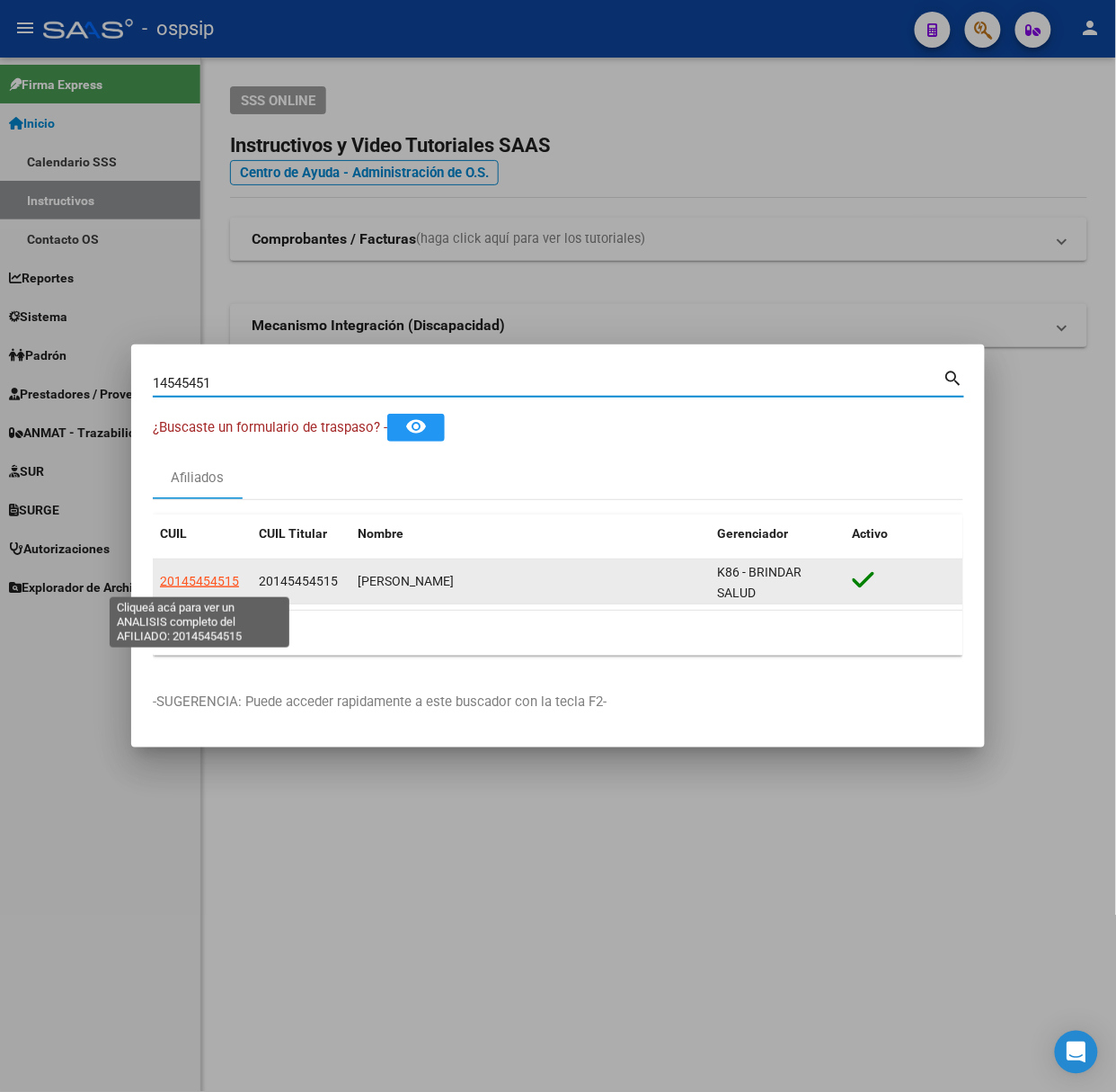
click at [229, 583] on span "20145454515" at bounding box center [199, 581] width 79 height 15
type textarea "20145454515"
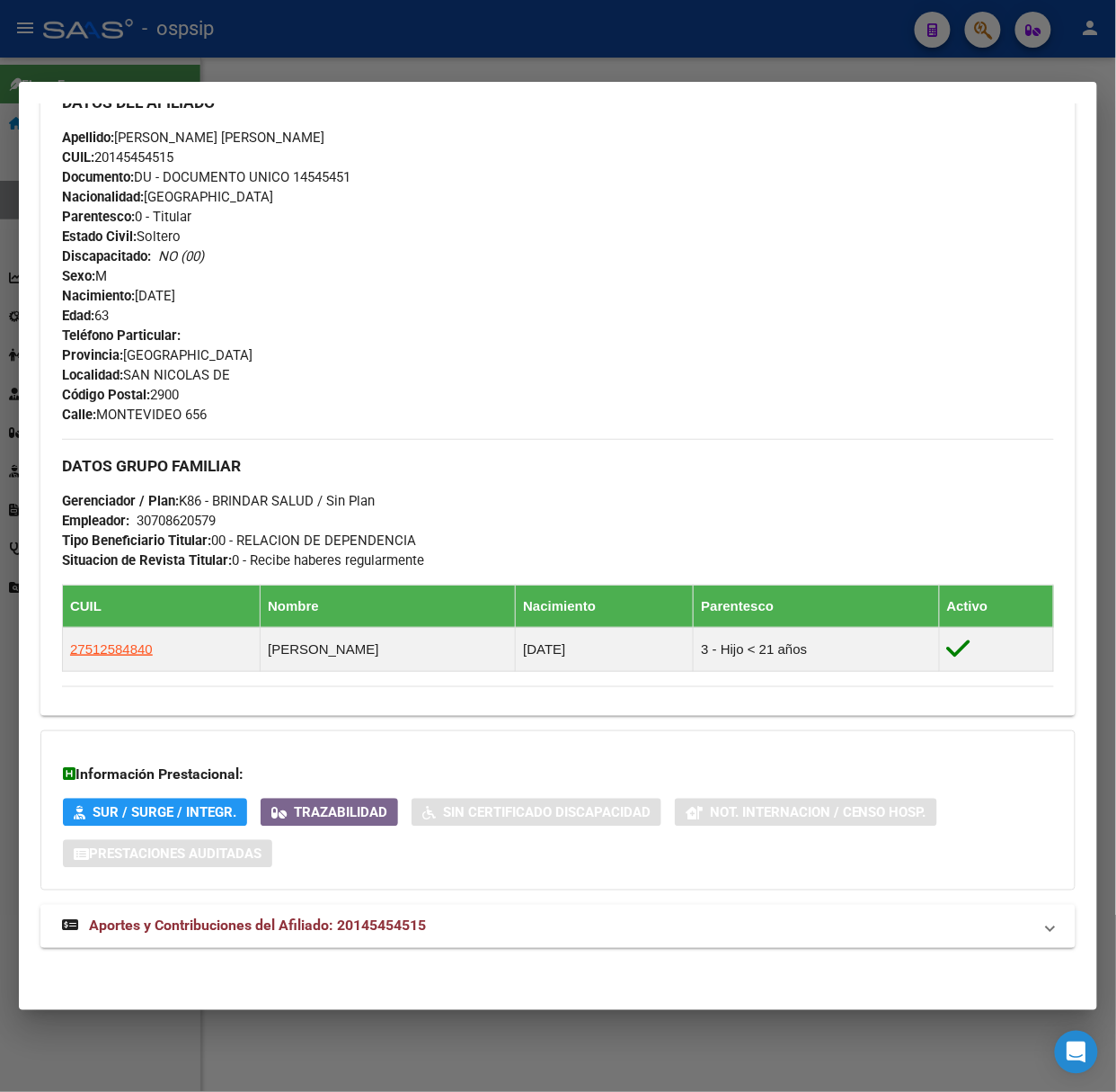
click at [325, 930] on span "Aportes y Contribuciones del Afiliado: 20145454515" at bounding box center [257, 925] width 337 height 17
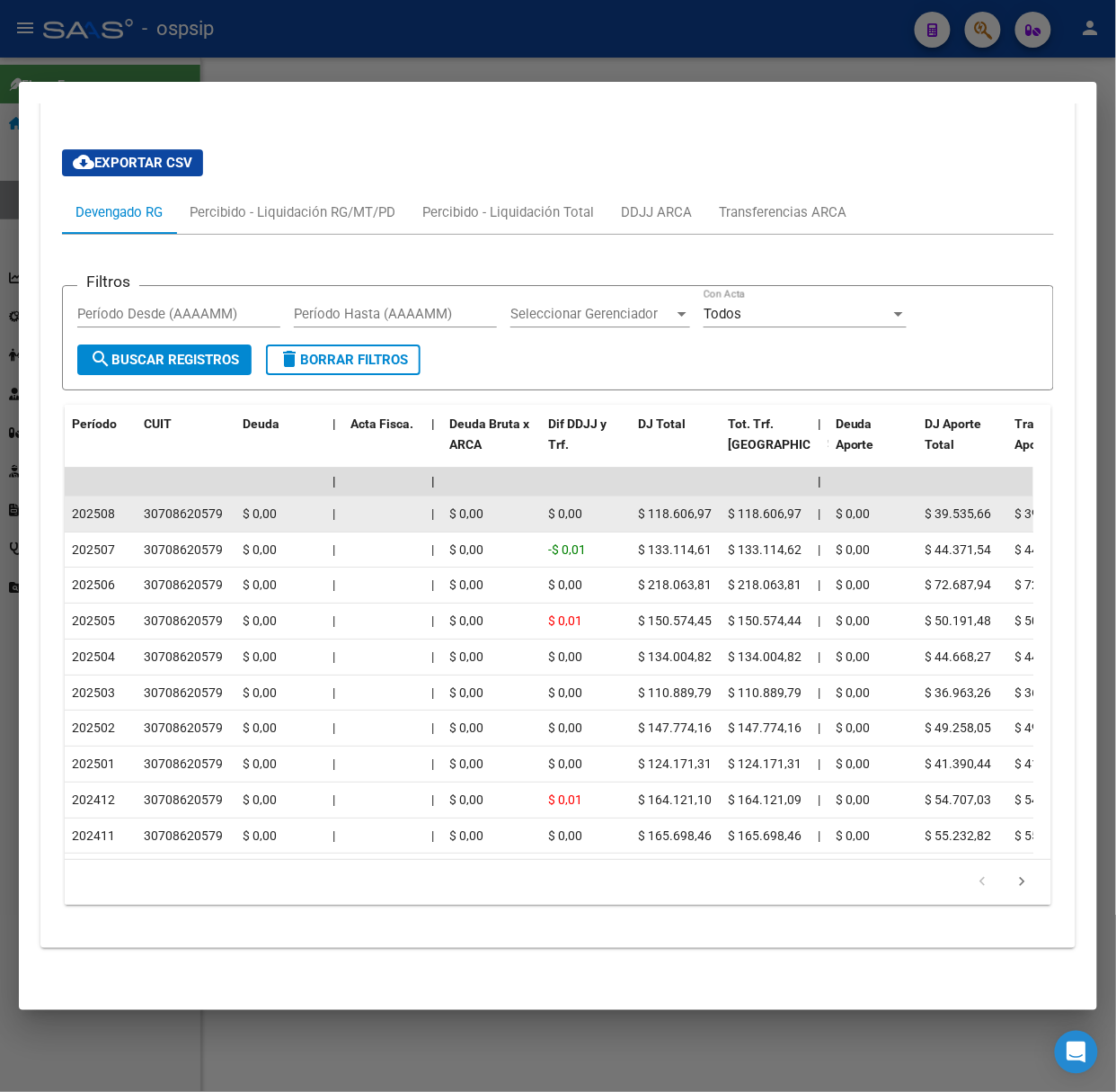
scroll to position [1472, 0]
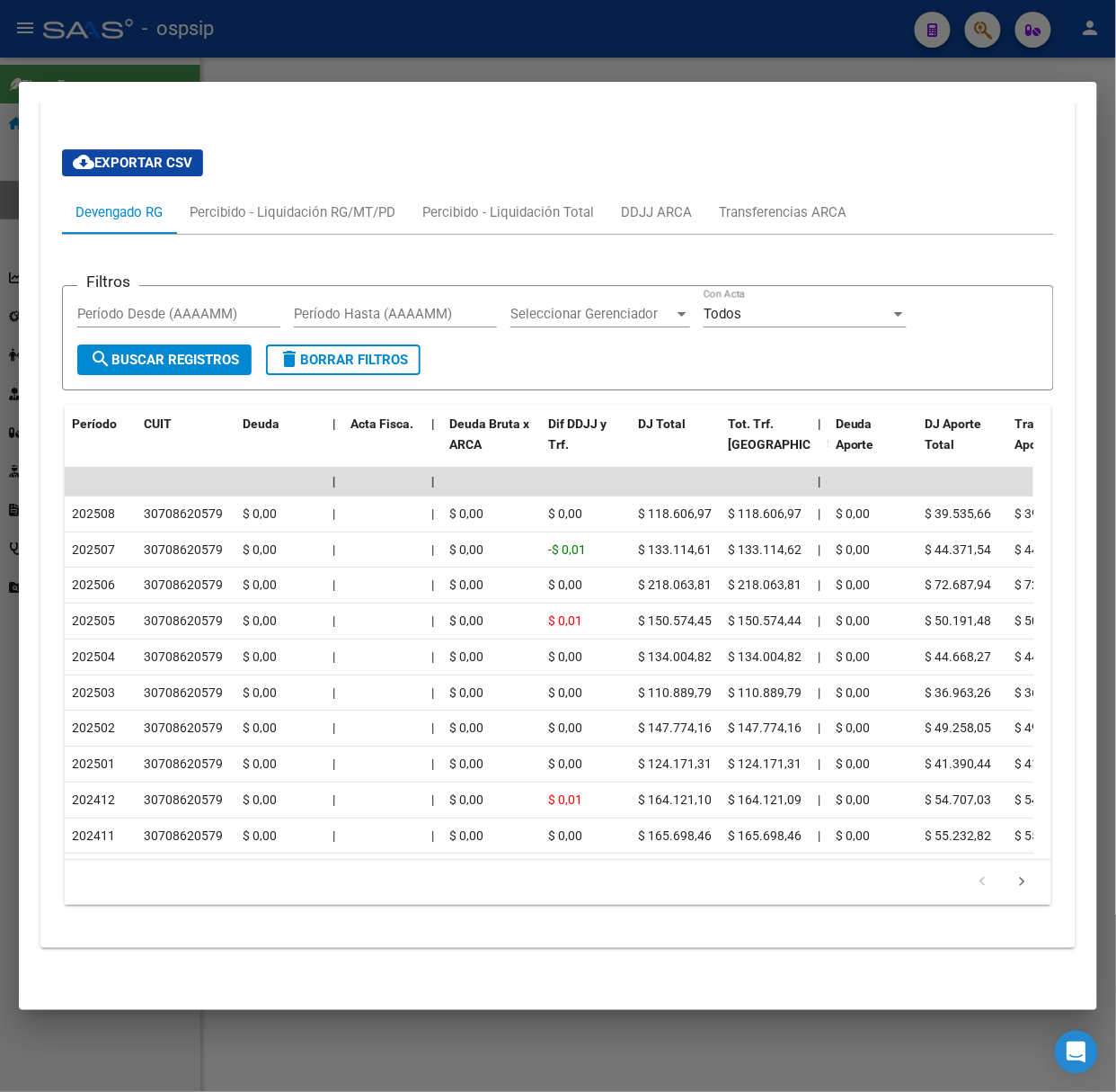
click at [171, 70] on div at bounding box center [558, 546] width 1116 height 1092
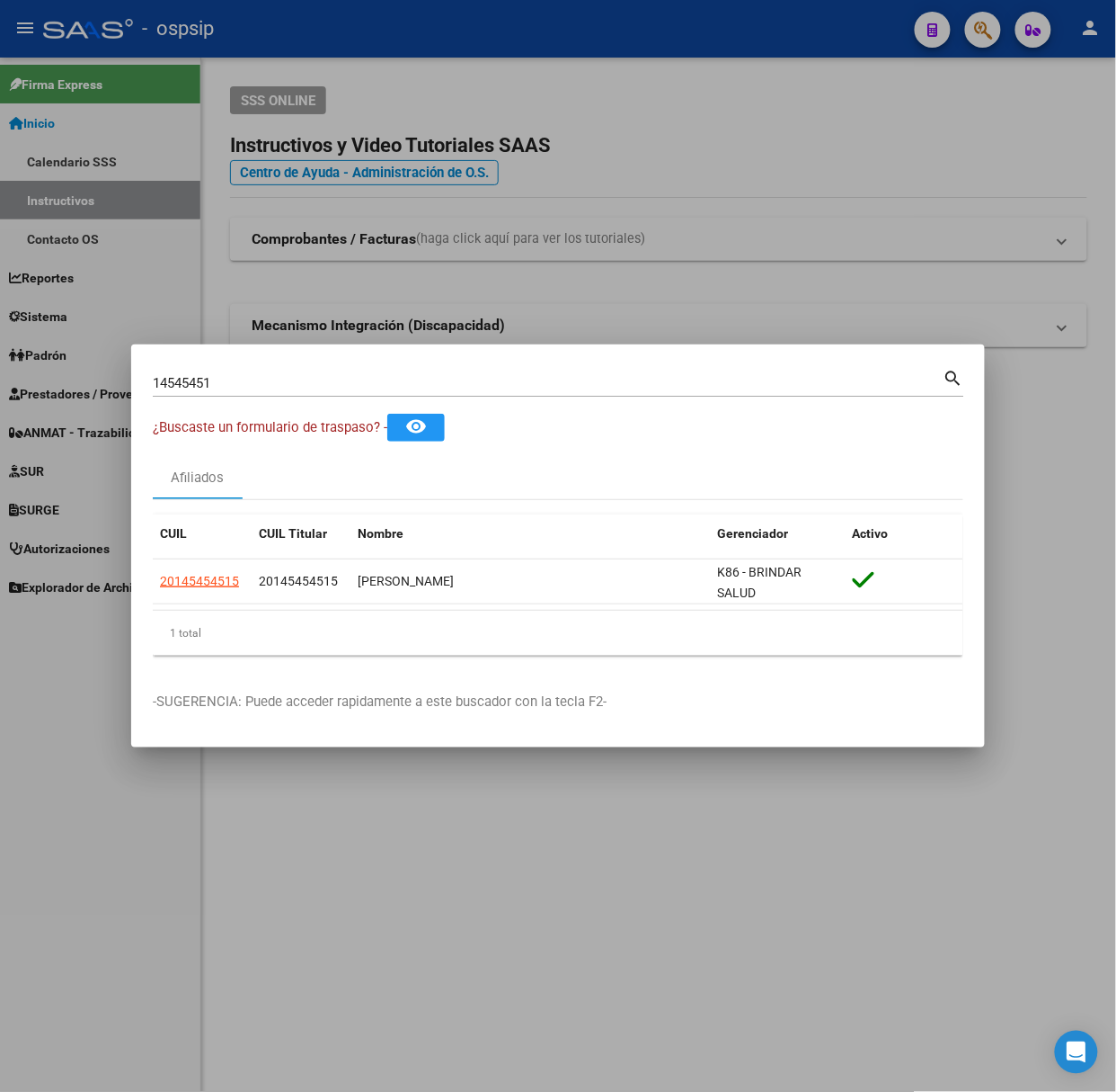
click at [272, 397] on div "14545451 Buscar (apellido, dni, cuil, nro traspaso, cuit, obra social)" at bounding box center [547, 383] width 791 height 27
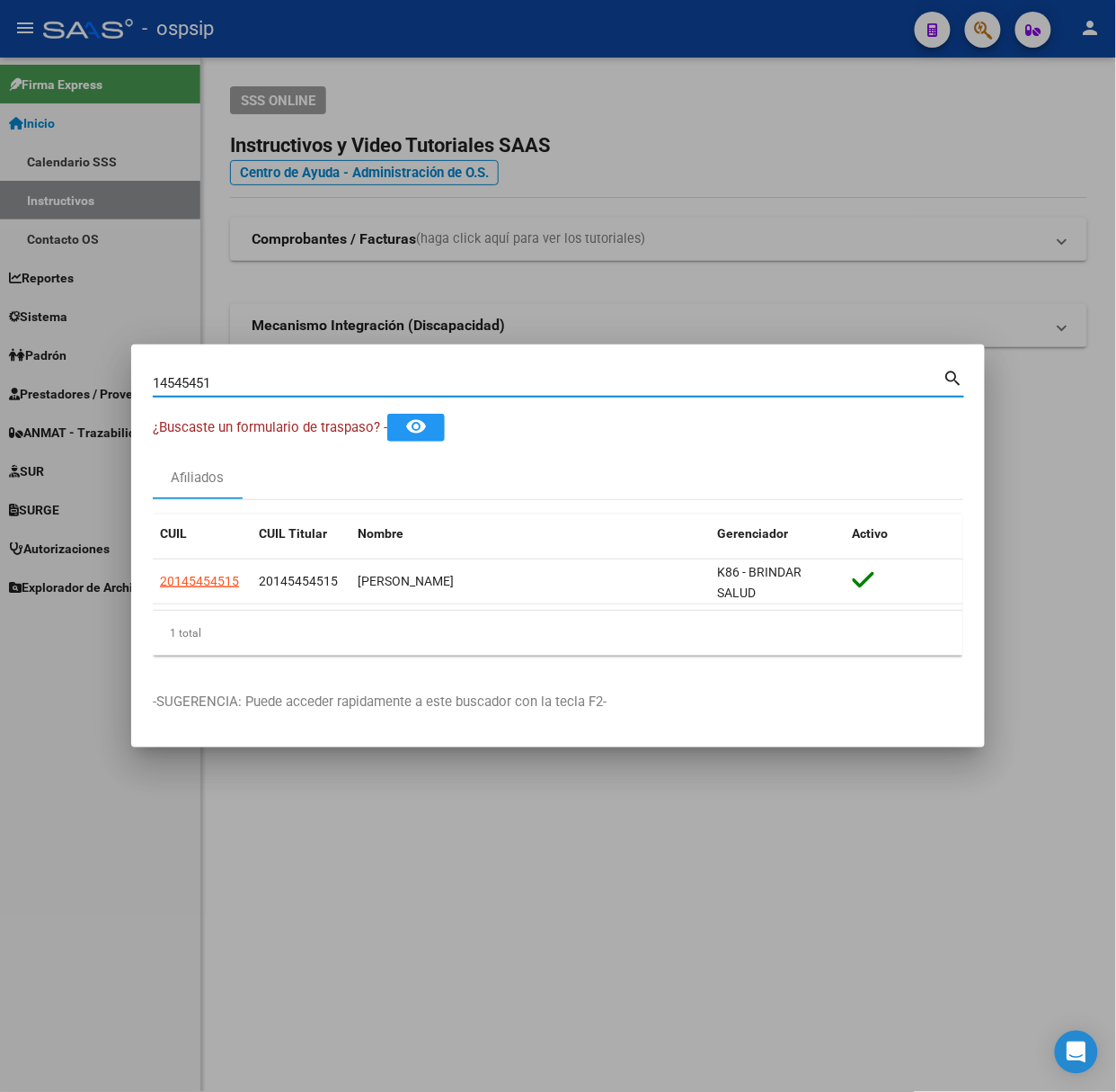
click at [274, 386] on input "14545451" at bounding box center [547, 383] width 791 height 17
type input "48580486"
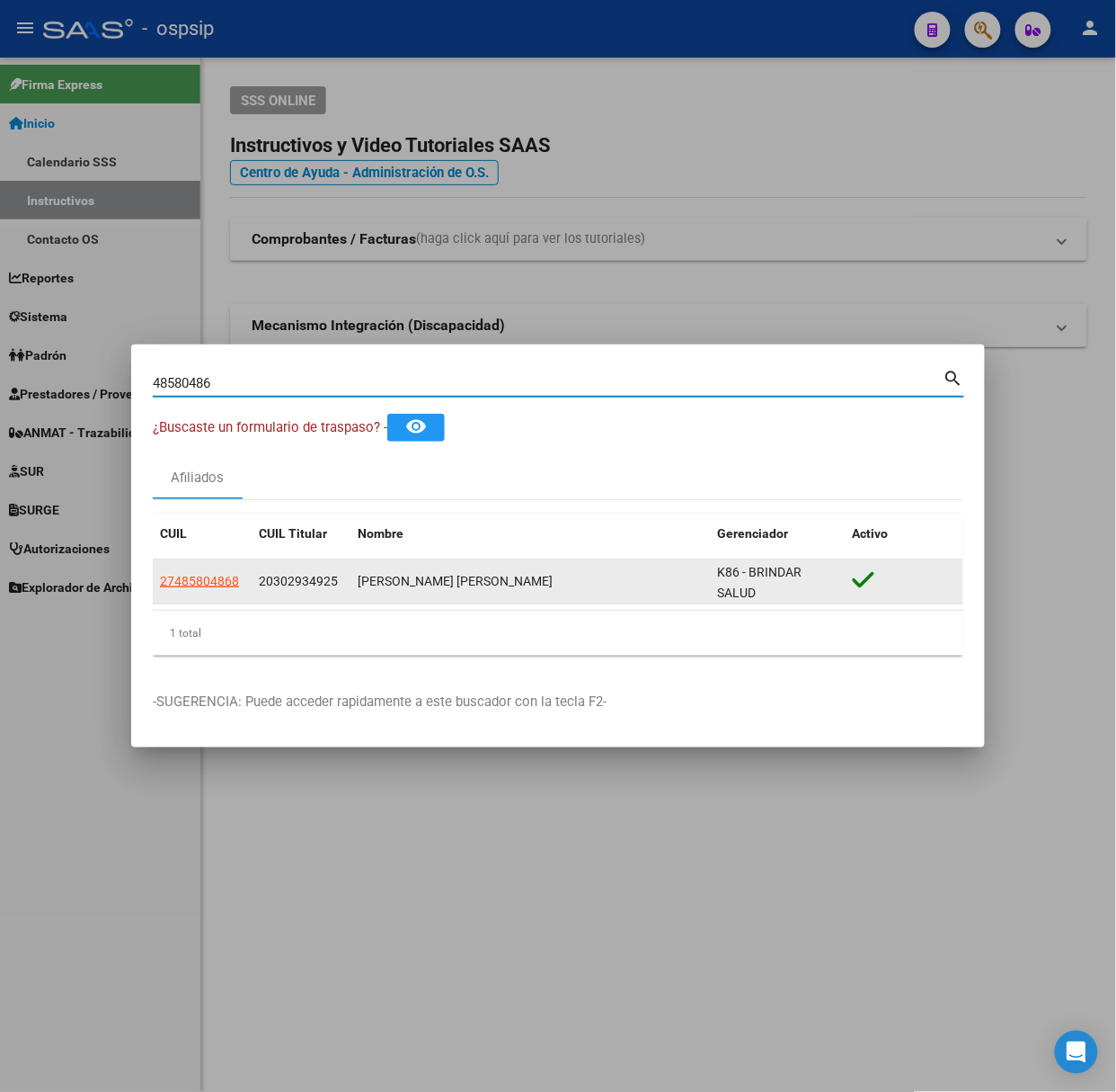
click at [201, 599] on datatable-body-cell "27485804868" at bounding box center [201, 581] width 99 height 44
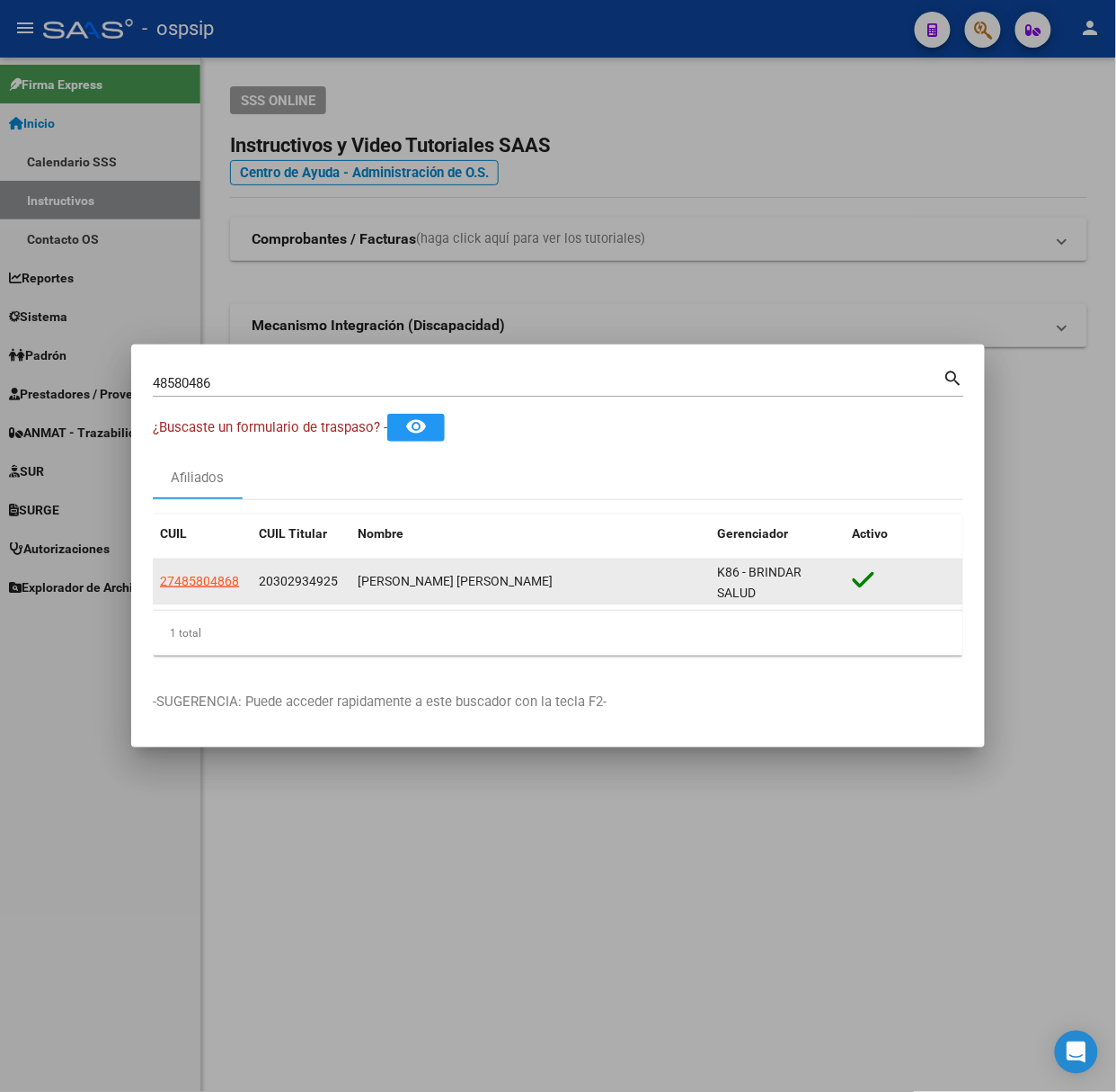
click at [197, 593] on datatable-body-cell "27485804868" at bounding box center [201, 581] width 99 height 44
click at [184, 587] on span "27485804868" at bounding box center [199, 581] width 79 height 15
type textarea "27485804868"
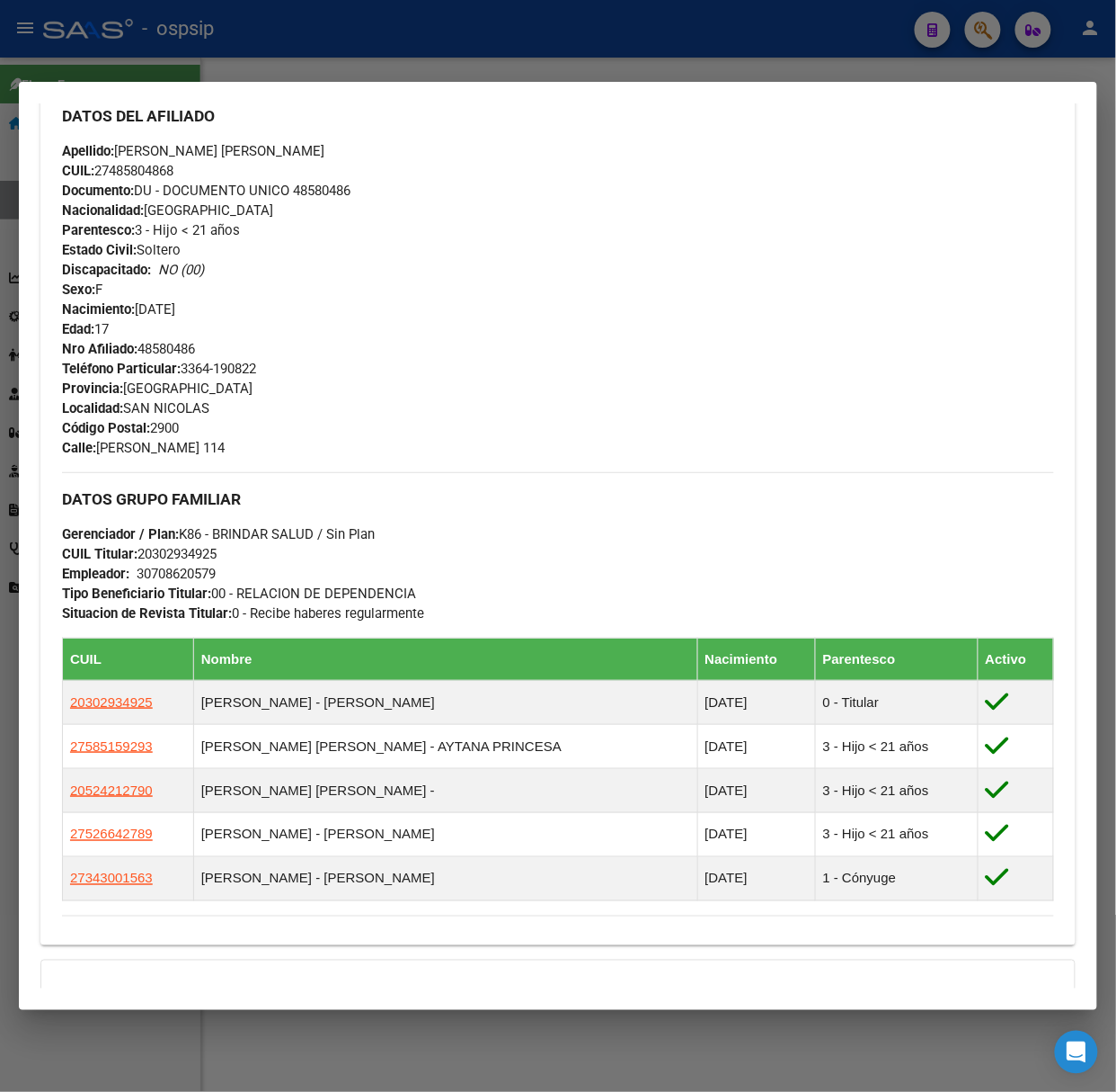
scroll to position [839, 0]
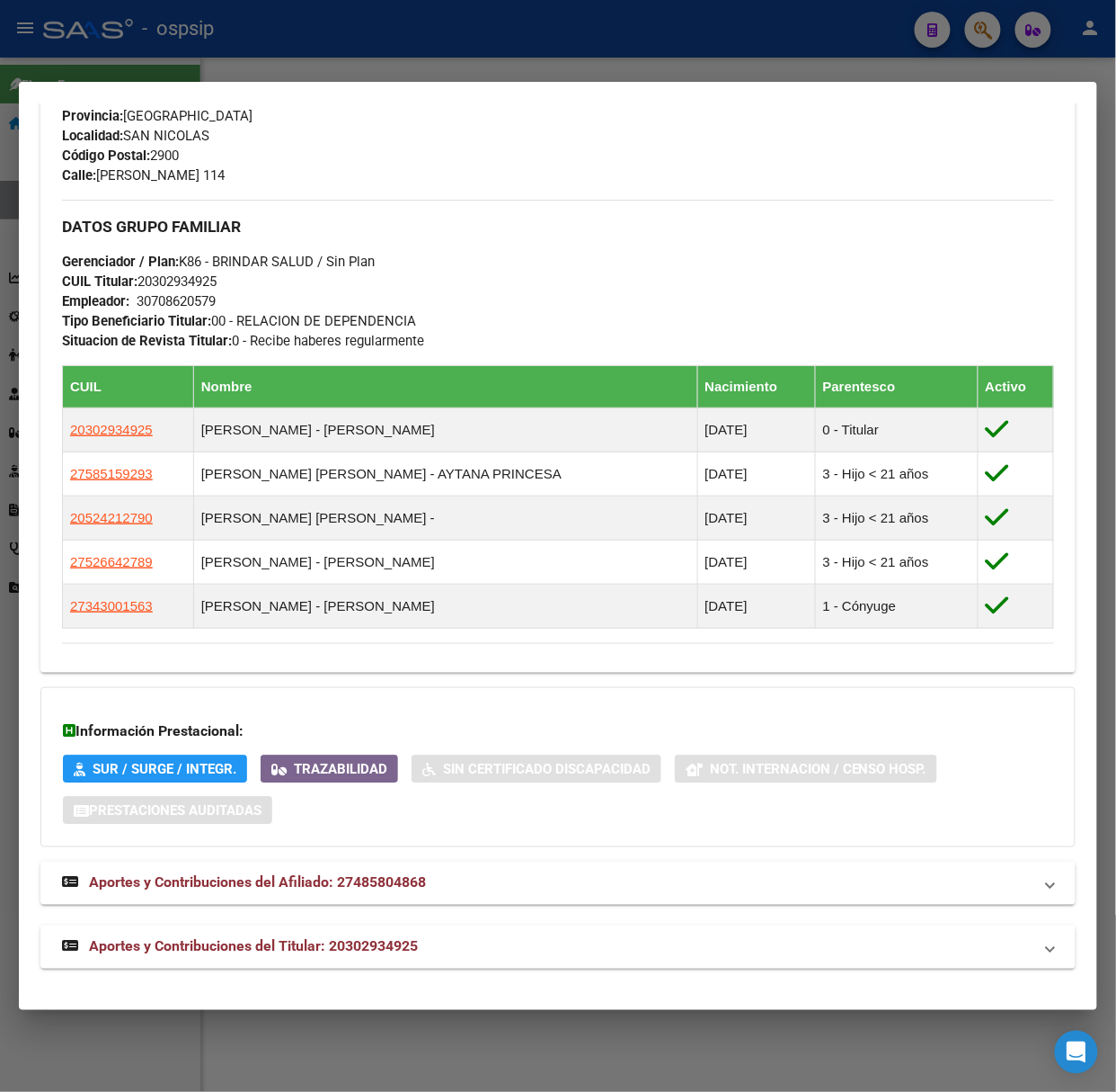
click at [323, 934] on mat-expansion-panel-header "Aportes y Contribuciones del Titular: 20302934925" at bounding box center [558, 947] width 1036 height 43
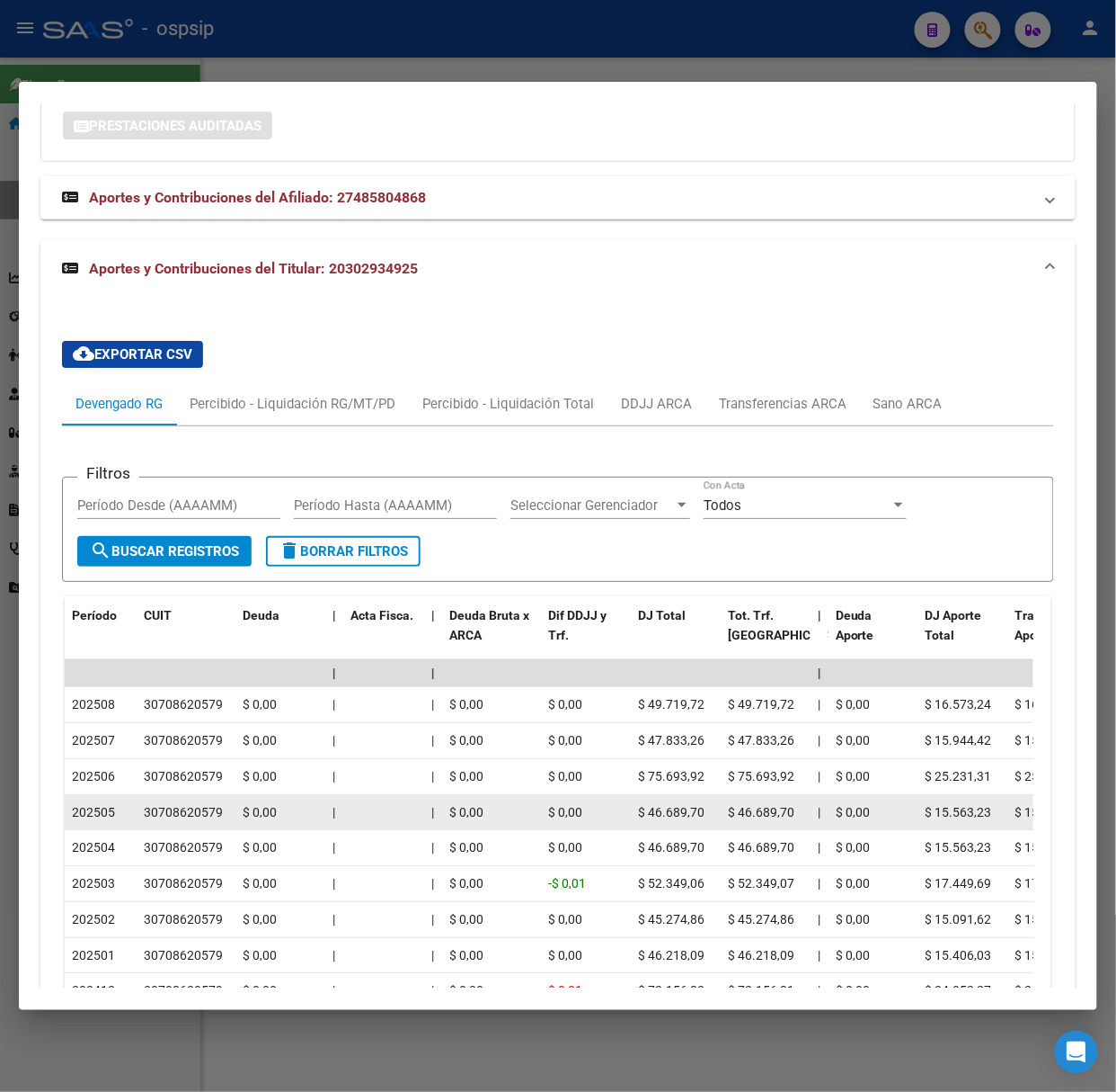
scroll to position [1716, 0]
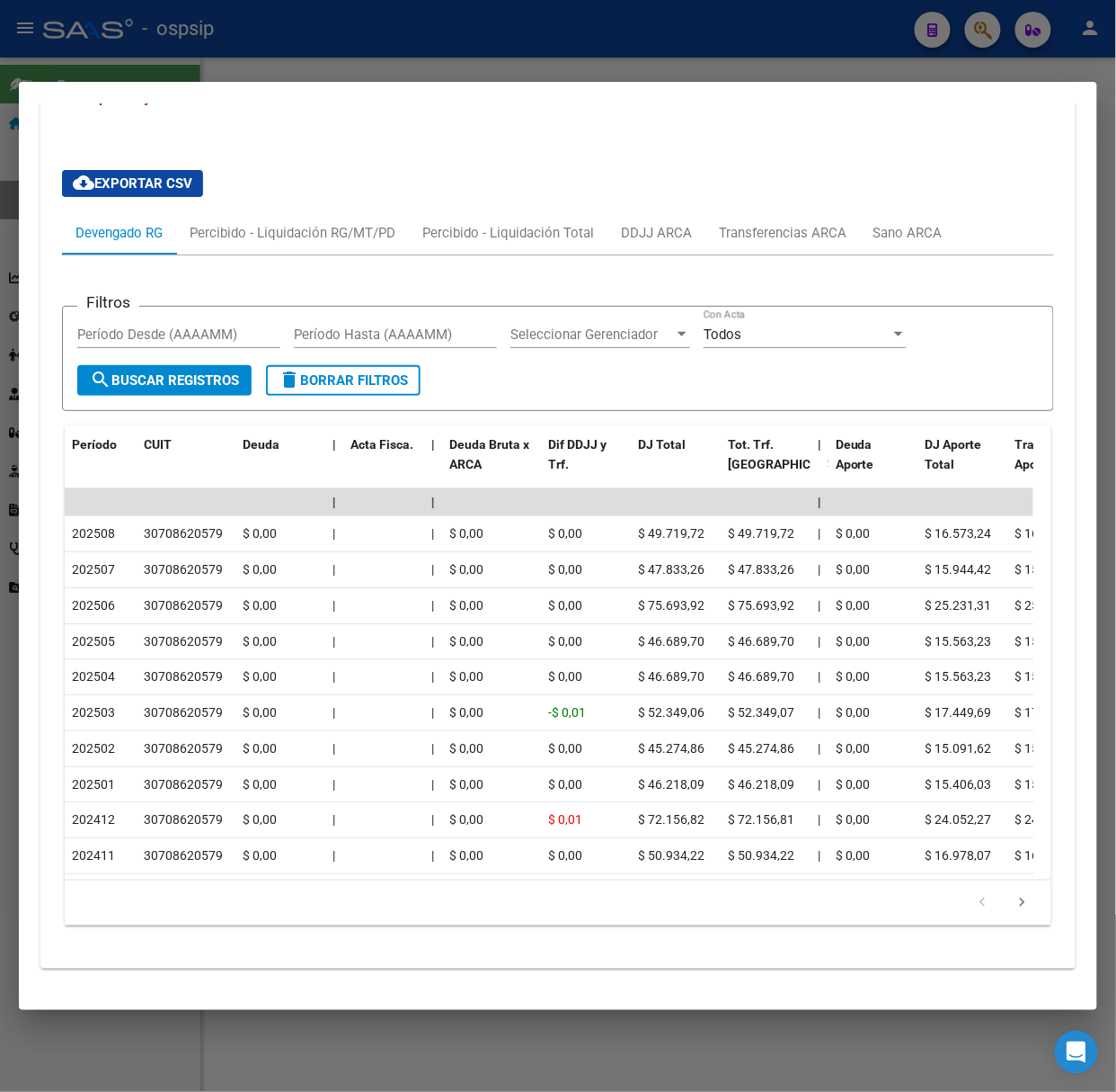
click at [288, 52] on div at bounding box center [558, 546] width 1116 height 1092
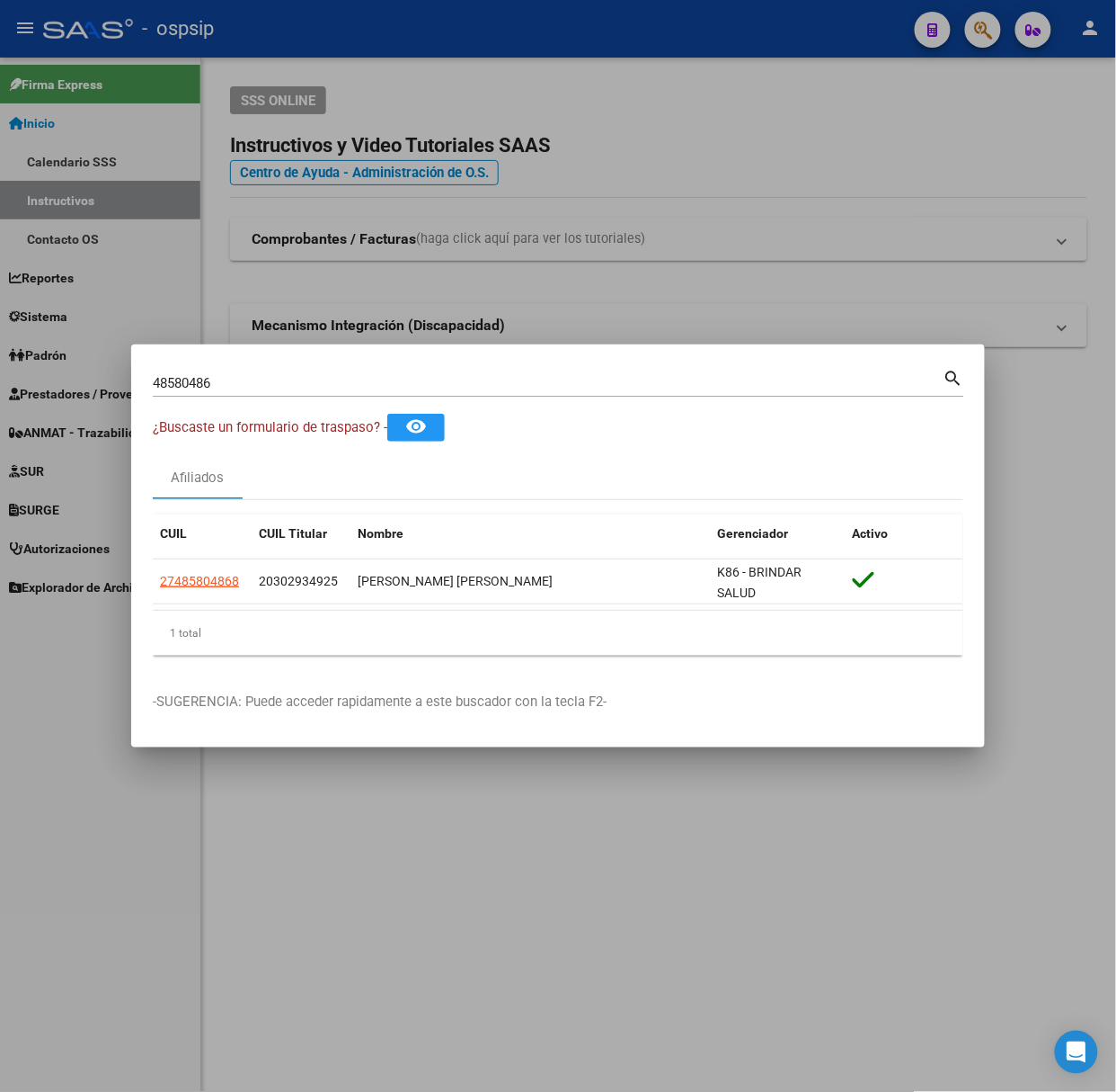
click at [361, 392] on div "48580486 Buscar (apellido, dni, [PERSON_NAME], [PERSON_NAME], cuit, obra social)" at bounding box center [547, 383] width 791 height 27
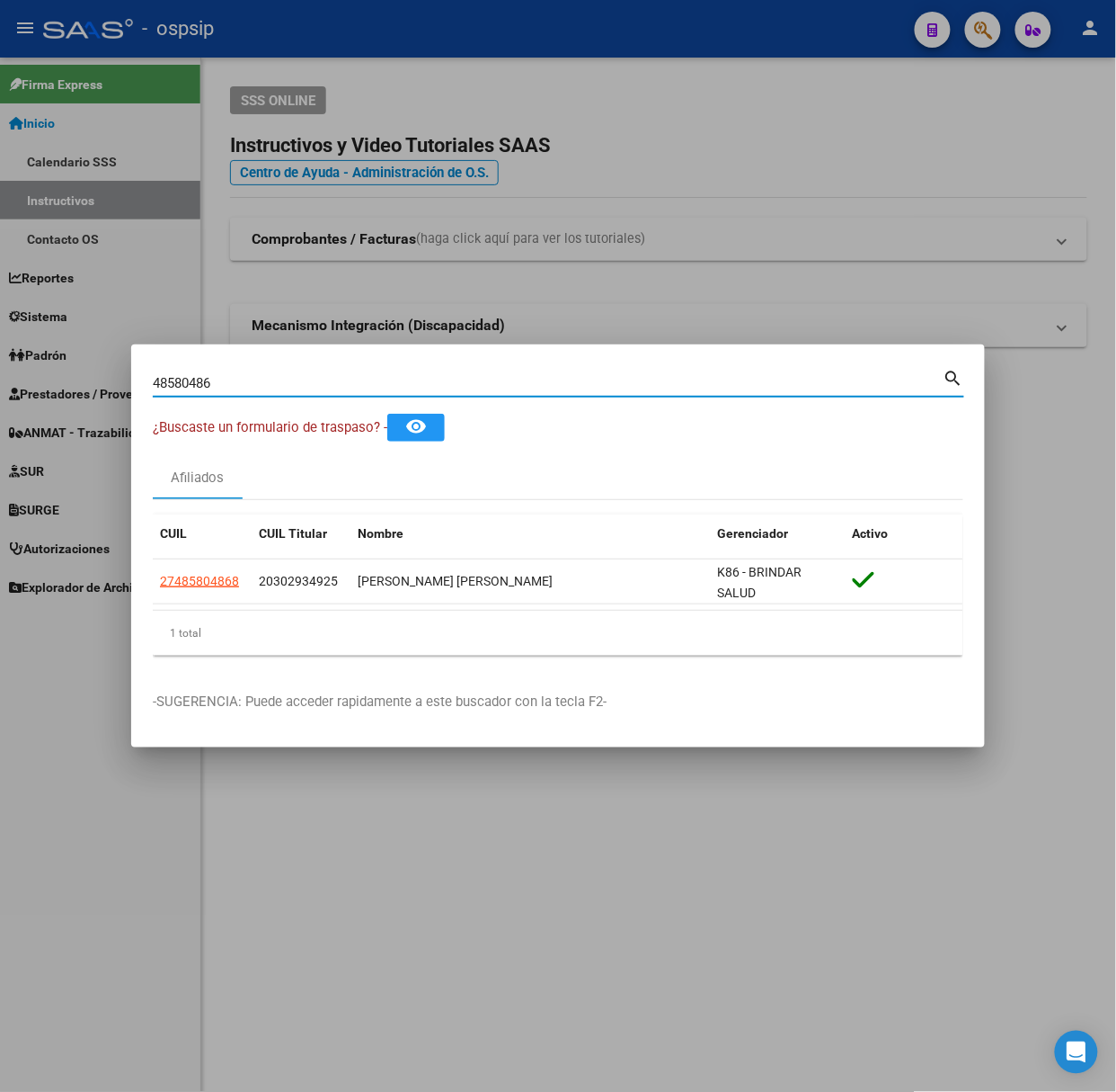
click at [361, 393] on div "48580486 Buscar (apellido, dni, [PERSON_NAME], [PERSON_NAME], cuit, obra social)" at bounding box center [547, 383] width 791 height 27
click at [365, 386] on input "48580486" at bounding box center [547, 383] width 791 height 17
type input "2"
type input "38980423"
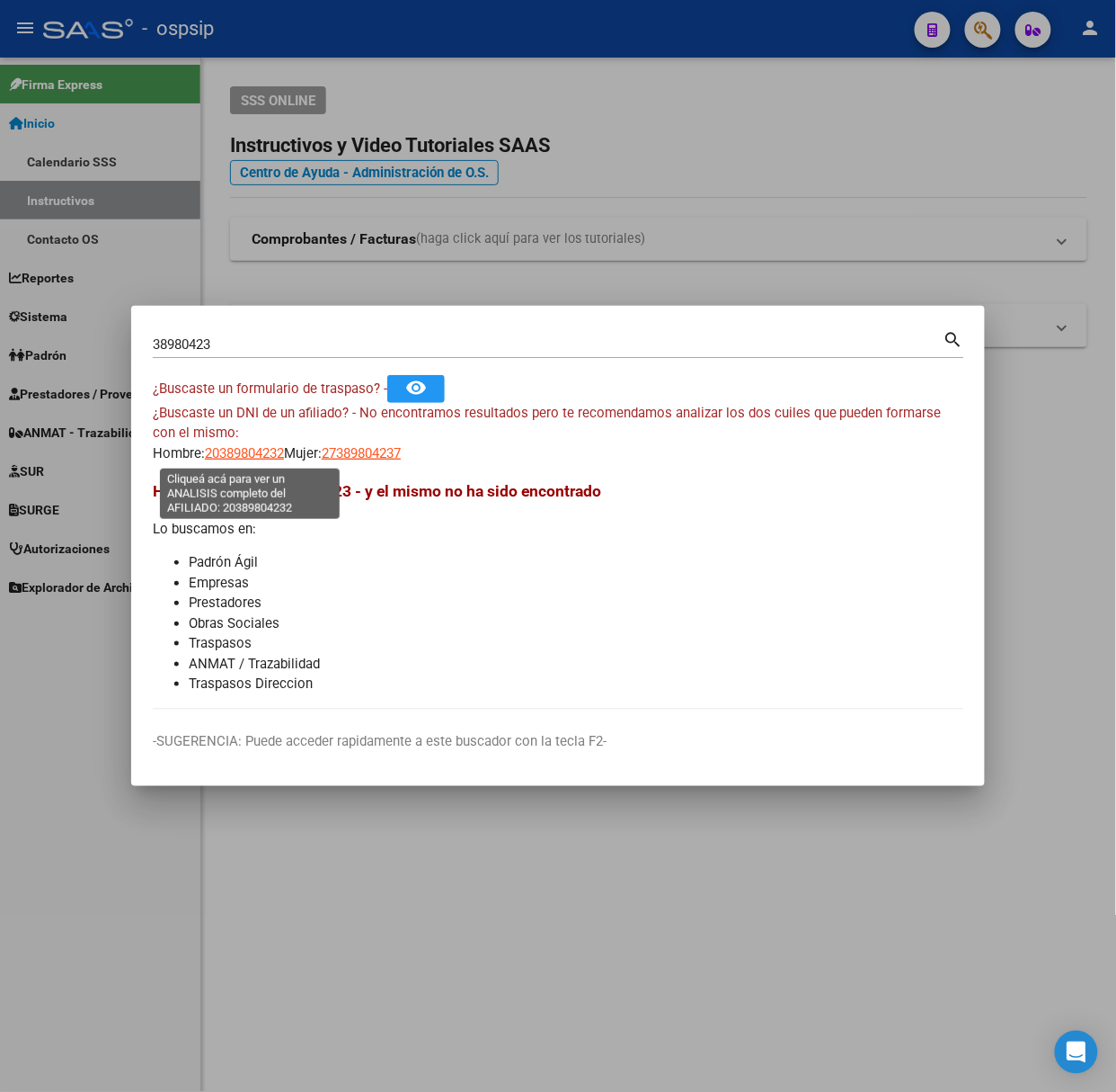
click at [245, 455] on span "20389804232" at bounding box center [244, 453] width 79 height 17
type textarea "20389804232"
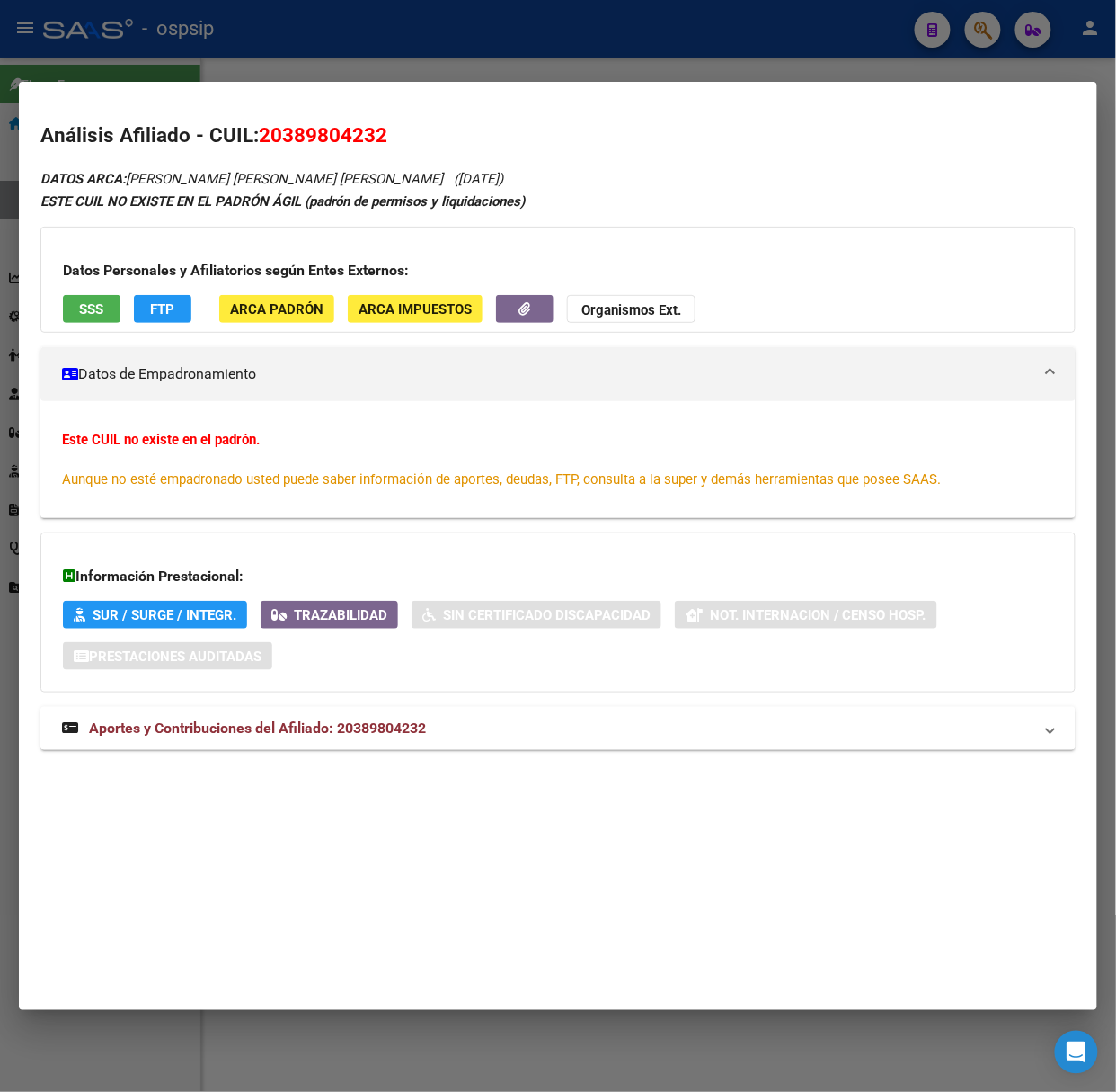
click at [325, 717] on mat-expansion-panel-header "Aportes y Contribuciones del Afiliado: 20389804232" at bounding box center [558, 728] width 1036 height 43
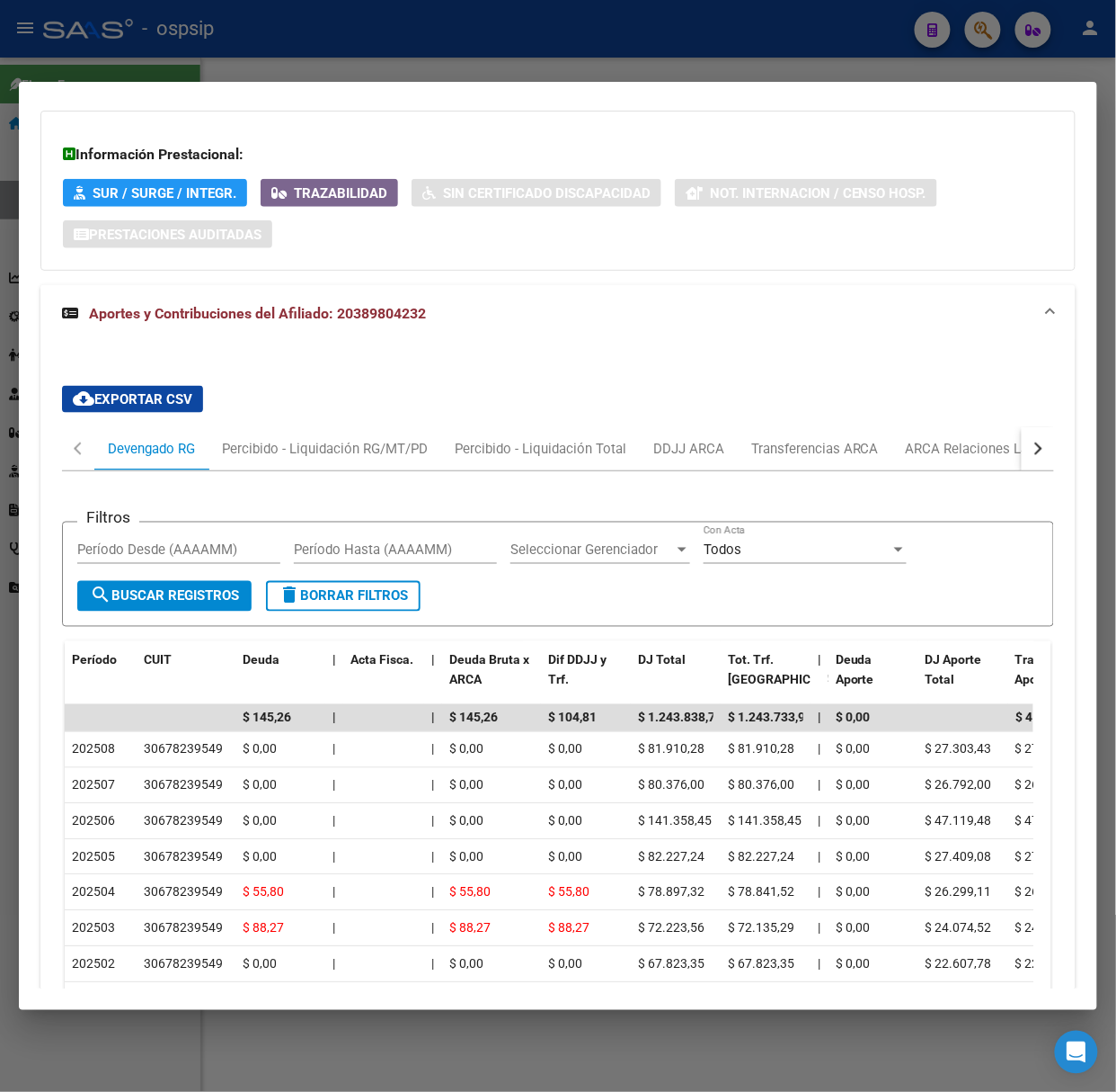
scroll to position [679, 0]
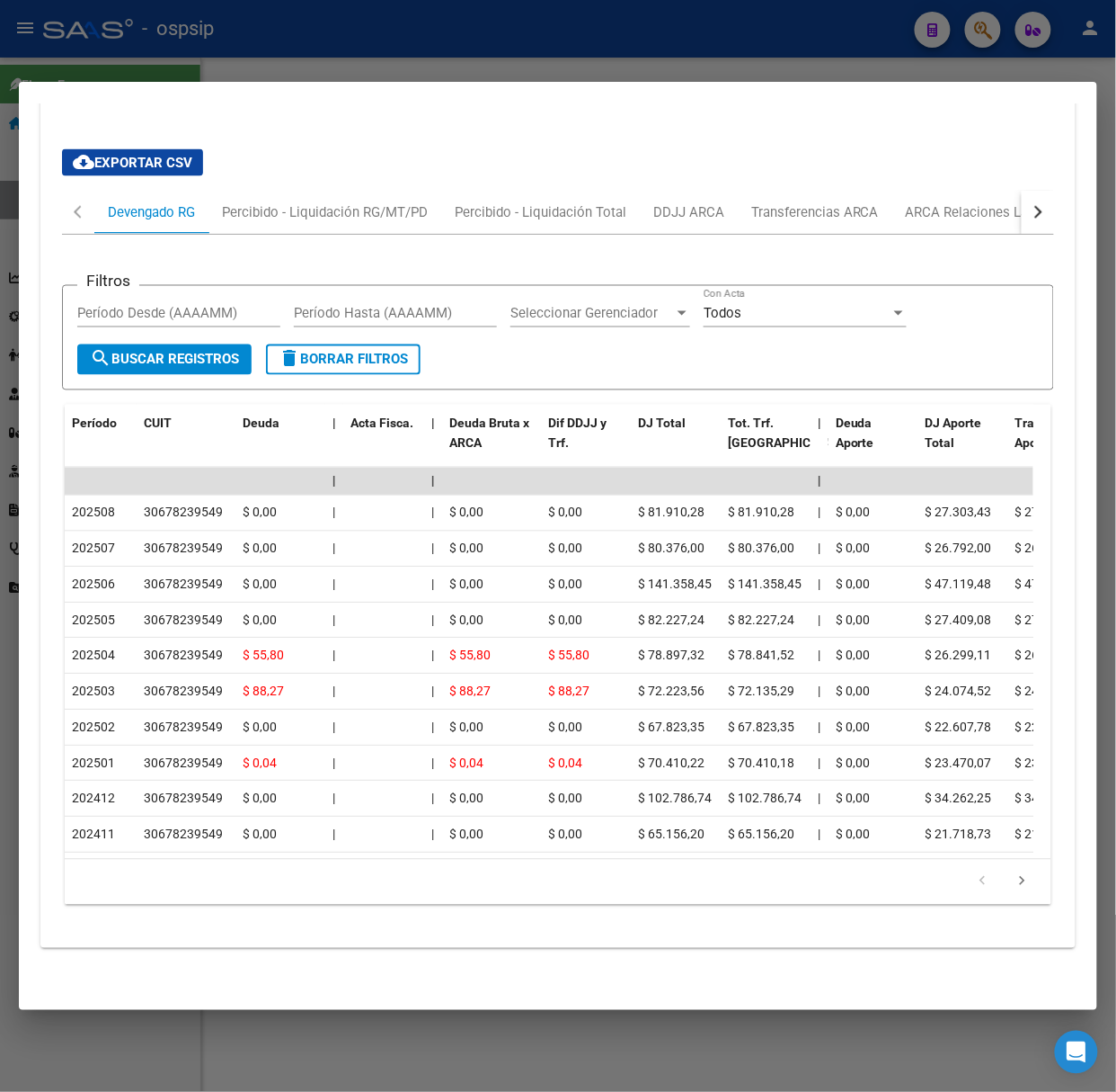
click at [155, 52] on div at bounding box center [558, 546] width 1116 height 1092
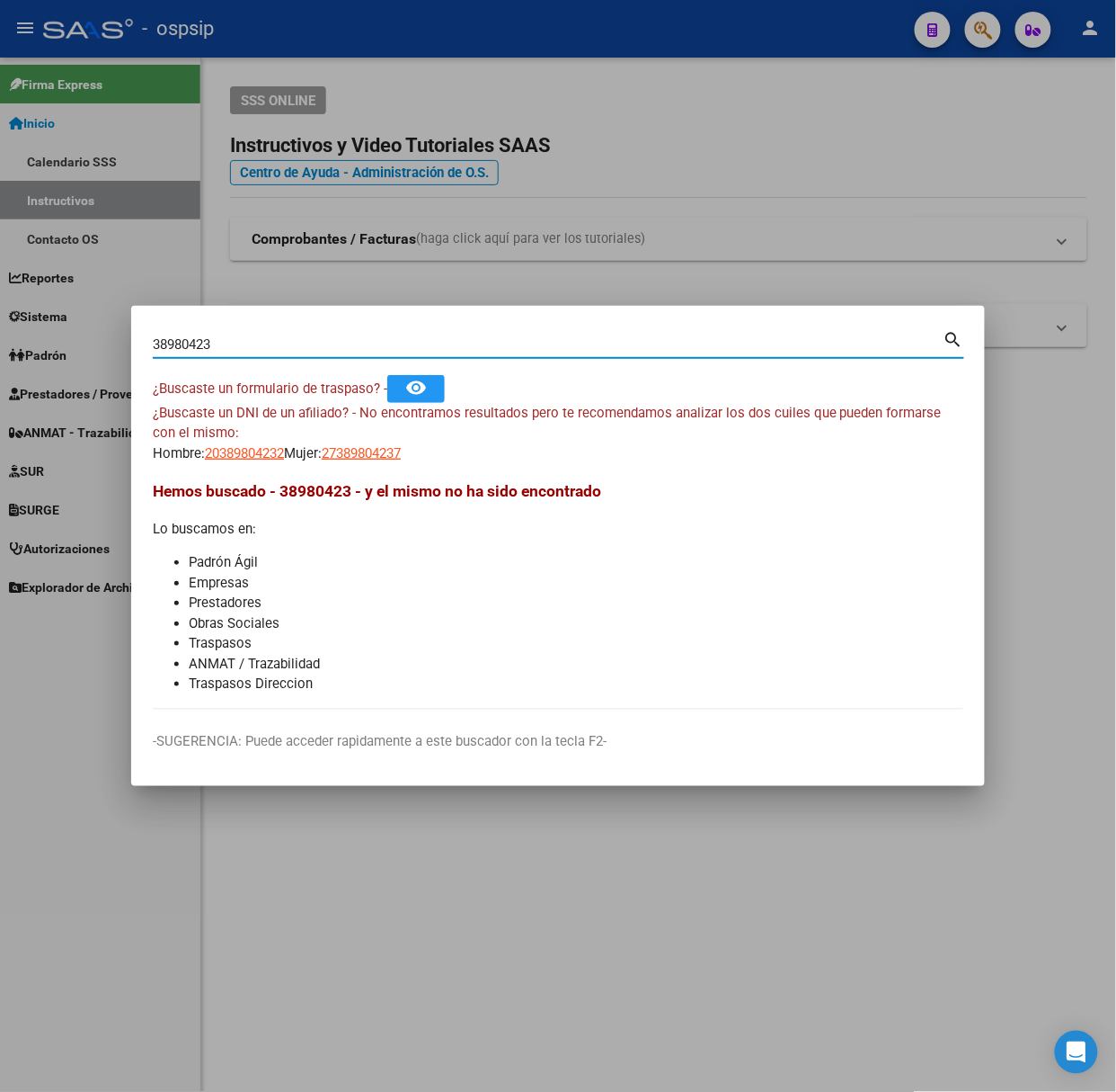
click at [242, 347] on input "38980423" at bounding box center [547, 344] width 791 height 17
type input "20016501"
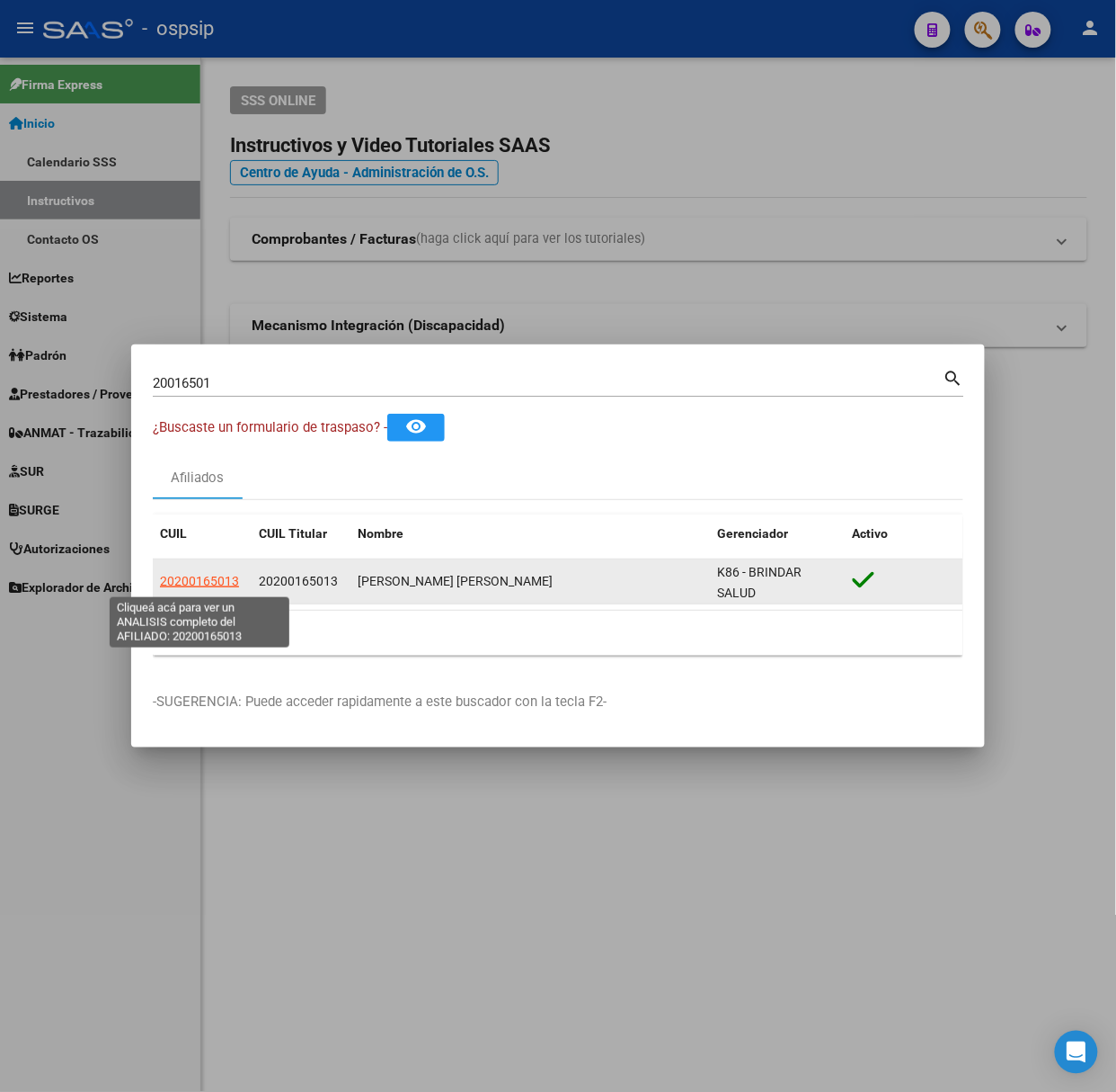
click at [218, 588] on span "20200165013" at bounding box center [199, 581] width 79 height 15
type textarea "20200165013"
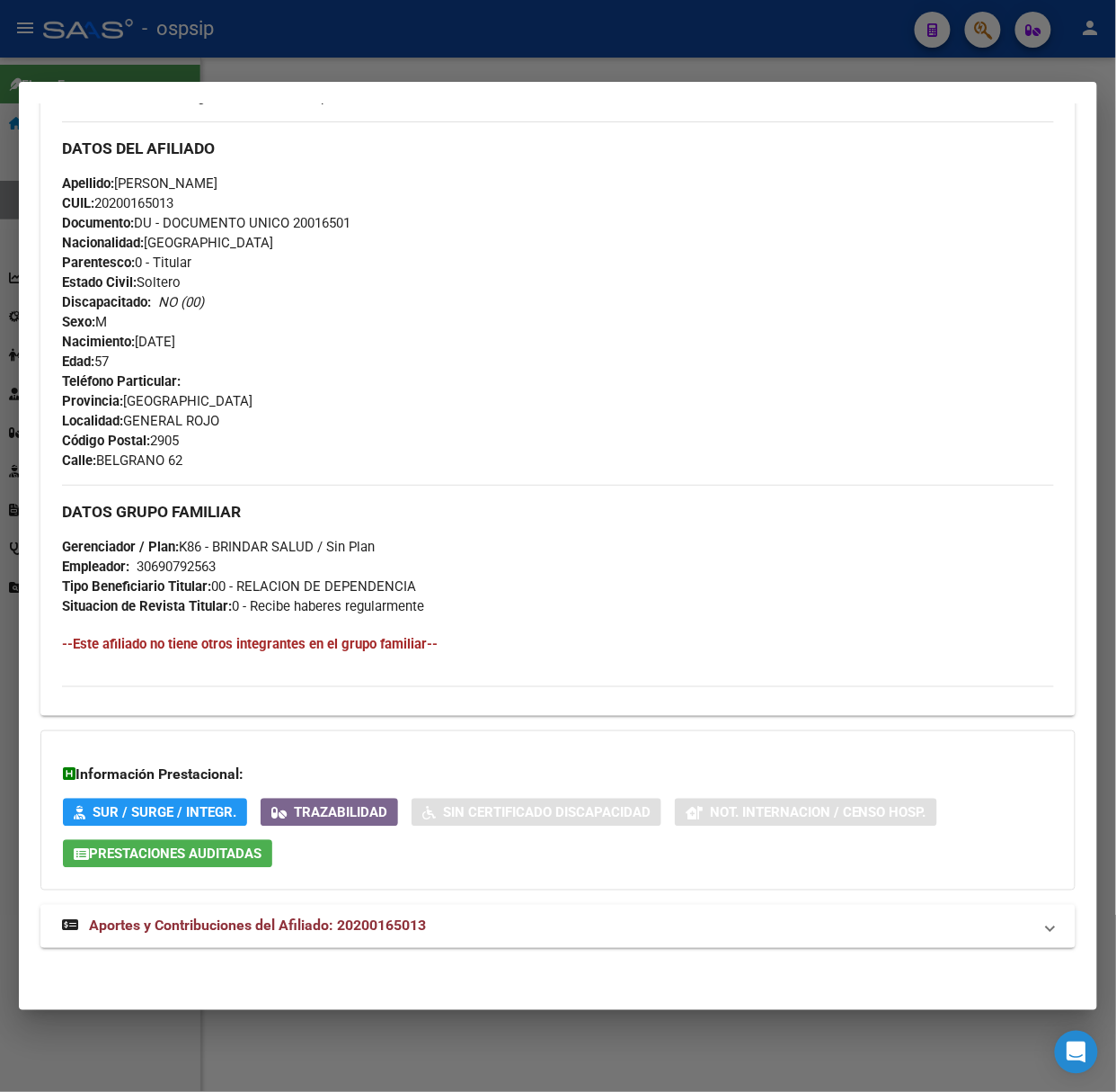
click at [378, 910] on mat-expansion-panel-header "Aportes y Contribuciones del Afiliado: 20200165013" at bounding box center [558, 926] width 1036 height 43
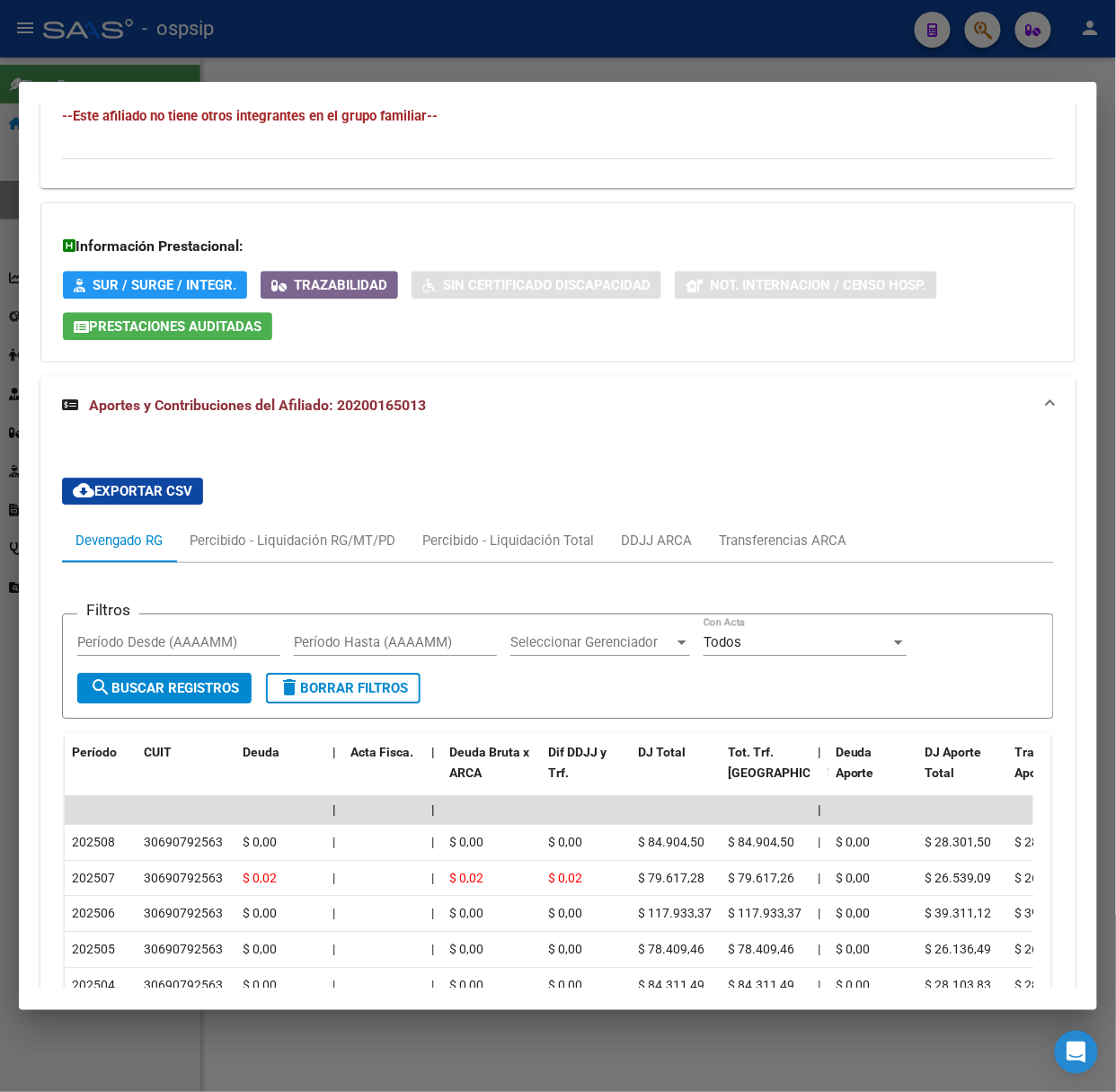
scroll to position [1155, 0]
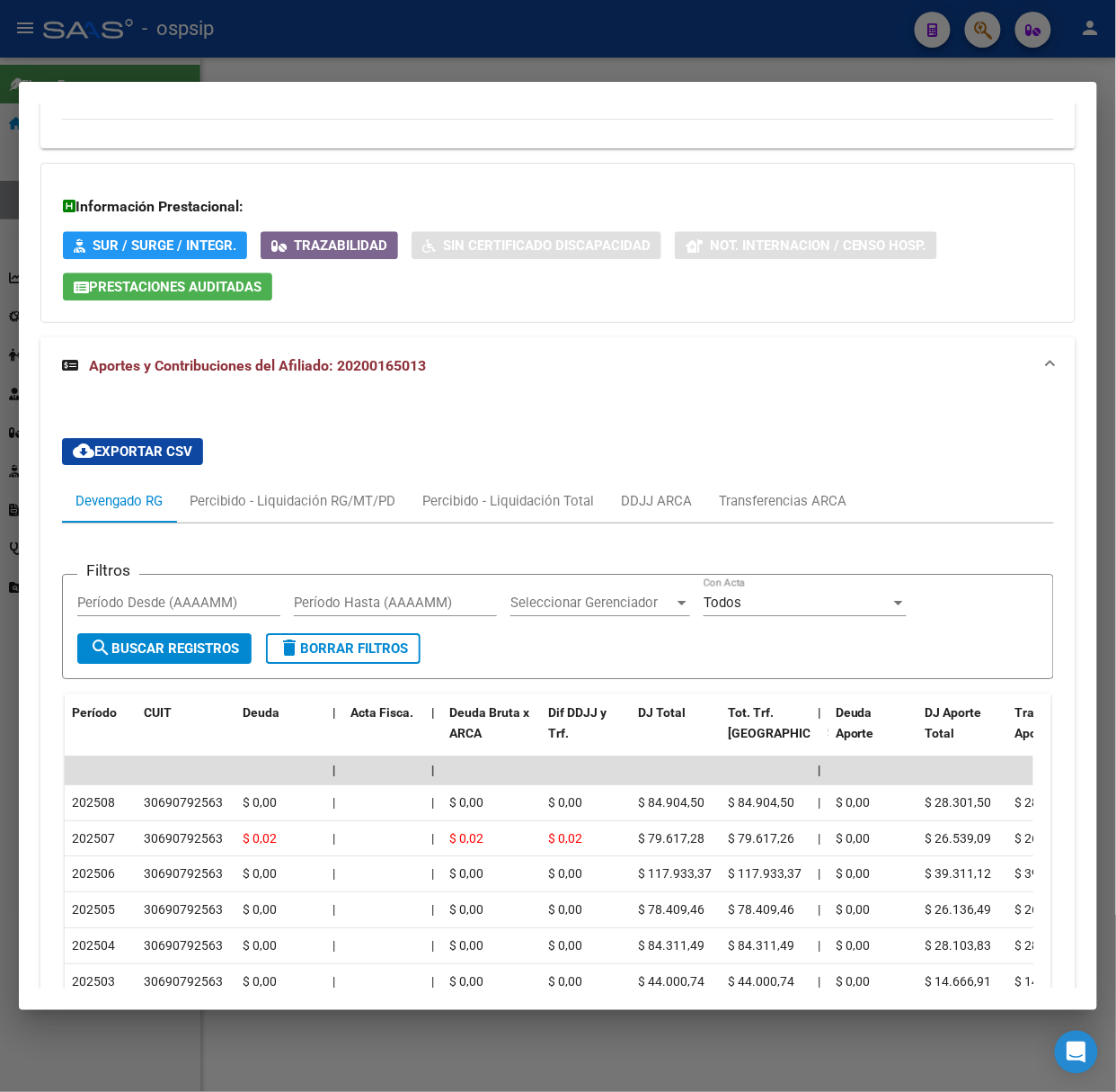
click at [295, 26] on div at bounding box center [558, 546] width 1116 height 1092
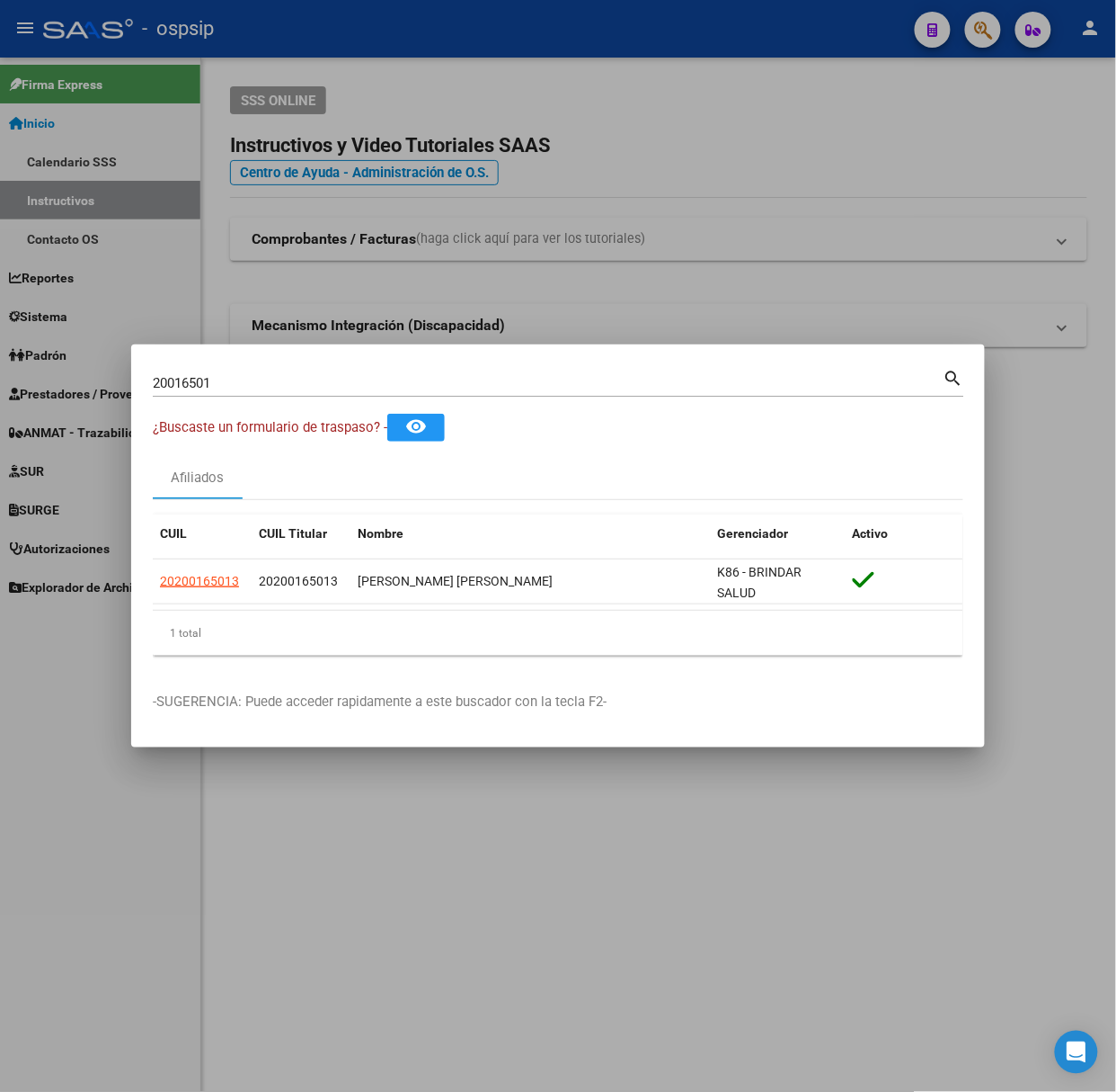
click at [267, 383] on input "20016501" at bounding box center [547, 383] width 791 height 17
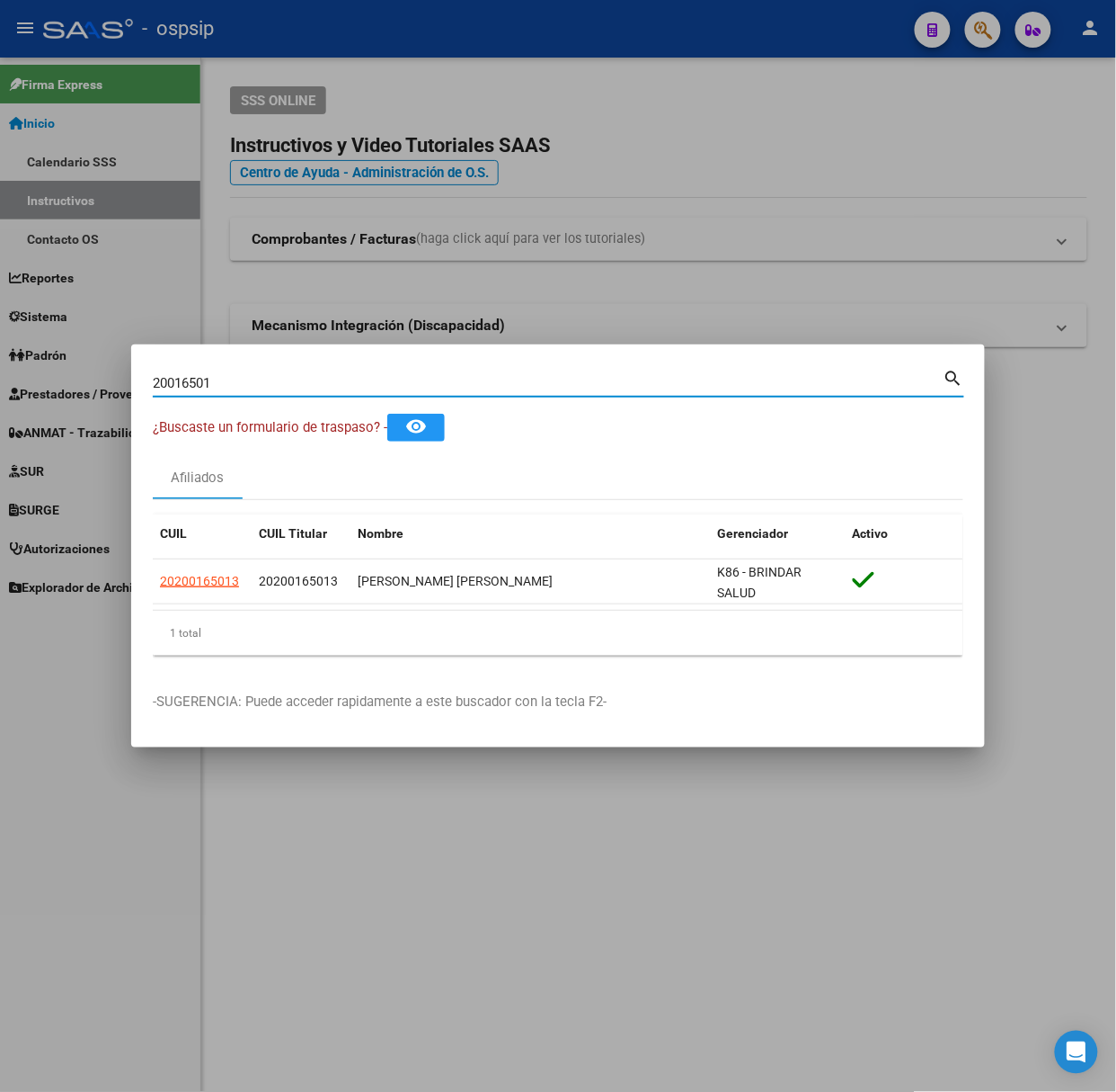
click at [267, 383] on input "20016501" at bounding box center [547, 383] width 791 height 17
type input "17586324"
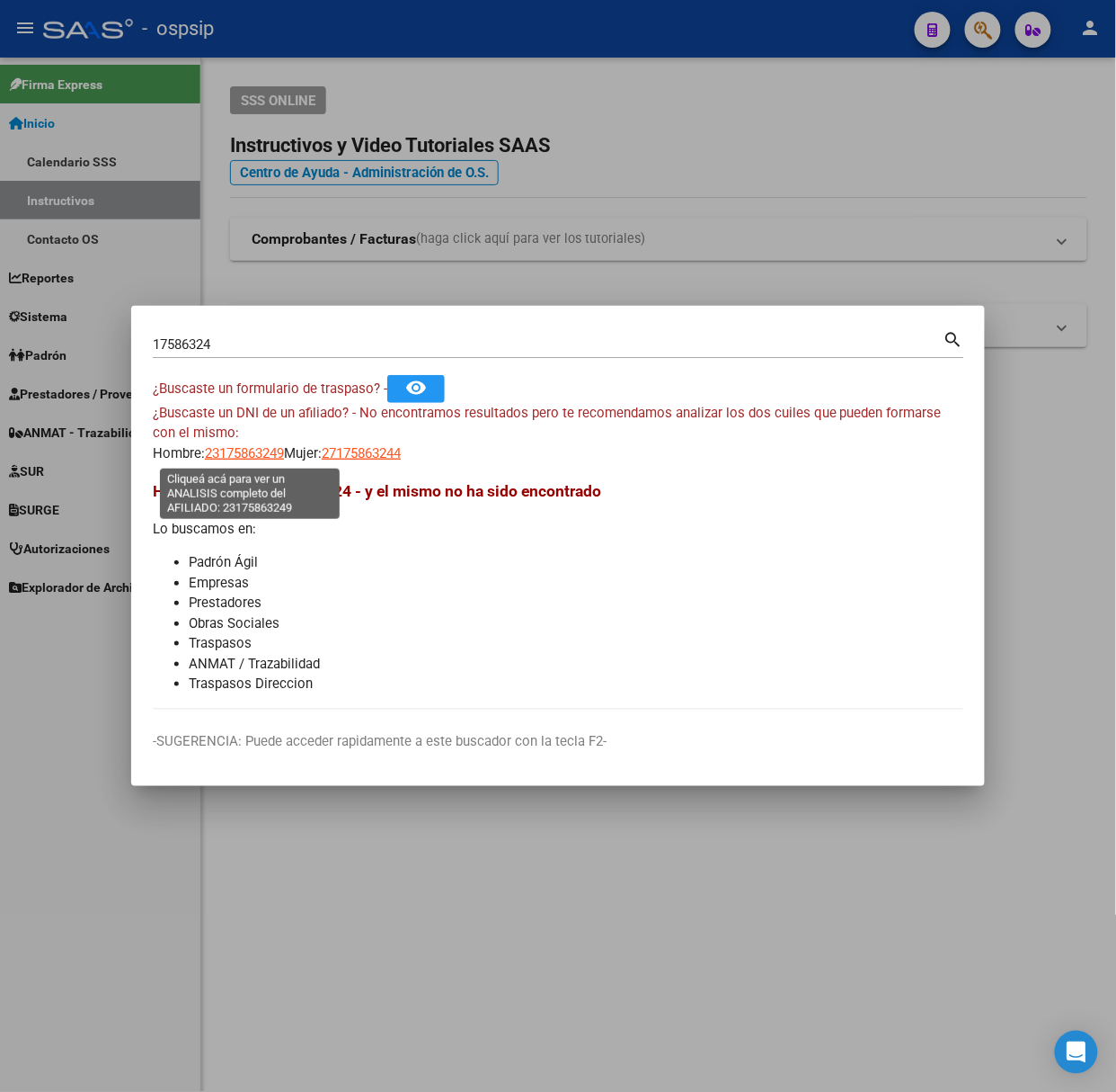
click at [253, 454] on span "23175863249" at bounding box center [244, 453] width 79 height 17
type textarea "23175863249"
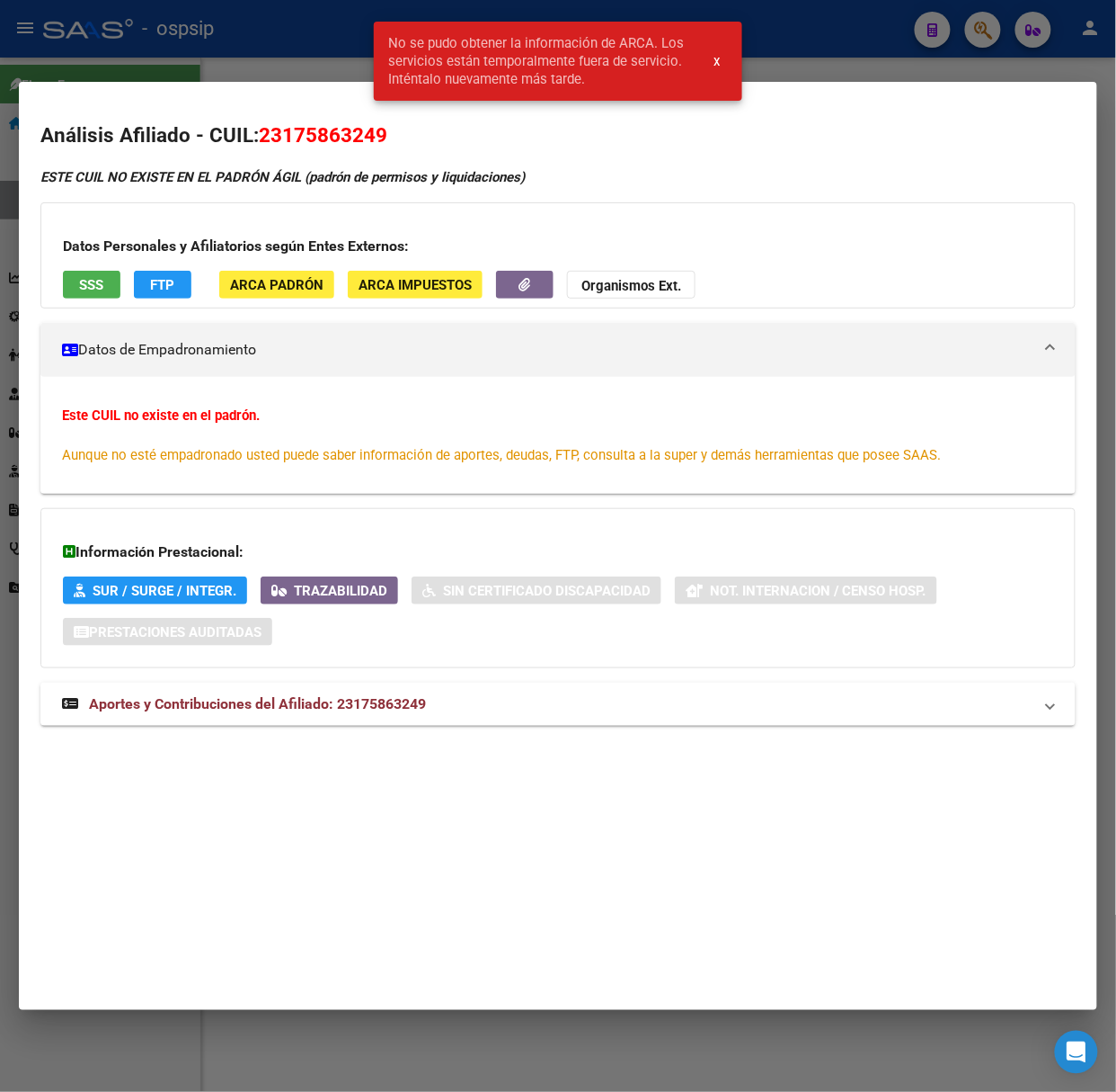
click at [289, 72] on div at bounding box center [558, 546] width 1116 height 1092
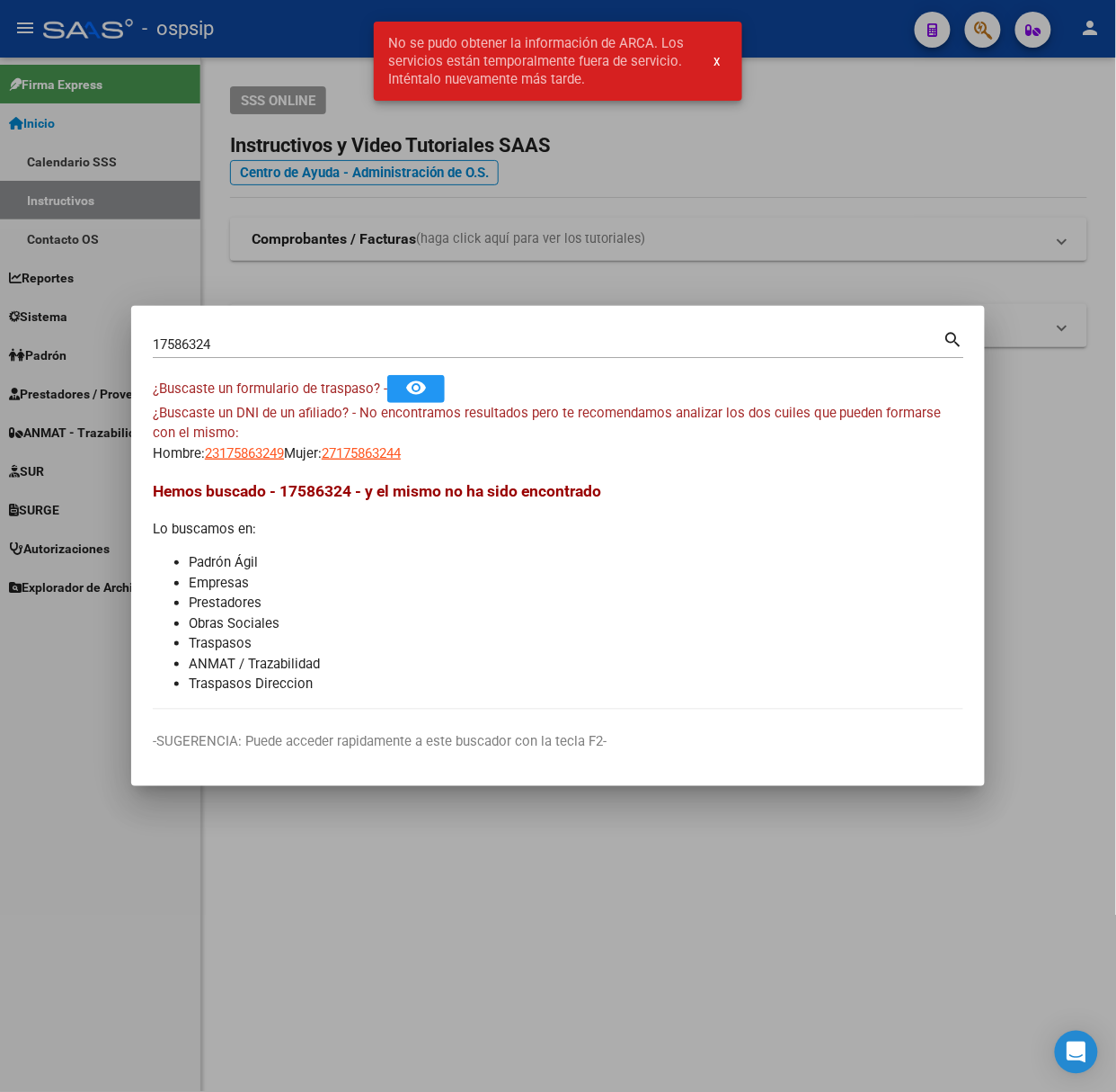
click at [201, 332] on div "17586324 Buscar (apellido, dni, [PERSON_NAME], [PERSON_NAME], cuit, obra social)" at bounding box center [547, 344] width 791 height 27
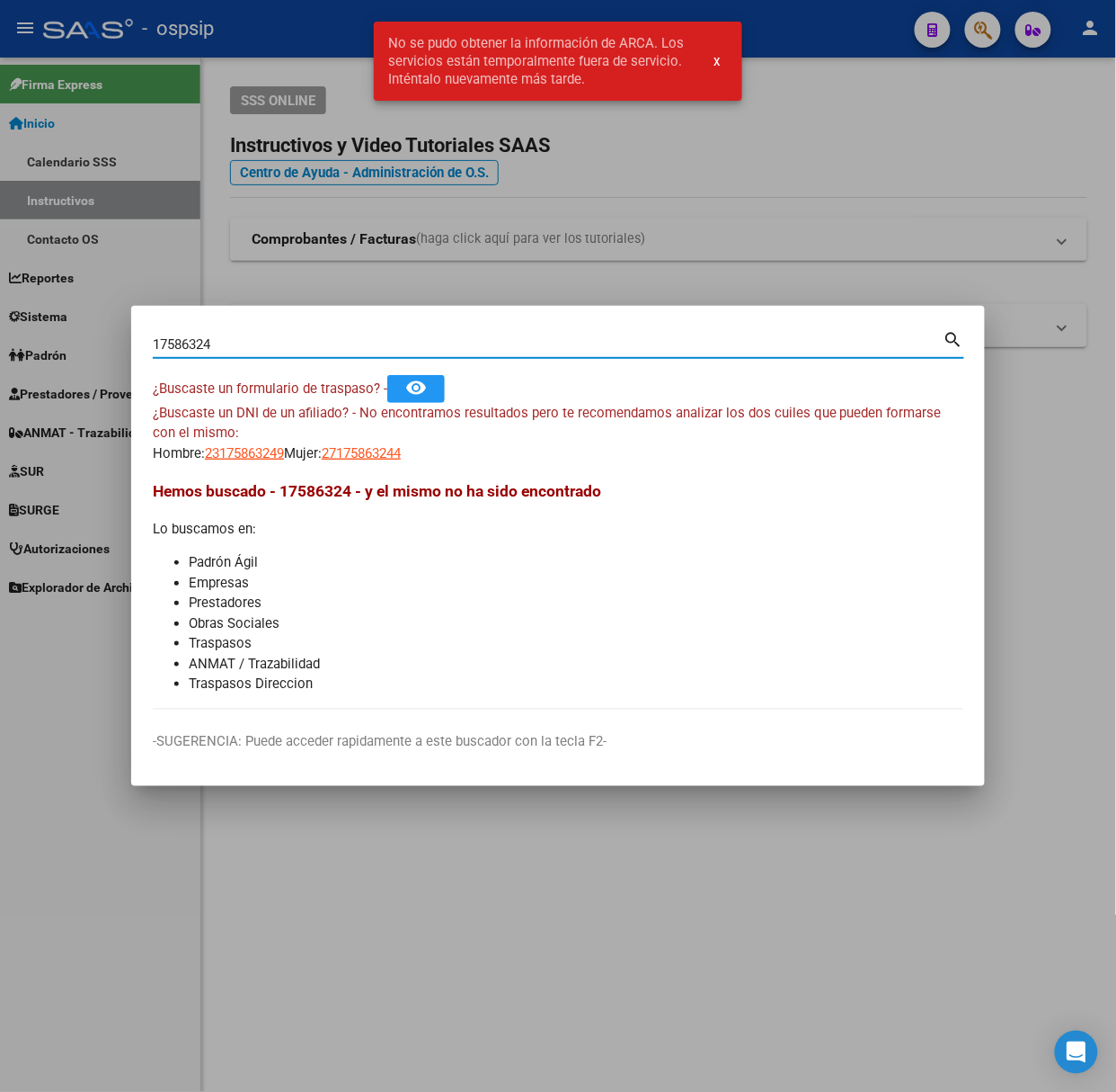
click at [203, 342] on input "17586324" at bounding box center [547, 344] width 791 height 17
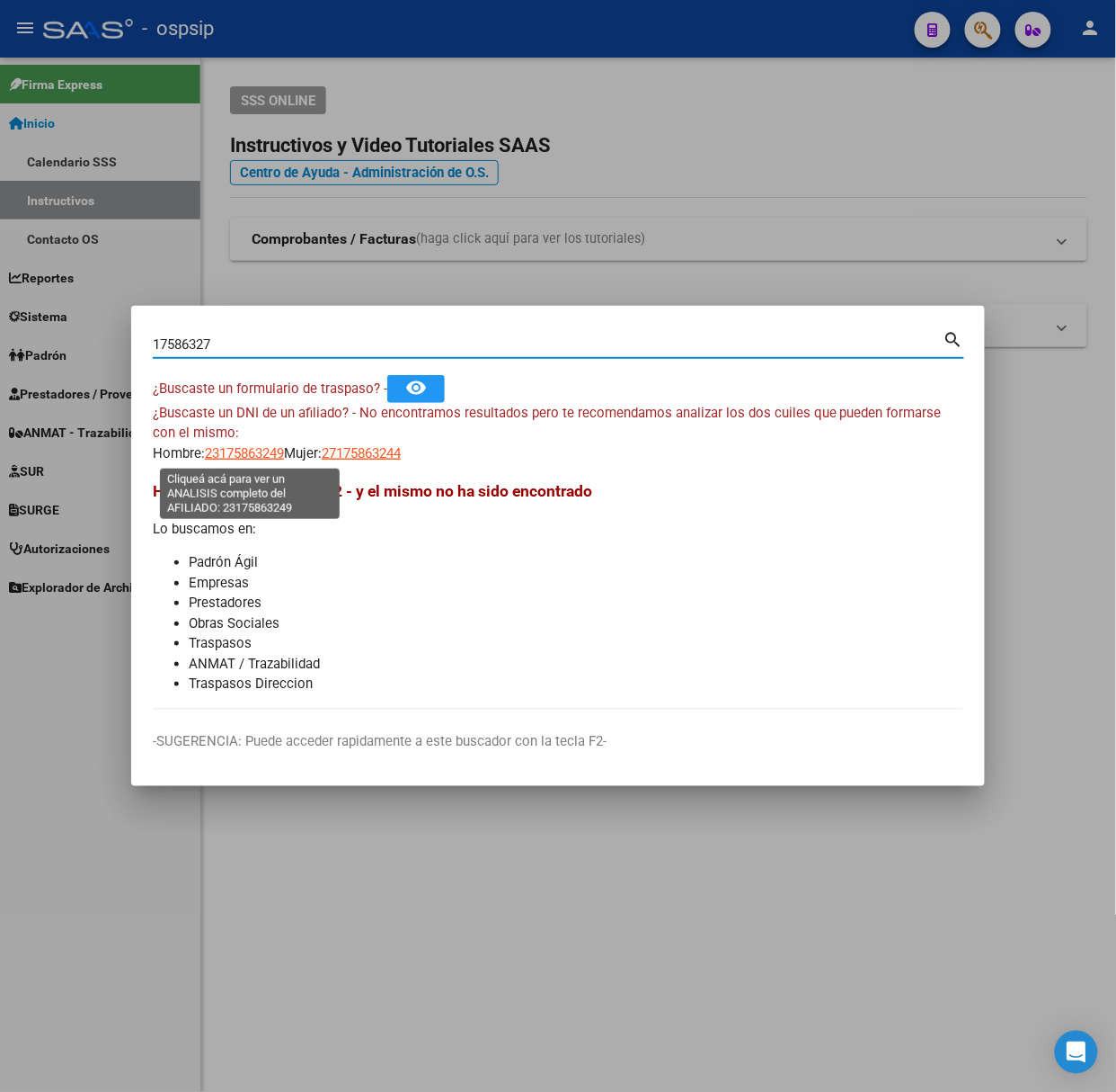
type input "17586327"
click at [237, 447] on span "20175863274" at bounding box center [244, 453] width 79 height 17
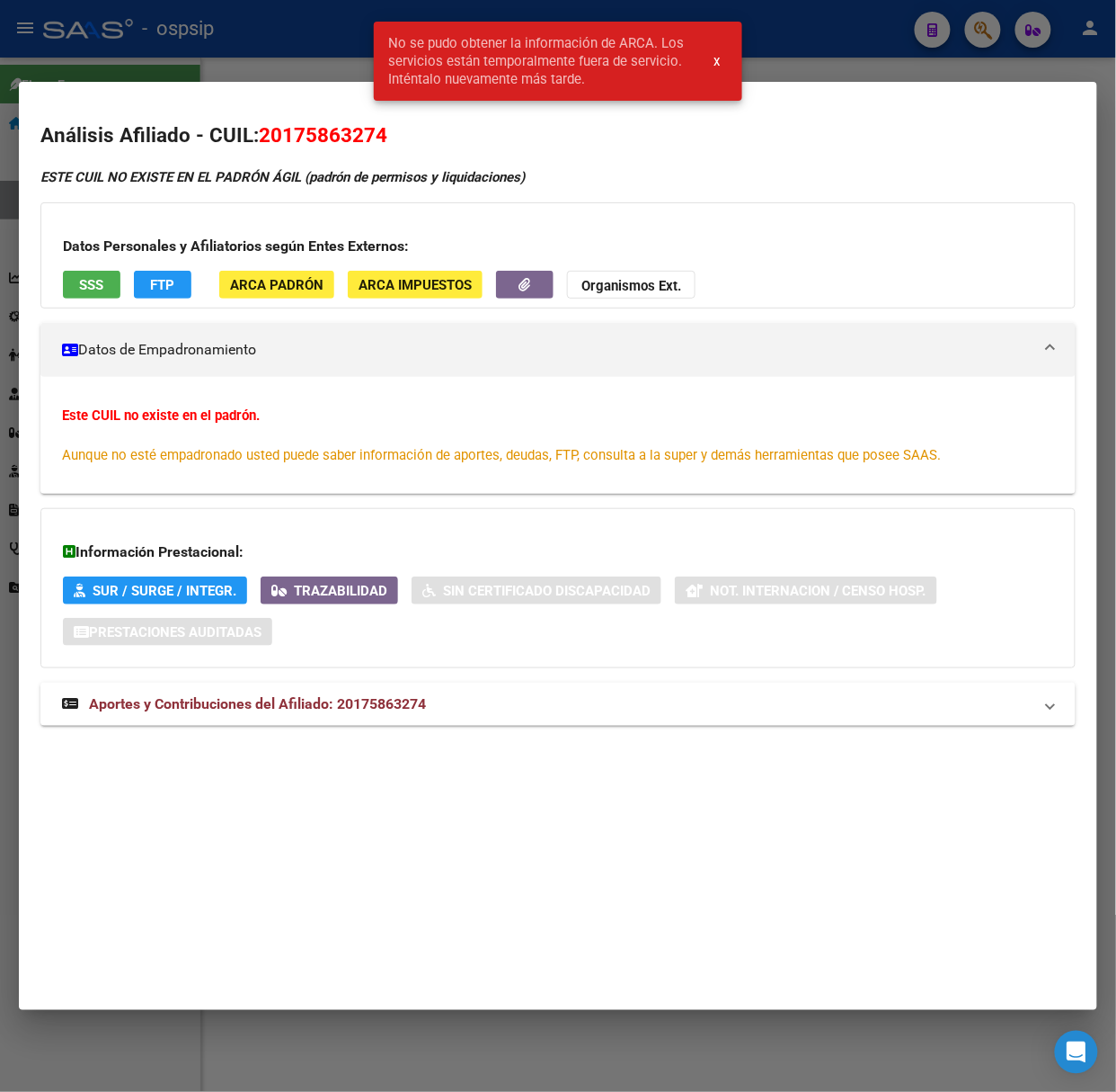
click at [189, 39] on div at bounding box center [558, 546] width 1116 height 1092
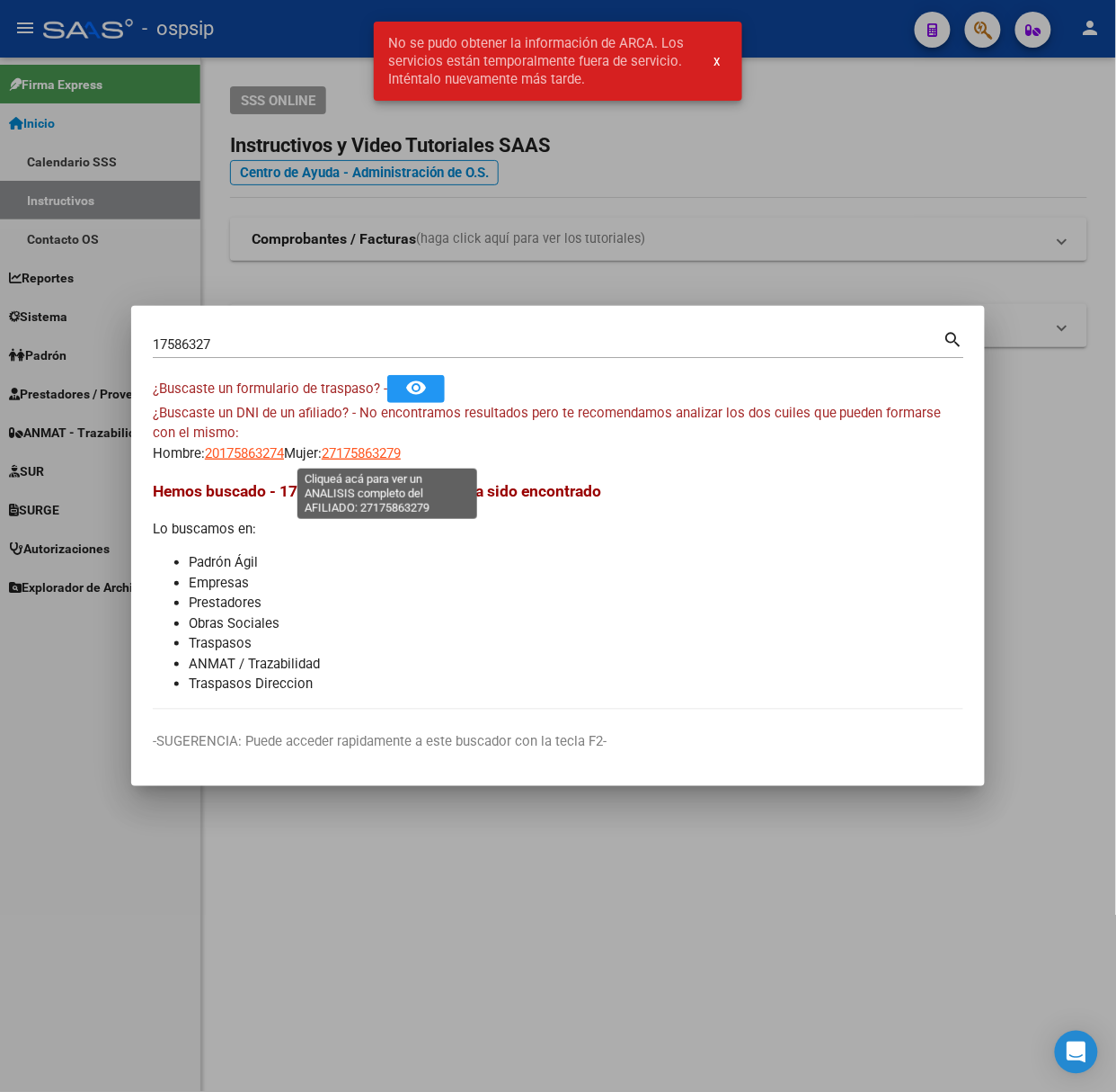
click at [350, 445] on span "27175863279" at bounding box center [361, 453] width 79 height 17
type textarea "27175863279"
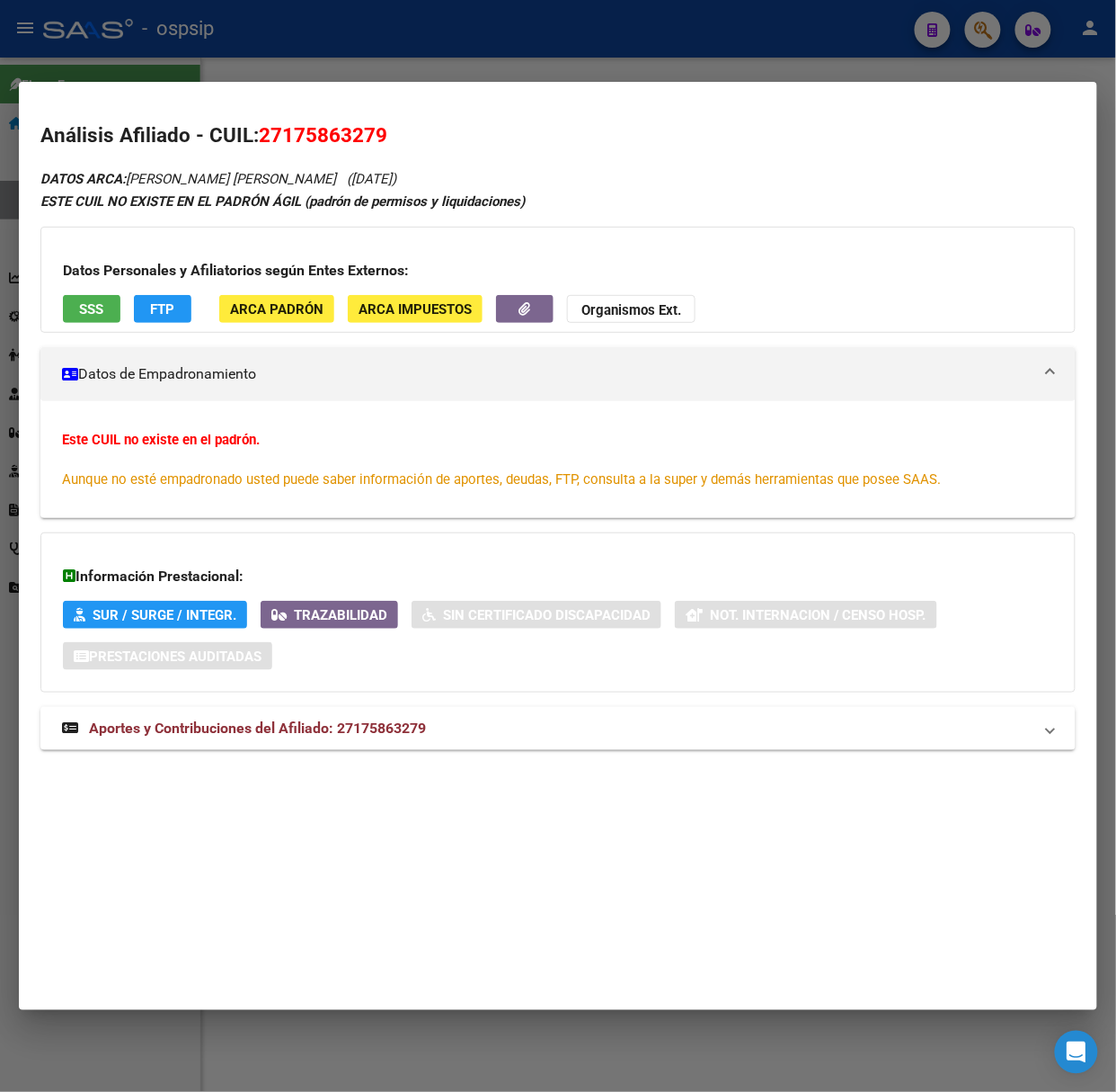
click at [387, 33] on div at bounding box center [558, 546] width 1116 height 1092
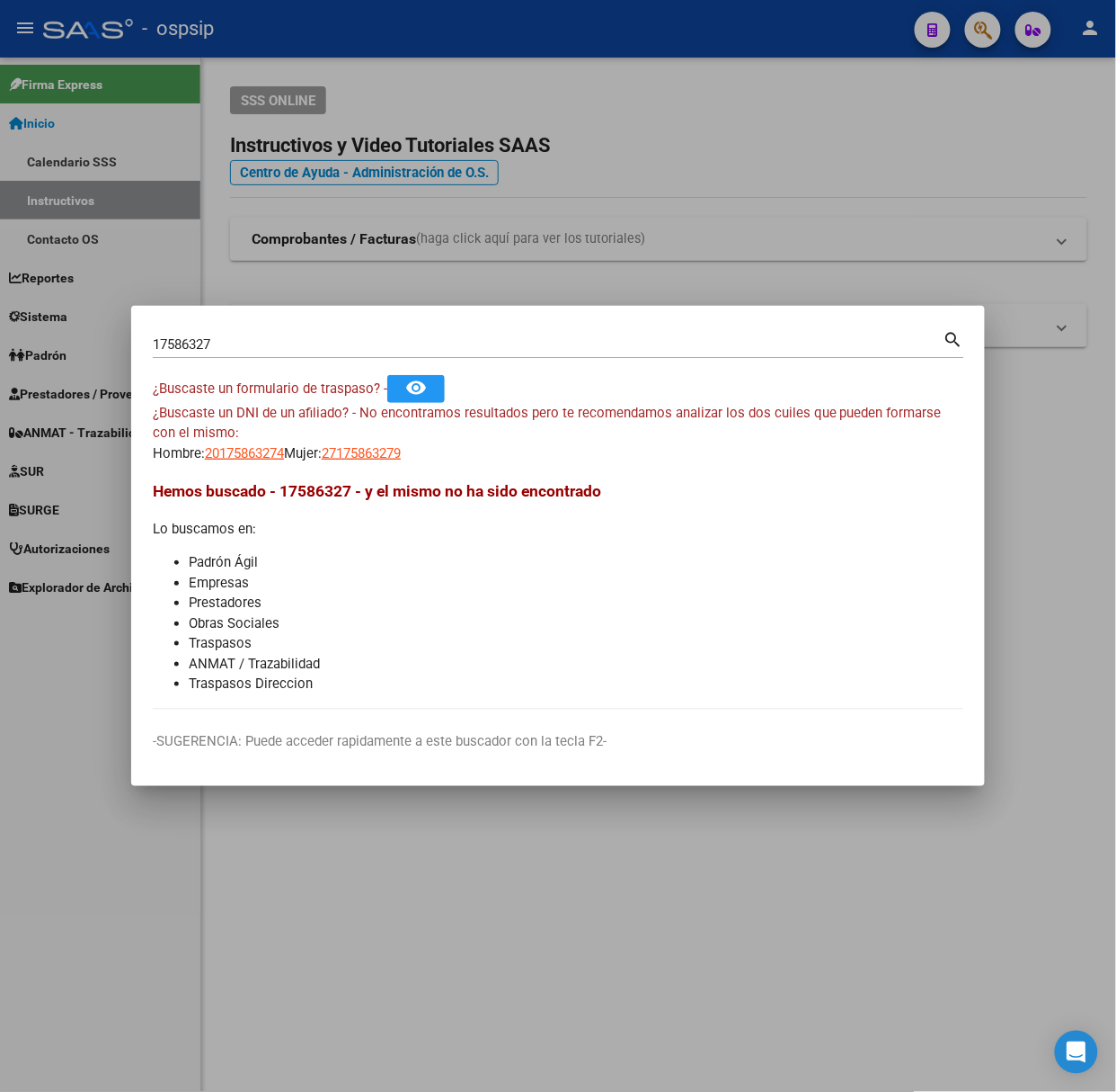
click at [246, 336] on input "17586327" at bounding box center [547, 344] width 791 height 17
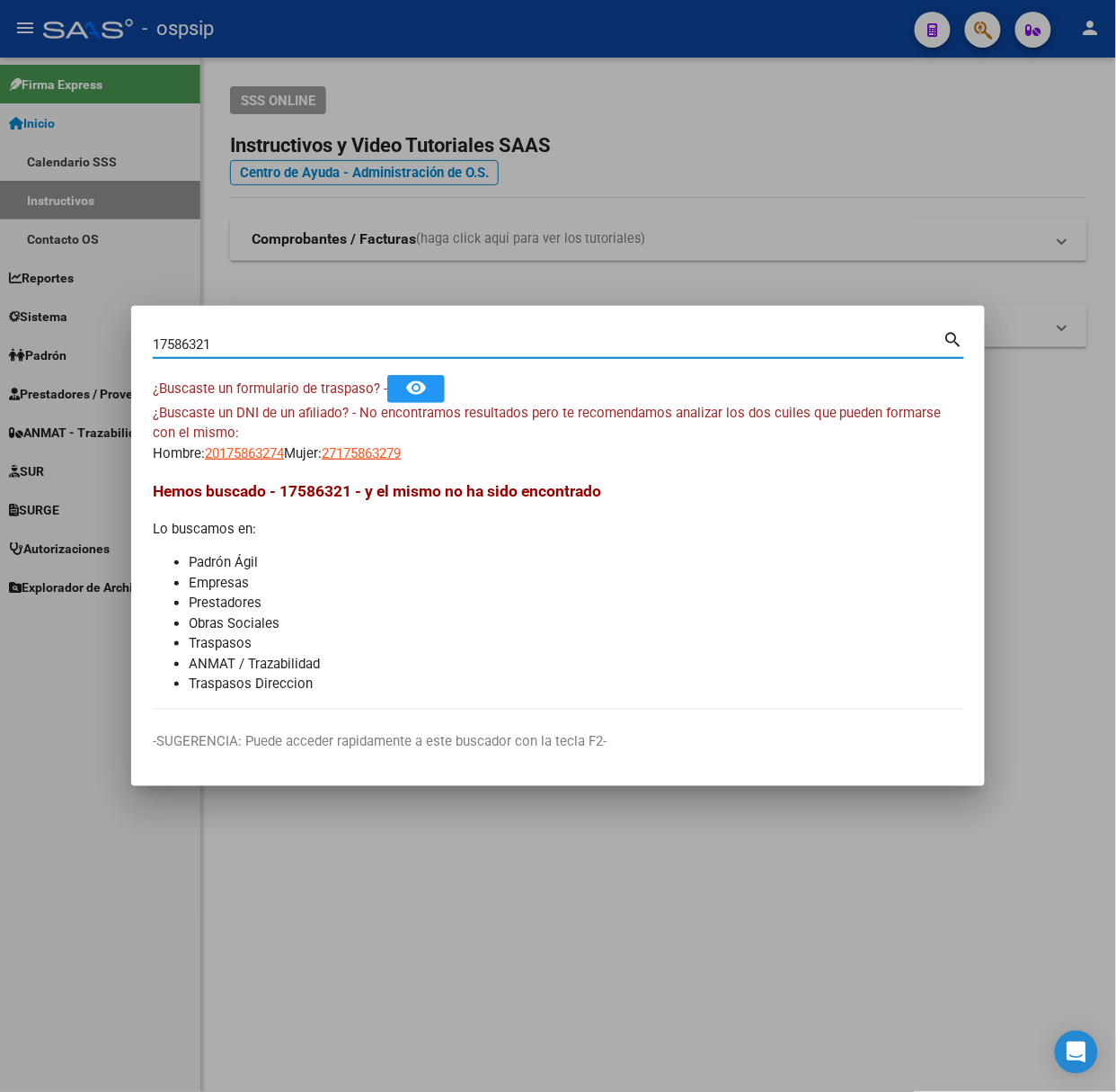
type input "17586321"
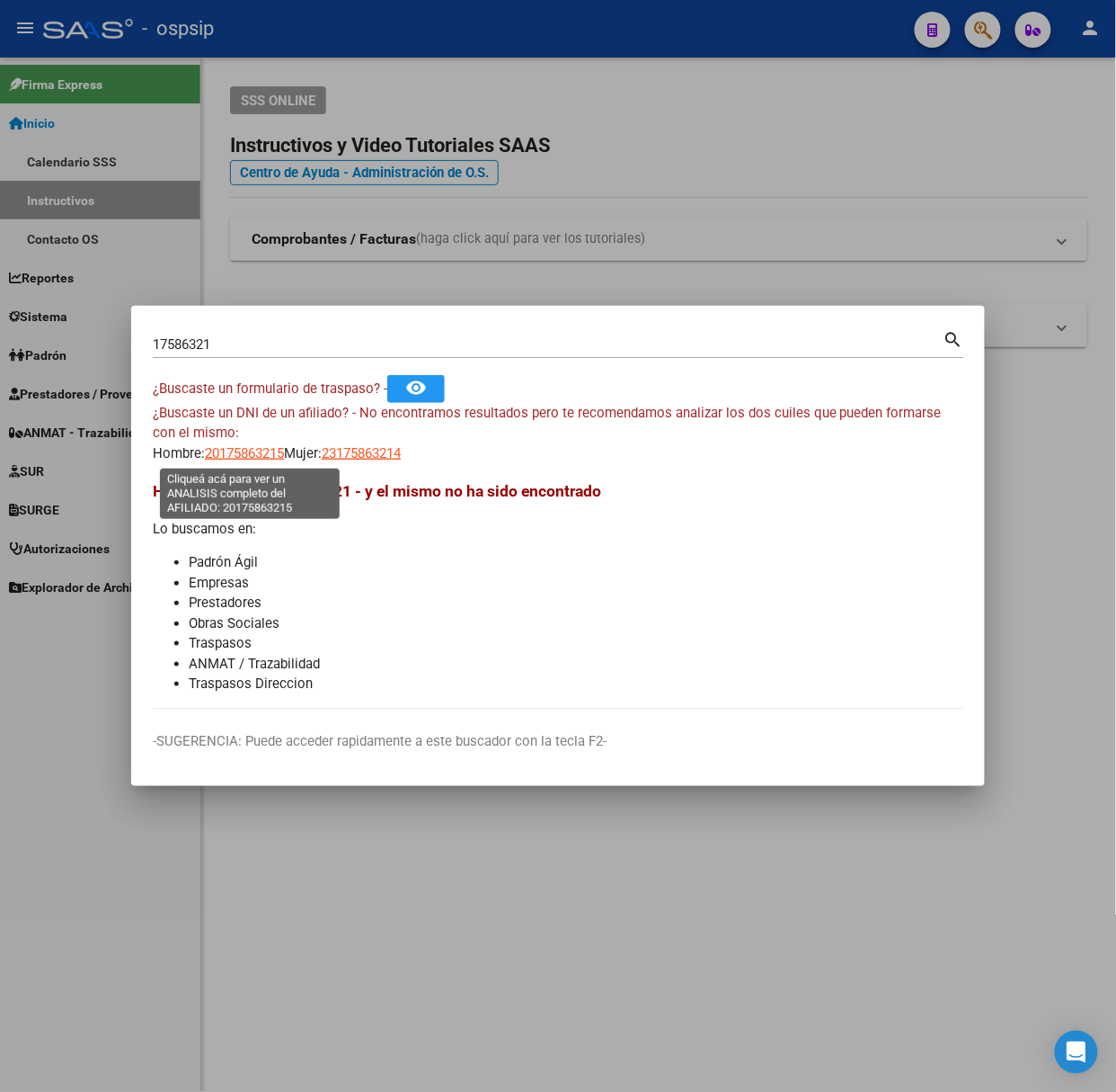
click at [245, 452] on span "20175863215" at bounding box center [244, 453] width 79 height 17
type textarea "20175863215"
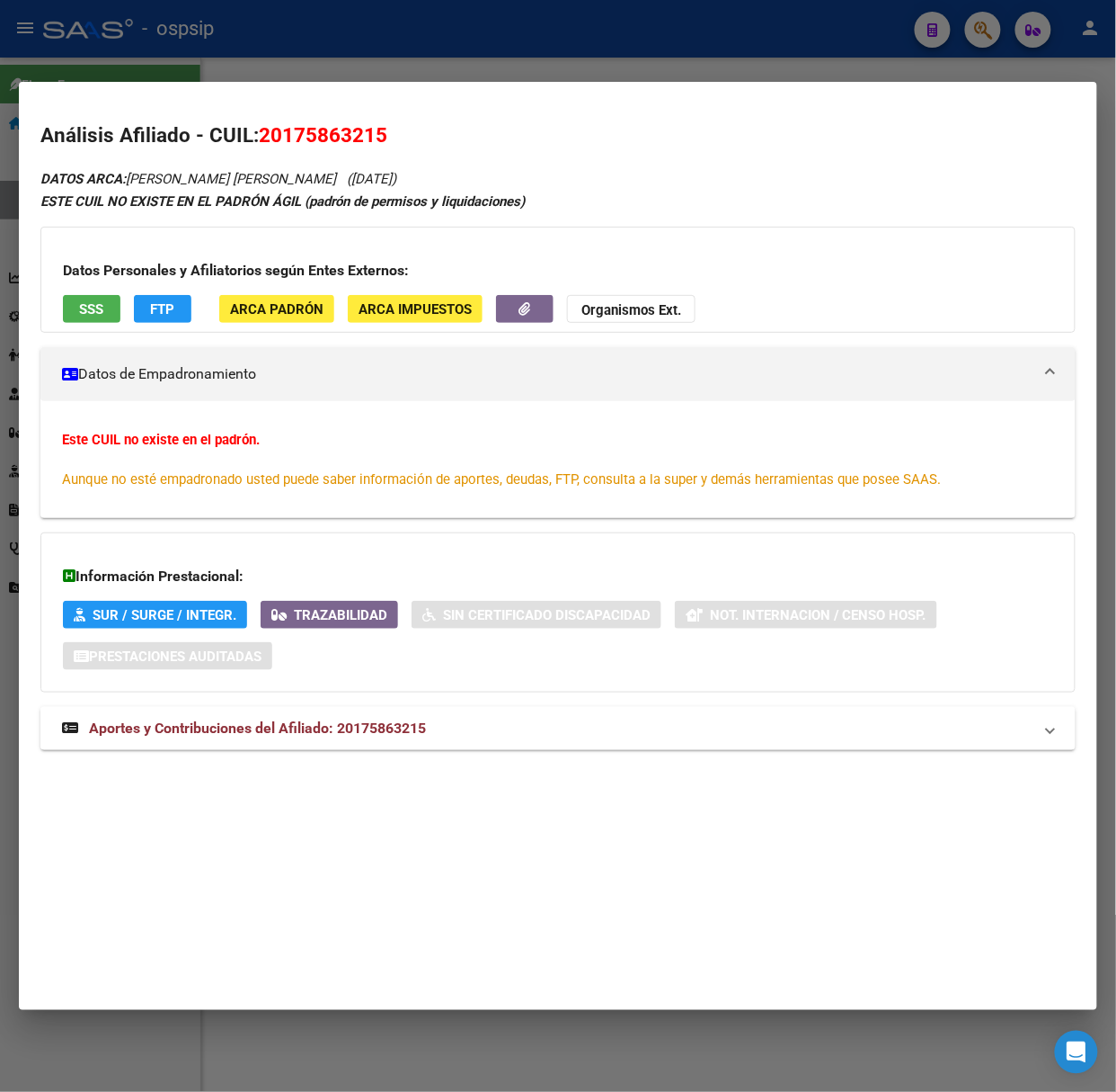
click at [300, 710] on mat-expansion-panel-header "Aportes y Contribuciones del Afiliado: 20175863215" at bounding box center [558, 728] width 1036 height 43
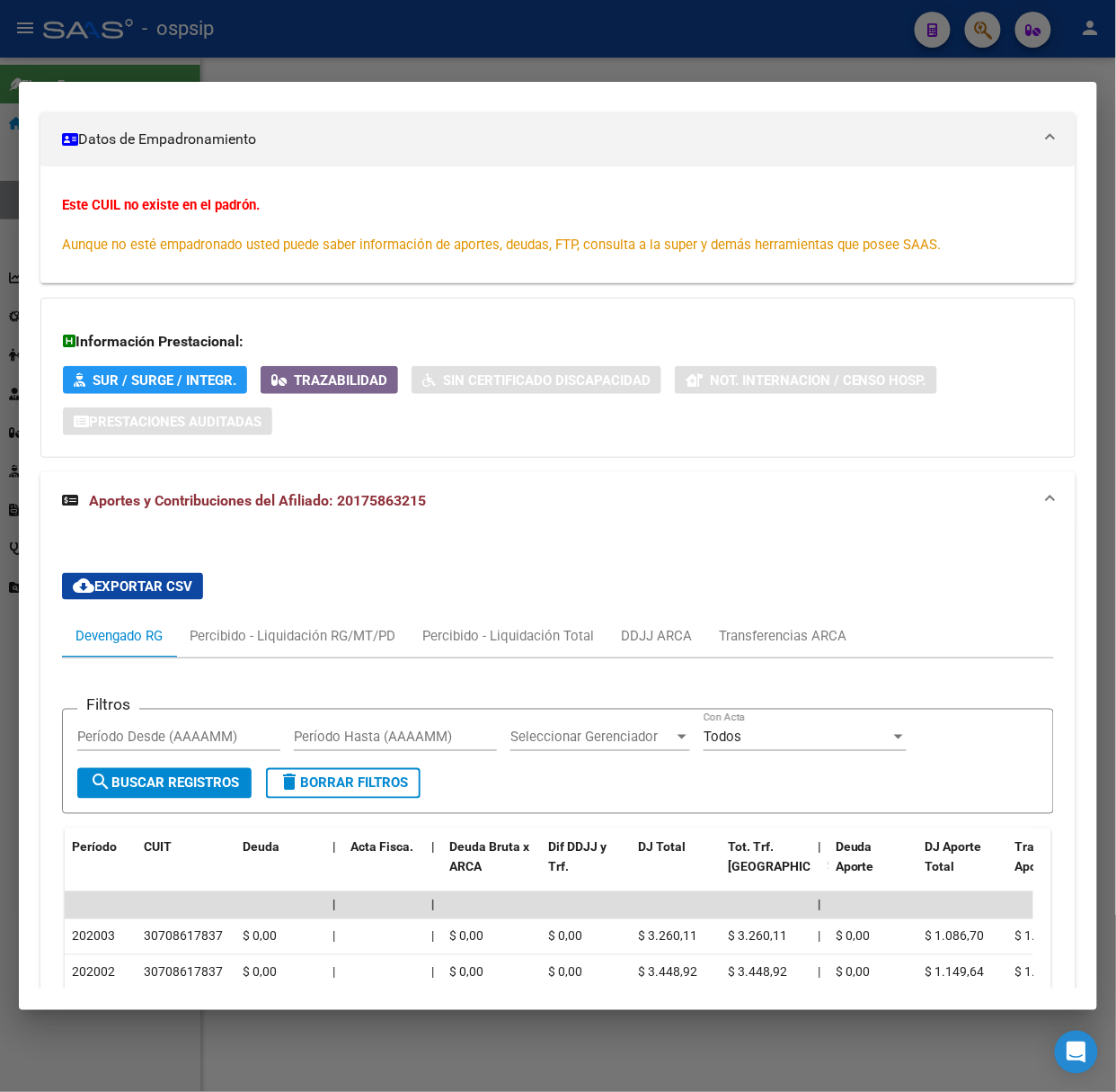
scroll to position [0, 0]
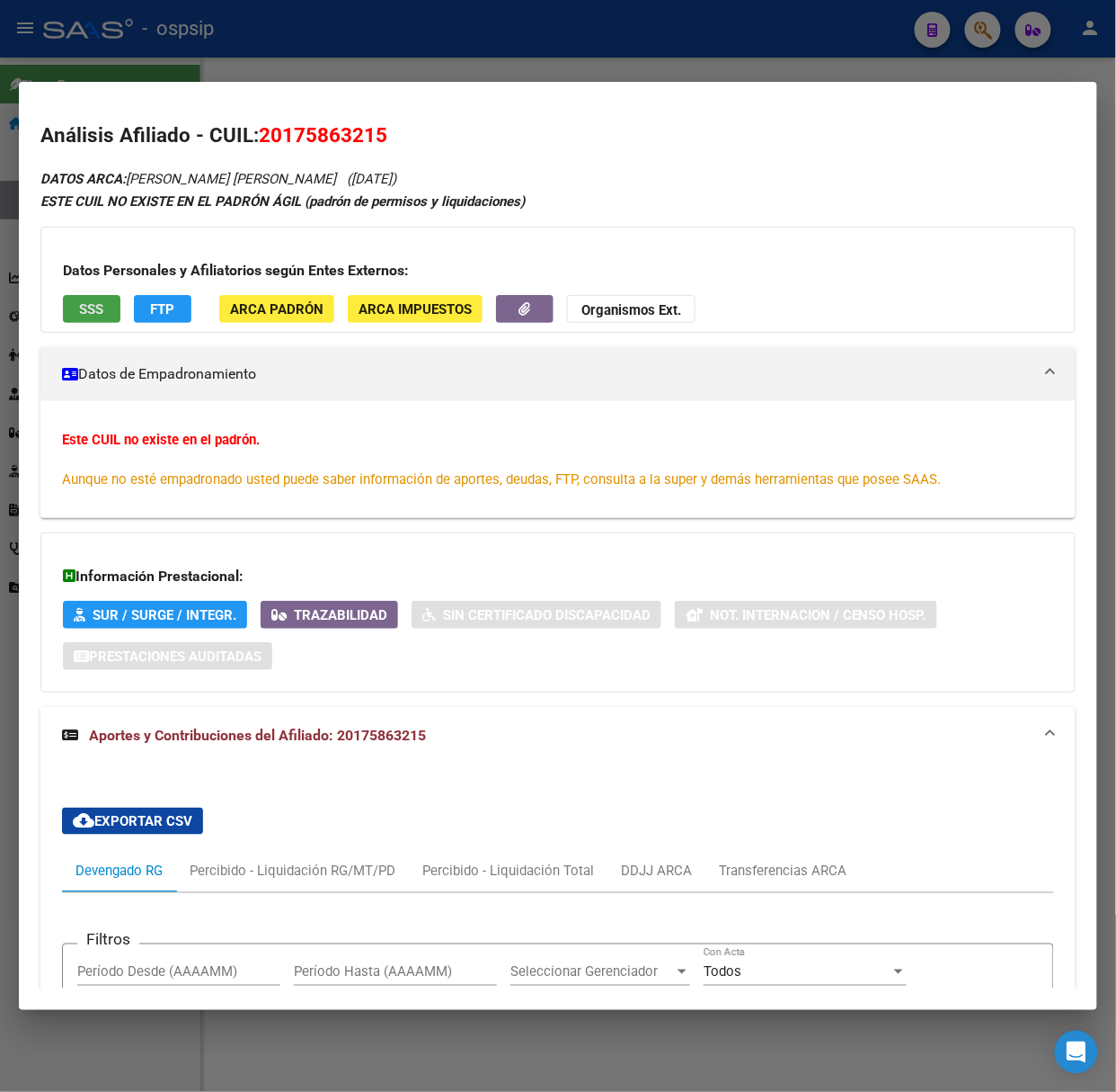
click at [115, 310] on button "SSS" at bounding box center [91, 309] width 58 height 28
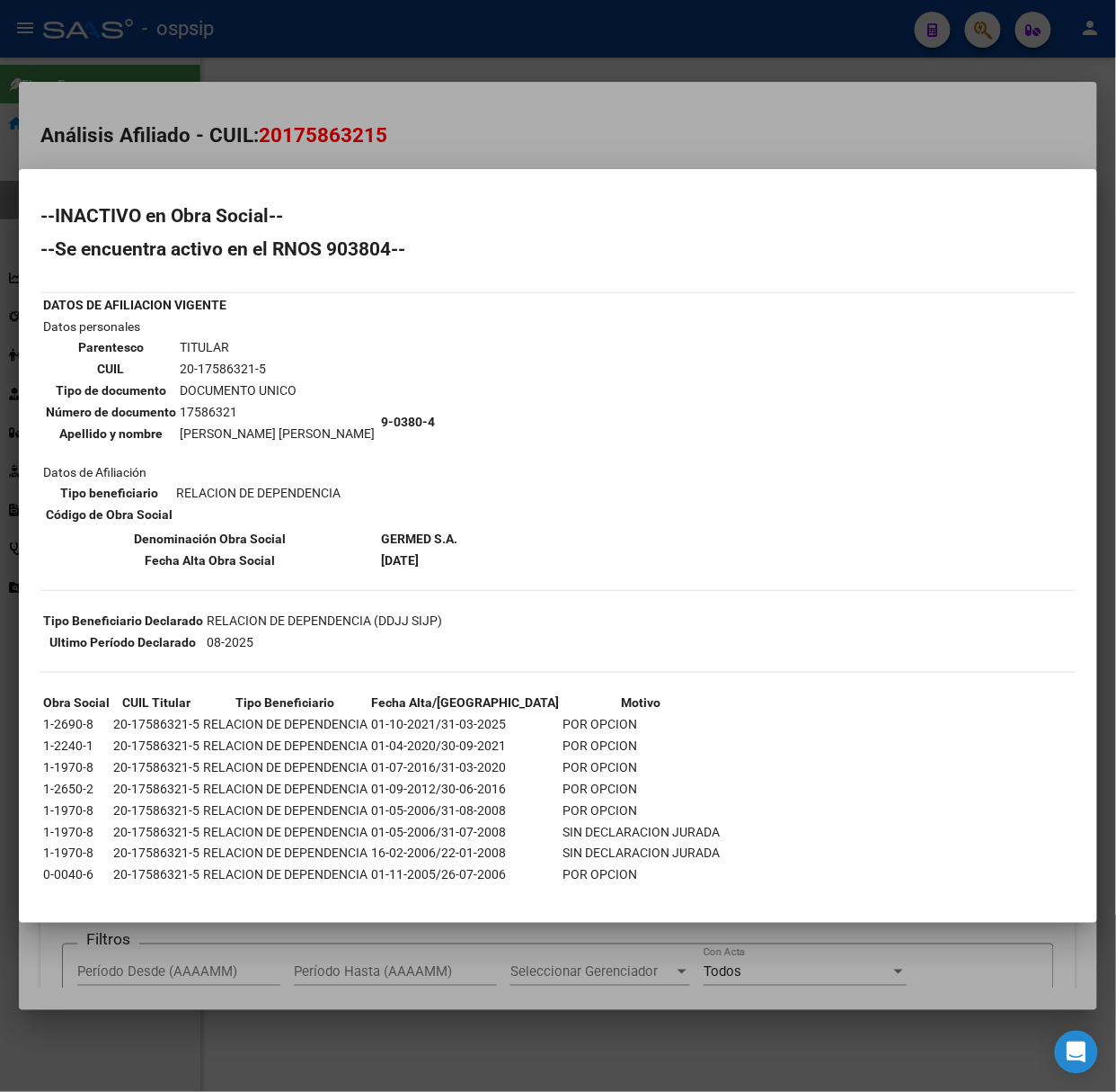
click at [285, 51] on div at bounding box center [558, 546] width 1116 height 1092
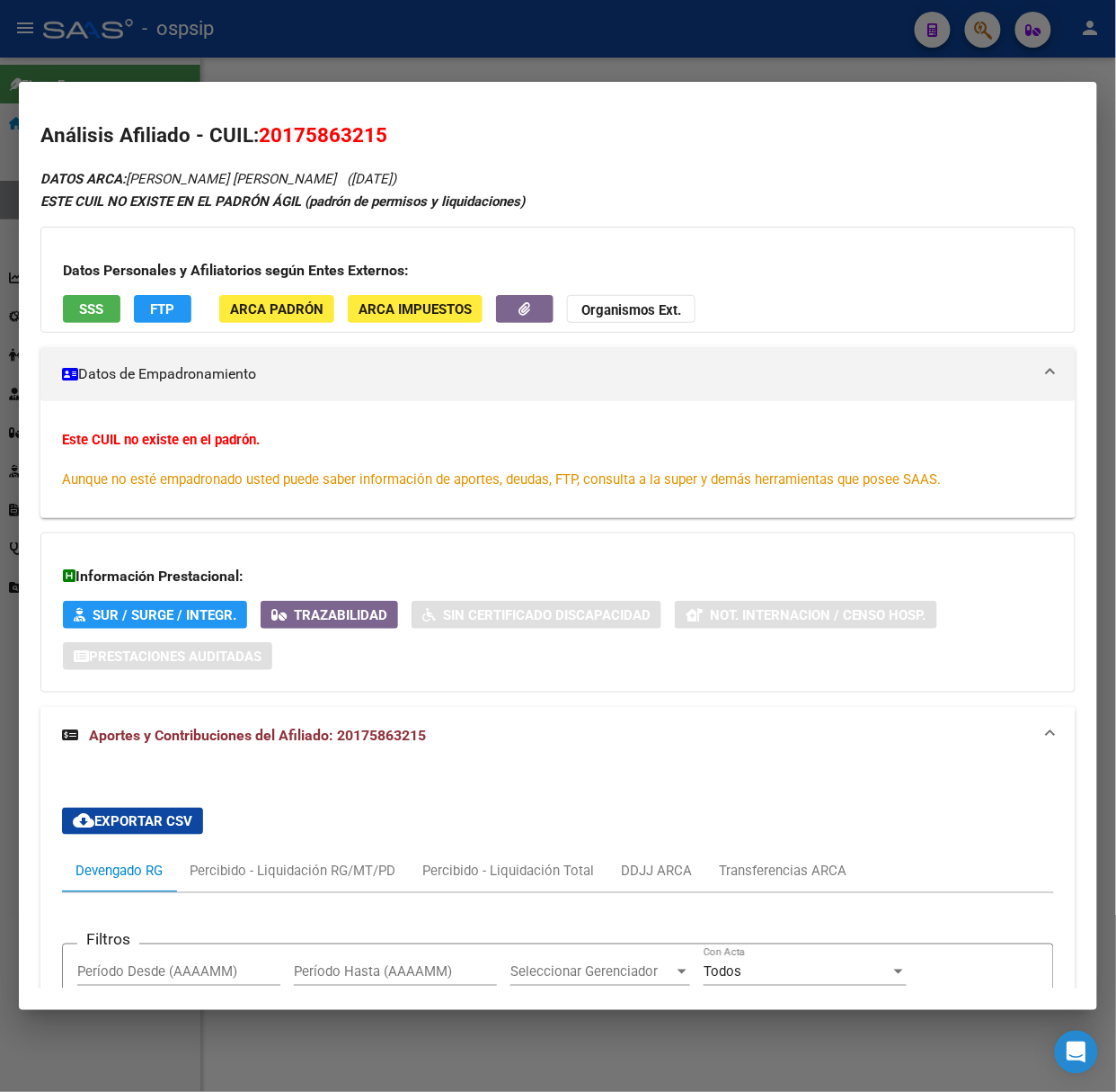
click at [150, 75] on div at bounding box center [558, 546] width 1116 height 1092
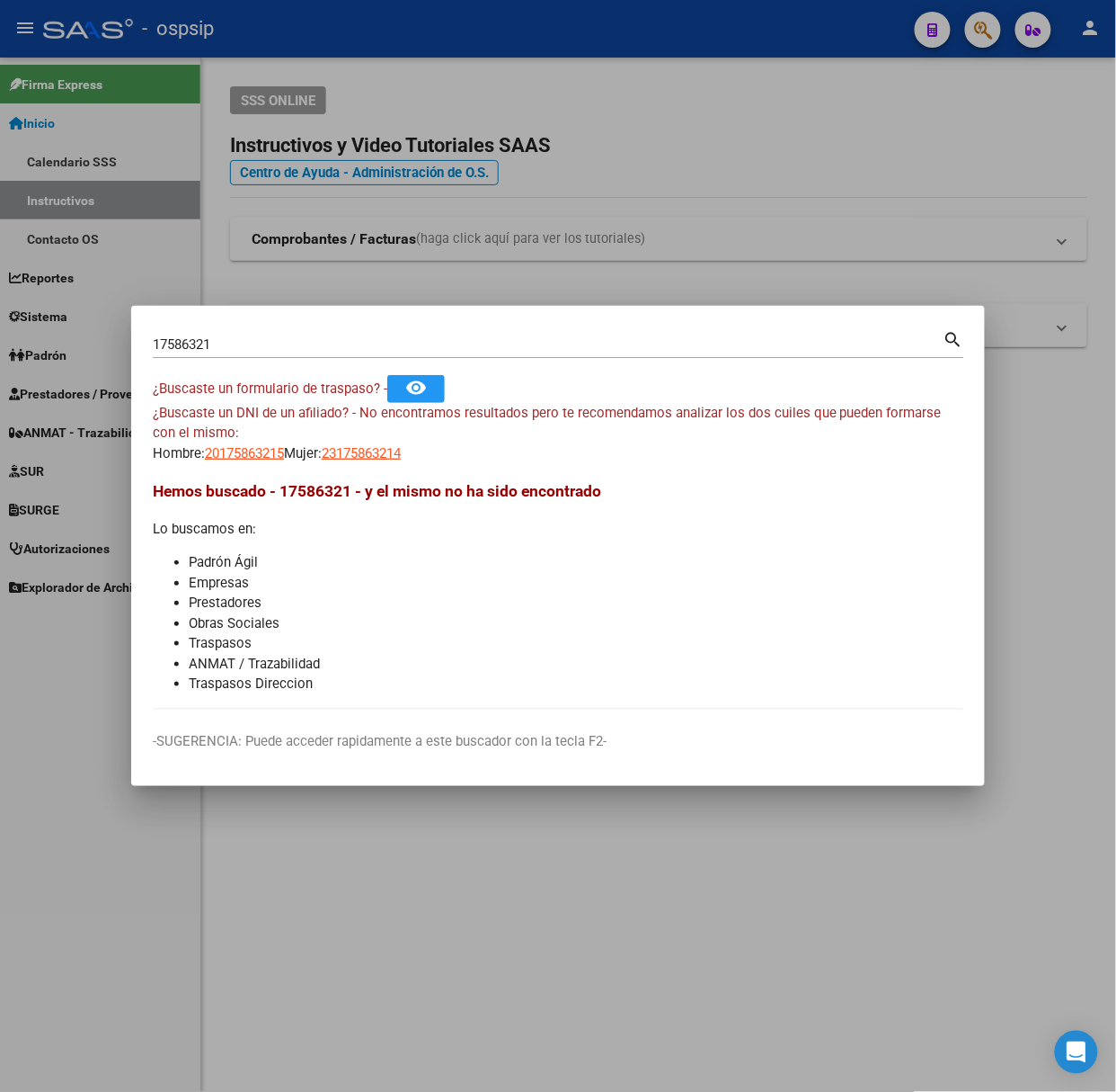
click at [238, 350] on input "17586321" at bounding box center [547, 344] width 791 height 17
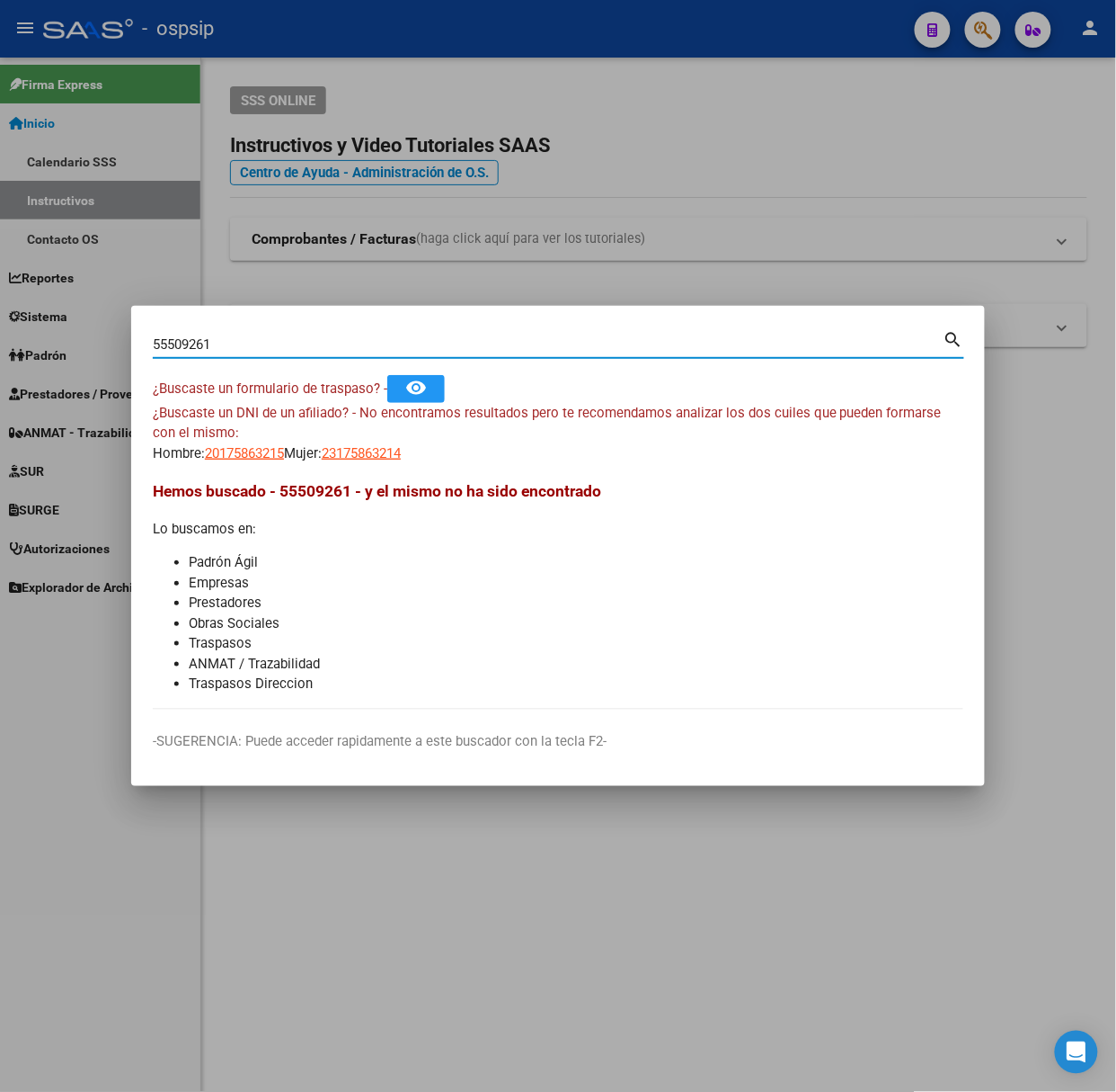
type input "55509261"
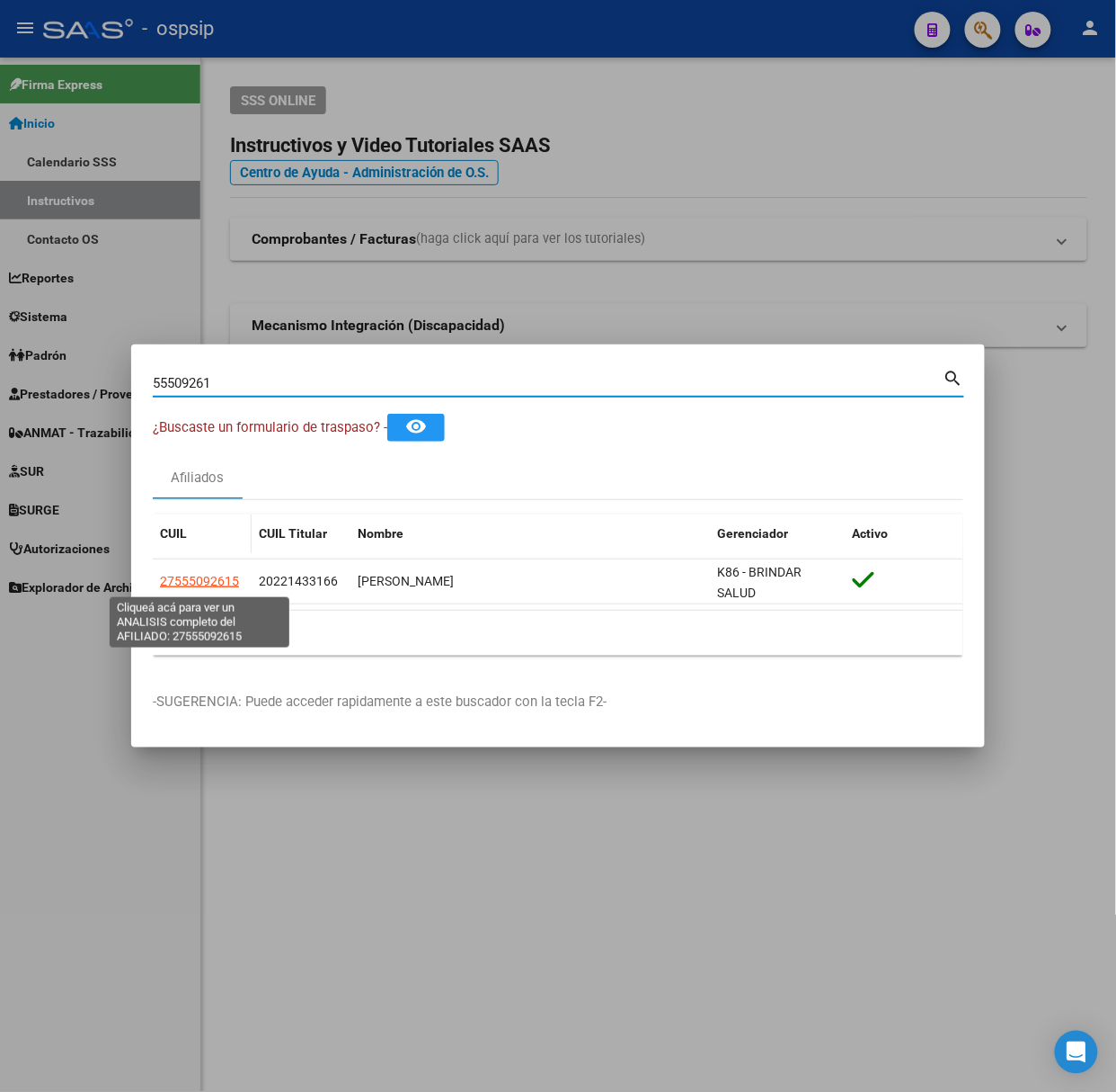
click at [237, 574] on span "27555092615" at bounding box center [199, 581] width 79 height 15
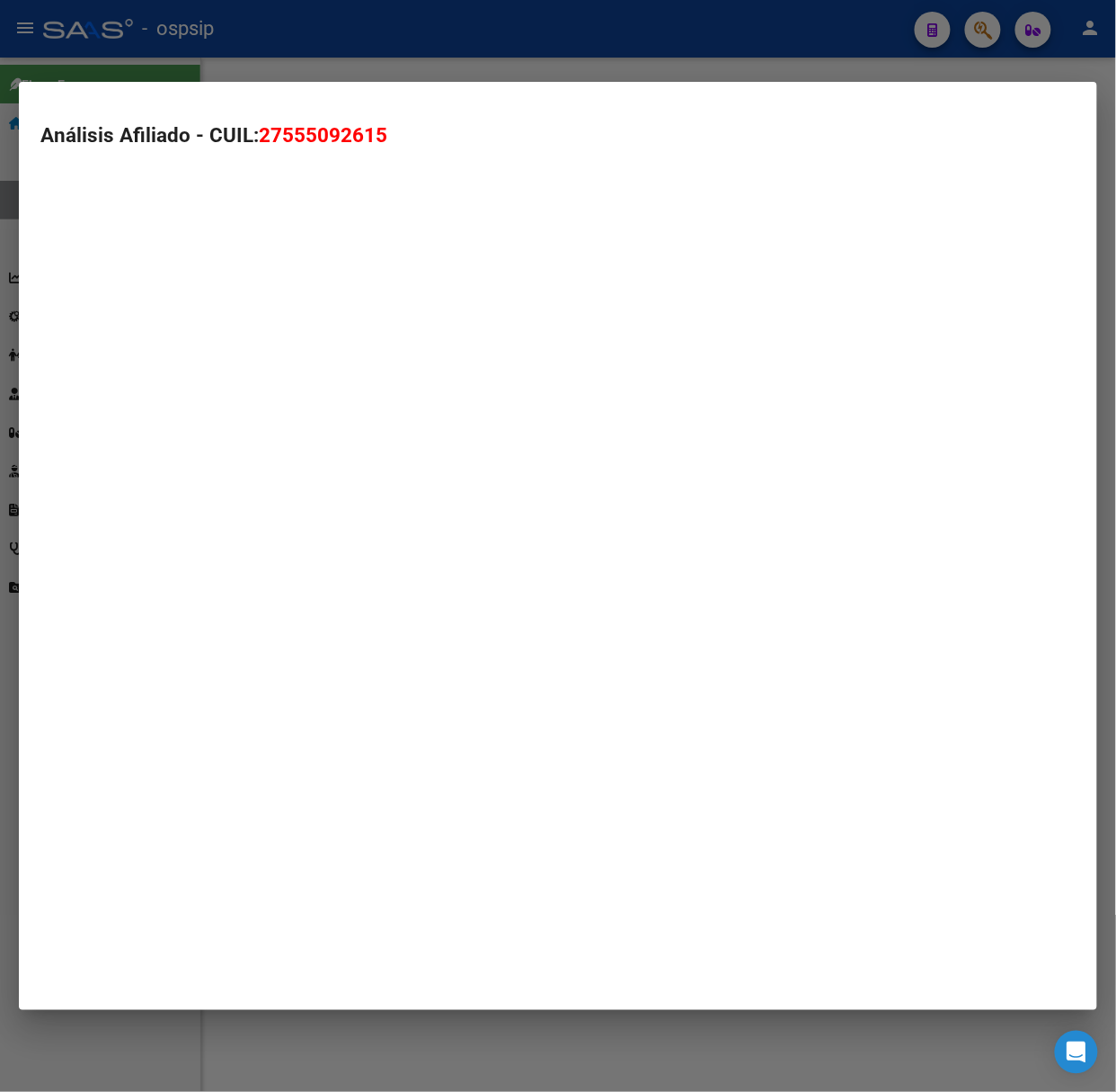
type textarea "27555092615"
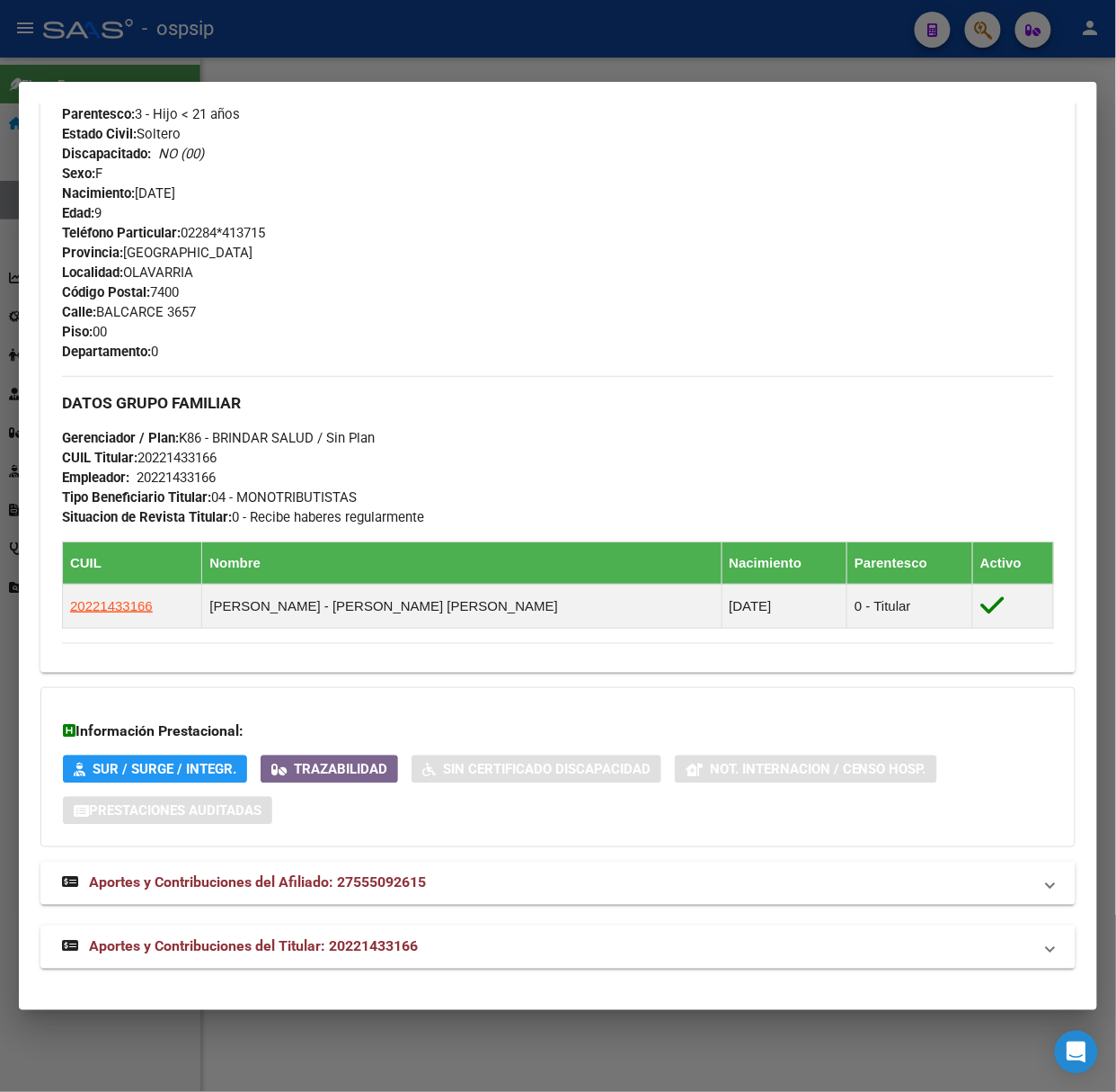
click at [375, 923] on div "DATOS [PERSON_NAME] ÁGIL: [PERSON_NAME] | ACTIVO | FAMILIAR DE: 20221433166 Dat…" at bounding box center [558, 220] width 1036 height 1498
click at [381, 944] on span "Aportes y Contribuciones del Titular: 20221433166" at bounding box center [253, 945] width 329 height 17
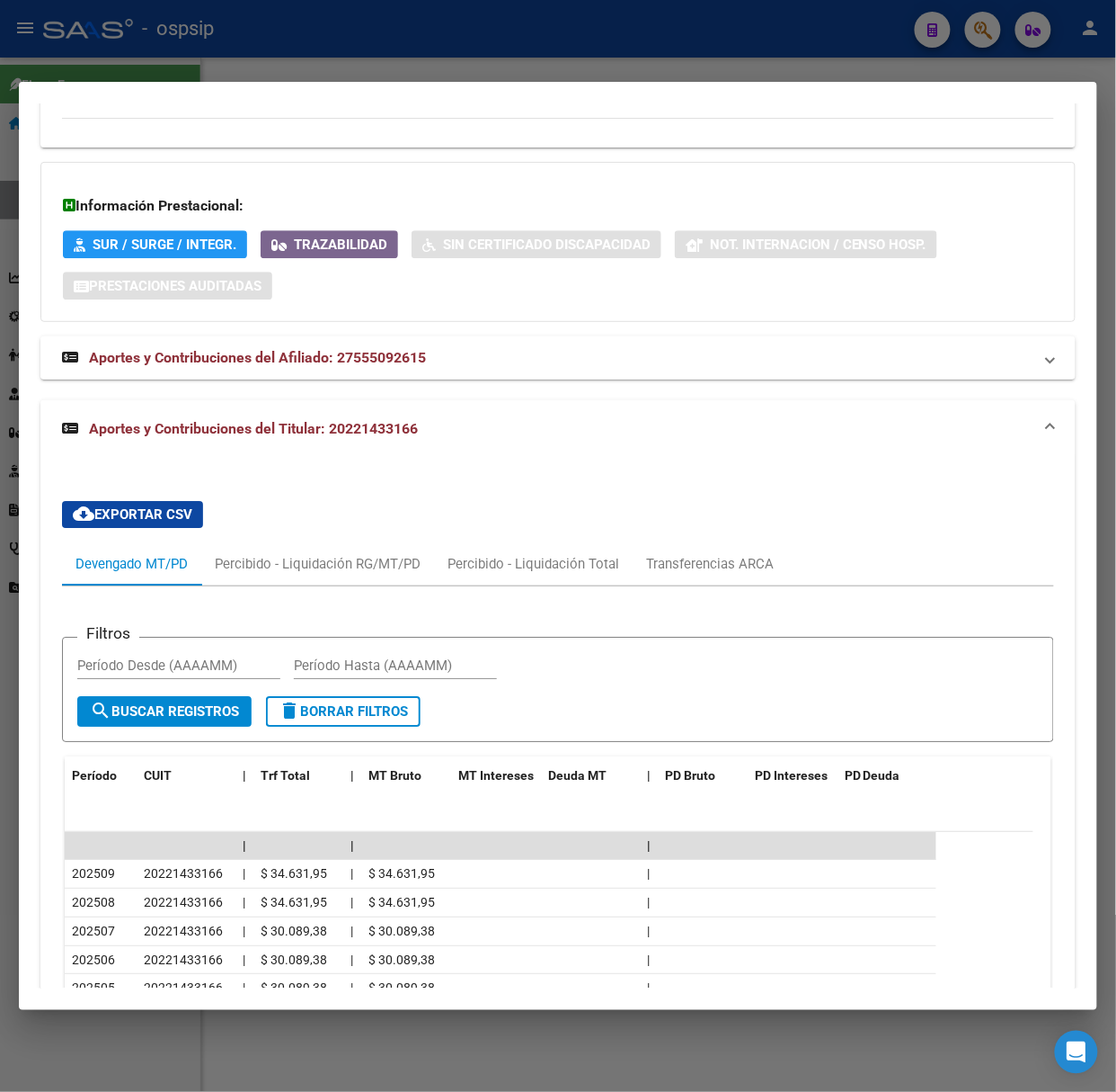
scroll to position [1275, 0]
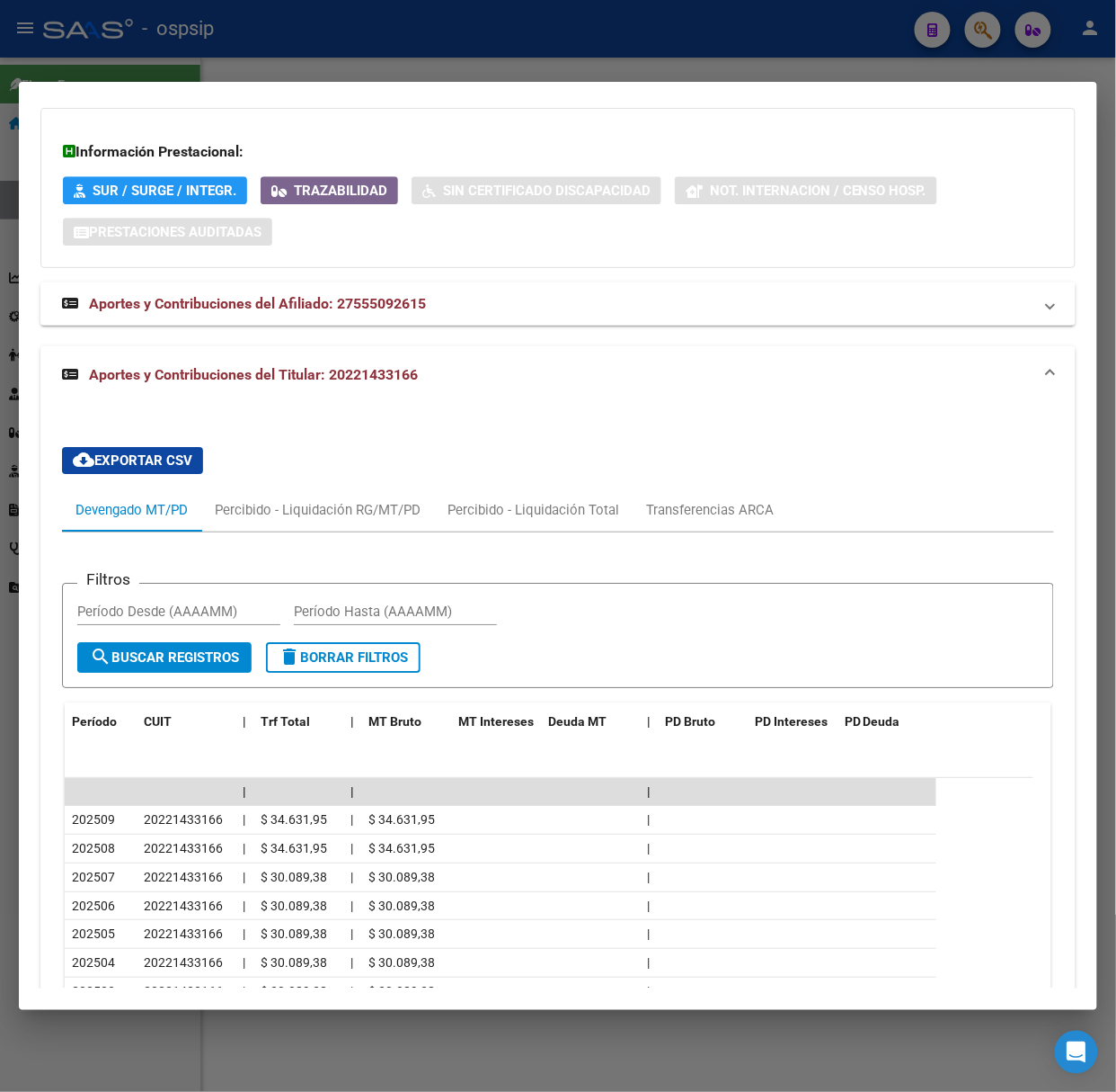
click at [155, 48] on div at bounding box center [558, 546] width 1116 height 1092
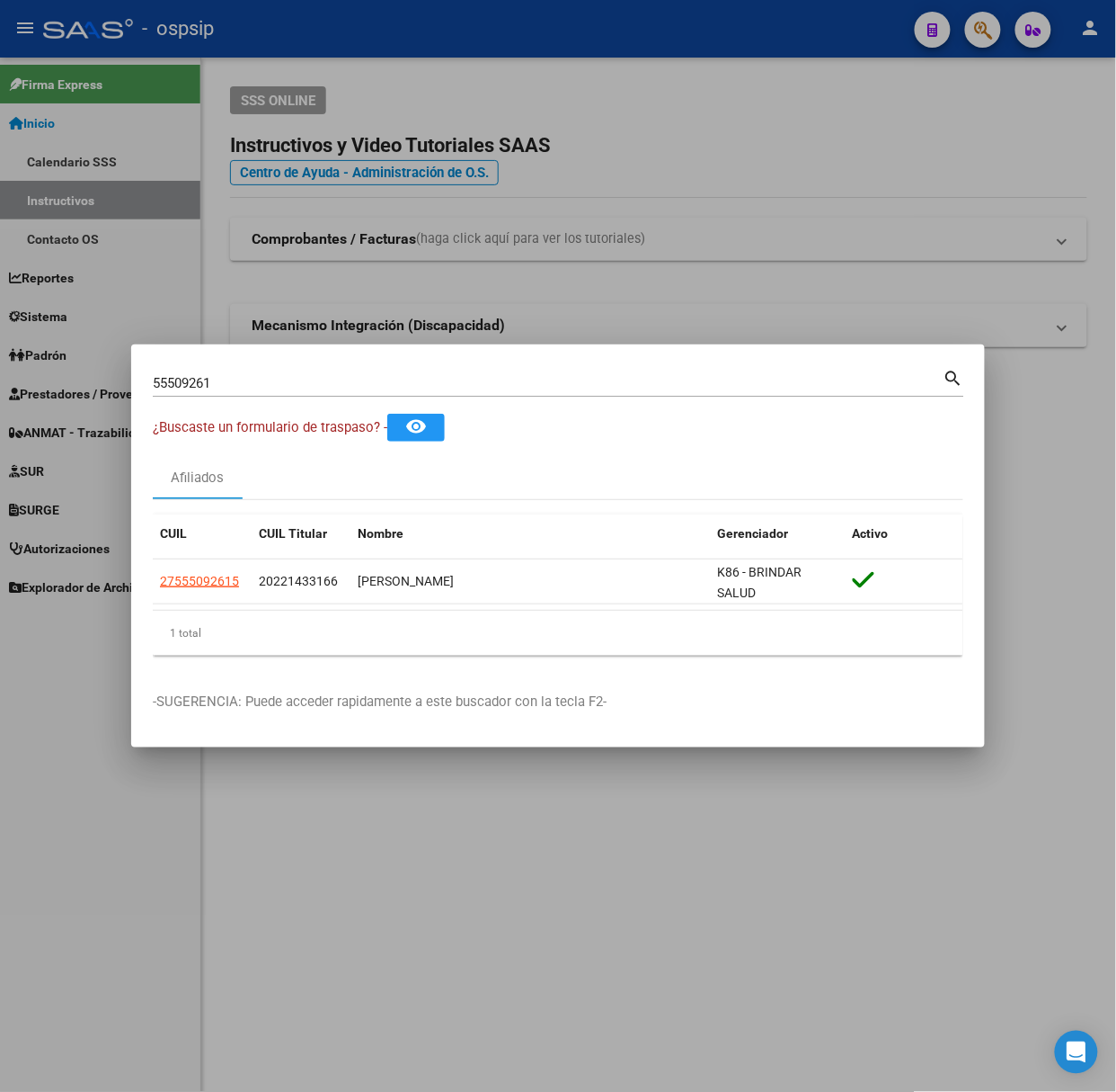
click at [323, 375] on input "55509261" at bounding box center [547, 383] width 791 height 17
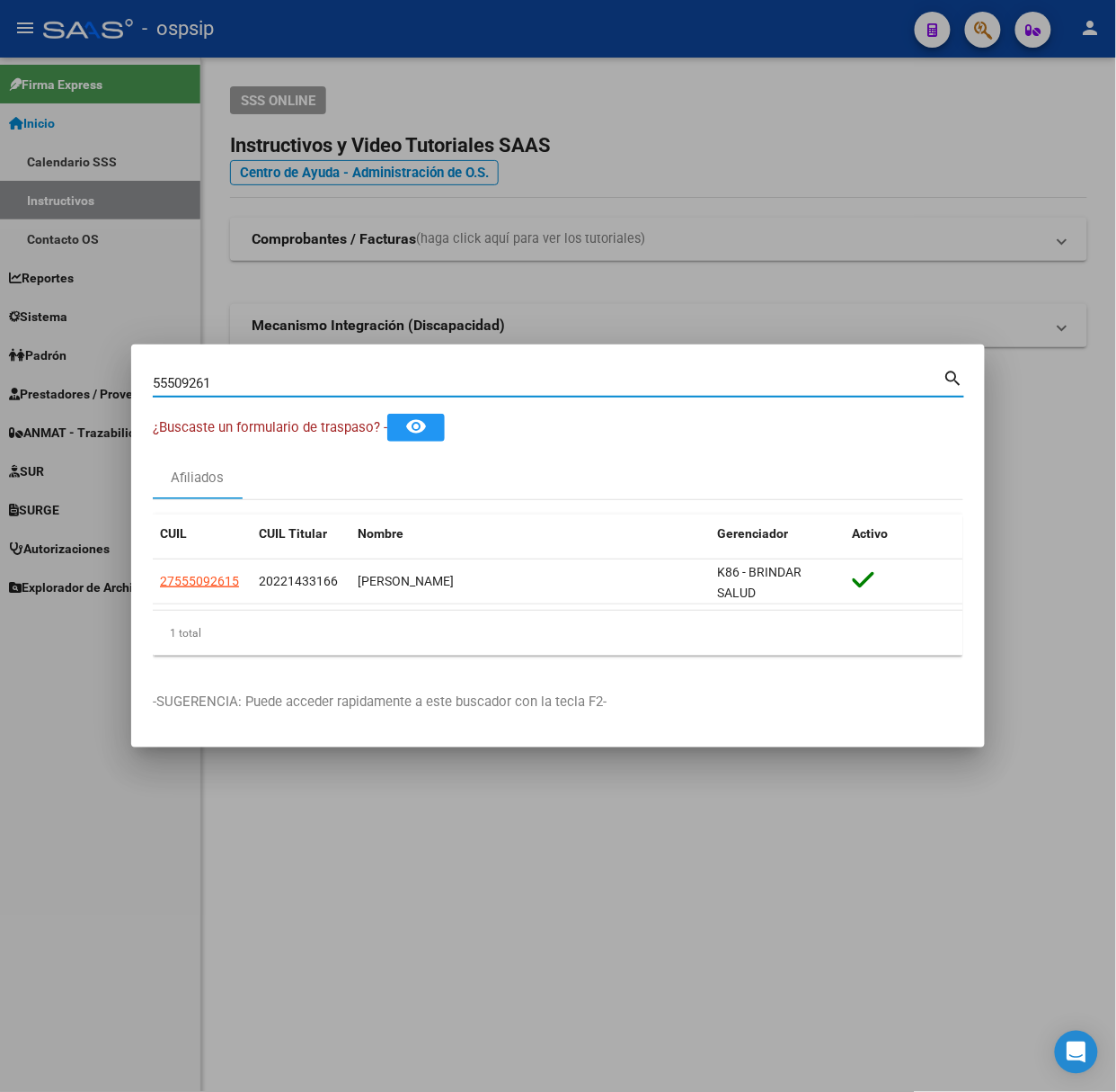
click at [323, 375] on input "55509261" at bounding box center [547, 383] width 791 height 17
type input "52993500"
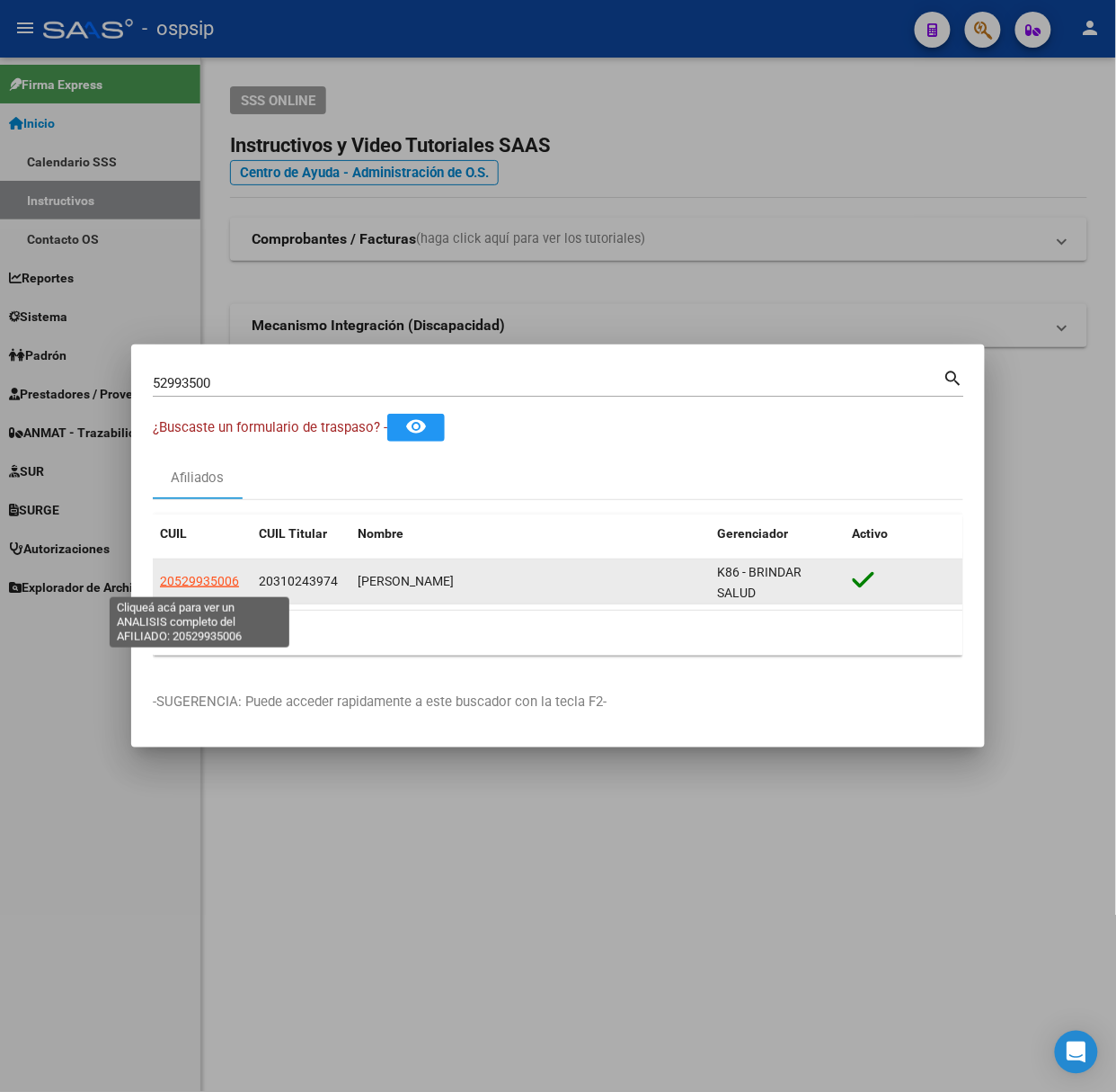
click at [220, 587] on span "20529935006" at bounding box center [199, 581] width 79 height 15
type textarea "20529935006"
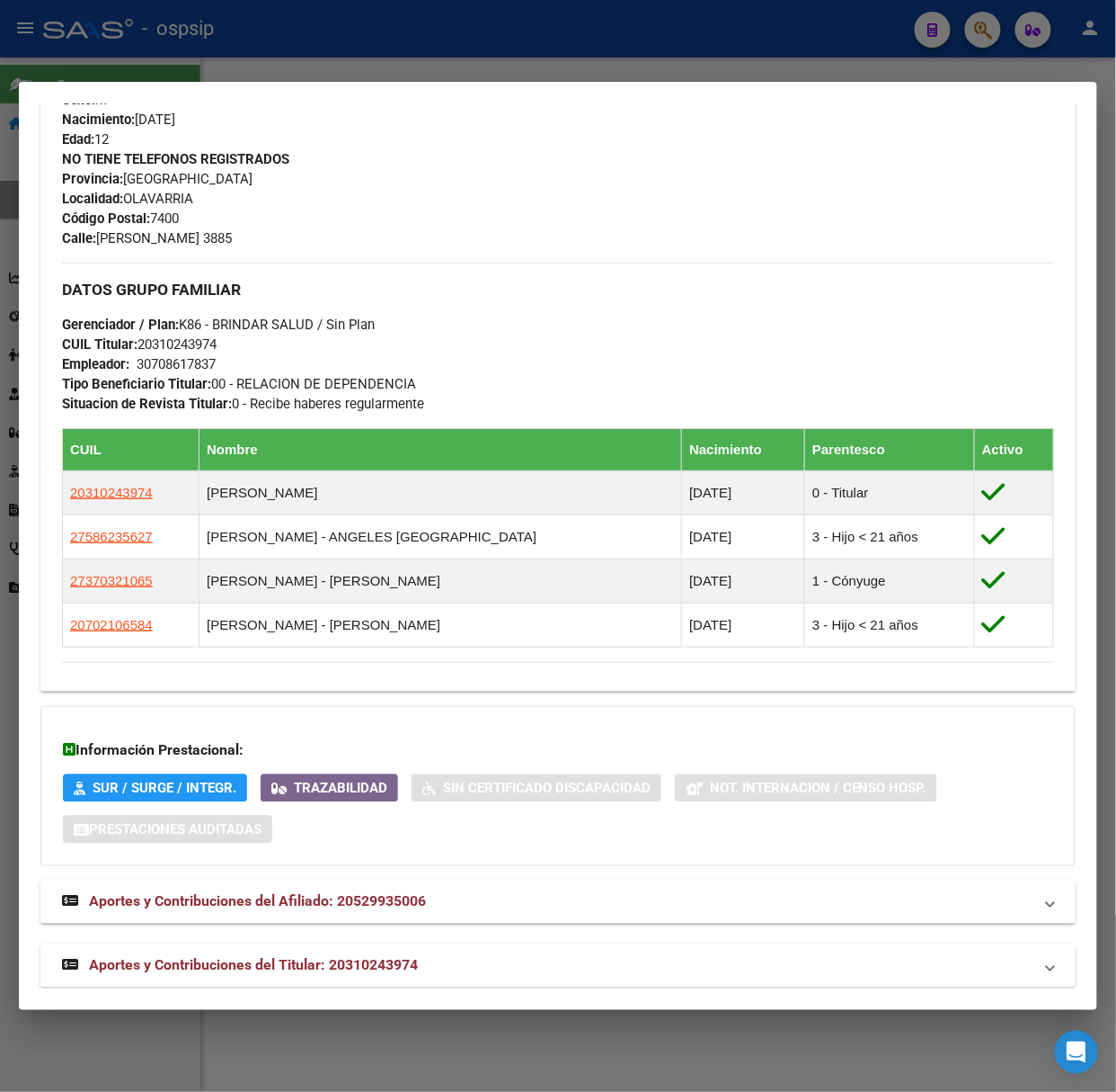
scroll to position [775, 0]
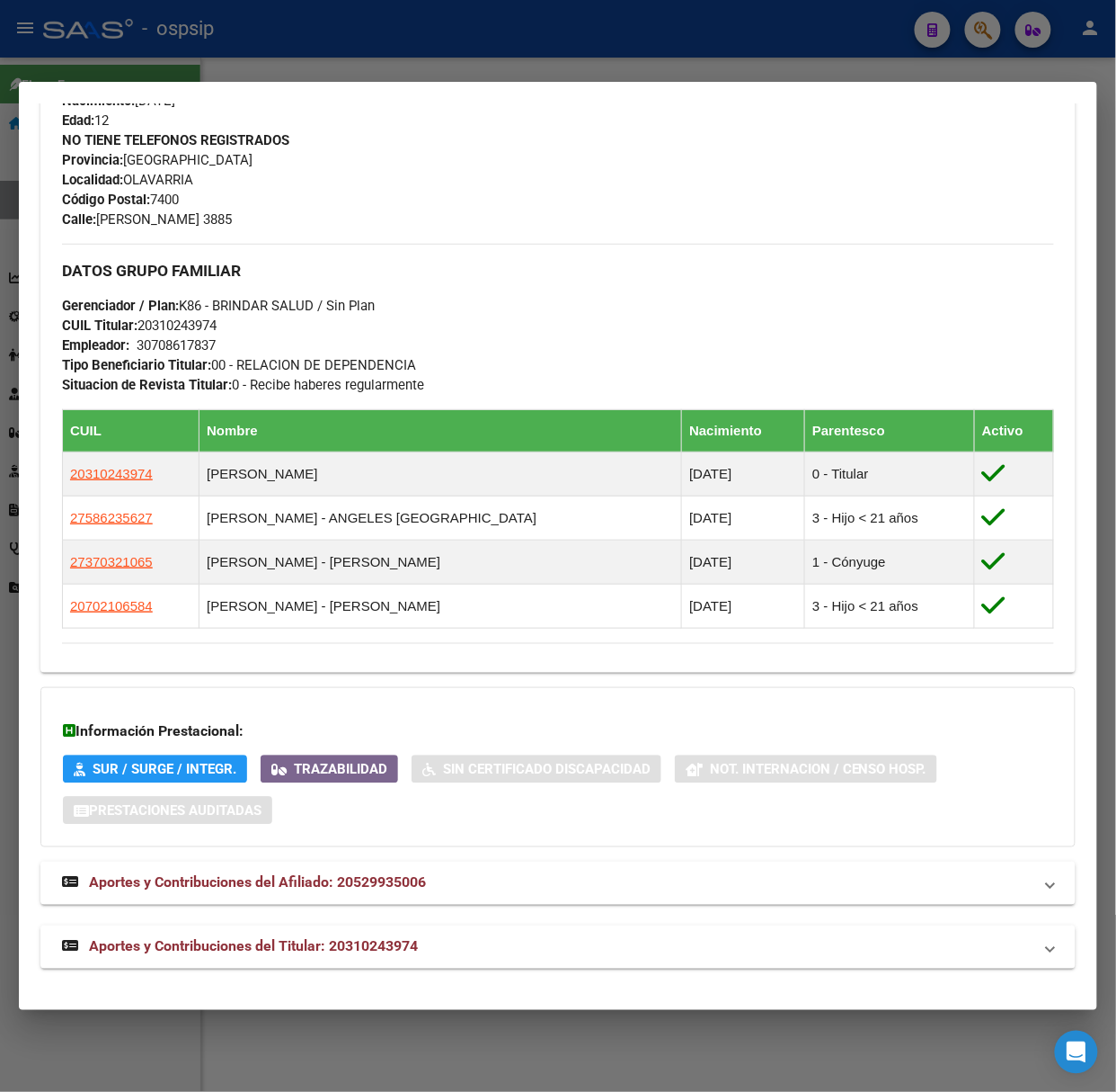
click at [362, 970] on div "Análisis Afiliado - CUIL: 20529935006 DATOS [PERSON_NAME] ÁGIL: [PERSON_NAME] […" at bounding box center [558, 167] width 1036 height 1643
click at [342, 934] on mat-expansion-panel-header "Aportes y Contribuciones del Titular: 20310243974" at bounding box center [558, 947] width 1036 height 43
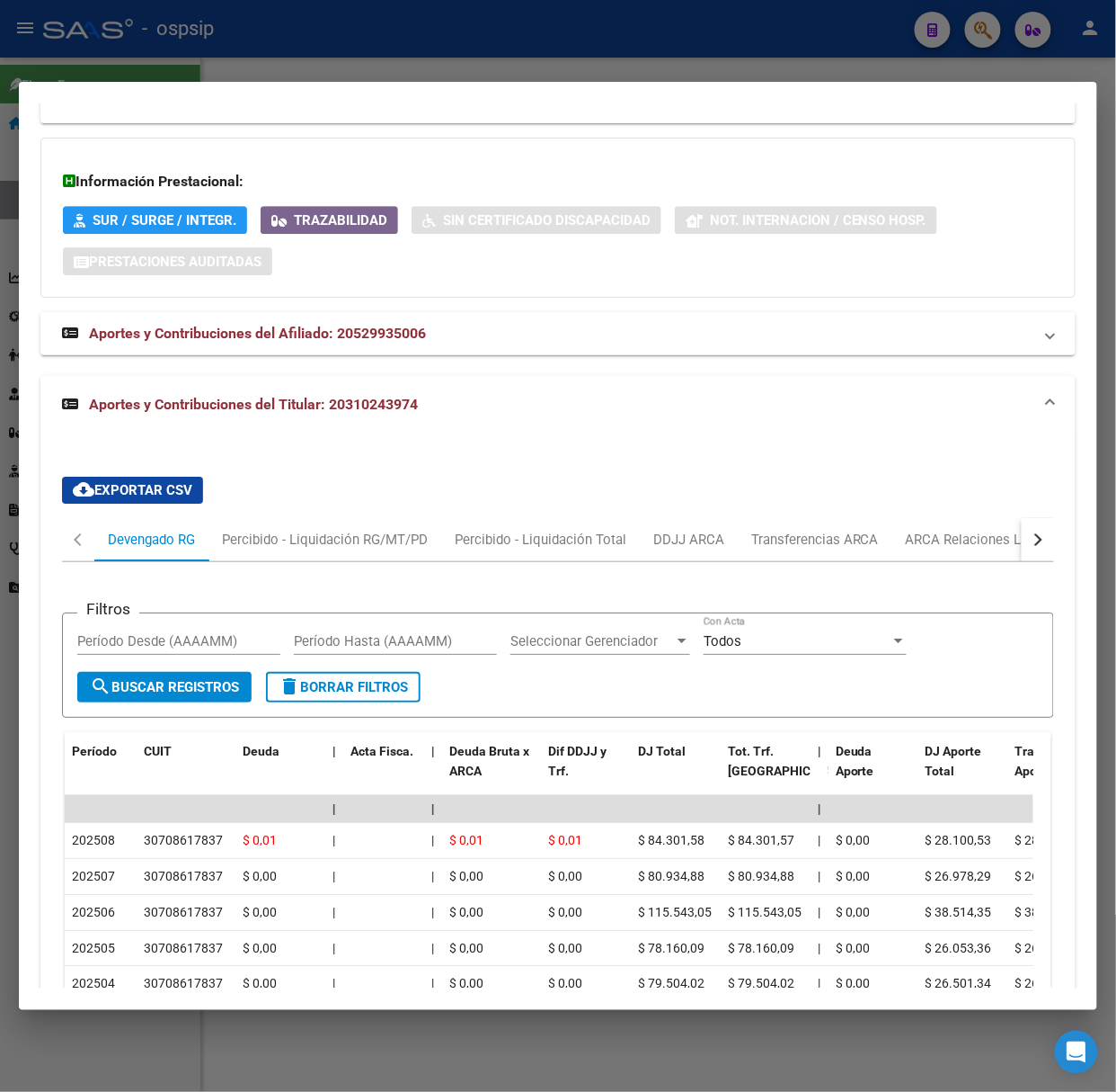
scroll to position [1461, 0]
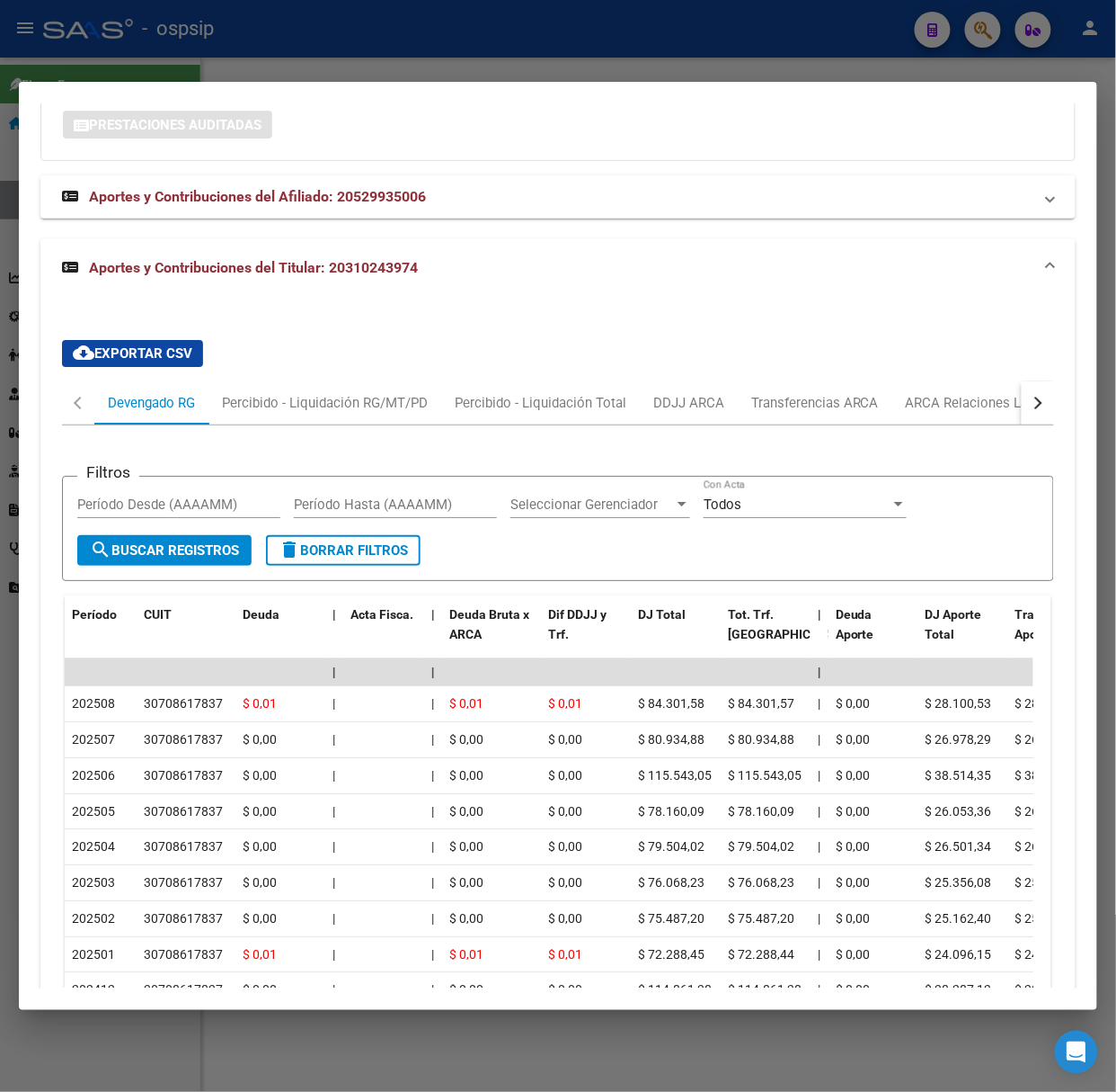
click at [248, 51] on div at bounding box center [558, 546] width 1116 height 1092
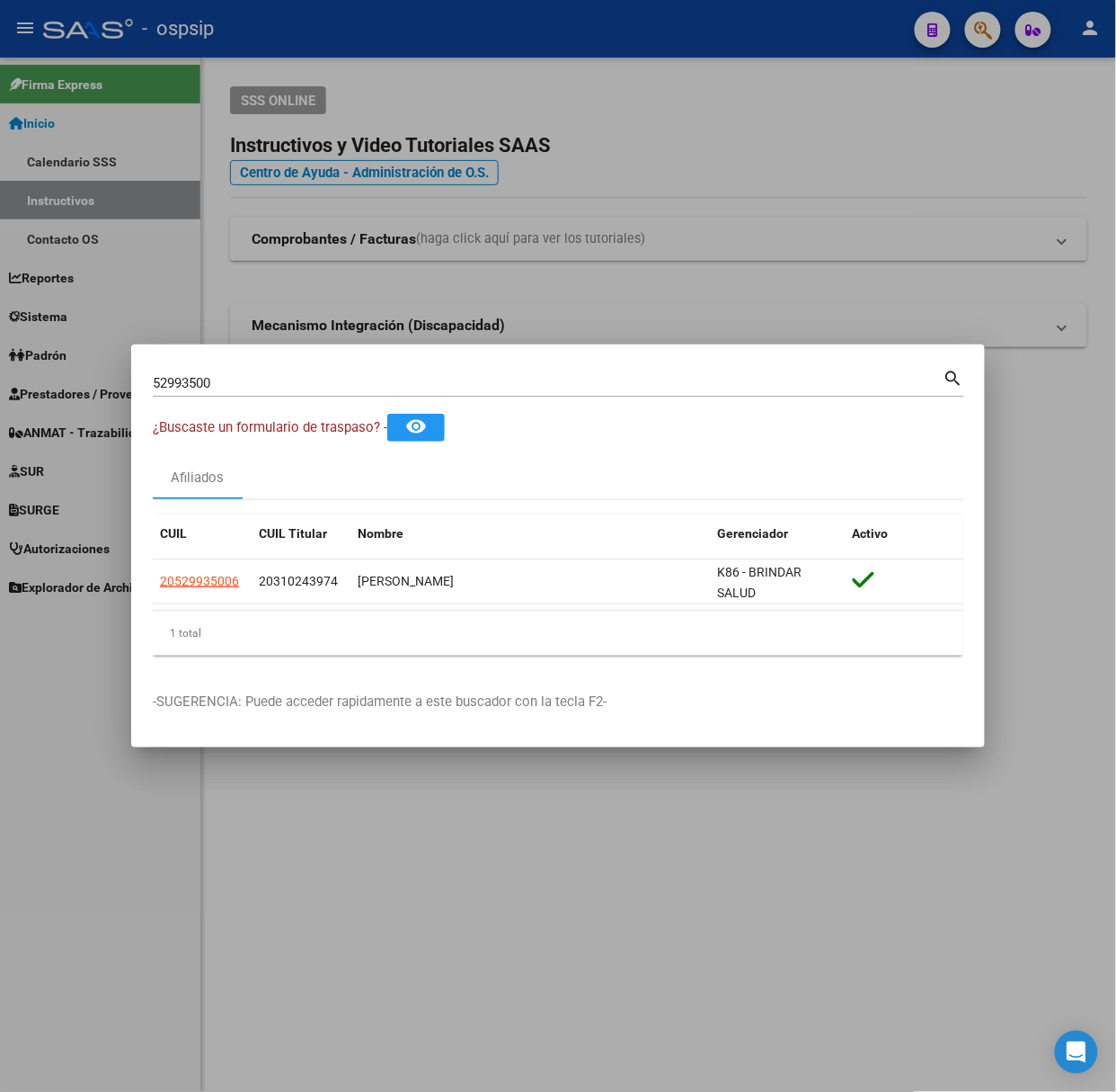
click at [324, 389] on input "52993500" at bounding box center [547, 383] width 791 height 17
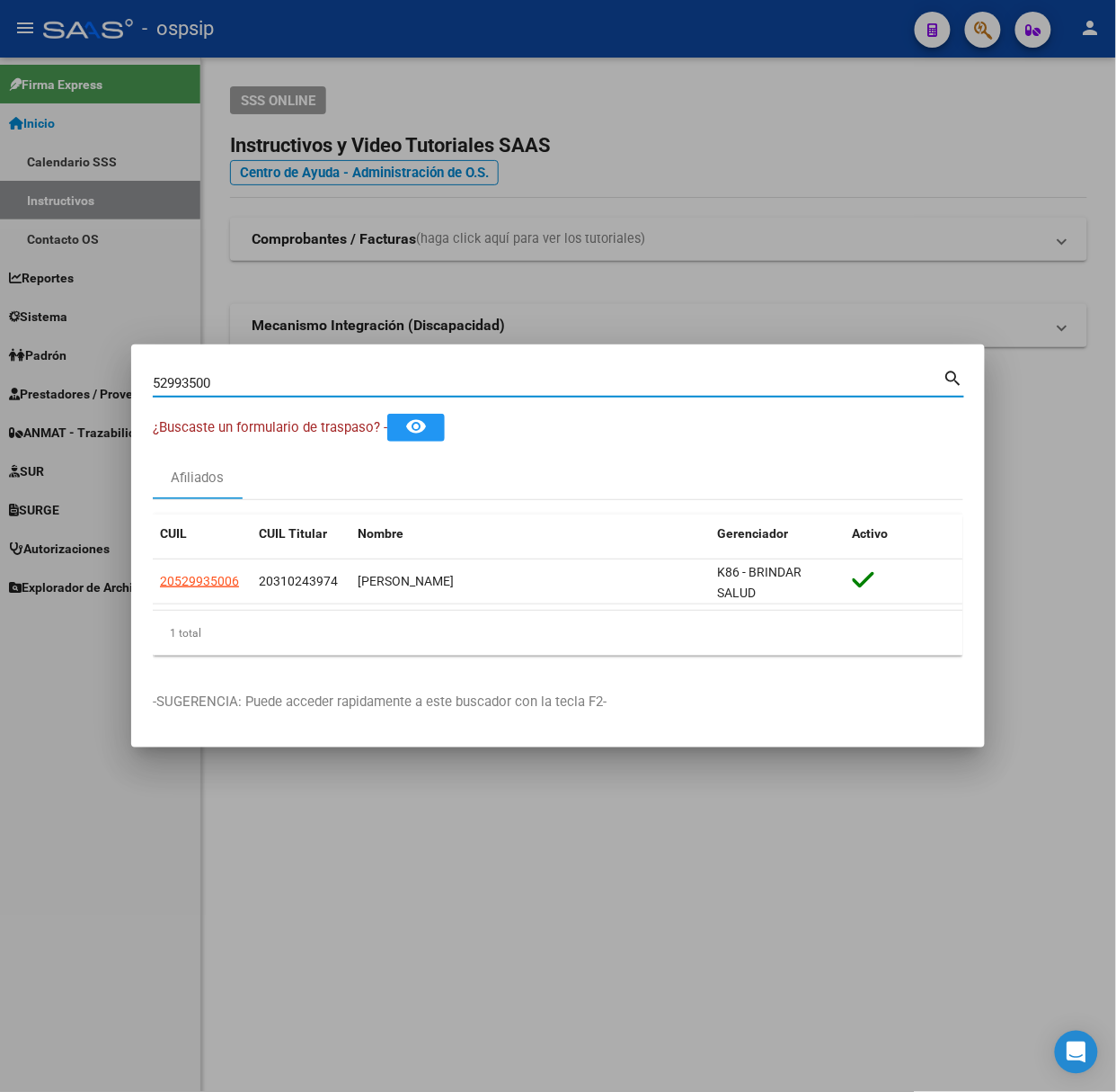
click at [324, 389] on input "52993500" at bounding box center [547, 383] width 791 height 17
type input "49164757"
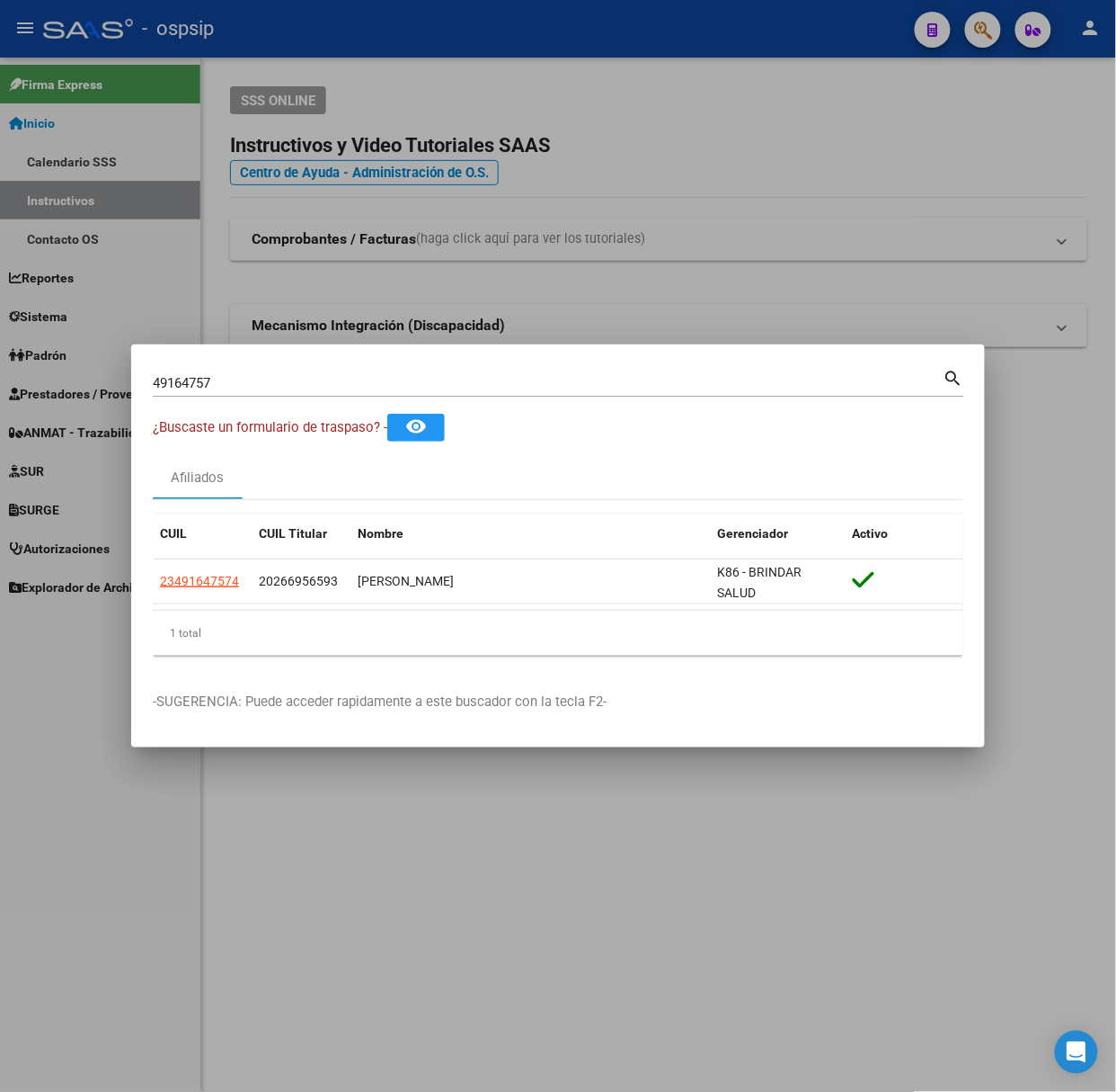
click at [188, 598] on datatable-body-cell "23491647574" at bounding box center [201, 581] width 99 height 44
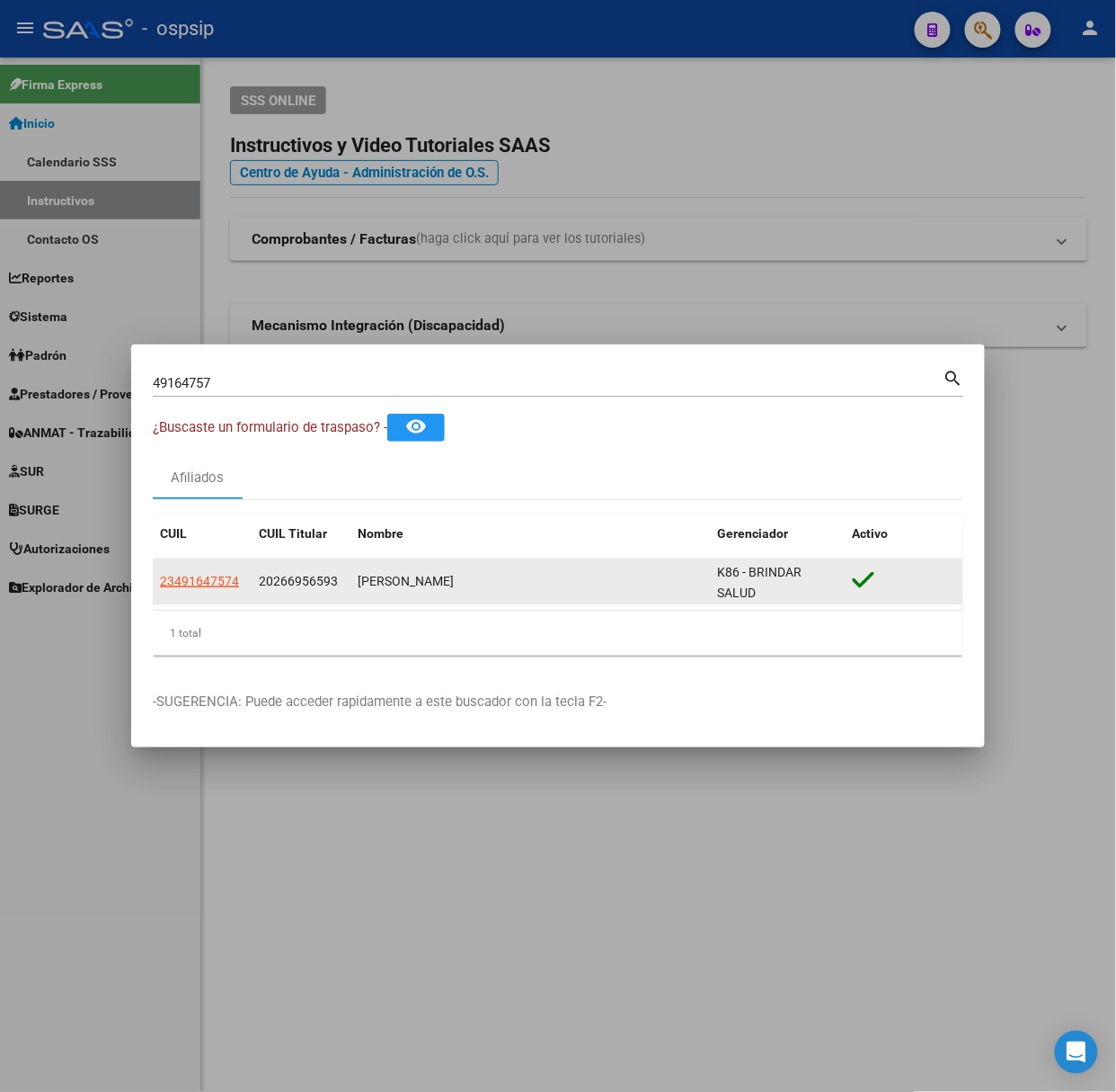
click at [191, 598] on datatable-body-cell "23491647574" at bounding box center [201, 581] width 99 height 44
click at [191, 589] on span "23491647574" at bounding box center [199, 581] width 79 height 15
type textarea "23491647574"
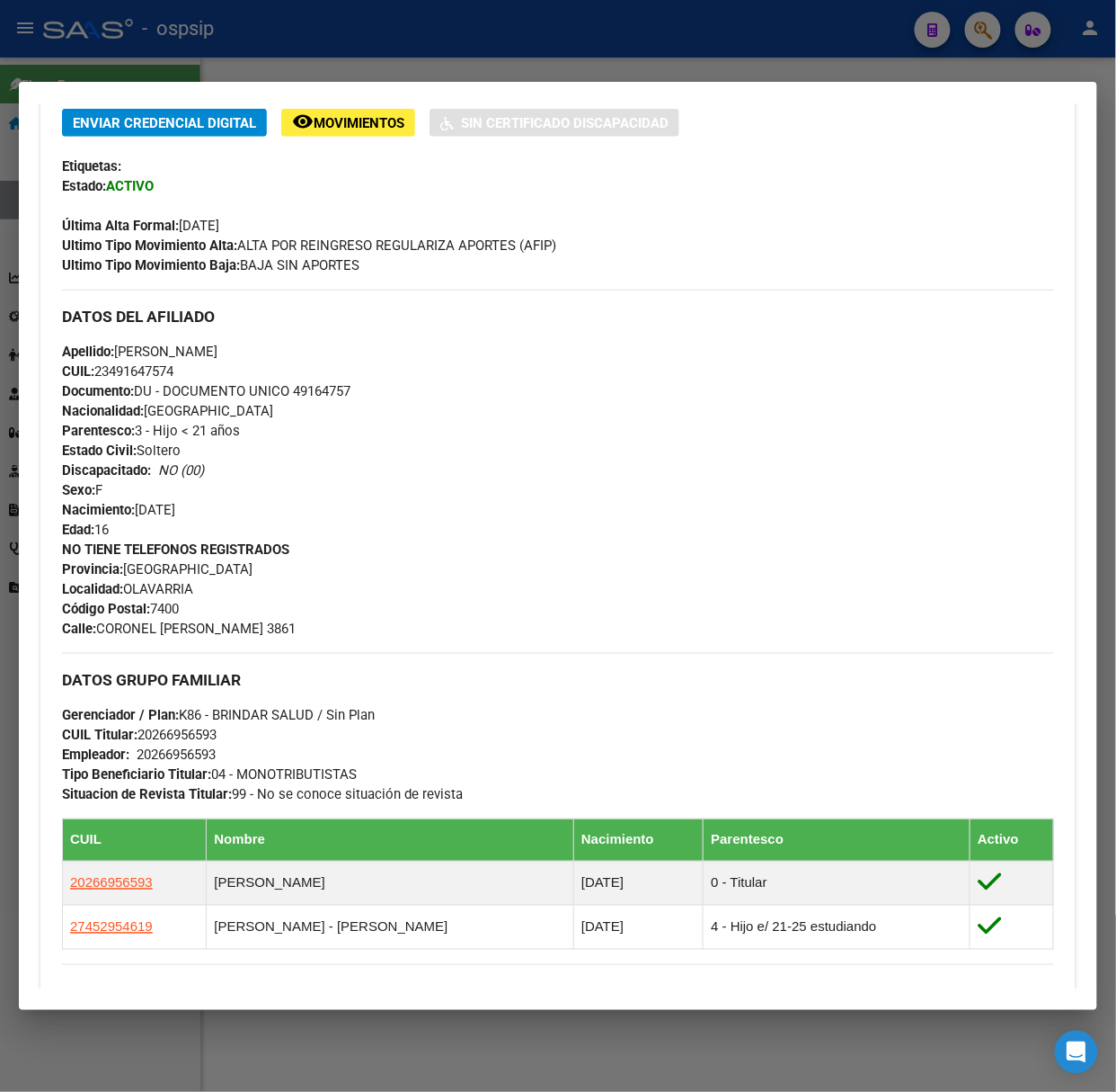
scroll to position [707, 0]
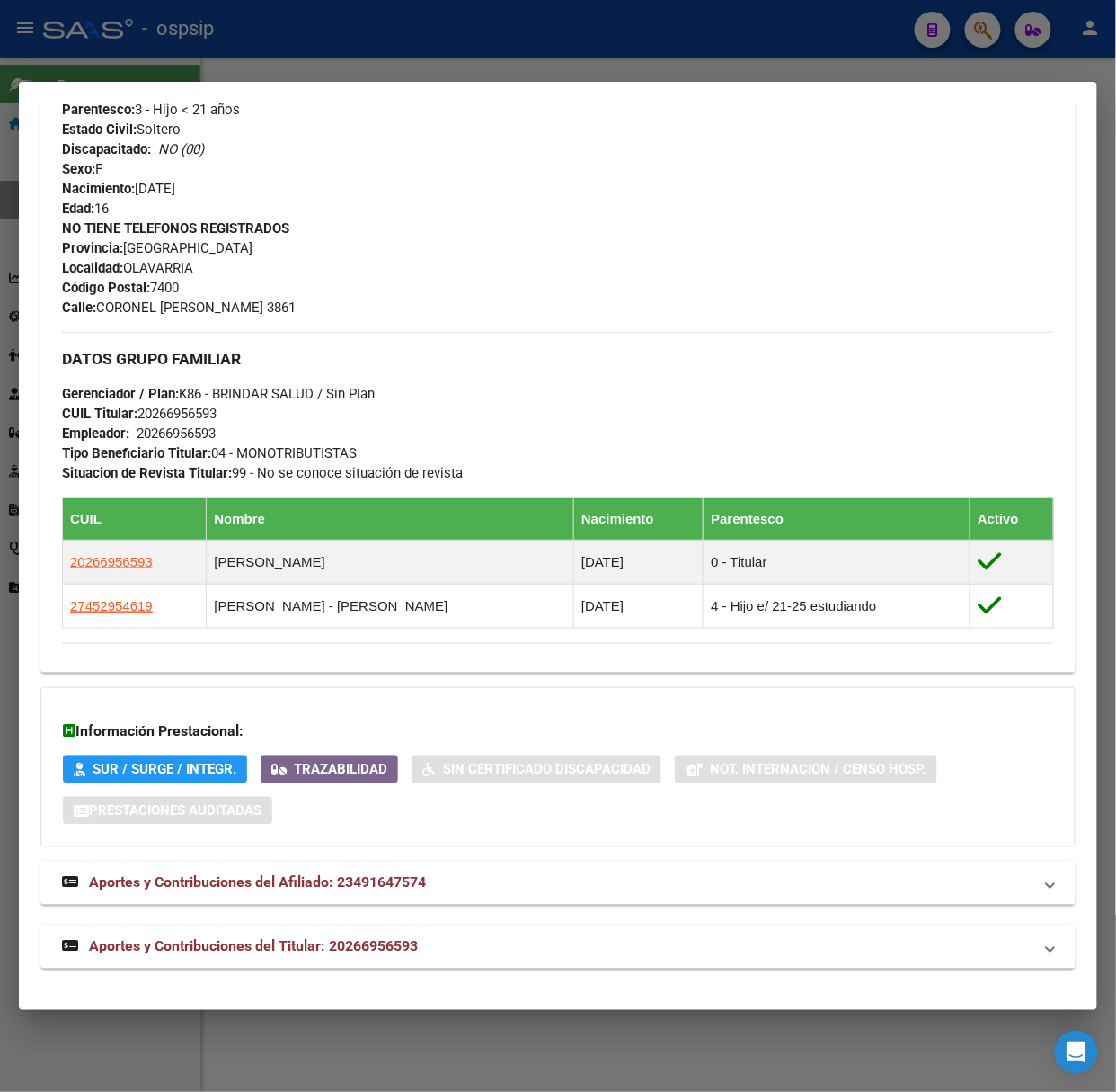
click at [408, 986] on div "Análisis Afiliado - CUIL: 23491647574 DATOS [PERSON_NAME] ÁGIL: [PERSON_NAME] |…" at bounding box center [558, 201] width 1036 height 1575
click at [392, 962] on mat-expansion-panel-header "Aportes y Contribuciones del Titular: 20266956593" at bounding box center [558, 947] width 1036 height 43
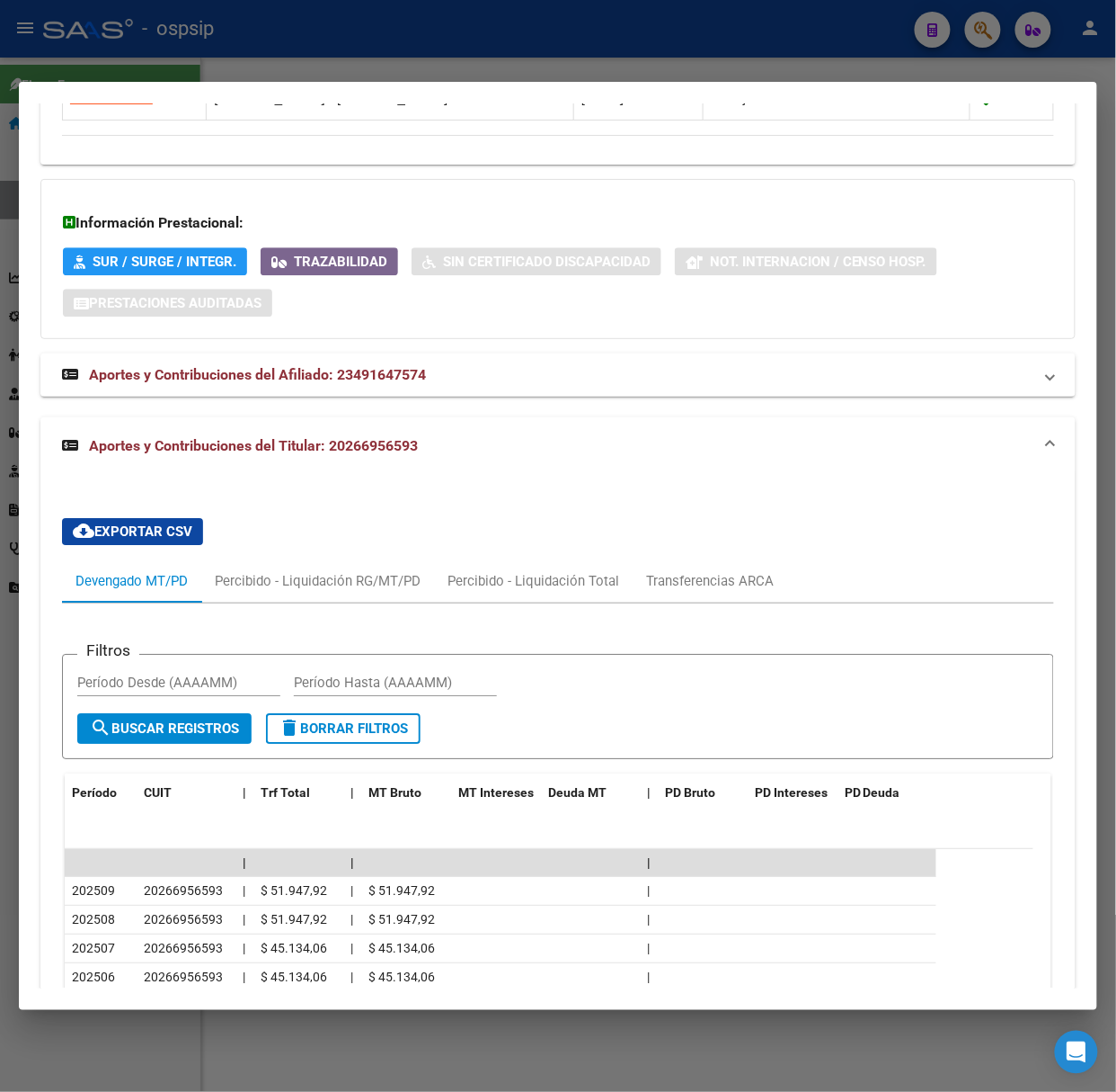
scroll to position [788, 0]
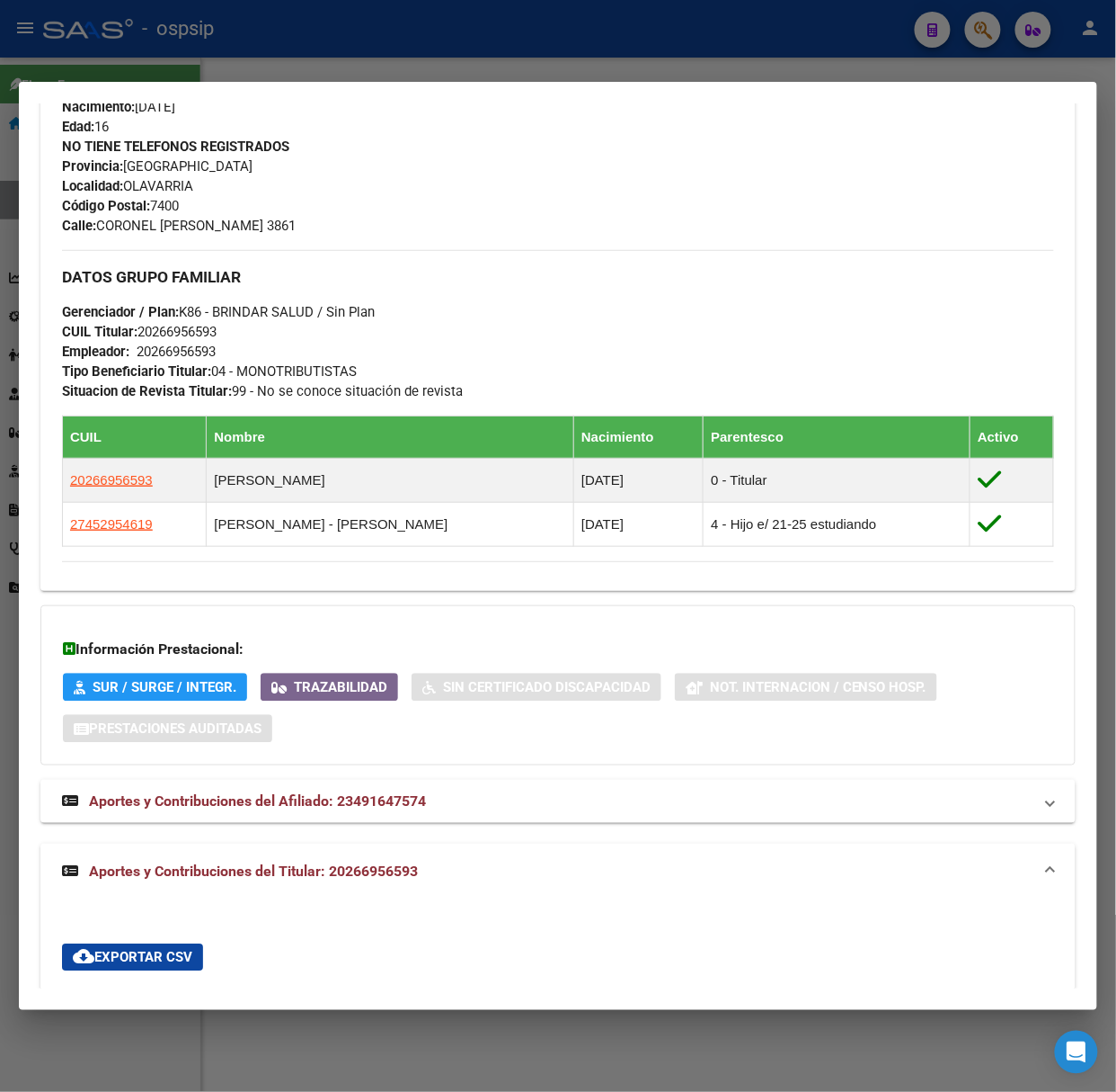
click at [286, 32] on div at bounding box center [558, 546] width 1116 height 1092
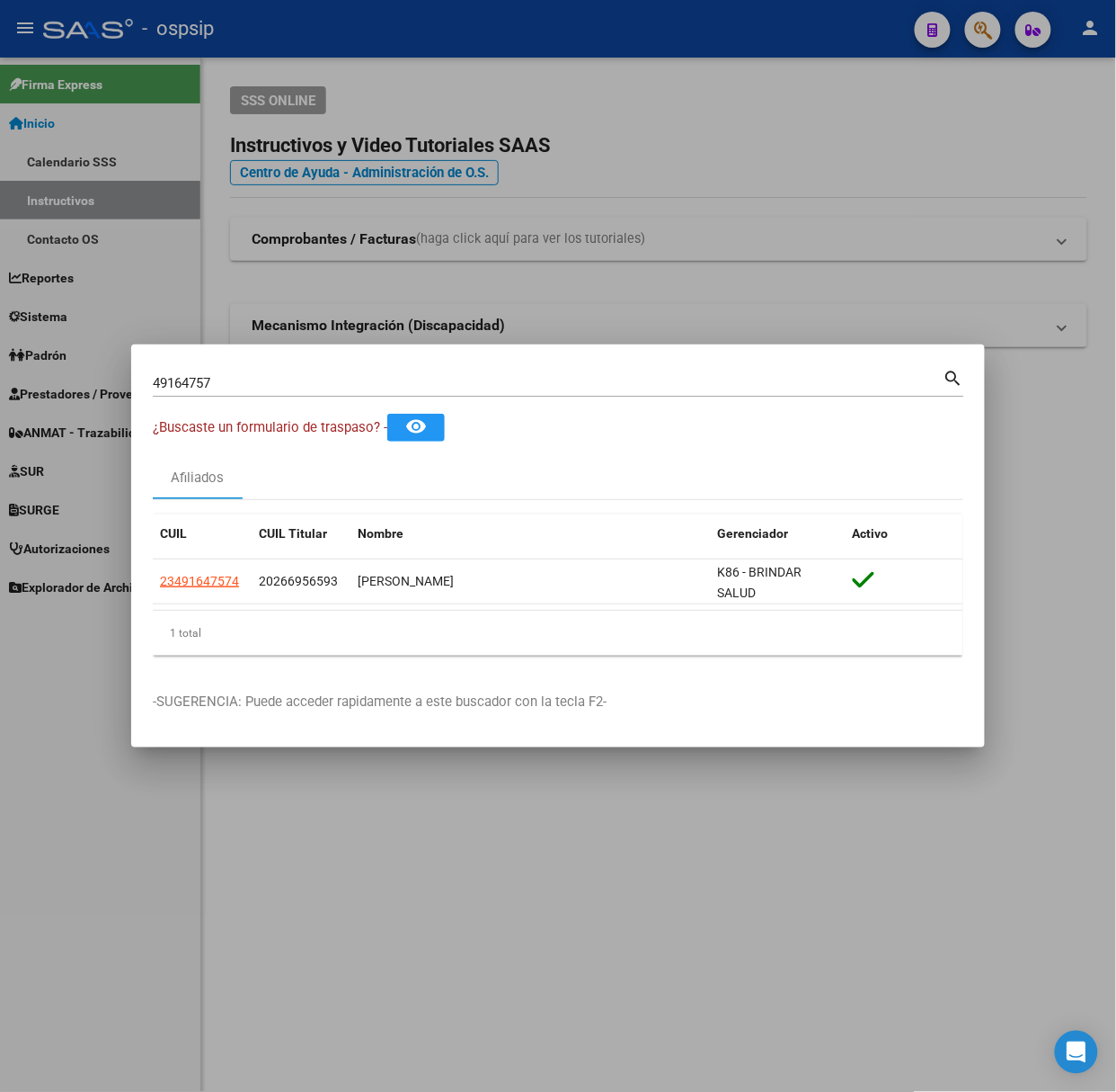
click at [266, 386] on input "49164757" at bounding box center [547, 383] width 791 height 17
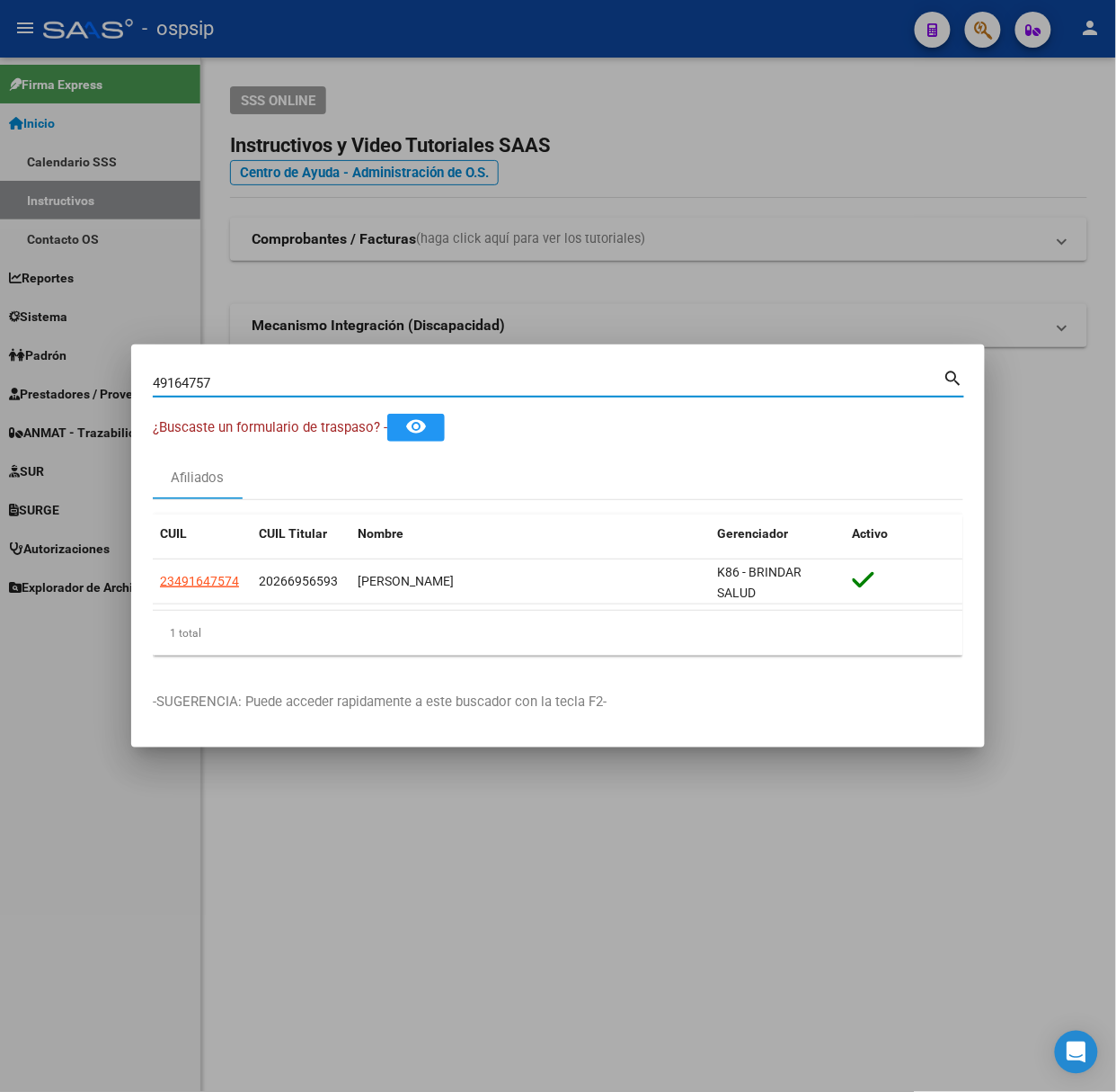
click at [270, 370] on div "49164757 Buscar (apellido, dni, [PERSON_NAME], [PERSON_NAME], cuit, obra social)" at bounding box center [547, 383] width 791 height 27
type input "4"
type input "37032106"
click at [214, 572] on app-link-go-to "27370321065" at bounding box center [199, 581] width 79 height 21
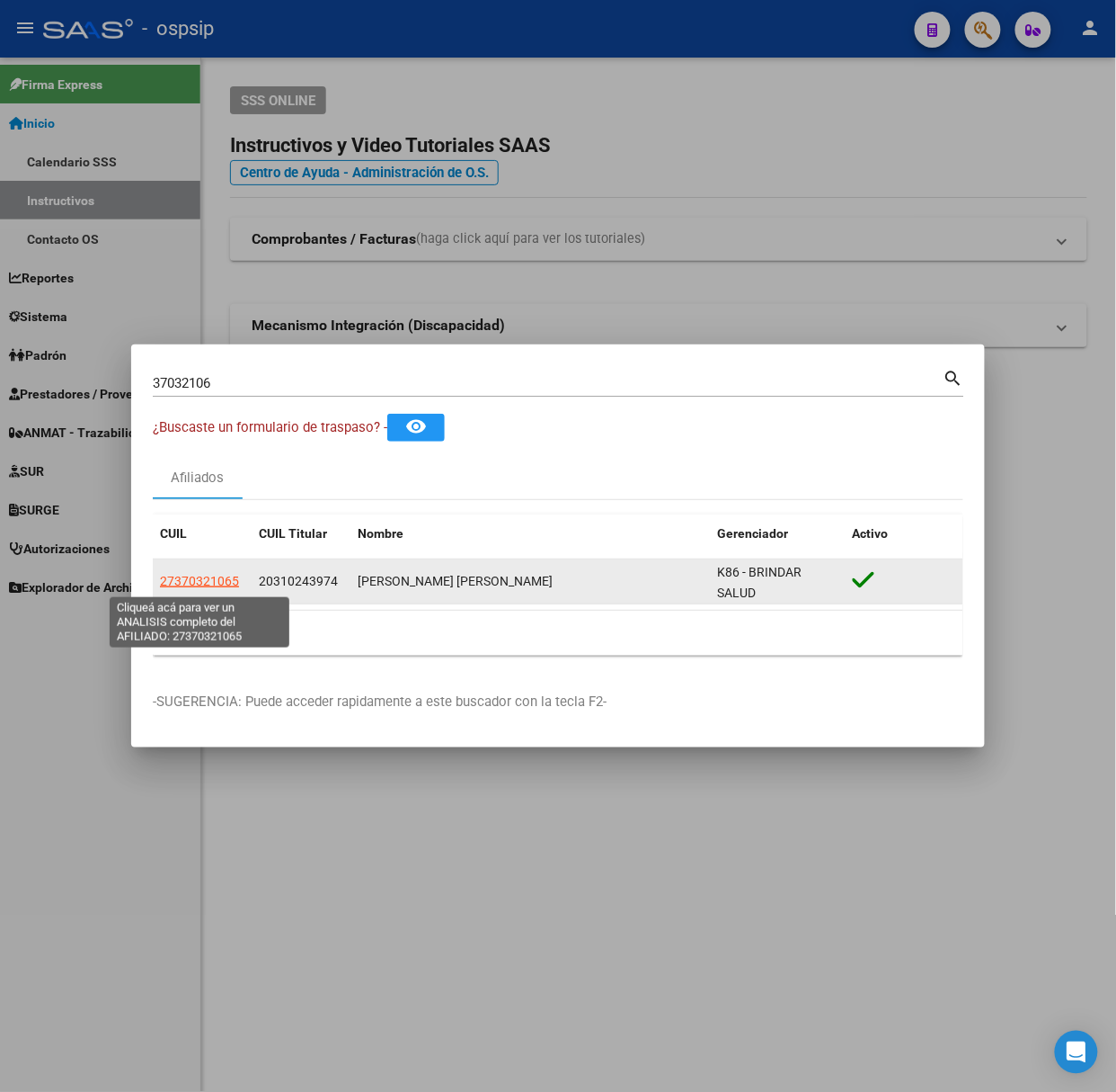
click at [220, 583] on span "27370321065" at bounding box center [199, 581] width 79 height 15
type textarea "27370321065"
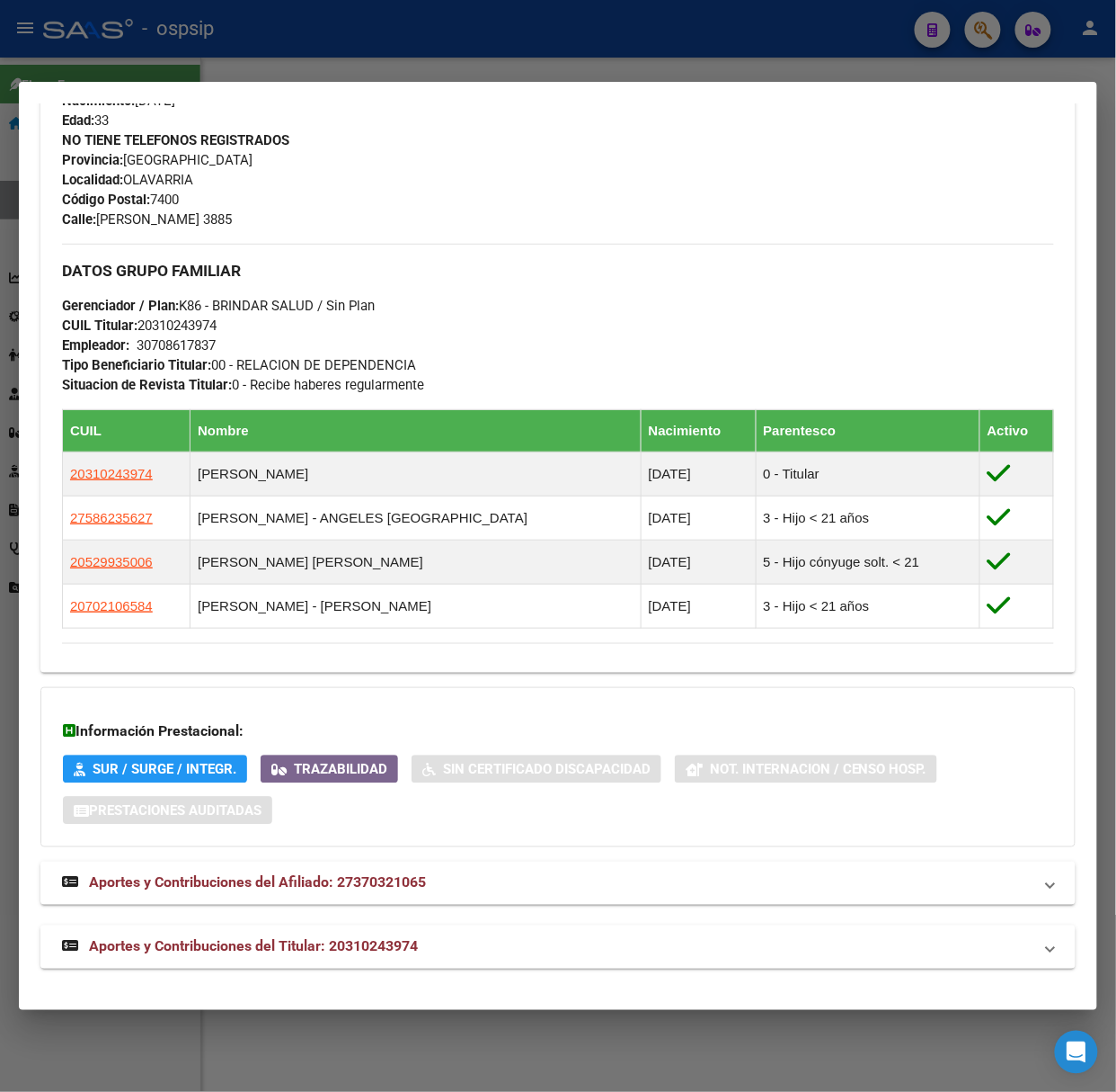
click at [422, 947] on mat-panel-title "Aportes y Contribuciones del Titular: 20310243974" at bounding box center [546, 947] width 970 height 22
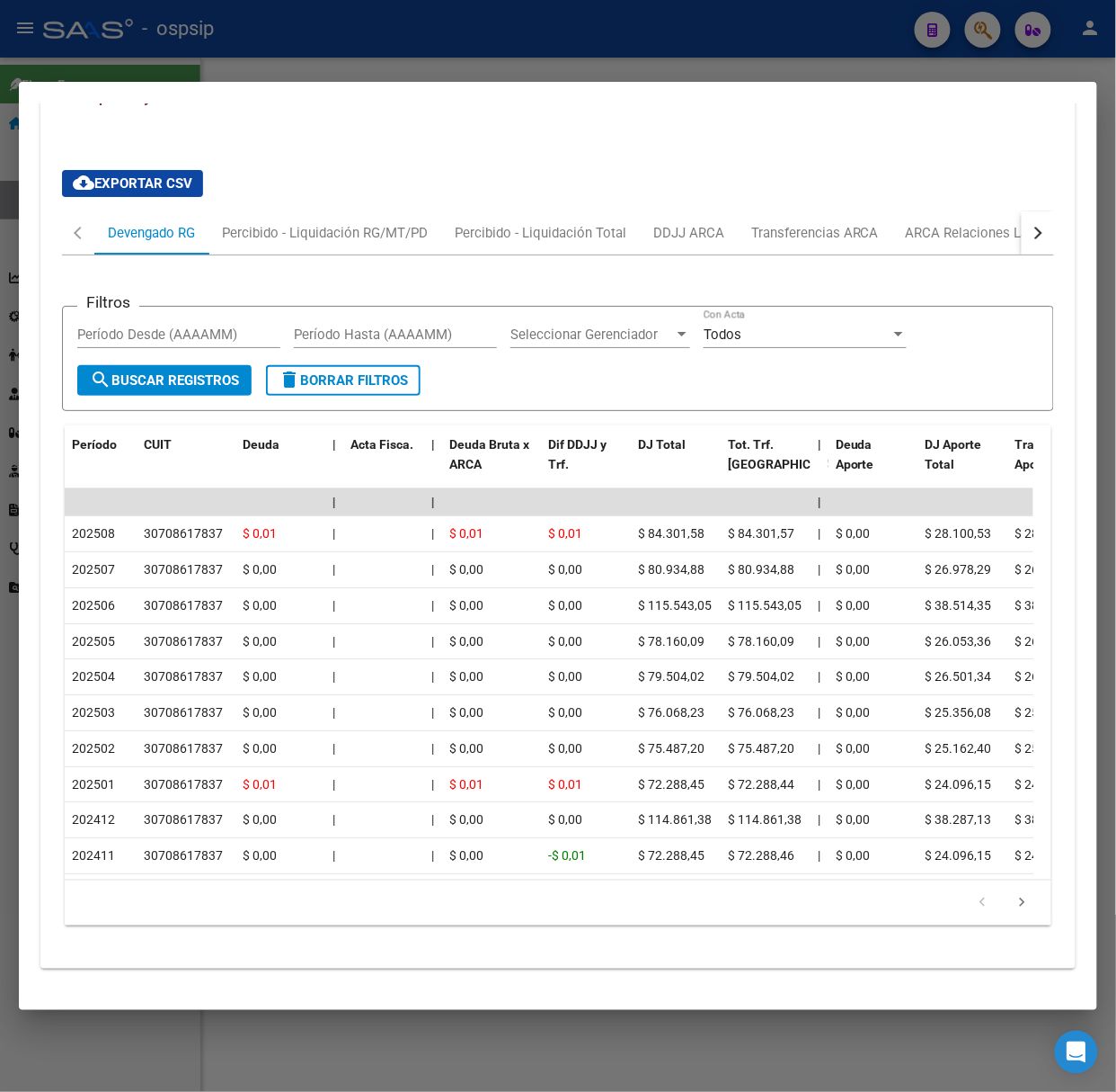
scroll to position [1652, 0]
click at [260, 51] on div at bounding box center [558, 546] width 1116 height 1092
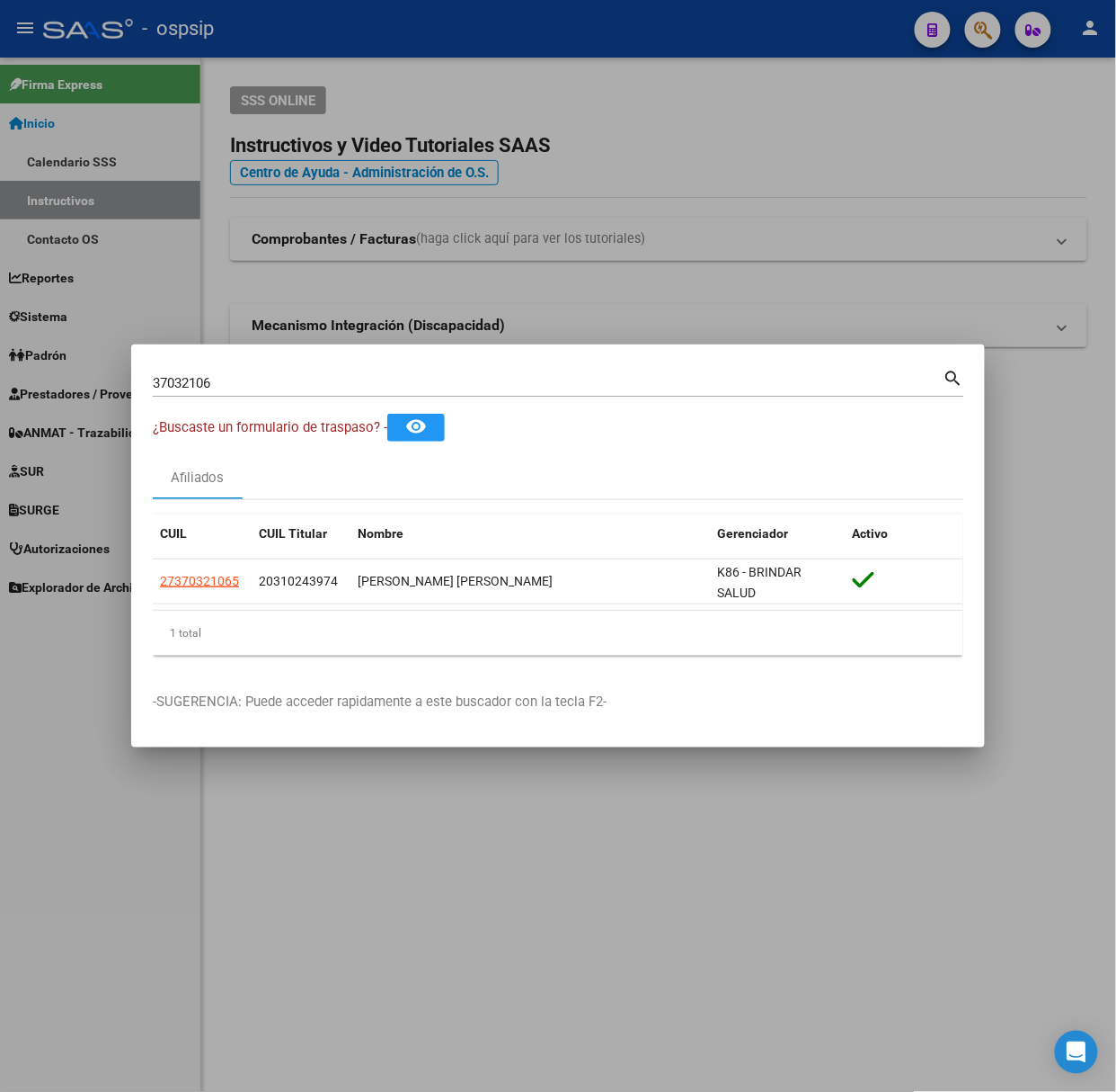
click at [245, 370] on div "37032106 Buscar (apellido, dni, cuil, [PERSON_NAME], cuit, obra social)" at bounding box center [547, 383] width 791 height 27
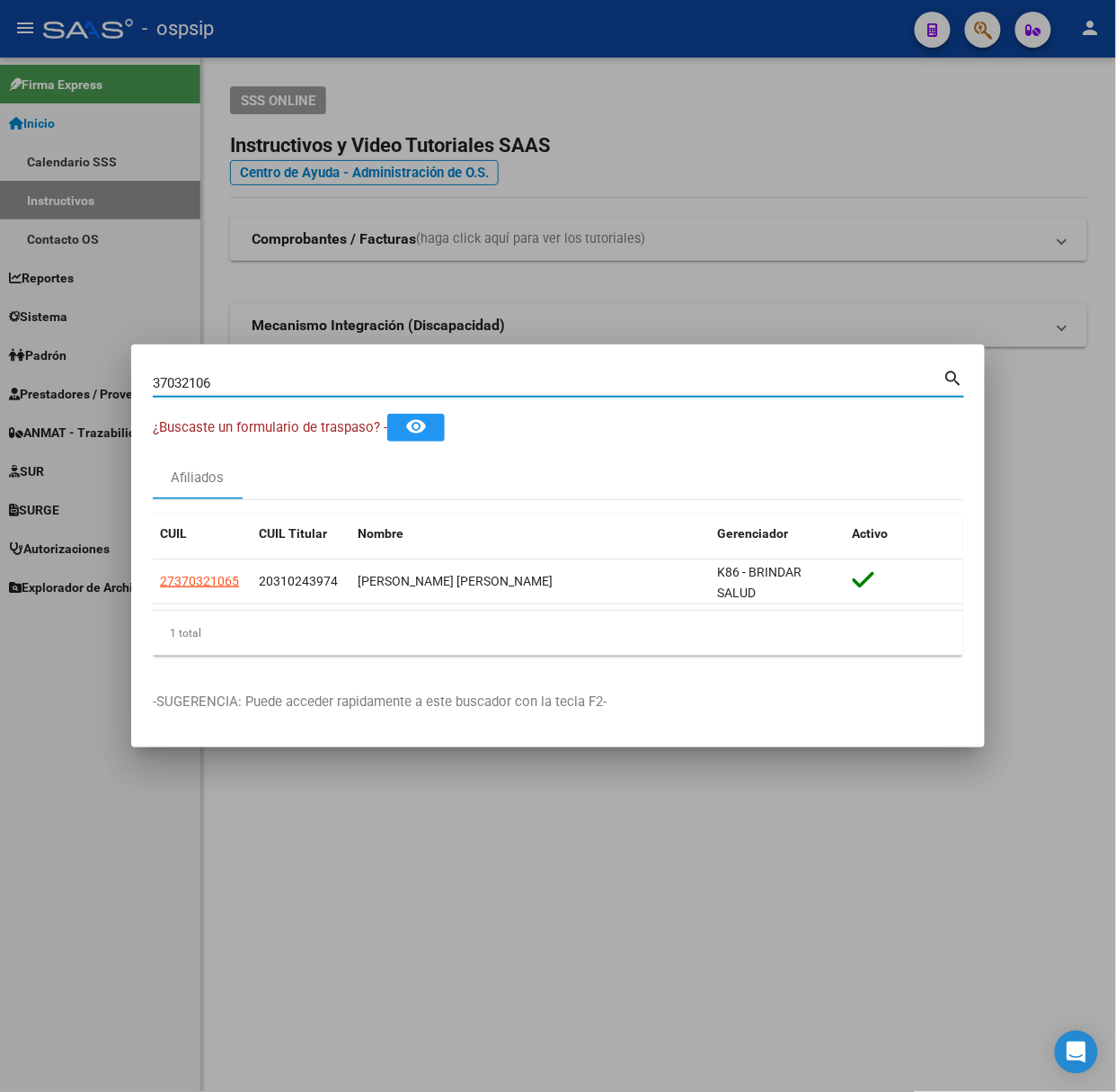
click at [253, 387] on input "37032106" at bounding box center [547, 383] width 791 height 17
type input "49830075"
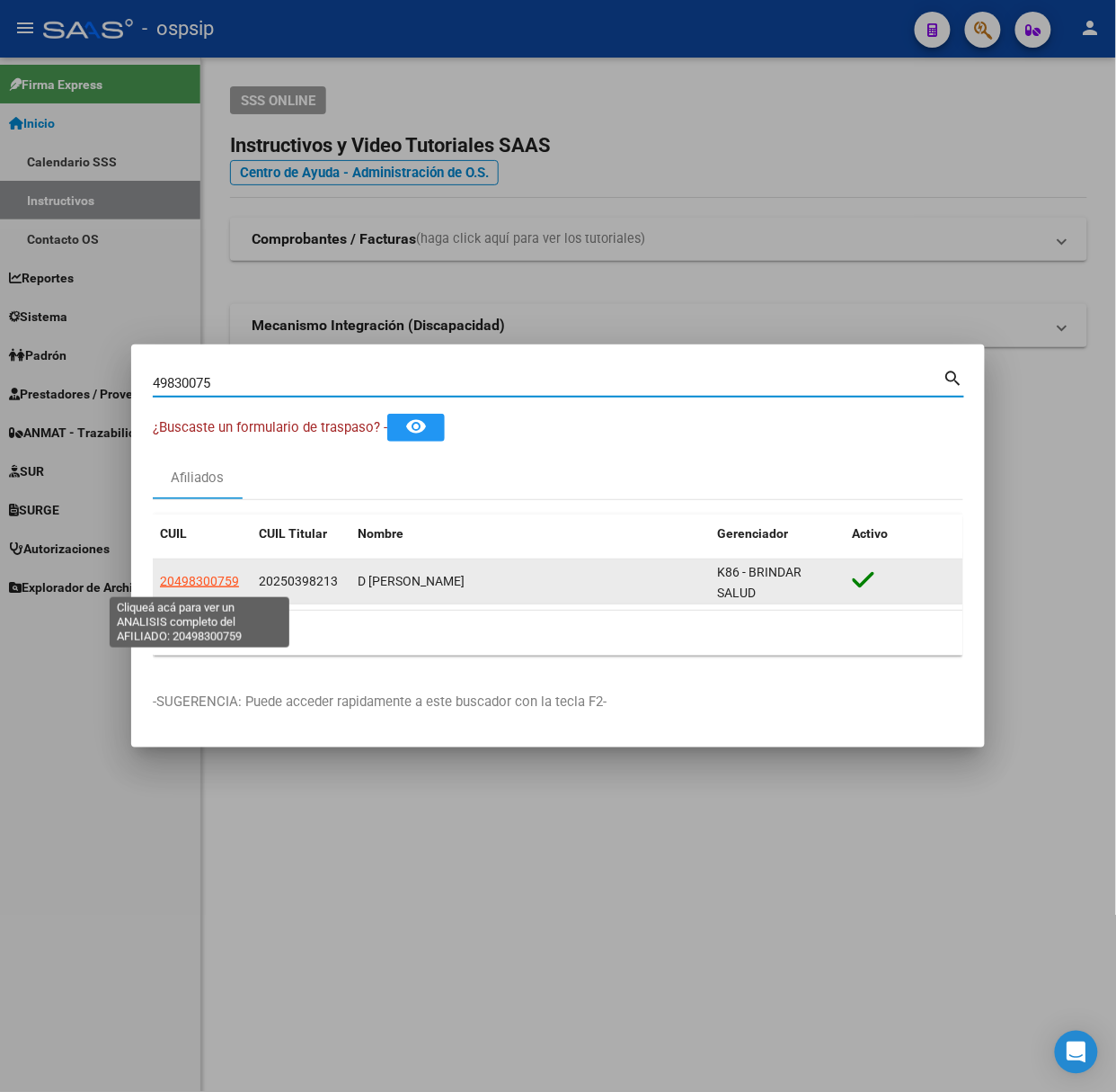
click at [184, 590] on app-link-go-to "20498300759" at bounding box center [199, 581] width 79 height 21
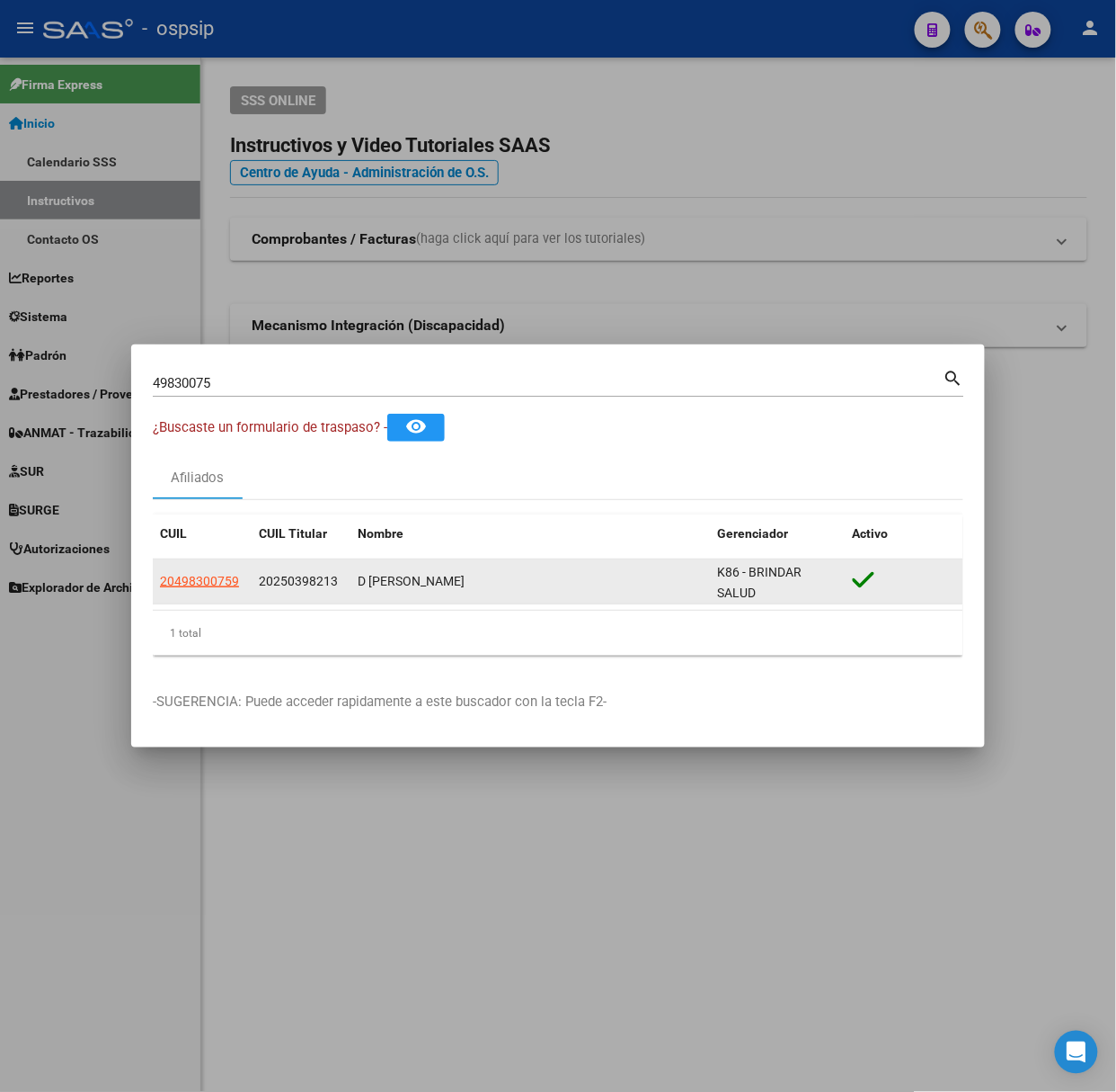
click at [185, 594] on datatable-body-cell "20498300759" at bounding box center [201, 581] width 99 height 44
click at [194, 595] on datatable-body-cell "20498300759" at bounding box center [201, 581] width 99 height 44
click at [196, 584] on span "20498300759" at bounding box center [199, 581] width 79 height 15
type textarea "20498300759"
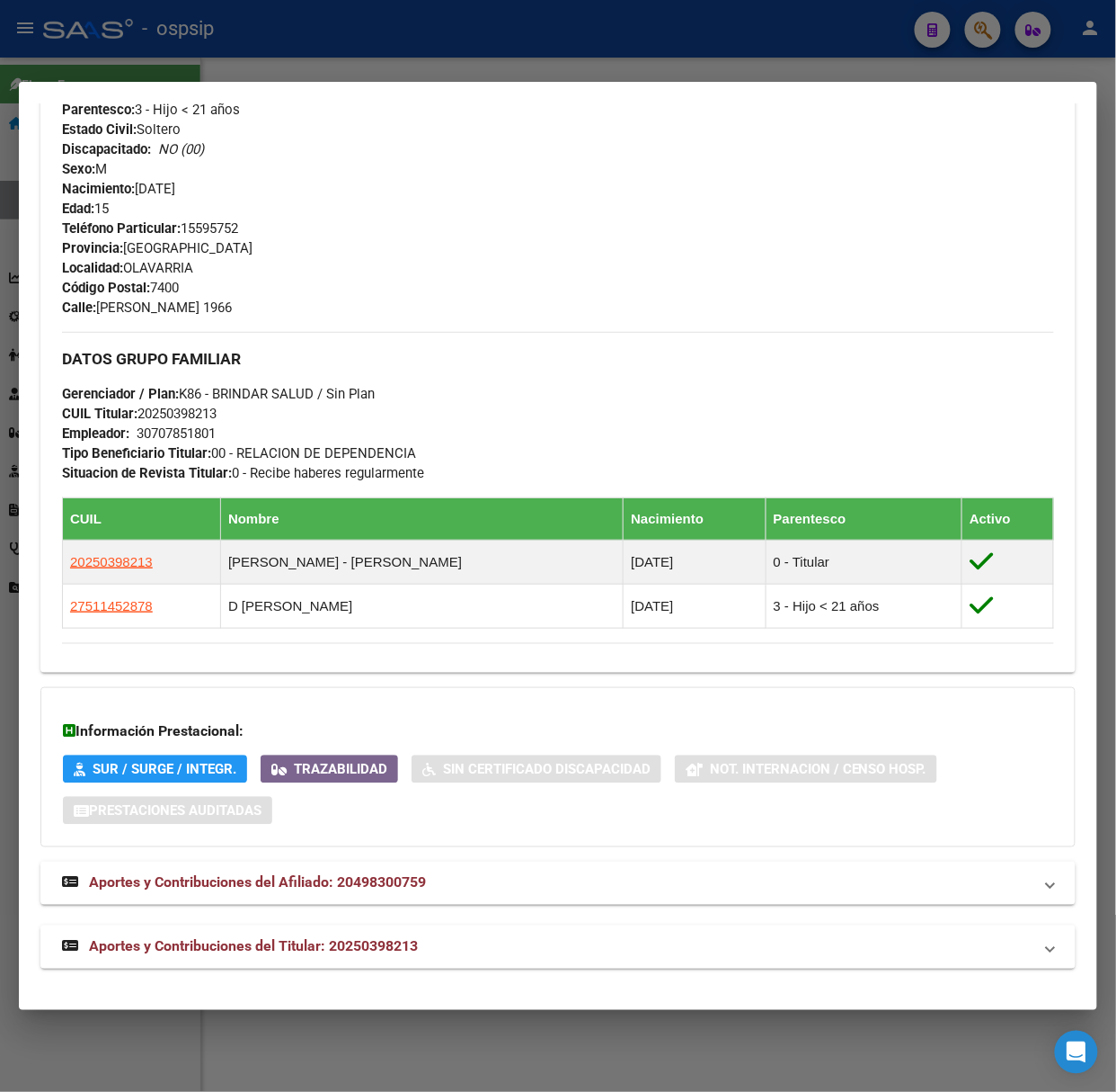
click at [292, 939] on span "Aportes y Contribuciones del Titular: 20250398213" at bounding box center [253, 945] width 329 height 17
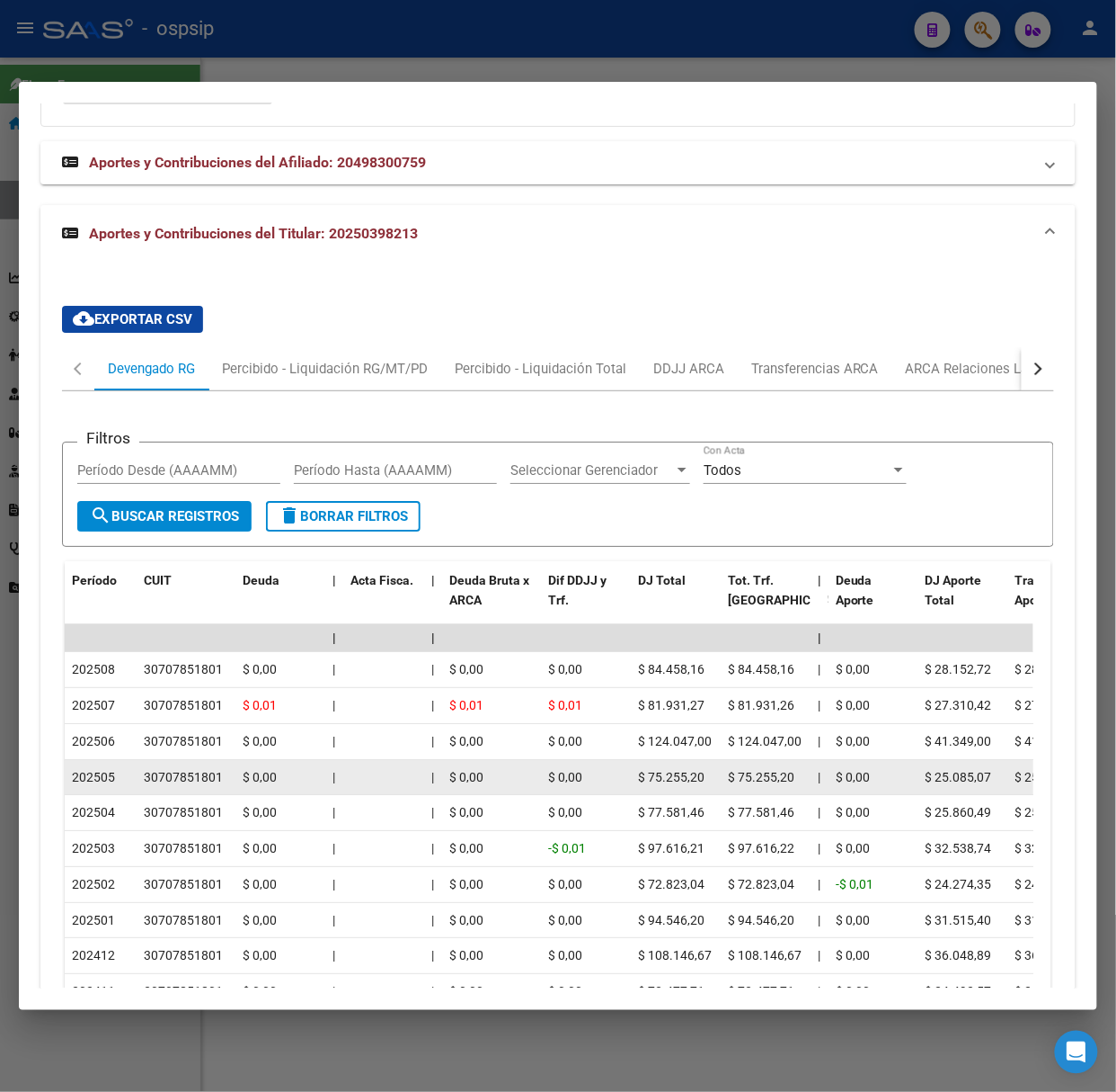
scroll to position [1585, 0]
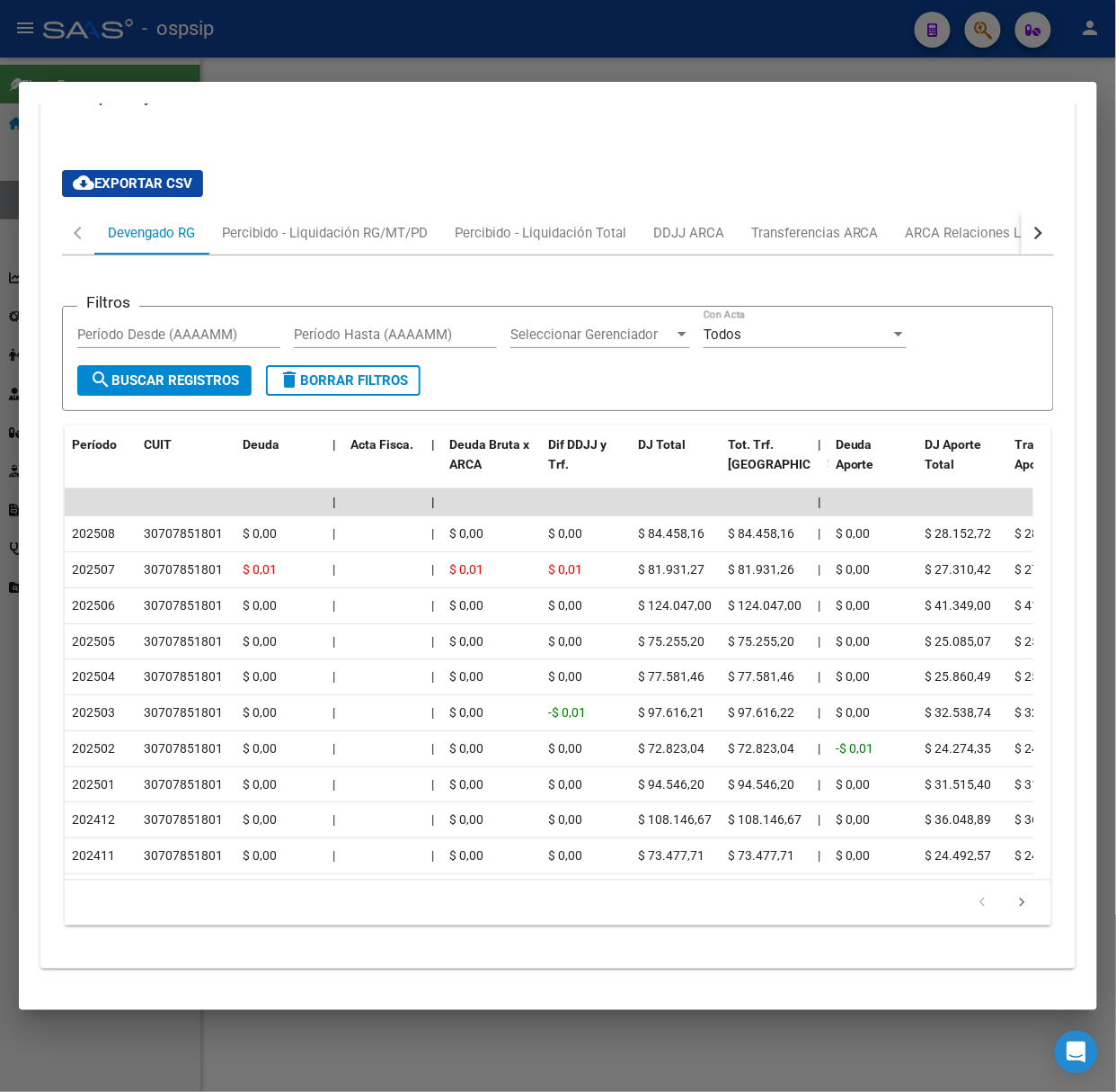
click at [227, 48] on div at bounding box center [558, 546] width 1116 height 1092
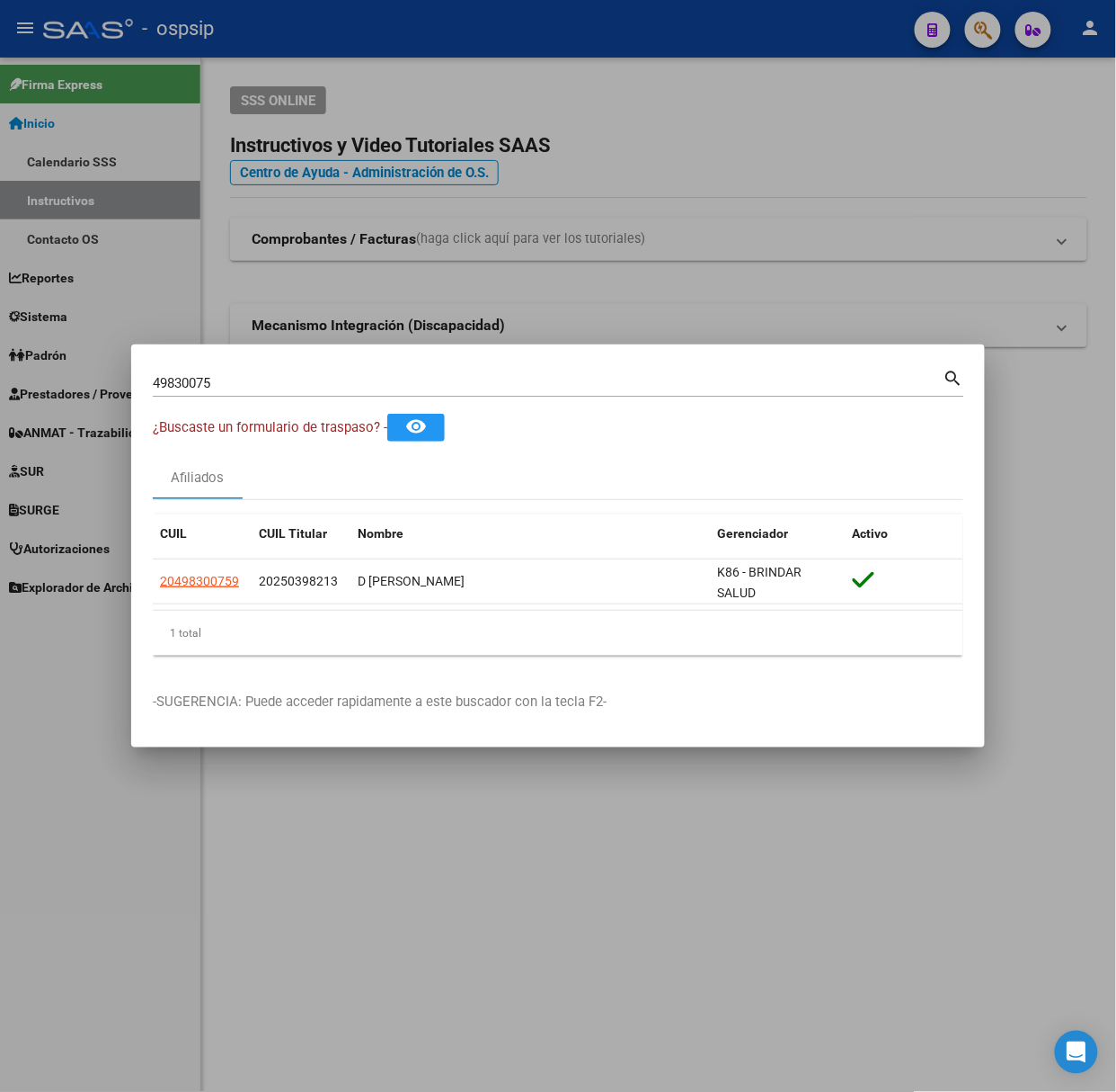
click at [205, 383] on input "49830075" at bounding box center [547, 383] width 791 height 17
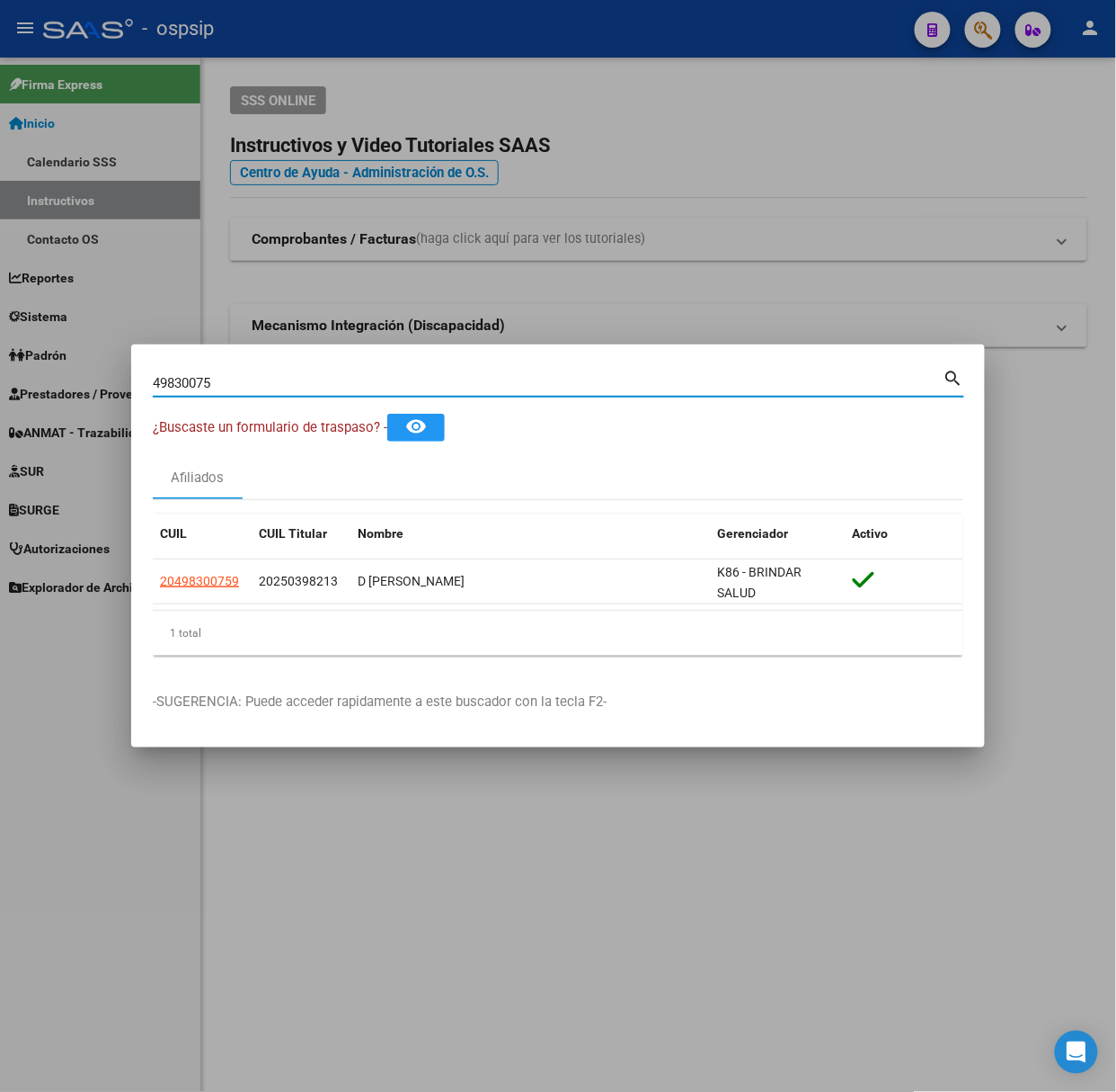
click at [205, 383] on input "49830075" at bounding box center [547, 383] width 791 height 17
type input "18354454"
click at [196, 578] on span "20183544544" at bounding box center [199, 581] width 79 height 15
type textarea "20183544544"
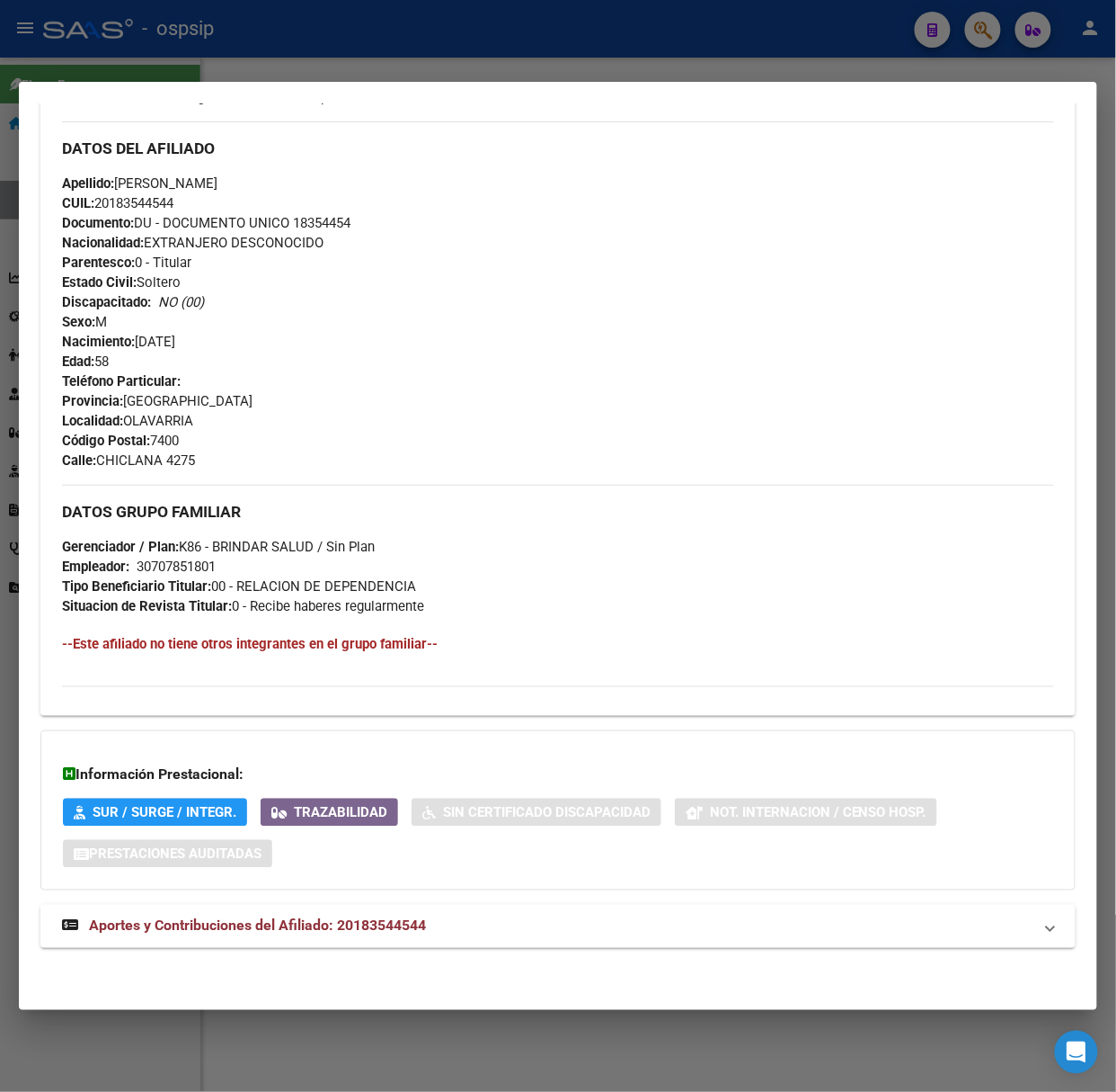
click at [300, 915] on strong "Aportes y Contribuciones del Afiliado: 20183544544" at bounding box center [243, 926] width 365 height 22
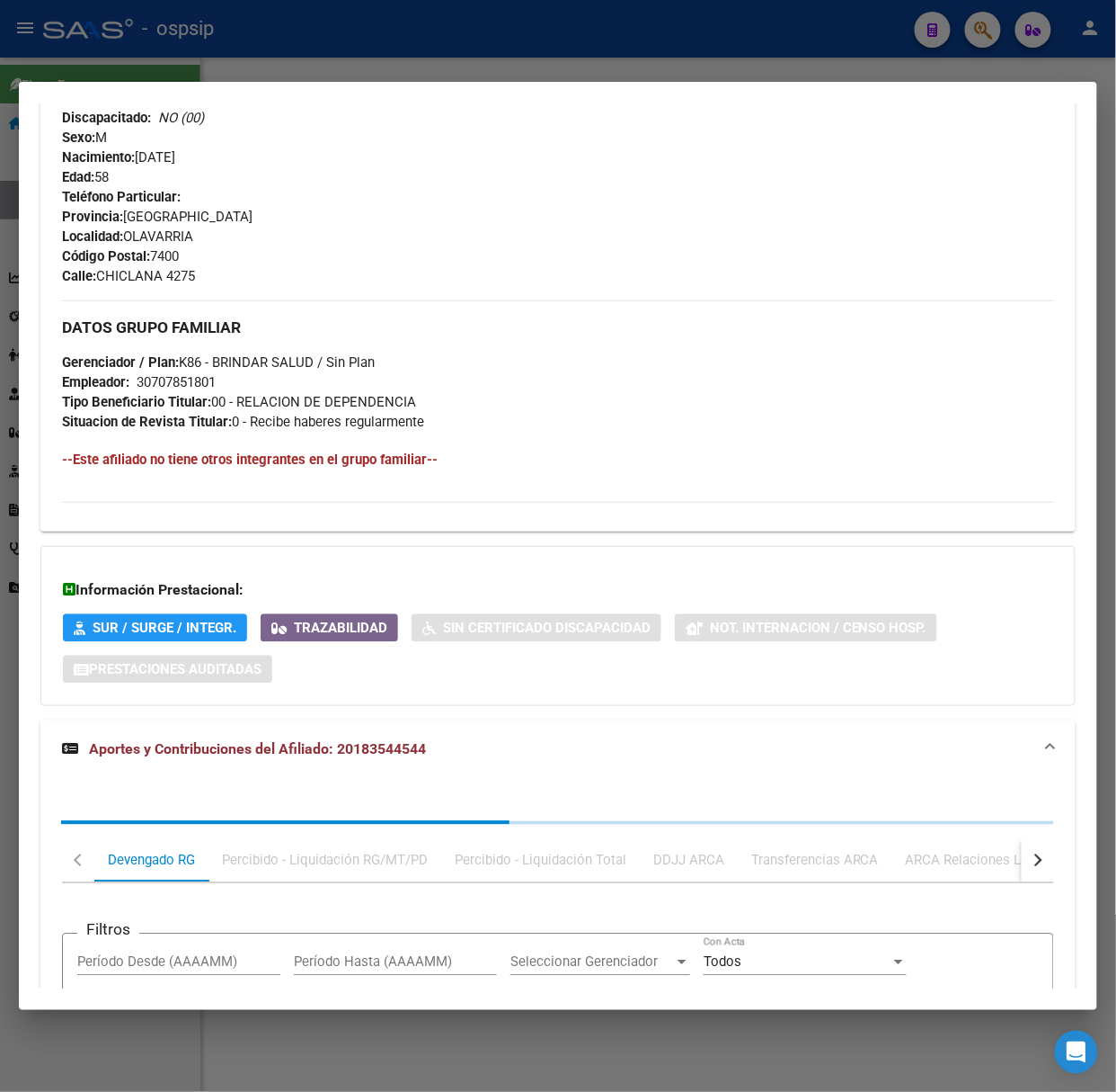
scroll to position [1034, 0]
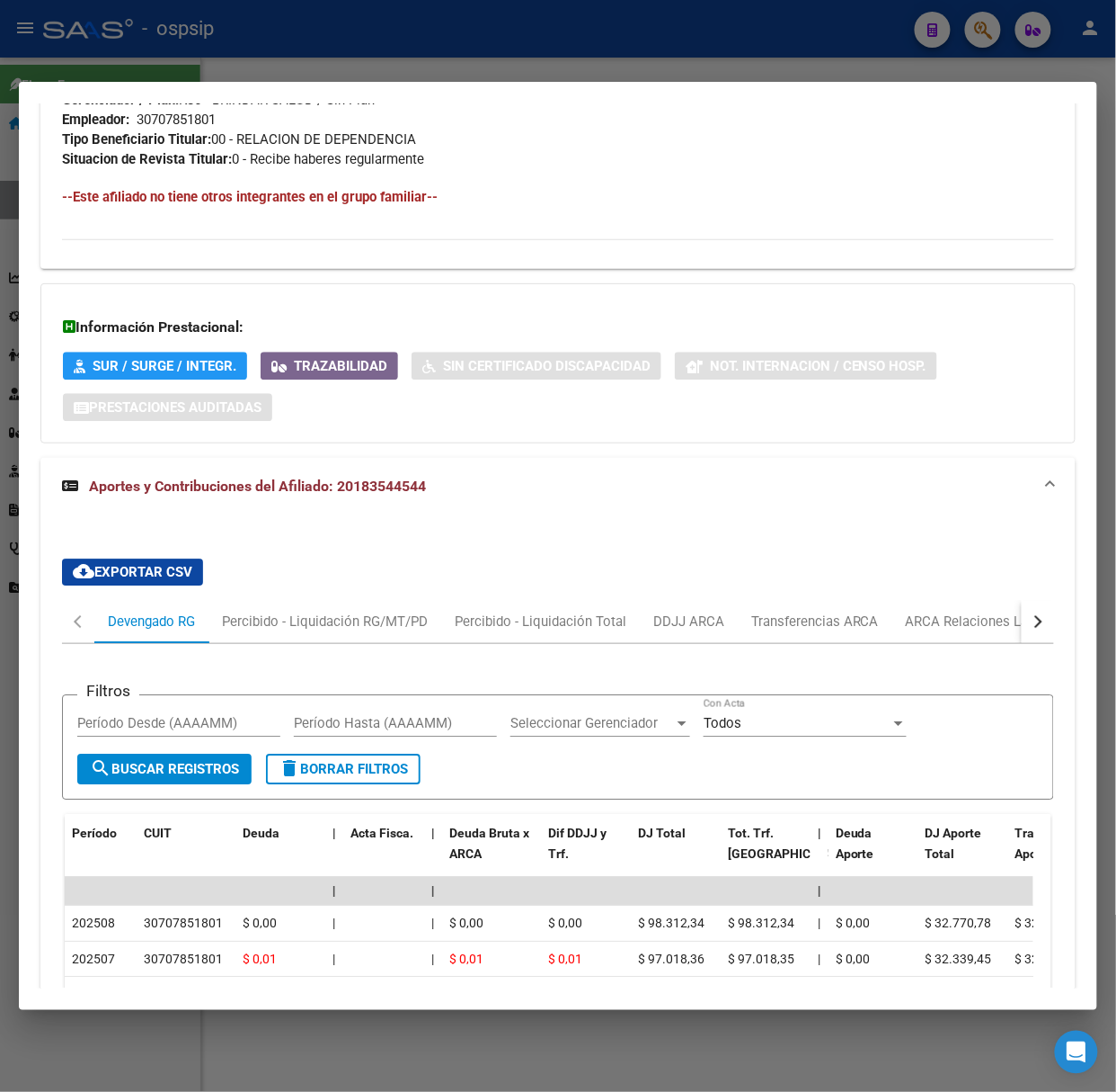
drag, startPoint x: 415, startPoint y: 41, endPoint x: 382, endPoint y: 182, distance: 144.8
click at [415, 41] on div at bounding box center [558, 546] width 1116 height 1092
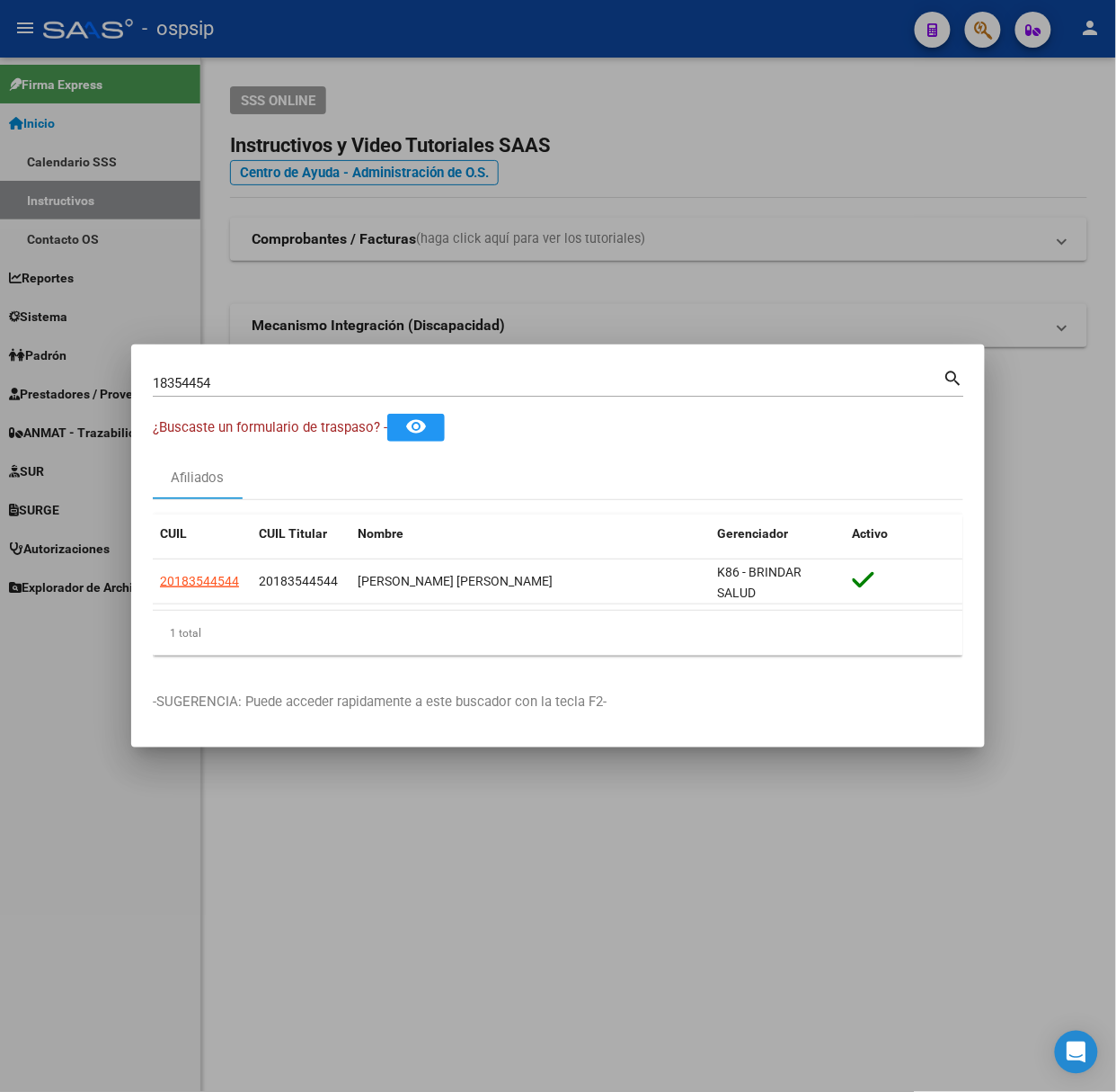
click at [324, 365] on mat-dialog-container "18354454 Buscar (apellido, dni, cuil, nro traspaso, cuit, obra social) search ¿…" at bounding box center [558, 546] width 854 height 403
click at [342, 372] on div "18354454 Buscar (apellido, dni, cuil, [PERSON_NAME], cuit, obra social)" at bounding box center [547, 383] width 791 height 27
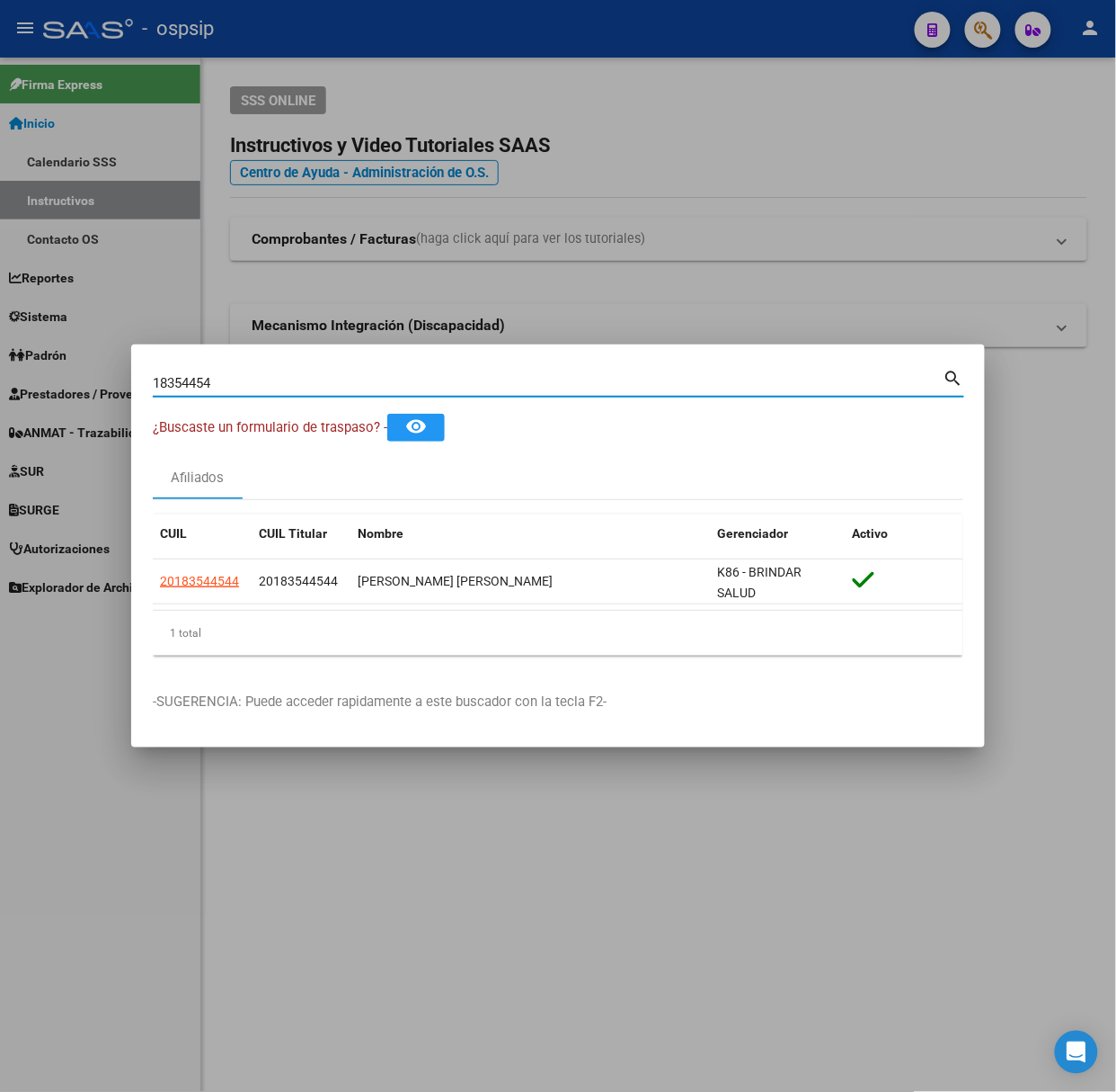
click at [354, 386] on input "18354454" at bounding box center [547, 383] width 791 height 17
type input "36483419"
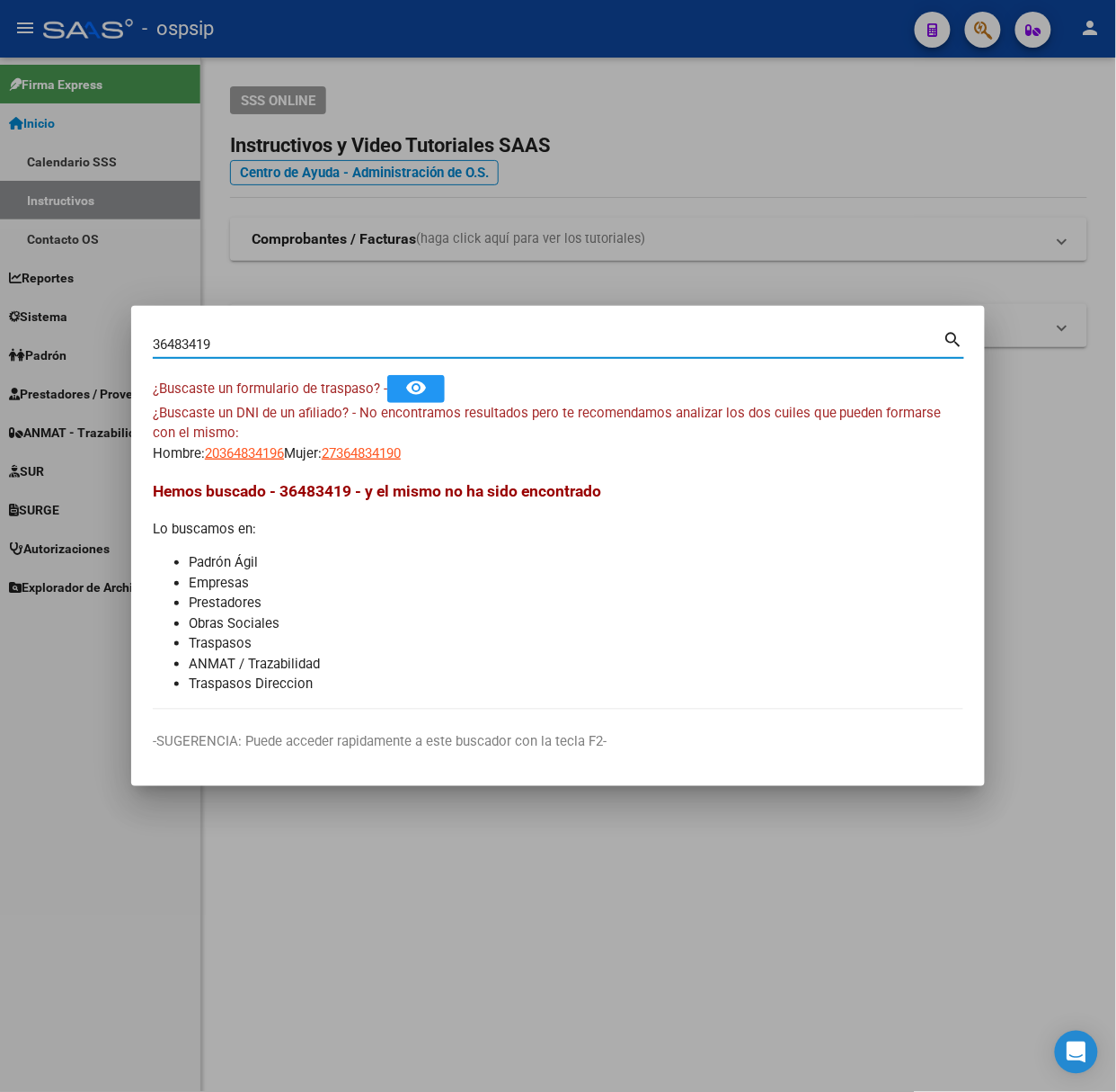
click at [267, 443] on app-link-go-to "20364834196" at bounding box center [244, 453] width 79 height 21
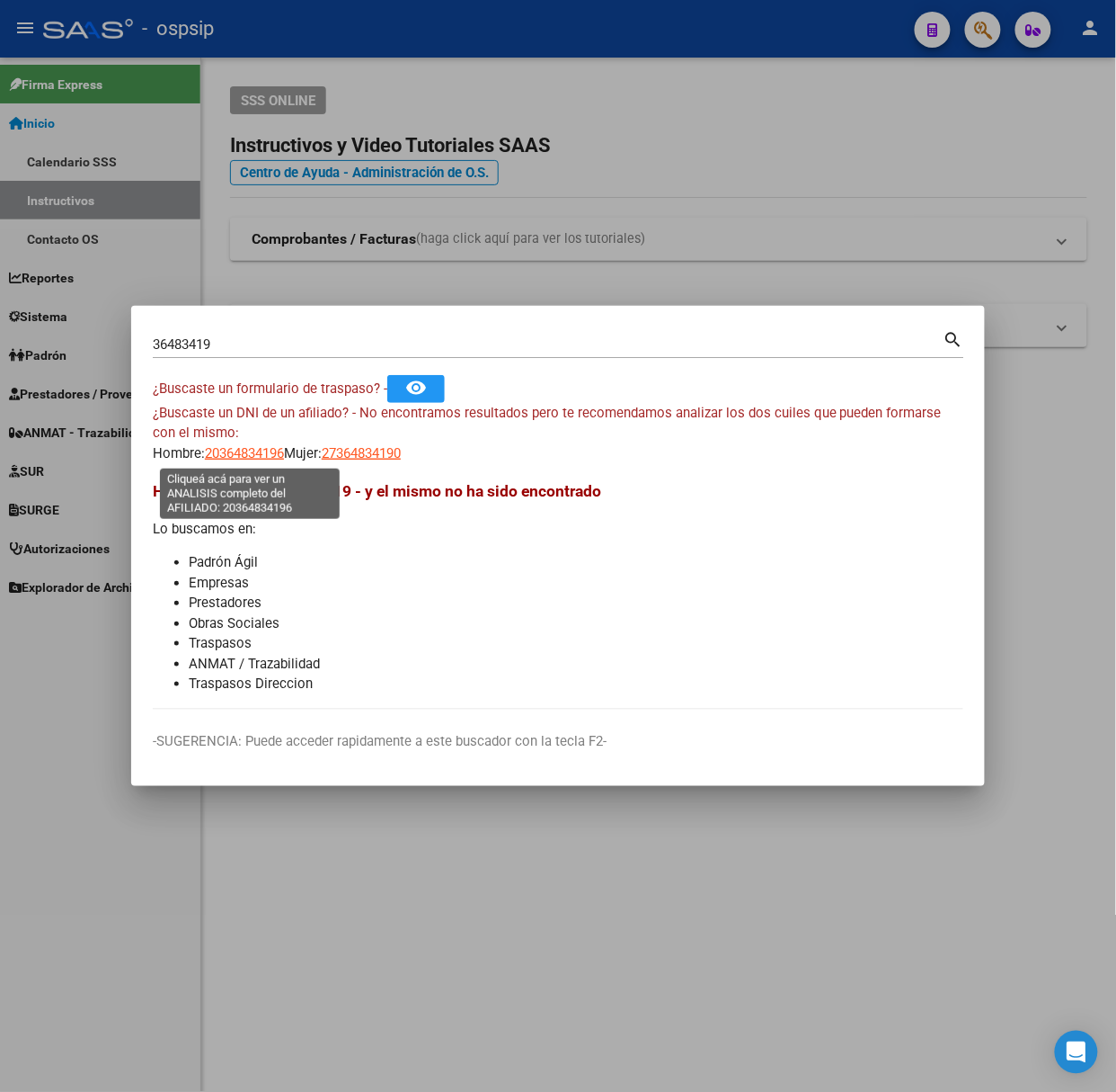
click at [266, 447] on span "20364834196" at bounding box center [244, 453] width 79 height 17
type textarea "20364834196"
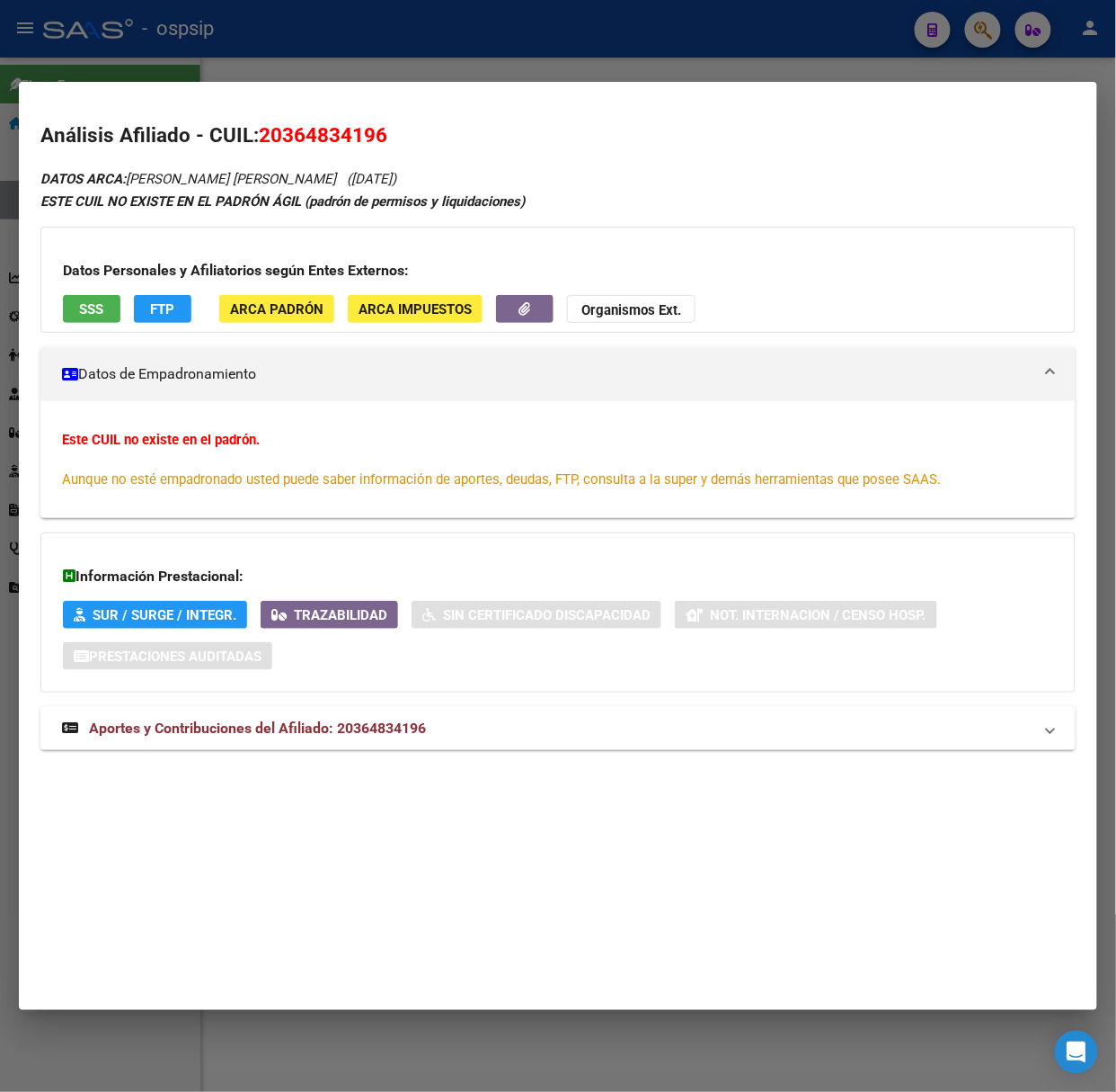
click at [338, 713] on mat-expansion-panel-header "Aportes y Contribuciones del Afiliado: 20364834196" at bounding box center [558, 728] width 1036 height 43
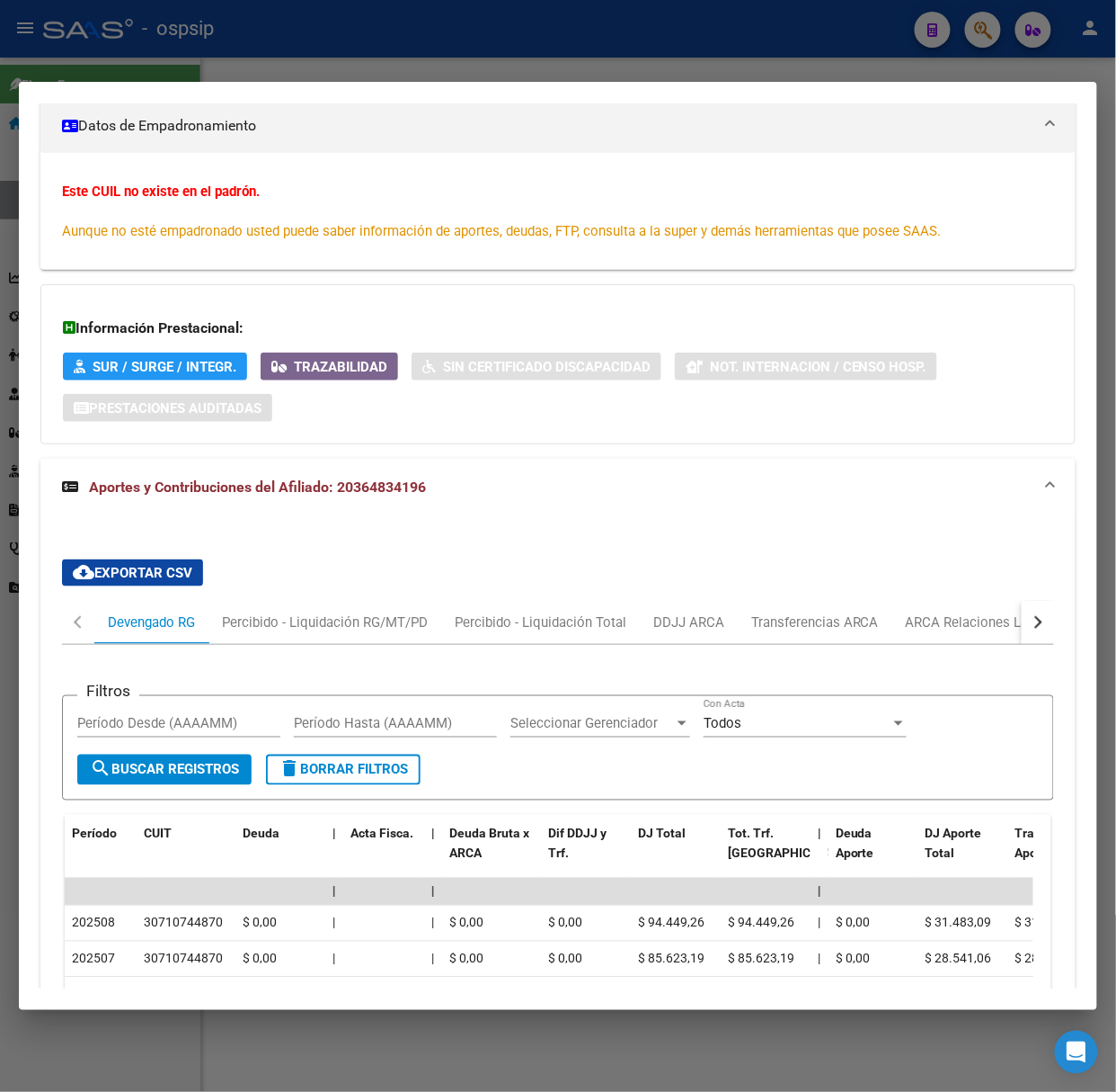
scroll to position [368, 0]
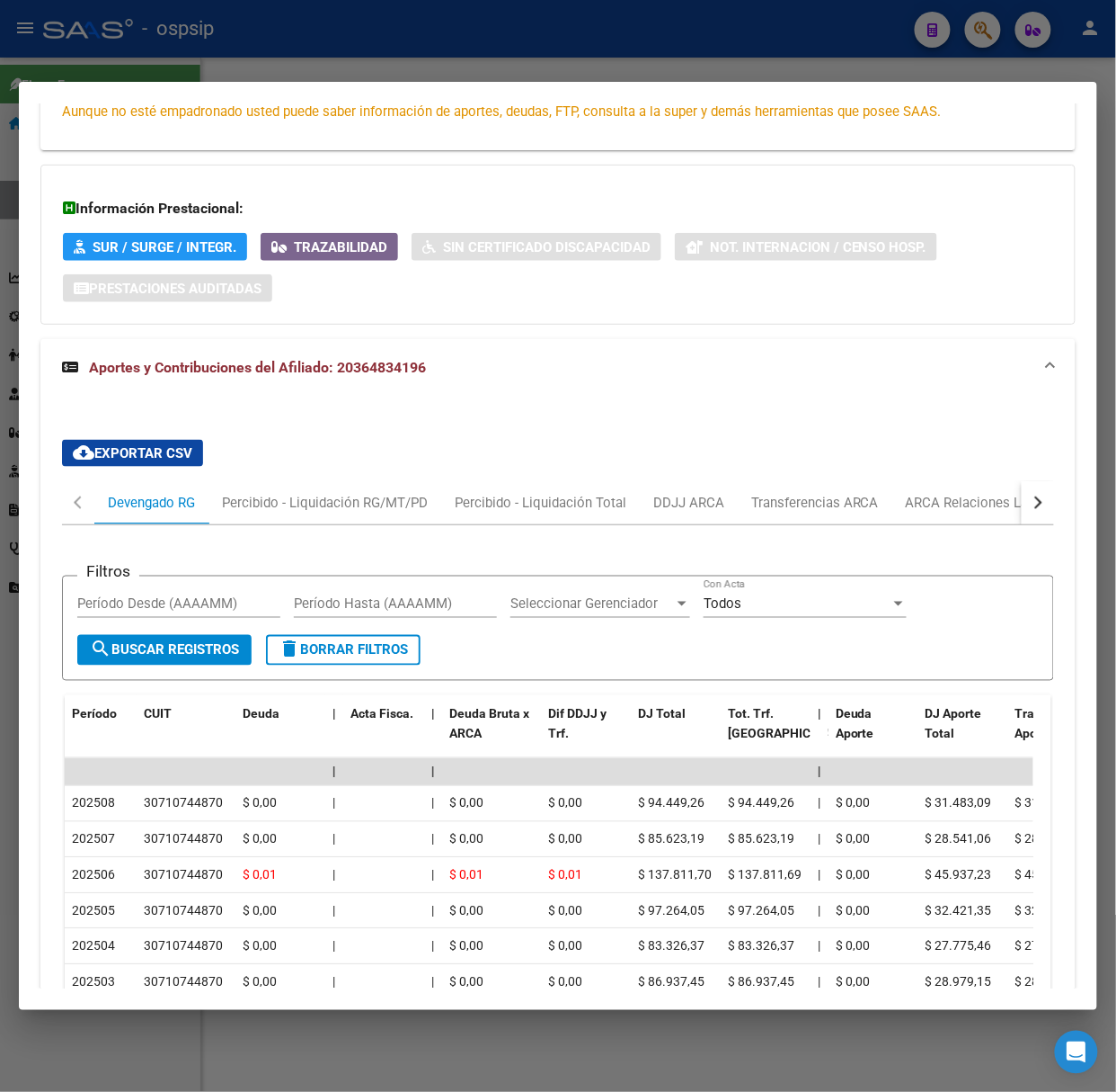
click at [405, 56] on div at bounding box center [558, 546] width 1116 height 1092
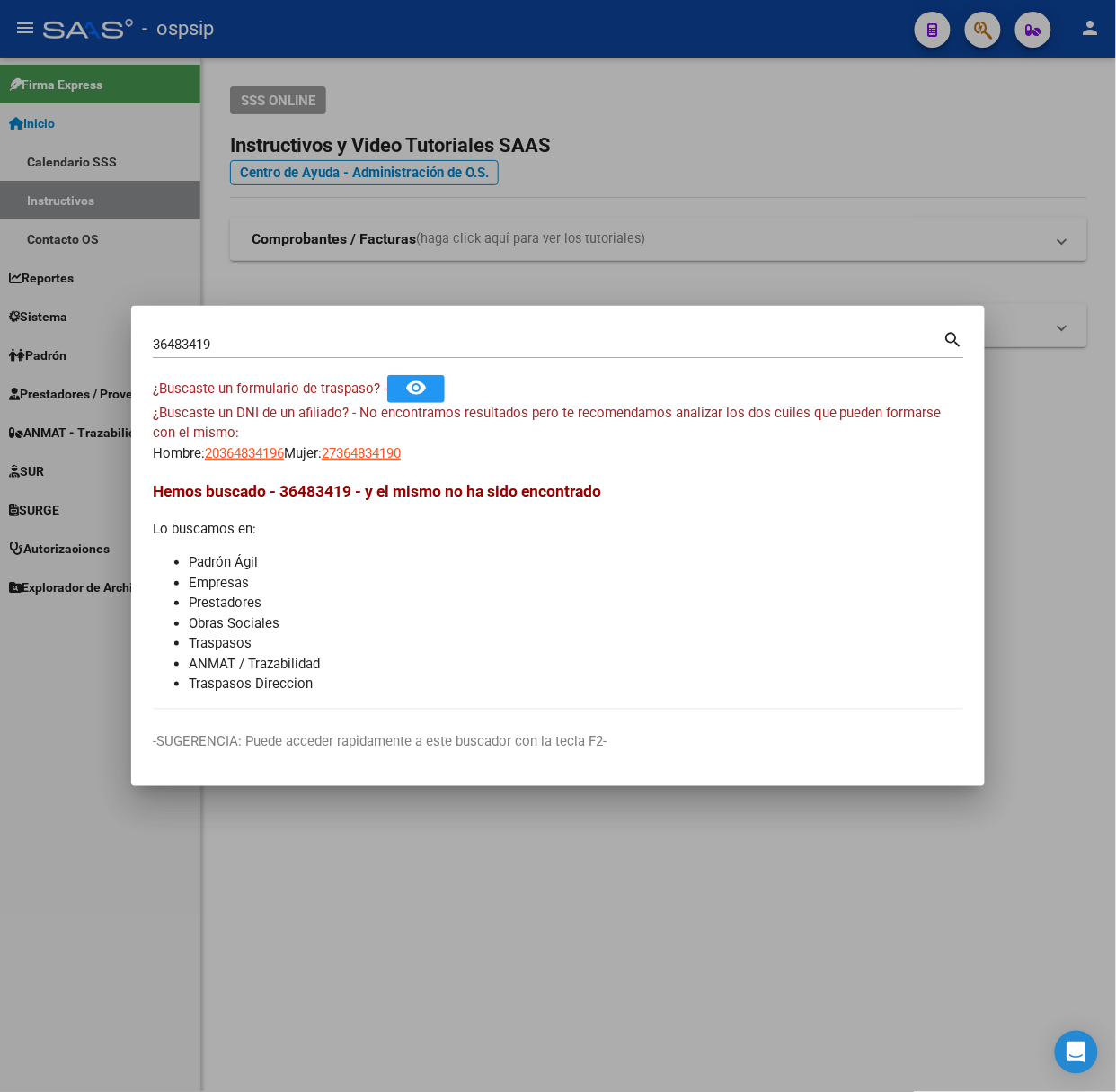
click at [399, 338] on input "36483419" at bounding box center [547, 344] width 791 height 17
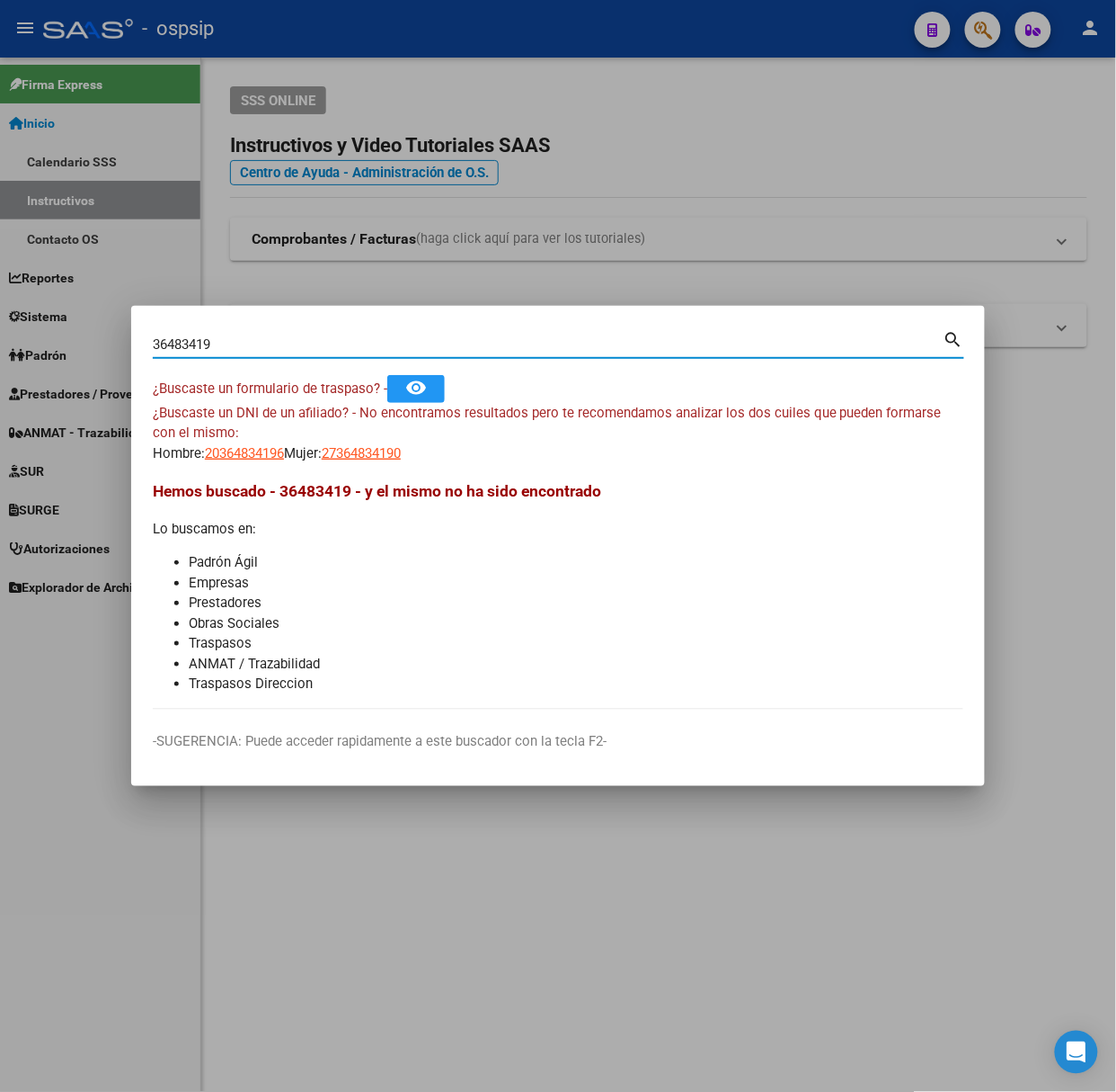
click at [399, 338] on input "36483419" at bounding box center [547, 344] width 791 height 17
type input "17873913"
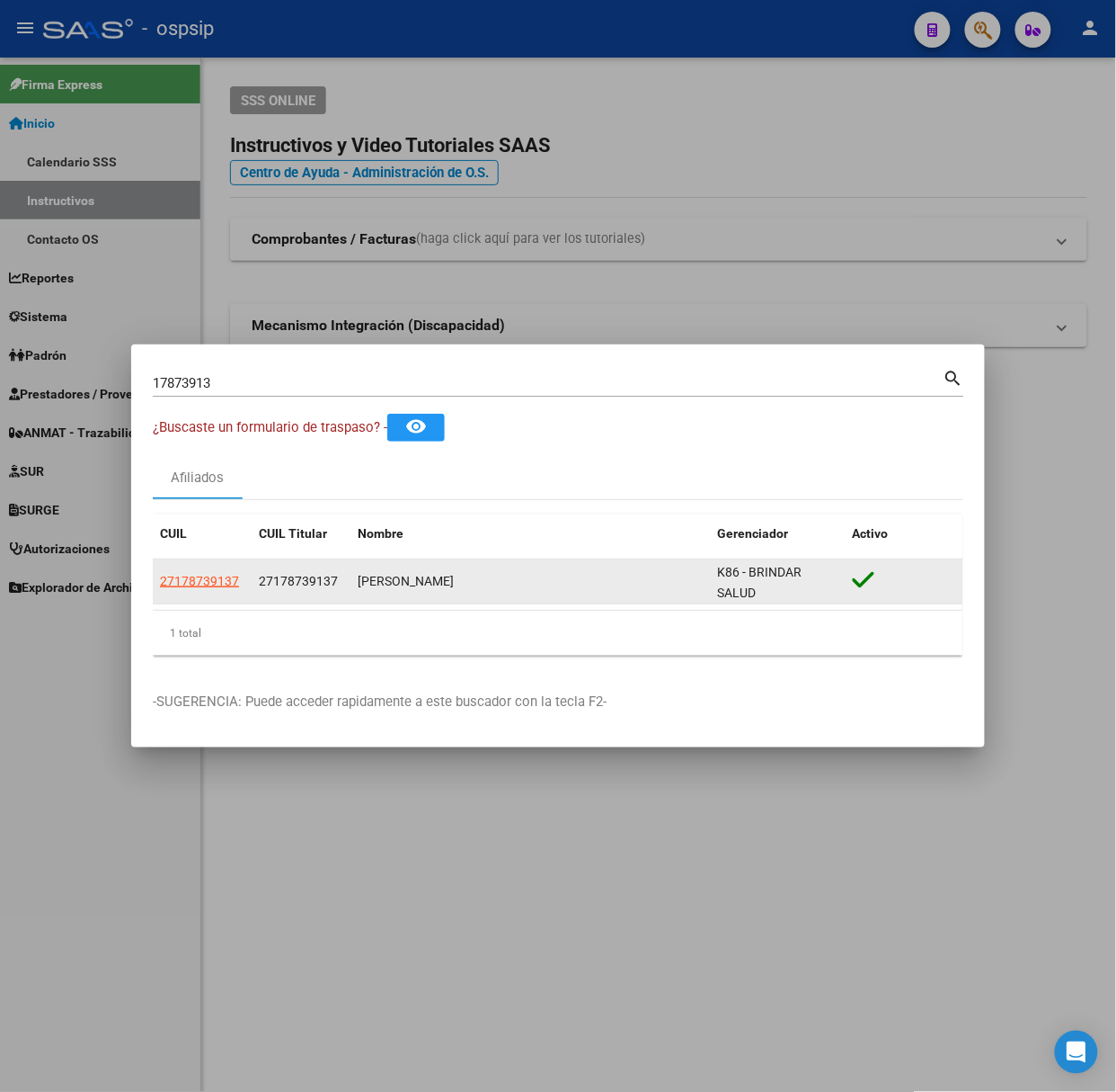
click at [212, 595] on datatable-body-cell "27178739137" at bounding box center [201, 581] width 99 height 44
click at [212, 593] on datatable-body-cell "27178739137" at bounding box center [201, 581] width 99 height 44
click at [210, 574] on span "27178739137" at bounding box center [199, 581] width 79 height 15
type textarea "27178739137"
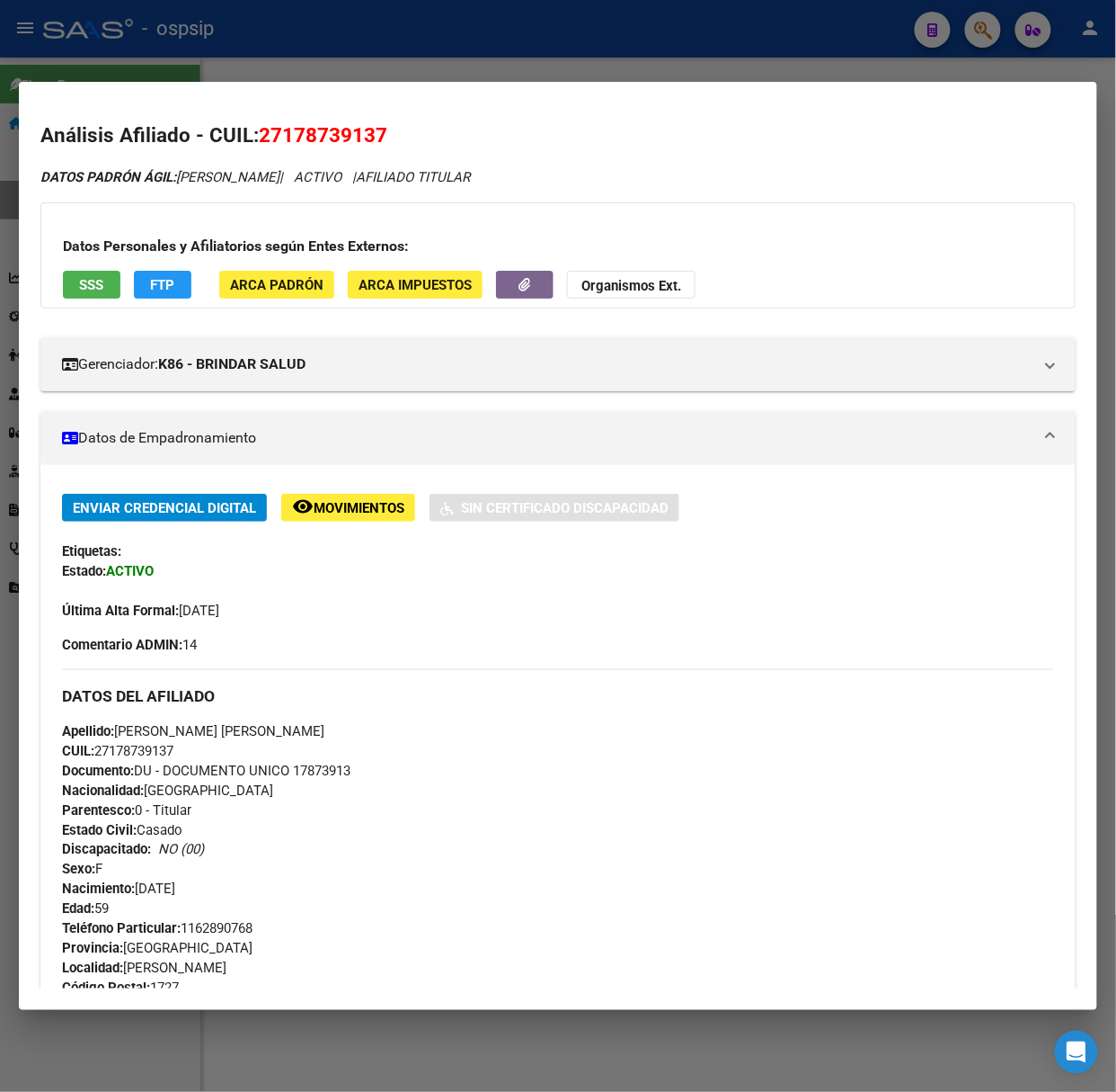
click at [279, 52] on div at bounding box center [558, 546] width 1116 height 1092
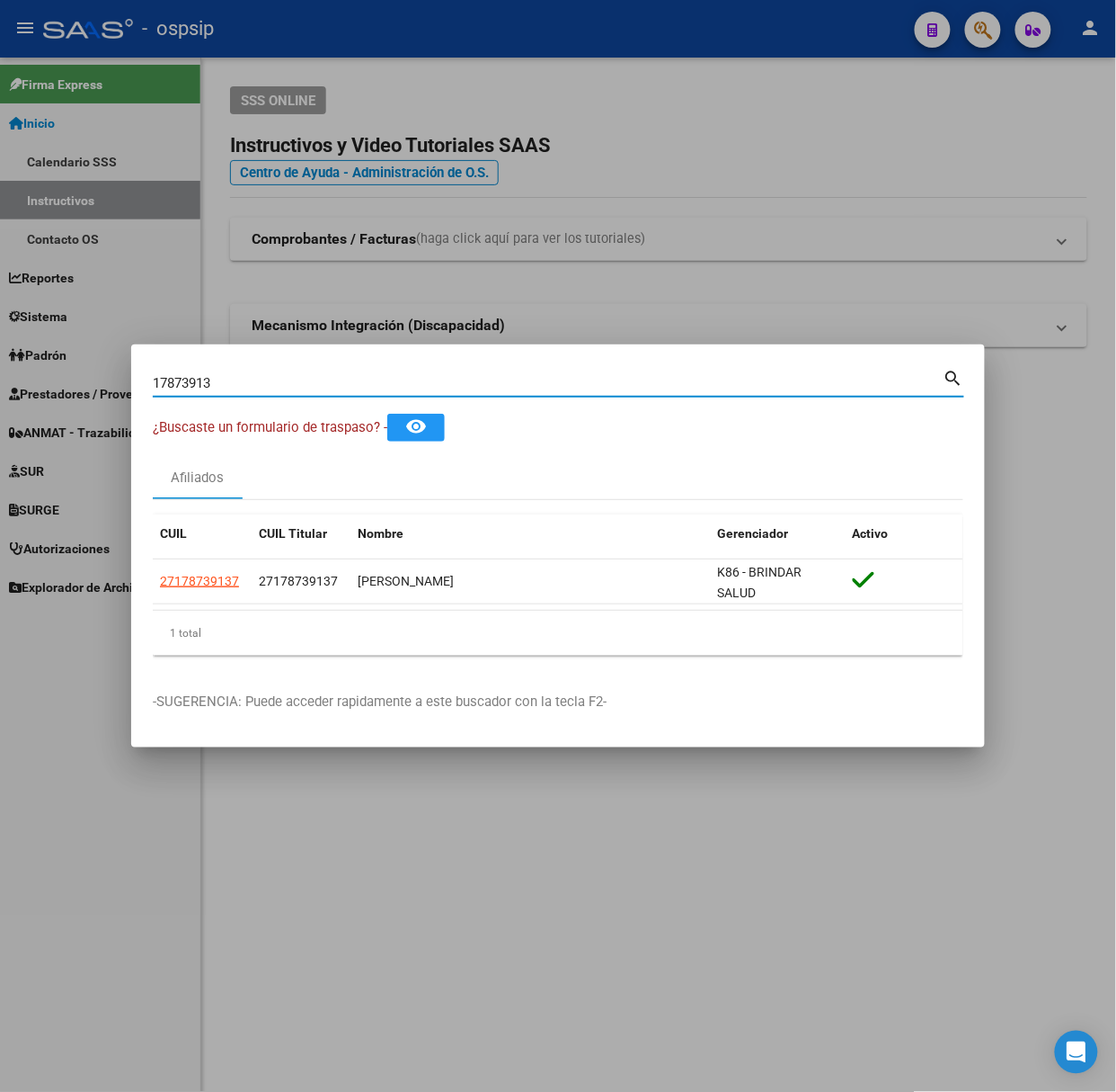
click at [244, 381] on input "17873913" at bounding box center [547, 383] width 791 height 17
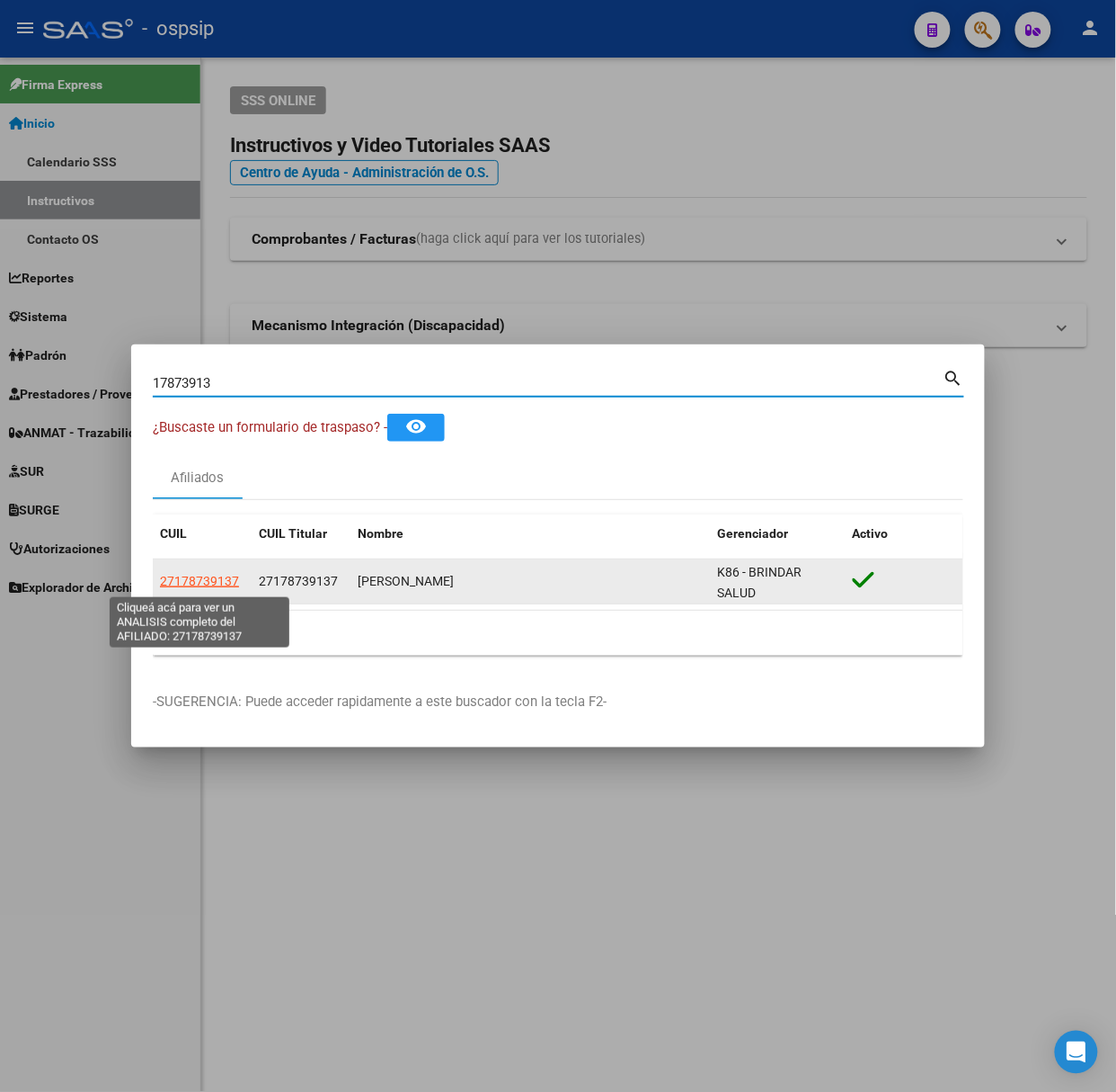
click at [218, 577] on span "27178739137" at bounding box center [199, 581] width 79 height 15
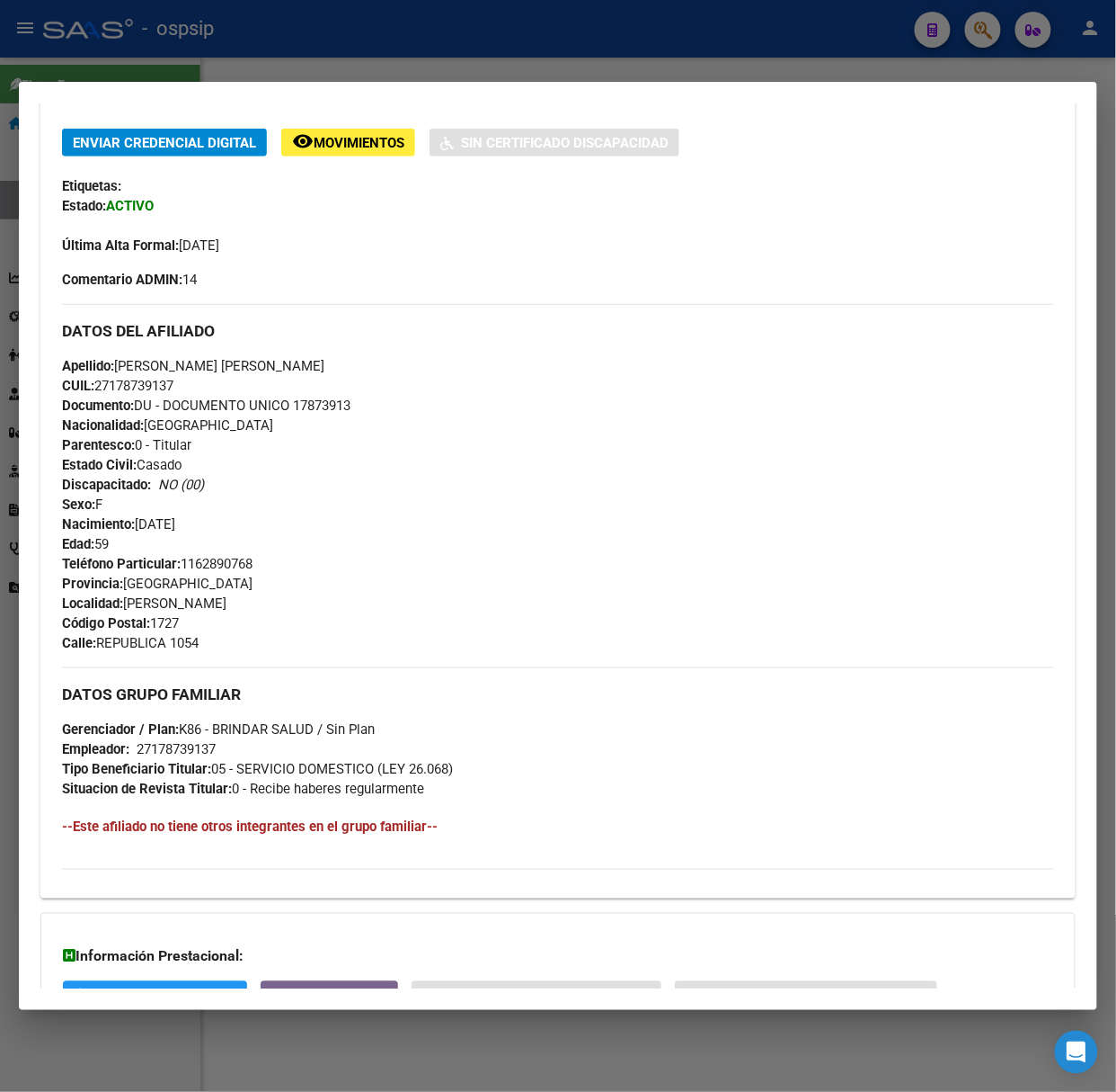
scroll to position [548, 0]
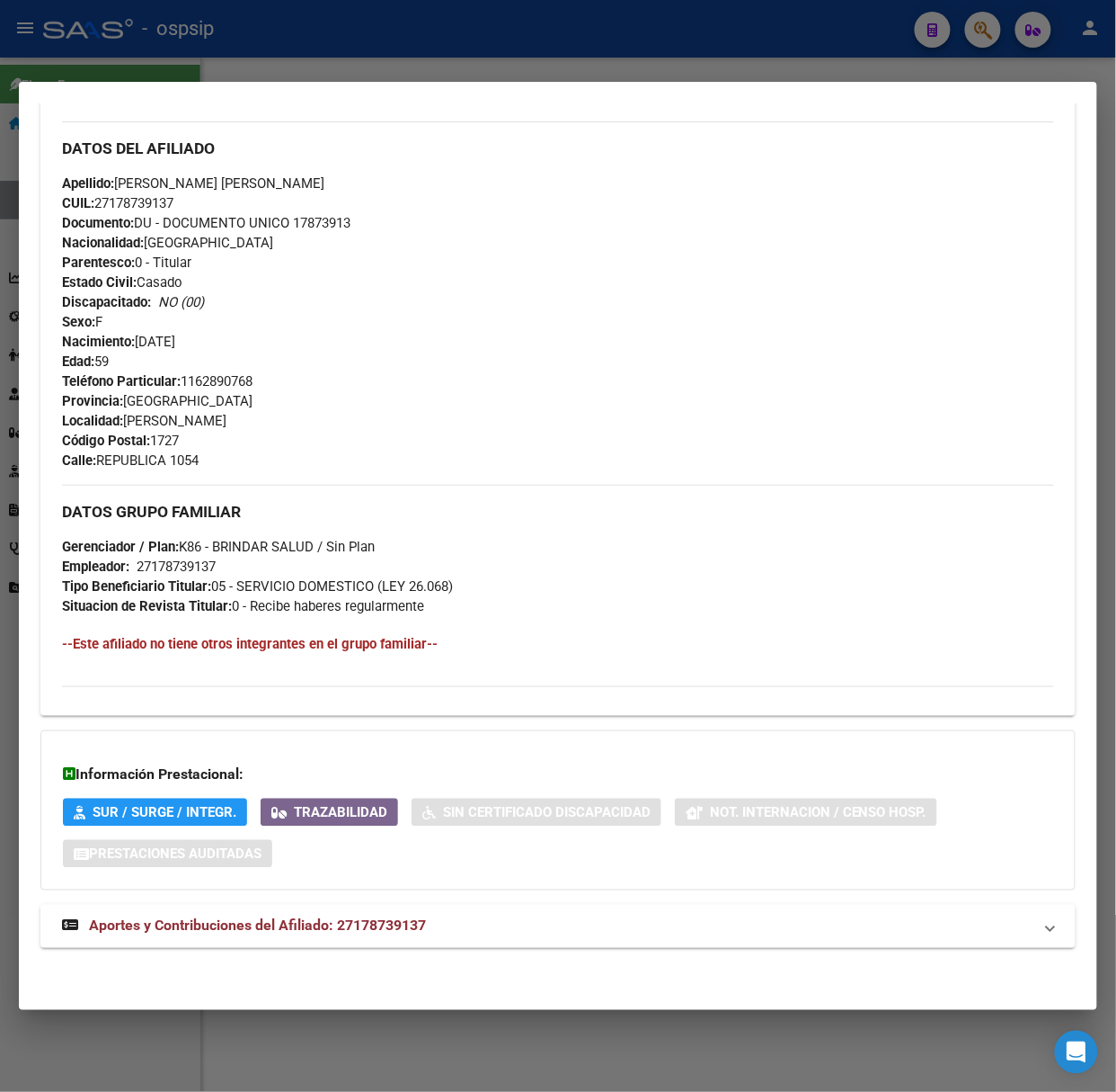
click at [267, 908] on mat-expansion-panel-header "Aportes y Contribuciones del Afiliado: 27178739137" at bounding box center [558, 926] width 1036 height 43
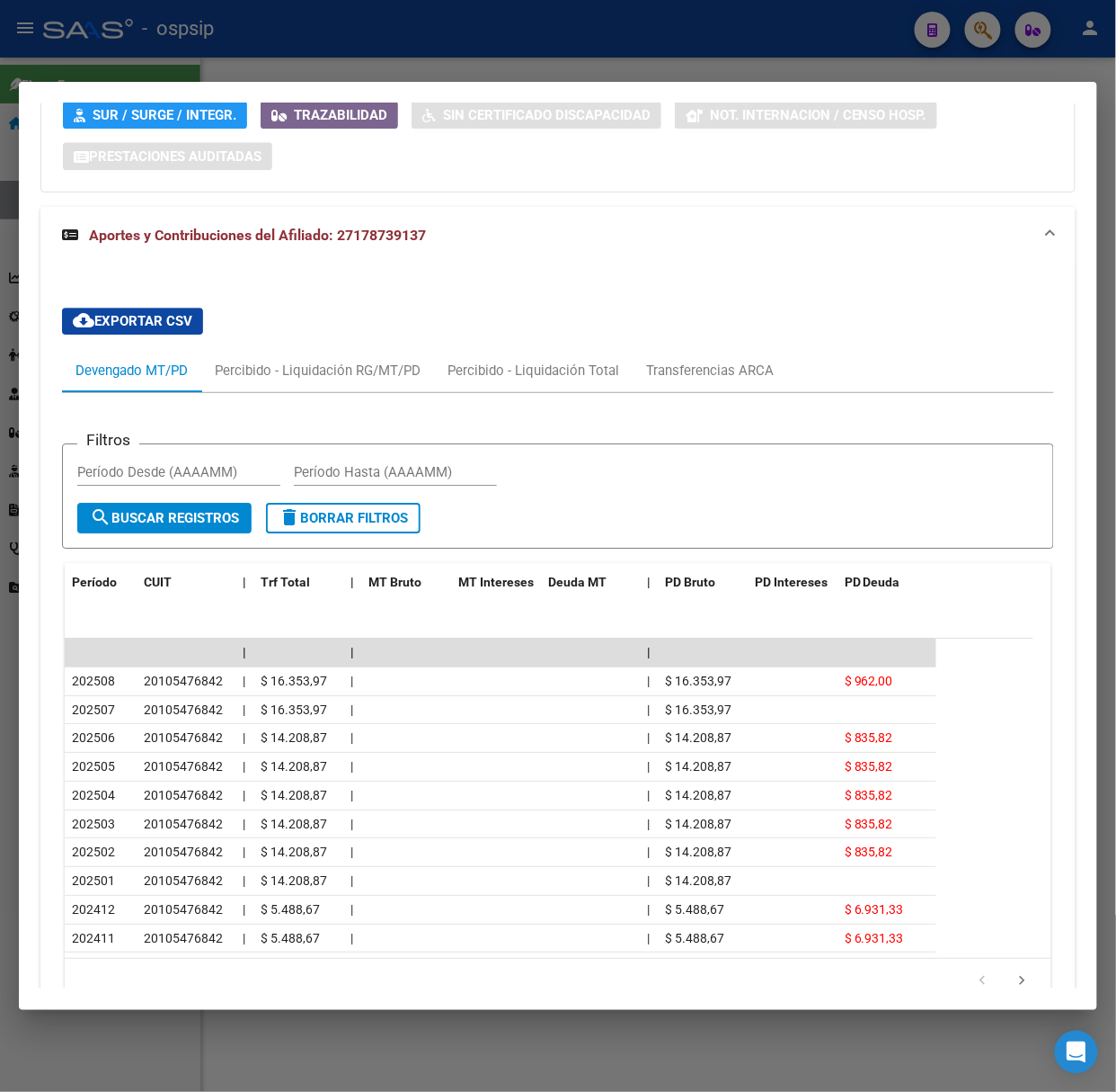
scroll to position [1246, 0]
click at [154, 49] on div at bounding box center [558, 546] width 1116 height 1092
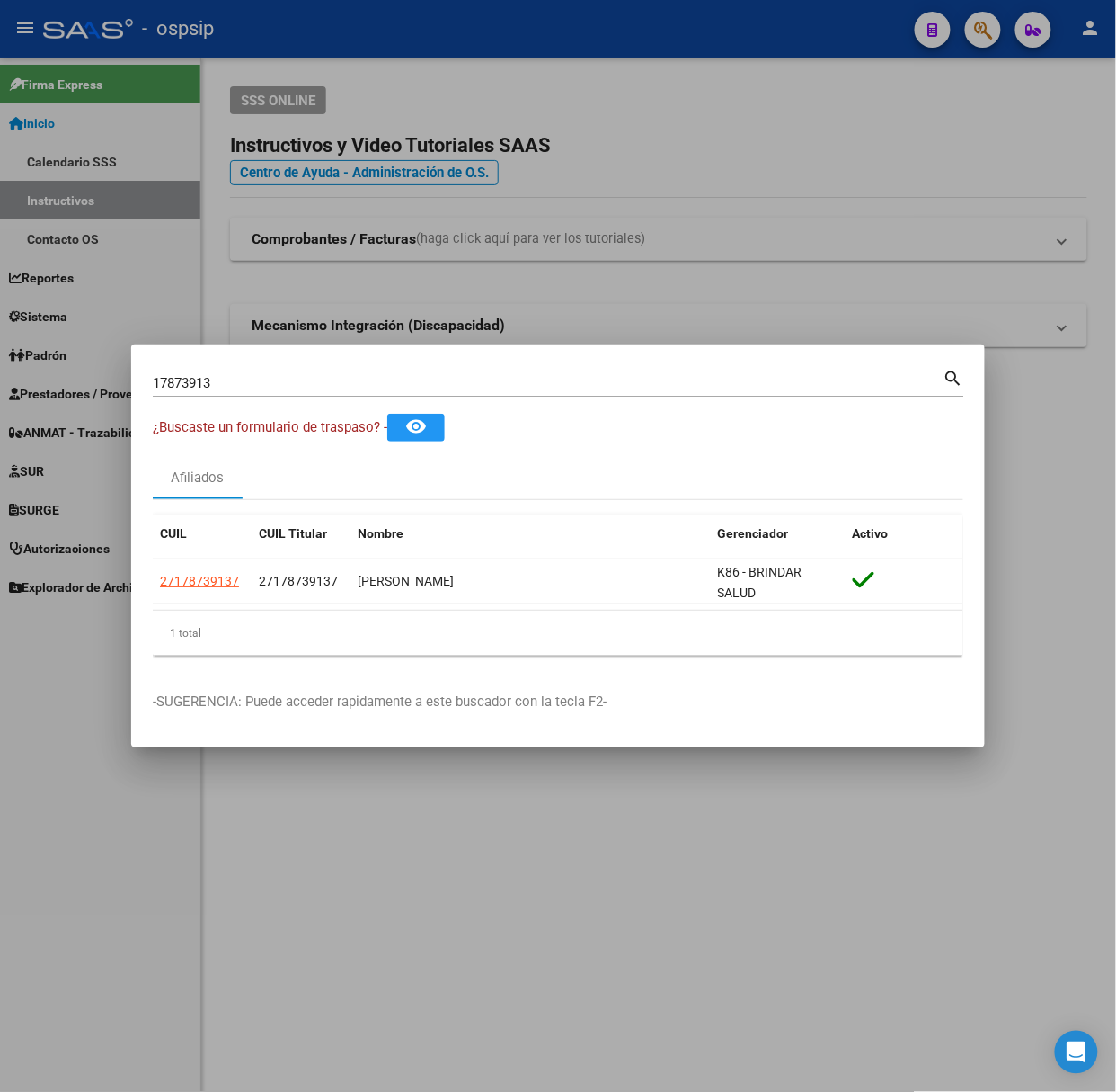
click at [264, 381] on input "17873913" at bounding box center [547, 383] width 791 height 17
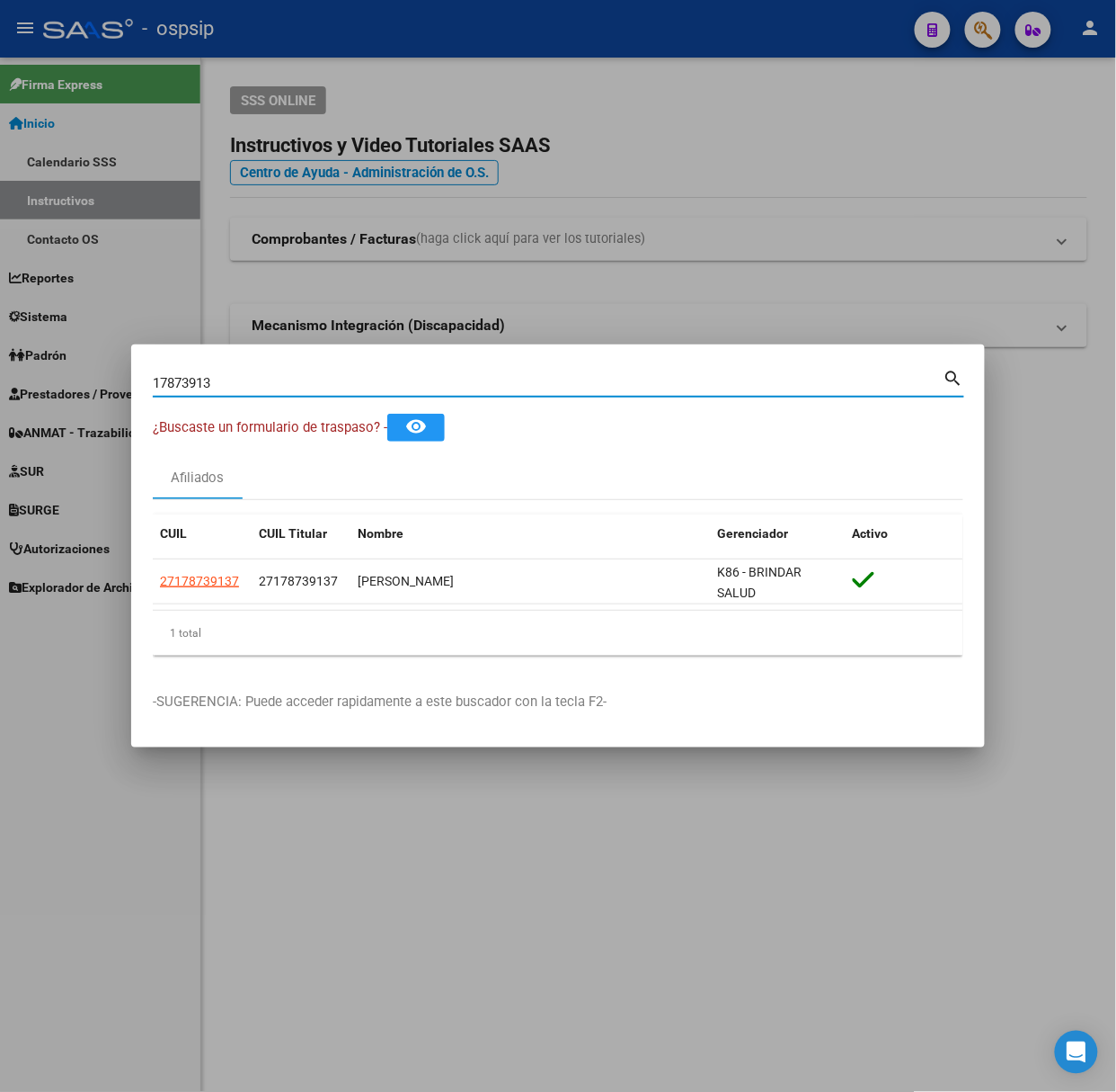
click at [264, 381] on input "17873913" at bounding box center [547, 383] width 791 height 17
type input "38068401"
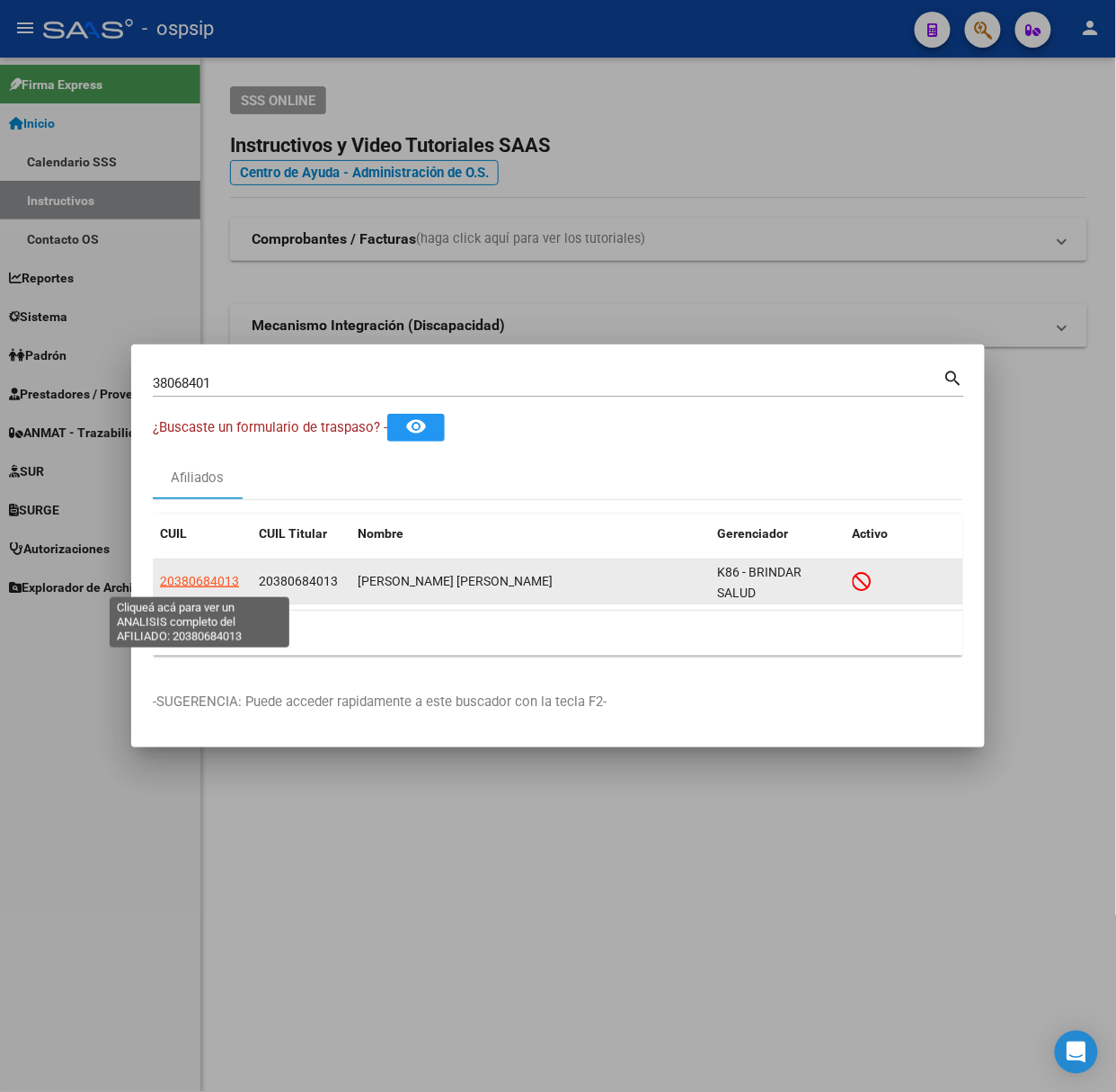
click at [209, 580] on span "20380684013" at bounding box center [199, 581] width 79 height 15
type textarea "20380684013"
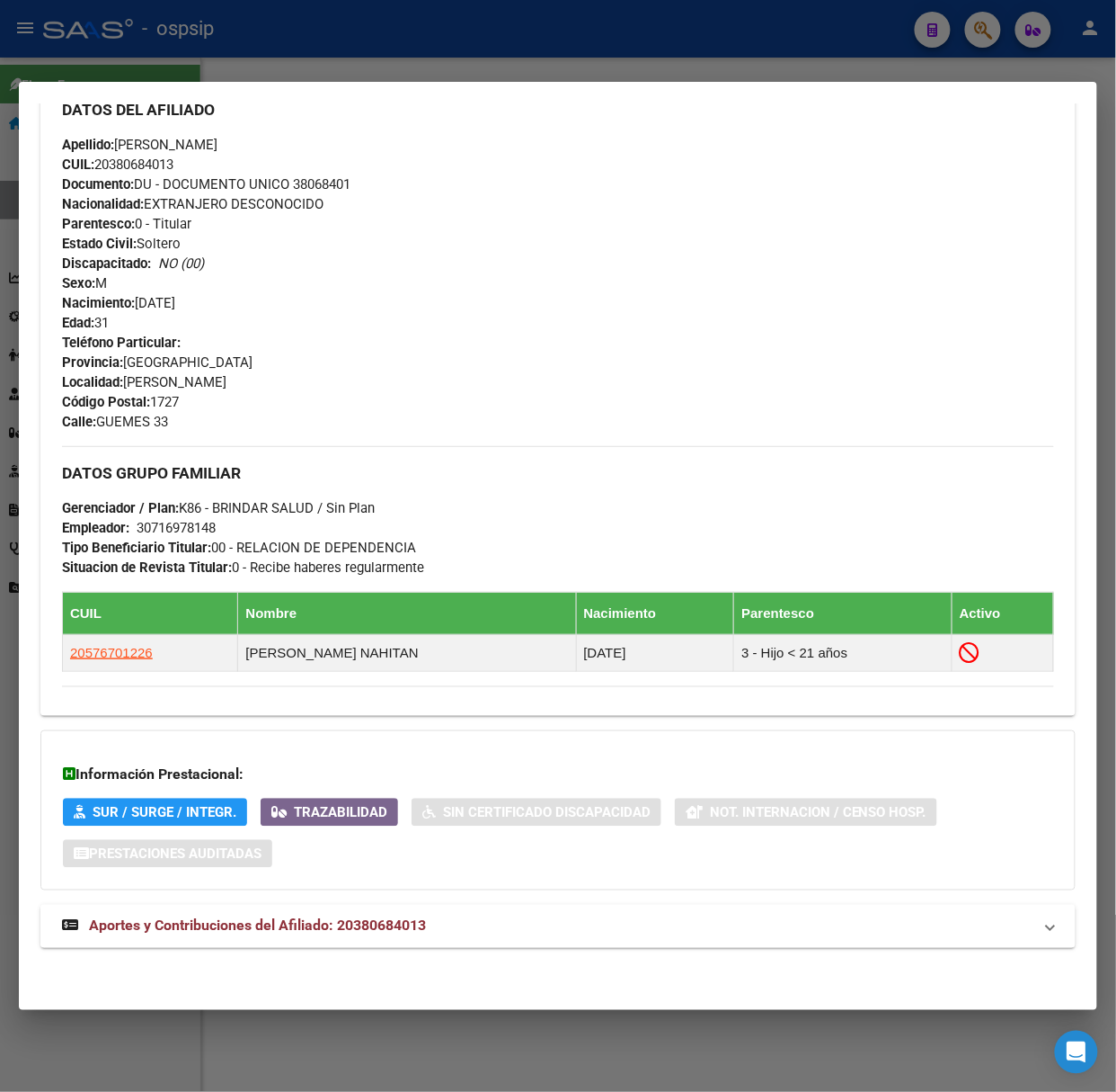
click at [430, 934] on mat-panel-title "Aportes y Contribuciones del Afiliado: 20380684013" at bounding box center [546, 926] width 970 height 22
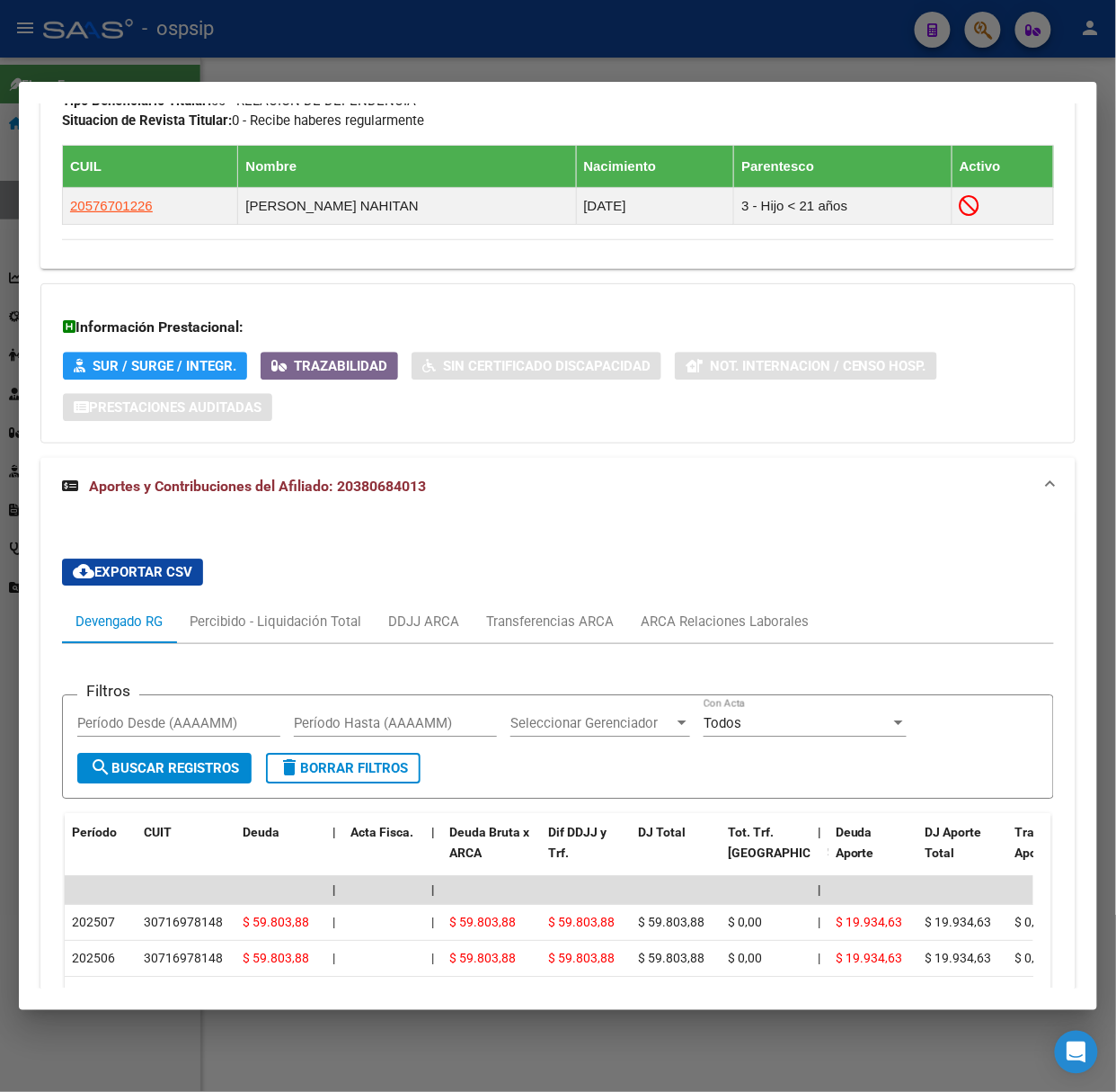
scroll to position [1193, 0]
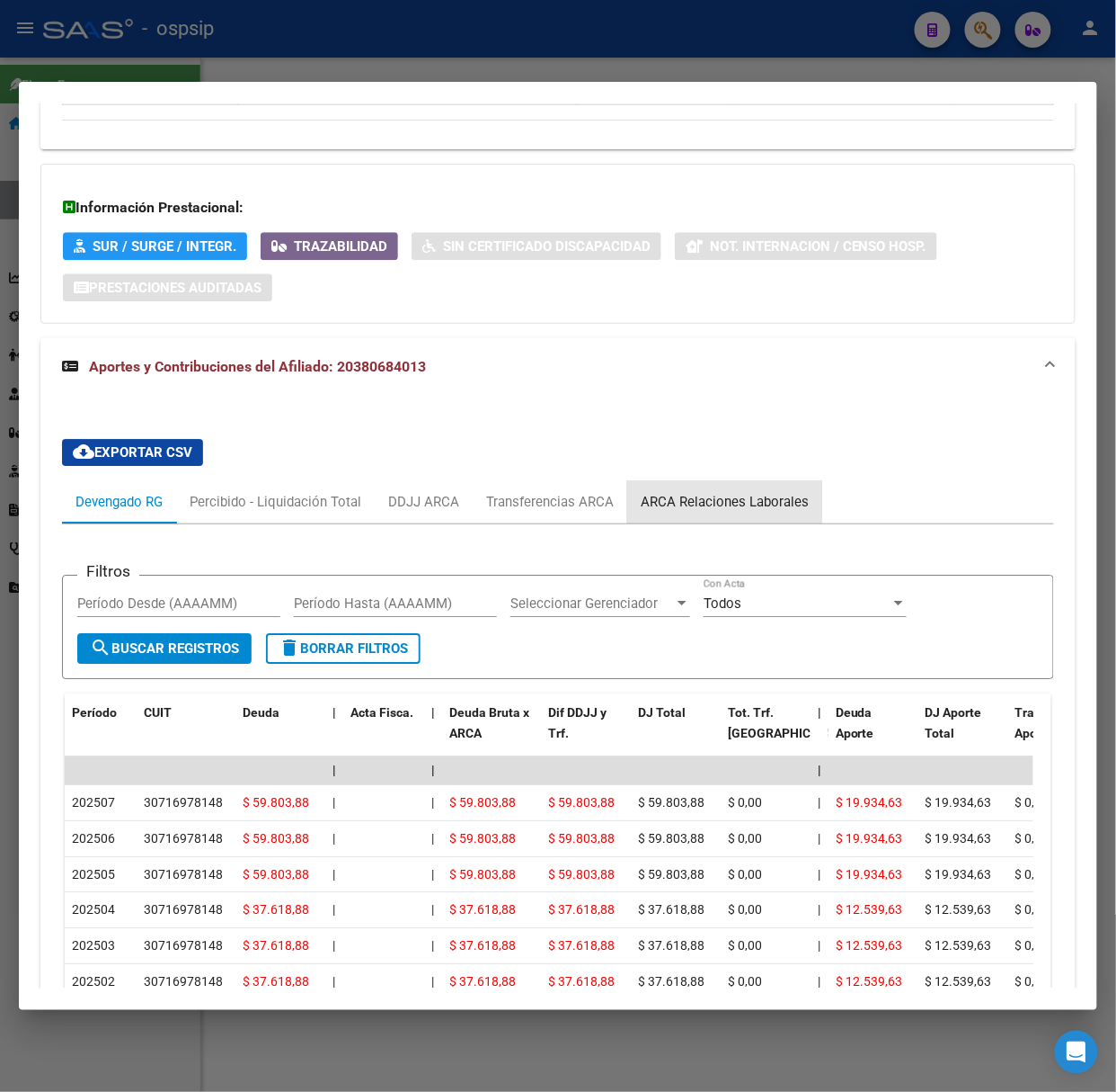
click at [743, 491] on div "ARCA Relaciones Laborales" at bounding box center [725, 502] width 195 height 43
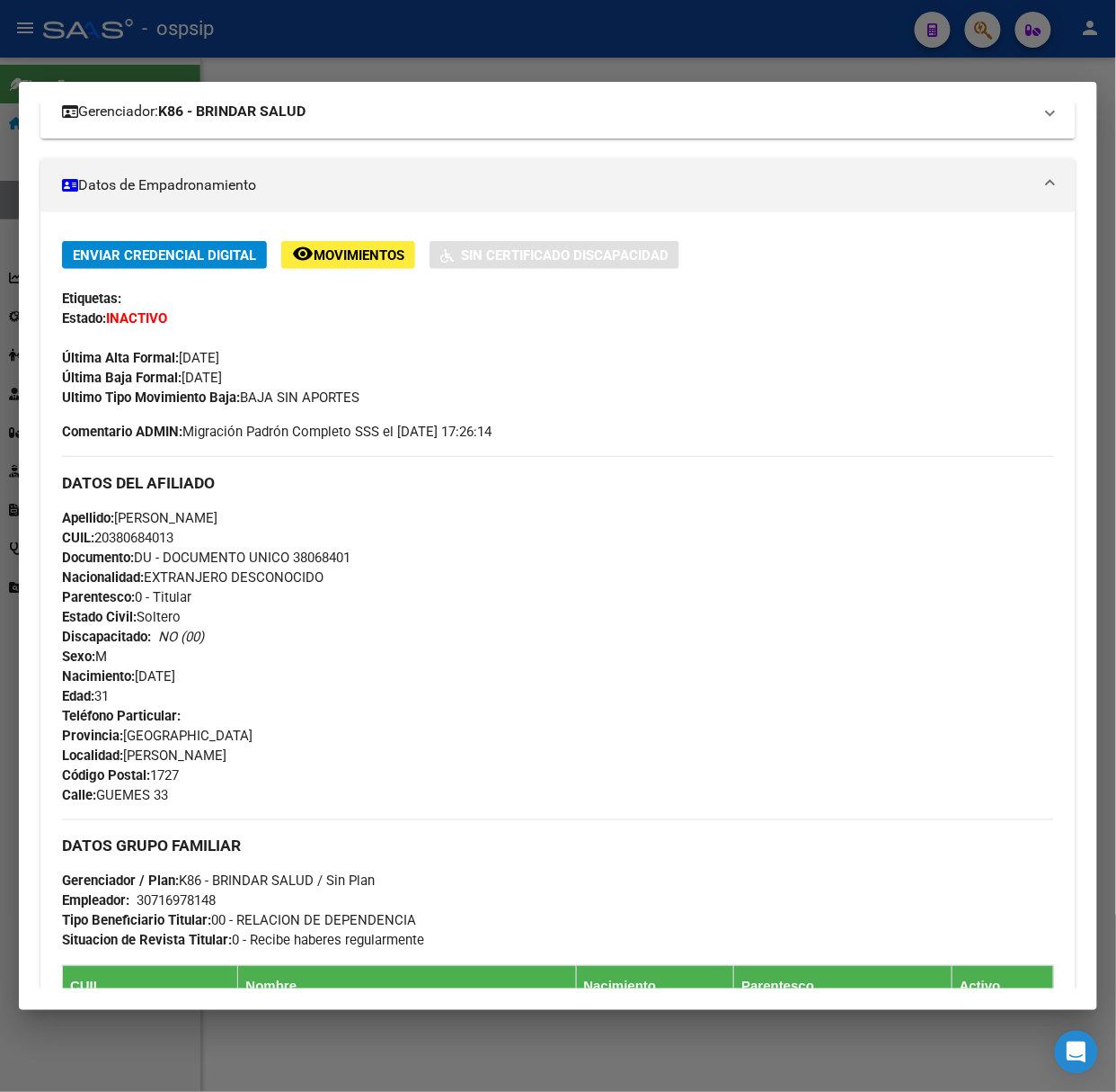
scroll to position [0, 0]
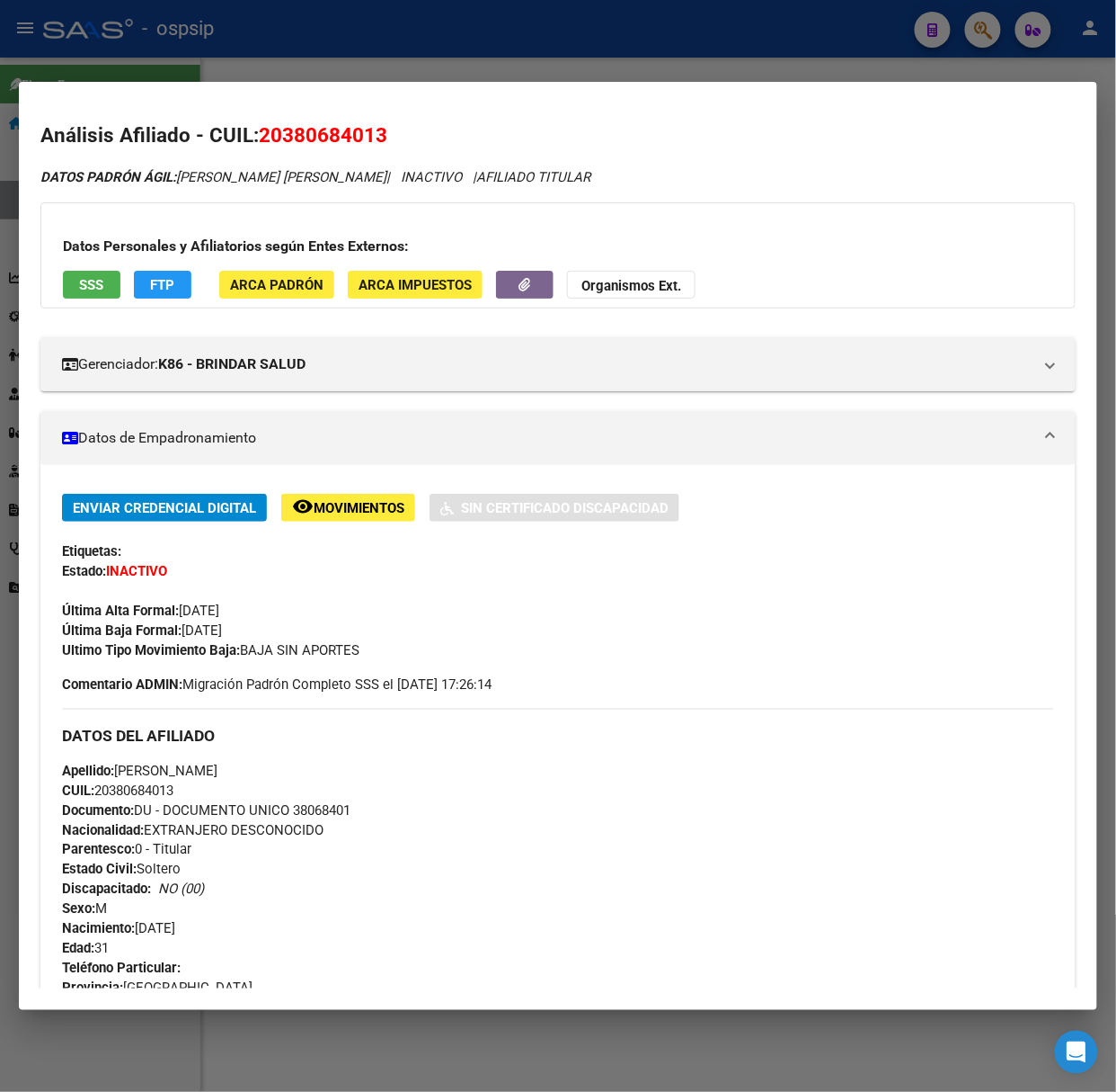
click at [109, 293] on button "SSS" at bounding box center [91, 284] width 58 height 28
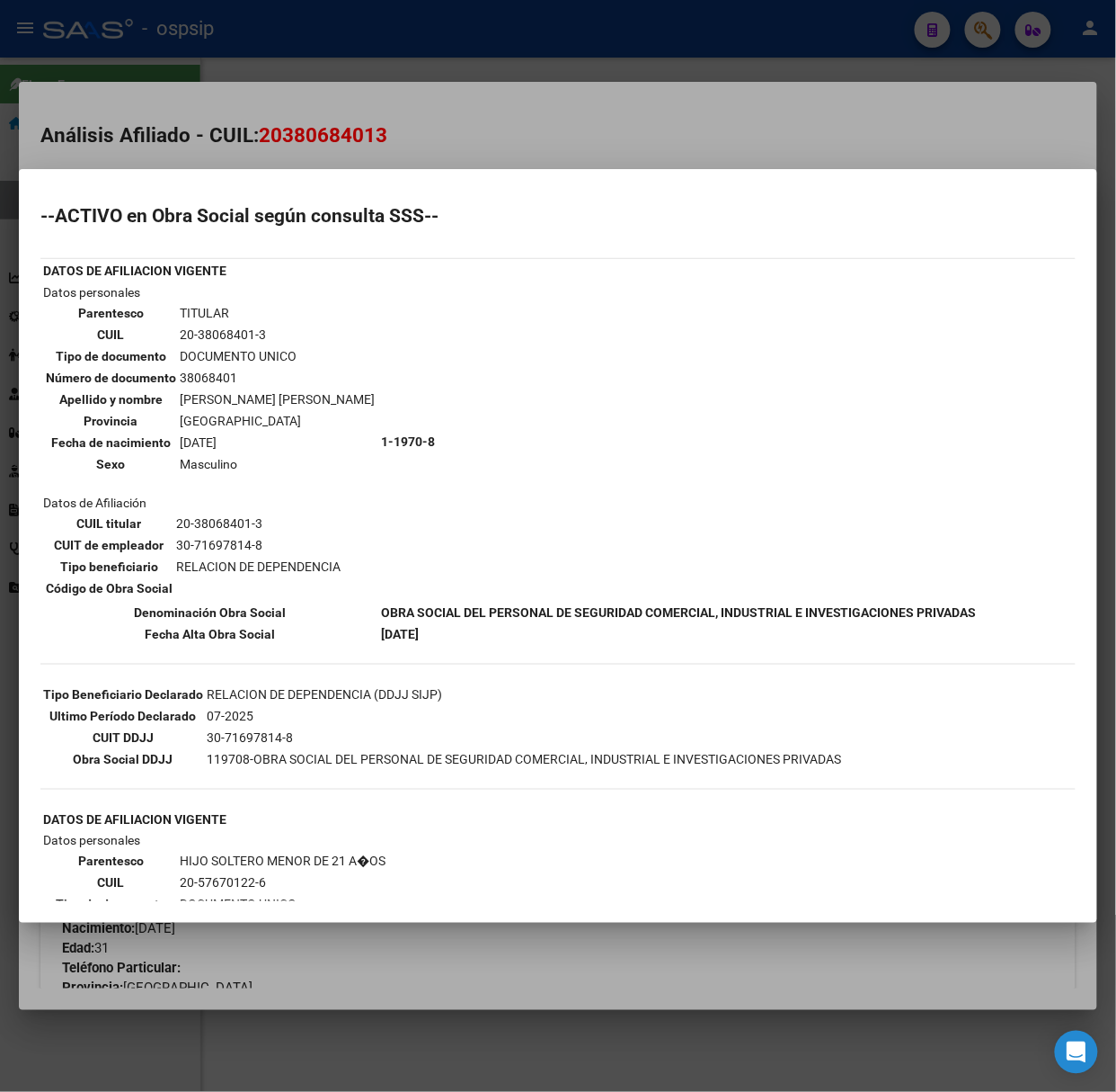
click at [267, 150] on div at bounding box center [558, 546] width 1116 height 1092
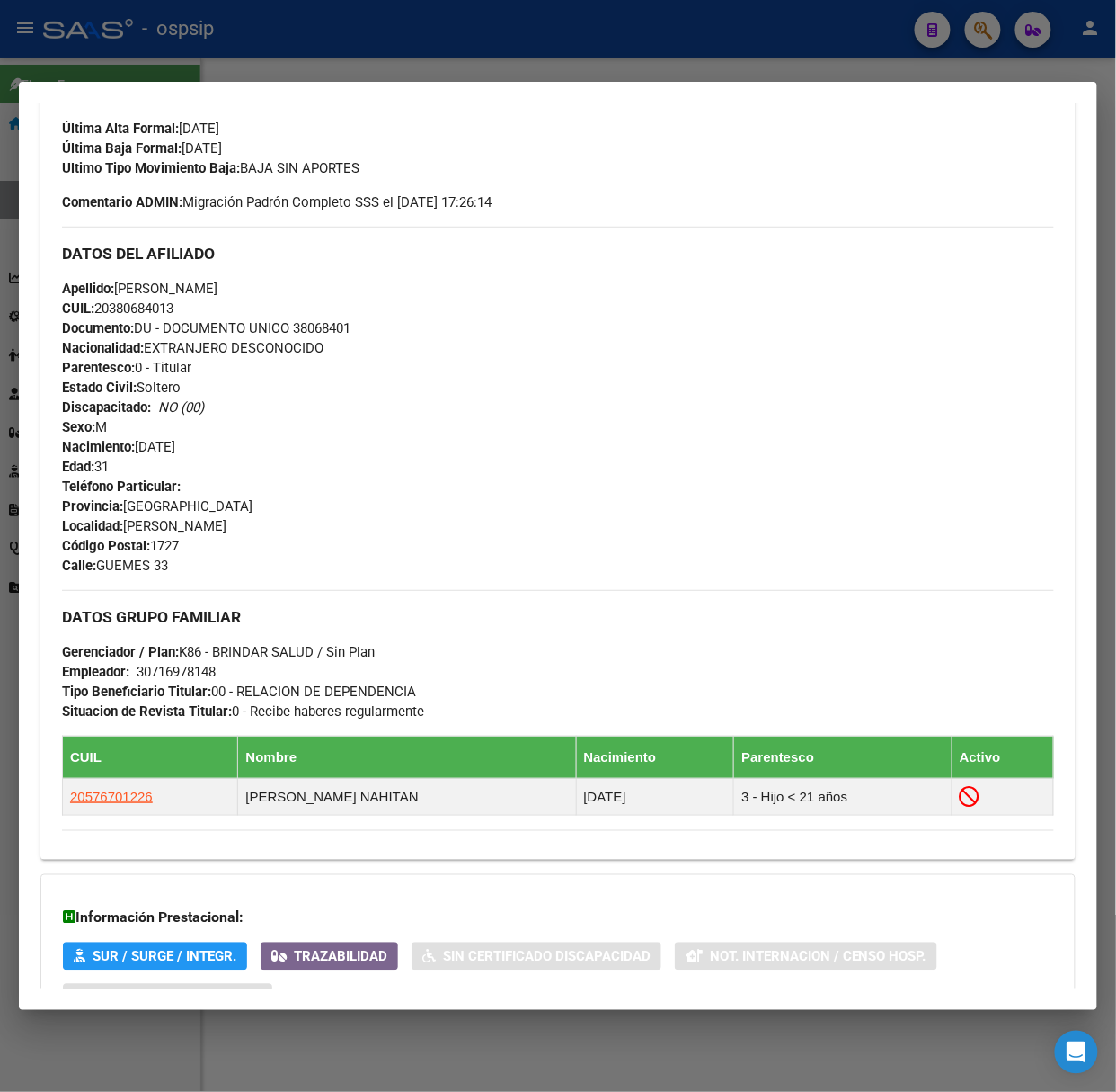
scroll to position [599, 0]
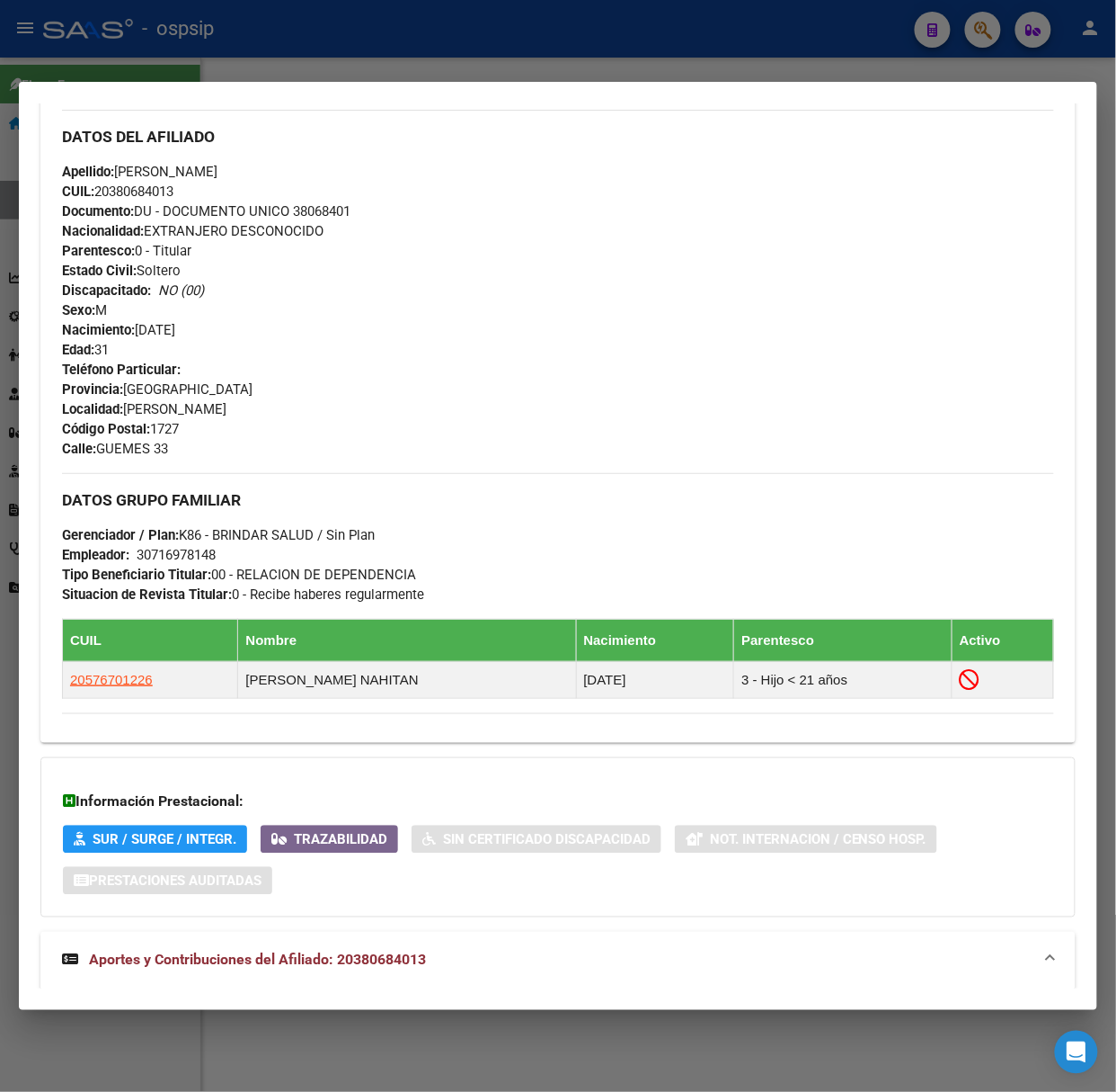
click at [426, 60] on div at bounding box center [558, 546] width 1116 height 1092
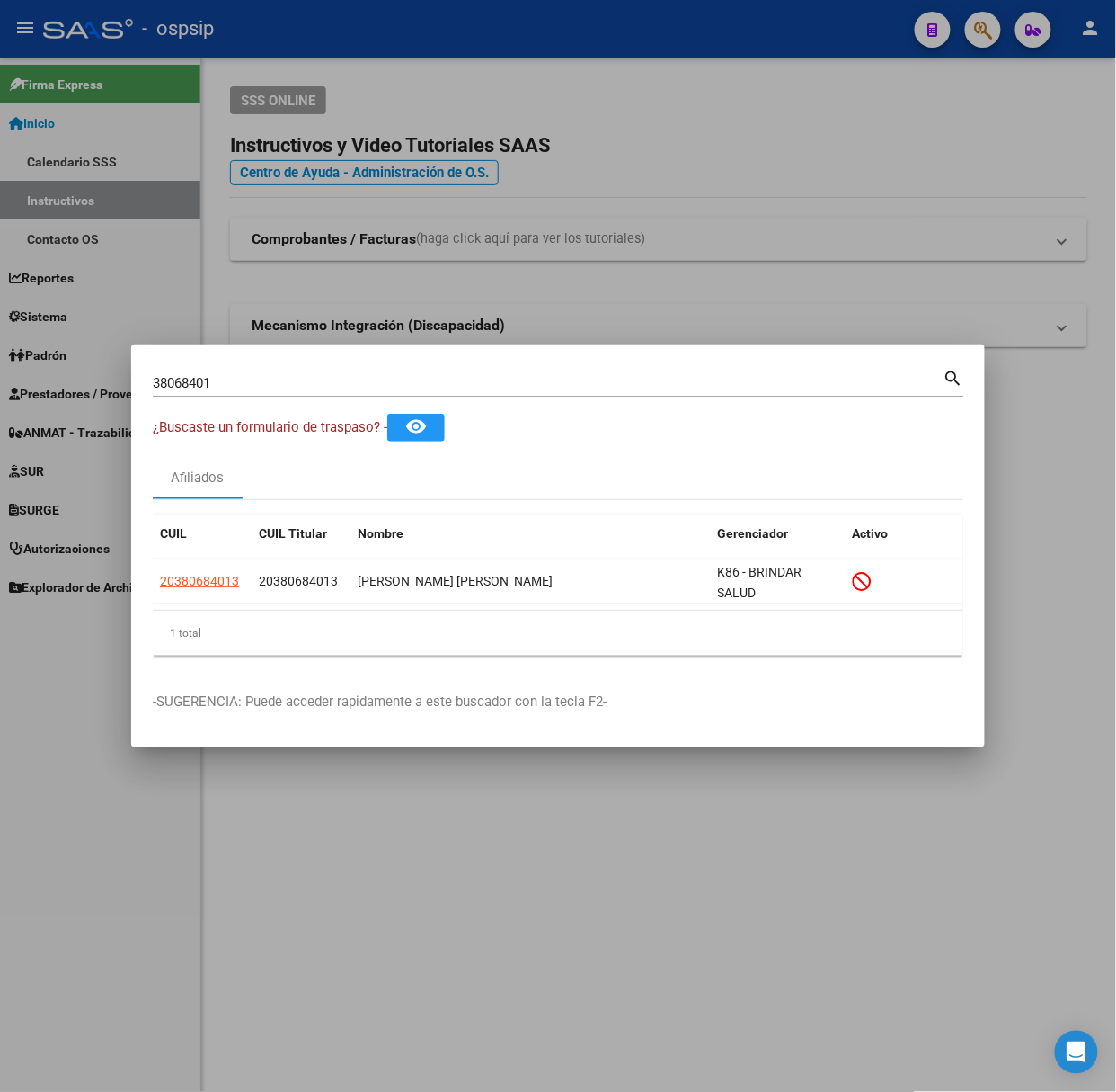
click at [429, 398] on div "38068401 Buscar (apellido, dni, [PERSON_NAME], nro traspaso, cuit, obra social)…" at bounding box center [558, 389] width 812 height 48
click at [419, 389] on input "38068401" at bounding box center [547, 383] width 791 height 17
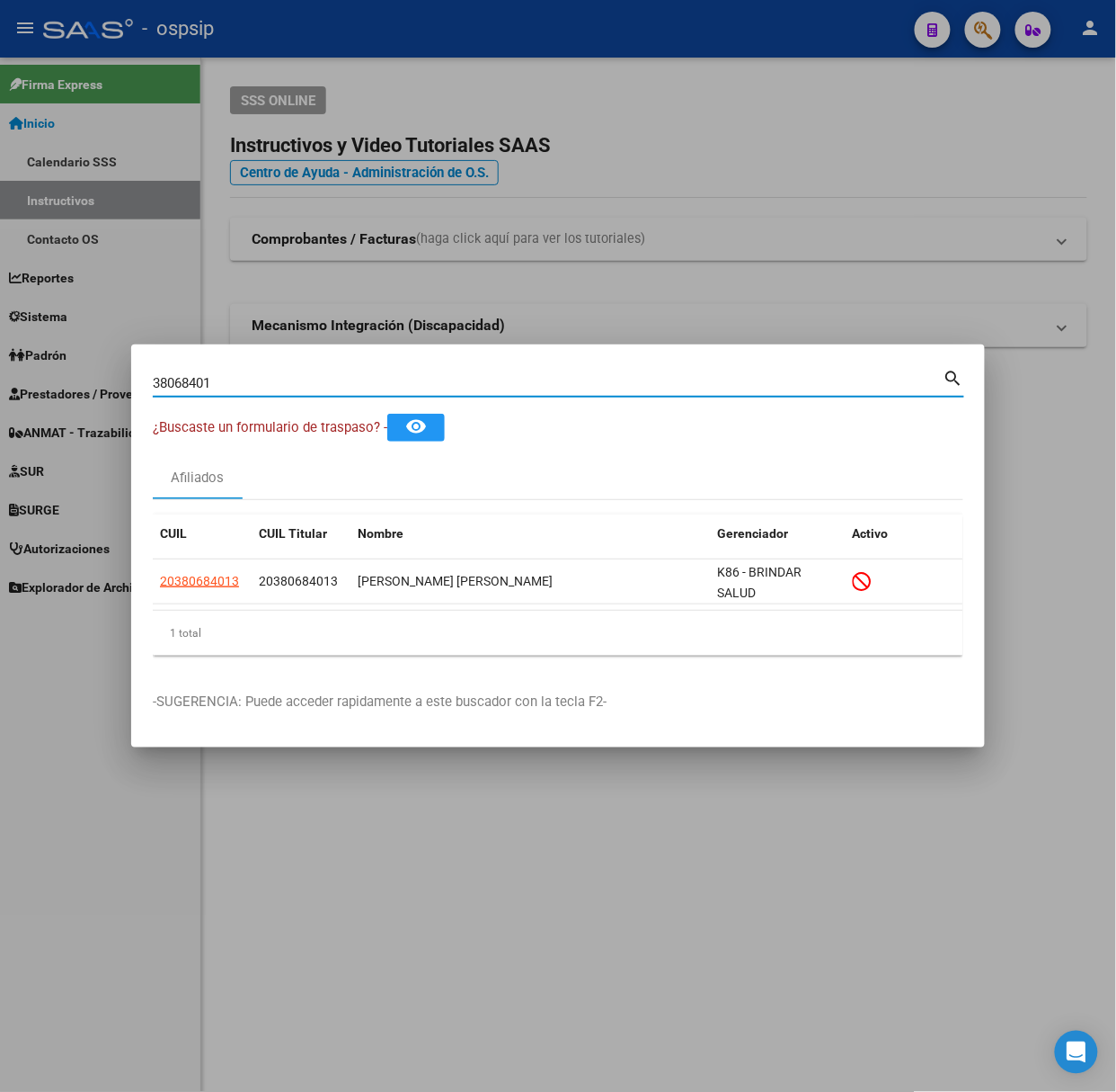
click at [419, 389] on input "38068401" at bounding box center [547, 383] width 791 height 17
type input "41898065"
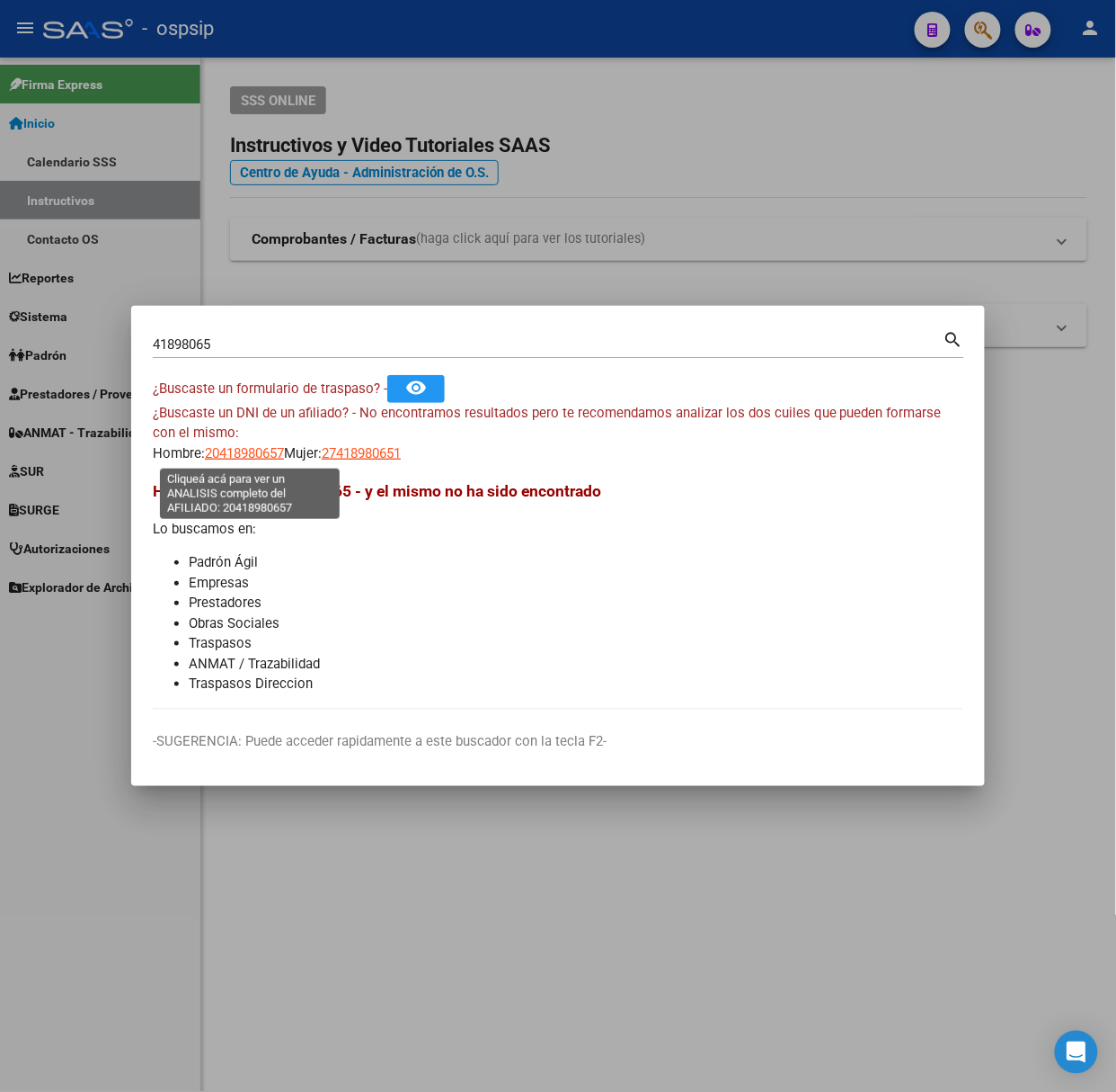
click at [253, 450] on span "20418980657" at bounding box center [244, 453] width 79 height 17
type textarea "20418980657"
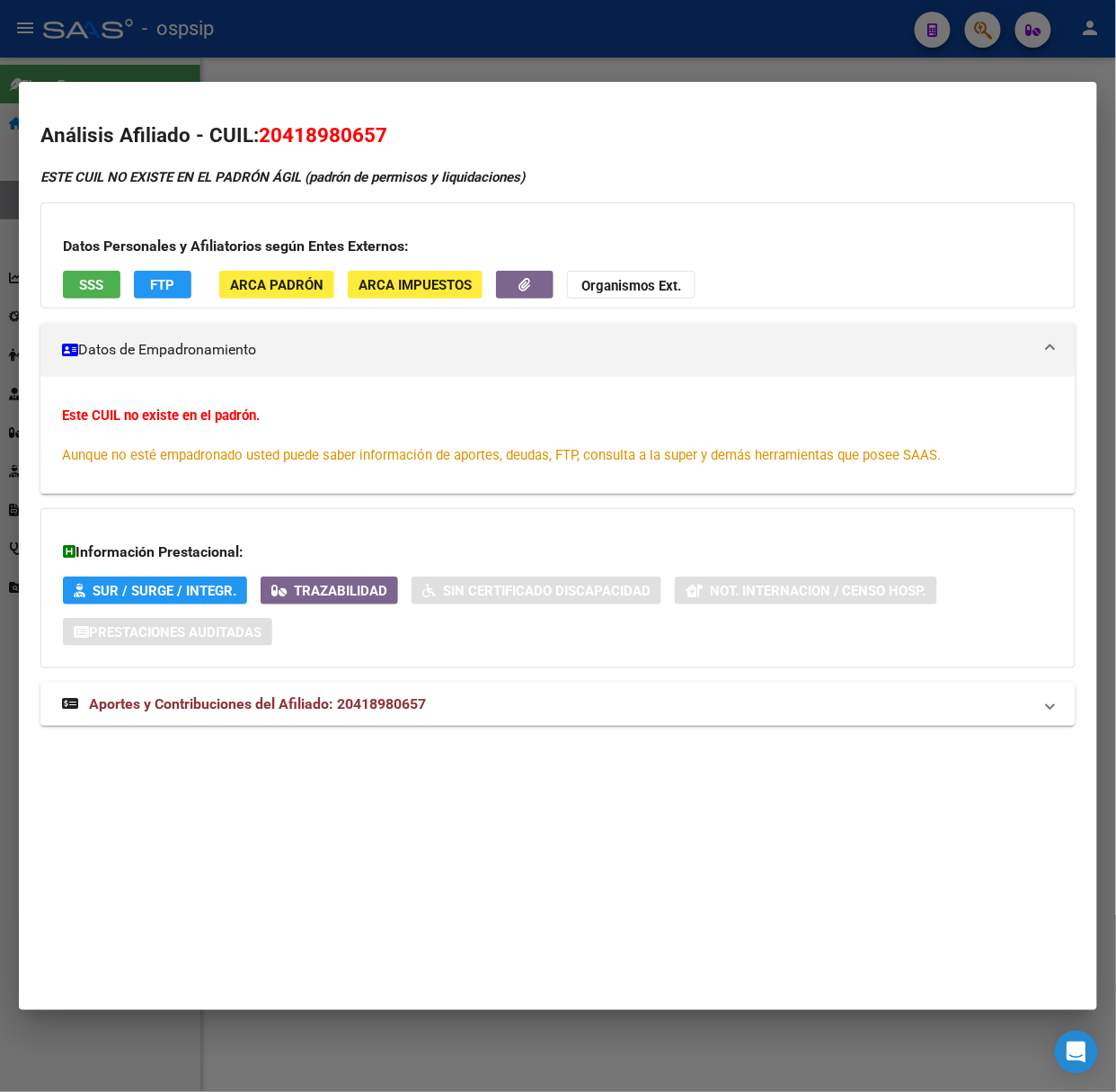
click at [339, 720] on mat-expansion-panel-header "Aportes y Contribuciones del Afiliado: 20418980657" at bounding box center [558, 704] width 1036 height 43
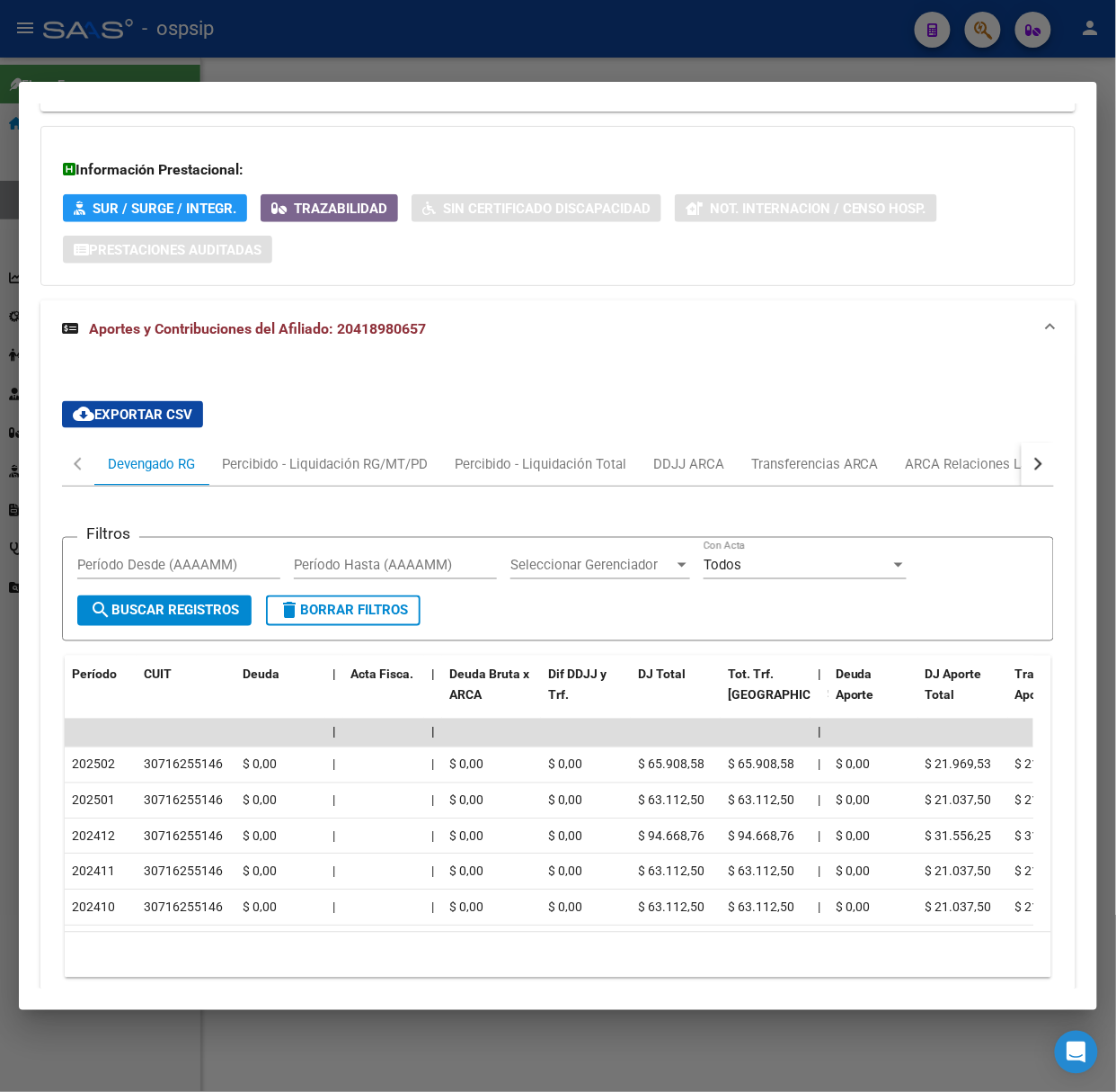
scroll to position [475, 0]
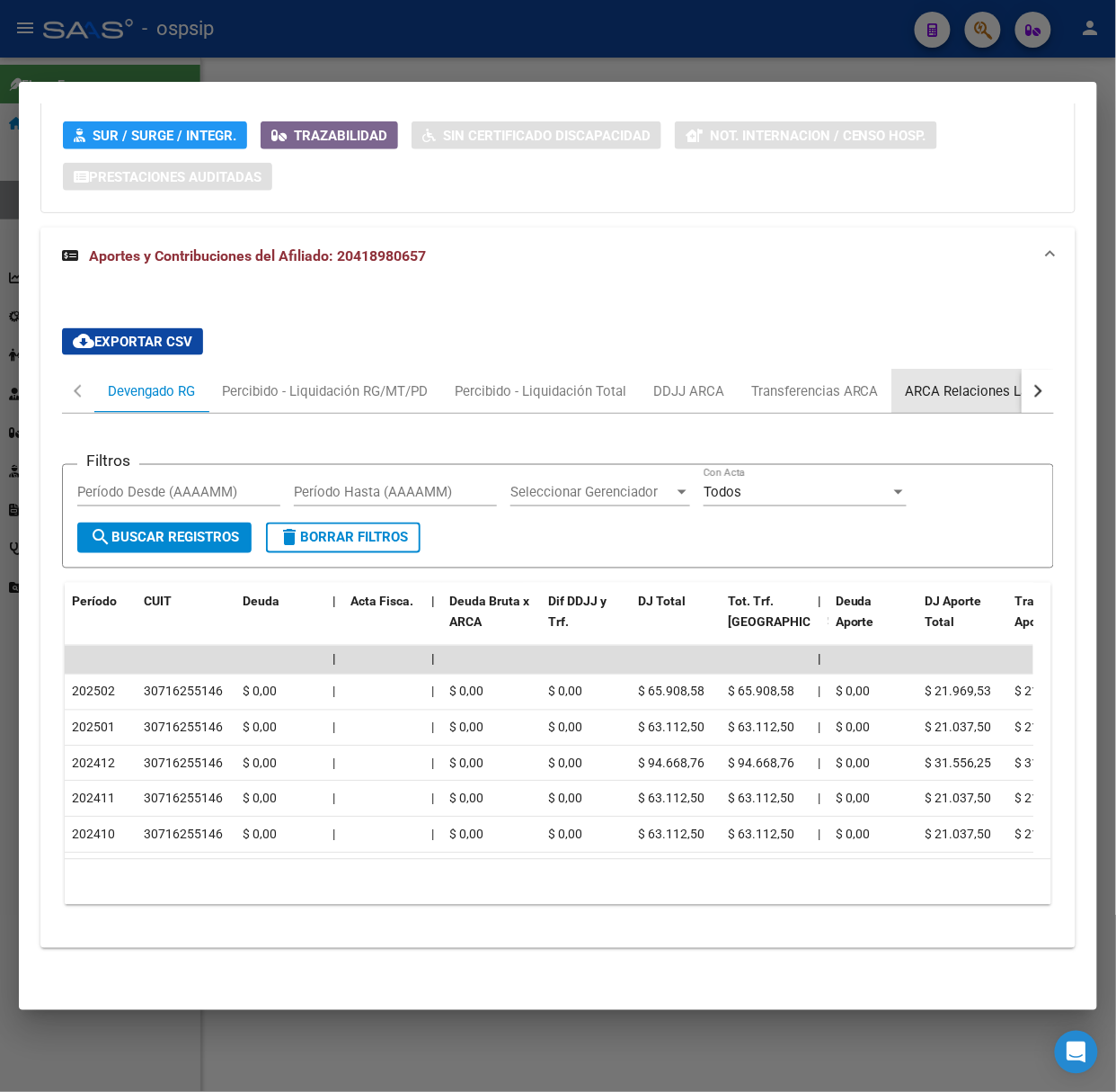
click at [961, 381] on div "ARCA Relaciones Laborales" at bounding box center [990, 391] width 168 height 20
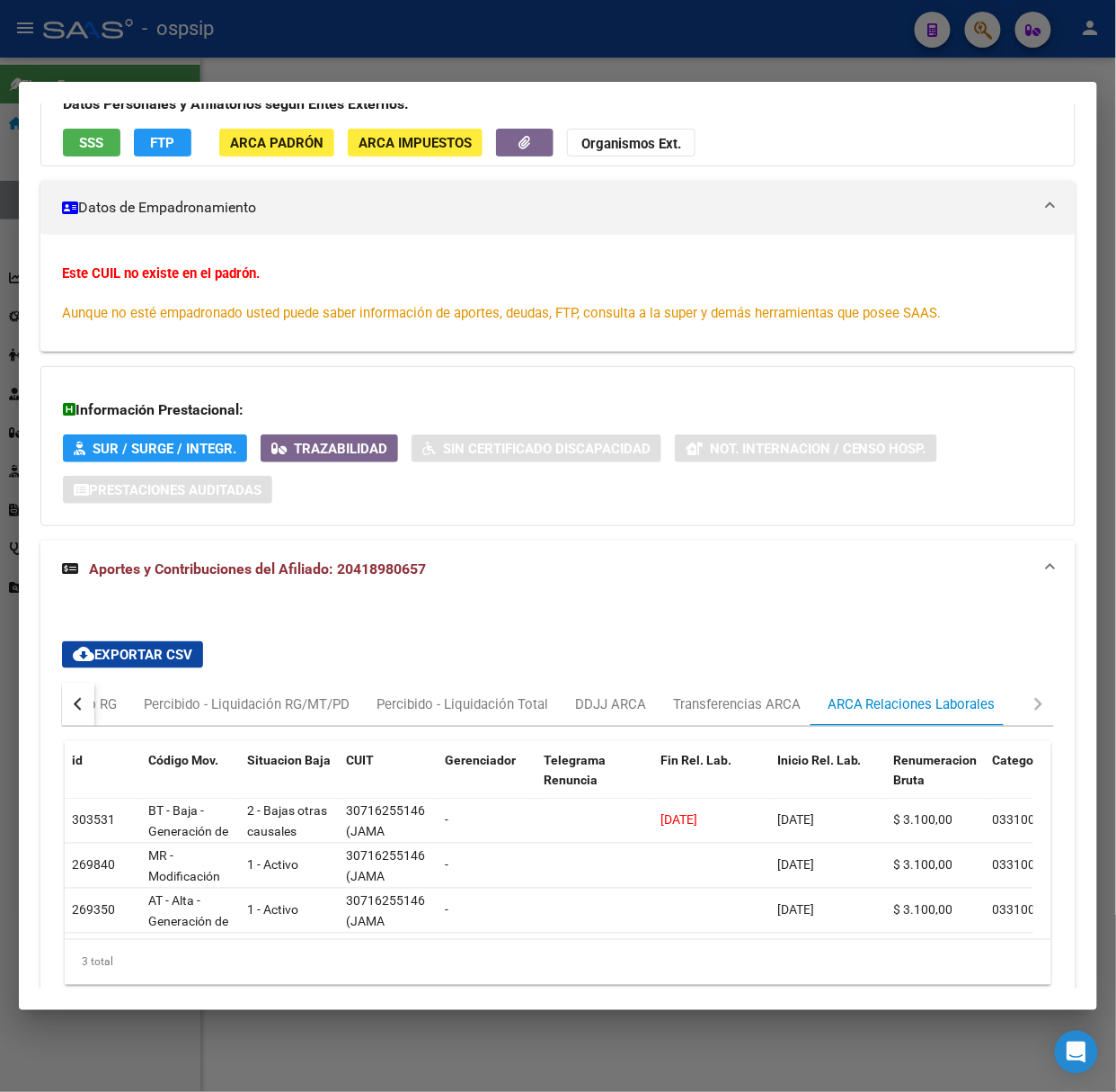
scroll to position [0, 0]
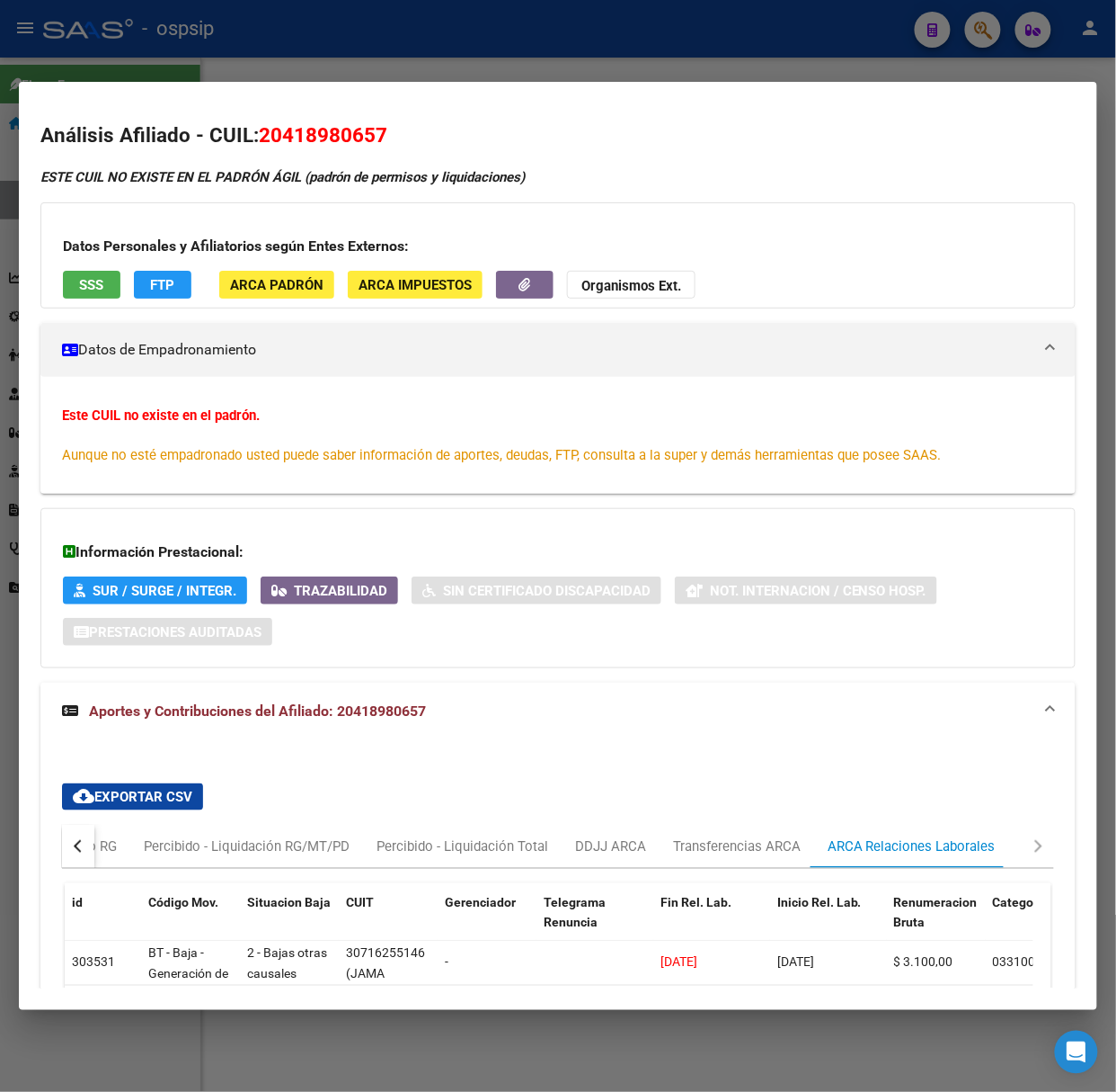
click at [214, 44] on div at bounding box center [558, 546] width 1116 height 1092
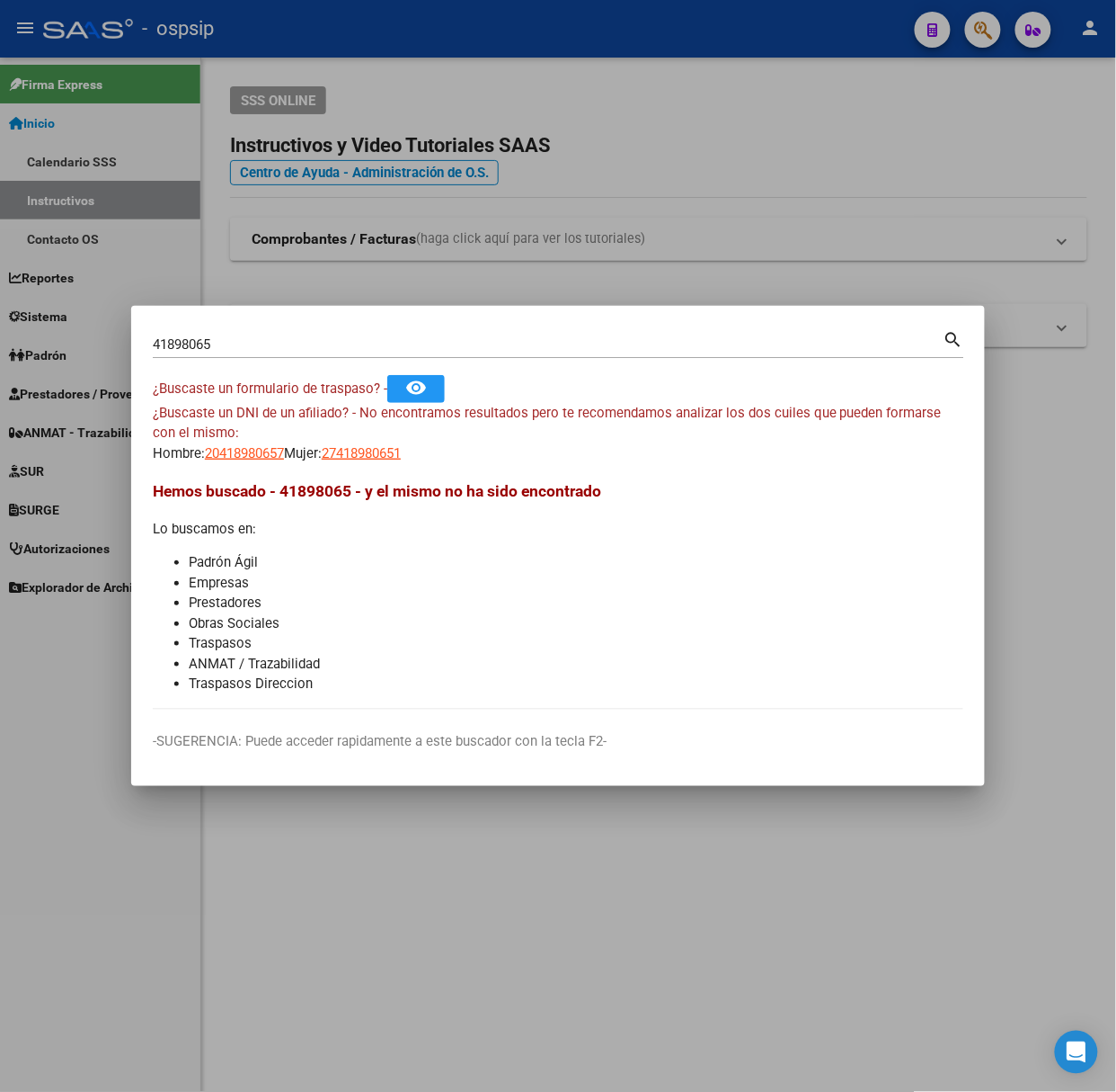
click at [231, 472] on mat-dialog-content "41898065 Buscar (apellido, dni, cuil, nro traspaso, cuit, obra social) search ¿…" at bounding box center [558, 518] width 854 height 382
click at [227, 450] on span "20418980657" at bounding box center [244, 453] width 79 height 17
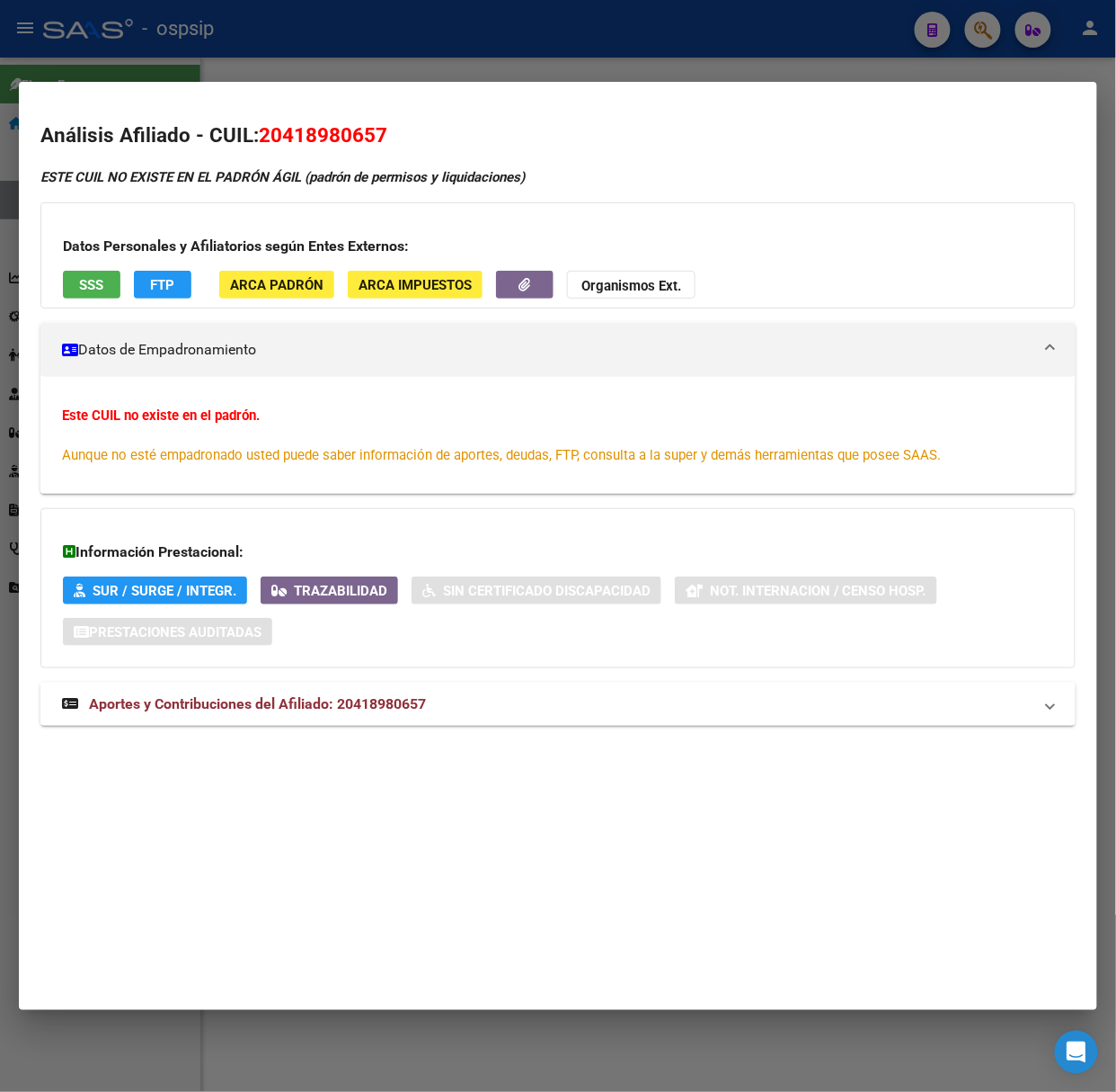
click at [286, 711] on span "Aportes y Contribuciones del Afiliado: 20418980657" at bounding box center [257, 703] width 337 height 17
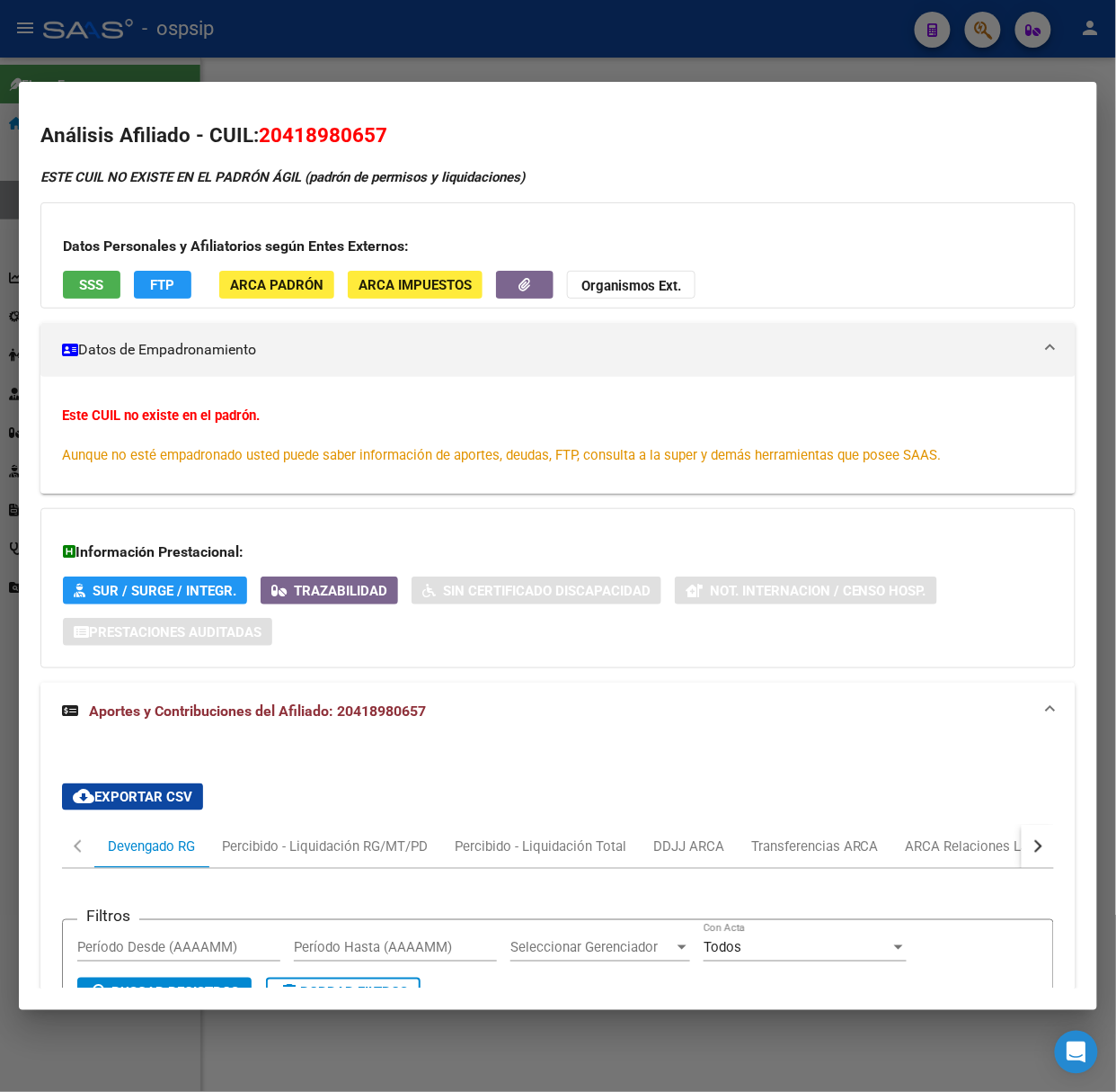
click at [260, 34] on div at bounding box center [558, 546] width 1116 height 1092
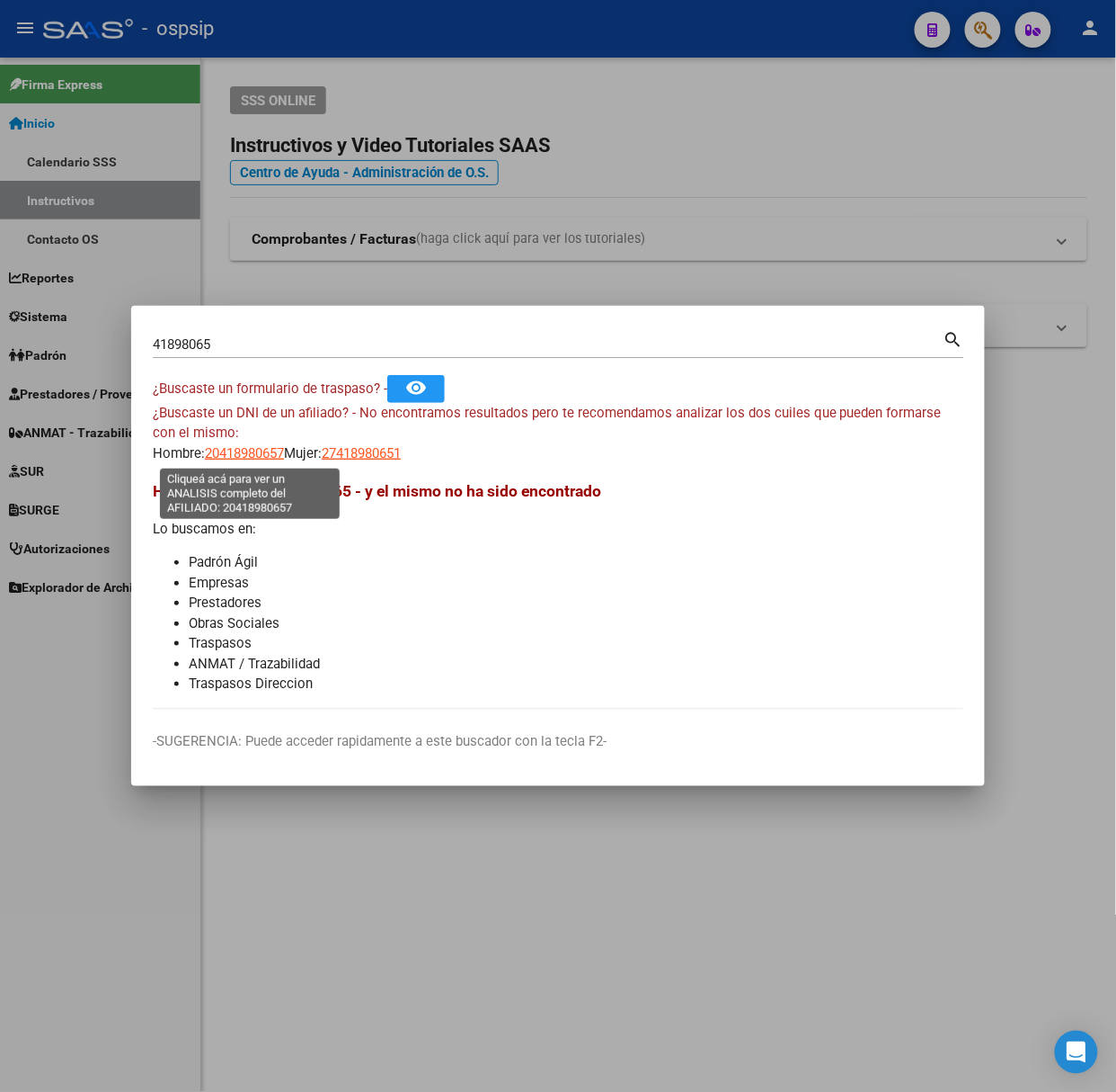
click at [250, 452] on span "20418980657" at bounding box center [244, 453] width 79 height 17
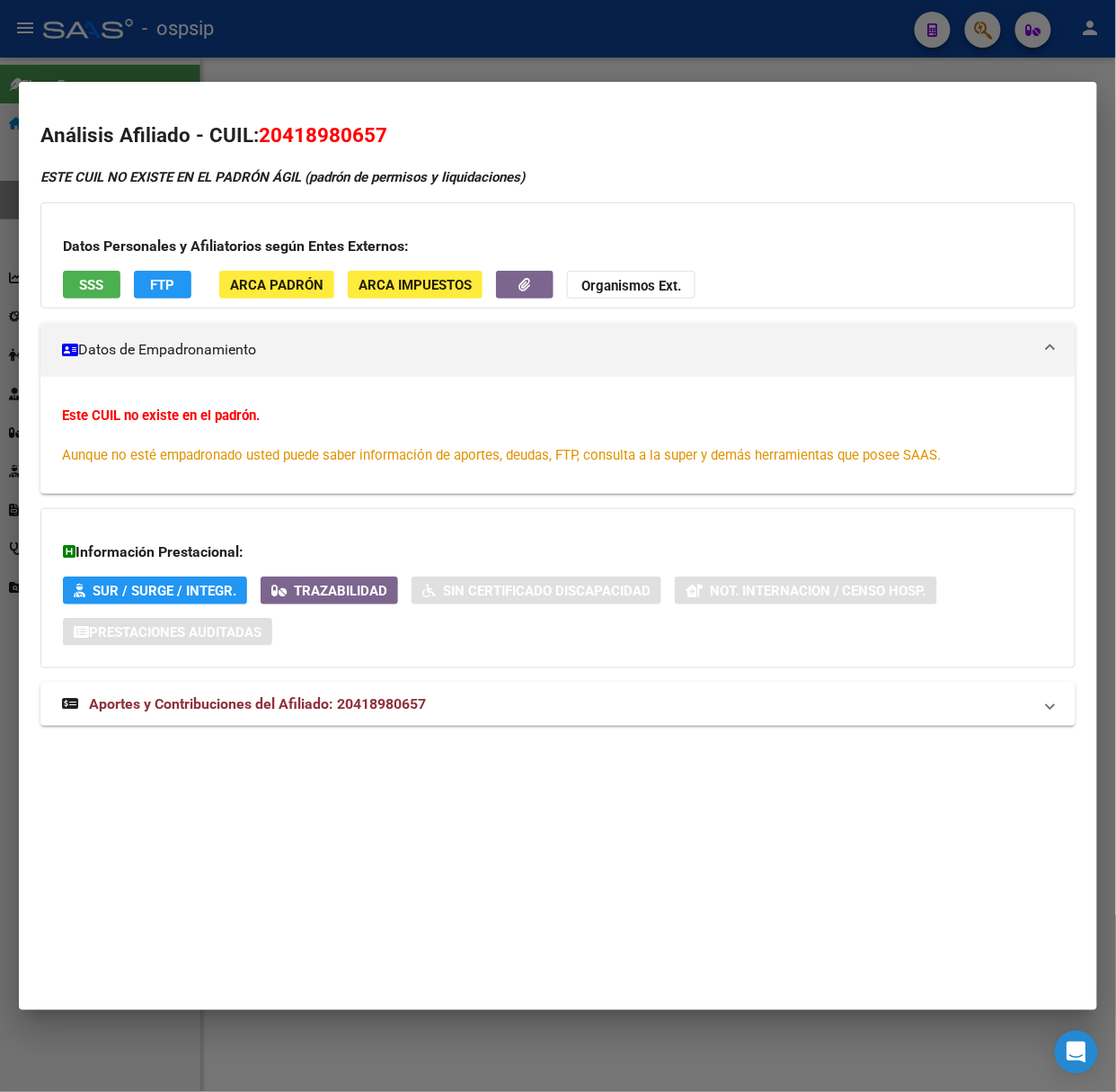
click at [253, 713] on span "Aportes y Contribuciones del Afiliado: 20418980657" at bounding box center [257, 703] width 337 height 17
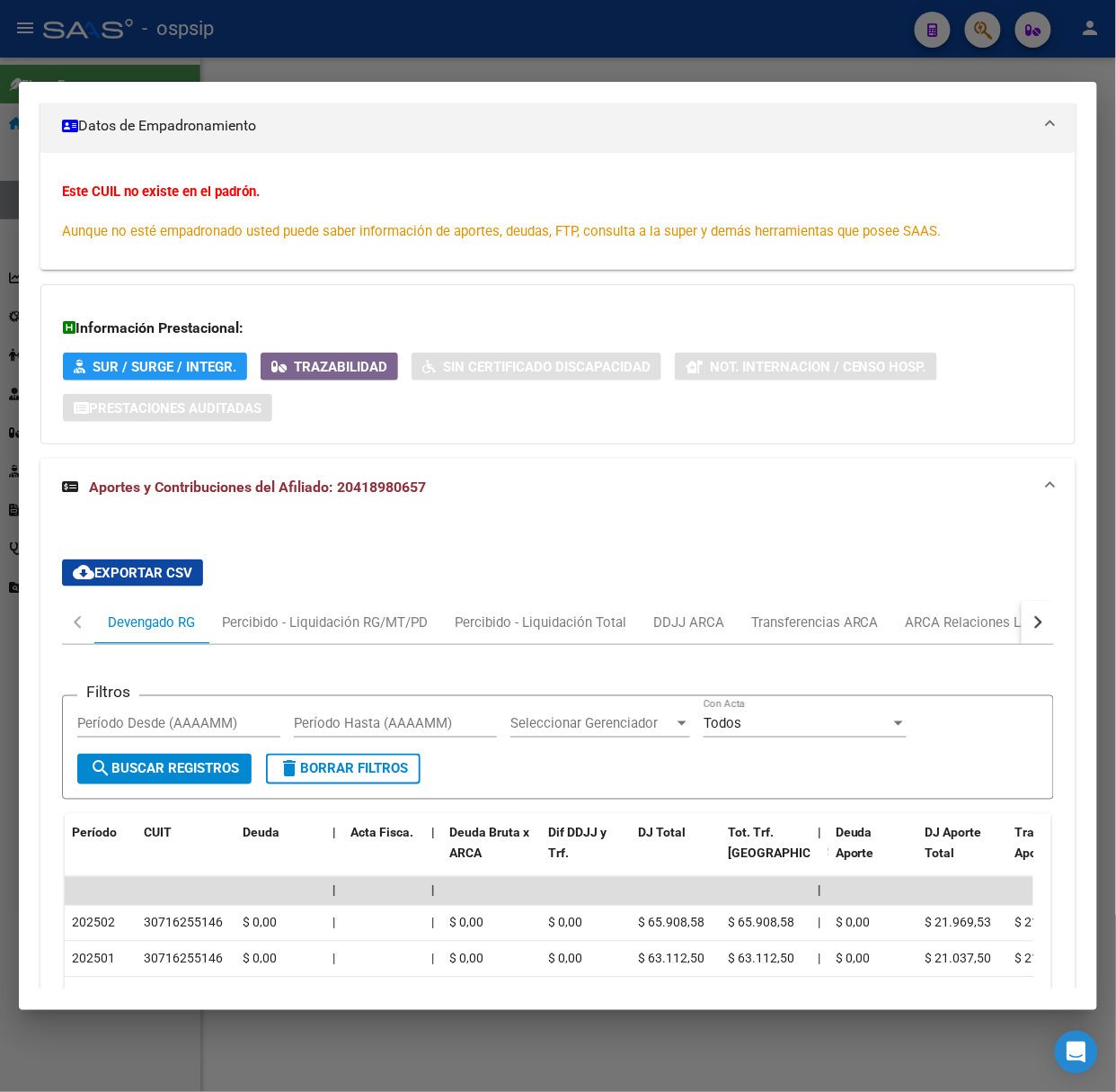
scroll to position [475, 0]
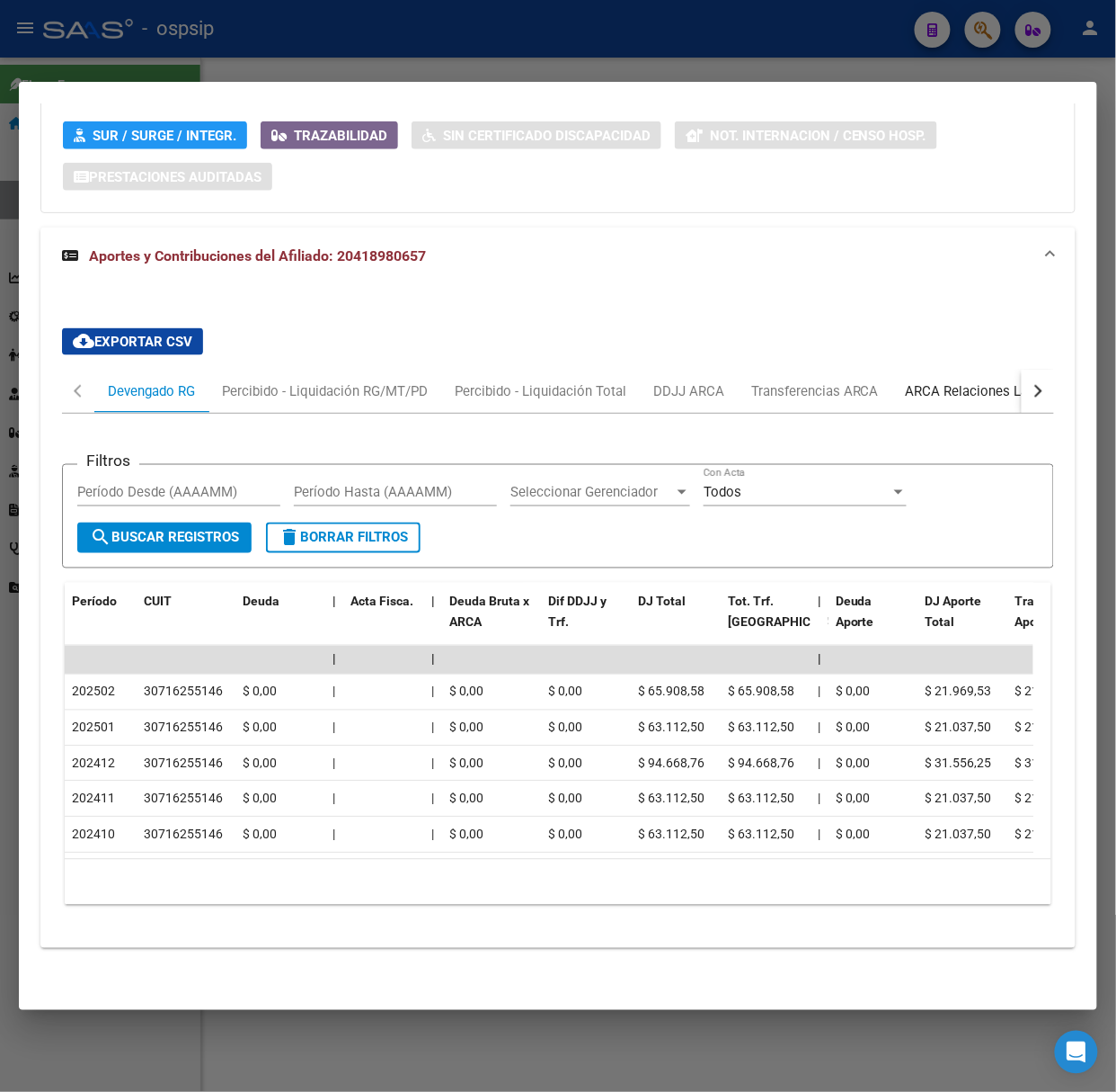
click at [978, 370] on div "ARCA Relaciones Laborales" at bounding box center [990, 391] width 195 height 43
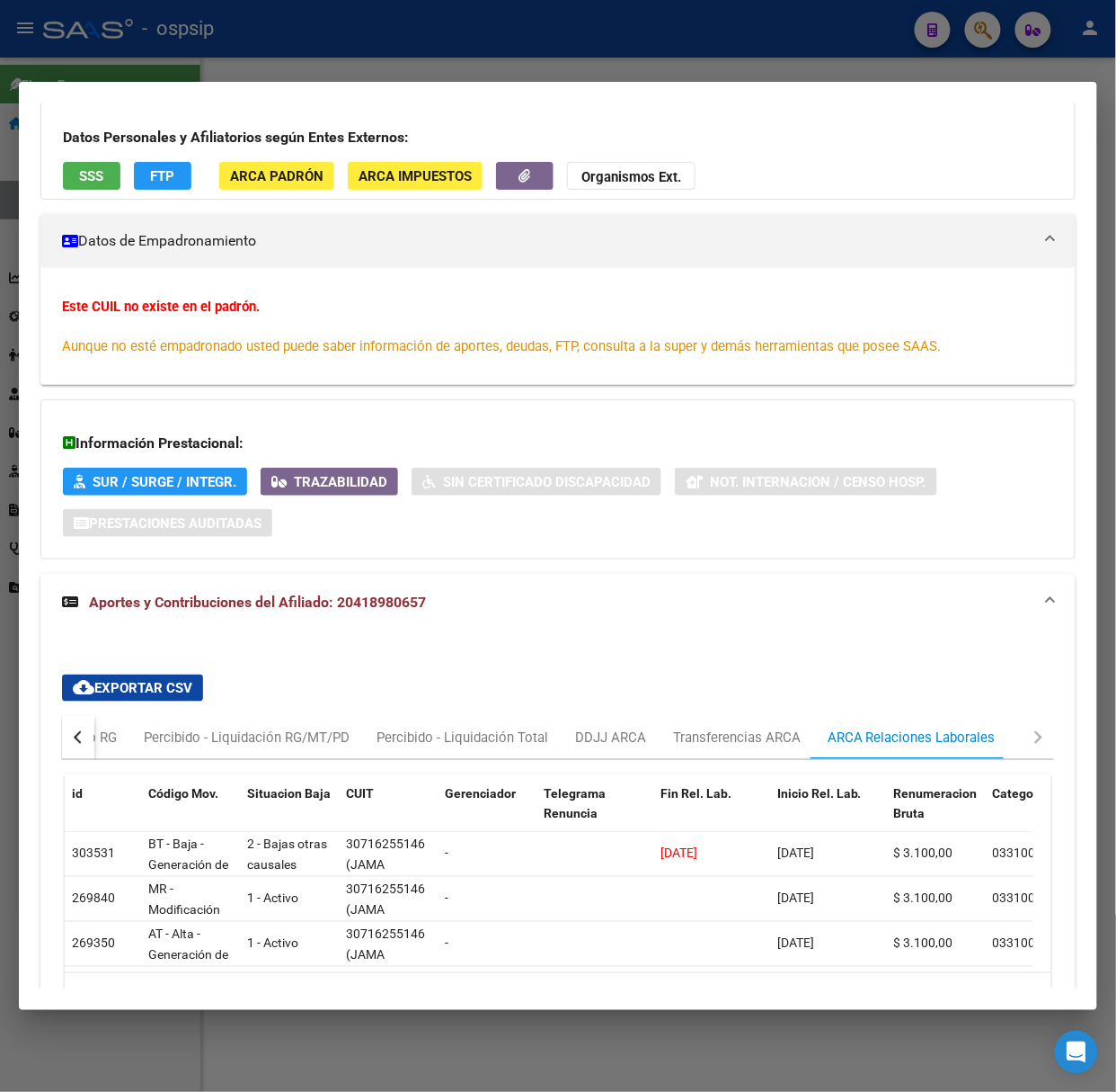
scroll to position [241, 0]
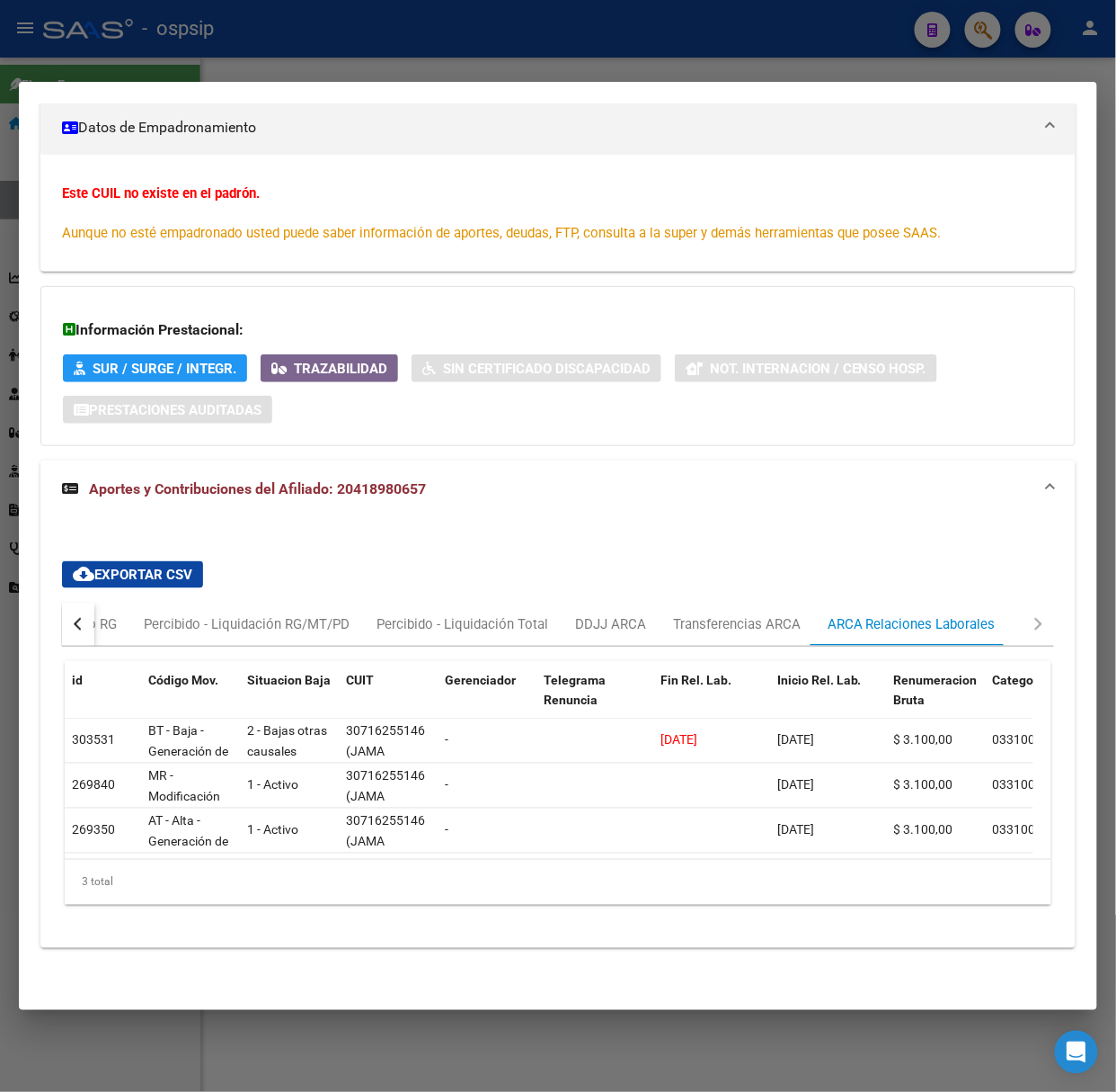
click at [163, 38] on div at bounding box center [558, 546] width 1116 height 1092
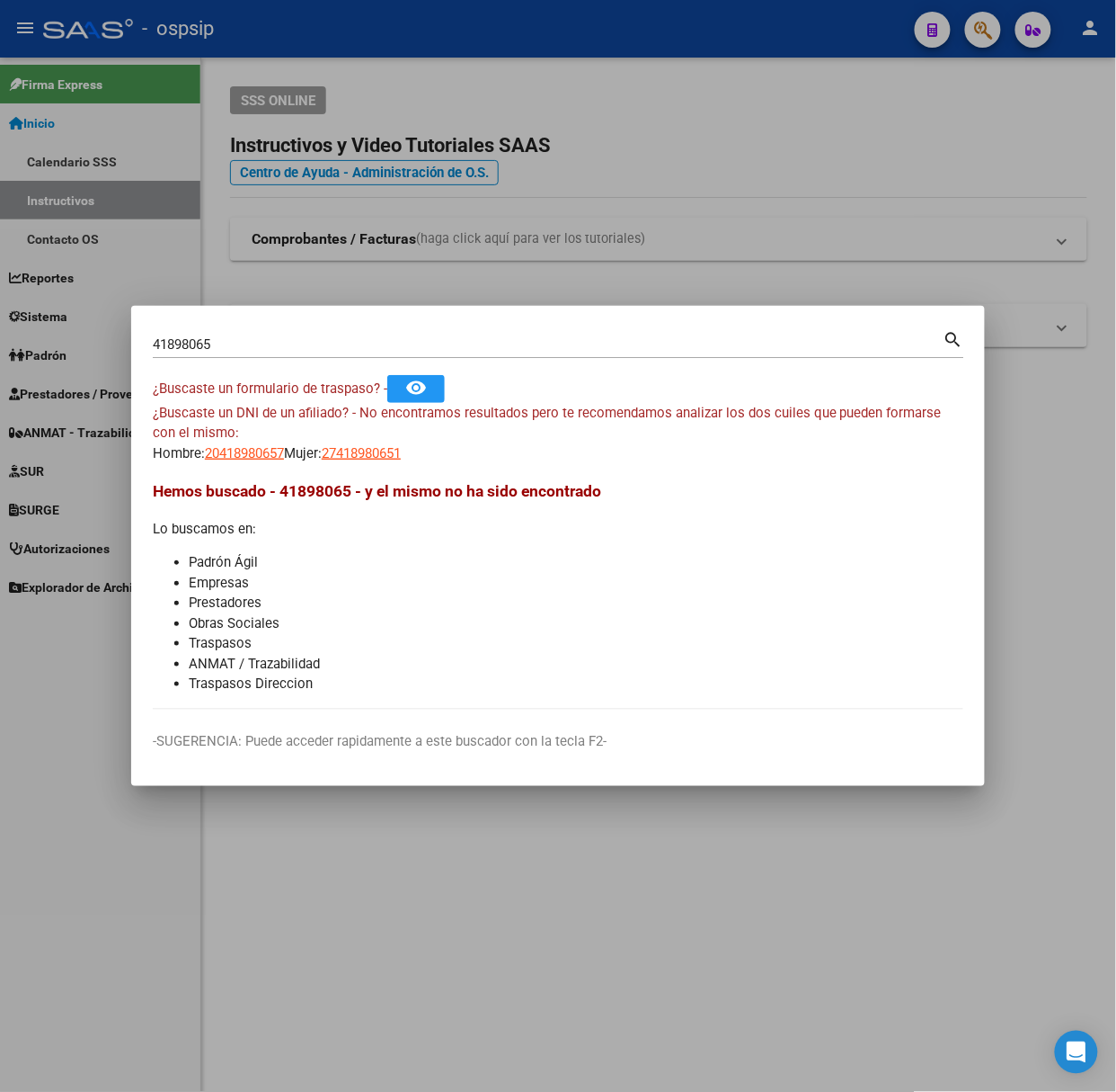
click at [245, 347] on input "41898065" at bounding box center [547, 344] width 791 height 17
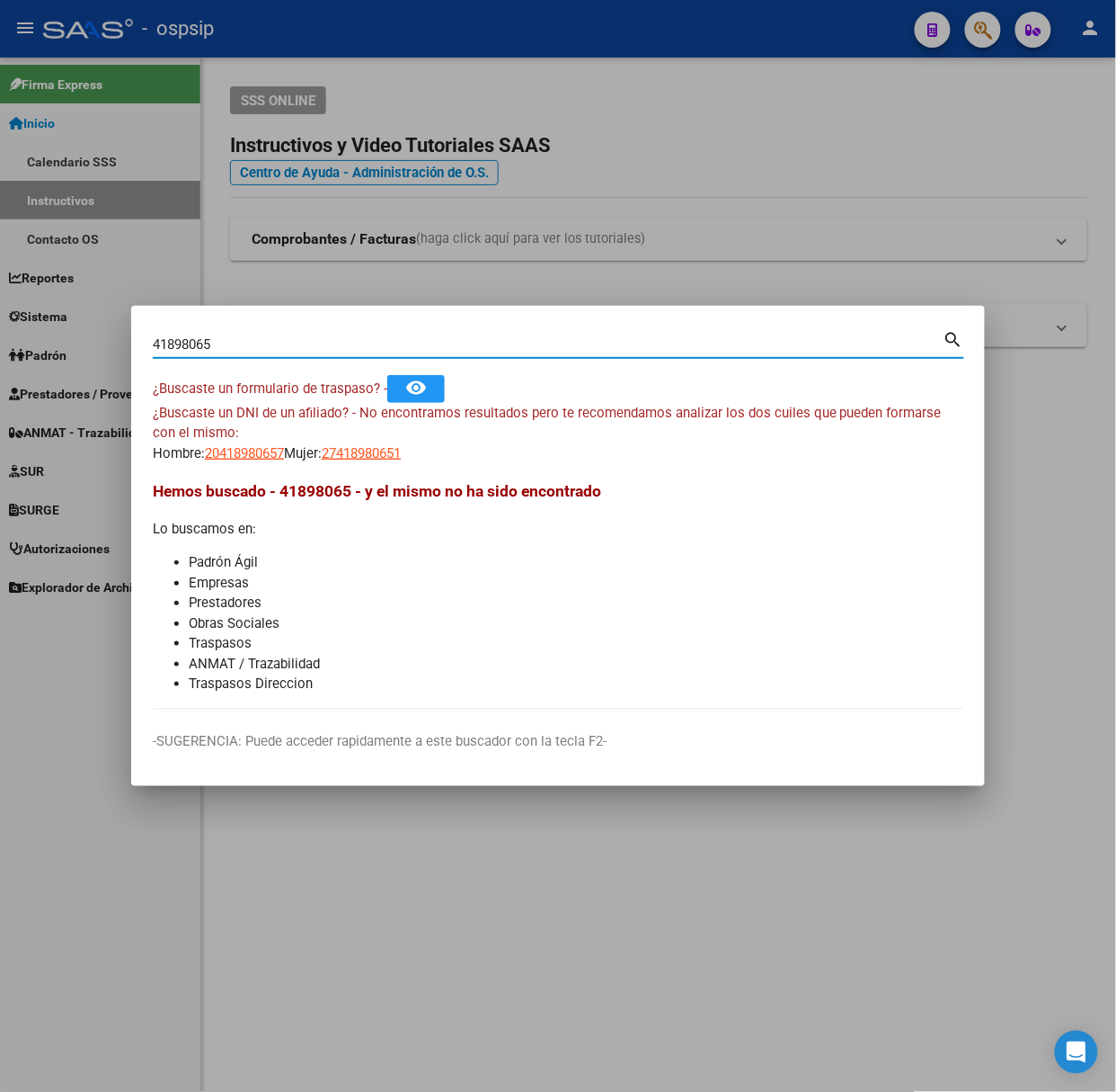
click at [245, 347] on input "41898065" at bounding box center [547, 344] width 791 height 17
type input "36315237"
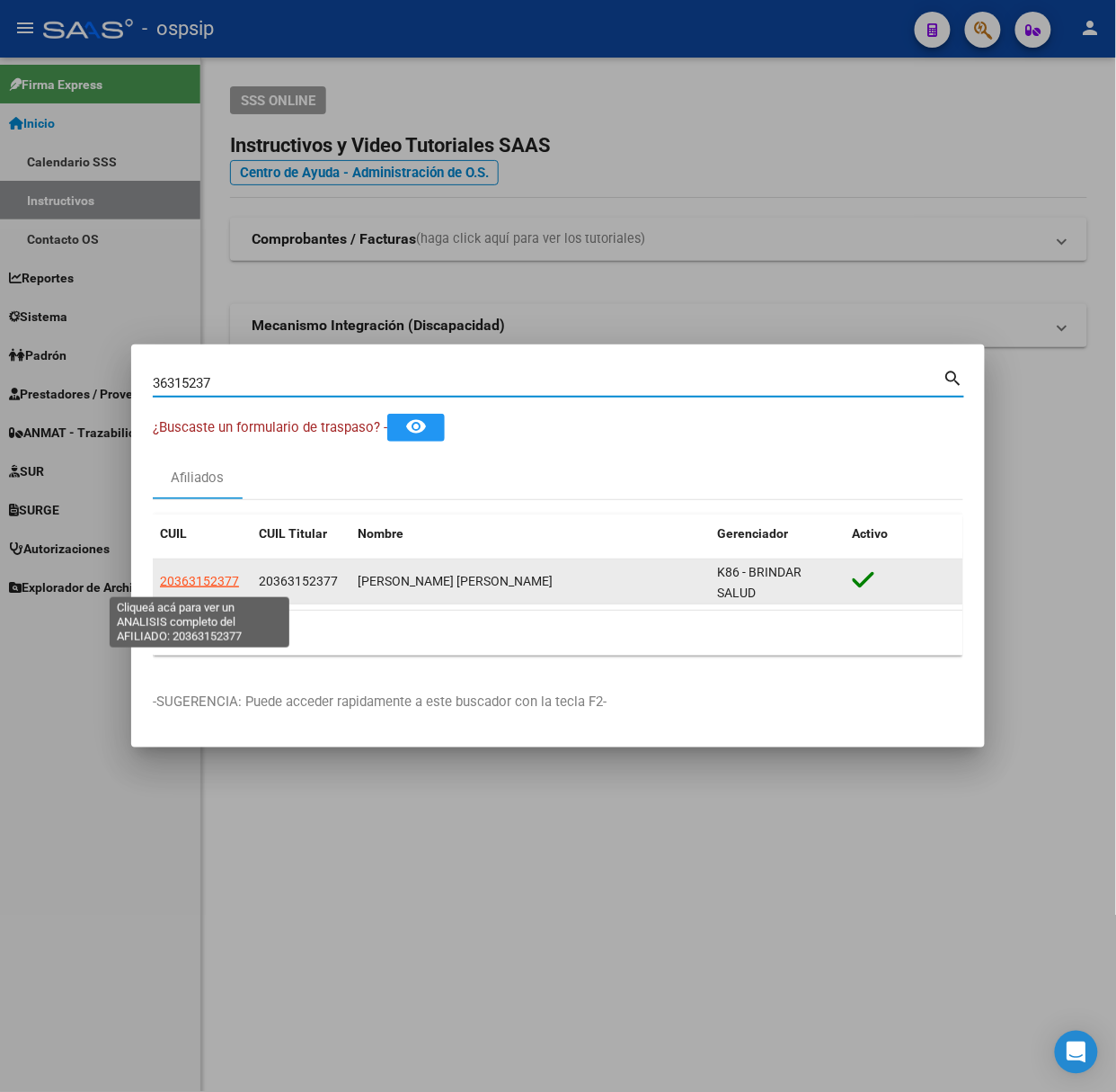
click at [220, 587] on span "20363152377" at bounding box center [199, 581] width 79 height 15
type textarea "20363152377"
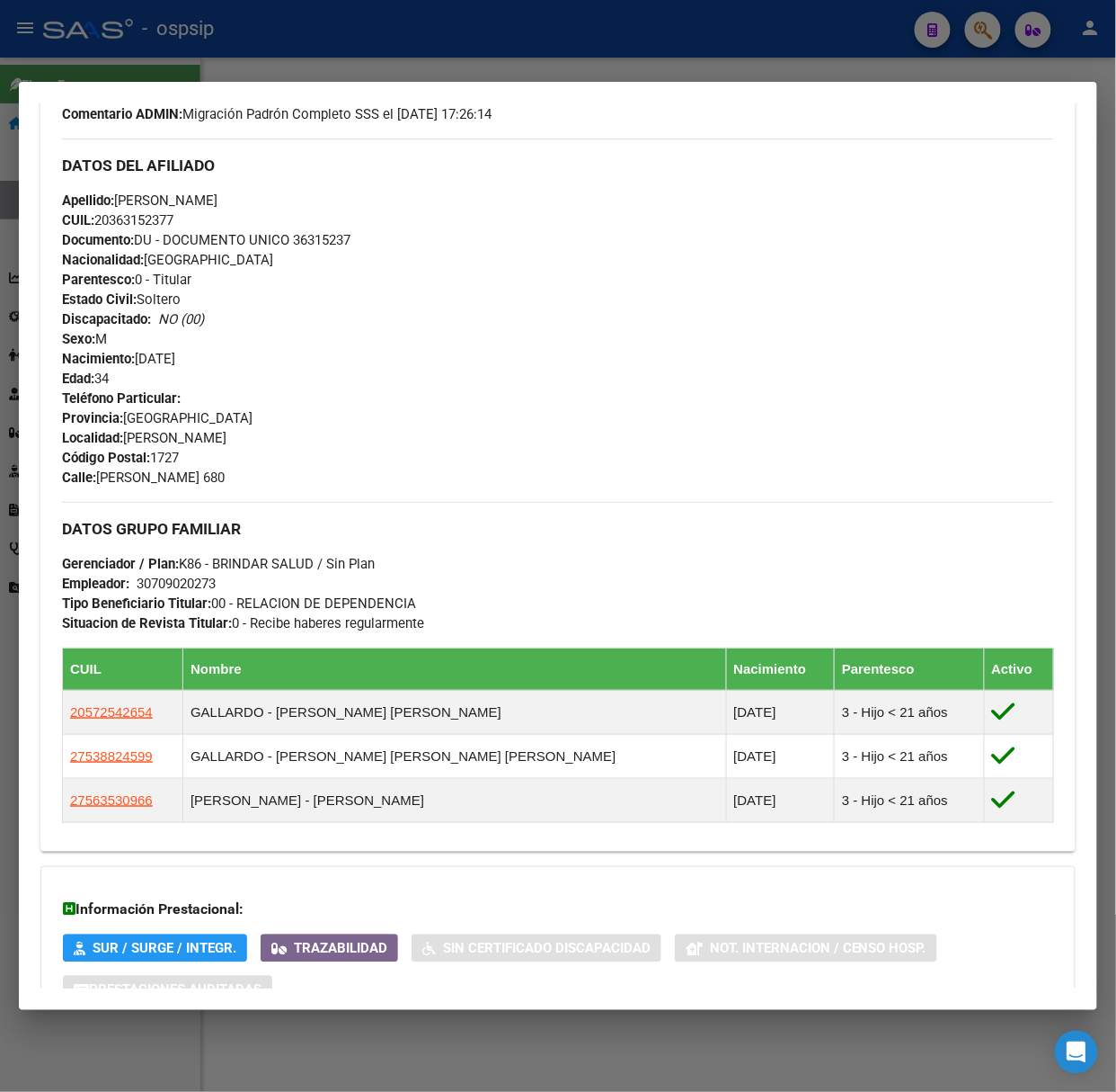
scroll to position [668, 0]
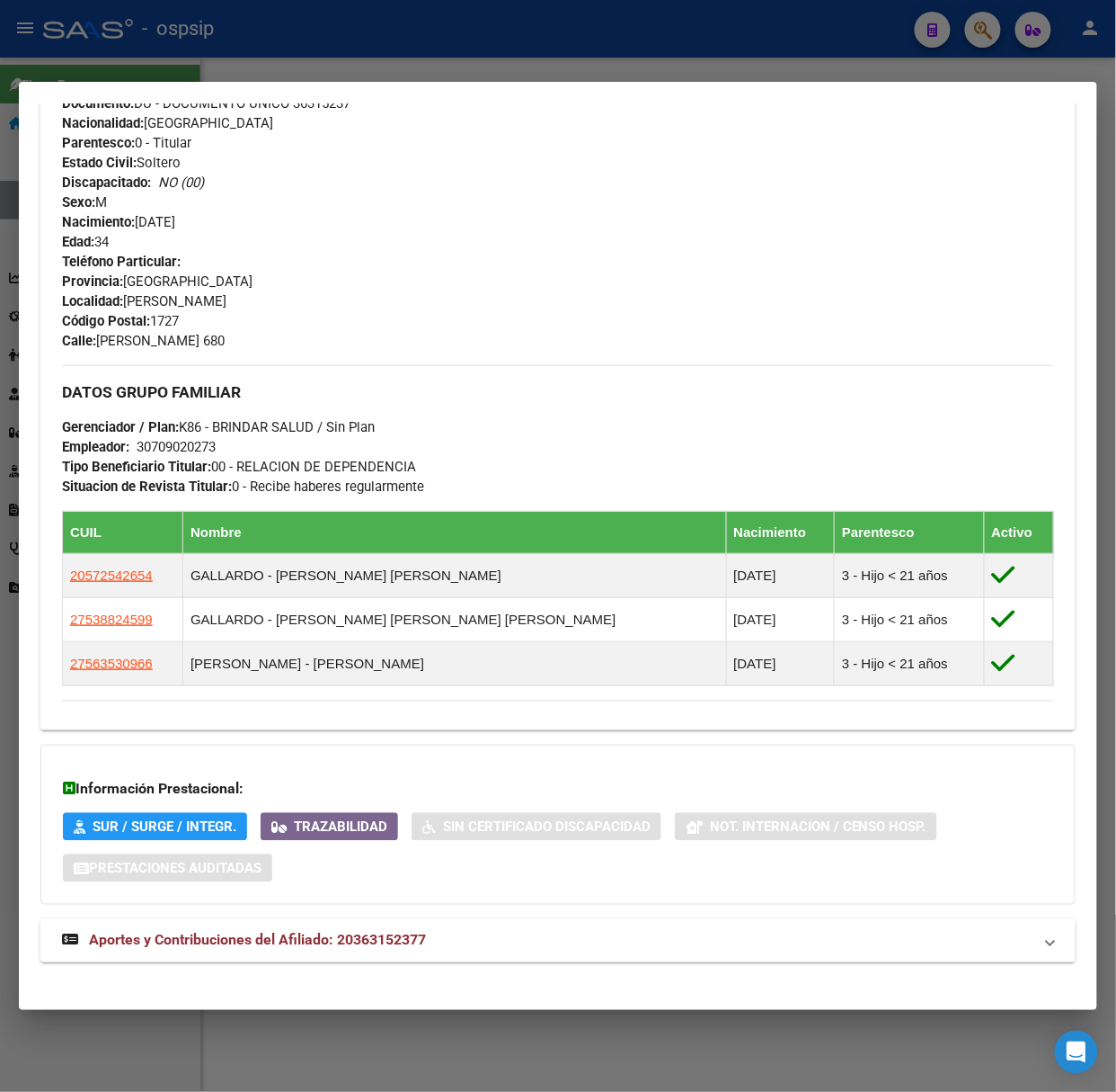
click at [382, 942] on span "Aportes y Contribuciones del Afiliado: 20363152377" at bounding box center [257, 939] width 337 height 17
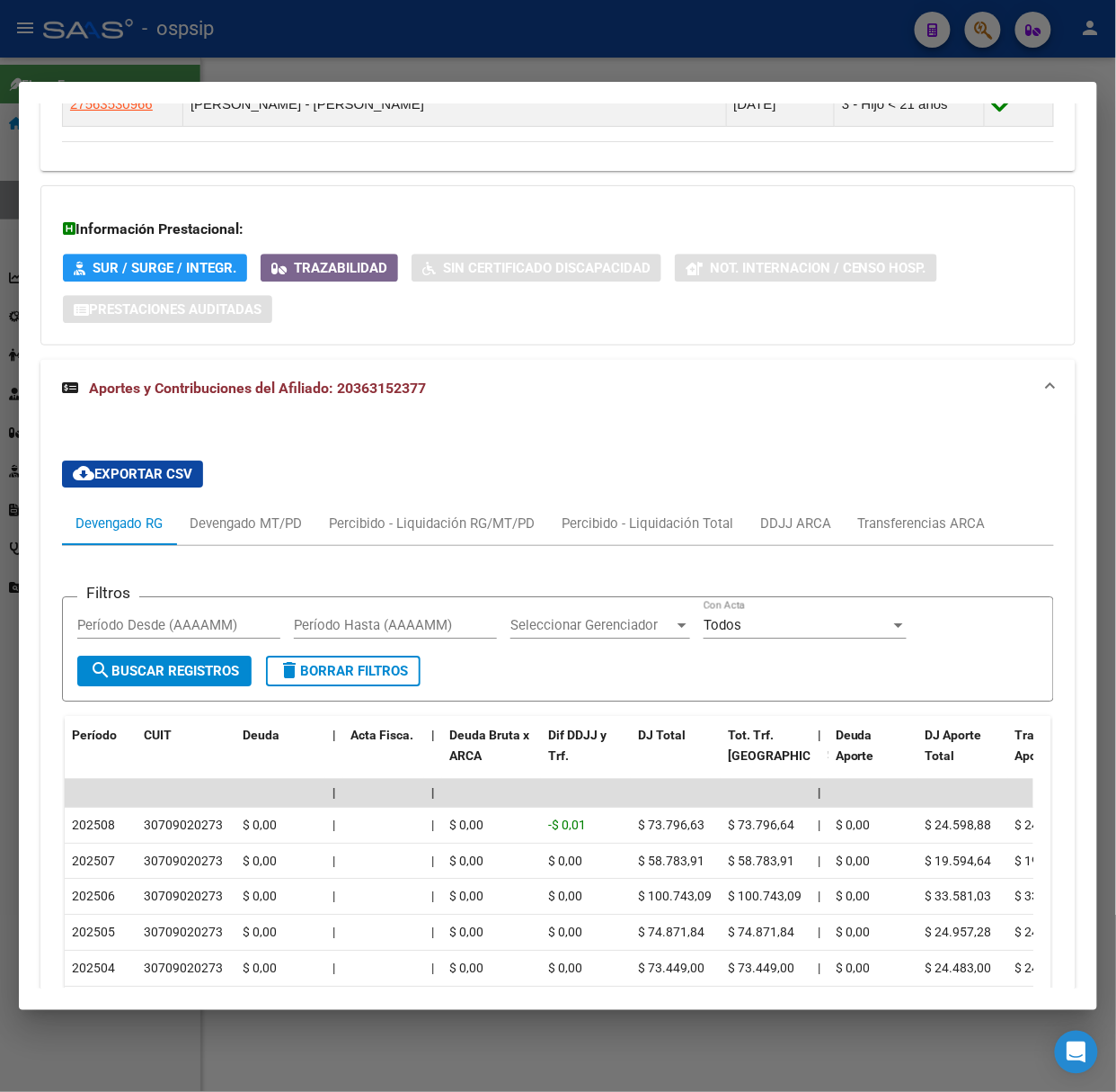
scroll to position [1268, 0]
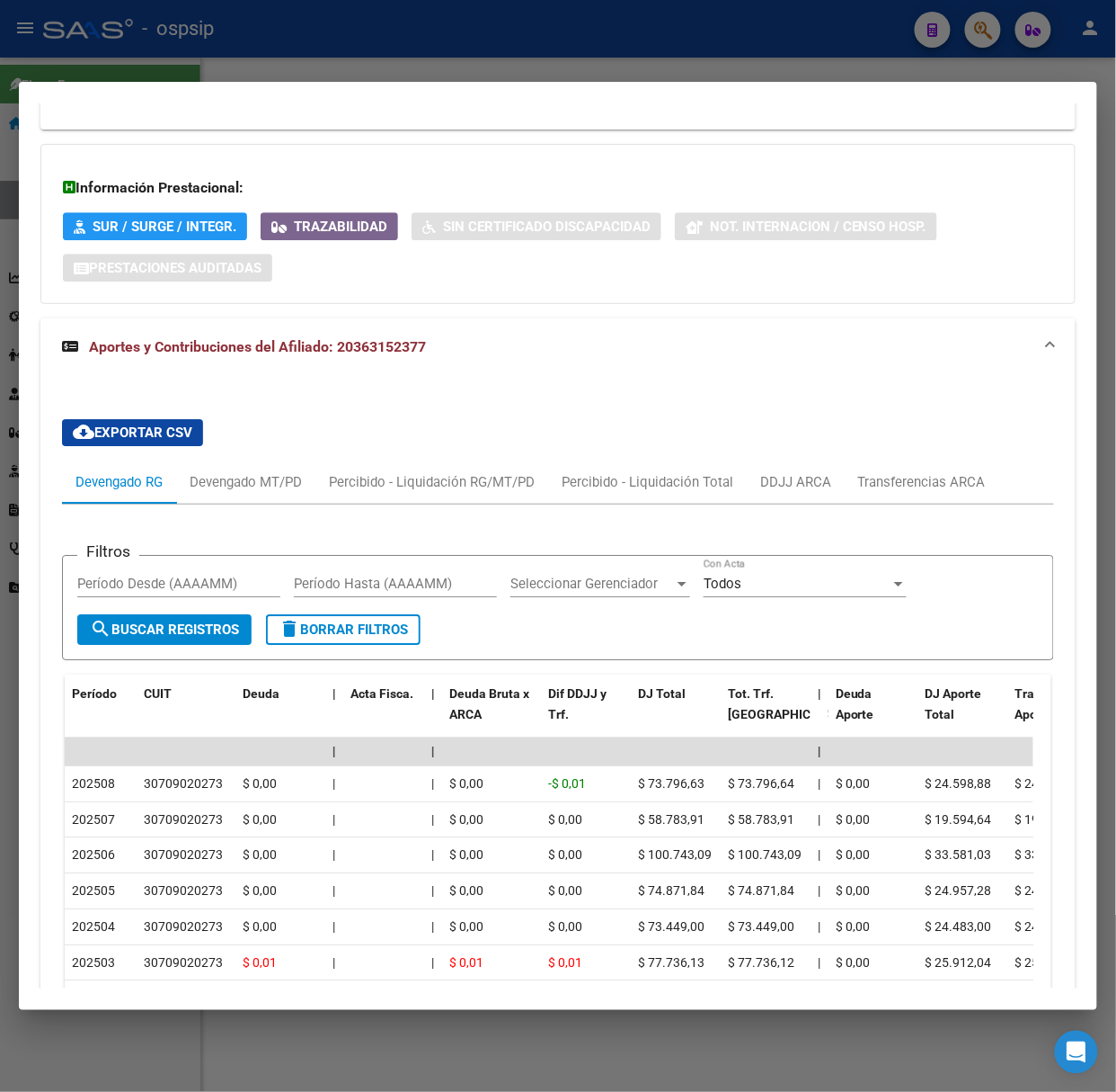
click at [287, 65] on div at bounding box center [558, 546] width 1116 height 1092
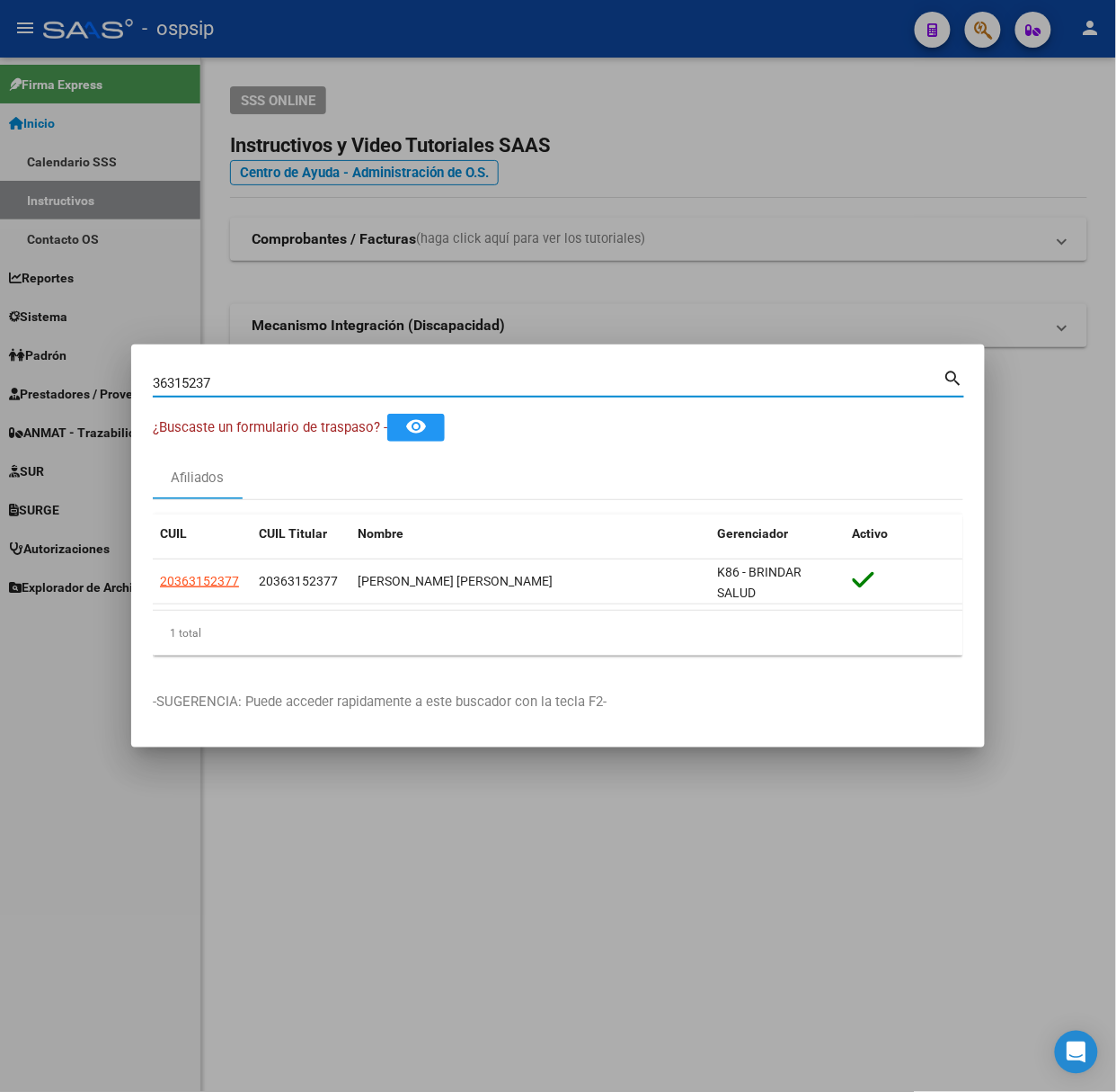
click at [321, 389] on input "36315237" at bounding box center [547, 383] width 791 height 17
